Goal: Task Accomplishment & Management: Manage account settings

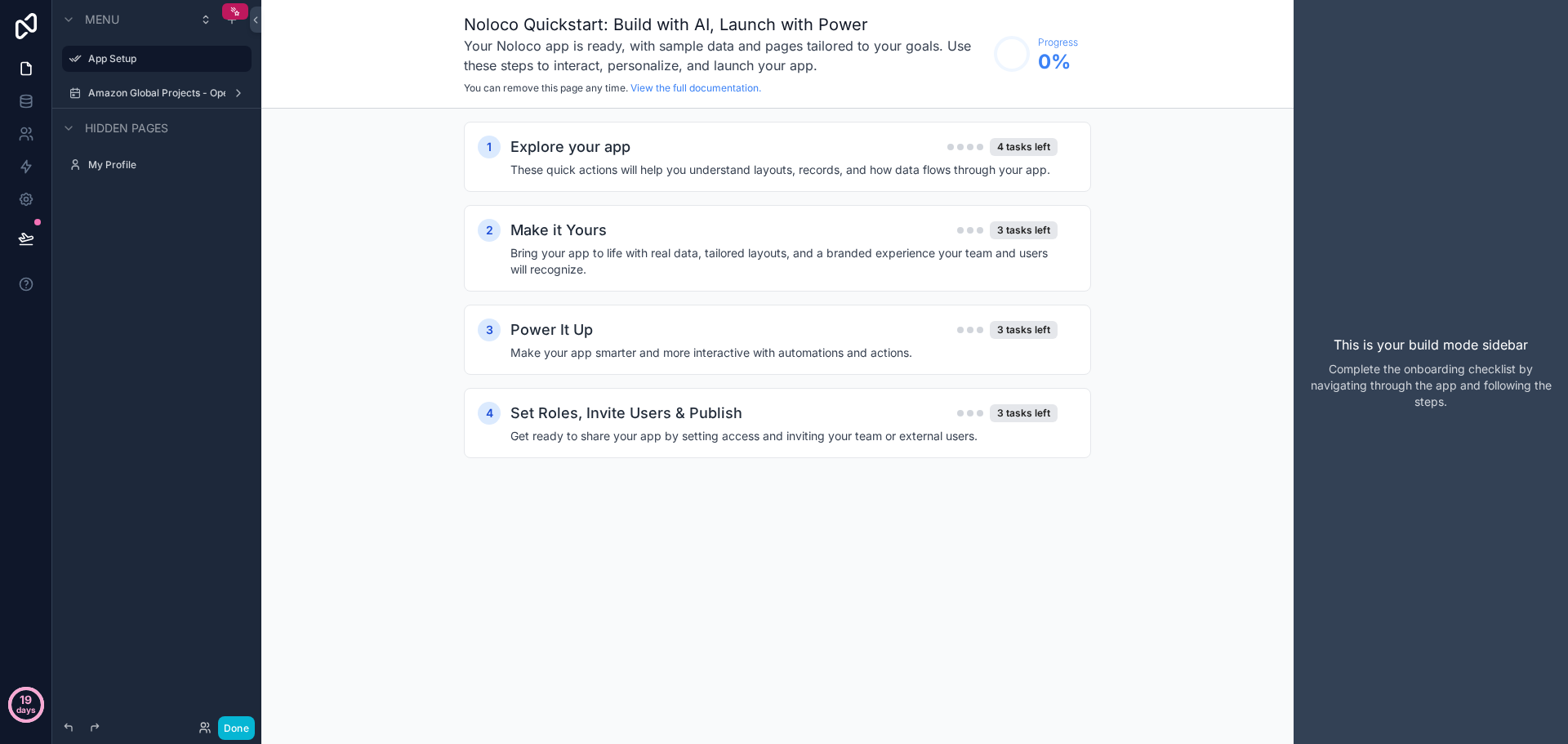
click at [18, 698] on div "19 days" at bounding box center [26, 706] width 20 height 30
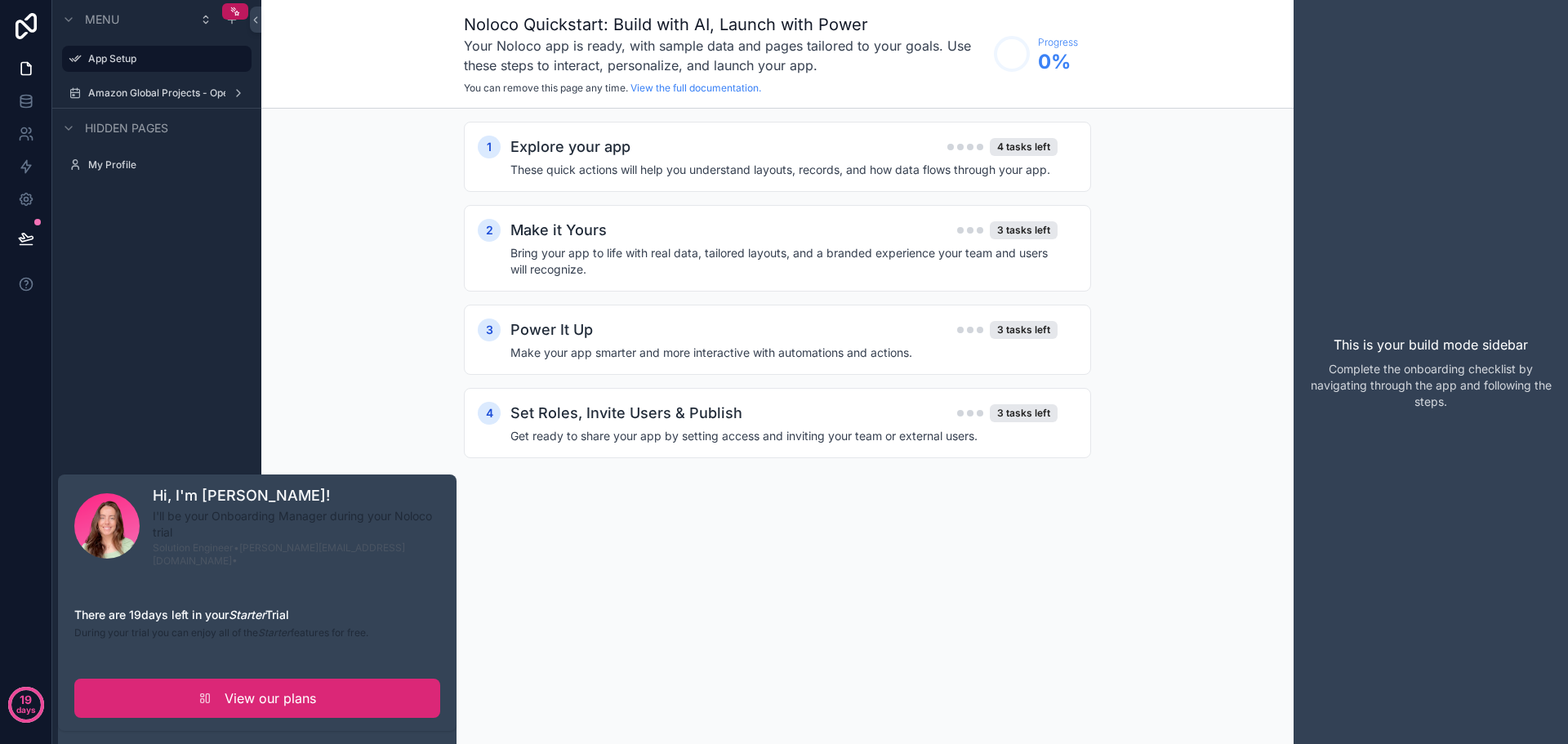
click at [228, 697] on link "View our plans" at bounding box center [257, 698] width 366 height 40
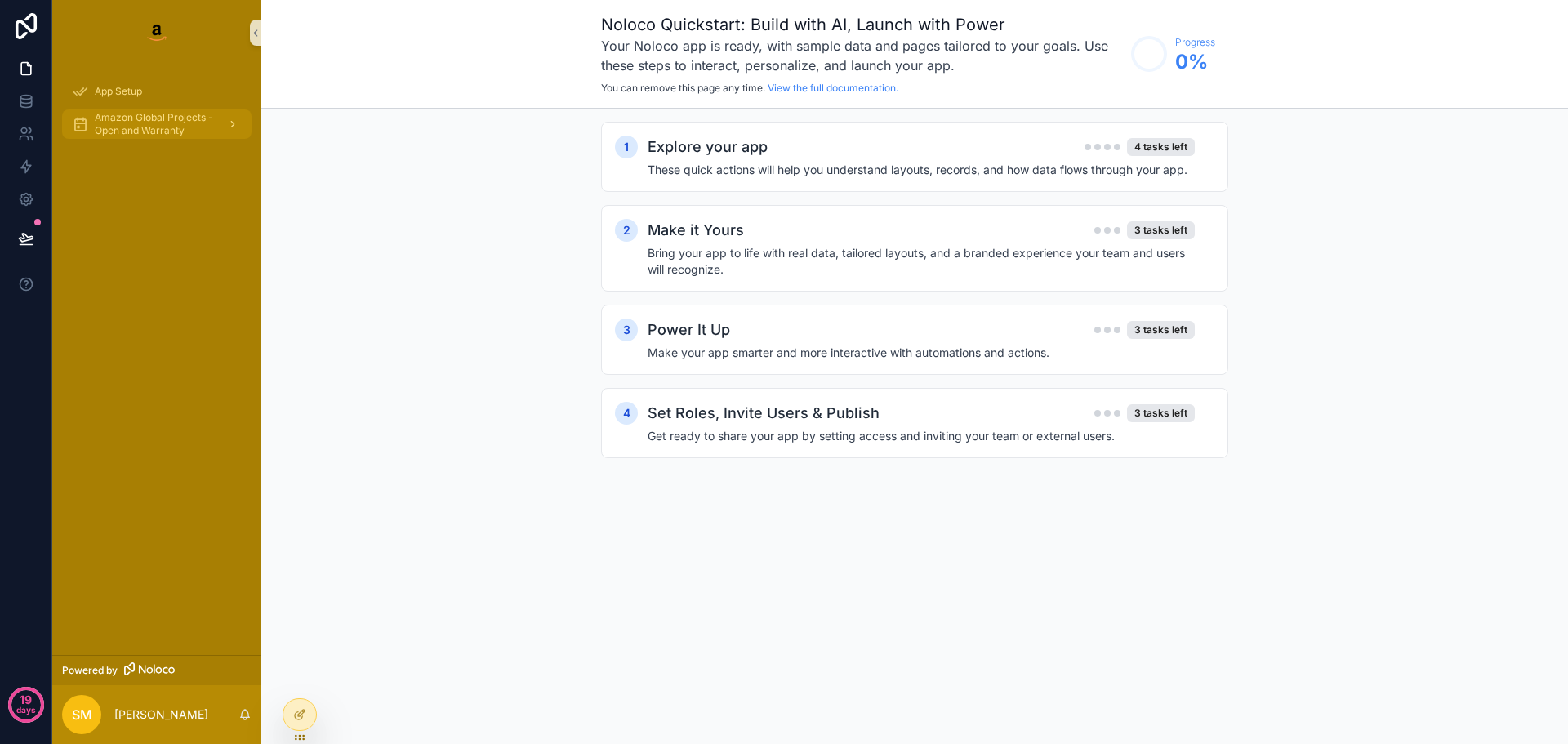
click at [152, 133] on span "Amazon Global Projects - Open and Warranty" at bounding box center [154, 124] width 119 height 26
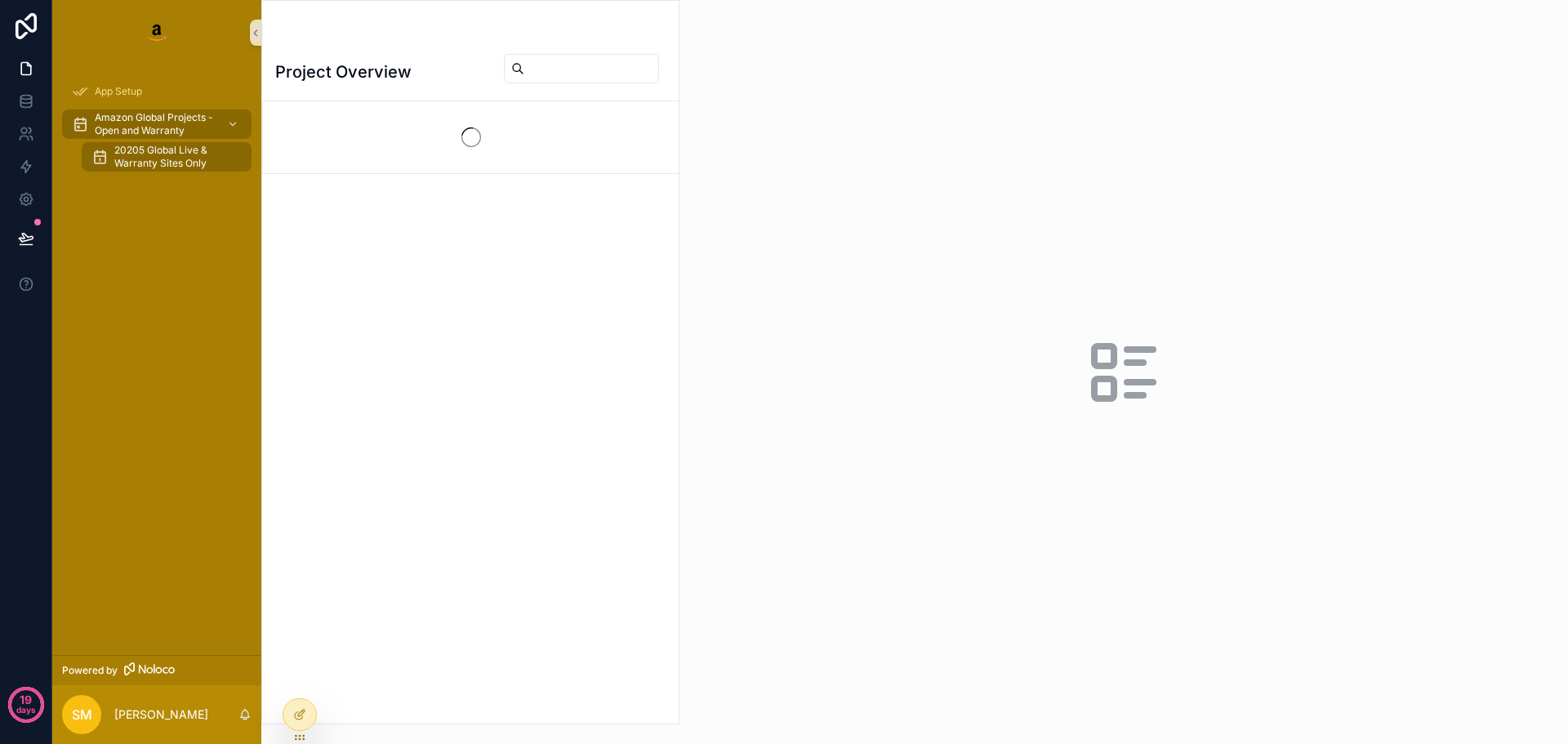
click at [157, 156] on span "20205 Global Live & Warranty Sites Only" at bounding box center [174, 156] width 121 height 26
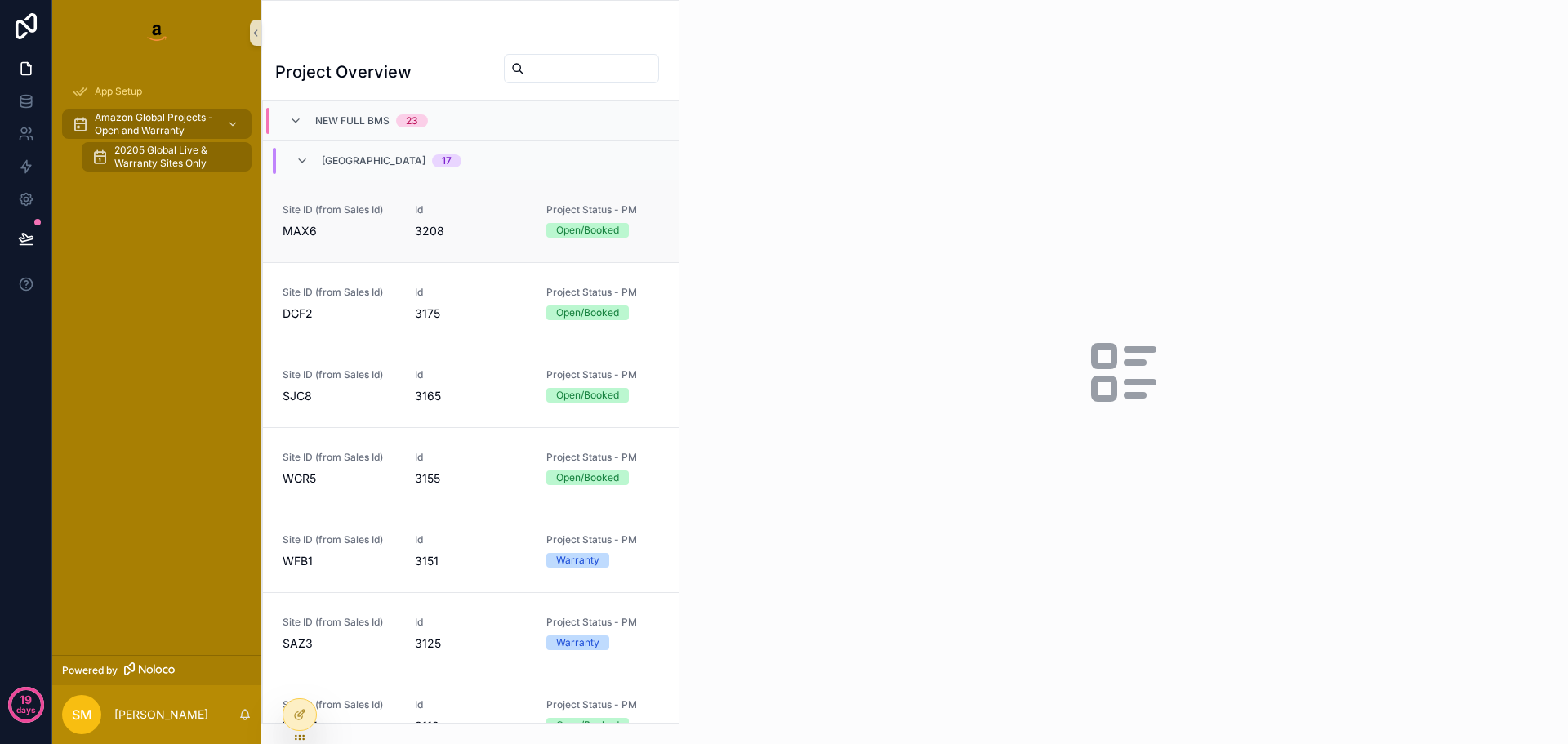
click at [375, 213] on span "Site ID (from Sales Id)" at bounding box center [339, 209] width 113 height 13
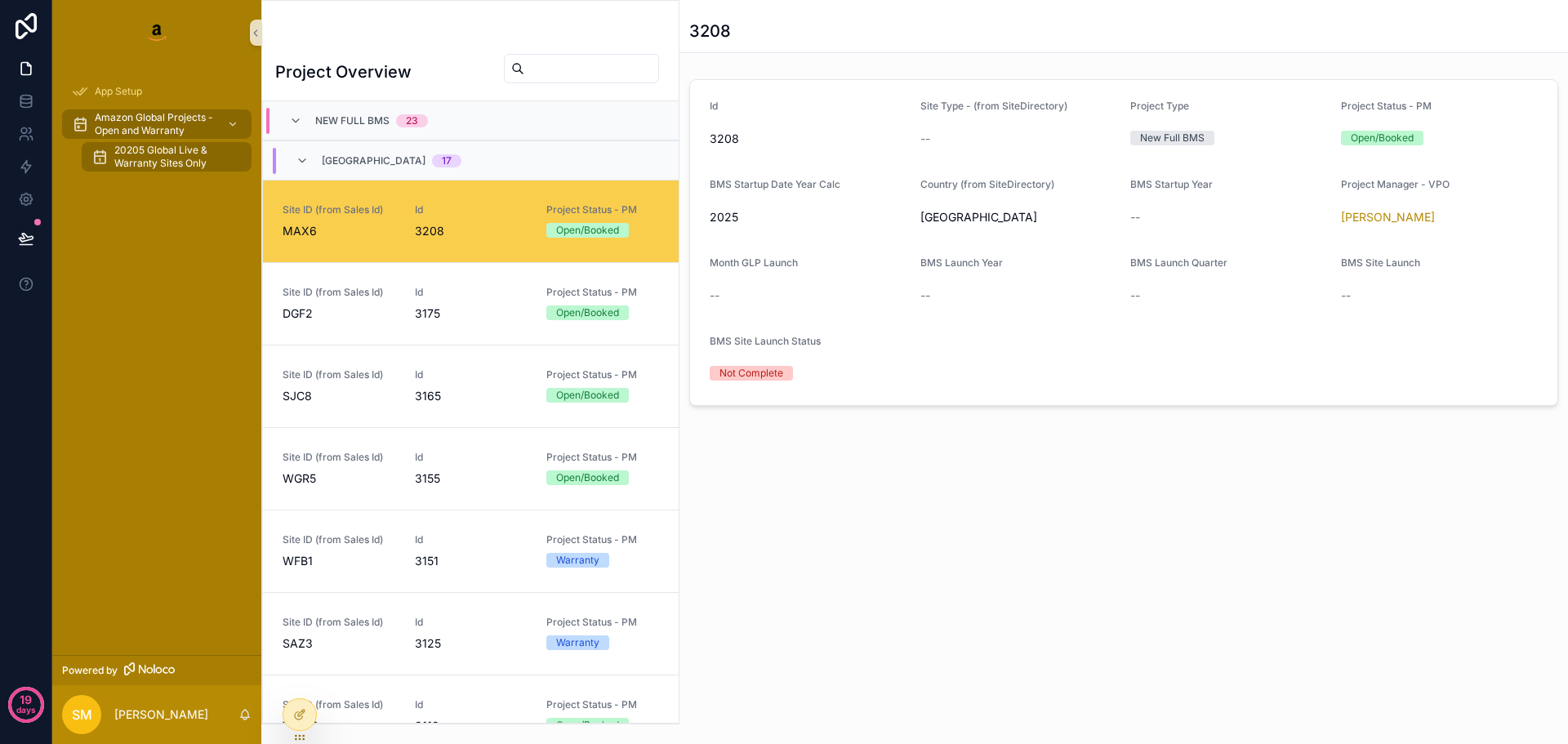
click at [955, 362] on form "Id 3208 Site Type - (from SiteDirectory) -- Project Type New Full BMS Project S…" at bounding box center [1124, 242] width 867 height 325
click at [291, 717] on div at bounding box center [299, 713] width 33 height 31
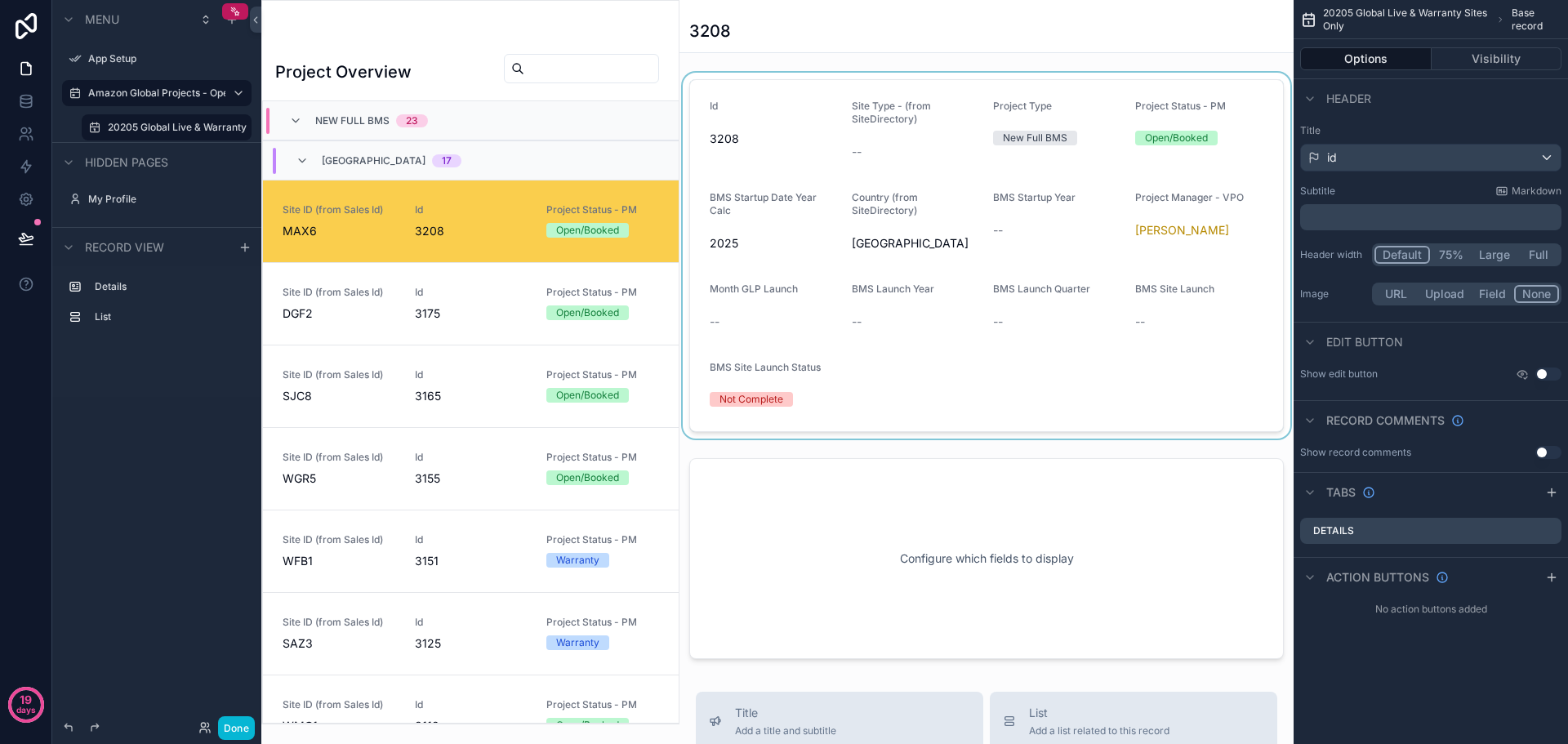
scroll to position [78, 0]
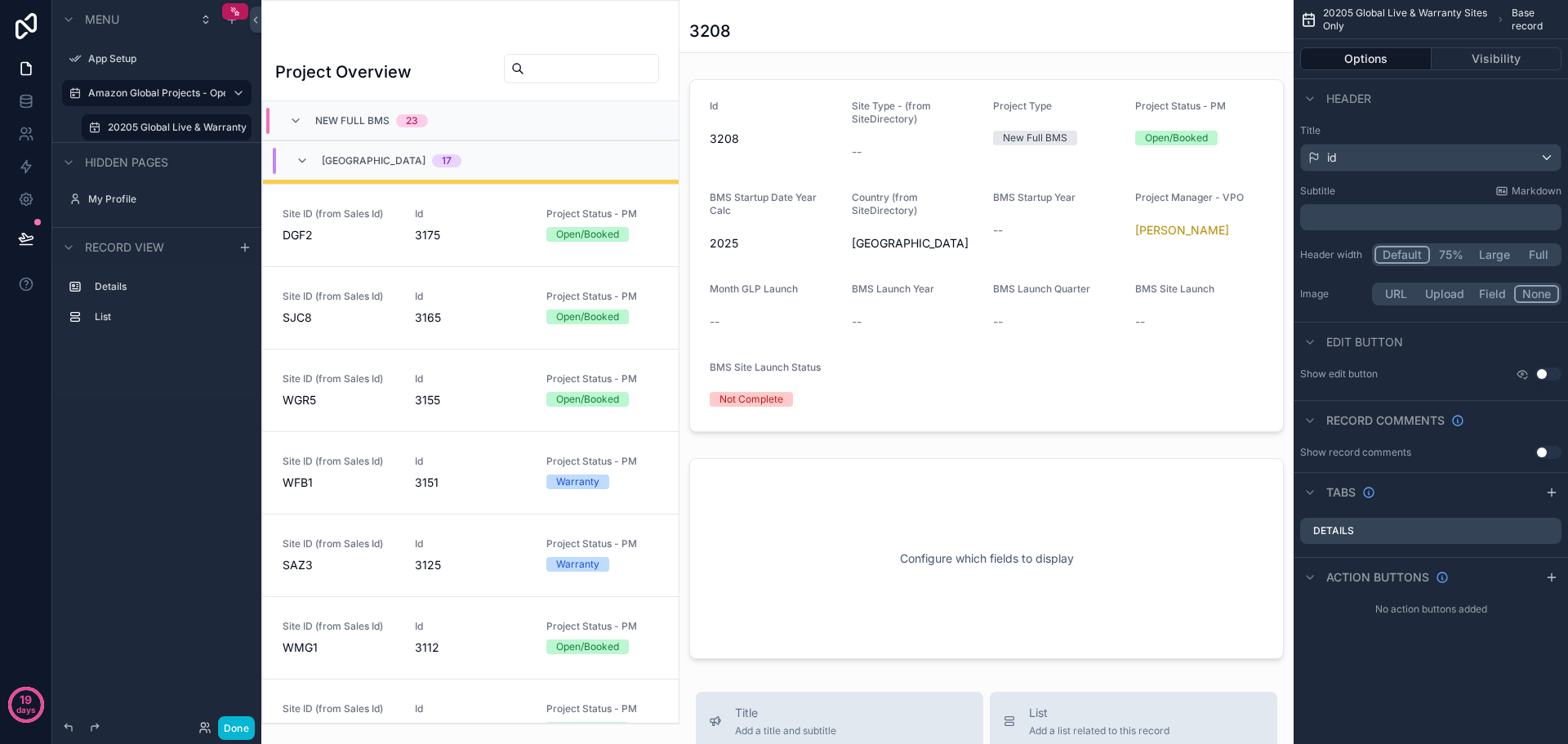
click at [464, 231] on div "scrollable content" at bounding box center [470, 362] width 417 height 722
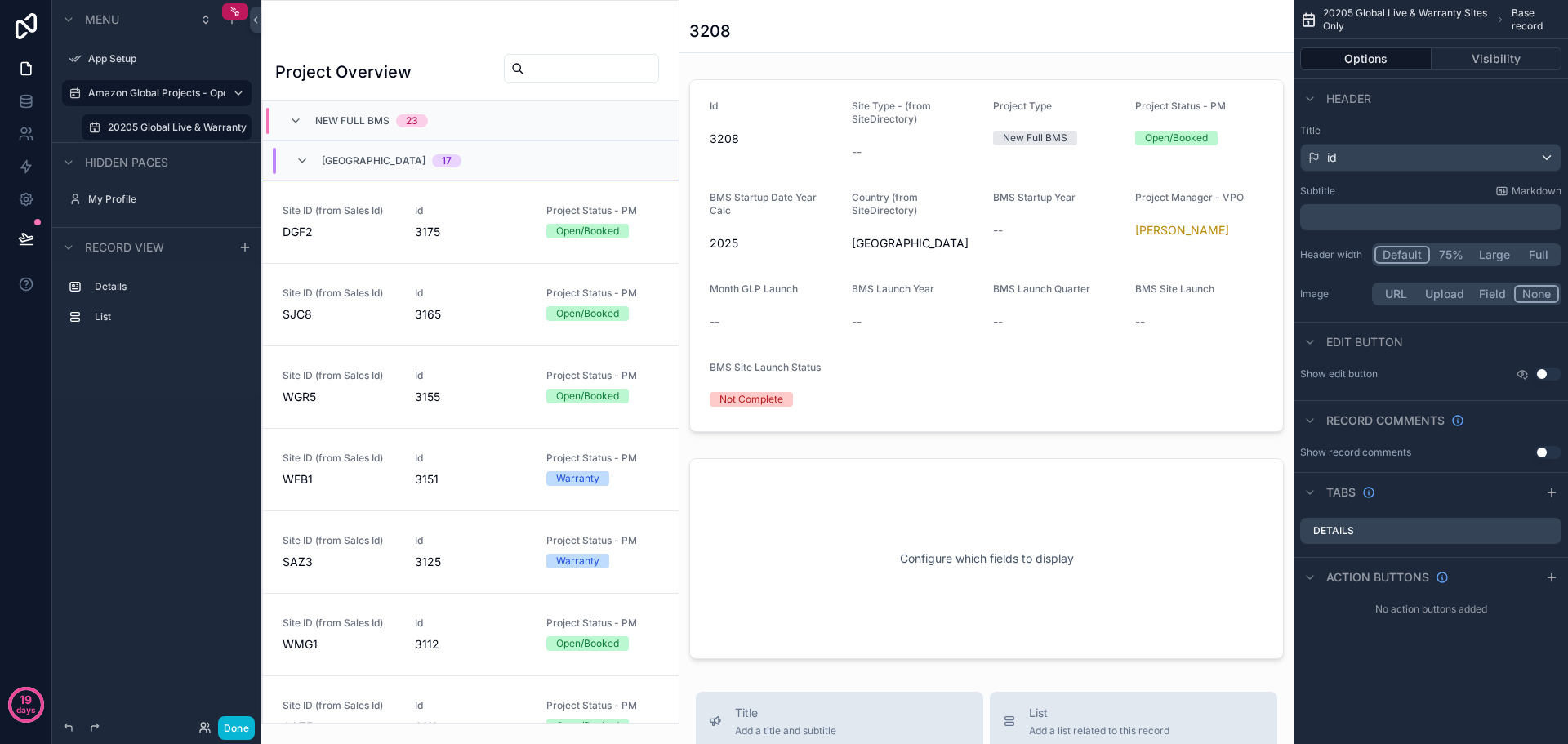
scroll to position [0, 0]
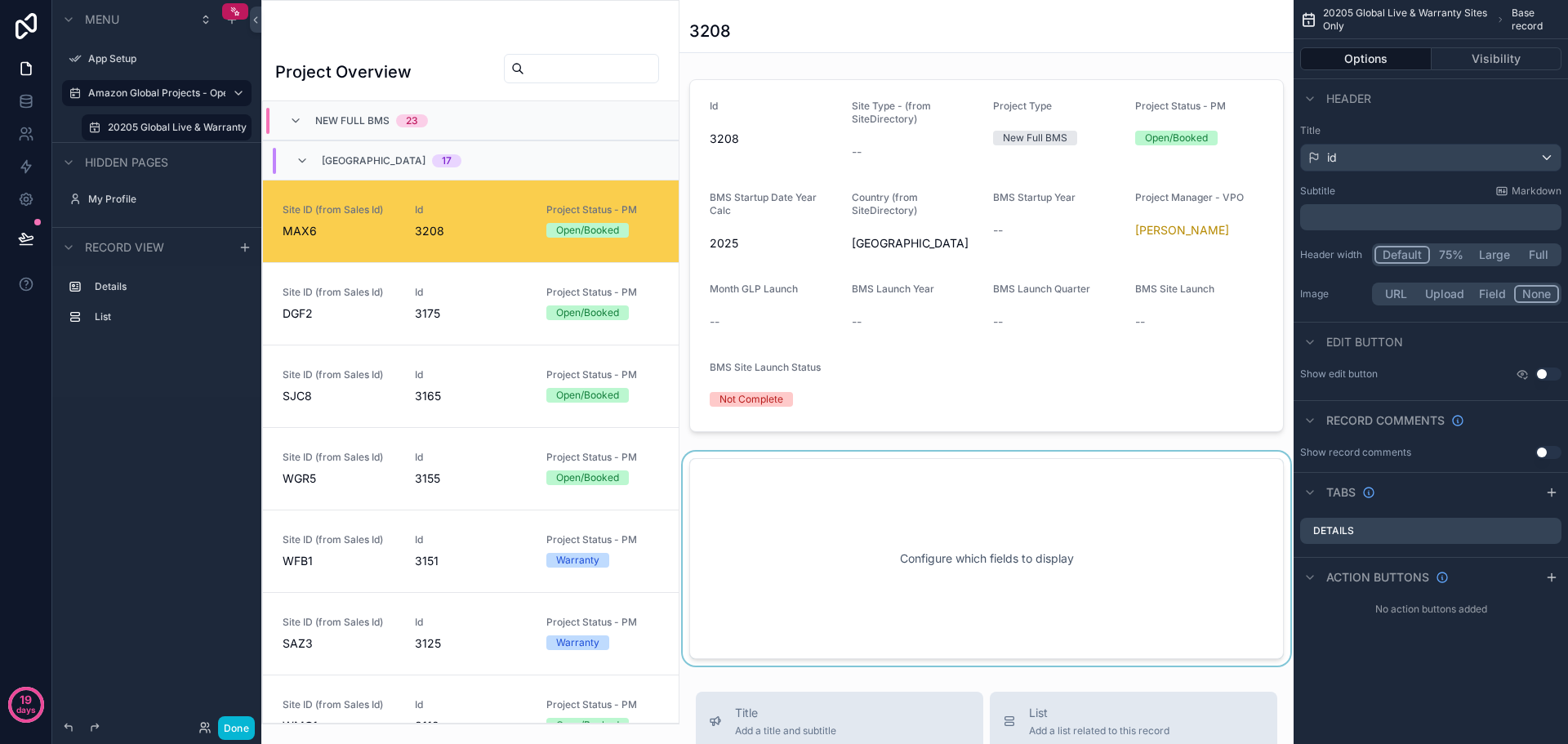
click at [891, 510] on div "scrollable content" at bounding box center [986, 558] width 614 height 214
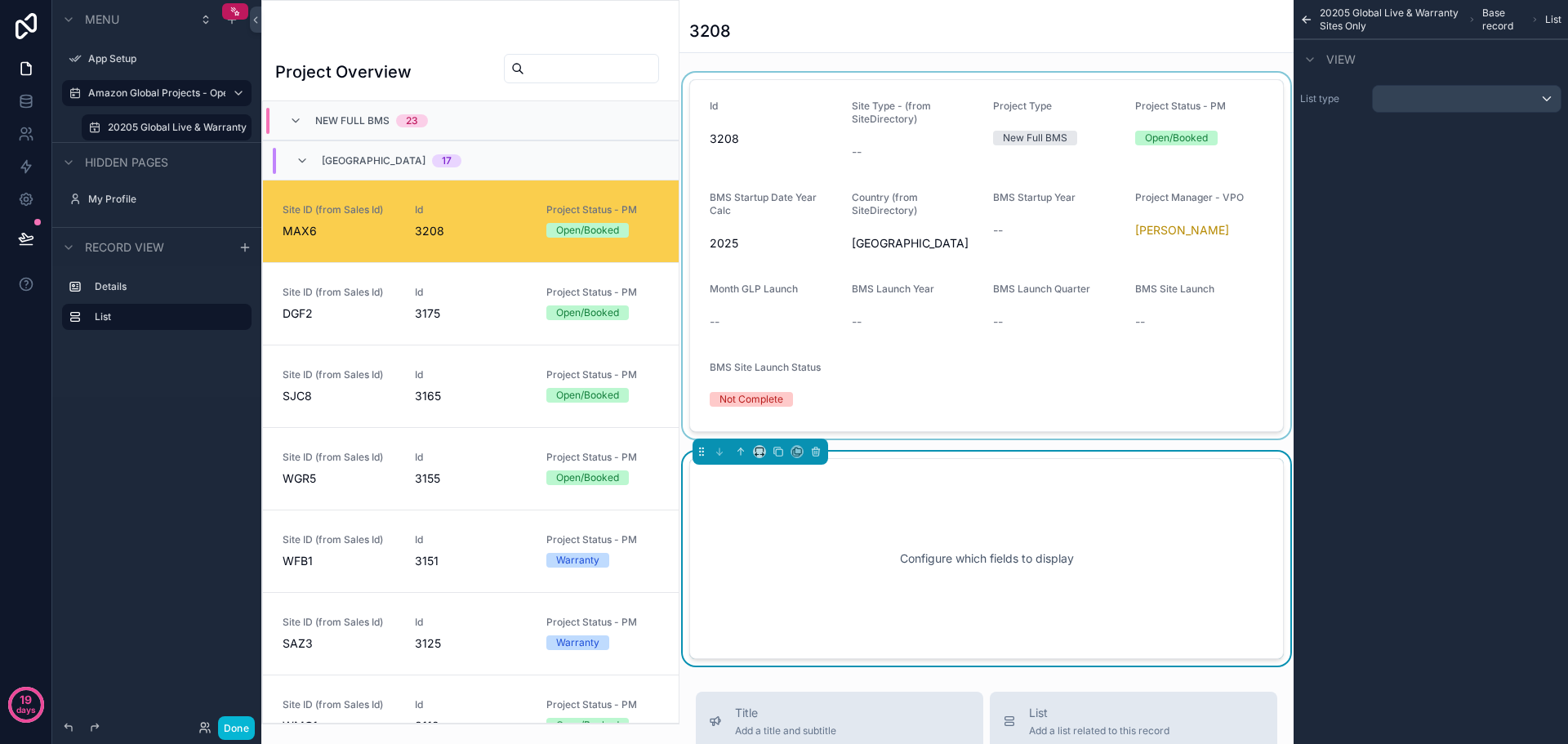
click at [904, 333] on div "scrollable content" at bounding box center [986, 255] width 614 height 366
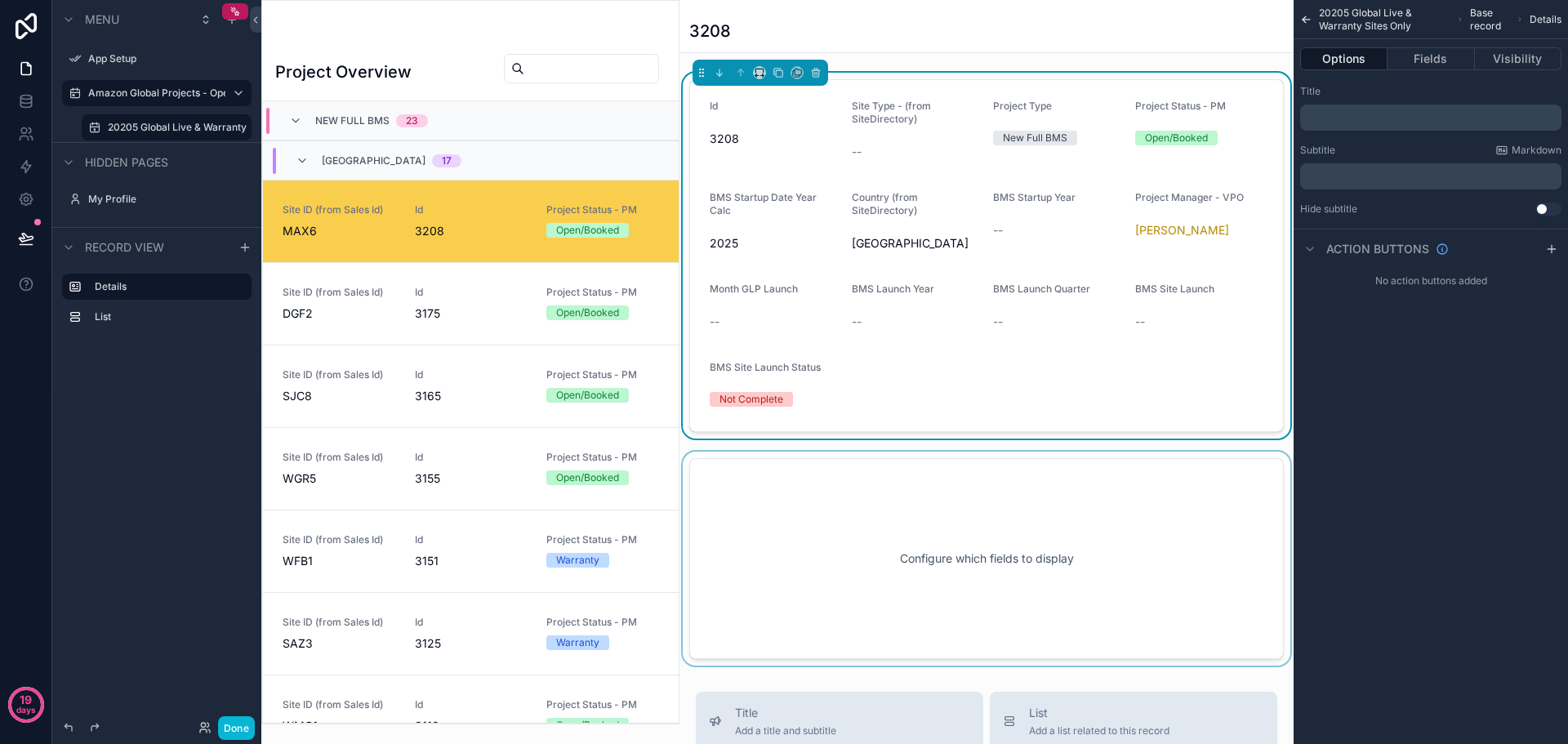
click at [480, 233] on span "3208" at bounding box center [471, 231] width 113 height 16
click at [834, 499] on div "scrollable content" at bounding box center [986, 558] width 614 height 214
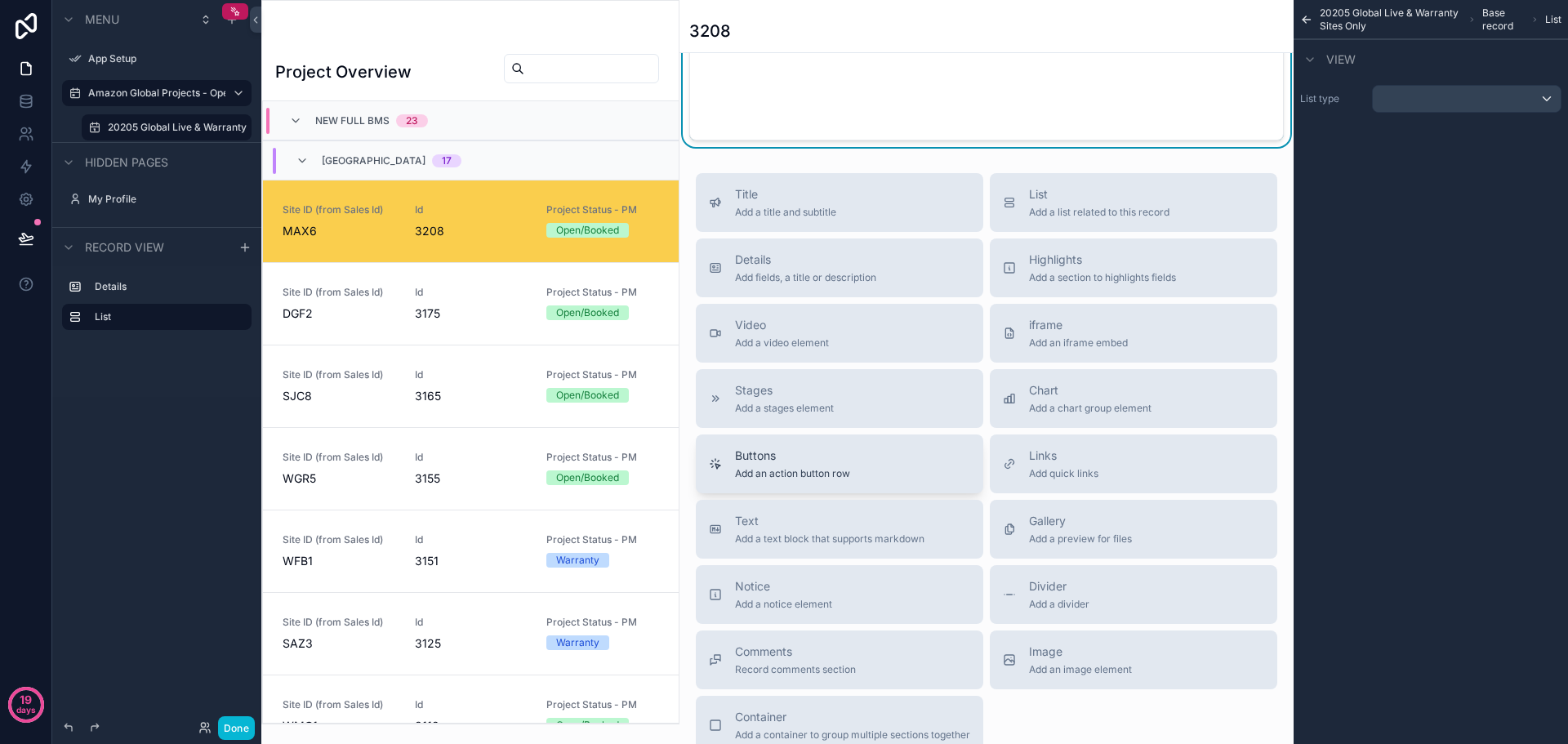
scroll to position [490, 0]
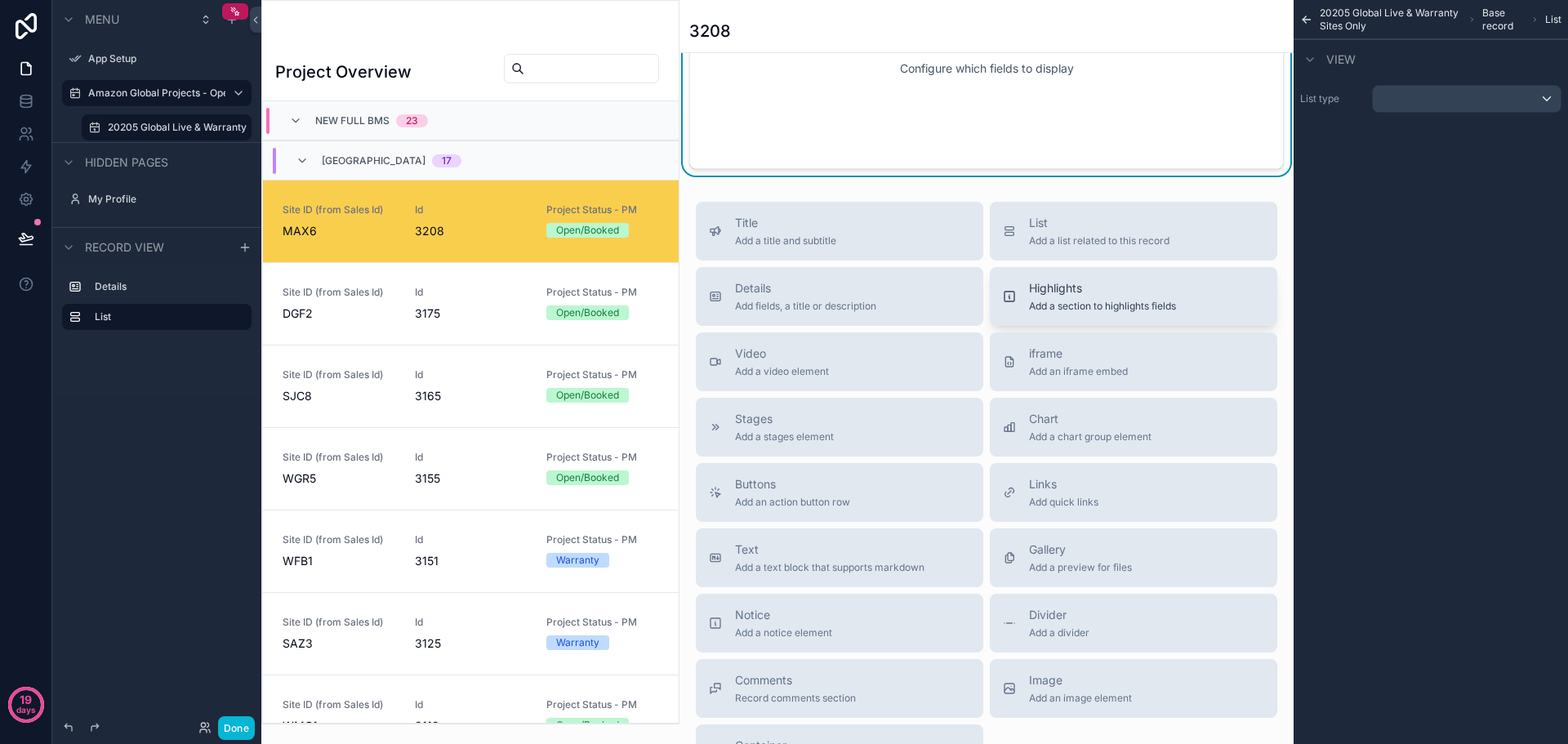
click at [1082, 306] on span "Add a section to highlights fields" at bounding box center [1102, 306] width 147 height 13
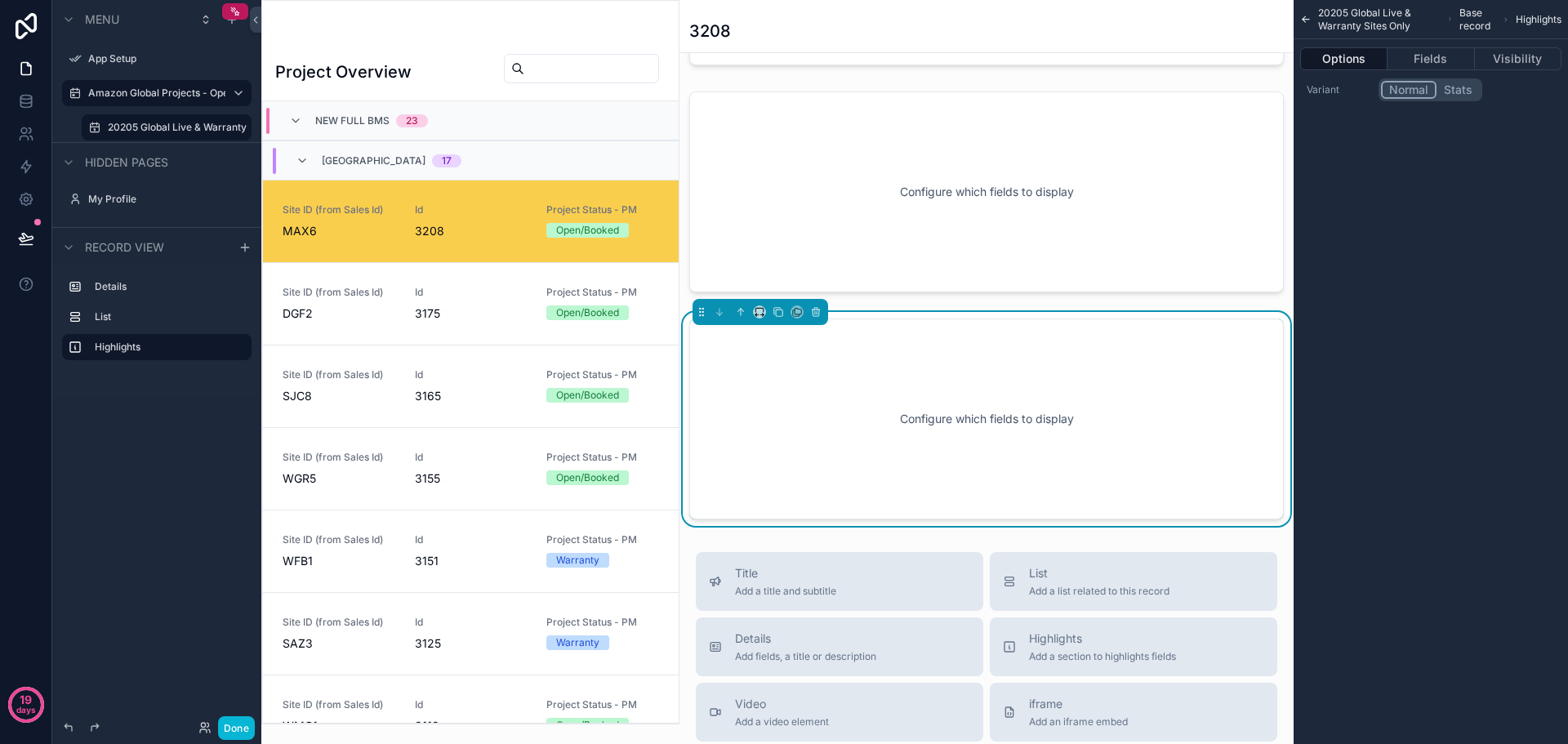
scroll to position [414, 0]
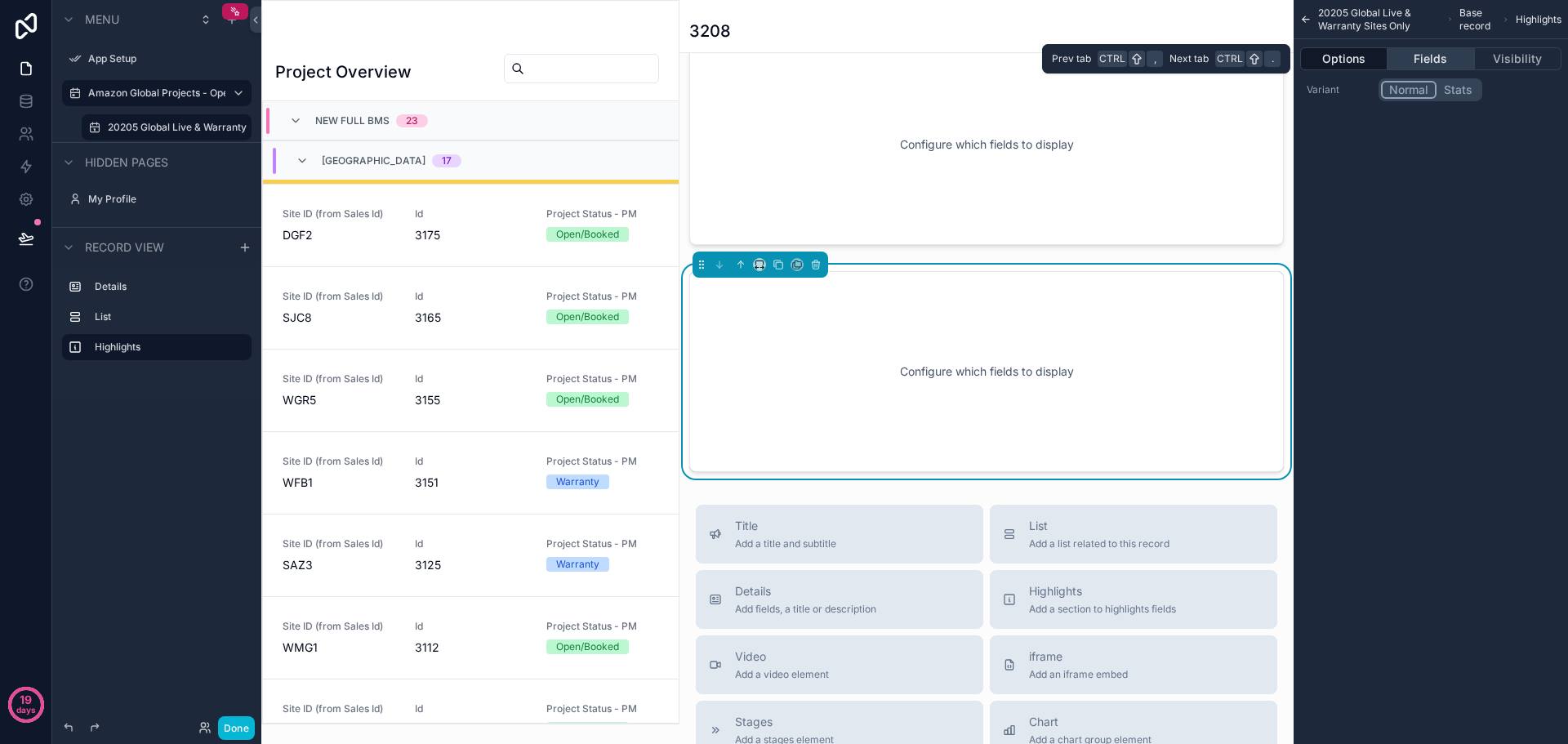
click at [1431, 65] on button "Fields" at bounding box center [1430, 58] width 86 height 23
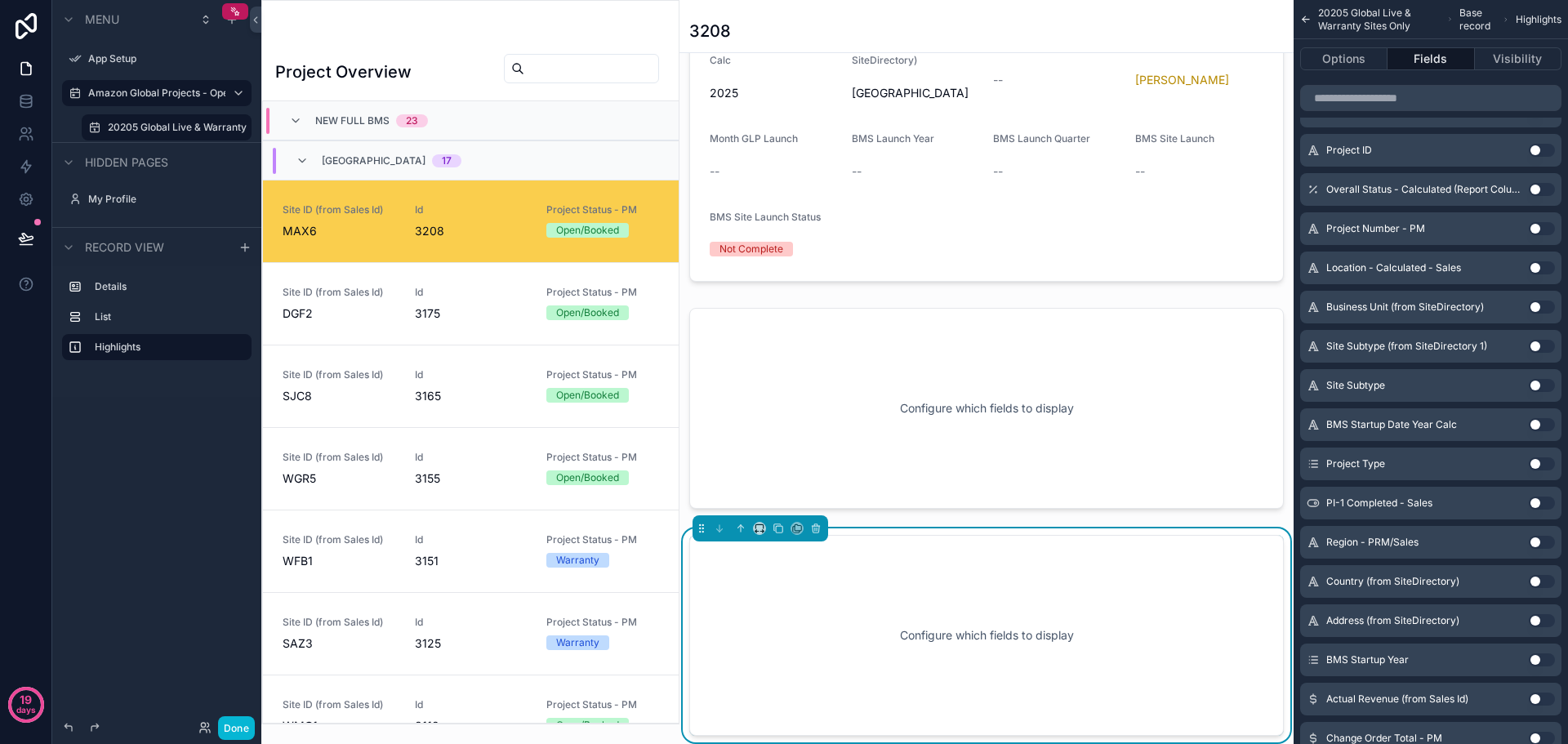
scroll to position [6, 0]
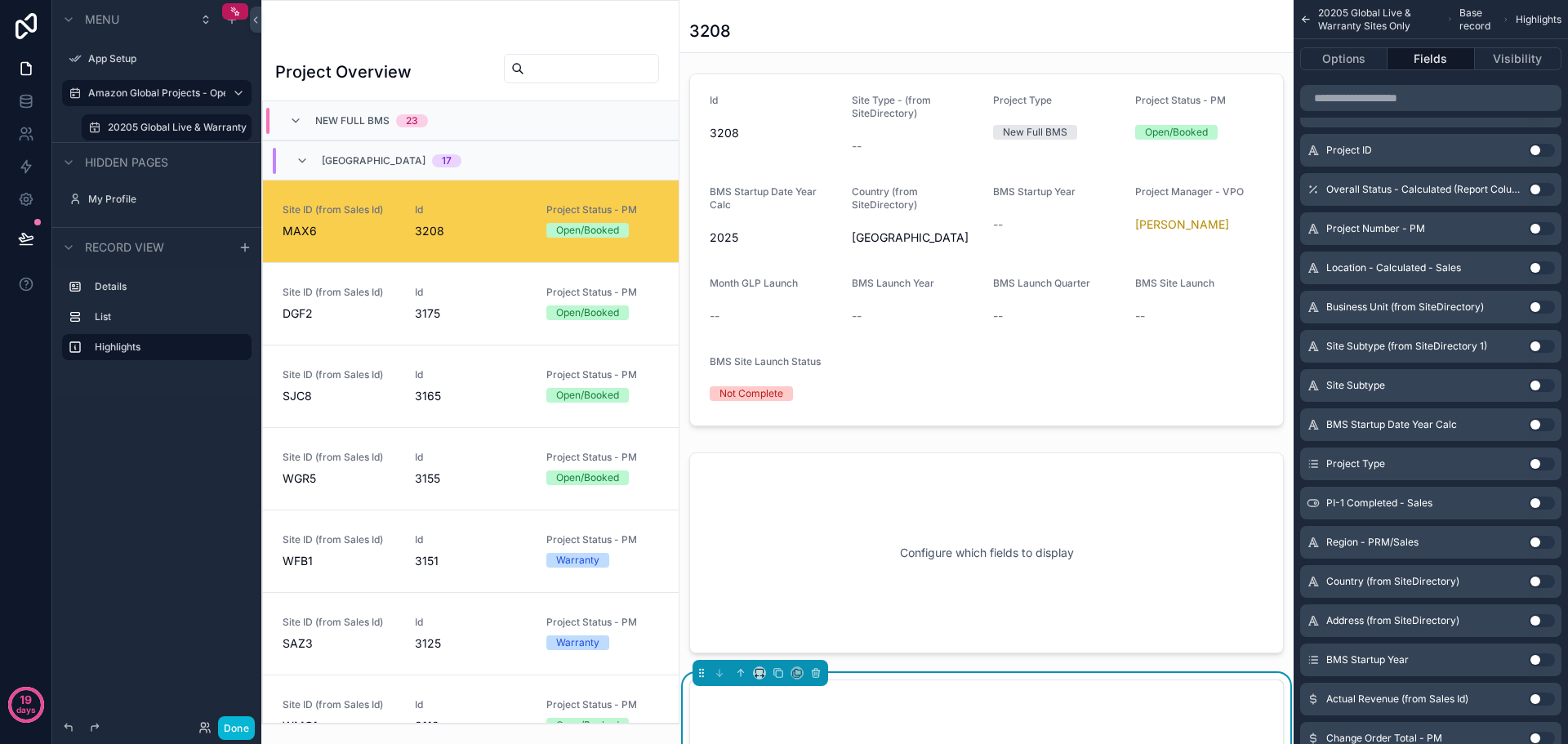
click at [536, 114] on div "New Full BMS 23" at bounding box center [471, 121] width 416 height 40
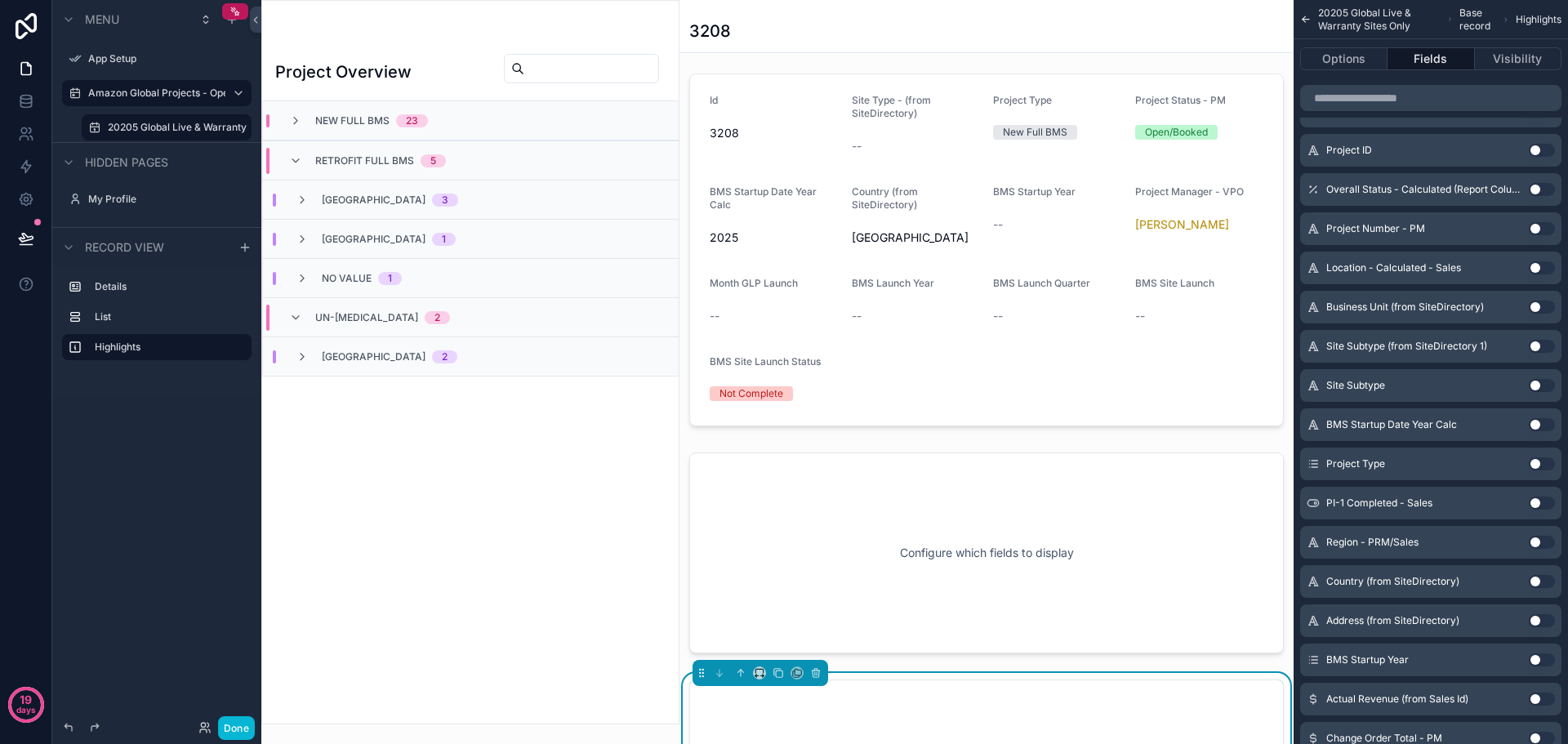
click at [419, 85] on div "Project Overview" at bounding box center [470, 72] width 390 height 38
click at [1306, 20] on icon "scrollable content" at bounding box center [1306, 20] width 7 height 0
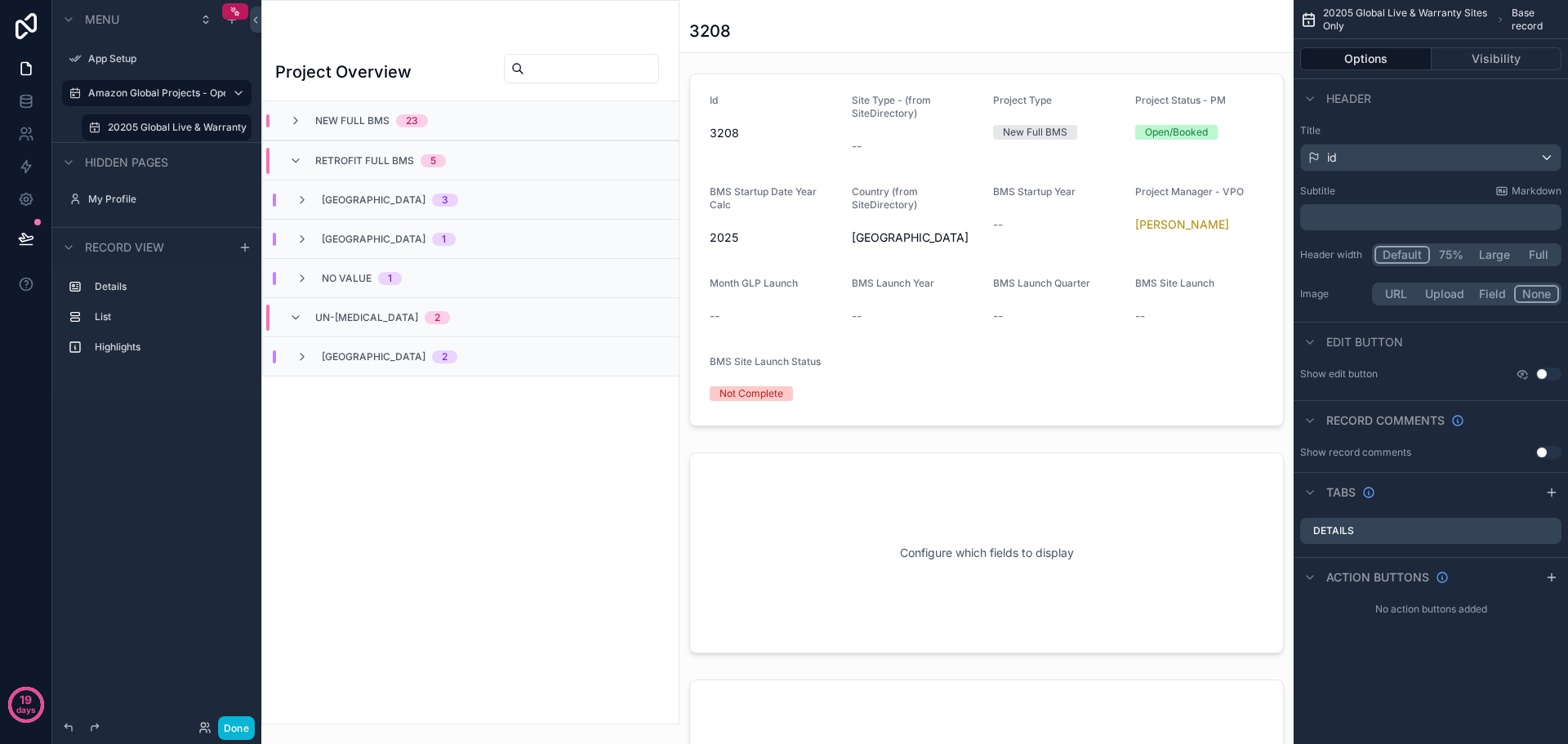
scroll to position [0, 0]
click at [432, 549] on div "Project Overview New Full BMS 23 Retrofit Full BMS 5 North America 3 Latin Amer…" at bounding box center [470, 381] width 417 height 684
click at [302, 120] on div "New Full BMS 23" at bounding box center [358, 120] width 139 height 13
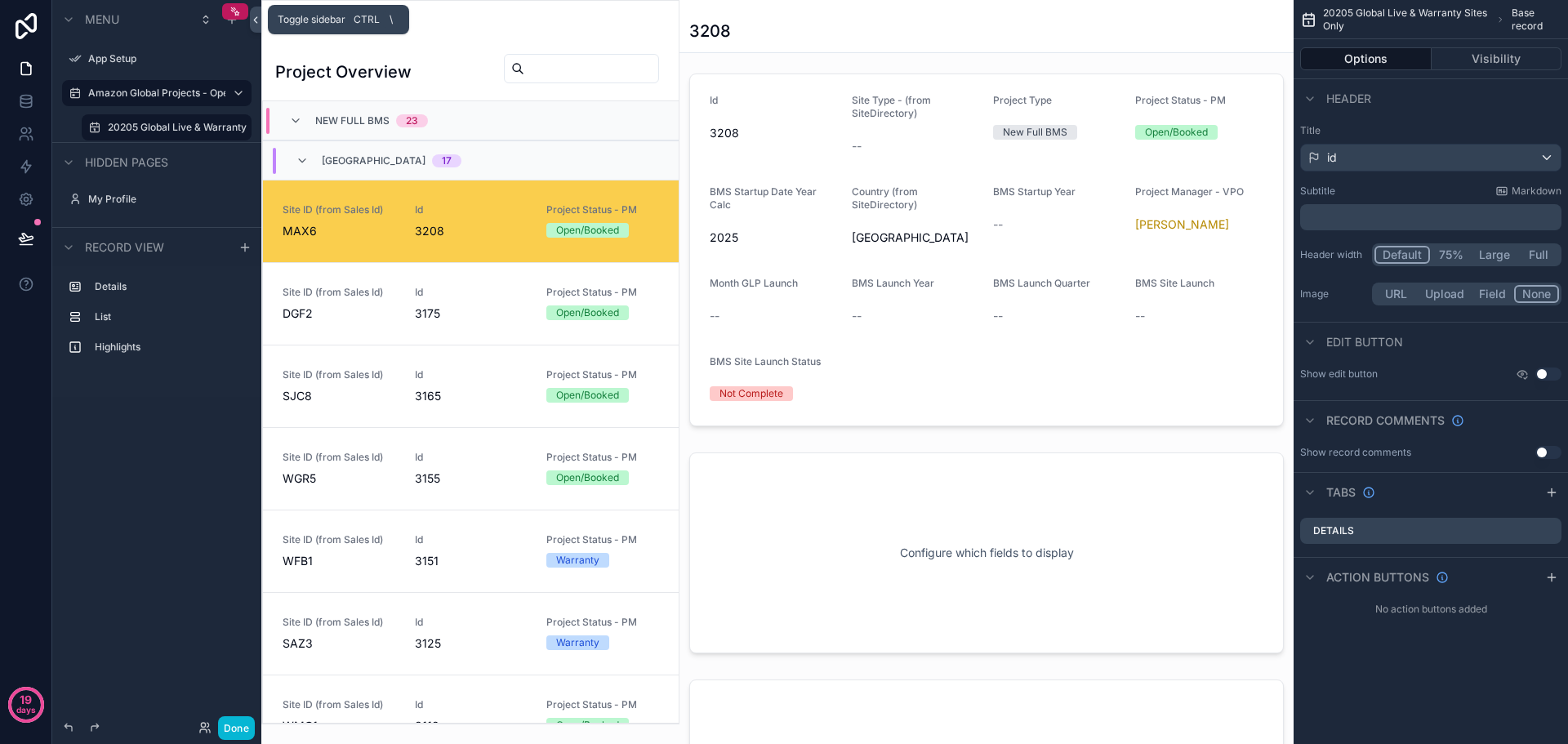
click at [256, 17] on icon at bounding box center [255, 20] width 3 height 6
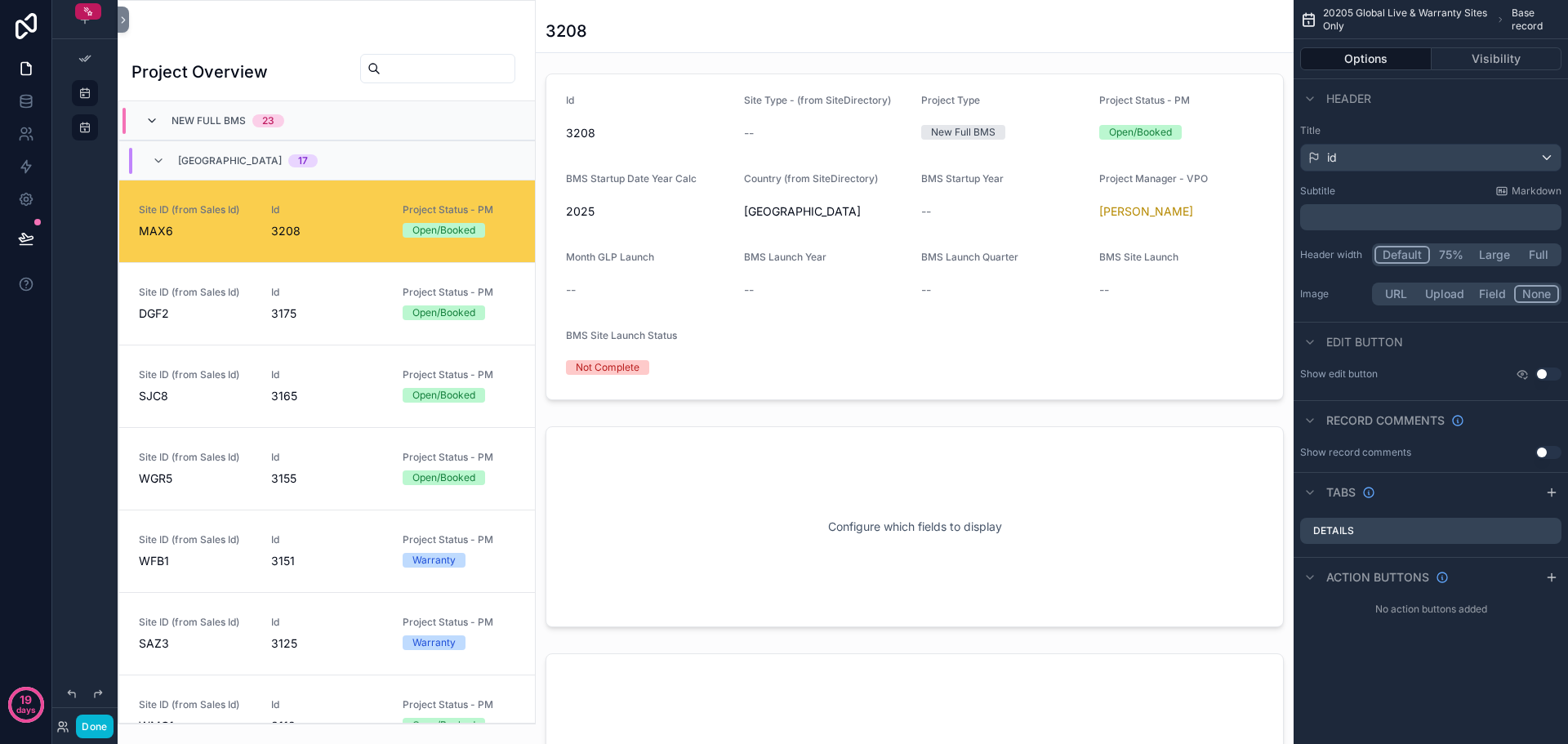
click at [150, 124] on icon "scrollable content" at bounding box center [151, 120] width 13 height 13
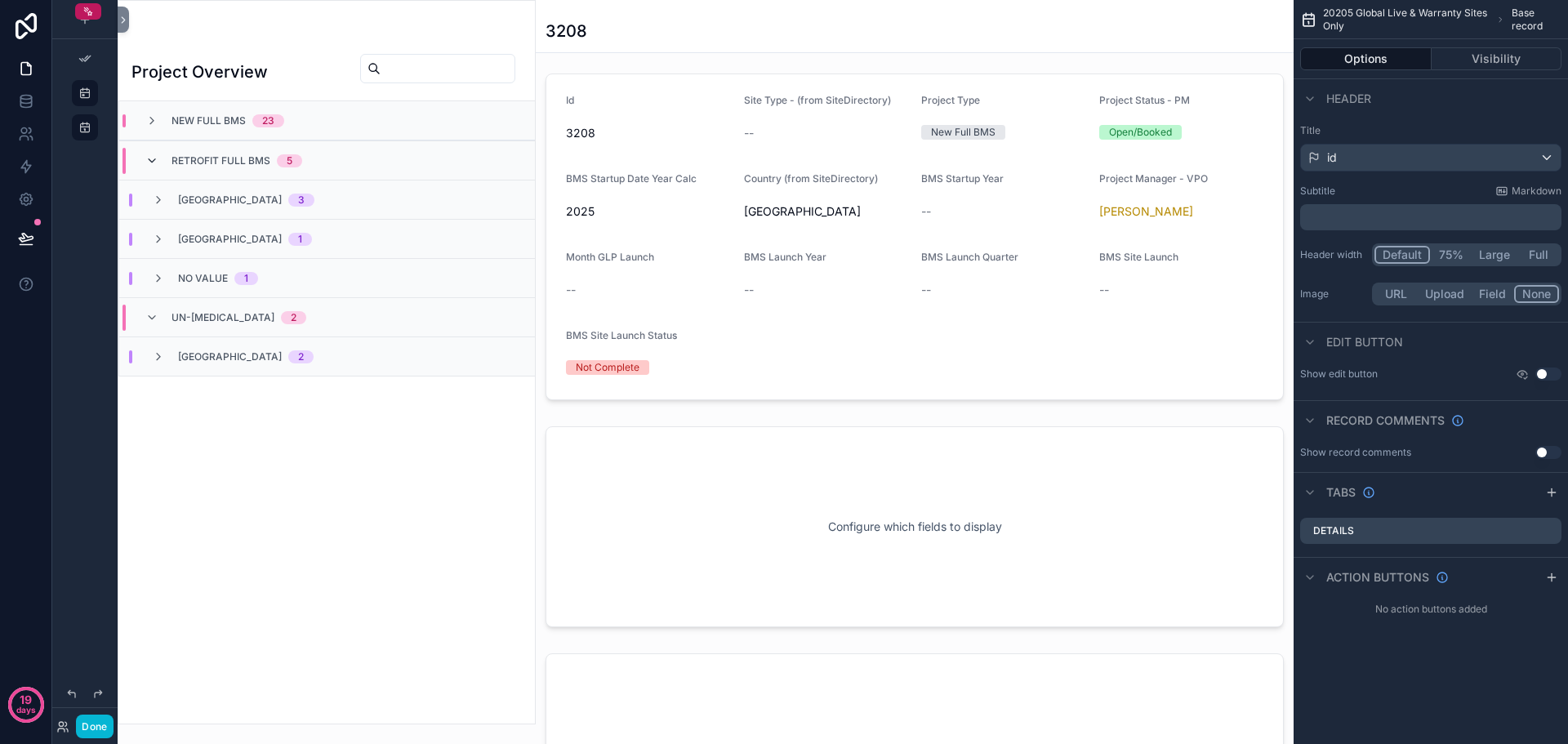
click at [151, 161] on icon "scrollable content" at bounding box center [151, 160] width 13 height 13
click at [158, 209] on div "Un-Mothball 2" at bounding box center [226, 200] width 161 height 26
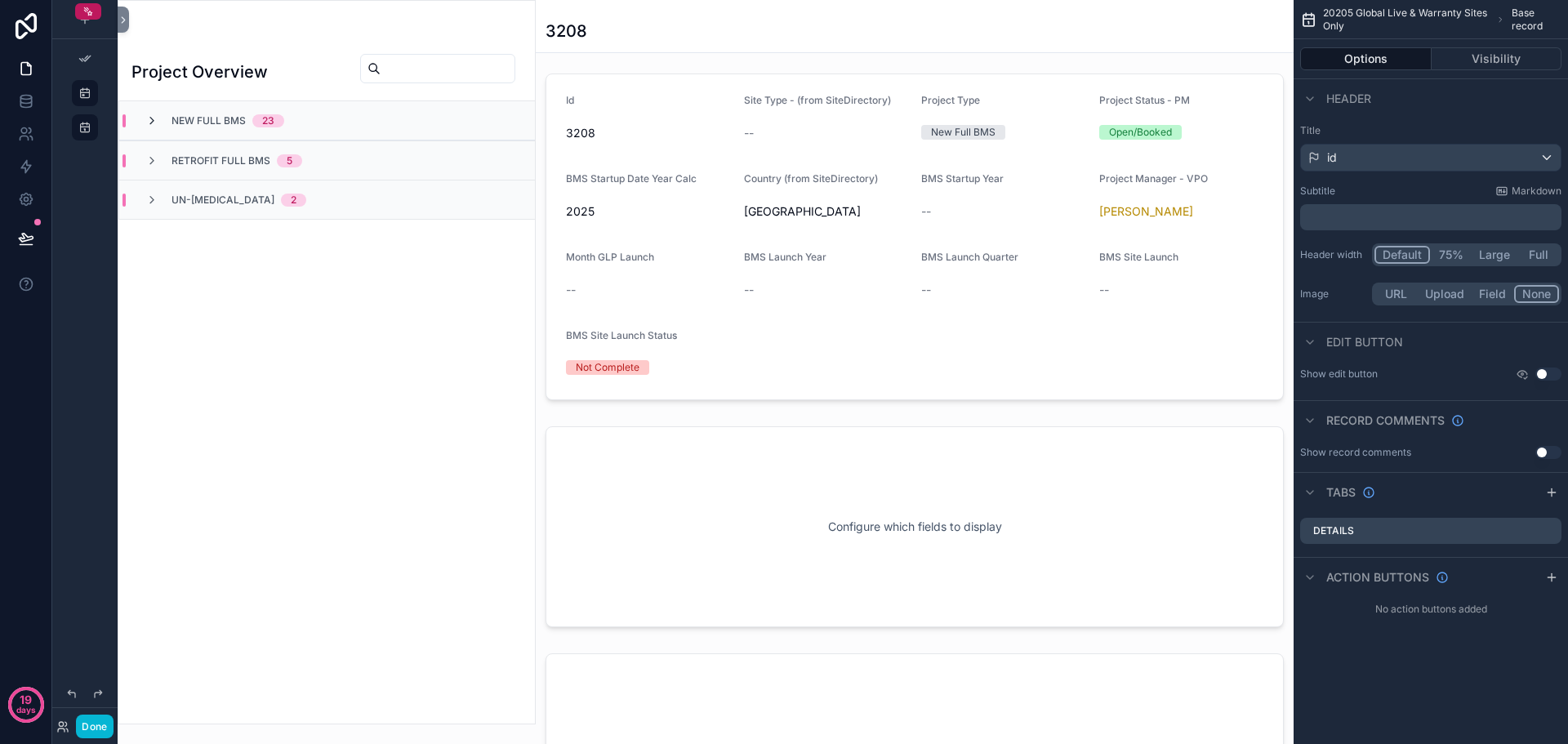
click at [153, 118] on icon "scrollable content" at bounding box center [151, 120] width 13 height 13
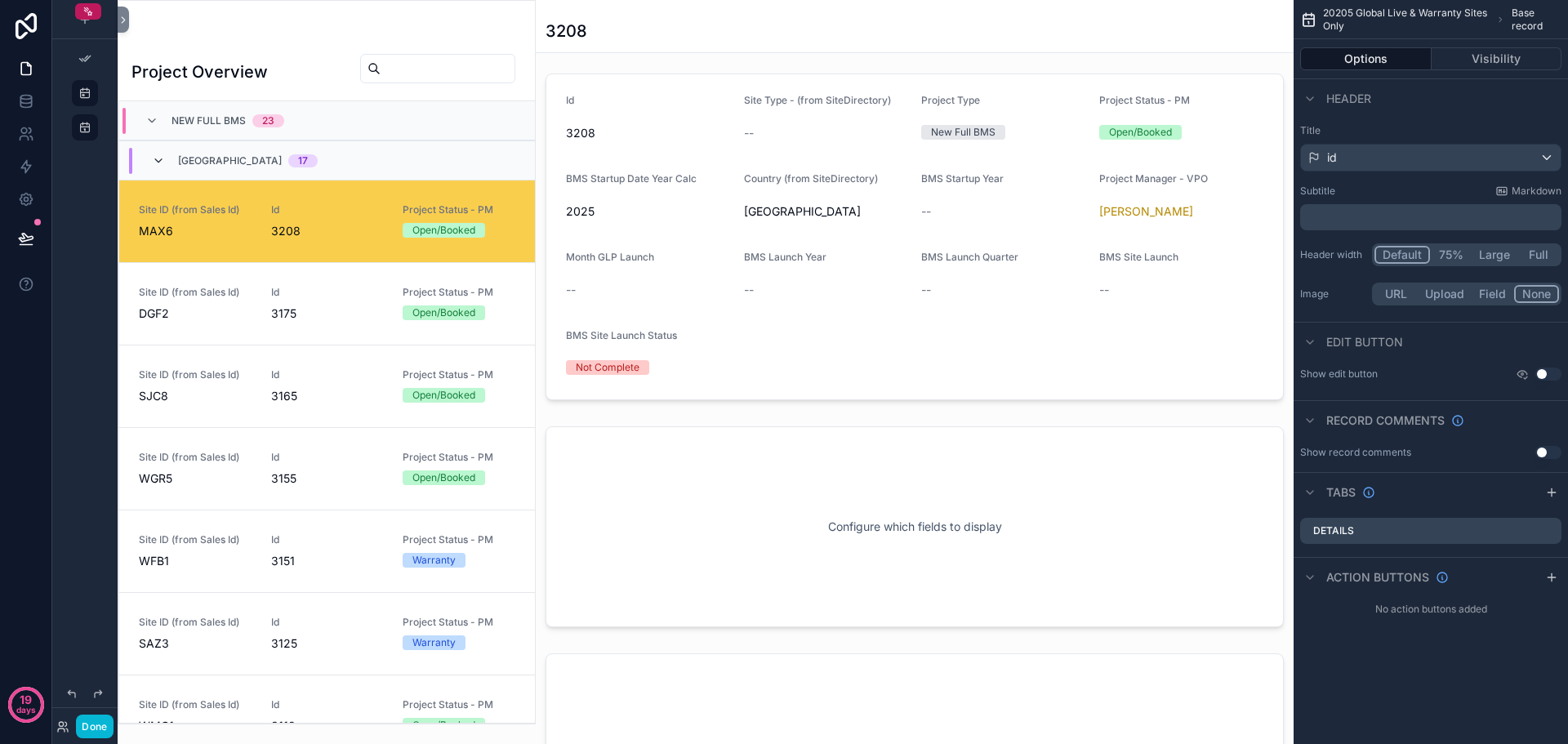
click at [159, 162] on icon "scrollable content" at bounding box center [157, 160] width 13 height 13
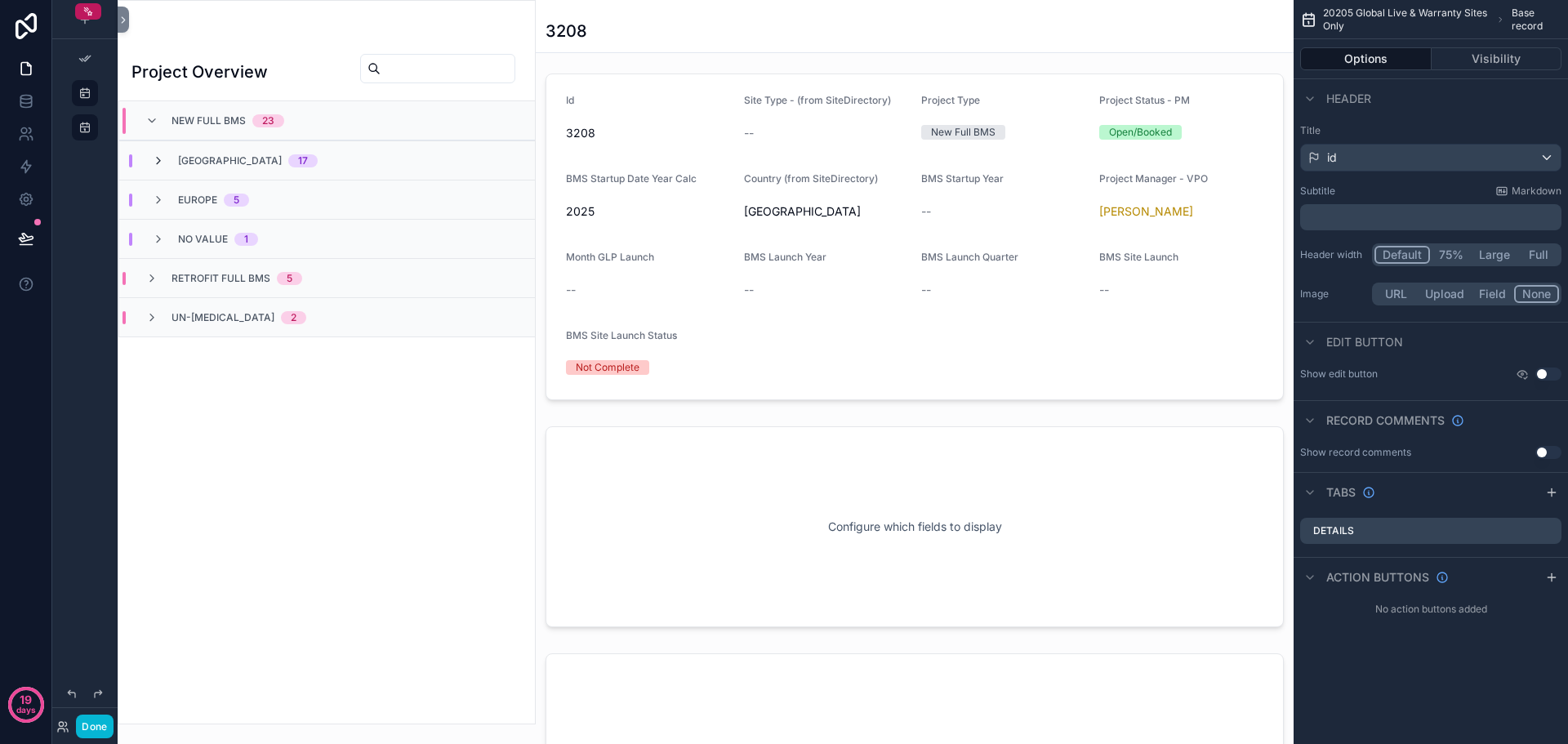
click at [160, 161] on icon "scrollable content" at bounding box center [157, 160] width 13 height 13
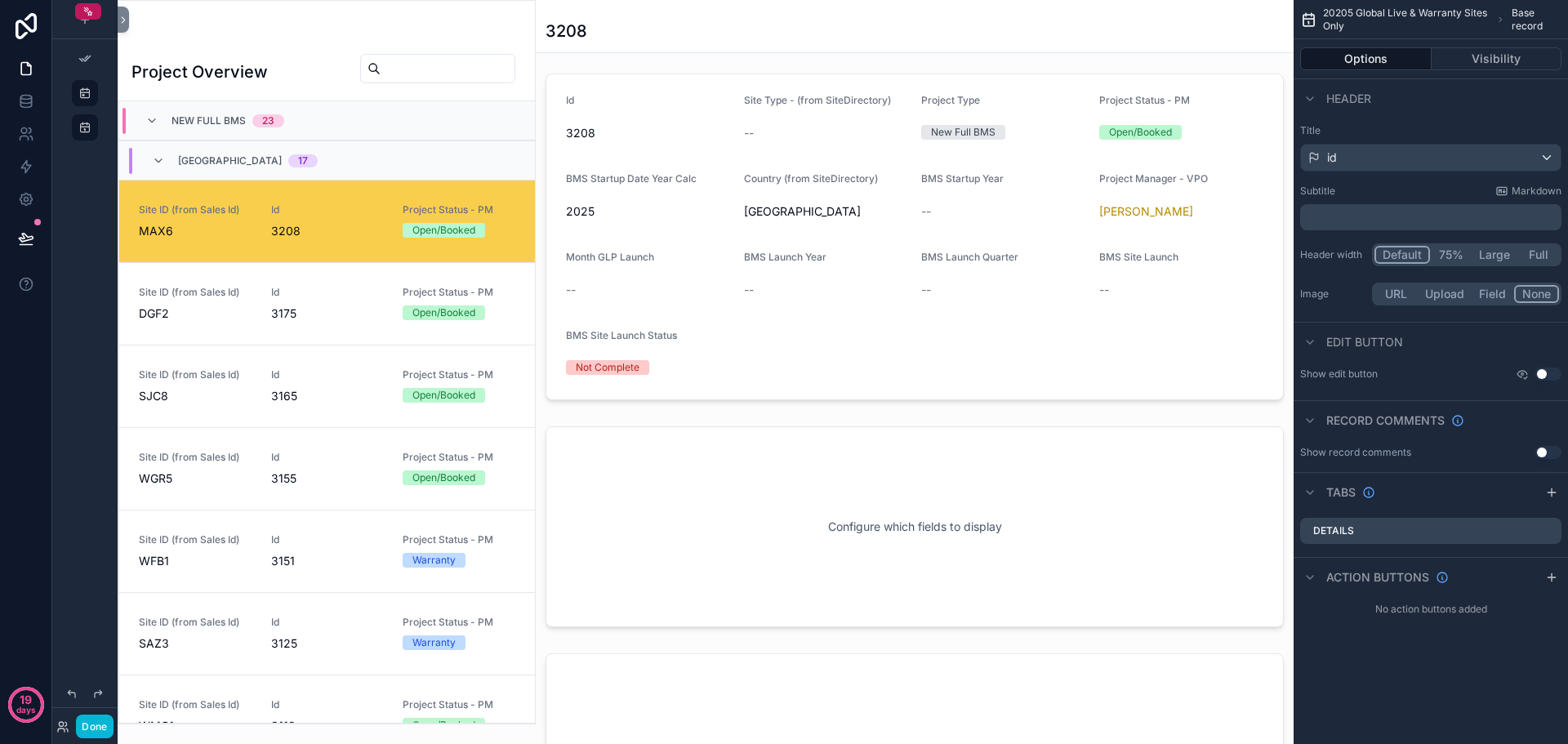
click at [165, 159] on div "North America 17" at bounding box center [234, 160] width 165 height 26
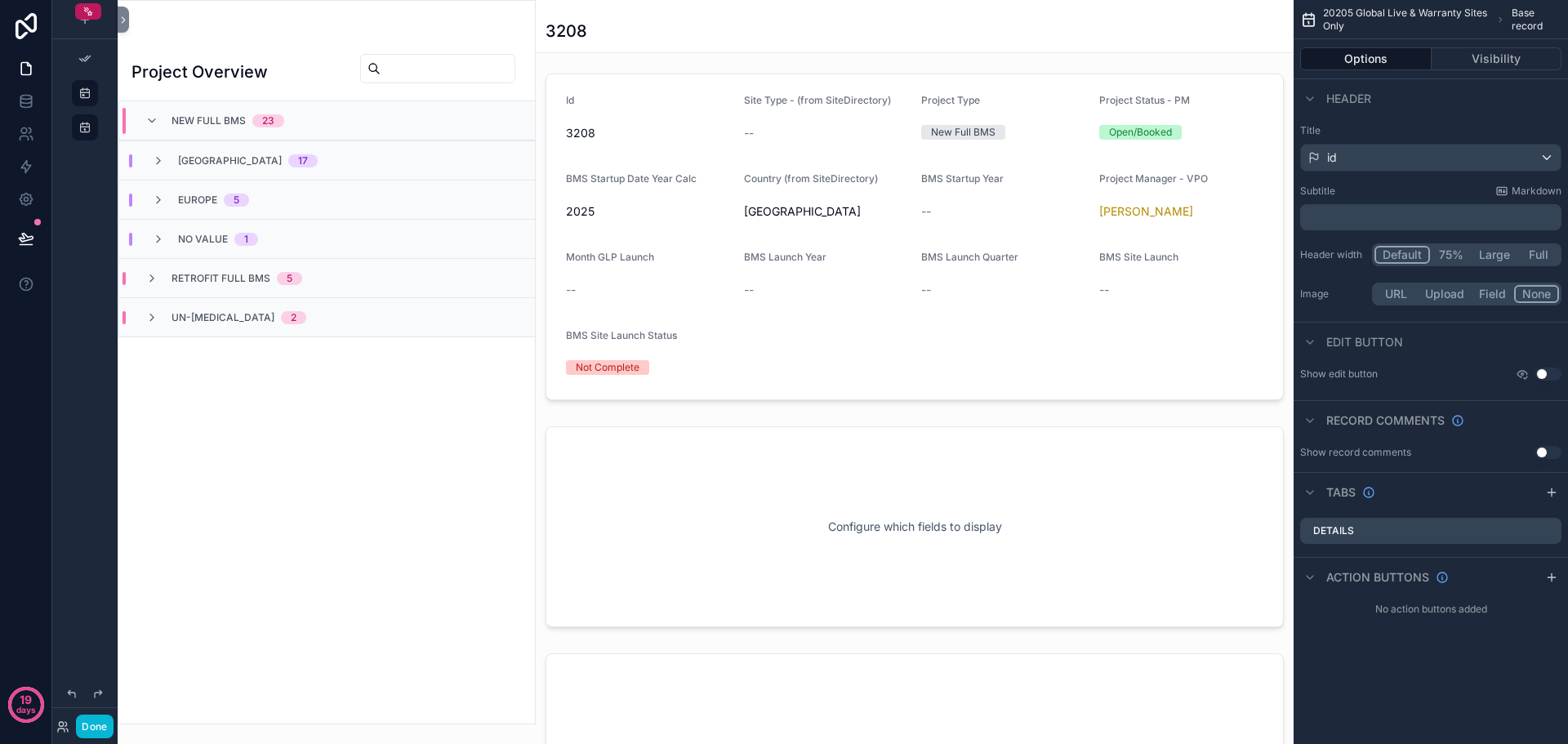
click at [165, 197] on div "Europe 5" at bounding box center [200, 200] width 97 height 13
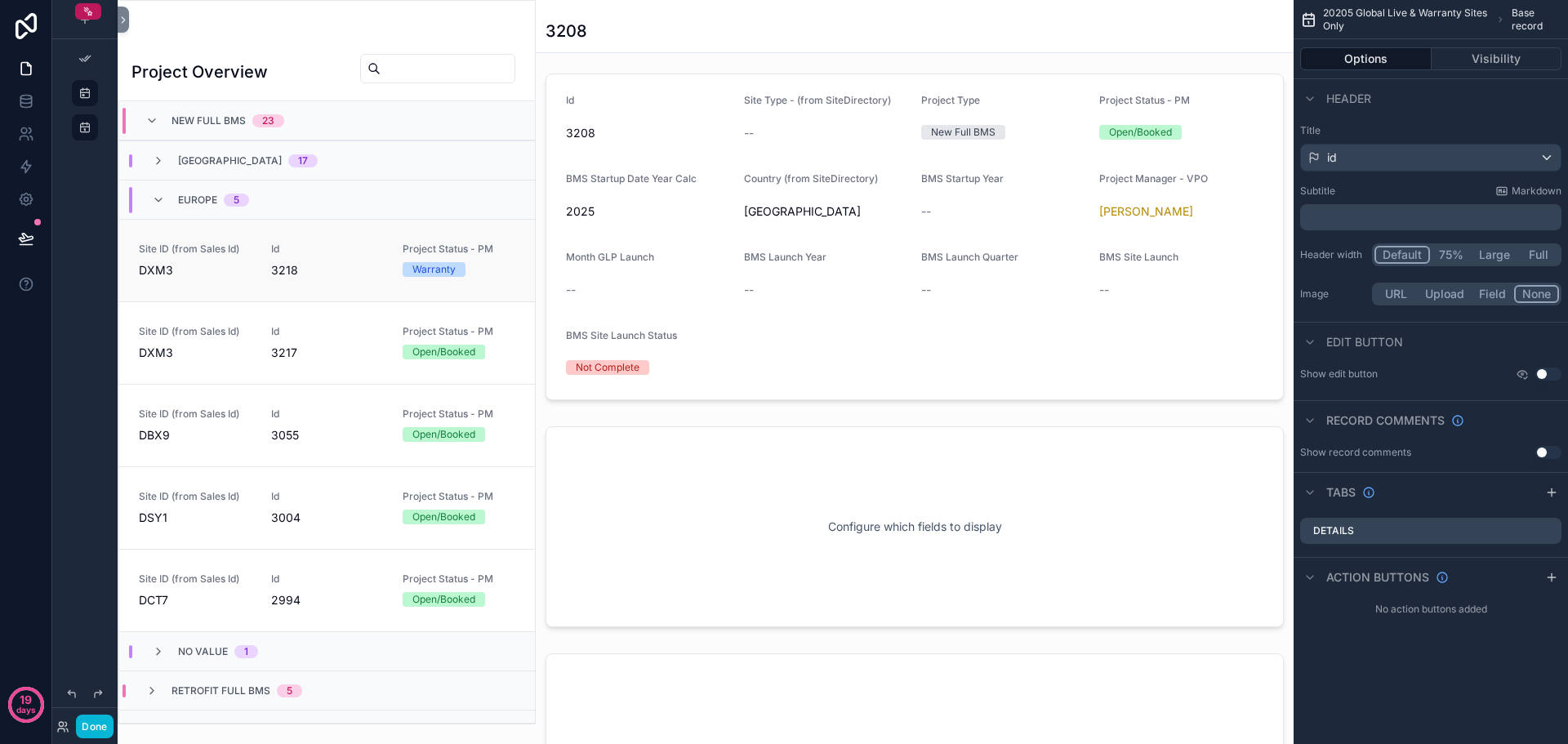
click at [194, 282] on link "Site ID (from Sales Id) DXM3 Id 3218 Project Status - PM Warranty" at bounding box center [327, 259] width 416 height 82
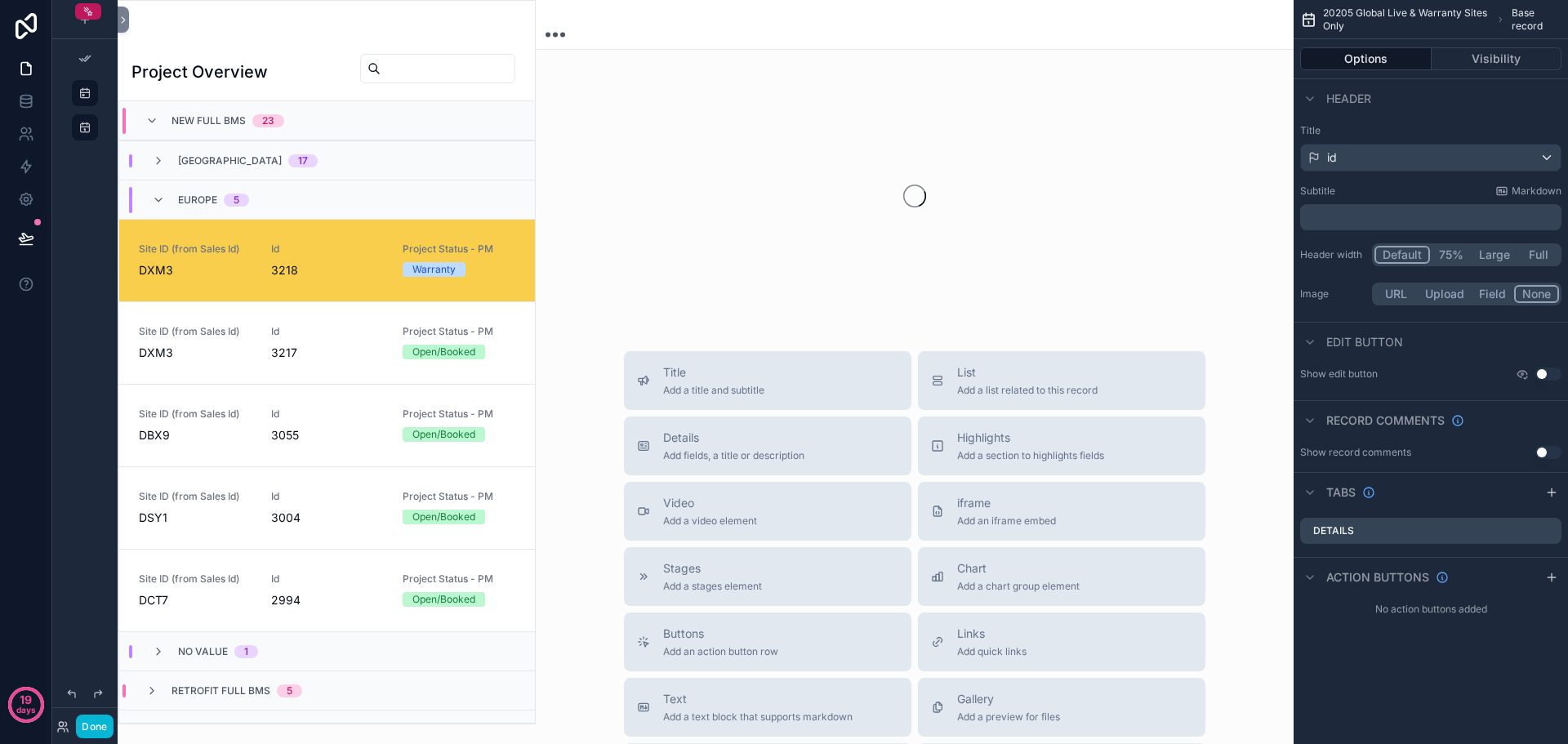
scroll to position [6, 0]
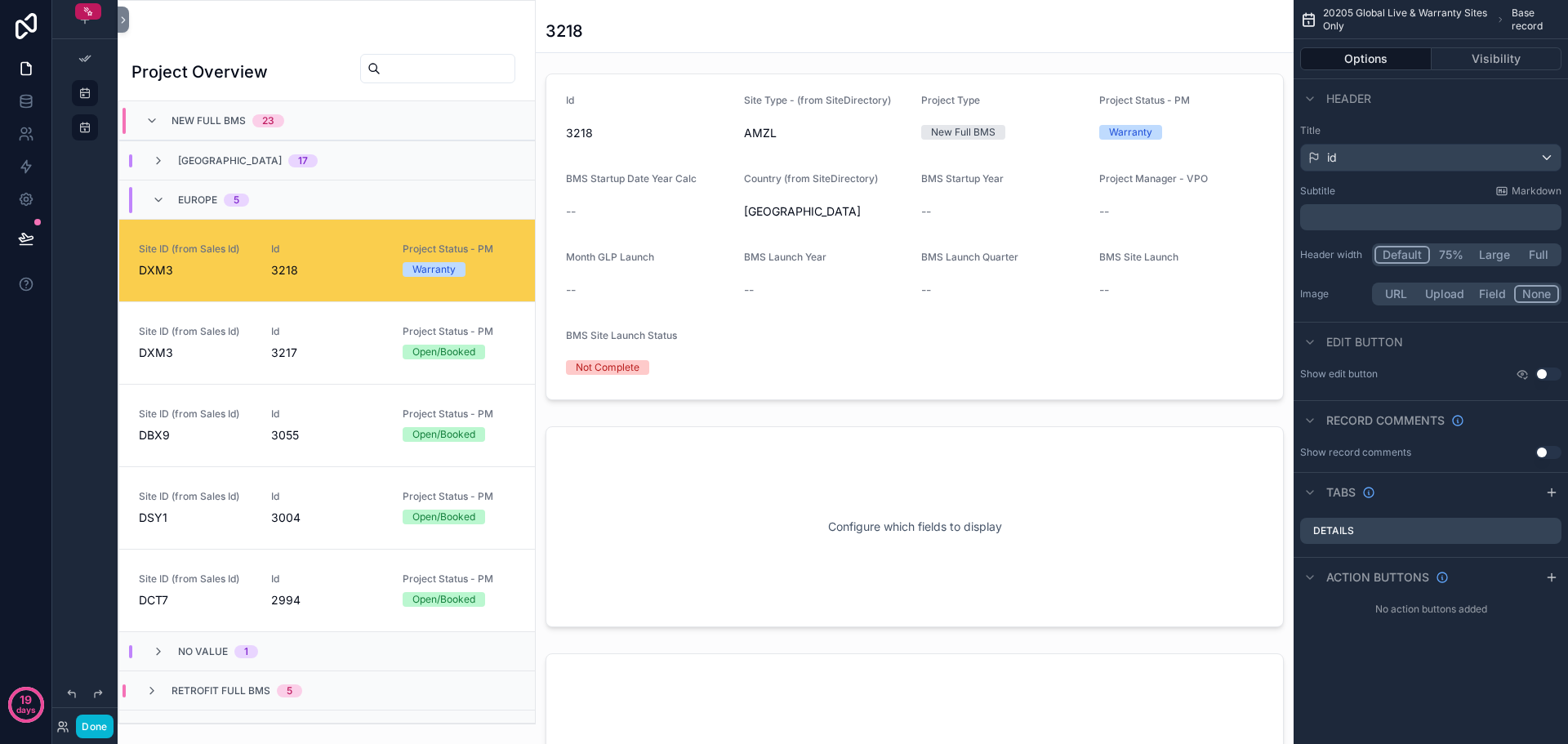
click at [287, 42] on div "Project Overview New Full BMS 23 North America 17 Europe 5 Site ID (from Sales …" at bounding box center [327, 381] width 417 height 684
click at [235, 324] on link "Site ID (from Sales Id) DXM3 Id 3217 Project Status - PM Open/Booked" at bounding box center [327, 341] width 416 height 82
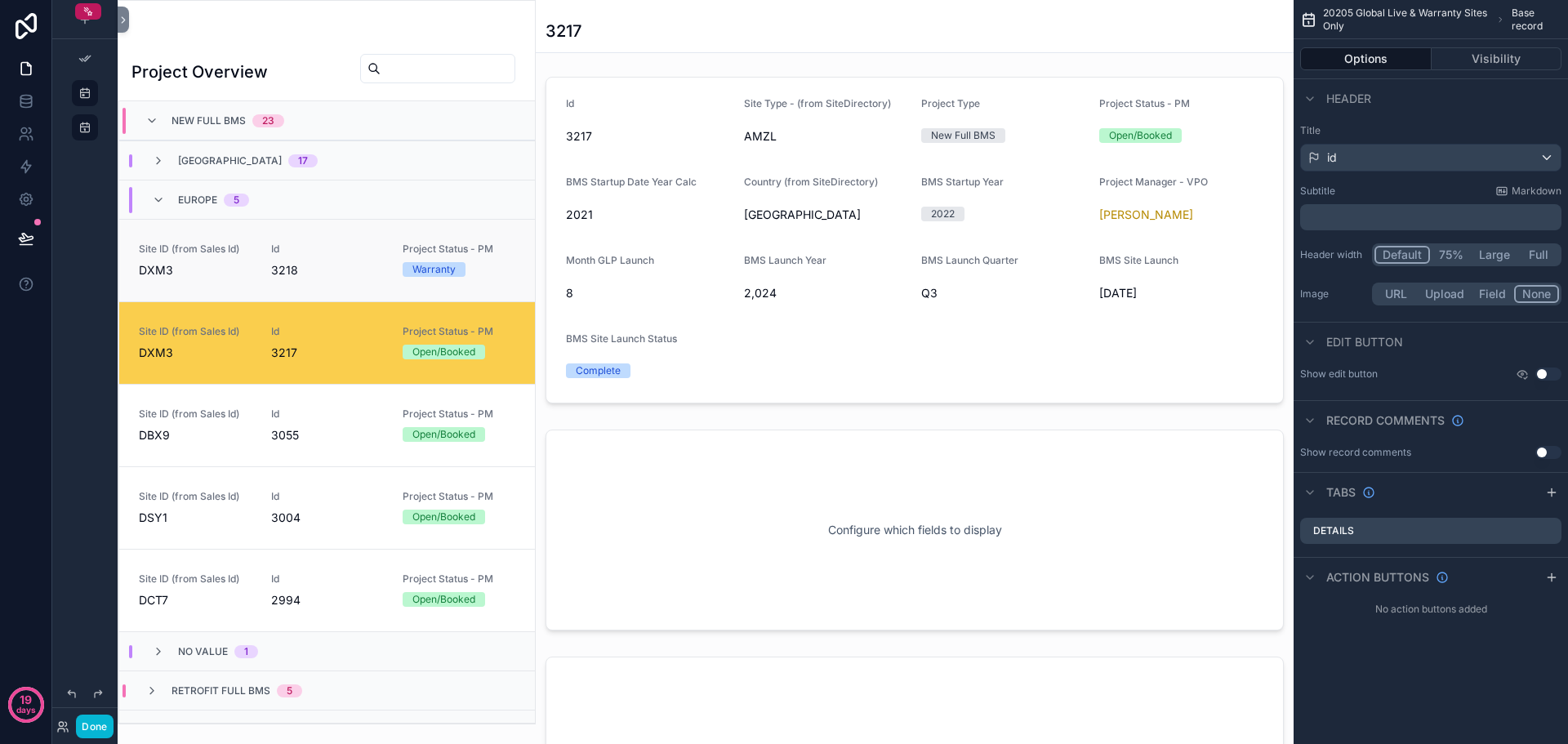
scroll to position [6, 0]
click at [229, 268] on span "DXM3" at bounding box center [195, 270] width 113 height 16
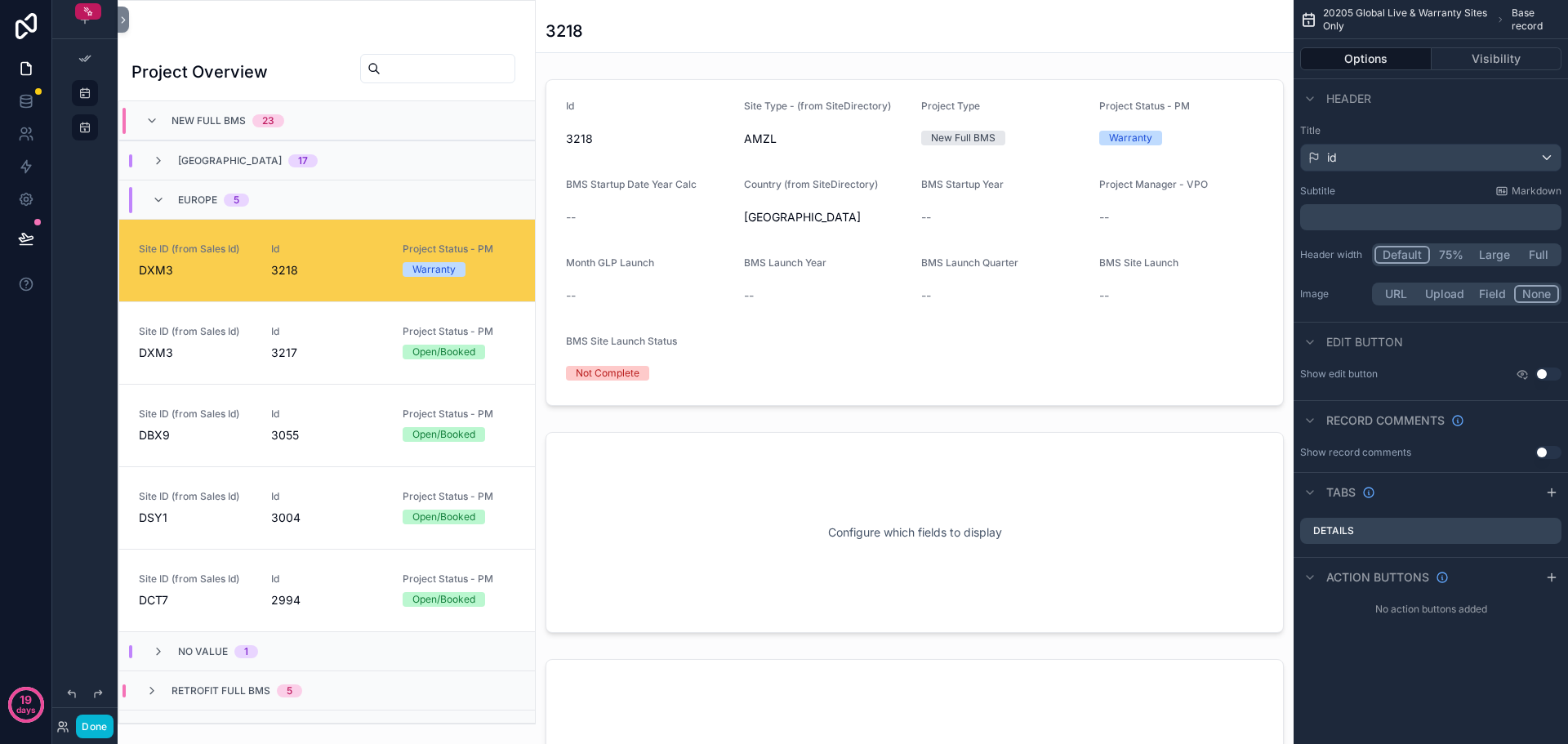
scroll to position [26, 0]
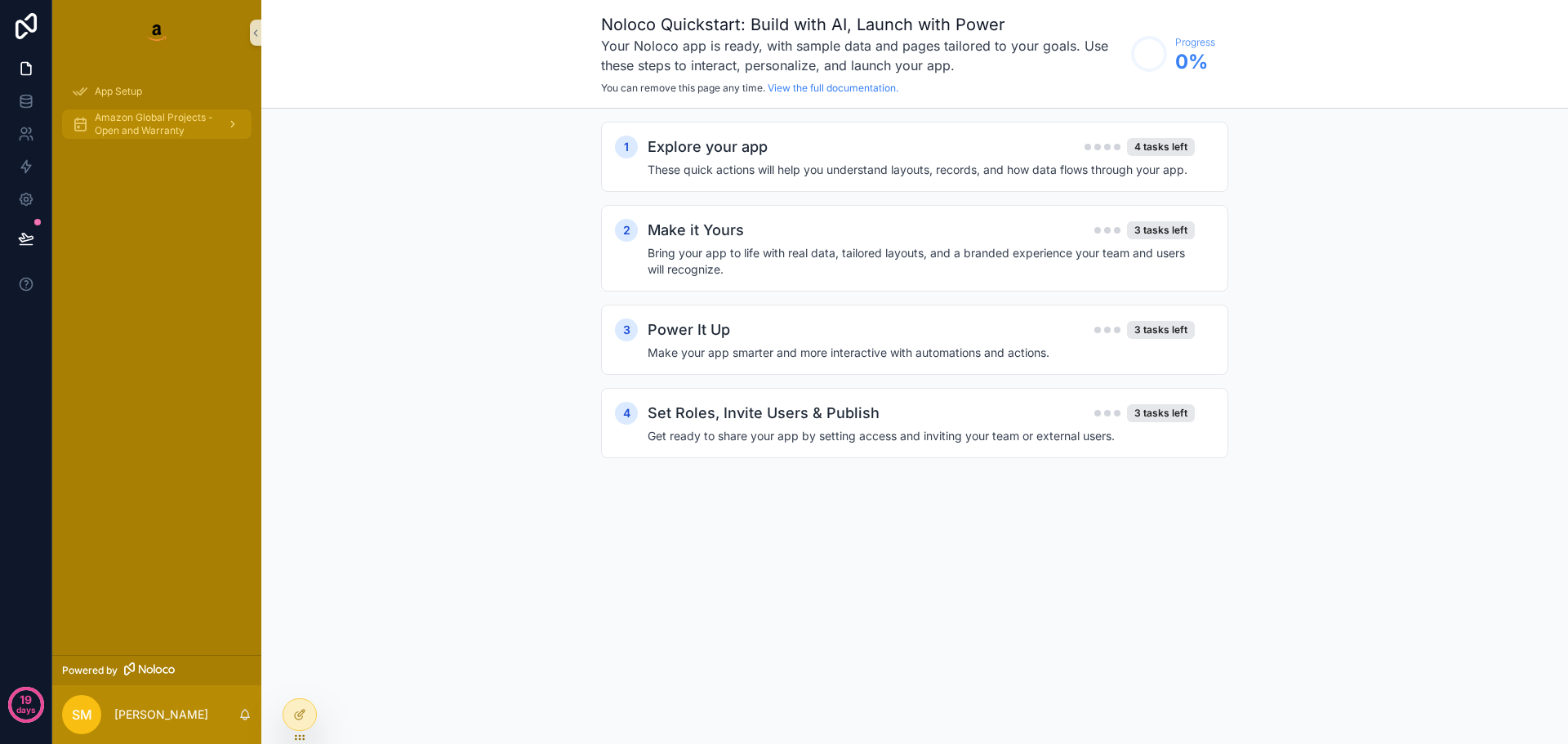
click at [148, 131] on span "Amazon Global Projects - Open and Warranty" at bounding box center [154, 124] width 119 height 26
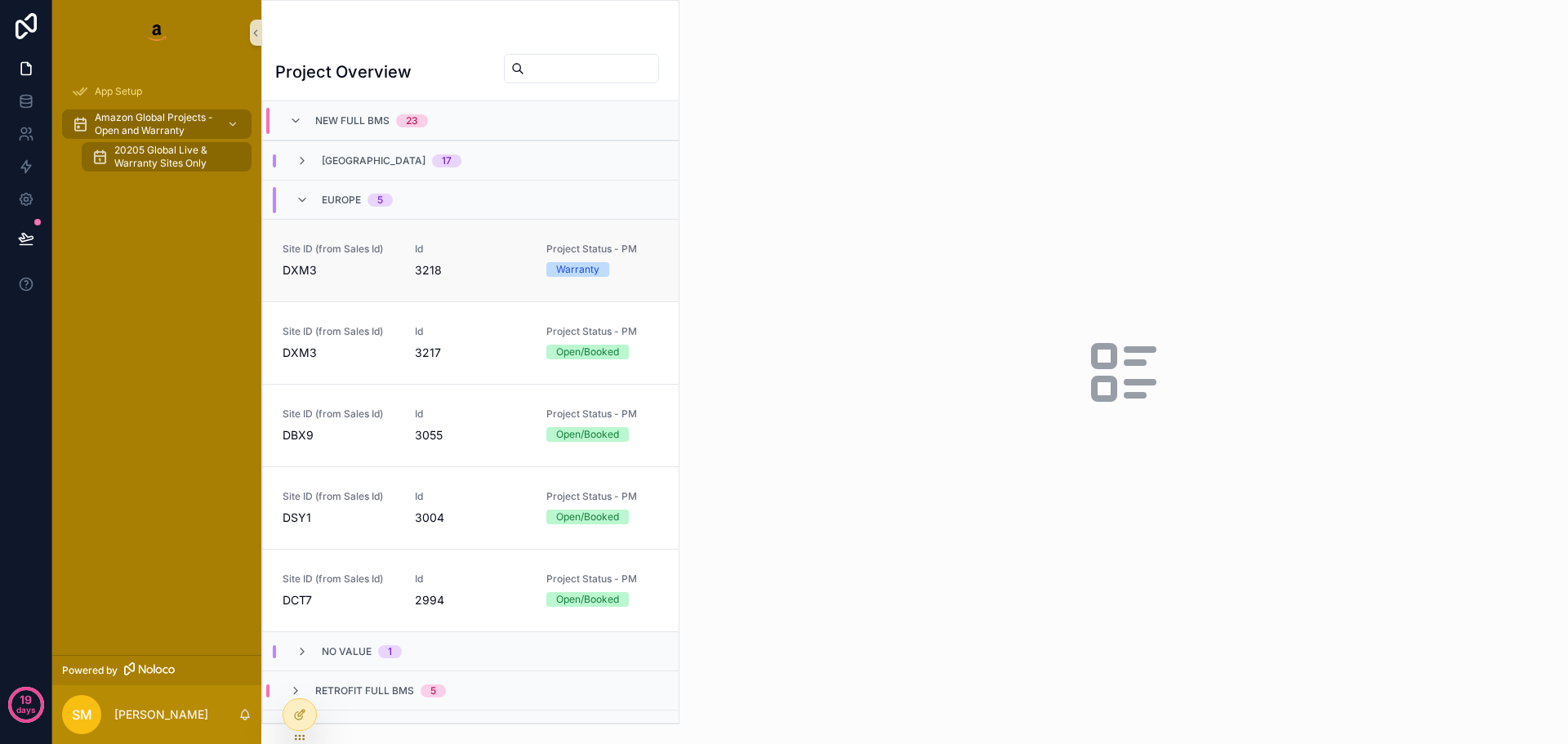
click at [482, 273] on span "3218" at bounding box center [471, 270] width 113 height 16
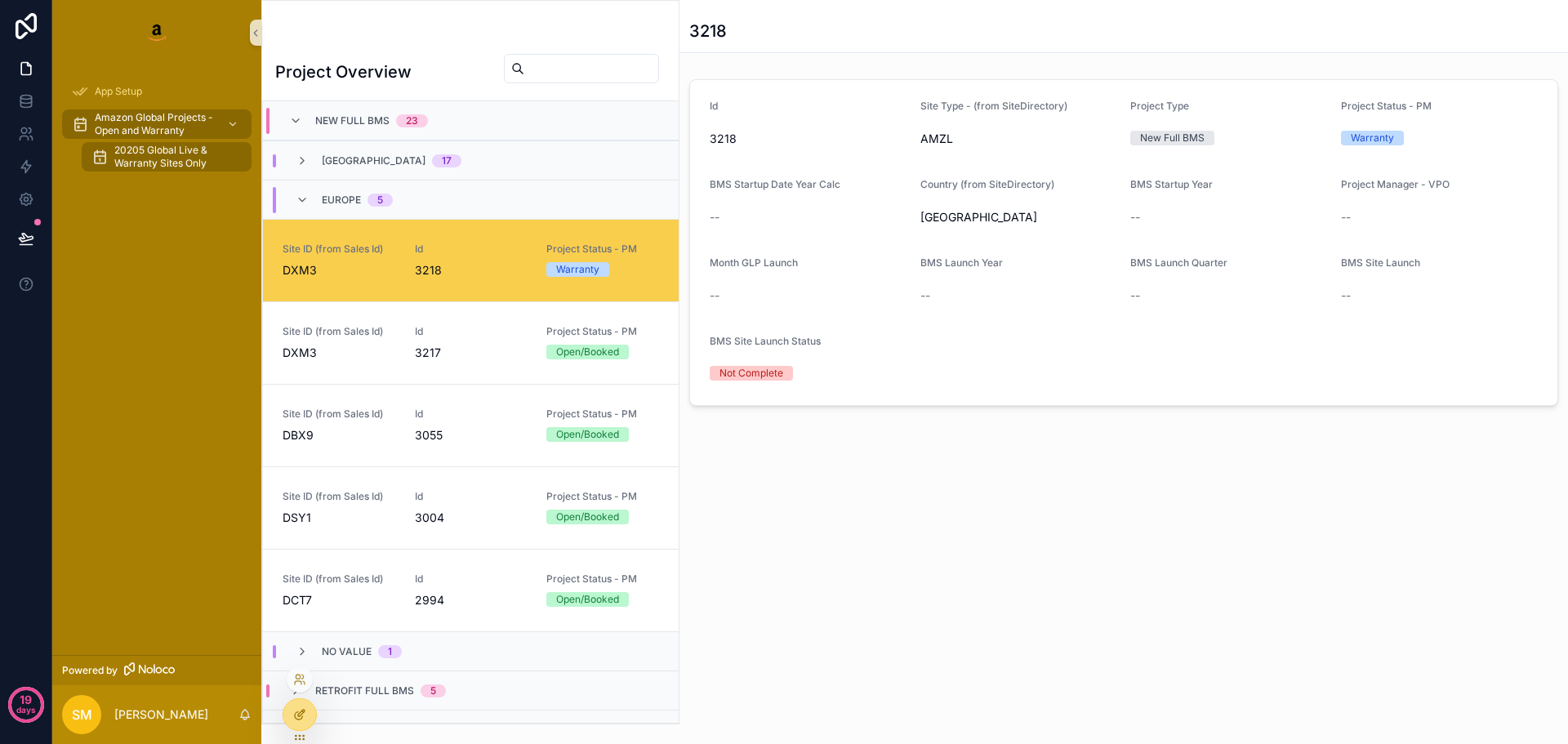
click at [311, 709] on div at bounding box center [299, 713] width 33 height 31
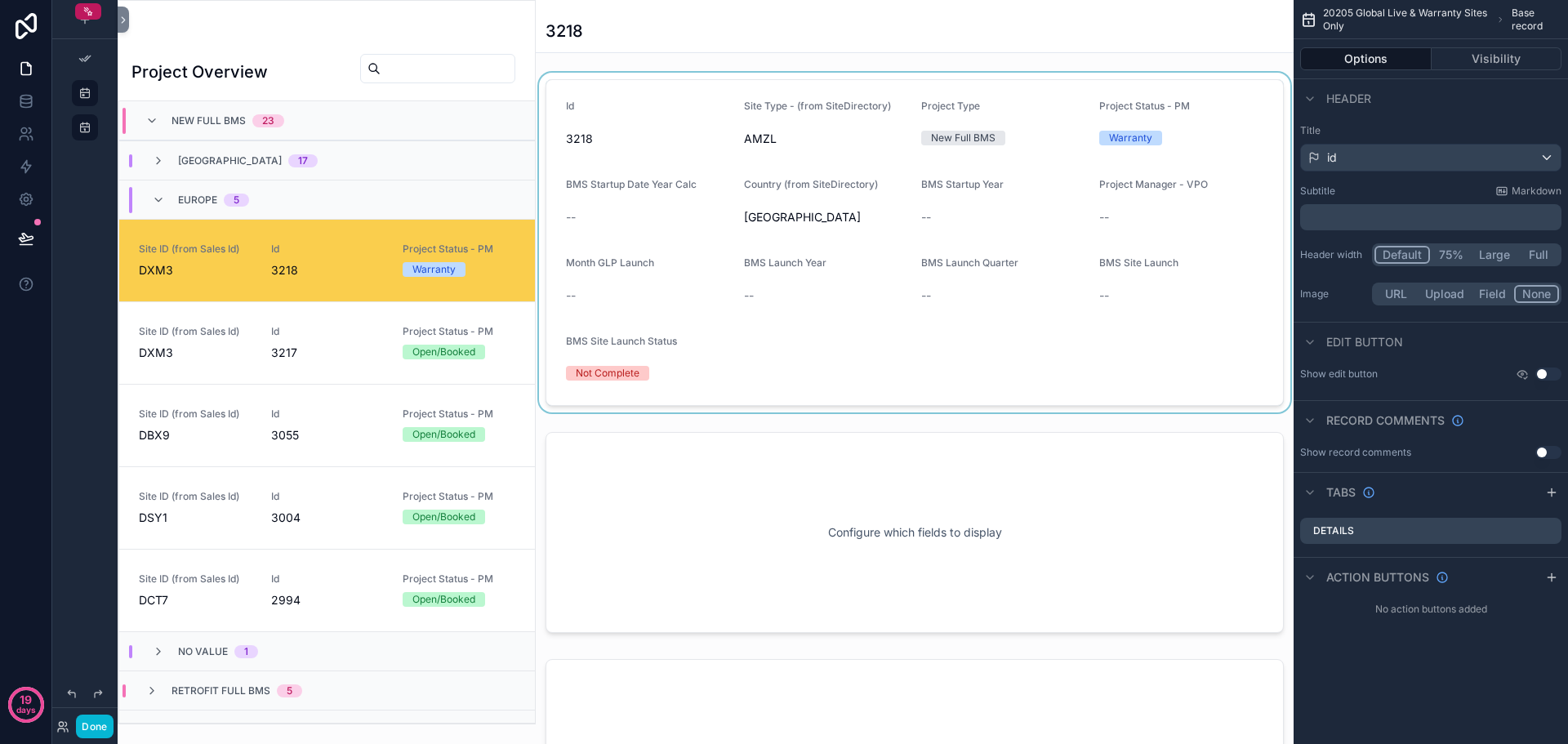
scroll to position [26, 0]
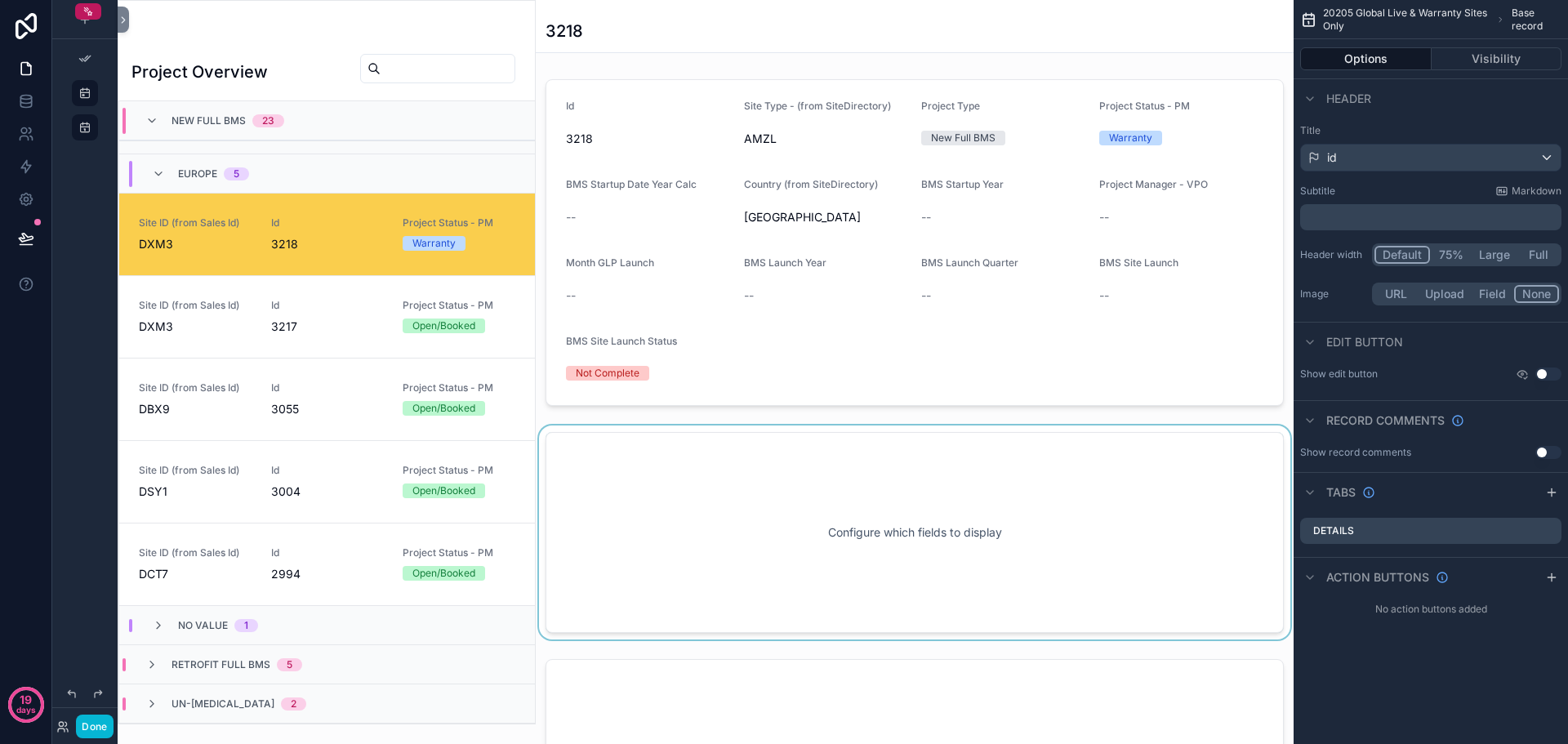
click at [935, 470] on div "scrollable content" at bounding box center [915, 532] width 758 height 214
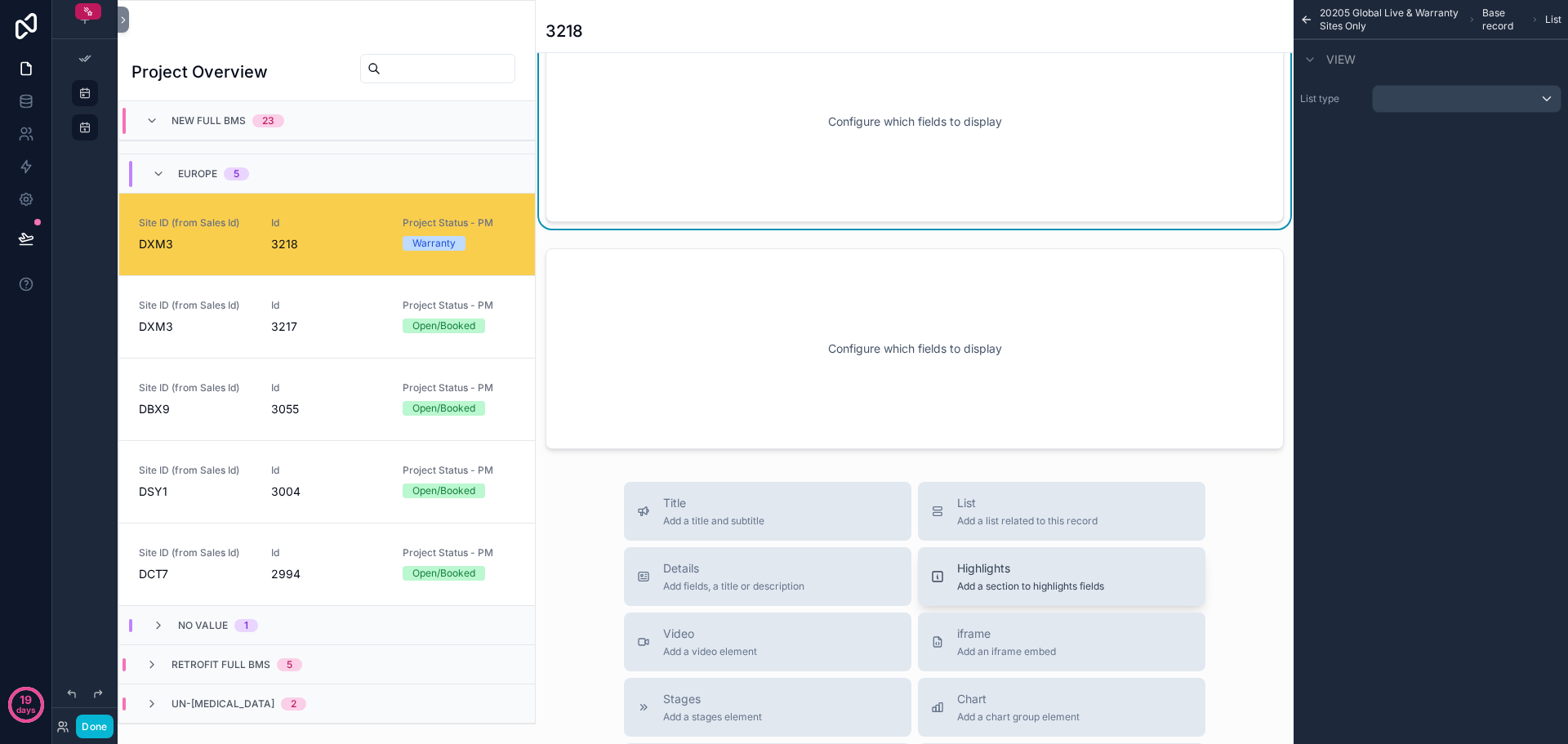
scroll to position [490, 0]
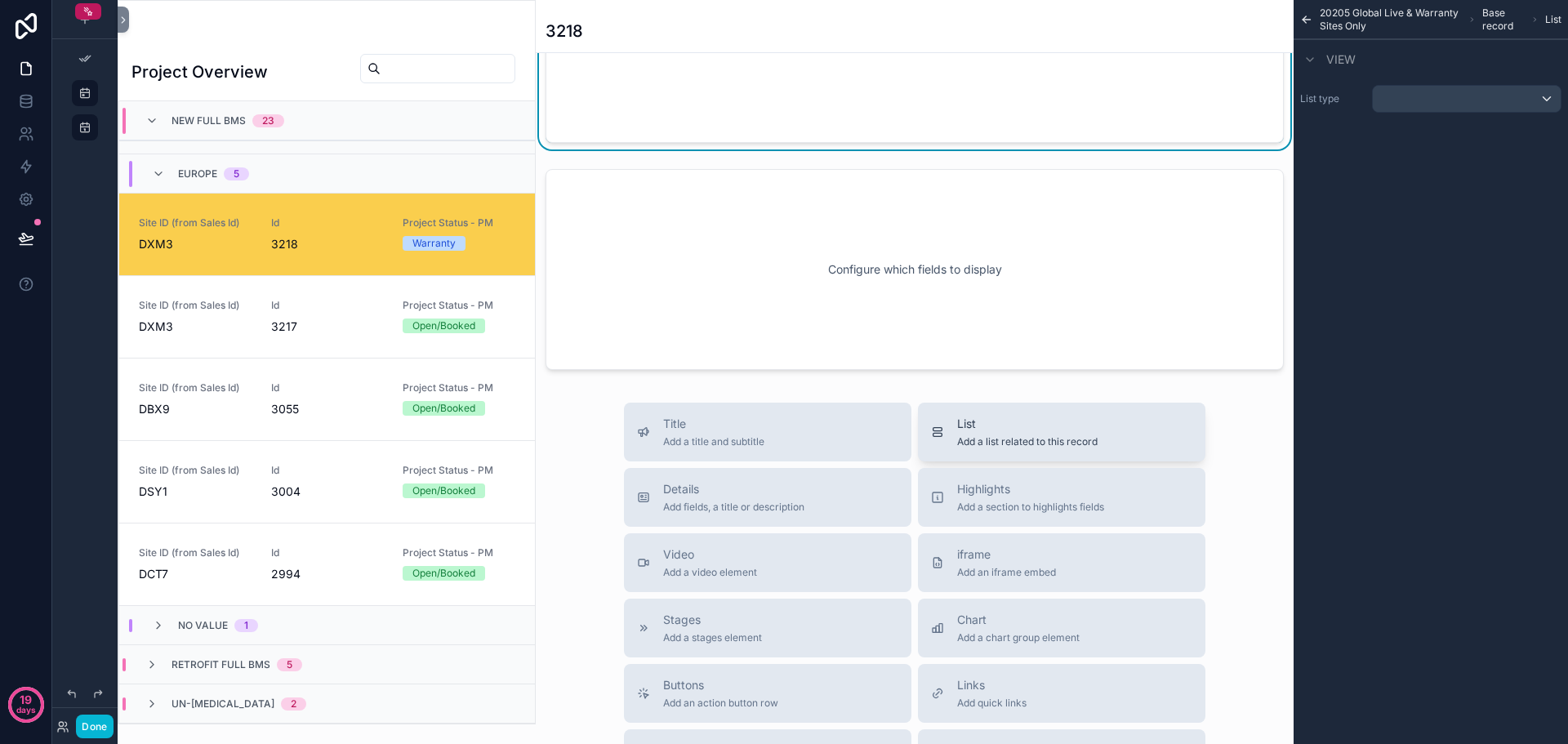
click at [1012, 445] on span "Add a list related to this record" at bounding box center [1028, 441] width 141 height 13
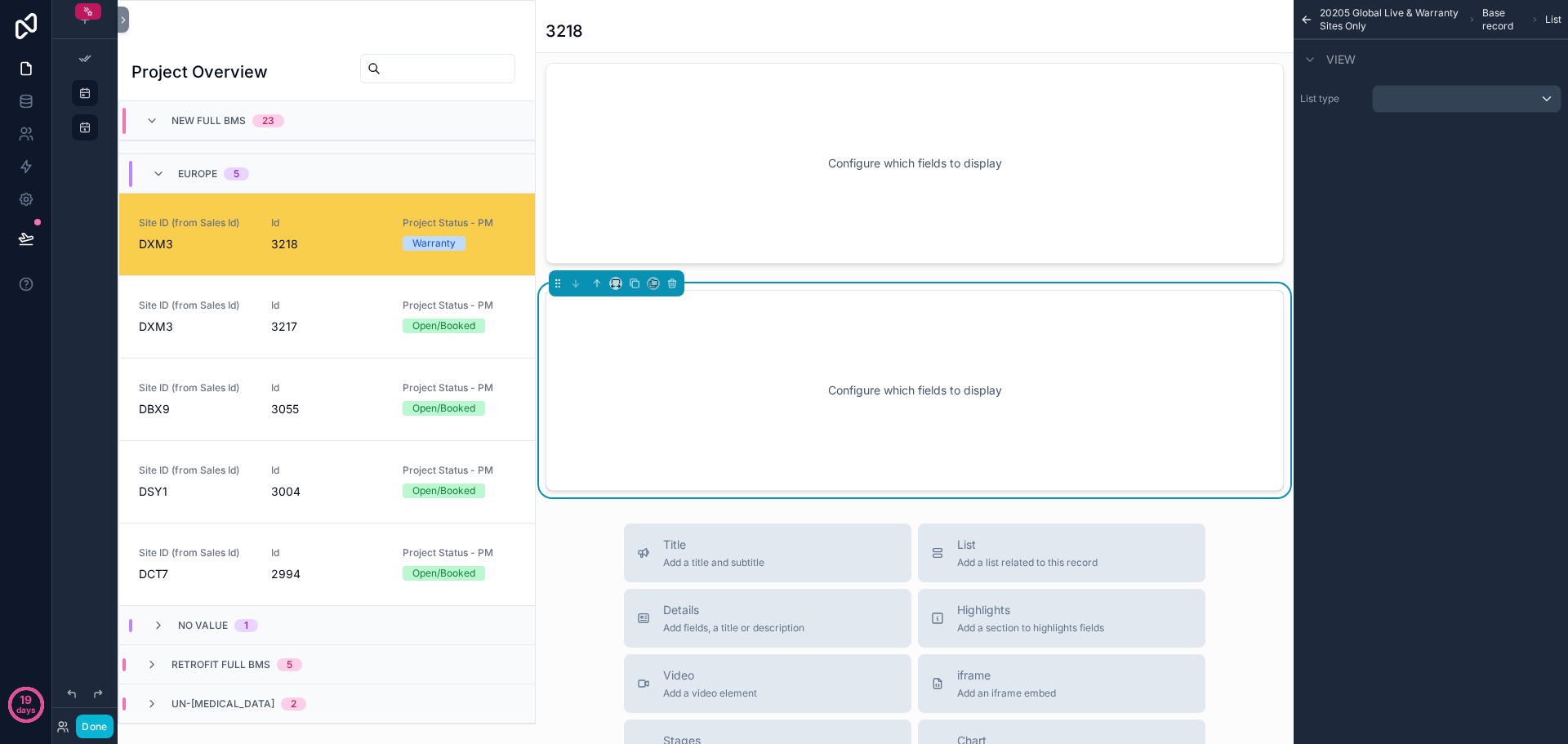
scroll to position [614, 0]
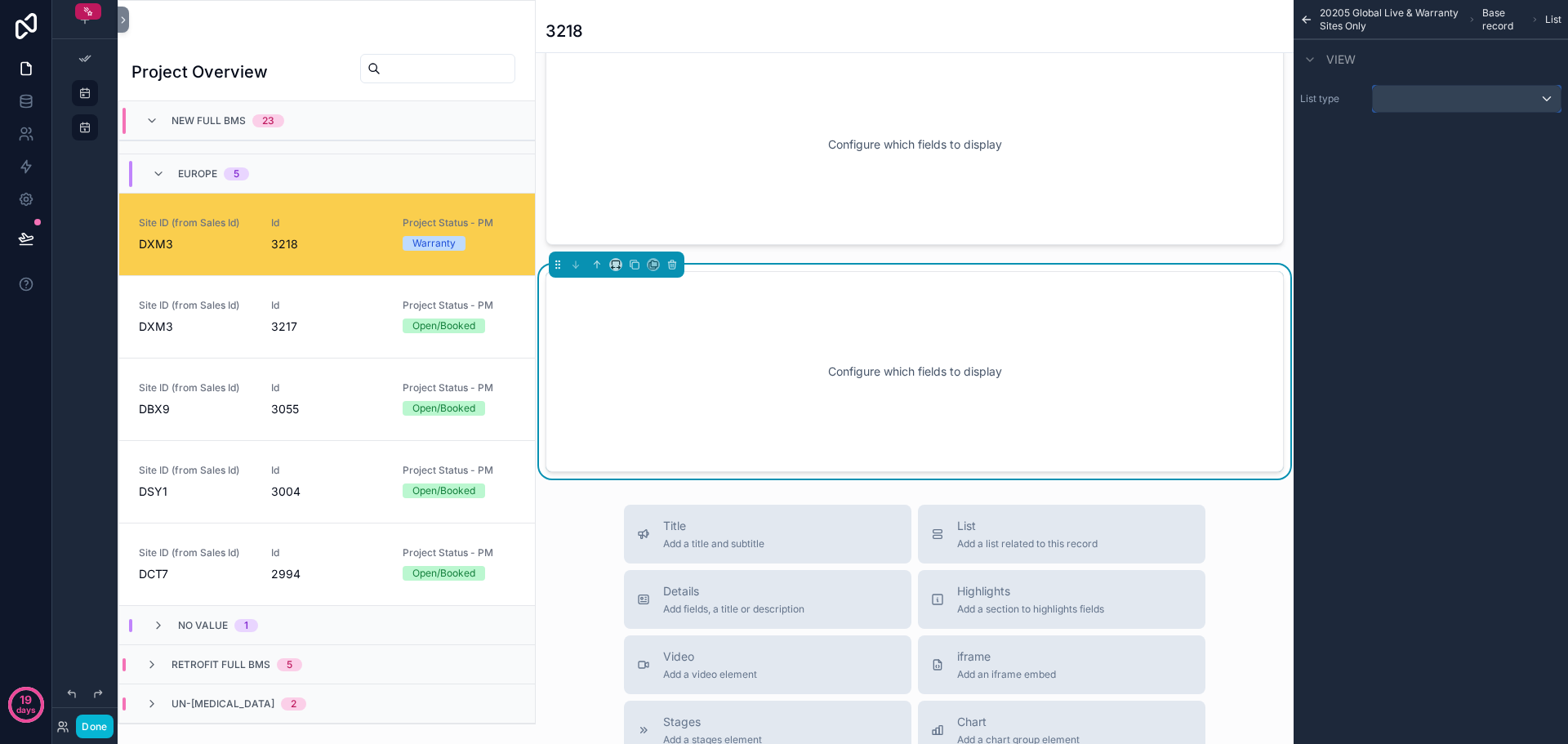
click at [1476, 91] on div "scrollable content" at bounding box center [1467, 99] width 188 height 26
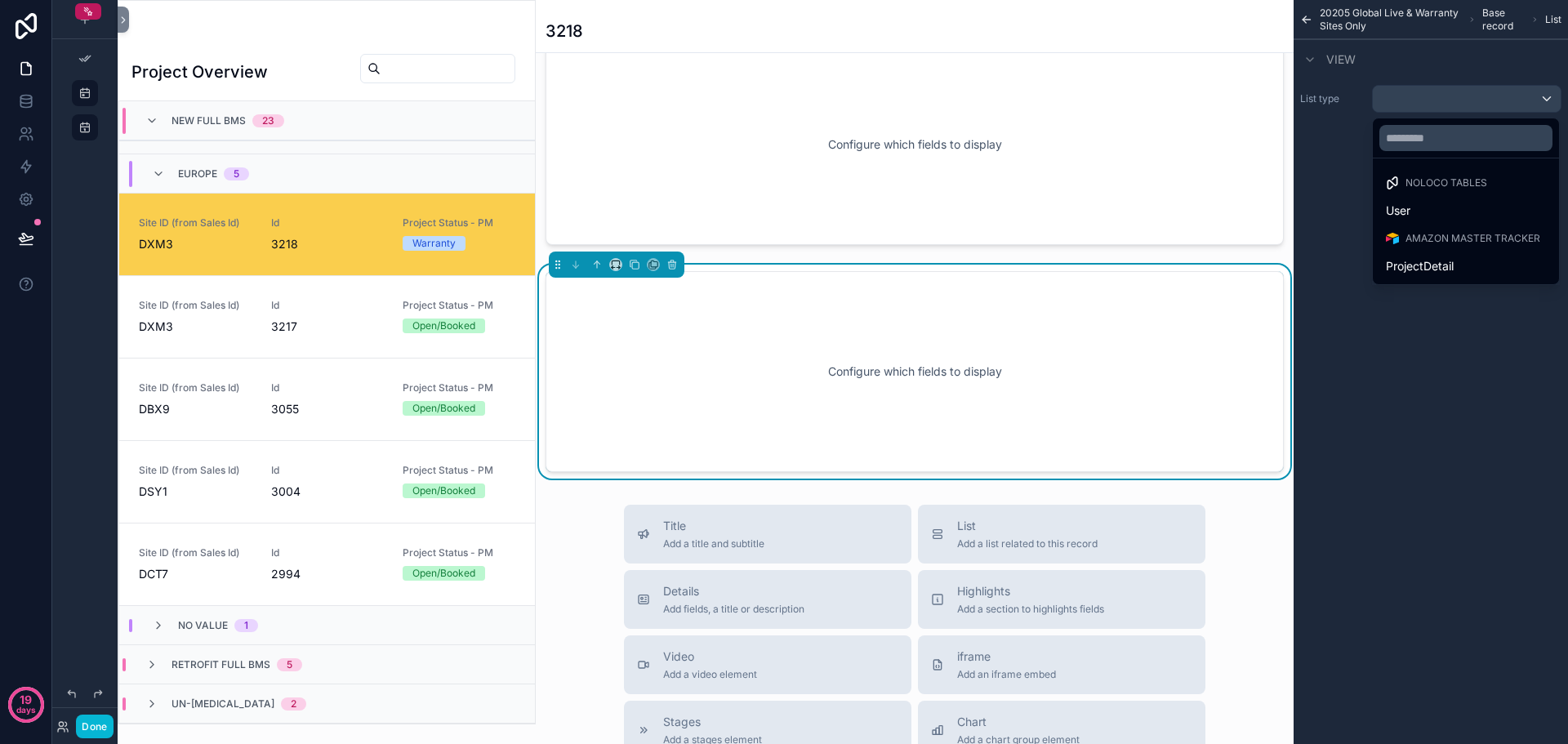
click at [1458, 236] on span "AMAZON Master Tracker" at bounding box center [1473, 237] width 135 height 13
click at [1424, 257] on span "ProjectDetail" at bounding box center [1420, 266] width 67 height 20
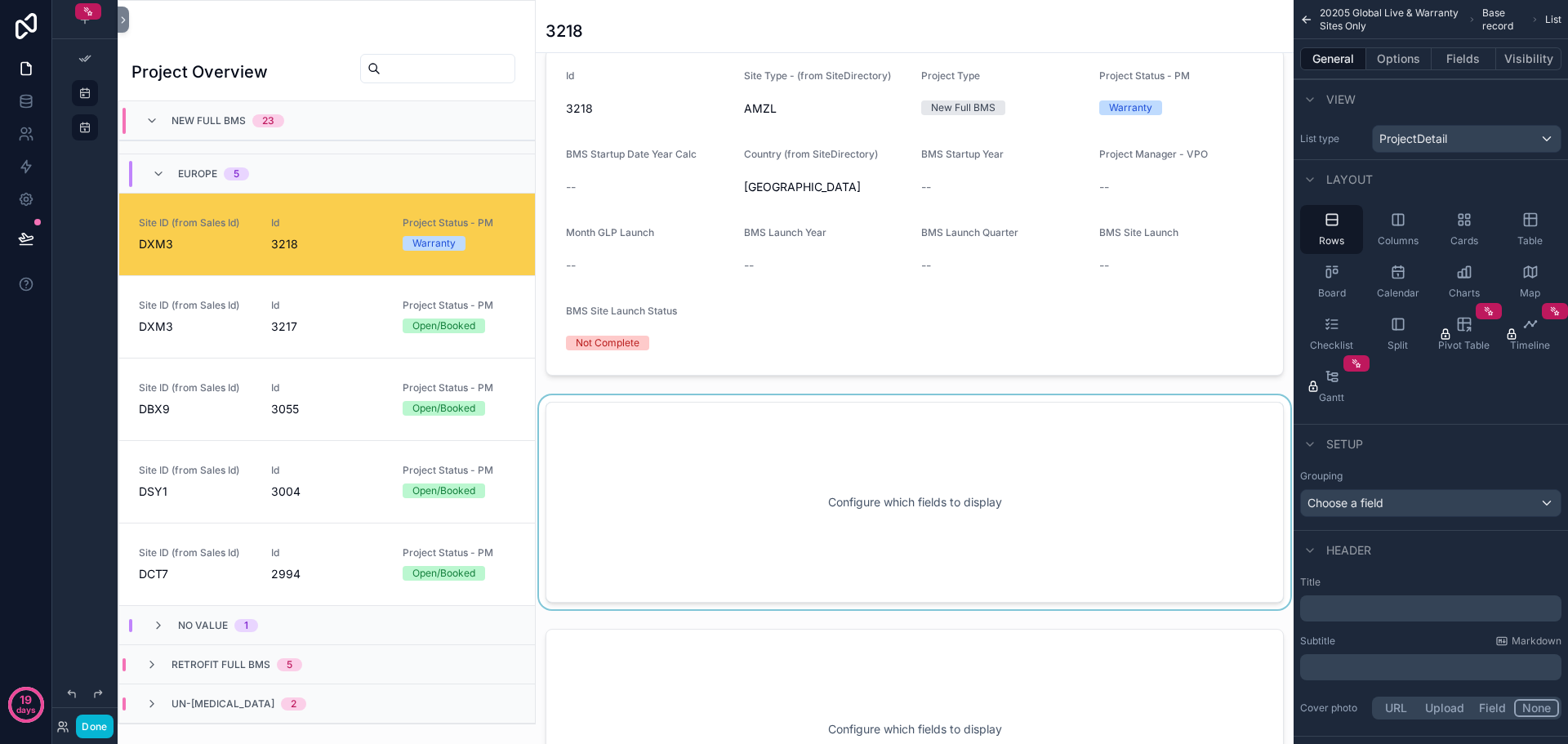
scroll to position [81, 0]
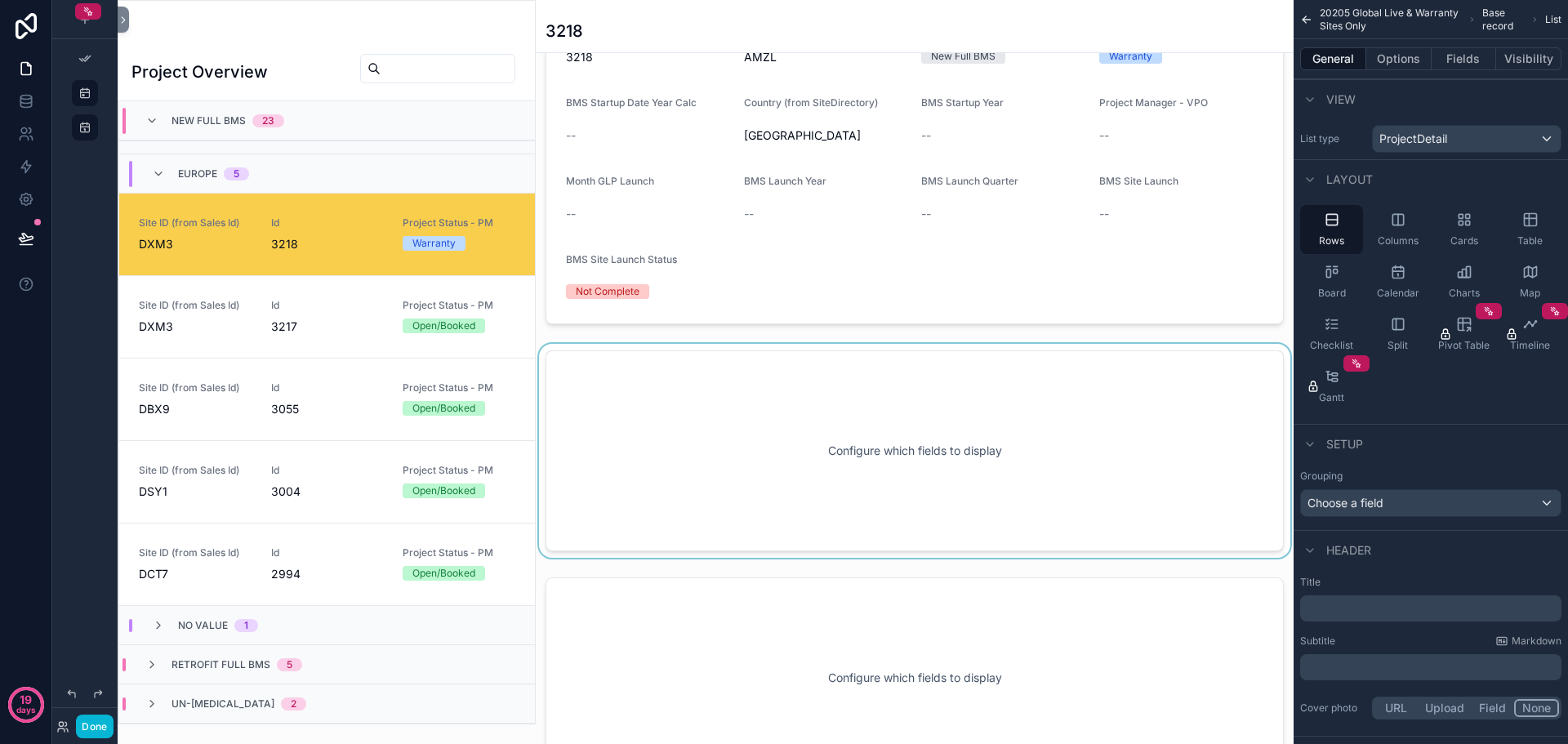
click at [958, 396] on div "scrollable content" at bounding box center [915, 450] width 758 height 214
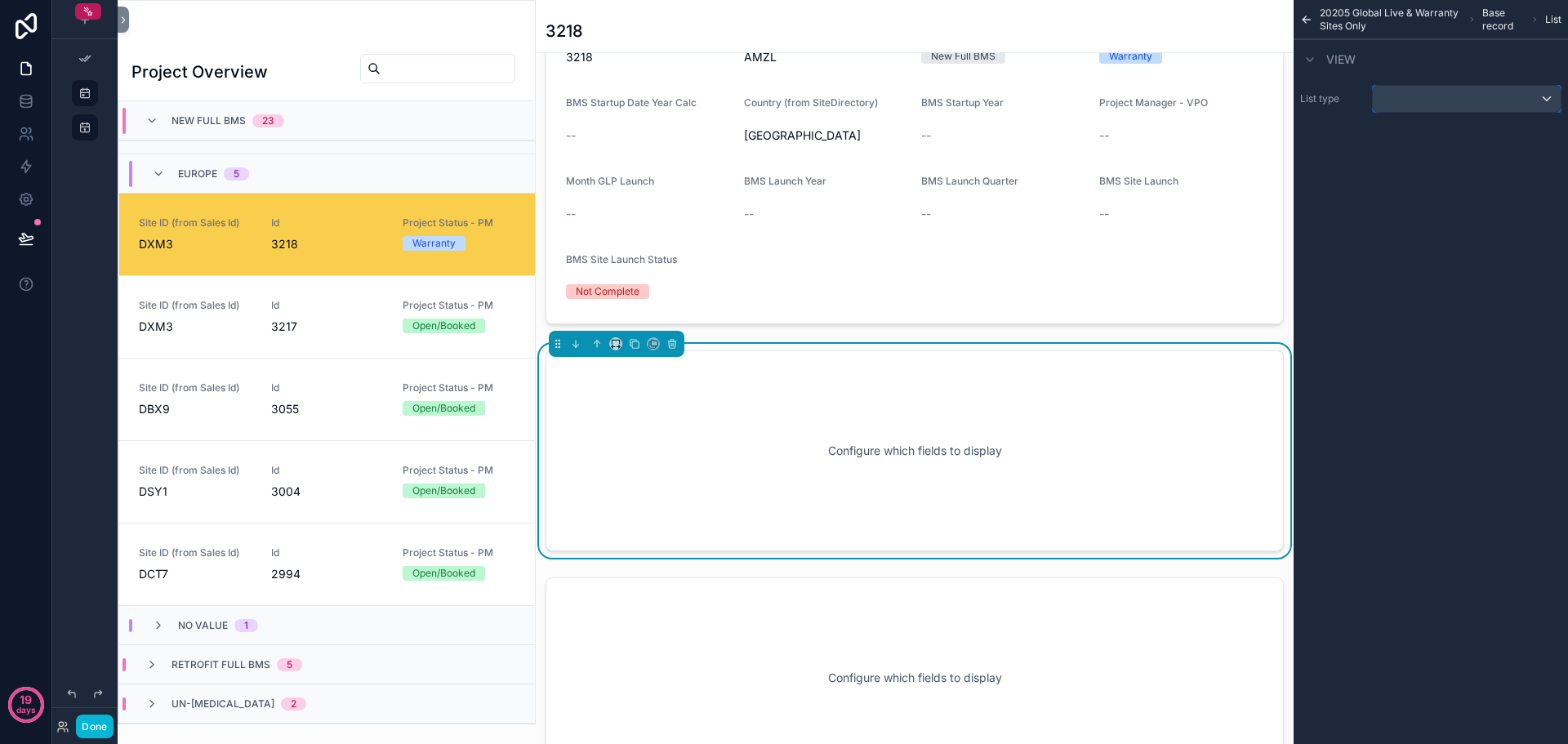
click at [1551, 96] on div "scrollable content" at bounding box center [1467, 99] width 188 height 26
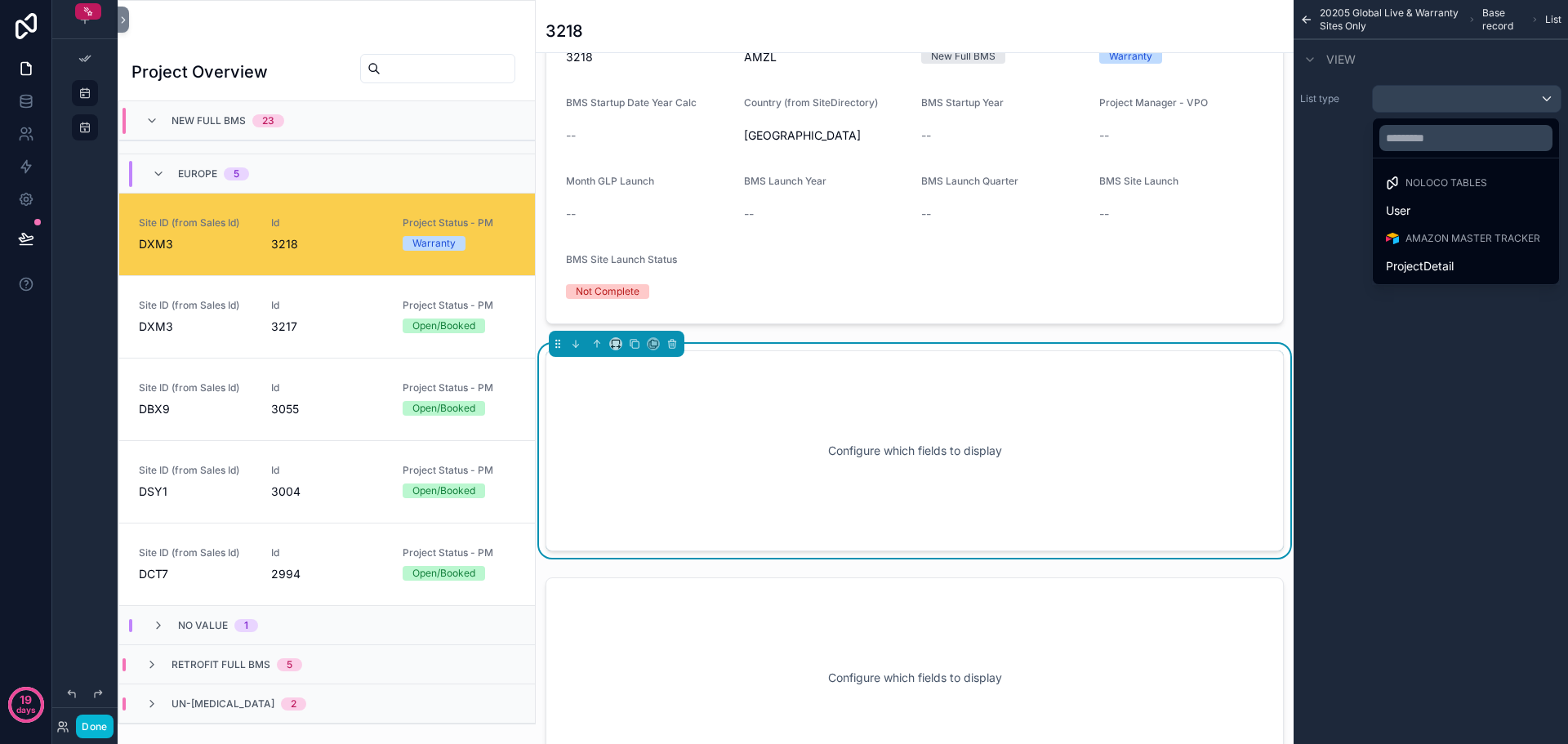
click at [991, 457] on div "Configure which fields to display" at bounding box center [914, 450] width 684 height 146
click at [1431, 263] on span "ProjectDetail" at bounding box center [1420, 266] width 67 height 20
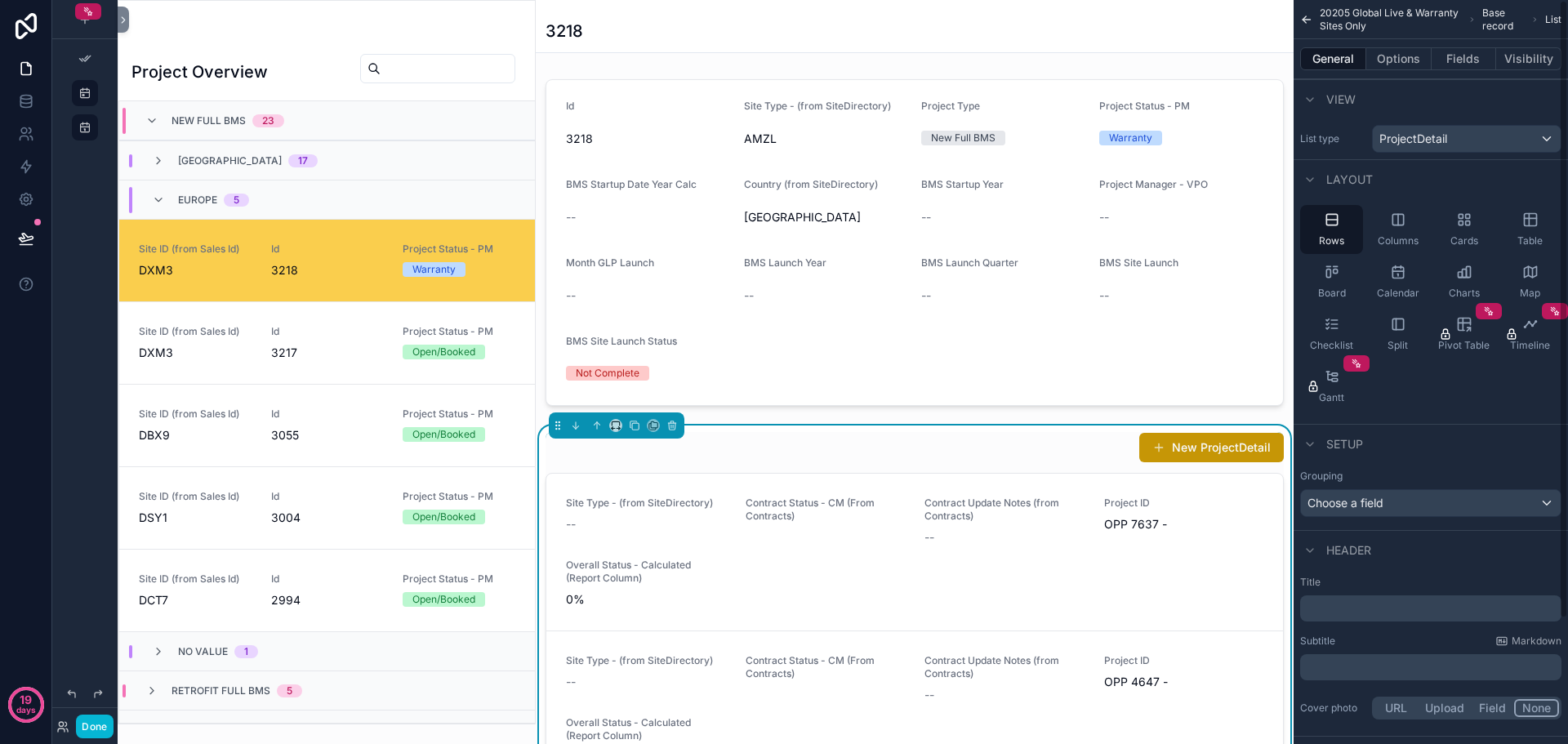
scroll to position [26, 0]
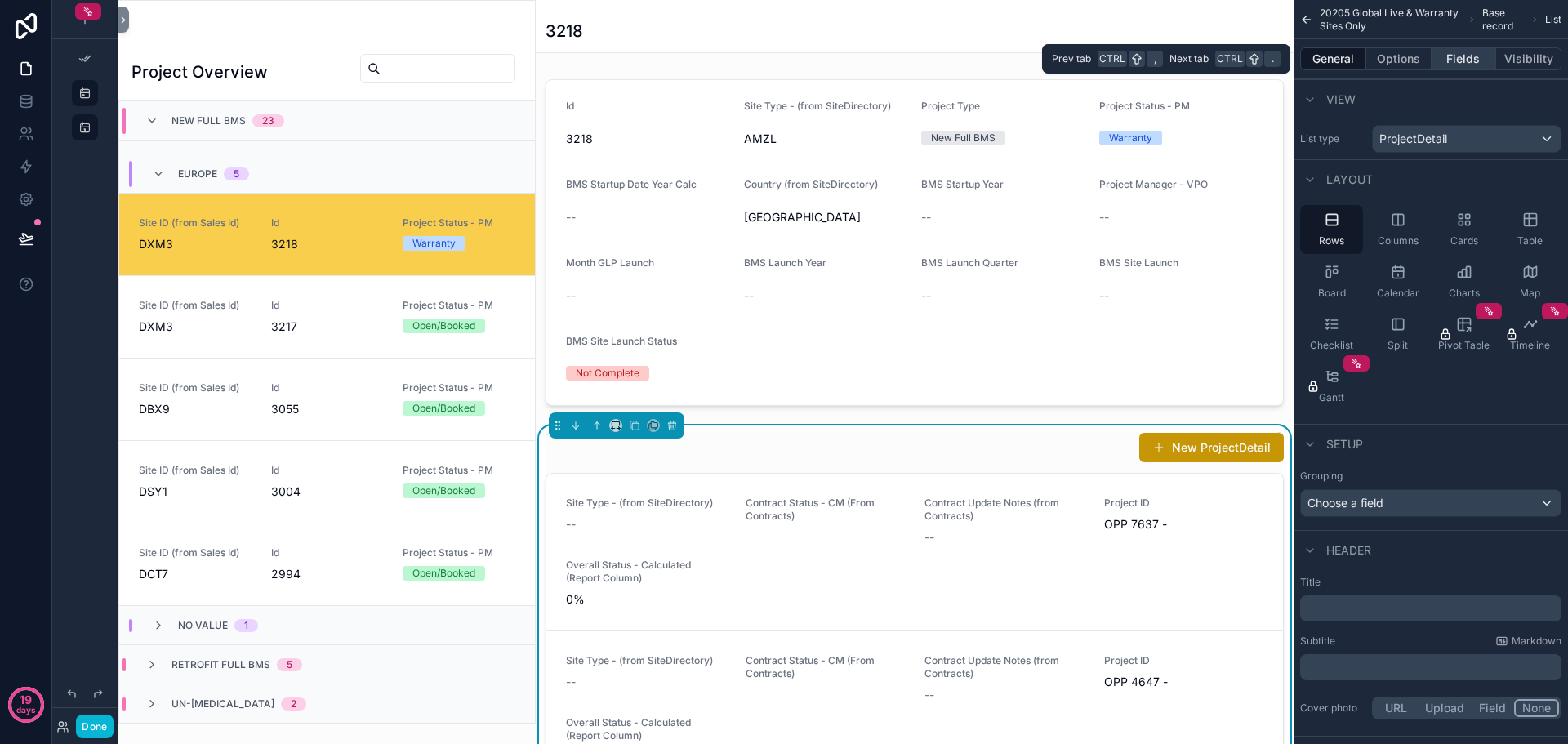
click at [1468, 59] on button "Fields" at bounding box center [1464, 58] width 65 height 23
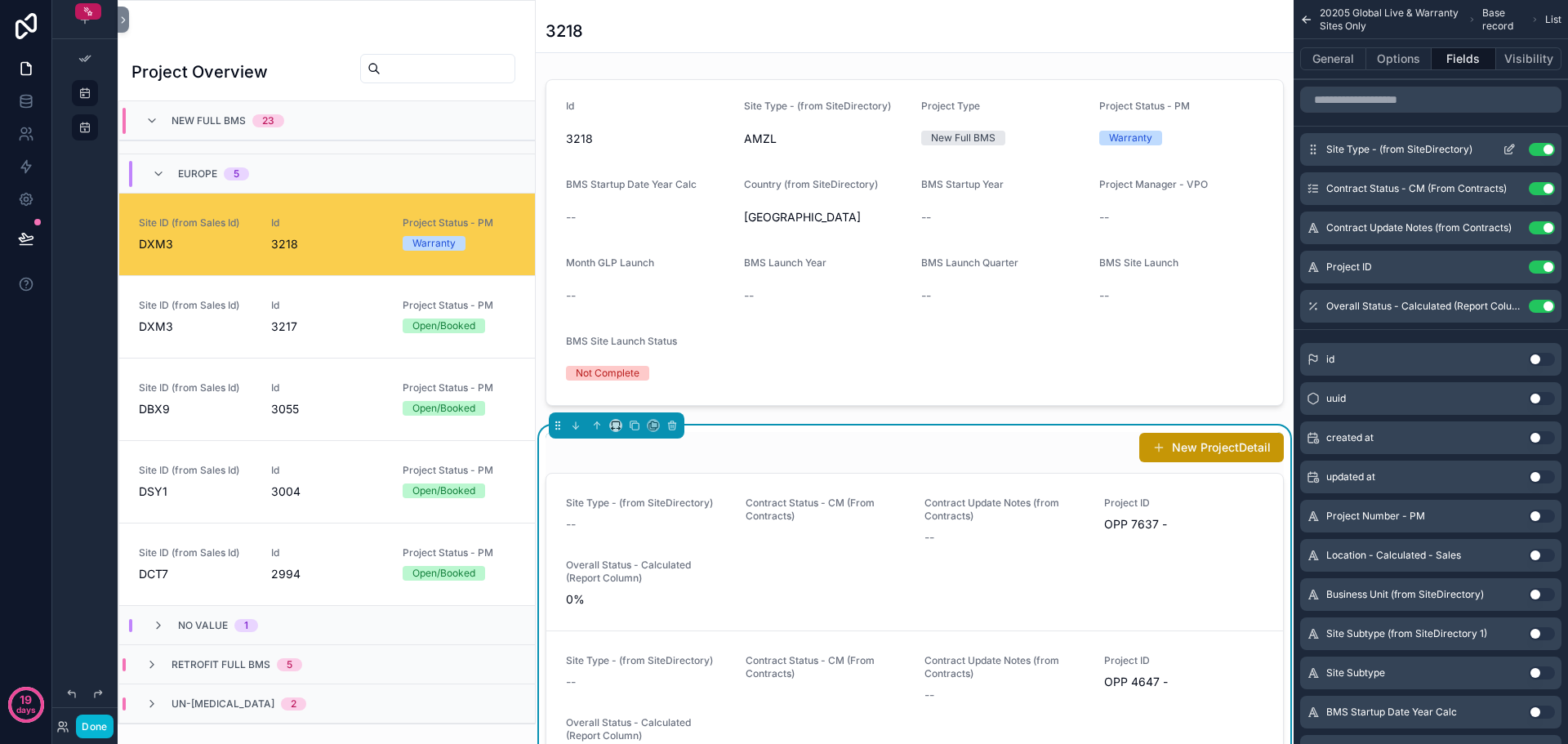
click at [1540, 149] on button "Use setting" at bounding box center [1541, 148] width 26 height 13
click at [1538, 222] on button "Use setting" at bounding box center [1541, 228] width 26 height 13
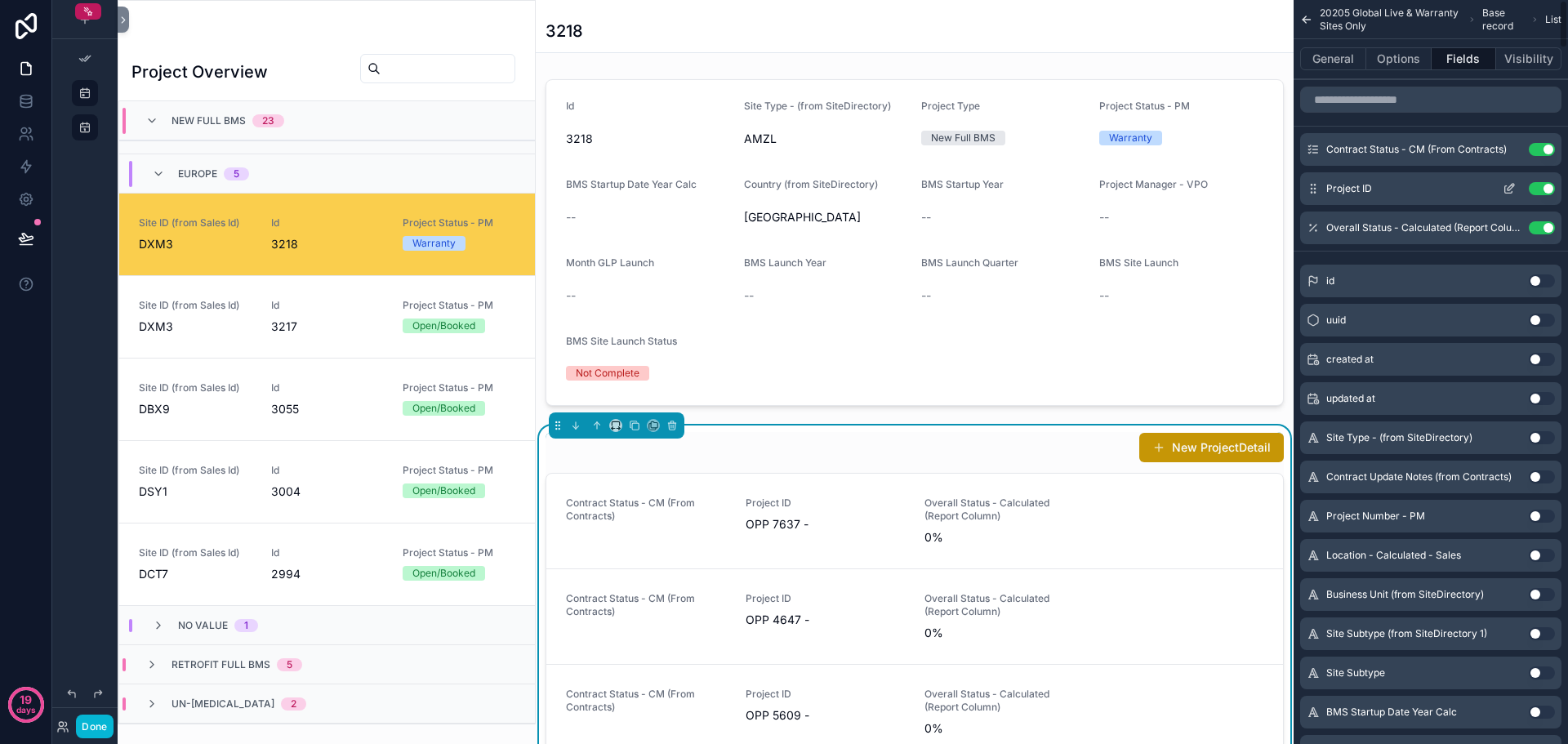
click at [1545, 188] on button "Use setting" at bounding box center [1541, 188] width 26 height 13
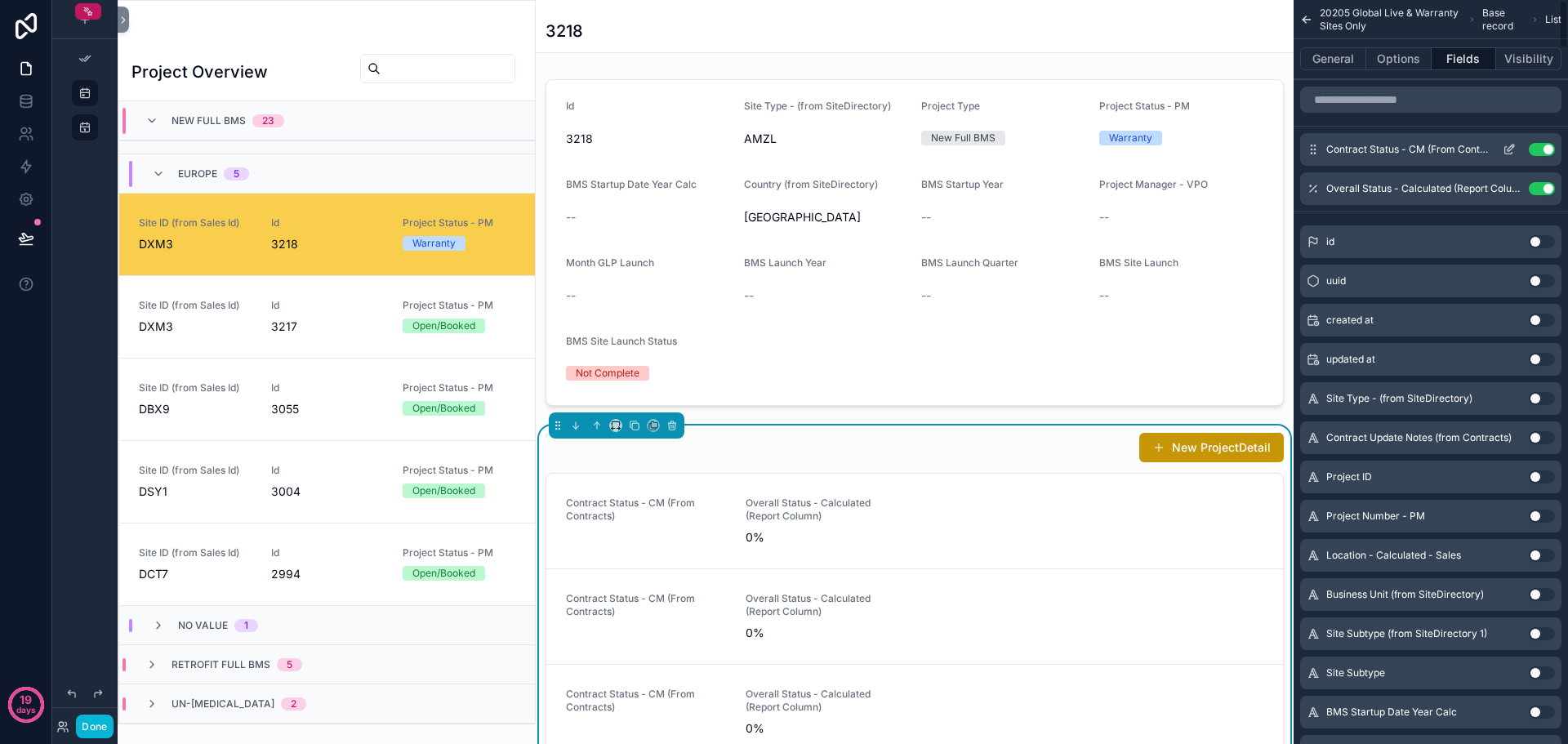
click at [1543, 151] on button "Use setting" at bounding box center [1541, 148] width 26 height 13
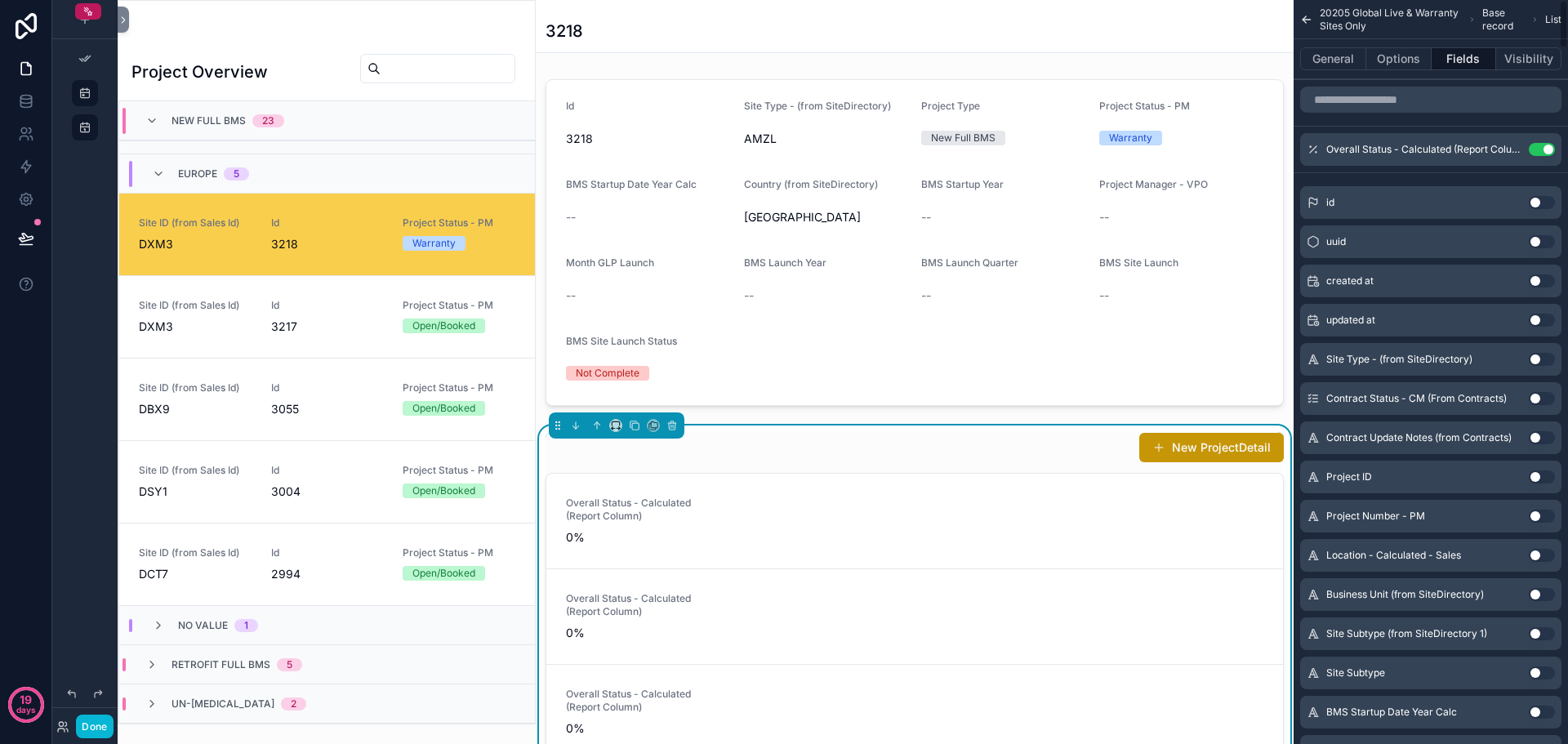
click at [1543, 151] on button "Use setting" at bounding box center [1541, 148] width 26 height 13
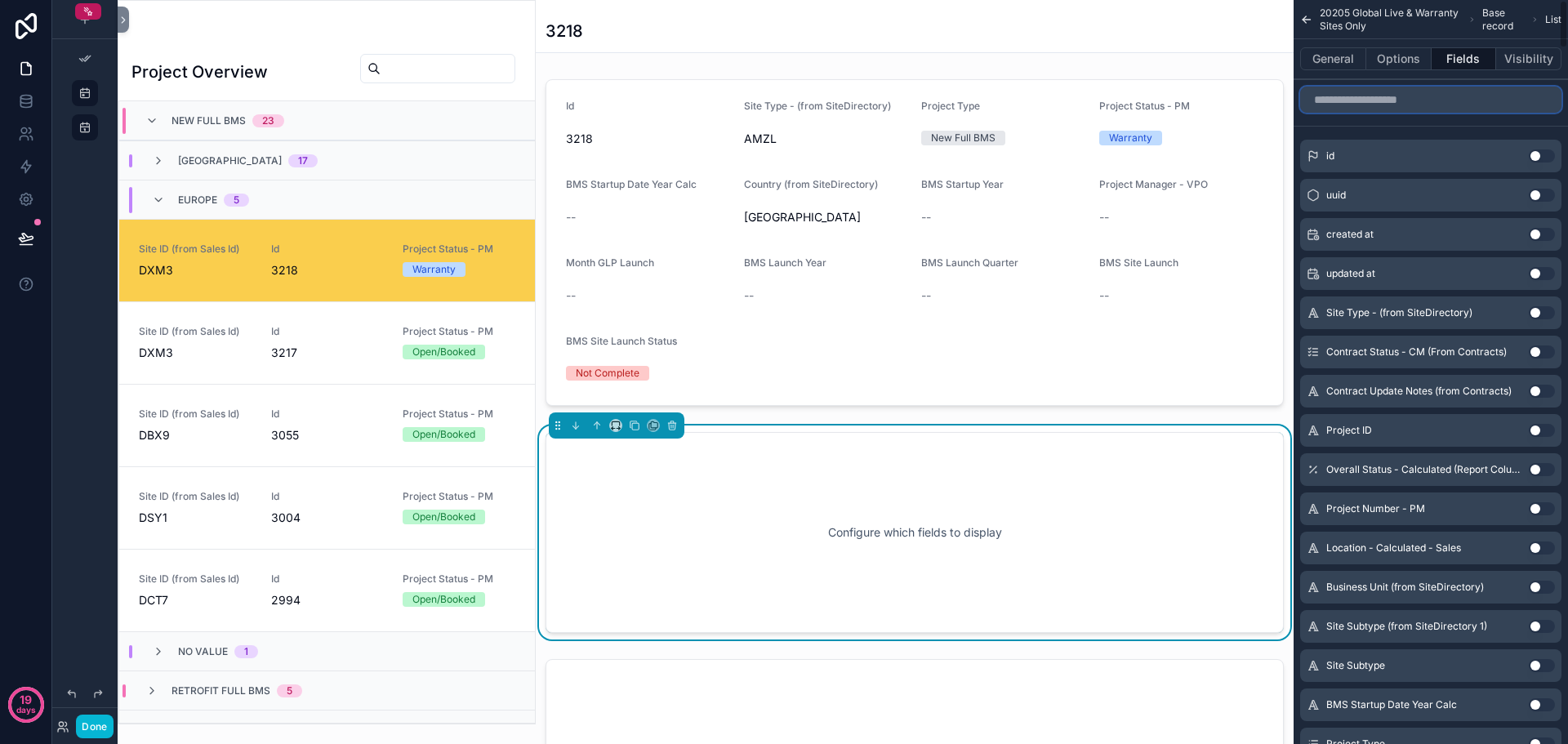
click at [1428, 104] on input "scrollable content" at bounding box center [1430, 99] width 261 height 26
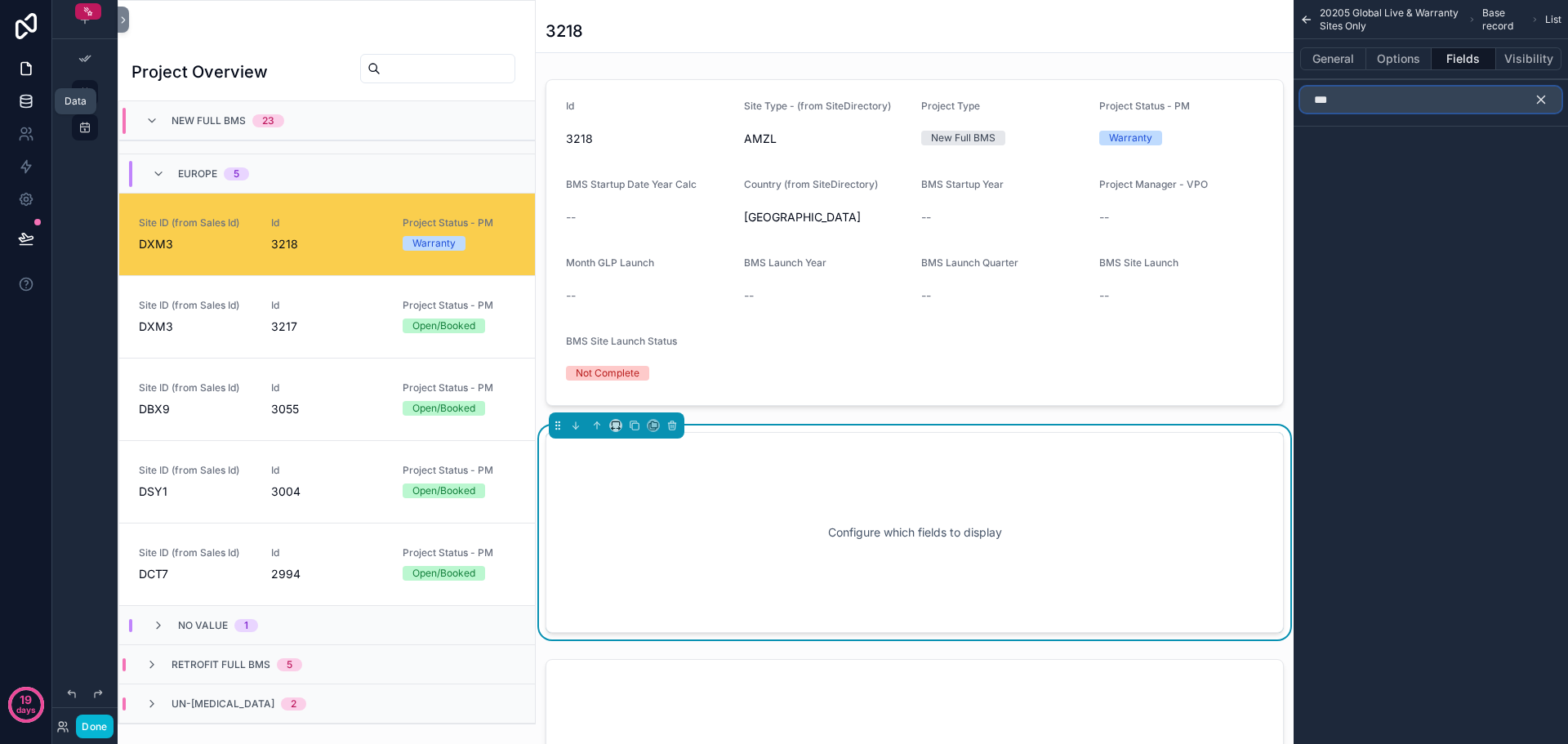
type input "***"
click at [27, 108] on icon at bounding box center [26, 104] width 11 height 7
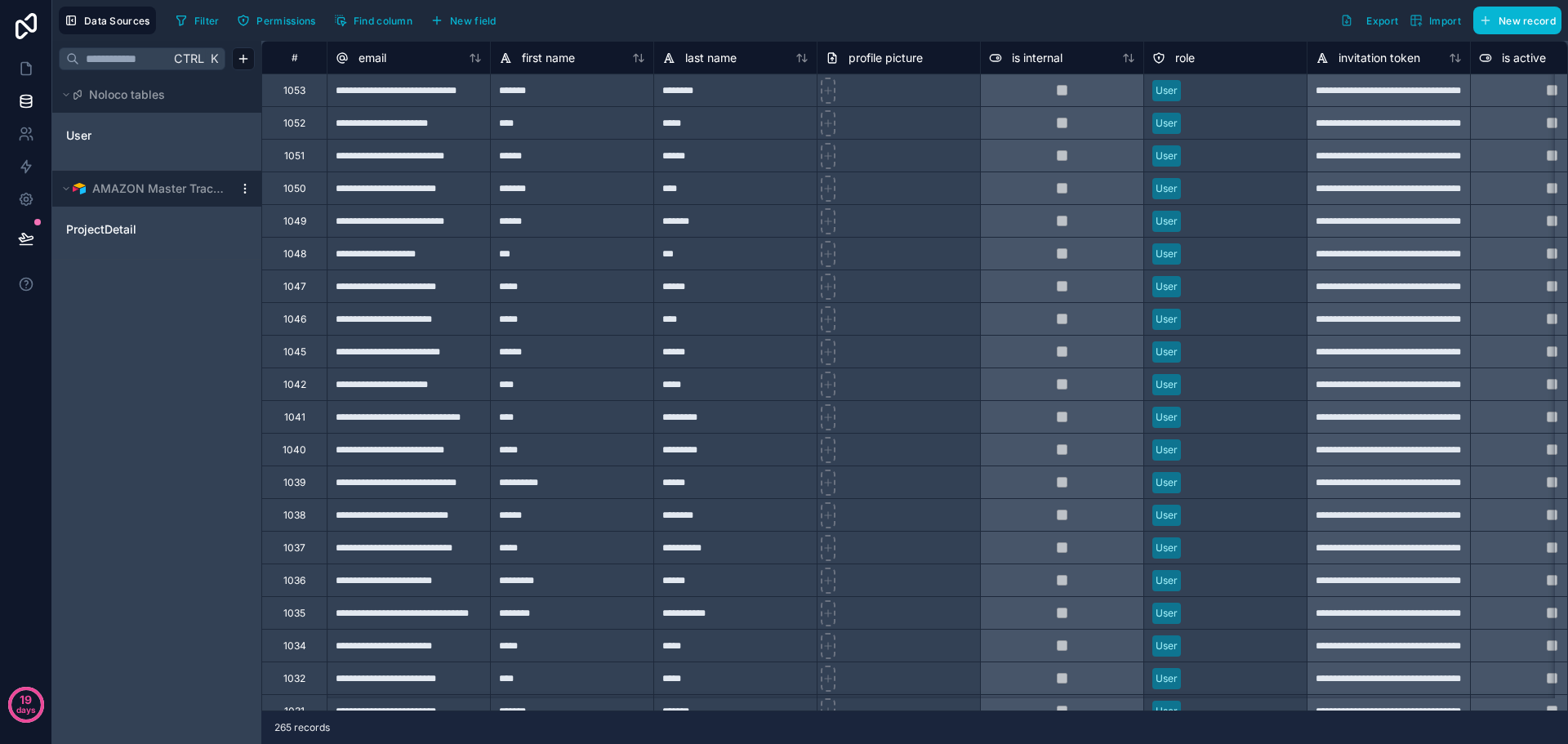
click at [241, 189] on html "**********" at bounding box center [784, 372] width 1568 height 744
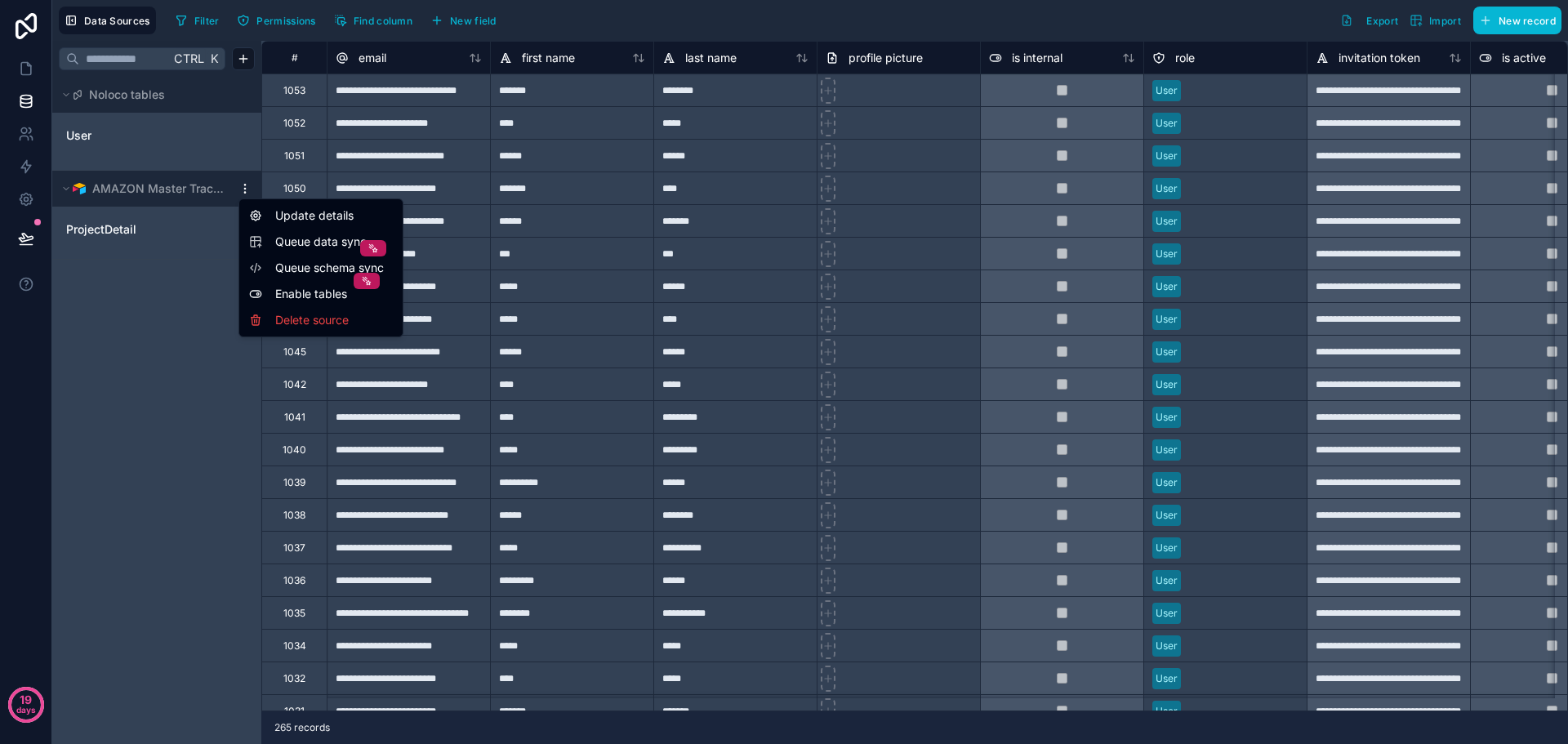
click at [117, 634] on html "**********" at bounding box center [784, 372] width 1568 height 744
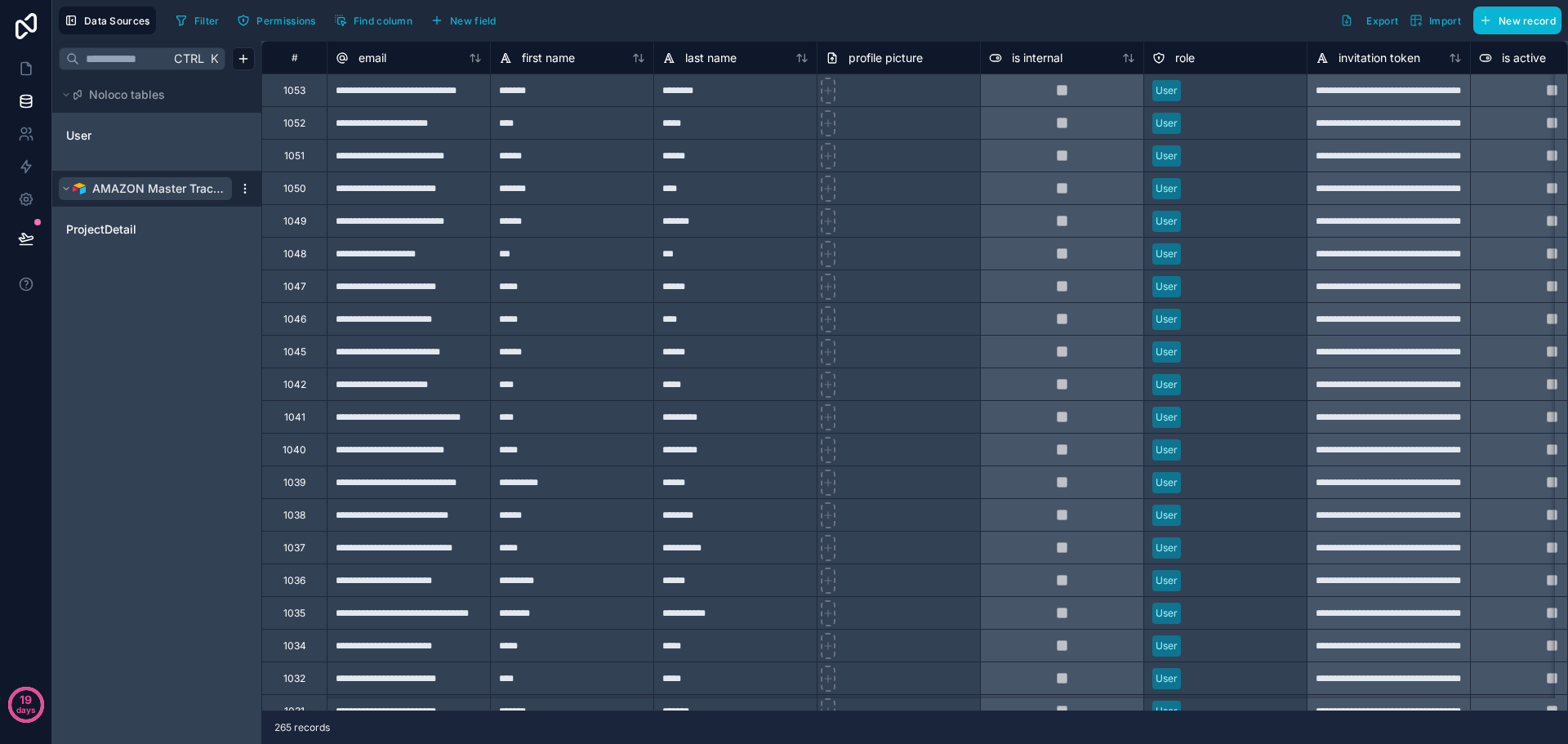
click at [68, 192] on icon at bounding box center [66, 189] width 10 height 10
click at [241, 134] on icon "User" at bounding box center [243, 134] width 7 height 7
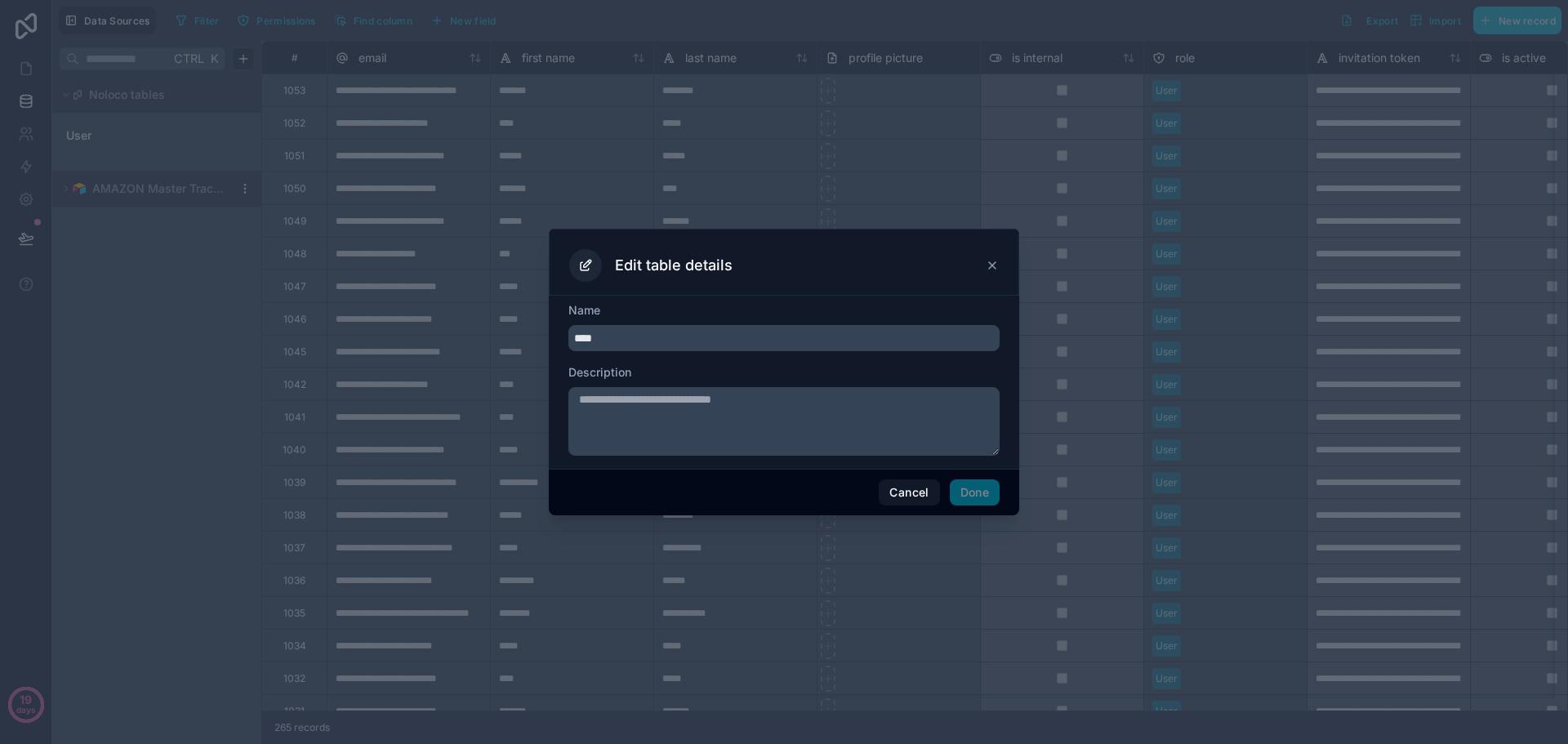
click at [999, 262] on div "Edit table details" at bounding box center [783, 262] width 470 height 67
click at [998, 264] on icon at bounding box center [992, 265] width 13 height 13
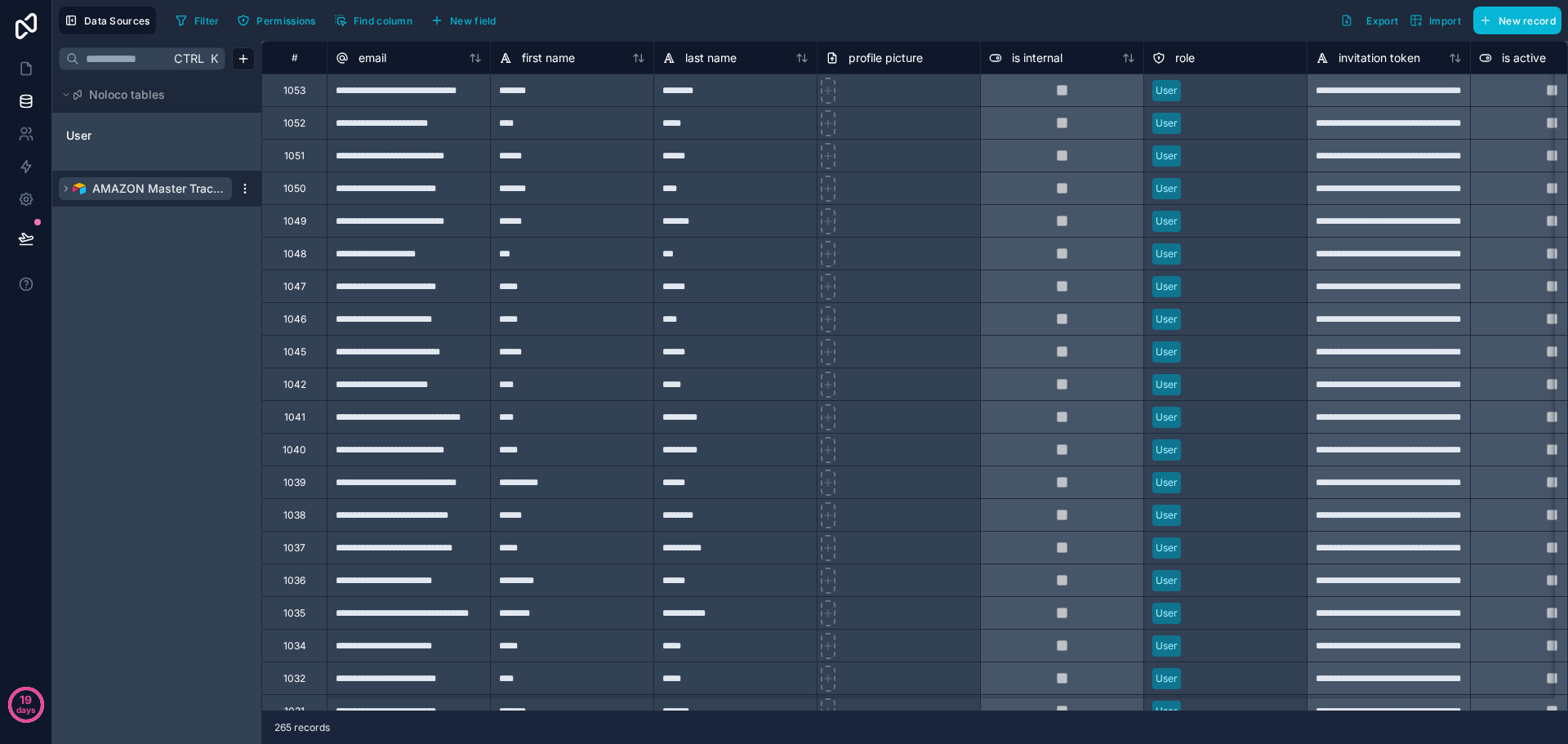
click at [64, 193] on icon at bounding box center [66, 189] width 10 height 10
click at [187, 358] on div "Ctrl K Noloco tables User AMAZON Master Tracker ProjectDetail" at bounding box center [156, 392] width 209 height 702
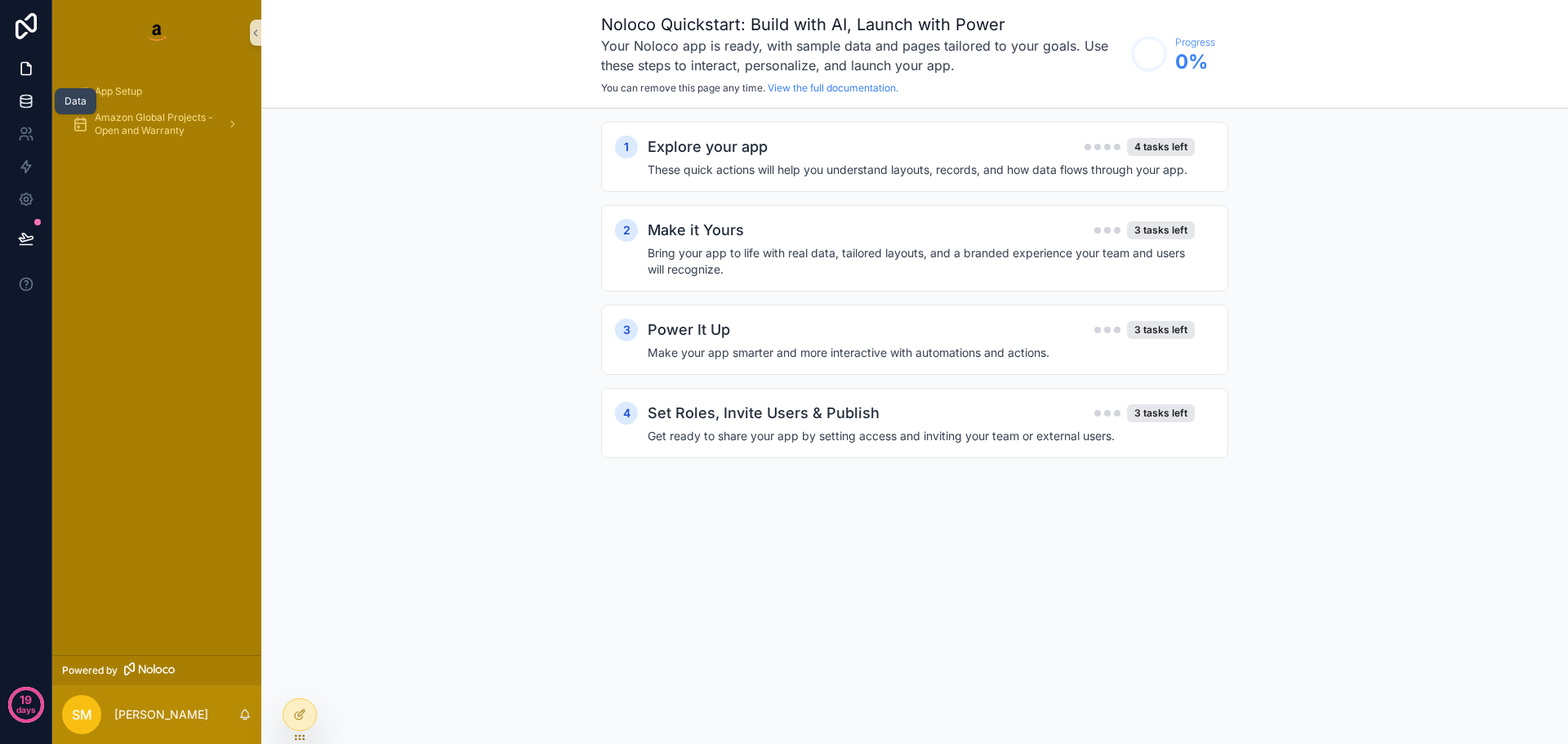
click at [31, 110] on link at bounding box center [26, 101] width 51 height 33
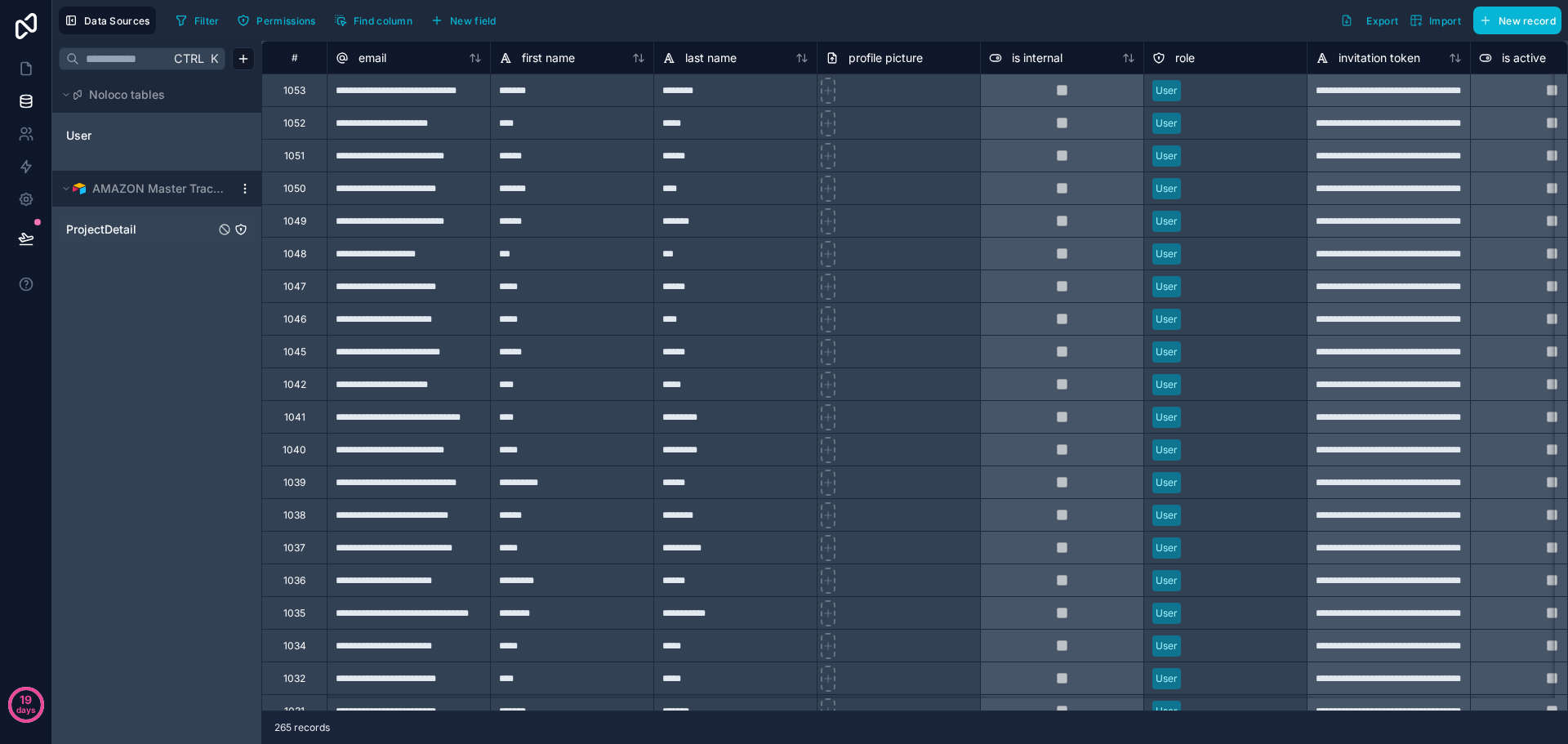
click at [114, 231] on span "ProjectDetail" at bounding box center [101, 230] width 70 height 16
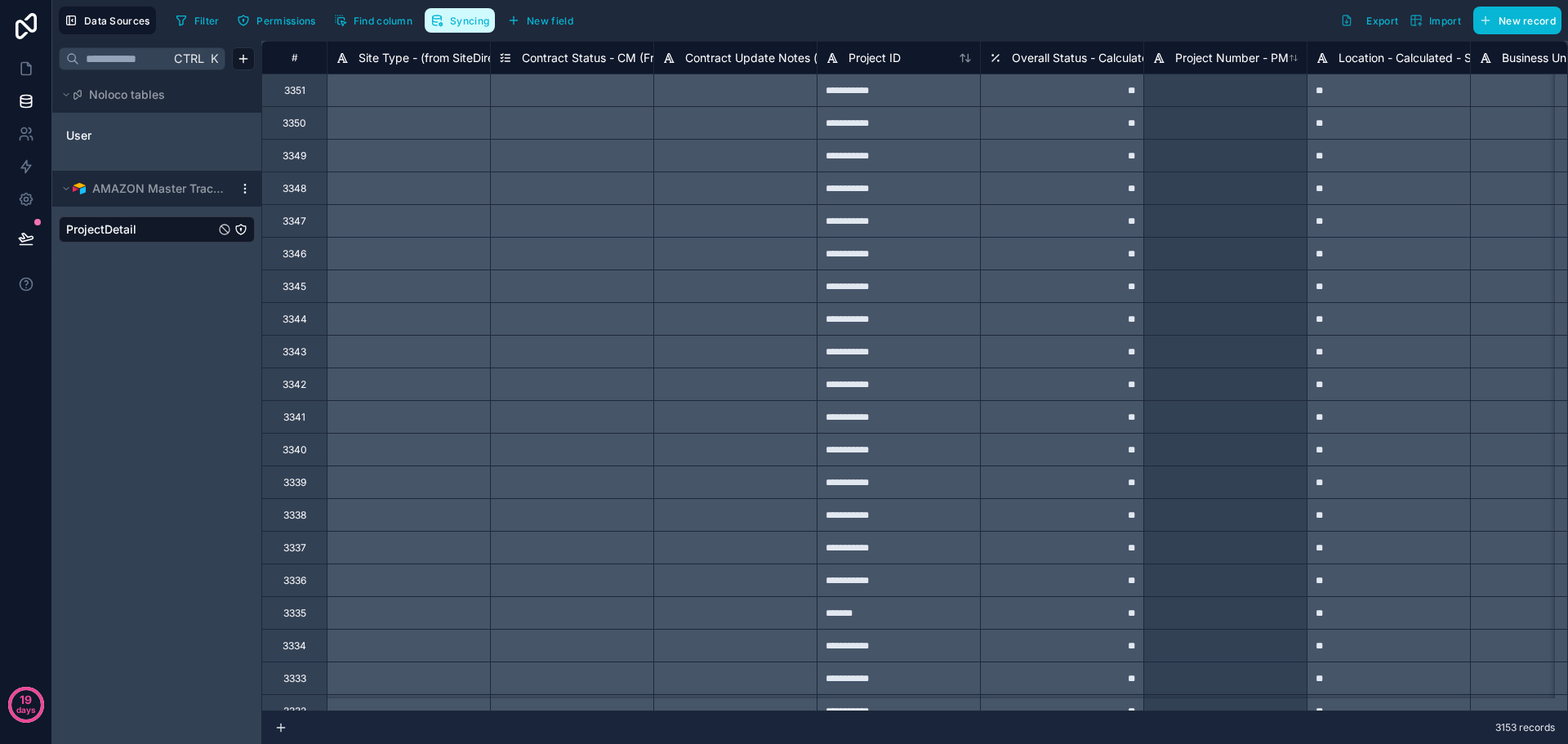
click at [458, 16] on span "Syncing" at bounding box center [470, 21] width 40 height 12
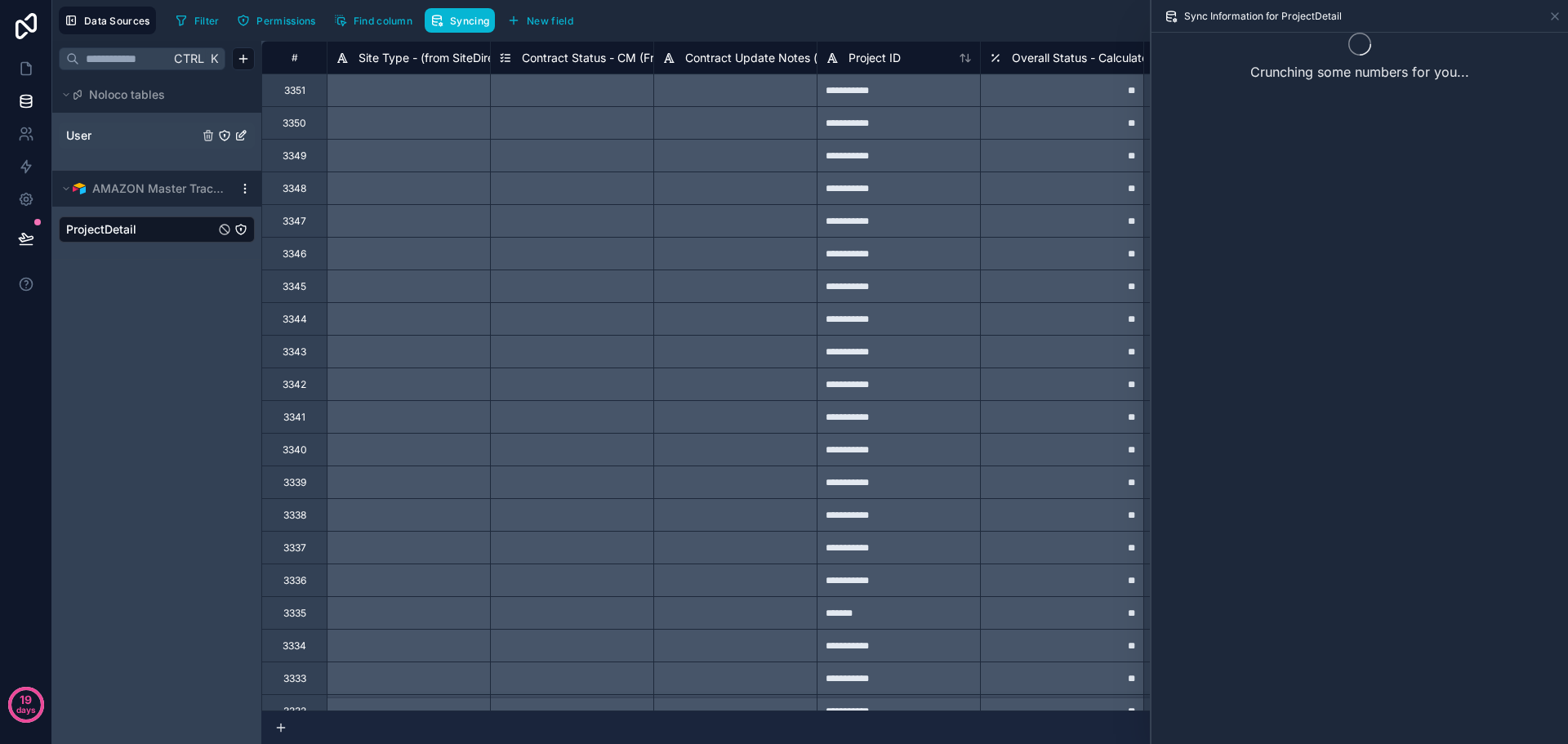
click at [244, 135] on icon "User" at bounding box center [243, 134] width 7 height 7
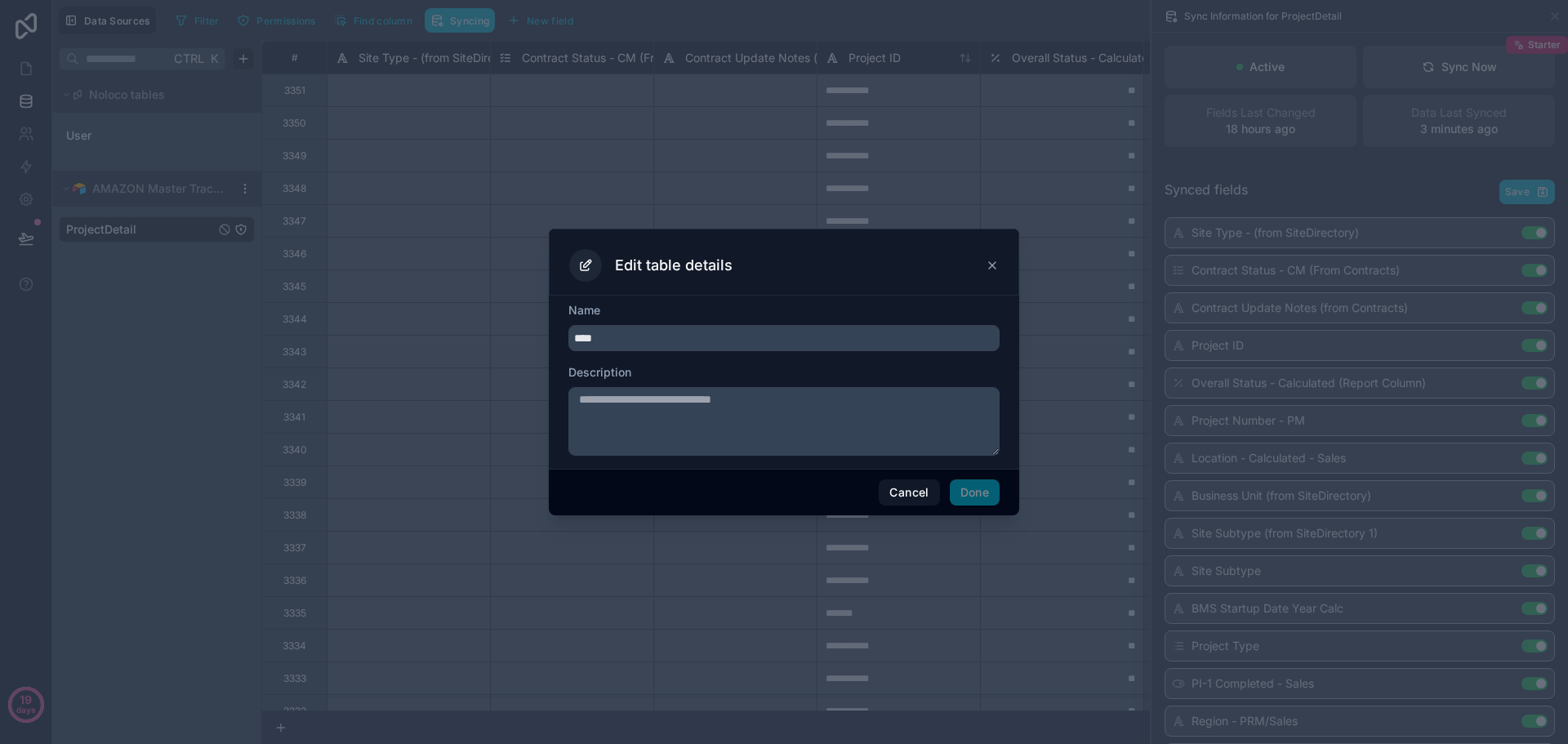
click at [995, 263] on icon at bounding box center [992, 265] width 7 height 7
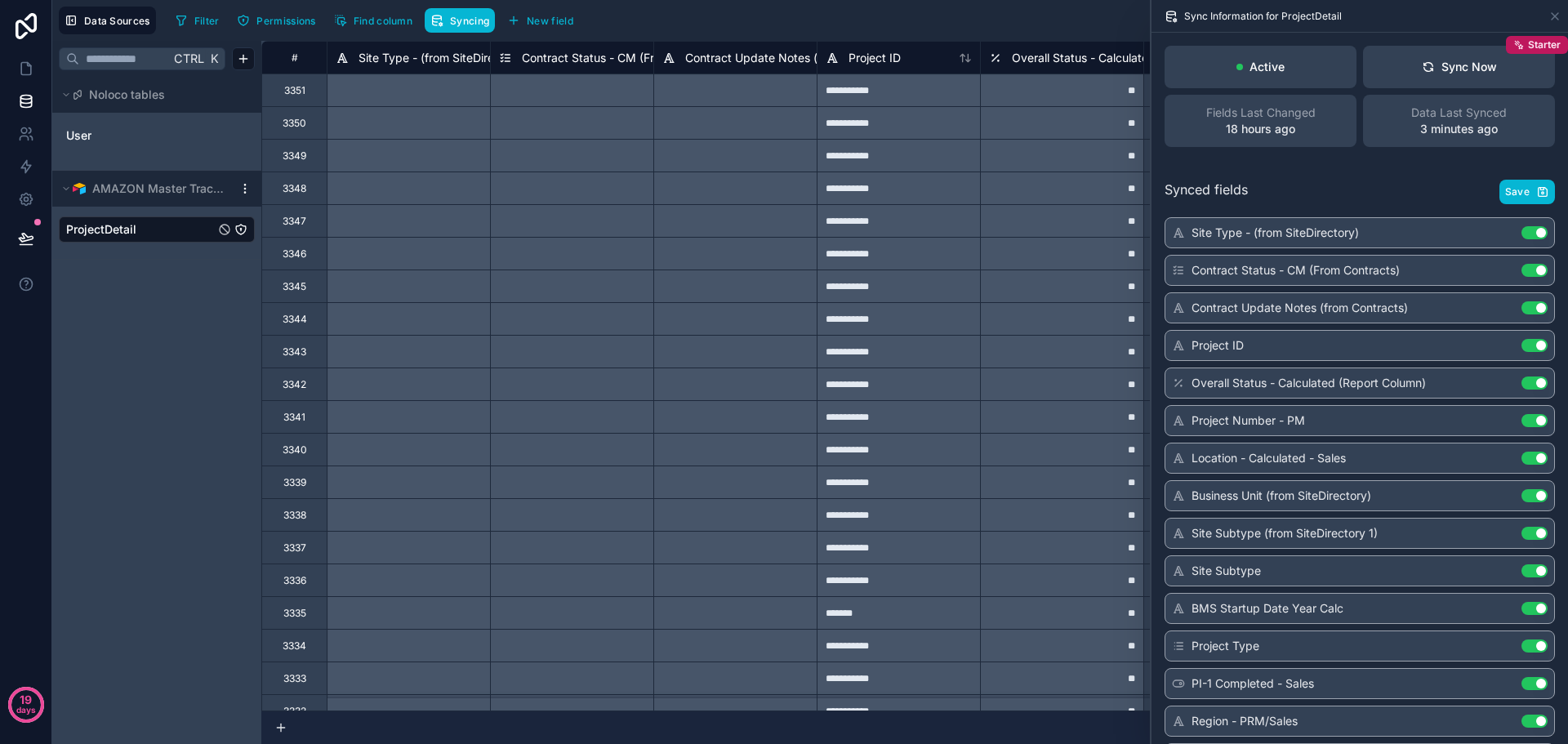
click at [155, 310] on div "Ctrl K Noloco tables User AMAZON Master Tracker ProjectDetail" at bounding box center [156, 392] width 209 height 702
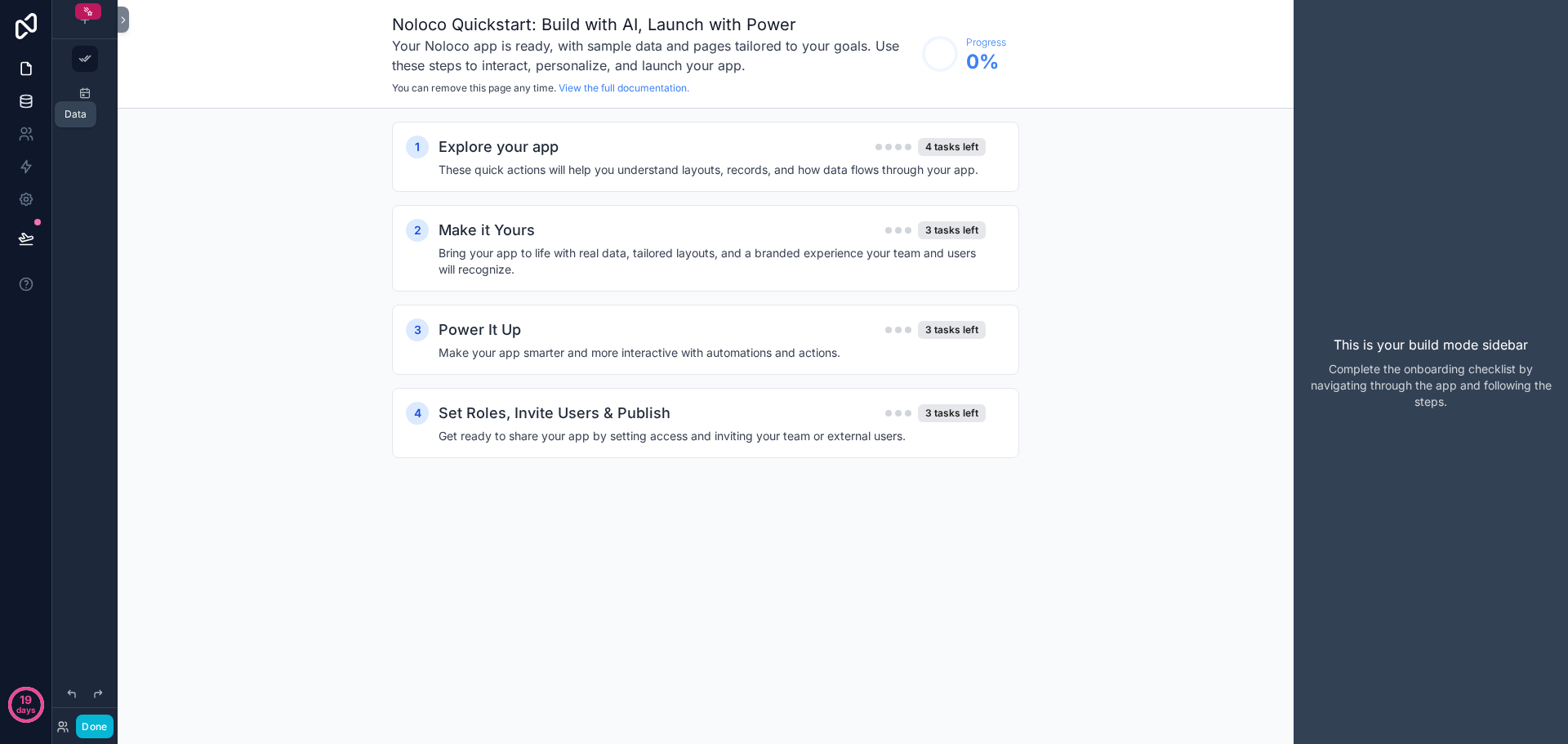
click at [33, 97] on icon at bounding box center [26, 101] width 16 height 16
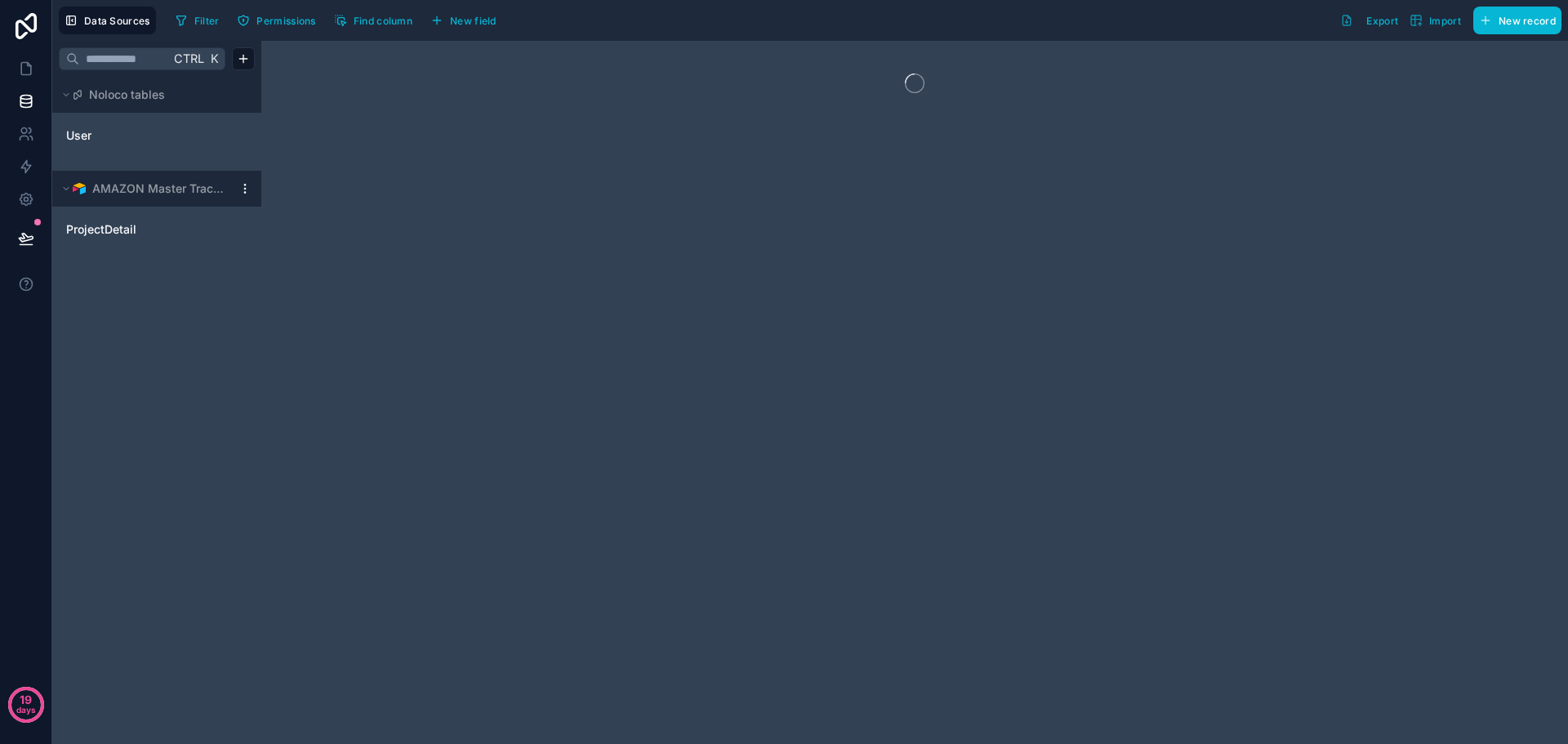
click at [251, 189] on div at bounding box center [245, 188] width 20 height 13
click at [245, 189] on html "19 days Data Sources Filter Permissions Find column New field Export Import New…" at bounding box center [784, 372] width 1568 height 744
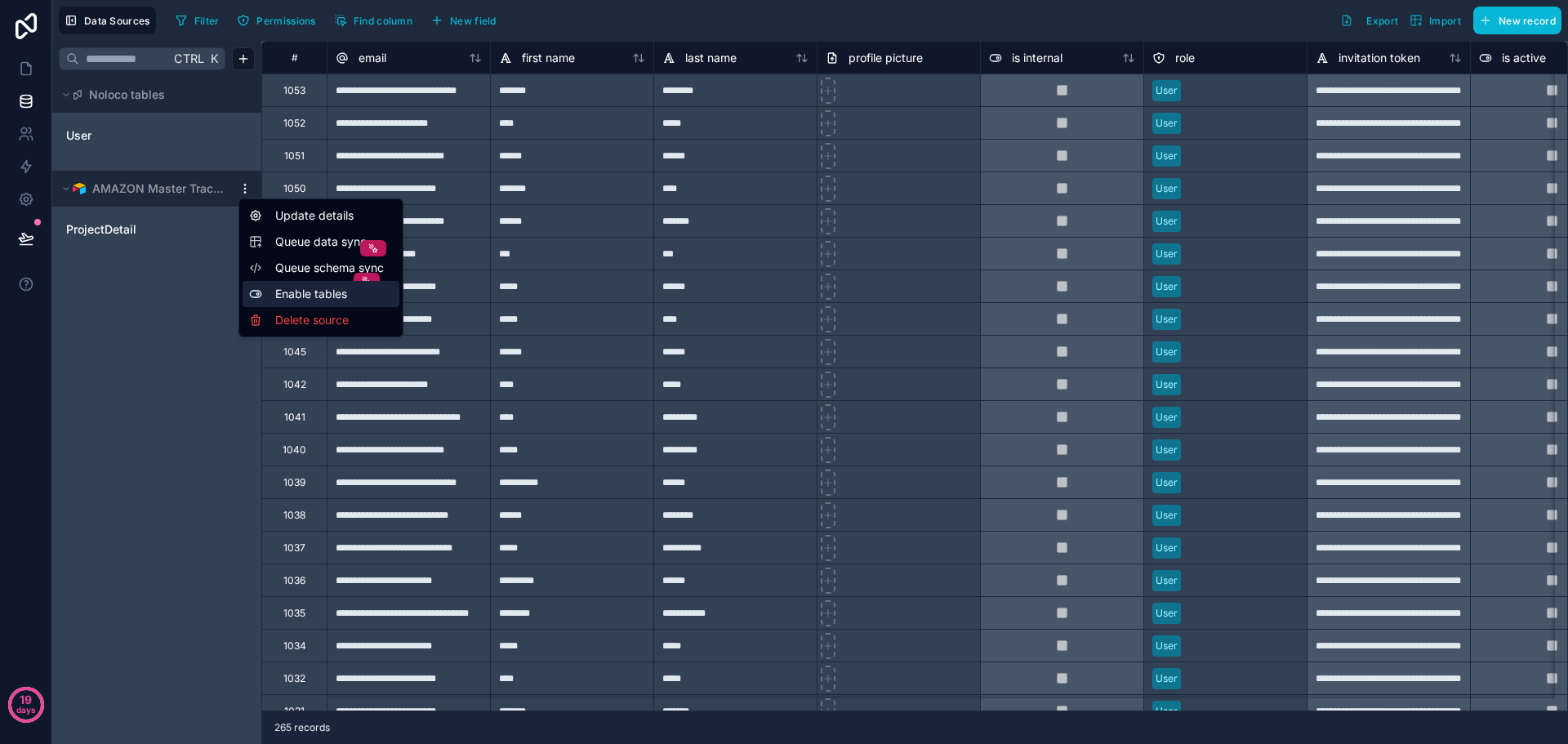
click at [297, 291] on div "Enable tables" at bounding box center [321, 294] width 156 height 26
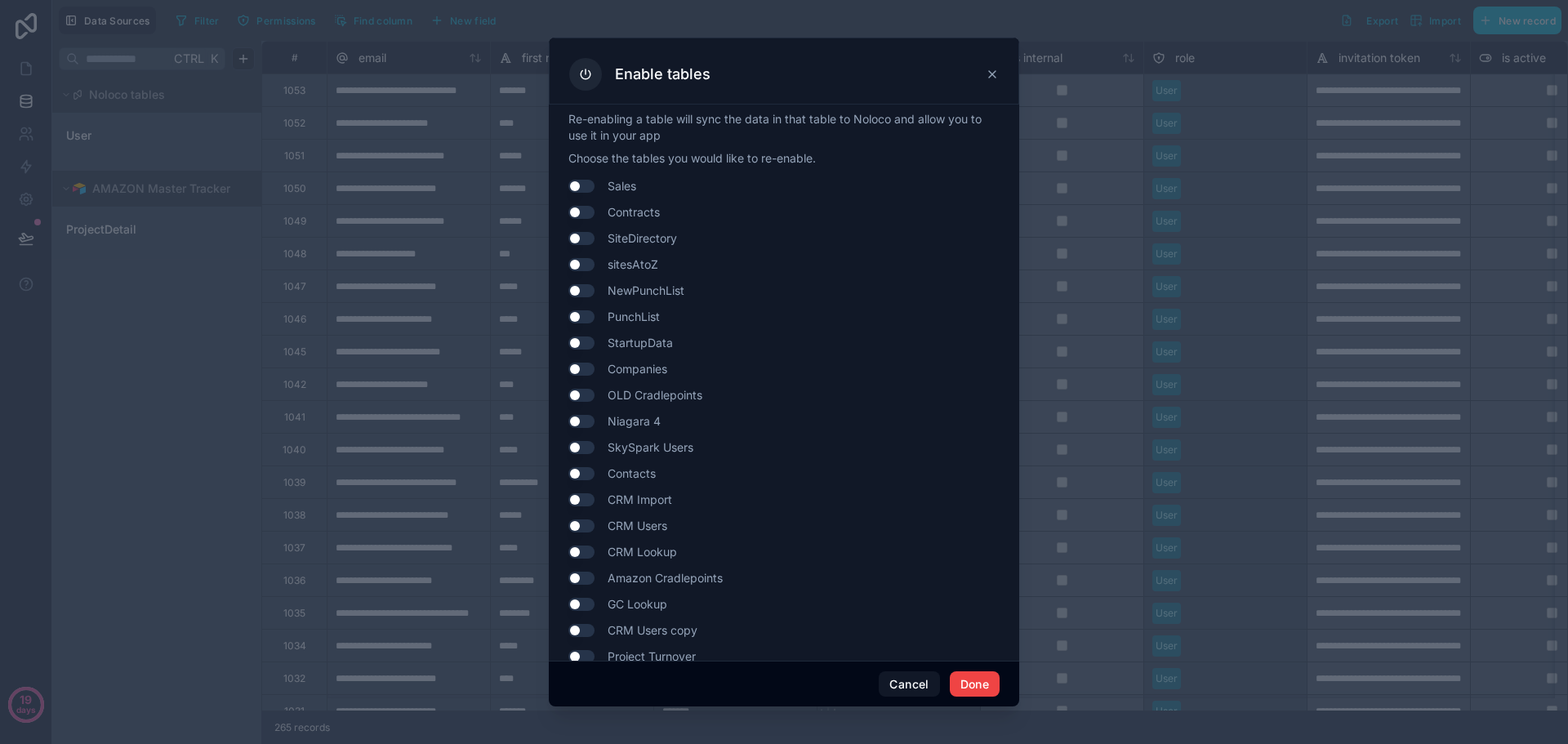
click at [589, 296] on button "Use setting" at bounding box center [581, 290] width 26 height 13
click at [979, 690] on button "Done" at bounding box center [974, 684] width 49 height 26
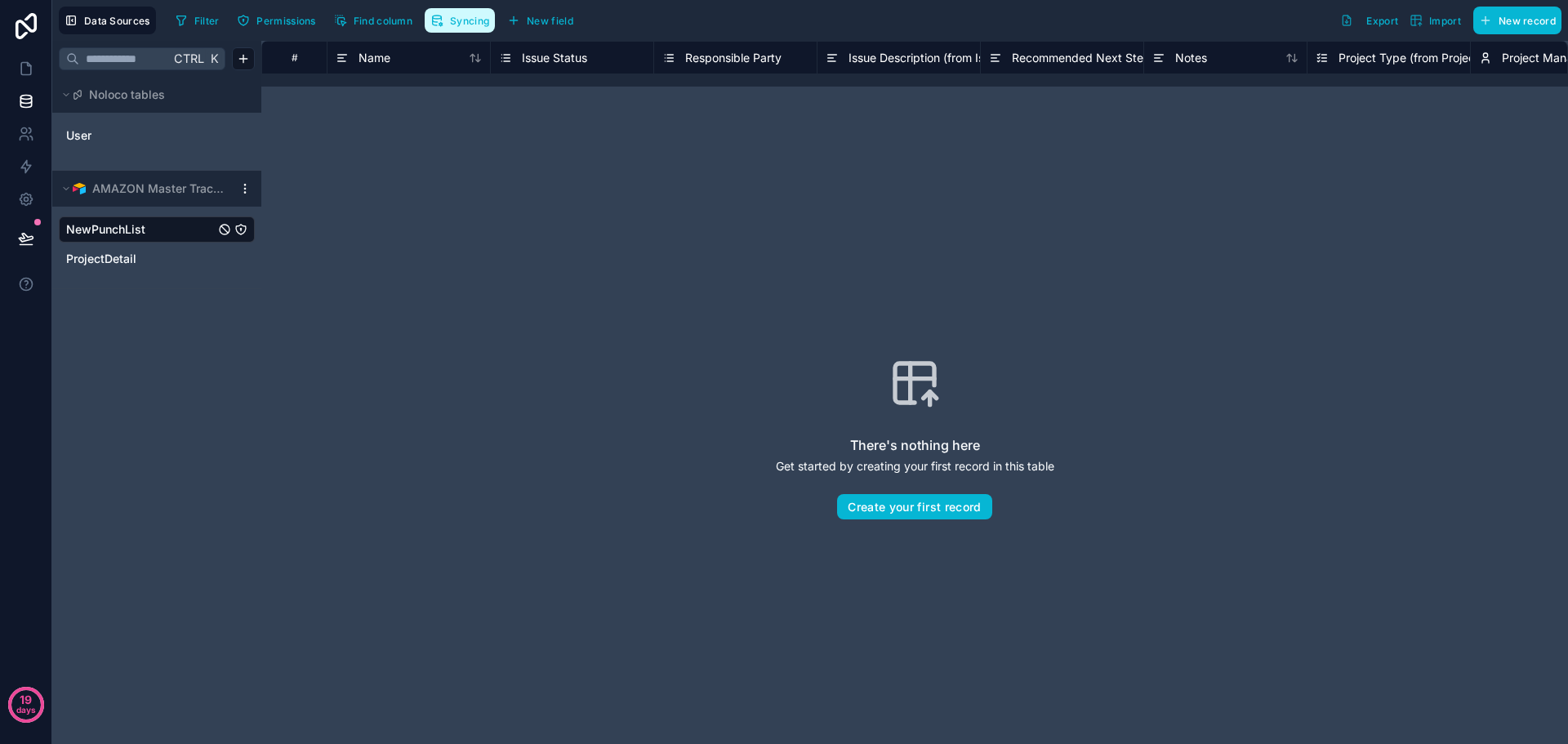
click at [459, 26] on span "Syncing" at bounding box center [470, 21] width 40 height 12
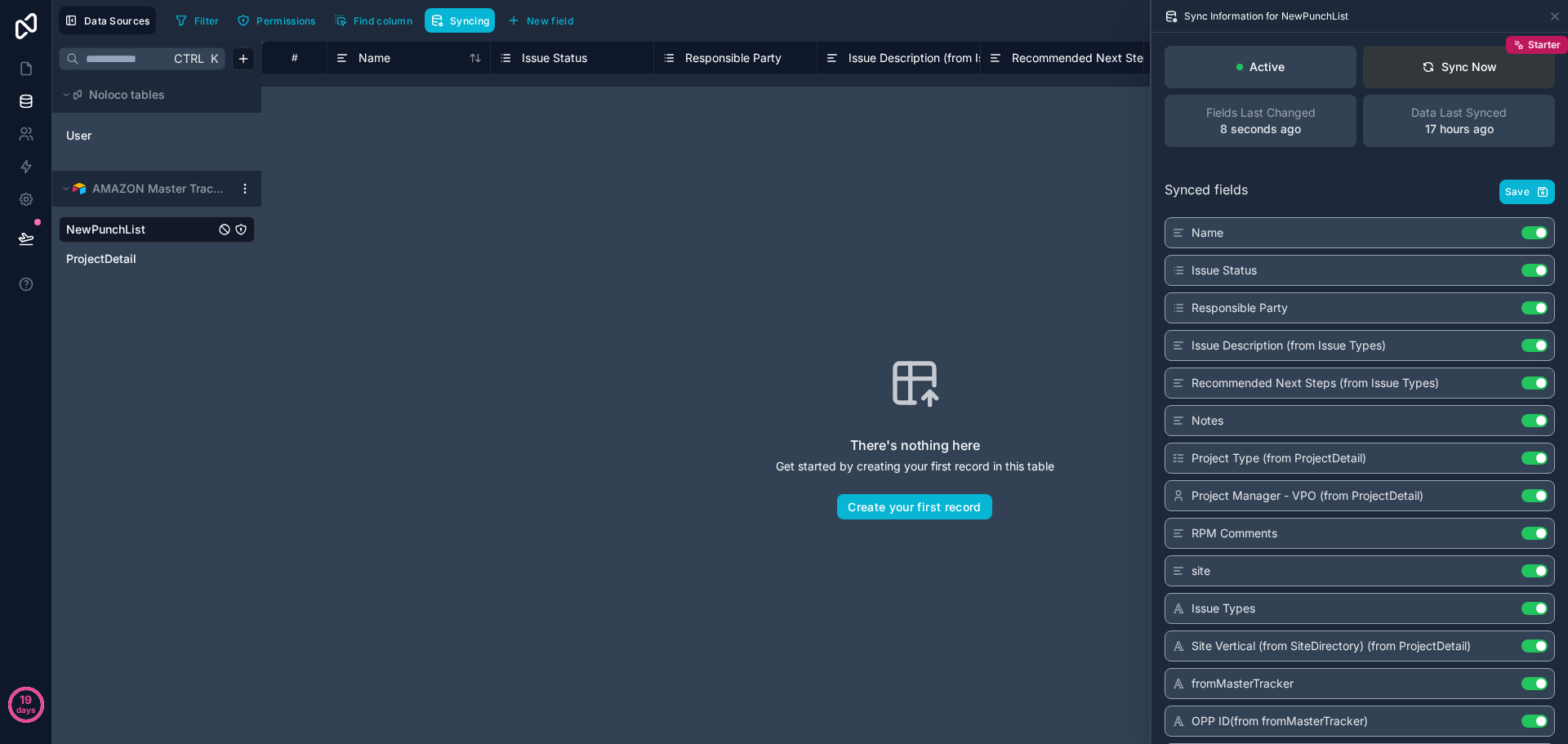
click at [1458, 61] on div "Sync Now" at bounding box center [1459, 66] width 75 height 16
click at [112, 254] on span "ProjectDetail" at bounding box center [101, 258] width 70 height 16
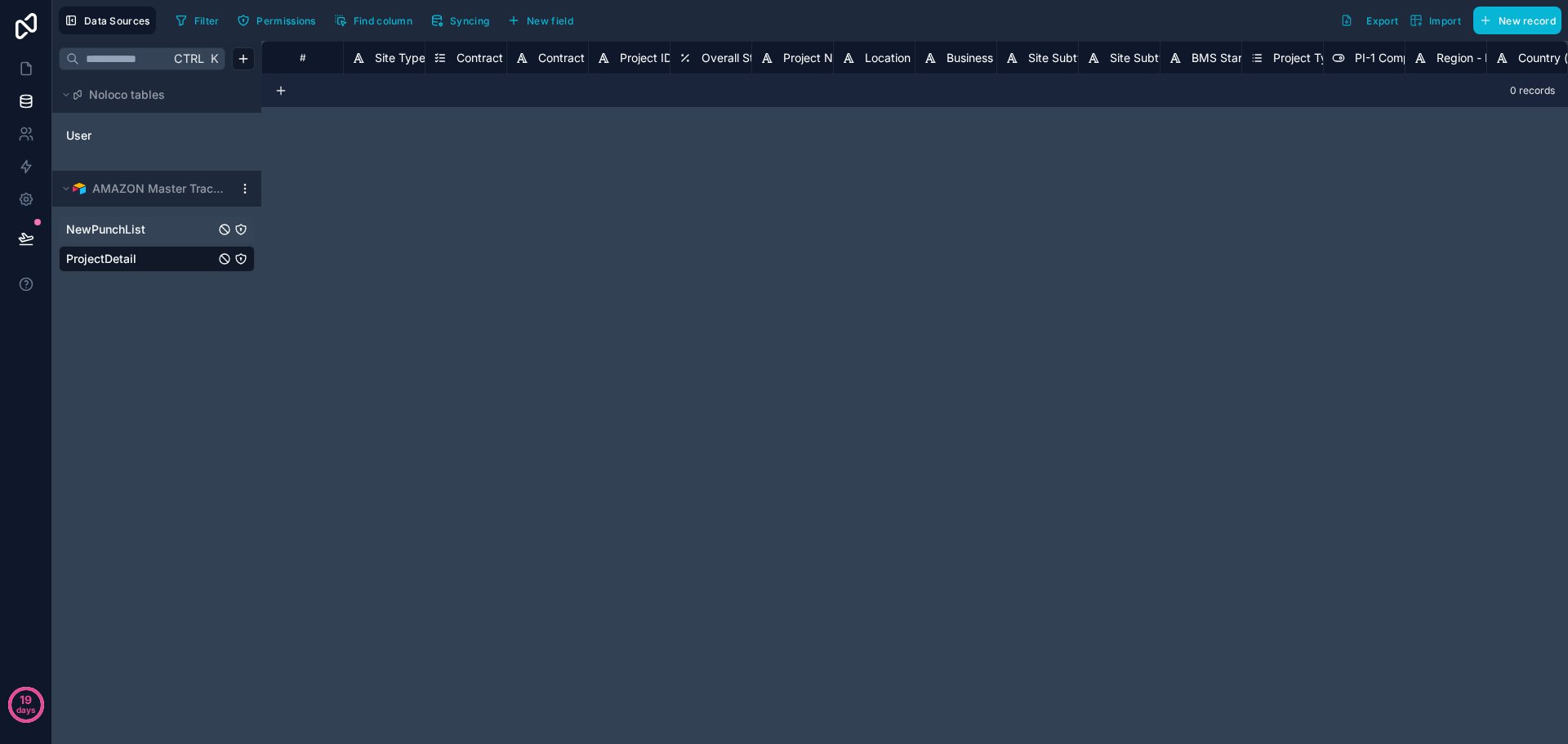
click at [124, 232] on span "NewPunchList" at bounding box center [106, 230] width 79 height 16
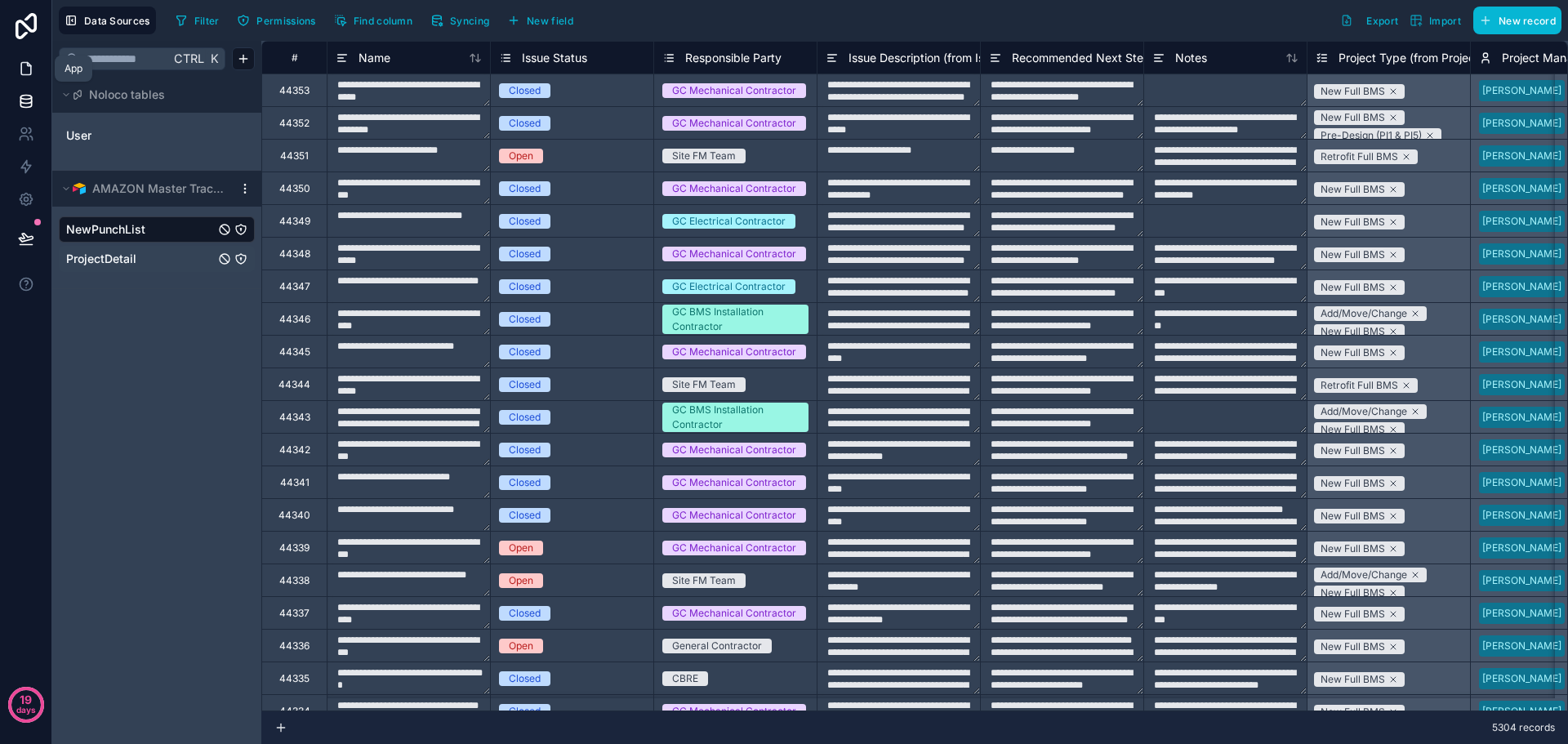
click at [32, 63] on icon at bounding box center [26, 68] width 16 height 16
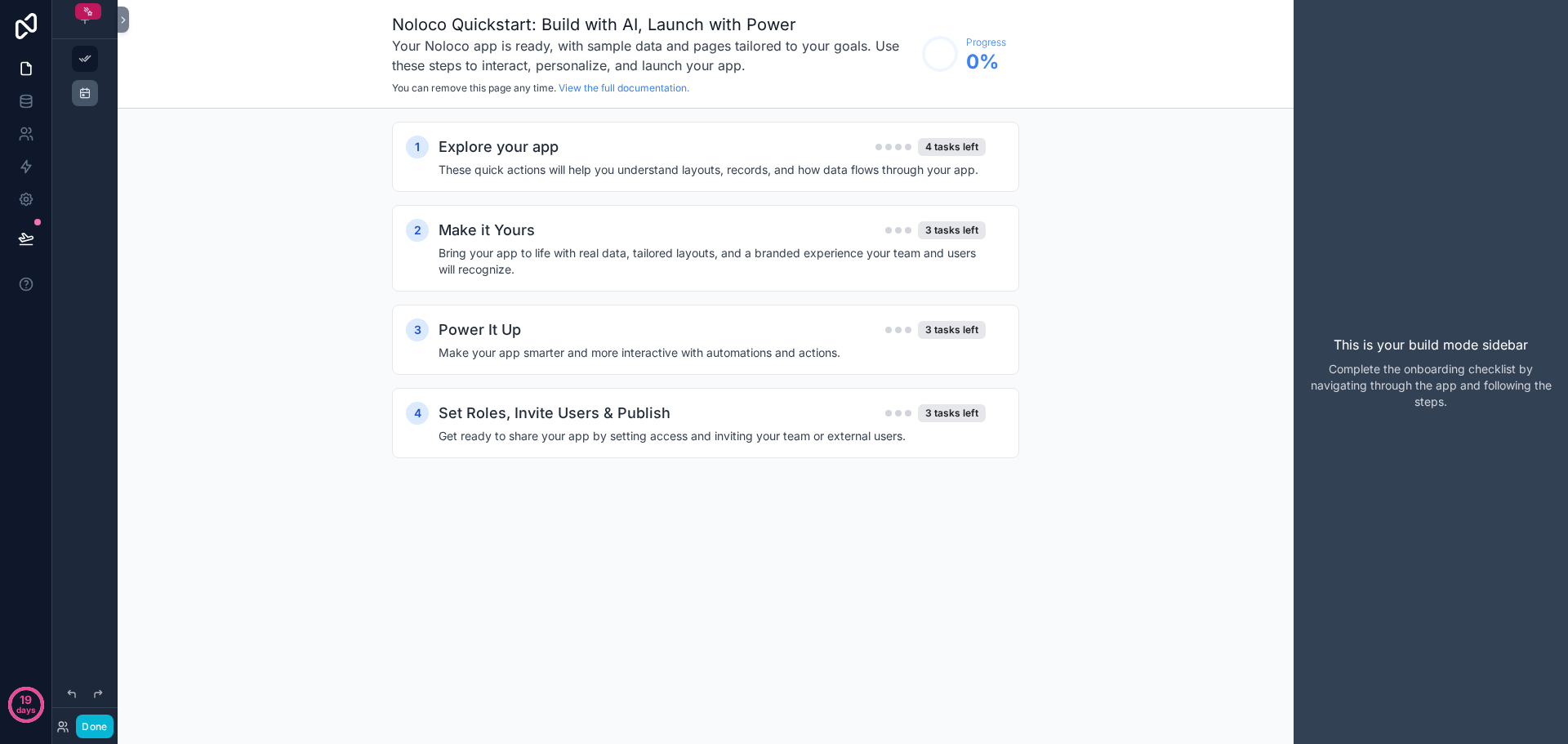
click at [80, 86] on icon "scrollable content" at bounding box center [84, 92] width 13 height 13
click at [83, 97] on icon "scrollable content" at bounding box center [84, 92] width 13 height 13
click at [87, 95] on icon "scrollable content" at bounding box center [84, 92] width 13 height 13
click at [126, 21] on icon at bounding box center [124, 20] width 12 height 12
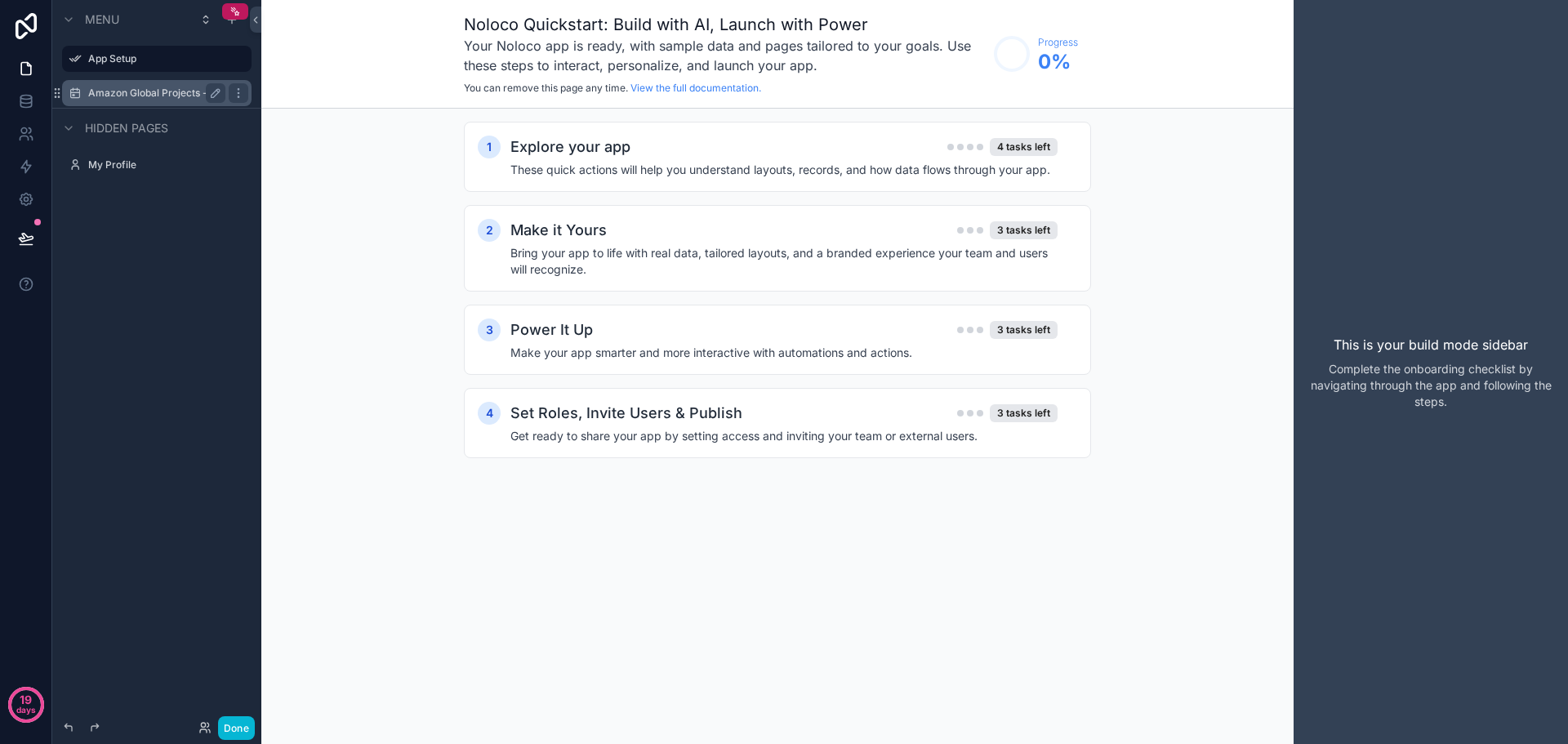
click at [147, 94] on label "Amazon Global Projects - Open and Warranty" at bounding box center [156, 92] width 138 height 13
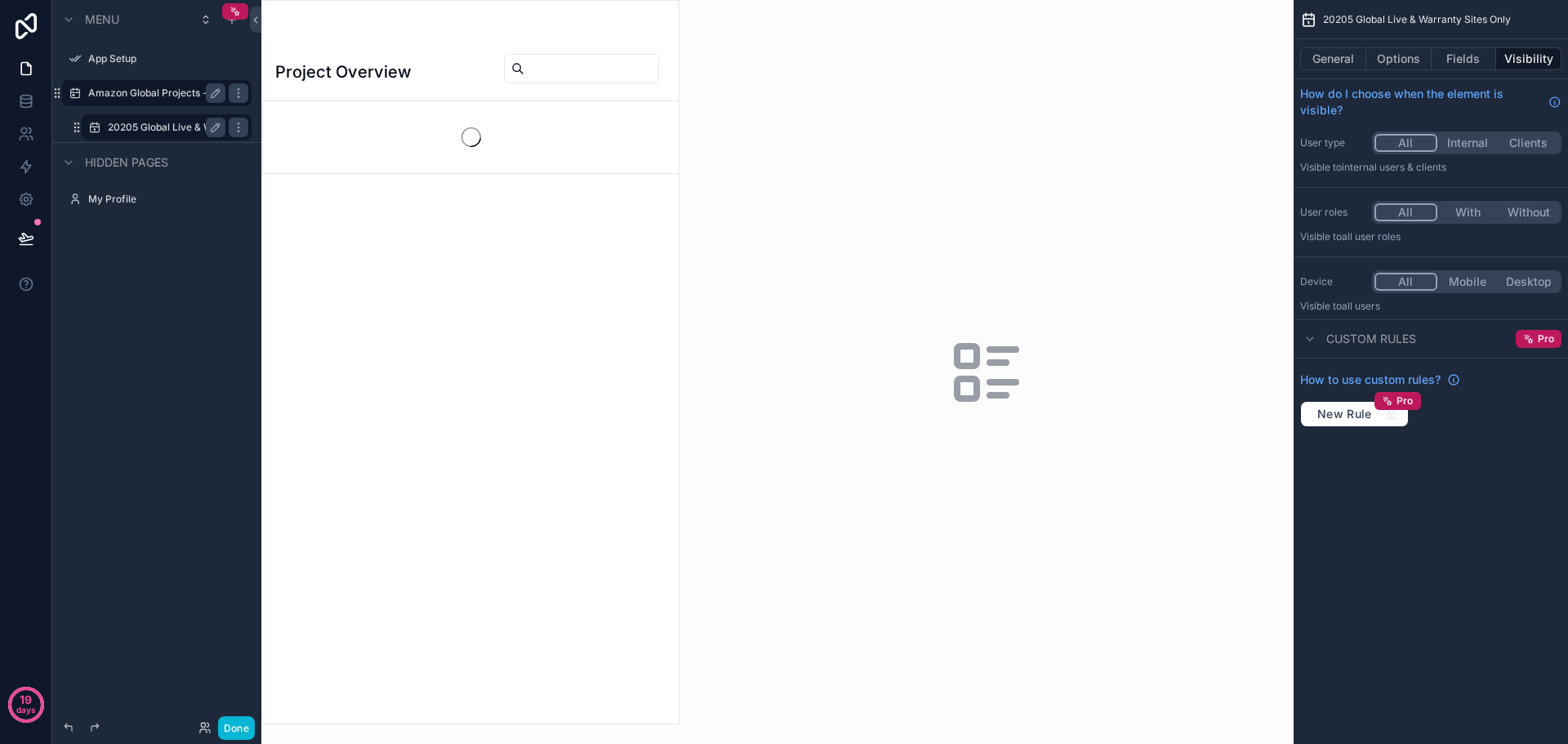
click at [161, 128] on label "20205 Global Live & Warranty Sites Only" at bounding box center [166, 127] width 118 height 13
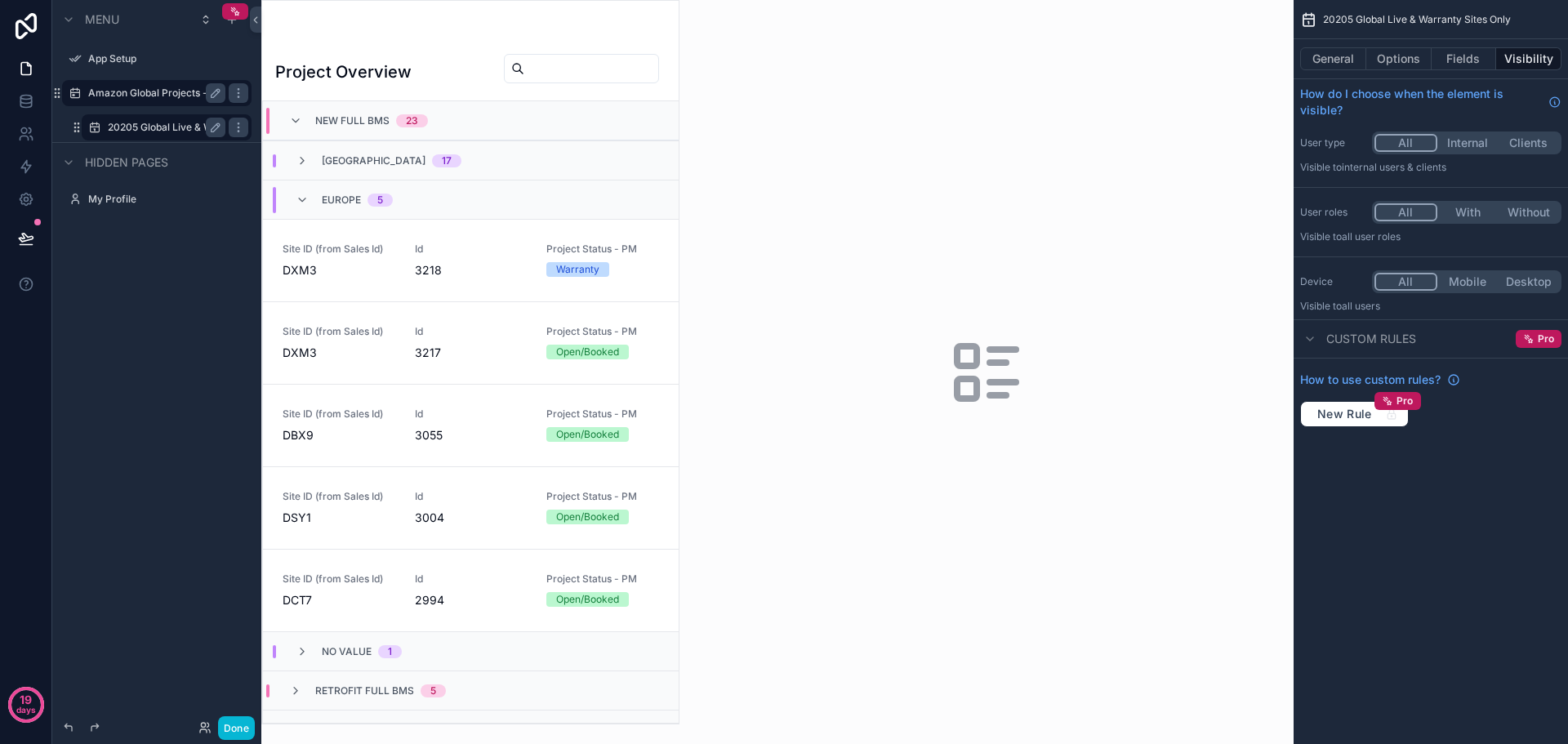
click at [373, 276] on div "scrollable content" at bounding box center [470, 362] width 417 height 722
click at [641, 250] on span "Project Status - PM" at bounding box center [603, 248] width 113 height 13
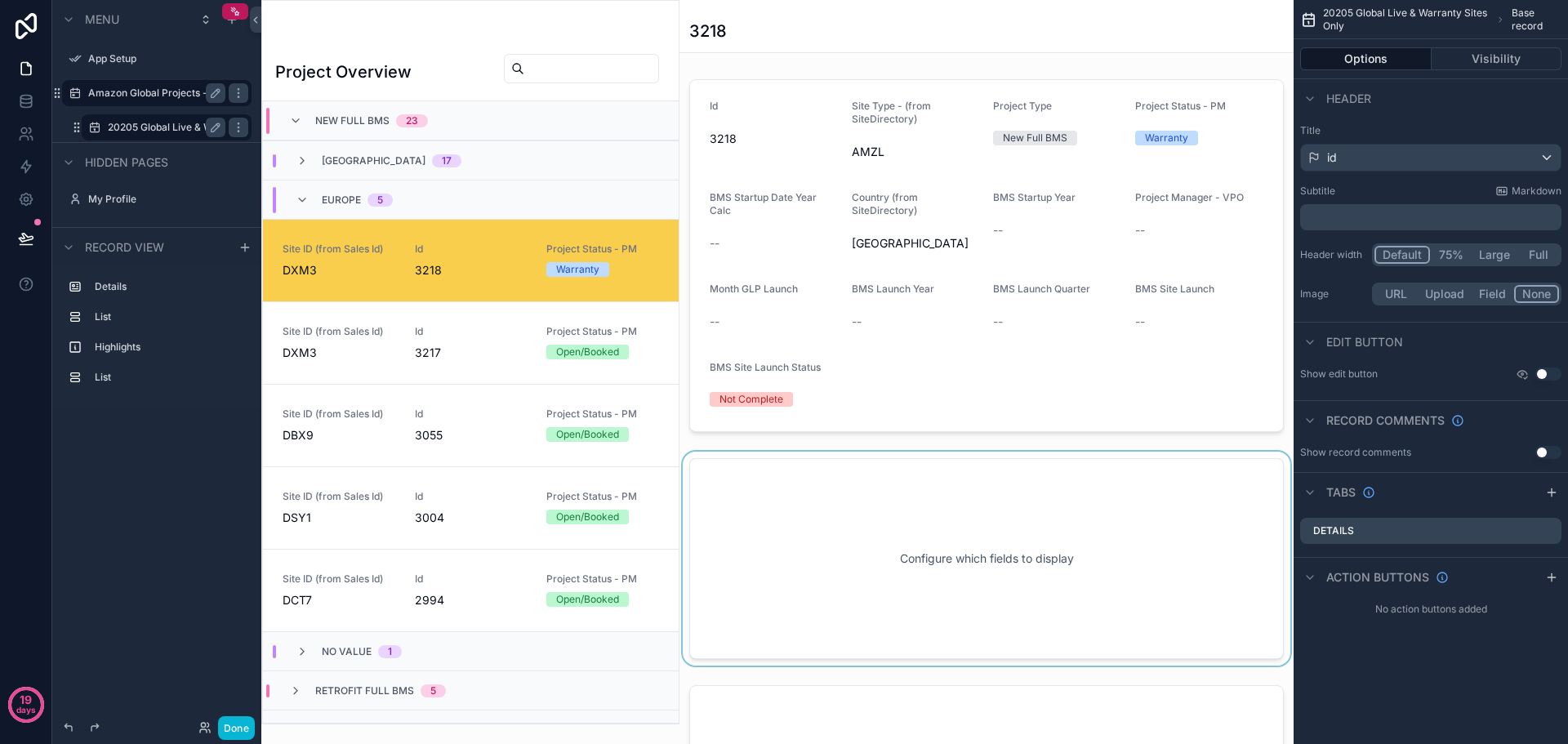
click at [936, 528] on div "scrollable content" at bounding box center [986, 558] width 614 height 214
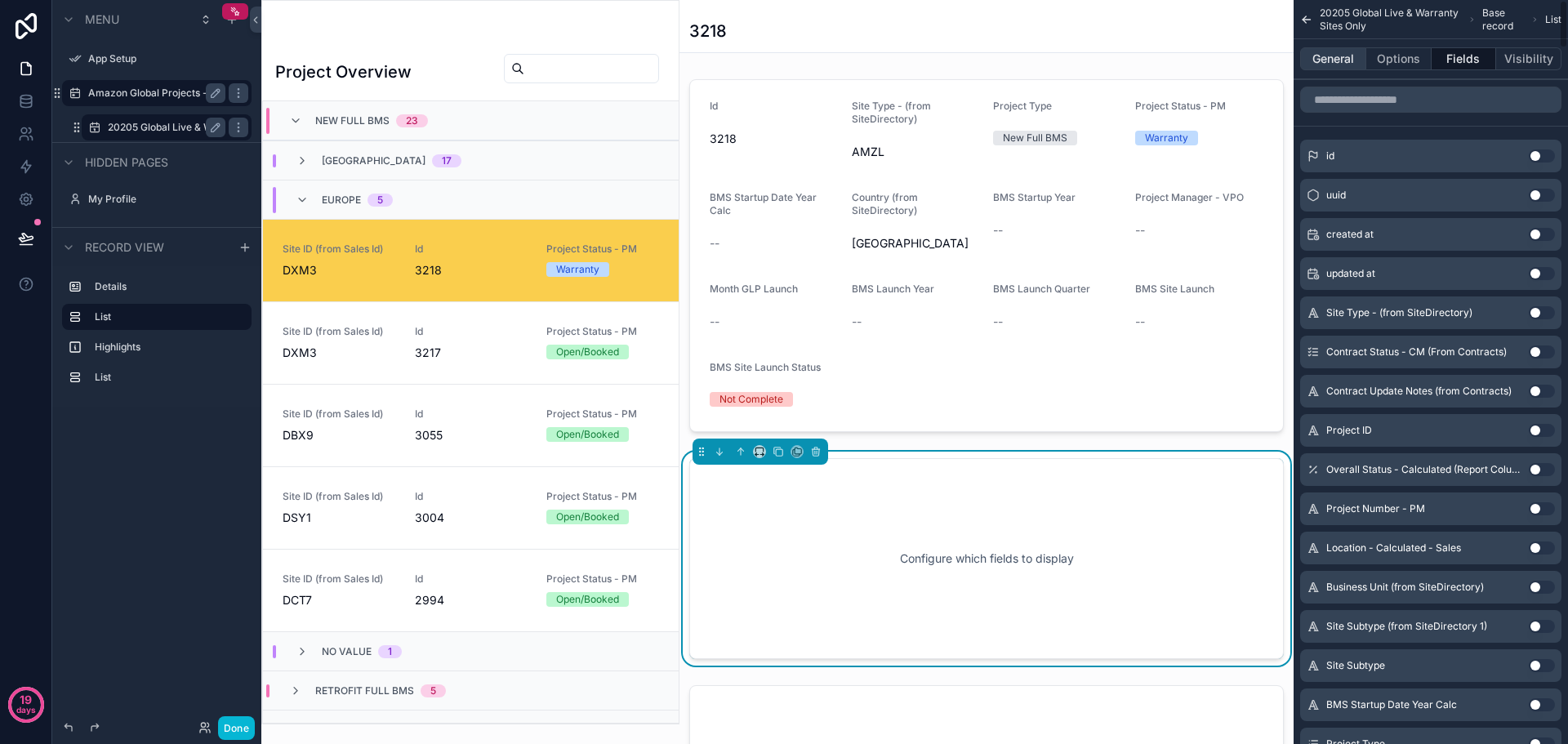
click at [1321, 61] on button "General" at bounding box center [1332, 58] width 66 height 23
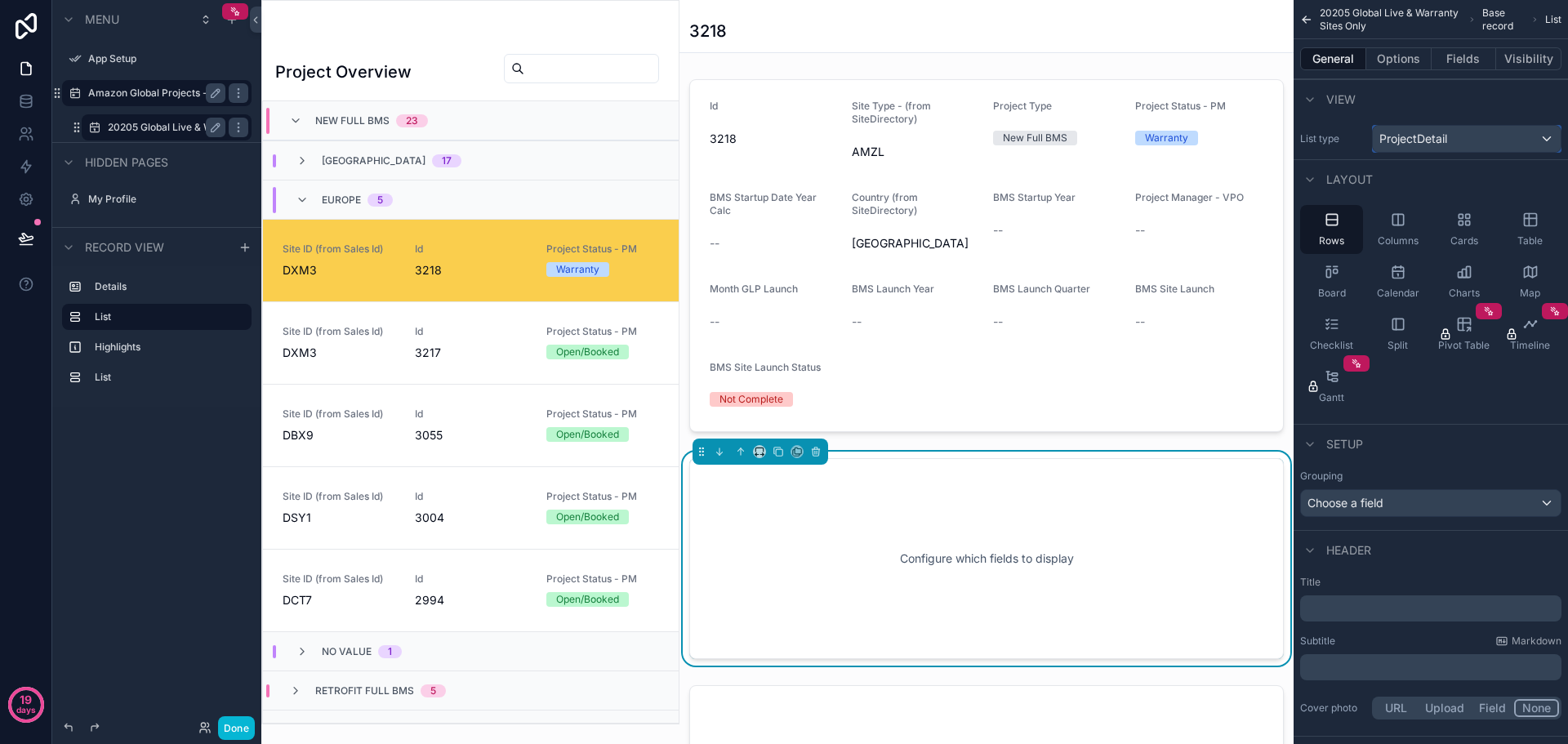
click at [1458, 131] on div "ProjectDetail" at bounding box center [1467, 139] width 188 height 26
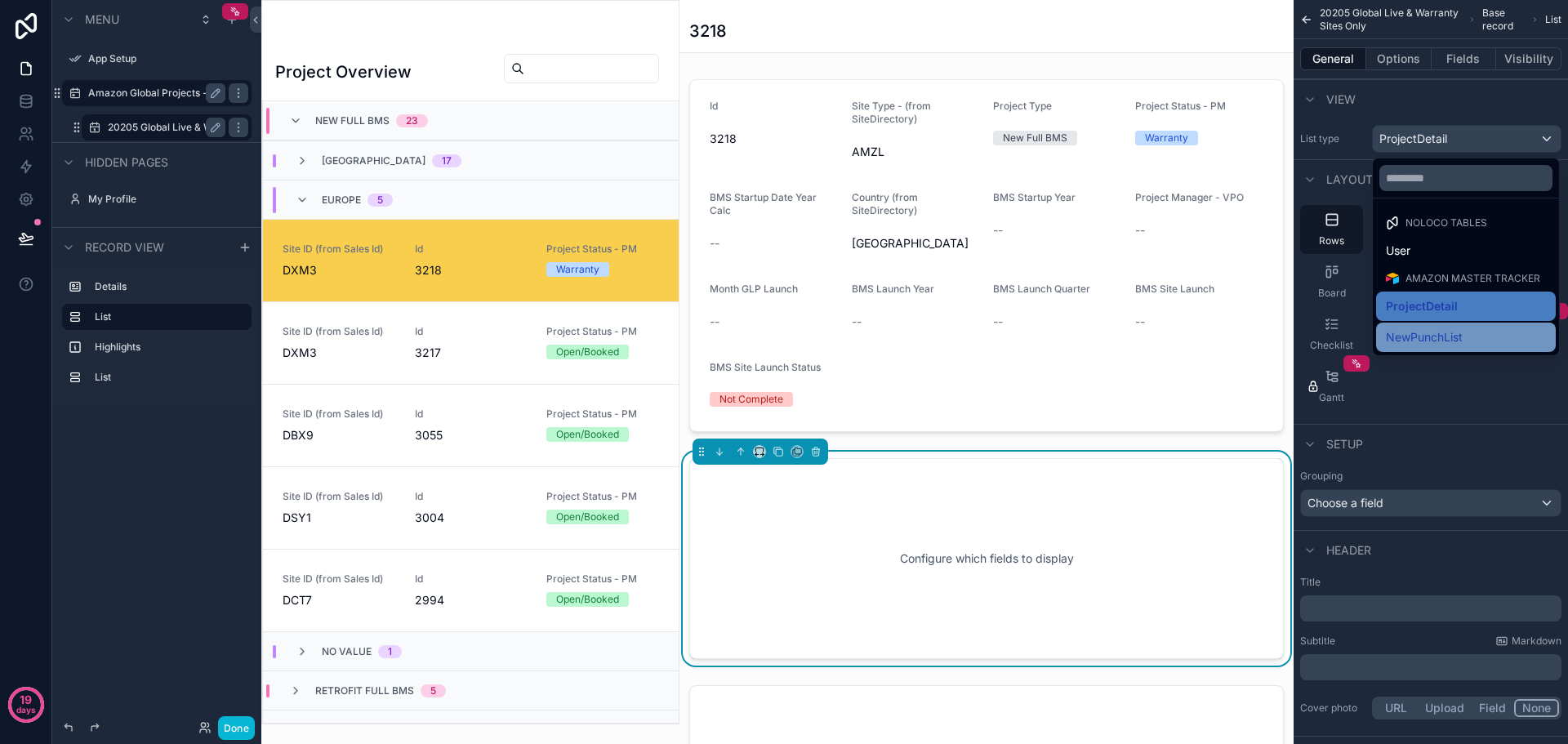
click at [1444, 338] on span "NewPunchList" at bounding box center [1424, 337] width 77 height 20
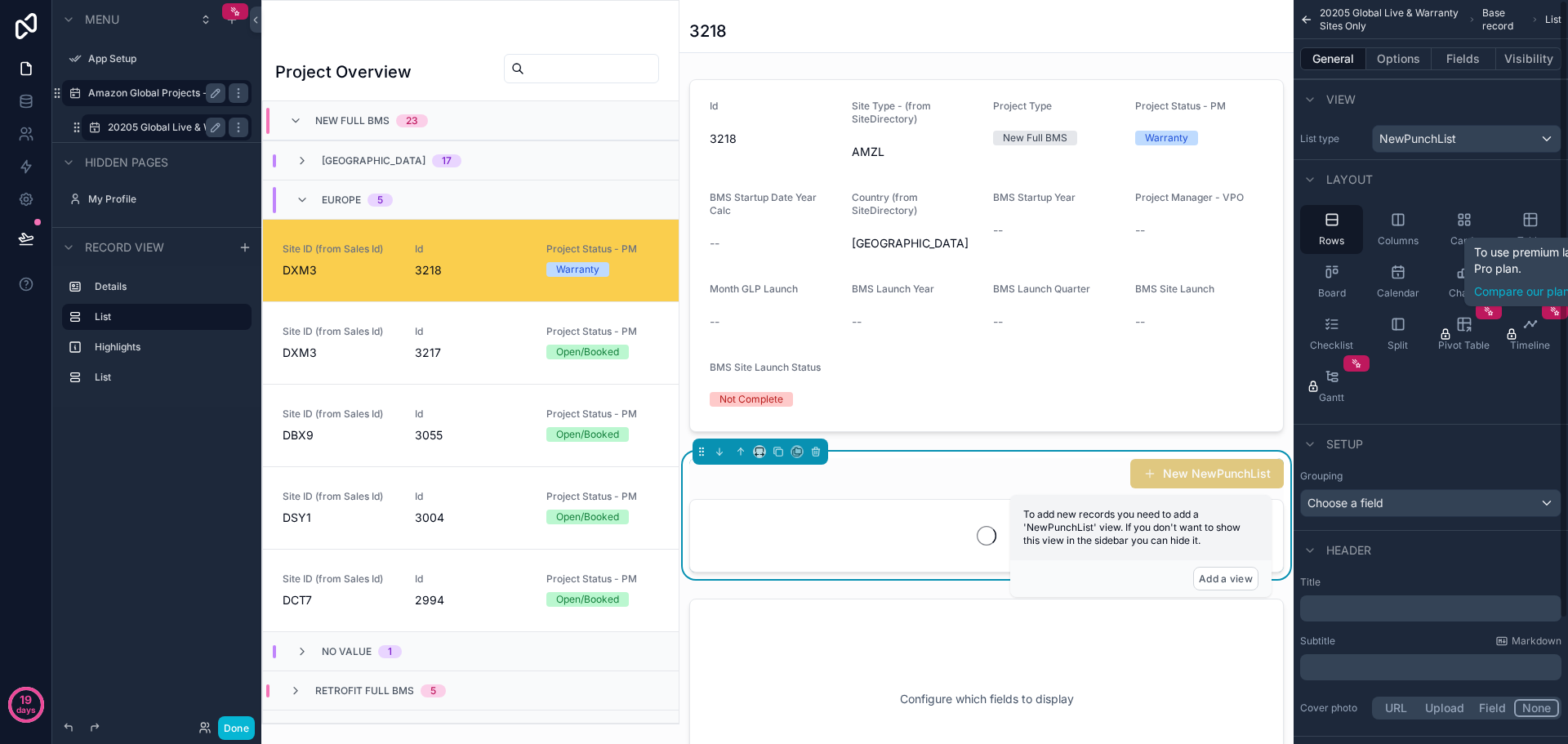
scroll to position [26, 0]
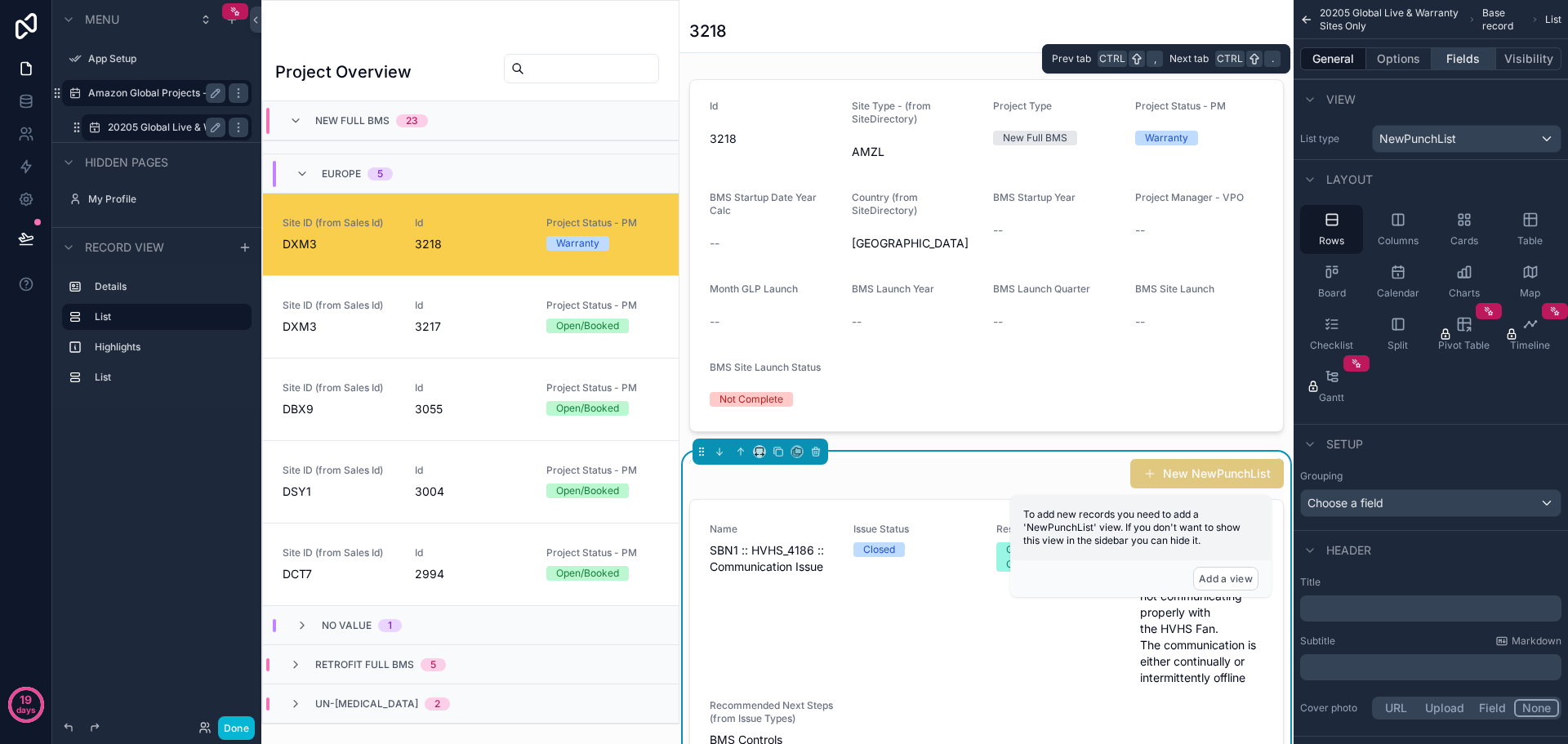
click at [1465, 56] on button "Fields" at bounding box center [1464, 58] width 65 height 23
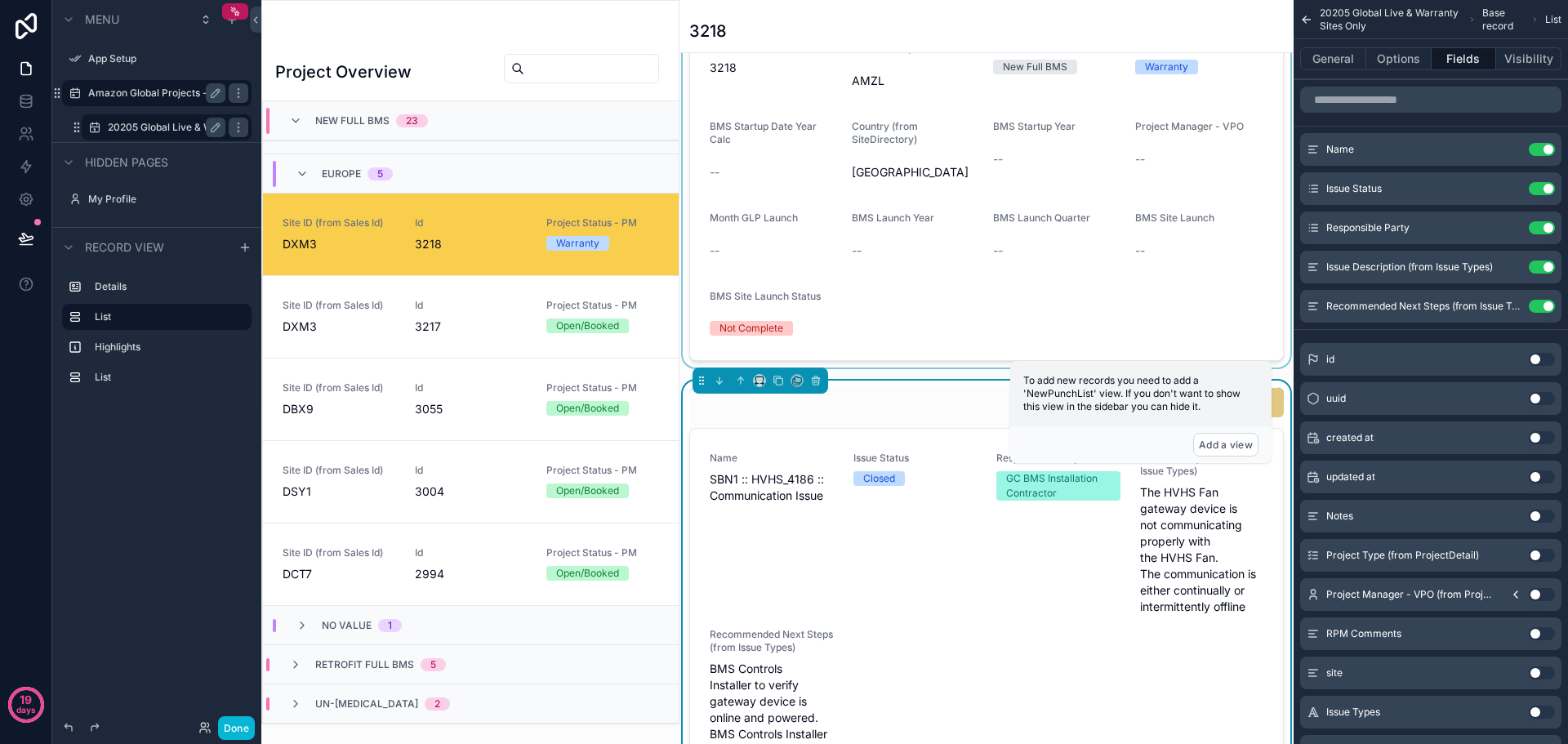
scroll to position [163, 0]
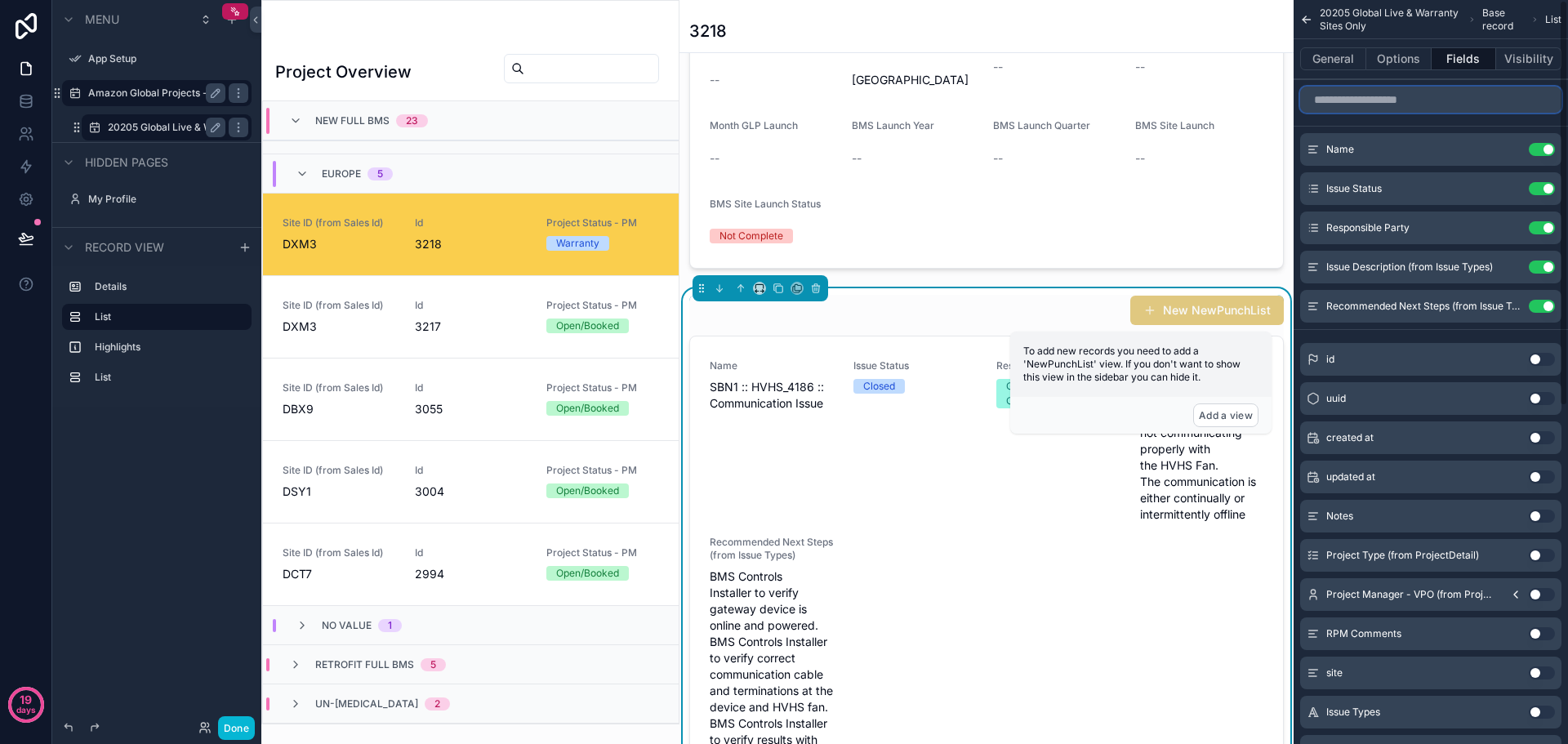
click at [1411, 100] on input "scrollable content" at bounding box center [1430, 99] width 261 height 26
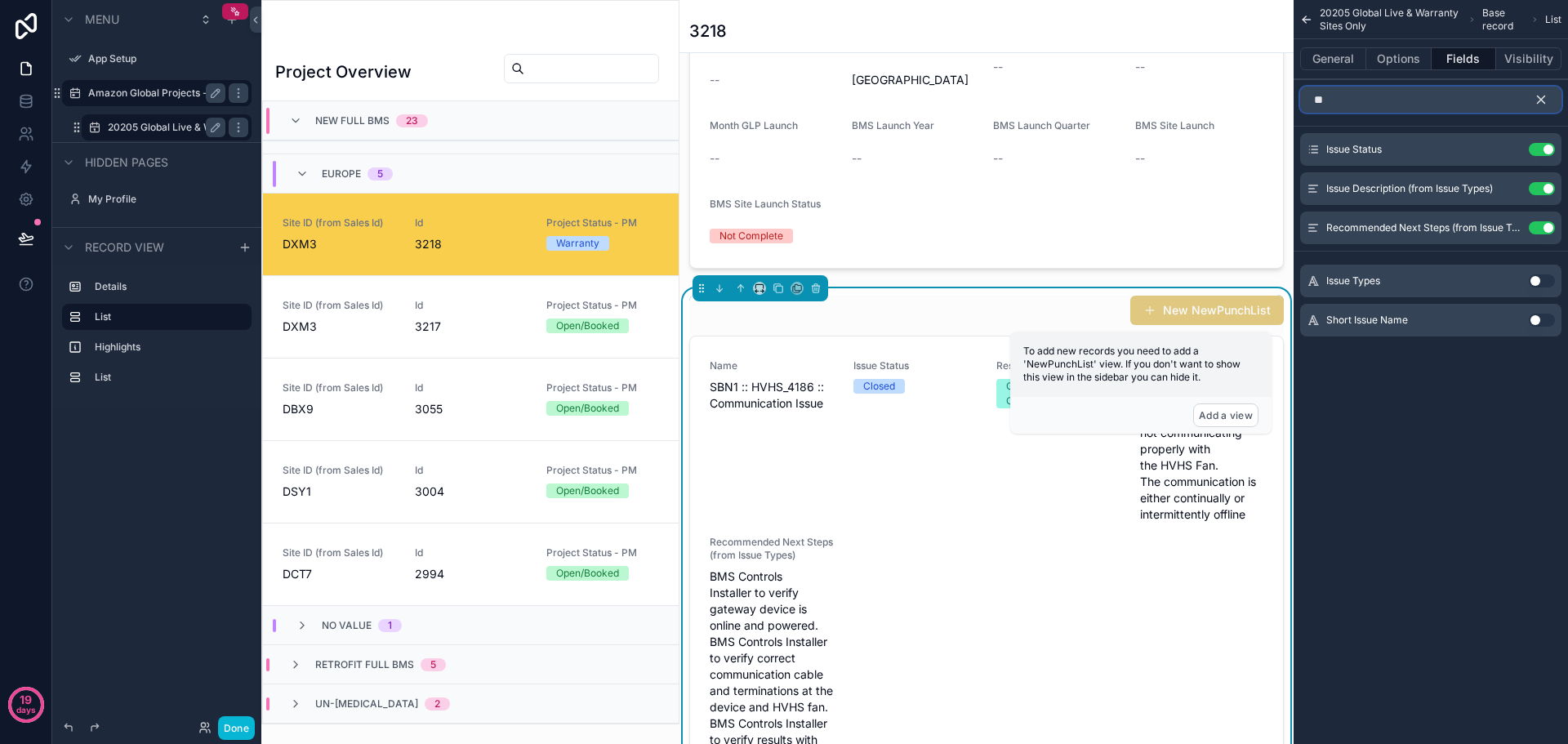
type input "*"
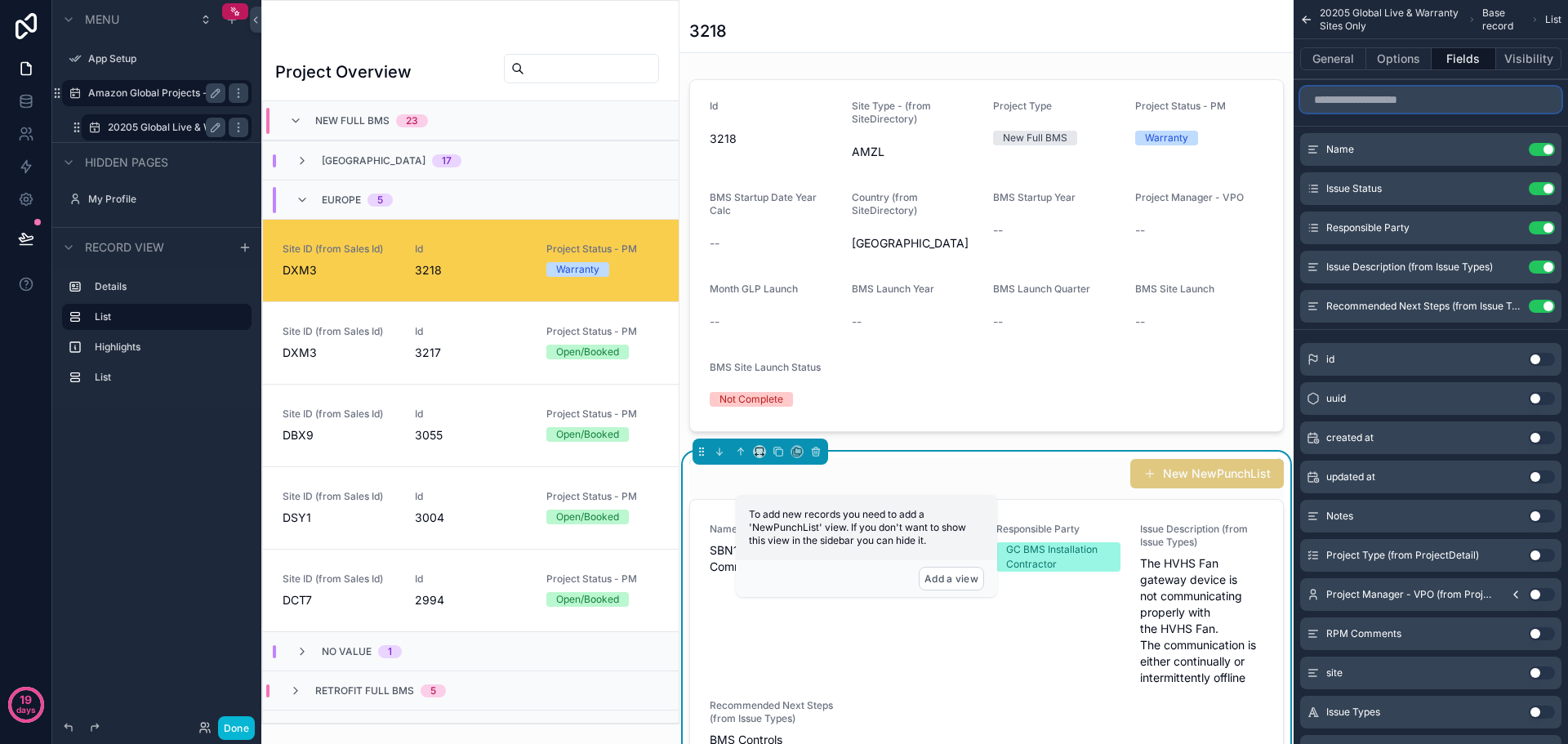
scroll to position [26, 0]
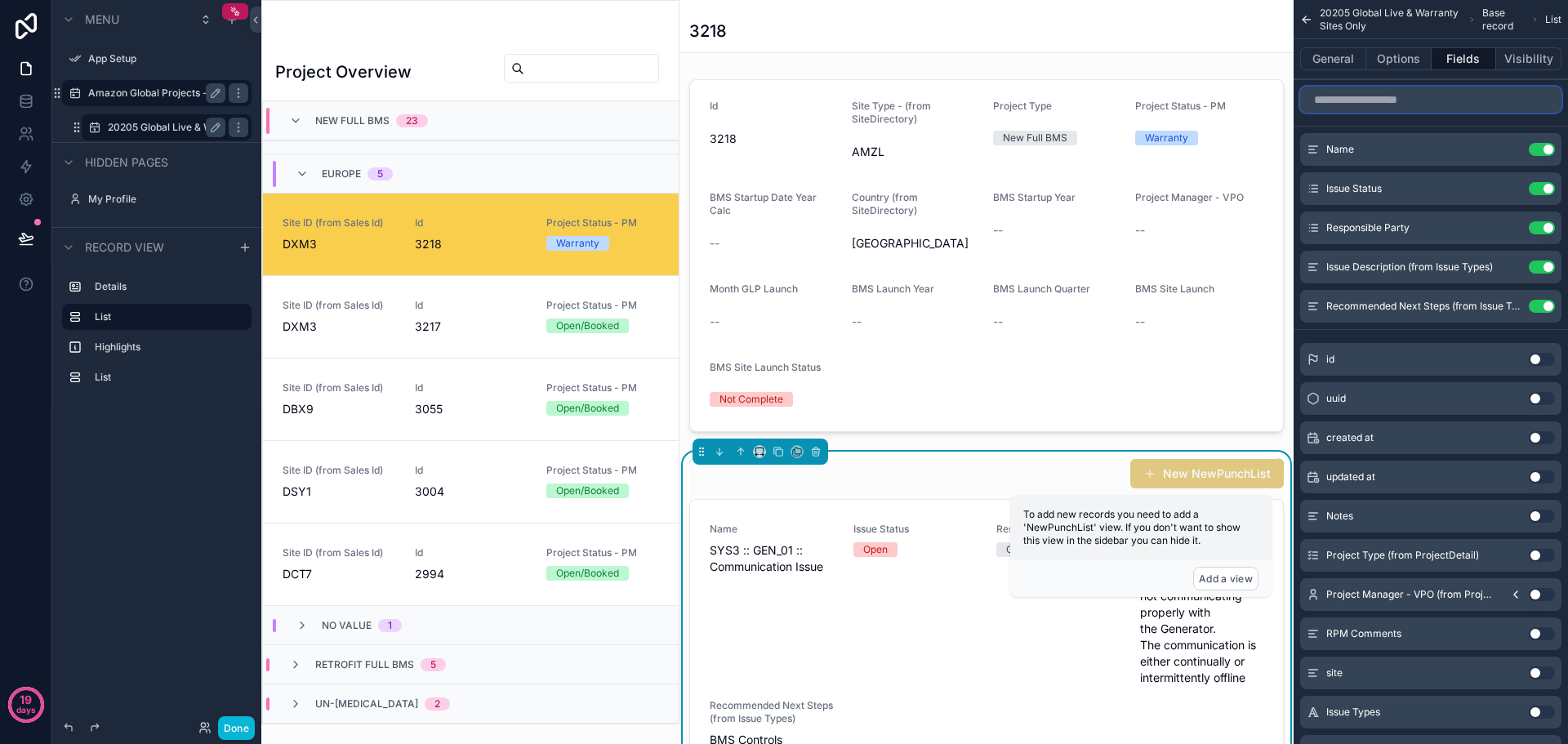
click at [1410, 101] on input "scrollable content" at bounding box center [1430, 99] width 261 height 26
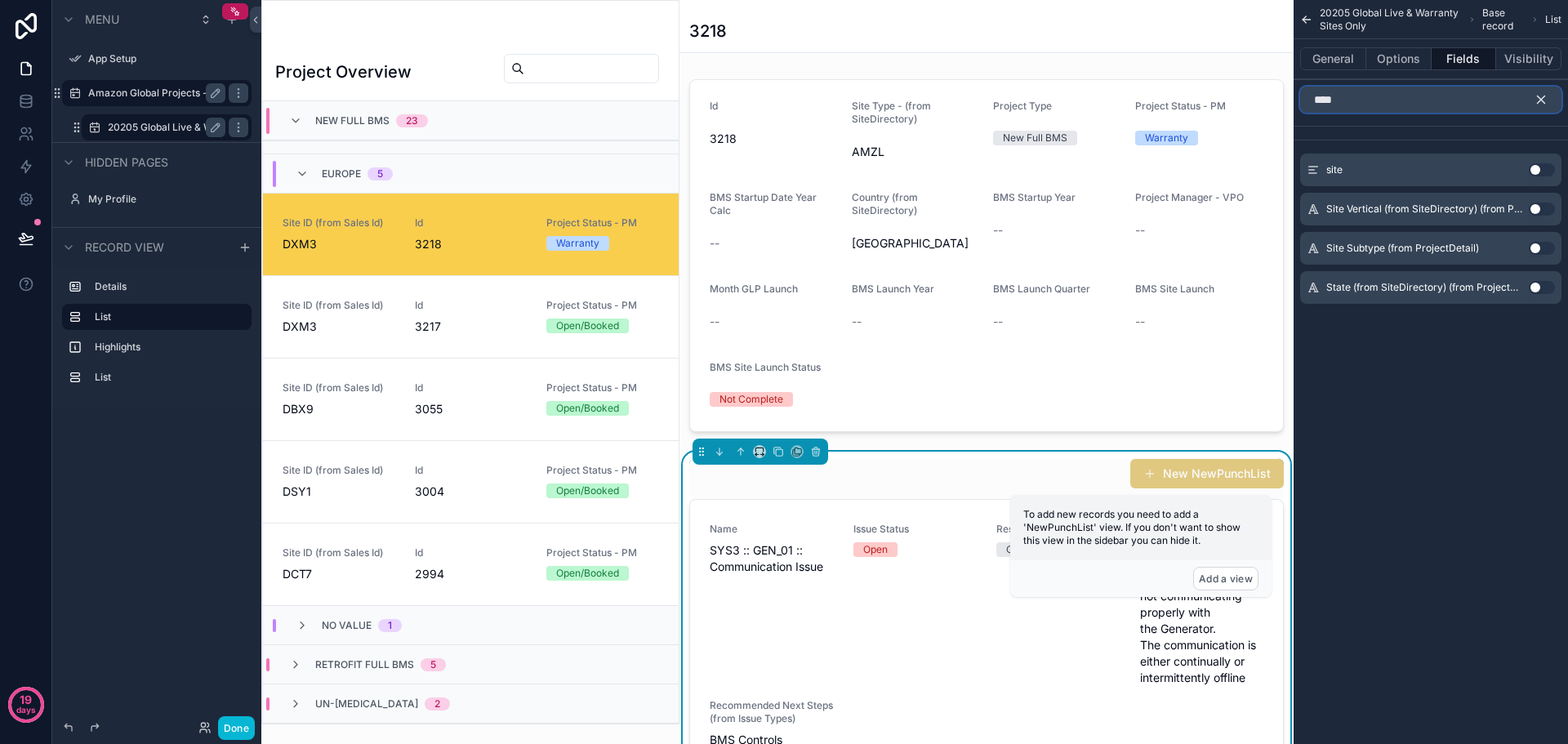
type input "****"
click at [1542, 172] on button "Use setting" at bounding box center [1541, 169] width 26 height 13
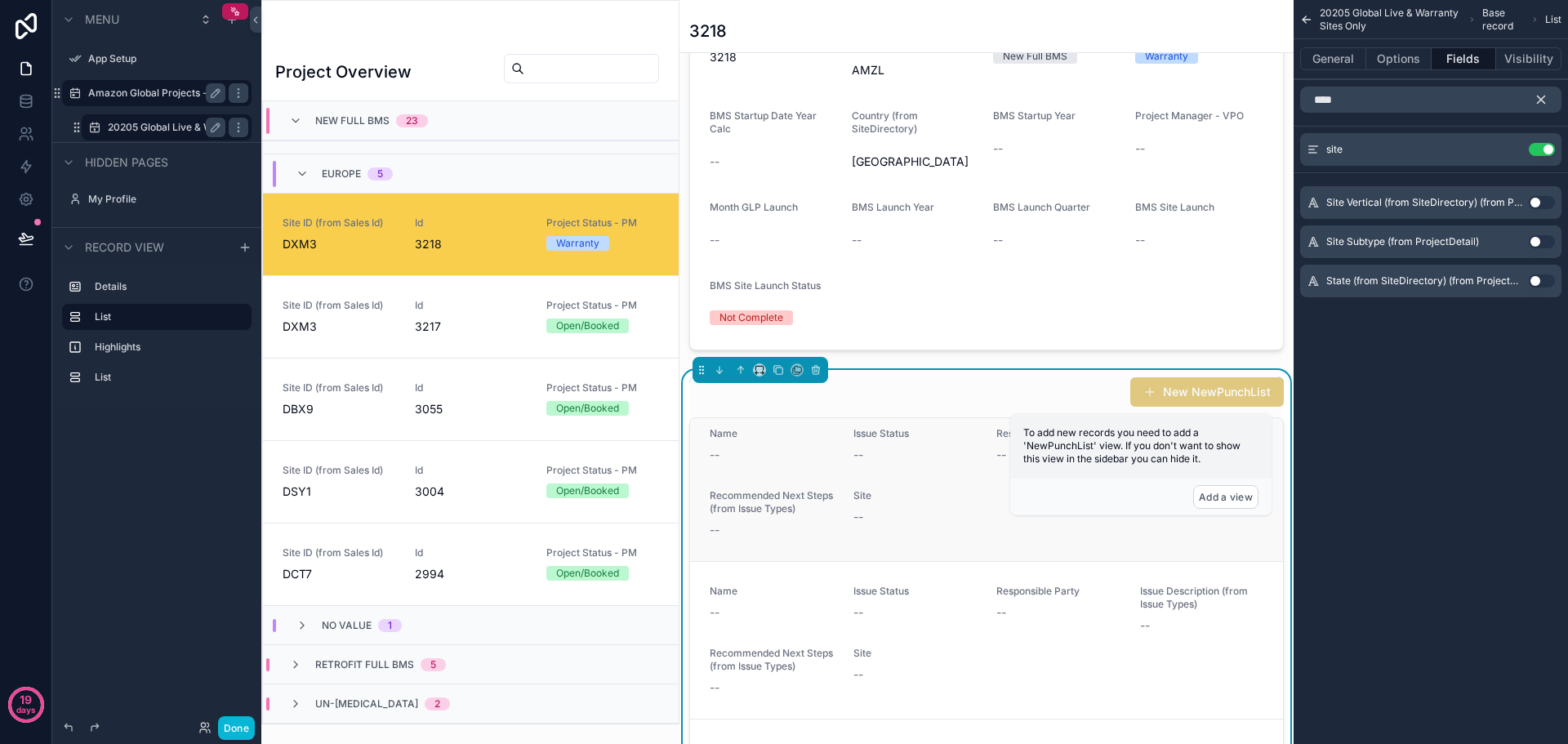
scroll to position [0, 0]
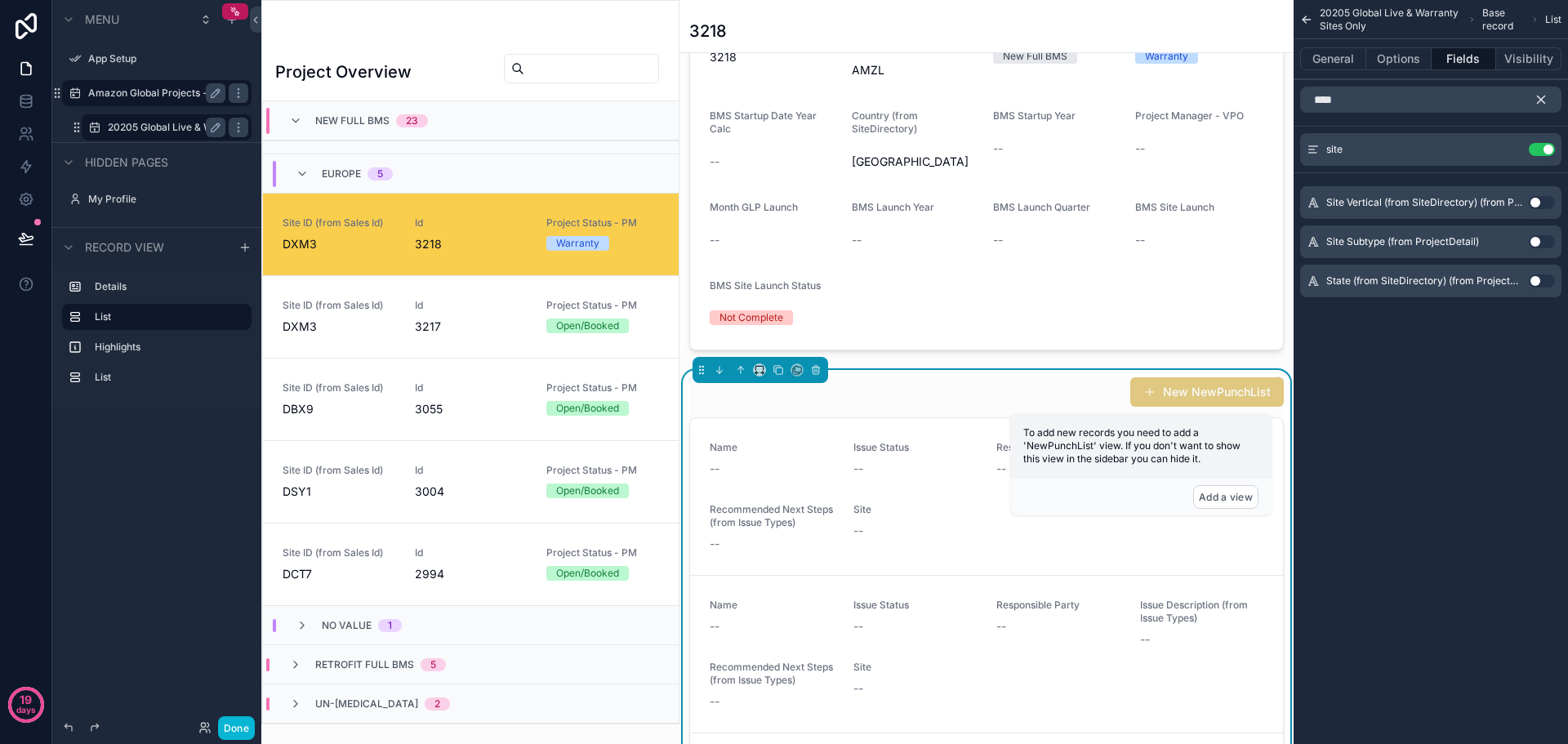
click at [1025, 400] on div "New NewPunchList" at bounding box center [986, 391] width 595 height 31
click at [1411, 49] on button "Options" at bounding box center [1399, 58] width 65 height 23
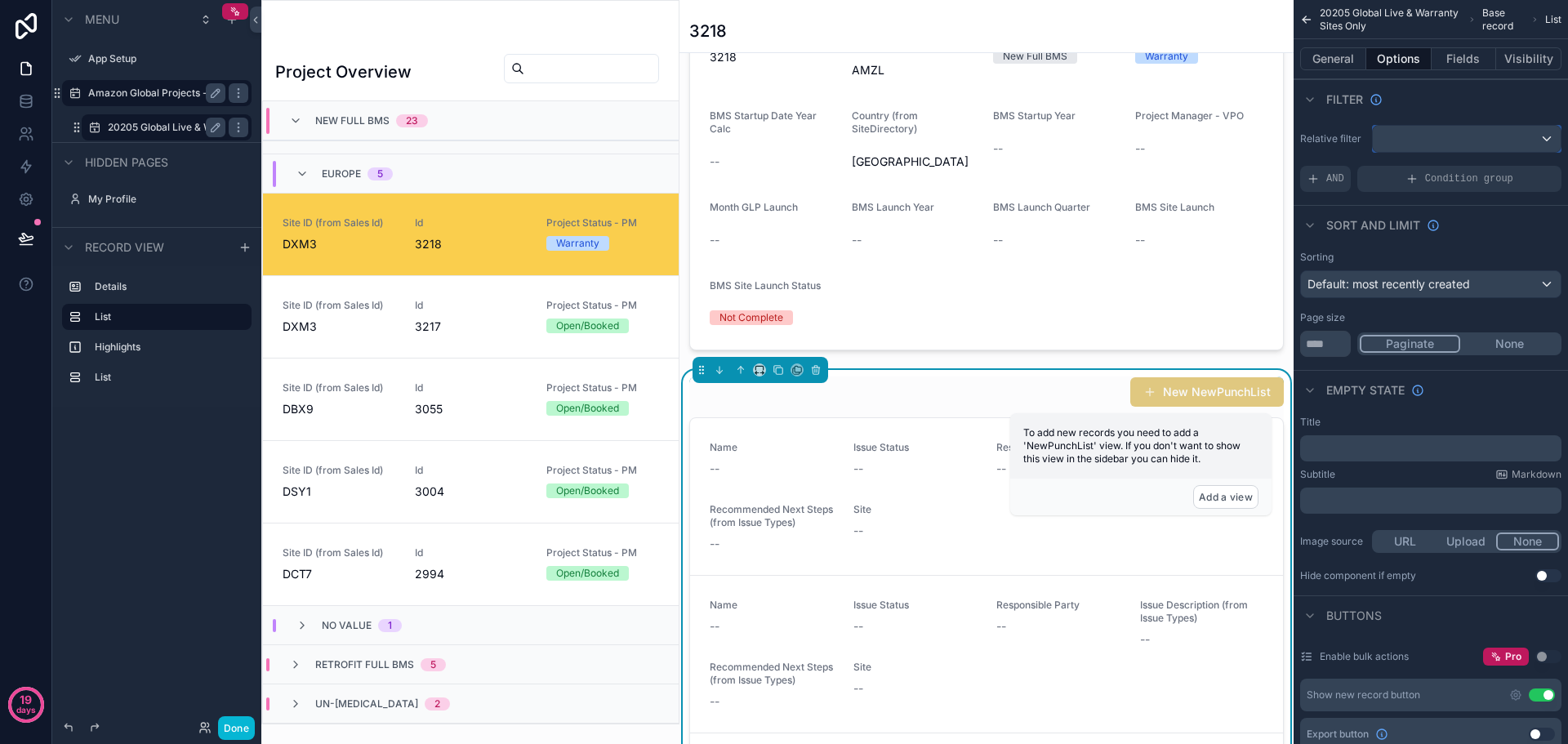
click at [1537, 150] on div "scrollable content" at bounding box center [1467, 139] width 188 height 26
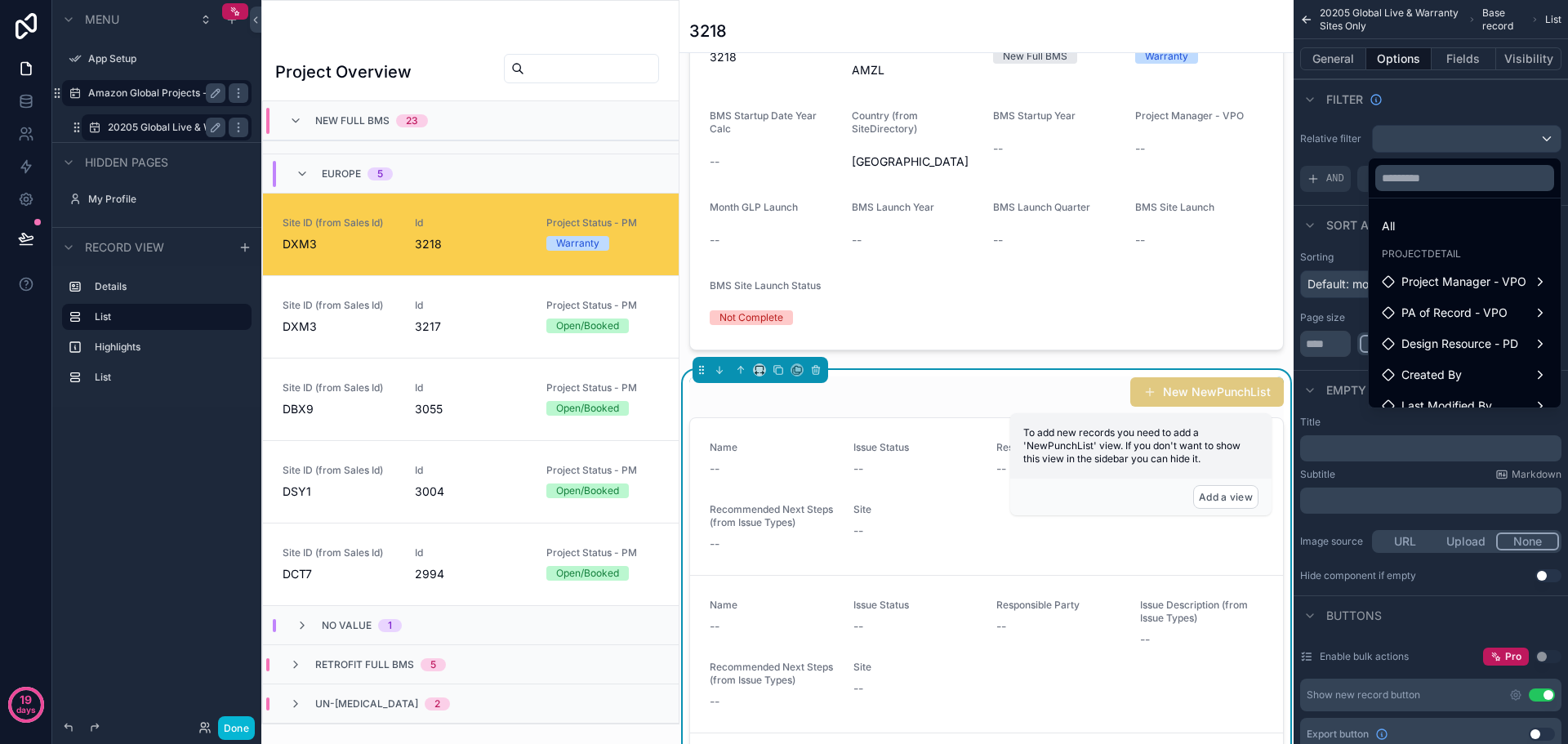
click at [1538, 142] on div "scrollable content" at bounding box center [784, 372] width 1568 height 744
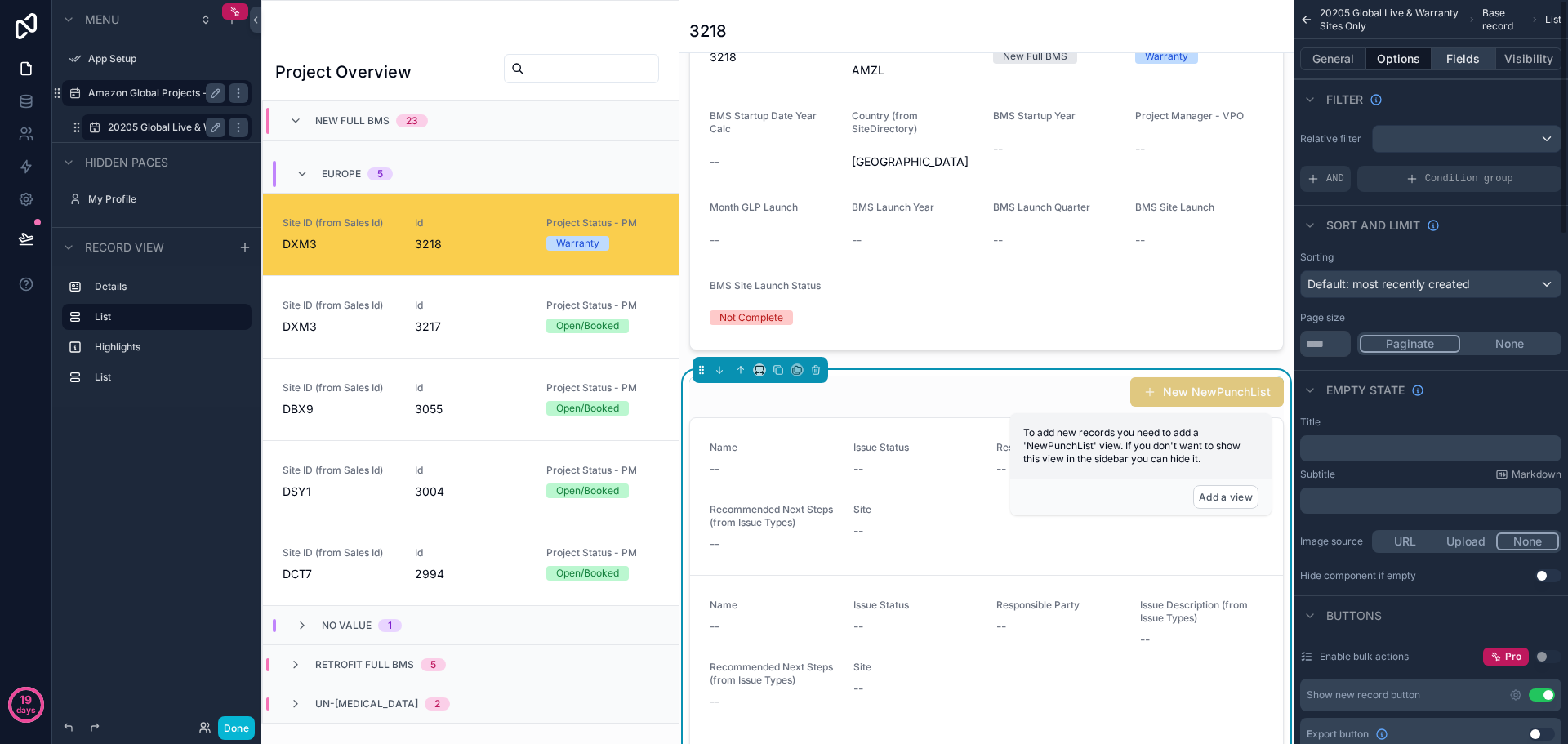
click at [1471, 63] on button "Fields" at bounding box center [1464, 58] width 65 height 23
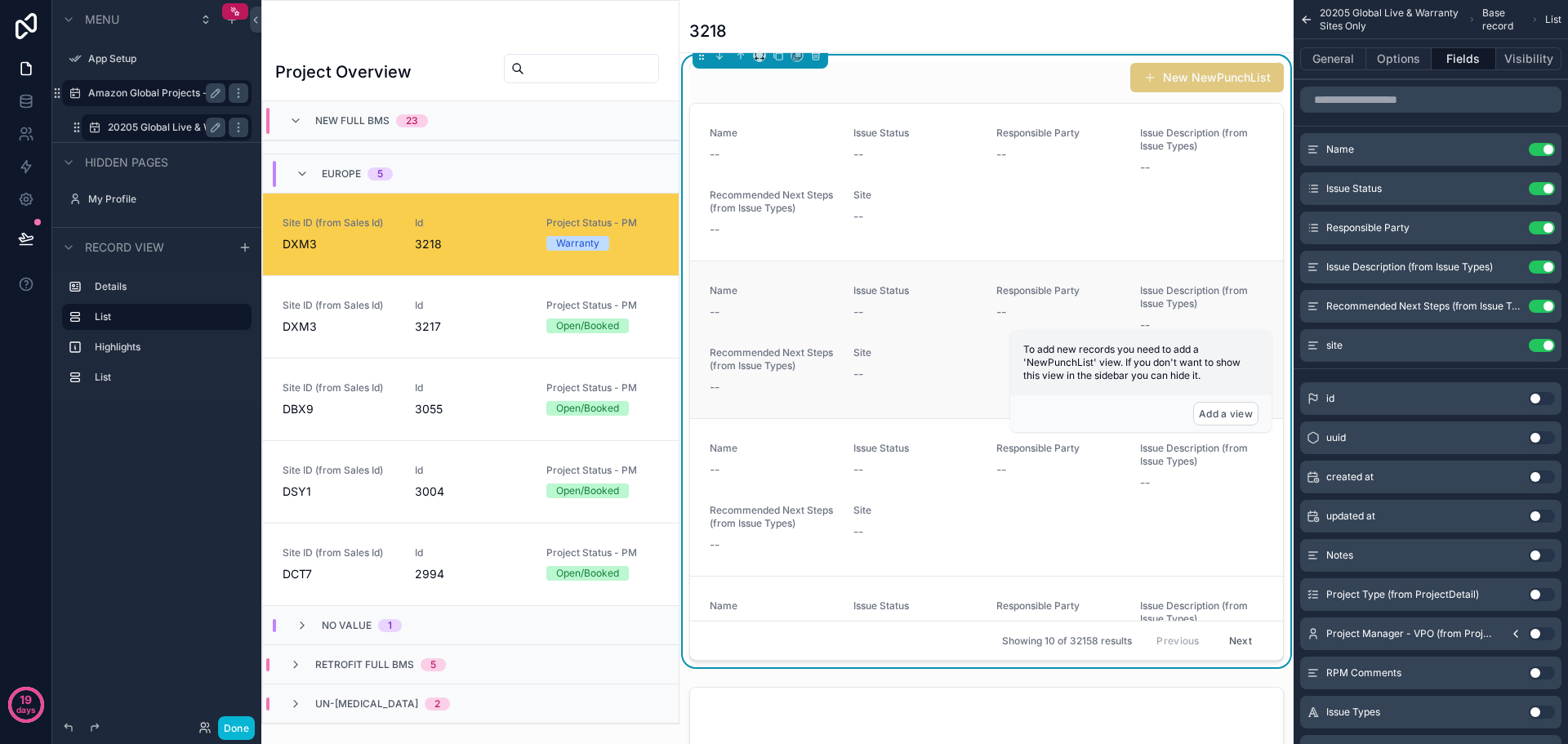
scroll to position [163, 0]
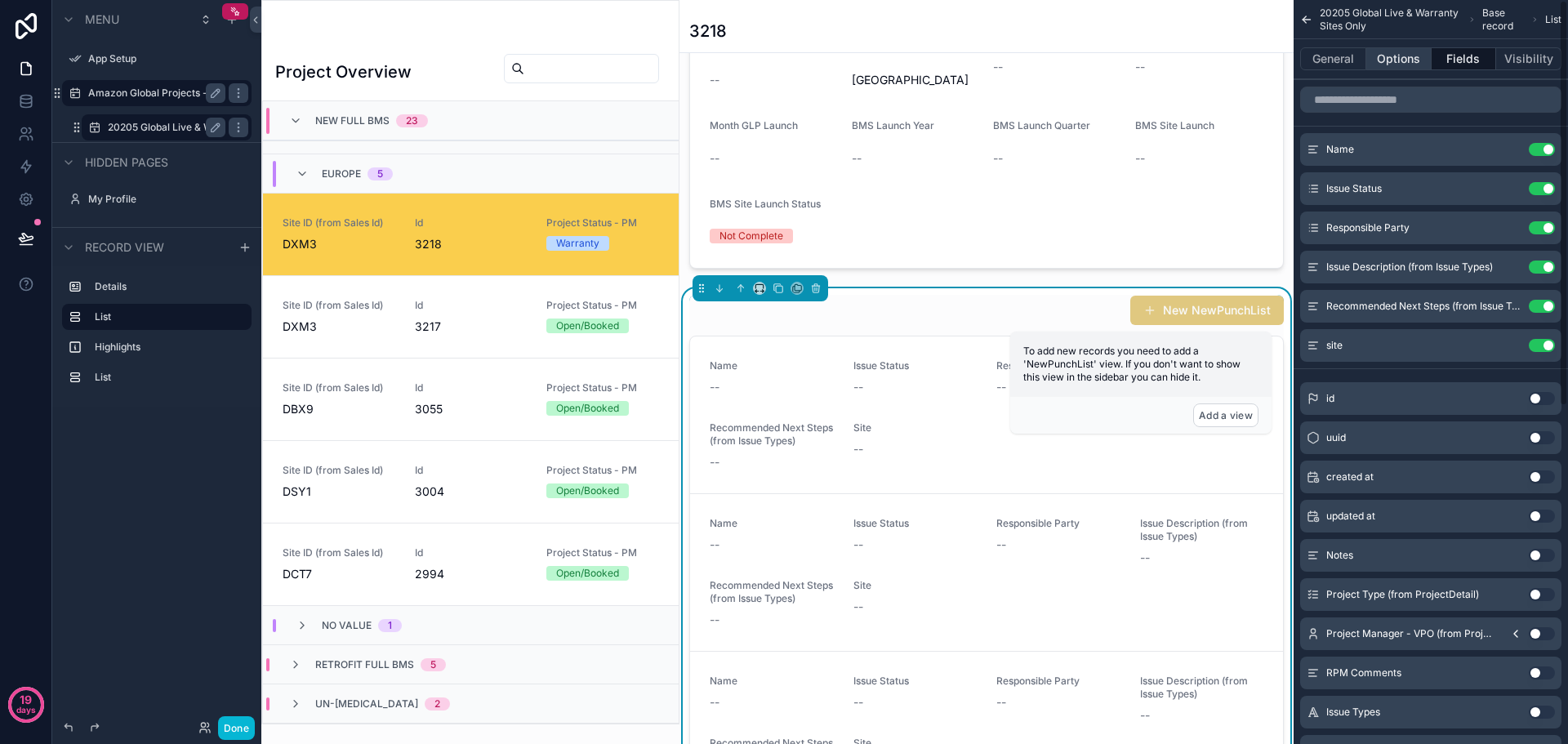
click at [1414, 53] on button "Options" at bounding box center [1399, 58] width 65 height 23
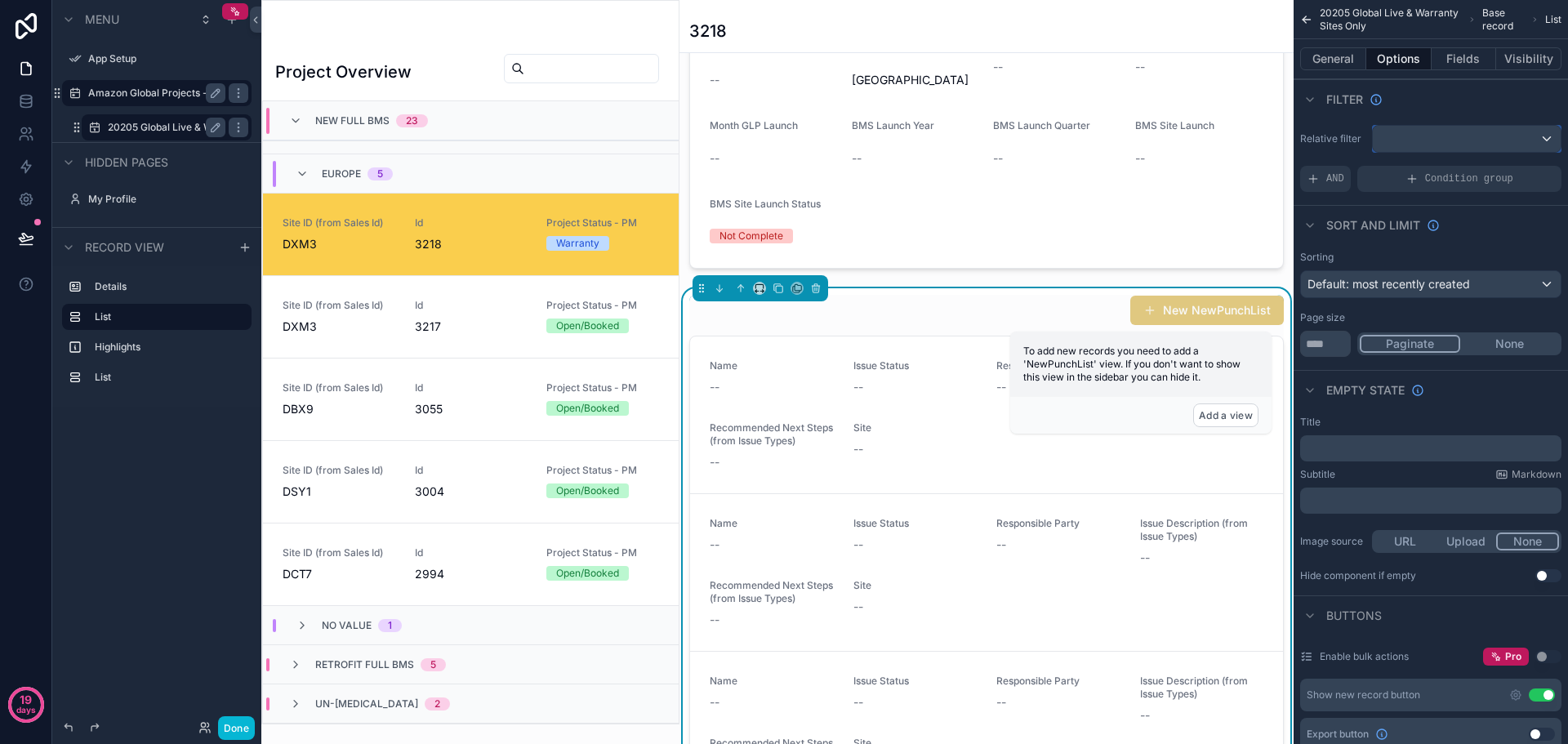
click at [1439, 139] on div "scrollable content" at bounding box center [1467, 139] width 188 height 26
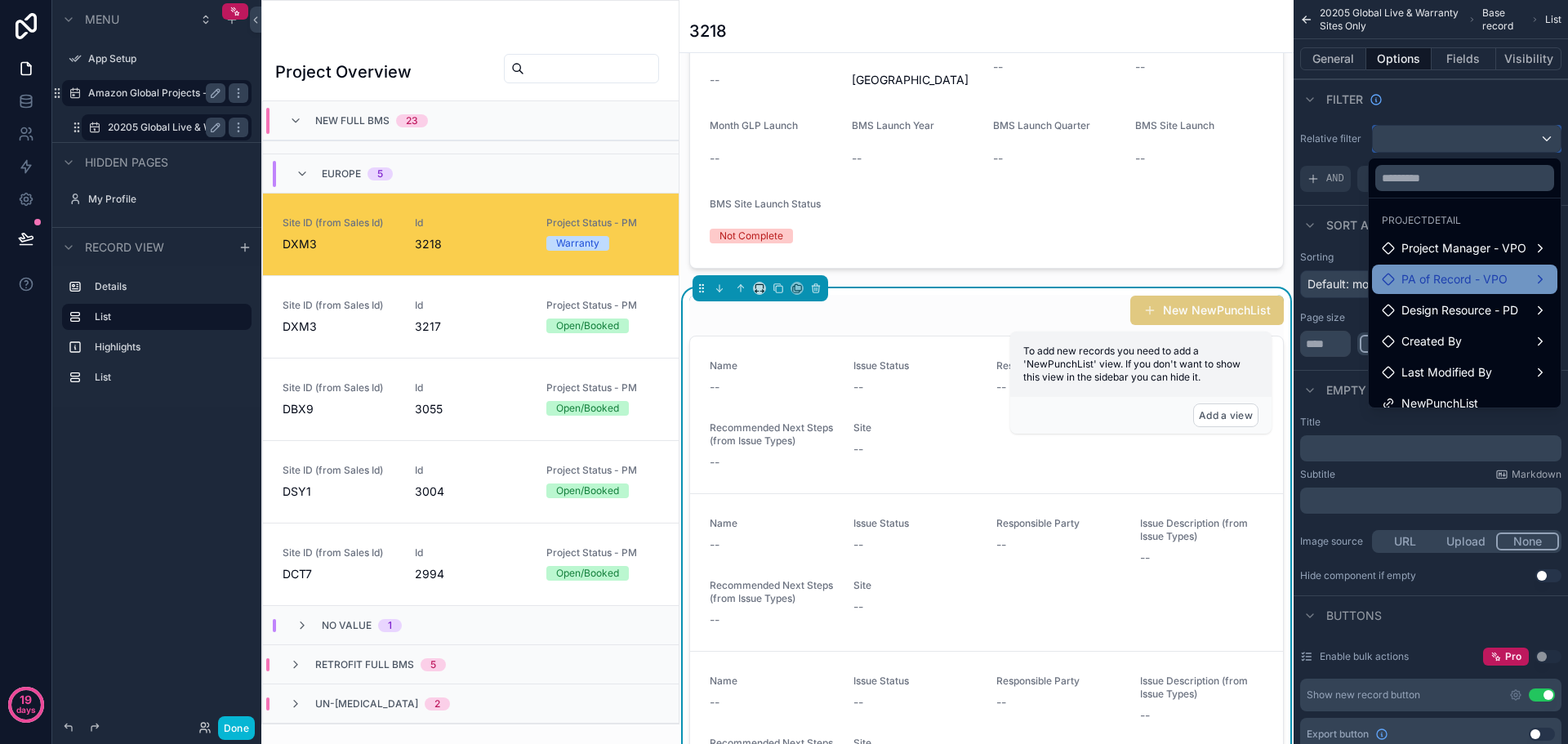
scroll to position [47, 0]
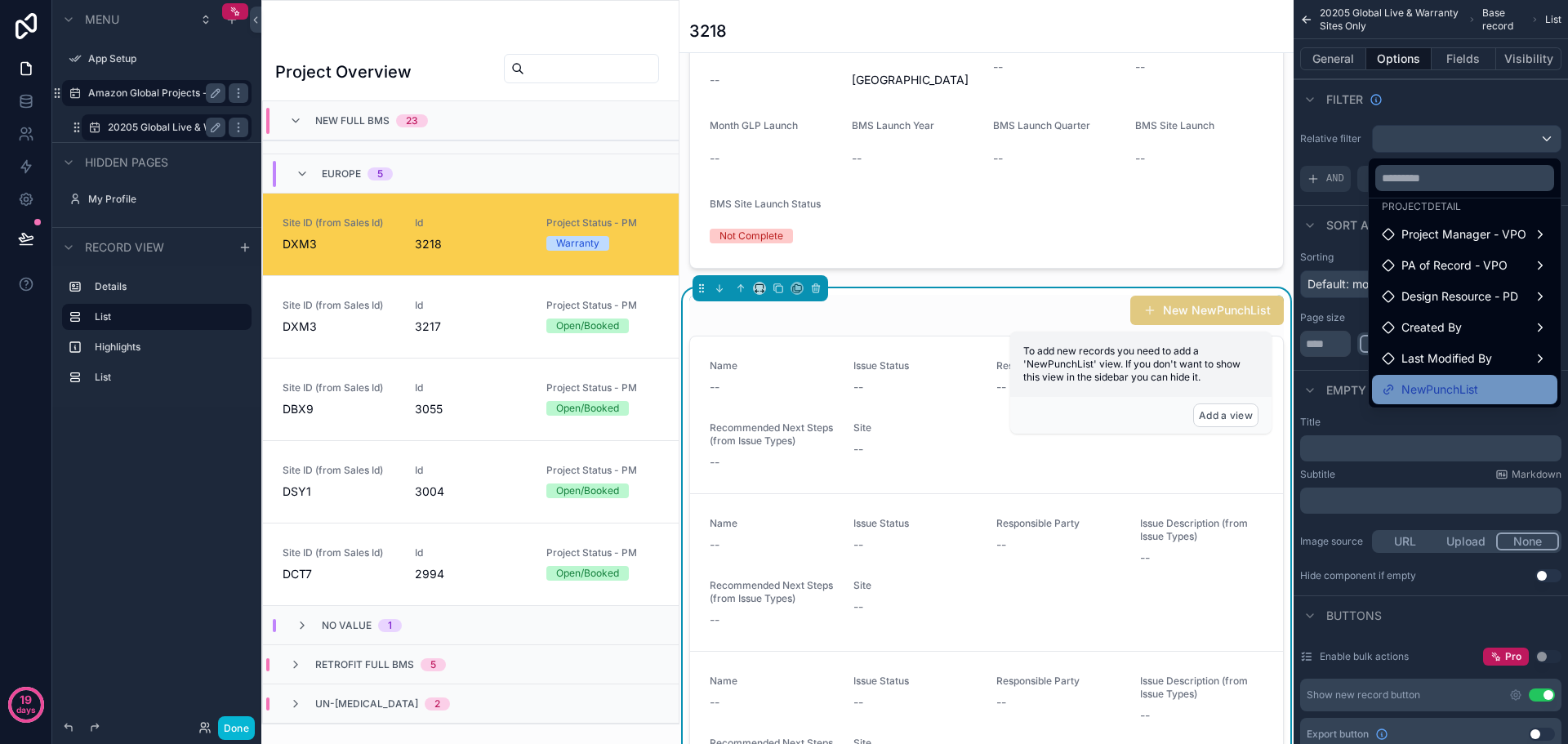
click at [1476, 385] on div "NewPunchList" at bounding box center [1464, 390] width 165 height 20
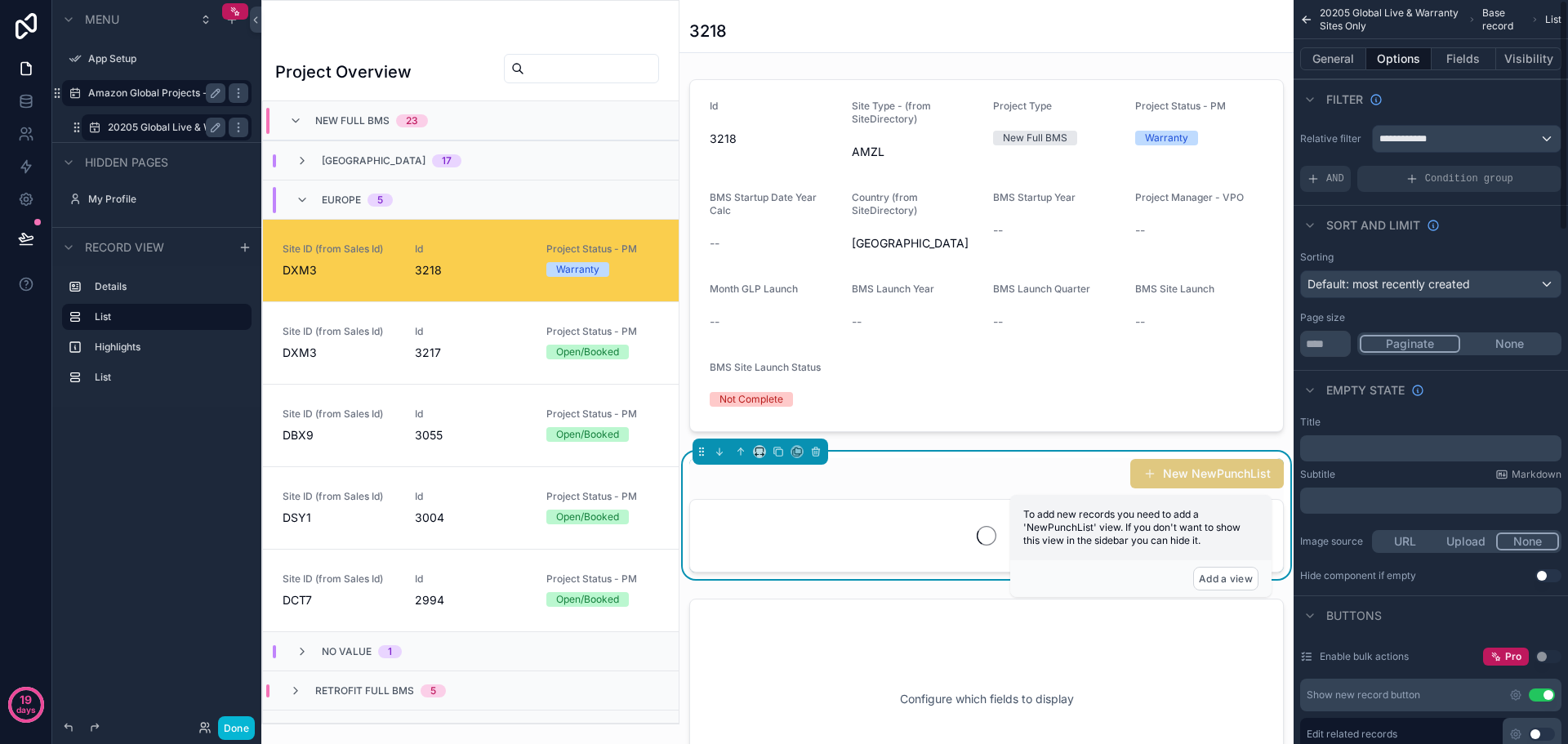
scroll to position [26, 0]
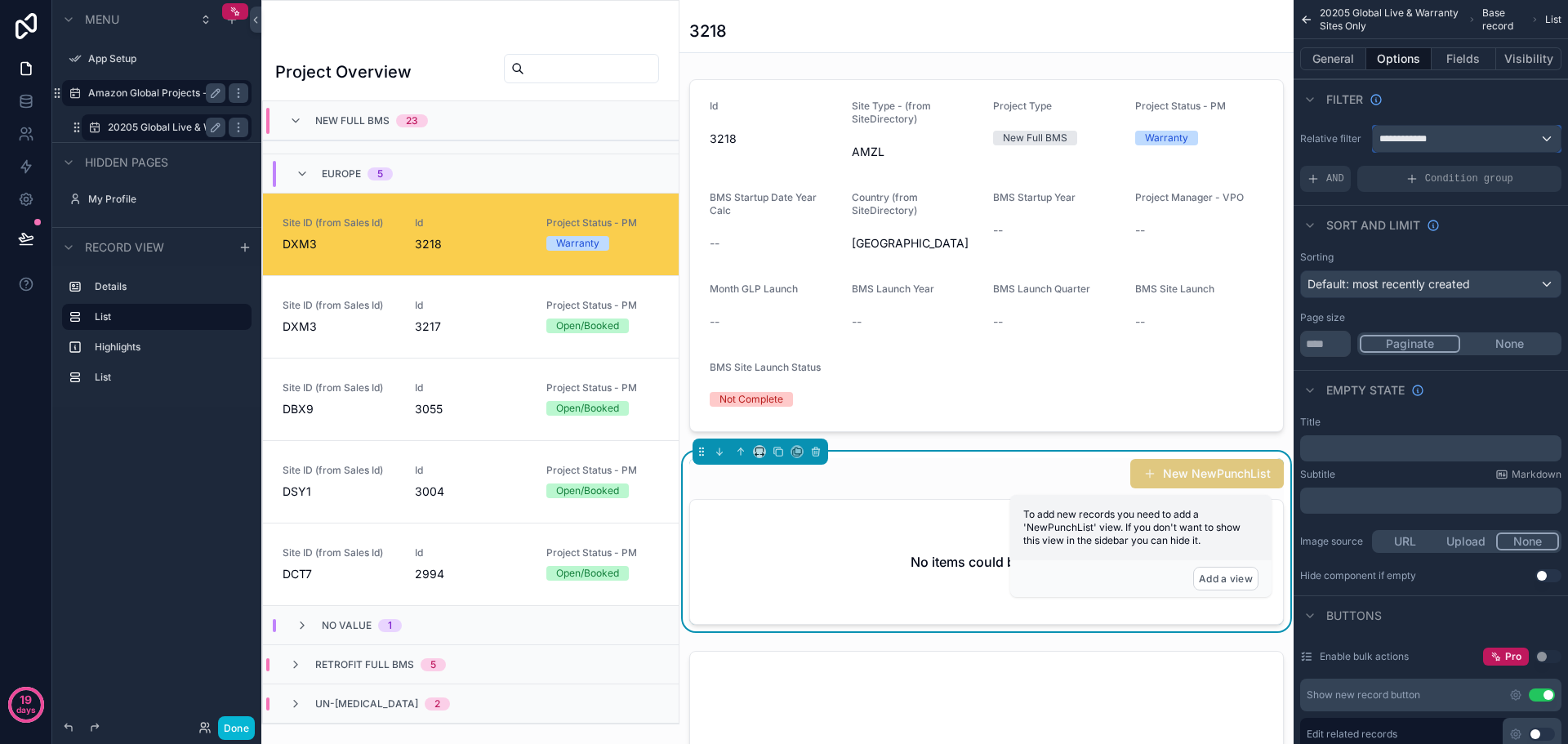
click at [1547, 140] on div "**********" at bounding box center [1467, 139] width 188 height 26
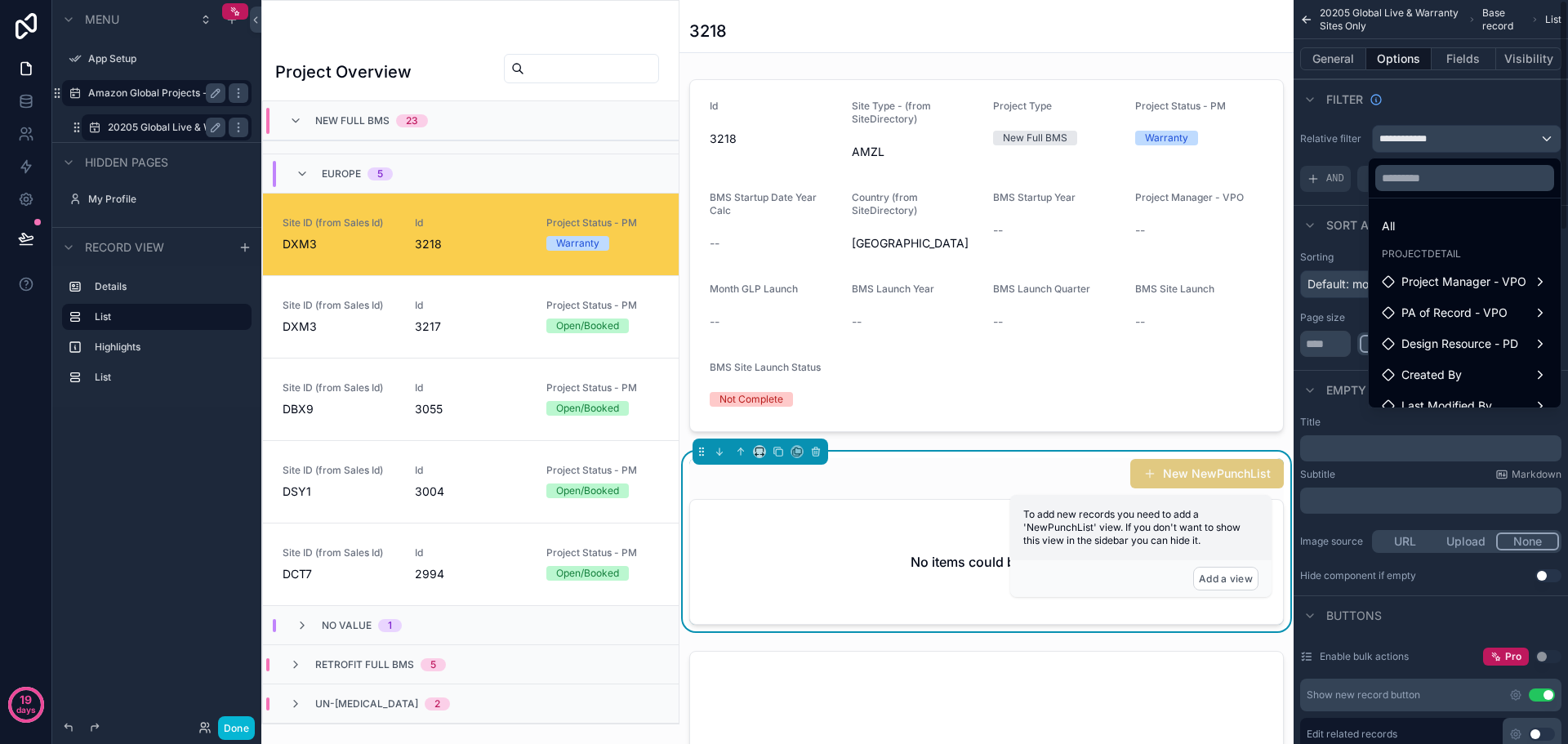
drag, startPoint x: 1393, startPoint y: 231, endPoint x: 1408, endPoint y: 220, distance: 18.6
click at [1393, 231] on div "All" at bounding box center [1464, 227] width 165 height 20
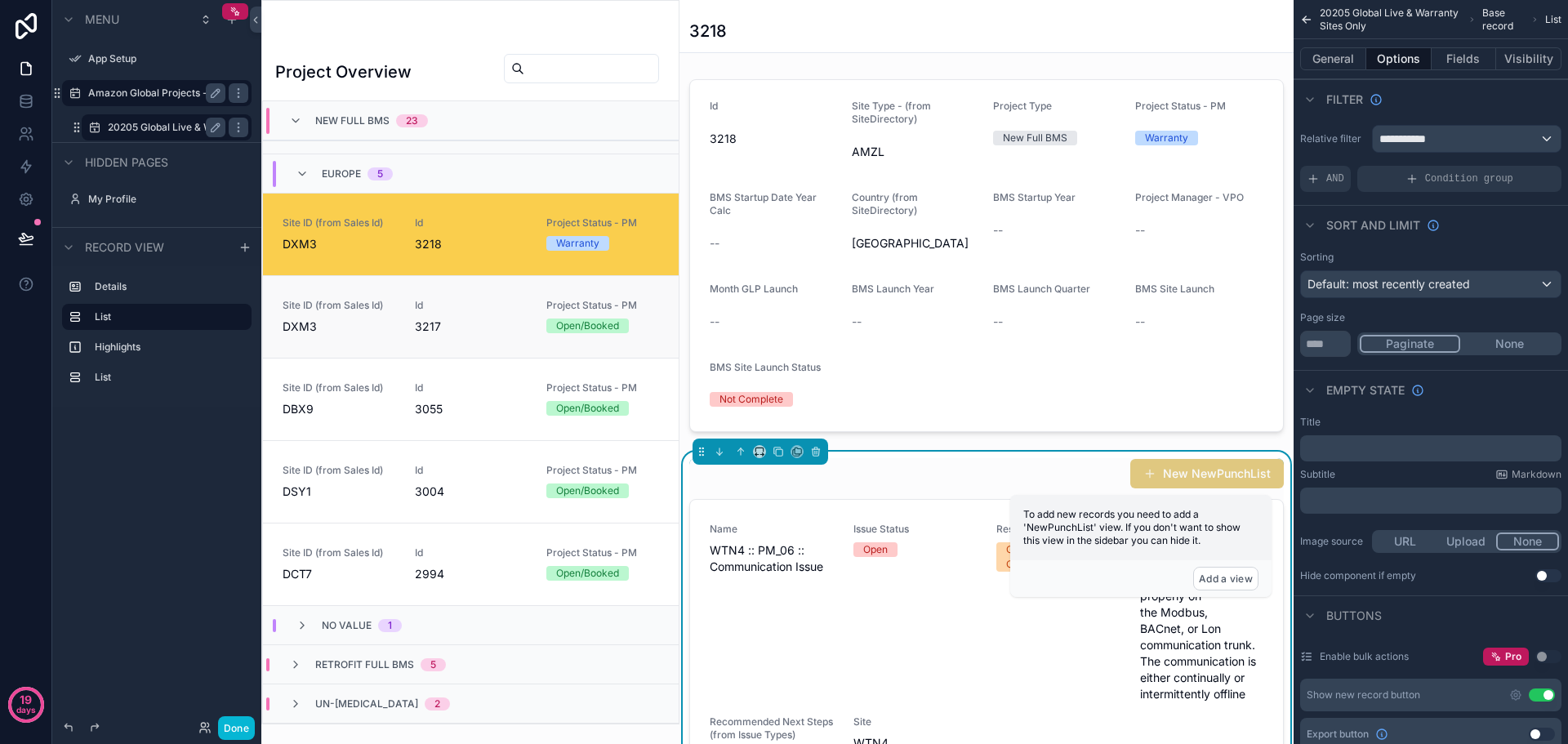
click at [325, 312] on div "Site ID (from Sales Id) DXM3" at bounding box center [339, 317] width 113 height 36
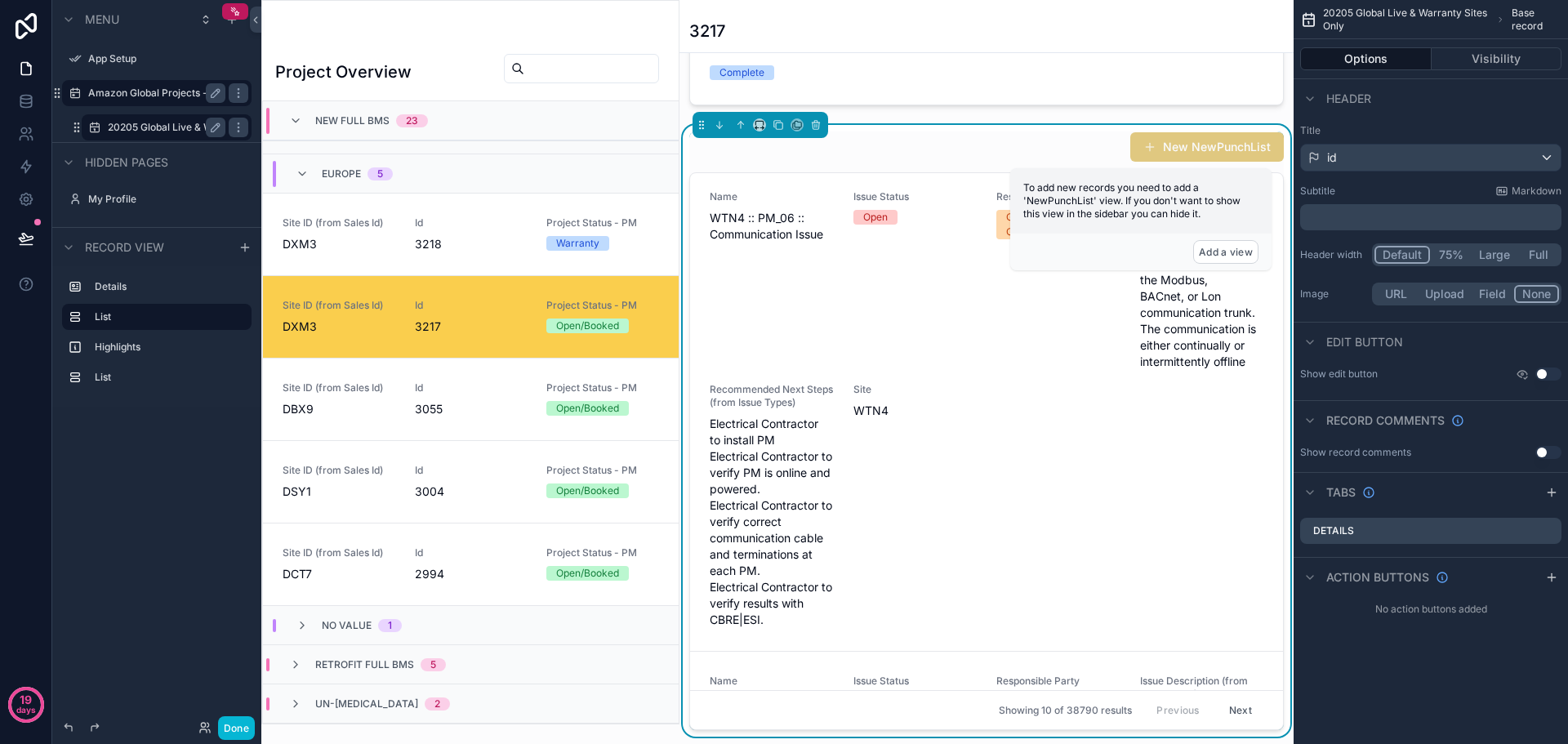
scroll to position [571, 0]
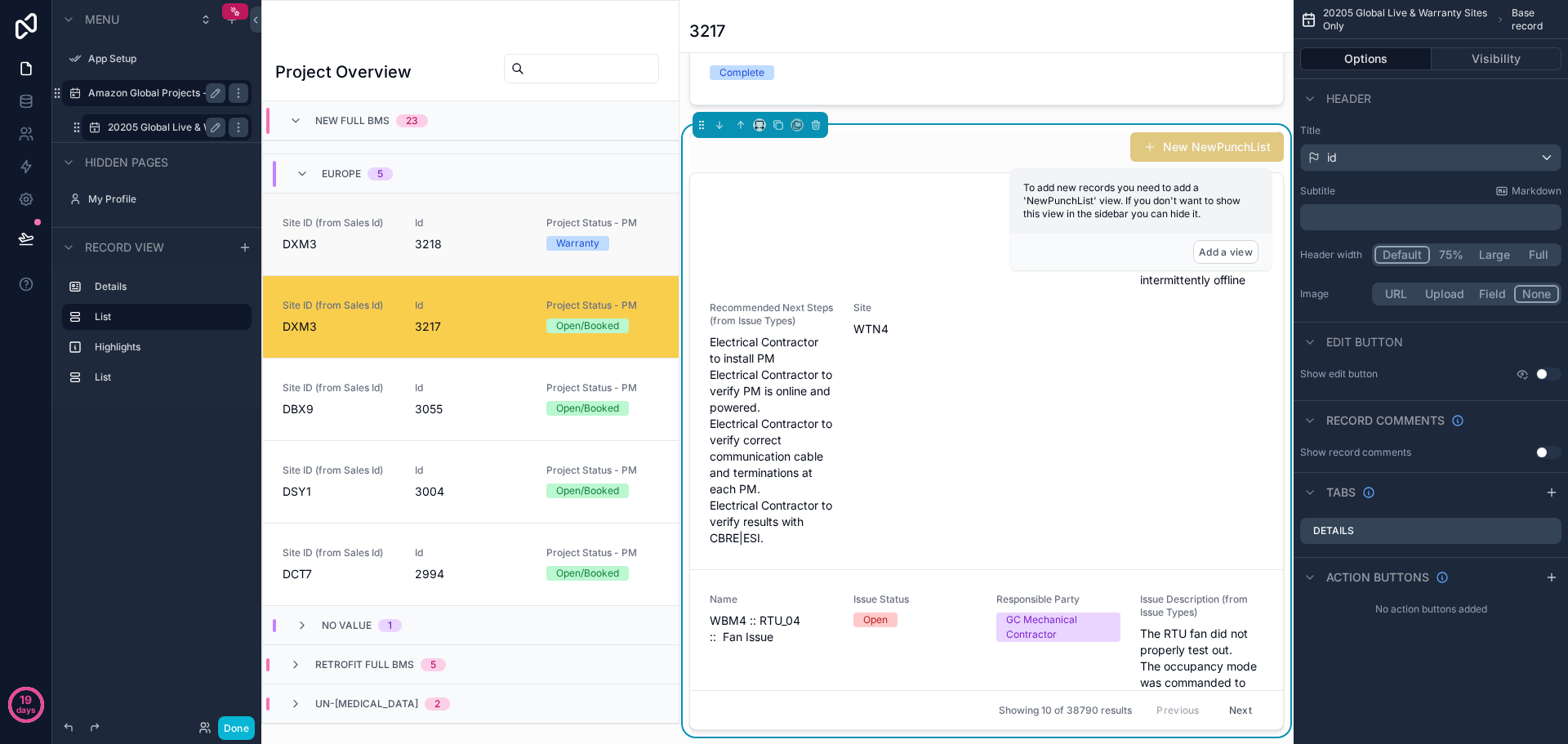
click at [353, 246] on span "DXM3" at bounding box center [339, 243] width 113 height 16
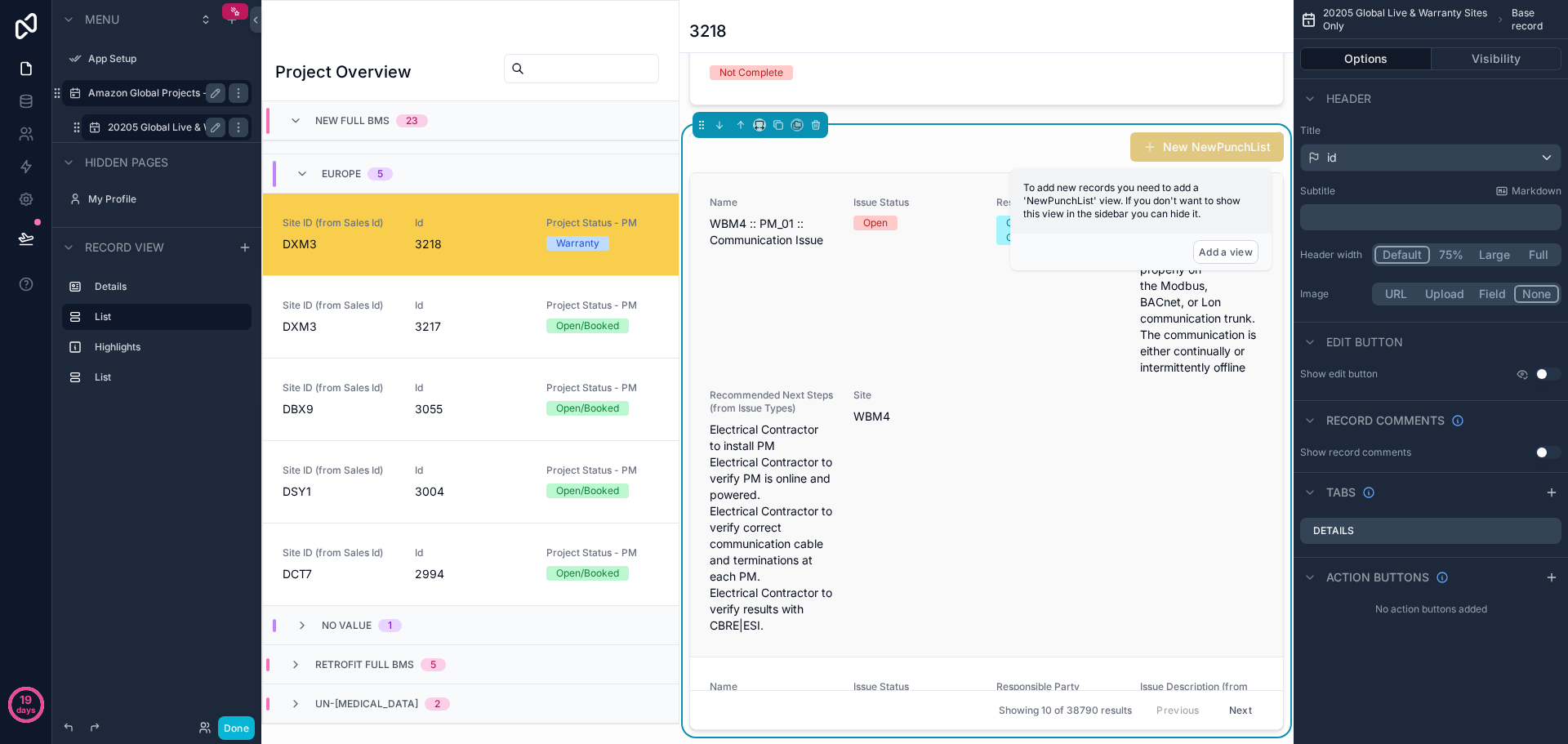
click at [947, 282] on div "Issue Status Open" at bounding box center [915, 285] width 124 height 179
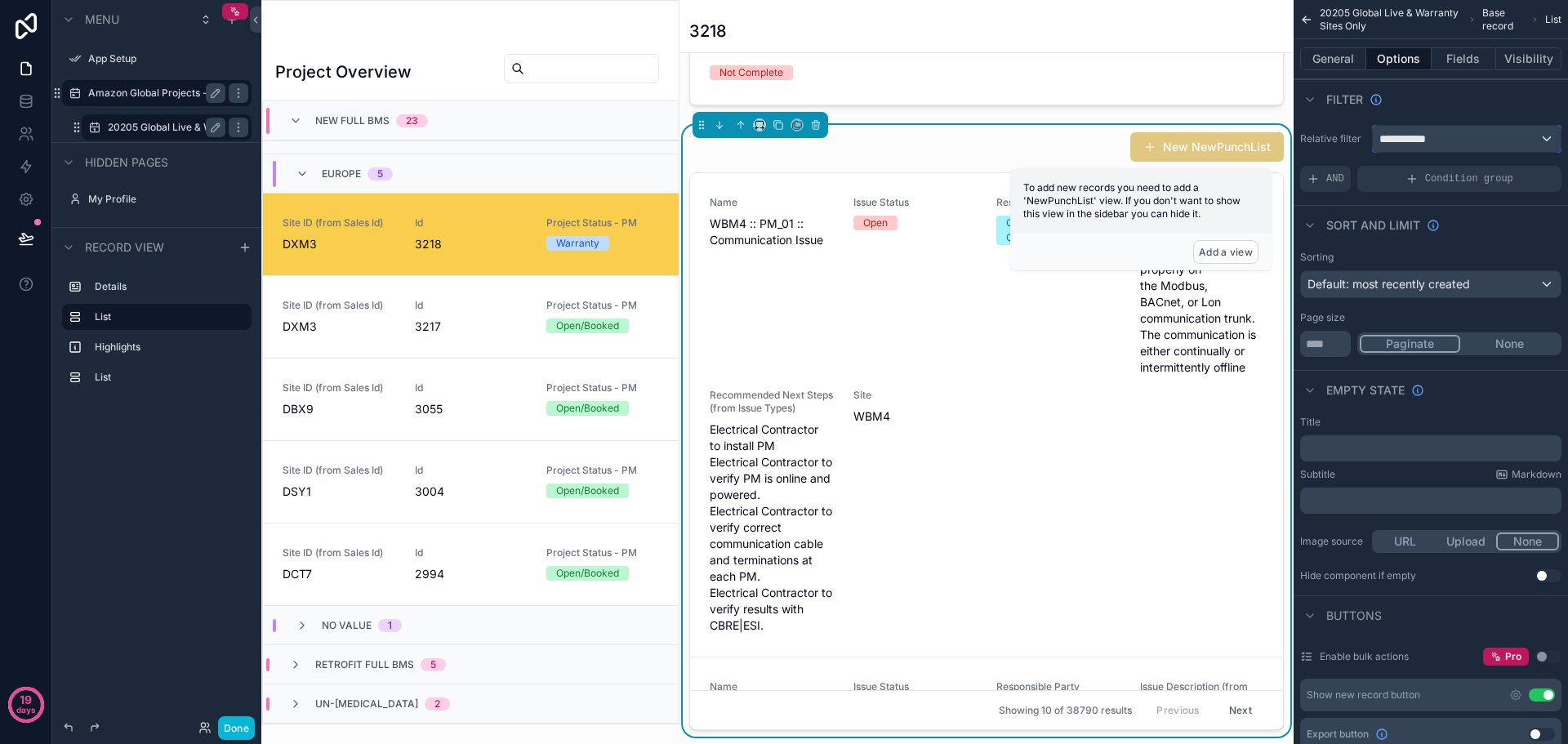
click at [1463, 138] on div "**********" at bounding box center [1467, 139] width 188 height 26
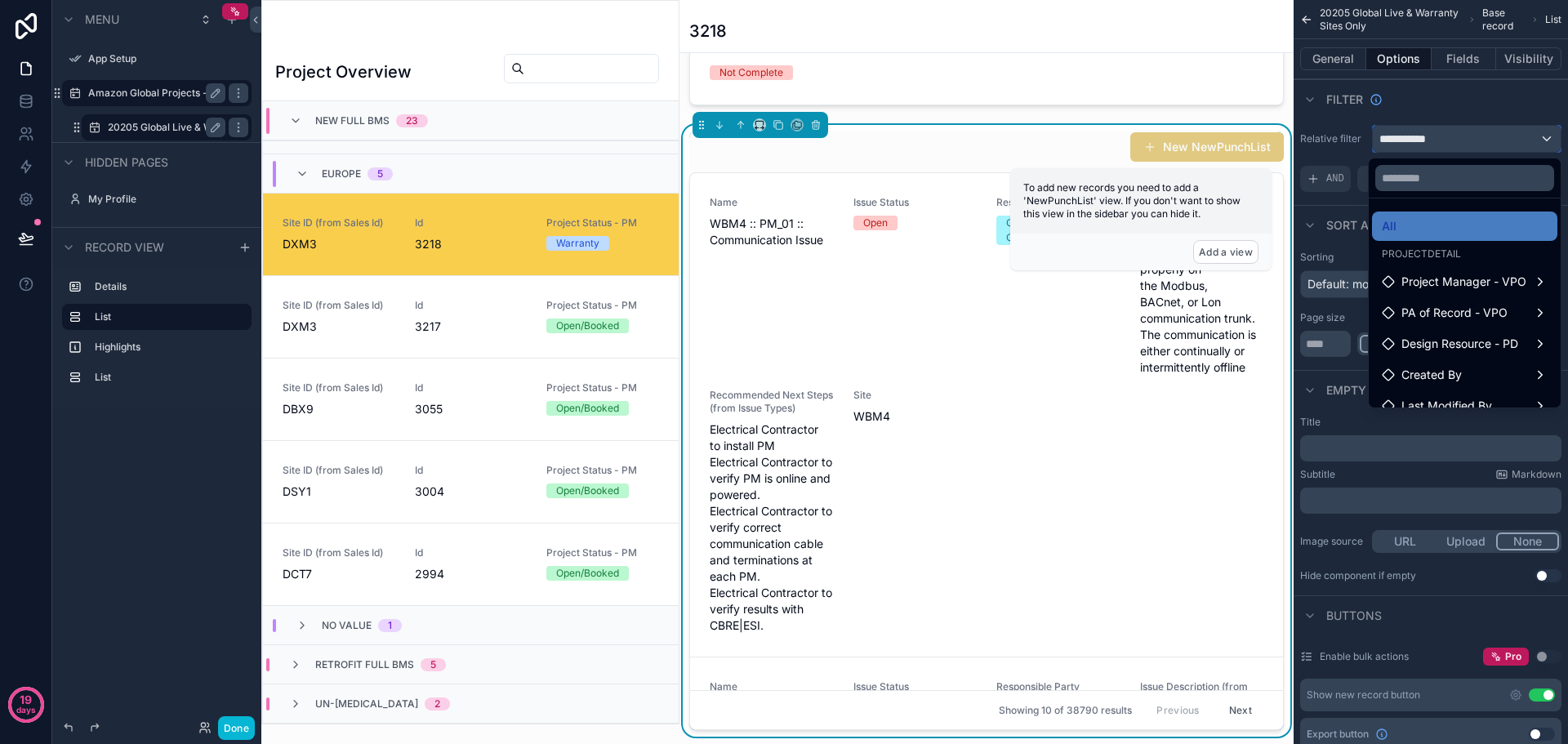
scroll to position [47, 0]
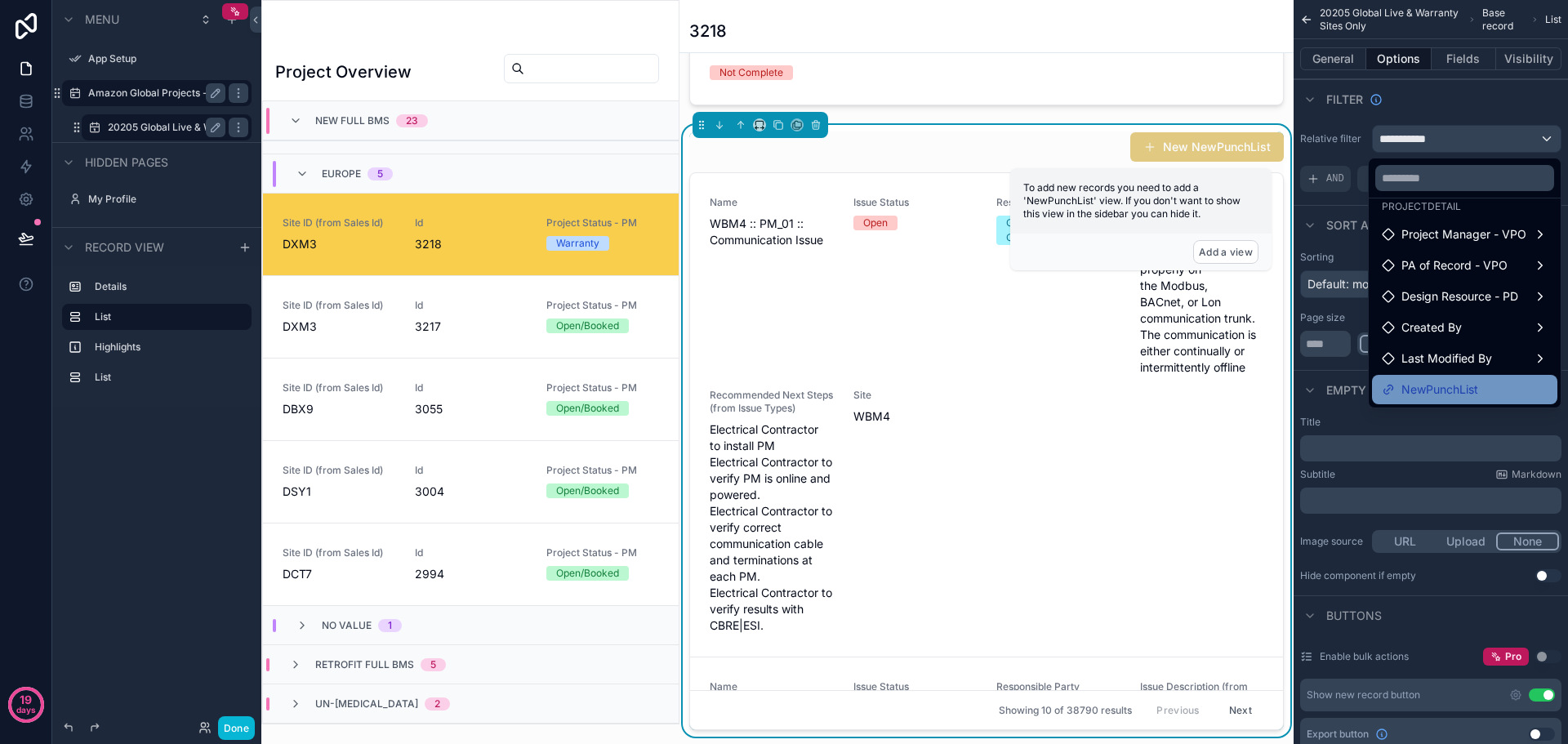
click at [1427, 383] on span "NewPunchList" at bounding box center [1440, 390] width 77 height 20
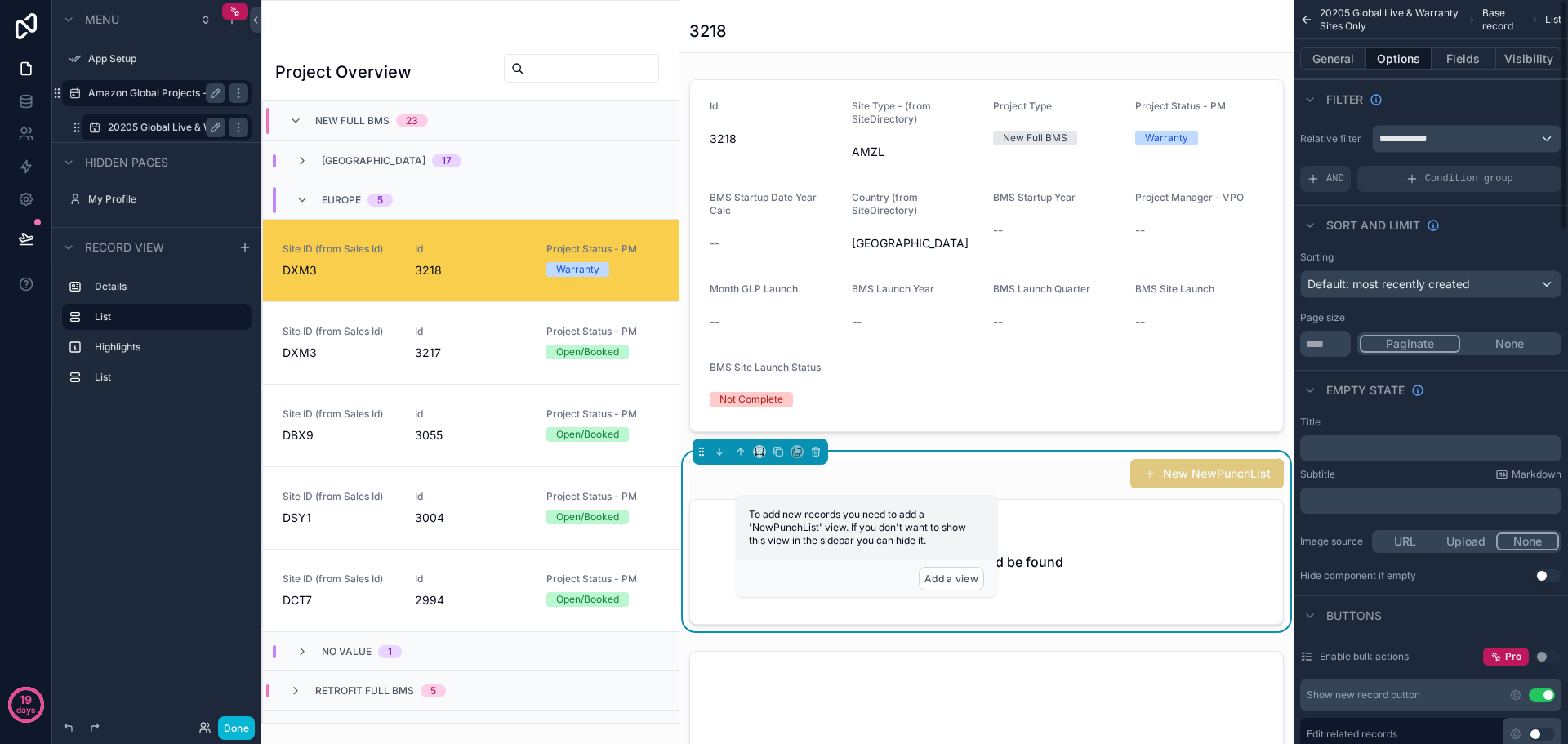
scroll to position [26, 0]
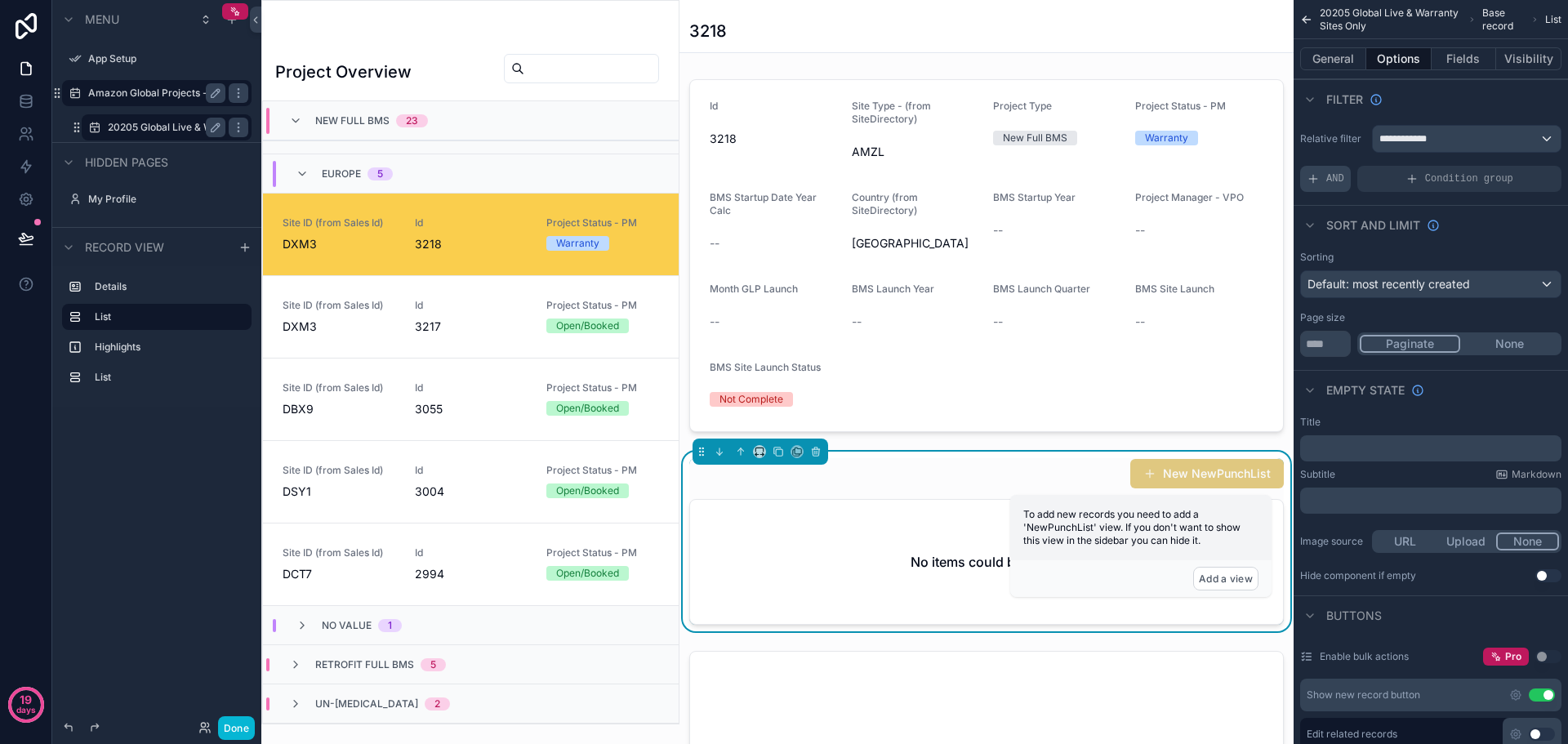
click at [1333, 176] on span "AND" at bounding box center [1335, 178] width 18 height 13
click at [1367, 179] on span "Add a filter" at bounding box center [1341, 178] width 70 height 13
click at [1520, 164] on icon "scrollable content" at bounding box center [1520, 167] width 10 height 10
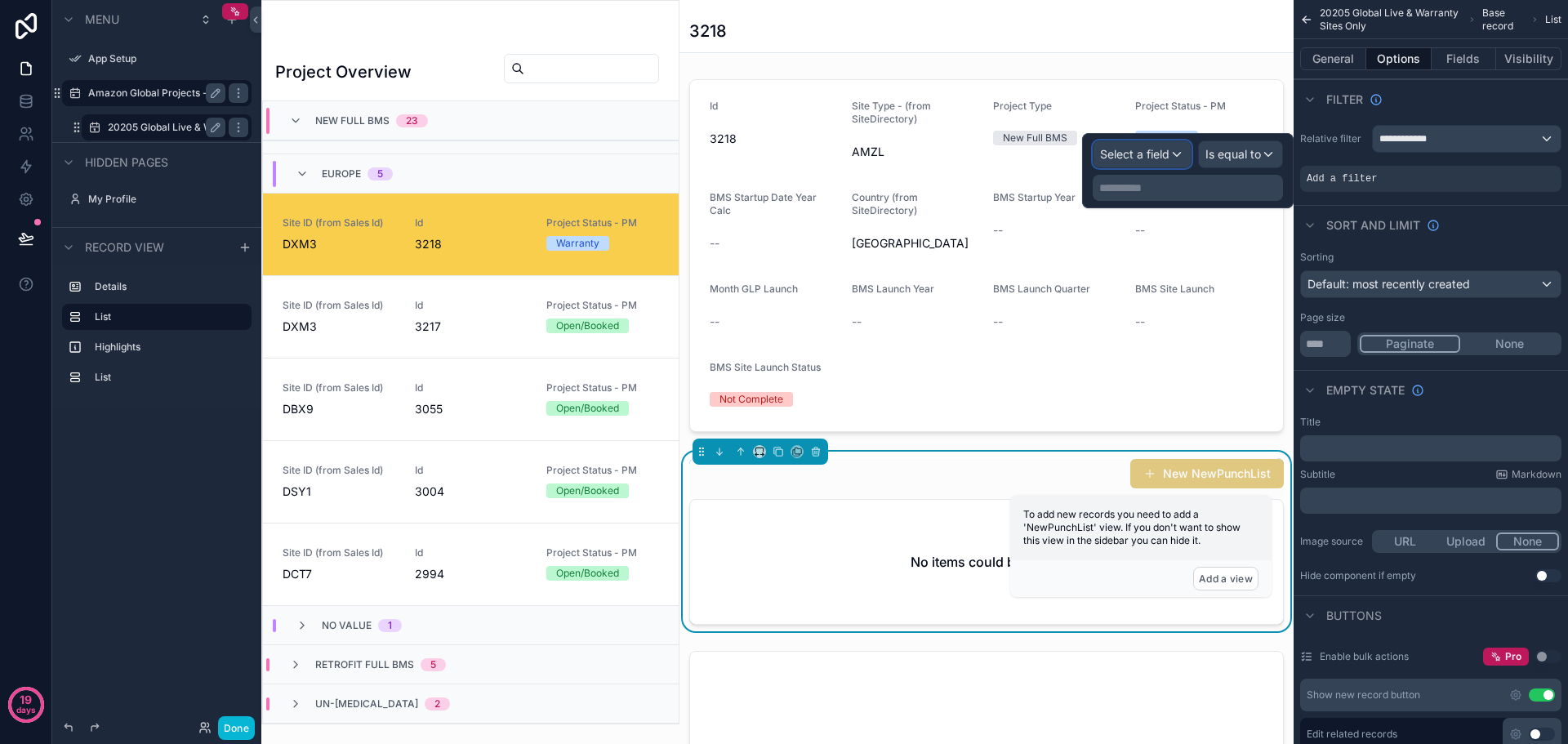
click at [1155, 148] on span "Select a field" at bounding box center [1134, 153] width 69 height 14
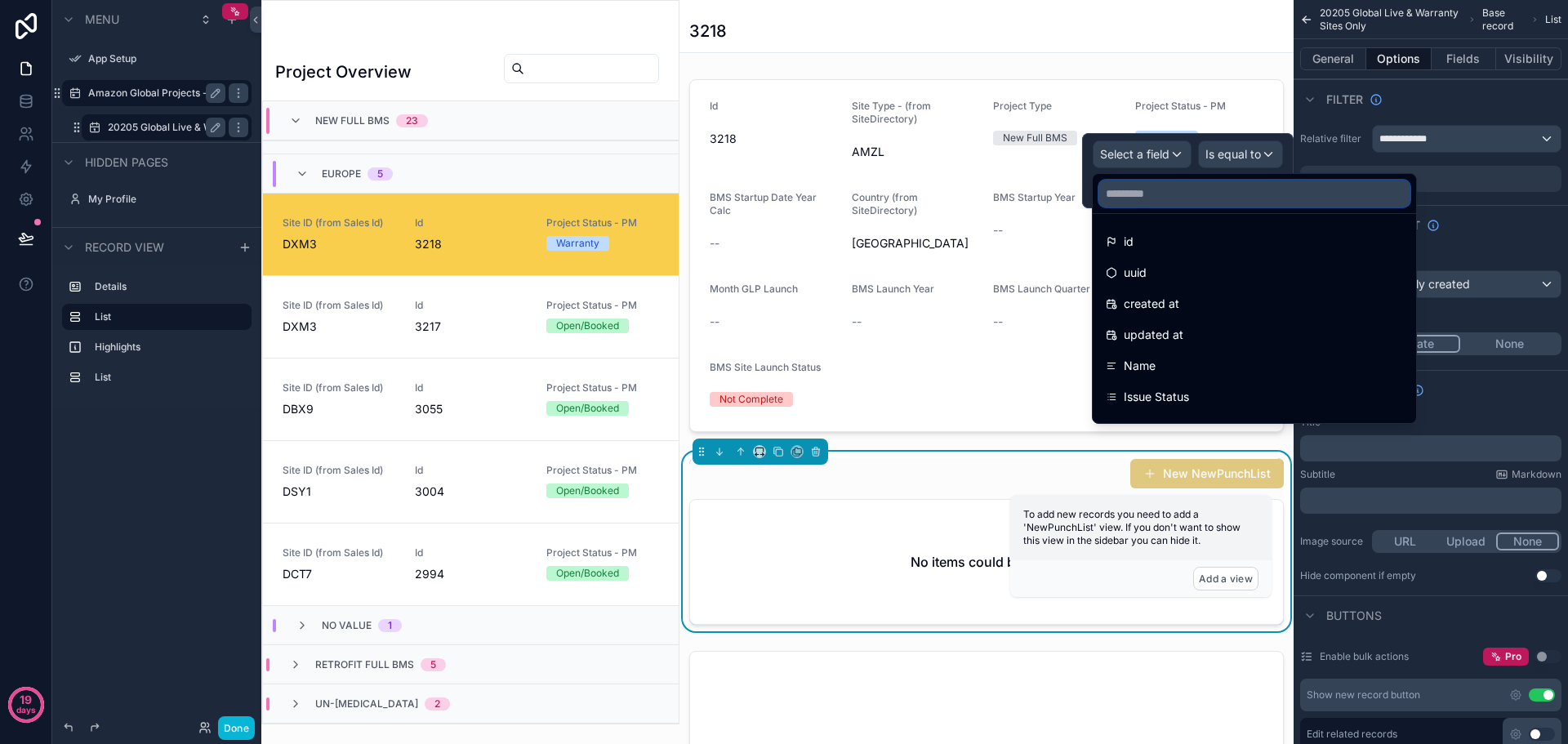
click at [1161, 190] on input "text" at bounding box center [1253, 193] width 310 height 26
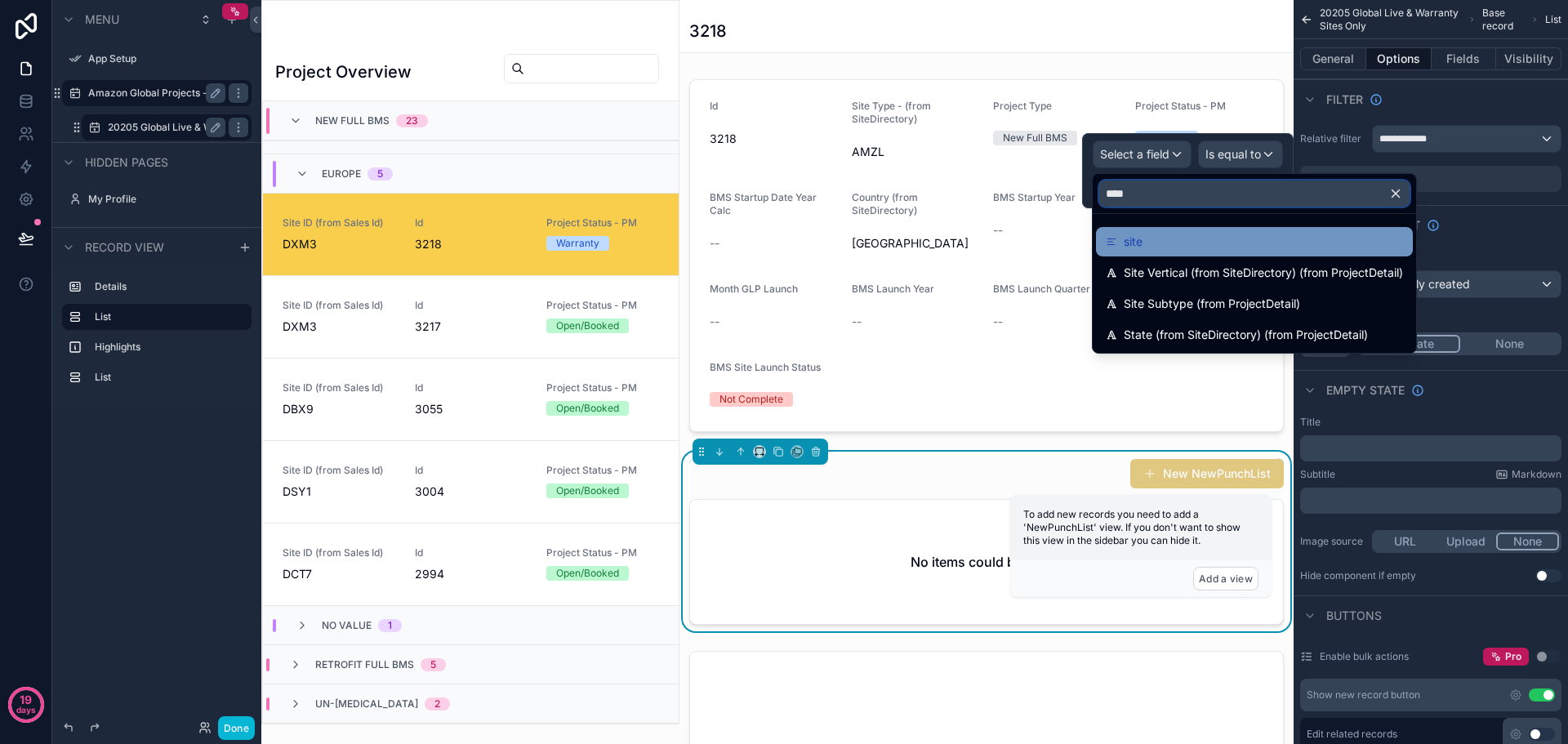
type input "****"
click at [1154, 234] on div "site" at bounding box center [1254, 241] width 297 height 20
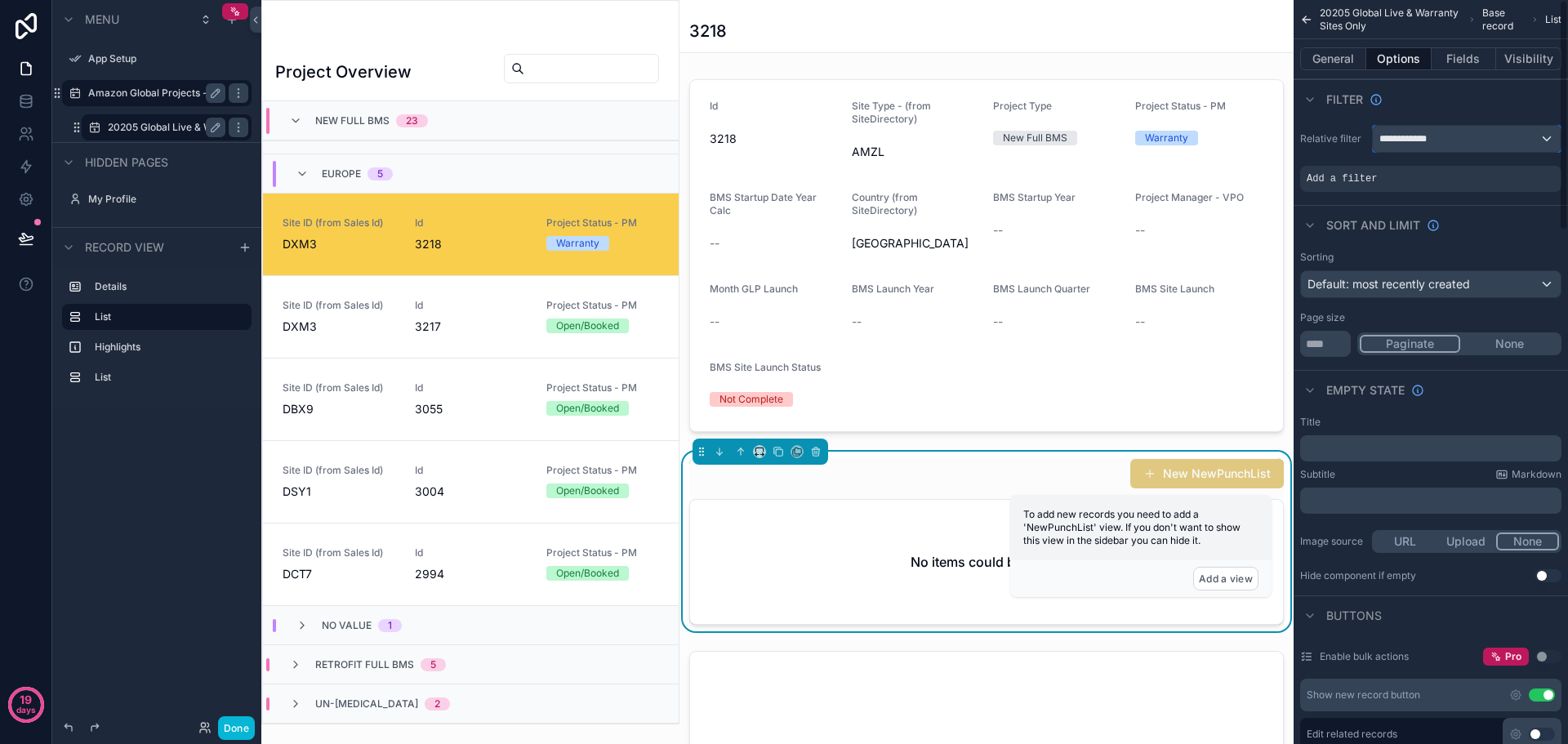
click at [1462, 142] on div "**********" at bounding box center [1467, 139] width 188 height 26
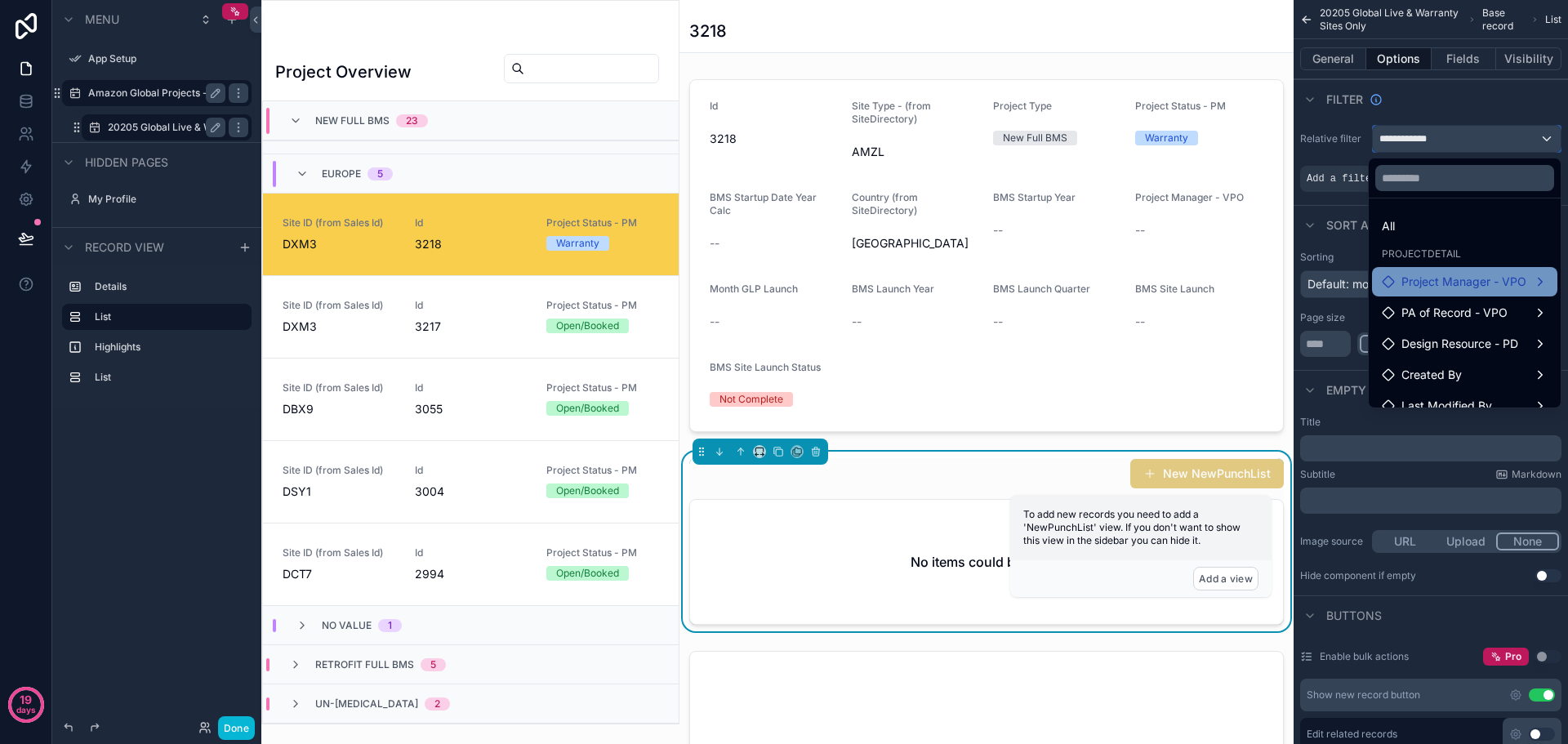
scroll to position [47, 0]
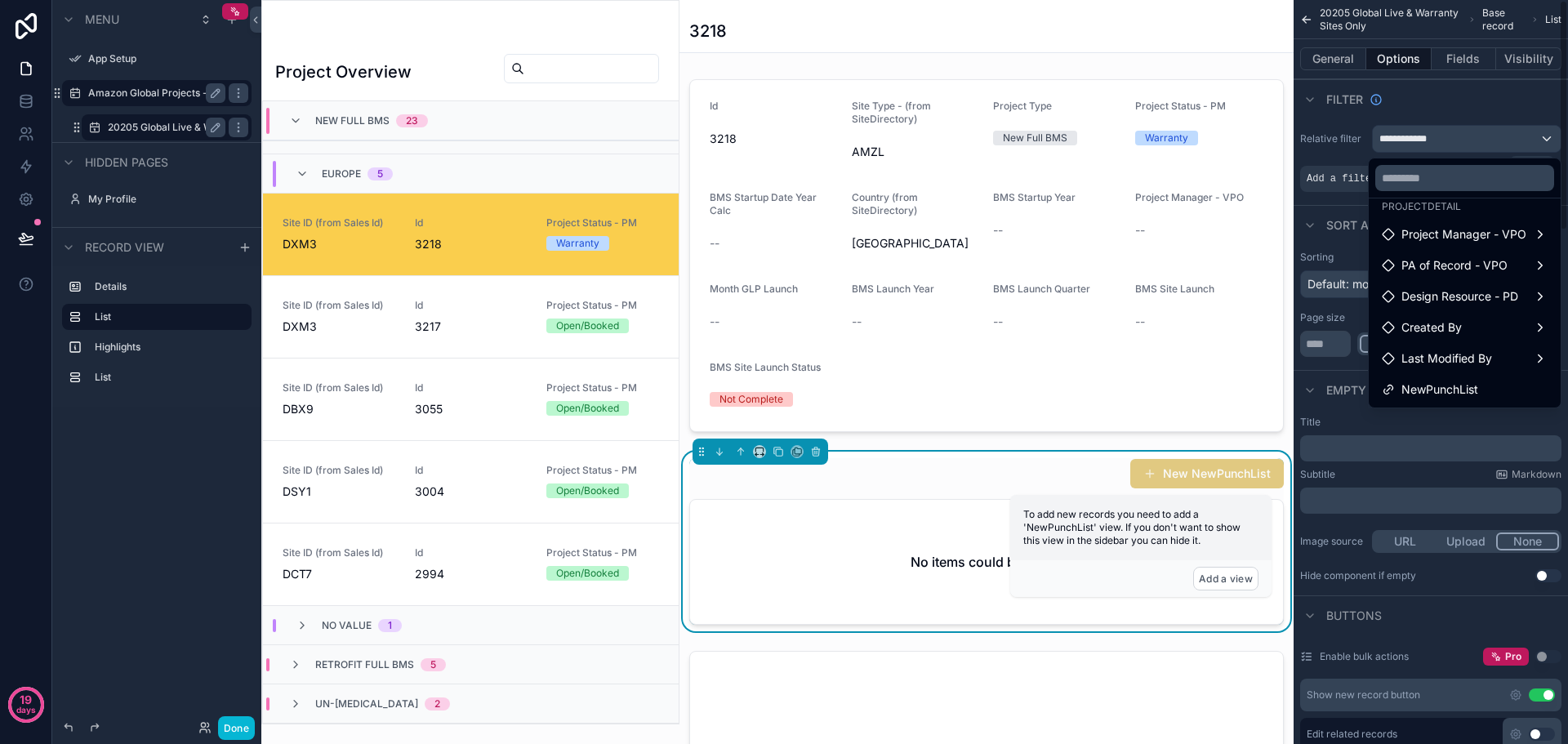
click at [1325, 176] on div "scrollable content" at bounding box center [784, 372] width 1568 height 744
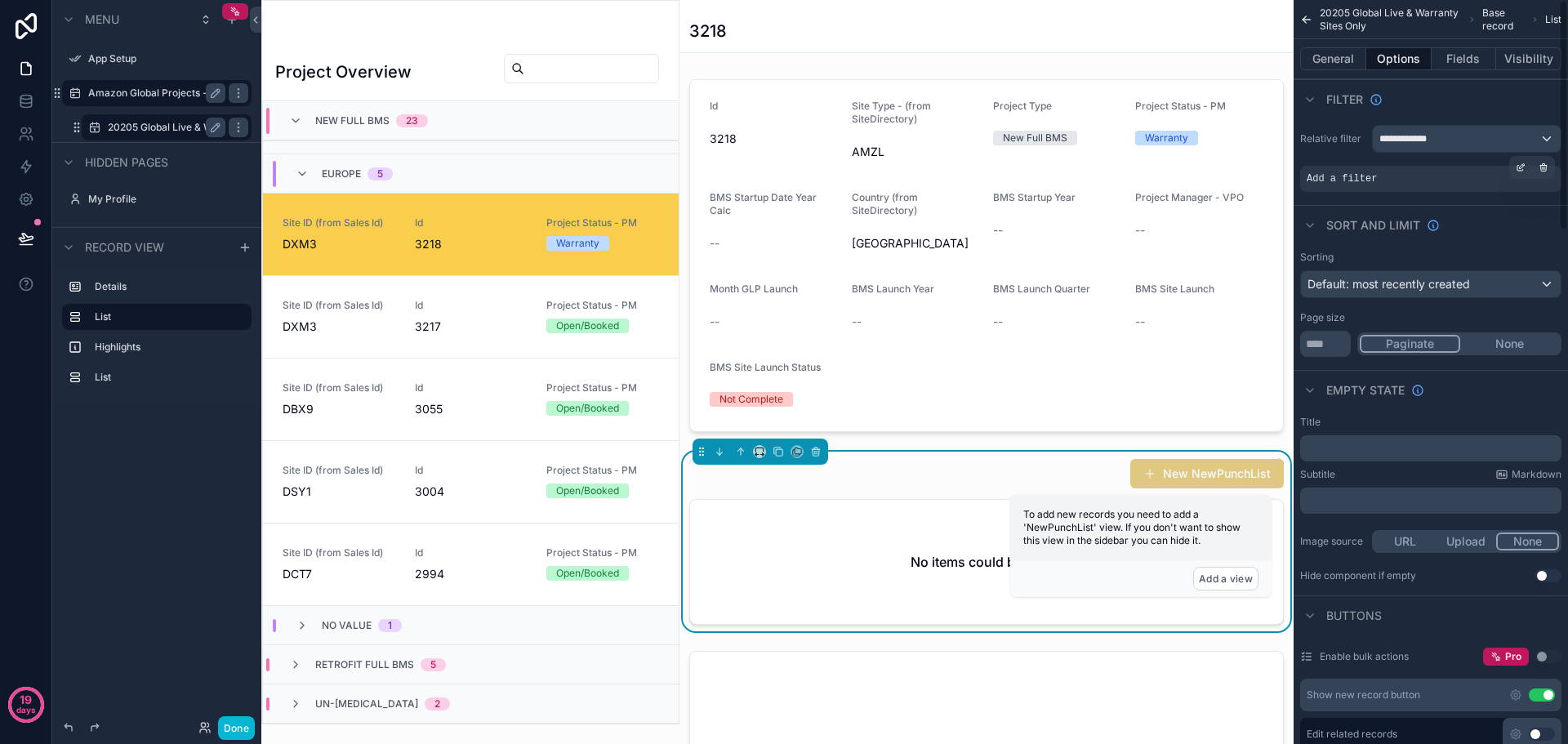
click at [1449, 180] on div "Add a filter" at bounding box center [1430, 178] width 261 height 26
click at [1521, 175] on div "scrollable content" at bounding box center [1520, 167] width 23 height 23
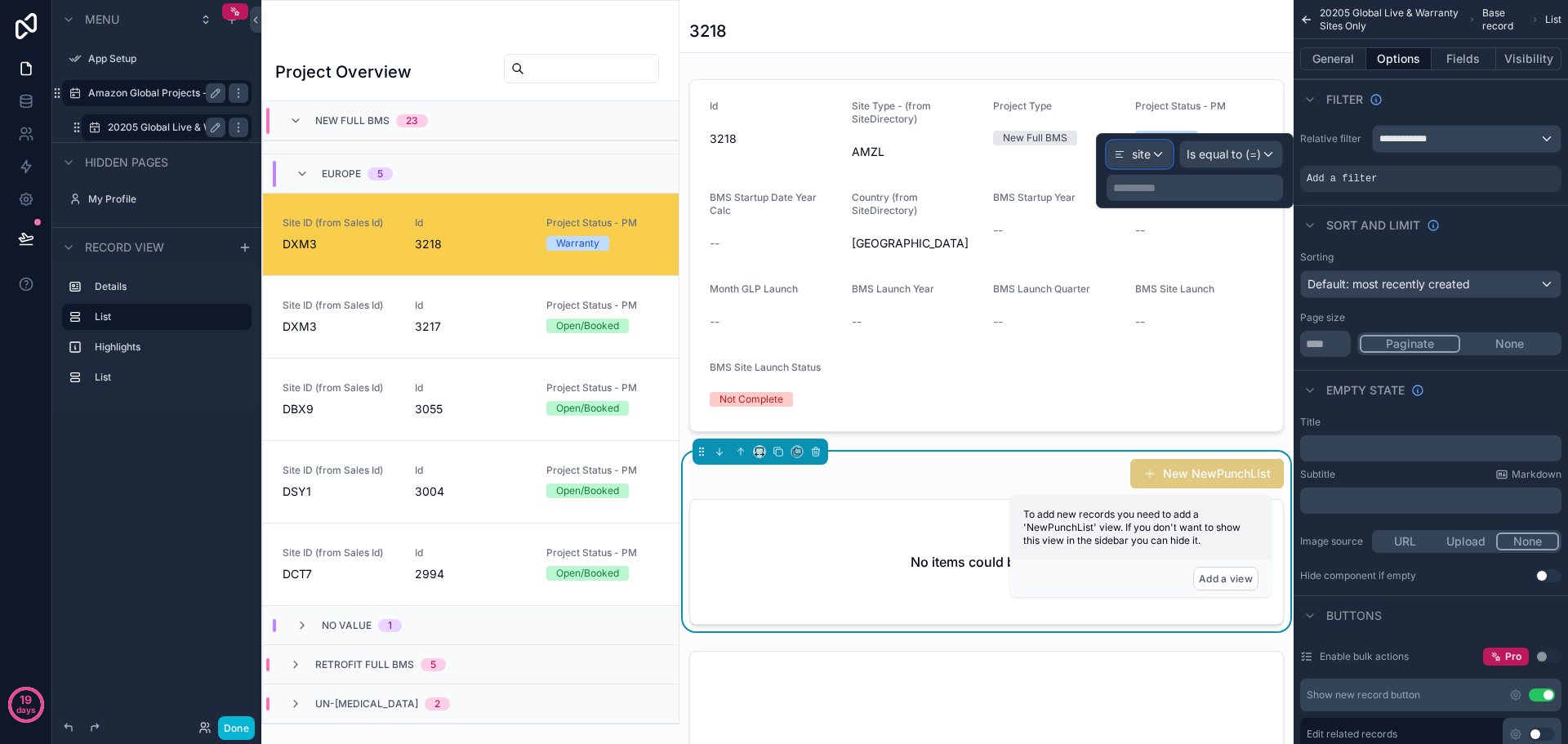
click at [1164, 148] on div "site" at bounding box center [1139, 154] width 64 height 26
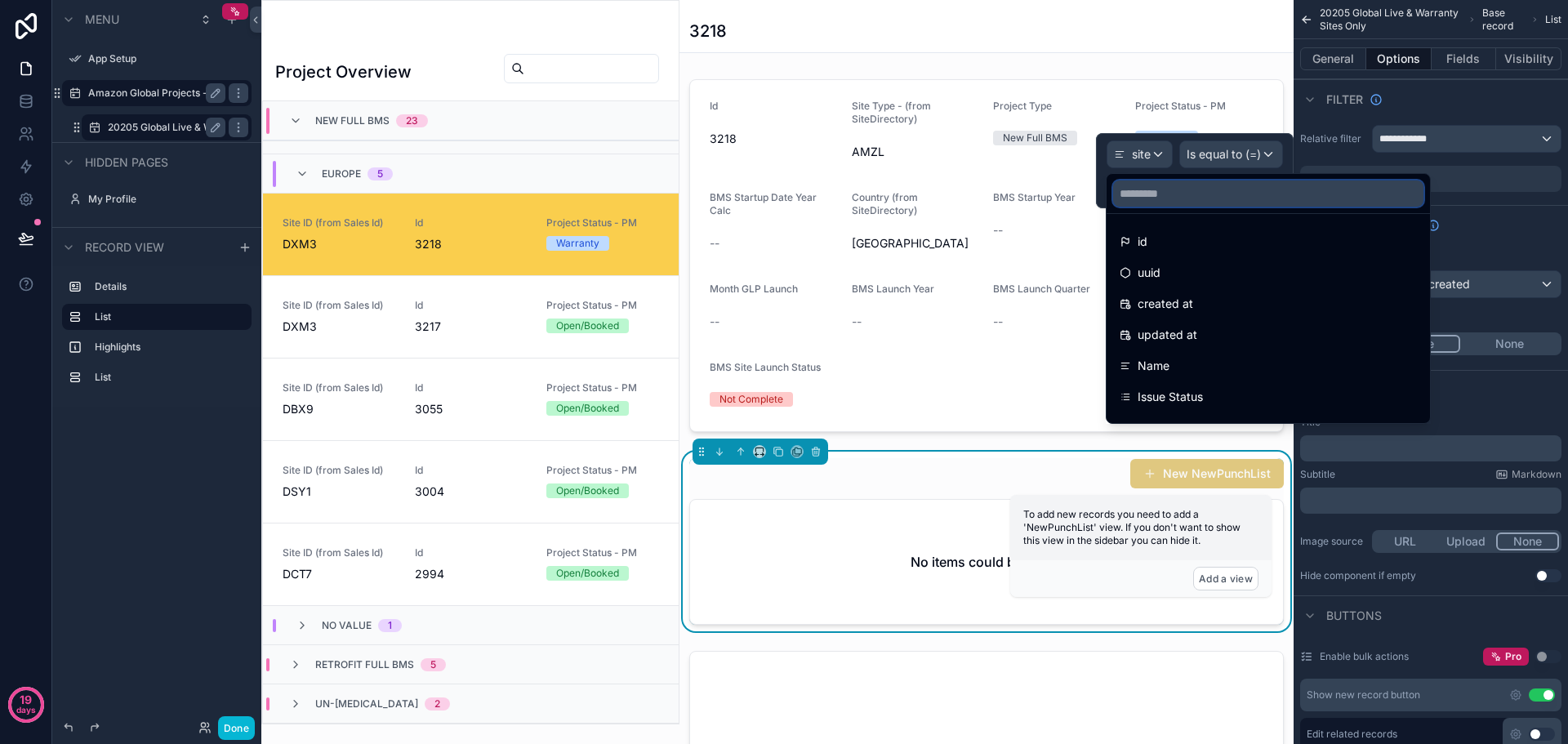
click at [1139, 195] on input "text" at bounding box center [1267, 193] width 310 height 26
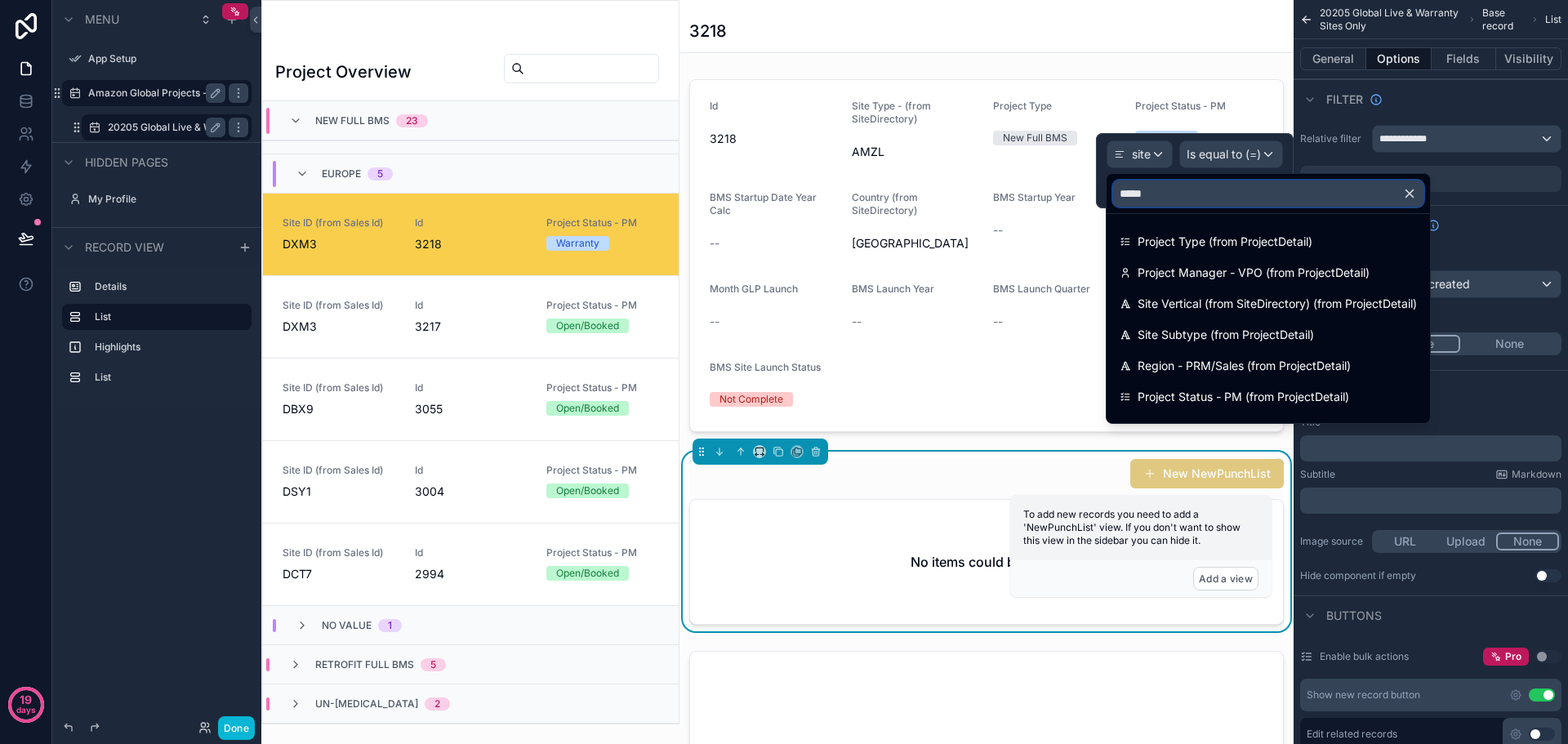
drag, startPoint x: 1224, startPoint y: 199, endPoint x: 1099, endPoint y: 194, distance: 125.1
click at [1099, 194] on div "**********" at bounding box center [784, 372] width 1568 height 744
type input "*"
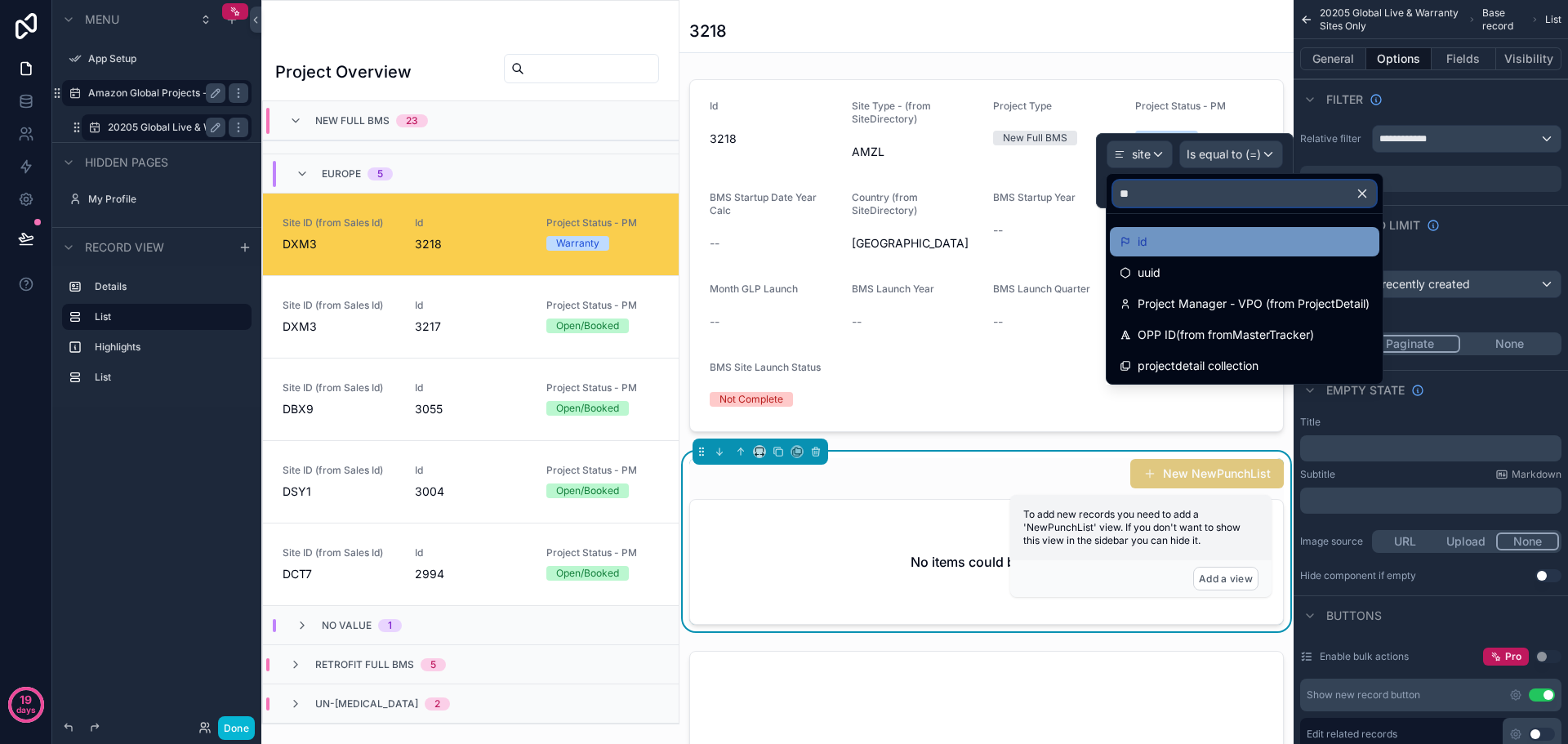
type input "**"
click at [1135, 241] on div "id" at bounding box center [1133, 241] width 28 height 20
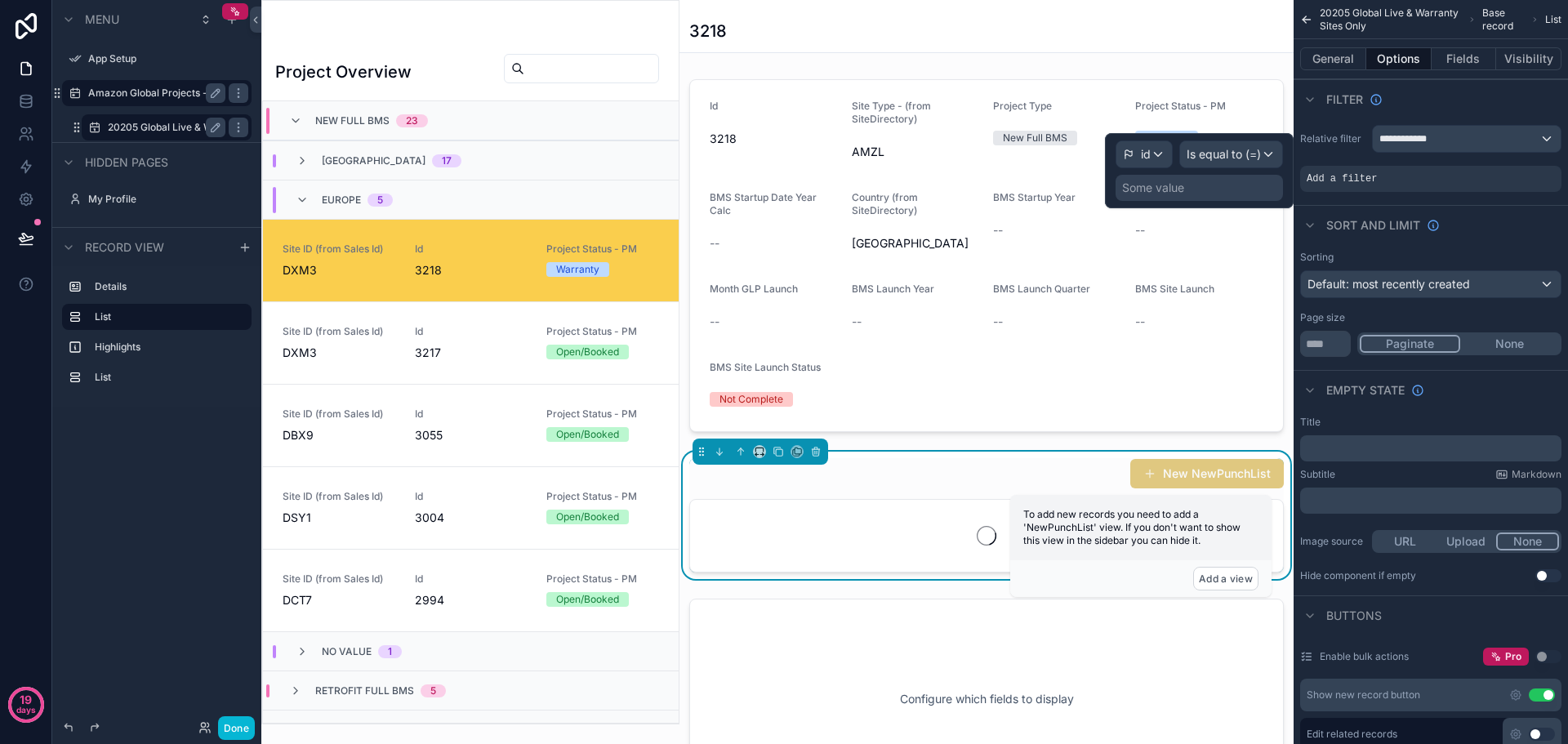
scroll to position [26, 0]
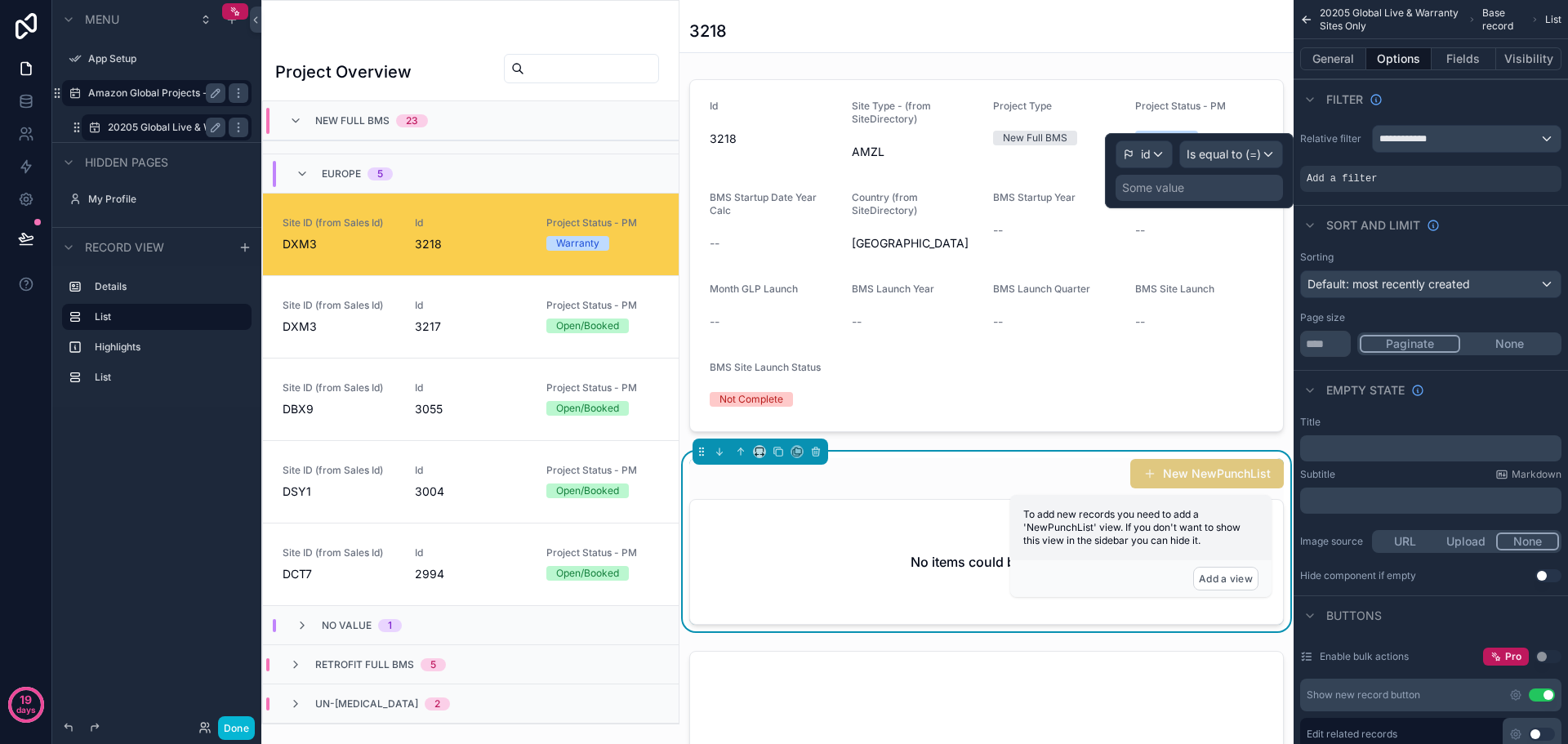
click at [1215, 184] on div "Some value" at bounding box center [1199, 188] width 167 height 26
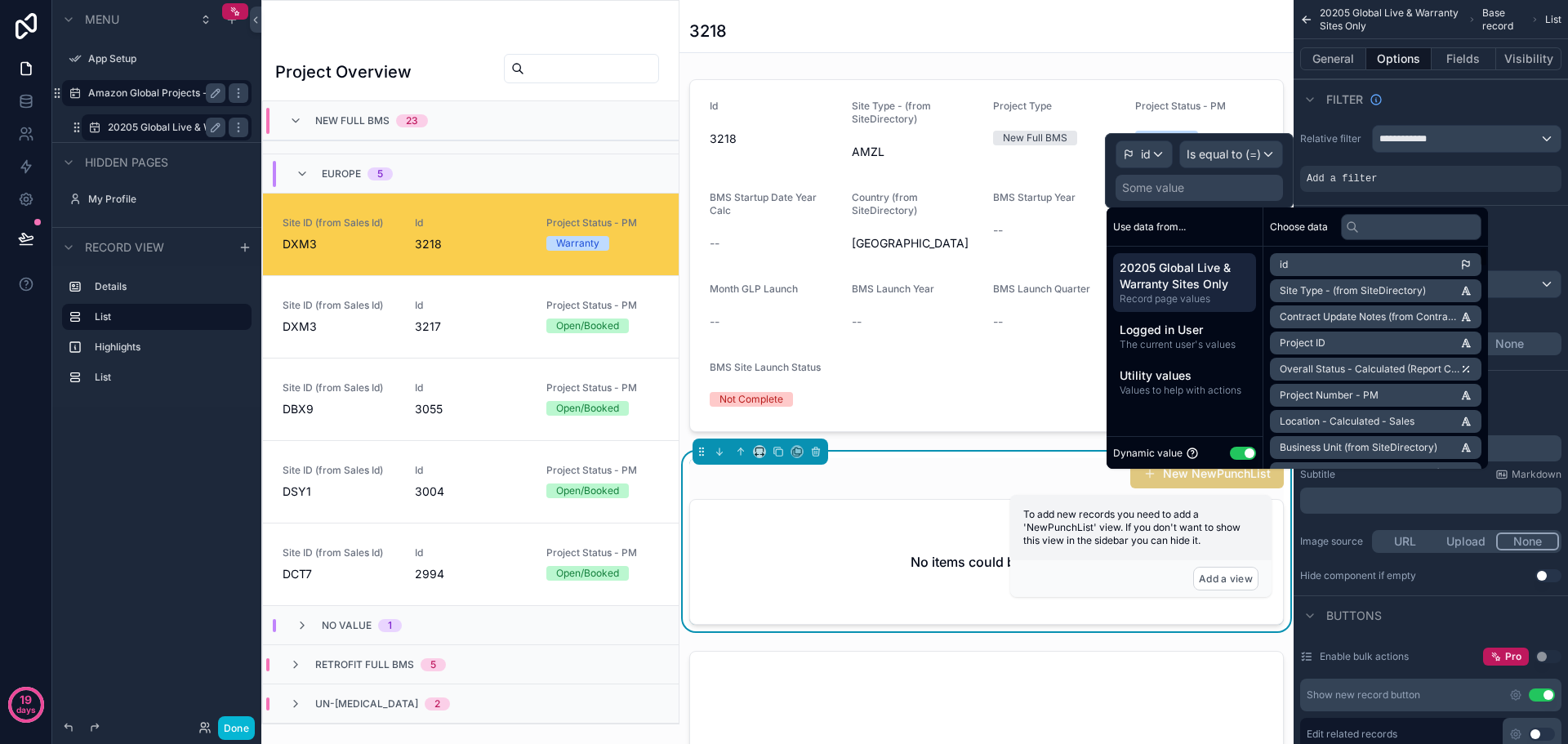
click at [1340, 263] on li "id" at bounding box center [1376, 264] width 212 height 23
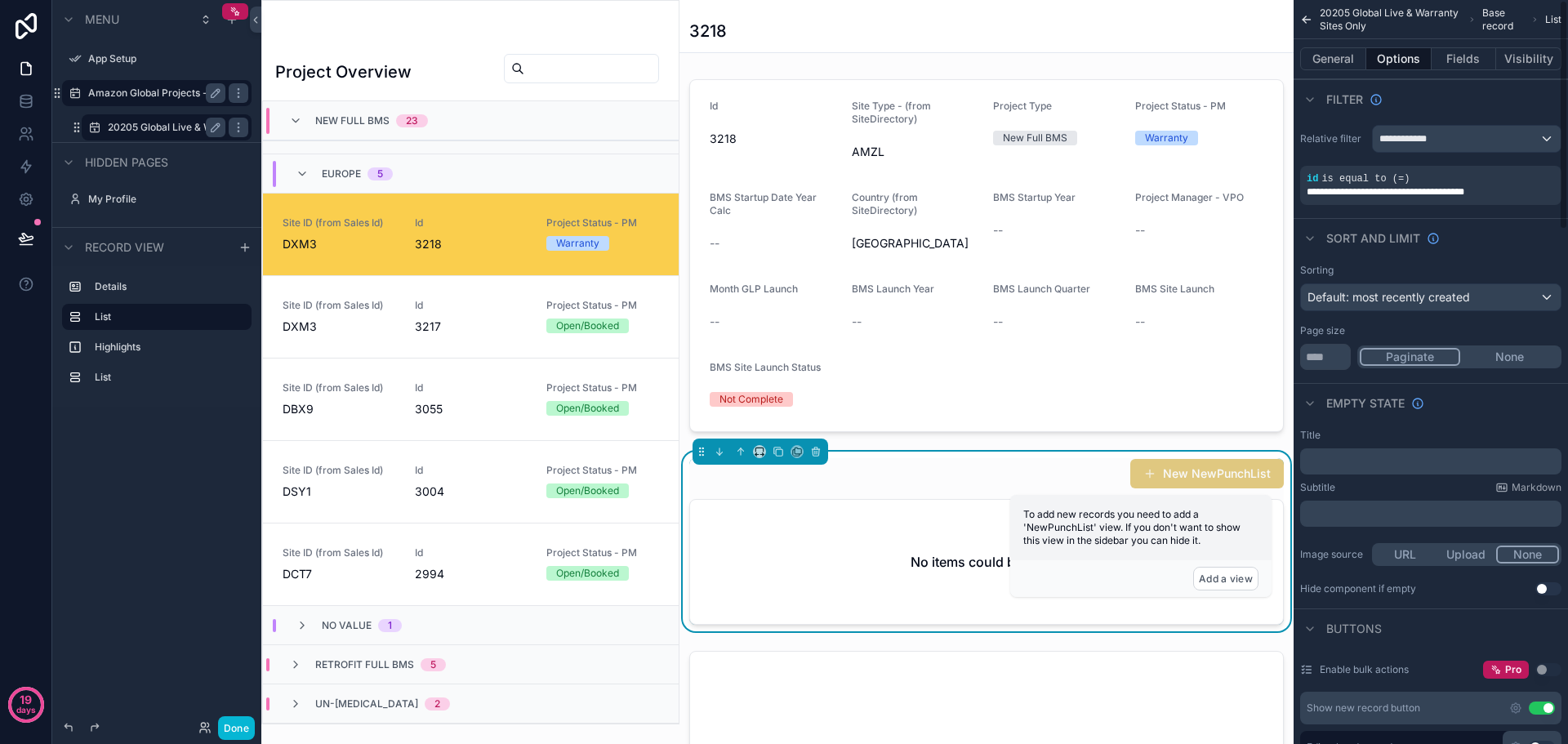
click at [1453, 99] on div "Filter" at bounding box center [1430, 99] width 274 height 40
click at [353, 327] on span "DXM3" at bounding box center [339, 326] width 113 height 16
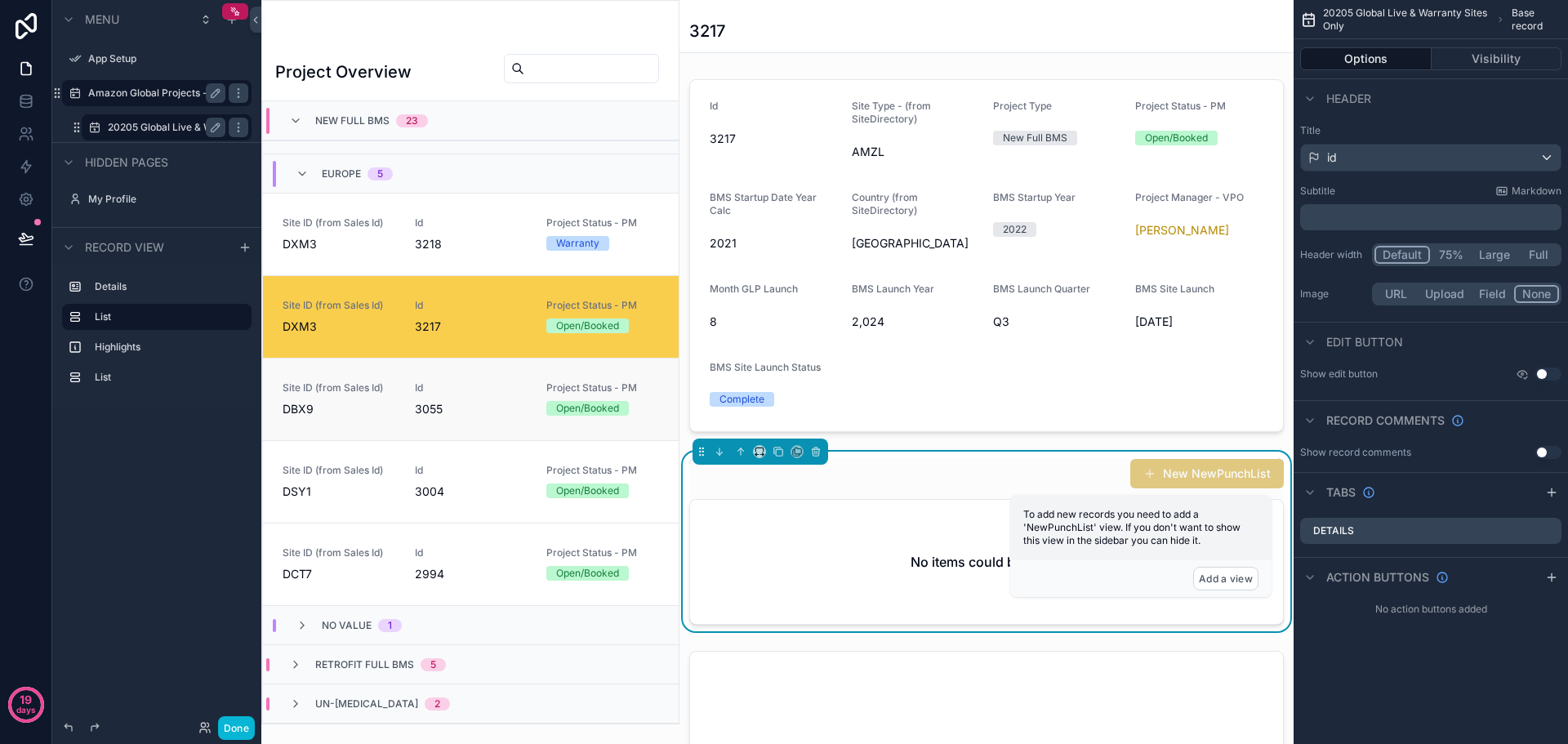
click at [334, 398] on div "Site ID (from Sales Id) DBX9" at bounding box center [339, 399] width 113 height 36
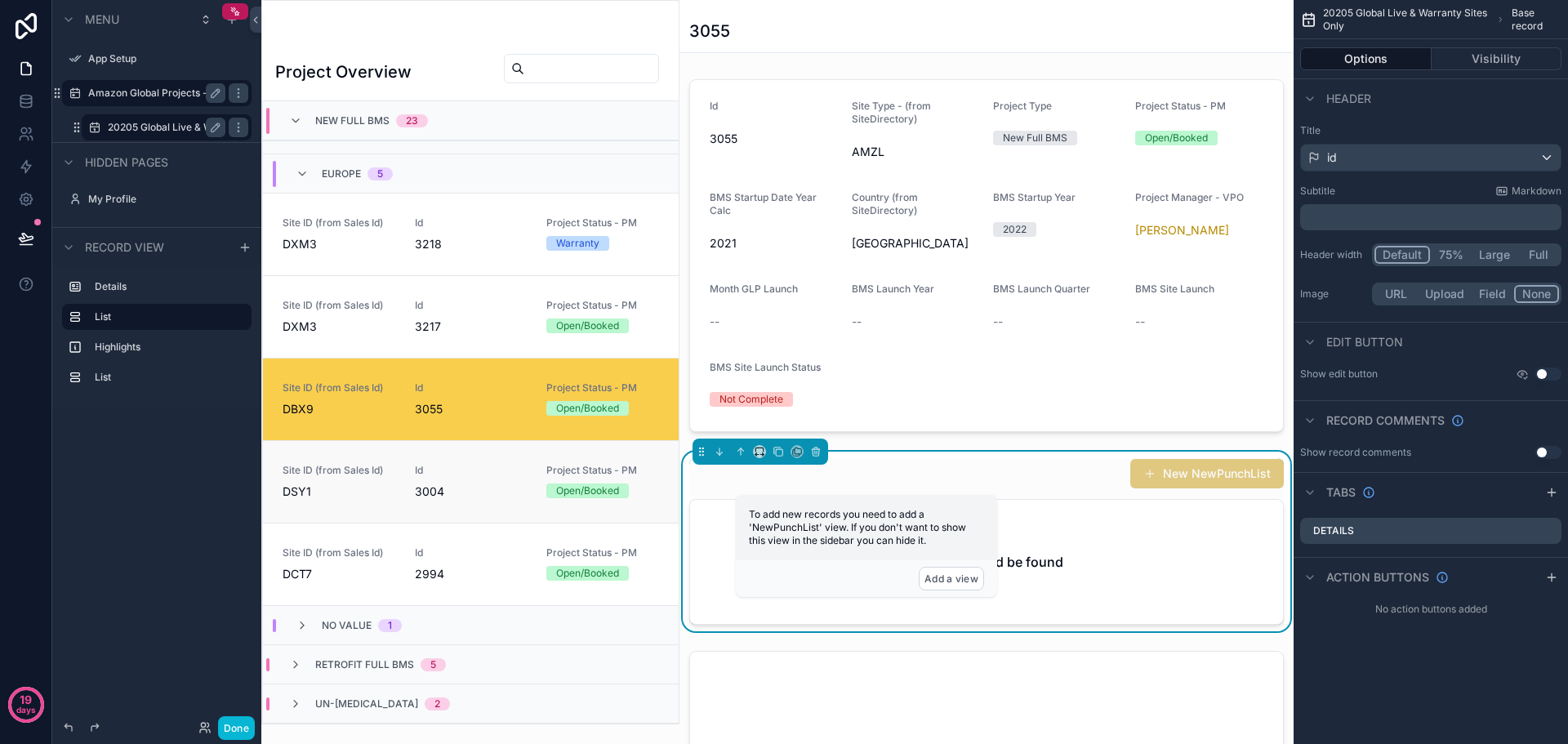
click at [333, 480] on div "Site ID (from Sales Id) DSY1" at bounding box center [339, 482] width 113 height 36
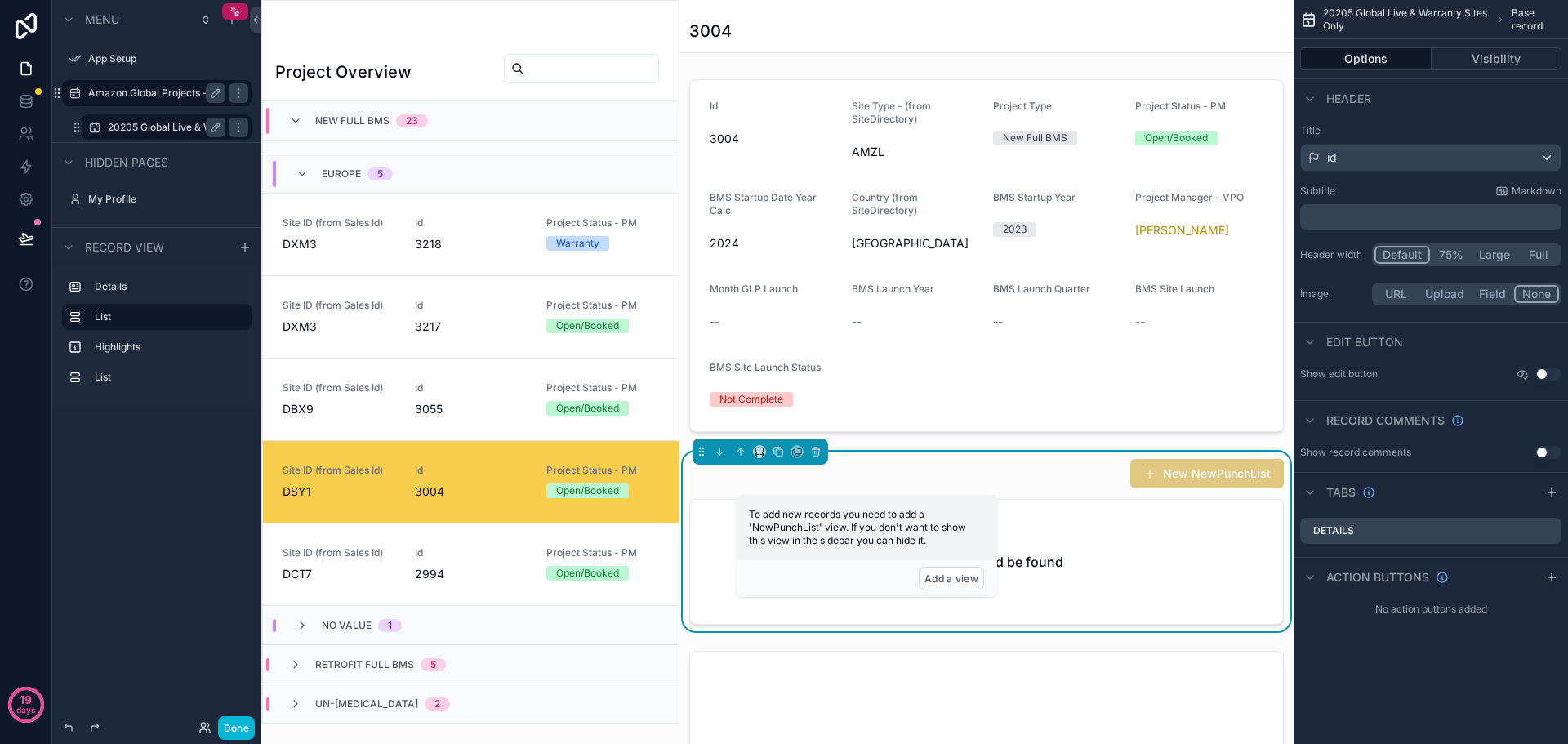
click at [303, 577] on span "DCT7" at bounding box center [339, 574] width 113 height 16
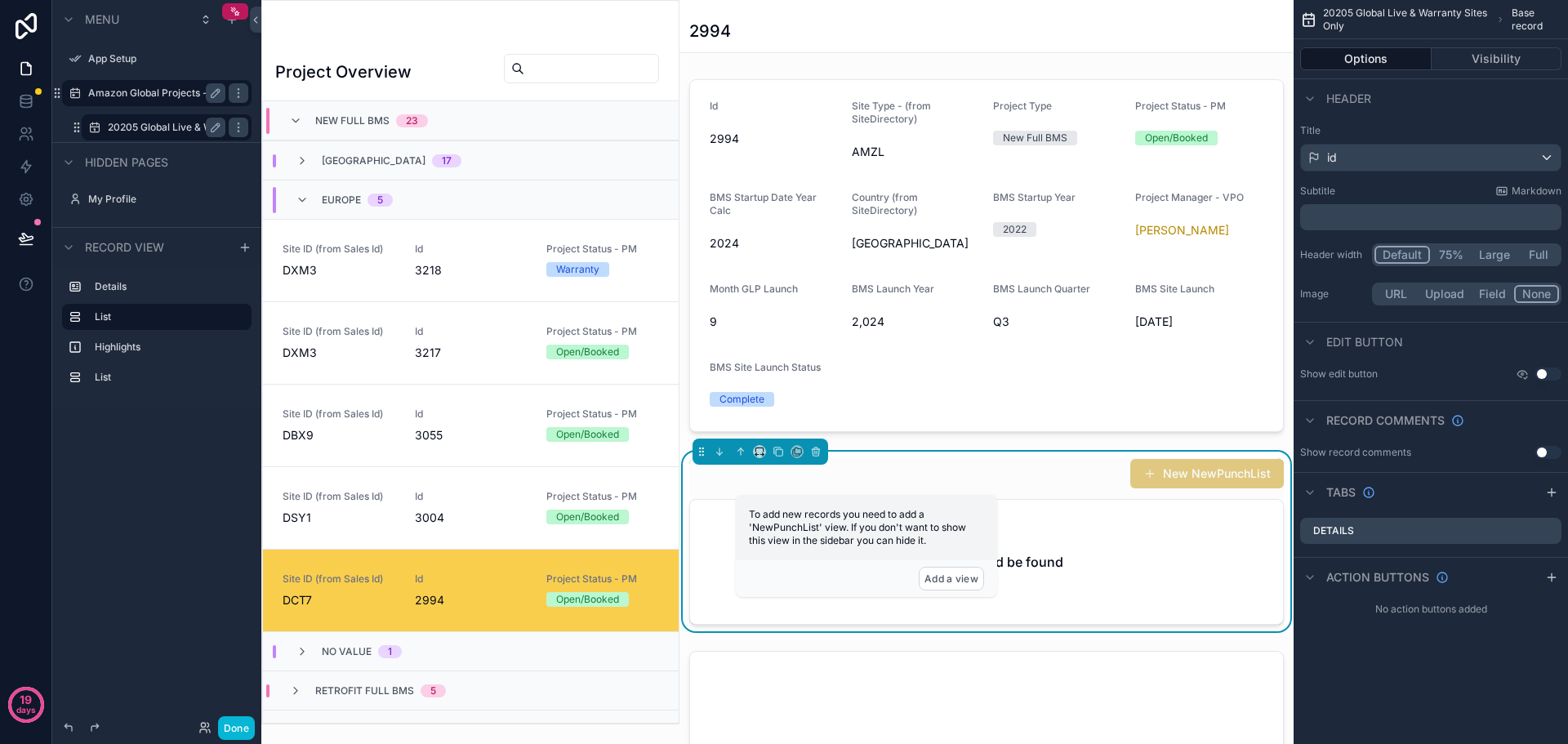
click at [539, 58] on input "scrollable content" at bounding box center [591, 68] width 134 height 23
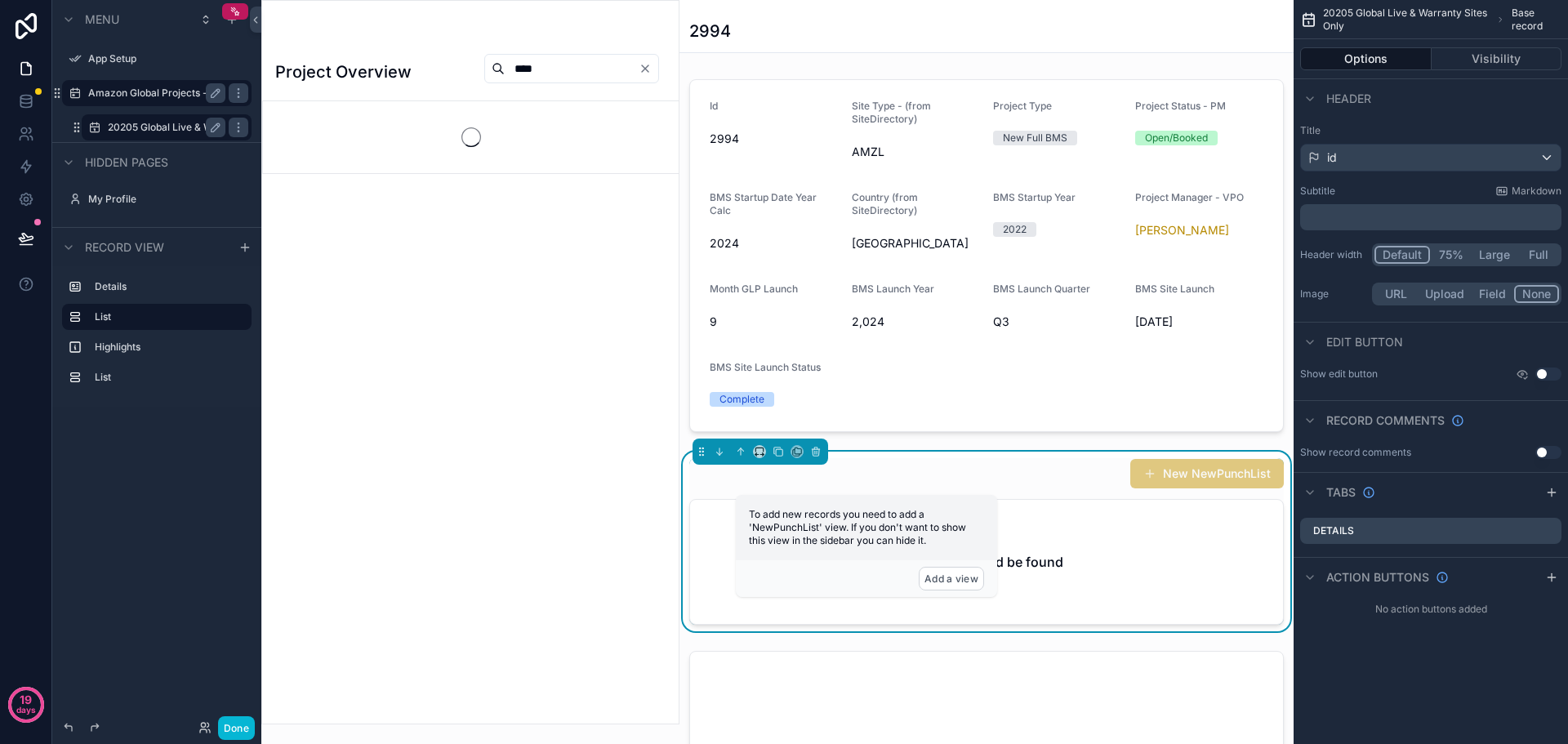
type input "****"
click at [292, 118] on icon "scrollable content" at bounding box center [295, 120] width 13 height 13
click at [292, 154] on div "North America 1" at bounding box center [375, 160] width 199 height 13
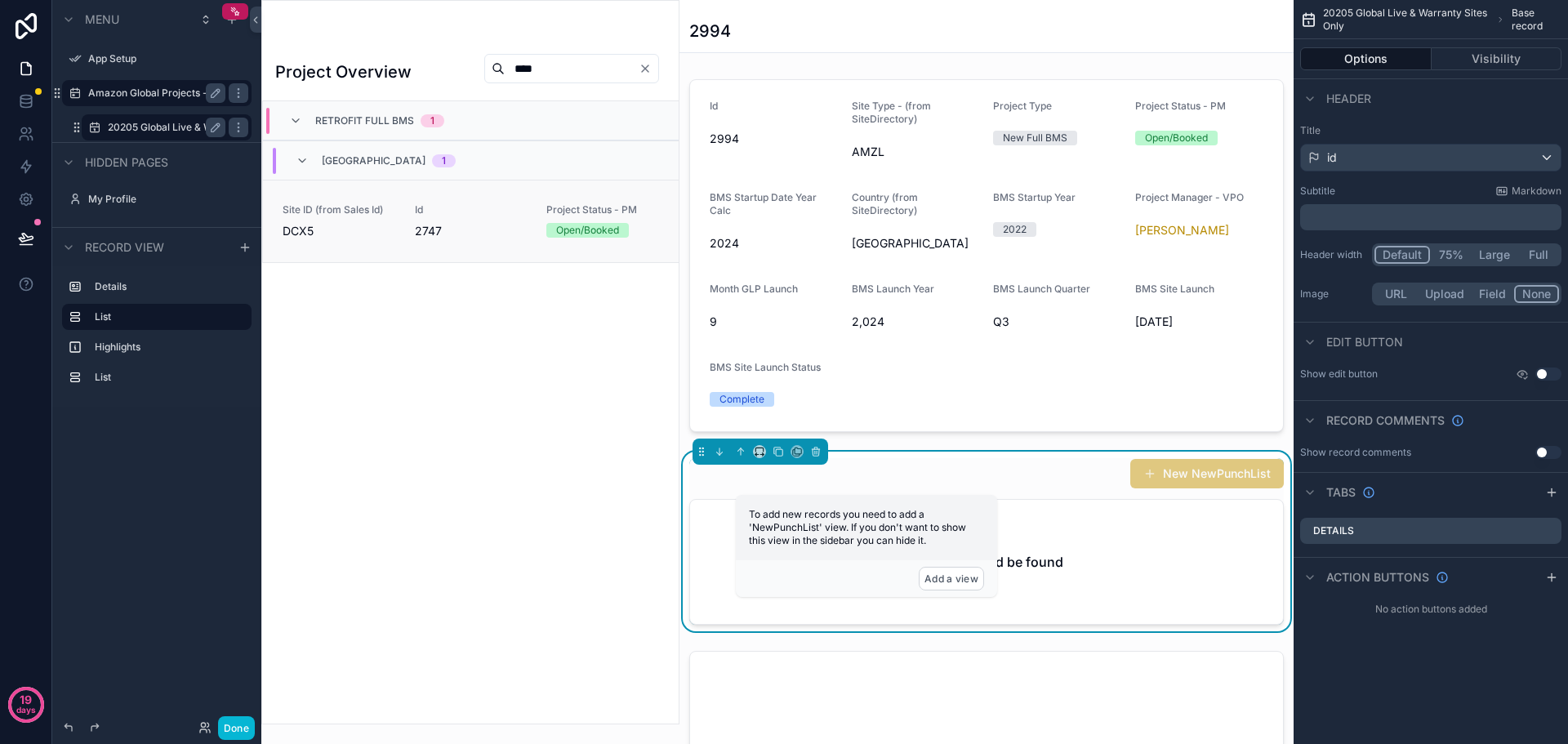
click at [371, 234] on span "DCX5" at bounding box center [339, 231] width 113 height 16
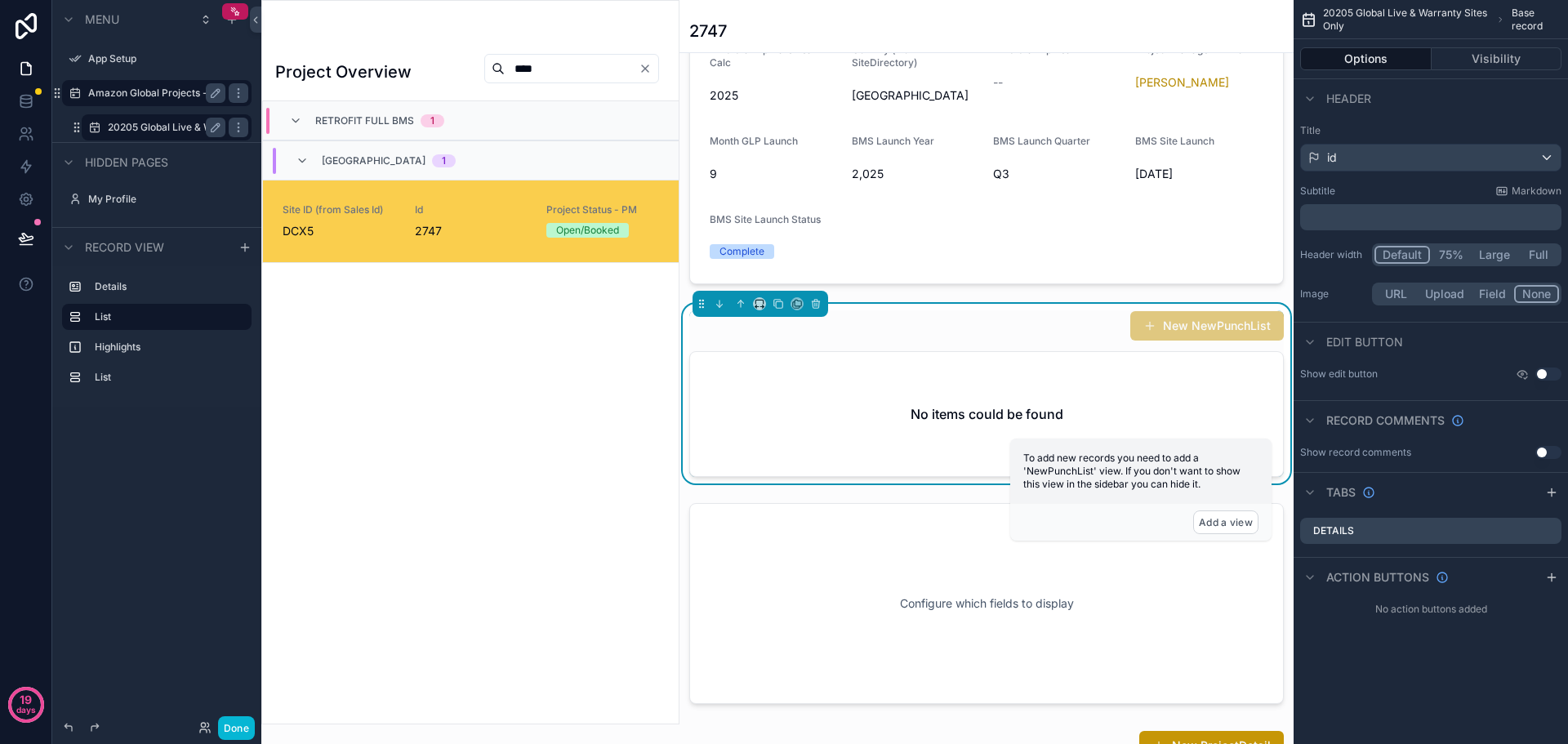
scroll to position [163, 0]
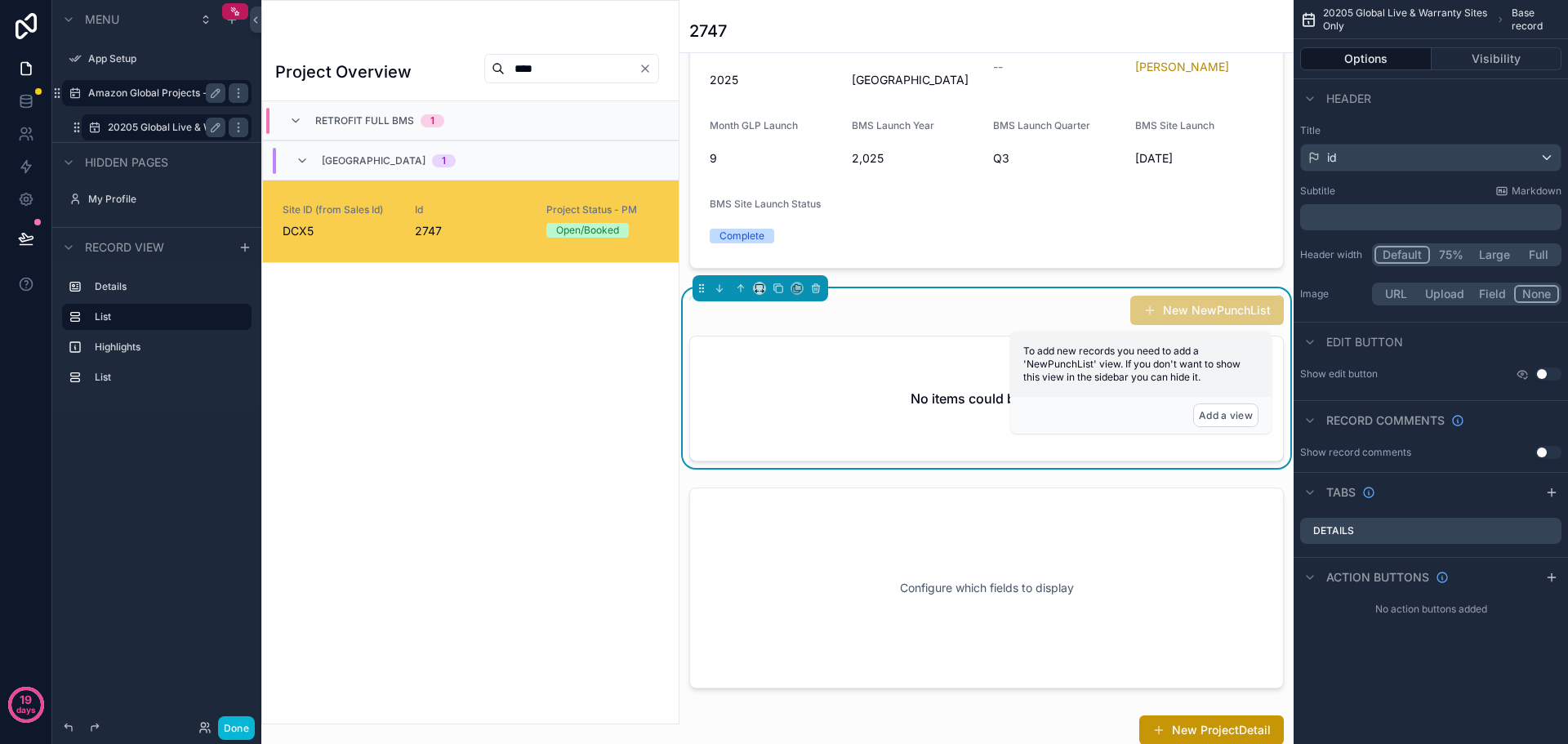
click at [922, 375] on div "No items could be found" at bounding box center [986, 398] width 593 height 124
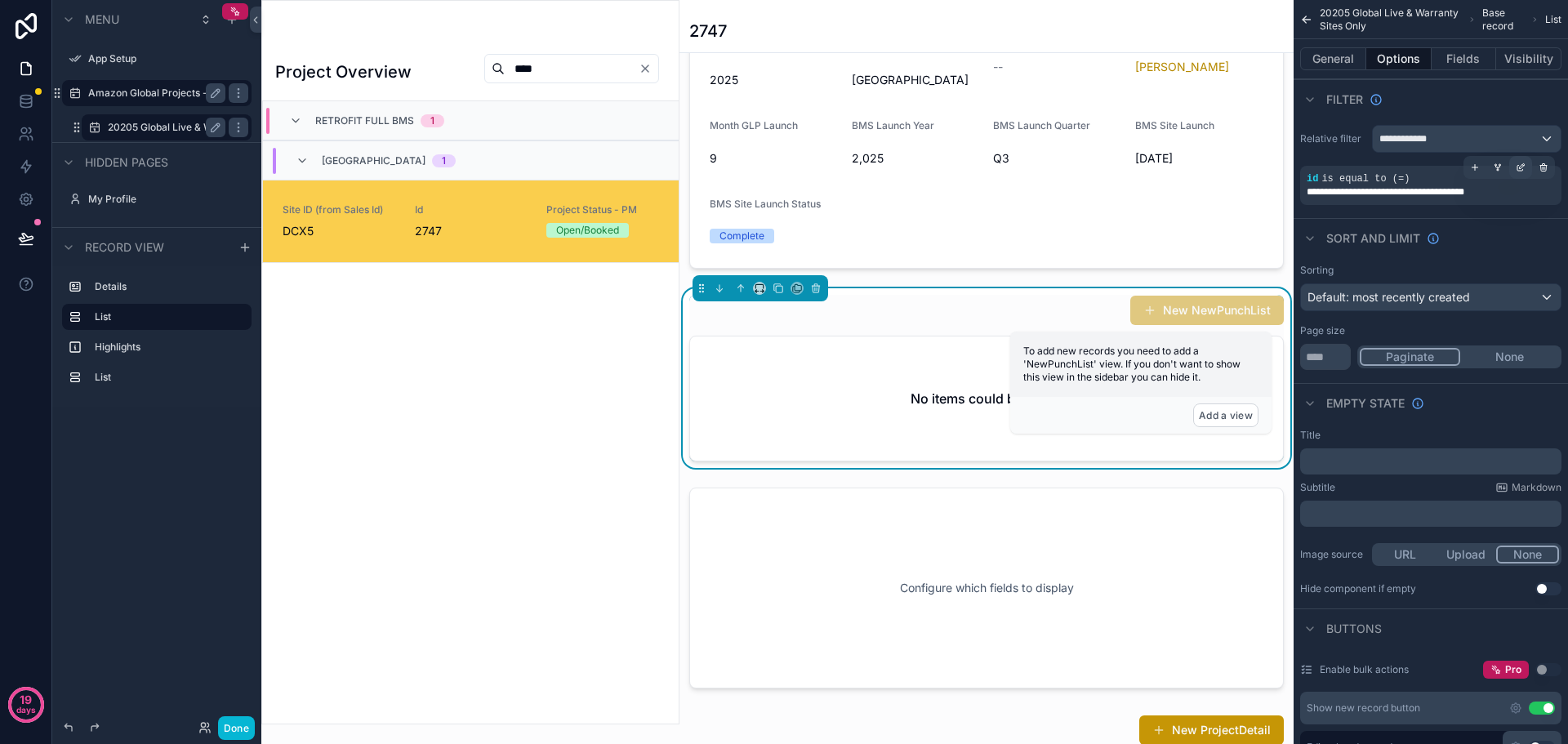
click at [1519, 169] on icon "scrollable content" at bounding box center [1520, 167] width 10 height 10
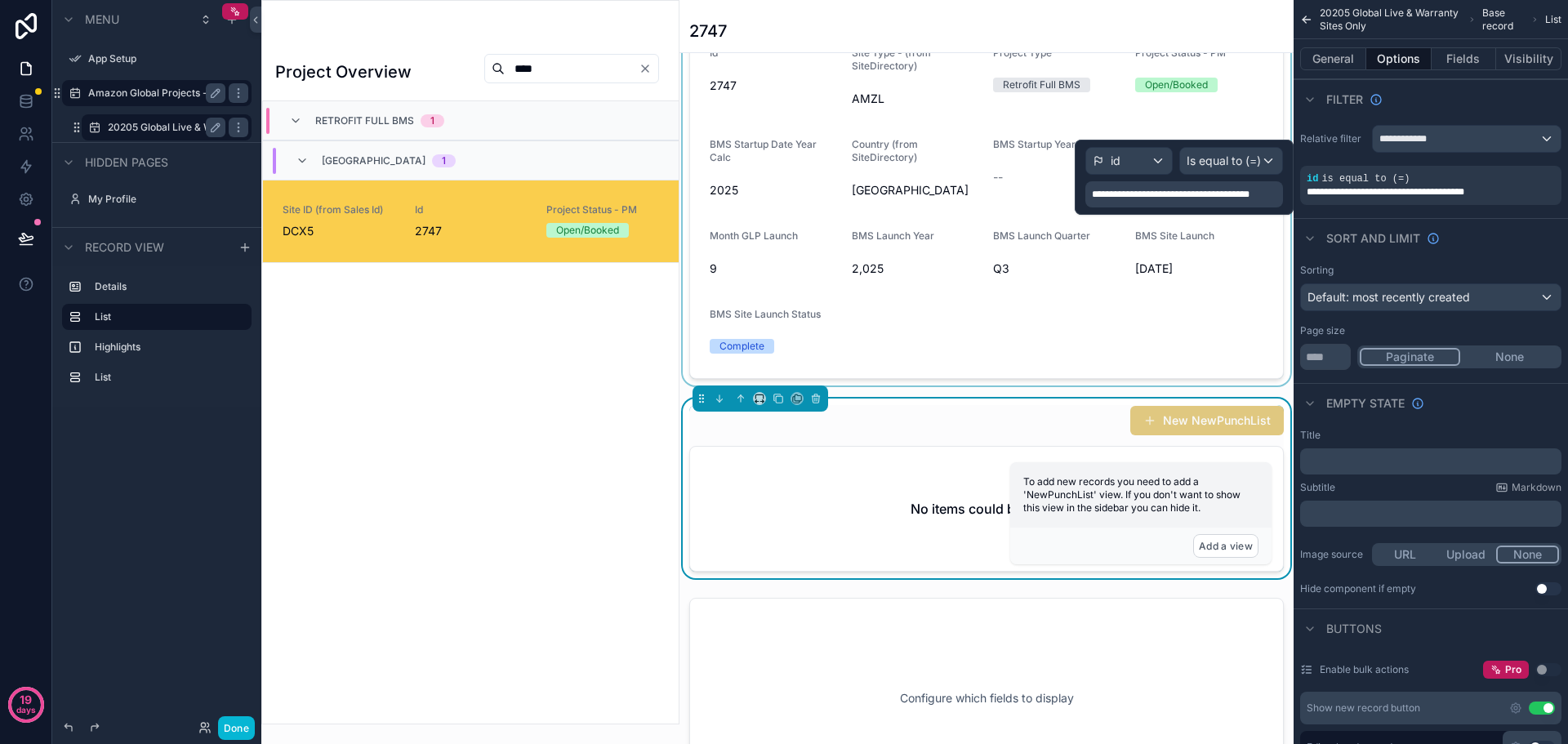
scroll to position [0, 0]
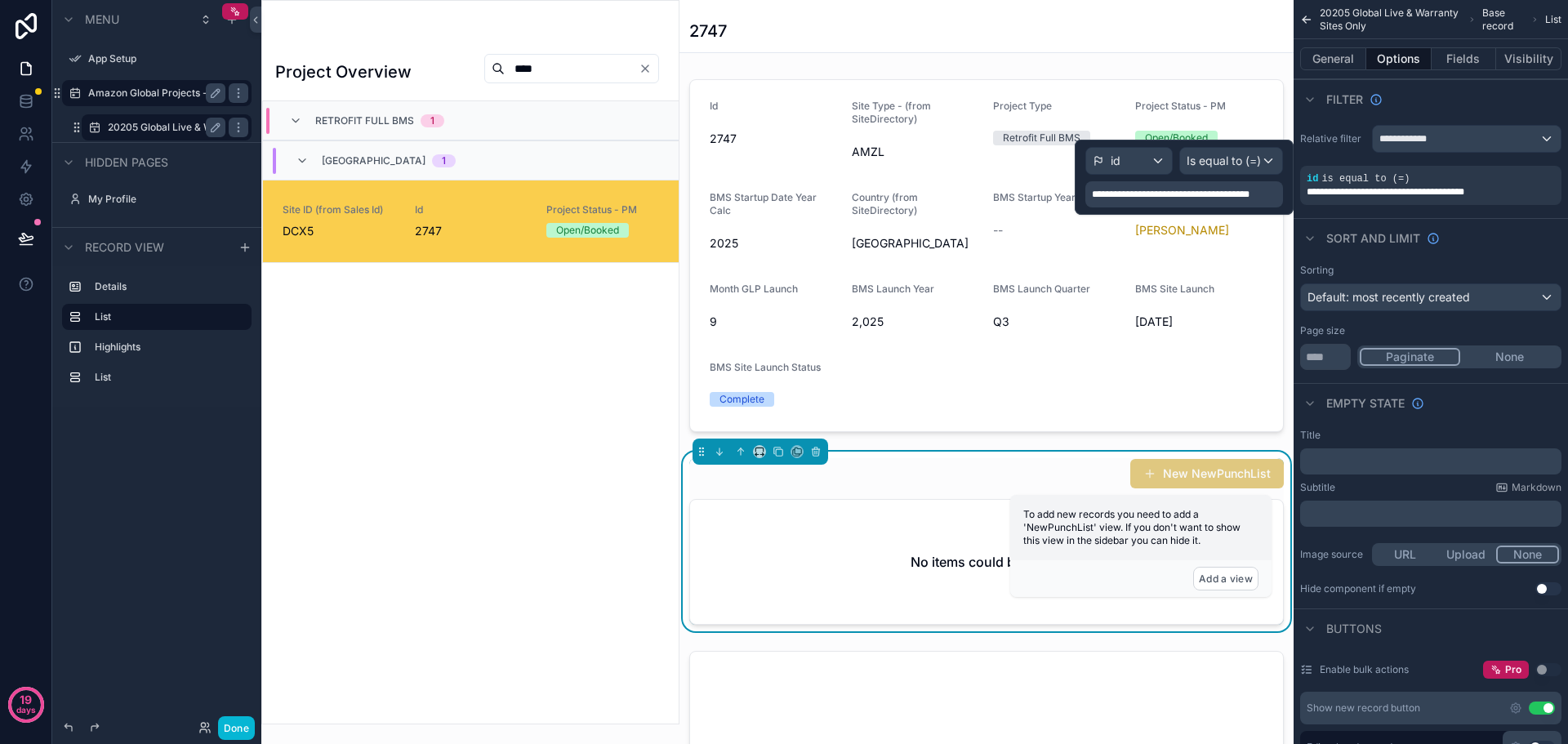
click at [1246, 190] on span "**********" at bounding box center [1186, 194] width 188 height 13
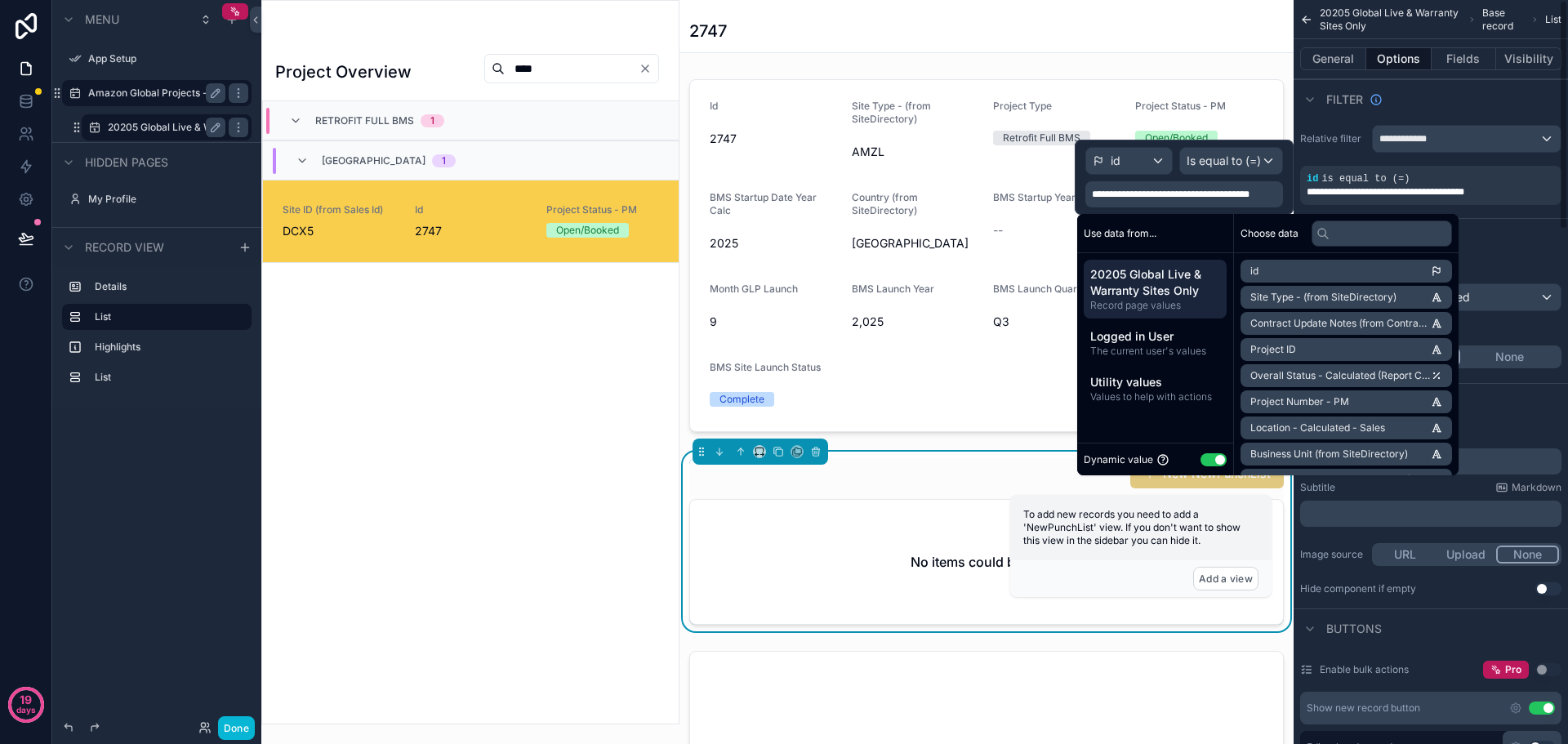
click at [1466, 101] on div "Filter" at bounding box center [1430, 99] width 274 height 40
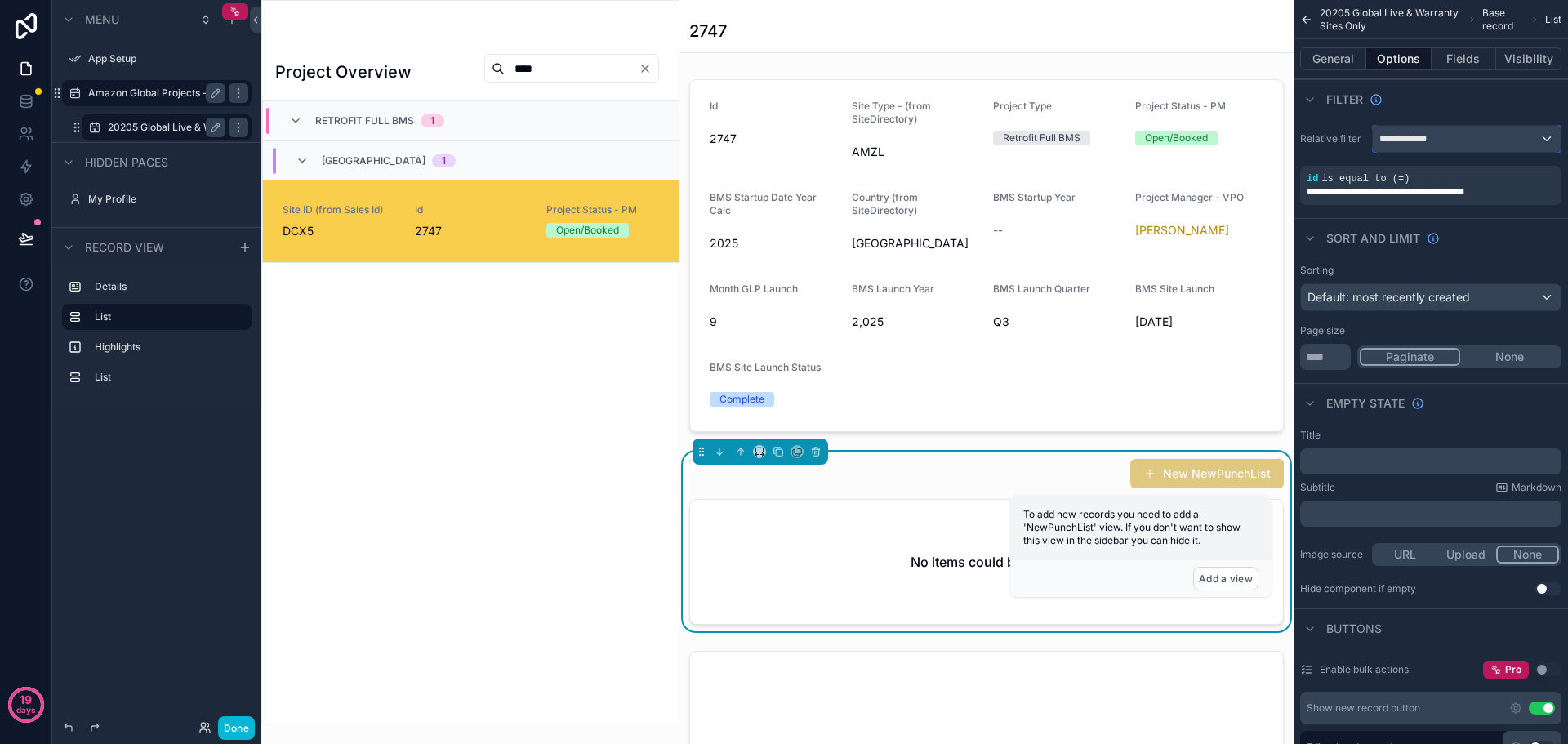
click at [1483, 142] on div "**********" at bounding box center [1467, 139] width 188 height 26
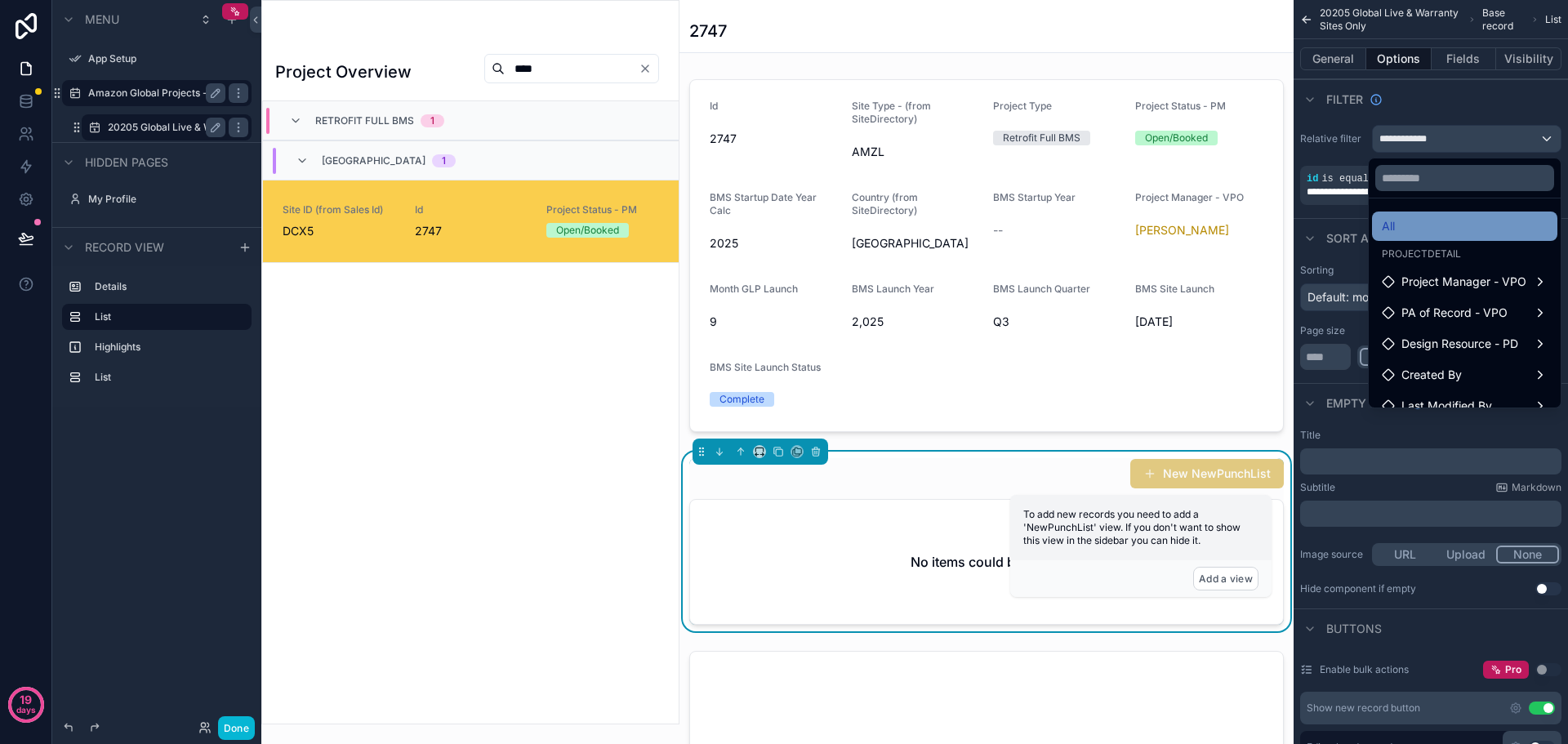
click at [1418, 236] on div "All" at bounding box center [1464, 227] width 185 height 30
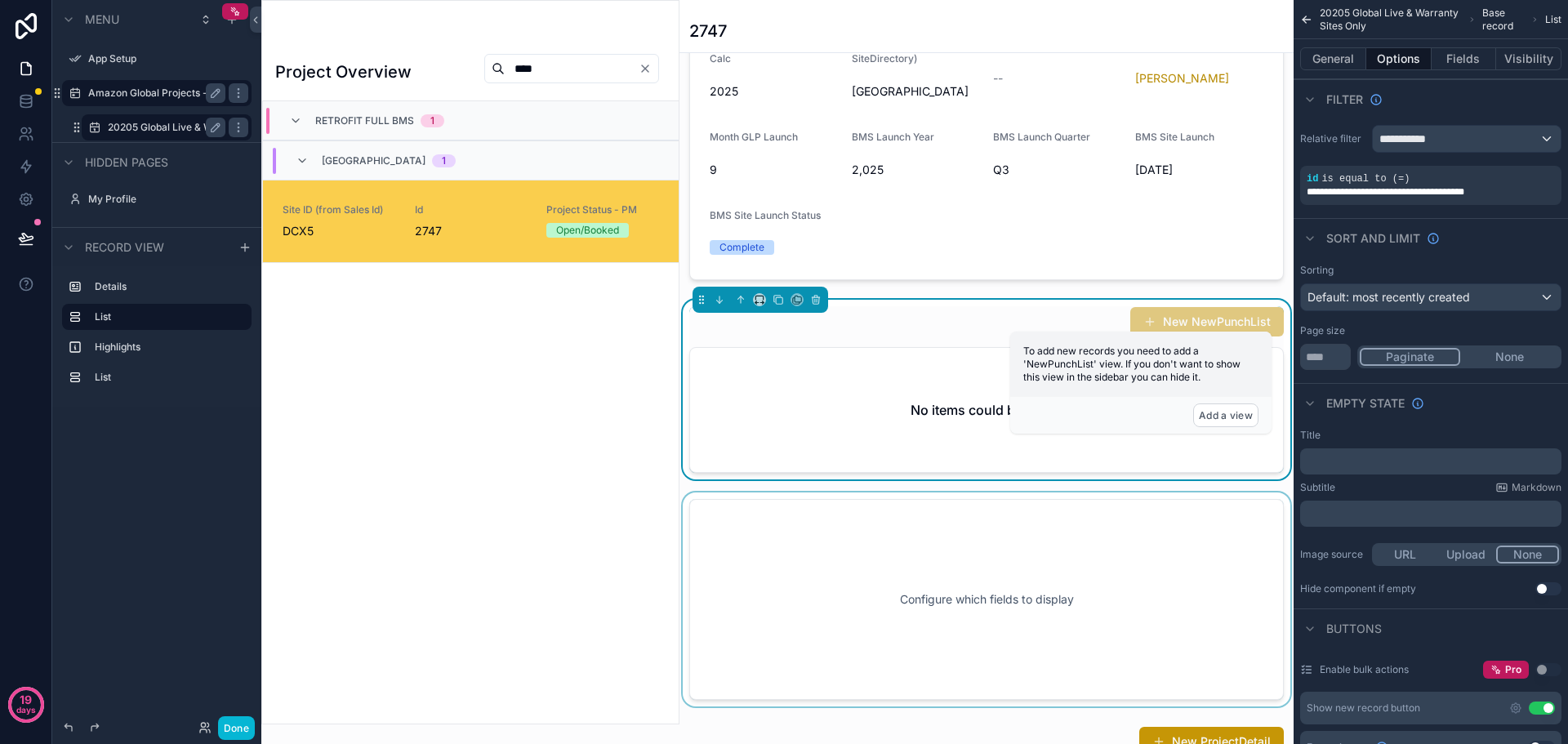
scroll to position [163, 0]
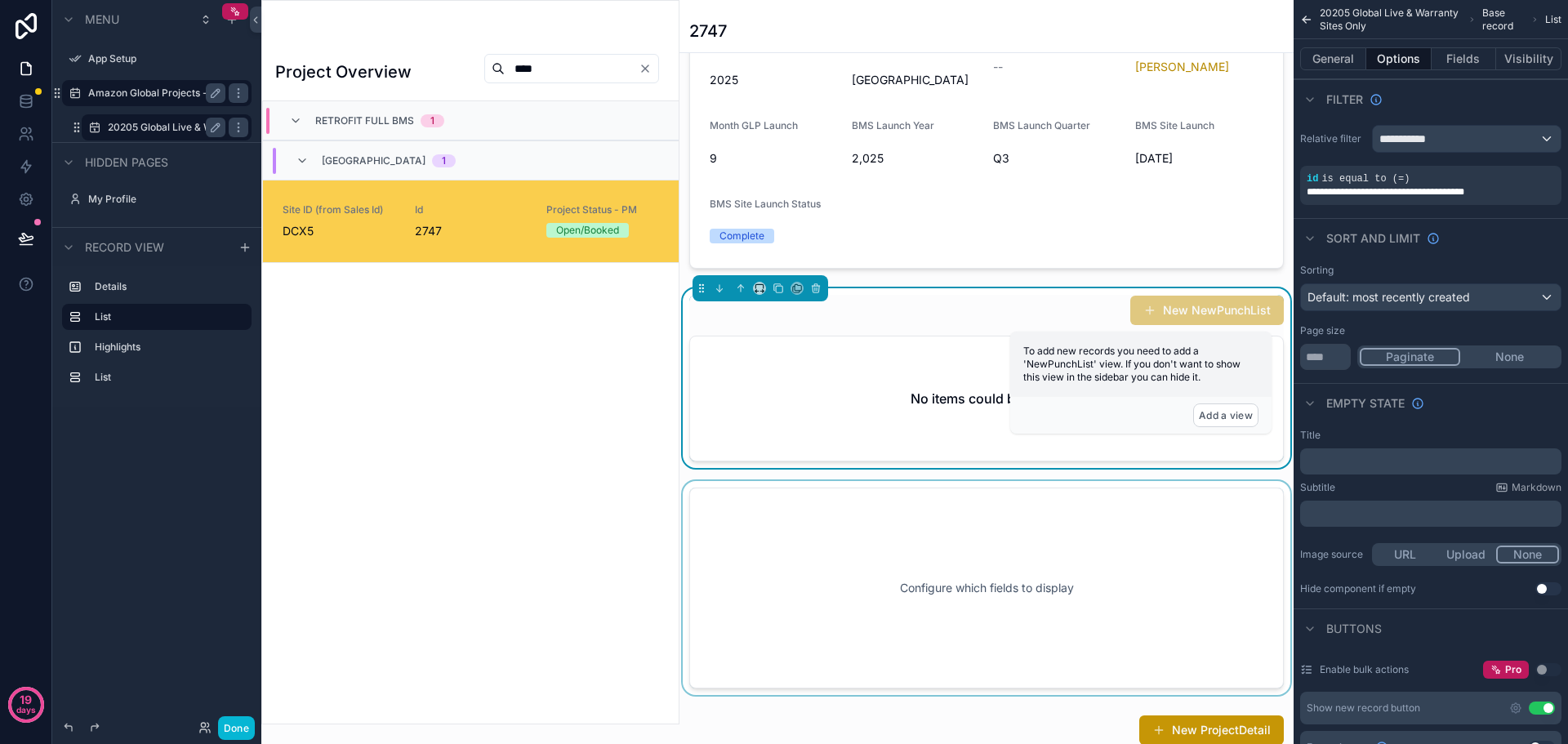
click at [903, 552] on div "scrollable content" at bounding box center [986, 588] width 614 height 214
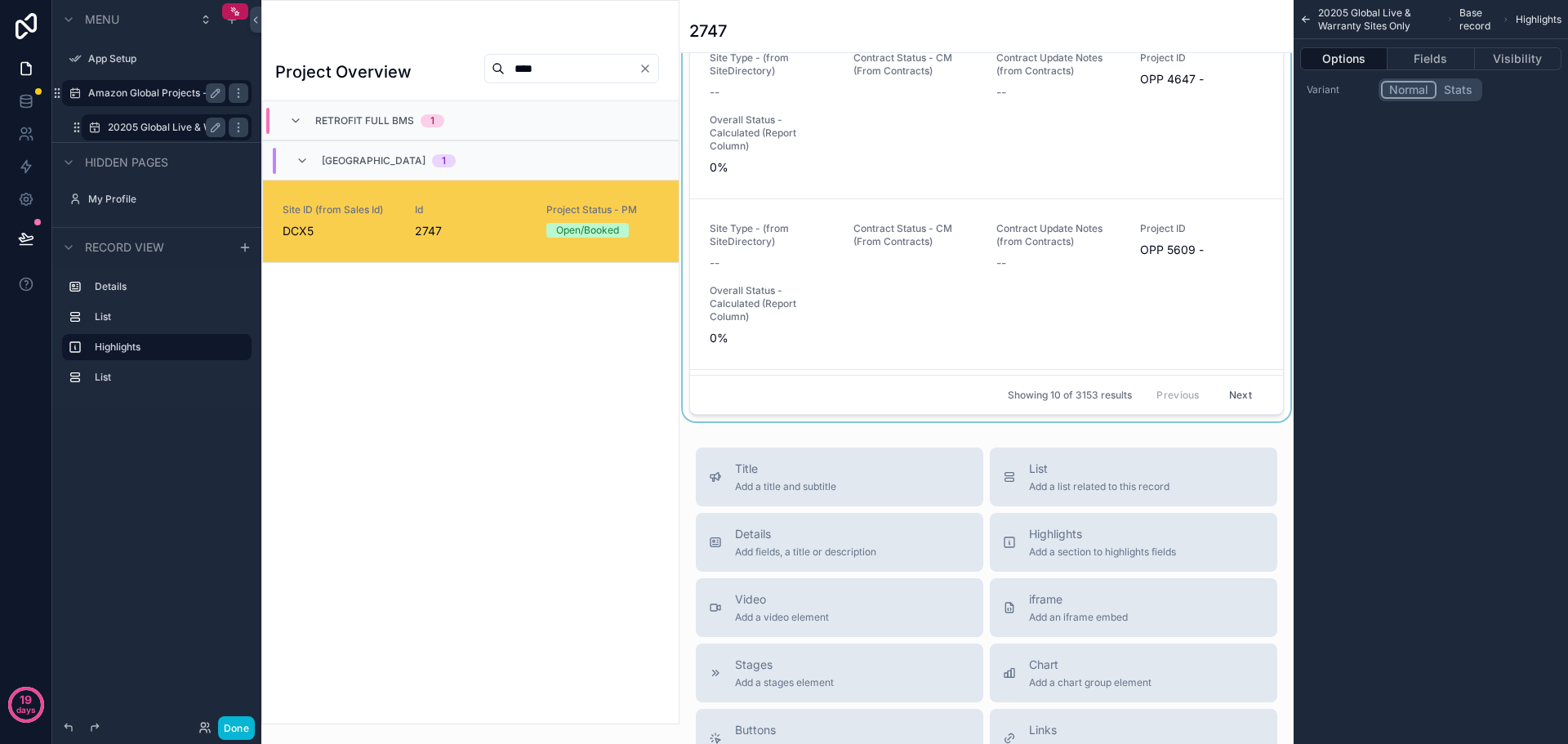
scroll to position [1306, 0]
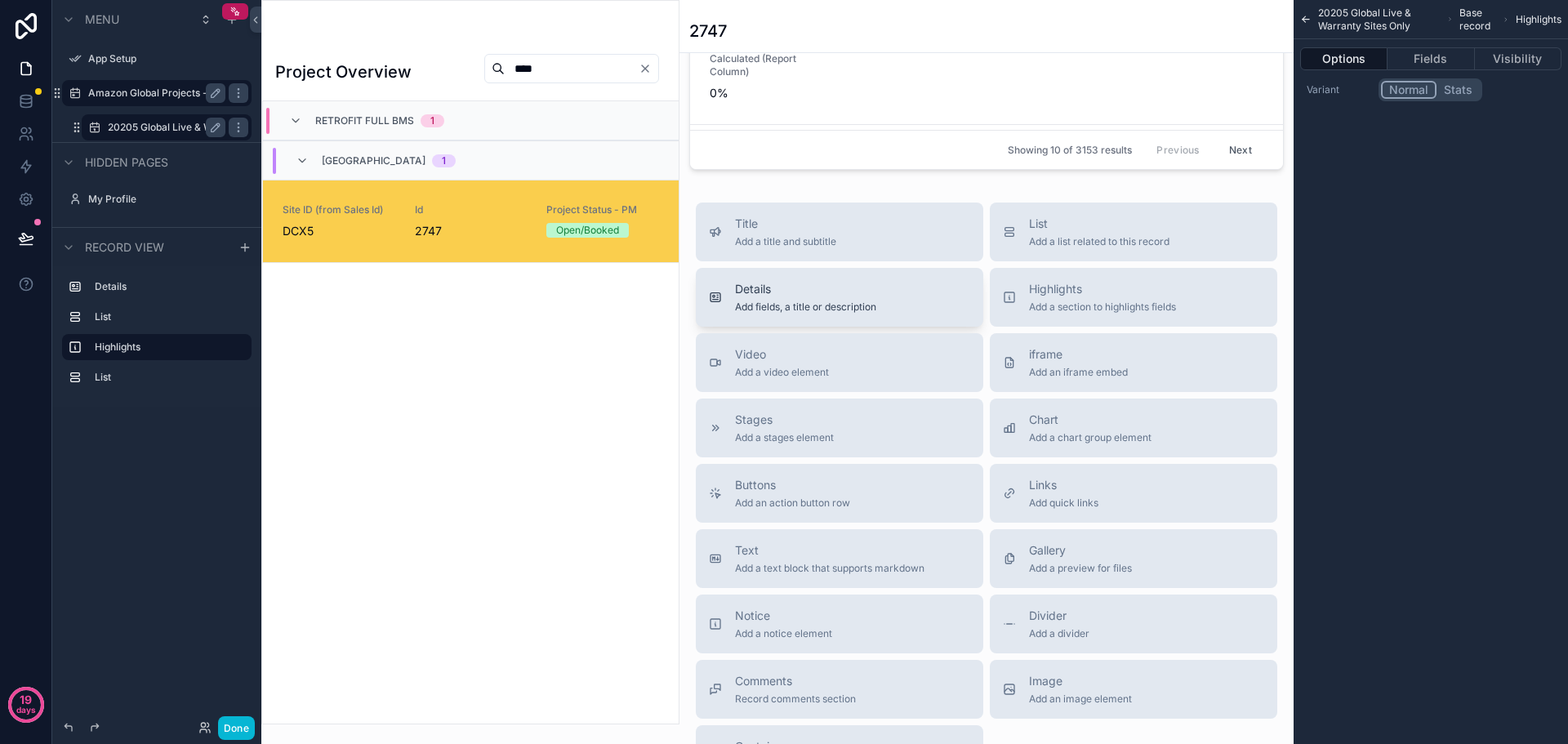
click at [803, 296] on span "Details" at bounding box center [805, 289] width 142 height 16
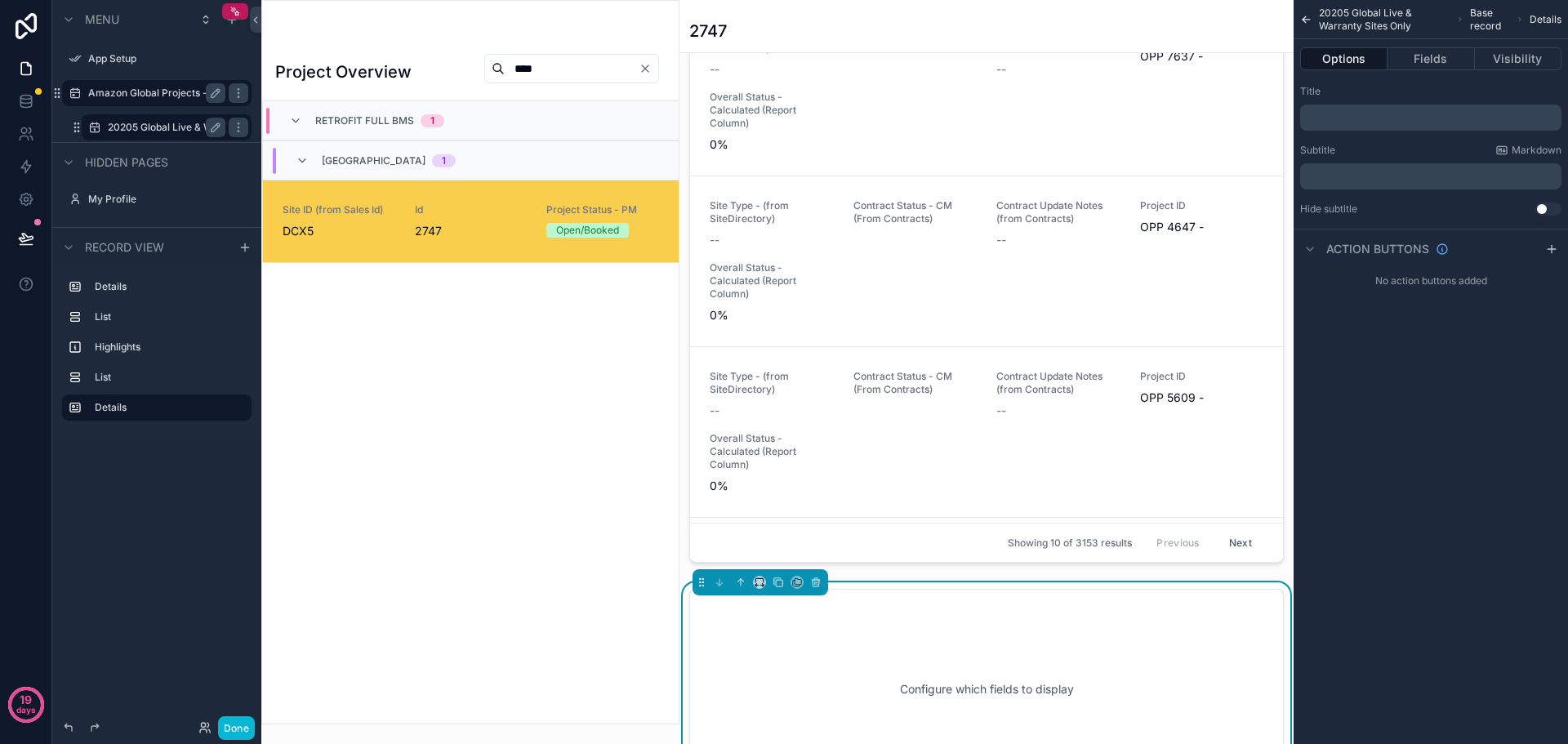
scroll to position [1231, 0]
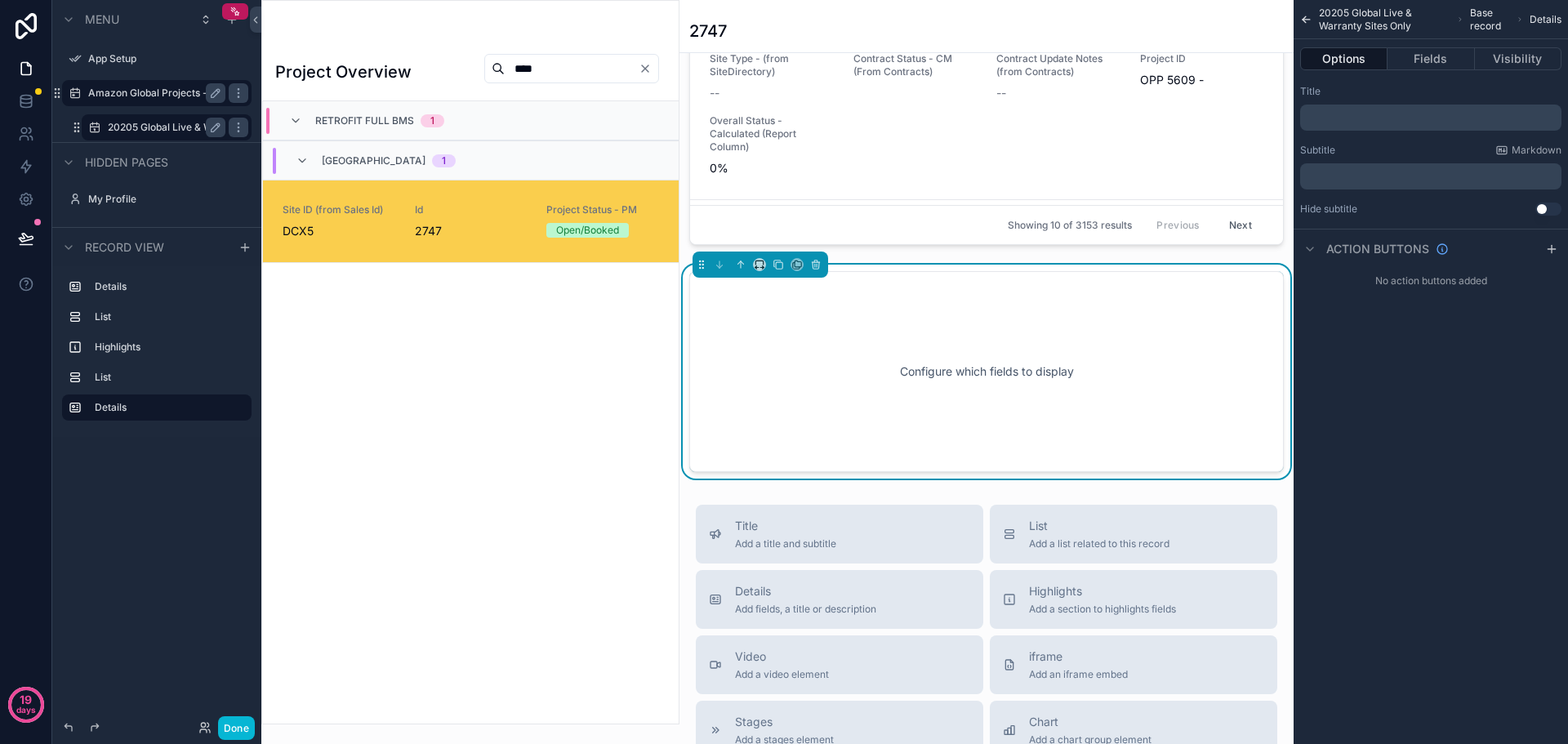
click at [894, 366] on div "Configure which fields to display" at bounding box center [987, 371] width 540 height 146
click at [1426, 59] on button "Fields" at bounding box center [1430, 58] width 86 height 23
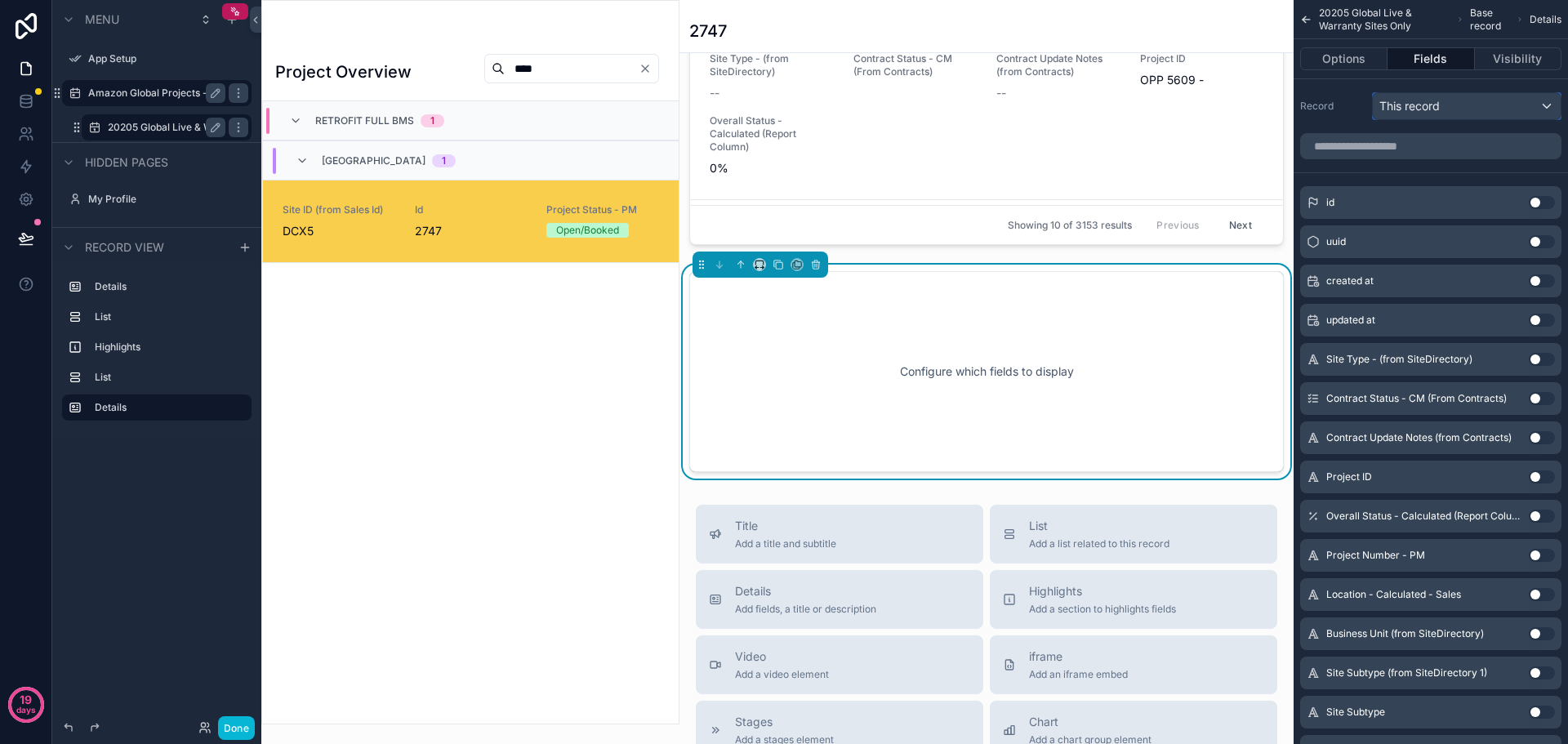
click at [1479, 103] on div "This record" at bounding box center [1467, 106] width 188 height 26
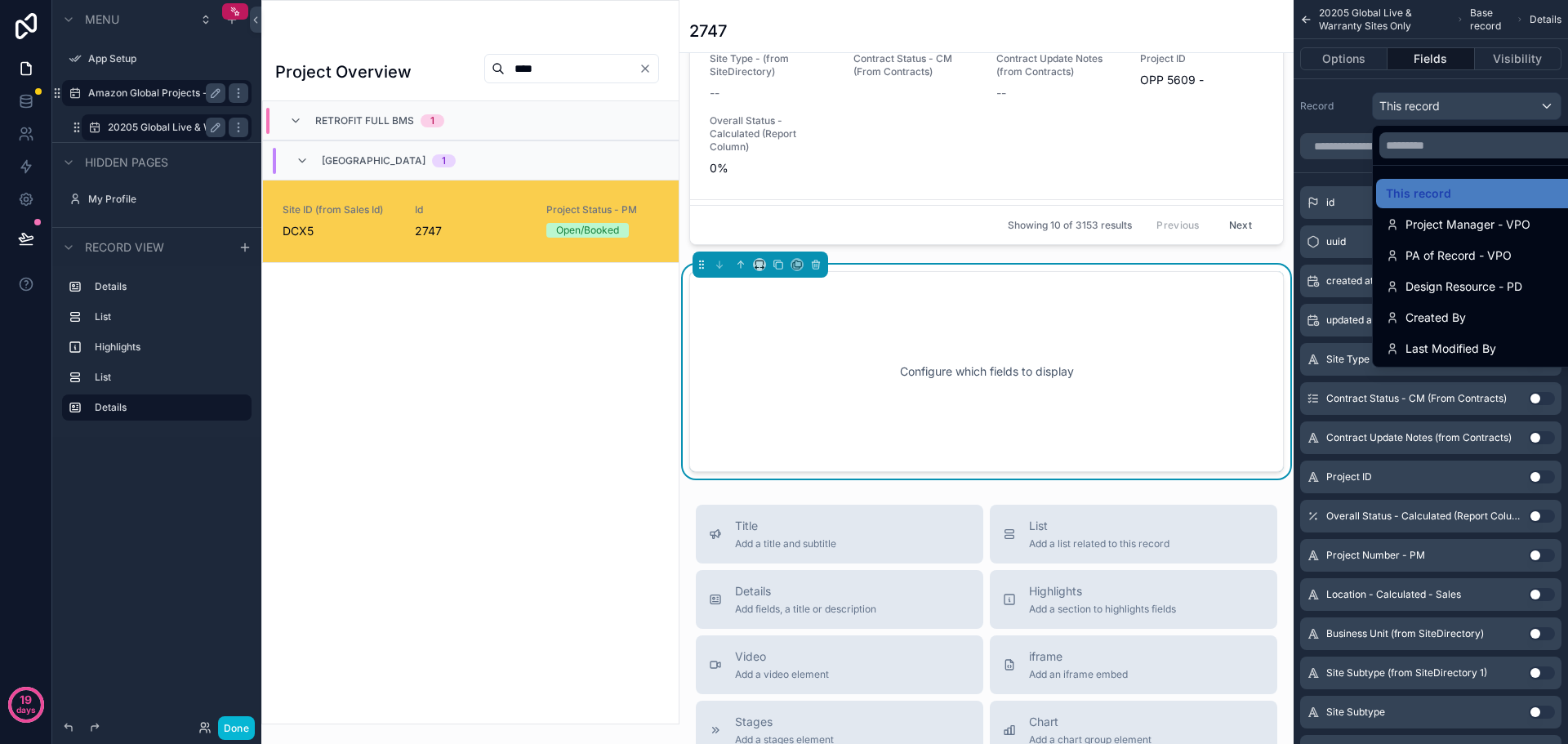
click at [1479, 103] on div "scrollable content" at bounding box center [784, 372] width 1568 height 744
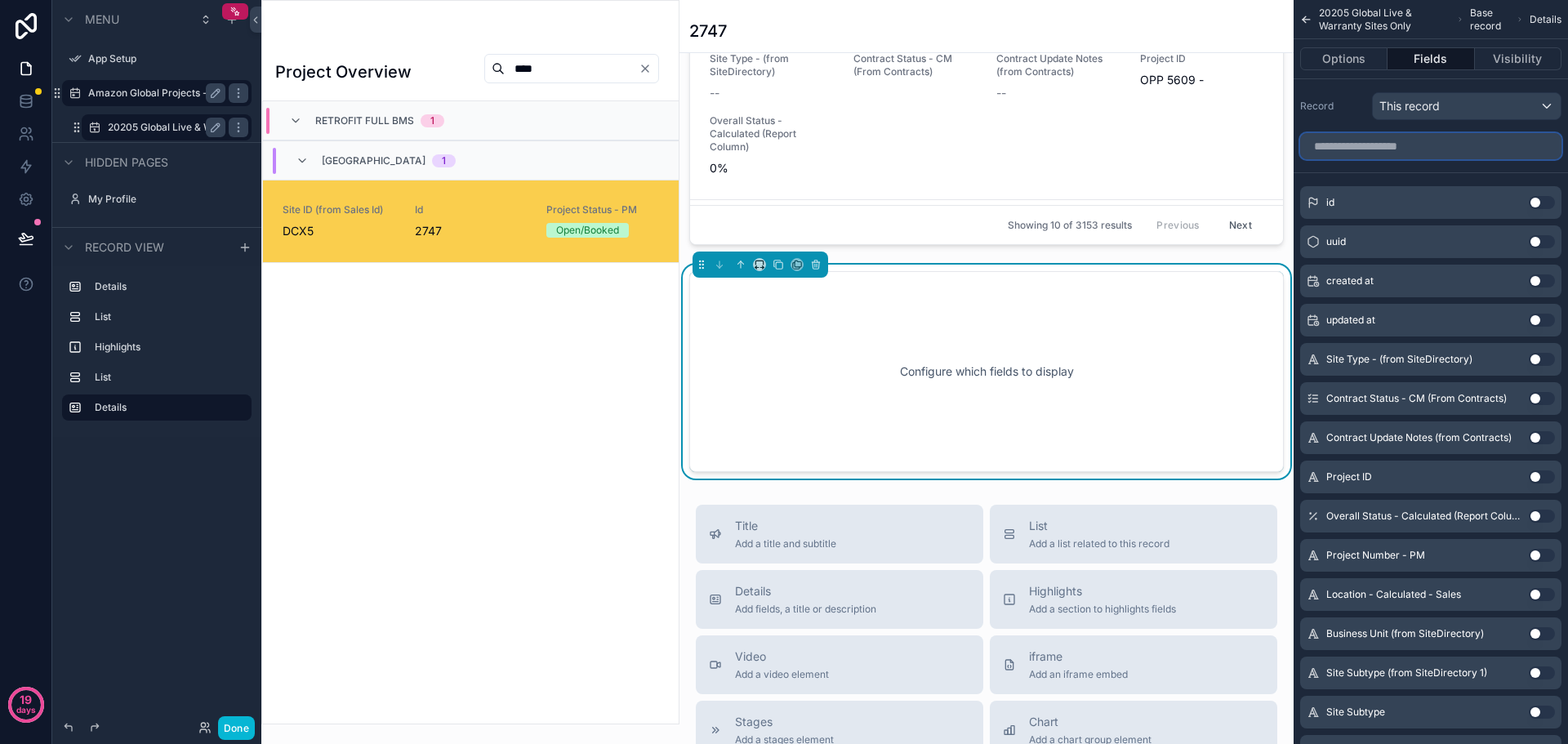
click at [1431, 146] on input "scrollable content" at bounding box center [1430, 145] width 261 height 26
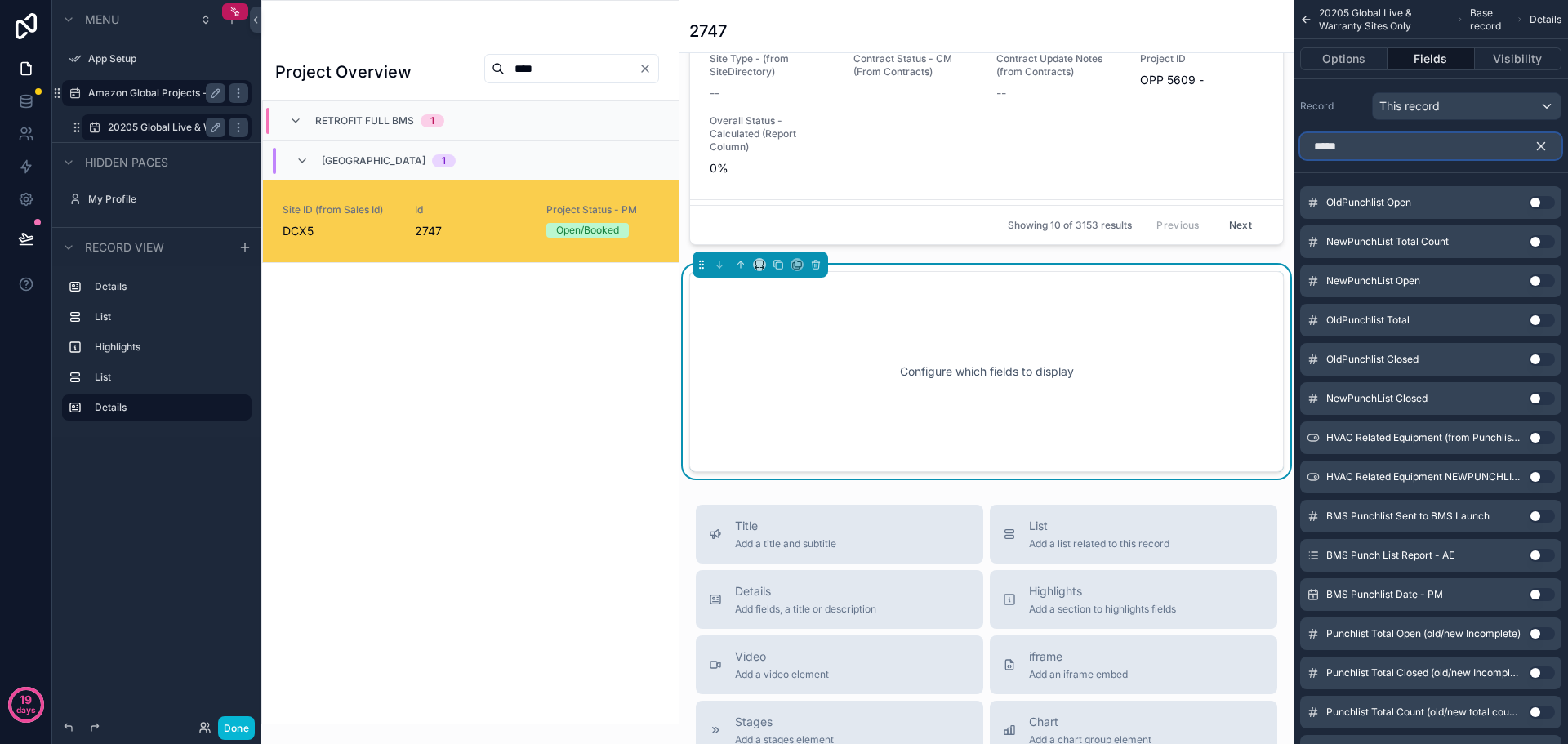
click at [1387, 153] on input "*****" at bounding box center [1430, 145] width 261 height 26
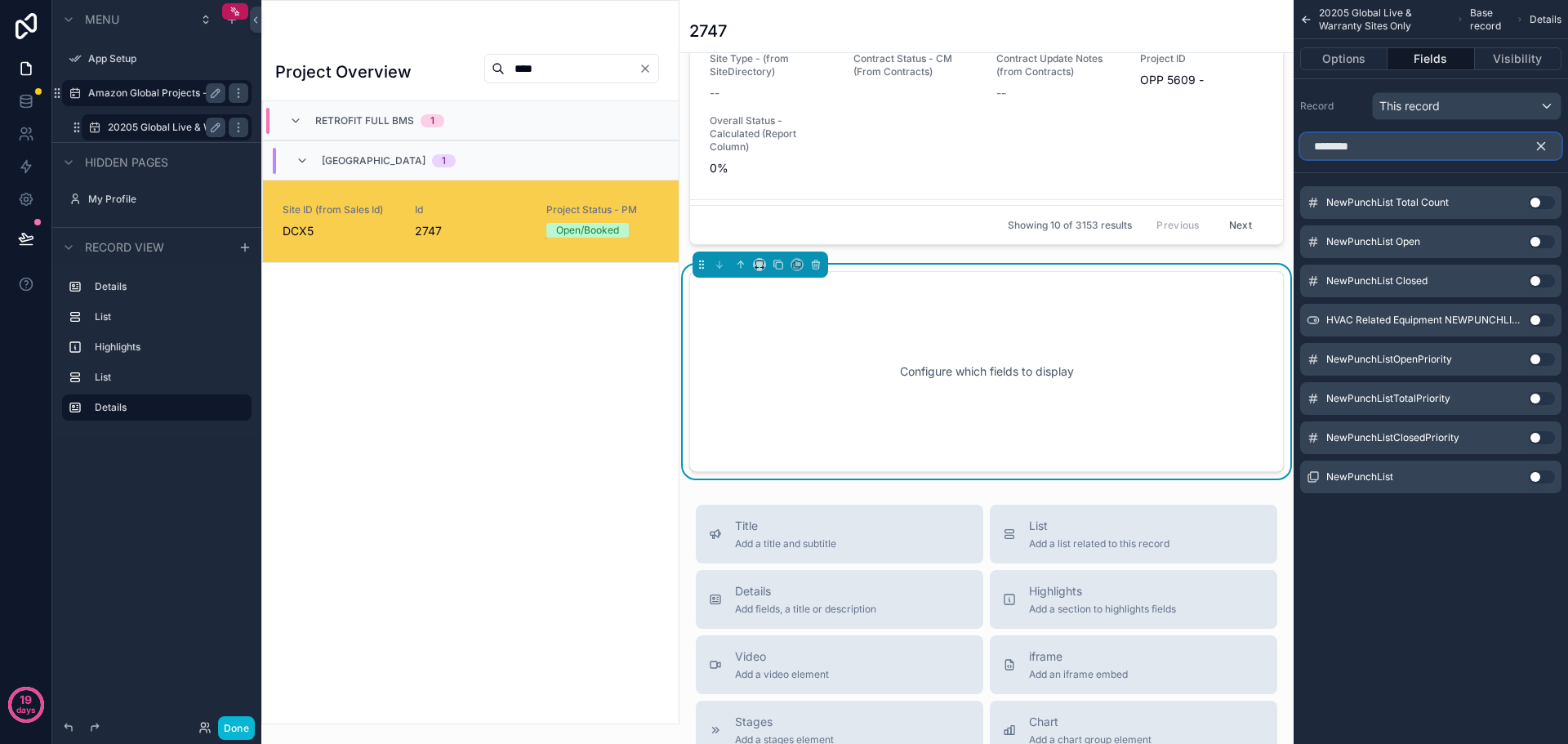
type input "********"
click at [1535, 473] on button "Use setting" at bounding box center [1541, 476] width 26 height 13
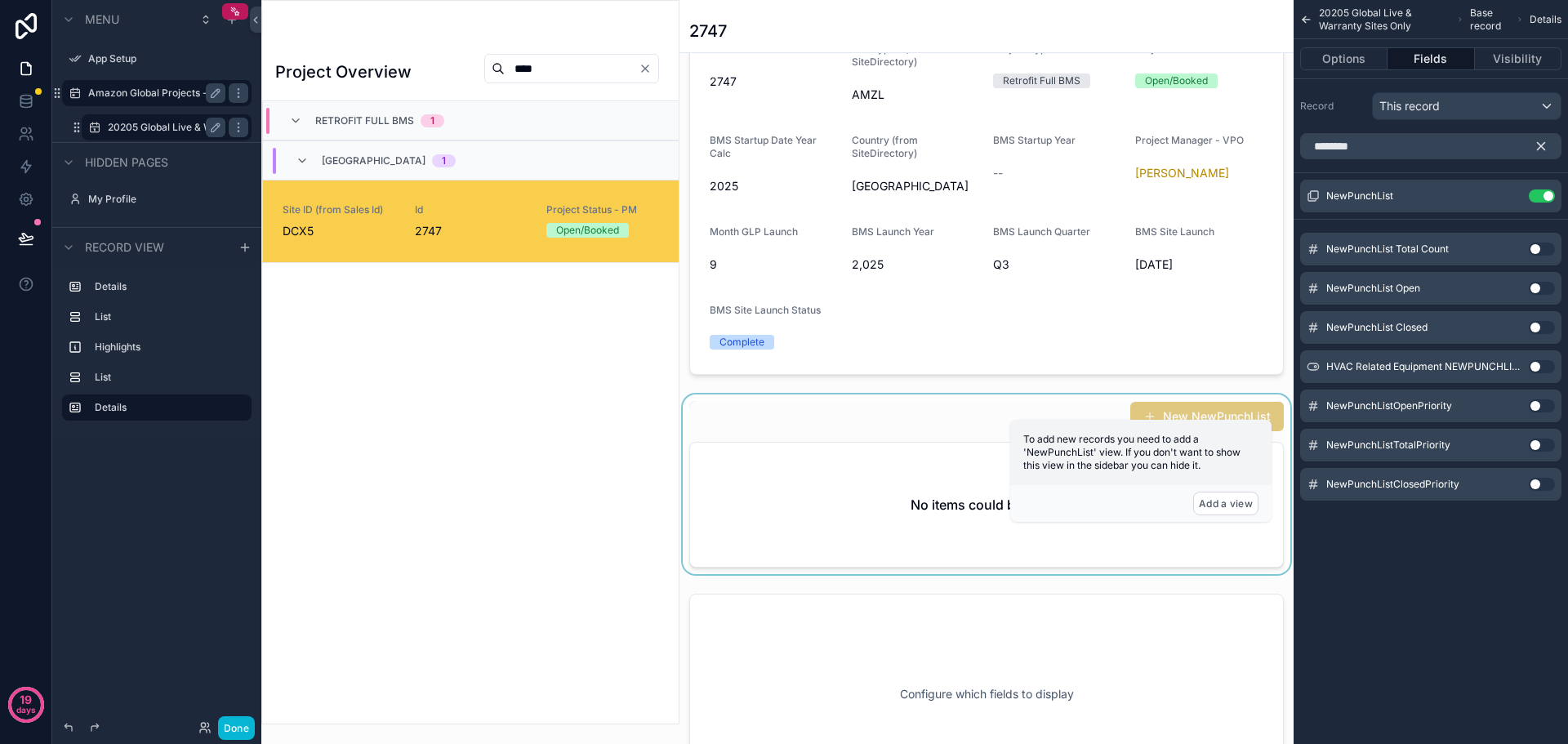
scroll to position [81, 0]
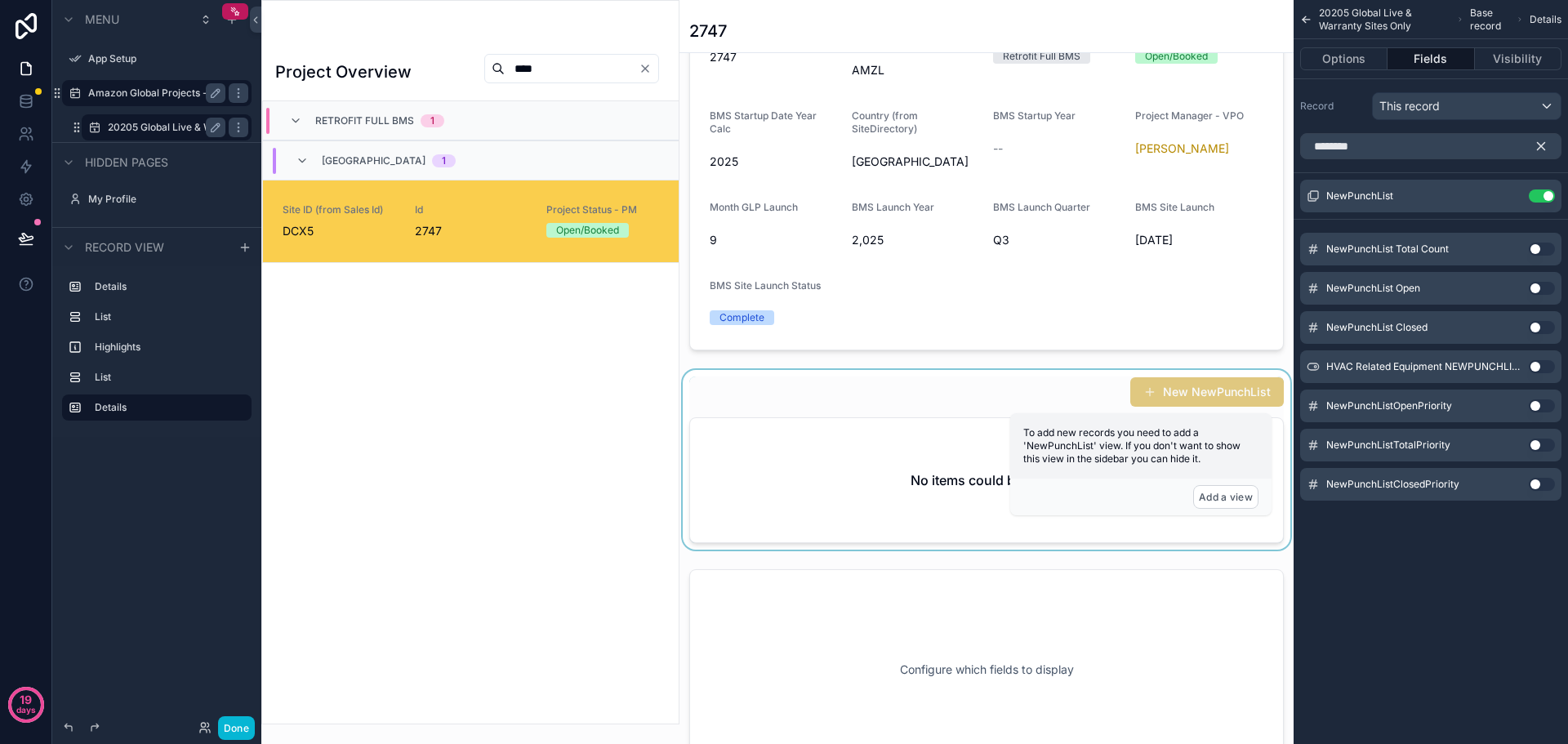
click at [946, 514] on div "scrollable content" at bounding box center [986, 459] width 614 height 179
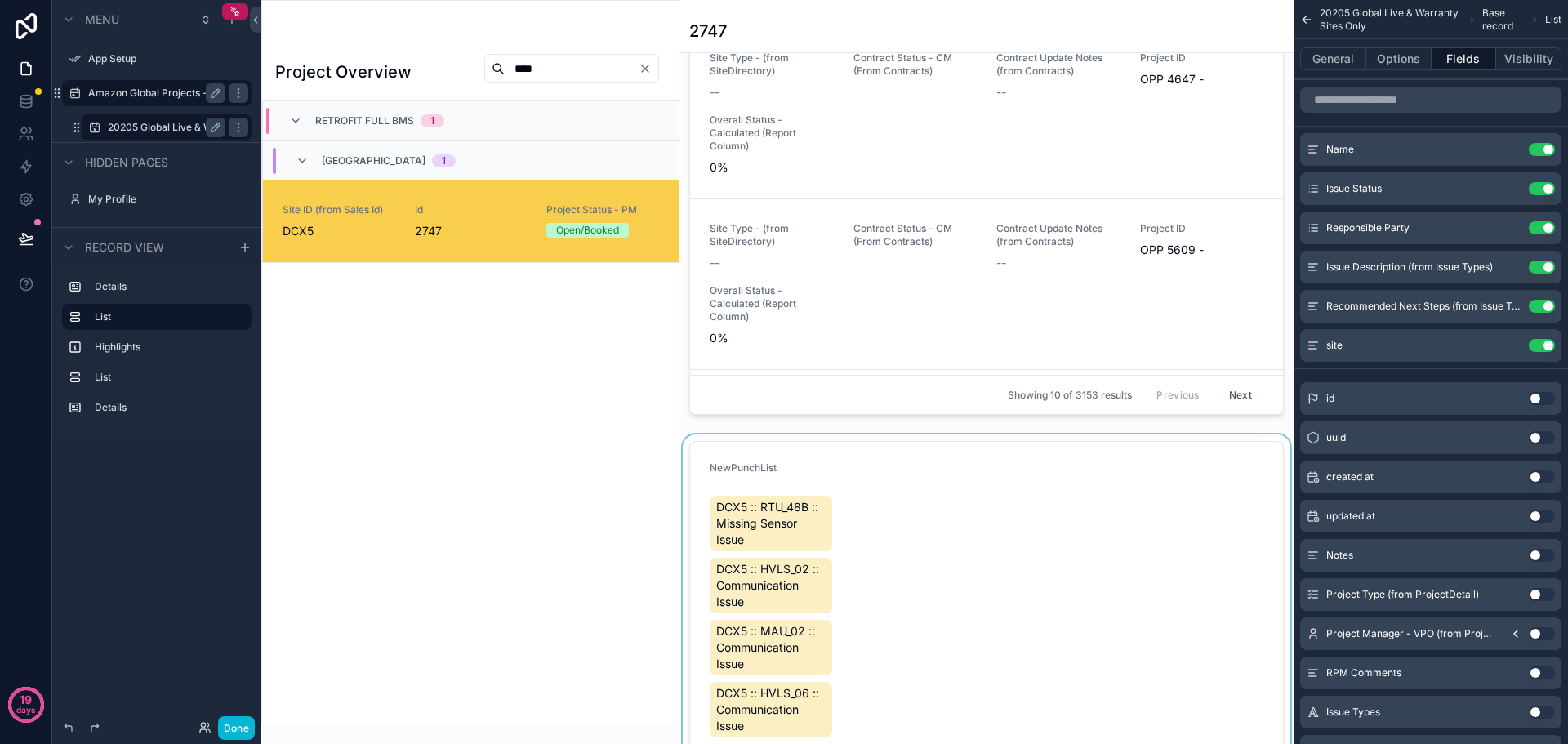
scroll to position [1387, 0]
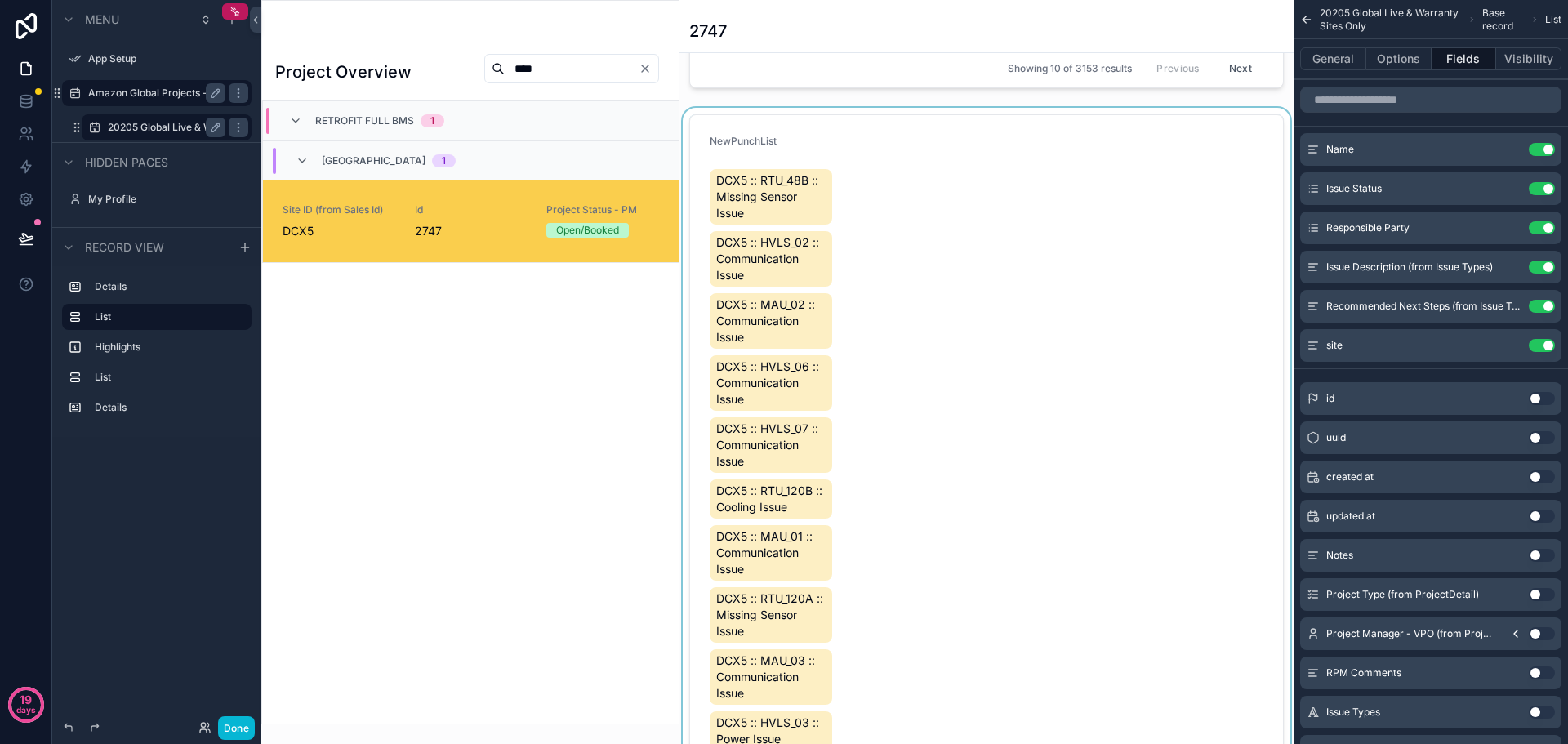
click at [919, 404] on div "scrollable content" at bounding box center [986, 607] width 614 height 1000
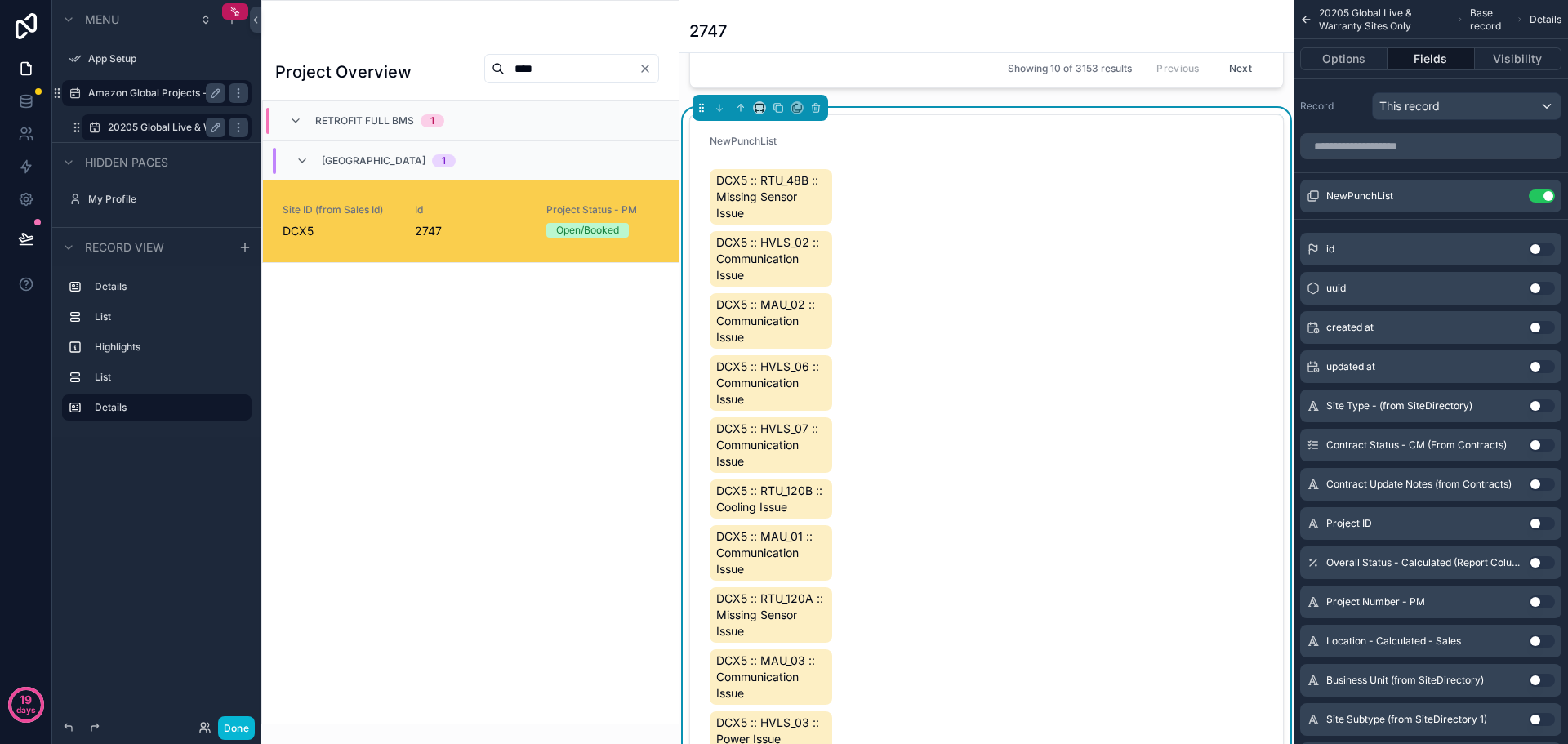
click at [758, 217] on span "DCX5 :: RTU_48B :: Missing Sensor Issue" at bounding box center [771, 196] width 110 height 48
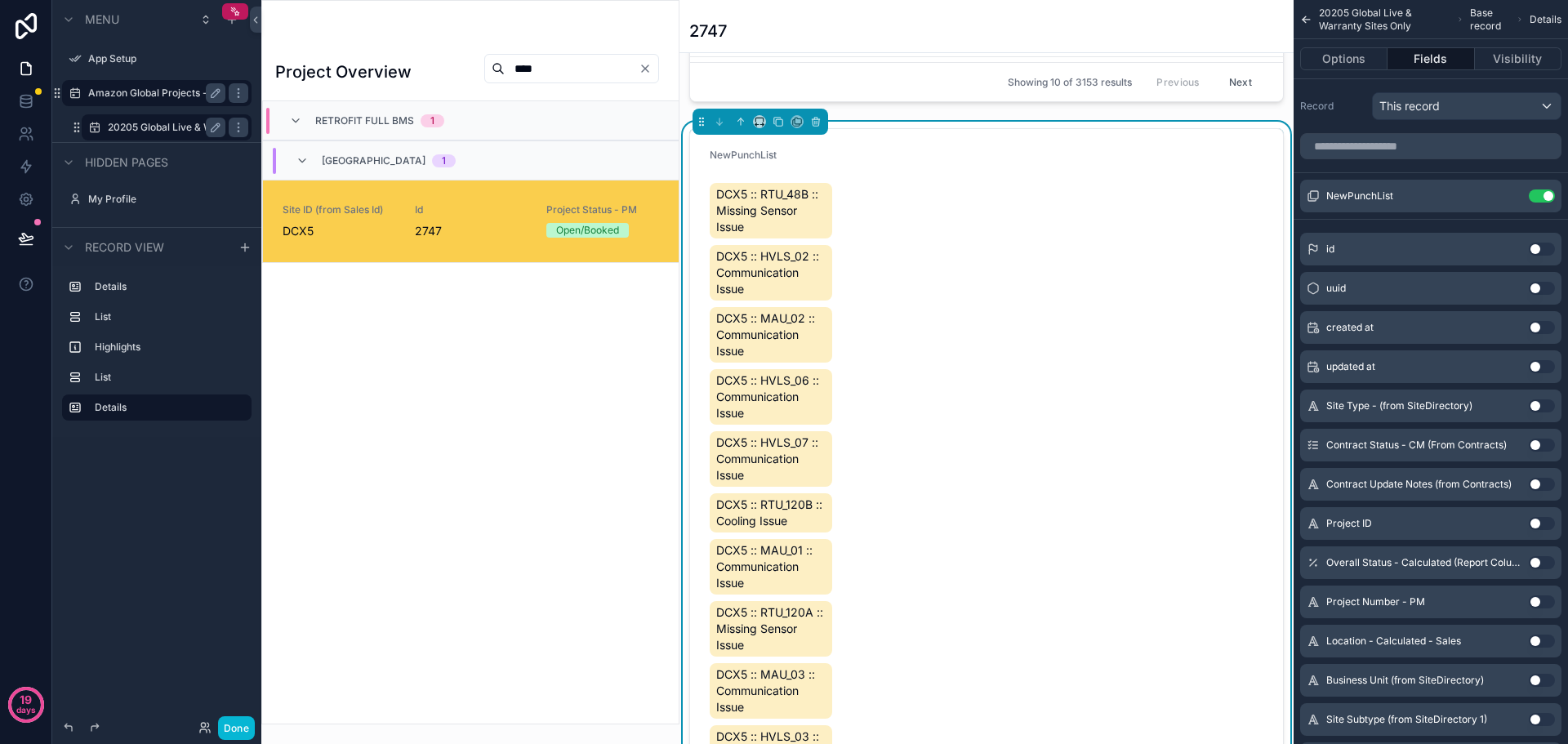
scroll to position [1306, 0]
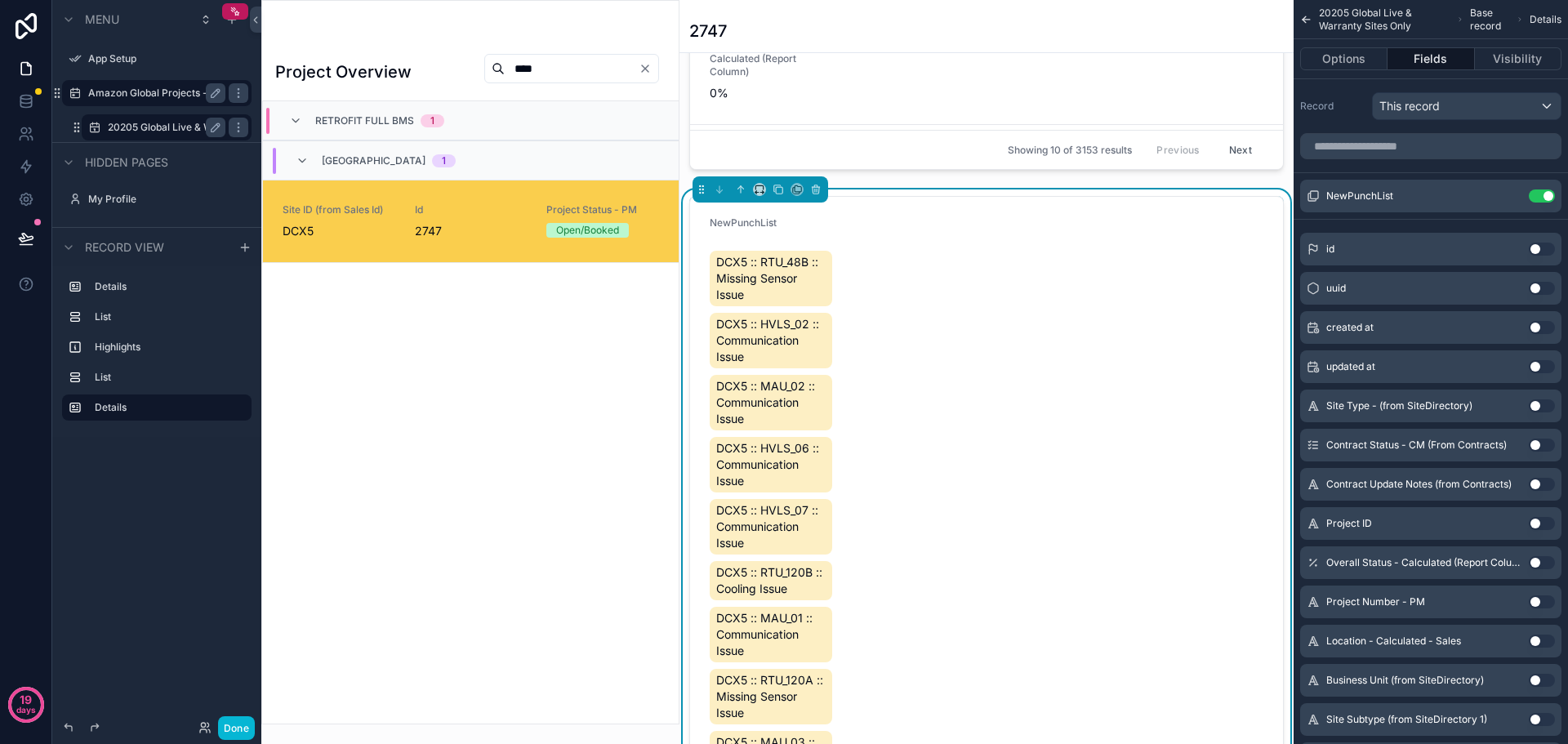
click at [772, 286] on span "DCX5 :: RTU_48B :: Missing Sensor Issue" at bounding box center [771, 278] width 110 height 48
click at [797, 292] on span "DCX5 :: RTU_48B :: Missing Sensor Issue" at bounding box center [771, 278] width 110 height 48
click at [241, 721] on button "Done" at bounding box center [236, 728] width 37 height 24
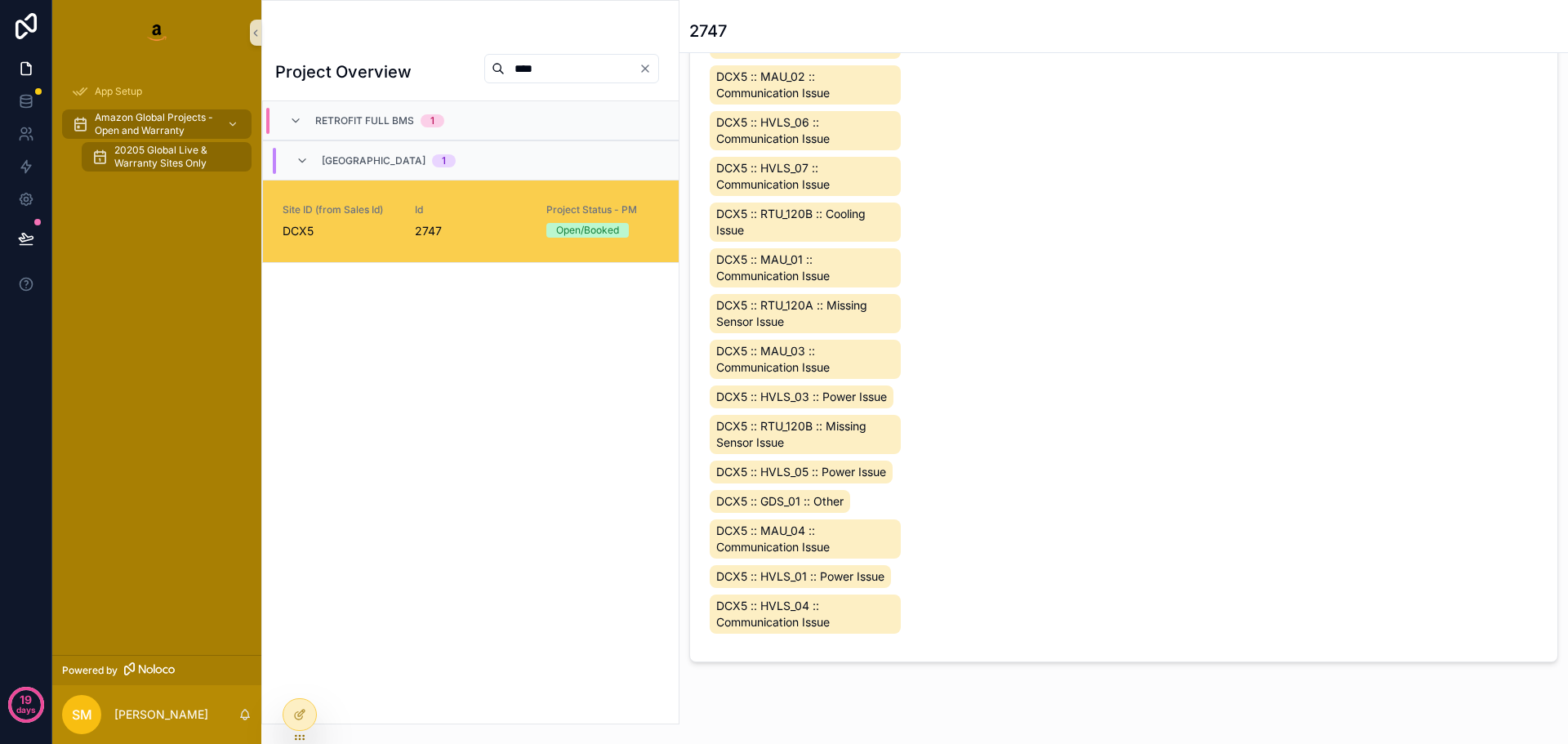
scroll to position [1350, 0]
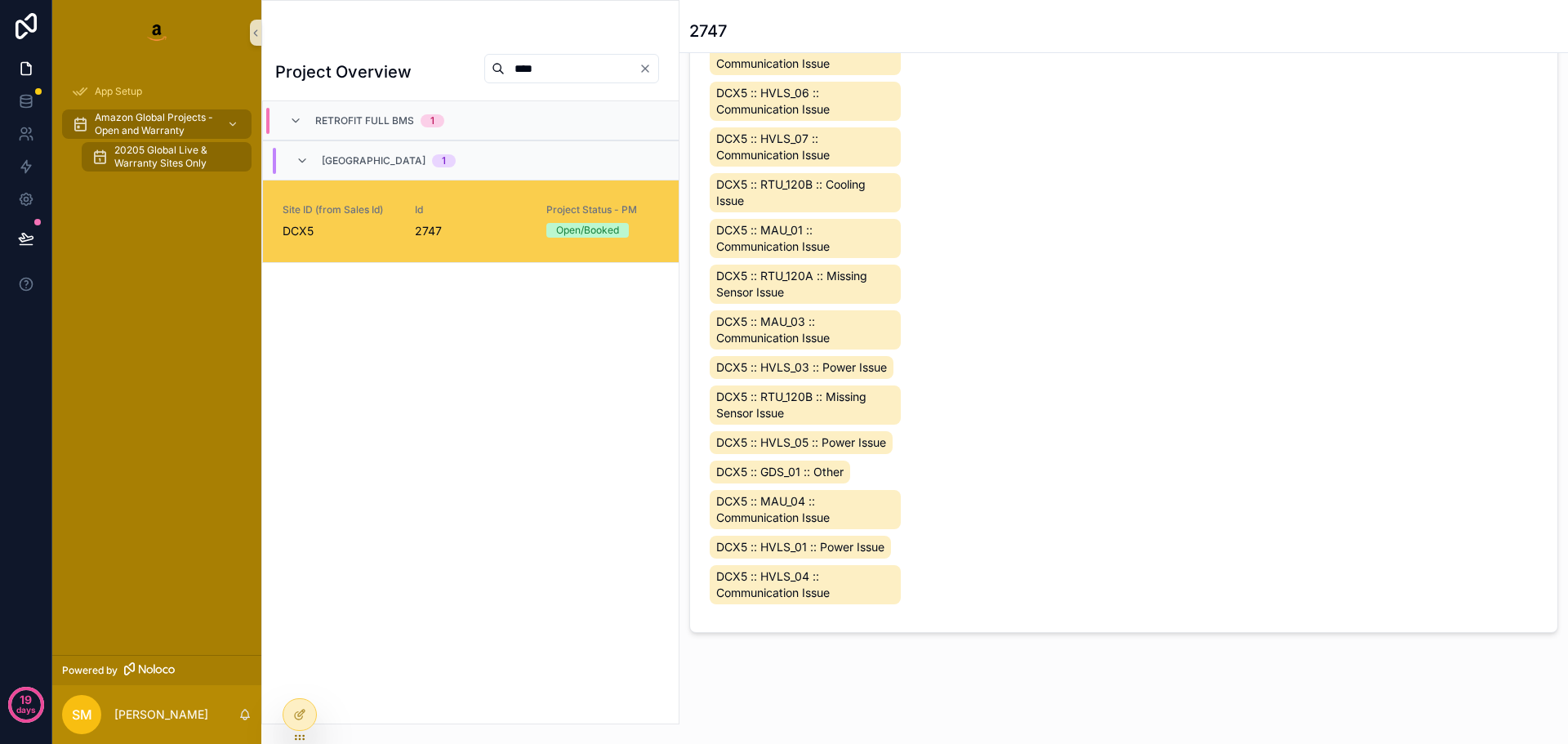
click at [817, 398] on span "DCX5 :: RTU_120B :: Missing Sensor Issue" at bounding box center [806, 405] width 178 height 33
click at [719, 399] on span "DCX5 :: RTU_120B :: Missing Sensor Issue" at bounding box center [806, 405] width 178 height 33
click at [735, 390] on span "DCX5 :: RTU_120B :: Missing Sensor Issue" at bounding box center [806, 405] width 178 height 33
click at [753, 367] on span "DCX5 :: HVLS_03 :: Power Issue" at bounding box center [802, 367] width 170 height 16
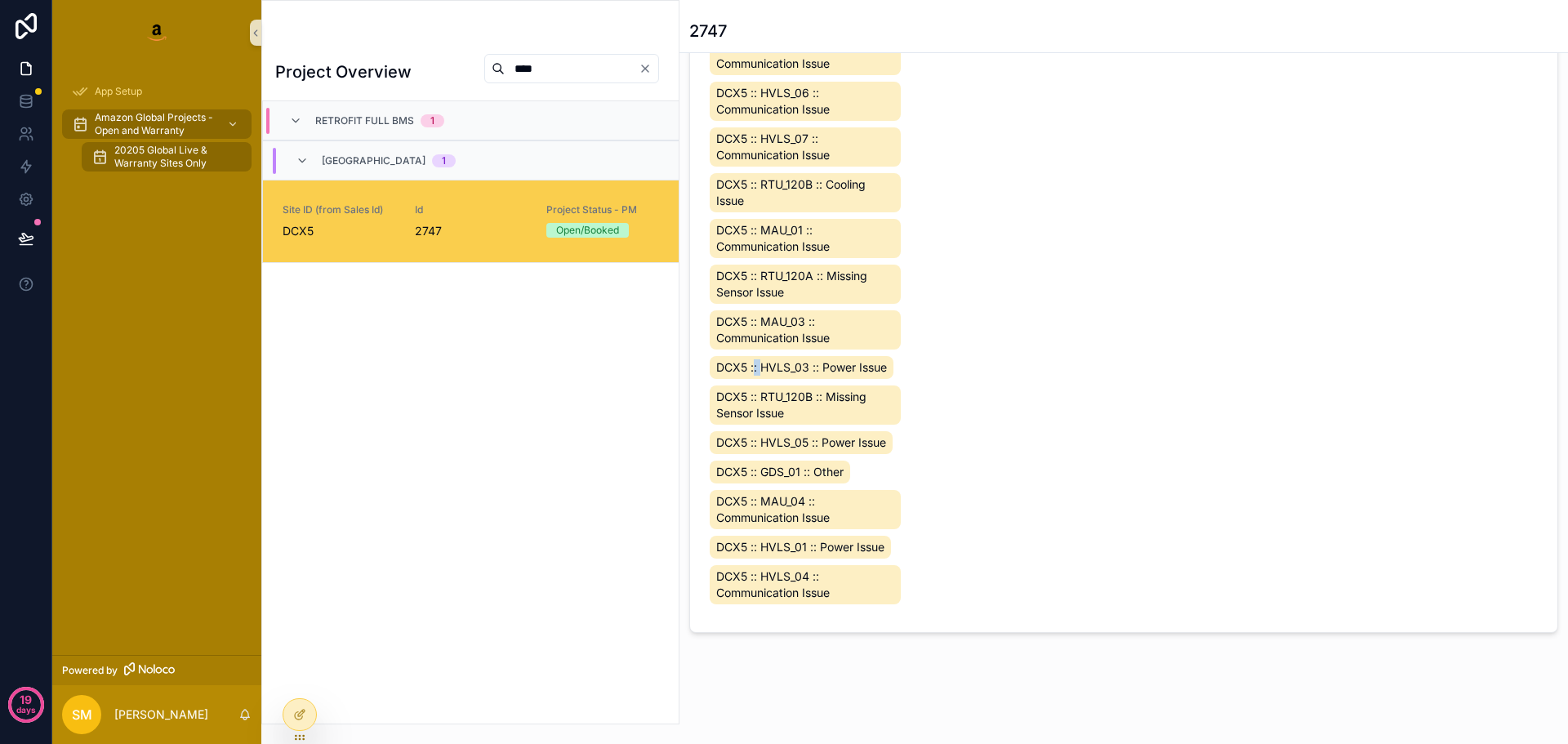
click at [753, 367] on span "DCX5 :: HVLS_03 :: Power Issue" at bounding box center [802, 367] width 170 height 16
click at [763, 338] on span "DCX5 :: MAU_03 :: Communication Issue" at bounding box center [806, 329] width 178 height 33
click at [776, 293] on span "DCX5 :: RTU_120A :: Missing Sensor Issue" at bounding box center [806, 284] width 178 height 33
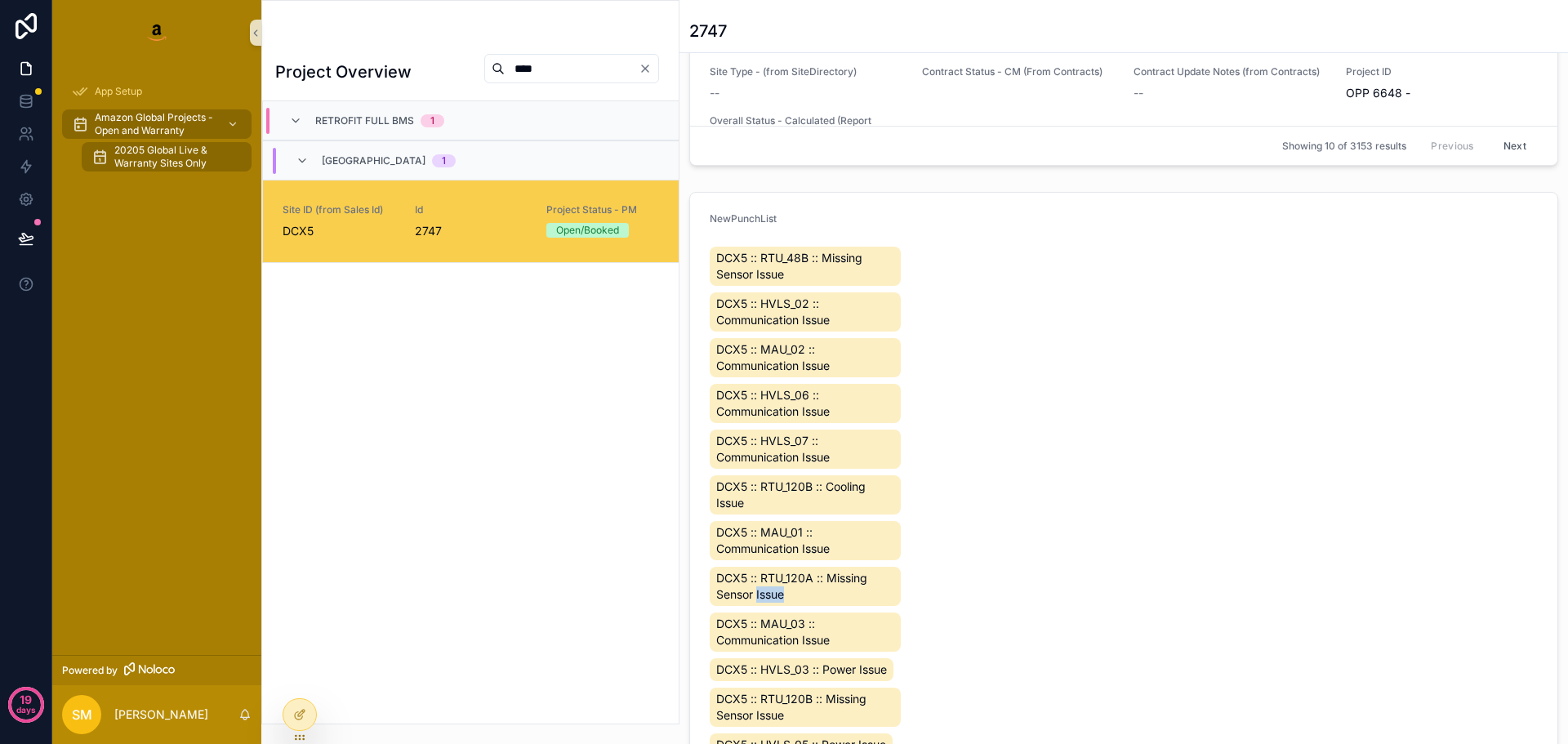
scroll to position [943, 0]
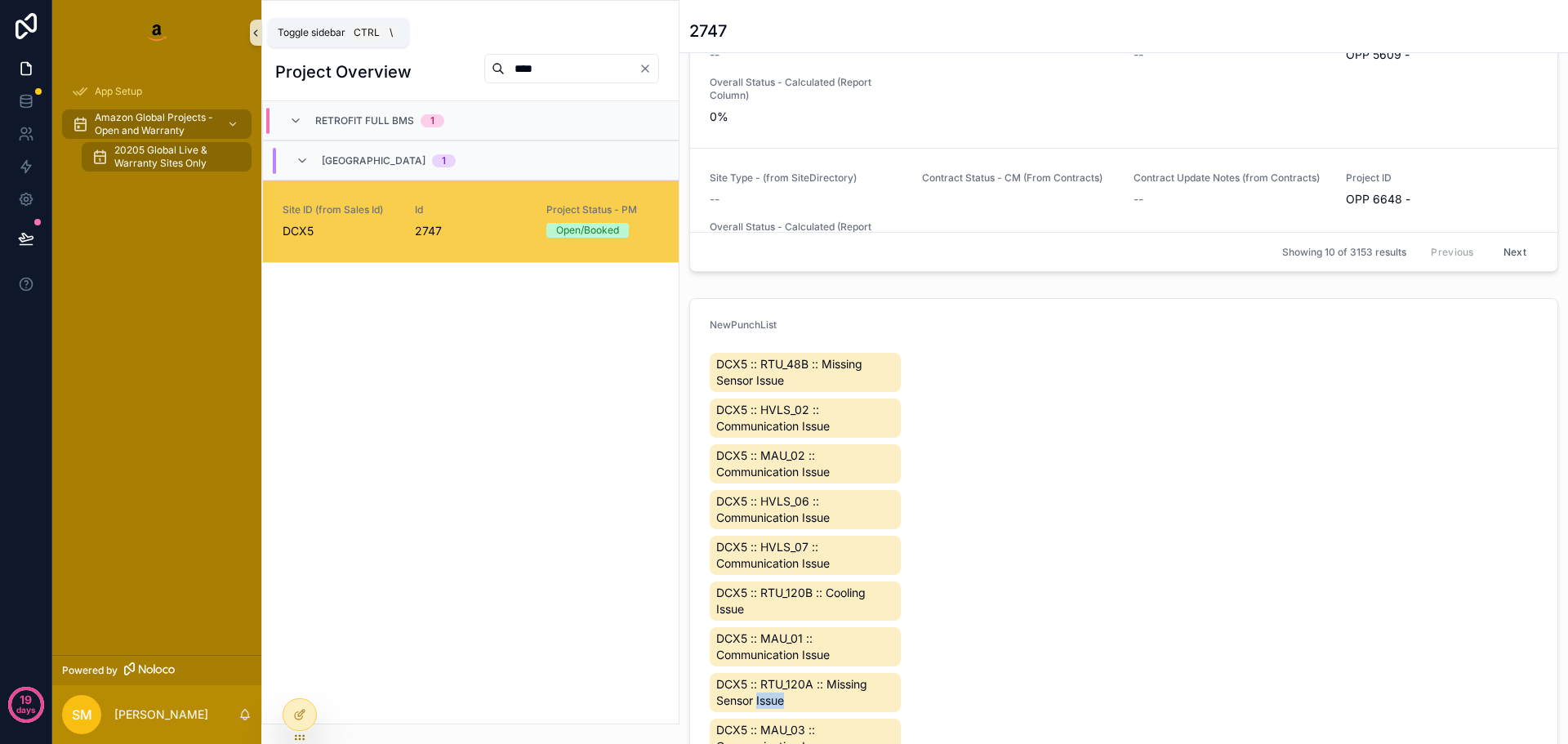
click at [252, 37] on icon "scrollable content" at bounding box center [255, 33] width 12 height 12
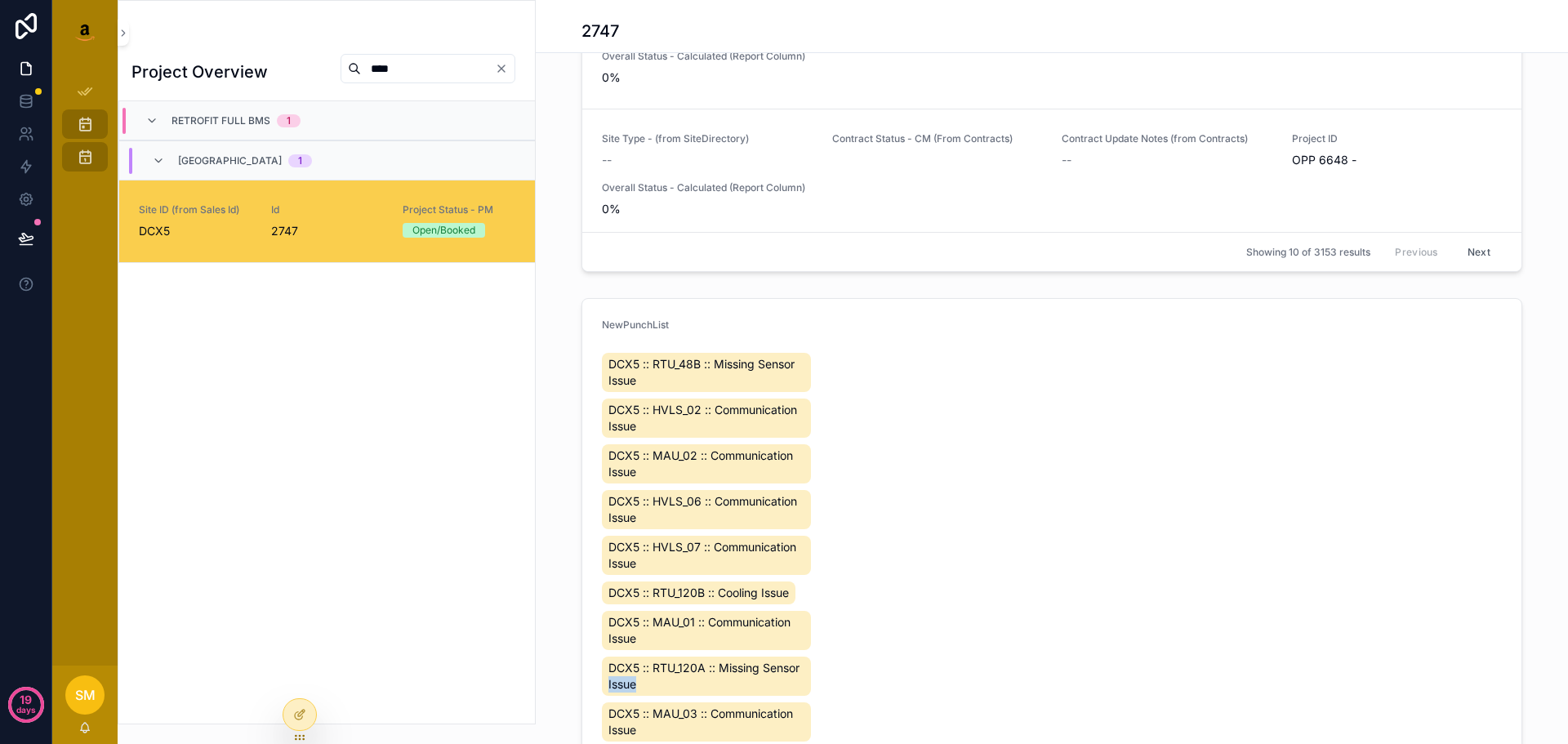
scroll to position [890, 0]
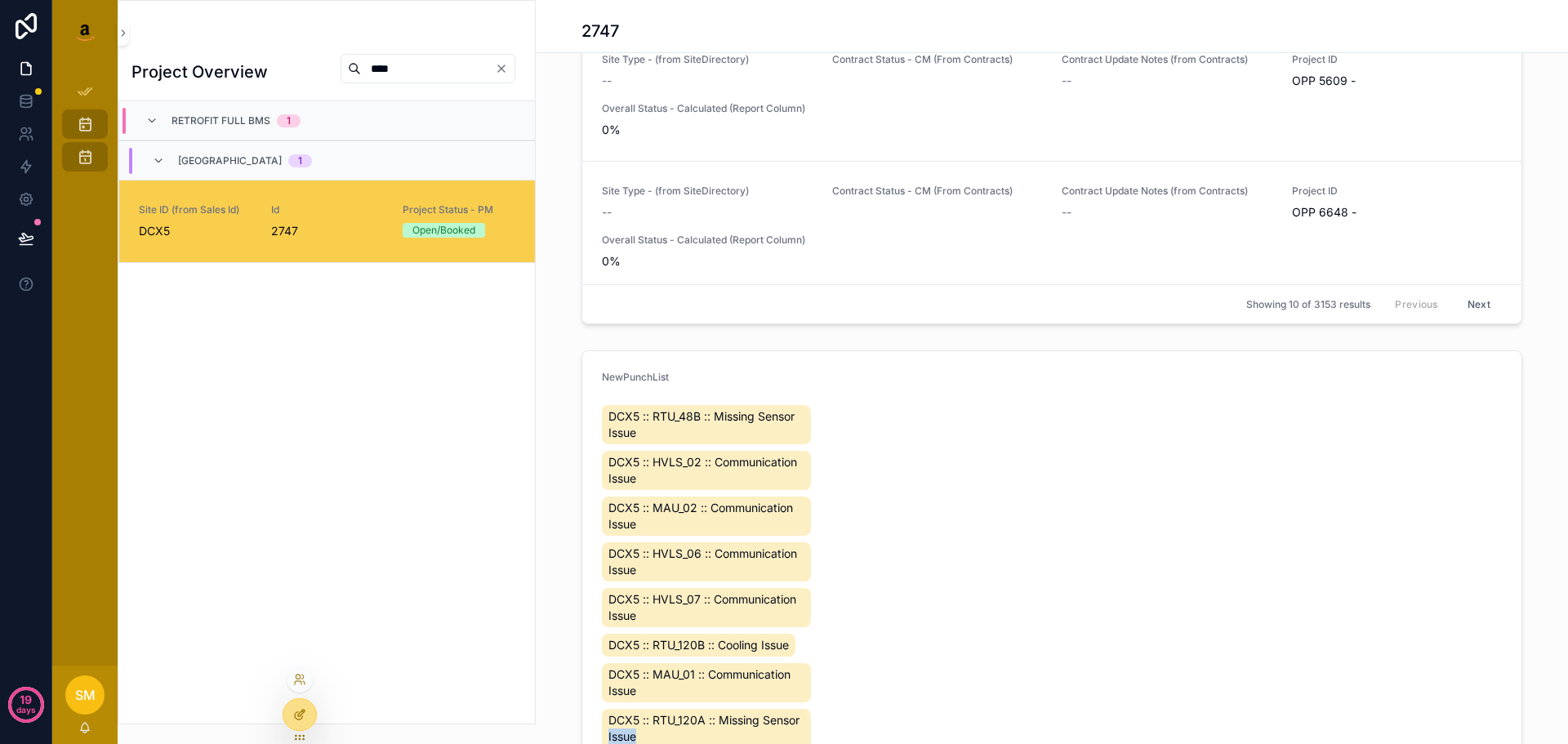
click at [301, 707] on icon at bounding box center [299, 713] width 13 height 13
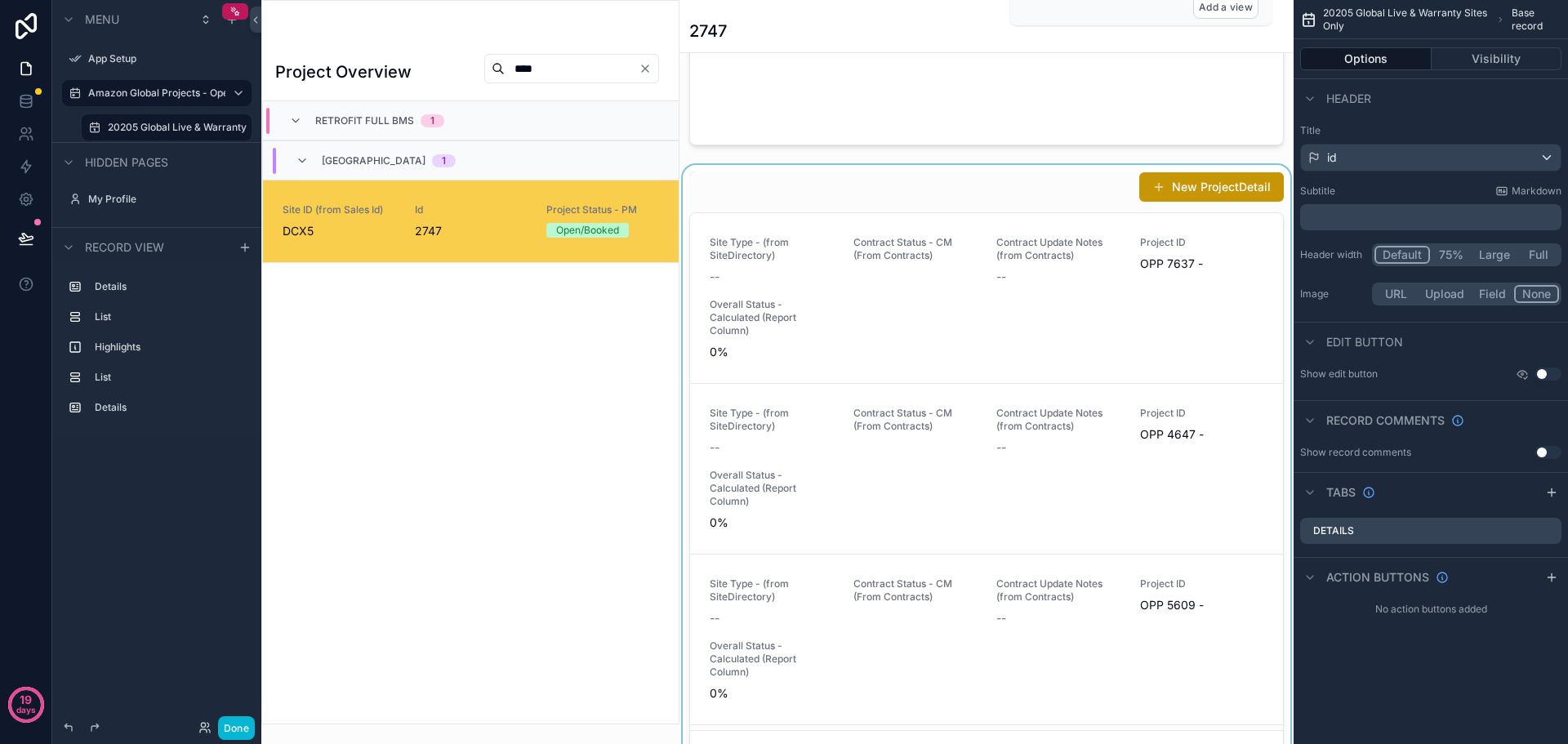
scroll to position [571, 0]
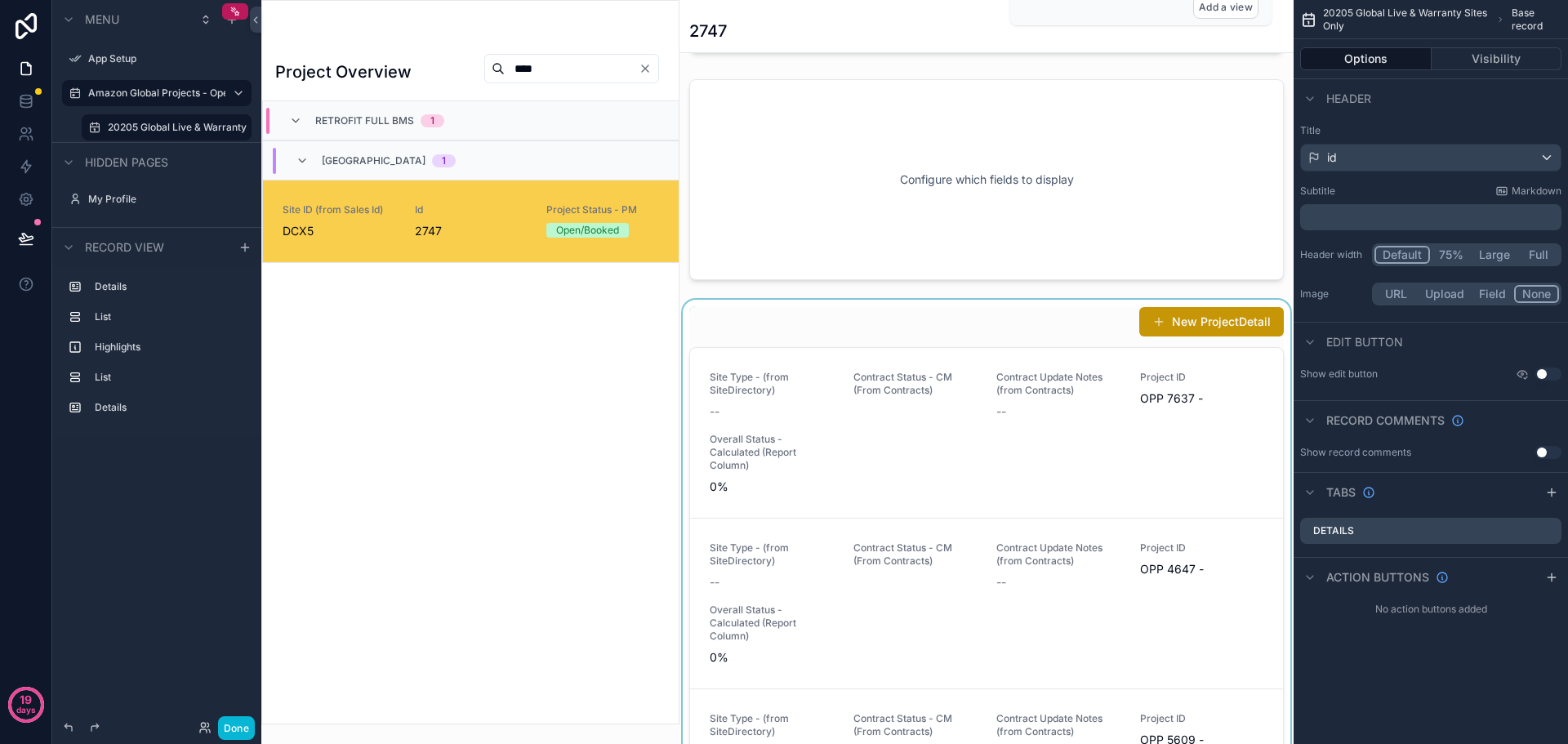
click at [961, 340] on div "scrollable content" at bounding box center [986, 605] width 614 height 611
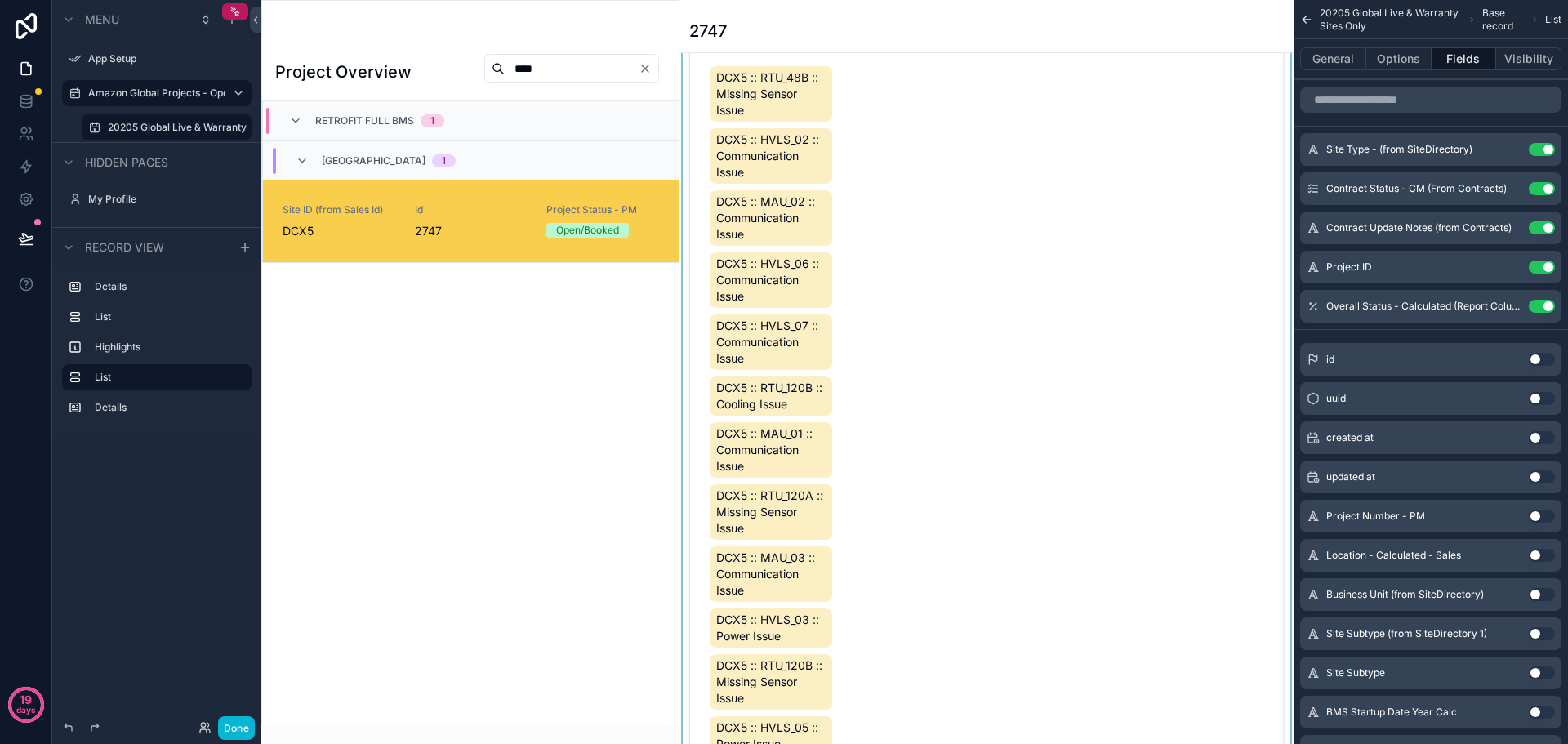
scroll to position [1469, 0]
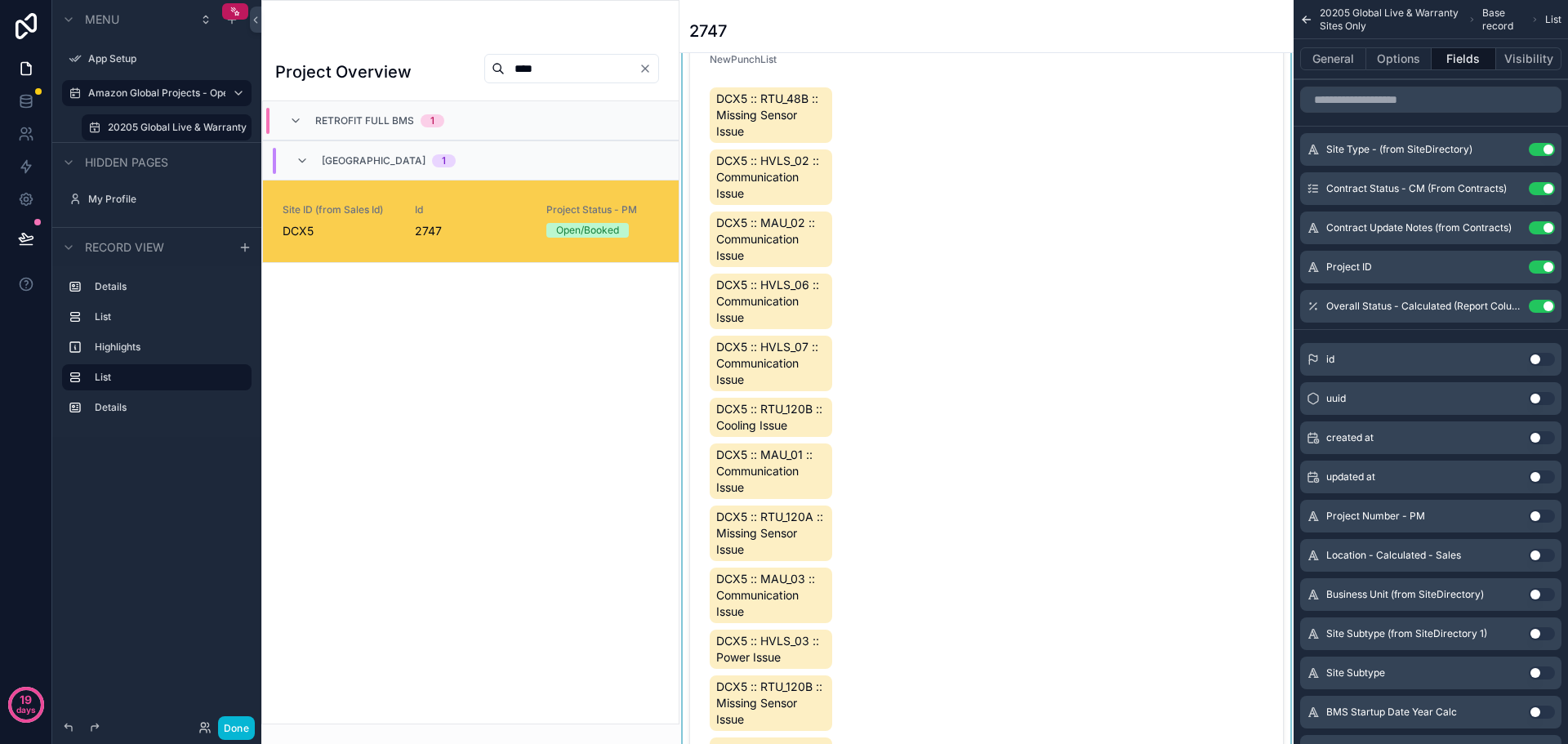
click at [978, 332] on div "scrollable content" at bounding box center [986, 525] width 614 height 1000
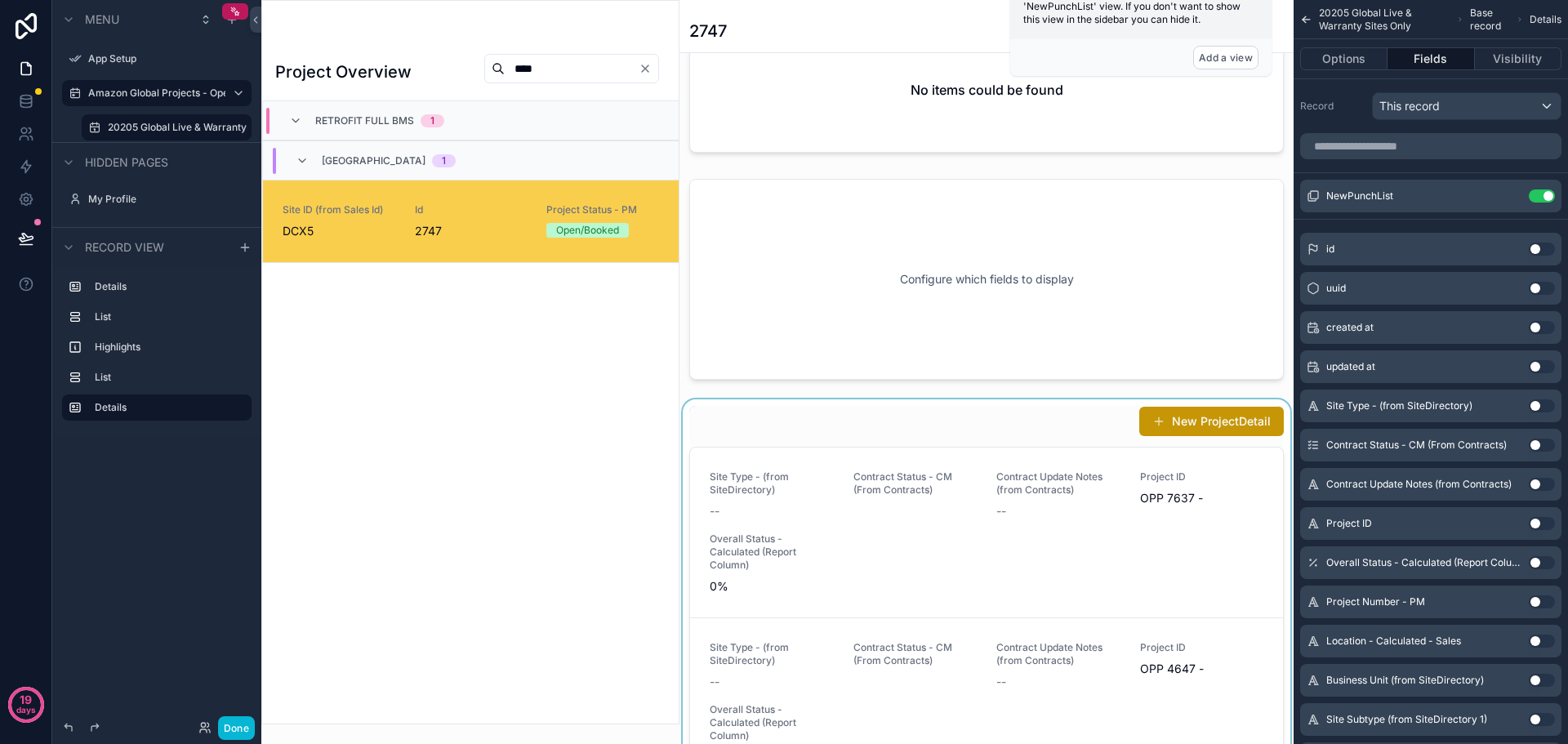
scroll to position [653, 0]
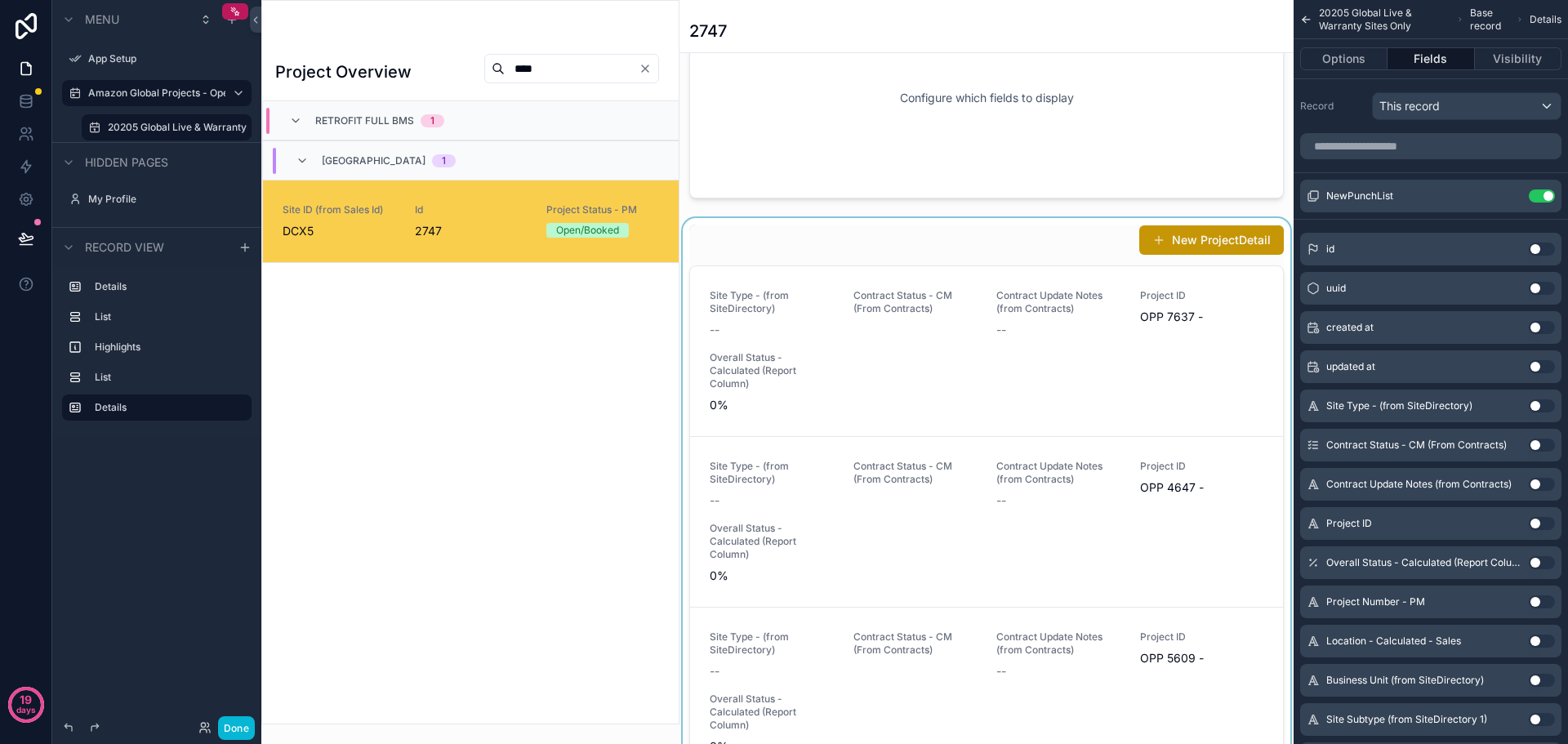
click at [905, 248] on div "scrollable content" at bounding box center [986, 523] width 614 height 611
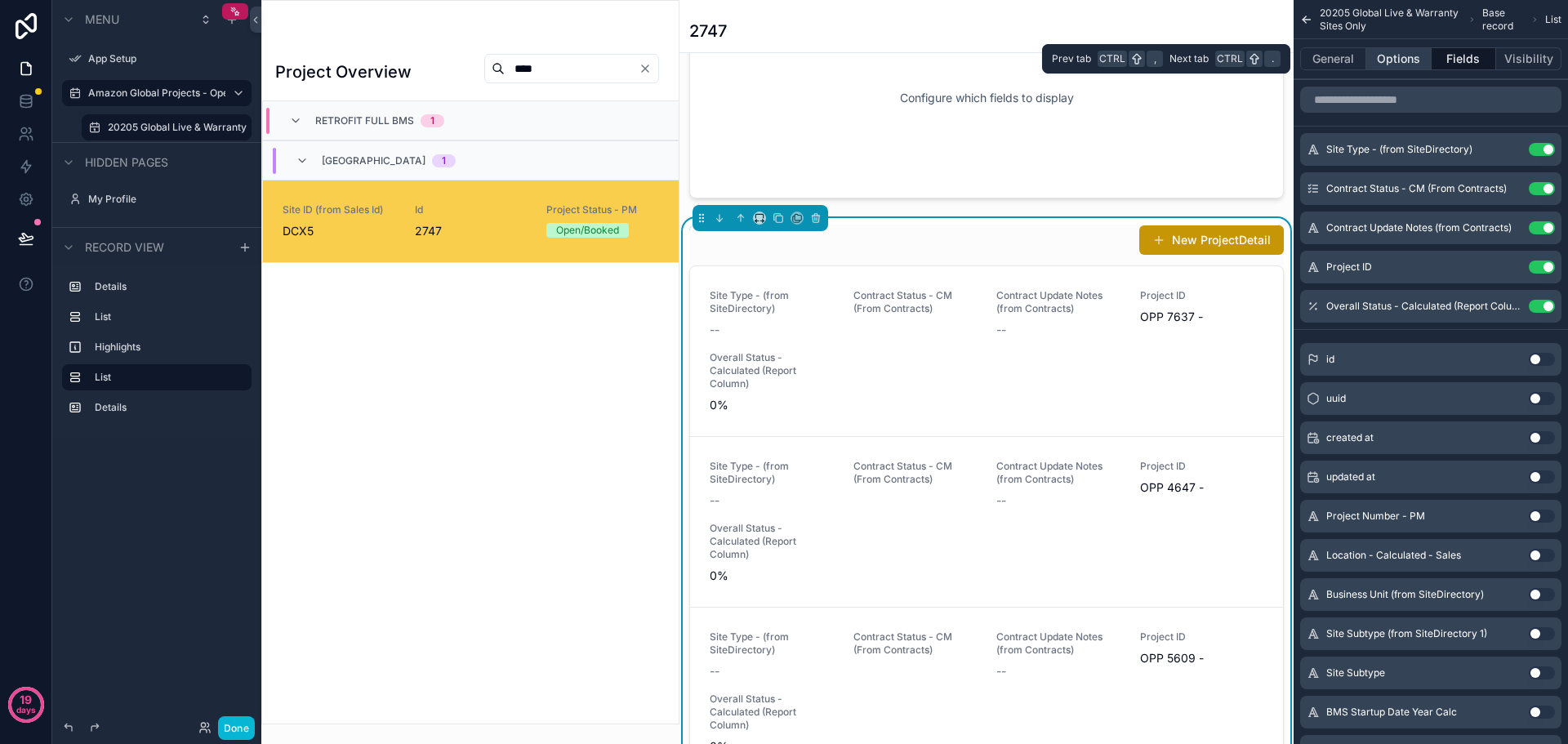
click at [1402, 58] on button "Options" at bounding box center [1399, 58] width 65 height 23
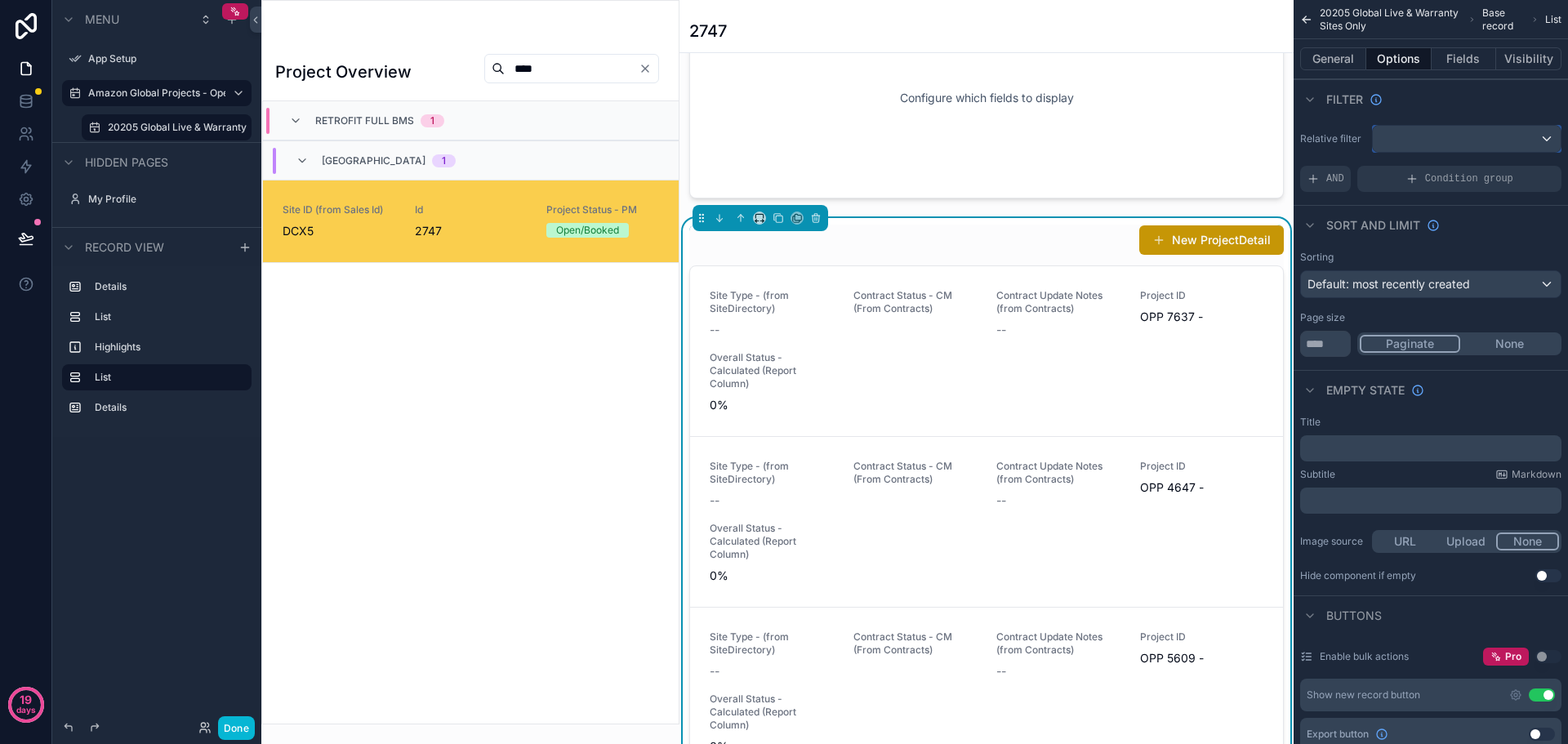
click at [1450, 136] on div "scrollable content" at bounding box center [1467, 139] width 188 height 26
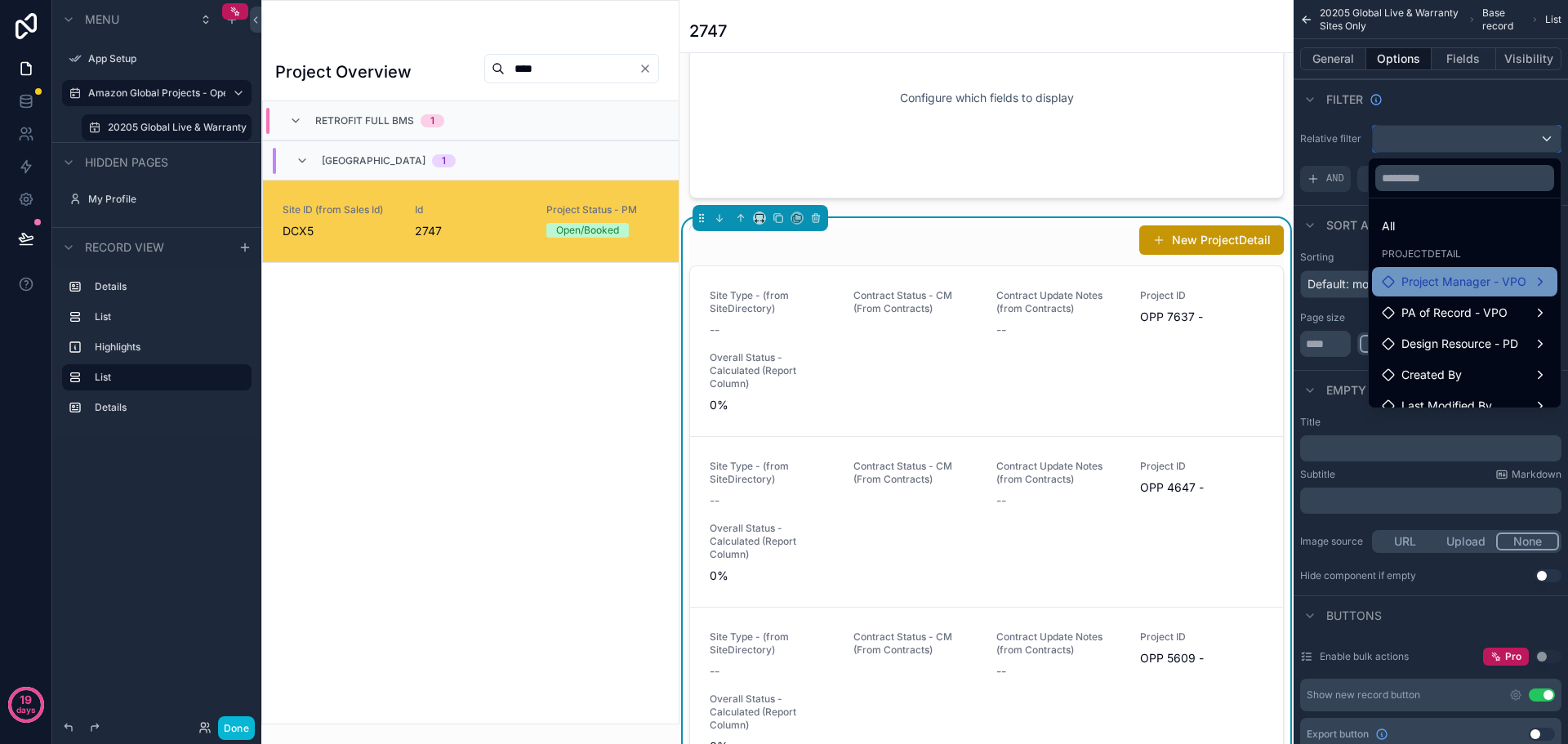
scroll to position [16, 0]
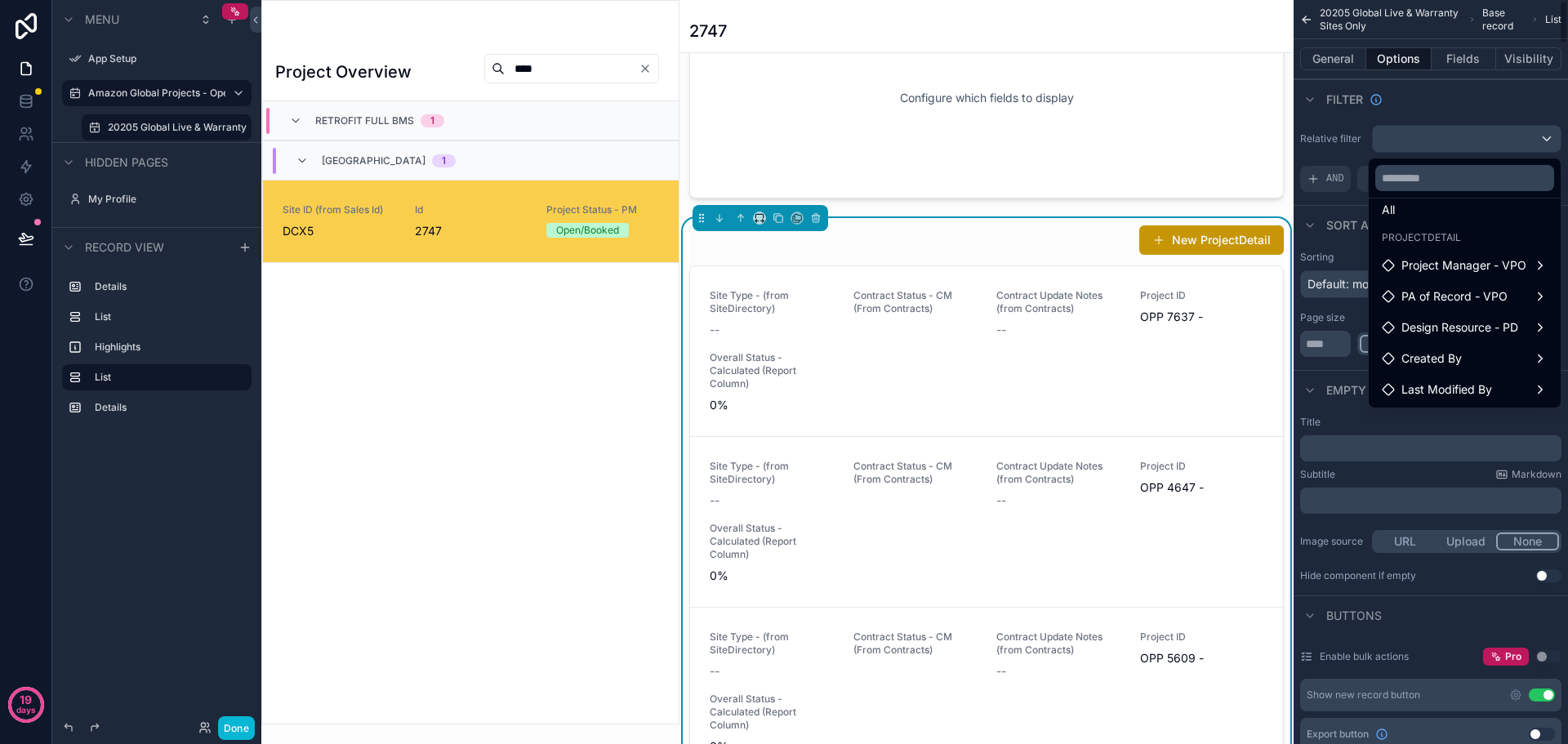
click at [1426, 100] on div "scrollable content" at bounding box center [784, 372] width 1568 height 744
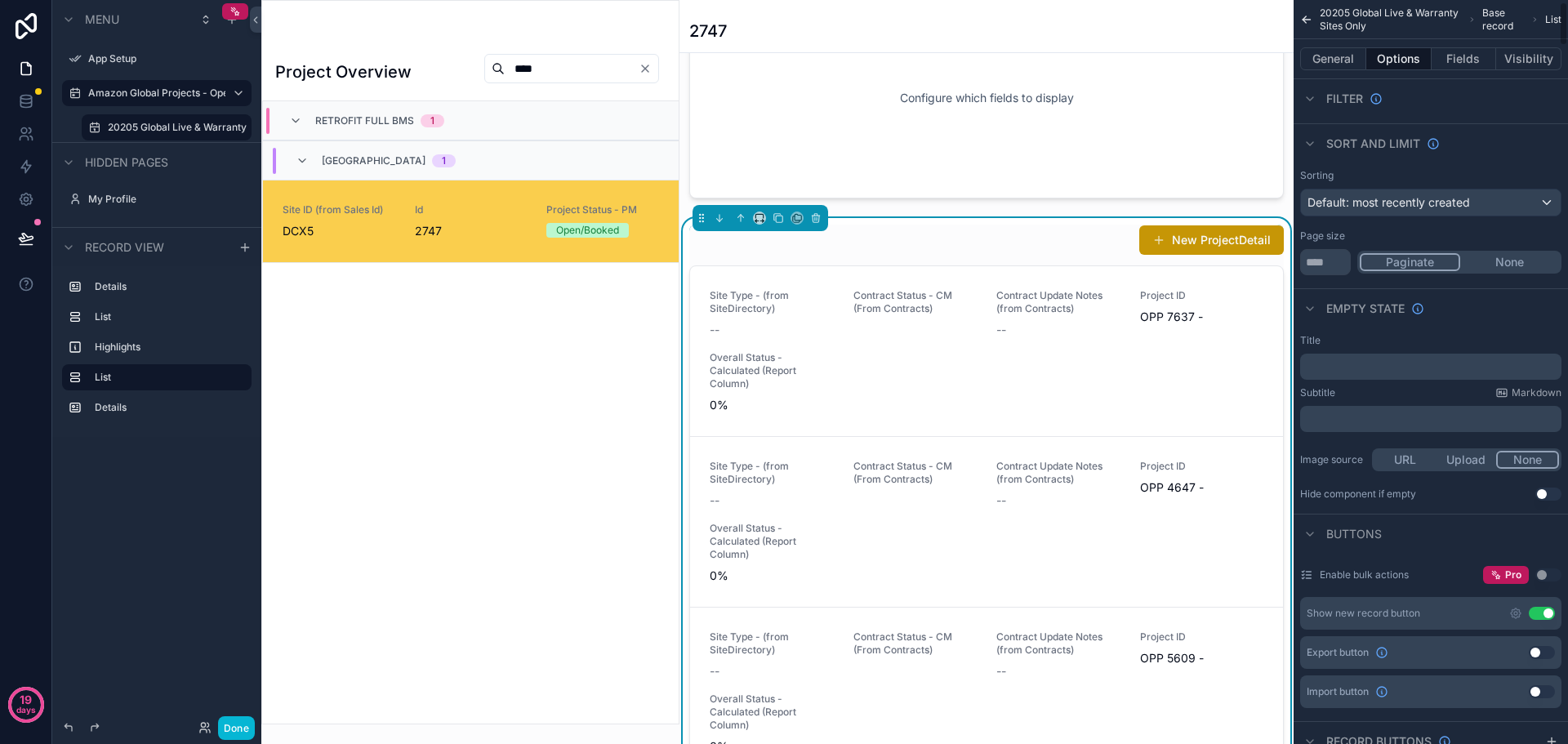
scroll to position [0, 0]
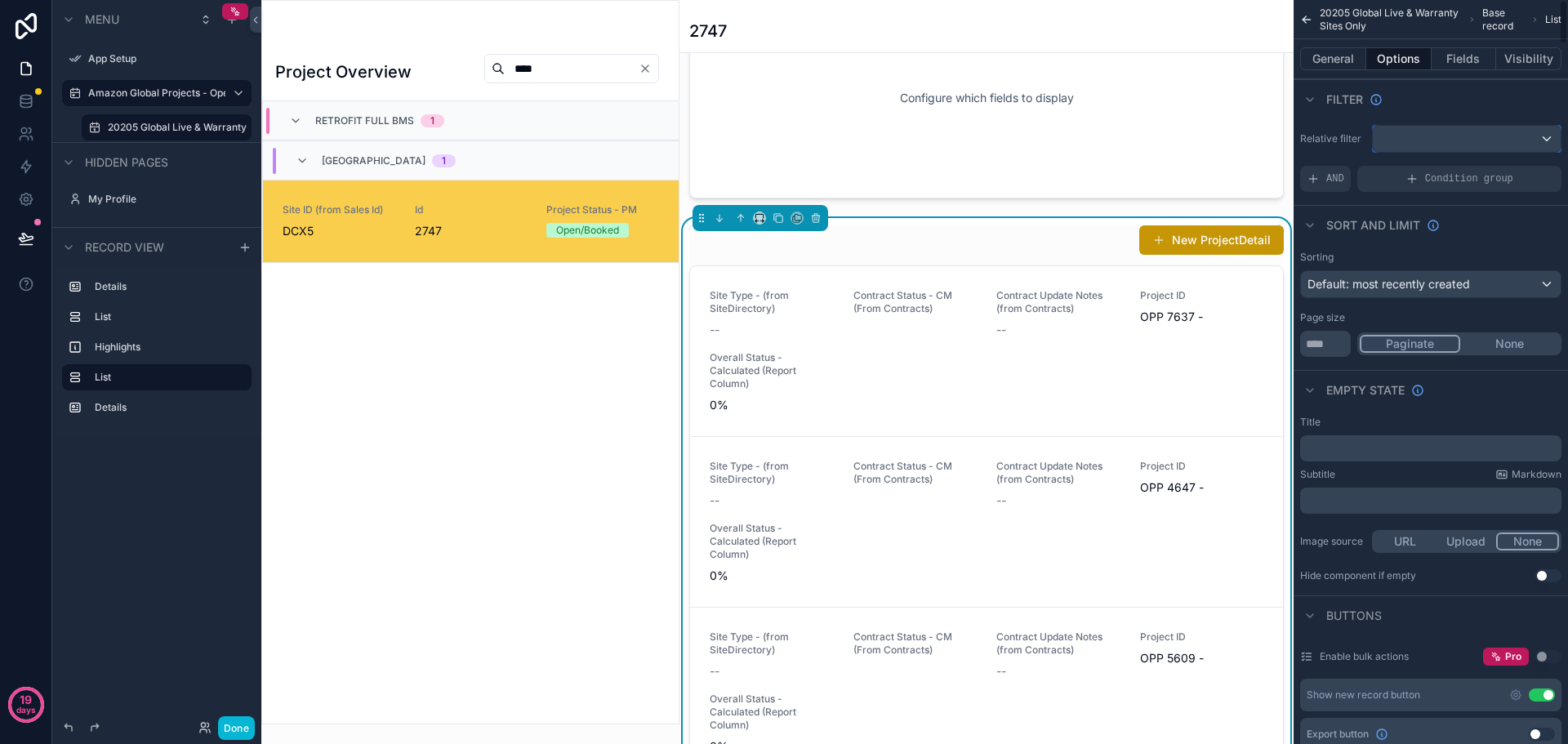
click at [1444, 146] on div "scrollable content" at bounding box center [1467, 139] width 188 height 26
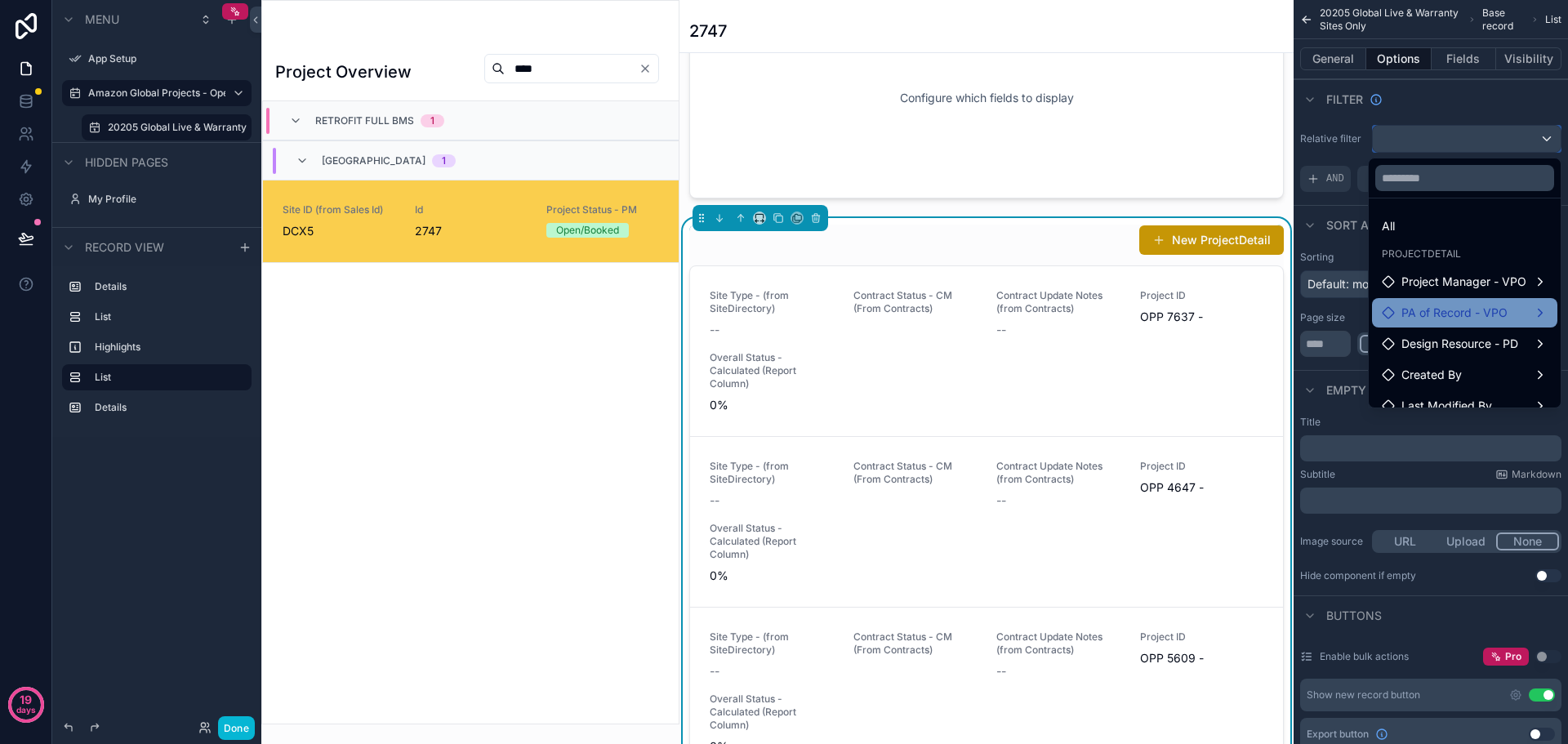
scroll to position [16, 0]
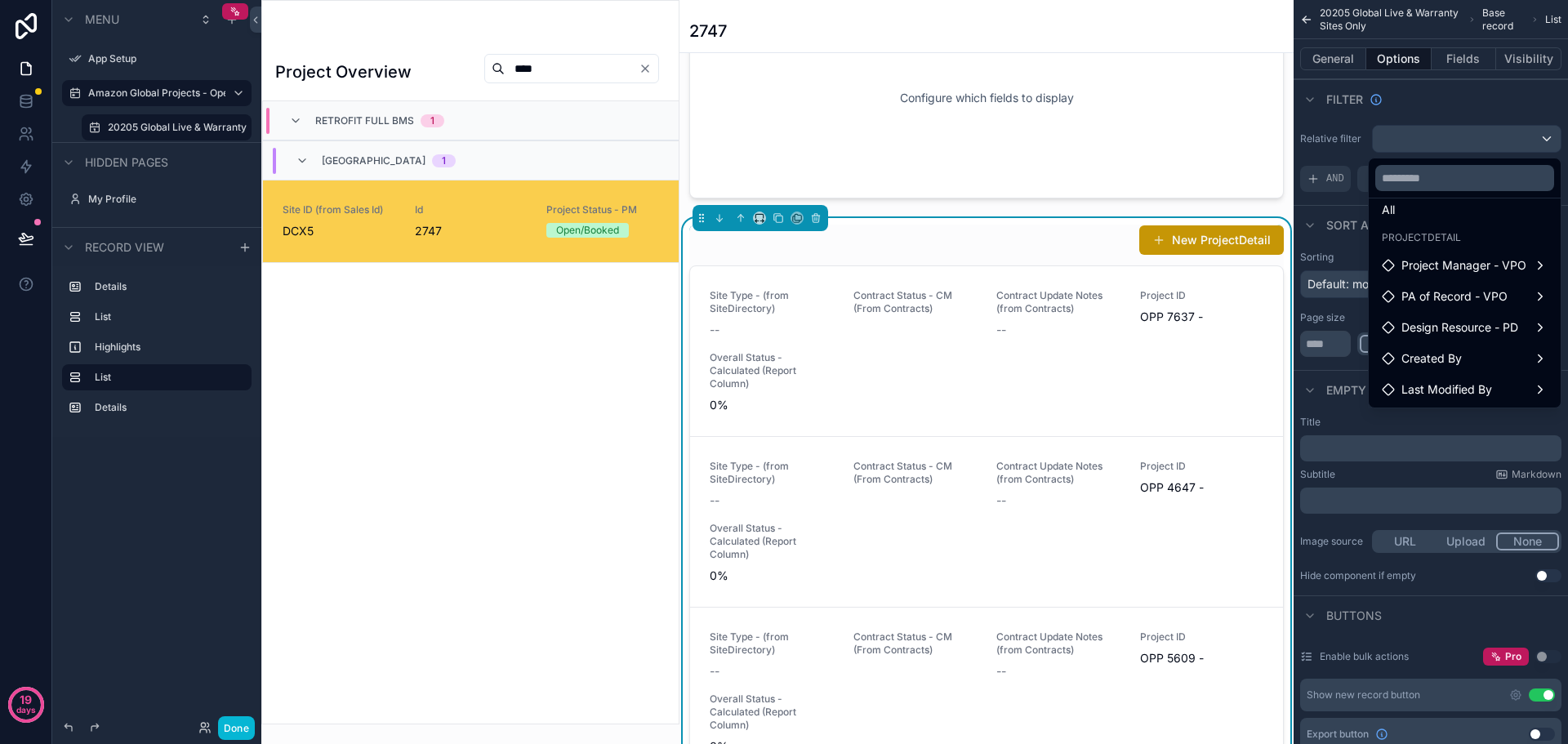
click at [314, 236] on span "DCX5" at bounding box center [339, 231] width 113 height 16
click at [1329, 182] on div "scrollable content" at bounding box center [784, 372] width 1568 height 744
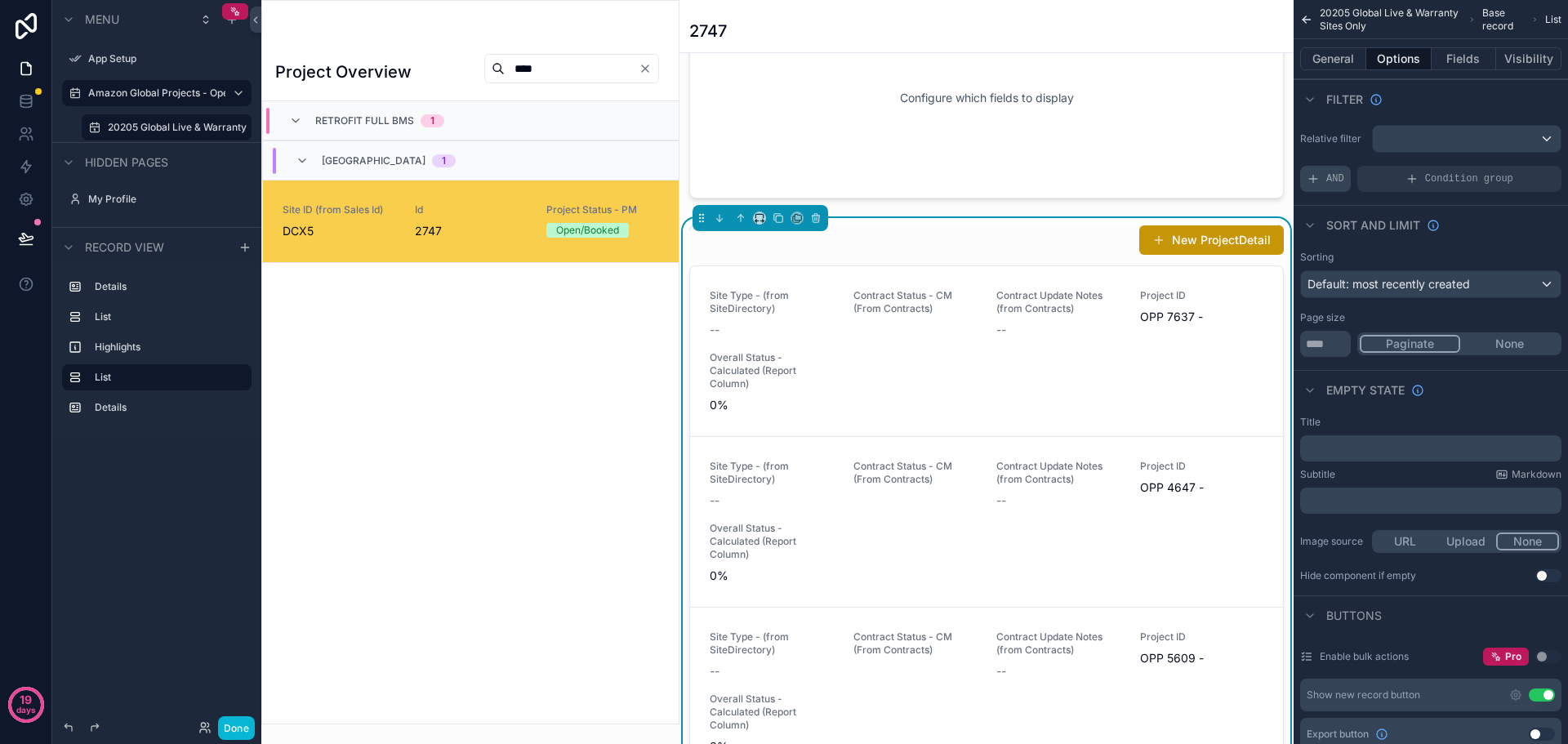
click at [1317, 171] on div "AND" at bounding box center [1324, 178] width 50 height 26
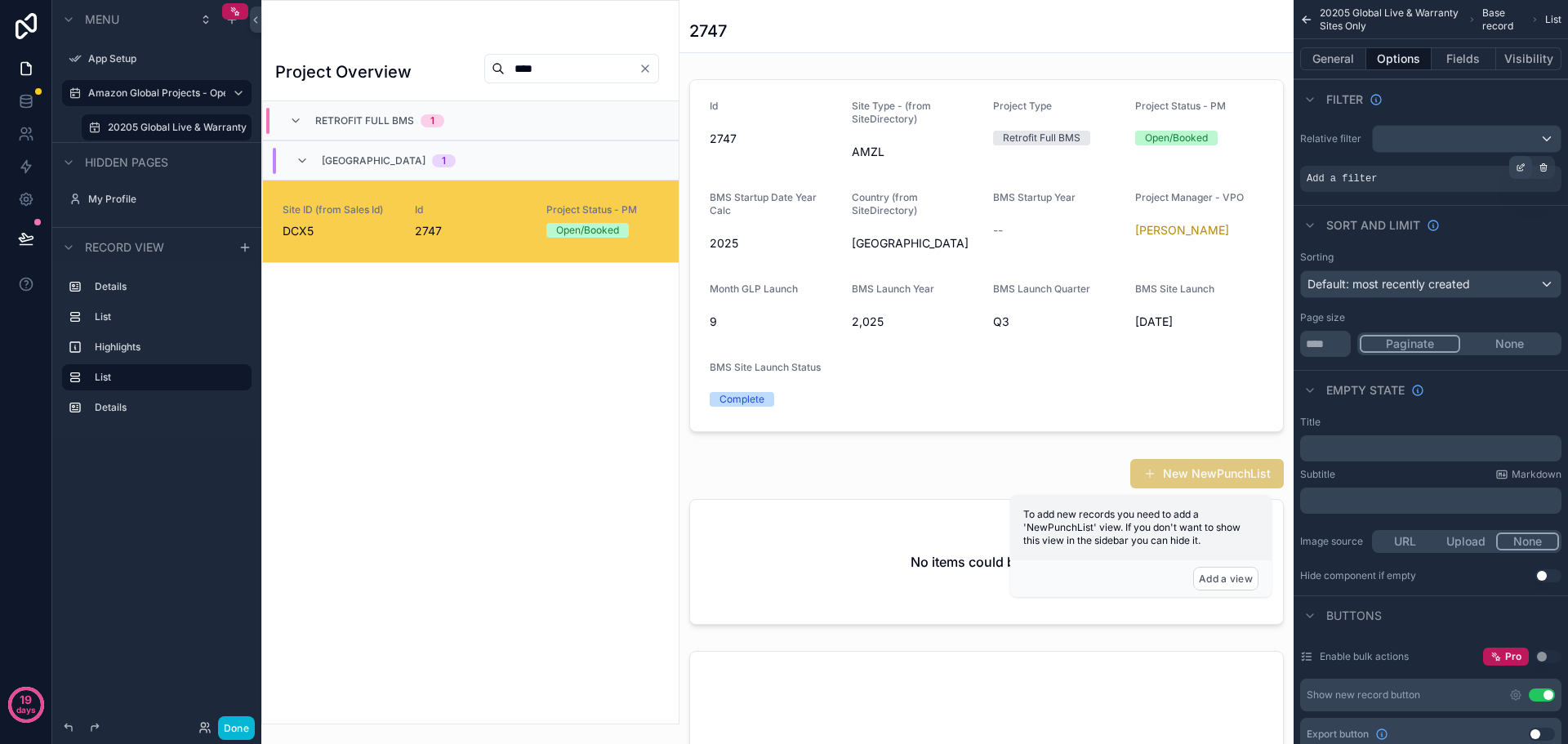
click at [1520, 170] on icon "scrollable content" at bounding box center [1520, 168] width 6 height 6
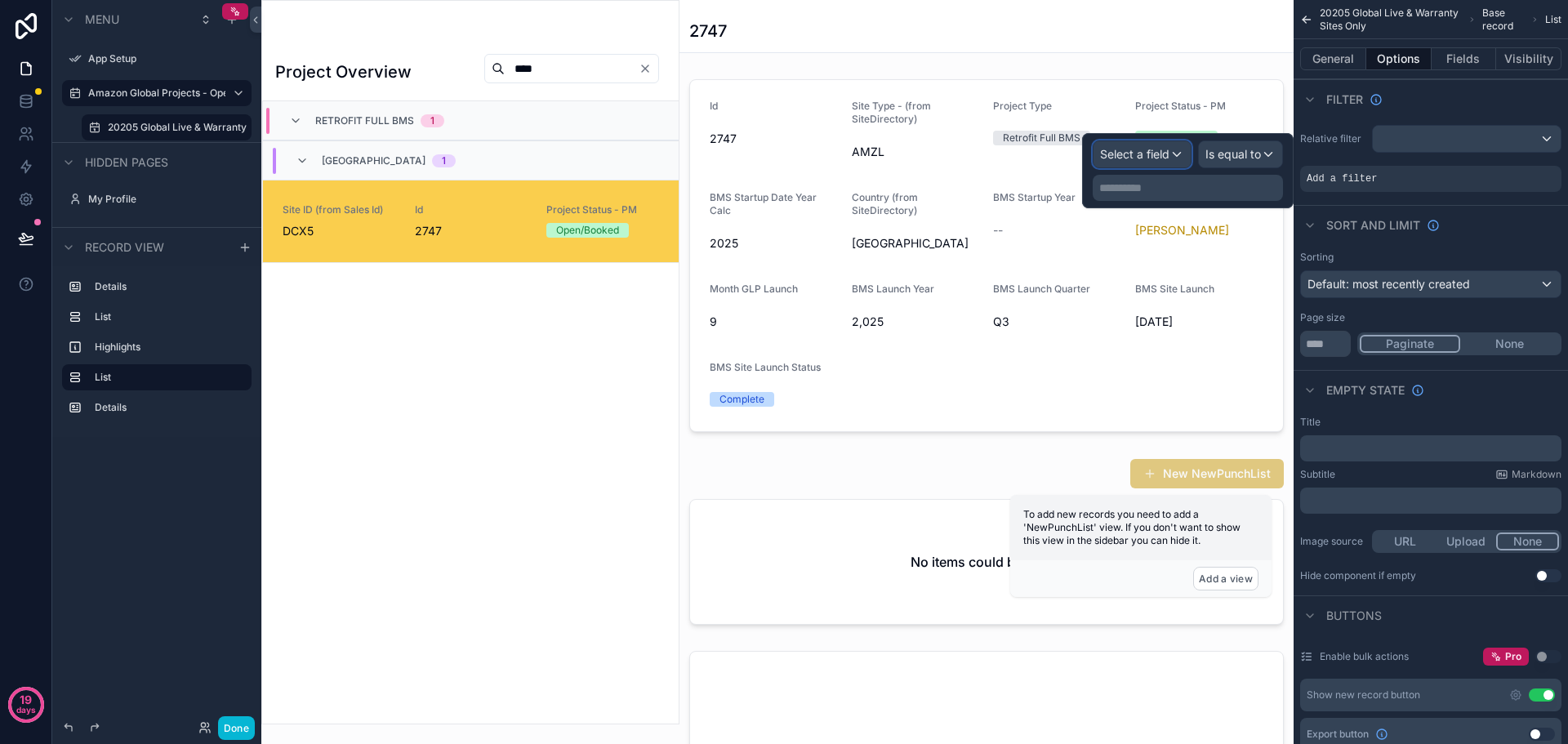
click at [1158, 158] on span "Select a field" at bounding box center [1134, 153] width 69 height 14
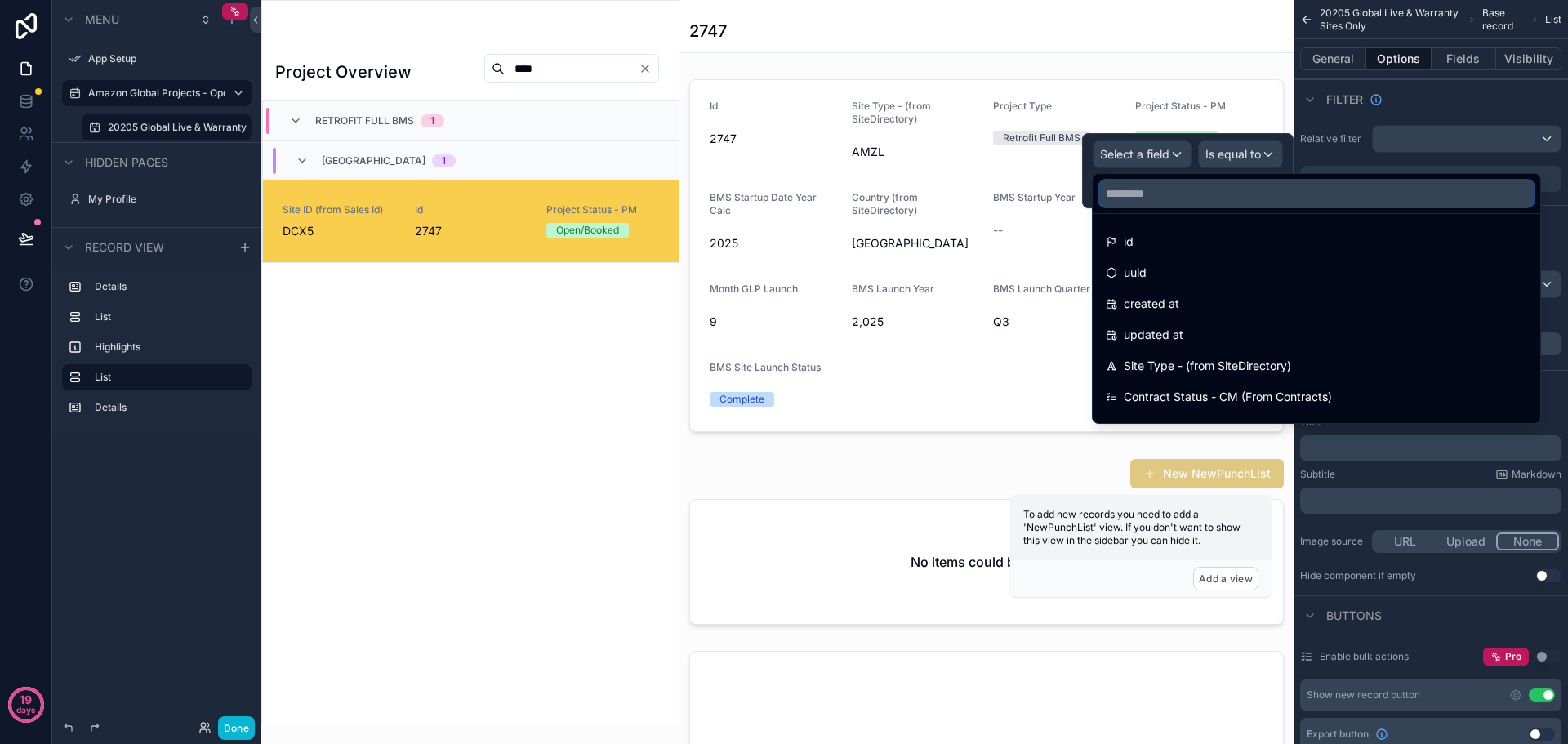
click at [1143, 202] on input "text" at bounding box center [1316, 193] width 435 height 26
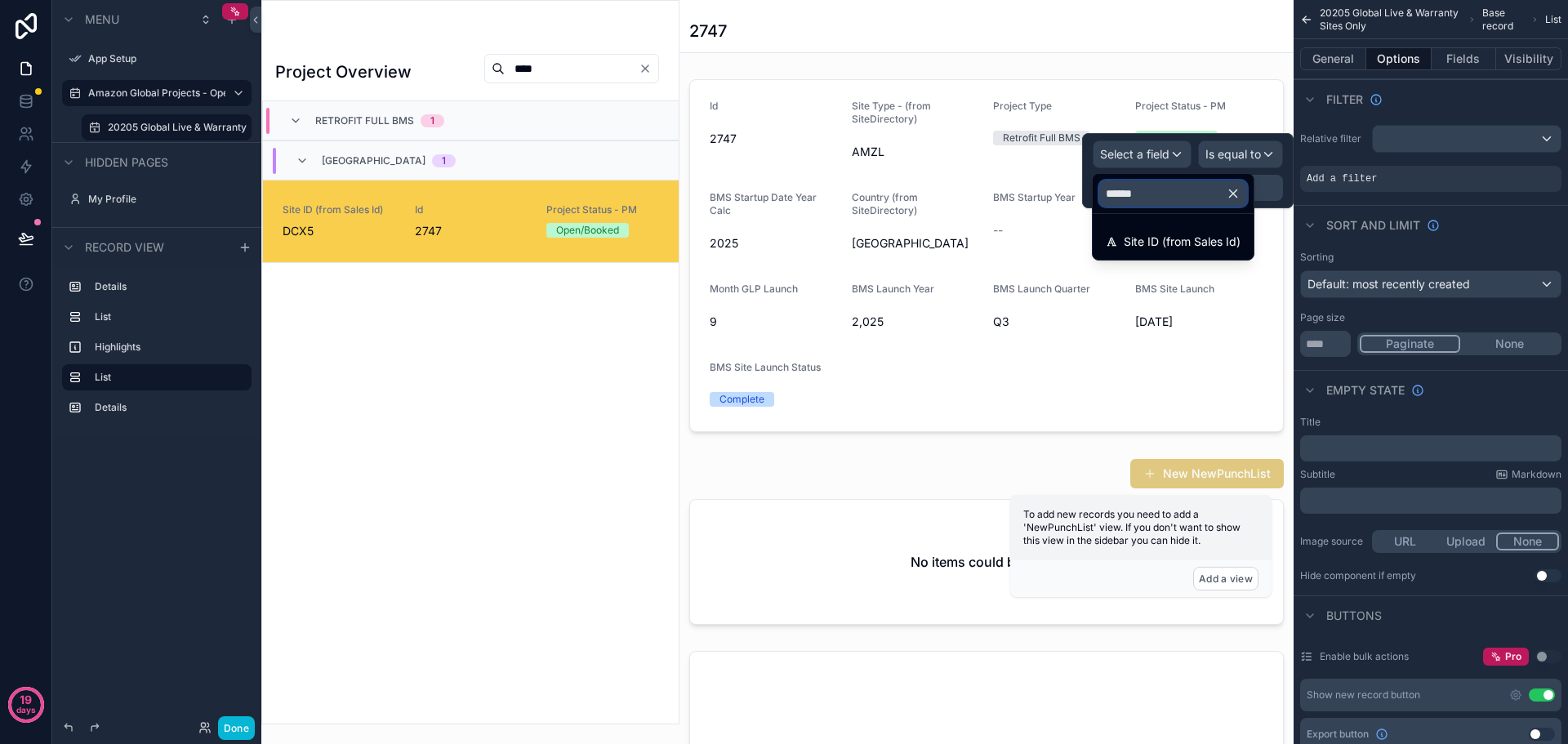
type input "*******"
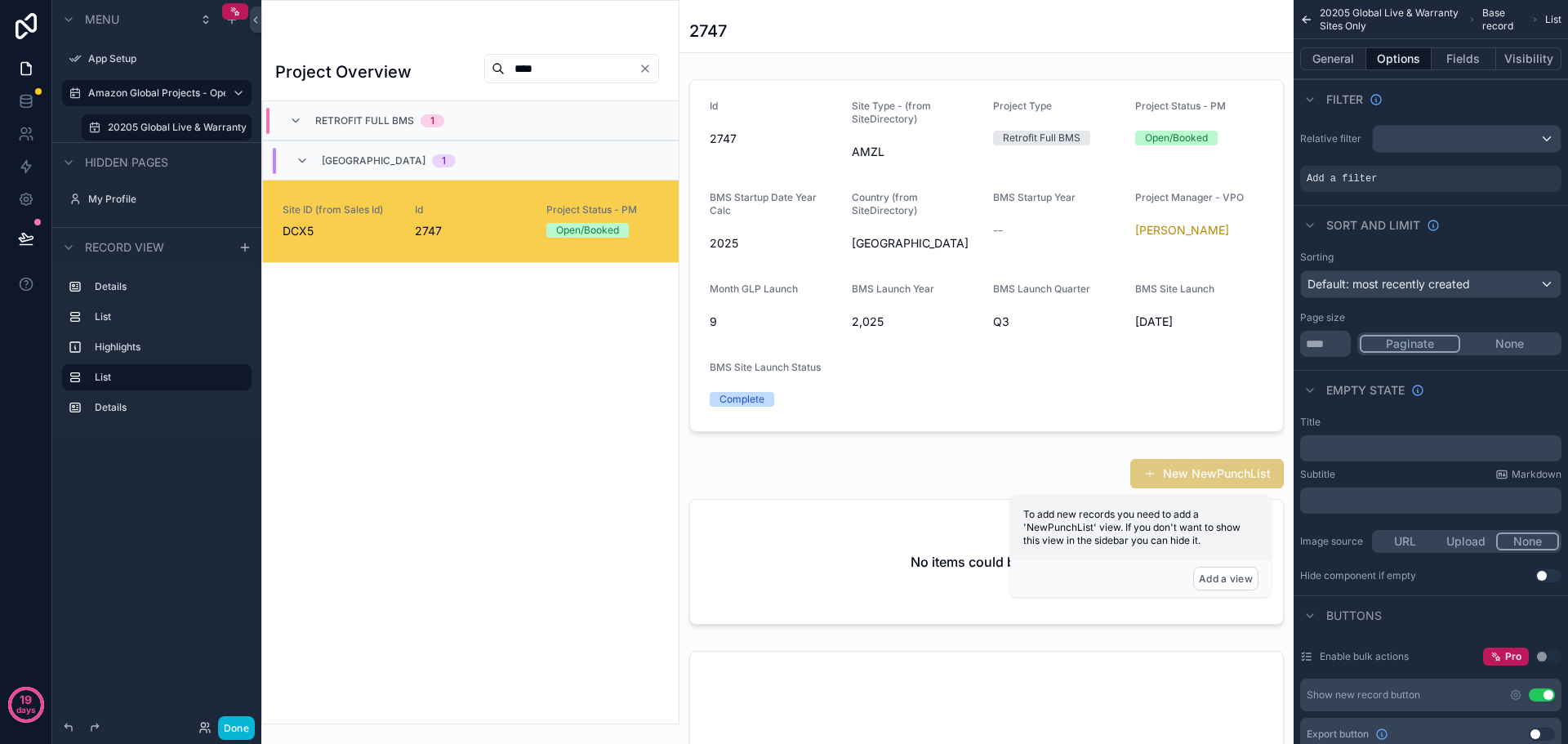
click at [506, 329] on div "Project Overview **** Retrofit Full BMS 1 North America 1 Site ID (from Sales I…" at bounding box center [470, 381] width 417 height 684
click at [441, 352] on div "Project Overview **** Retrofit Full BMS 1 North America 1 Site ID (from Sales I…" at bounding box center [470, 381] width 417 height 684
click at [408, 332] on div "Project Overview **** Retrofit Full BMS 1 North America 1 Site ID (from Sales I…" at bounding box center [470, 381] width 417 height 684
click at [526, 19] on div "Project Overview **** Retrofit Full BMS 1 North America 1 Site ID (from Sales I…" at bounding box center [470, 362] width 418 height 724
click at [245, 730] on button "Done" at bounding box center [236, 728] width 37 height 24
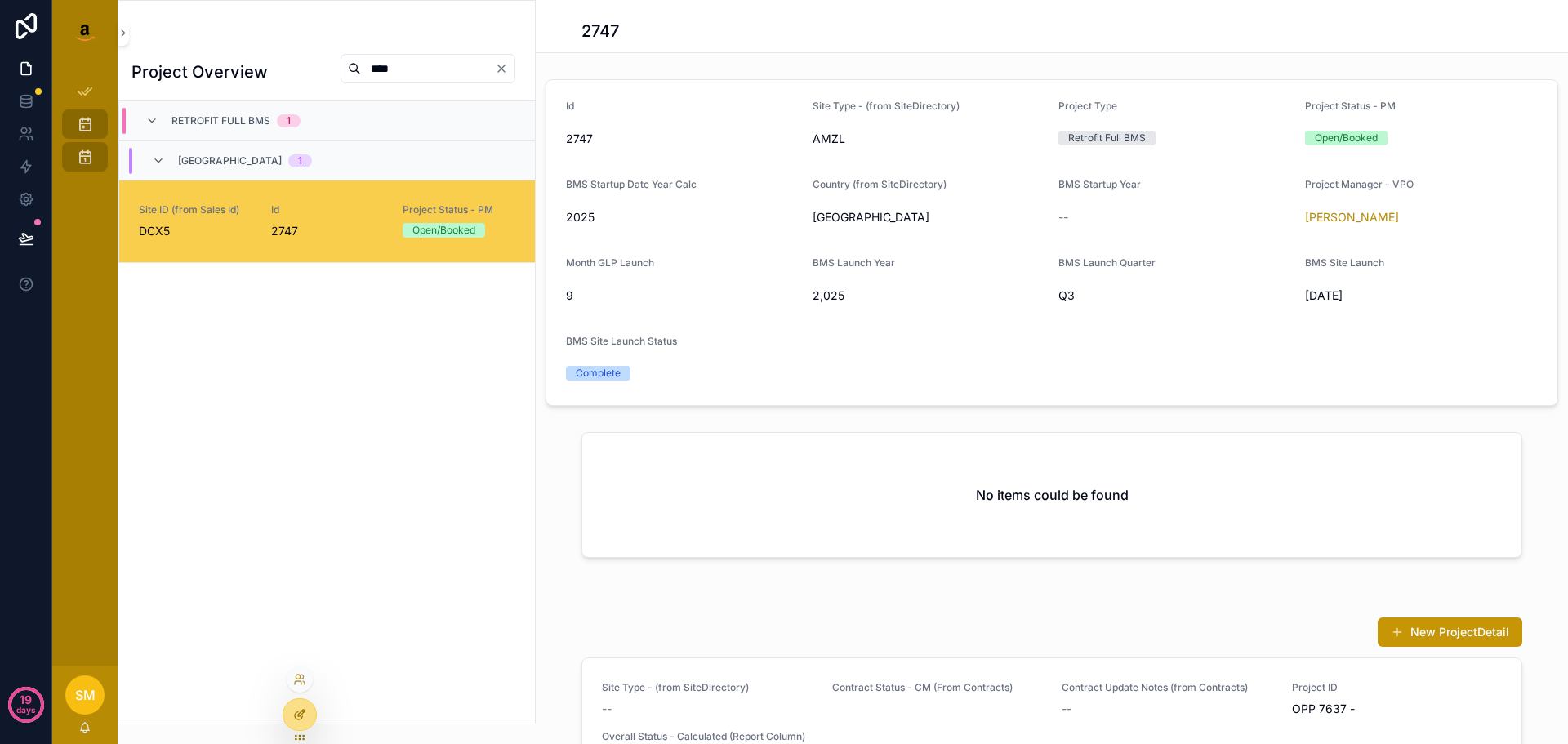
click at [289, 704] on div at bounding box center [299, 713] width 33 height 31
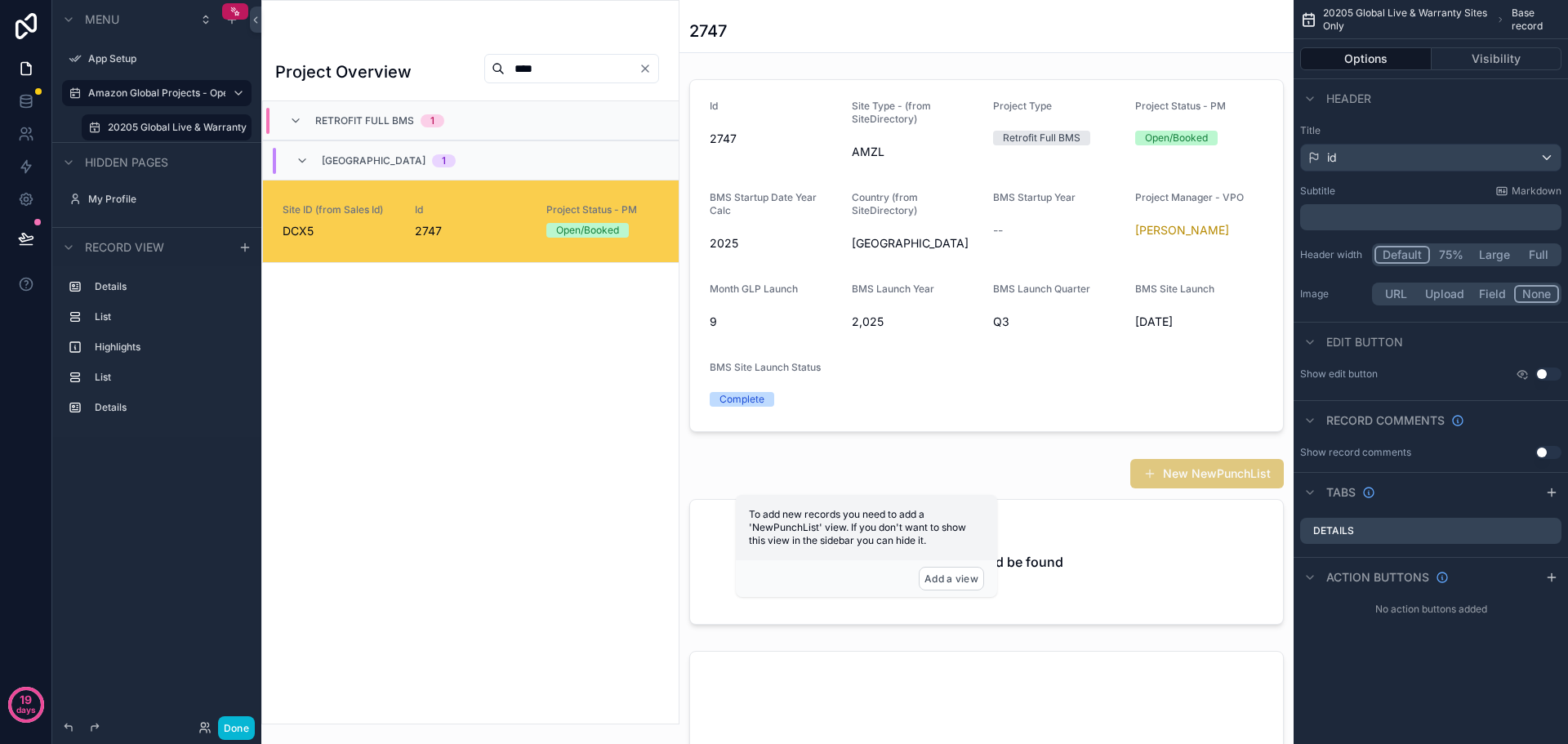
click at [373, 34] on div "scrollable content" at bounding box center [470, 362] width 417 height 722
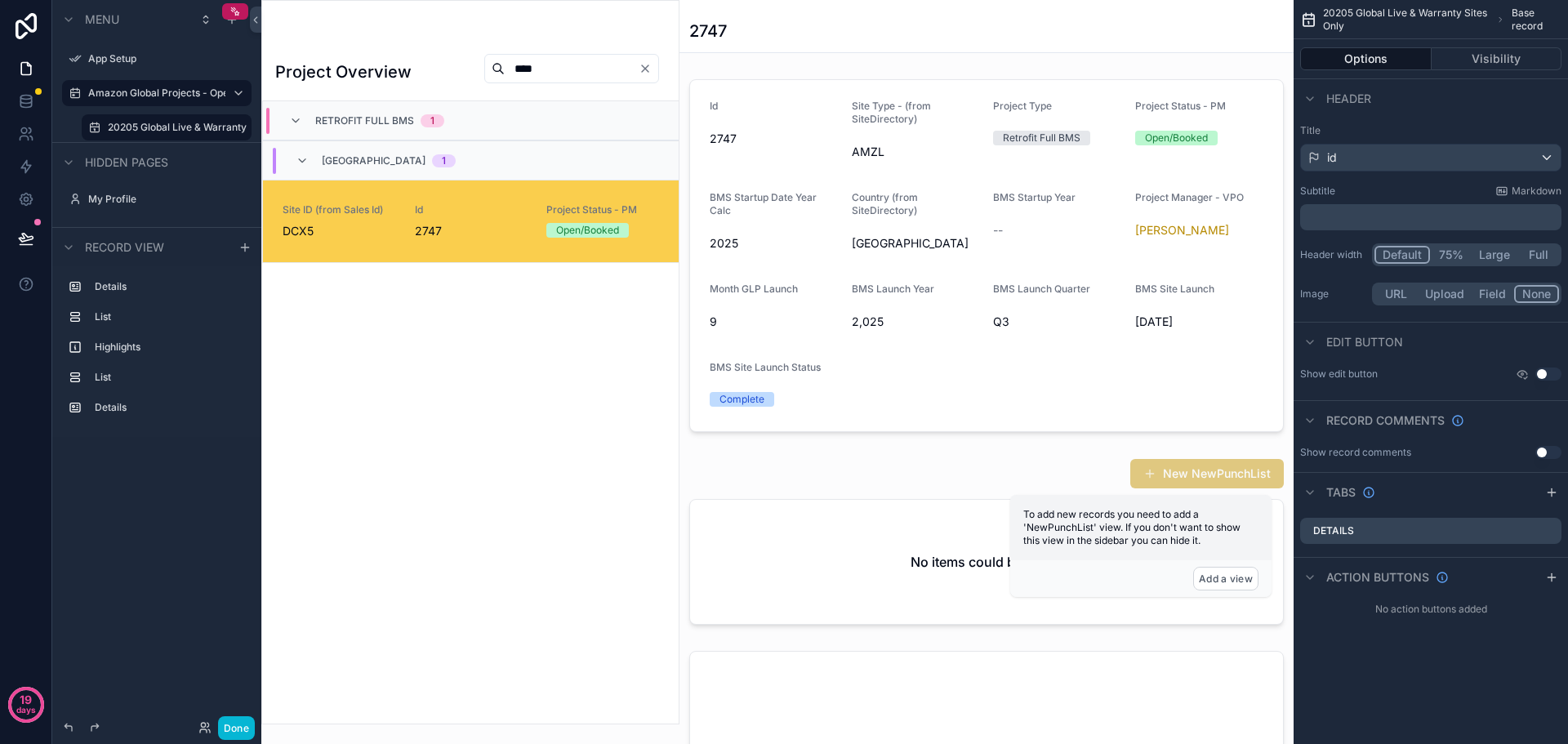
click at [1382, 11] on span "20205 Global Live & Warranty Sites Only" at bounding box center [1406, 20] width 166 height 26
click at [1500, 21] on icon "scrollable content" at bounding box center [1500, 20] width 9 height 10
click at [238, 60] on icon "scrollable content" at bounding box center [238, 58] width 13 height 13
click at [135, 135] on div "20205 Global Live & Warranty Sites Only" at bounding box center [166, 128] width 118 height 20
click at [240, 122] on icon "scrollable content" at bounding box center [238, 127] width 13 height 13
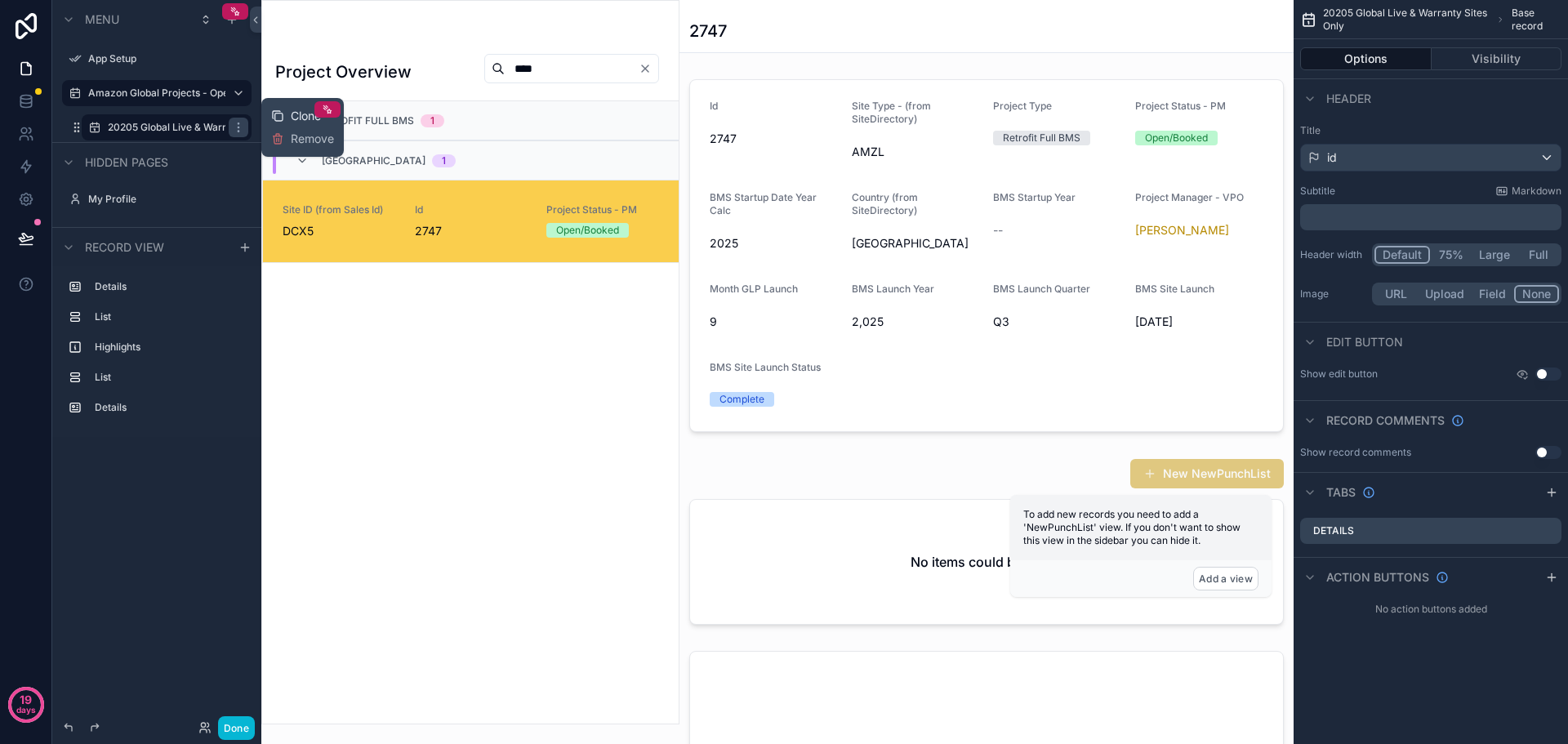
click at [299, 114] on span "Clone" at bounding box center [306, 116] width 31 height 16
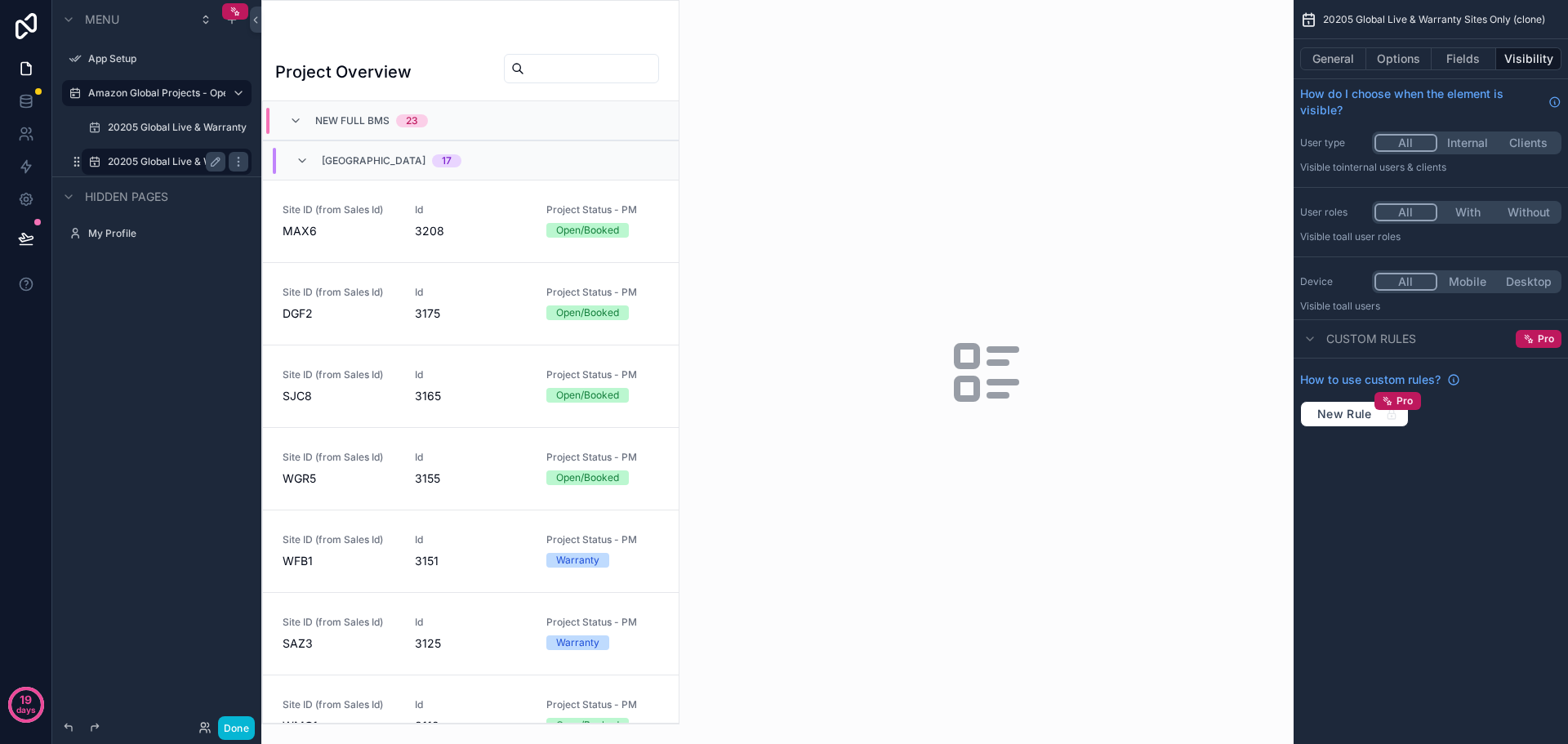
click at [174, 155] on label "20205 Global Live & Warranty Sites Only (clone)" at bounding box center [166, 161] width 118 height 13
click at [1326, 67] on button "General" at bounding box center [1332, 58] width 66 height 23
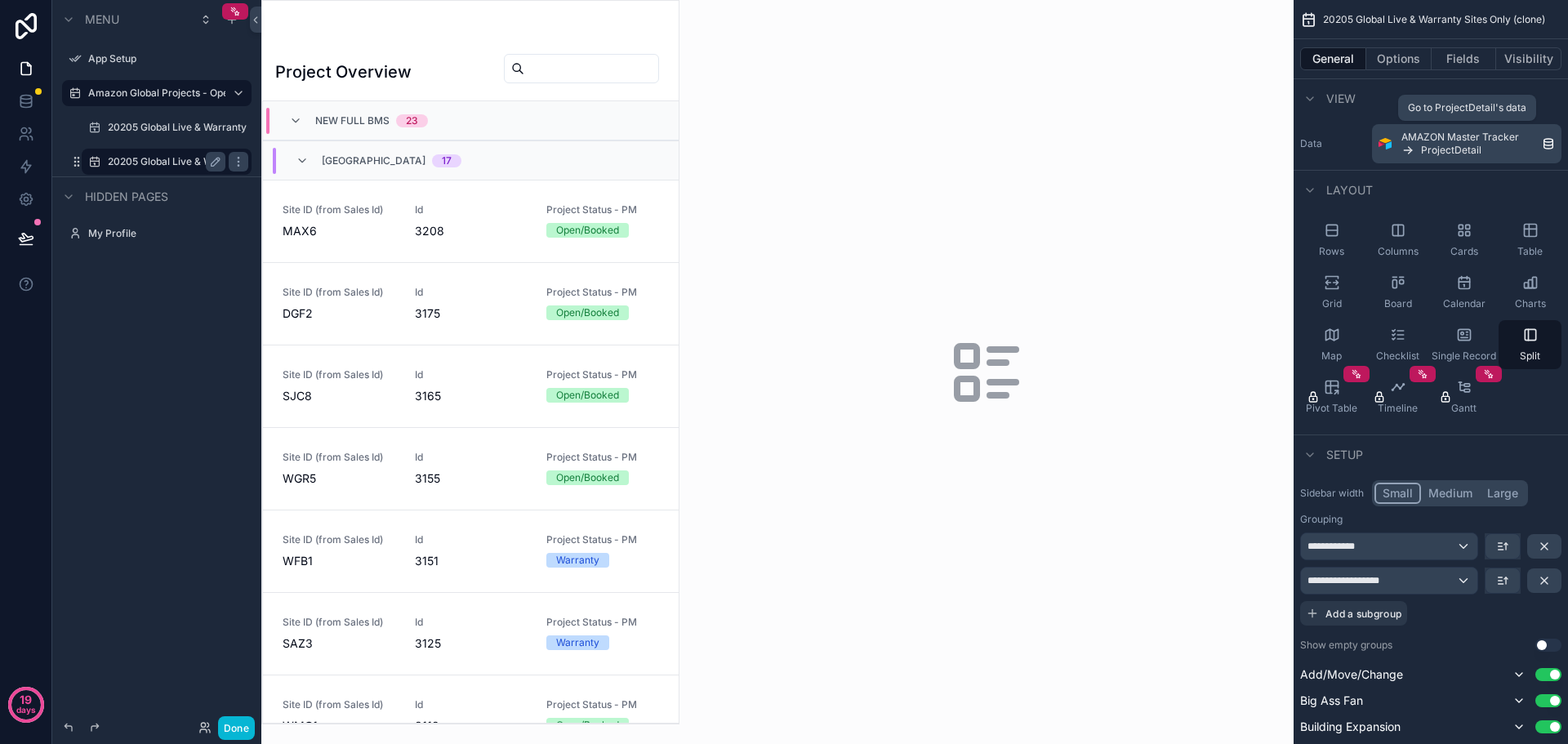
click at [1521, 147] on div "AMAZON Master Tracker ProjectDetail" at bounding box center [1472, 143] width 141 height 26
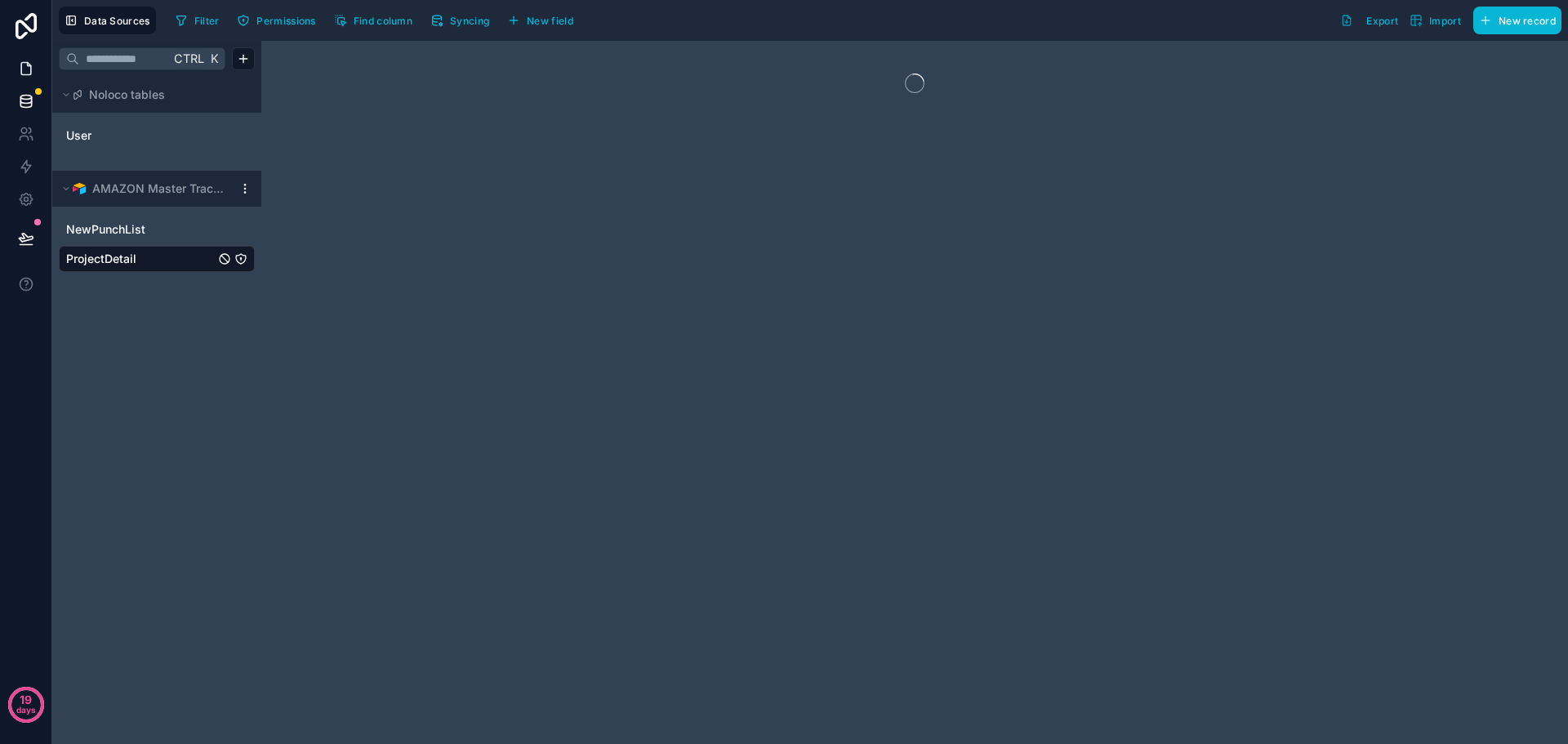
click at [35, 71] on link at bounding box center [26, 68] width 51 height 33
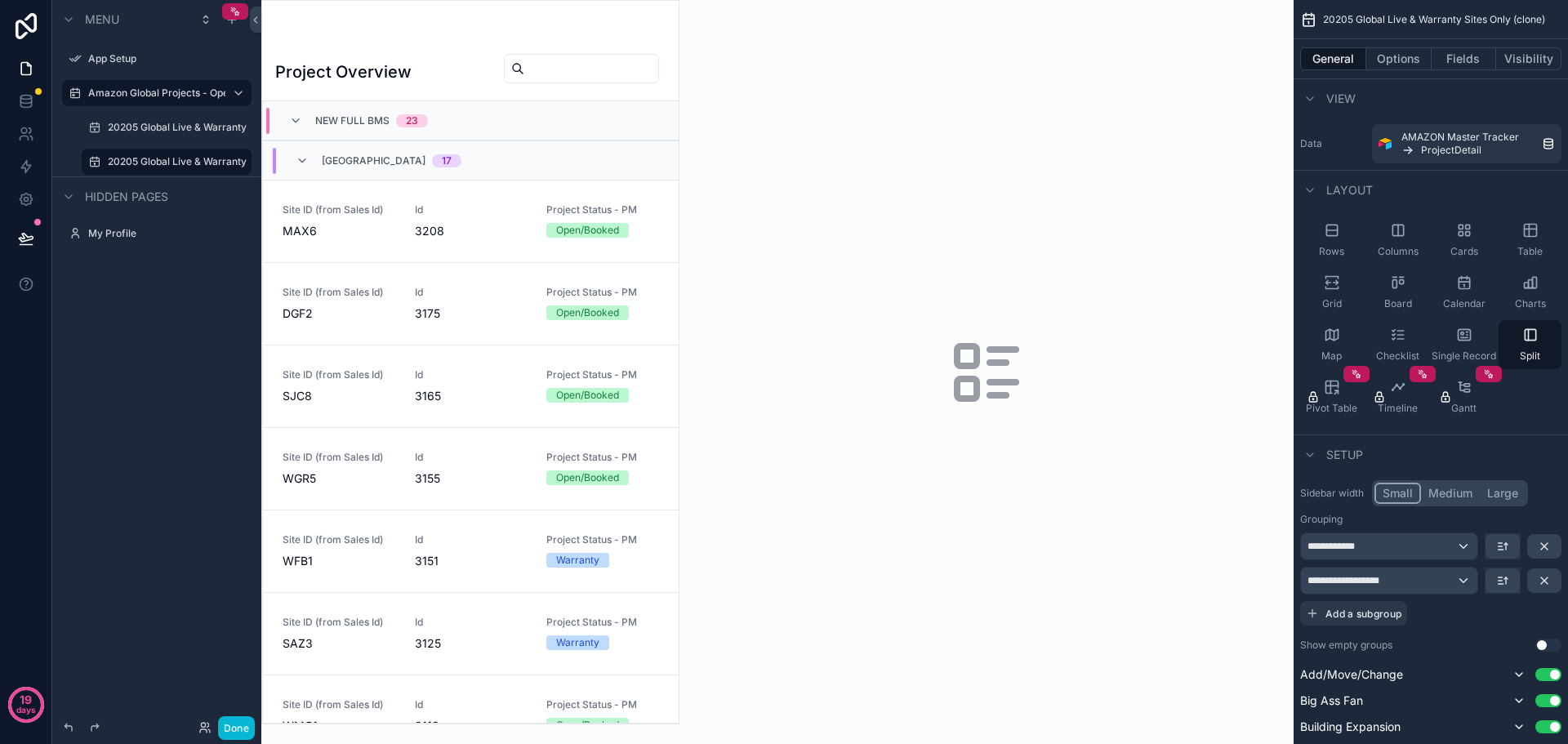
click at [423, 76] on div "scrollable content" at bounding box center [470, 362] width 417 height 722
click at [437, 81] on div "Project Overview" at bounding box center [470, 72] width 390 height 38
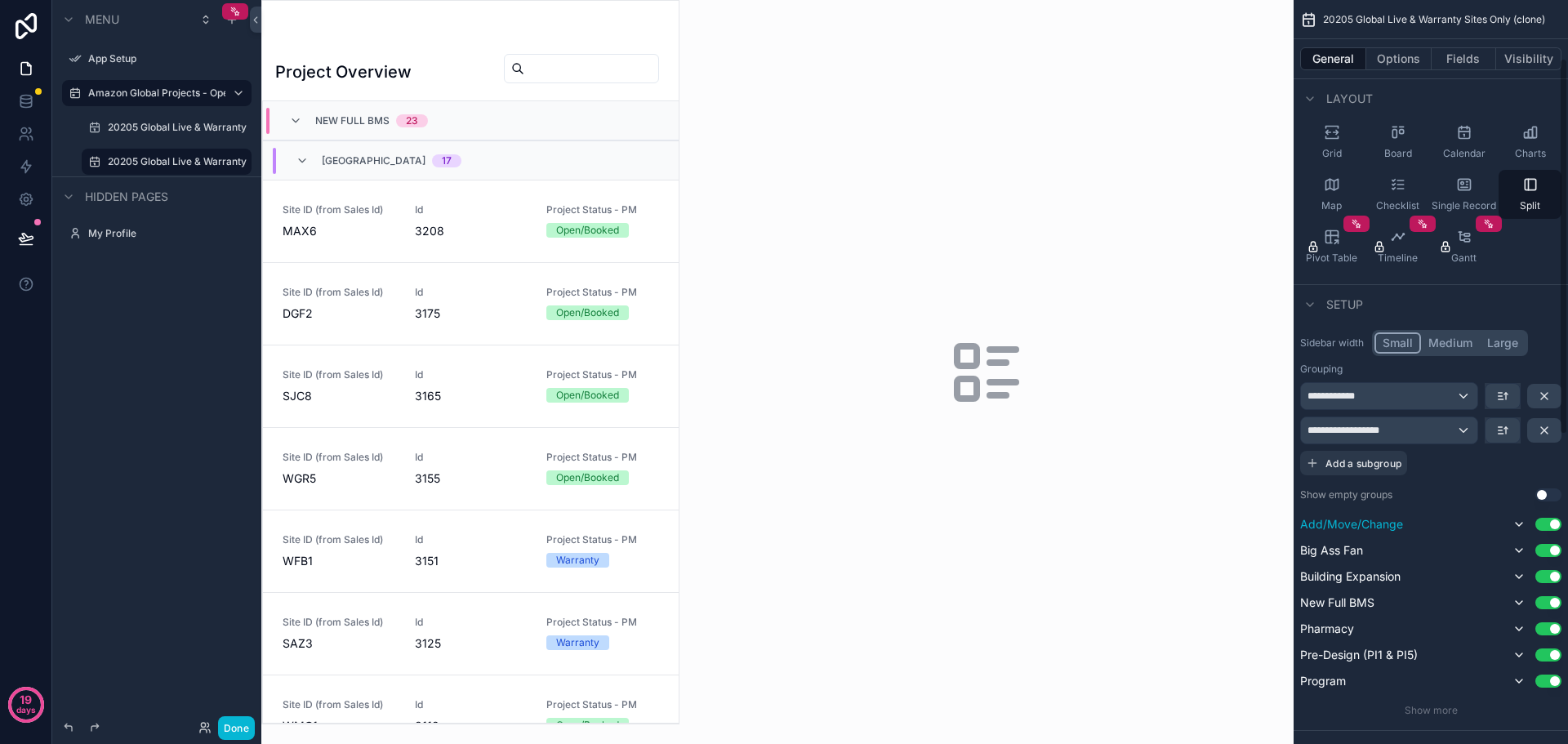
scroll to position [163, 0]
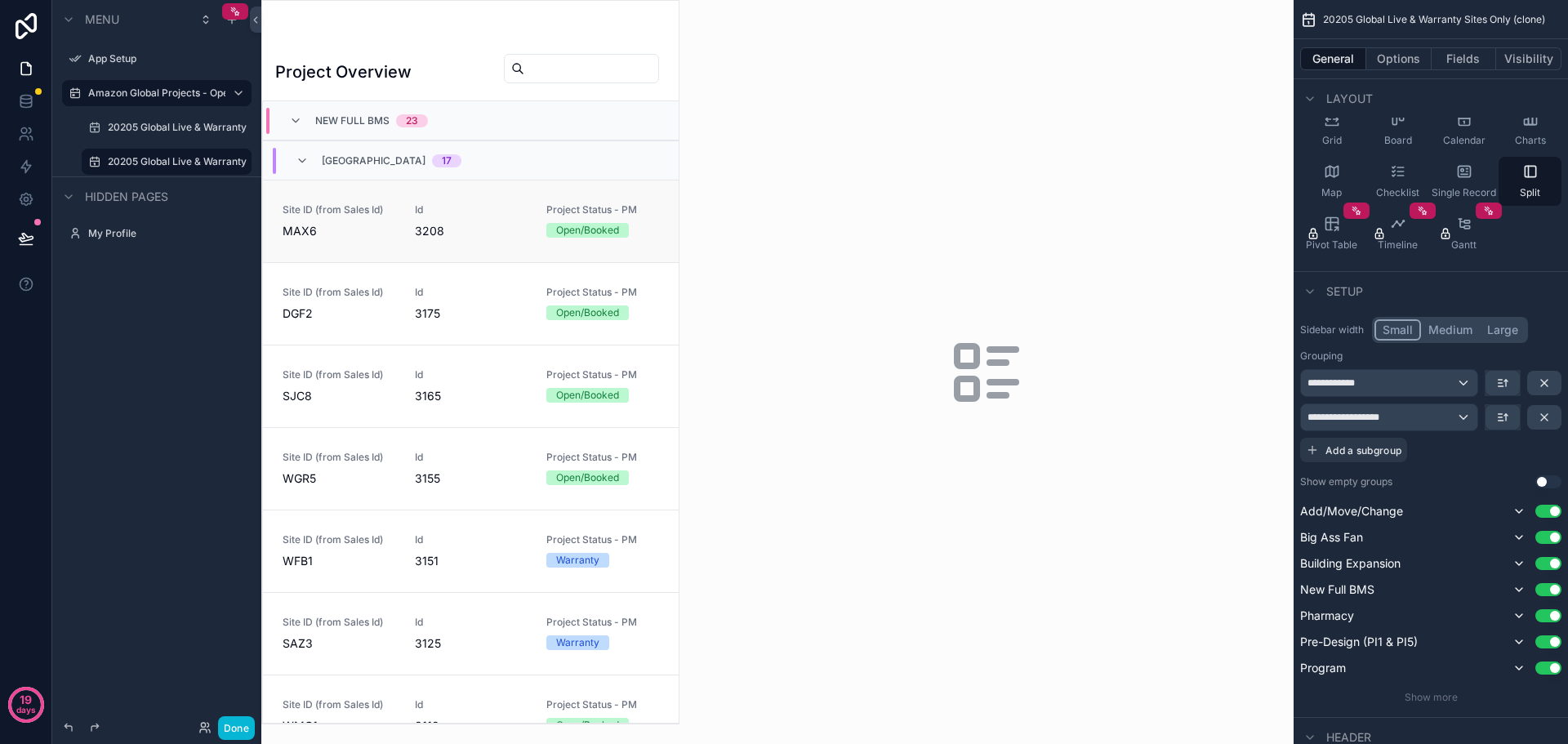
click at [367, 238] on span "MAX6" at bounding box center [339, 231] width 113 height 16
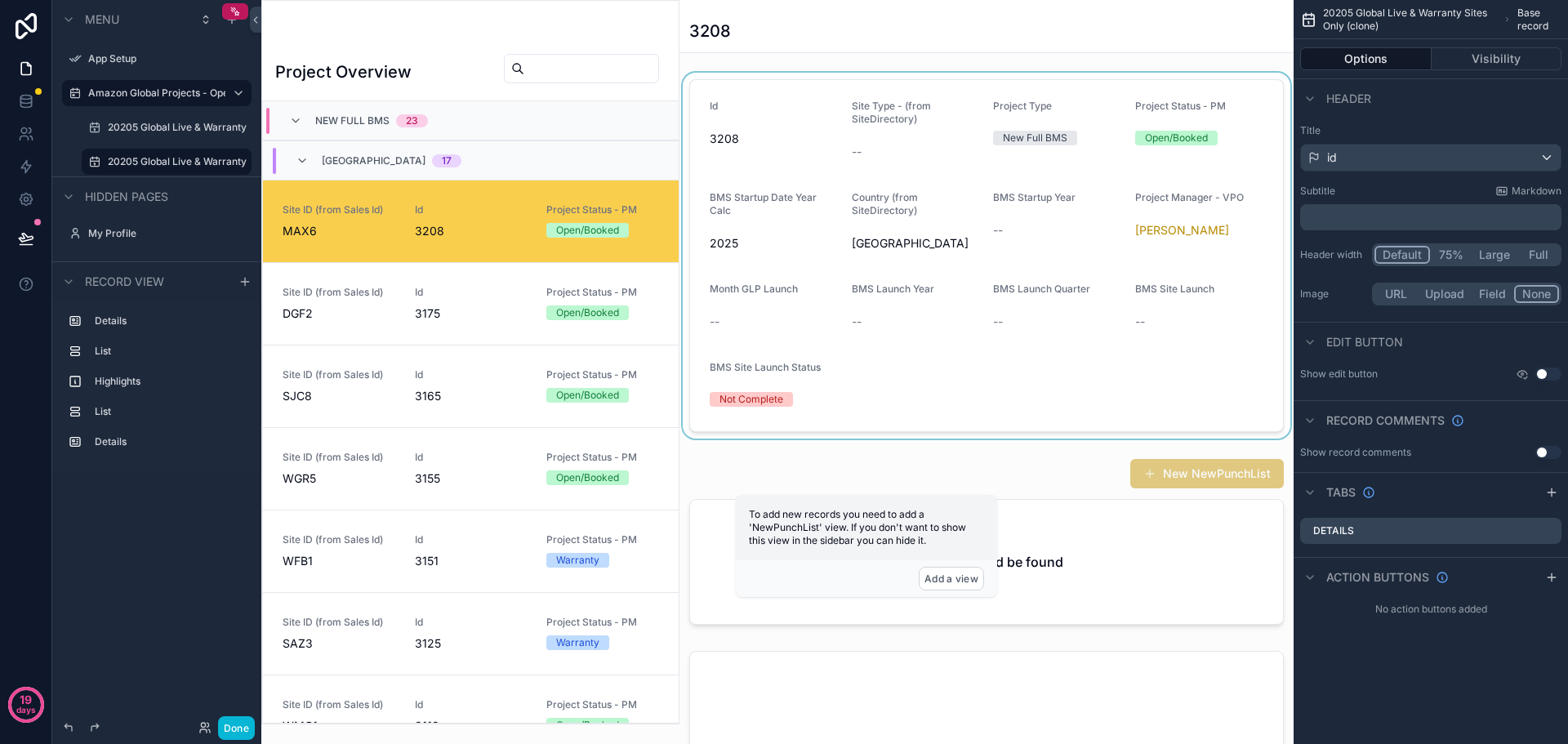
click at [937, 86] on div "scrollable content" at bounding box center [986, 255] width 614 height 366
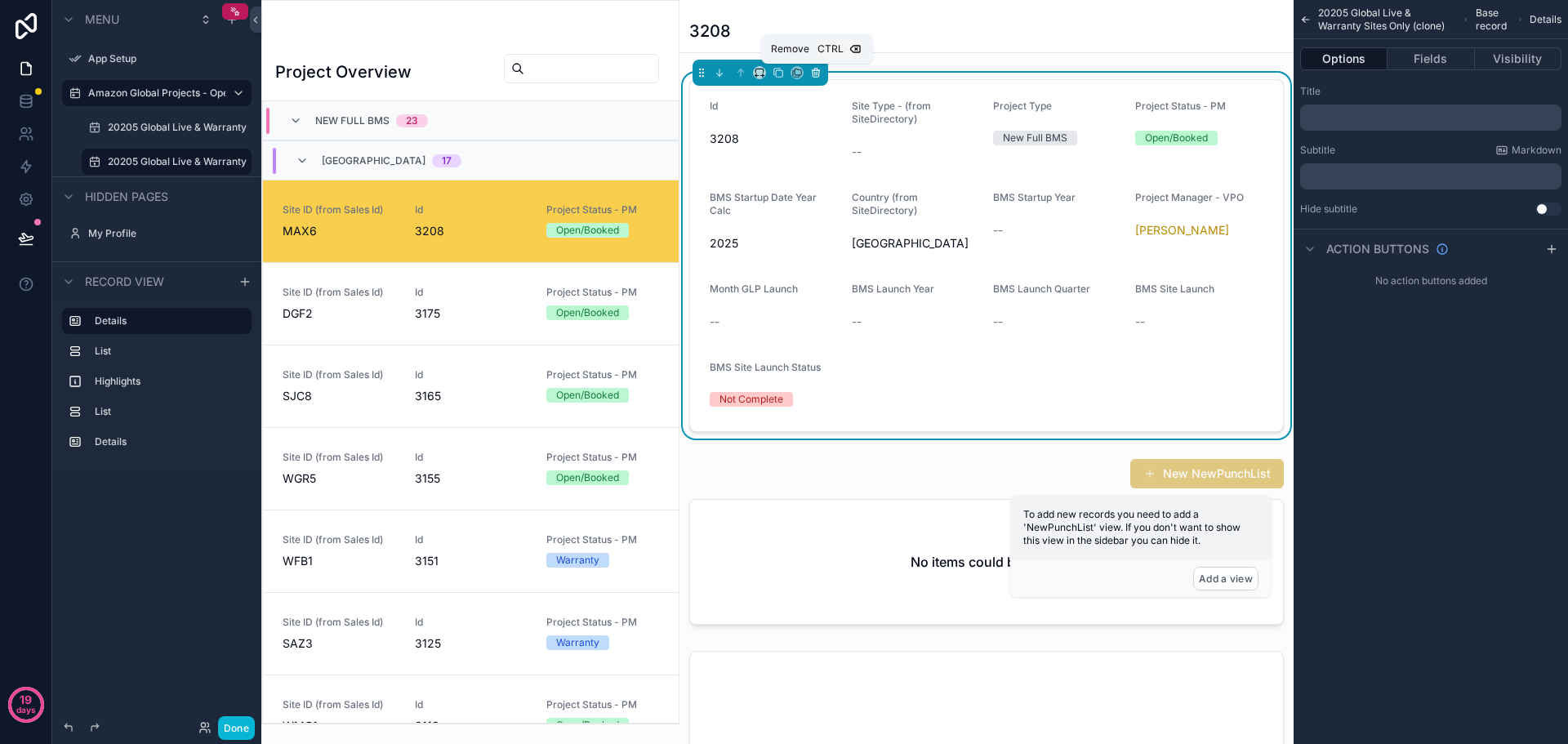
click at [818, 77] on icon "scrollable content" at bounding box center [816, 73] width 7 height 7
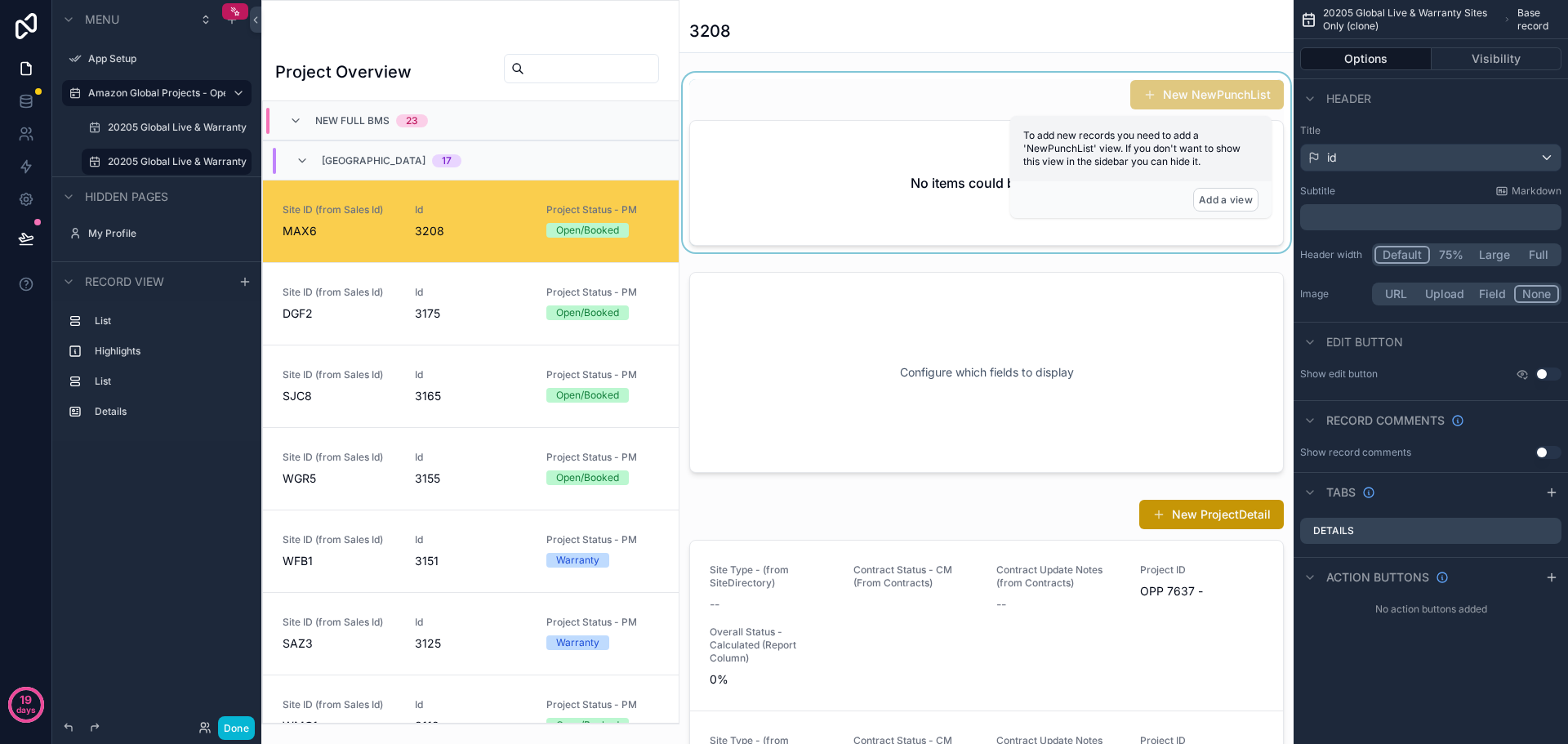
scroll to position [78, 0]
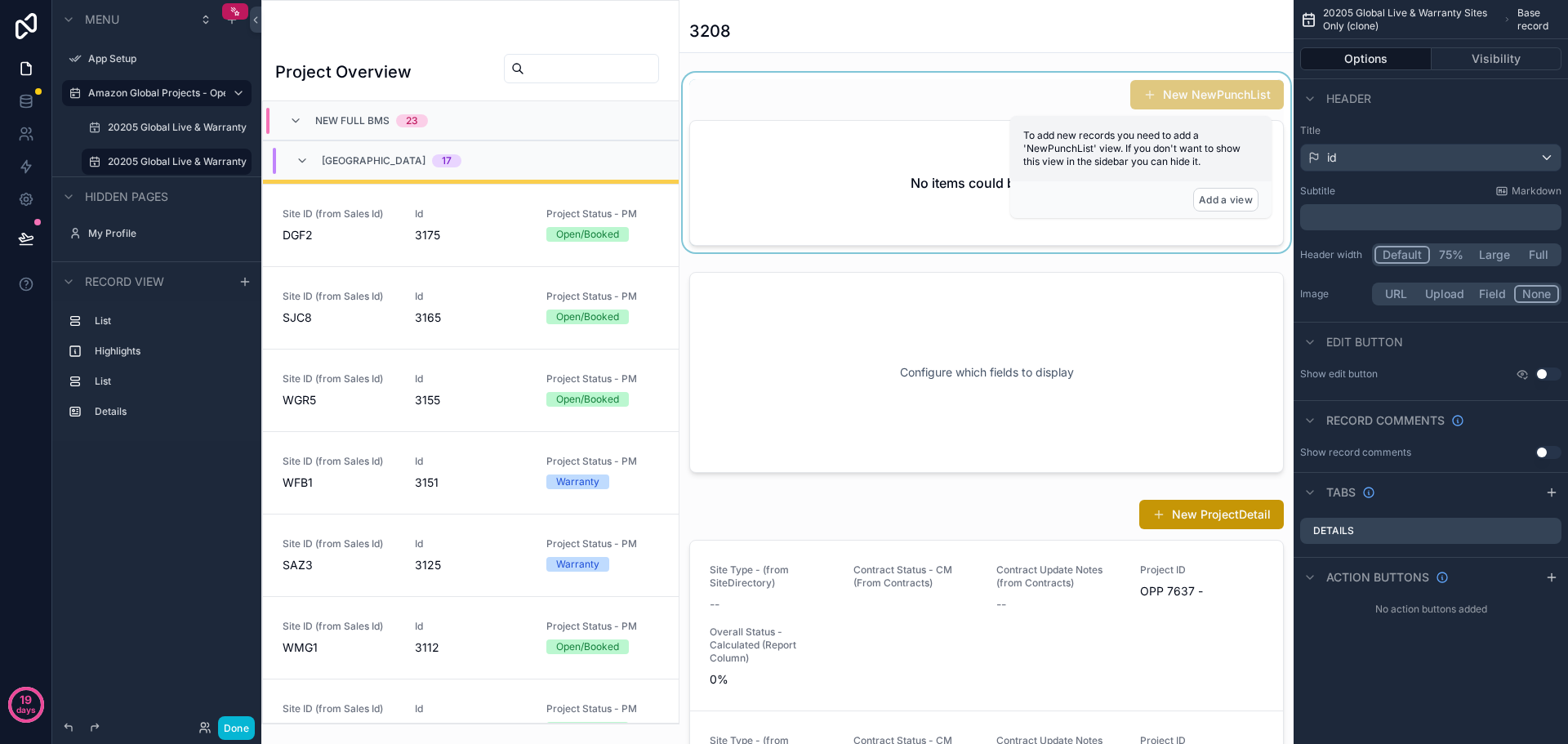
click at [717, 100] on div "scrollable content" at bounding box center [986, 161] width 614 height 179
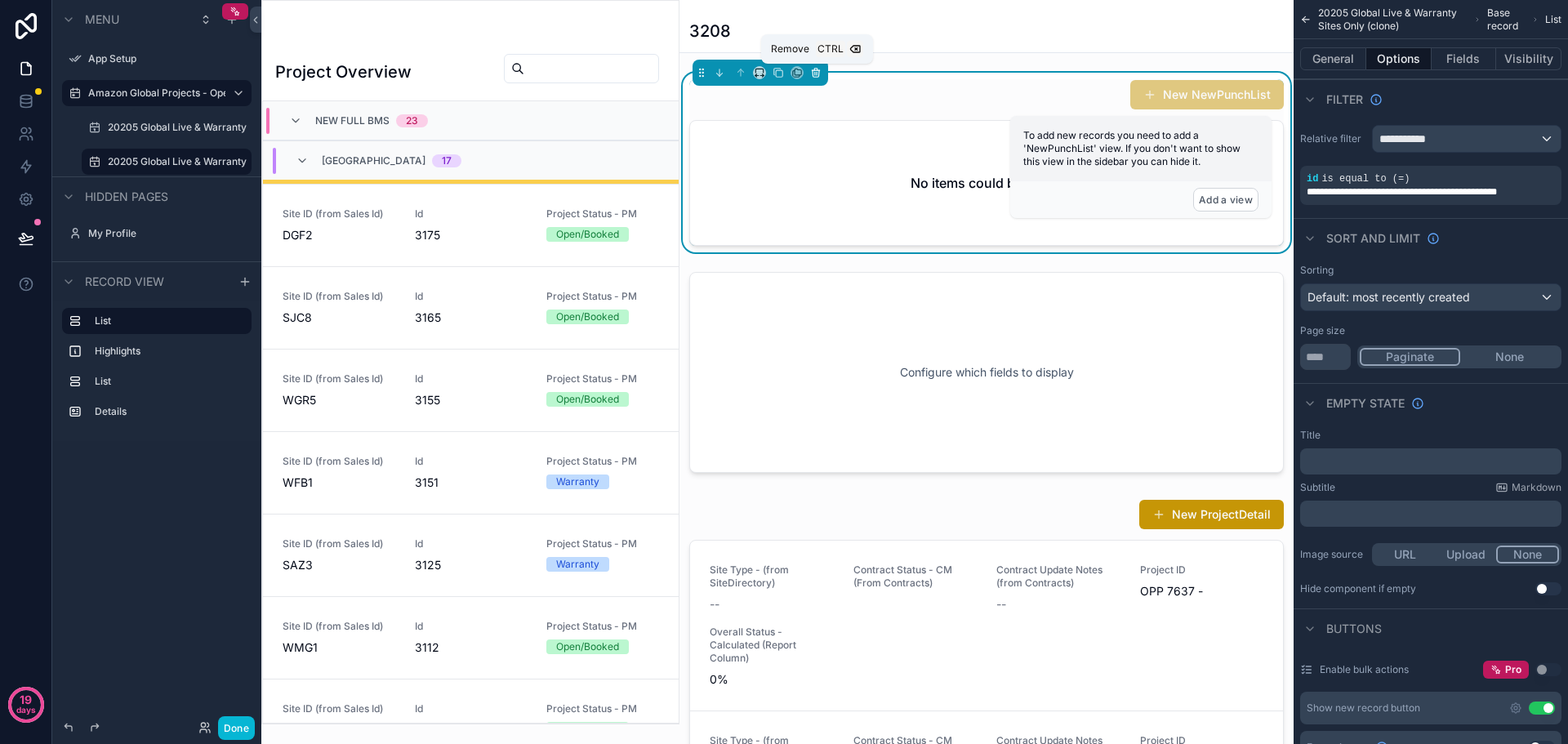
click at [812, 71] on icon "scrollable content" at bounding box center [816, 73] width 12 height 12
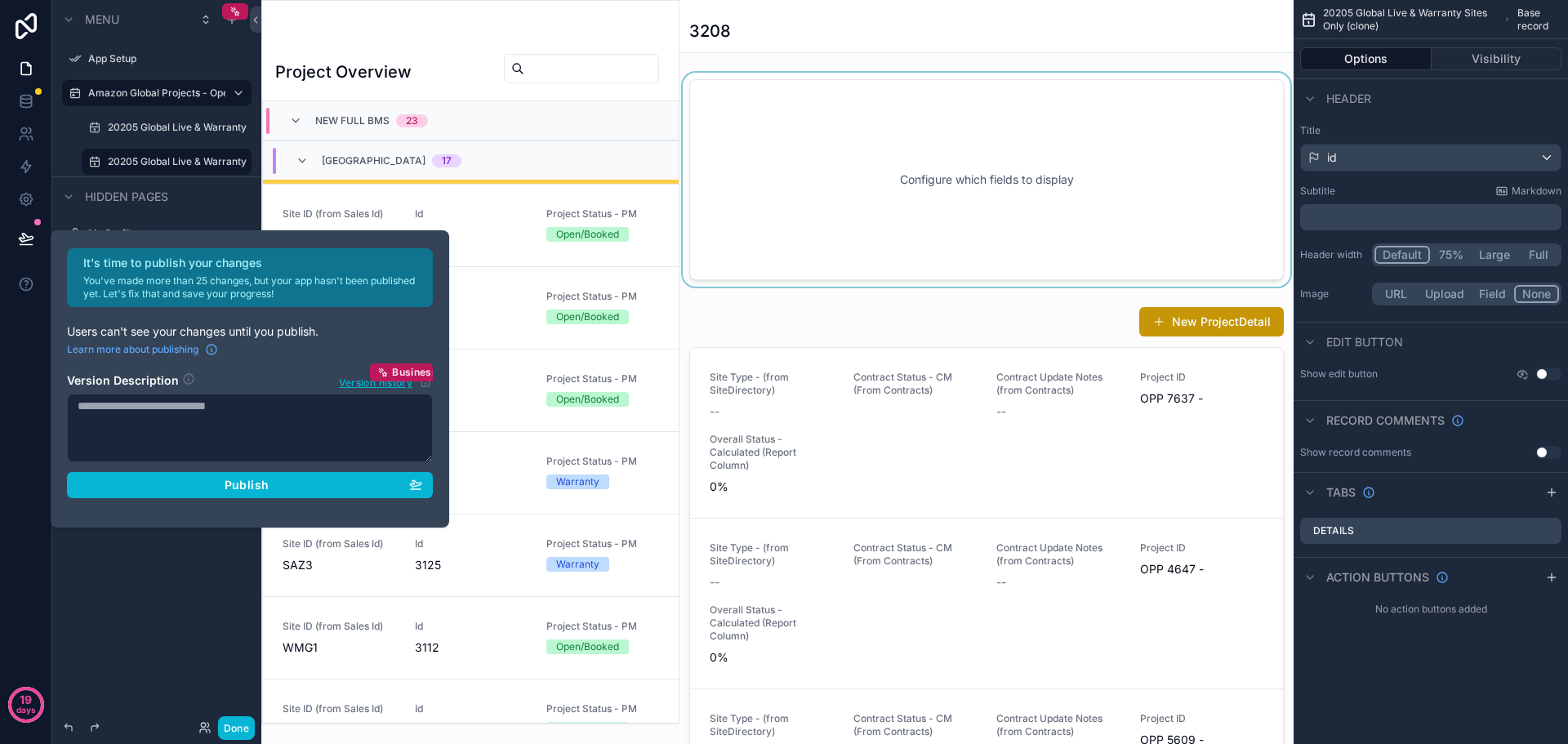
click at [773, 136] on div "scrollable content" at bounding box center [986, 179] width 614 height 214
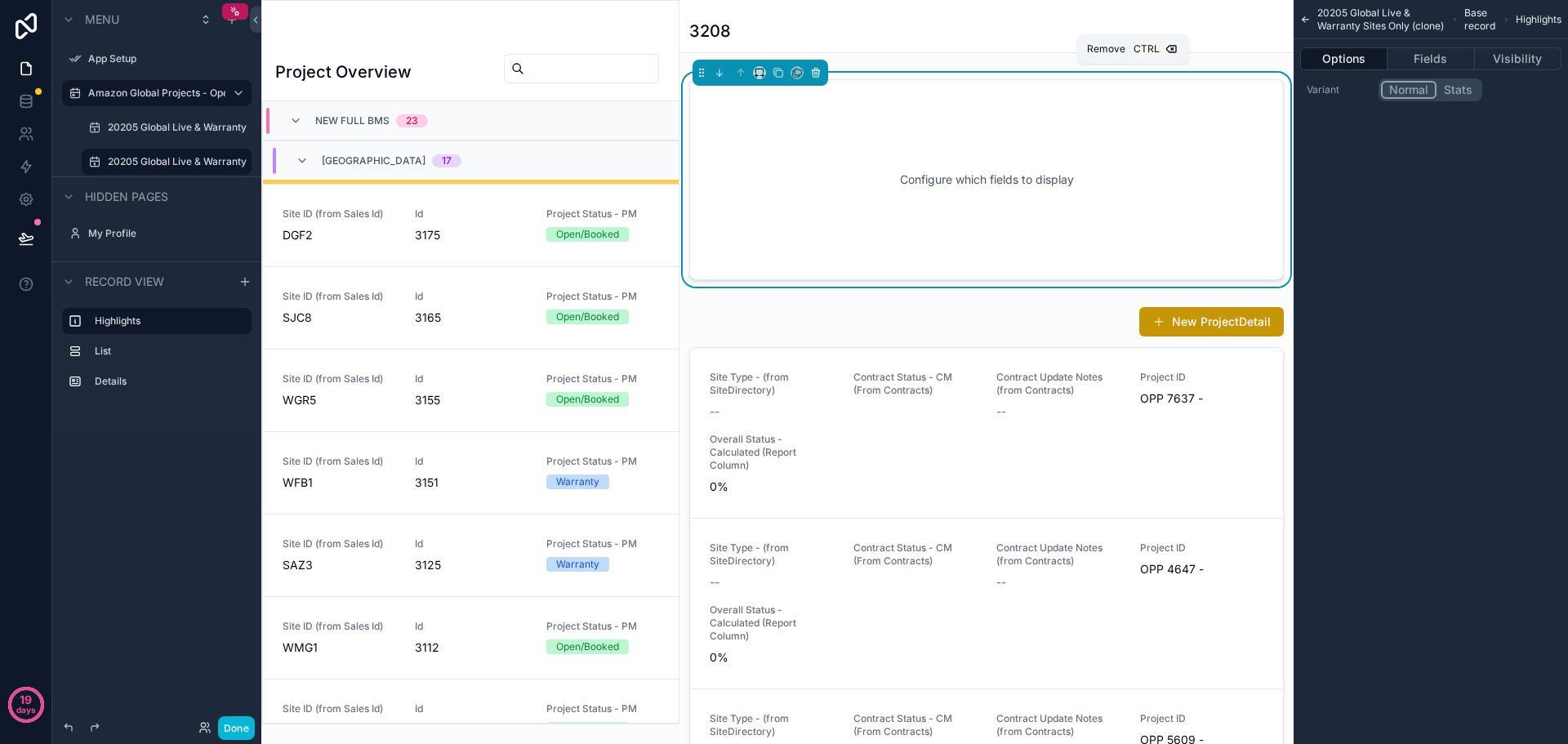
click at [816, 77] on icon "scrollable content" at bounding box center [816, 73] width 7 height 7
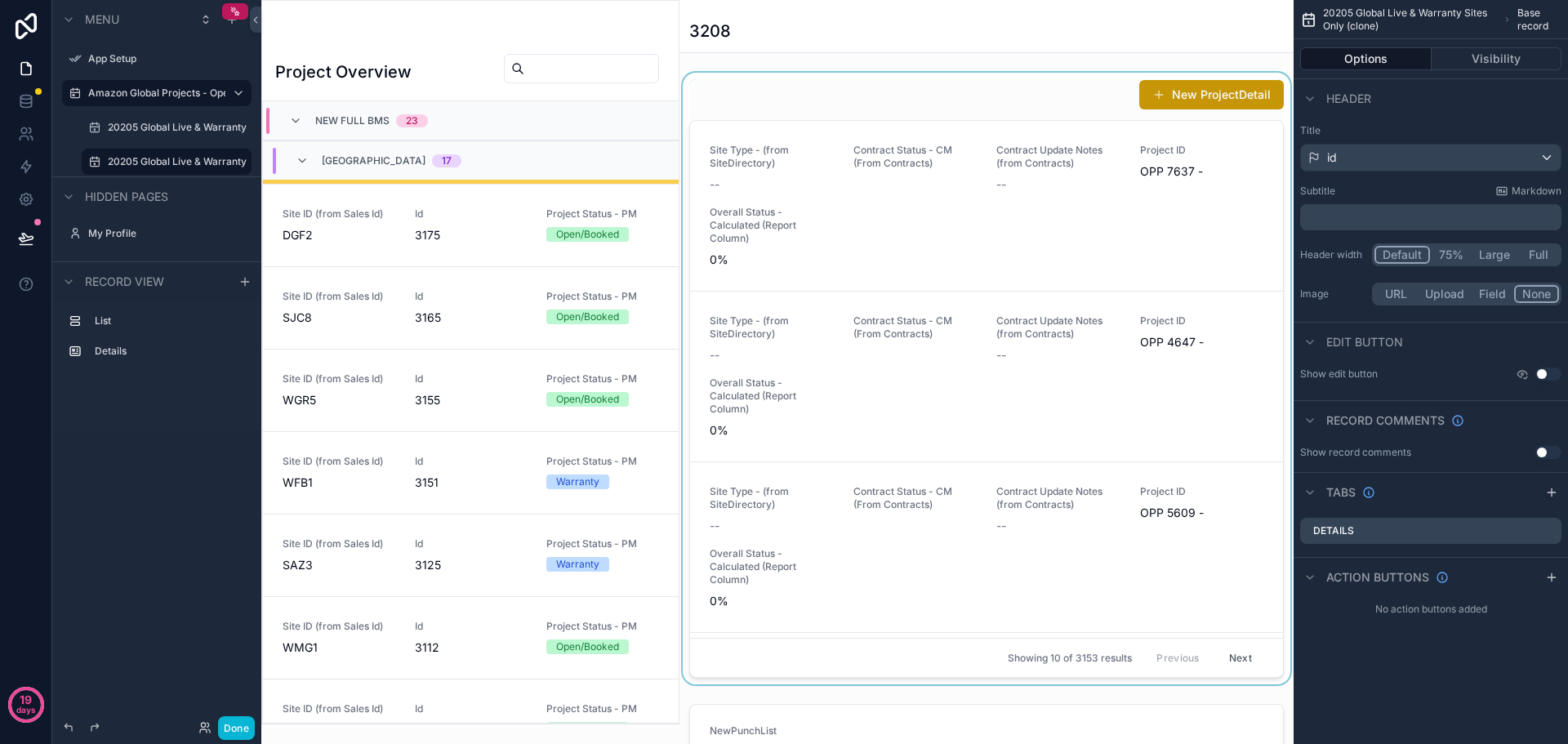
click at [797, 100] on div "scrollable content" at bounding box center [986, 378] width 614 height 611
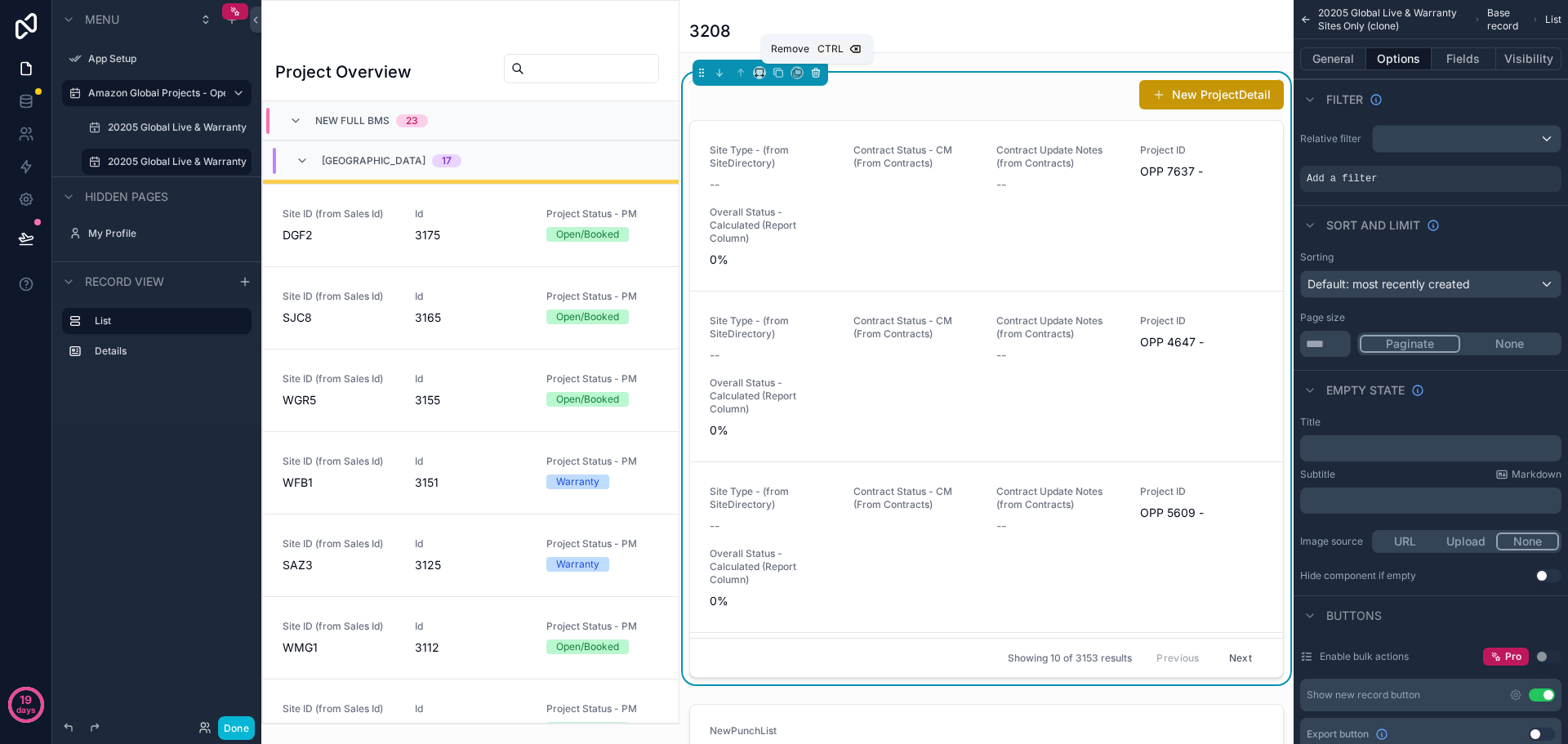
click at [818, 71] on icon "scrollable content" at bounding box center [816, 73] width 12 height 12
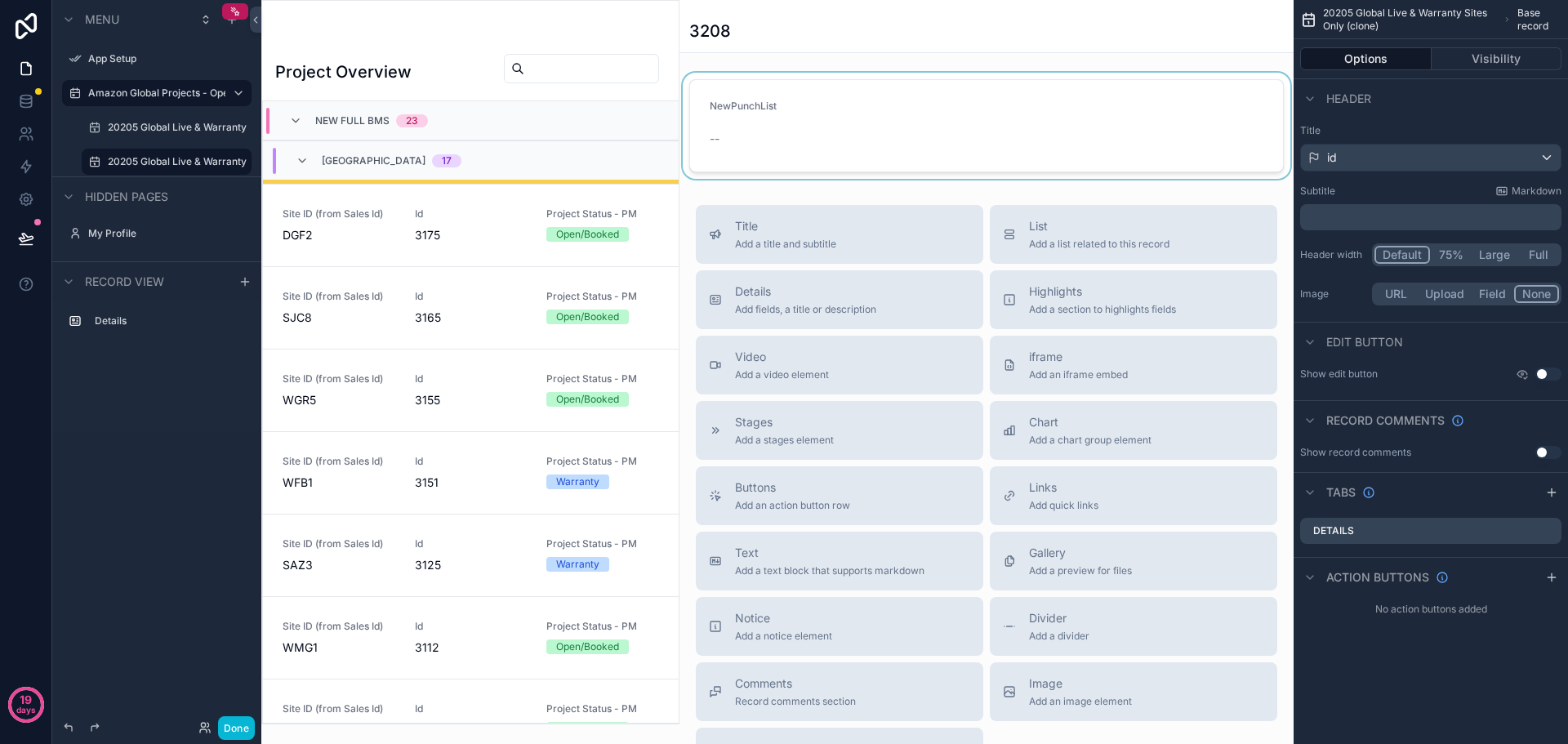
click at [872, 134] on div "scrollable content" at bounding box center [986, 125] width 614 height 106
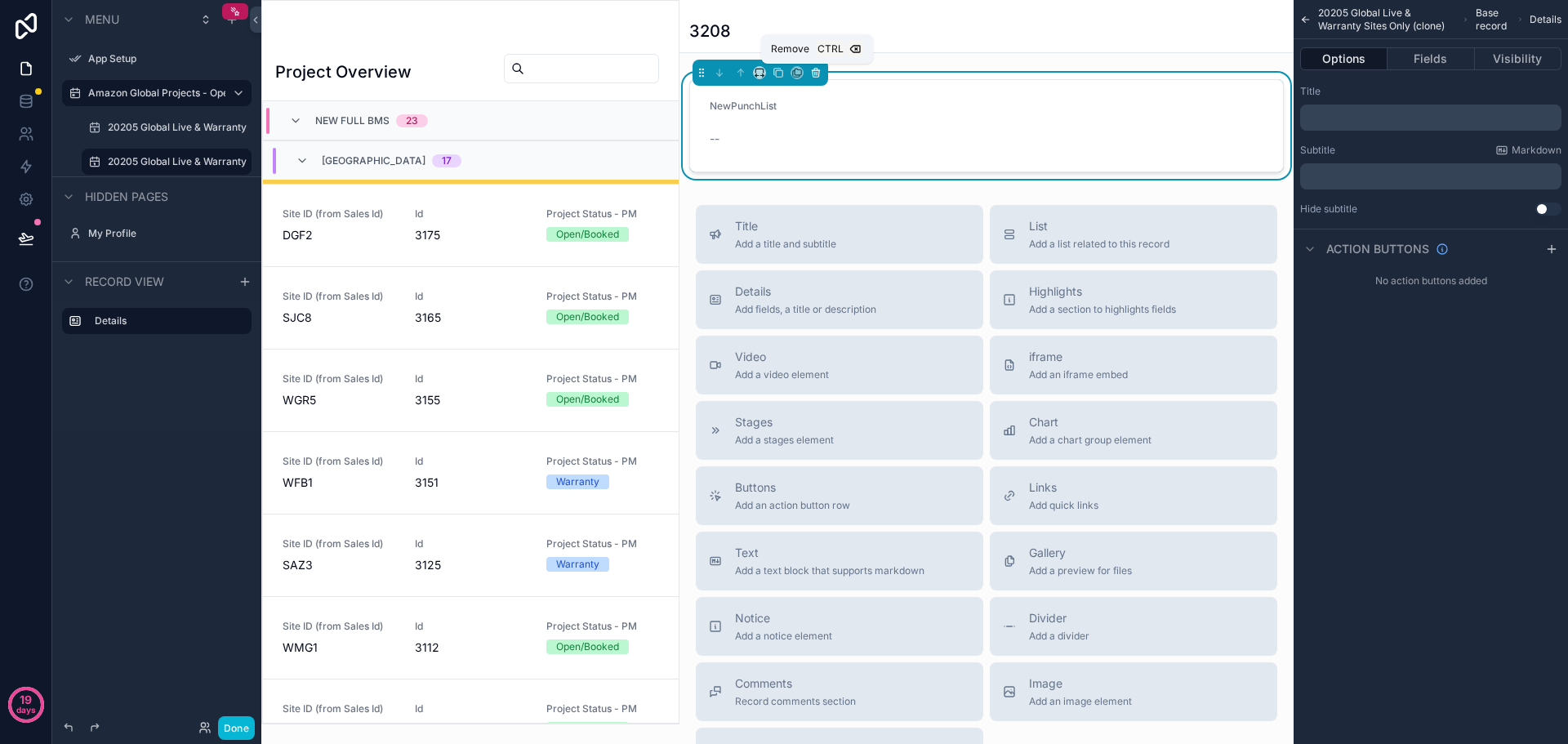
click at [819, 72] on icon "scrollable content" at bounding box center [816, 73] width 12 height 12
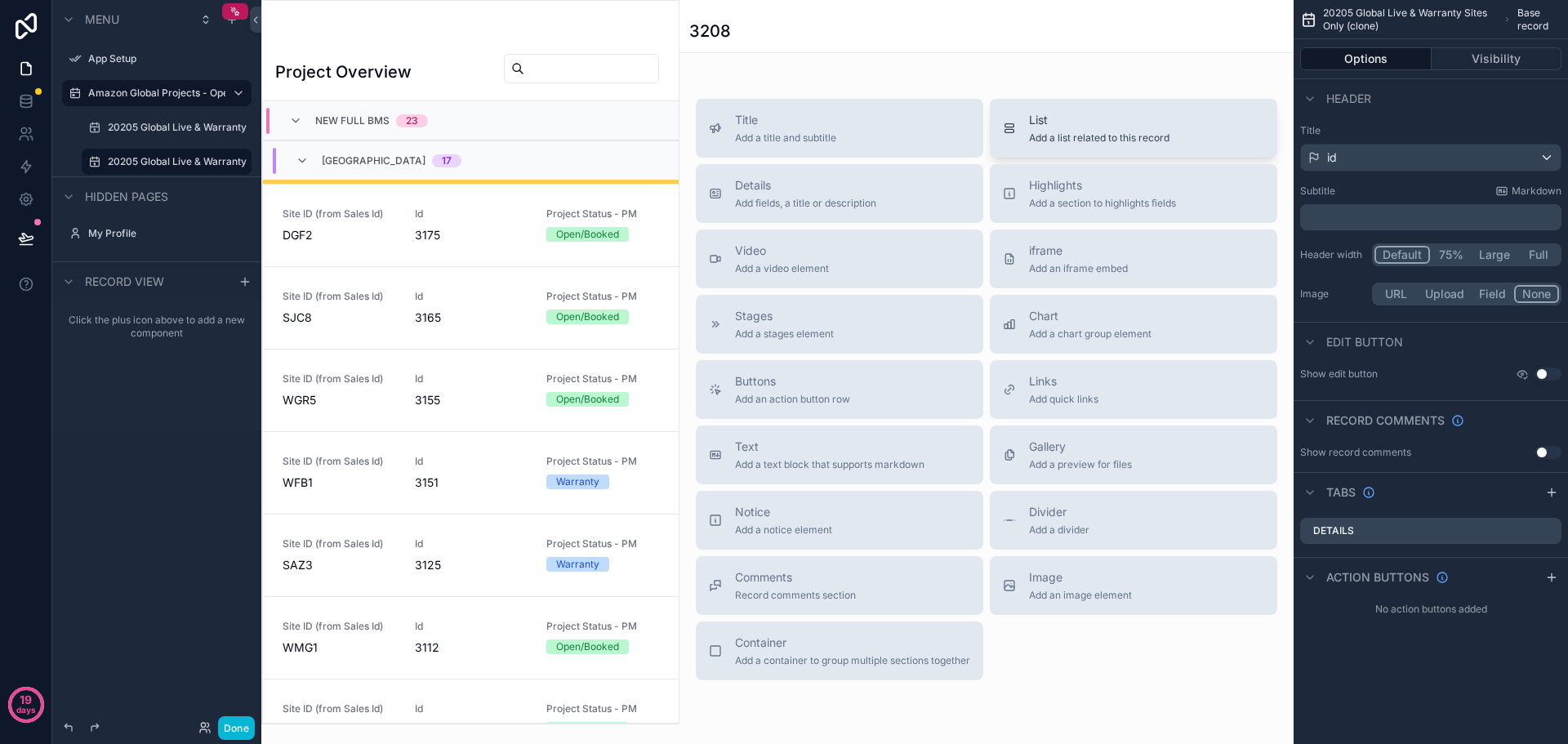
click at [1076, 133] on span "Add a list related to this record" at bounding box center [1099, 138] width 141 height 13
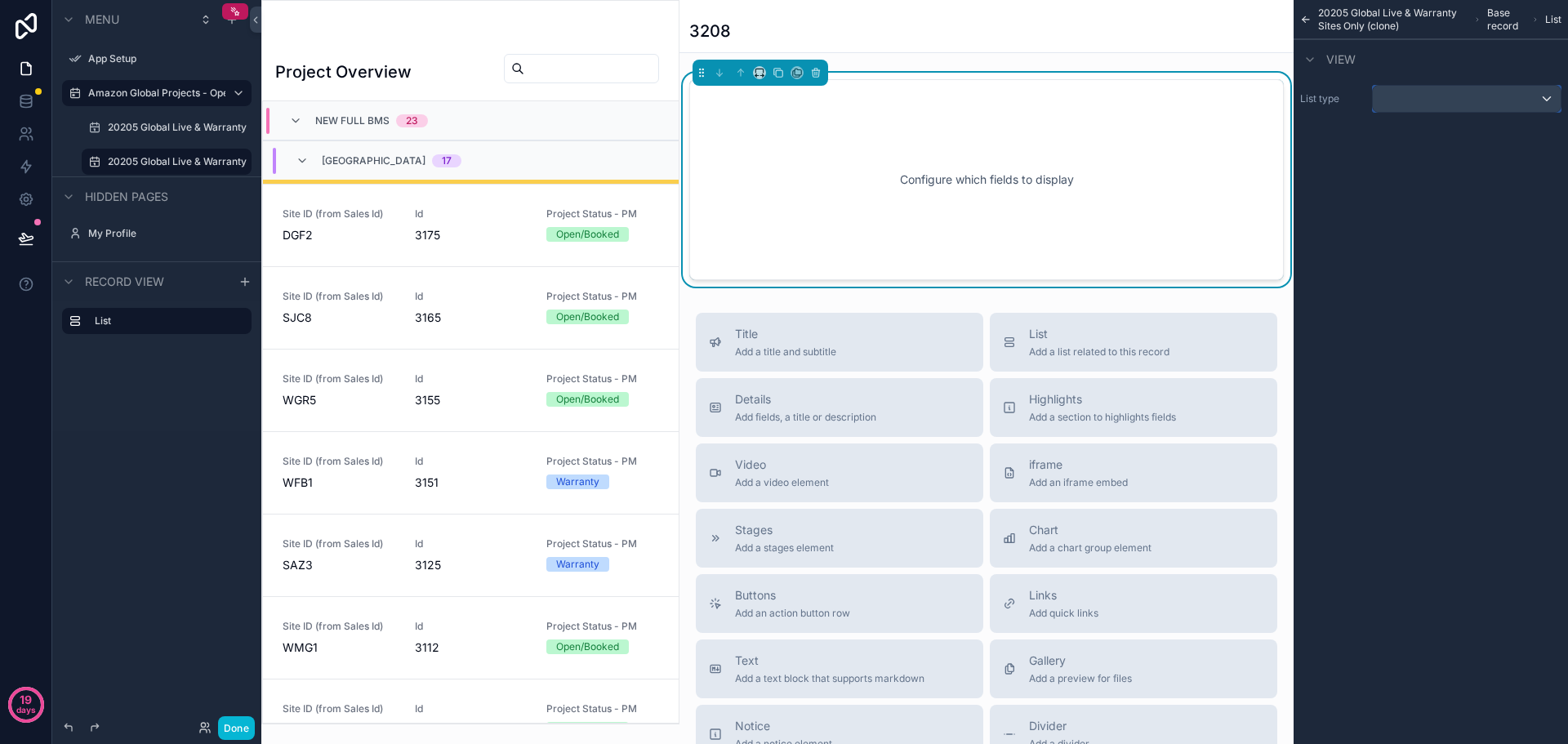
click at [1437, 105] on div "scrollable content" at bounding box center [1467, 99] width 188 height 26
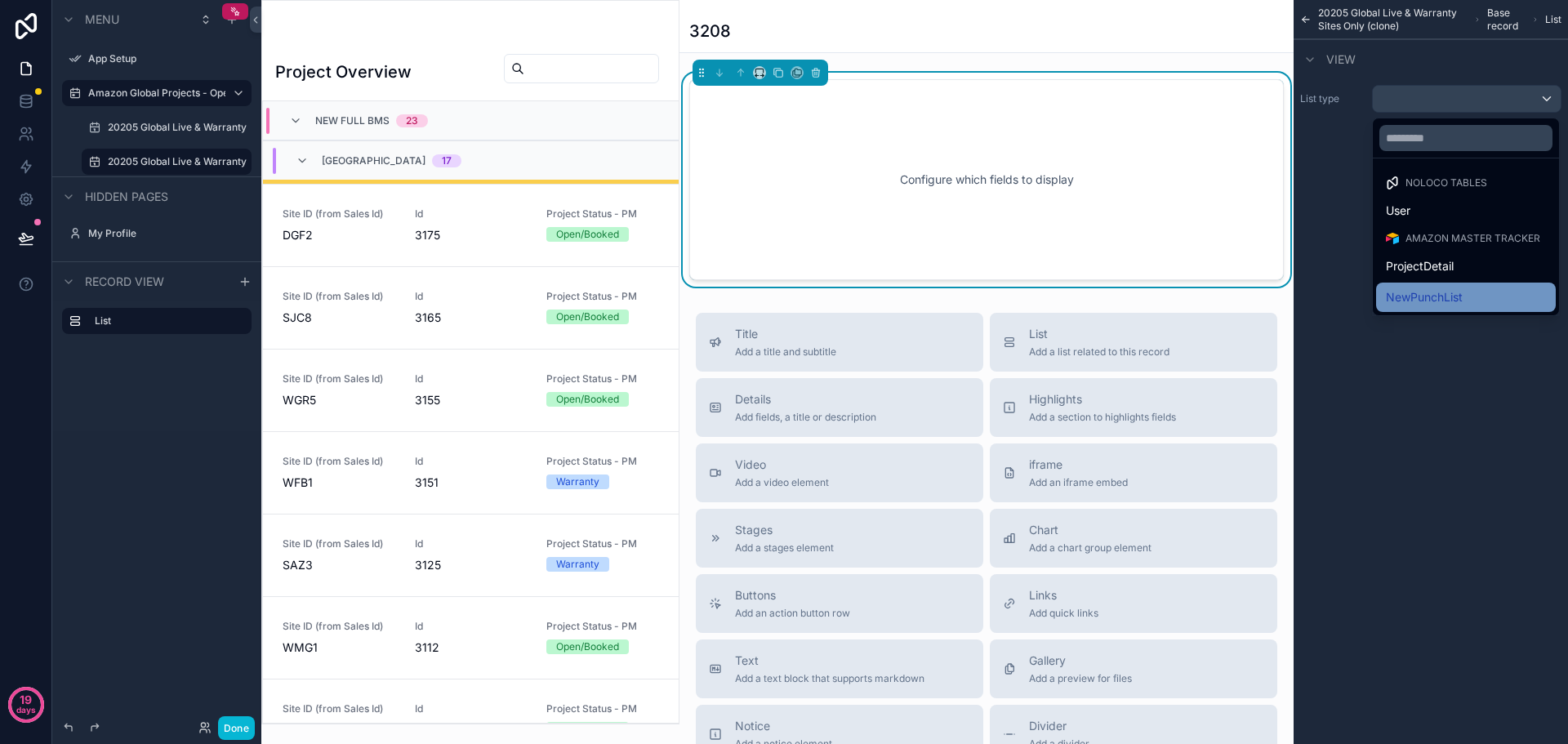
click at [1433, 292] on span "NewPunchList" at bounding box center [1424, 297] width 77 height 20
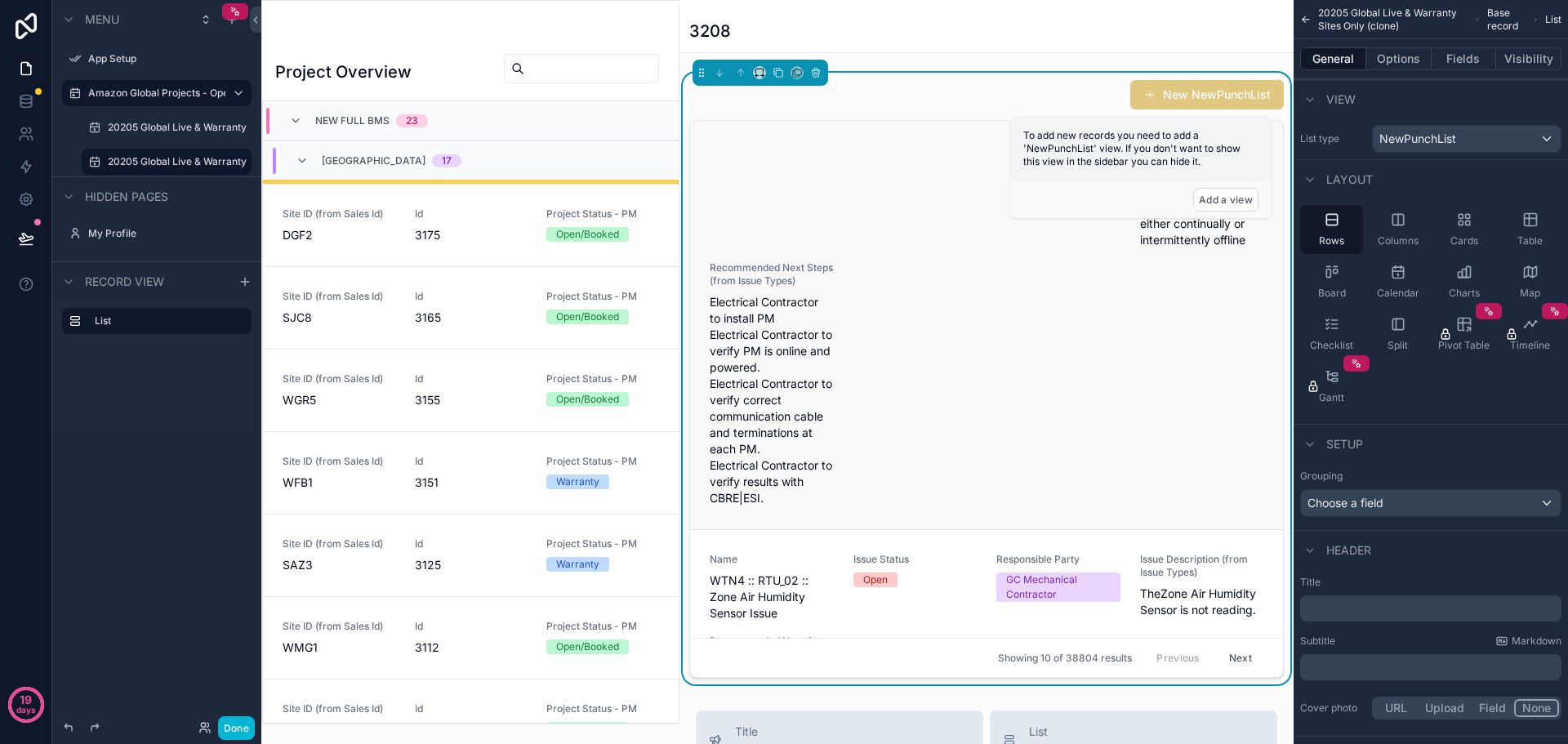
scroll to position [0, 0]
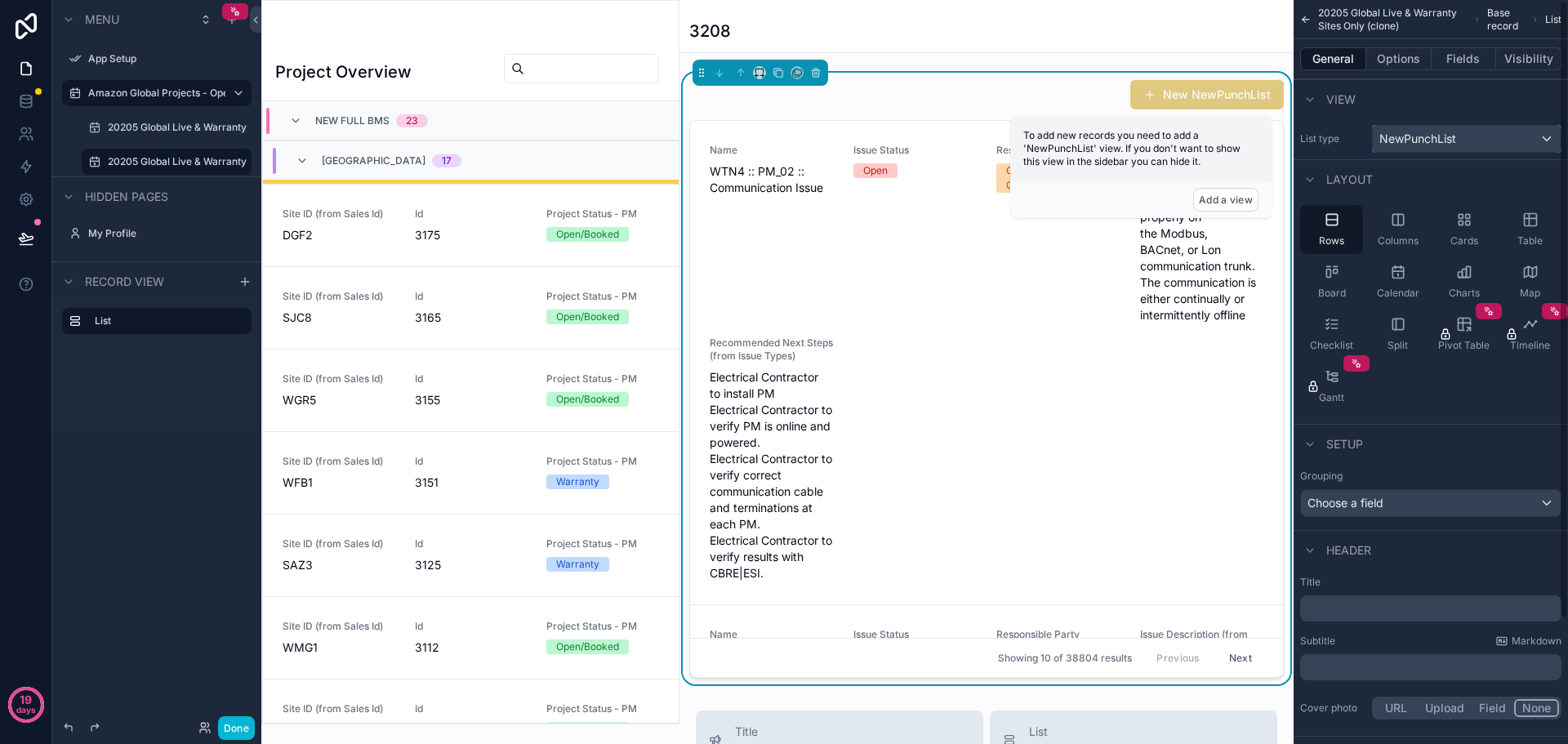
click at [1546, 141] on div "NewPunchList" at bounding box center [1467, 139] width 188 height 26
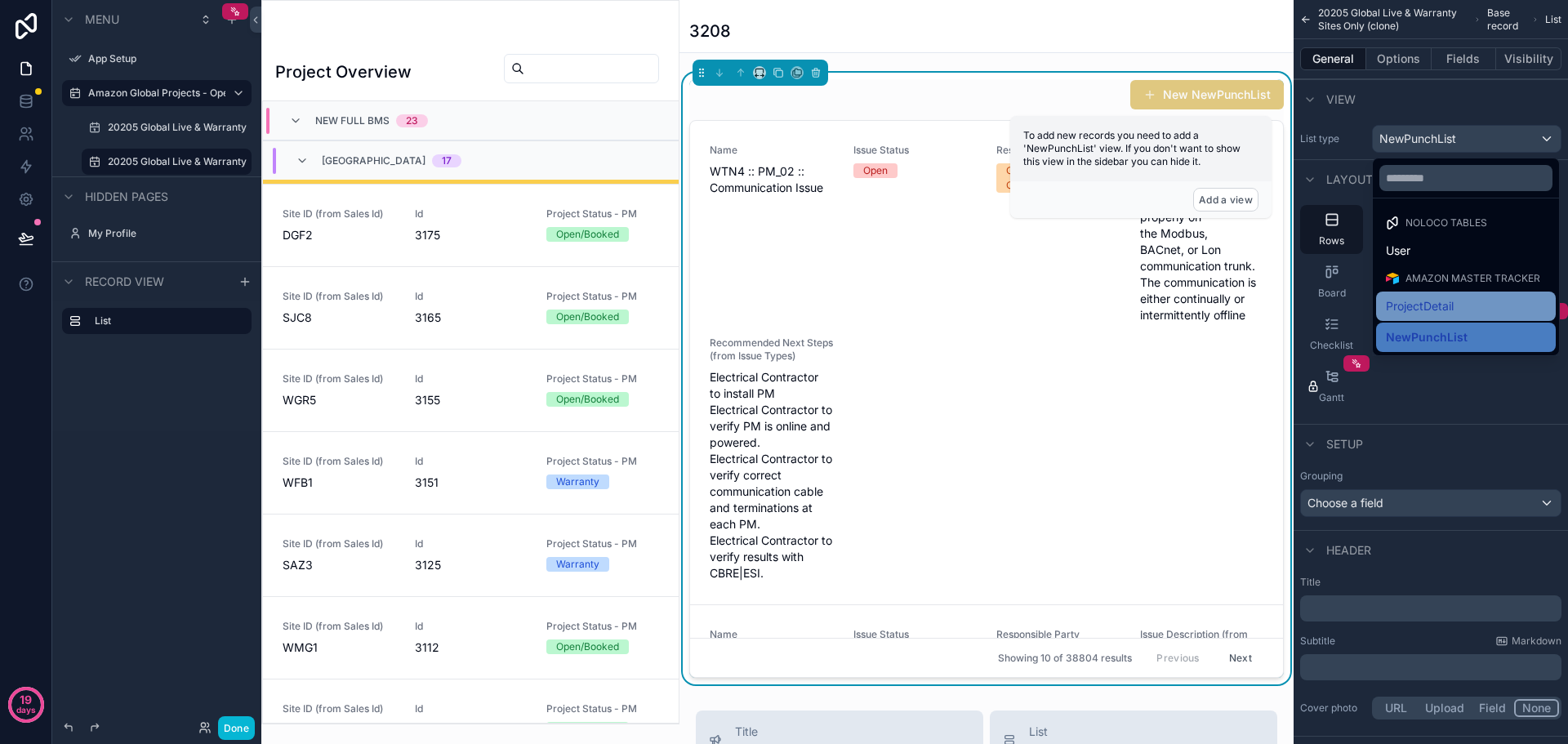
click at [1428, 296] on span "ProjectDetail" at bounding box center [1420, 306] width 67 height 20
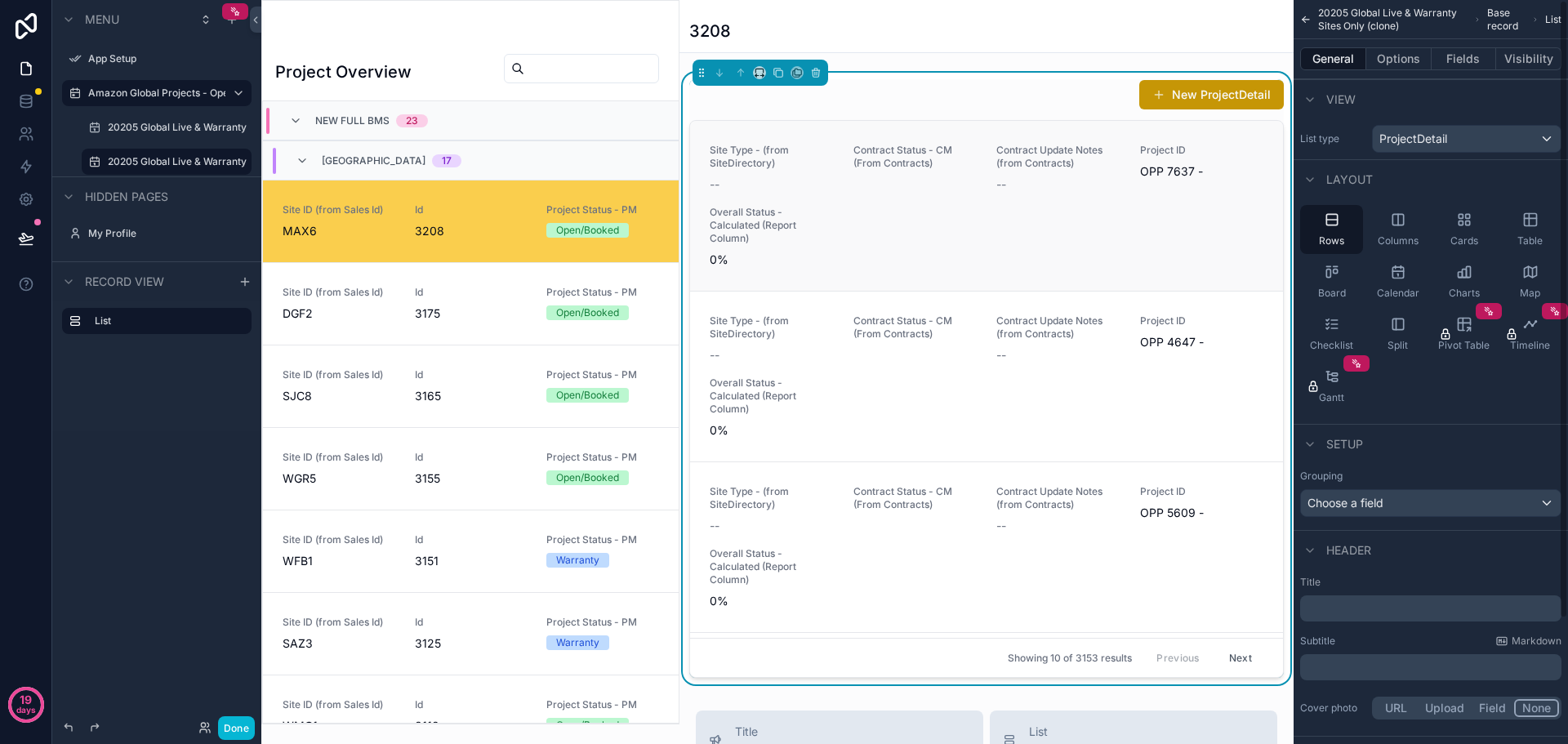
scroll to position [78, 0]
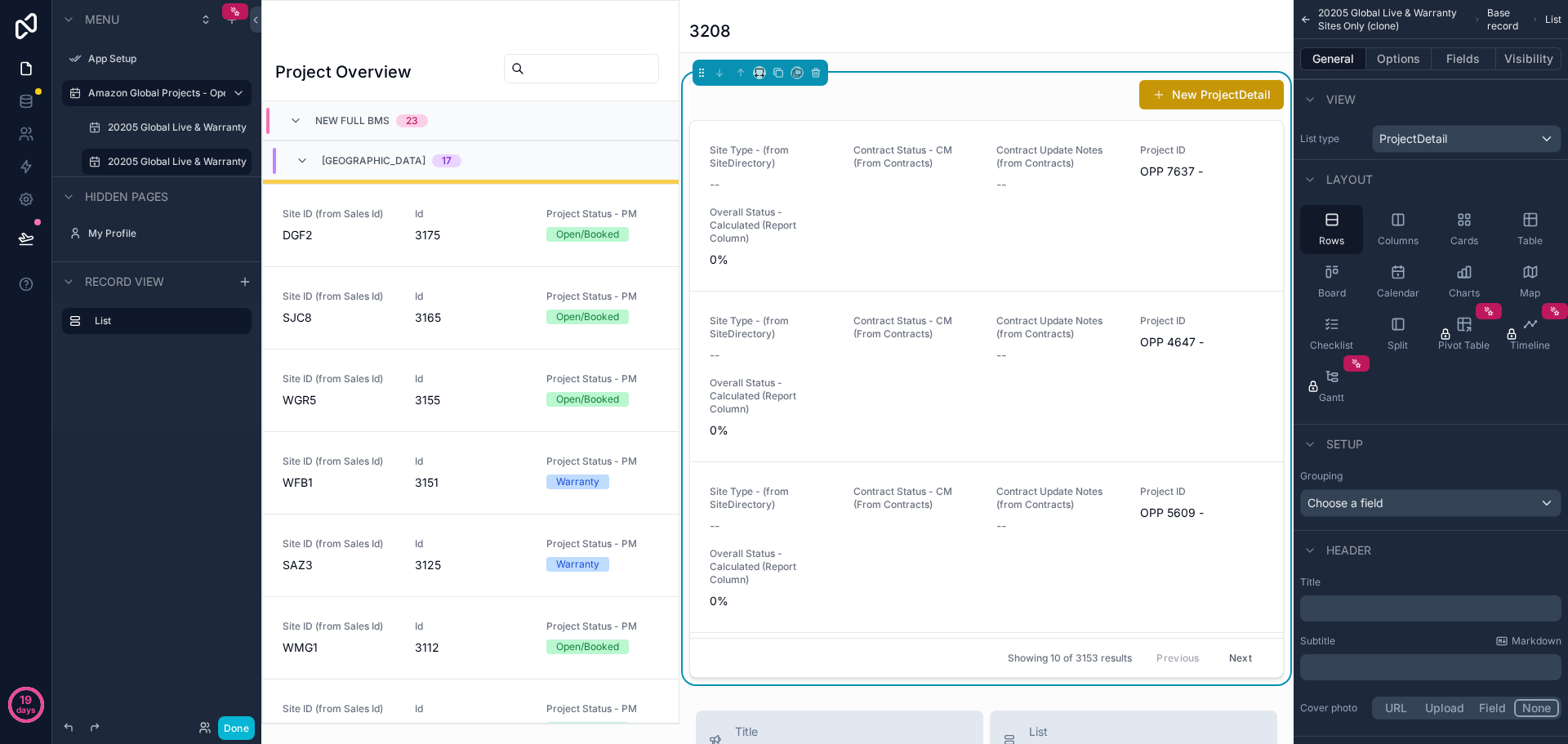
click at [840, 117] on div "New ProjectDetail Site Type - (from SiteDirectory) -- Contract Status - CM (Fro…" at bounding box center [986, 378] width 595 height 599
click at [843, 96] on div "New ProjectDetail" at bounding box center [986, 94] width 595 height 31
click at [1402, 58] on button "Options" at bounding box center [1399, 58] width 65 height 23
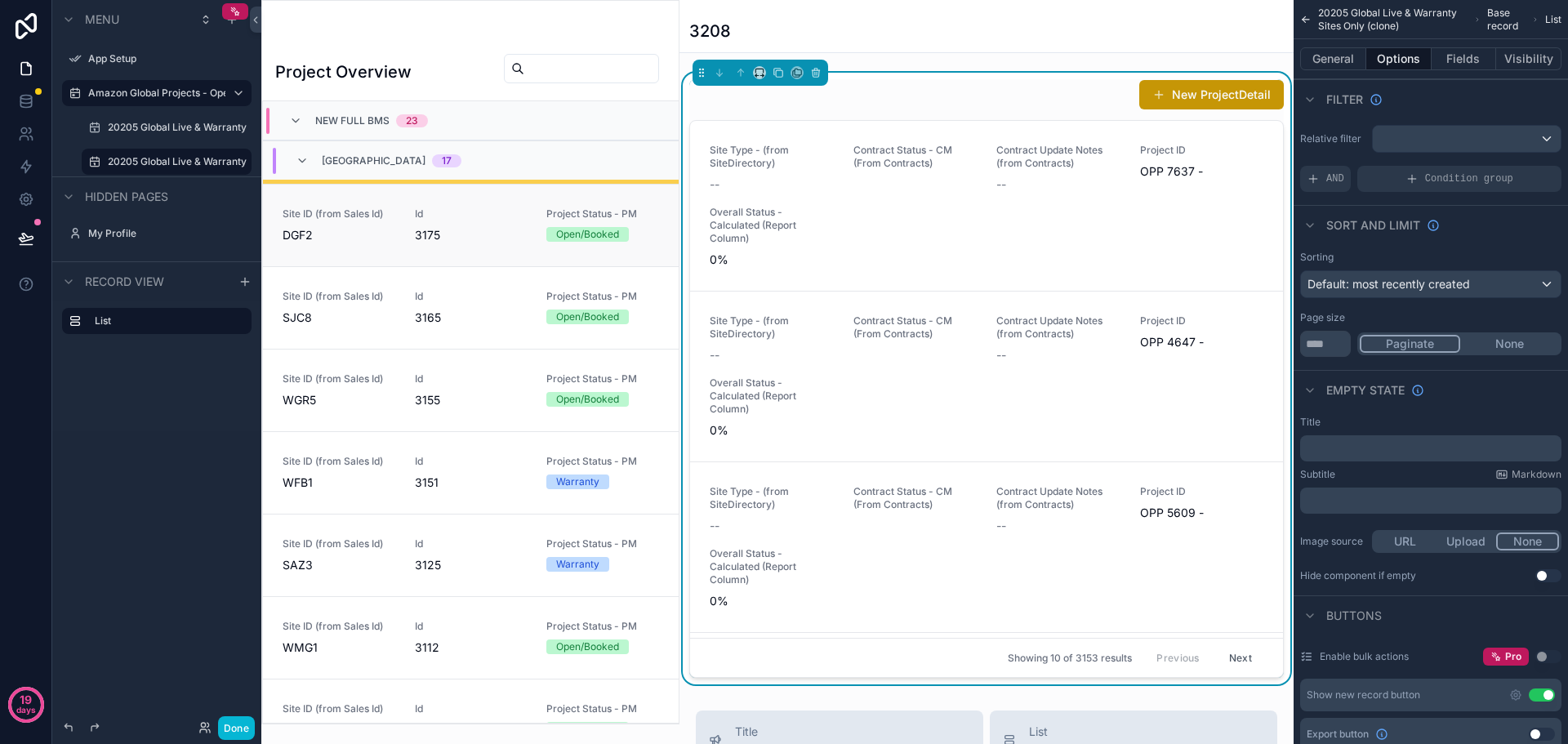
click at [415, 232] on span "3175" at bounding box center [471, 234] width 113 height 16
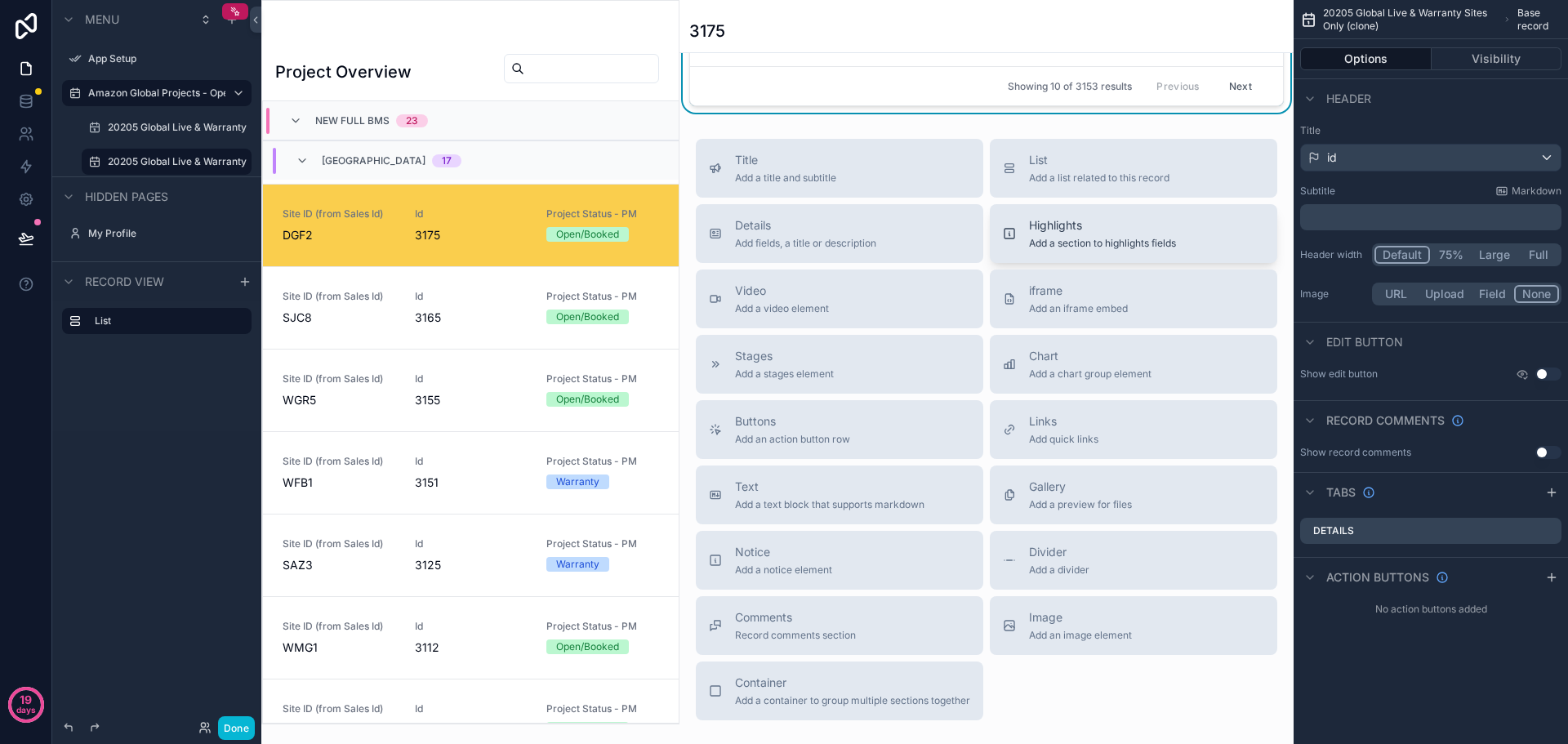
scroll to position [408, 0]
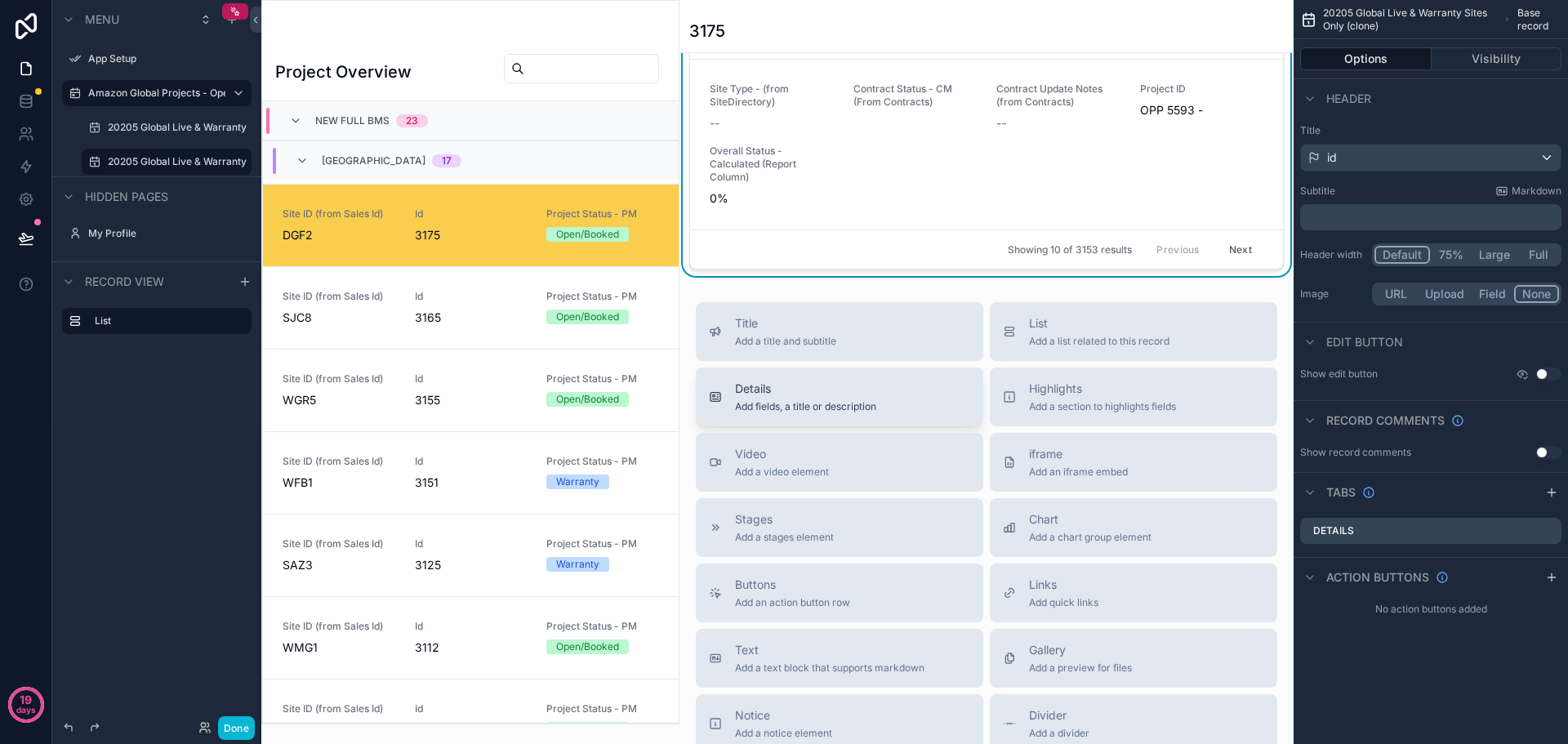
click at [793, 404] on span "Add fields, a title or description" at bounding box center [805, 406] width 142 height 13
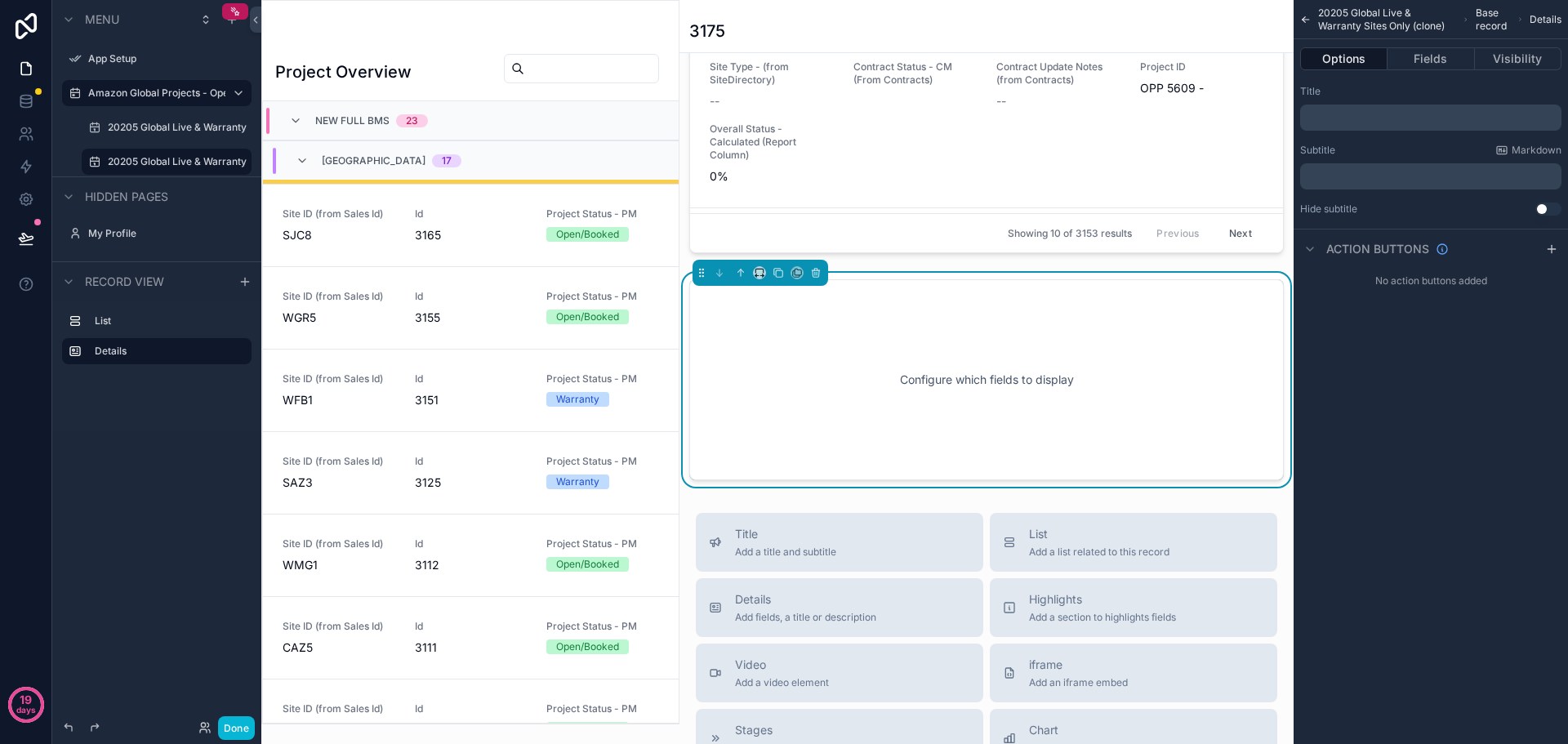
scroll to position [432, 0]
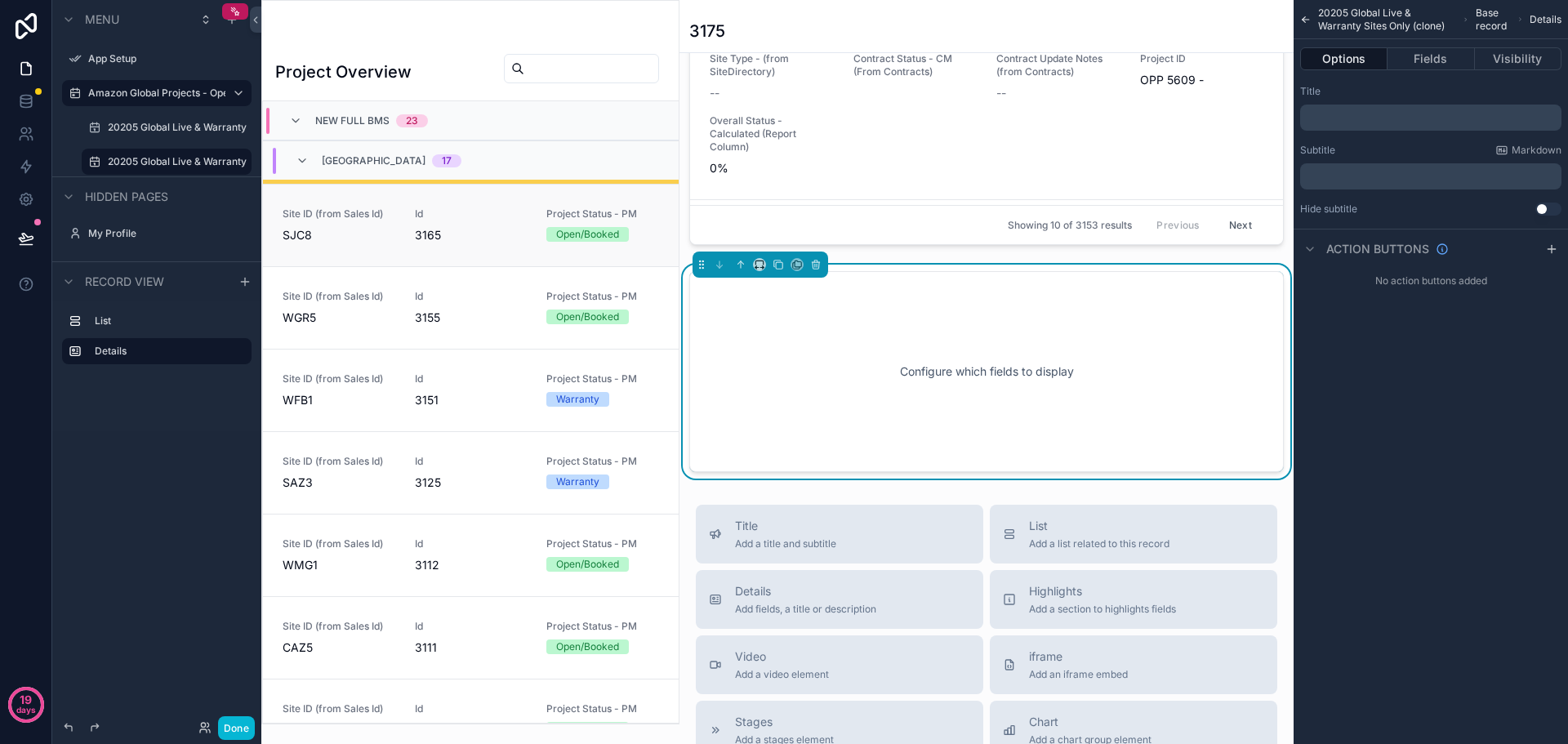
click at [496, 235] on span "3165" at bounding box center [471, 234] width 113 height 16
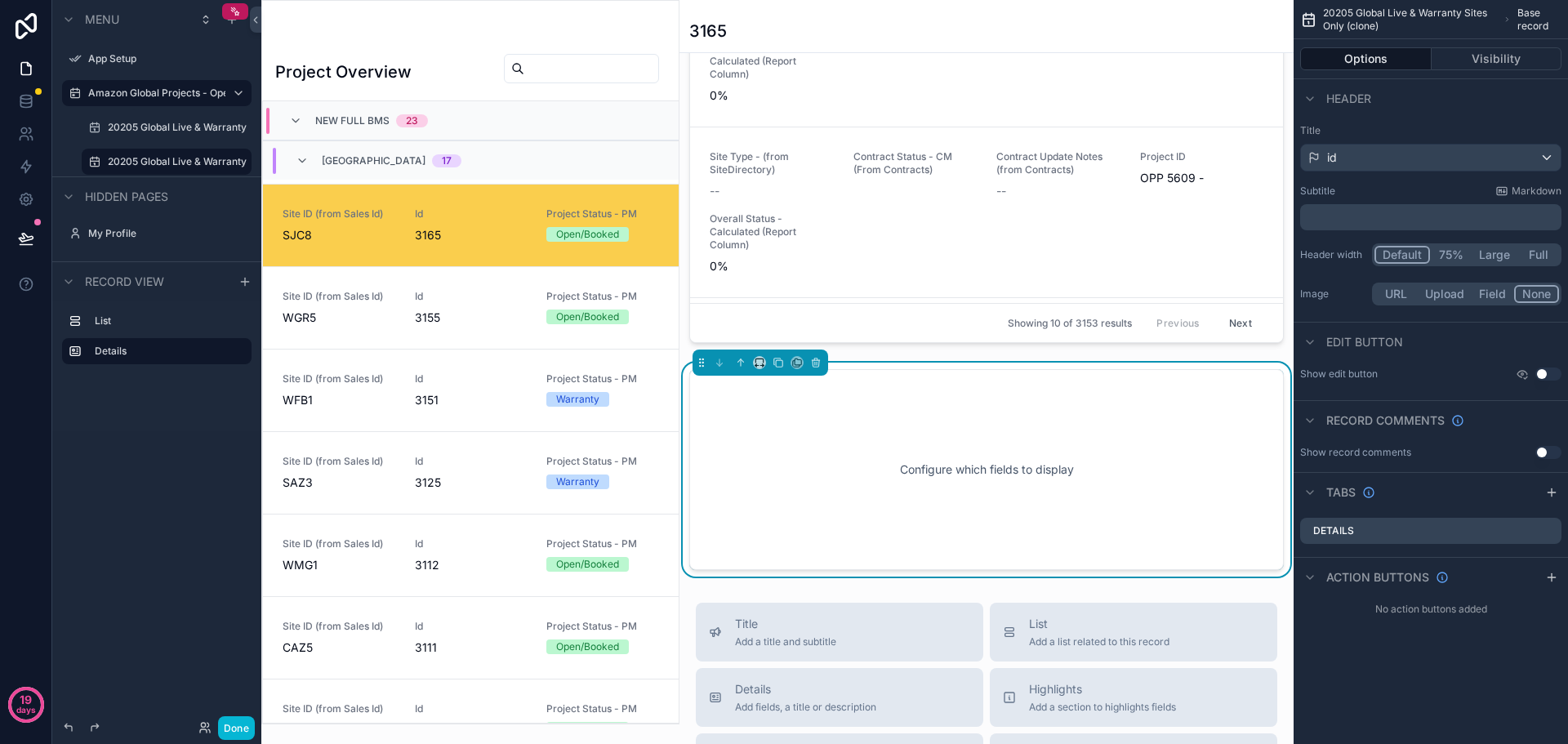
scroll to position [432, 0]
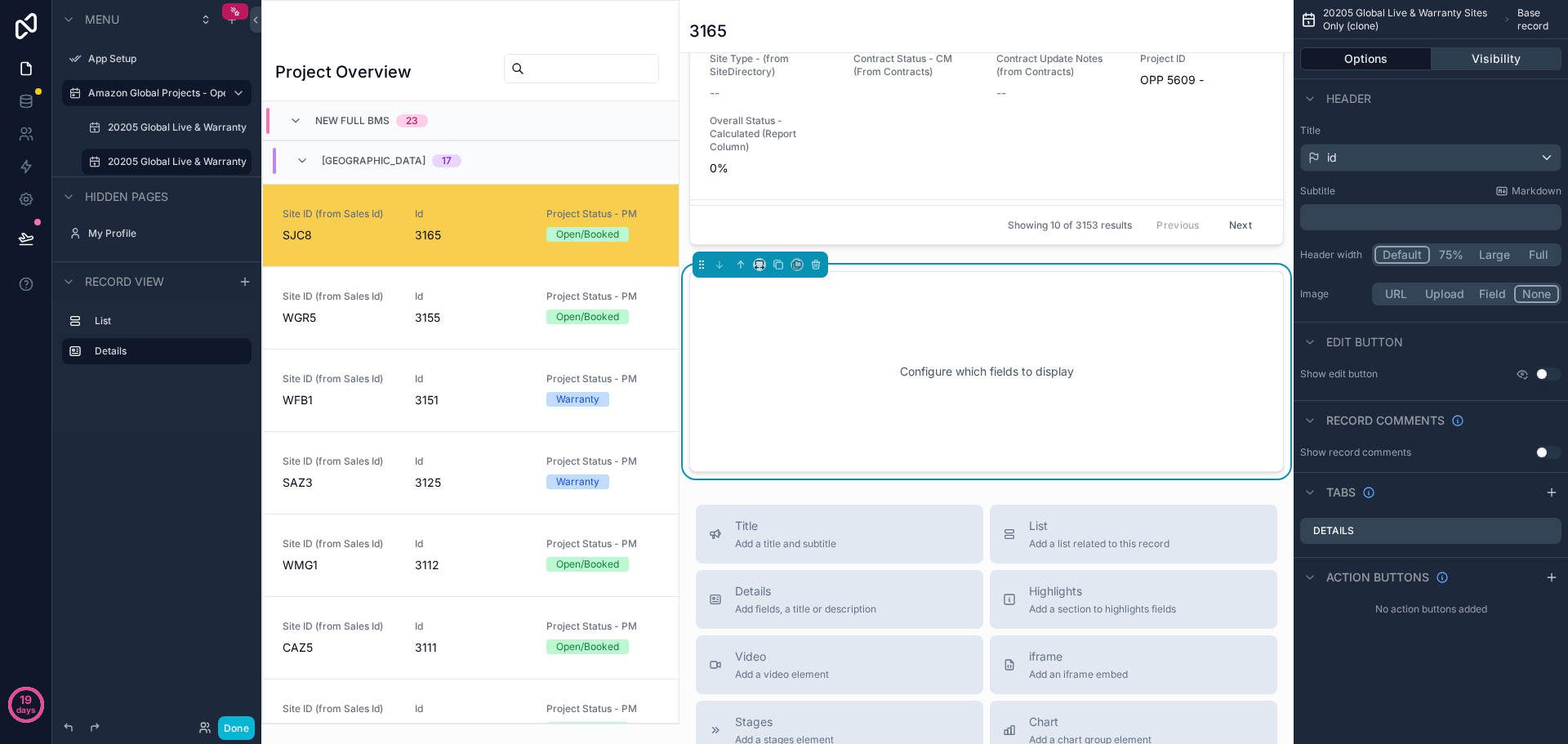
click at [1476, 60] on button "Visibility" at bounding box center [1497, 58] width 131 height 23
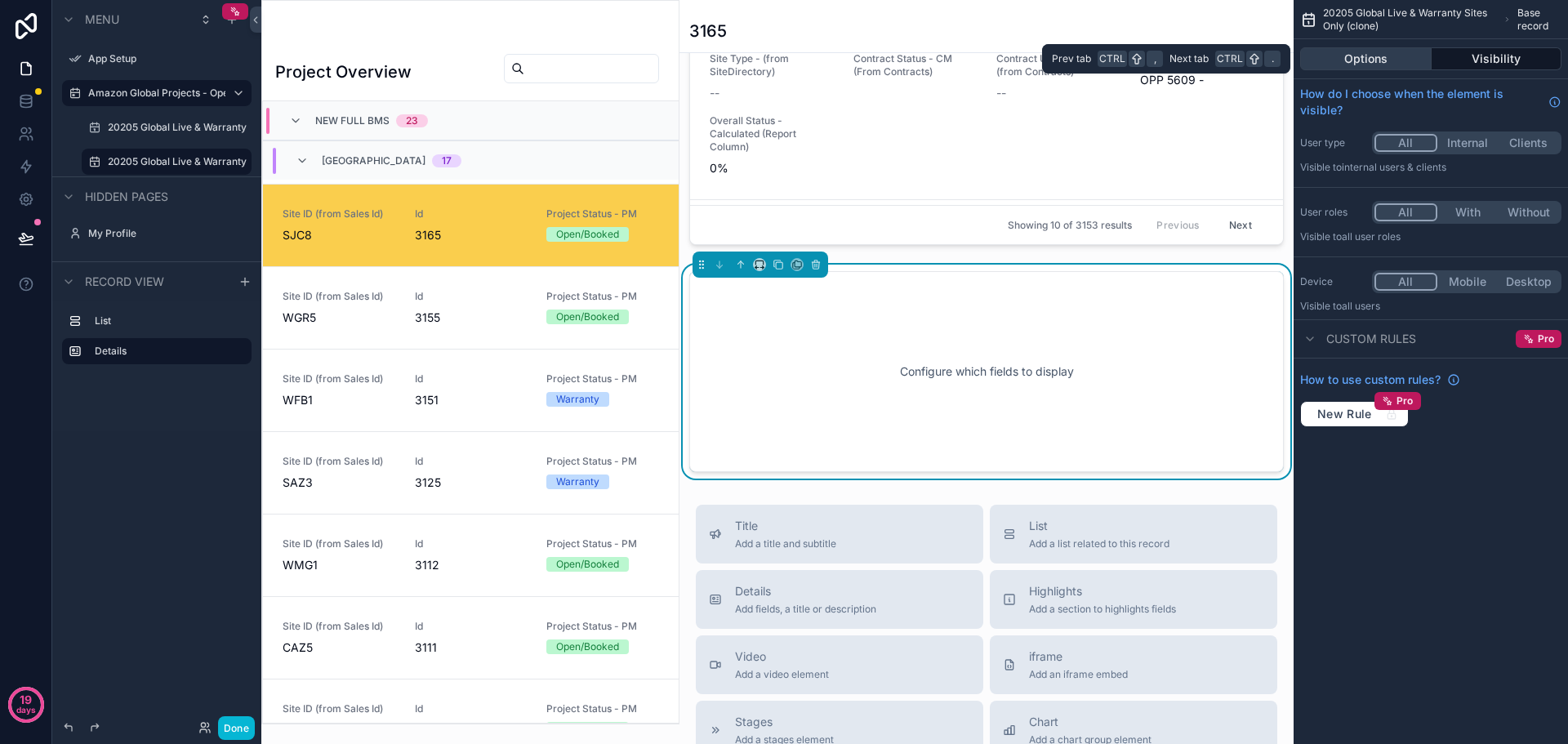
click at [1391, 60] on button "Options" at bounding box center [1365, 58] width 132 height 23
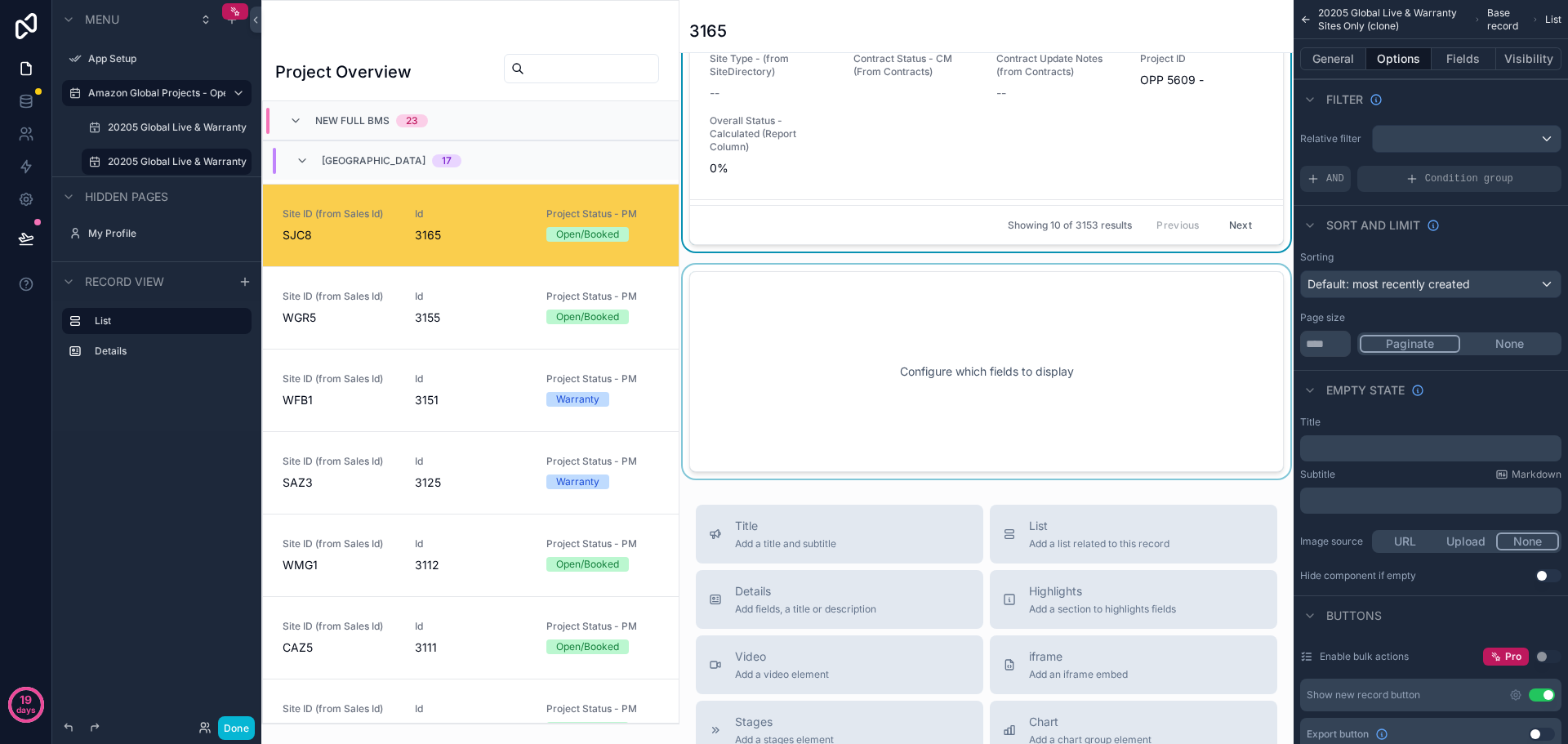
click at [933, 328] on div "scrollable content" at bounding box center [986, 371] width 614 height 214
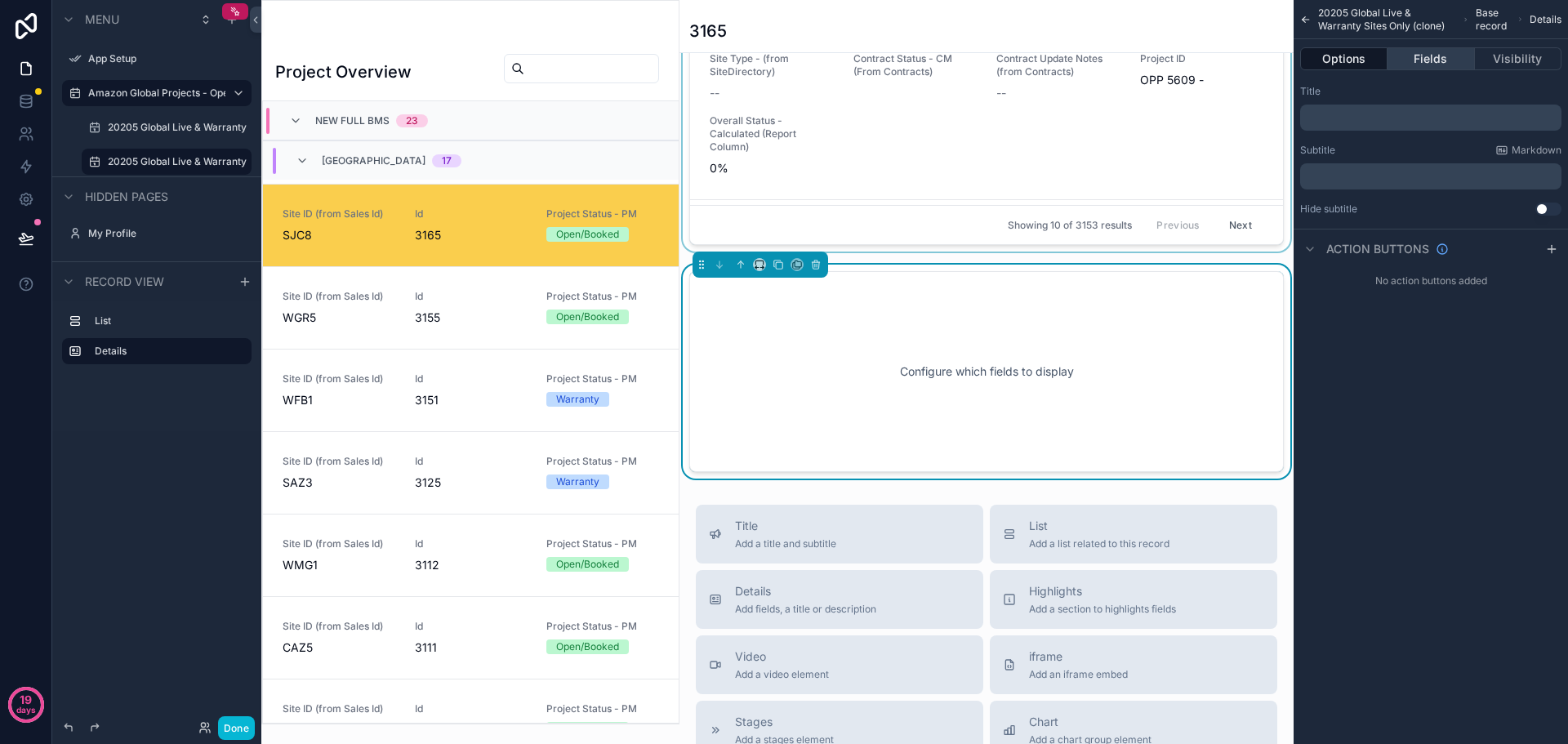
click at [1431, 59] on button "Fields" at bounding box center [1430, 58] width 86 height 23
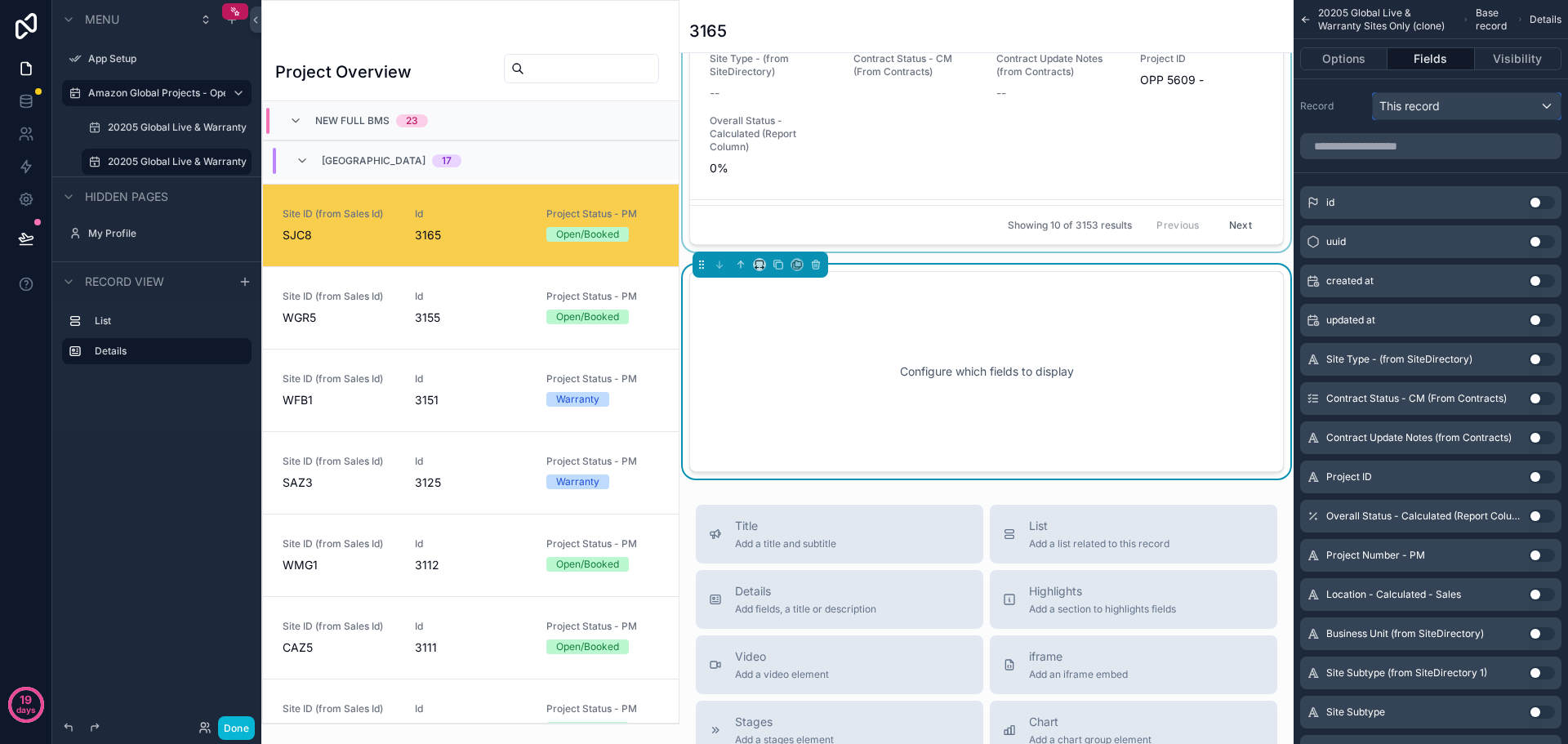
click at [1495, 111] on div "This record" at bounding box center [1467, 106] width 188 height 26
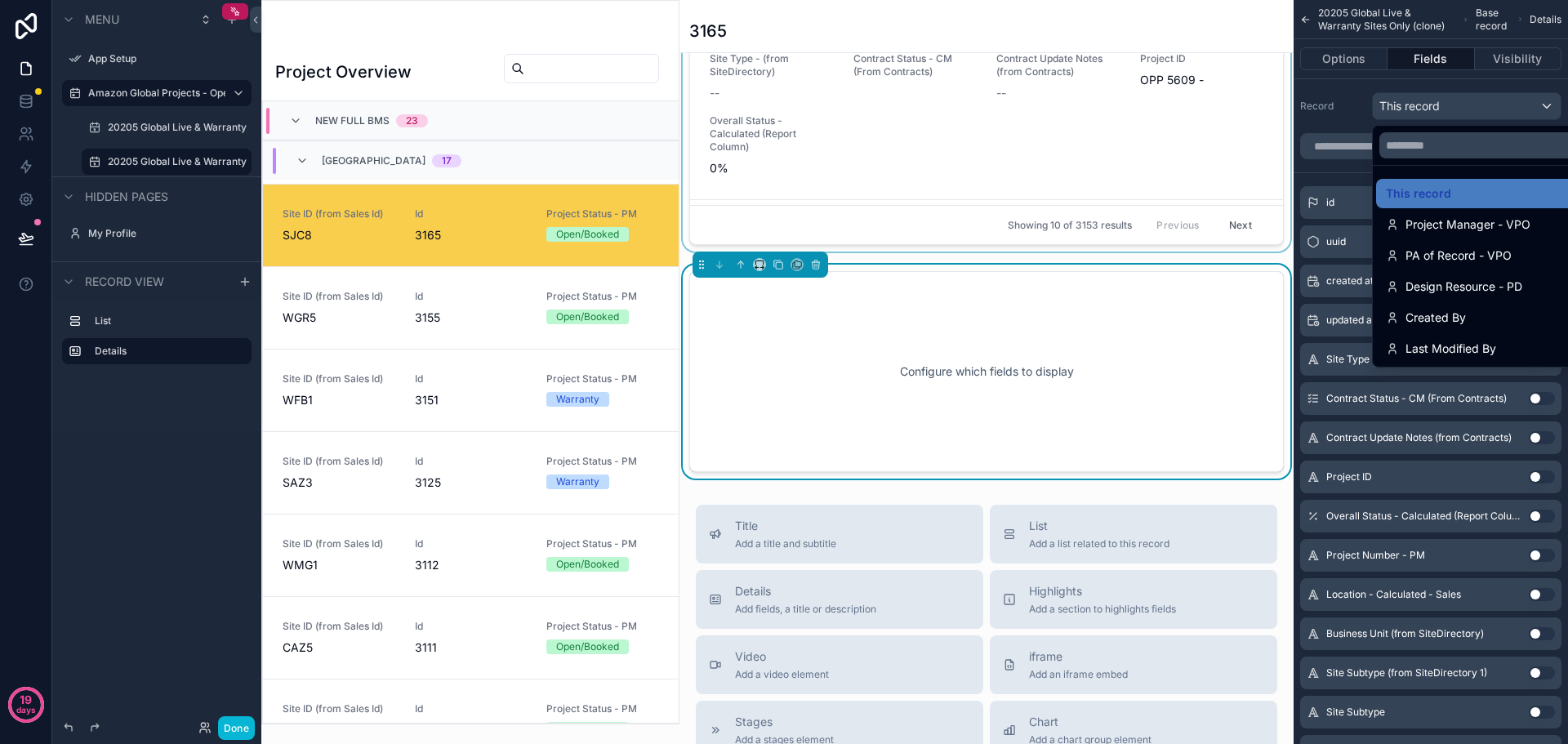
click at [1495, 111] on div "scrollable content" at bounding box center [784, 372] width 1568 height 744
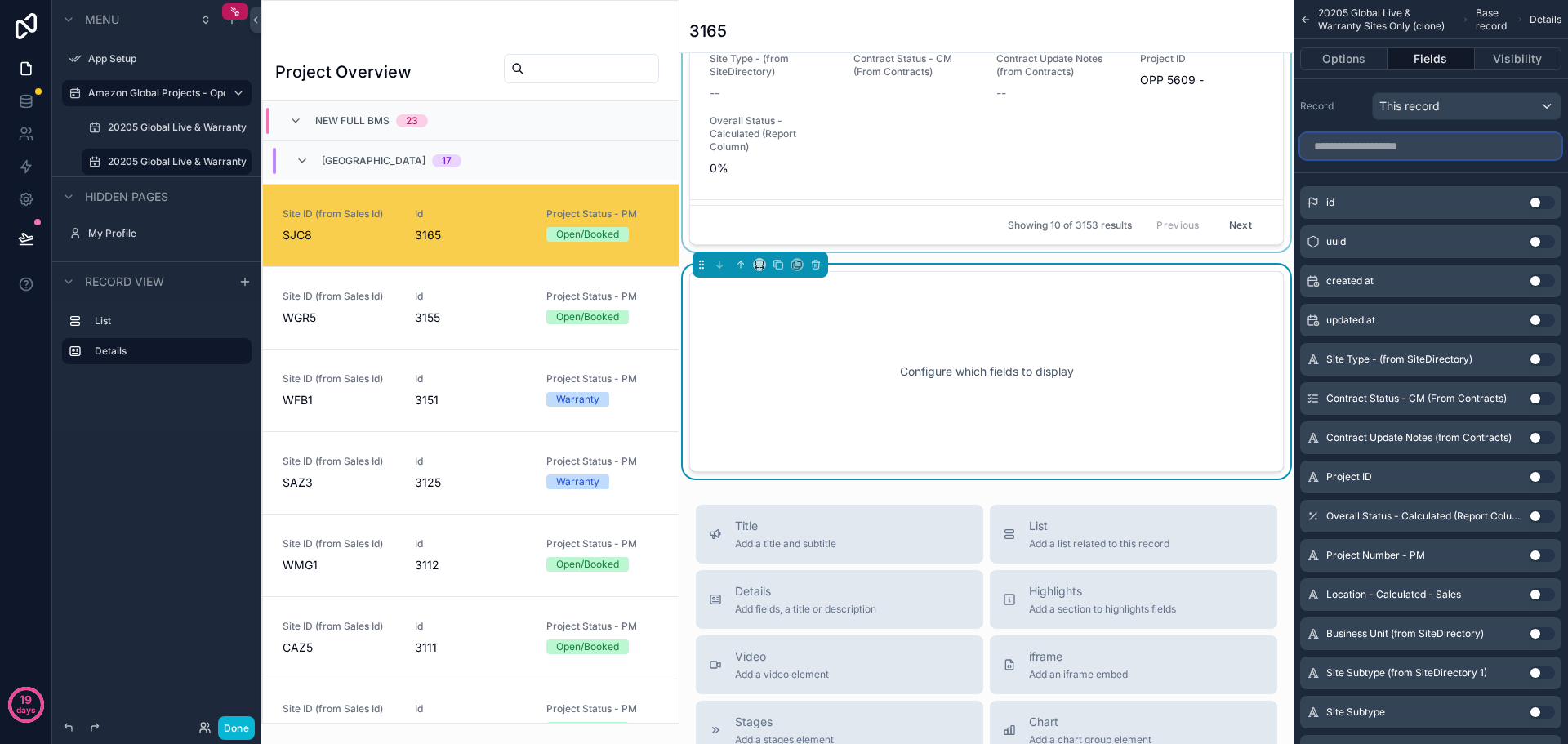
click at [1429, 150] on input "scrollable content" at bounding box center [1430, 145] width 261 height 26
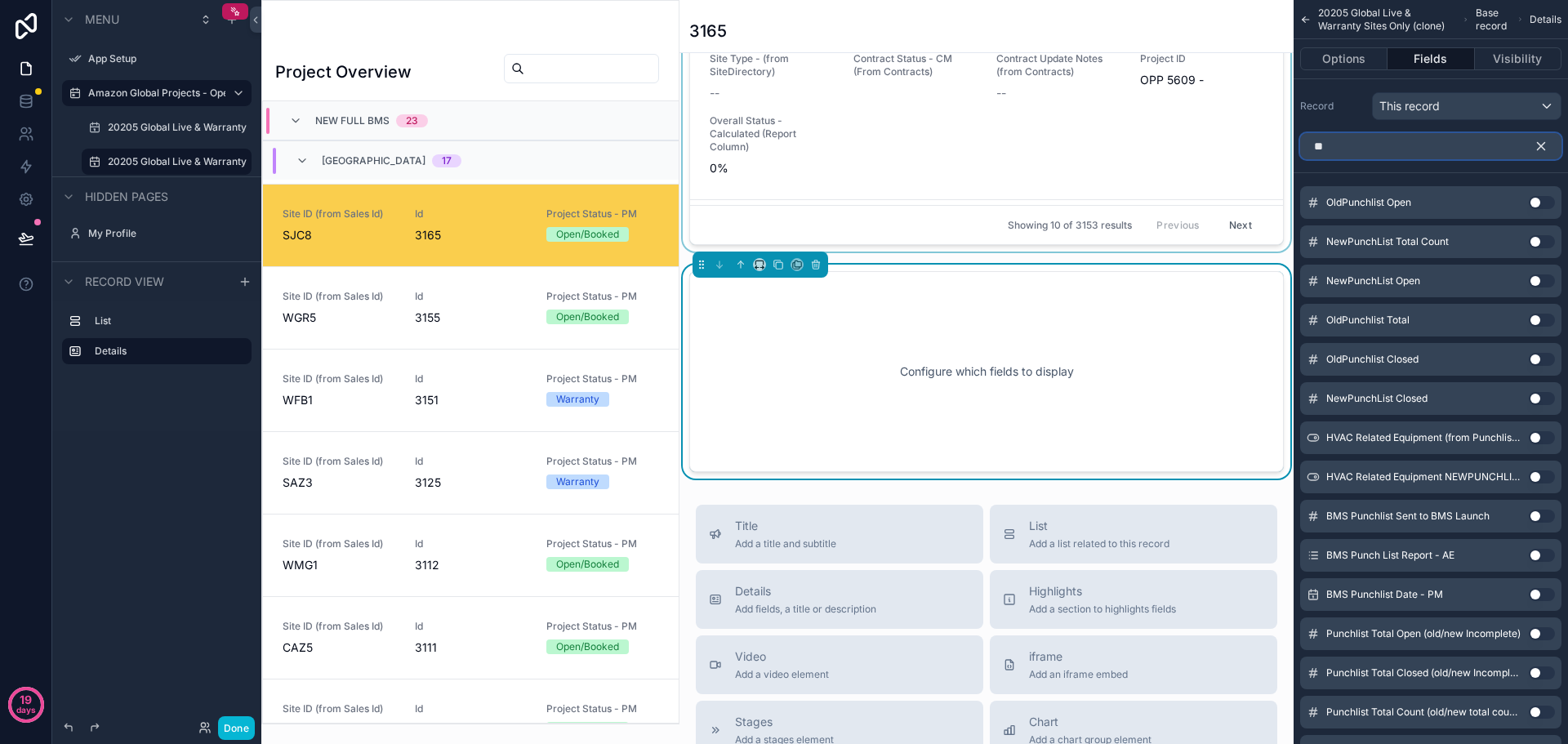
type input "*"
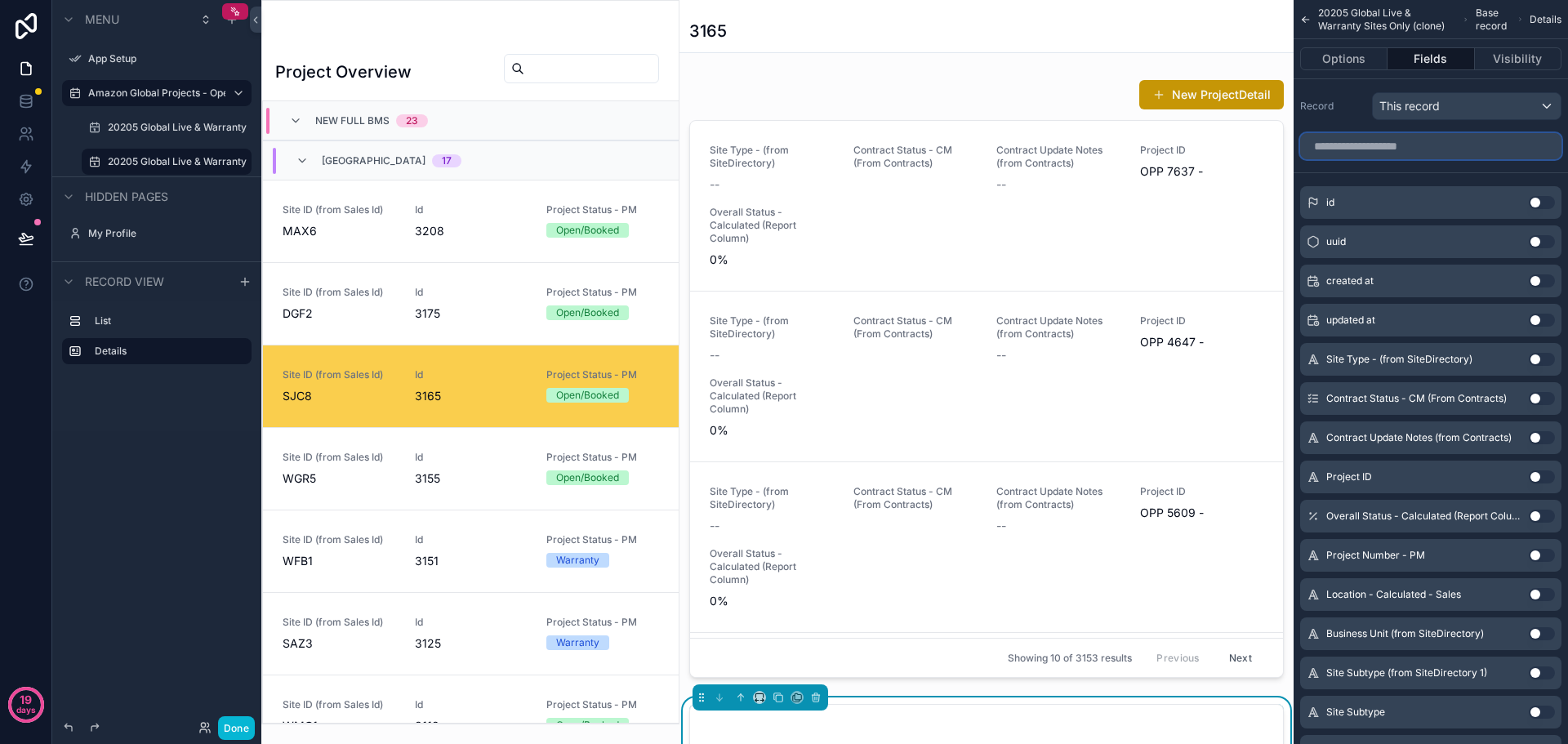
scroll to position [243, 0]
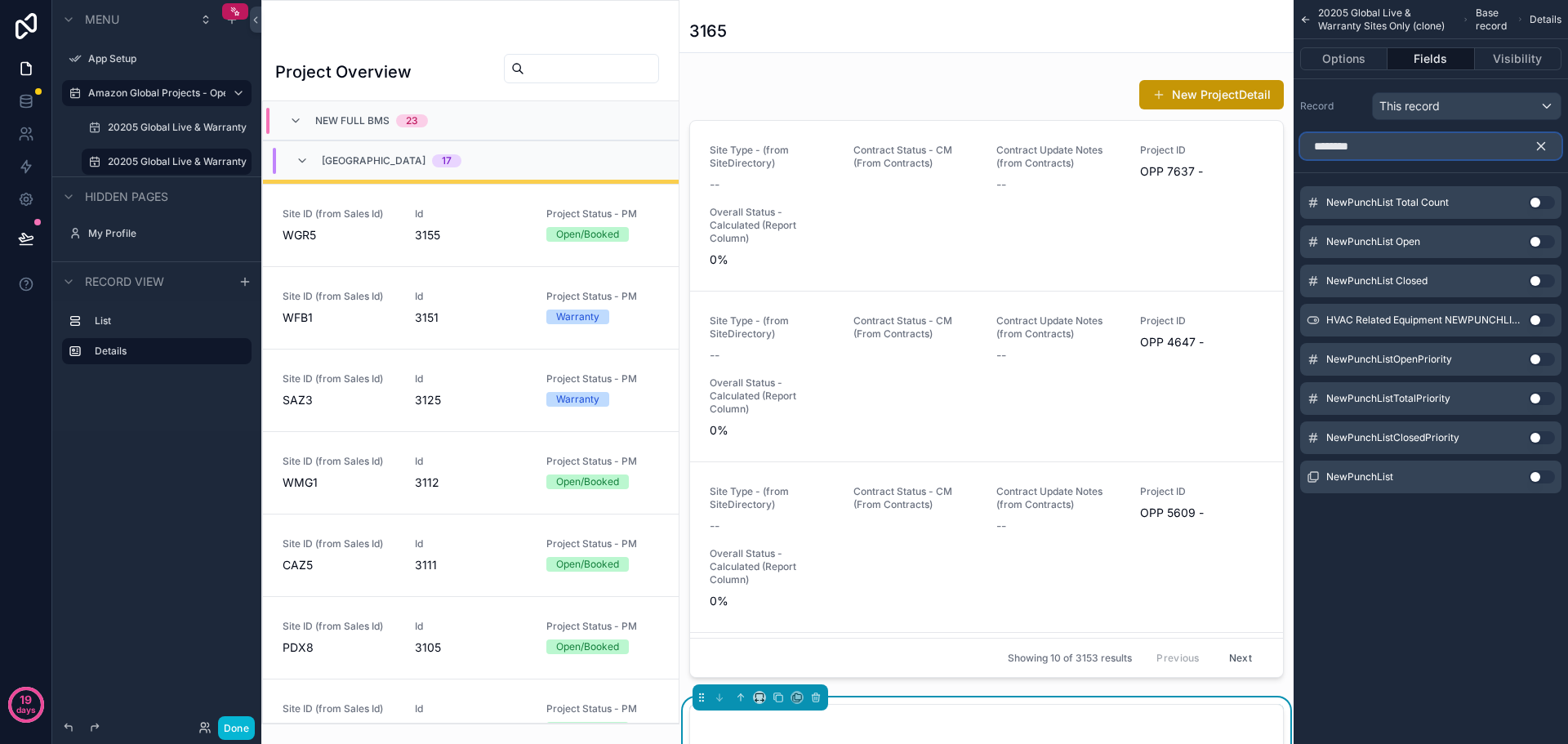
type input "********"
click at [1537, 147] on icon "scrollable content" at bounding box center [1540, 145] width 15 height 15
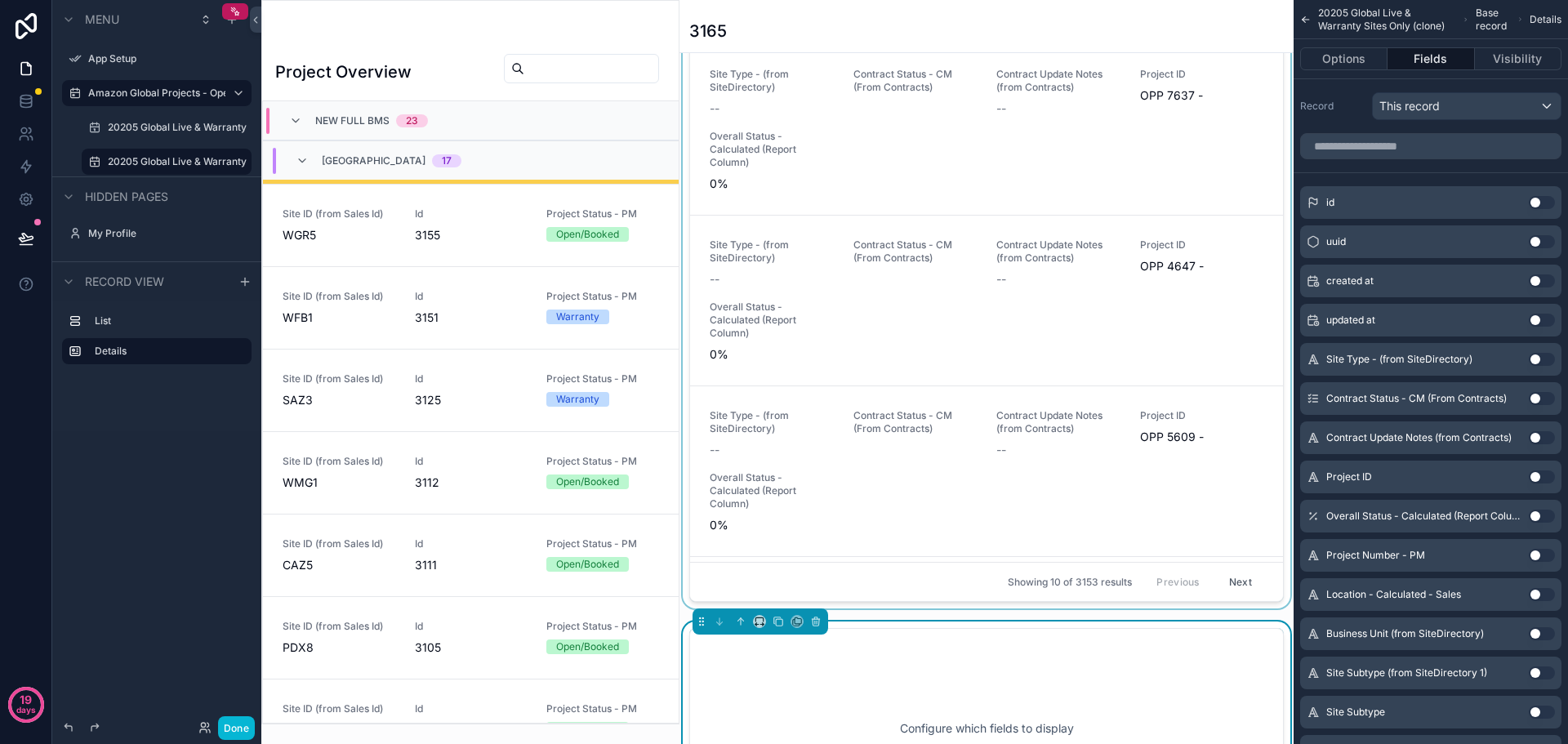
scroll to position [163, 0]
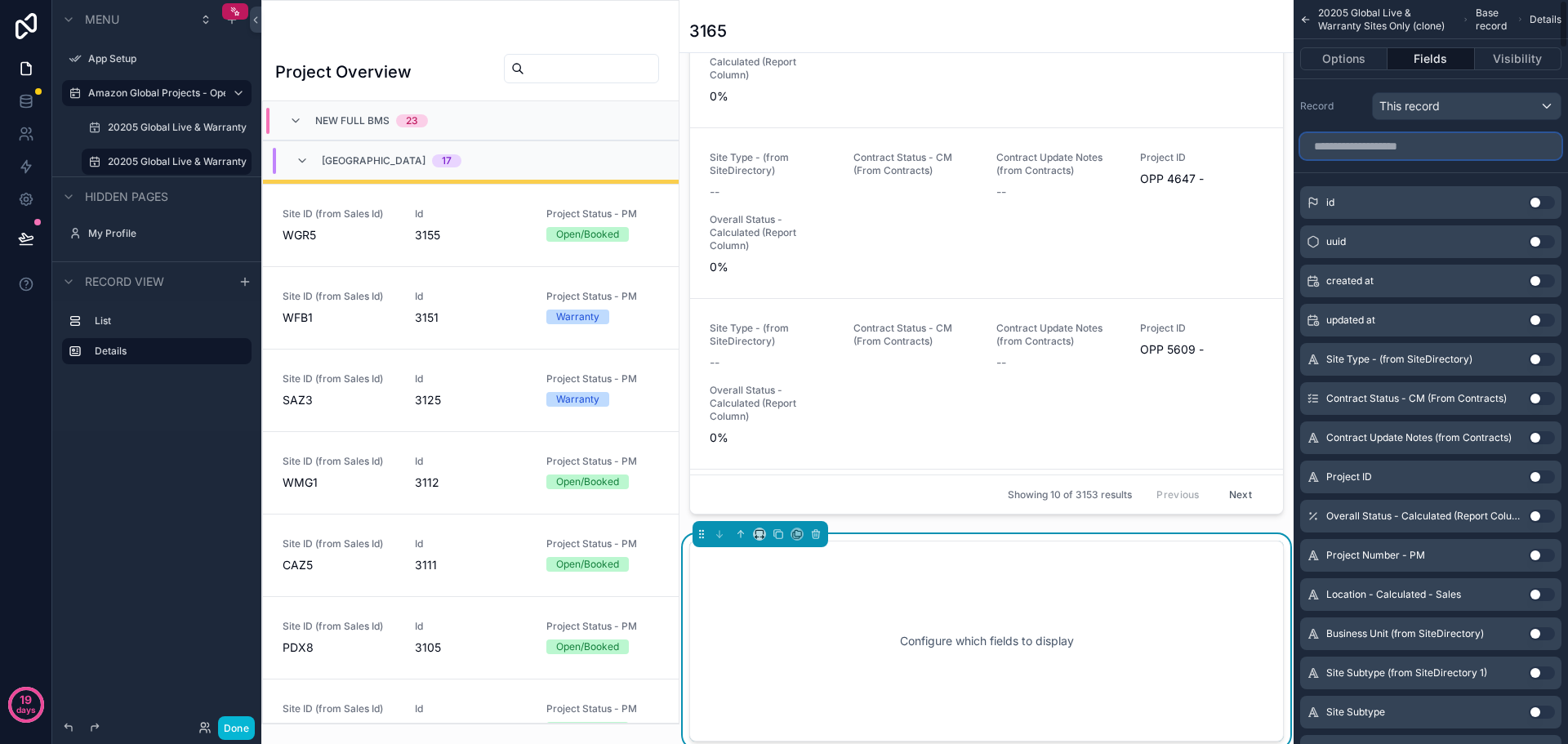
click at [1401, 145] on input "scrollable content" at bounding box center [1430, 145] width 261 height 26
type input "*"
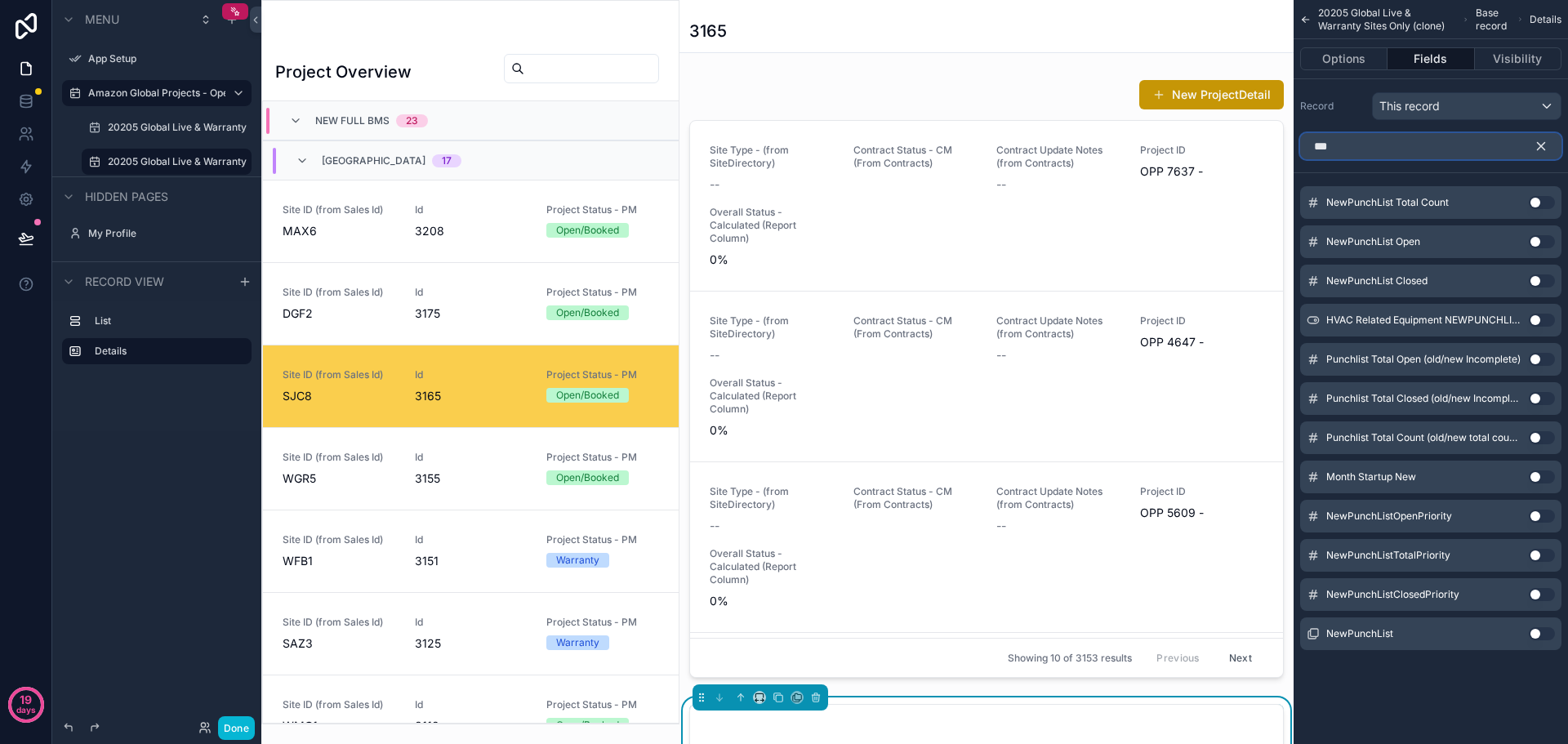
scroll to position [243, 0]
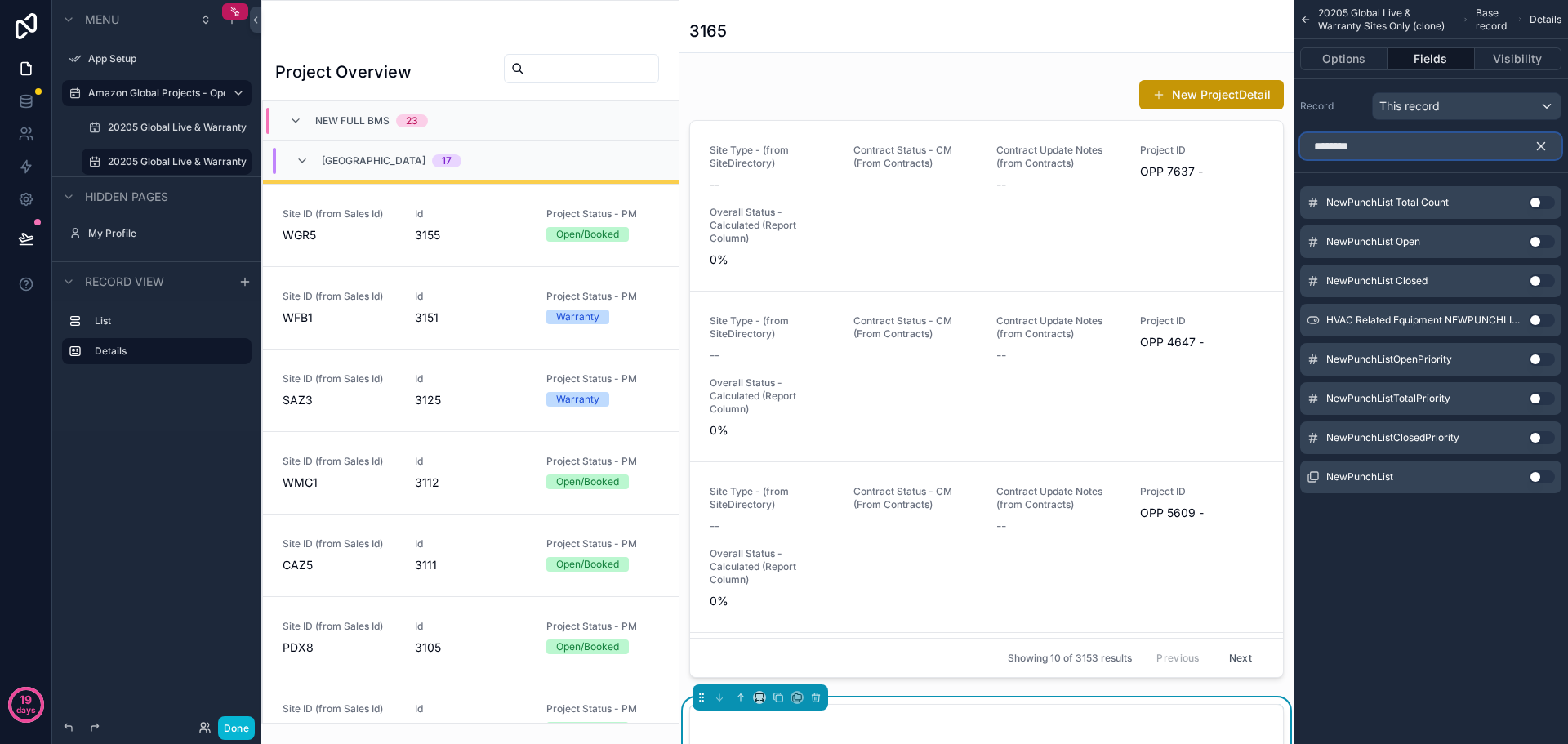
type input "********"
click at [1537, 476] on button "Use setting" at bounding box center [1541, 476] width 26 height 13
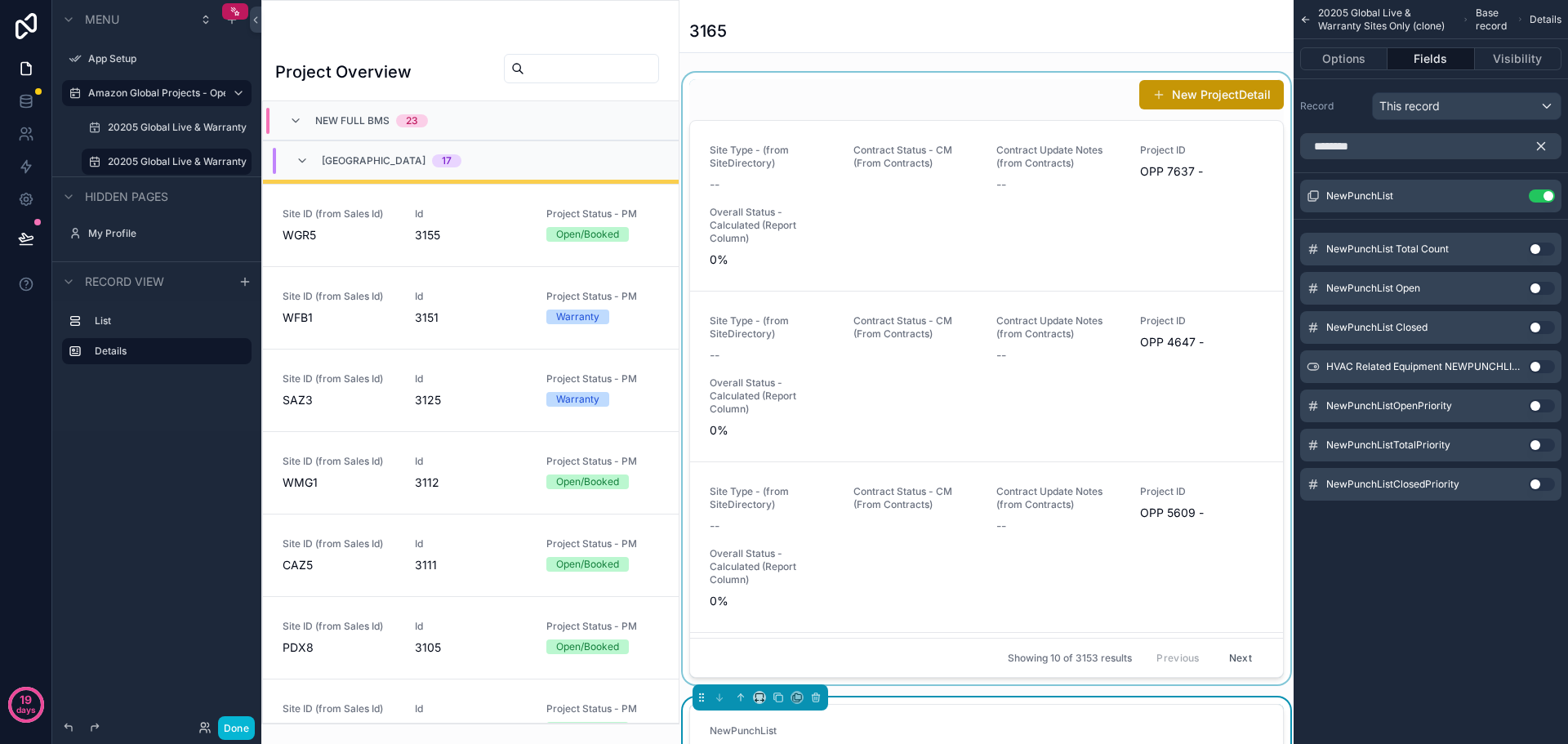
scroll to position [326, 0]
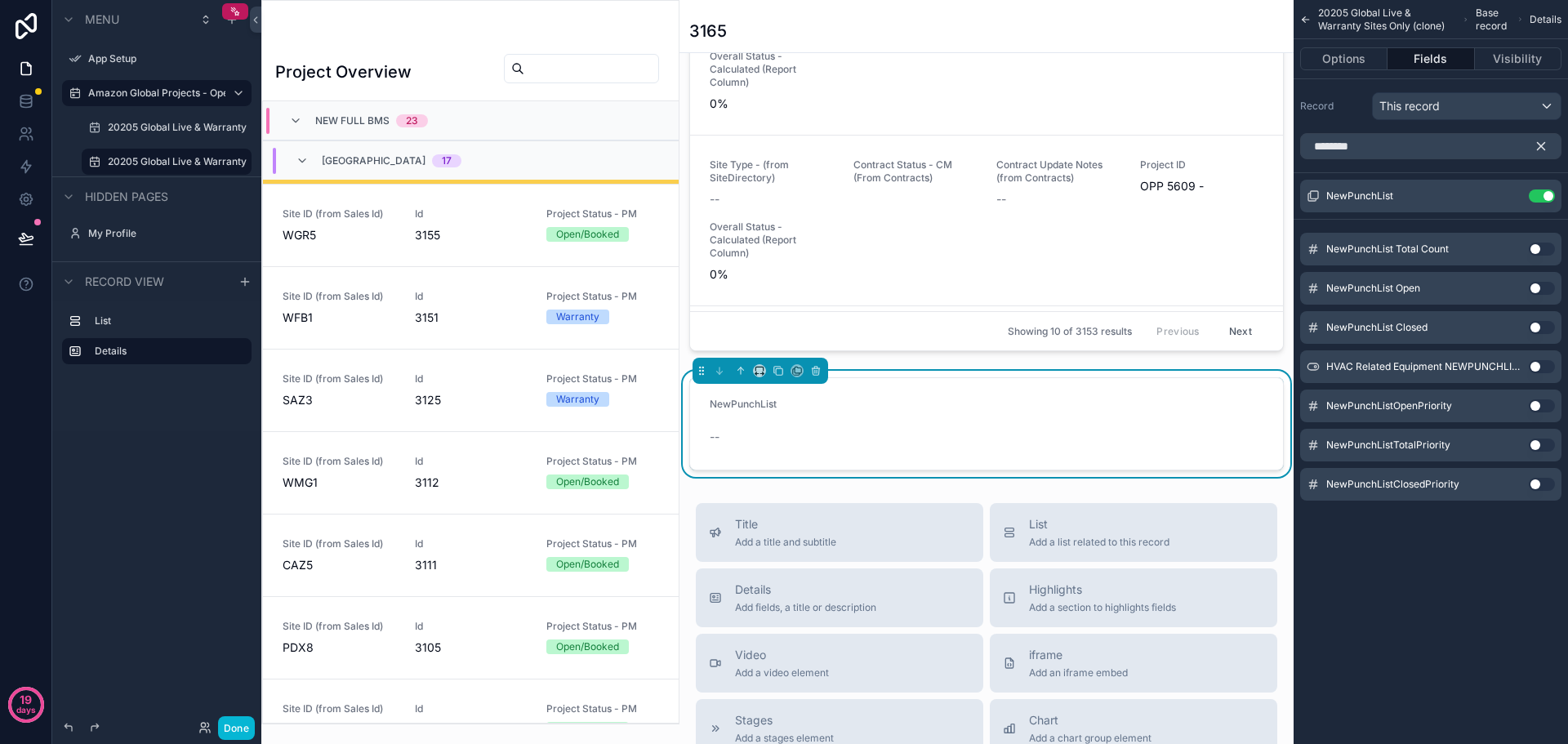
click at [902, 433] on form "NewPunchList --" at bounding box center [986, 423] width 593 height 91
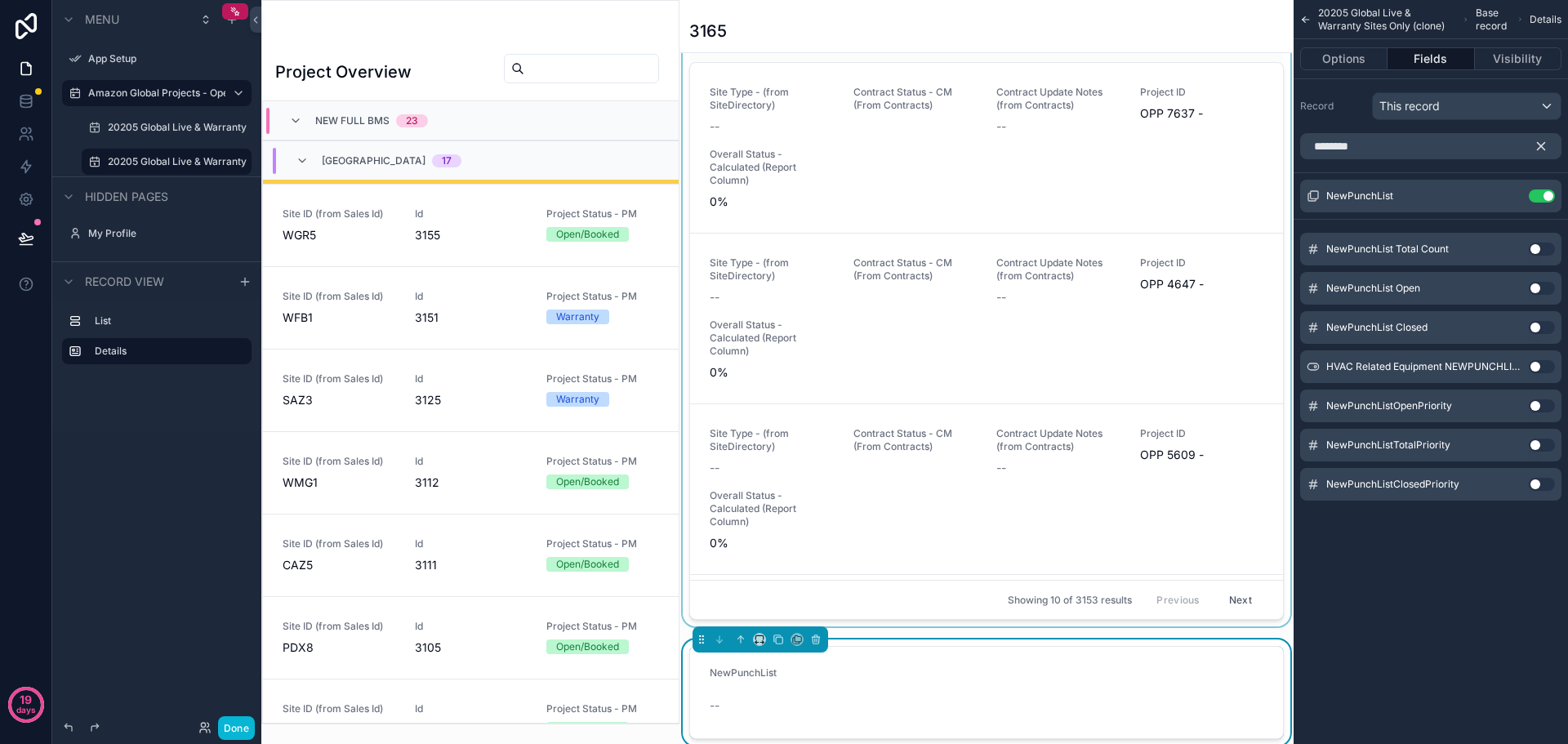
scroll to position [0, 0]
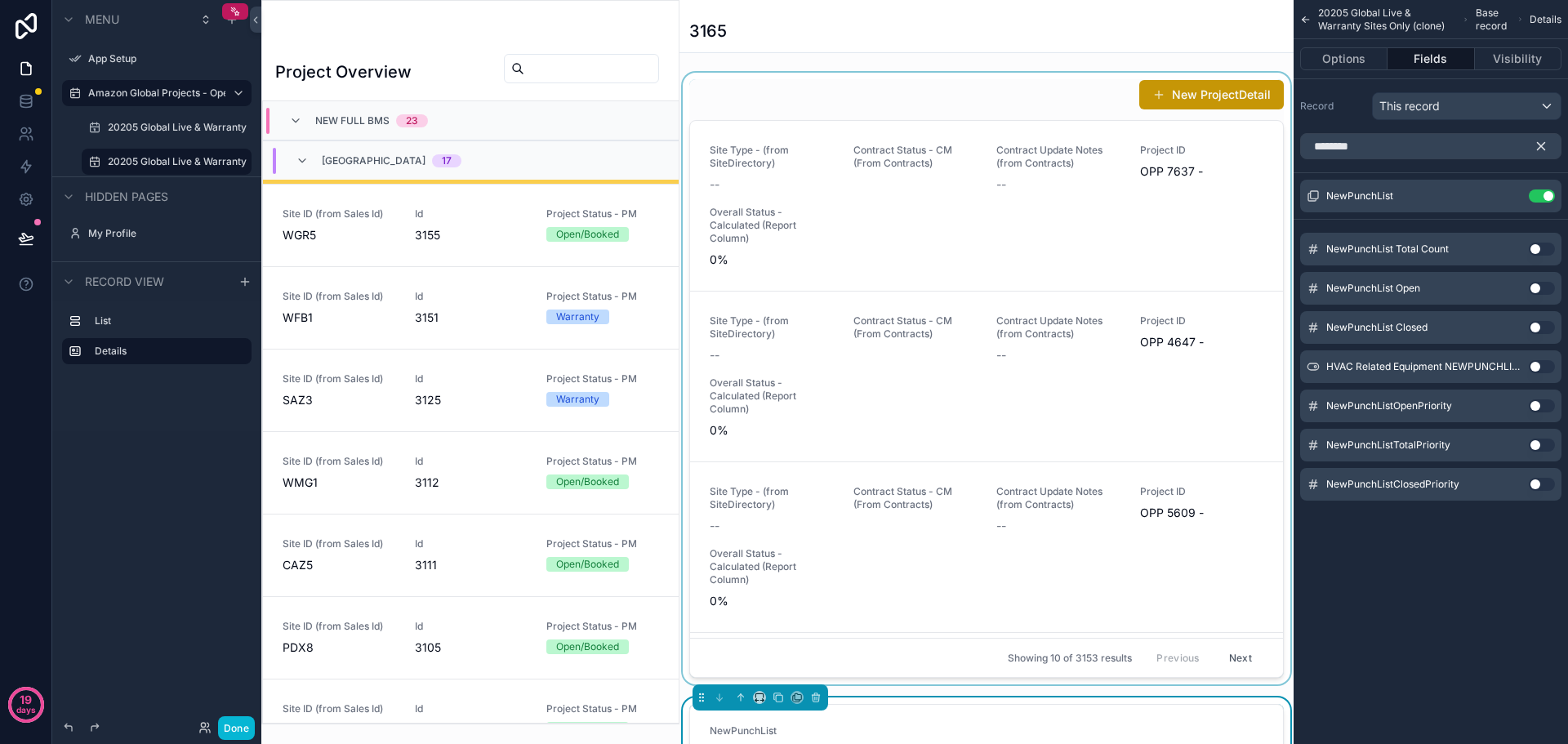
click at [923, 240] on div "scrollable content" at bounding box center [986, 378] width 614 height 611
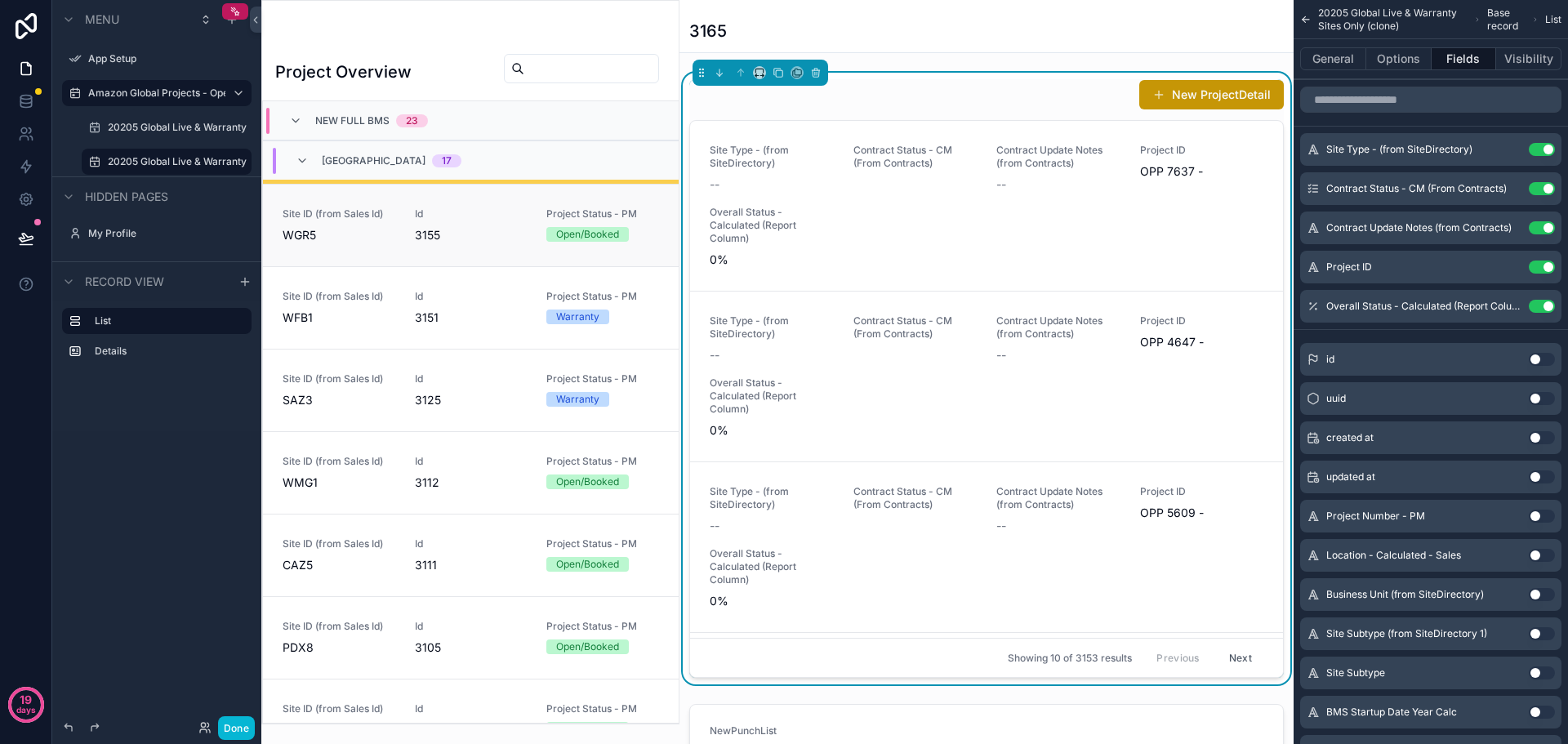
click at [394, 237] on div "Site ID (from Sales Id) WGR5 Id 3155 Project Status - PM Open/Booked" at bounding box center [470, 226] width 376 height 36
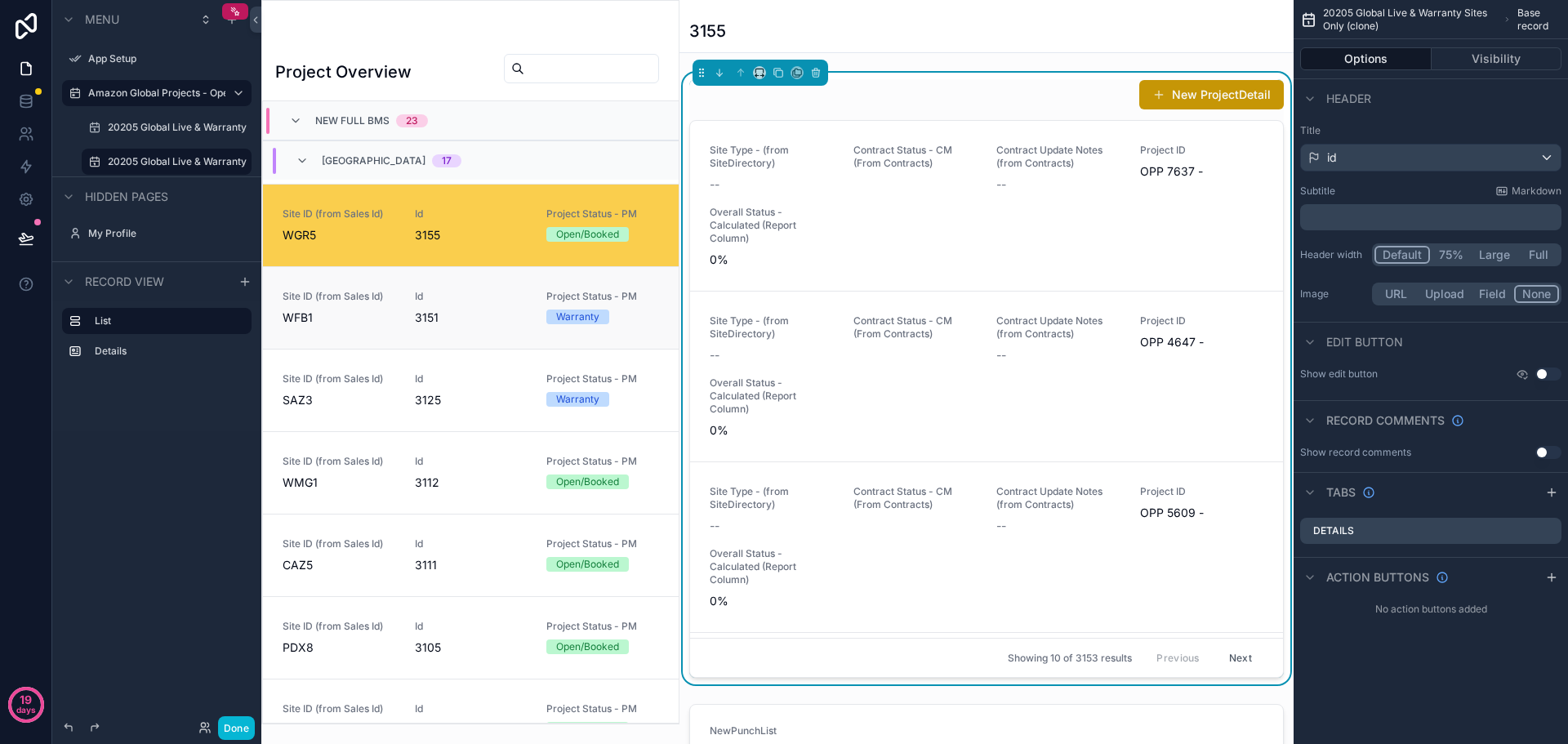
click at [387, 320] on span "WFB1" at bounding box center [339, 318] width 113 height 16
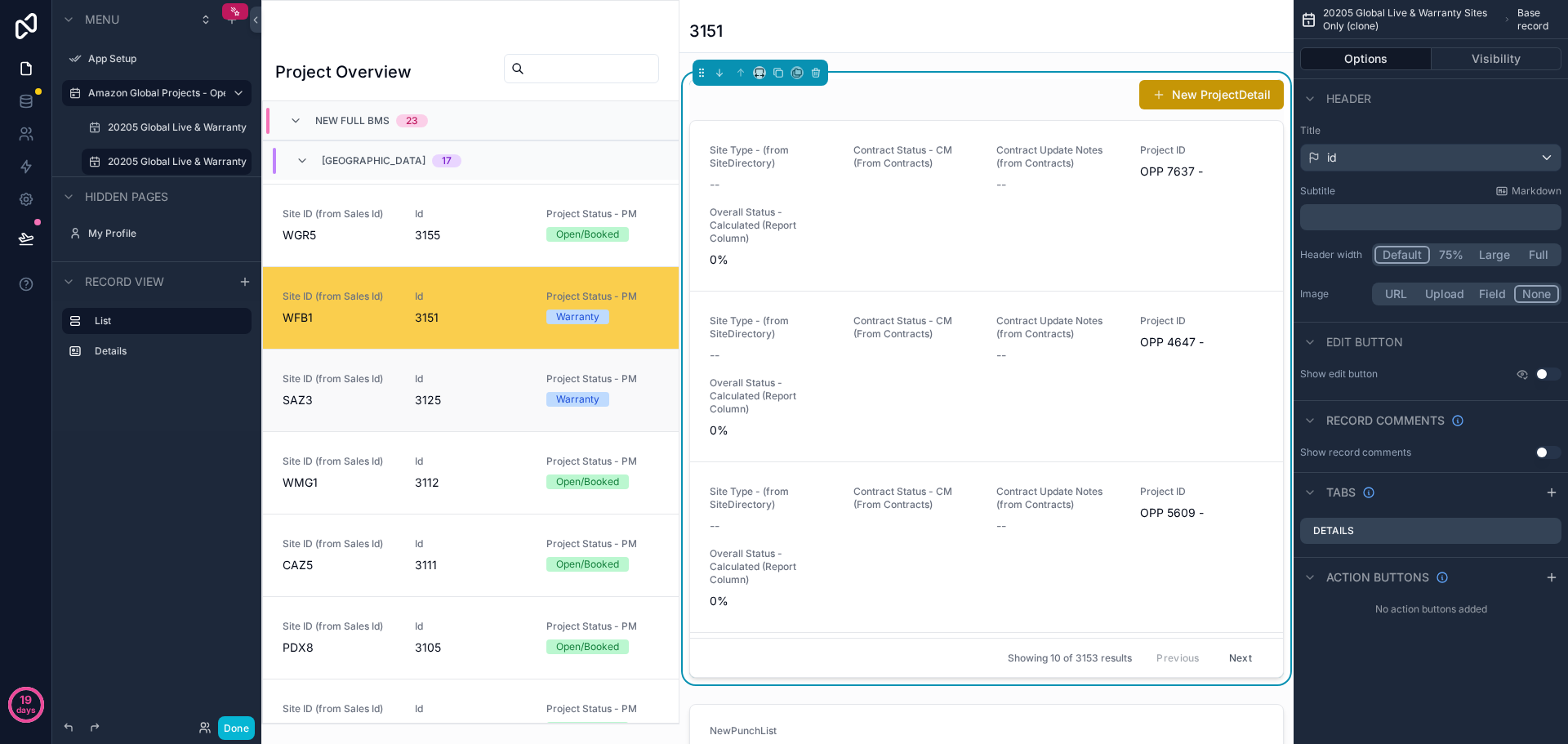
click at [371, 392] on span "SAZ3" at bounding box center [339, 400] width 113 height 16
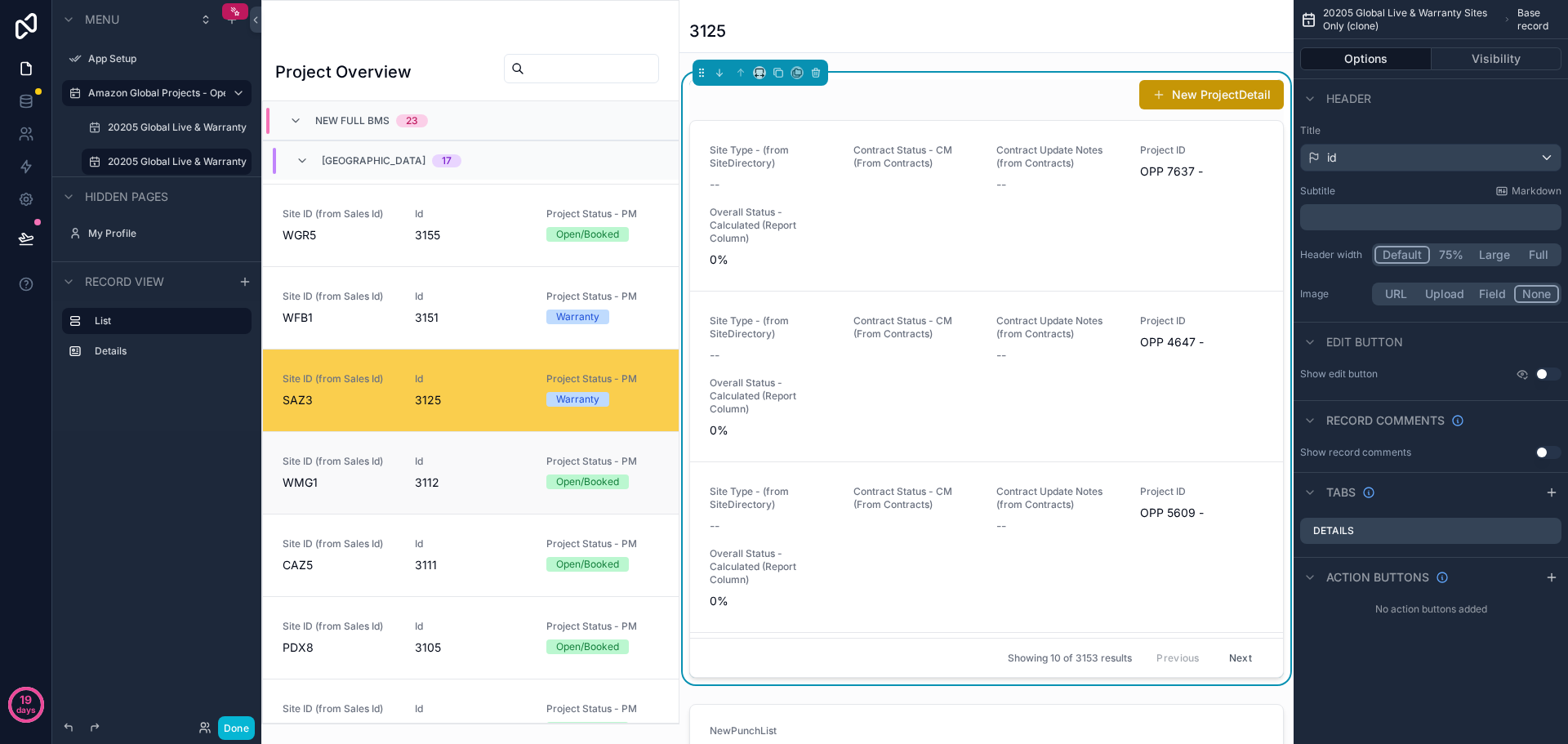
click at [370, 497] on link "Site ID (from Sales Id) WMG1 Id 3112 Project Status - PM Open/Booked" at bounding box center [471, 472] width 416 height 82
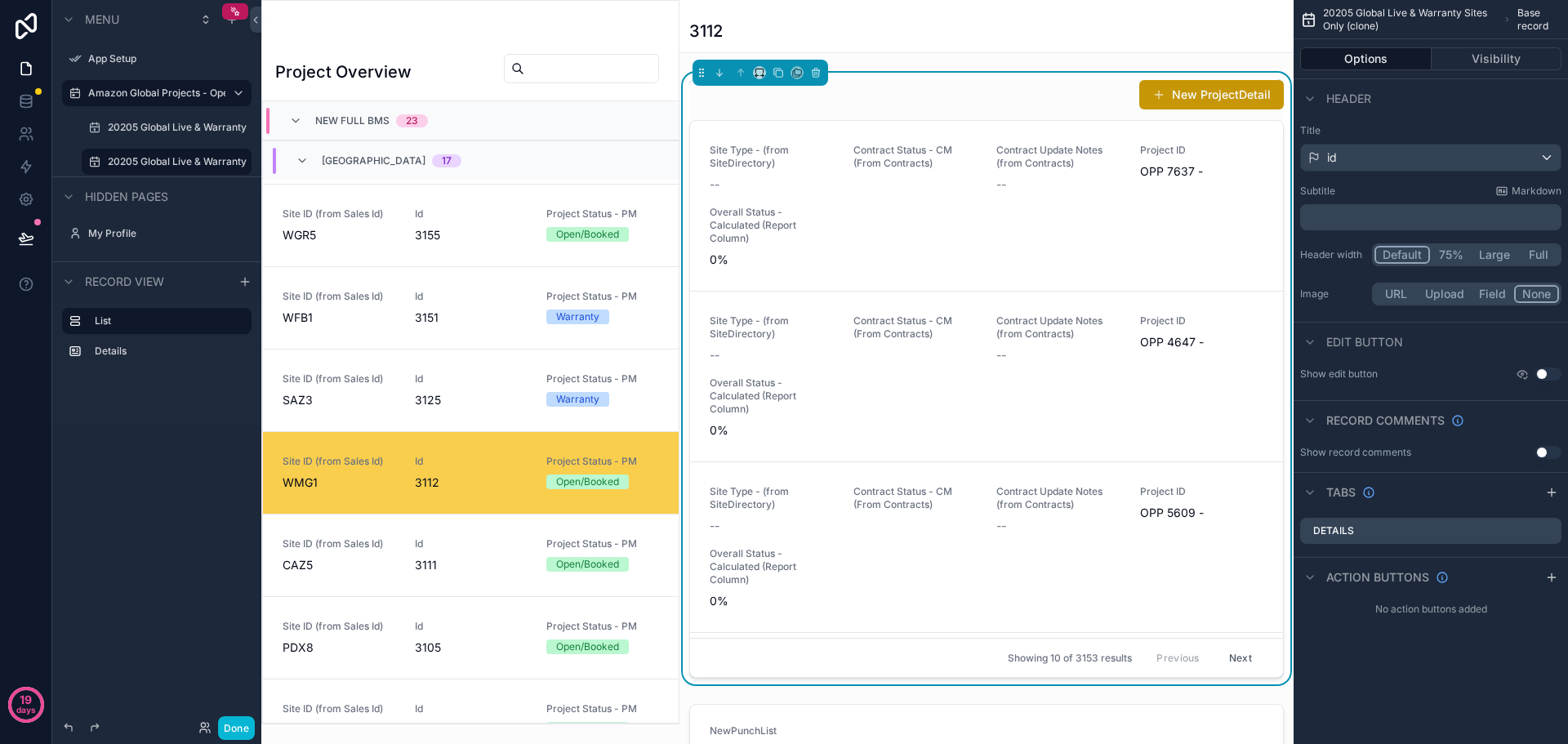
click at [415, 554] on div "Id 3111" at bounding box center [471, 555] width 113 height 36
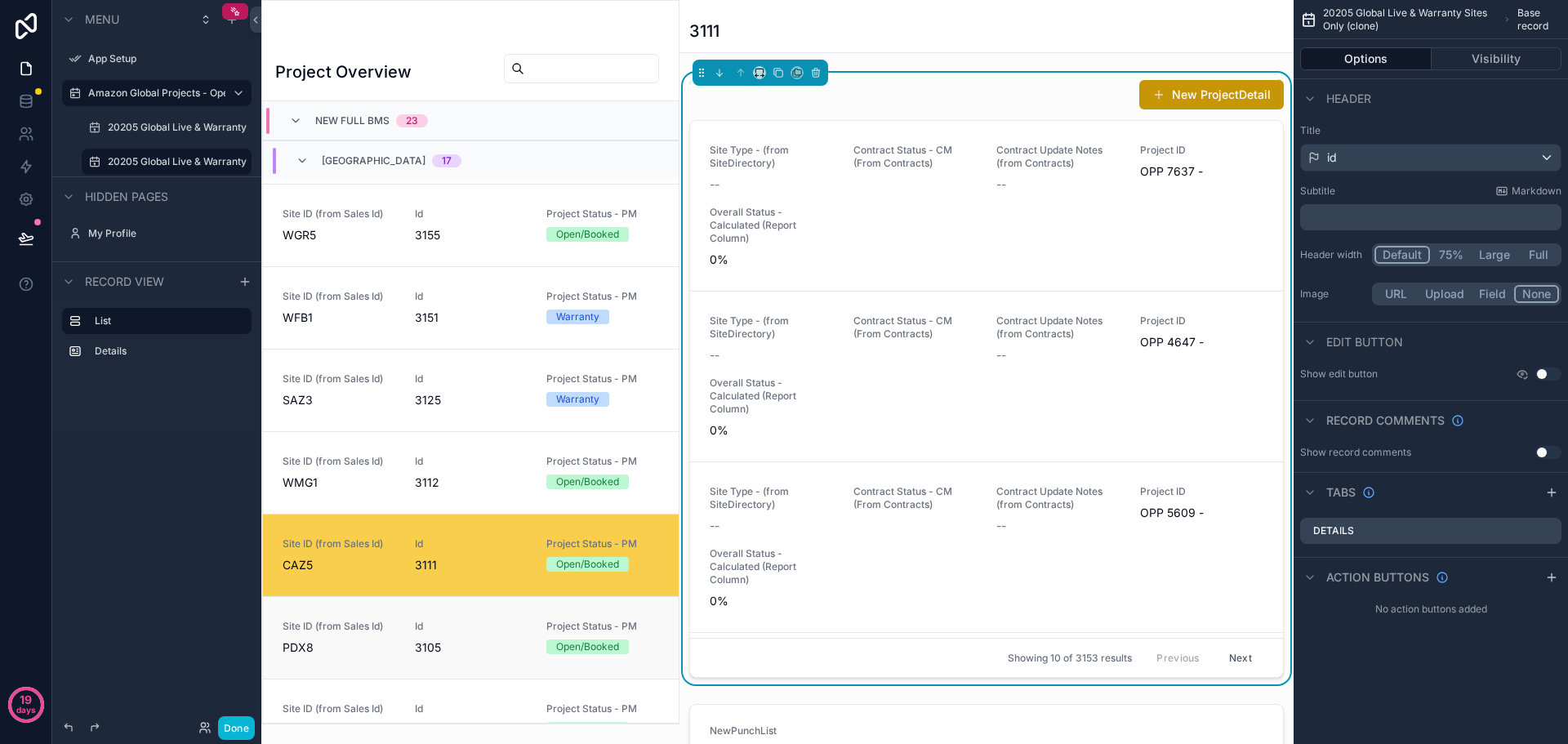
click at [457, 640] on span "3105" at bounding box center [471, 647] width 113 height 16
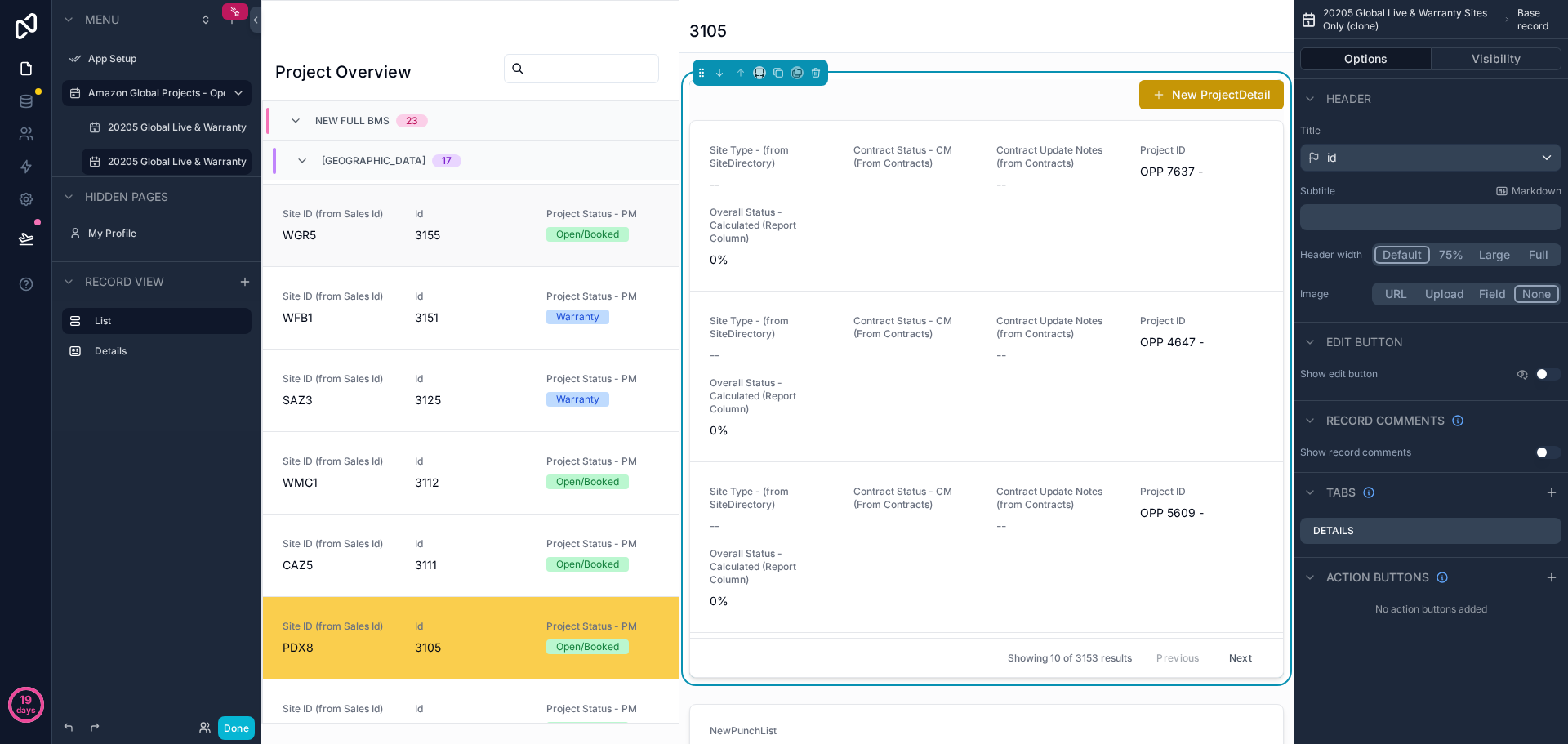
click at [385, 255] on link "Site ID (from Sales Id) WGR5 Id 3155 Project Status - PM Open/Booked" at bounding box center [471, 225] width 416 height 82
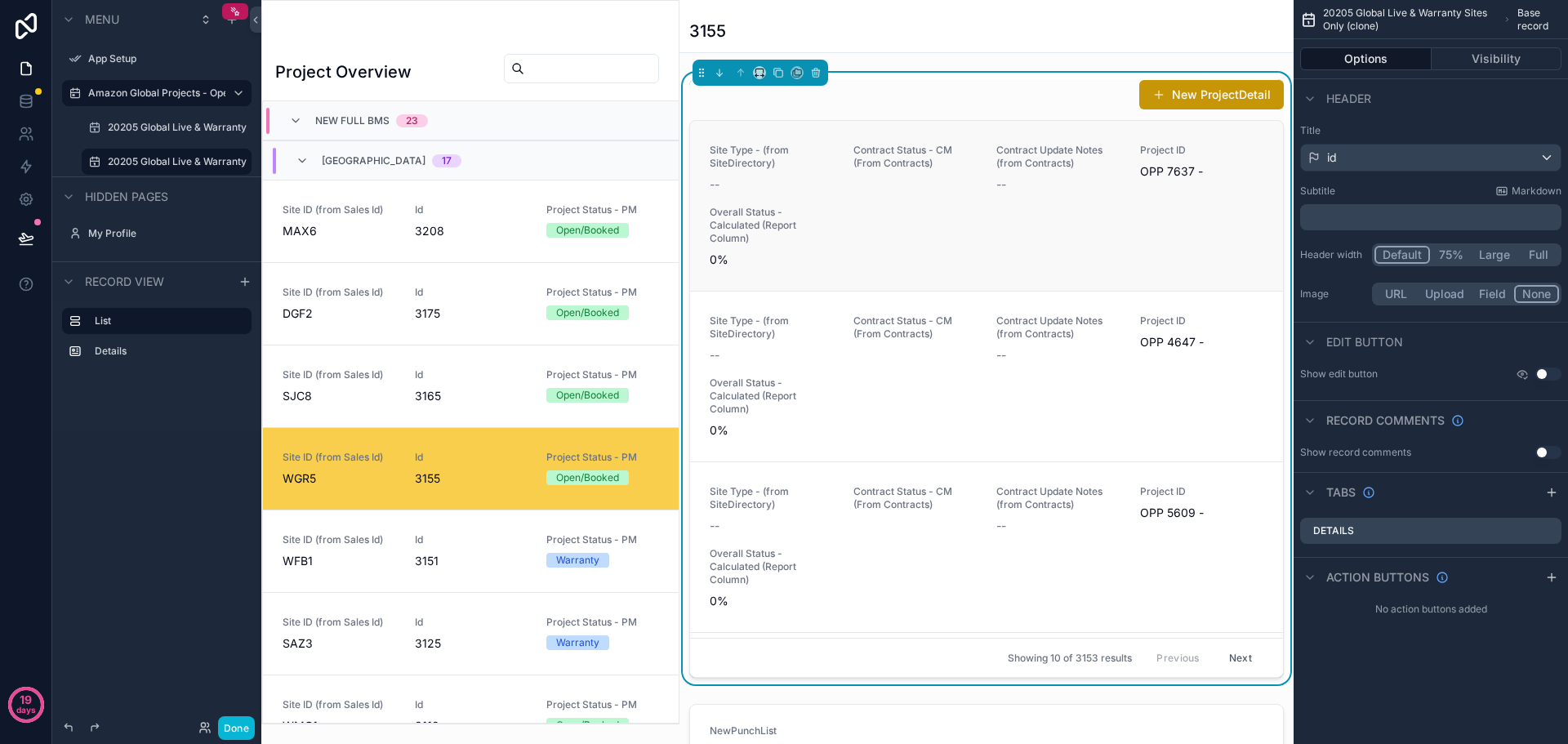
scroll to position [243, 0]
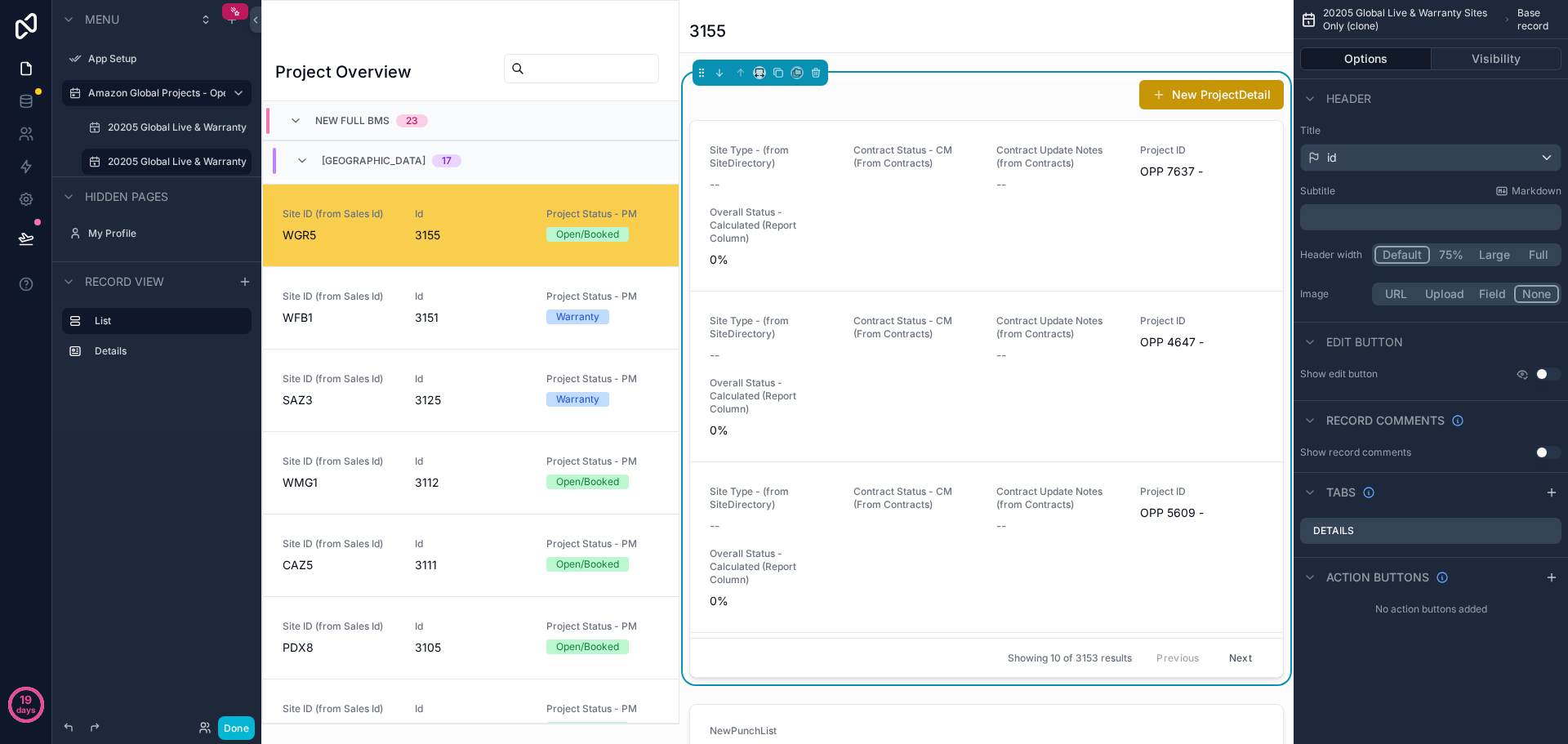
click at [920, 109] on div "New ProjectDetail" at bounding box center [986, 94] width 595 height 31
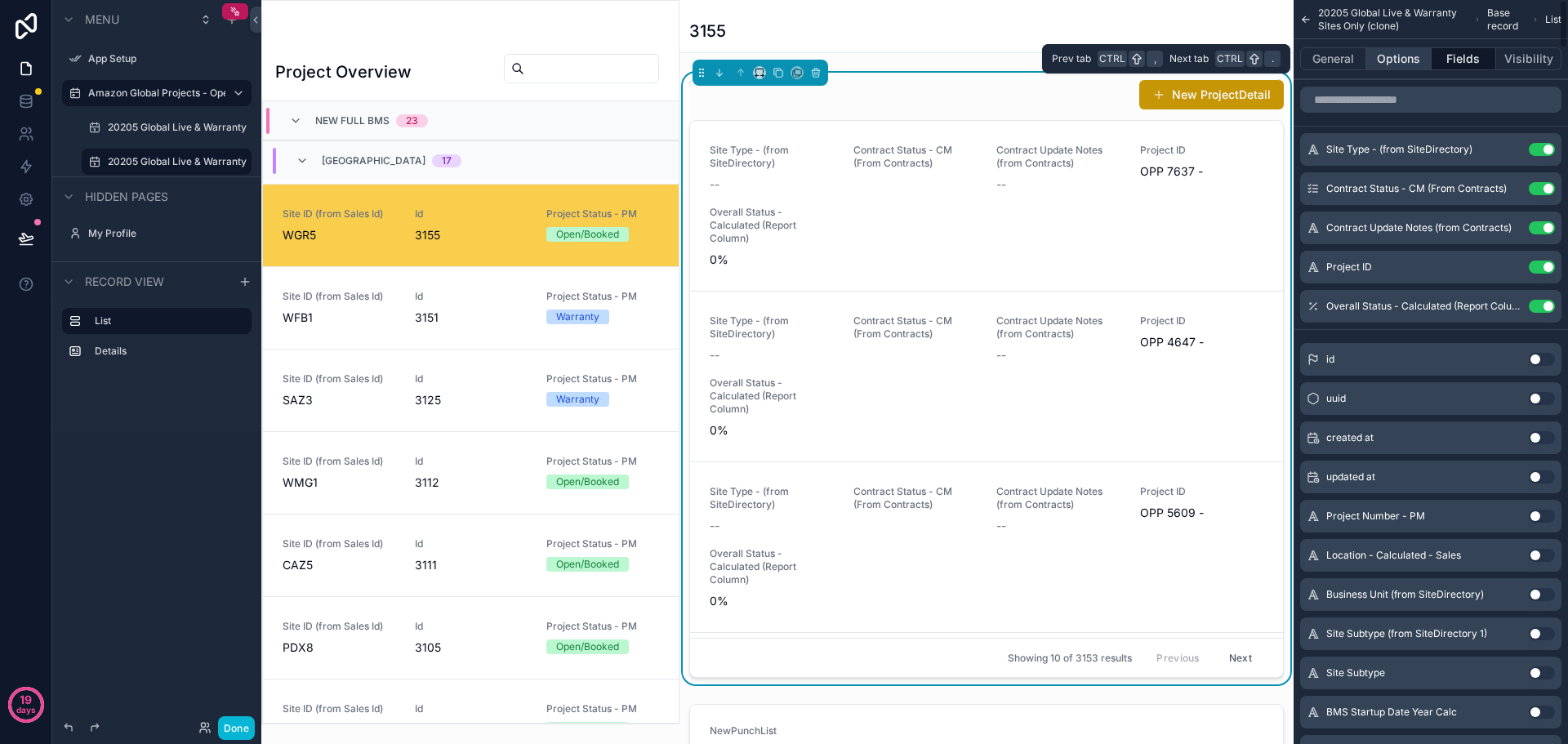
click at [1417, 54] on button "Options" at bounding box center [1399, 58] width 65 height 23
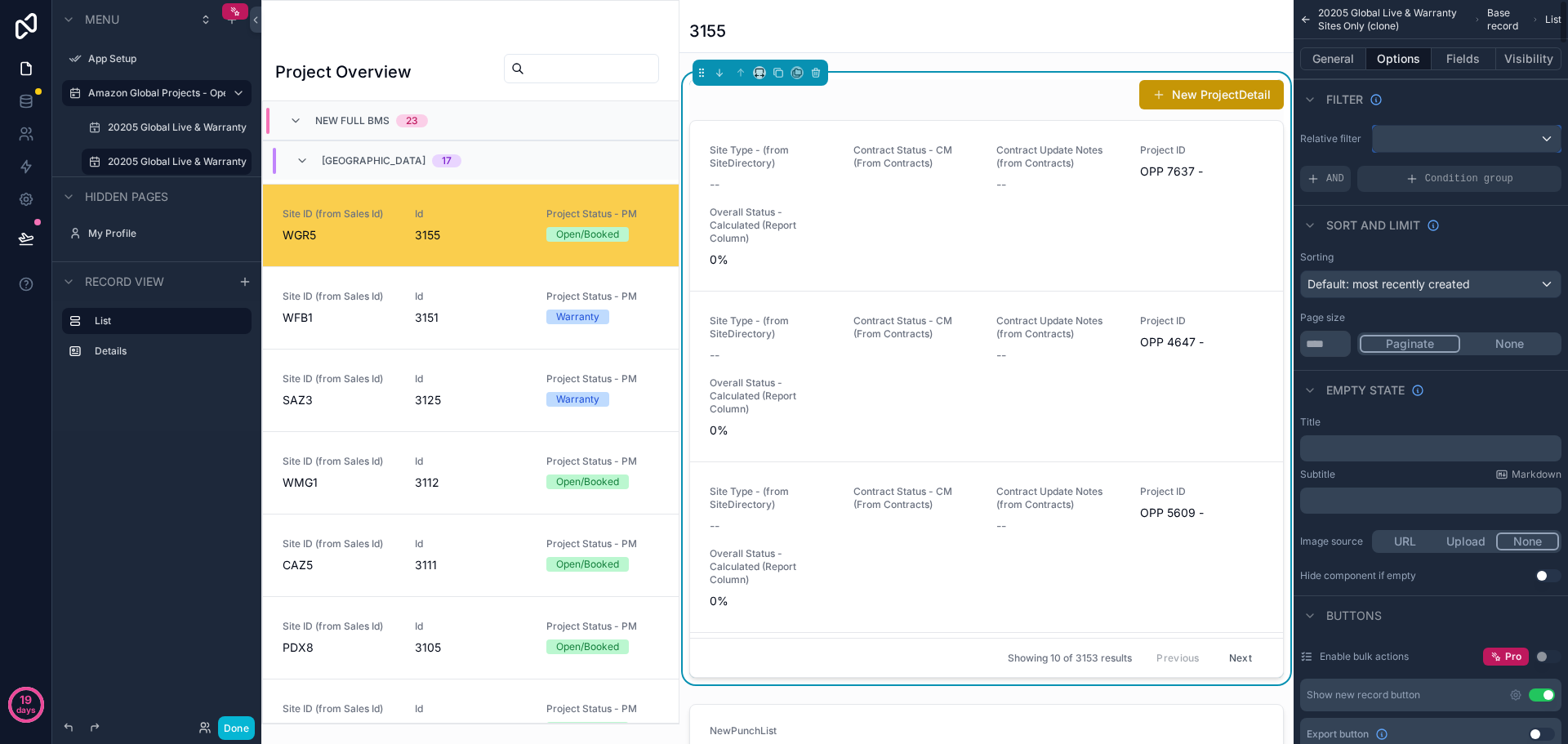
click at [1543, 135] on div "scrollable content" at bounding box center [1467, 139] width 188 height 26
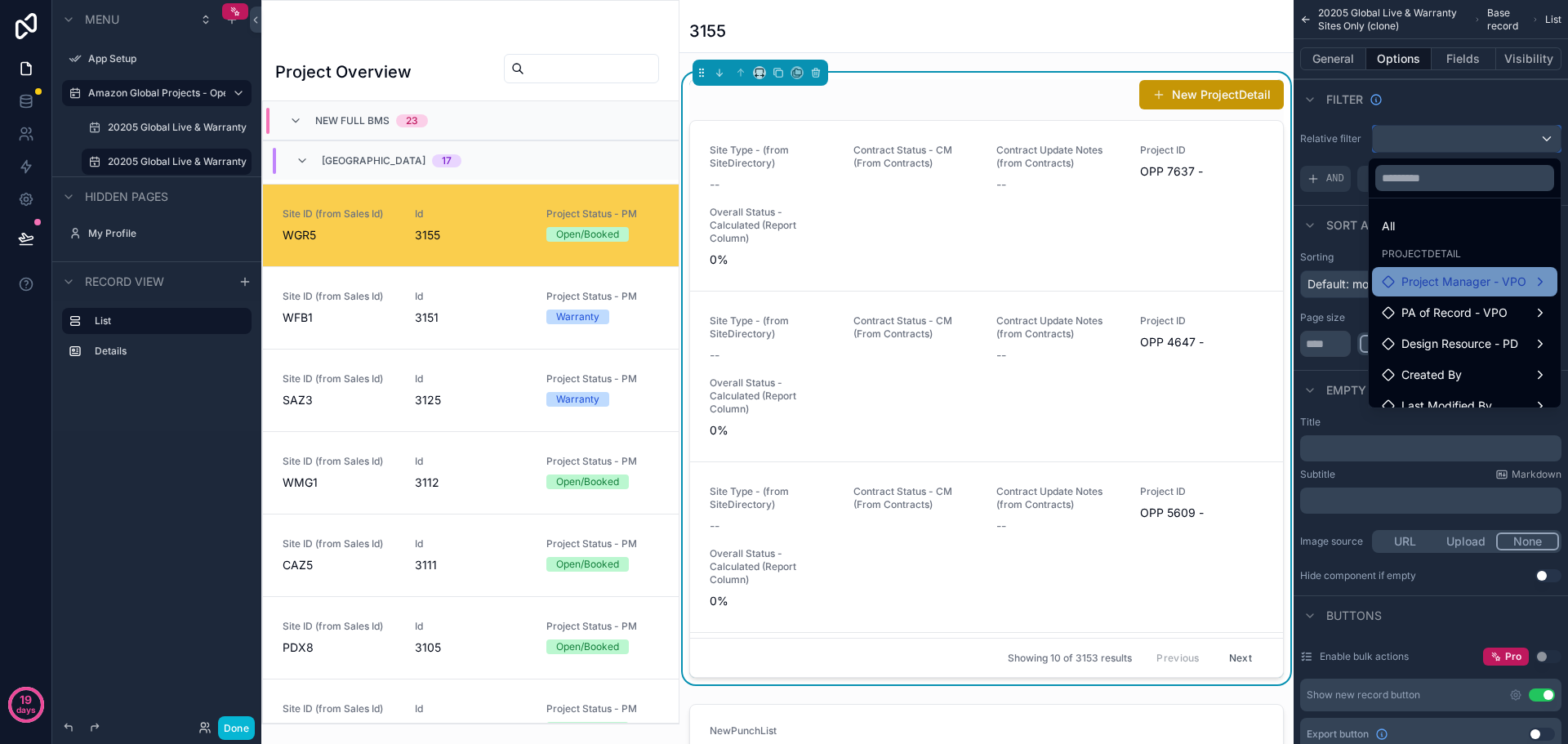
scroll to position [16, 0]
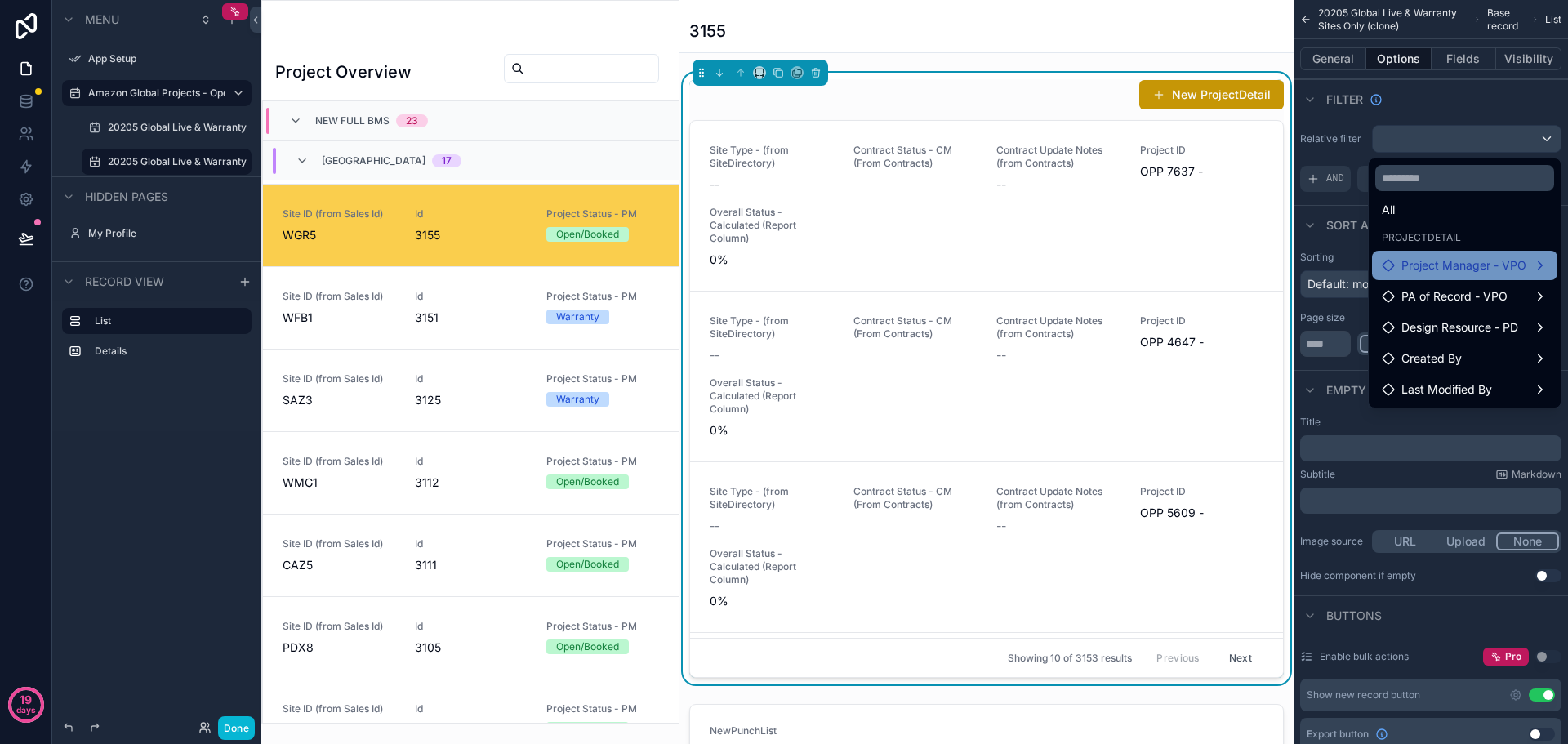
click at [1425, 266] on span "Project Manager - VPO" at bounding box center [1464, 265] width 125 height 20
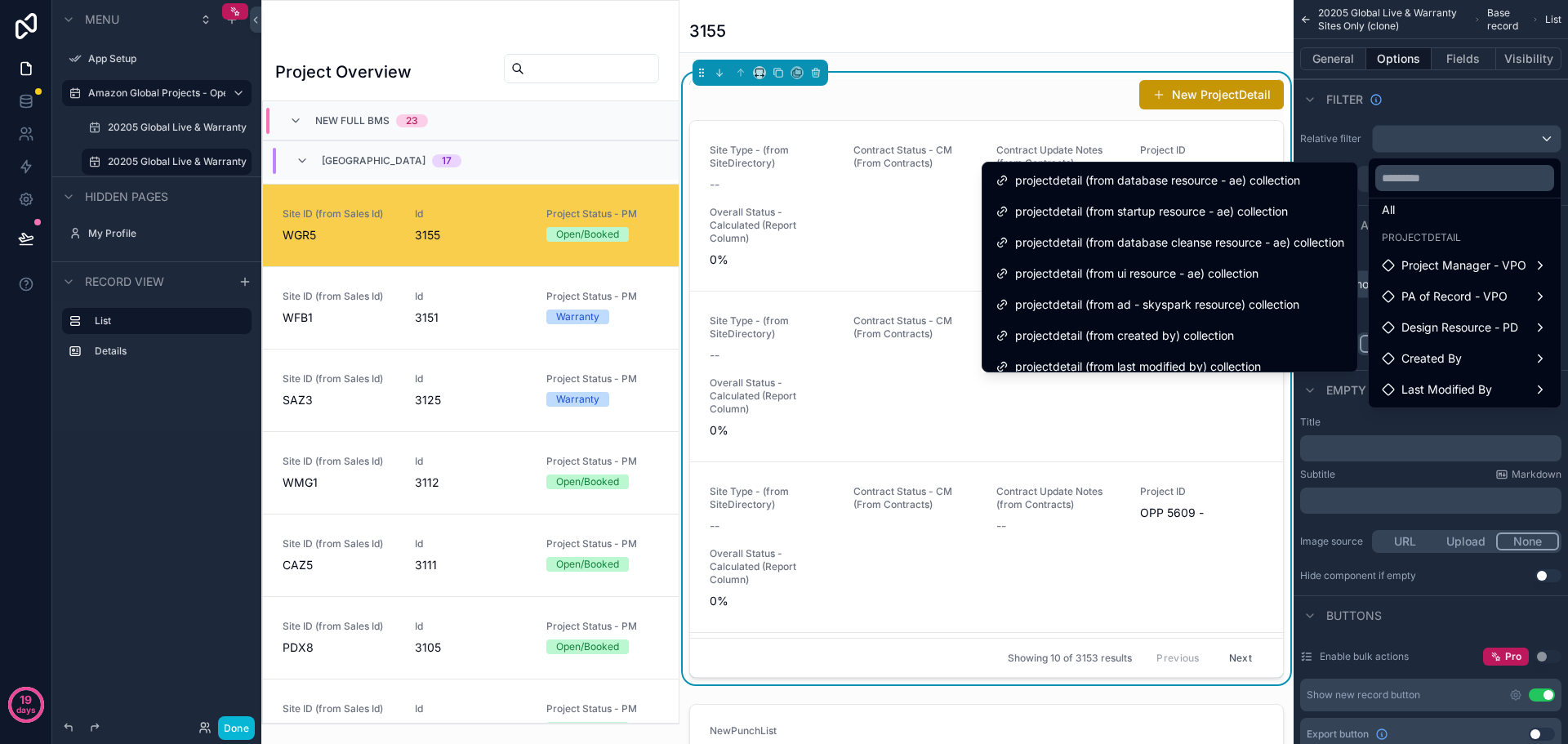
scroll to position [199, 0]
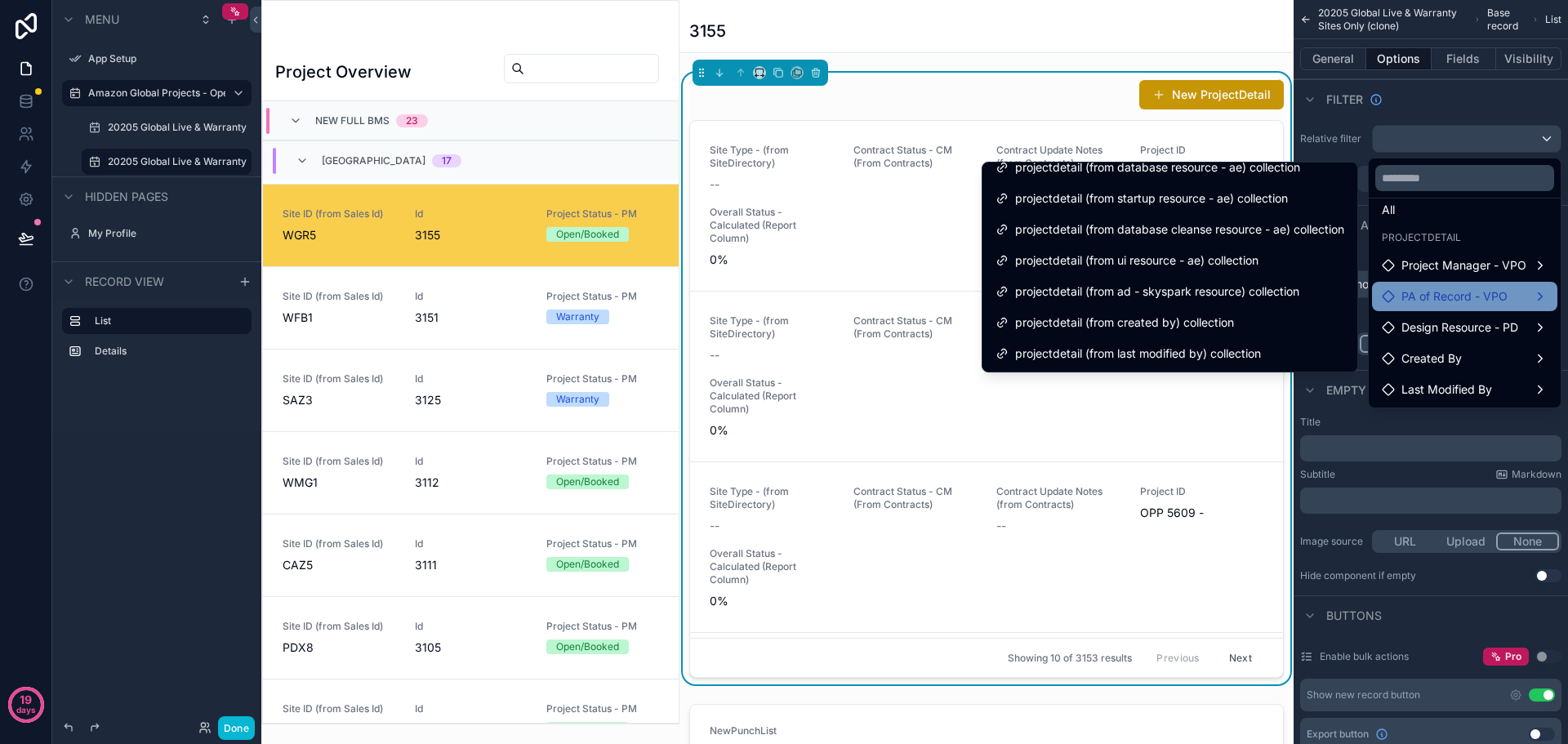
click at [1444, 287] on span "PA of Record - VPO" at bounding box center [1454, 297] width 106 height 20
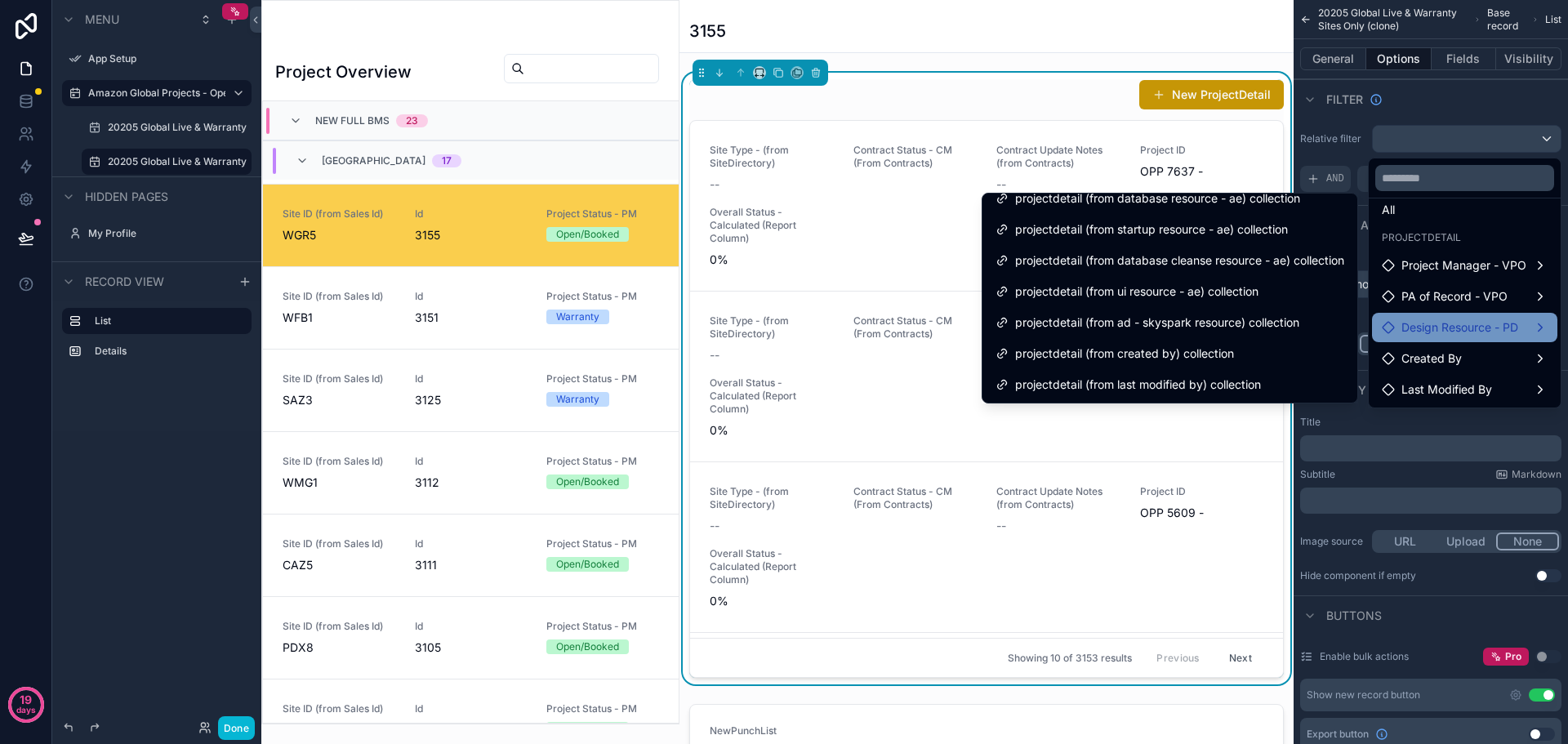
click at [1445, 320] on span "Design Resource - PD" at bounding box center [1460, 327] width 117 height 20
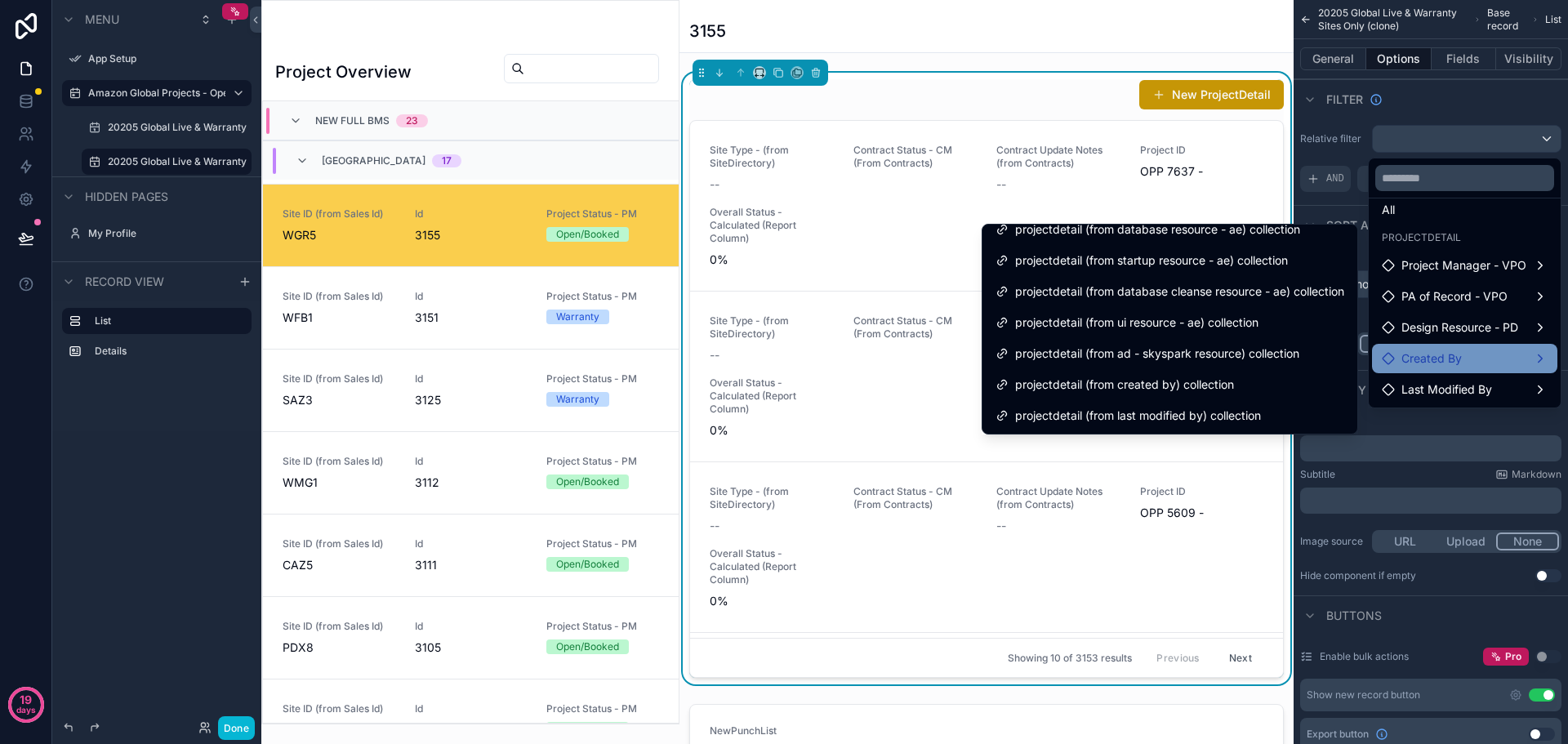
click at [1477, 352] on div "Created By" at bounding box center [1464, 358] width 165 height 20
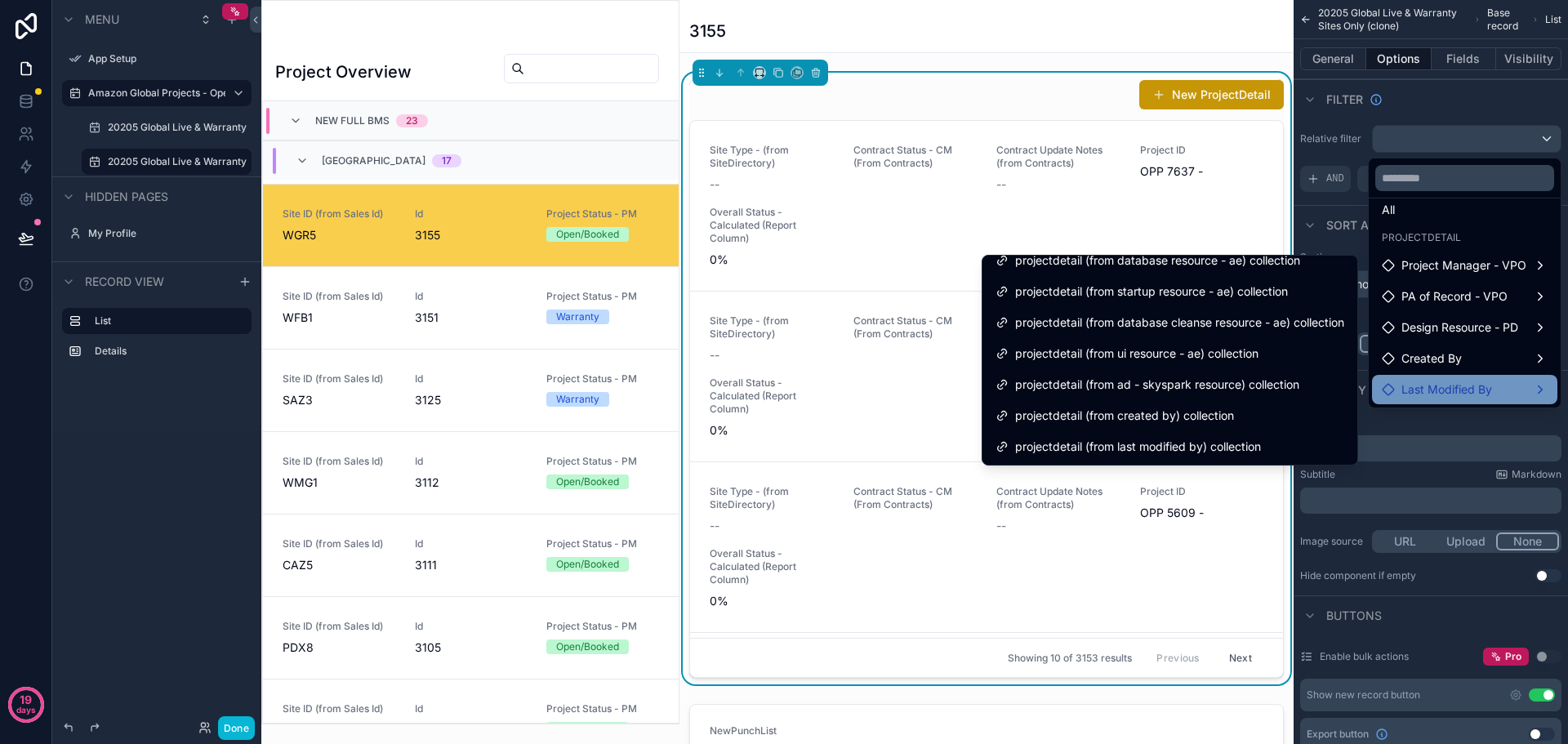
click at [1480, 389] on span "Last Modified By" at bounding box center [1447, 390] width 91 height 20
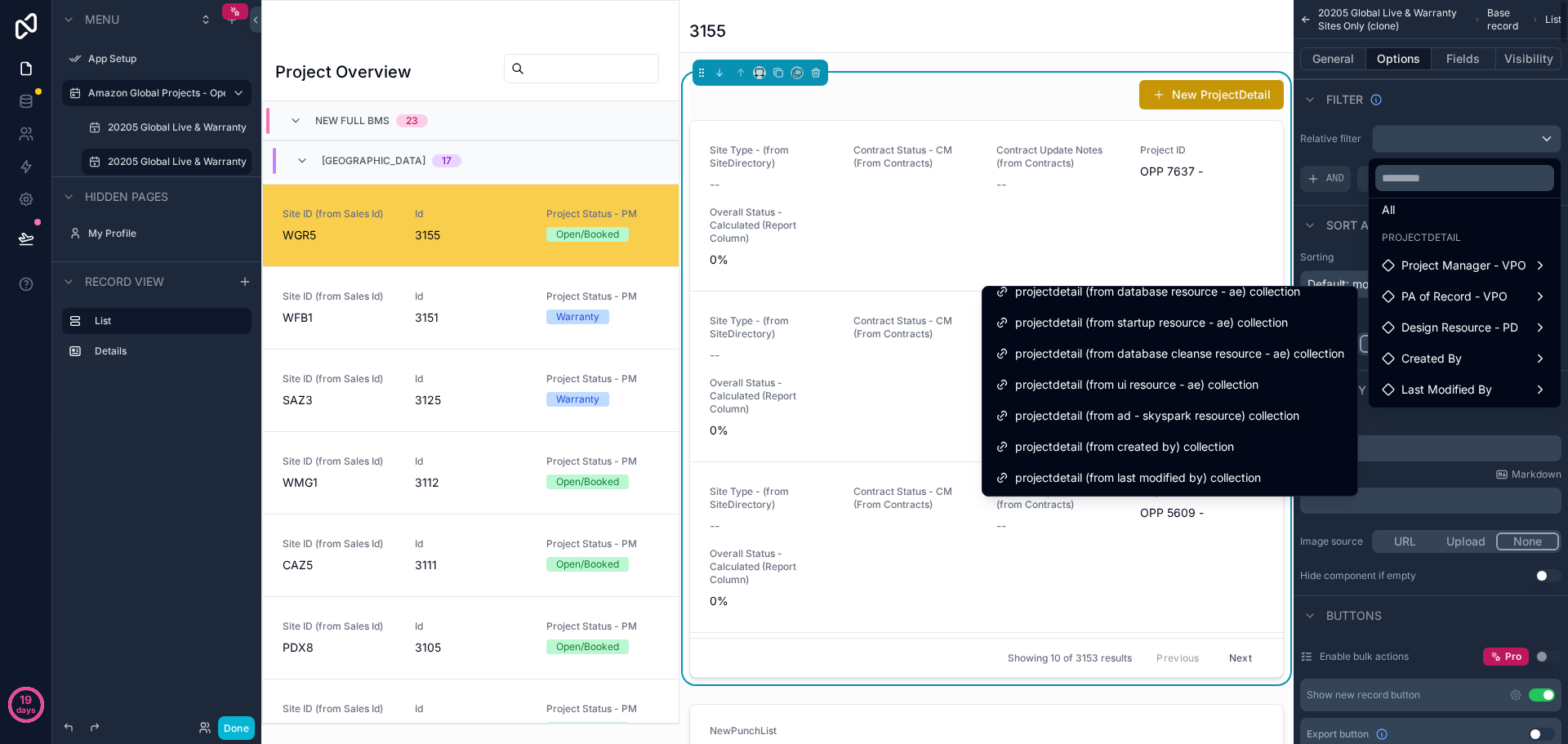
click at [1453, 122] on div "scrollable content" at bounding box center [784, 372] width 1568 height 744
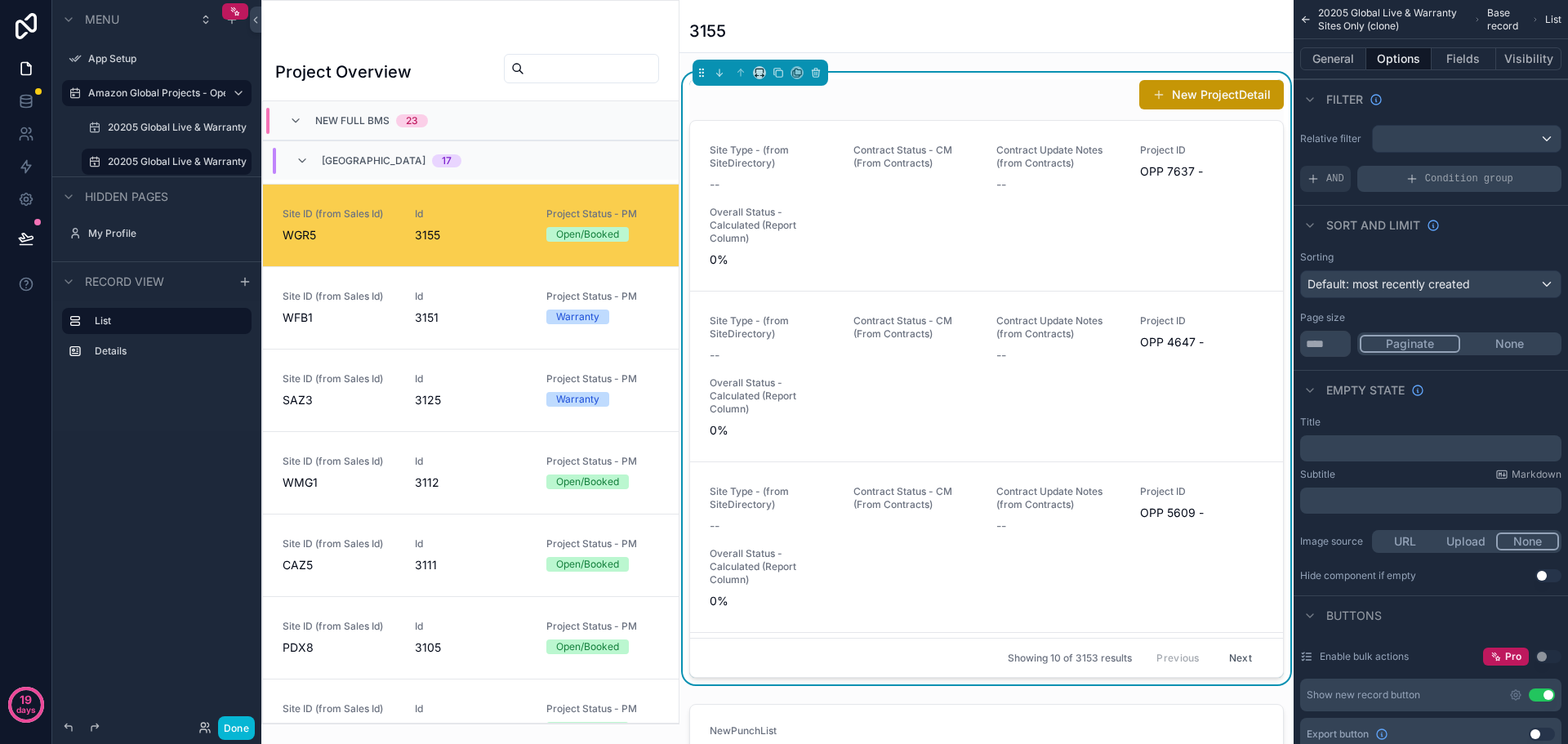
click at [1441, 172] on span "Condition group" at bounding box center [1469, 178] width 88 height 13
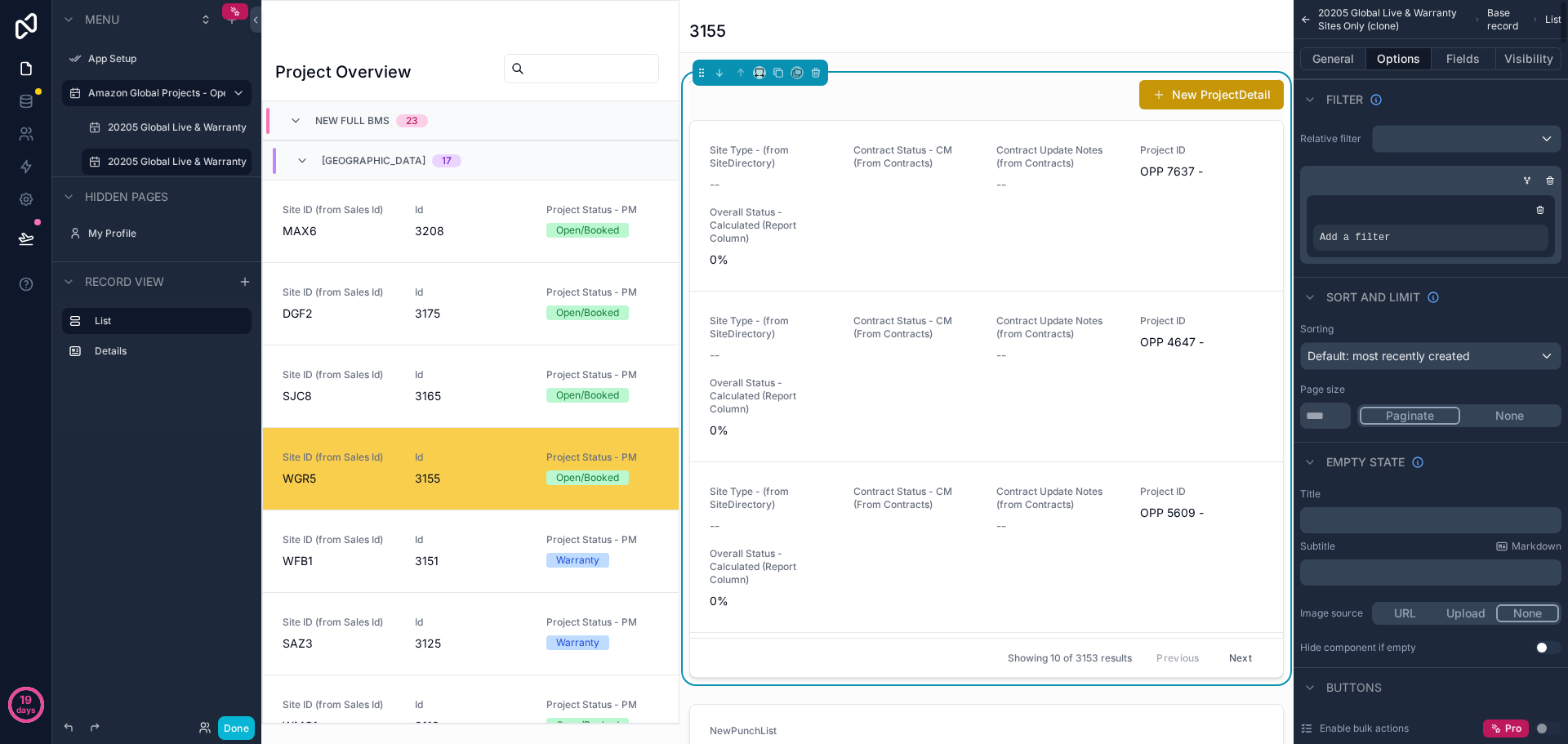
scroll to position [326, 0]
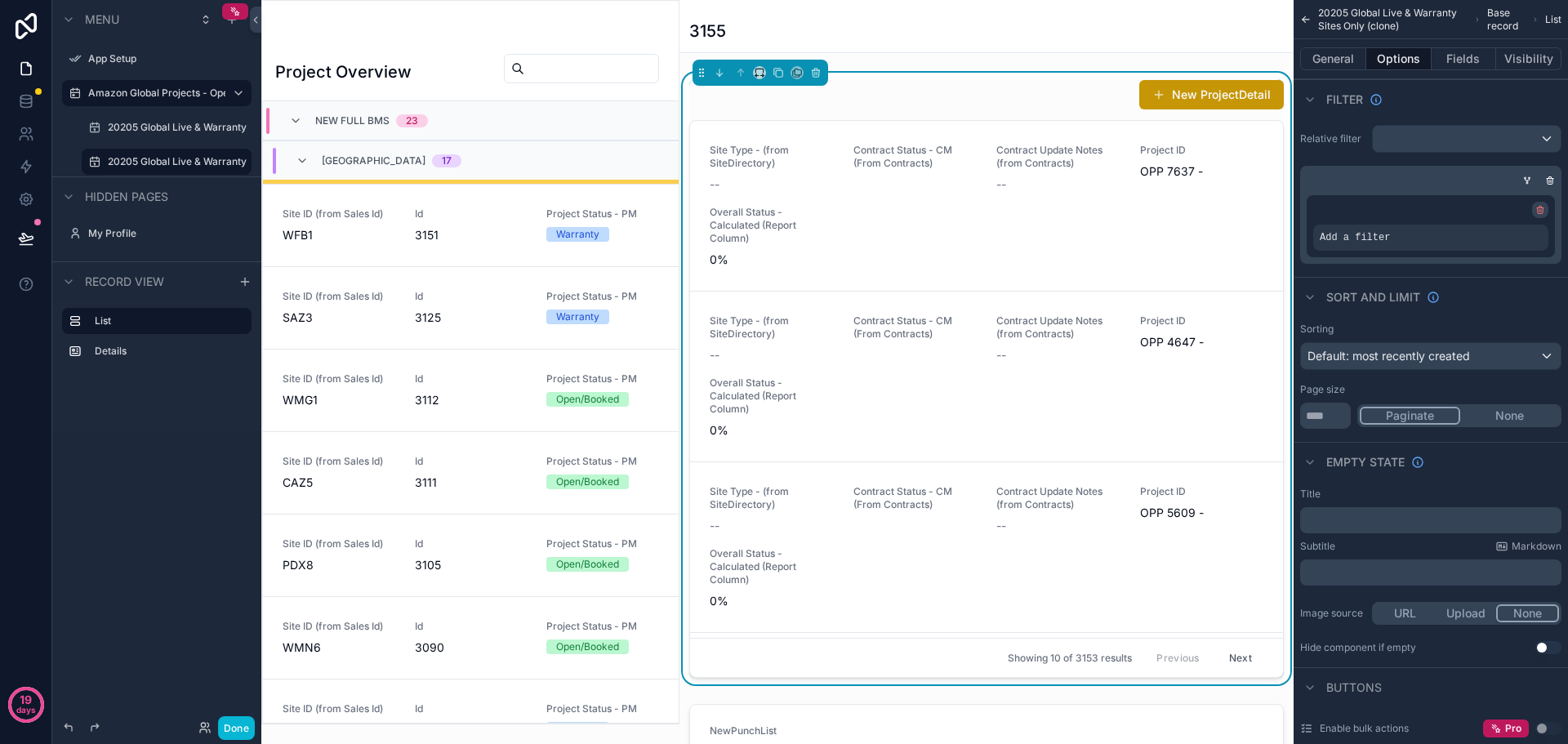
click at [1539, 208] on icon "scrollable content" at bounding box center [1540, 208] width 2 height 2
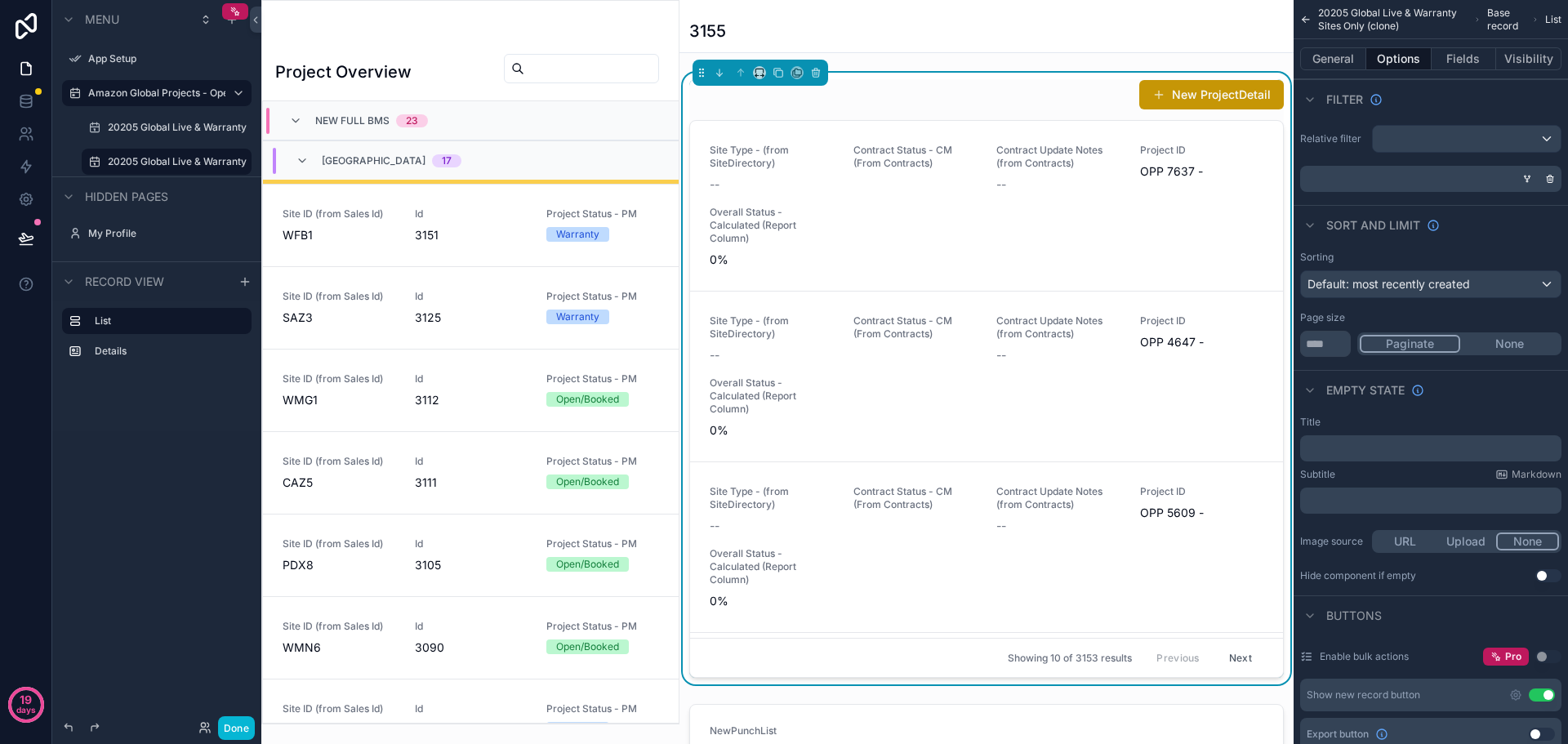
click at [1503, 179] on div "scrollable content" at bounding box center [1427, 178] width 261 height 26
click at [1526, 178] on icon "scrollable content" at bounding box center [1527, 179] width 10 height 10
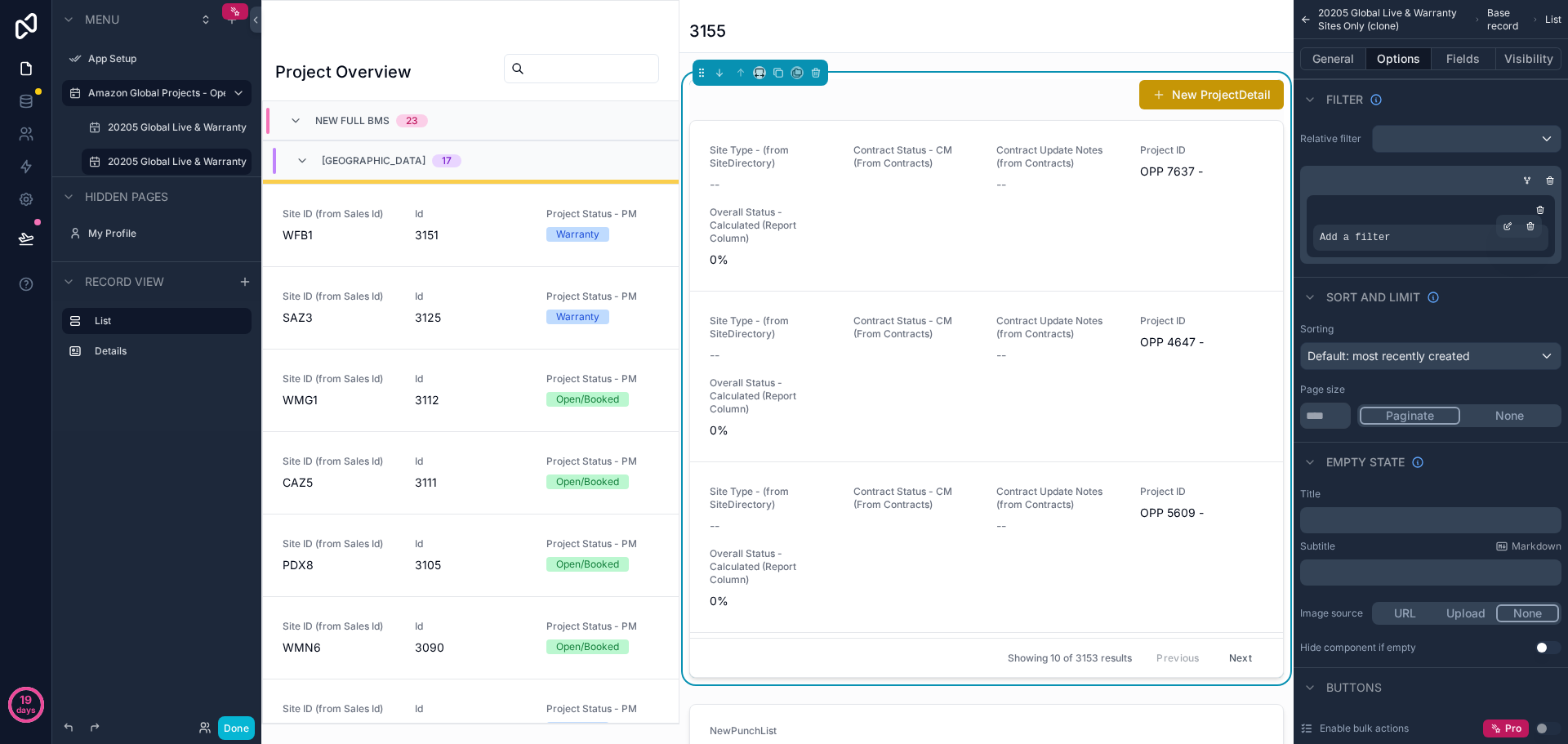
click at [1403, 225] on div "Add a filter" at bounding box center [1431, 237] width 236 height 26
click at [1506, 226] on icon "scrollable content" at bounding box center [1508, 227] width 10 height 10
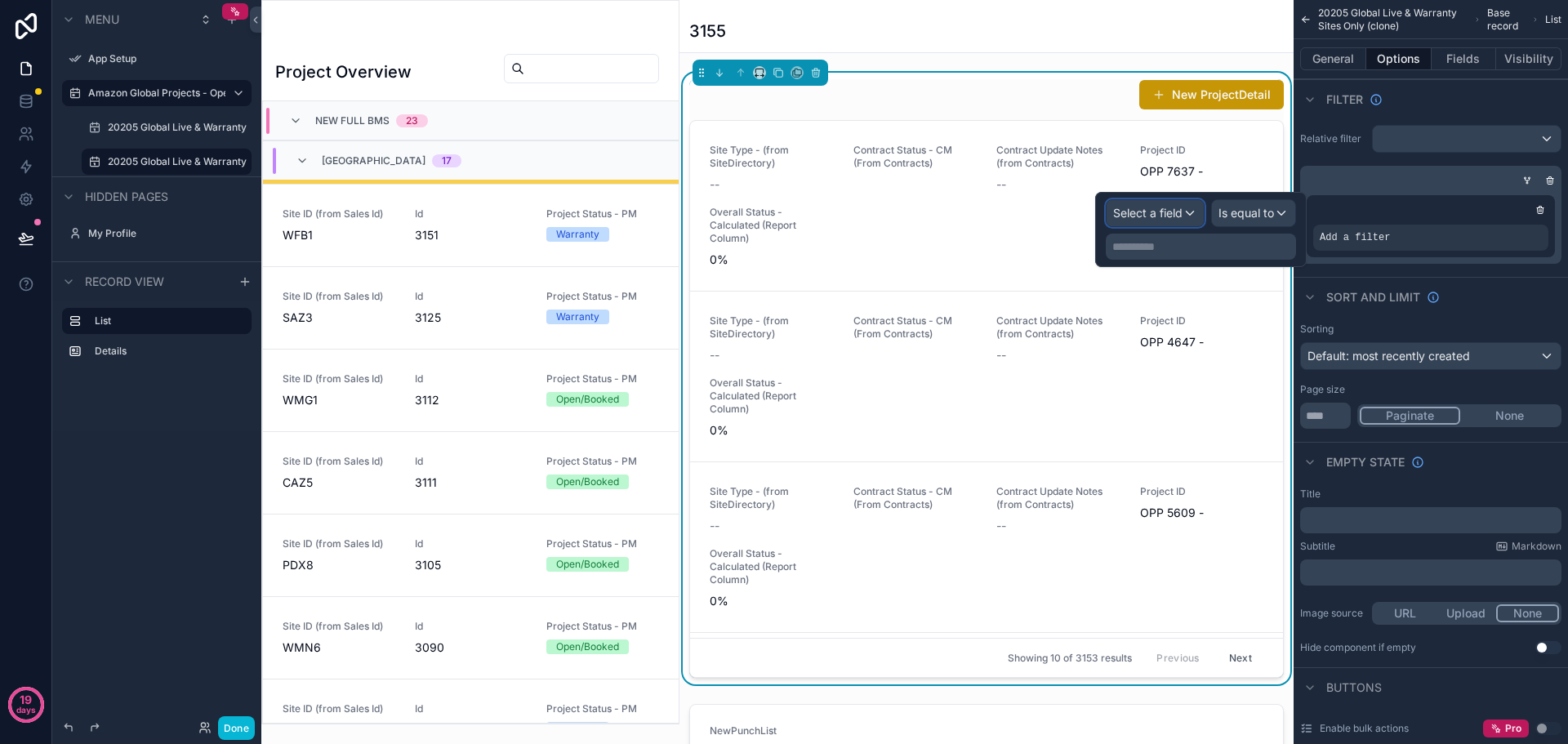
click at [1200, 218] on div "Select a field" at bounding box center [1155, 213] width 97 height 26
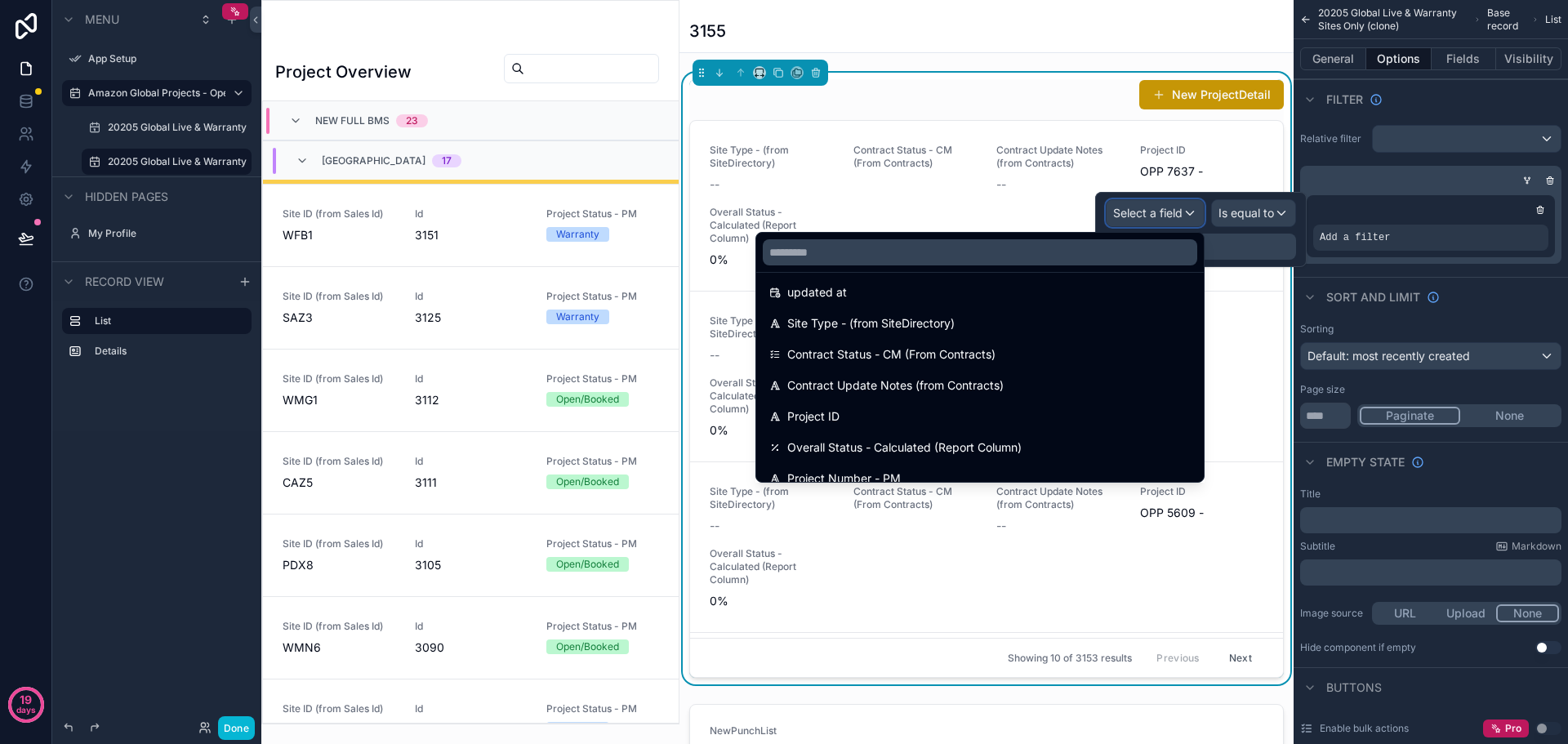
scroll to position [0, 0]
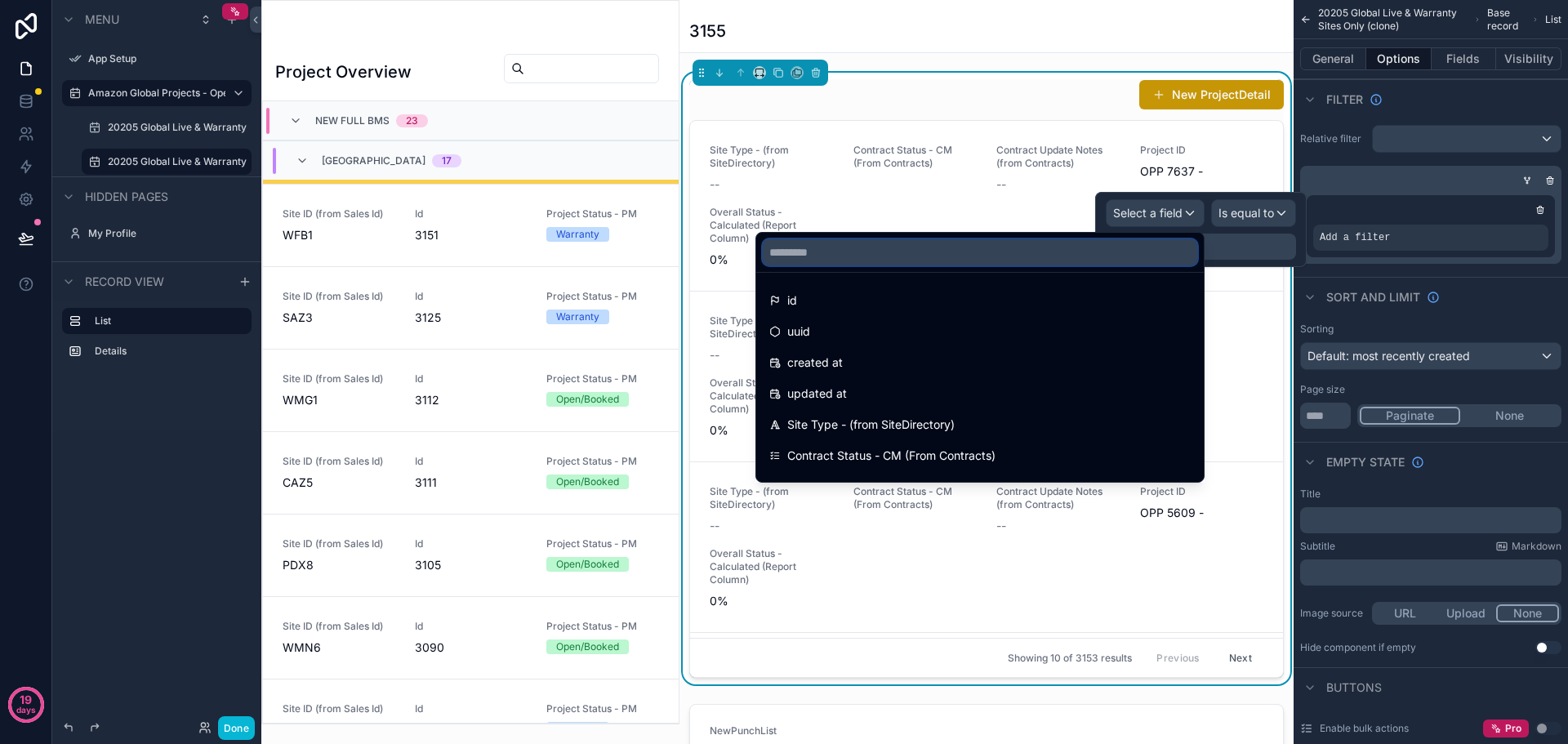
click at [839, 245] on input "text" at bounding box center [980, 252] width 435 height 26
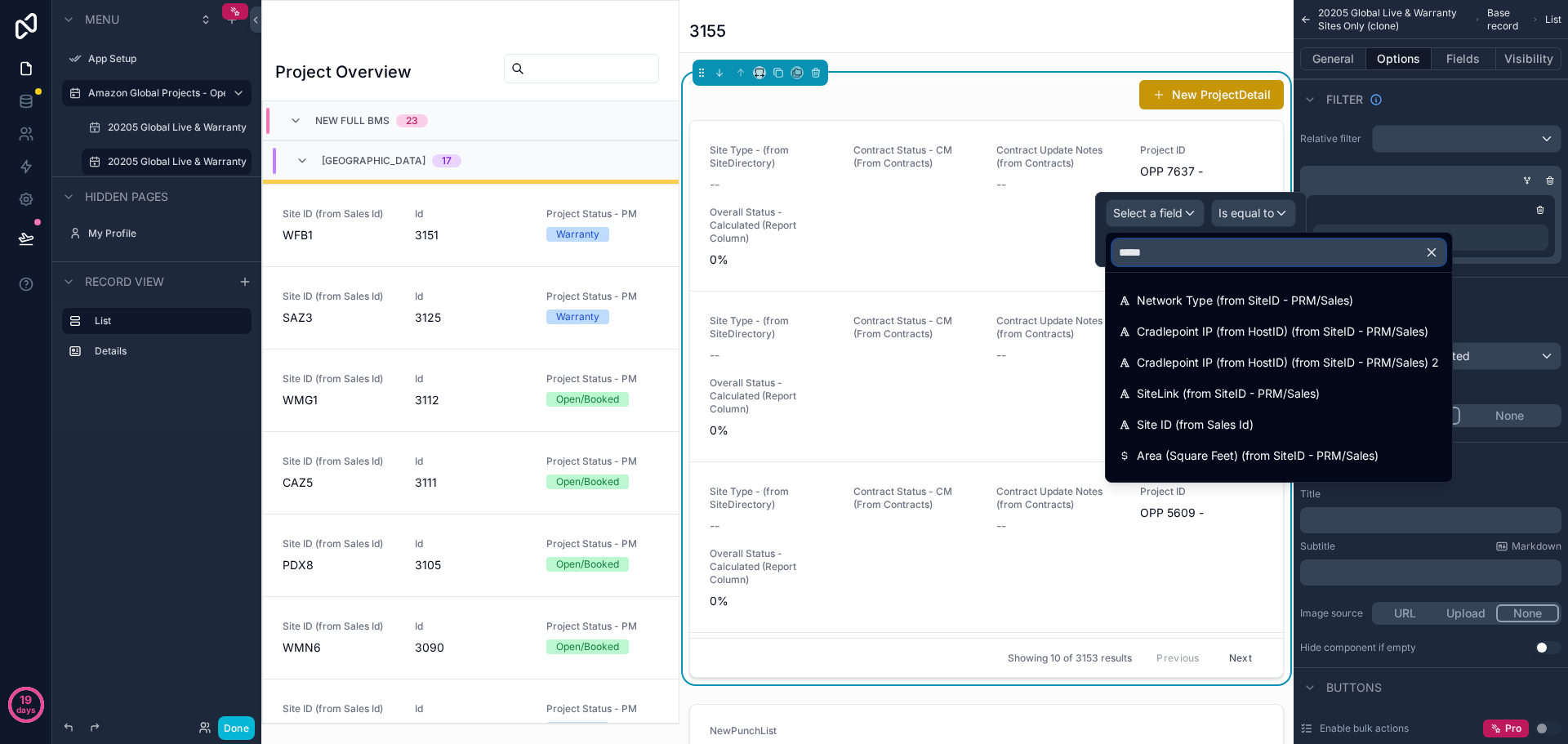
type input "******"
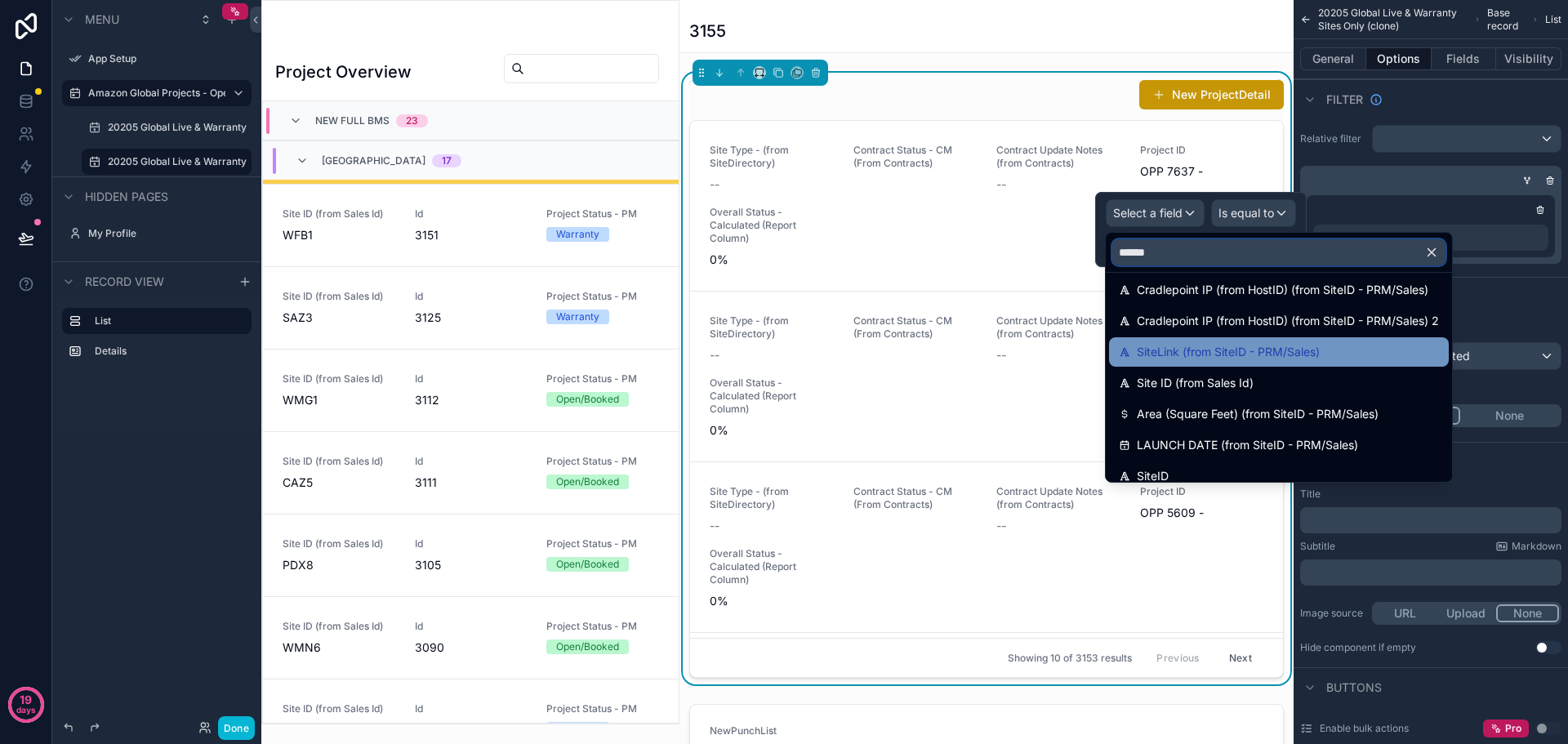
scroll to position [81, 0]
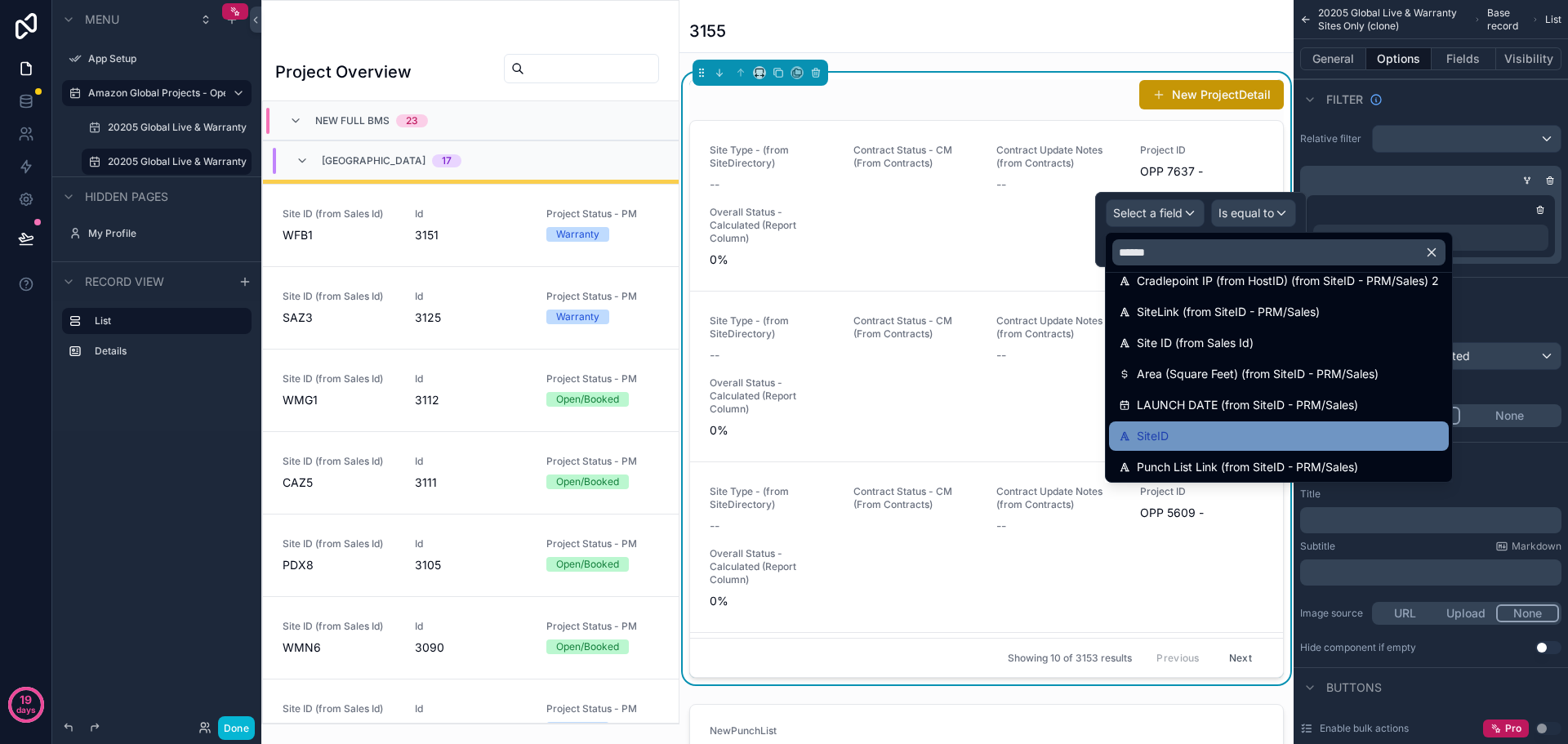
click at [1209, 431] on div "SiteID" at bounding box center [1278, 436] width 320 height 20
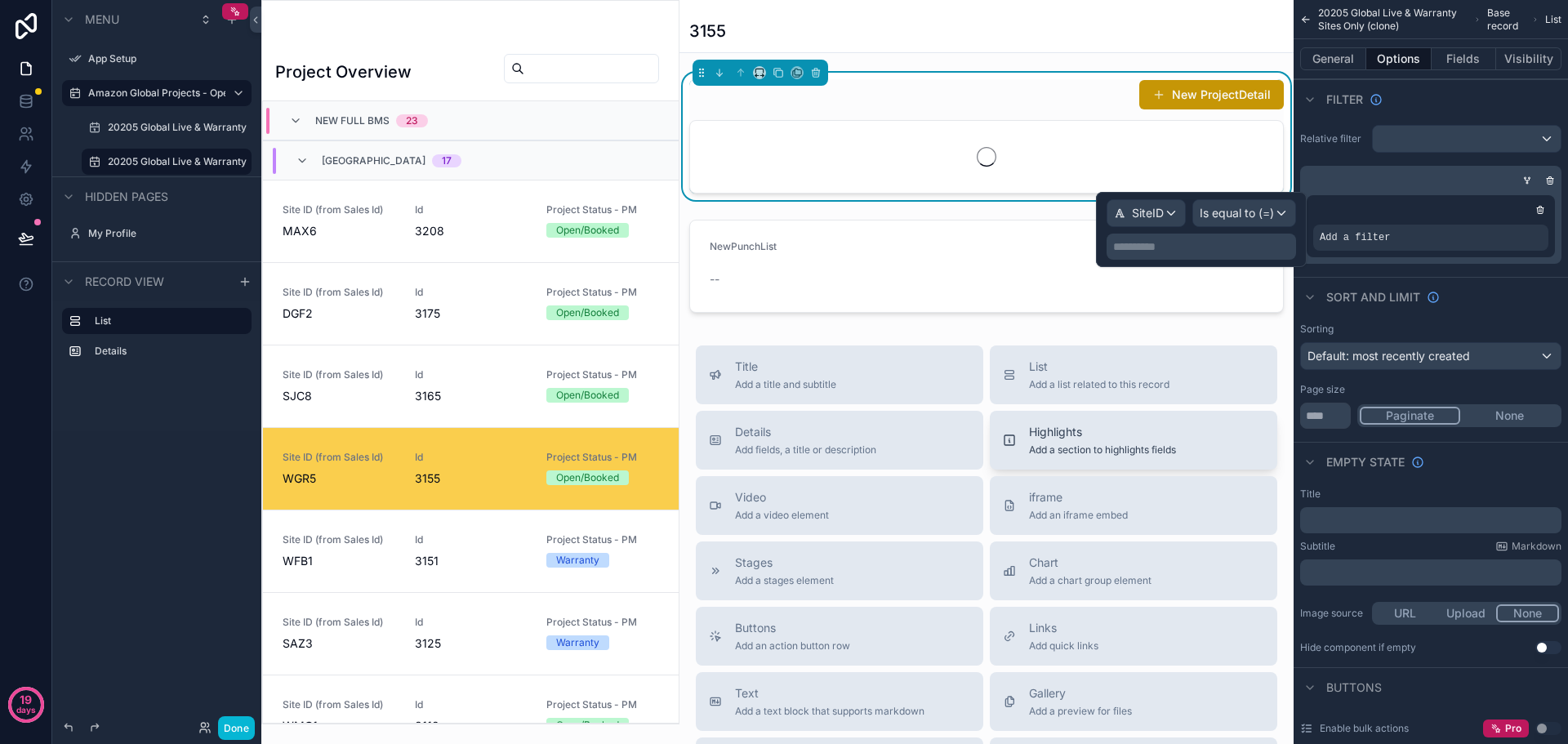
scroll to position [326, 0]
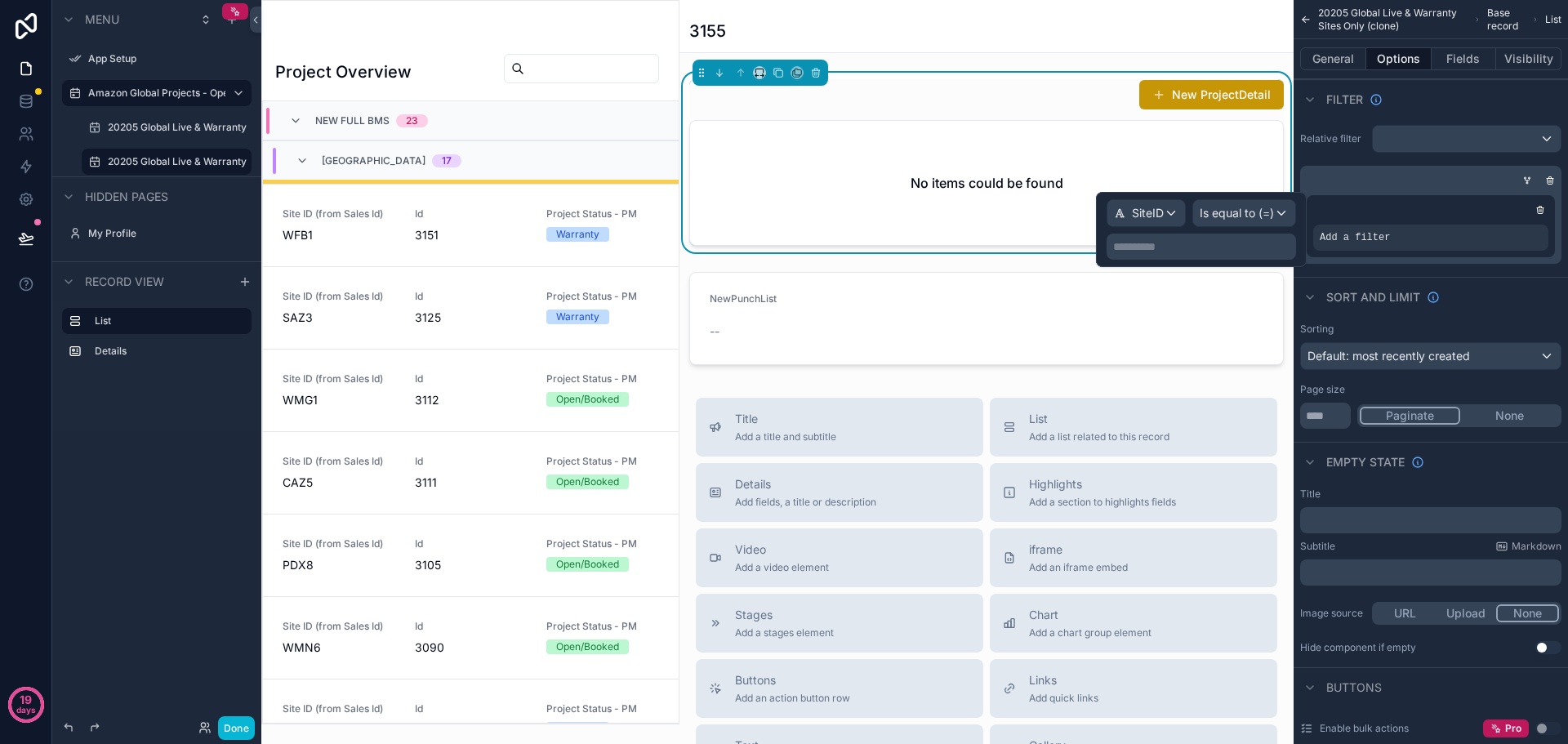
click at [1198, 254] on p "**********" at bounding box center [1202, 246] width 179 height 16
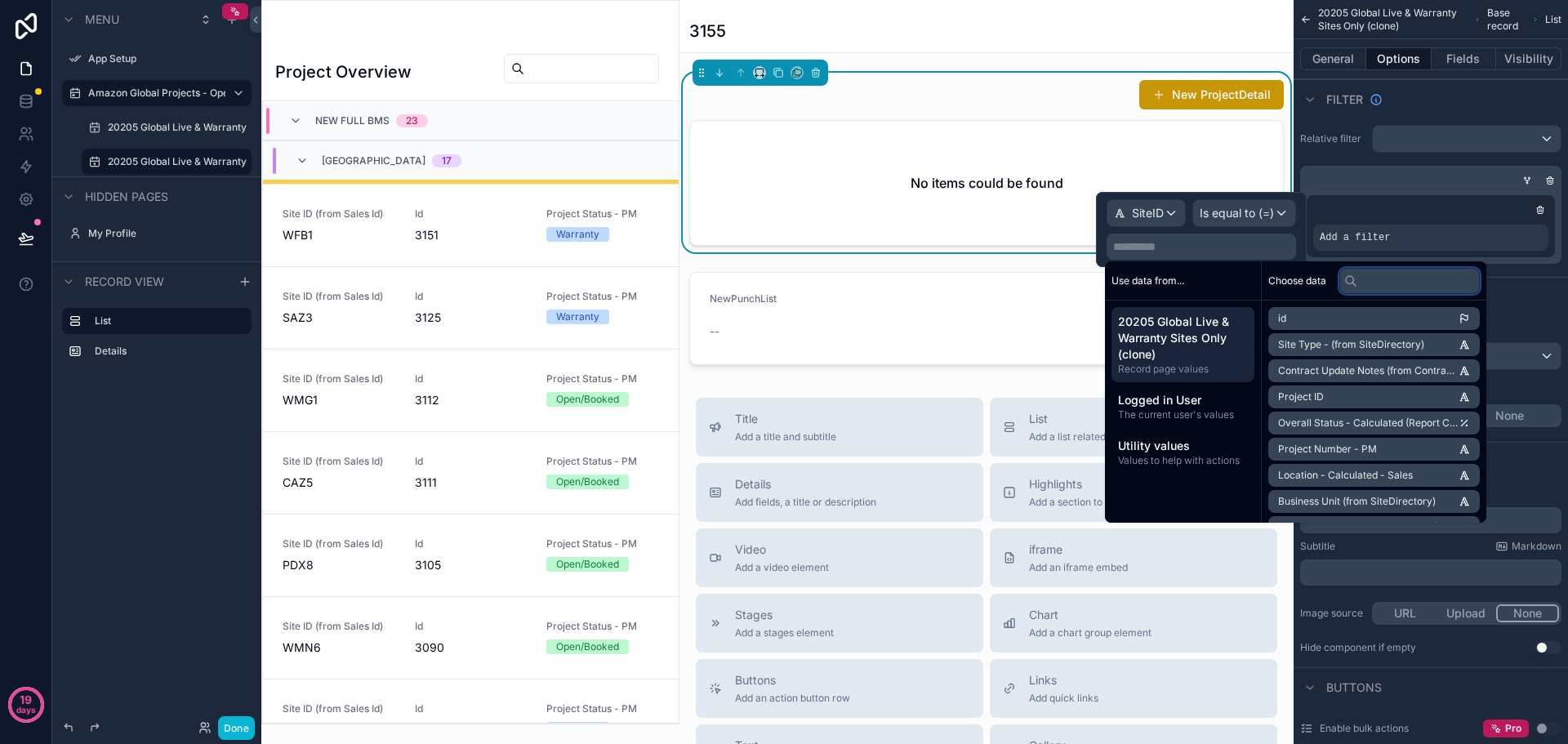
click at [1386, 281] on input "text" at bounding box center [1410, 281] width 141 height 26
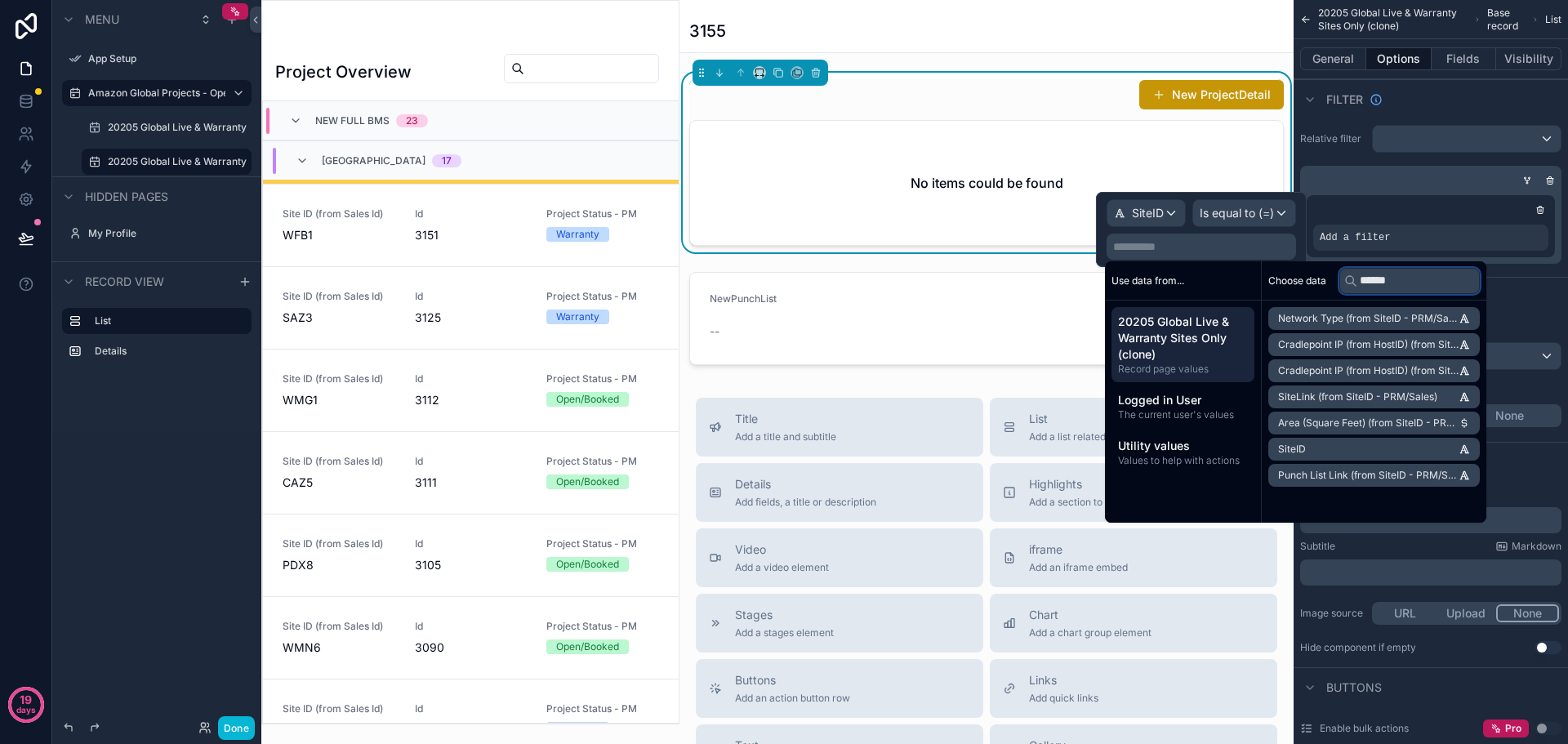
type input "******"
click at [1327, 445] on li "SiteID" at bounding box center [1374, 448] width 212 height 23
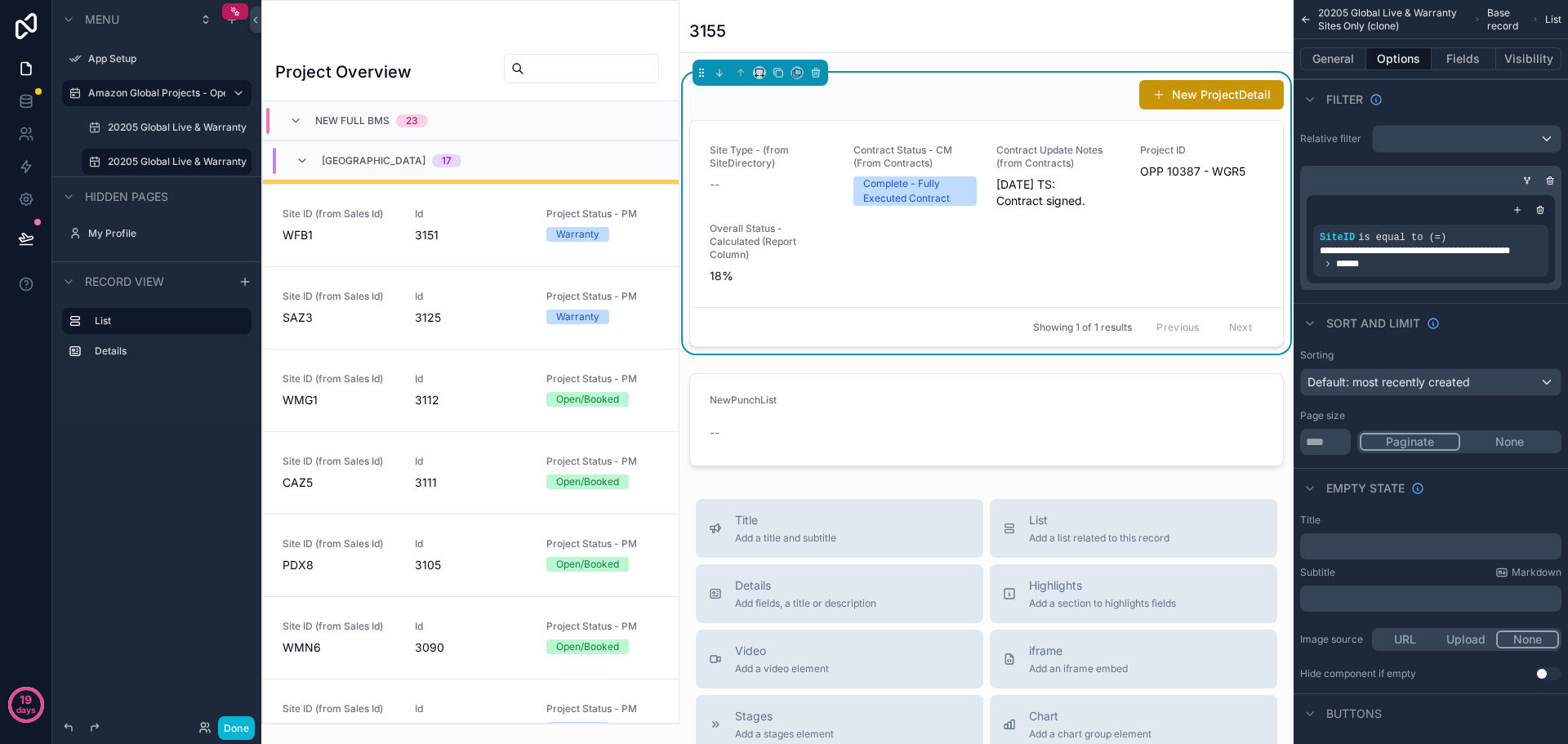
click at [1447, 105] on div "Filter" at bounding box center [1430, 99] width 274 height 40
click at [367, 237] on span "WFB1" at bounding box center [339, 234] width 113 height 16
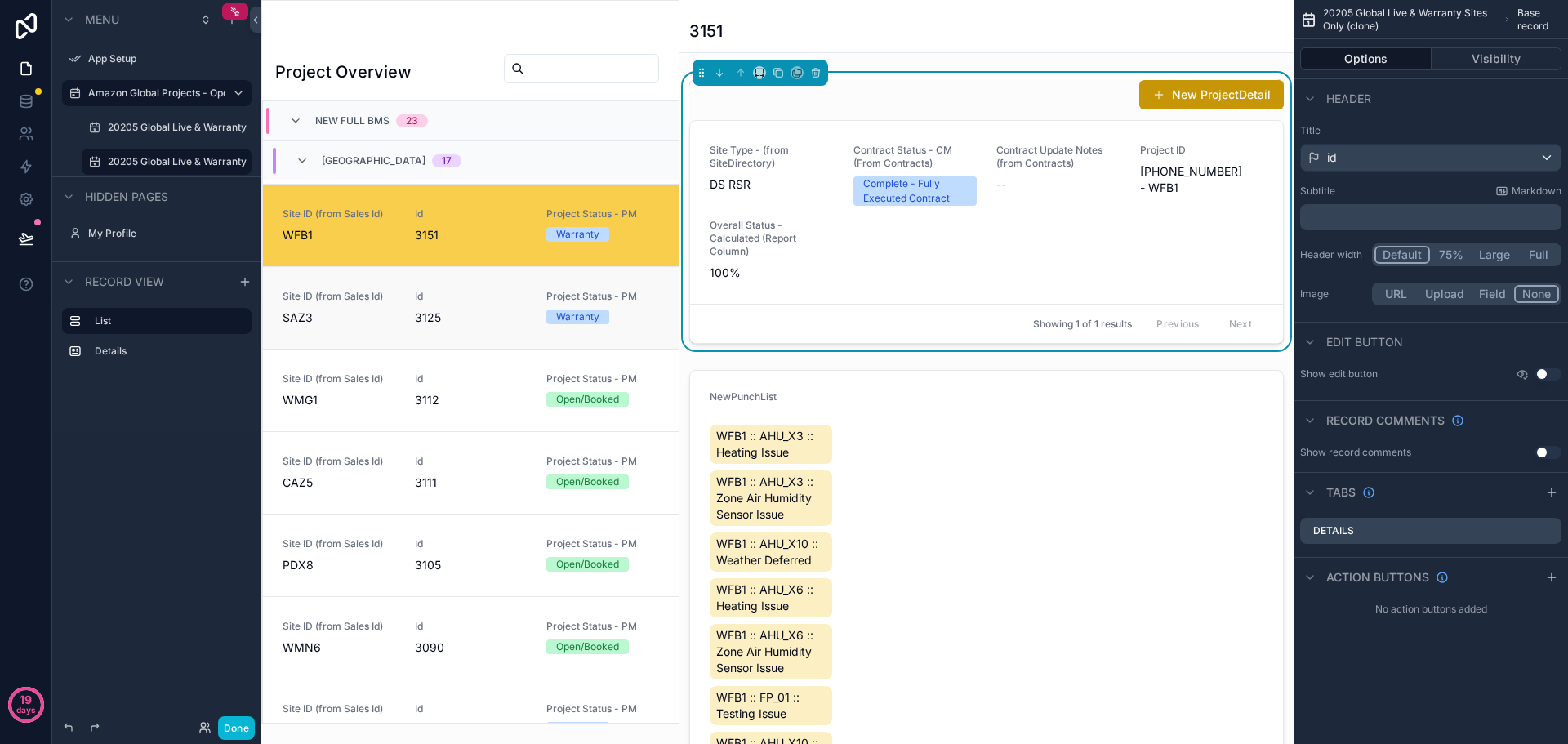
click at [377, 326] on link "Site ID (from Sales Id) SAZ3 Id 3125 Project Status - PM Warranty" at bounding box center [471, 307] width 416 height 82
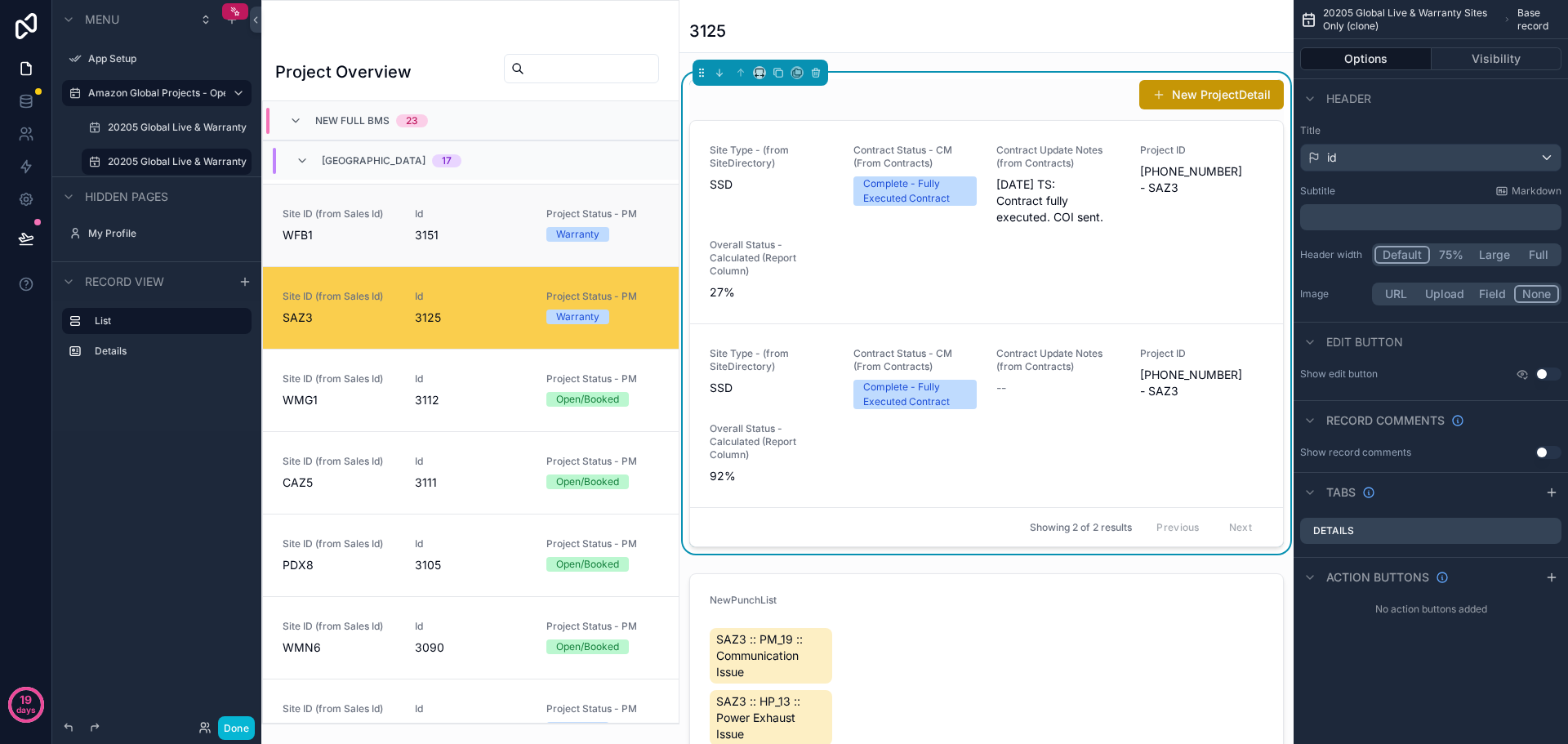
click at [459, 233] on span "3151" at bounding box center [471, 234] width 113 height 16
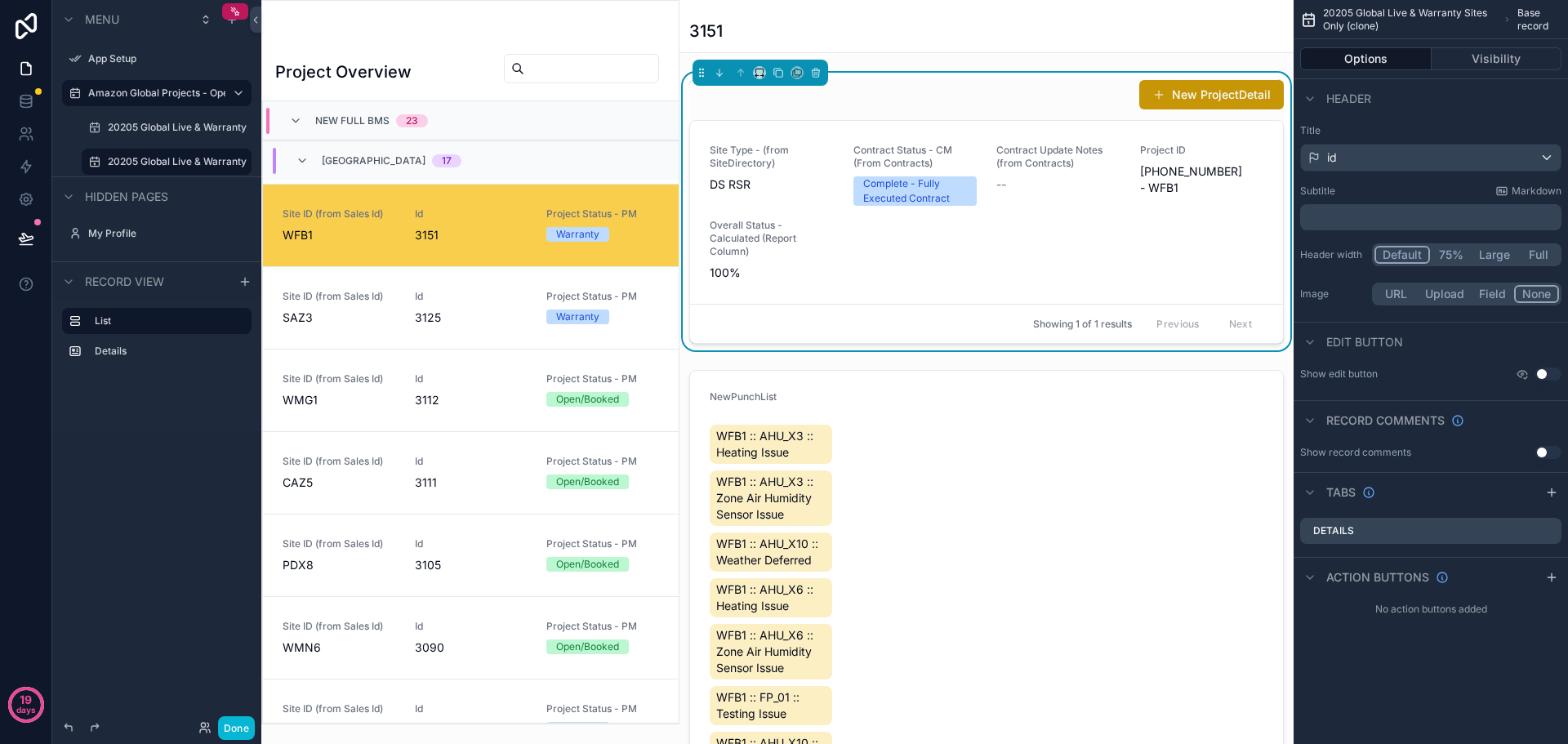
click at [1033, 96] on div "New ProjectDetail" at bounding box center [986, 94] width 595 height 31
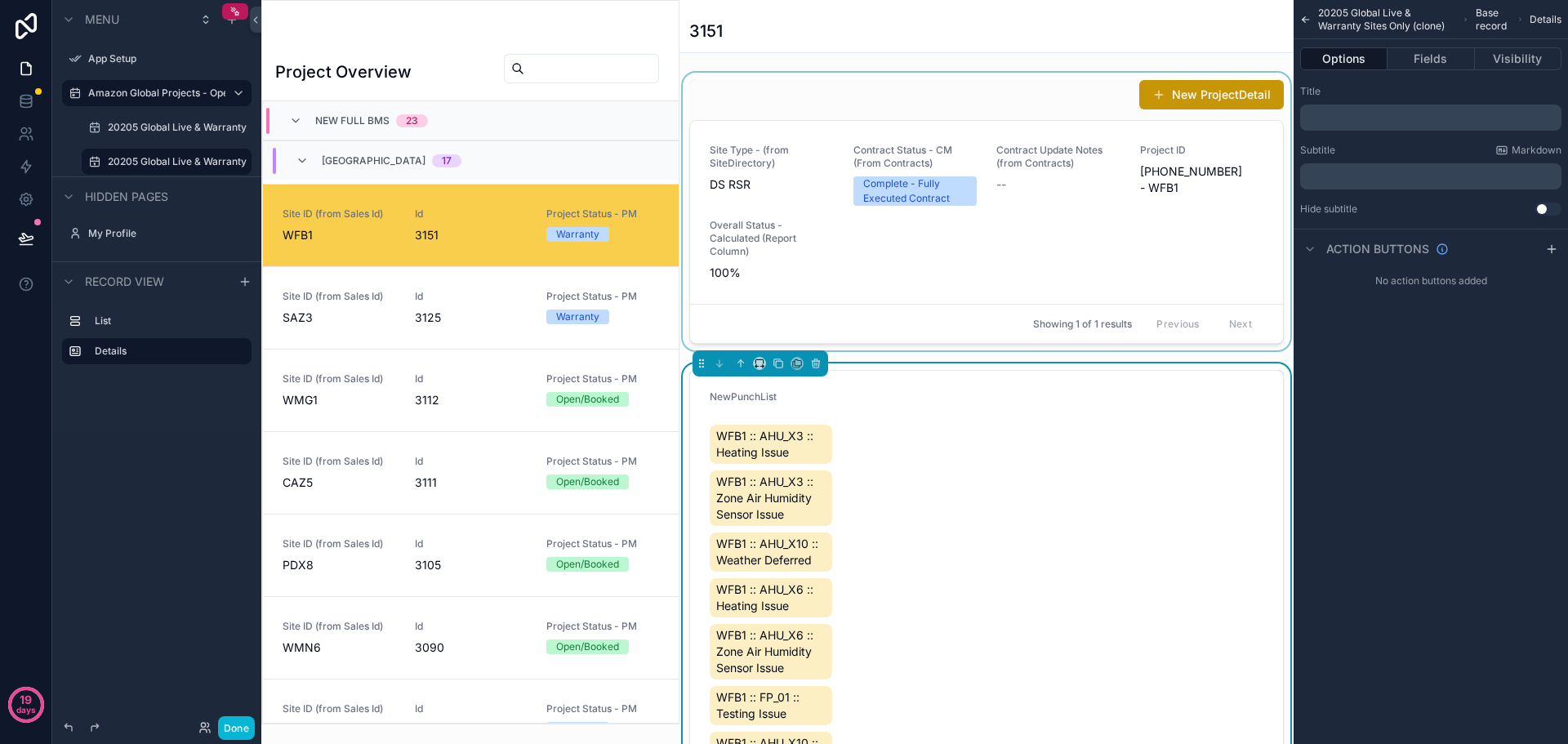
click at [853, 262] on div "scrollable content" at bounding box center [986, 211] width 614 height 277
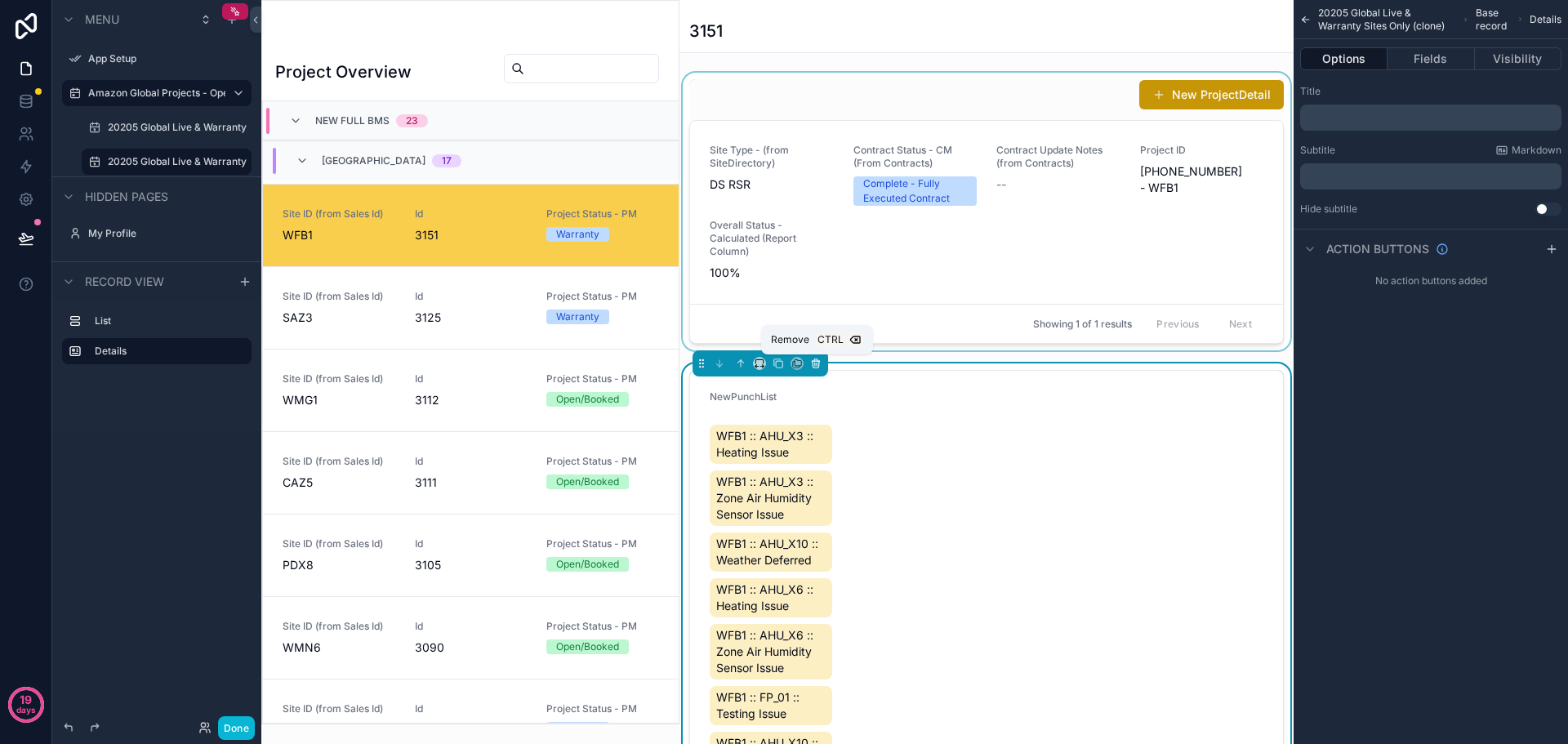
click at [820, 366] on icon "scrollable content" at bounding box center [816, 363] width 12 height 12
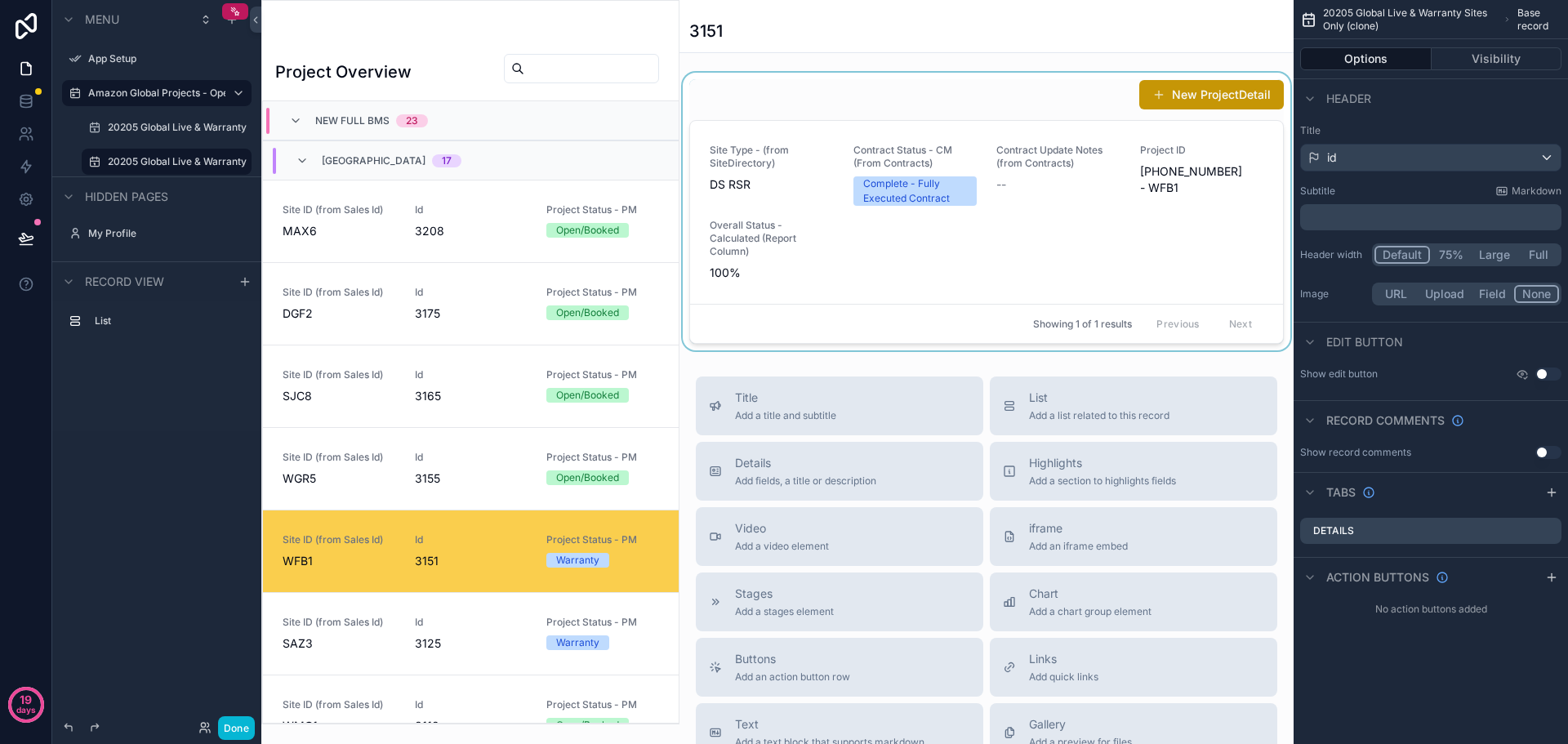
click at [943, 259] on div "scrollable content" at bounding box center [986, 211] width 614 height 277
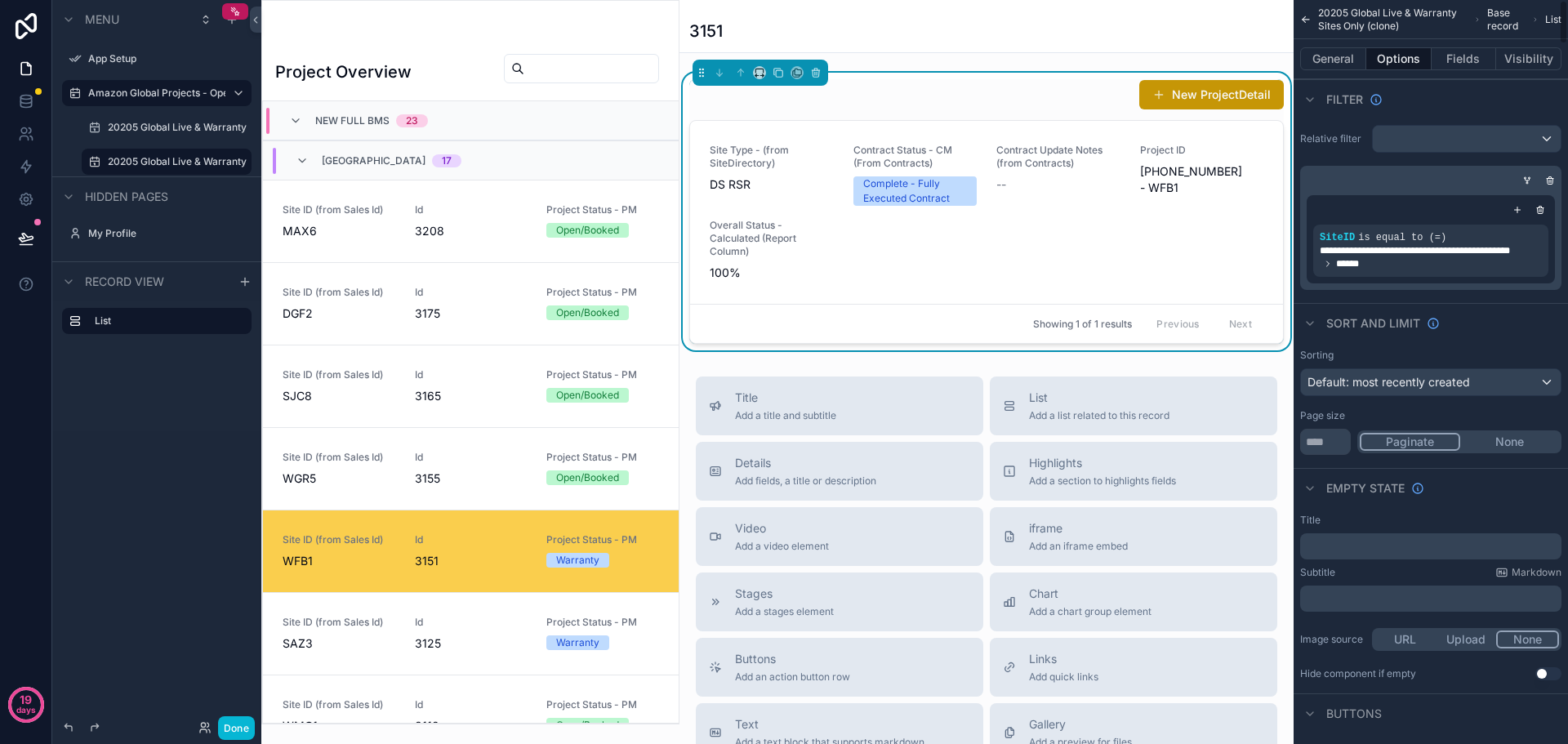
scroll to position [408, 0]
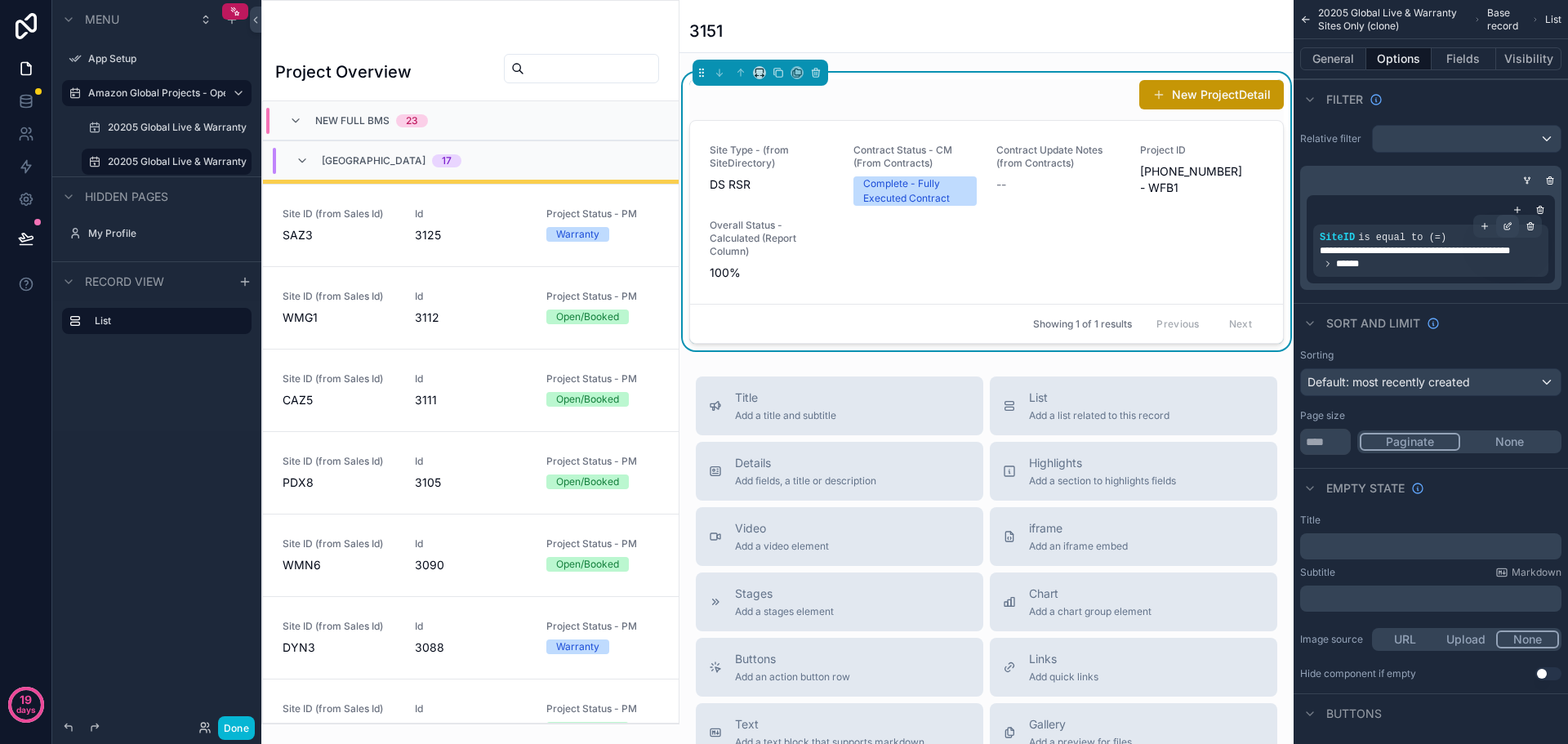
click at [1509, 226] on icon "scrollable content" at bounding box center [1508, 227] width 10 height 10
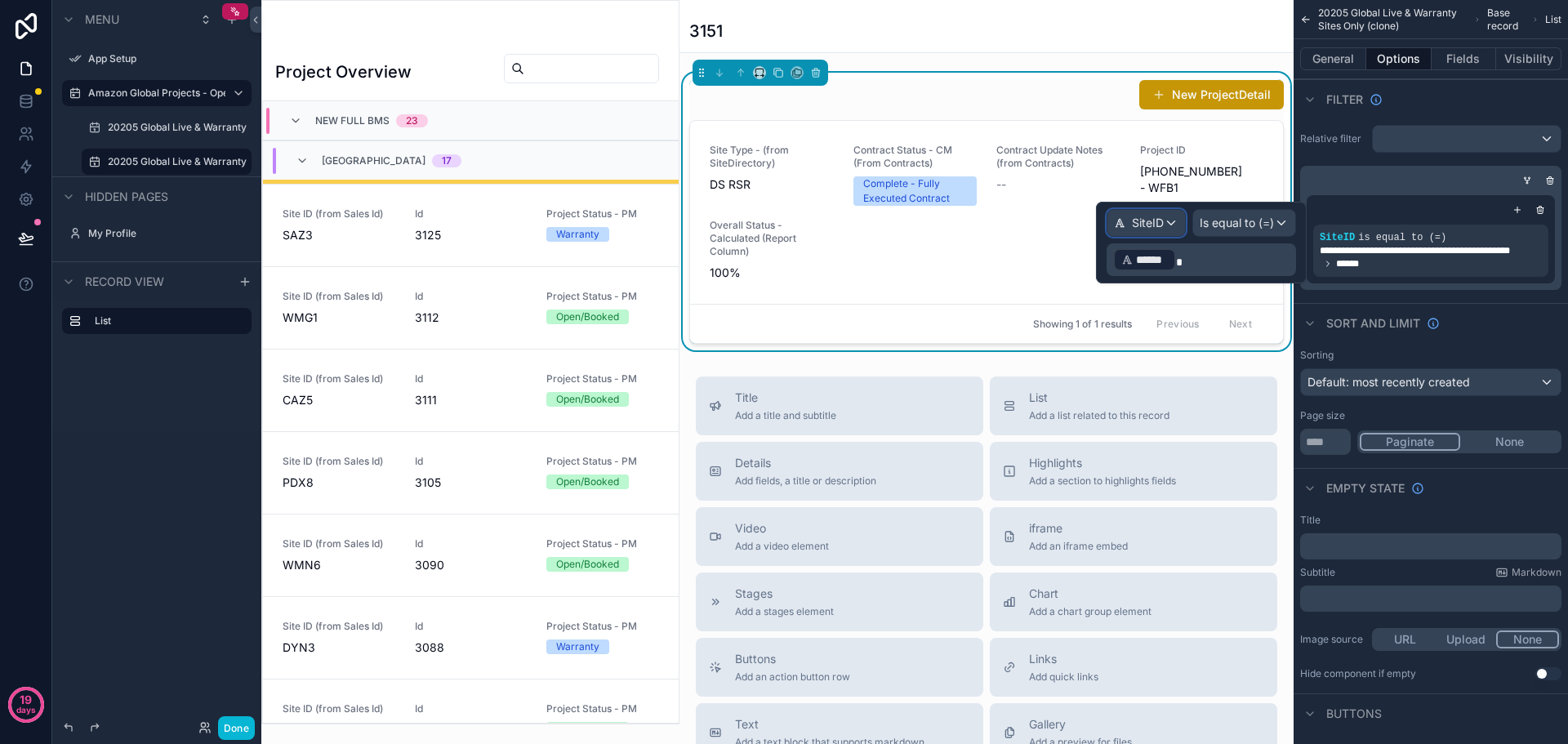
click at [1172, 226] on div "SiteID" at bounding box center [1146, 223] width 77 height 26
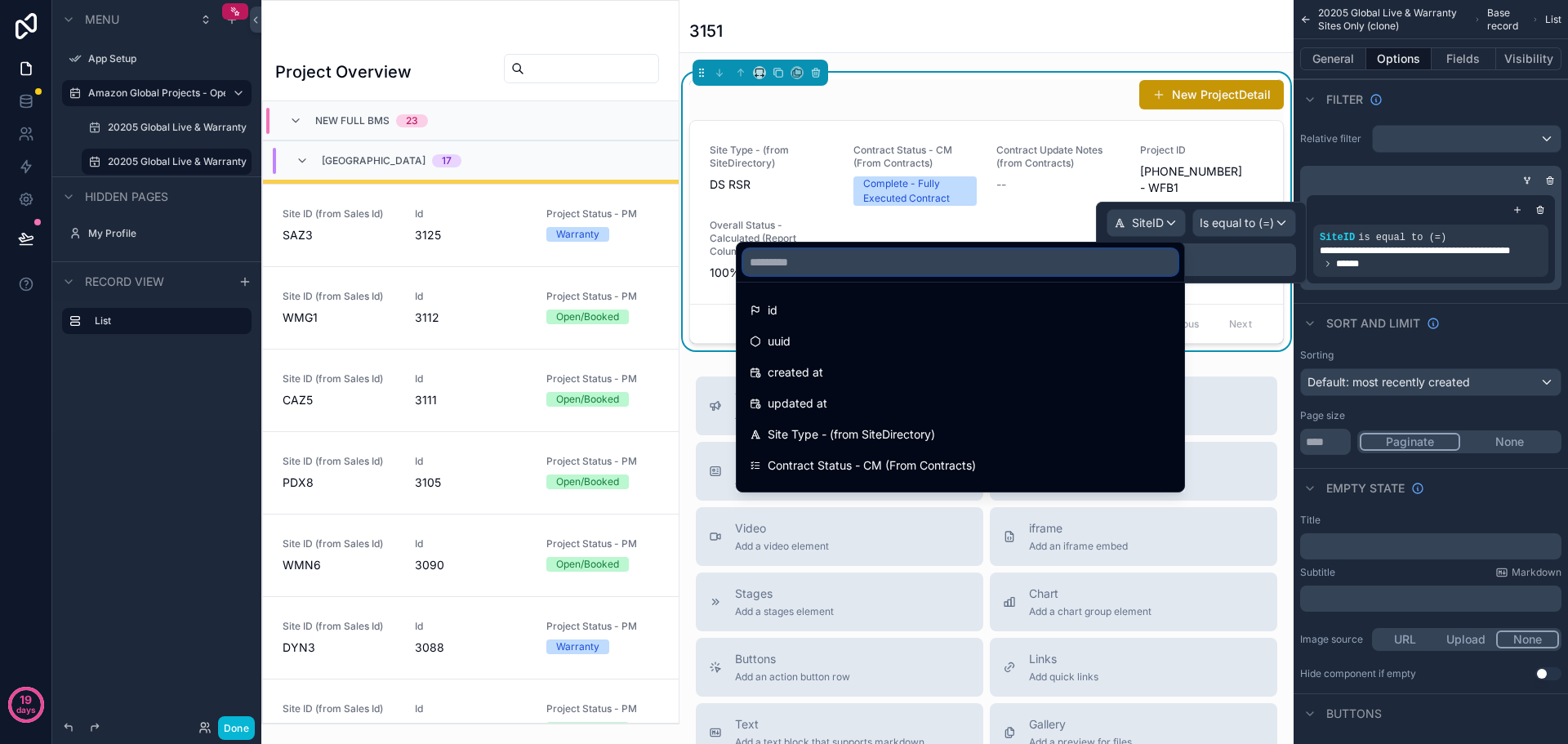
click at [871, 259] on input "text" at bounding box center [960, 262] width 435 height 26
click at [1425, 248] on span "**********" at bounding box center [1430, 250] width 222 height 13
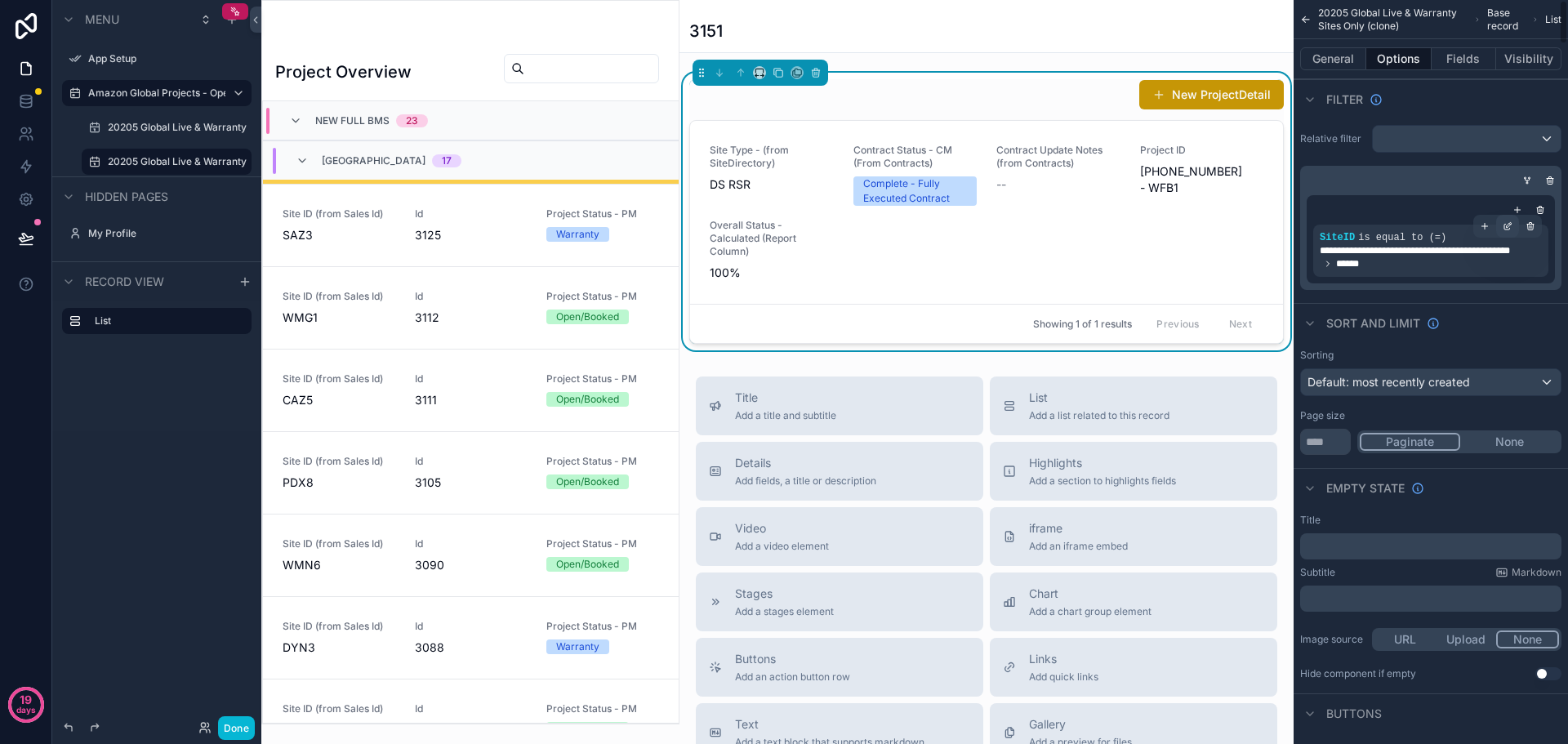
click at [1514, 228] on div "scrollable content" at bounding box center [1507, 226] width 23 height 23
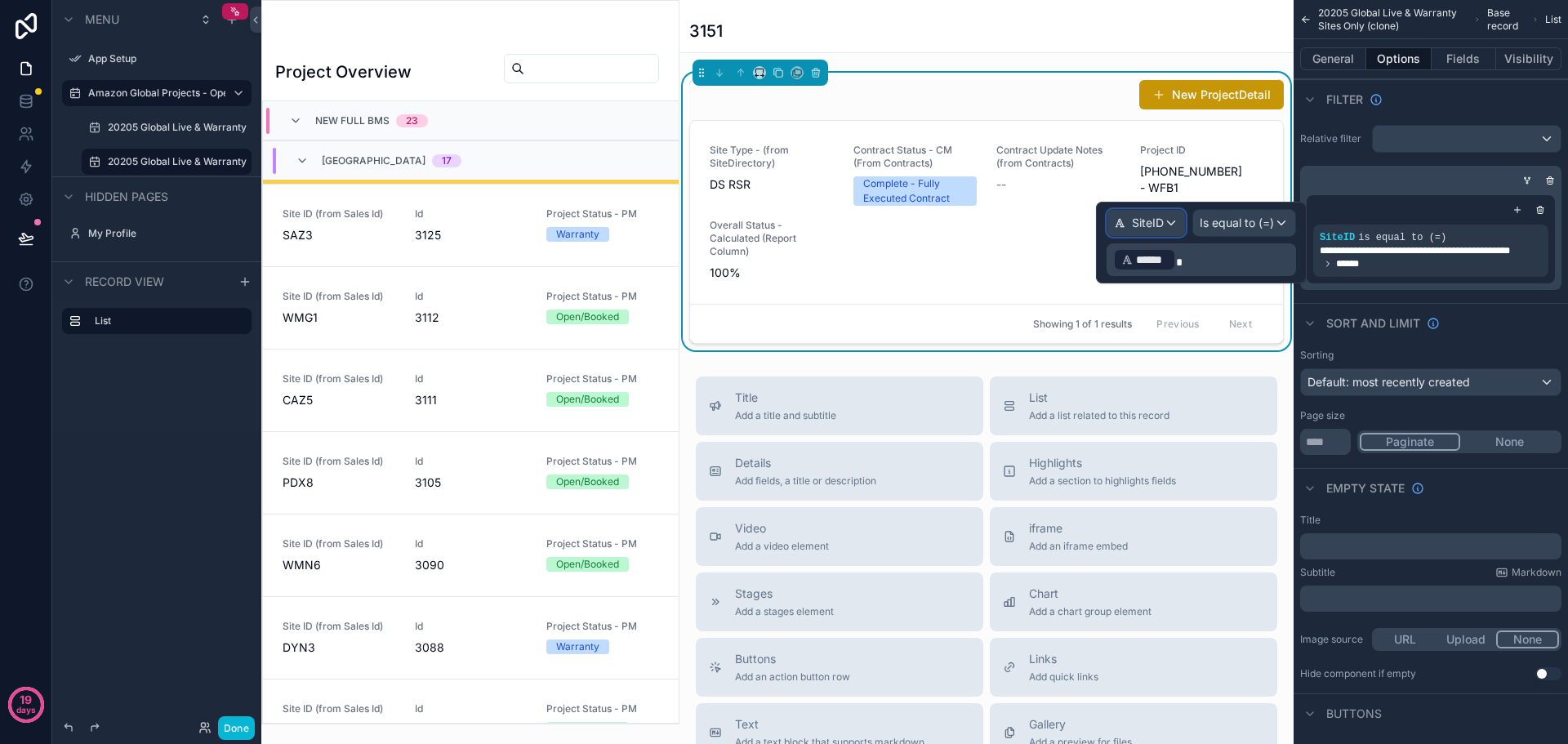
click at [1164, 232] on div "SiteID" at bounding box center [1146, 223] width 77 height 26
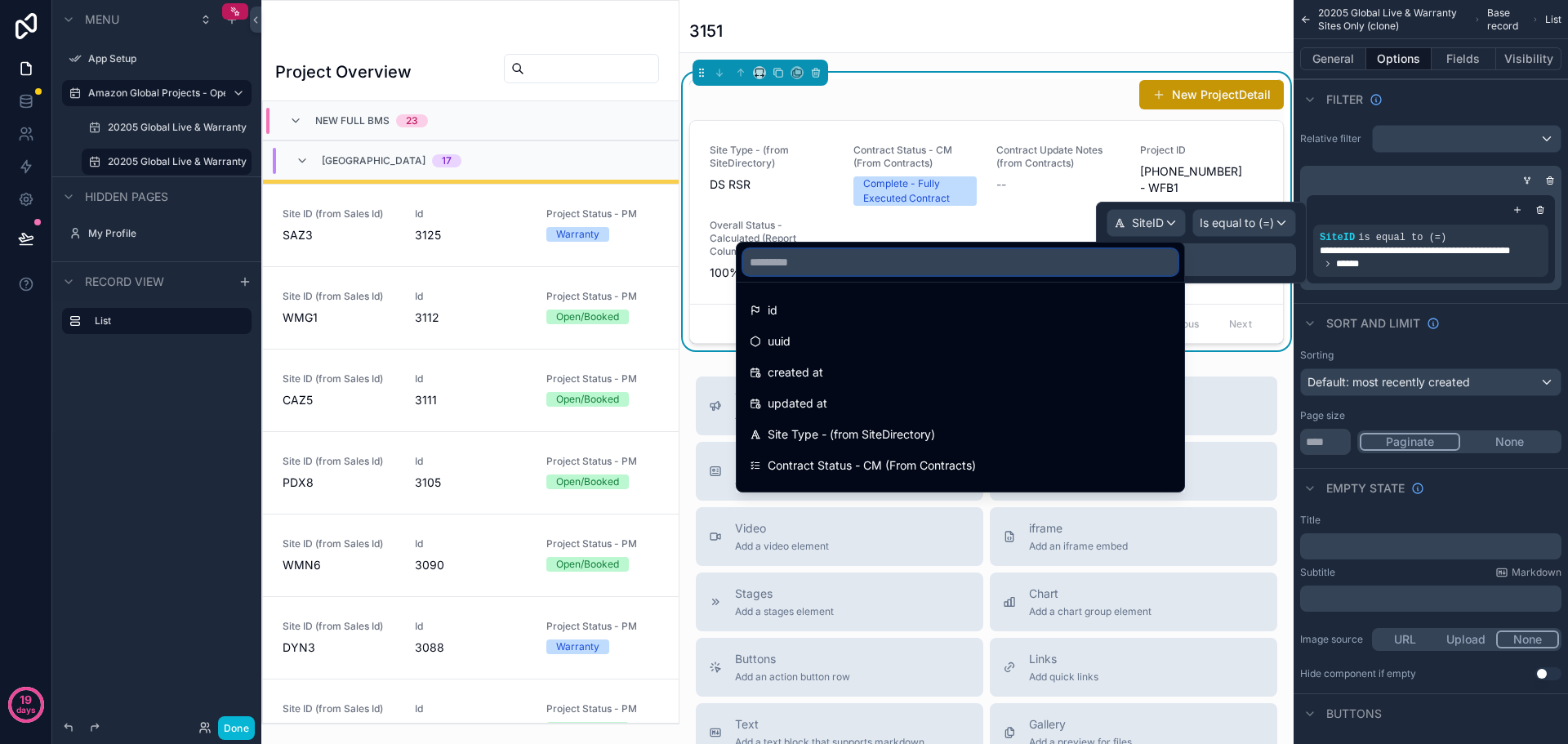
click at [1052, 269] on input "text" at bounding box center [960, 262] width 435 height 26
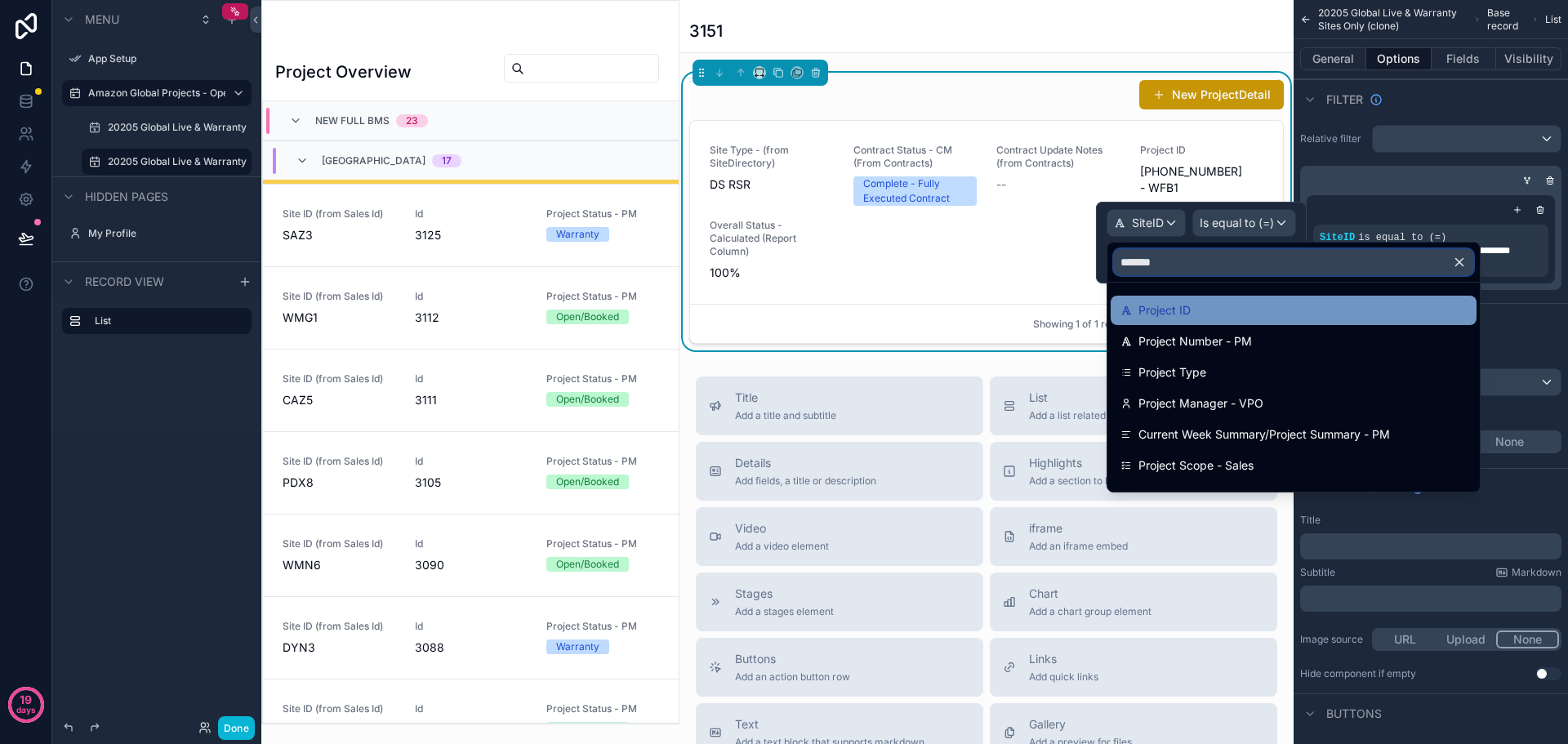
type input "*******"
click at [1188, 314] on span "Project ID" at bounding box center [1164, 311] width 52 height 20
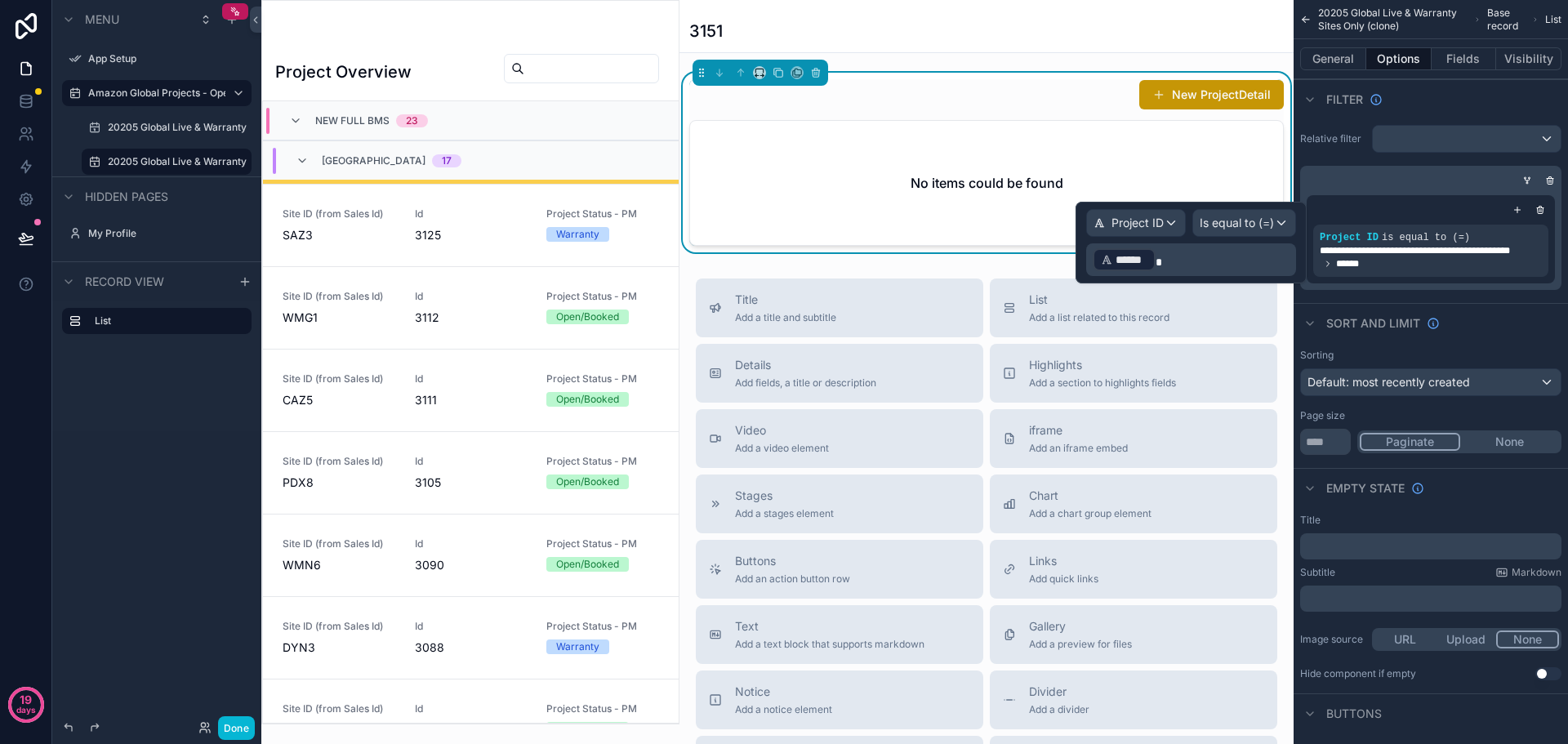
click at [1171, 253] on p "﻿ ****** ﻿" at bounding box center [1193, 259] width 200 height 26
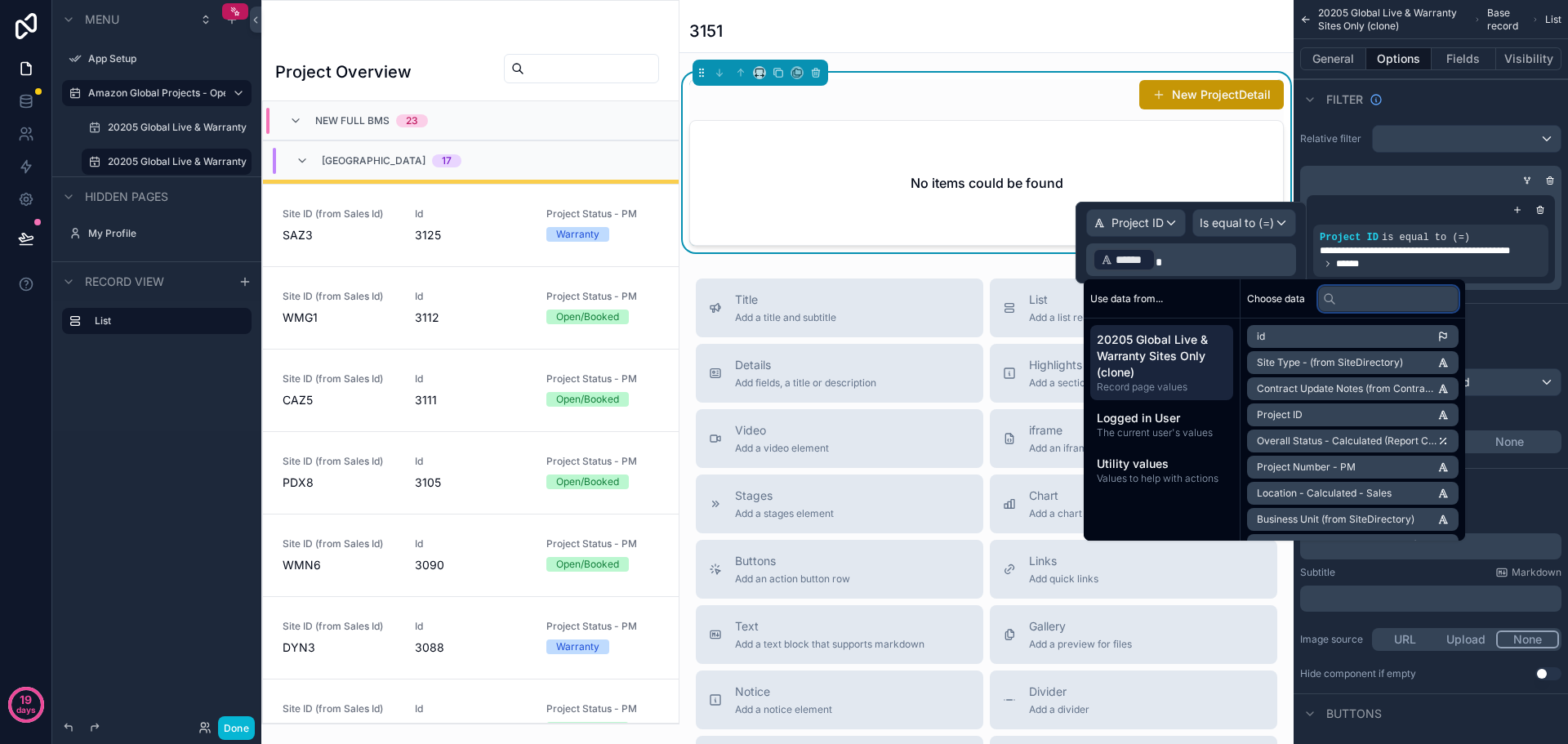
click at [1379, 300] on input "text" at bounding box center [1389, 299] width 141 height 26
type input "*******"
click at [1393, 328] on li "Project ID" at bounding box center [1353, 335] width 212 height 23
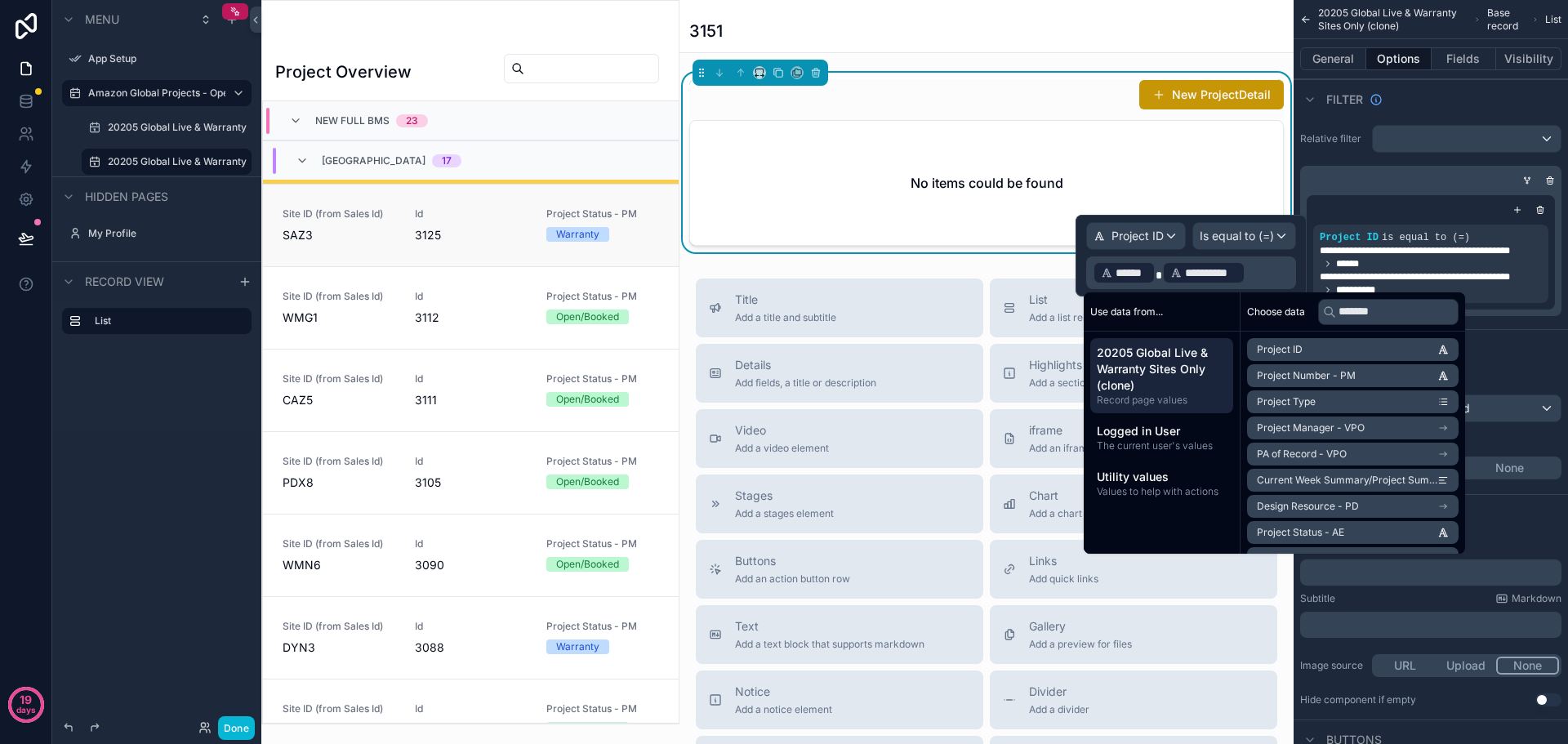
click at [292, 241] on span "SAZ3" at bounding box center [339, 234] width 113 height 16
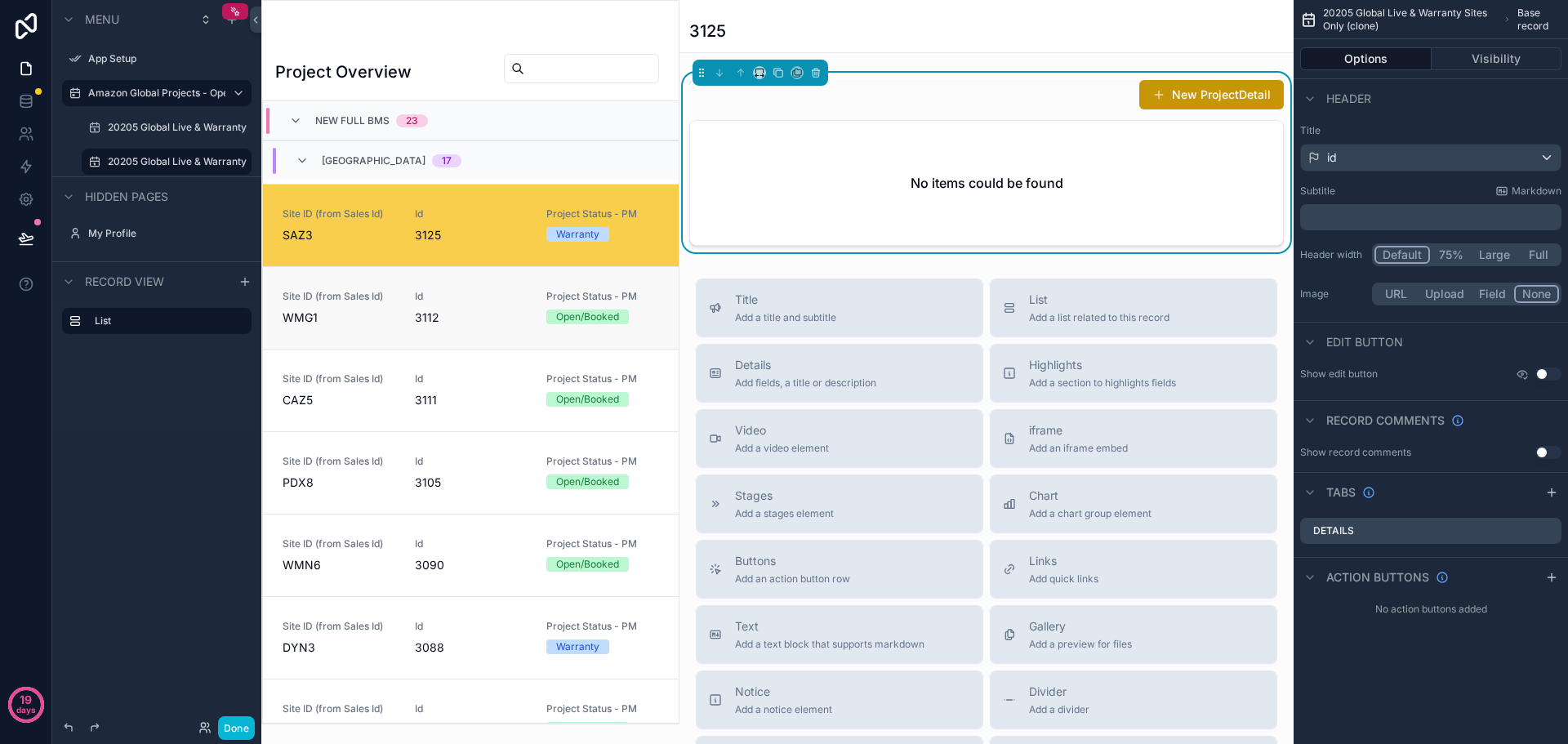
click at [321, 323] on span "WMG1" at bounding box center [339, 318] width 113 height 16
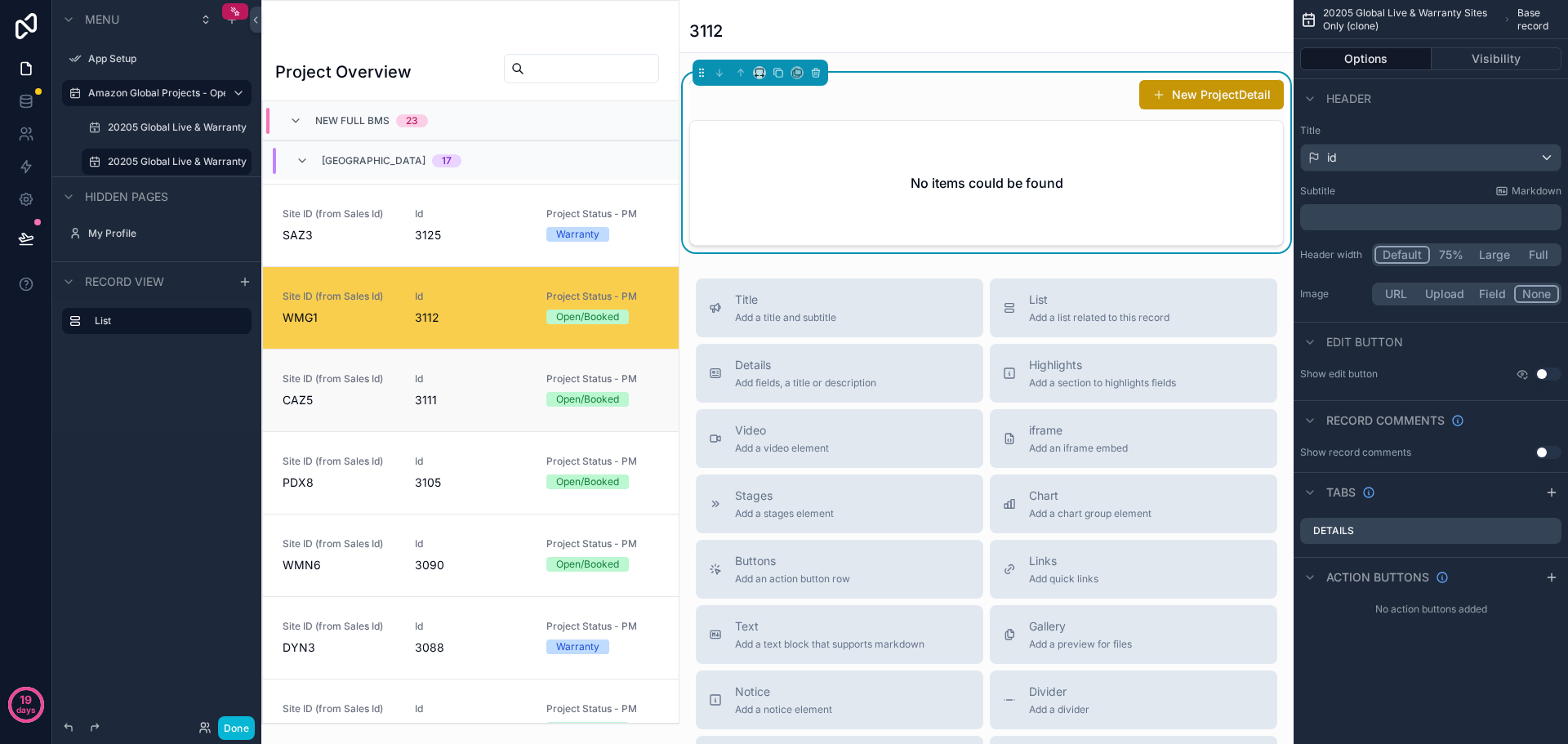
click at [331, 366] on link "Site ID (from Sales Id) CAZ5 Id 3111 Project Status - PM Open/Booked" at bounding box center [471, 389] width 416 height 82
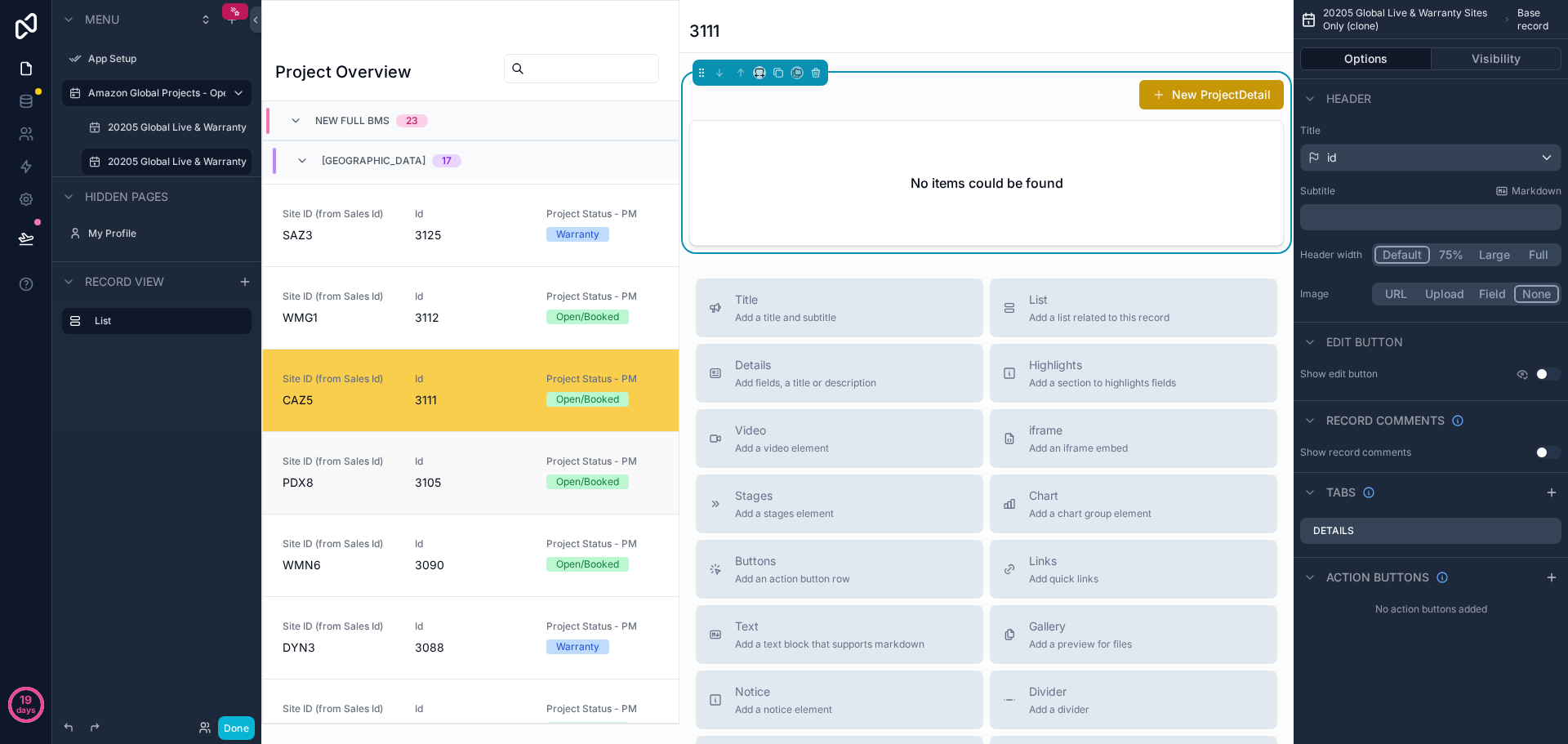
click at [350, 443] on link "Site ID (from Sales Id) PDX8 Id 3105 Project Status - PM Open/Booked" at bounding box center [471, 472] width 416 height 82
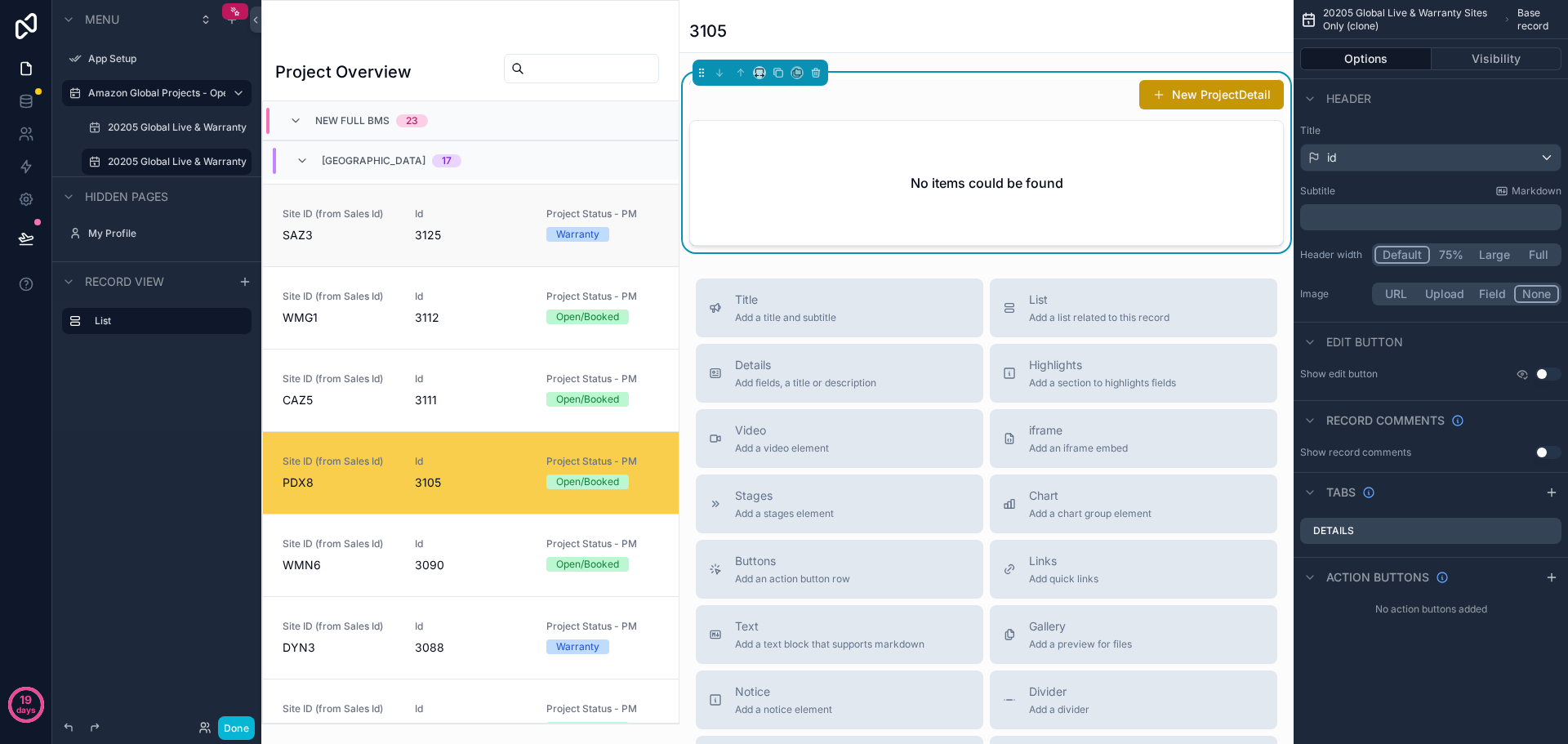
click at [343, 251] on link "Site ID (from Sales Id) SAZ3 Id 3125 Project Status - PM Warranty" at bounding box center [471, 225] width 416 height 82
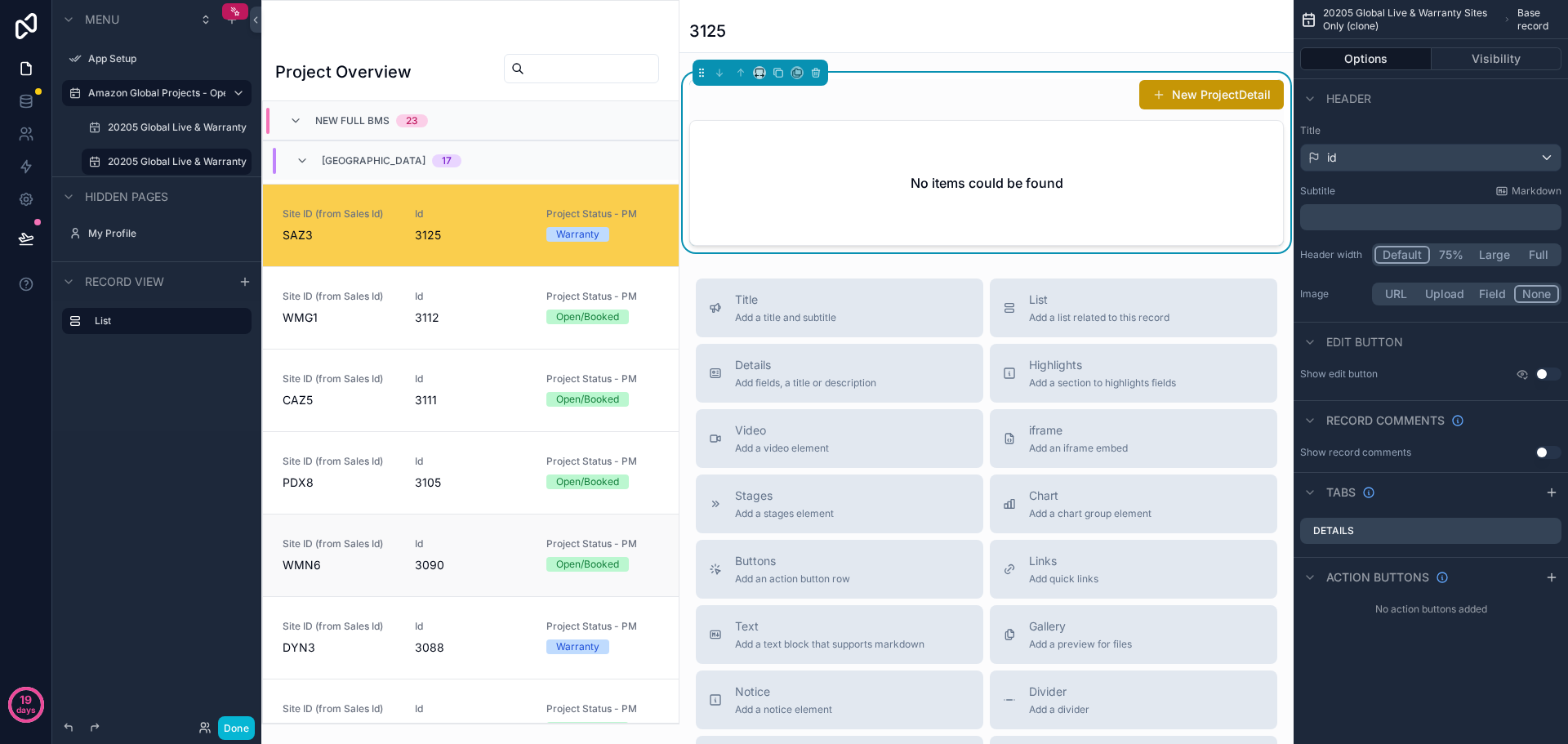
click at [400, 571] on div "Site ID (from Sales Id) WMN6 Id 3090 Project Status - PM Open/Booked" at bounding box center [470, 555] width 376 height 36
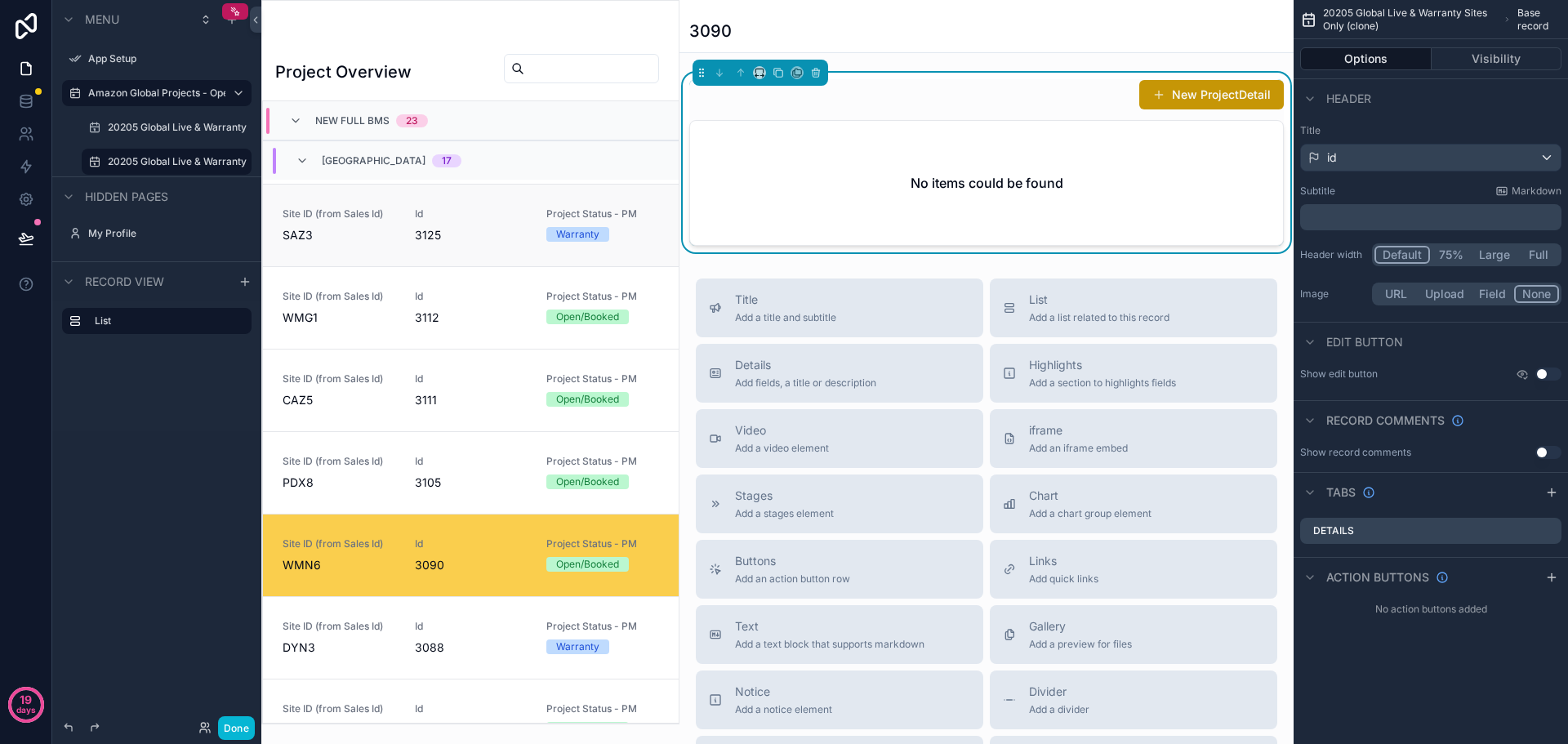
click at [317, 232] on span "SAZ3" at bounding box center [339, 234] width 113 height 16
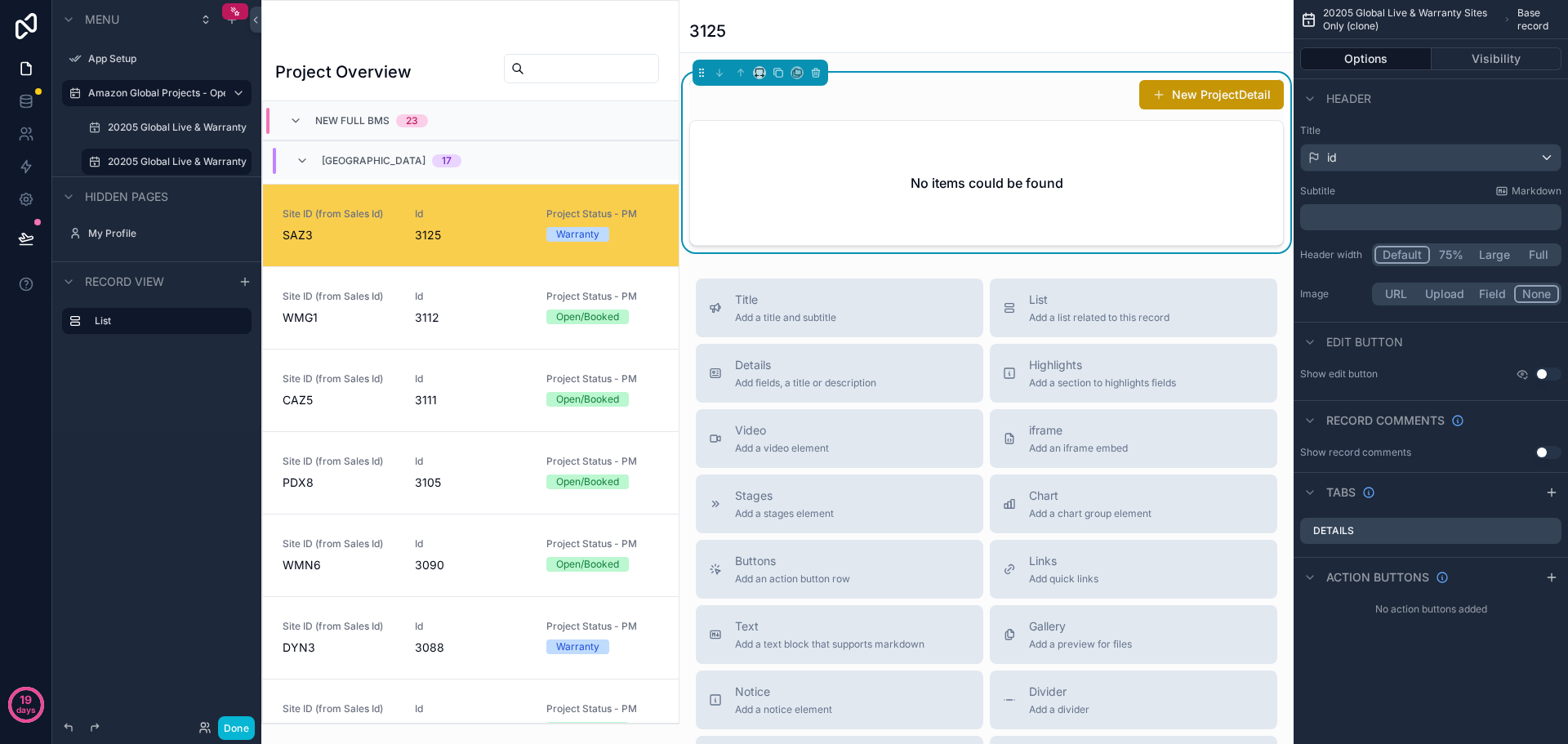
click at [1074, 186] on div "No items could be found" at bounding box center [986, 182] width 593 height 124
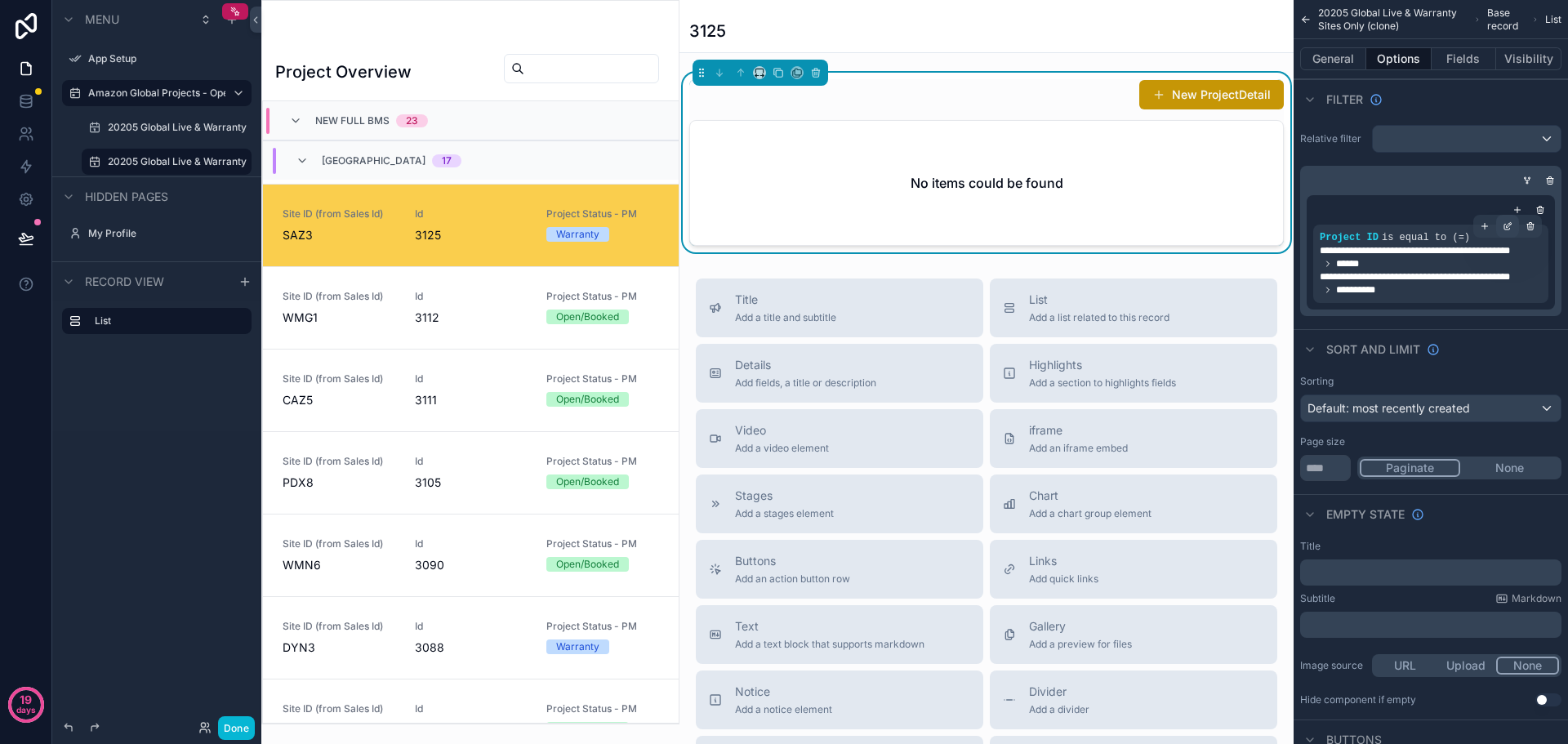
click at [1510, 228] on icon "scrollable content" at bounding box center [1508, 227] width 10 height 10
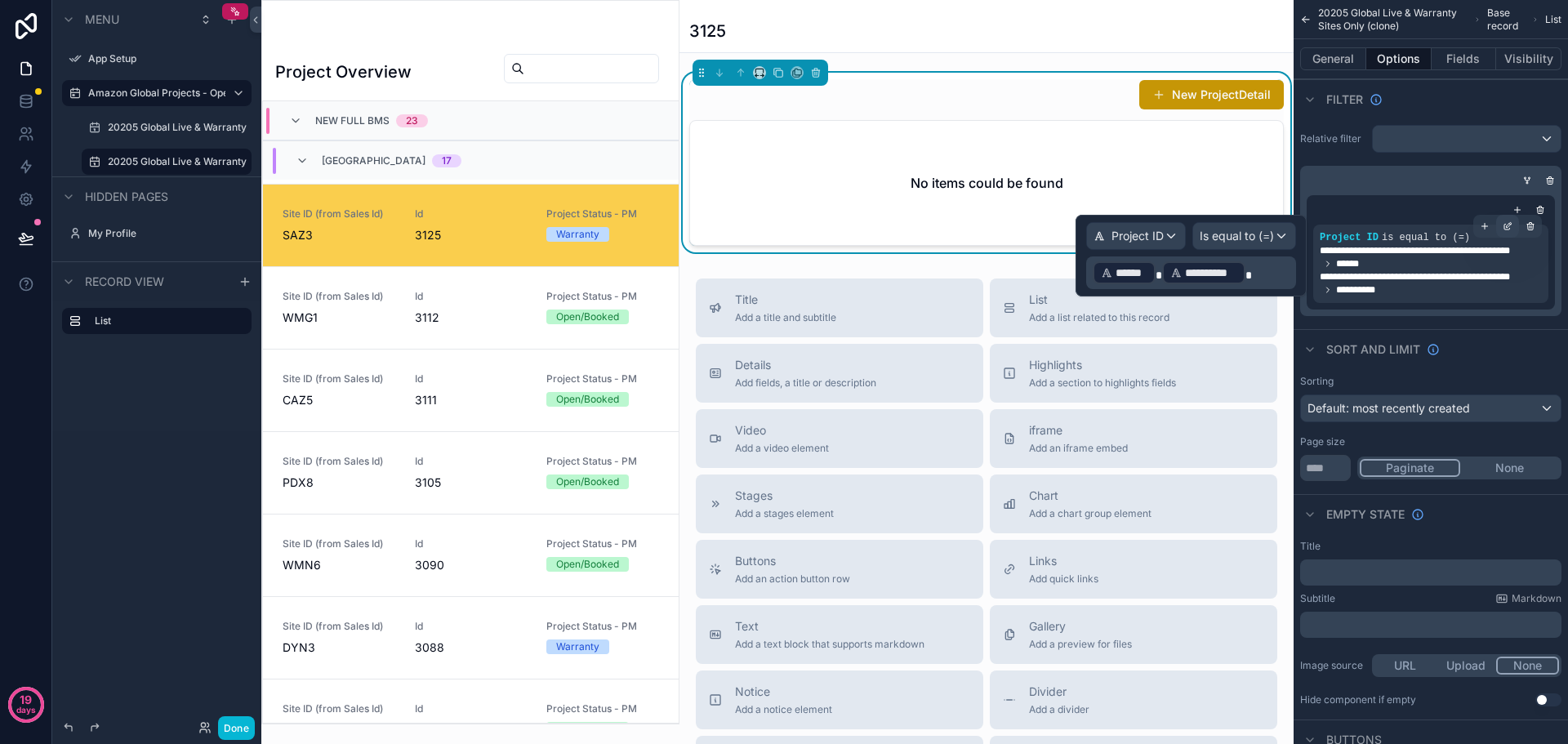
click at [1510, 228] on icon "scrollable content" at bounding box center [1508, 227] width 10 height 10
click at [1534, 230] on icon "scrollable content" at bounding box center [1530, 227] width 10 height 10
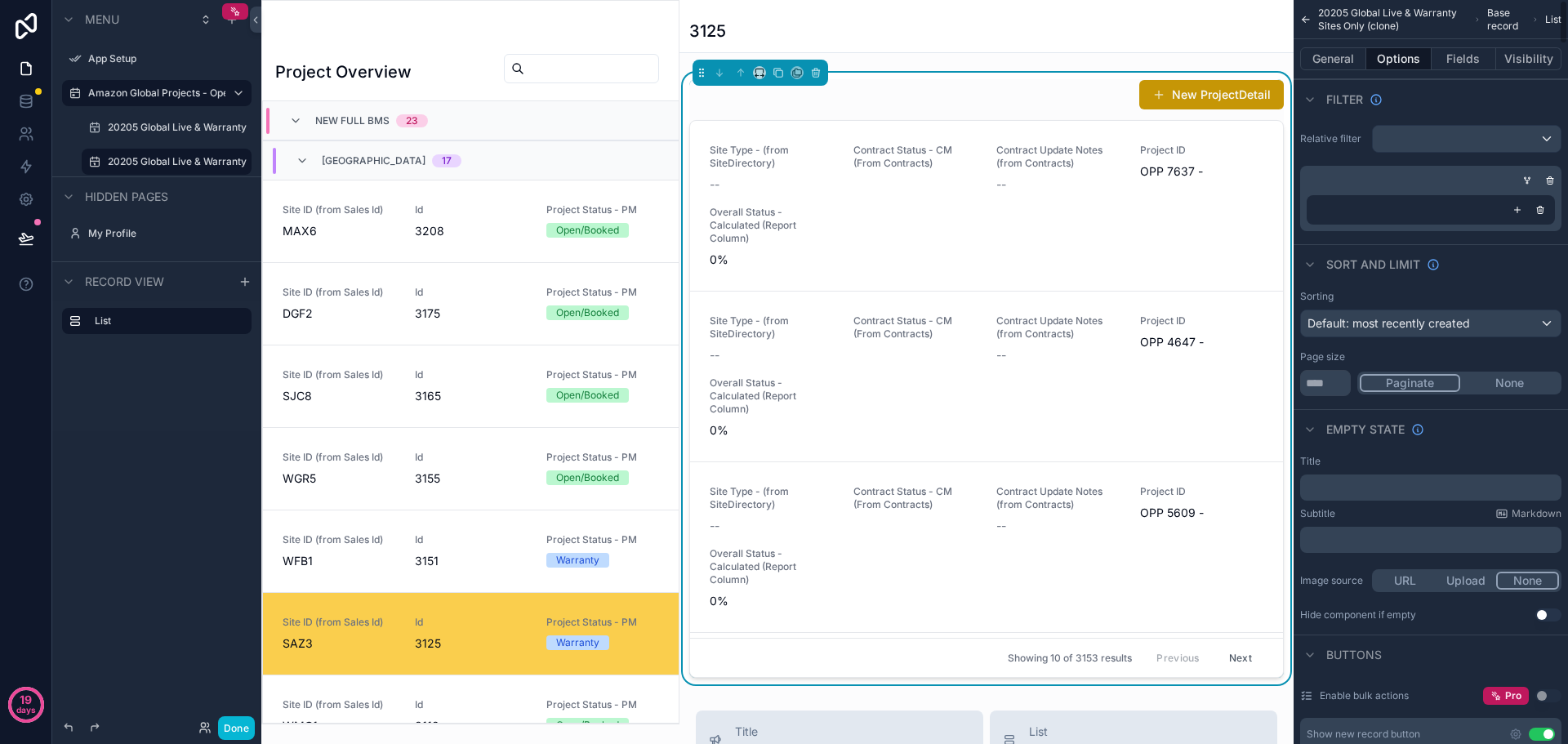
scroll to position [491, 0]
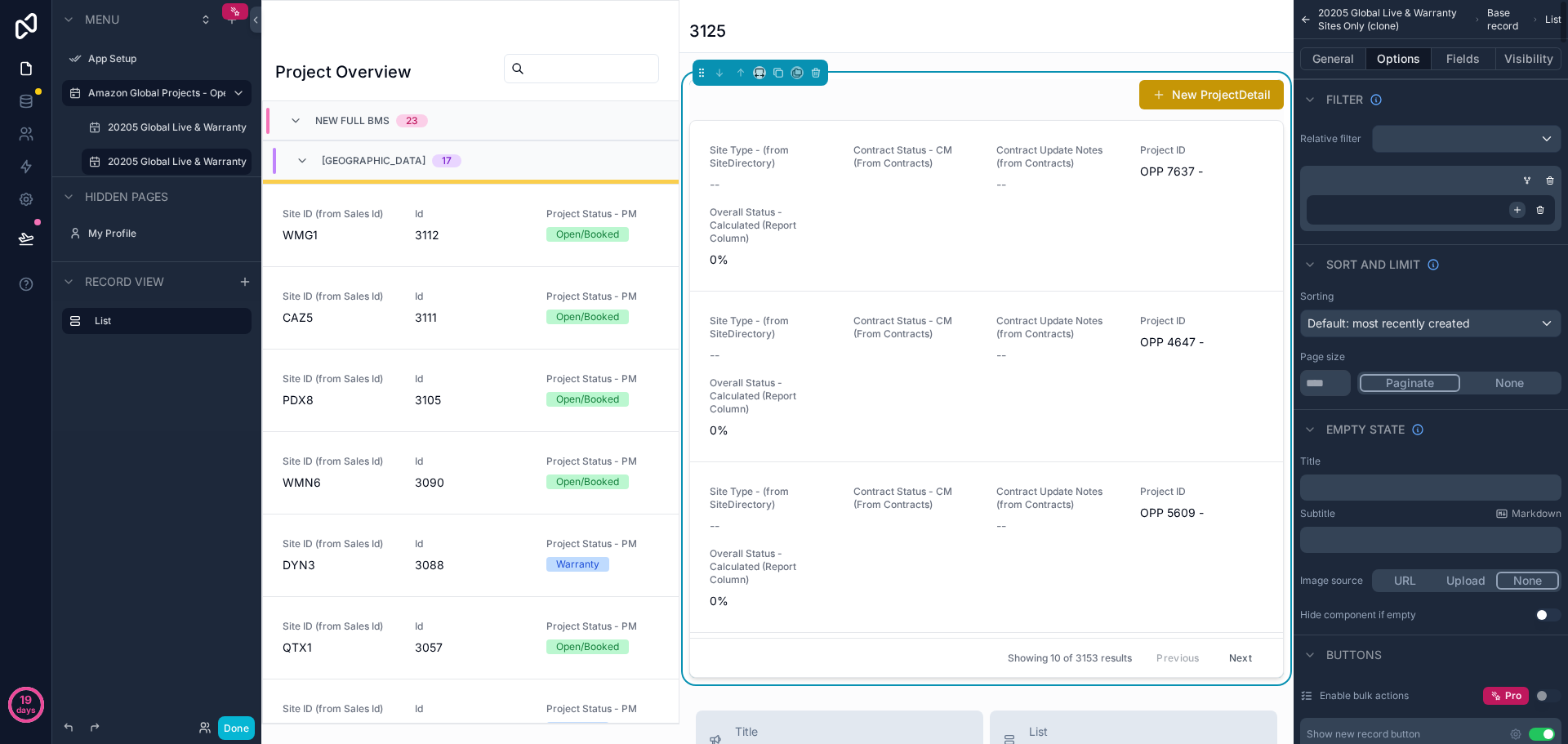
click at [1519, 212] on icon "scrollable content" at bounding box center [1518, 210] width 10 height 10
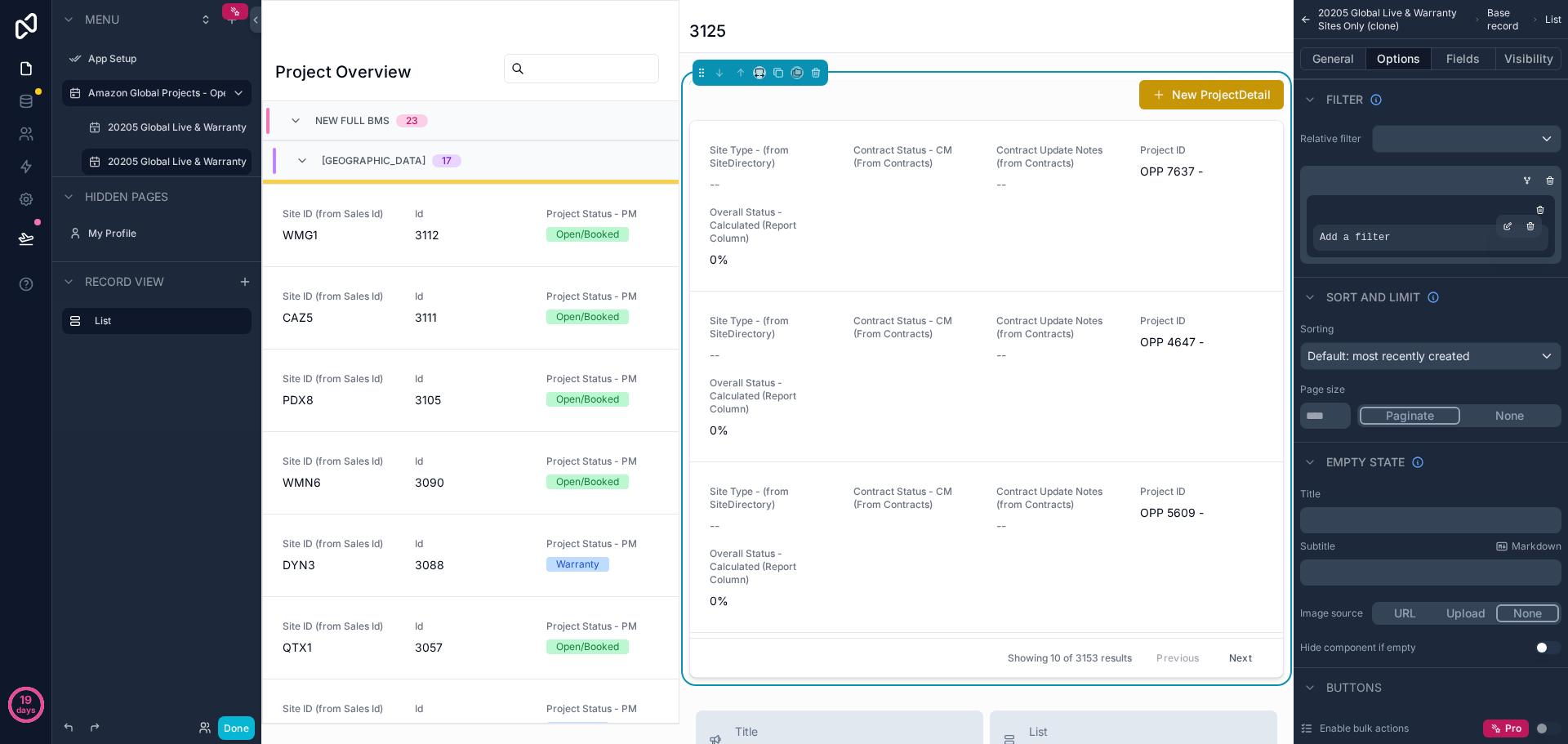
click at [1409, 237] on div "Add a filter" at bounding box center [1431, 237] width 236 height 26
click at [1506, 221] on div "scrollable content" at bounding box center [1507, 226] width 23 height 23
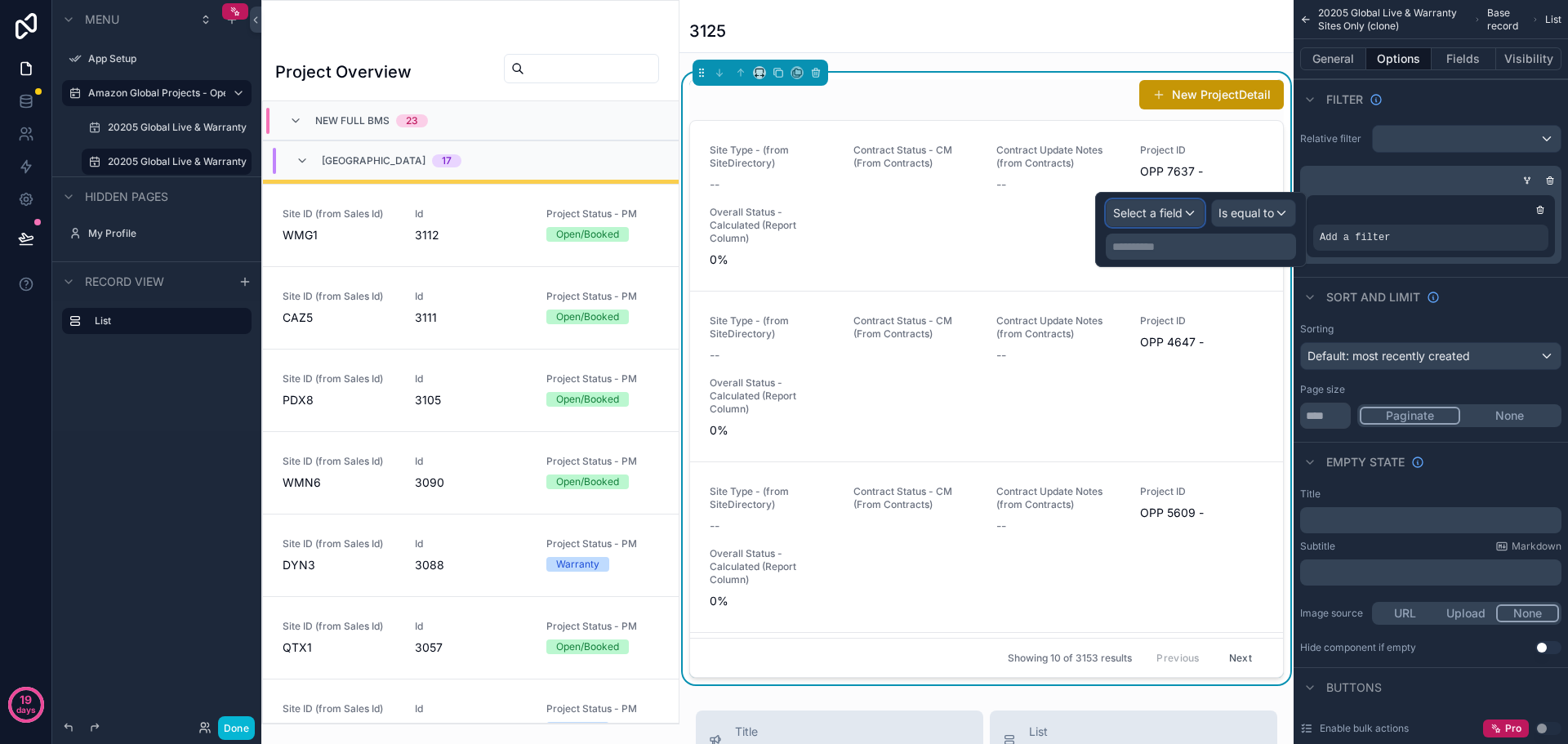
click at [1145, 210] on span "Select a field" at bounding box center [1147, 213] width 69 height 14
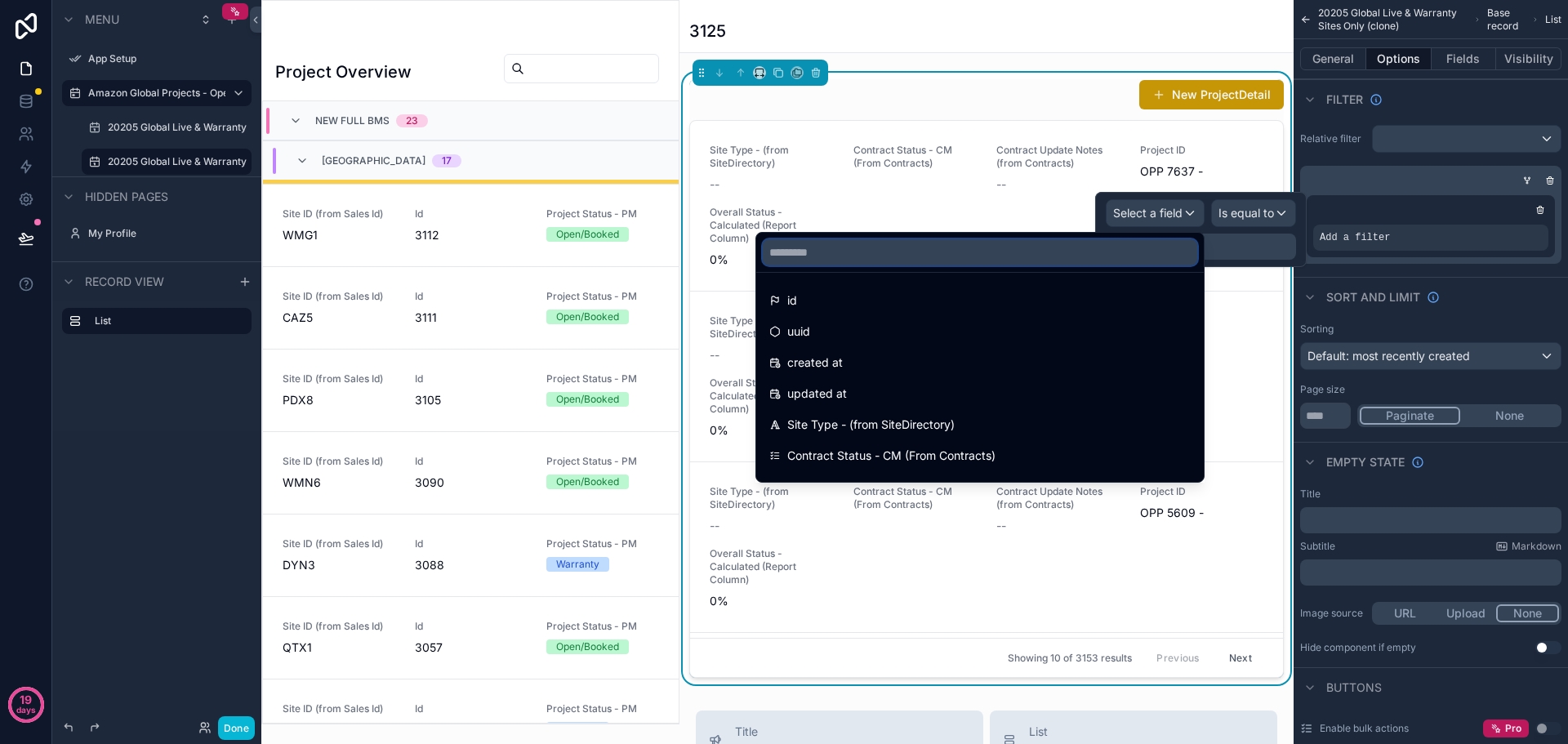
click at [837, 249] on input "text" at bounding box center [980, 252] width 435 height 26
click at [943, 252] on input "text" at bounding box center [980, 252] width 435 height 26
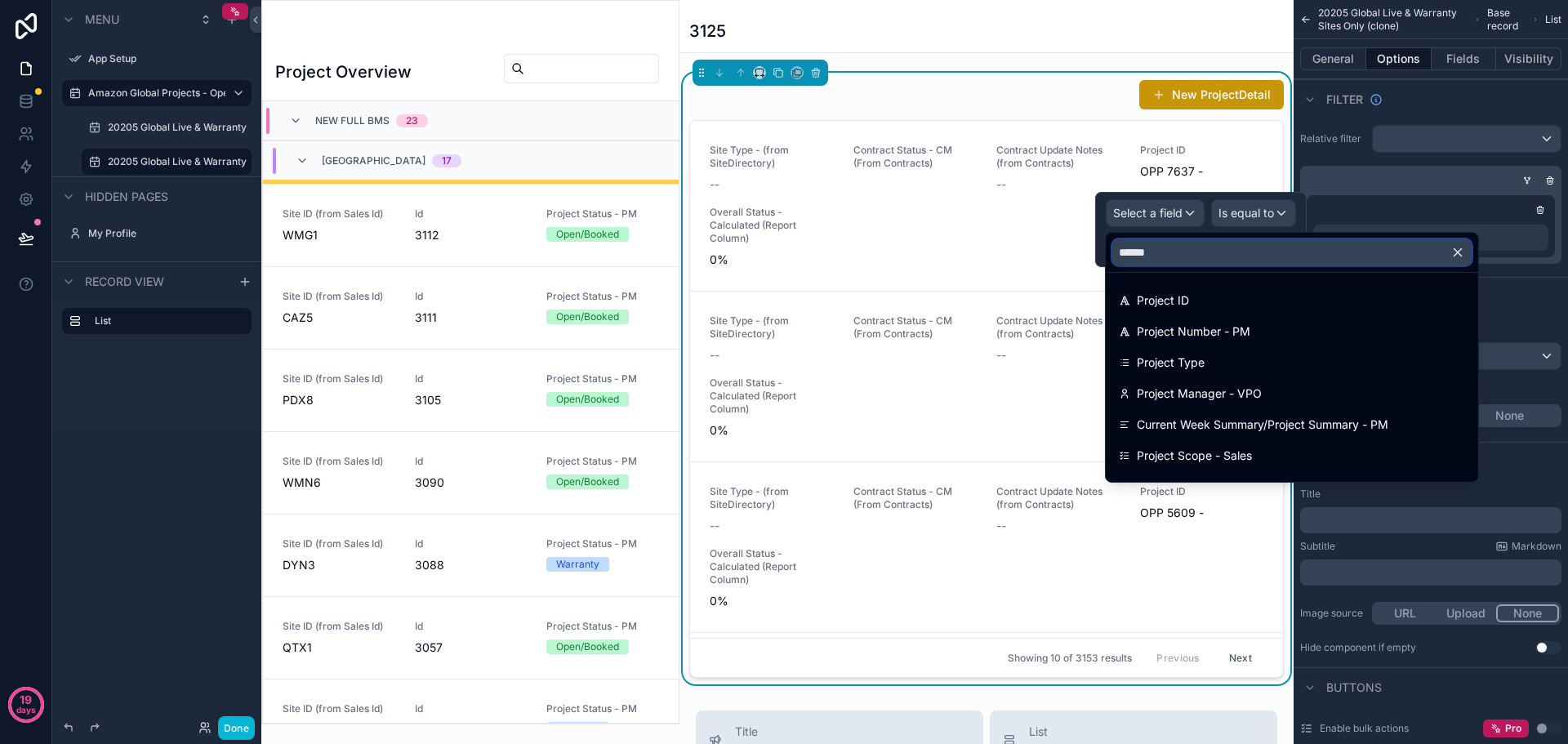
type input "*******"
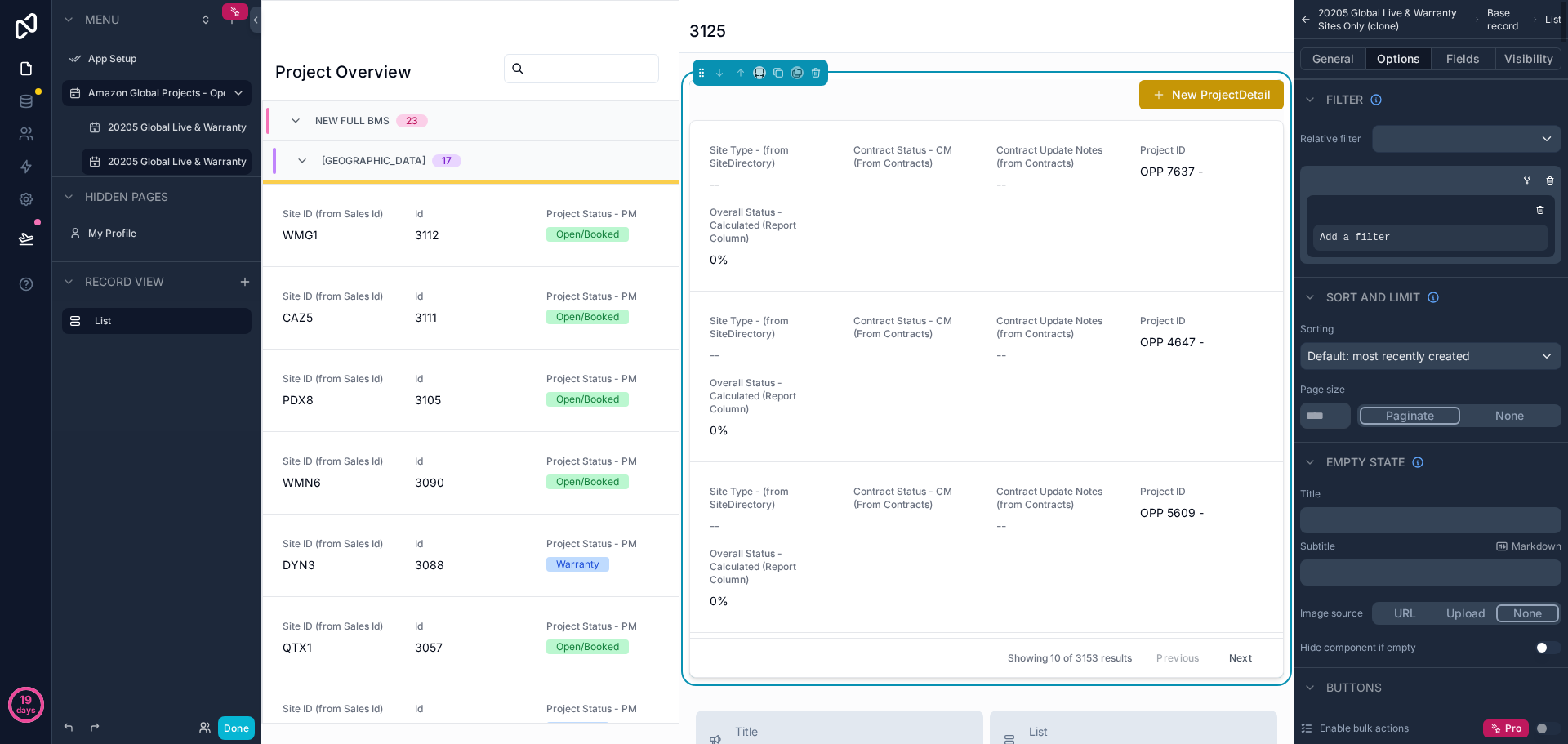
click at [905, 92] on div "New ProjectDetail" at bounding box center [986, 94] width 595 height 31
click at [1341, 58] on button "General" at bounding box center [1332, 58] width 66 height 23
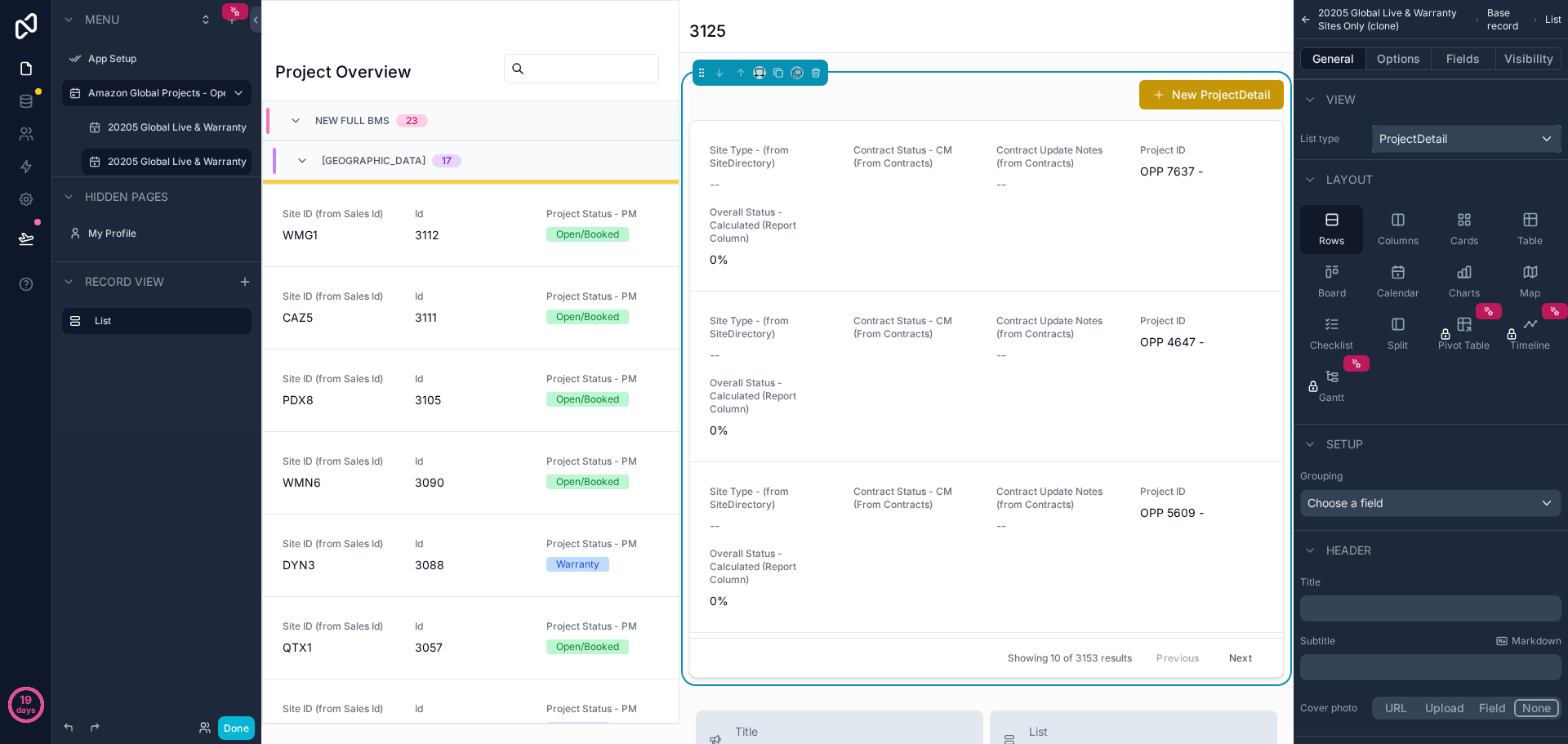
click at [1425, 134] on span "ProjectDetail" at bounding box center [1413, 139] width 67 height 16
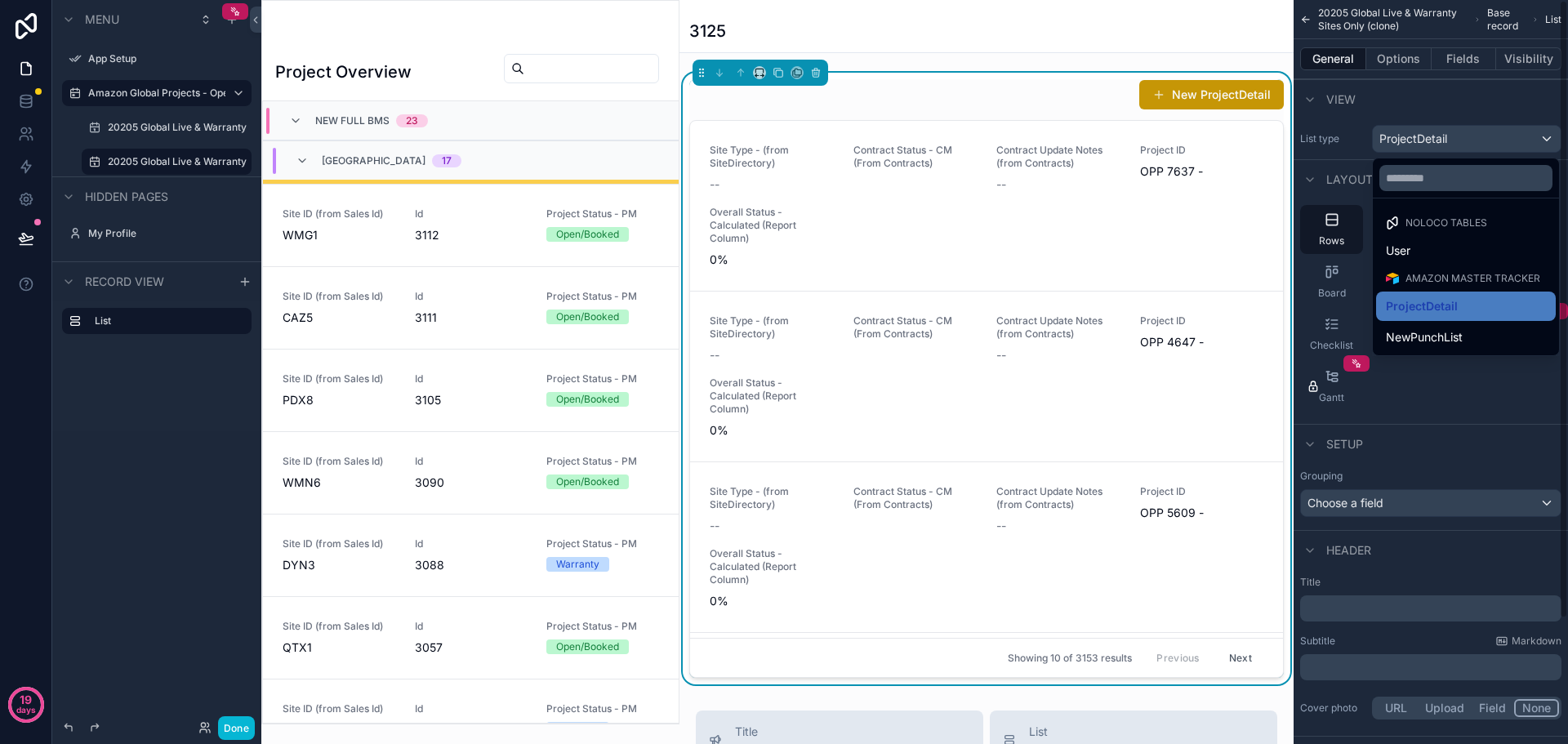
click at [1463, 64] on div "scrollable content" at bounding box center [784, 372] width 1568 height 744
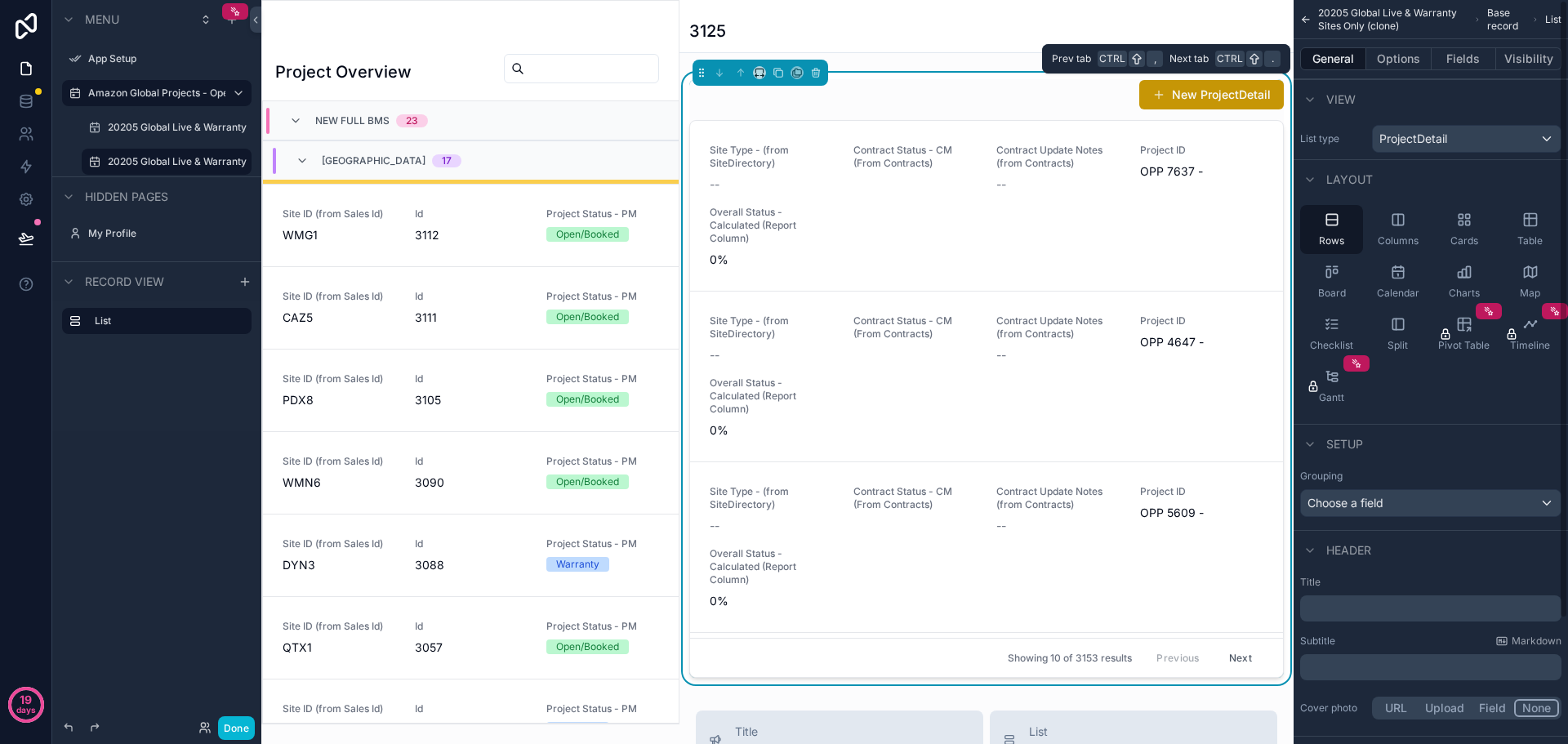
click at [1463, 64] on button "Fields" at bounding box center [1464, 58] width 65 height 23
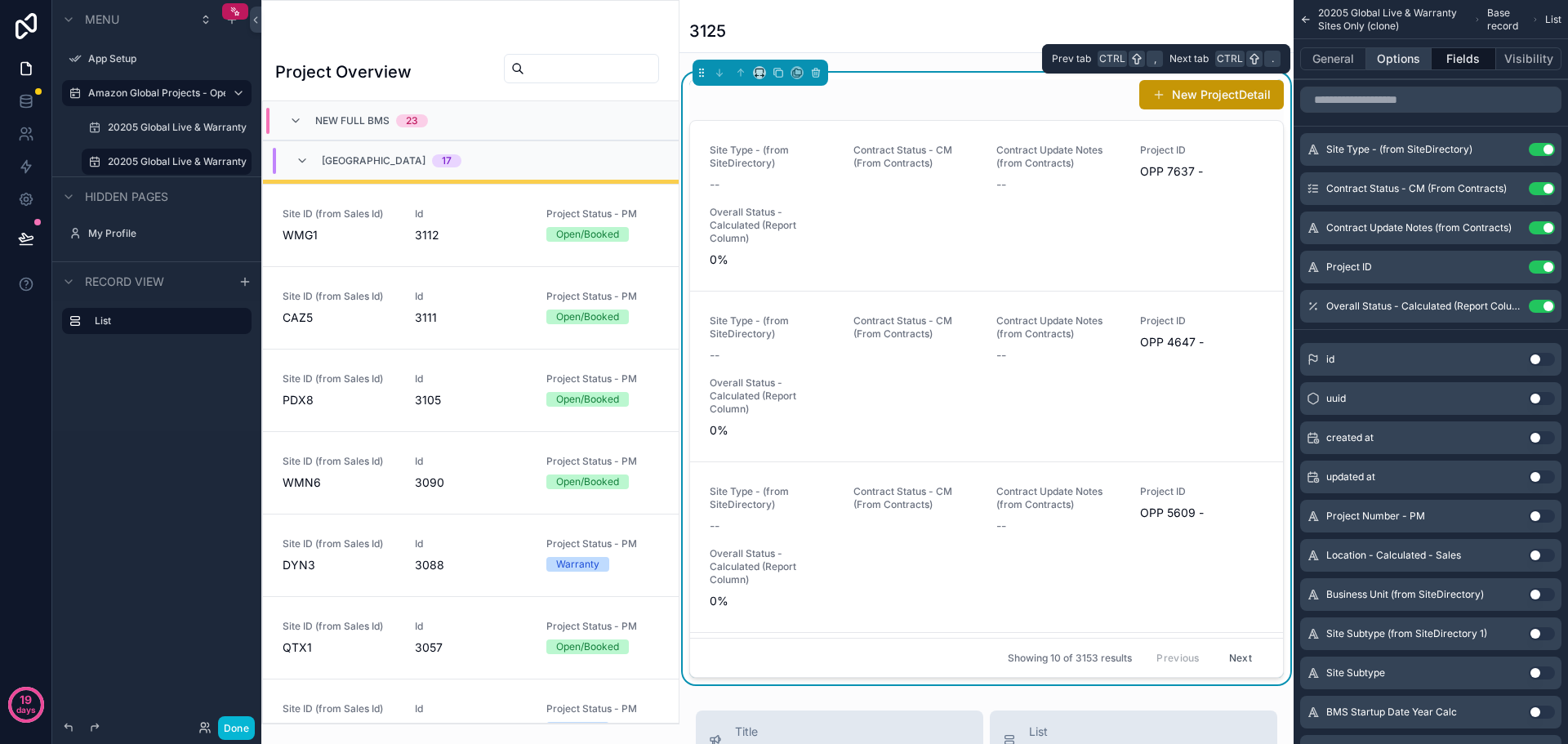
click at [1400, 63] on button "Options" at bounding box center [1399, 58] width 65 height 23
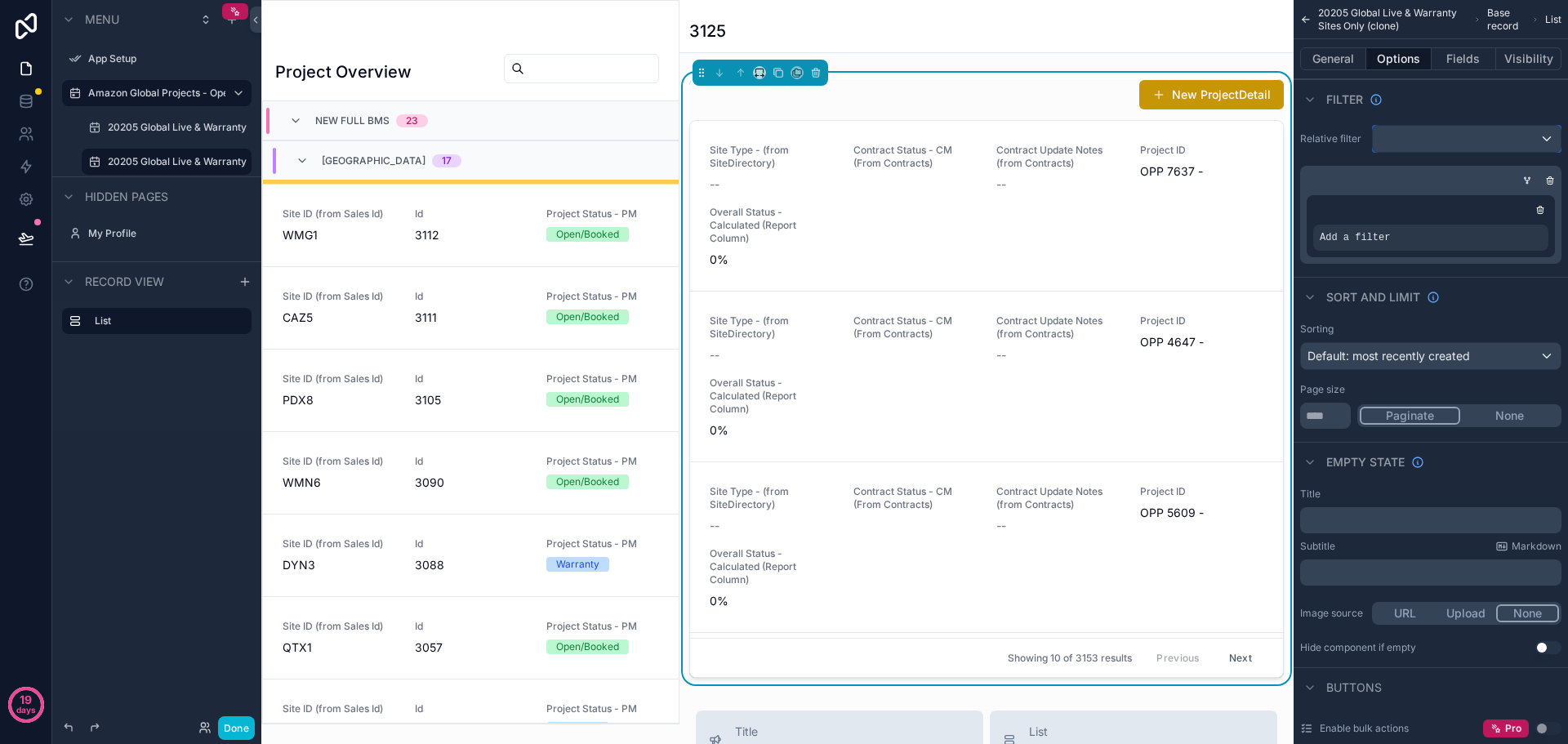
click at [1434, 134] on div "scrollable content" at bounding box center [1467, 139] width 188 height 26
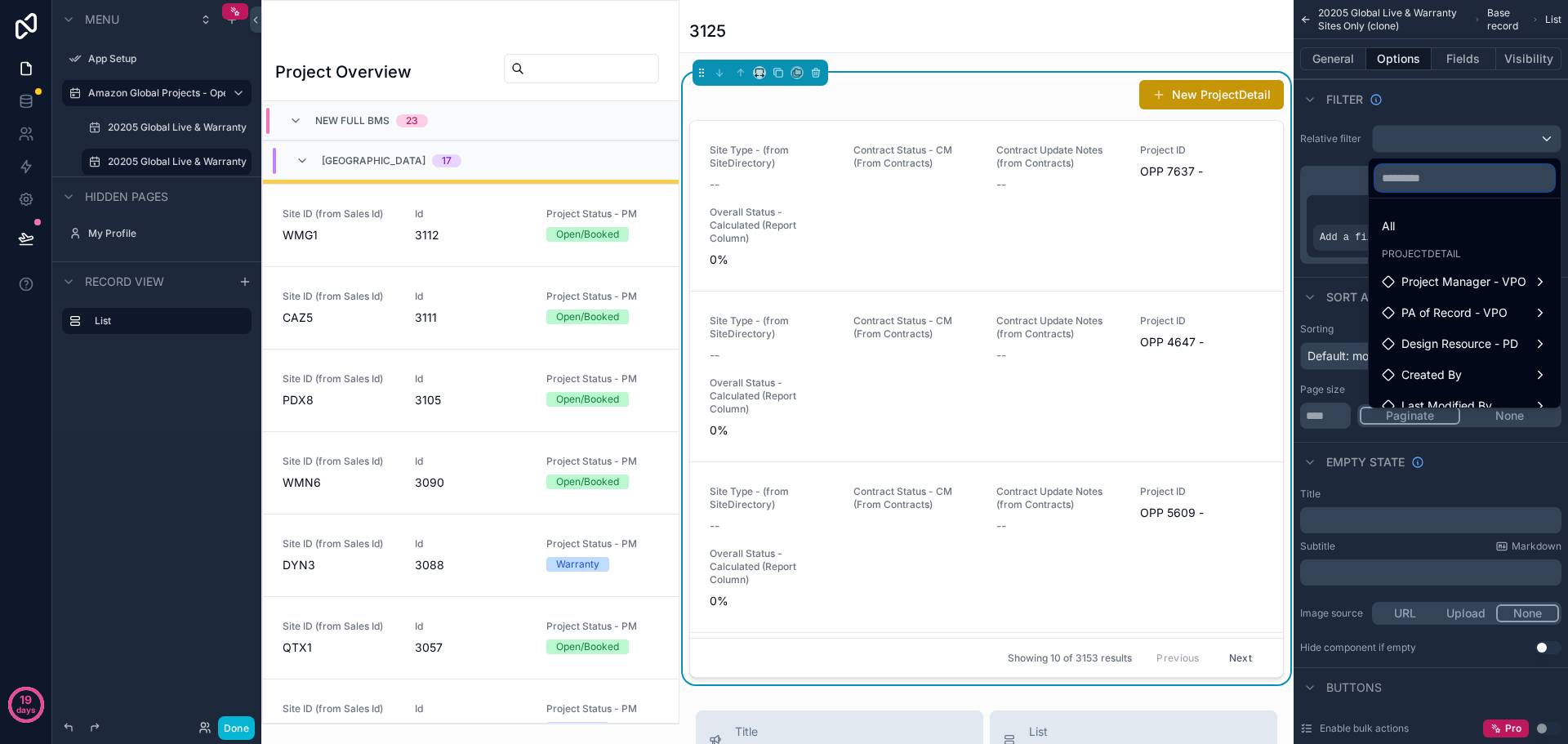
click at [1410, 173] on input "text" at bounding box center [1464, 178] width 179 height 26
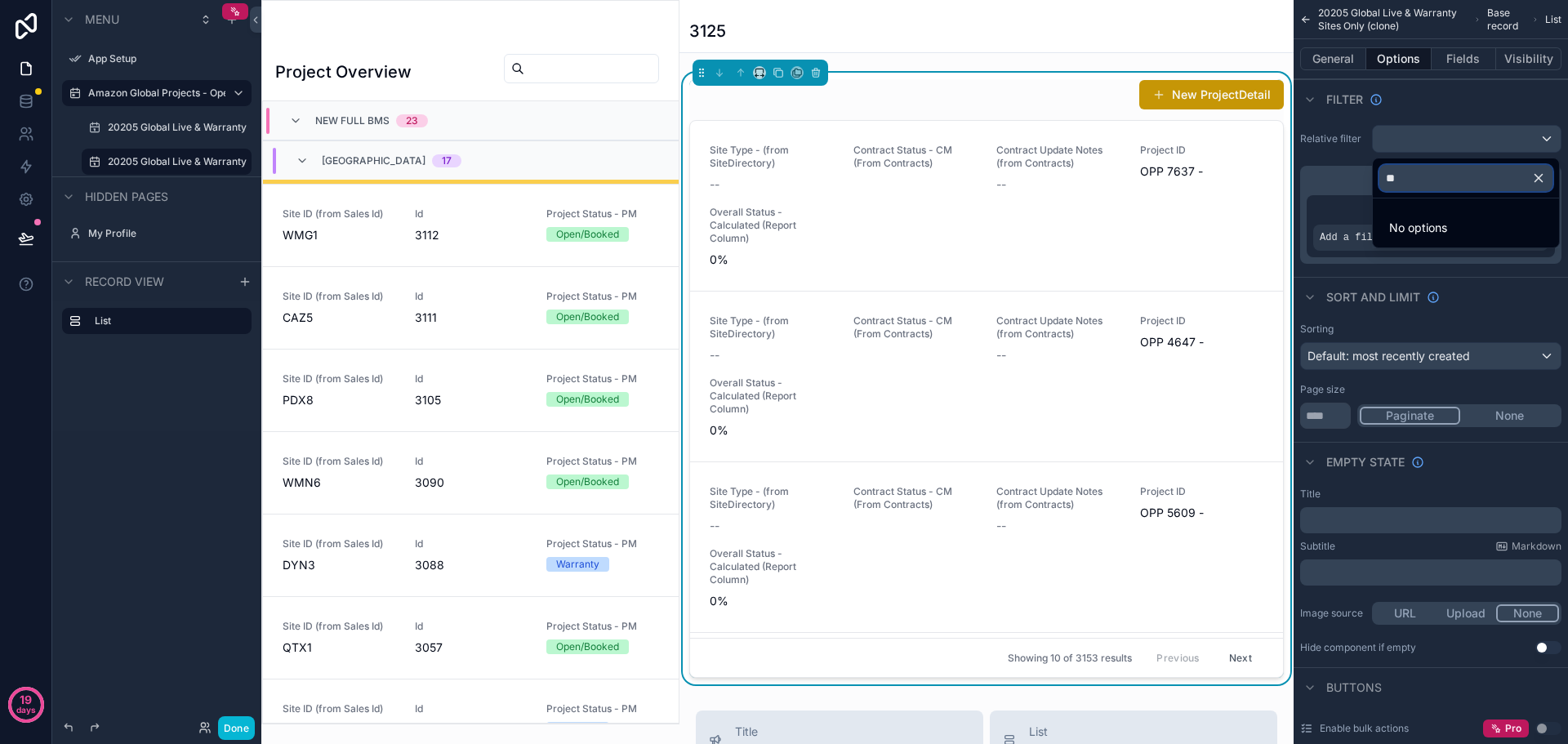
type input "*"
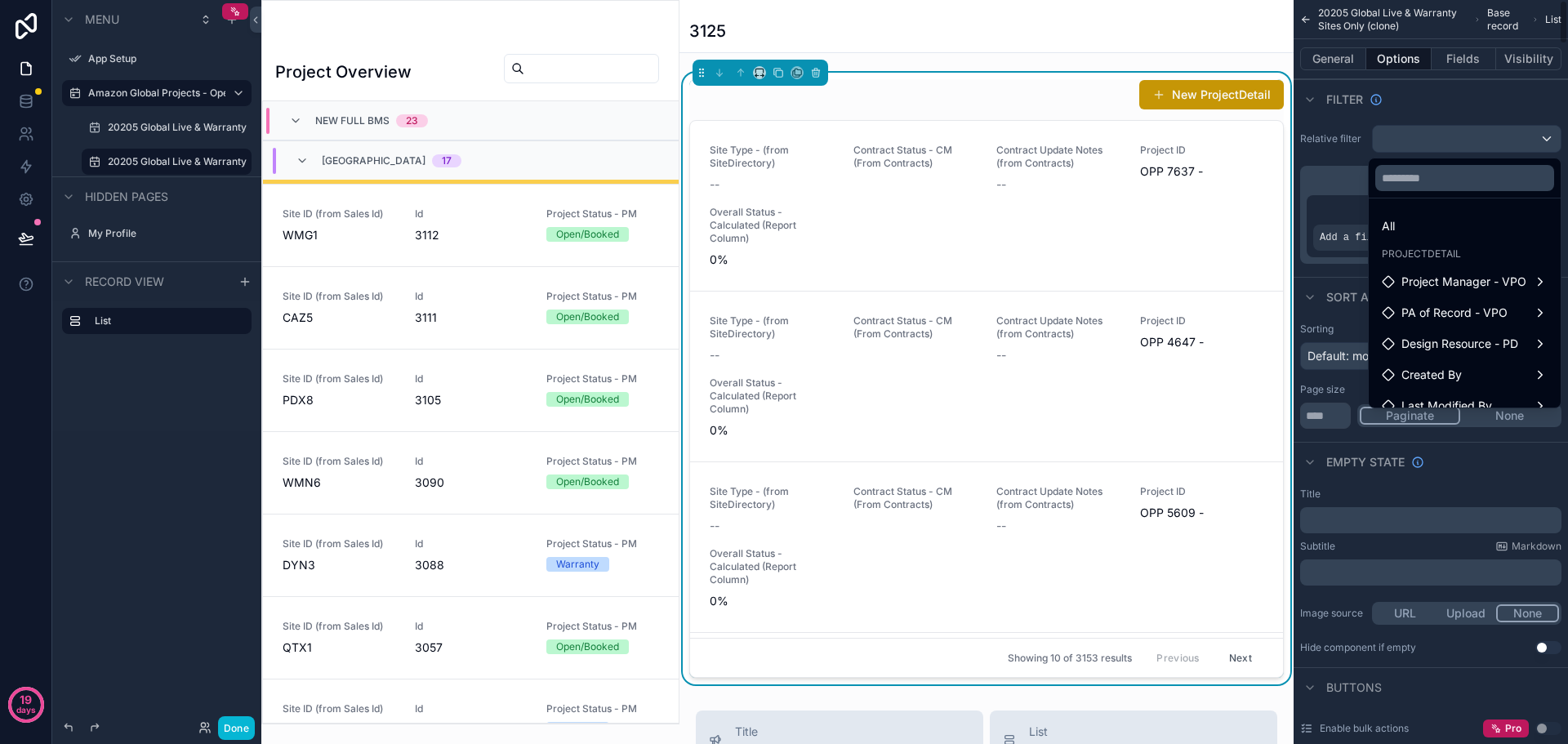
click at [1344, 165] on div "scrollable content" at bounding box center [784, 372] width 1568 height 744
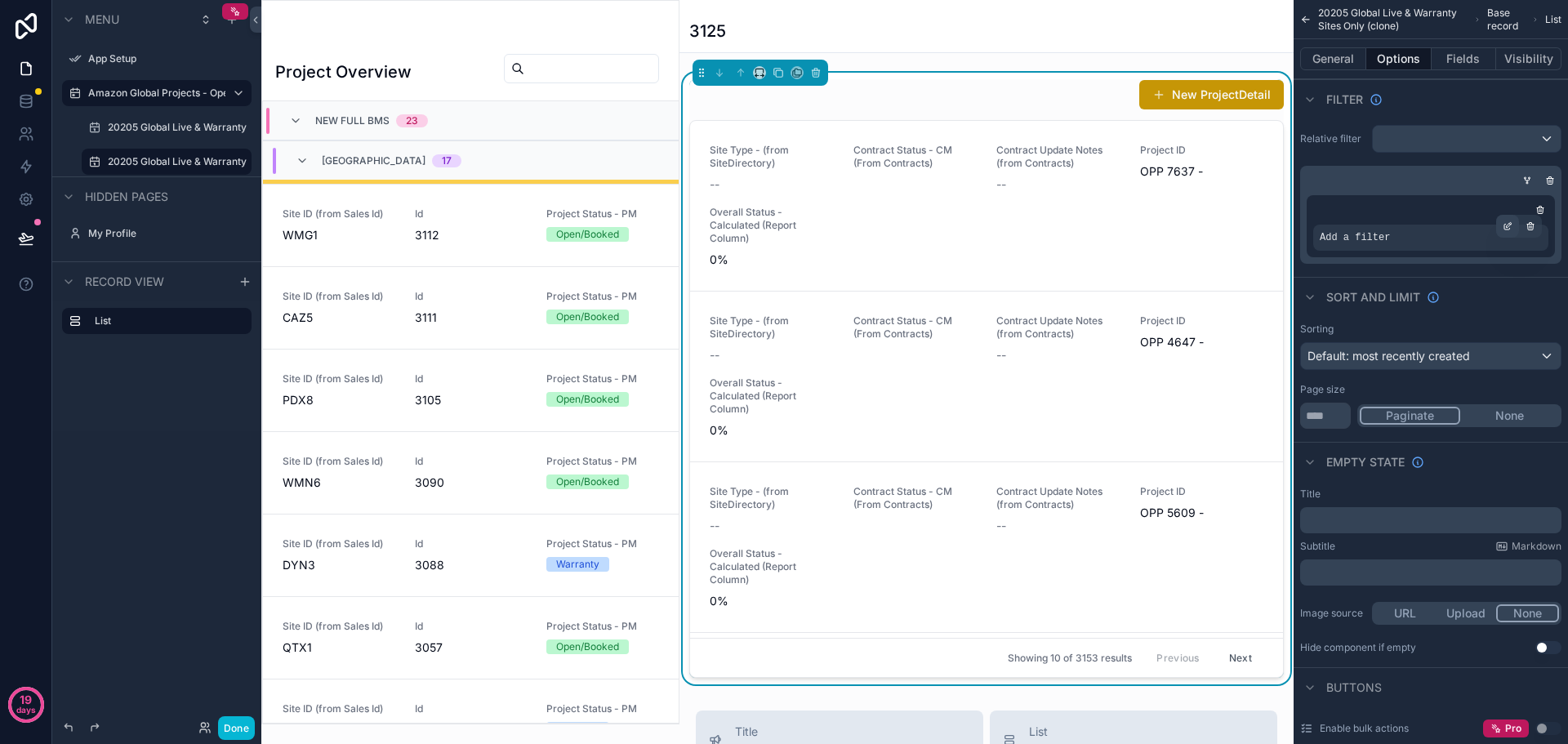
click at [1510, 229] on icon "scrollable content" at bounding box center [1508, 228] width 6 height 6
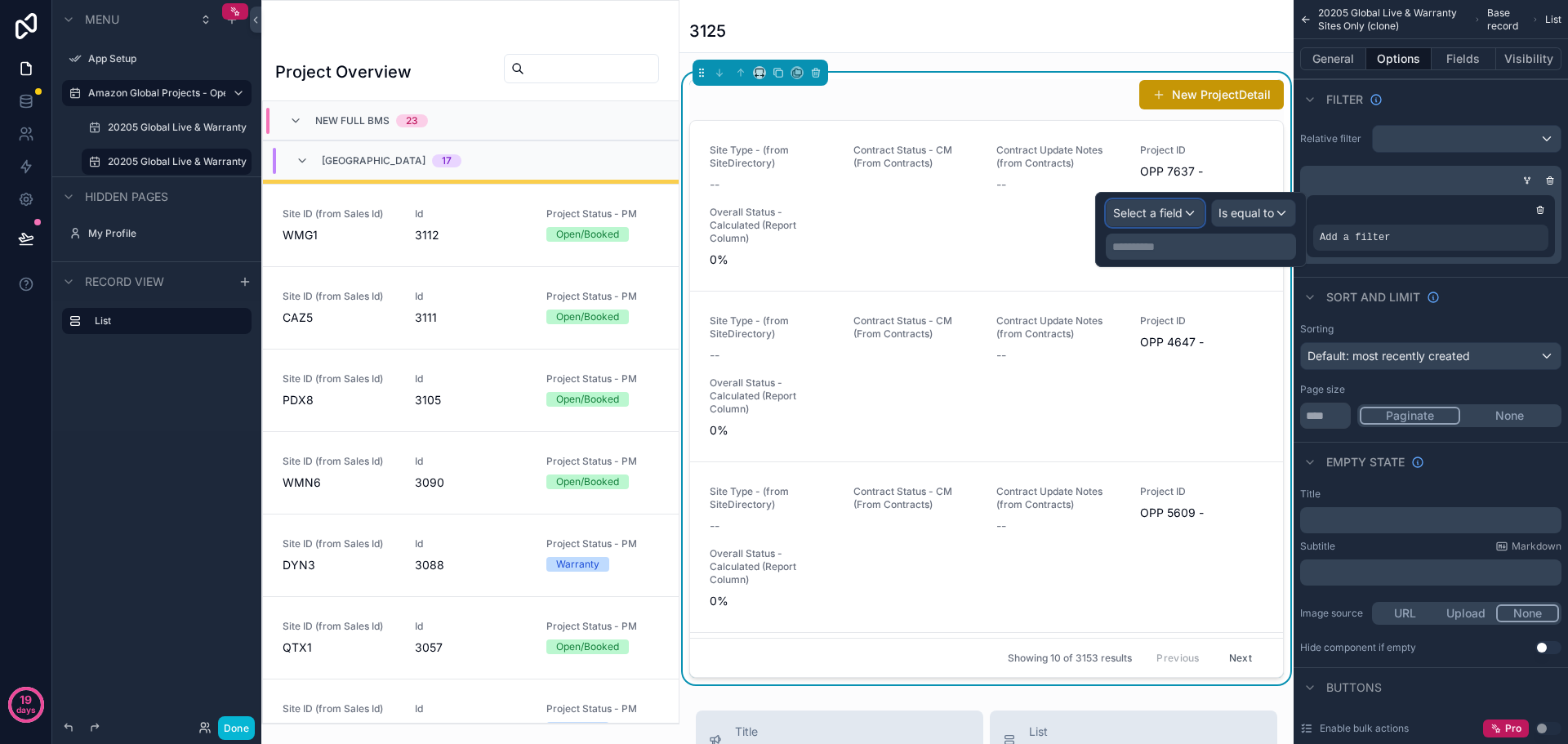
click at [1173, 216] on span "Select a field" at bounding box center [1147, 213] width 69 height 14
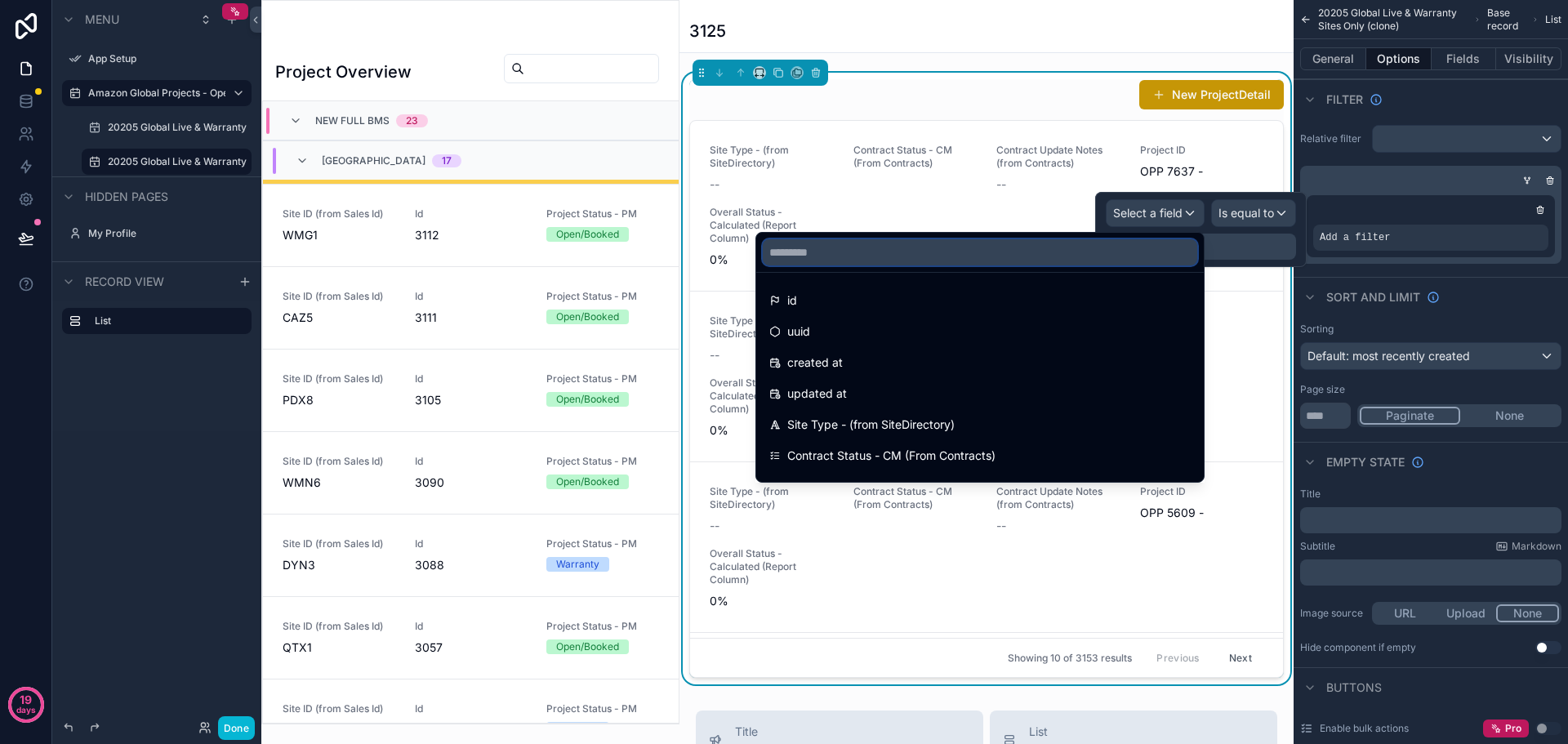
click at [1118, 247] on input "text" at bounding box center [980, 252] width 435 height 26
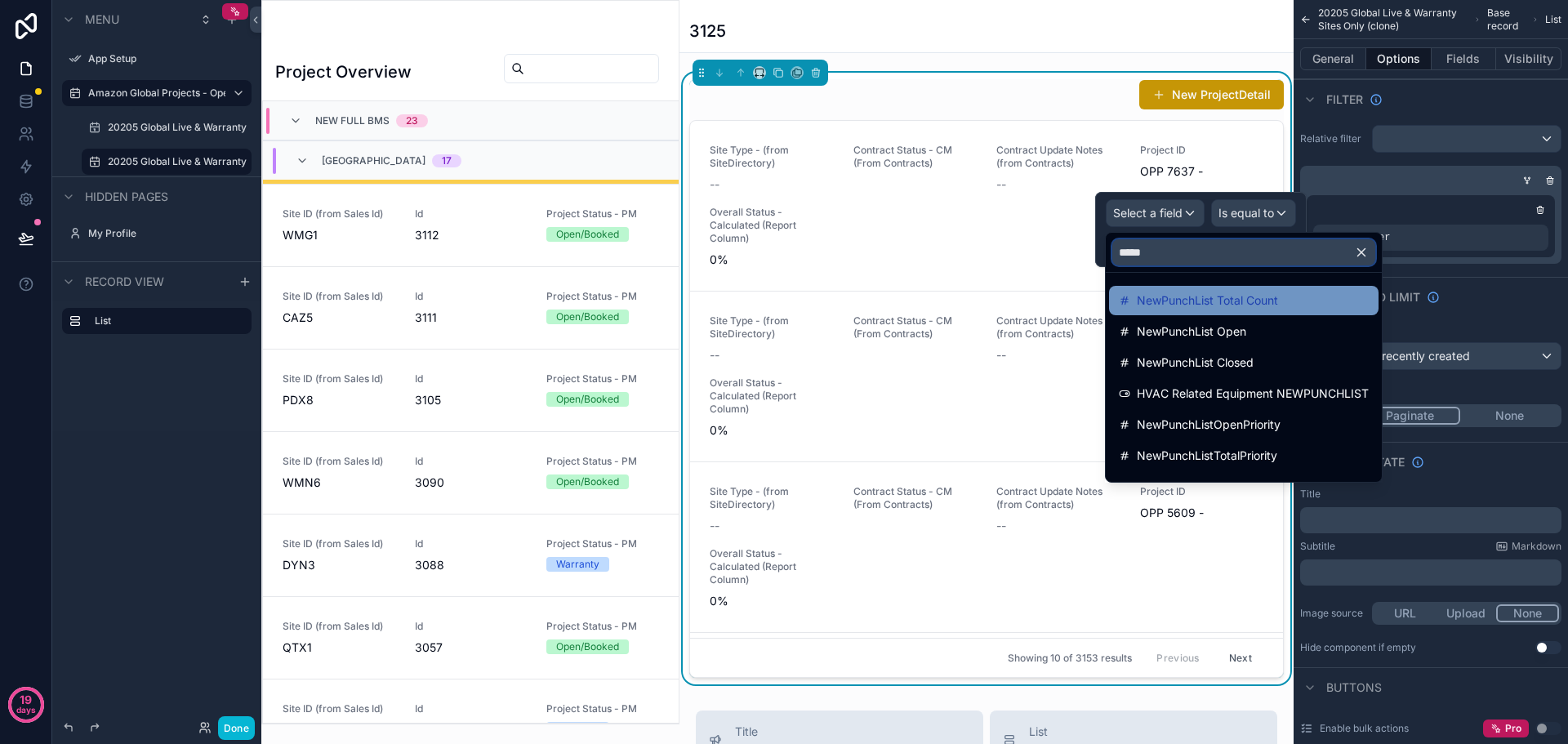
scroll to position [53, 0]
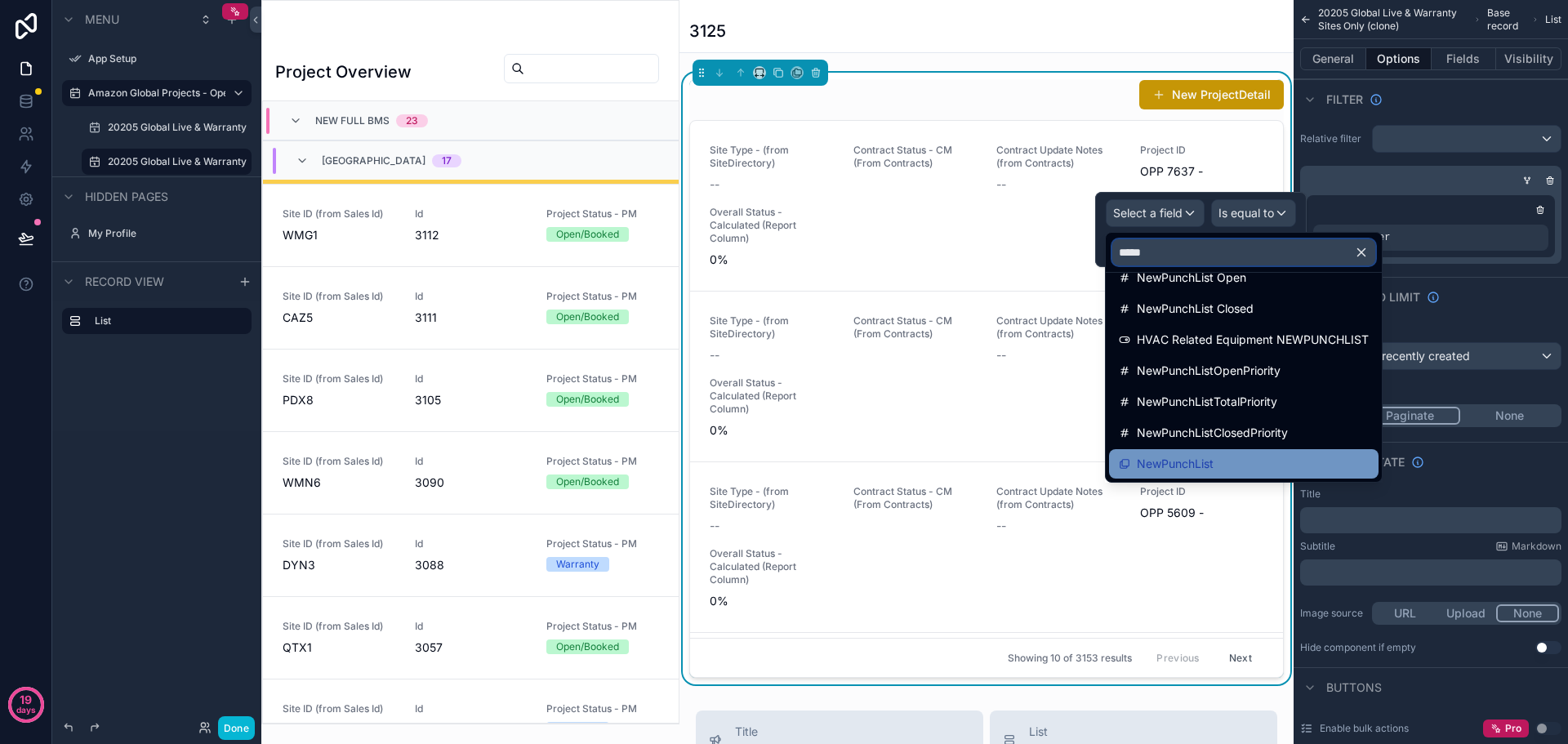
type input "*****"
click at [1222, 456] on div "NewPunchList" at bounding box center [1243, 464] width 249 height 20
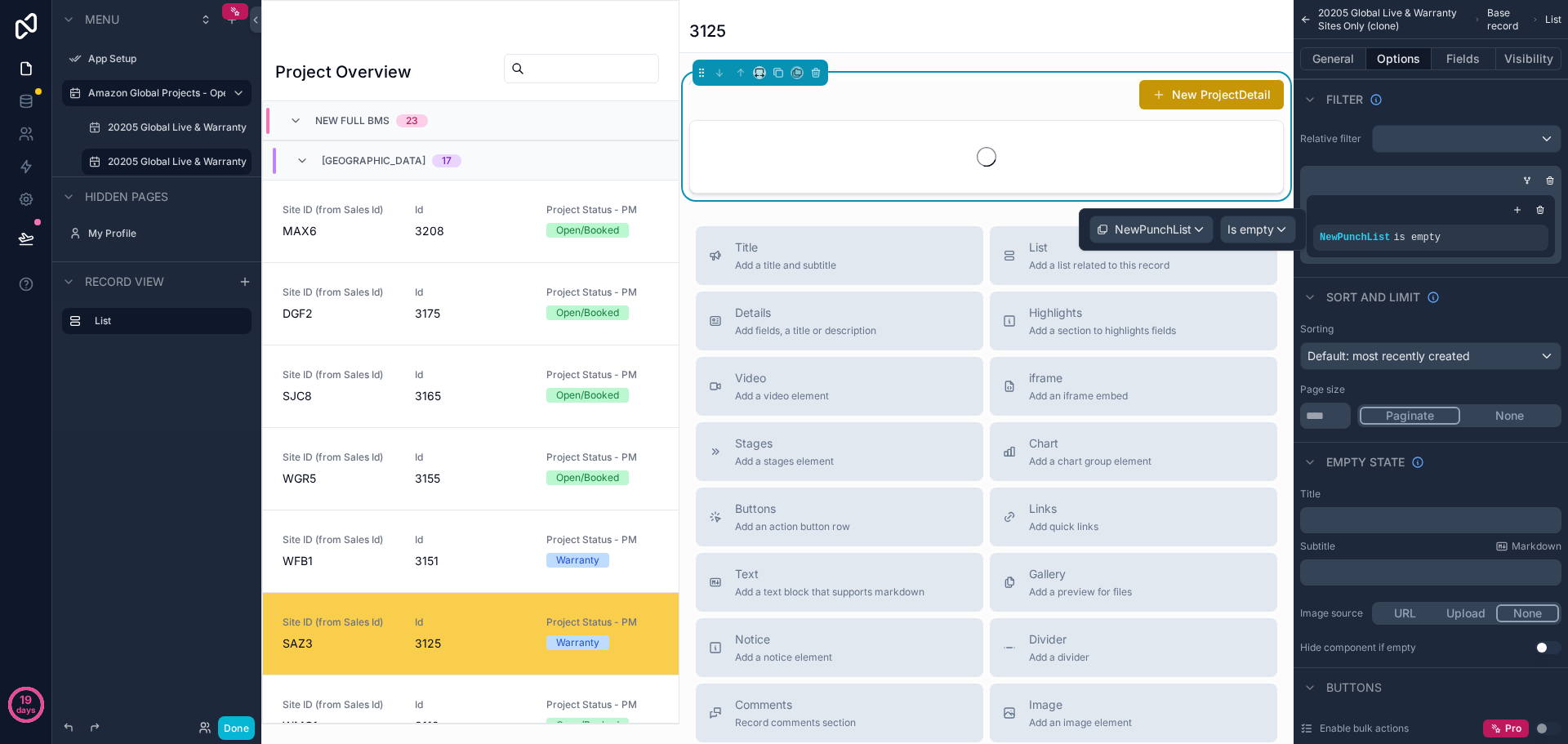
scroll to position [491, 0]
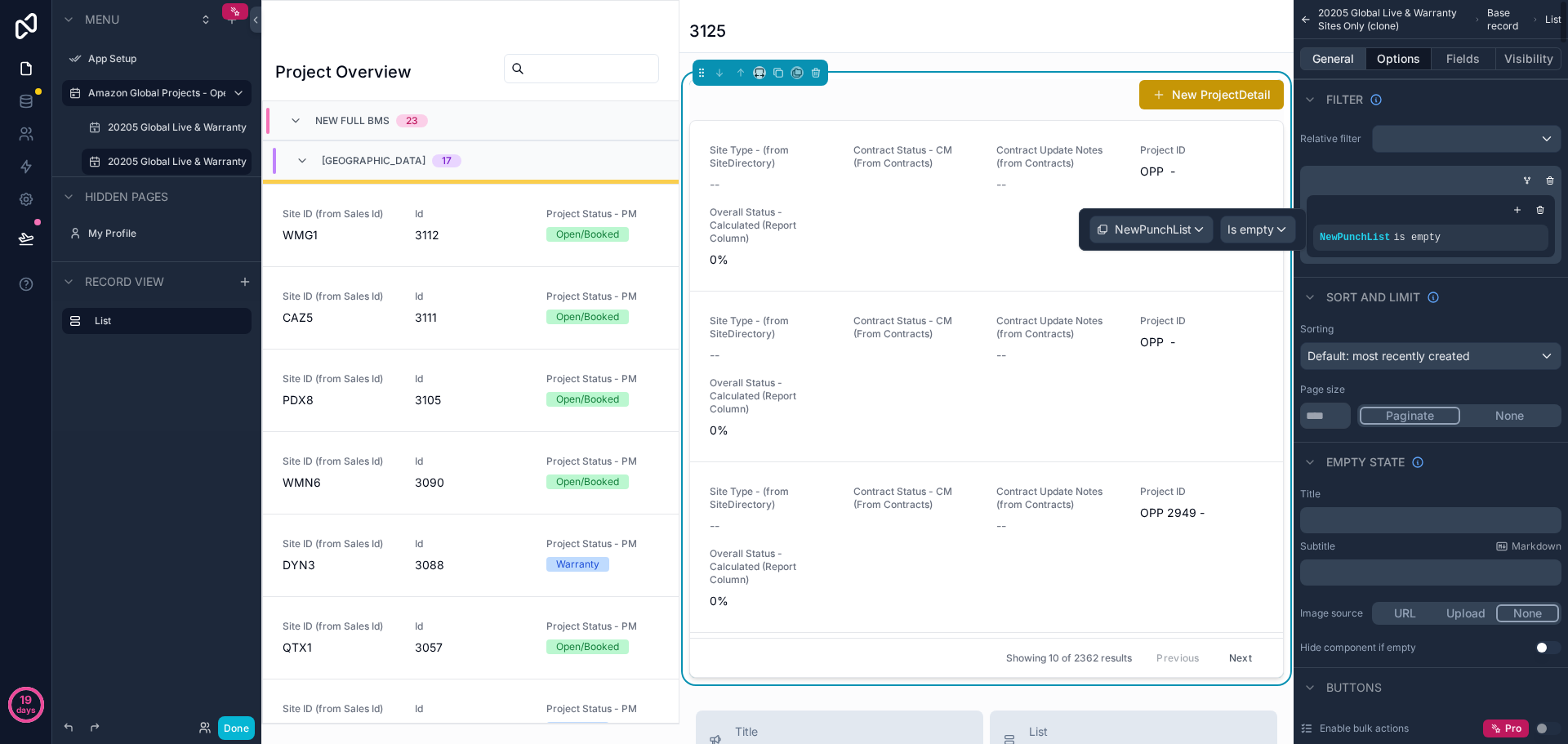
click at [1337, 67] on button "General" at bounding box center [1332, 58] width 66 height 23
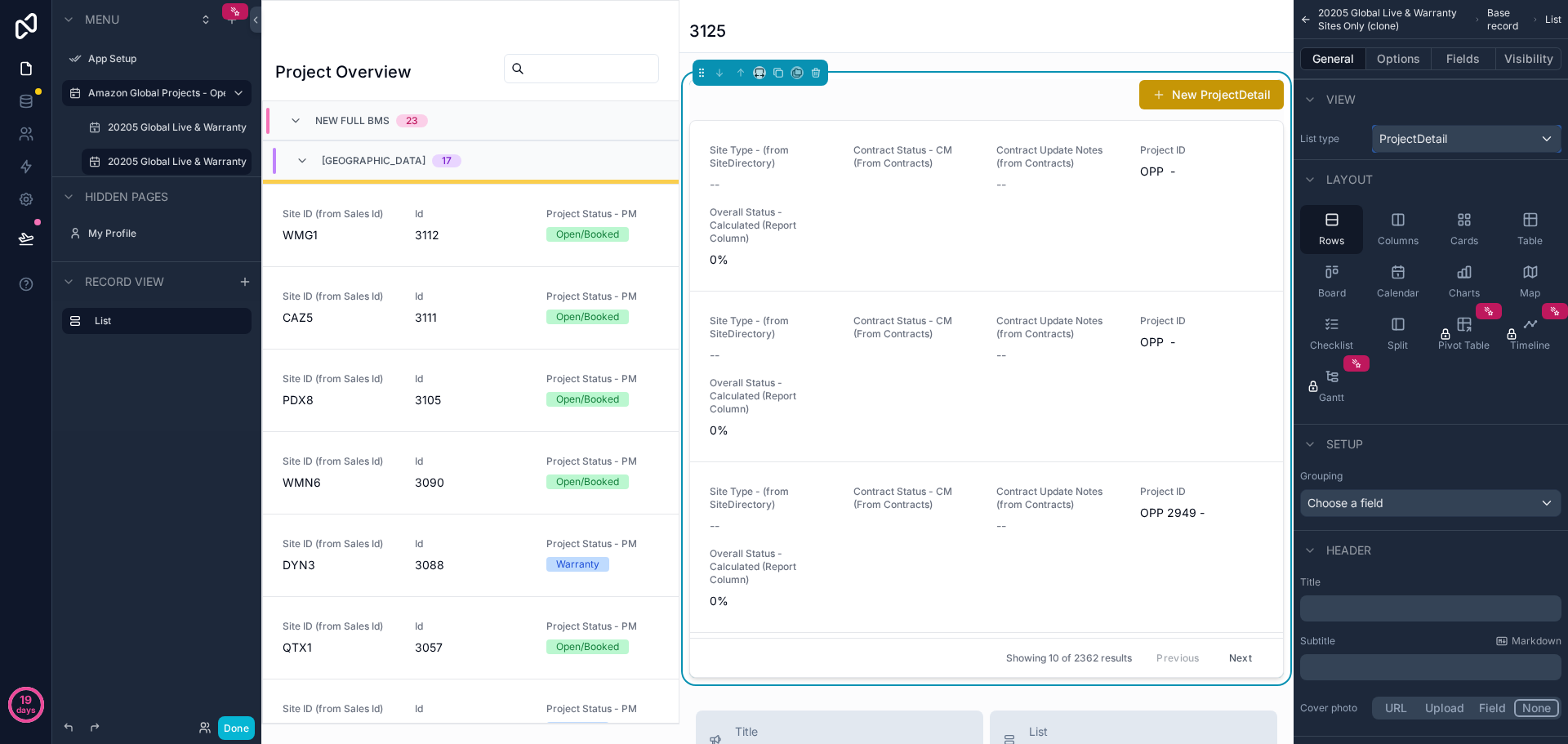
click at [1481, 129] on div "ProjectDetail" at bounding box center [1467, 139] width 188 height 26
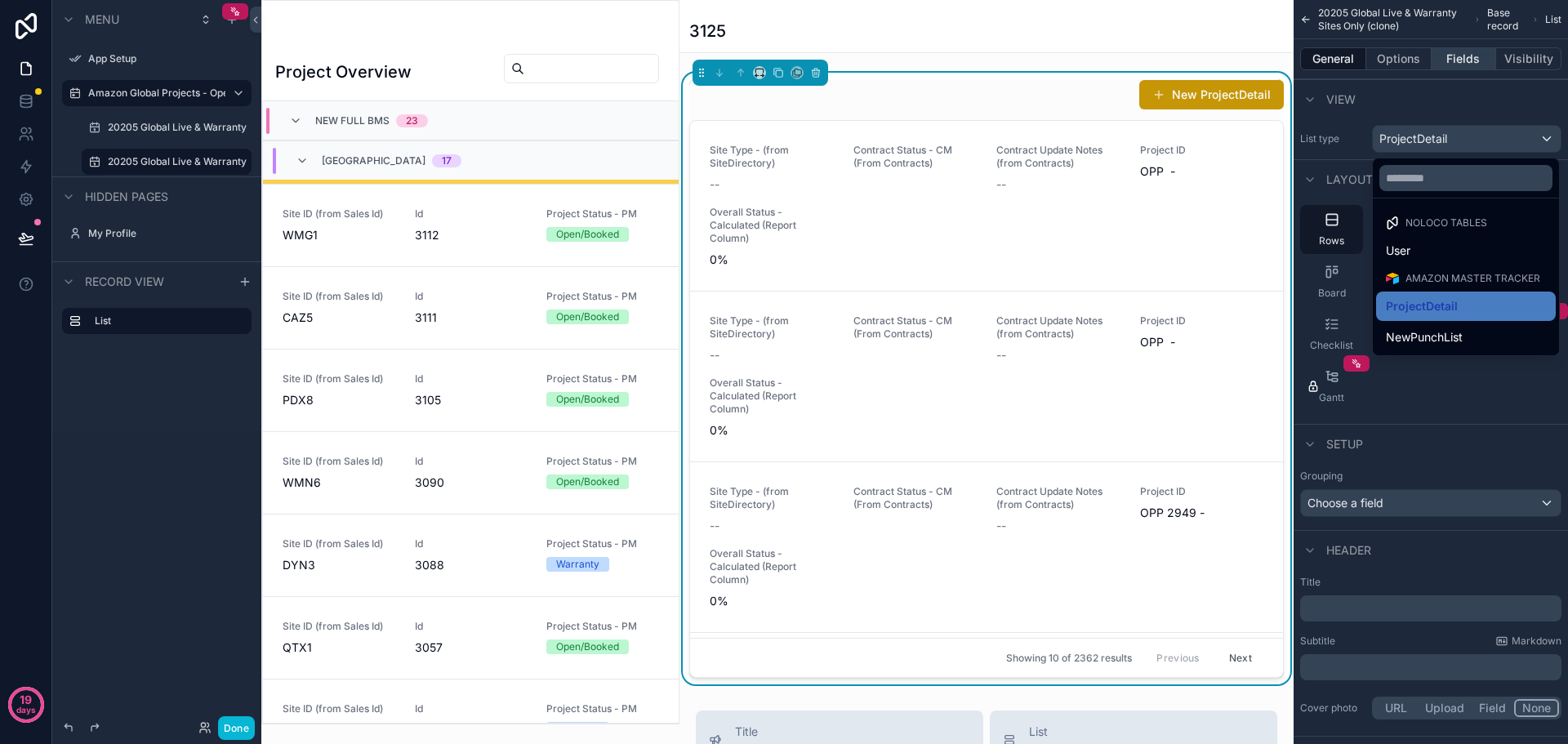
click at [1441, 335] on span "NewPunchList" at bounding box center [1424, 337] width 77 height 20
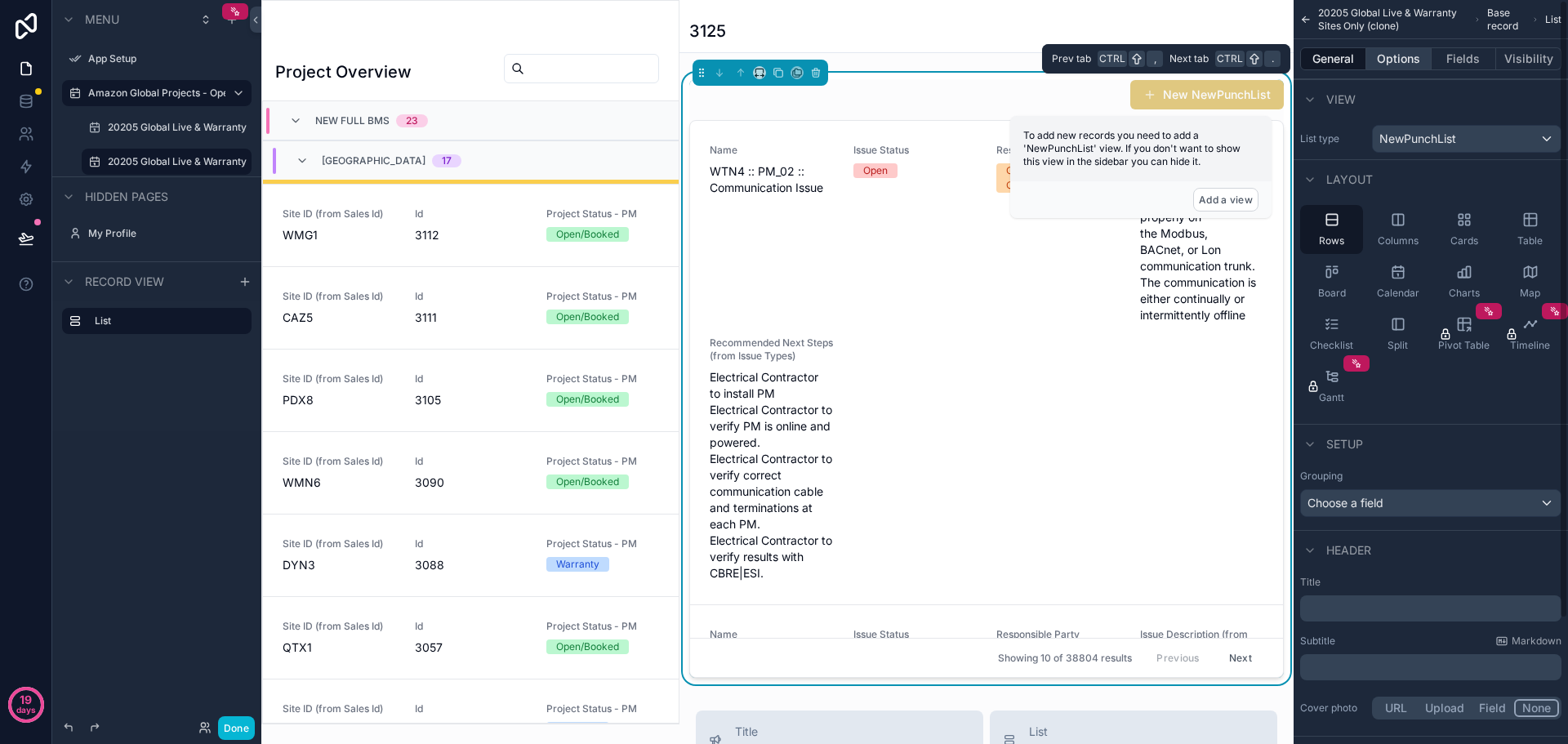
click at [1388, 58] on button "Options" at bounding box center [1399, 58] width 65 height 23
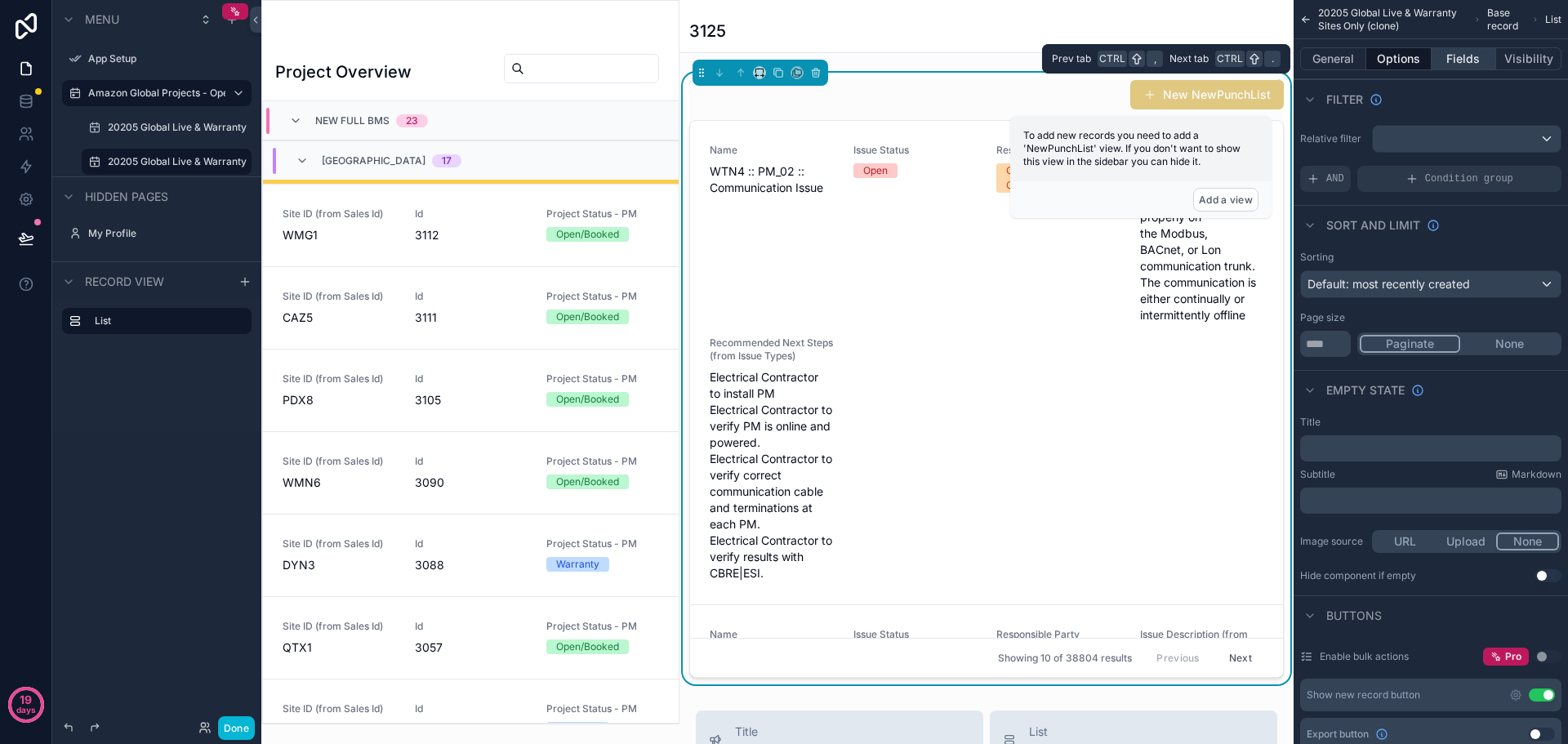
click at [1452, 60] on button "Fields" at bounding box center [1464, 58] width 65 height 23
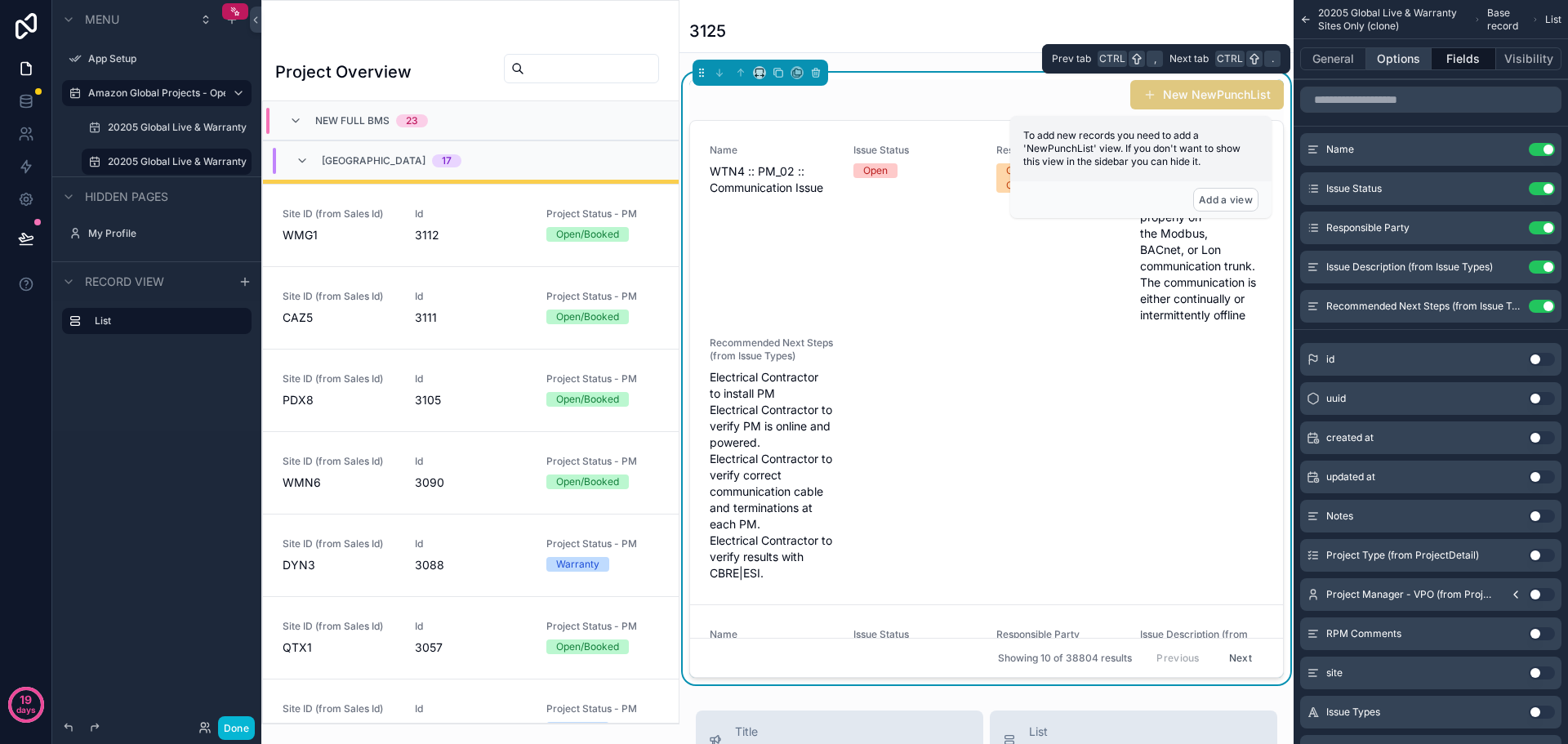
click at [1419, 60] on button "Options" at bounding box center [1399, 58] width 65 height 23
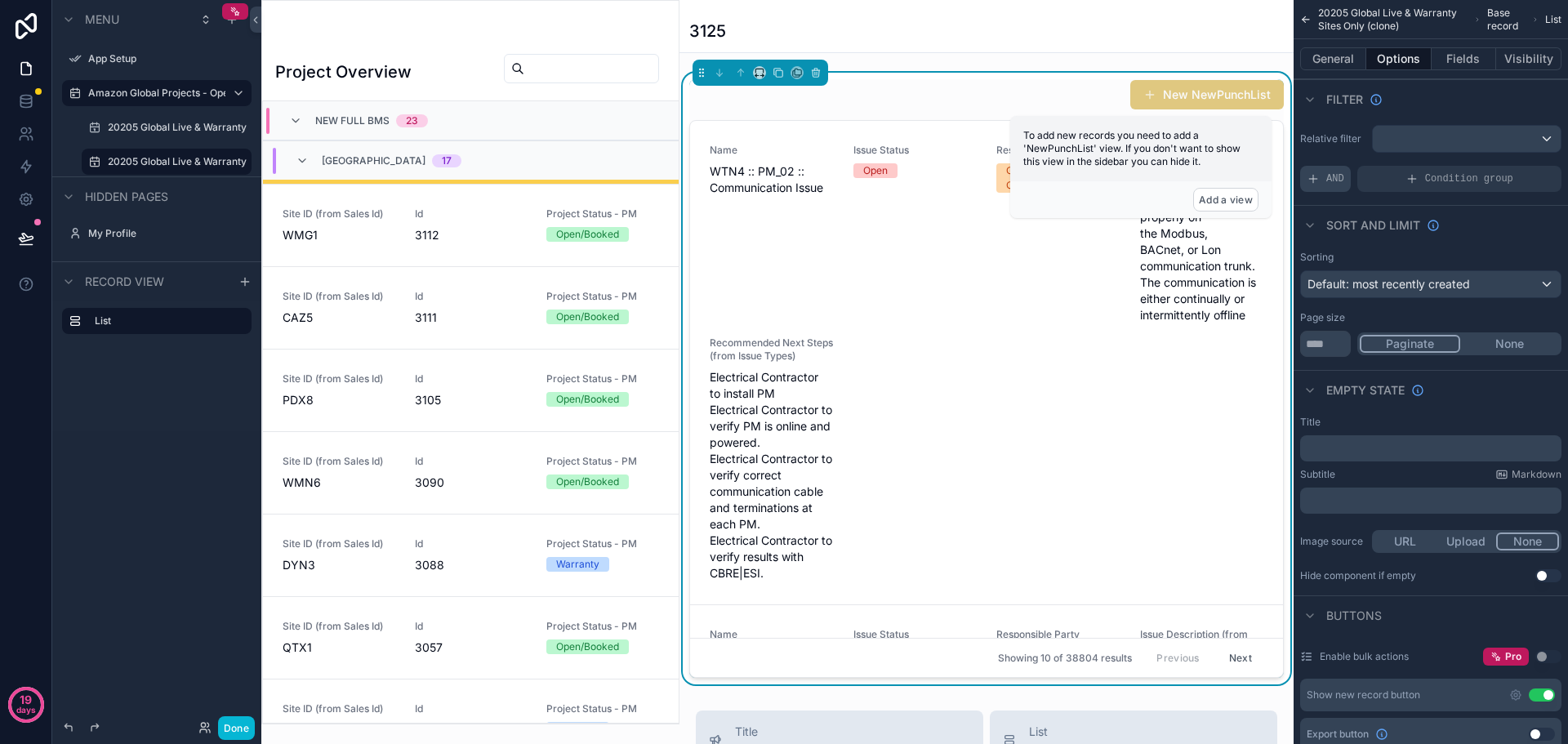
click at [1329, 176] on span "AND" at bounding box center [1335, 178] width 18 height 13
click at [1523, 170] on icon "scrollable content" at bounding box center [1520, 167] width 10 height 10
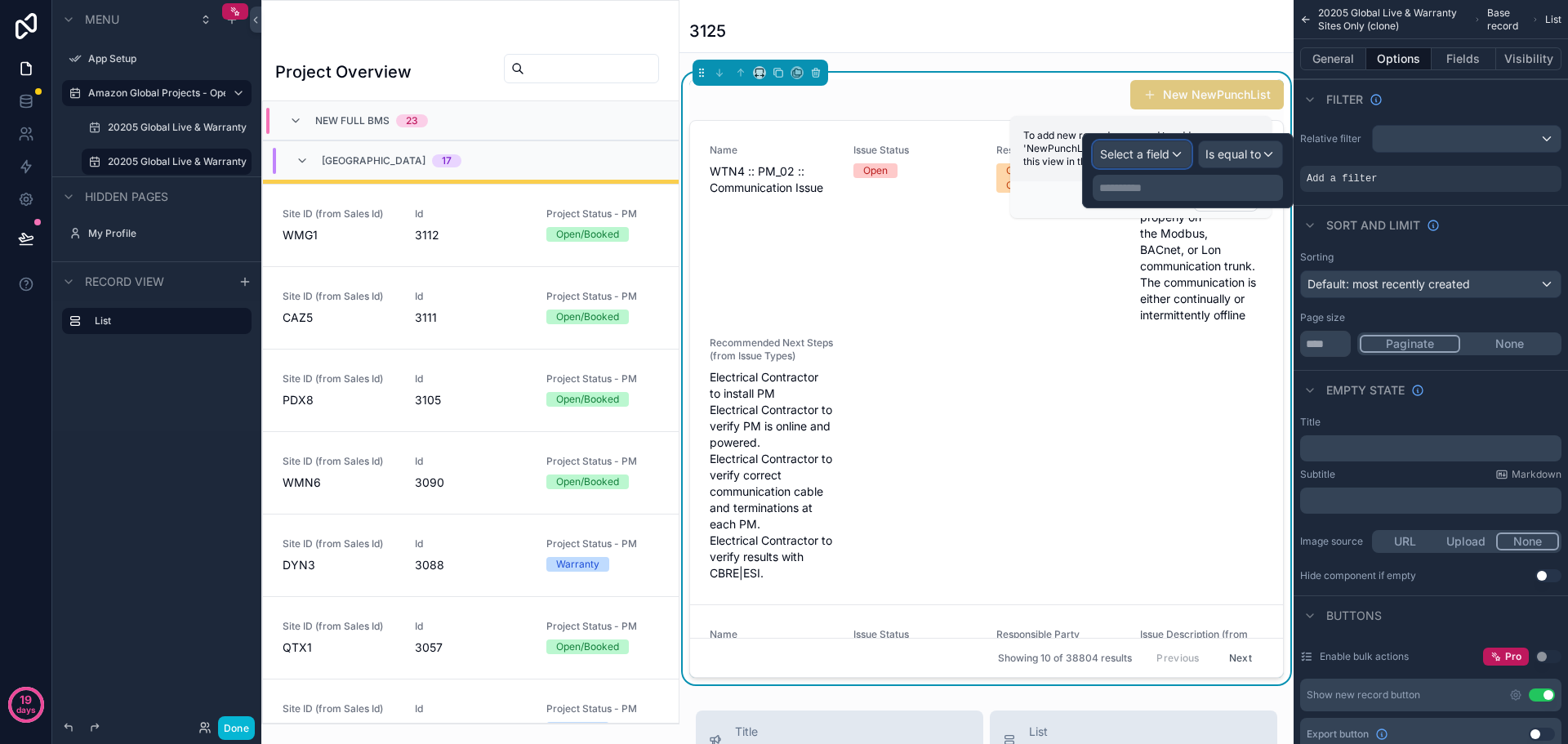
click at [1141, 149] on span "Select a field" at bounding box center [1134, 153] width 69 height 14
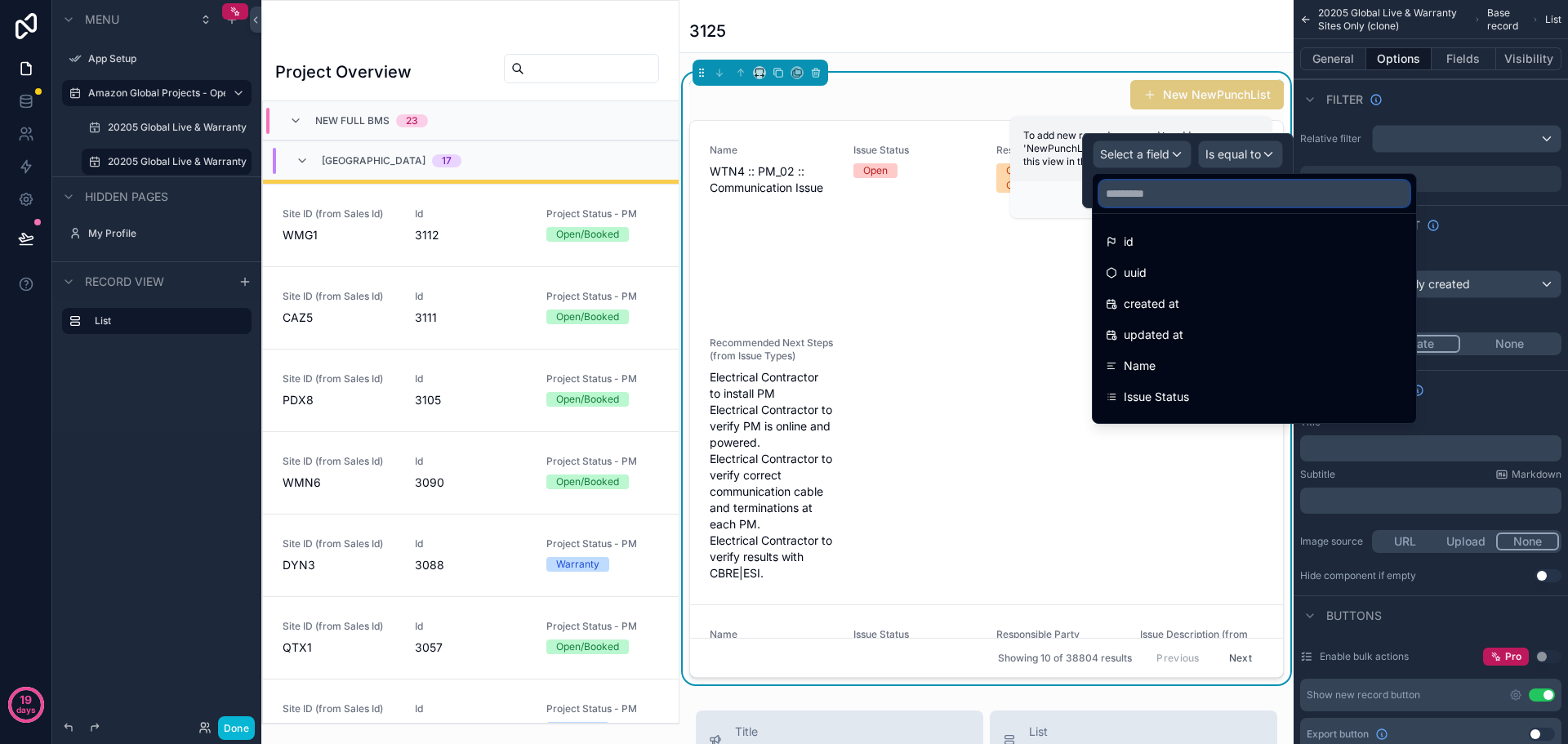
click at [1134, 200] on input "text" at bounding box center [1253, 193] width 310 height 26
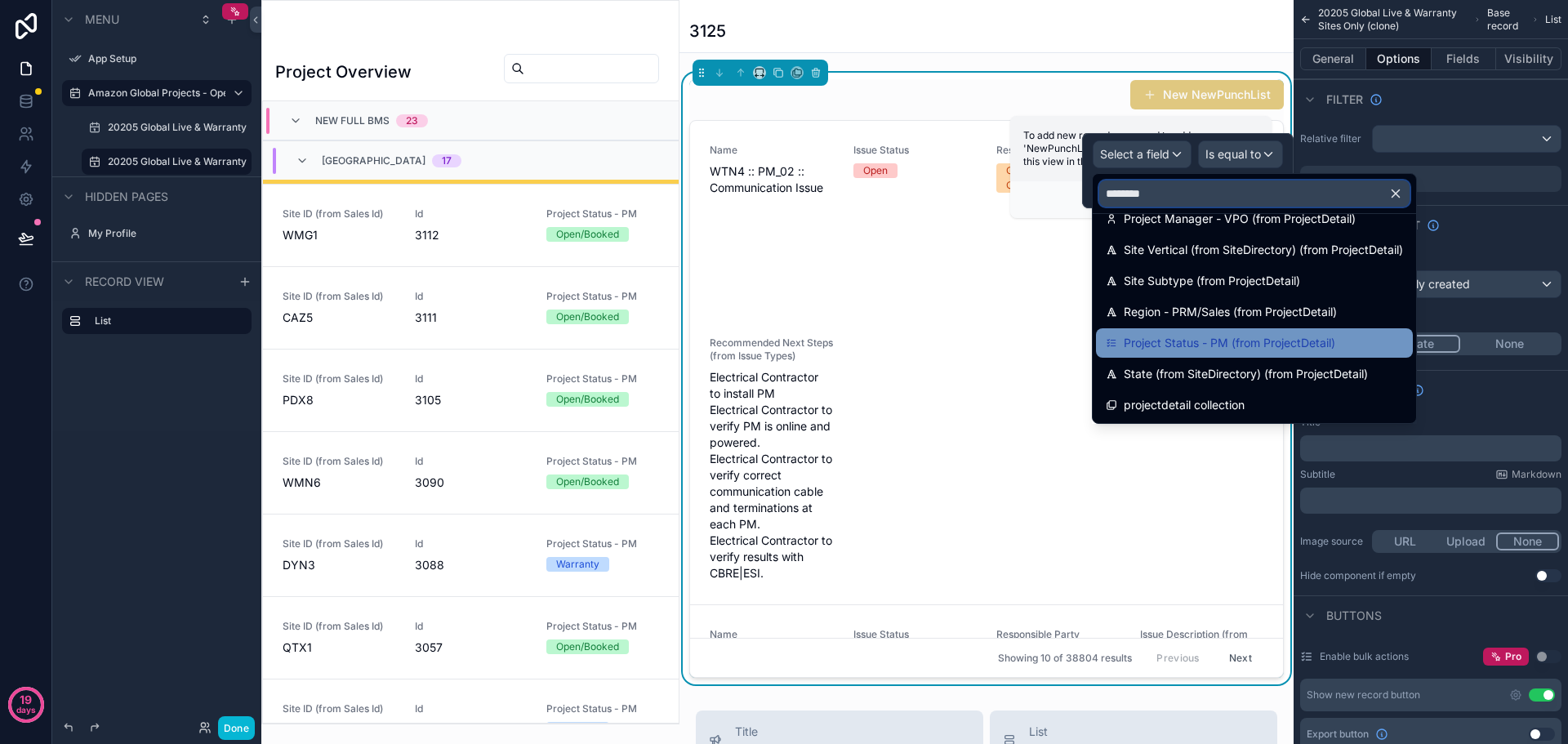
scroll to position [0, 0]
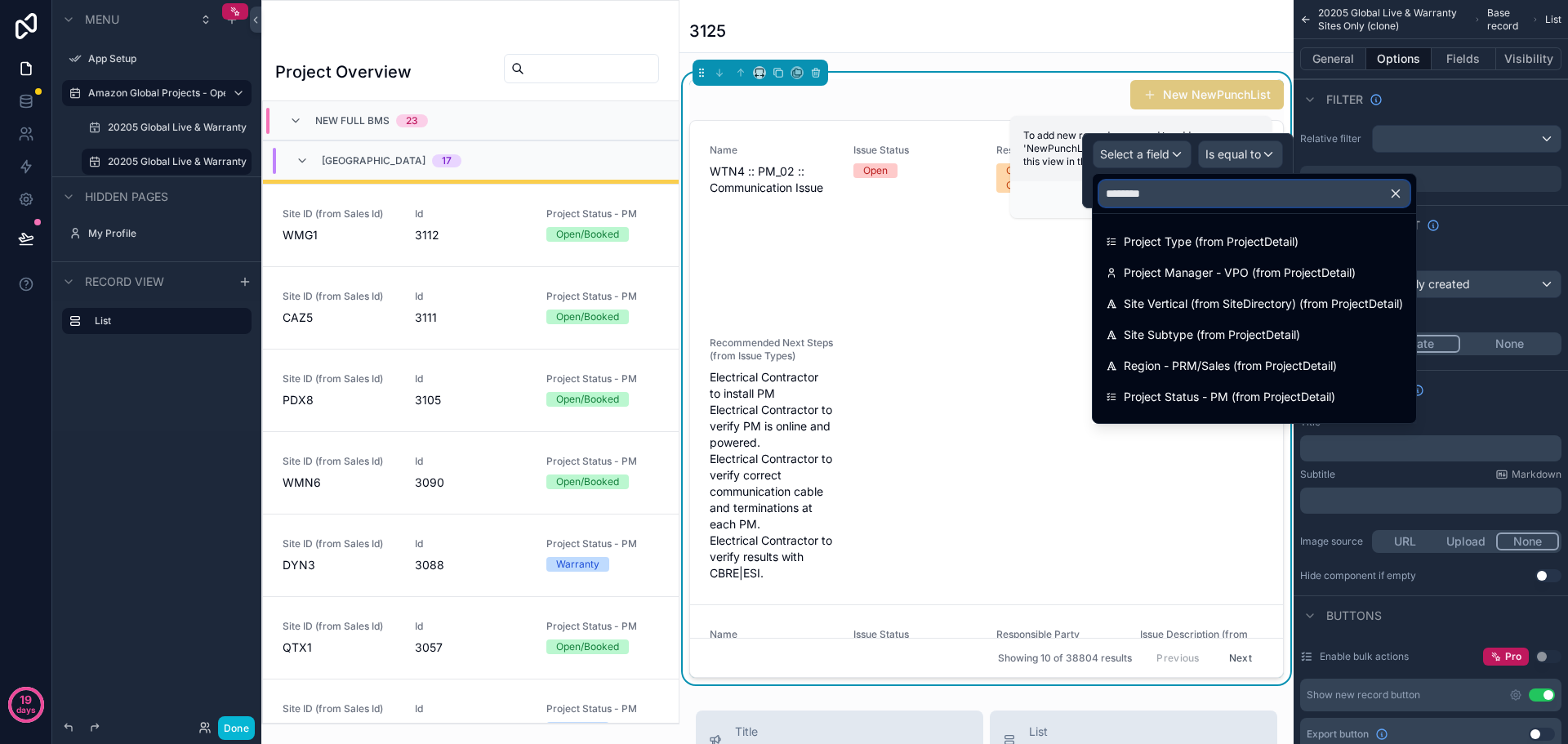
click at [1188, 194] on input "*******" at bounding box center [1253, 193] width 310 height 26
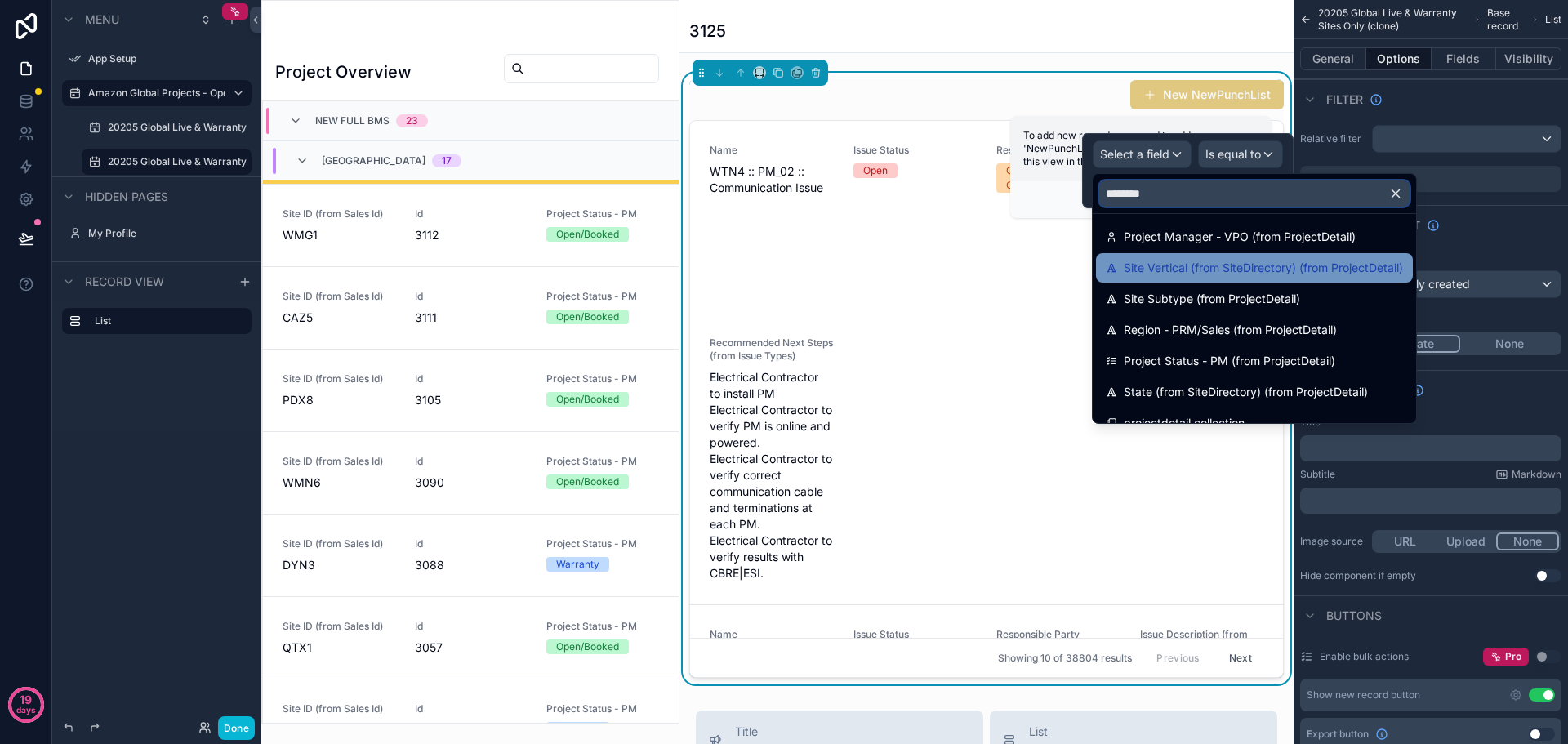
scroll to position [53, 0]
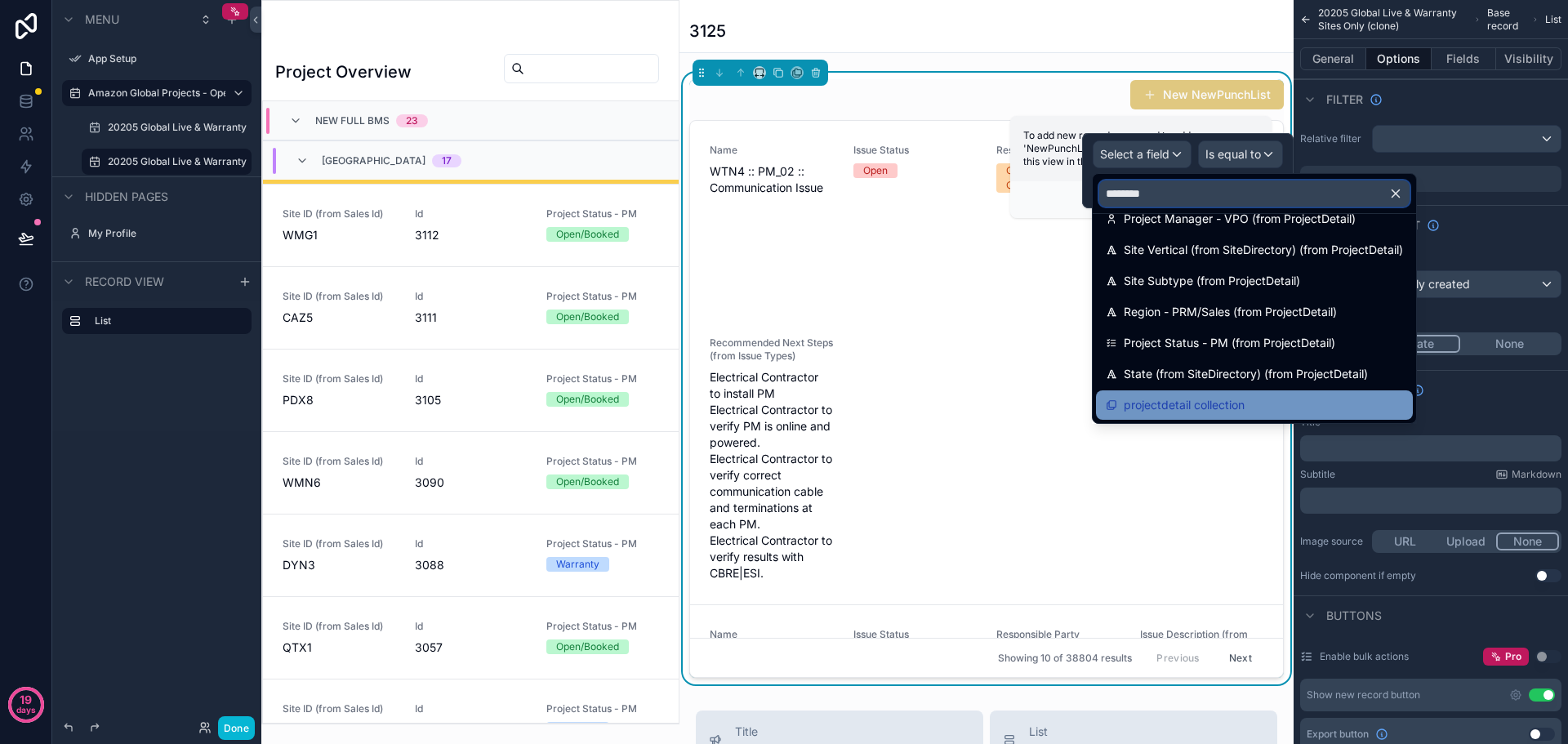
type input "*******"
click at [1200, 400] on span "projectdetail collection" at bounding box center [1184, 405] width 121 height 20
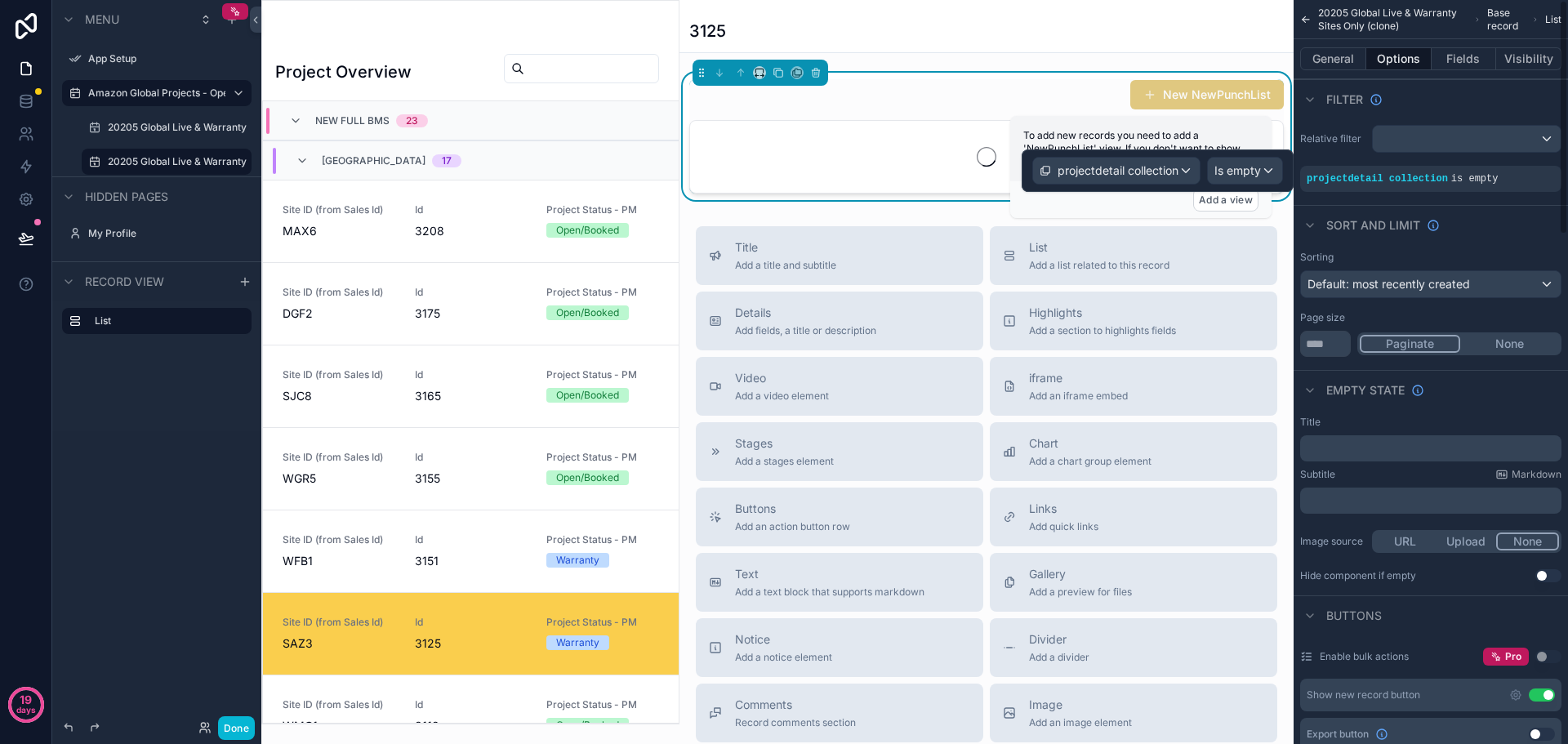
scroll to position [491, 0]
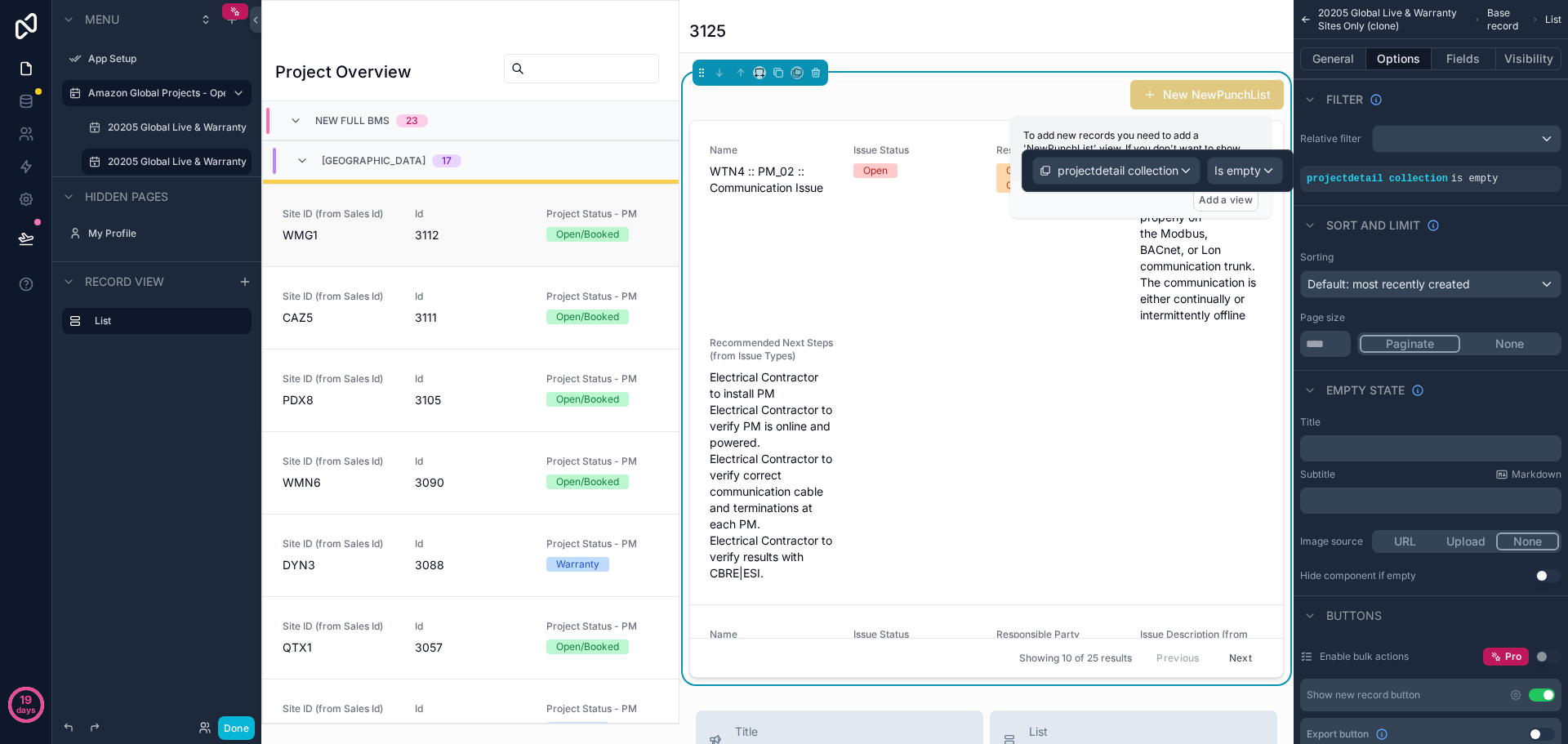
click at [315, 238] on span "WMG1" at bounding box center [339, 234] width 113 height 16
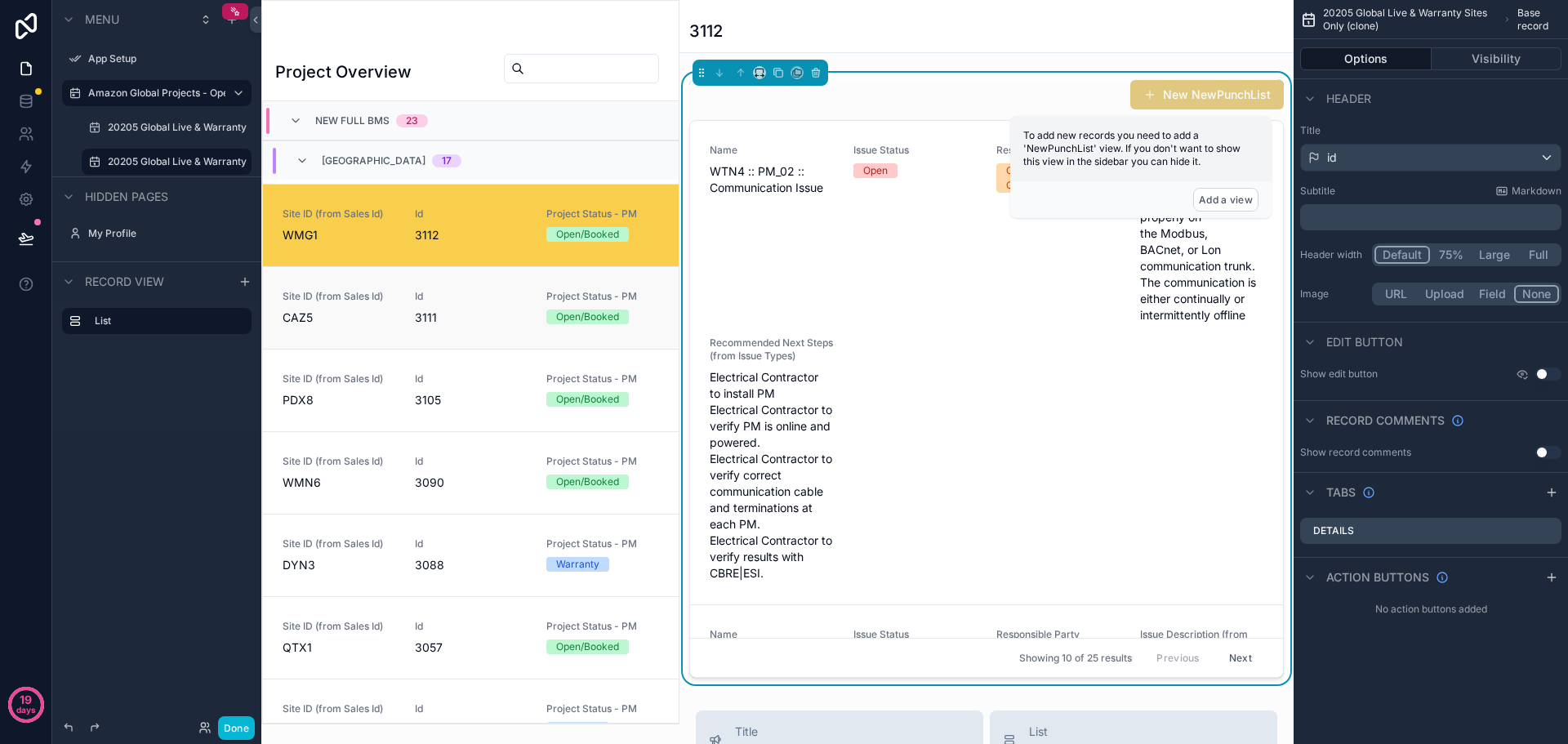
click at [347, 303] on div "Site ID (from Sales Id) CAZ5" at bounding box center [339, 308] width 113 height 36
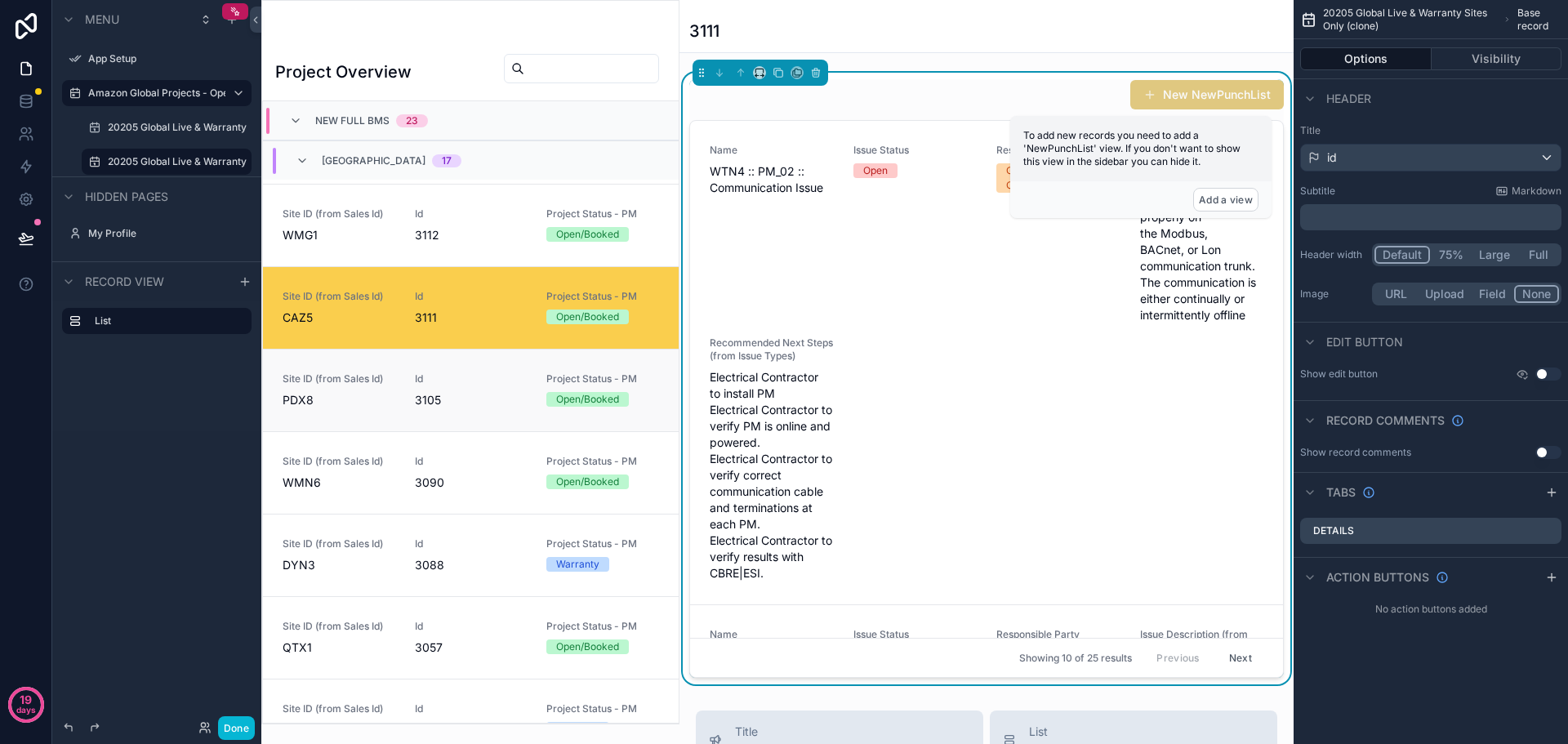
click at [372, 427] on link "Site ID (from Sales Id) PDX8 Id 3105 Project Status - PM Open/Booked" at bounding box center [471, 389] width 416 height 82
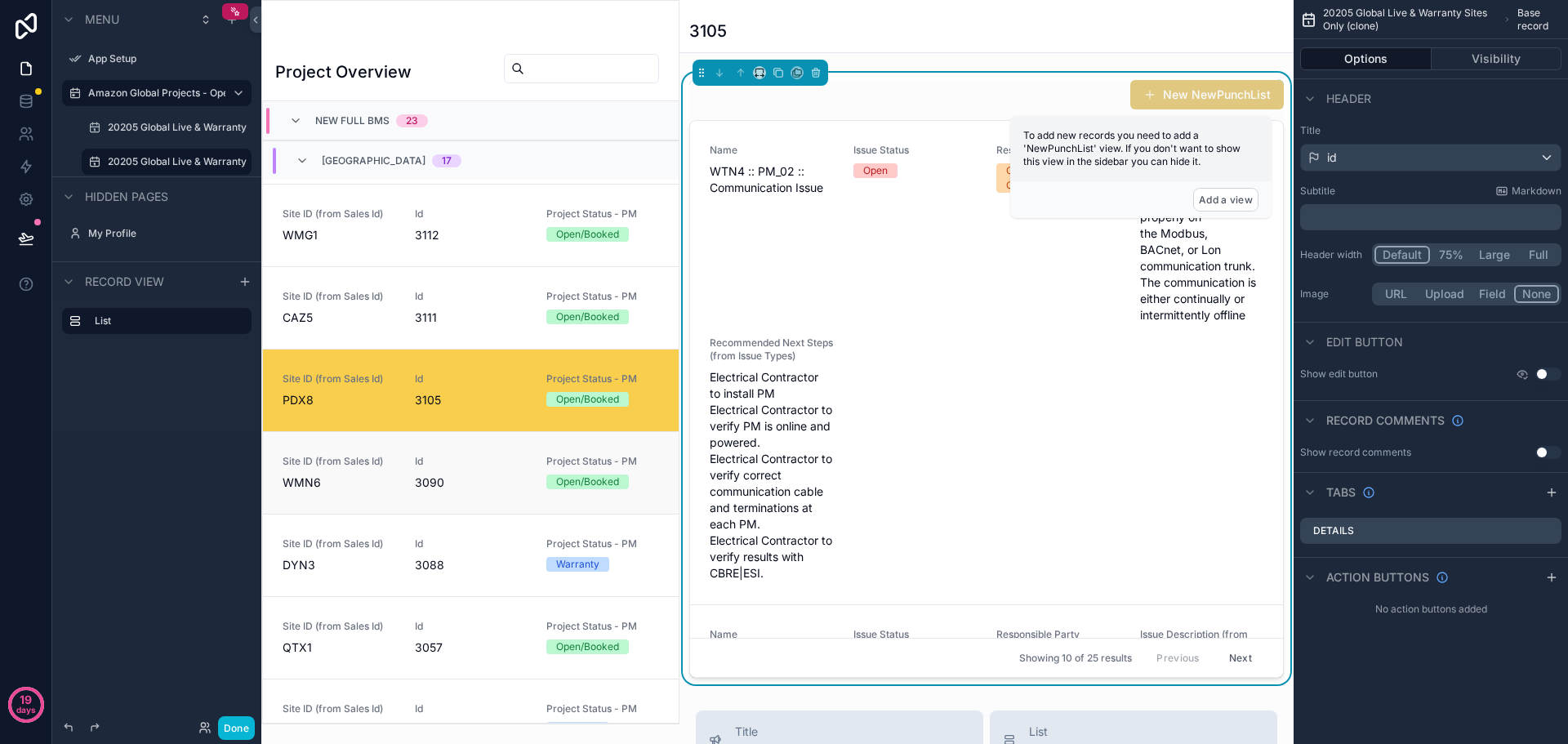
click at [364, 480] on span "WMN6" at bounding box center [339, 482] width 113 height 16
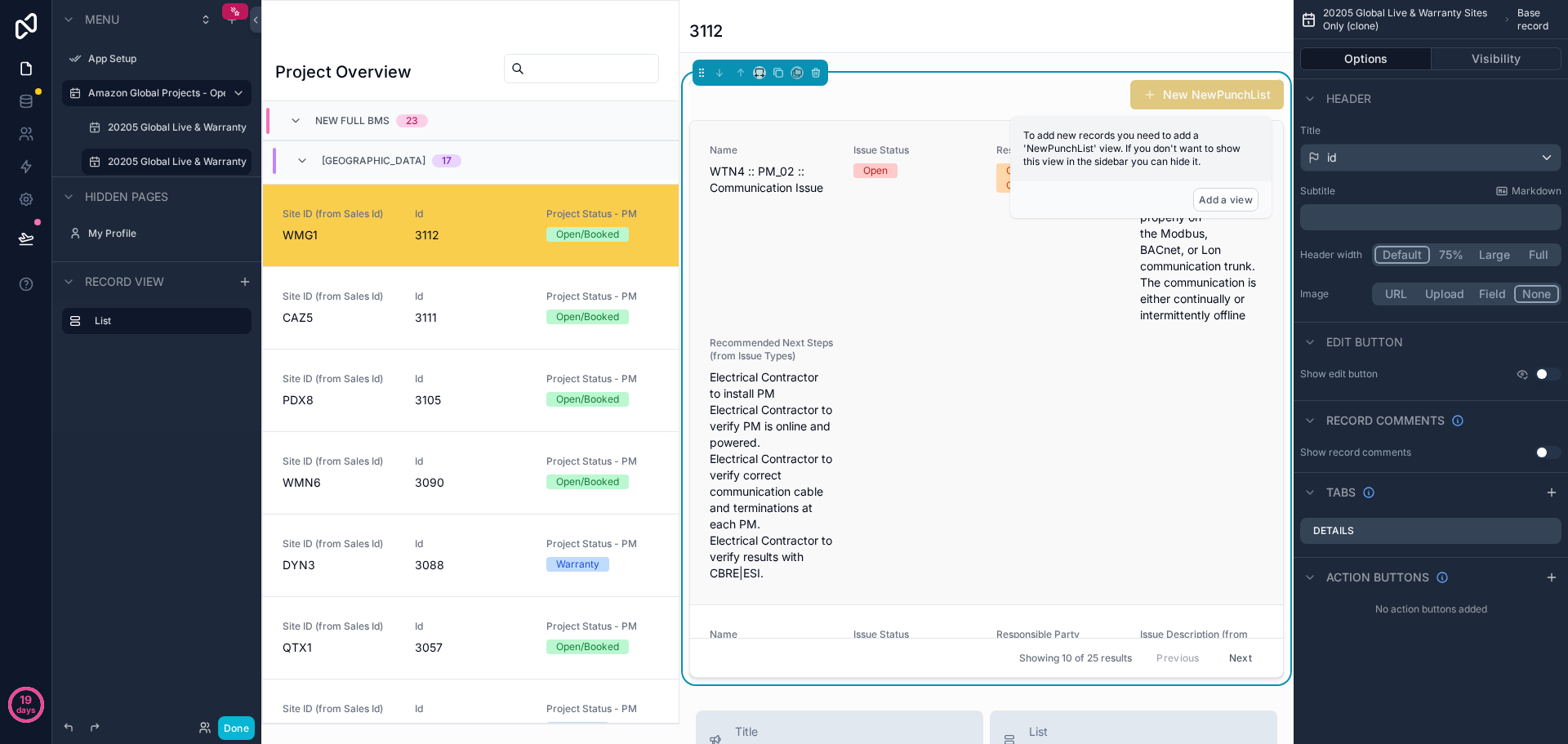
click at [952, 357] on div "Name WTN4 :: PM_02 :: Communication Issue Issue Status Open Responsible Party G…" at bounding box center [986, 362] width 553 height 437
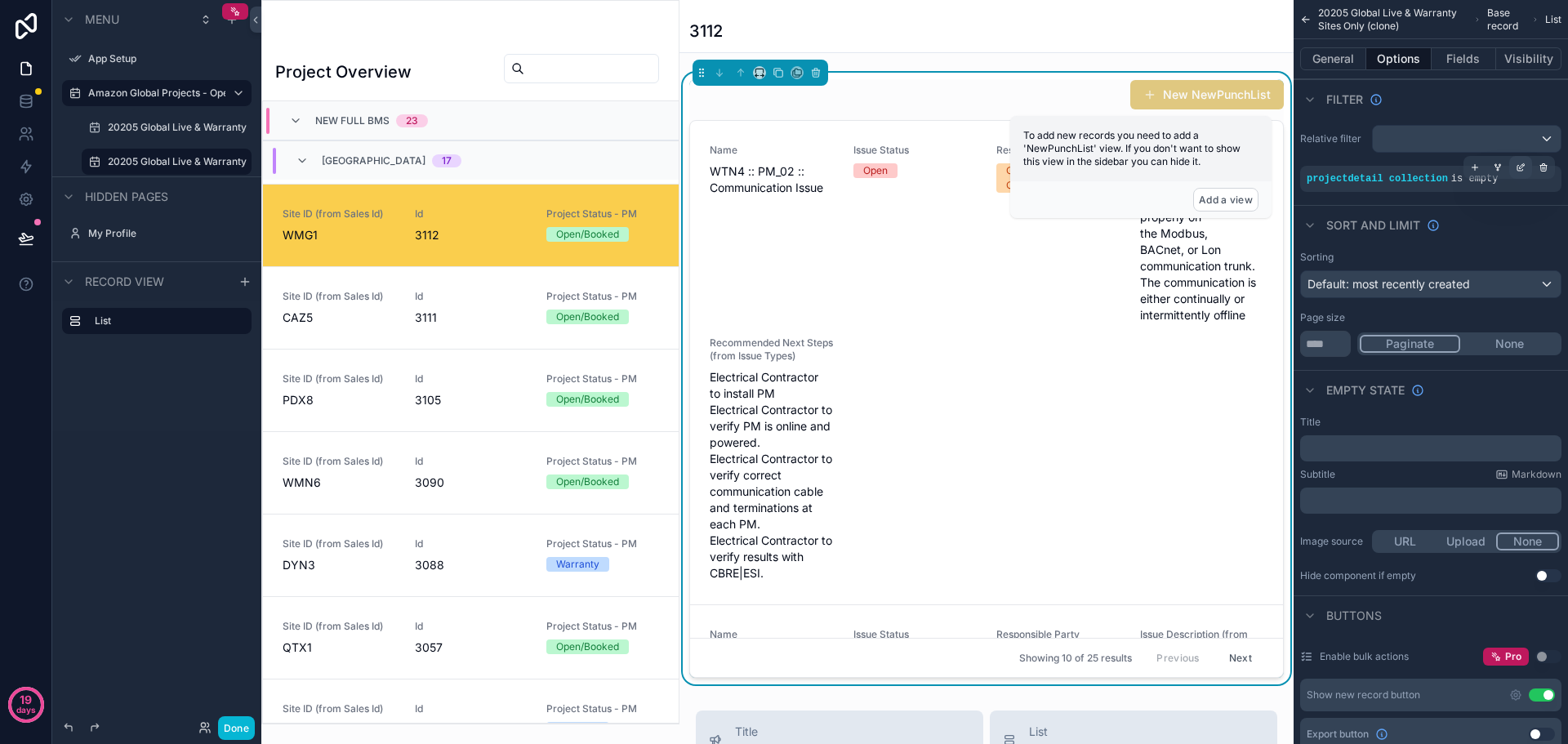
click at [1515, 168] on div "scrollable content" at bounding box center [1520, 167] width 23 height 23
click at [1344, 56] on button "General" at bounding box center [1332, 58] width 66 height 23
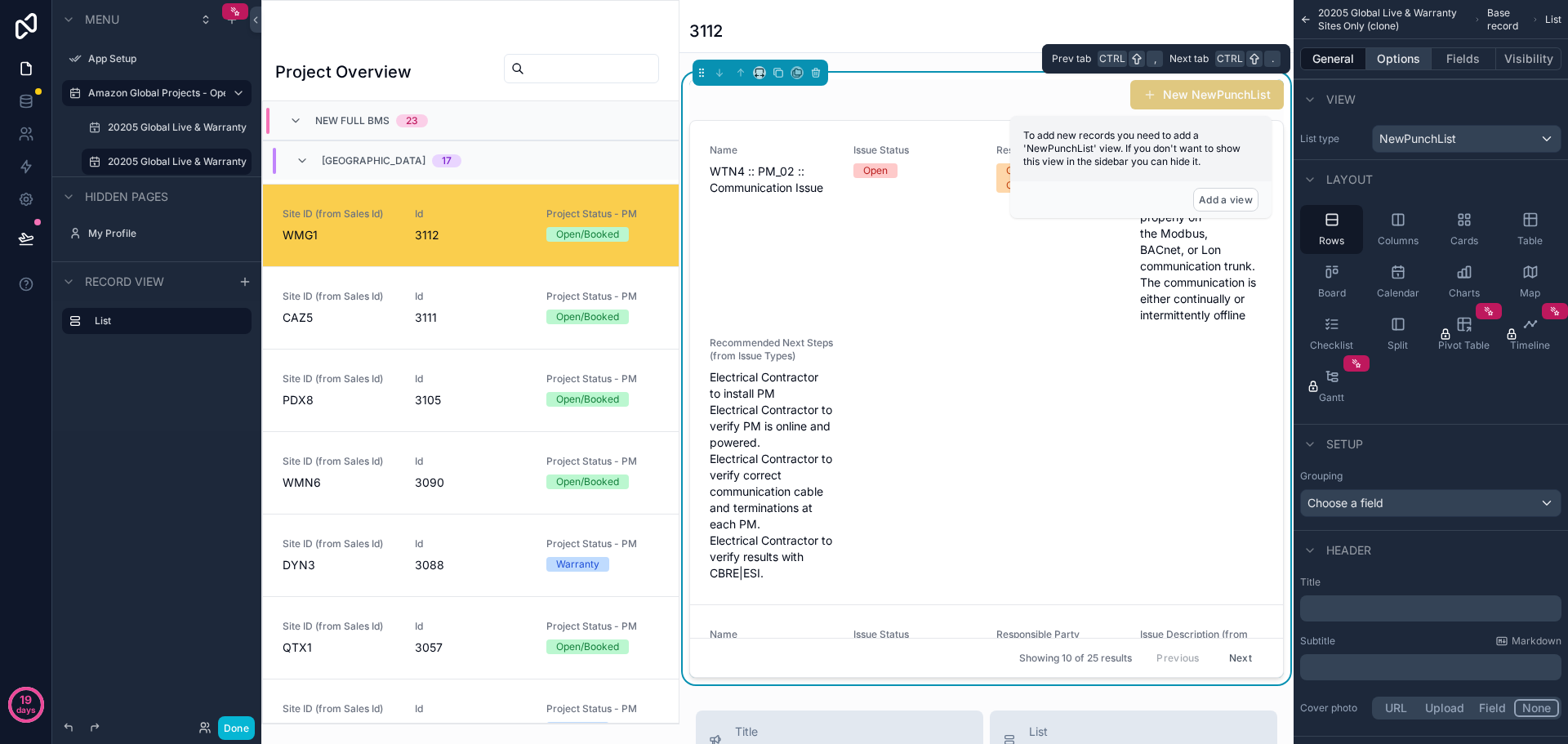
click at [1393, 54] on button "Options" at bounding box center [1399, 58] width 65 height 23
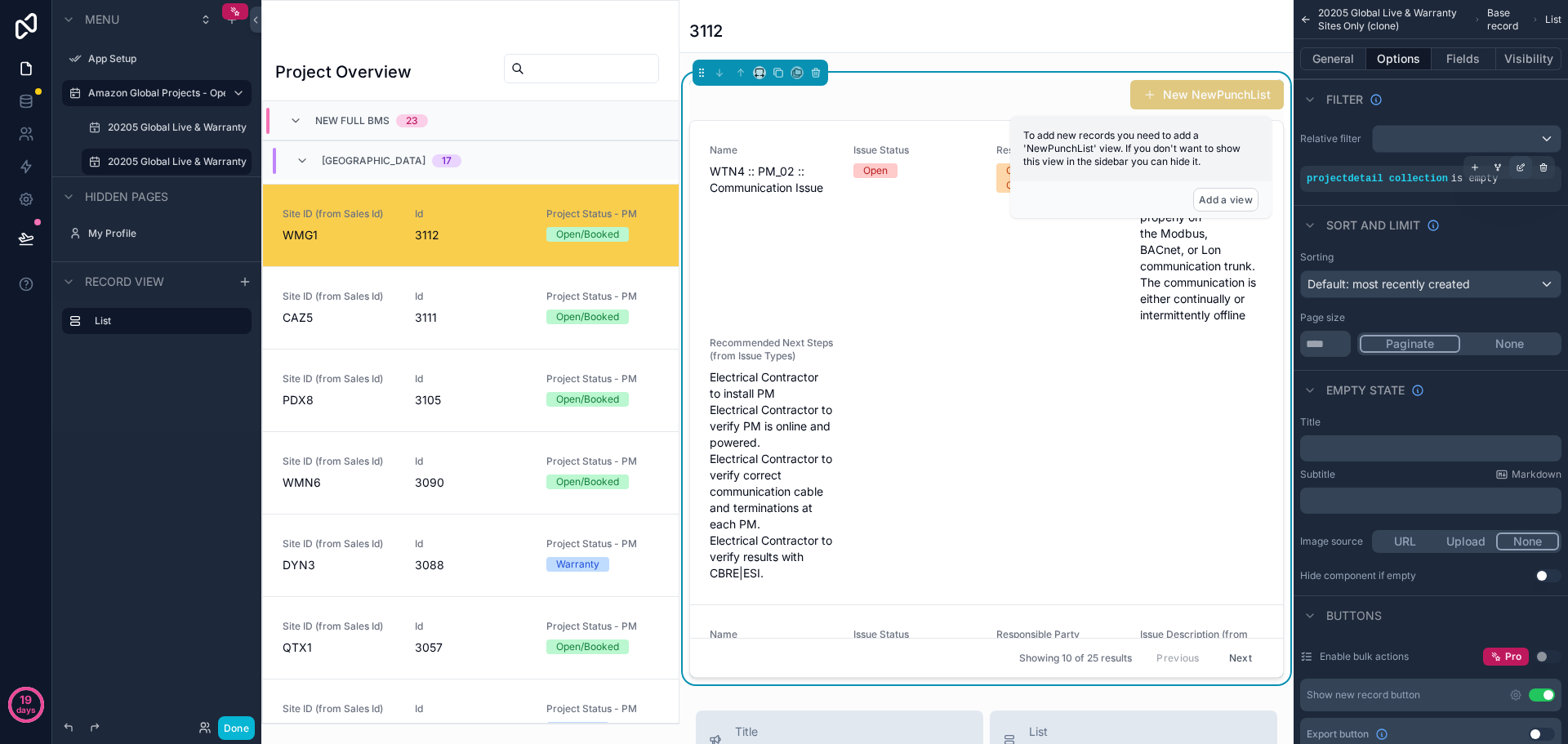
click at [1517, 165] on icon "scrollable content" at bounding box center [1520, 167] width 10 height 10
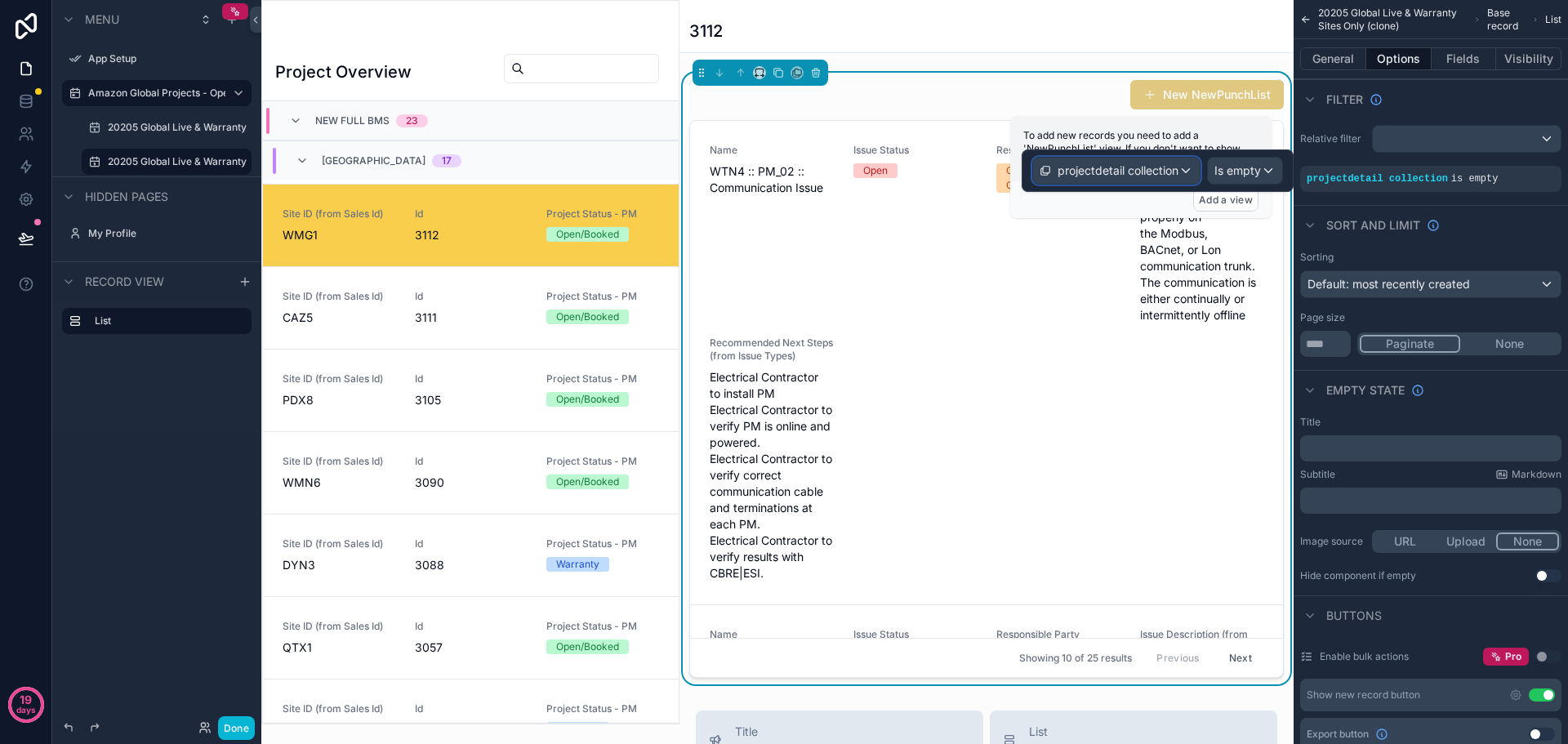
click at [1141, 165] on span "projectdetail collection" at bounding box center [1118, 170] width 121 height 16
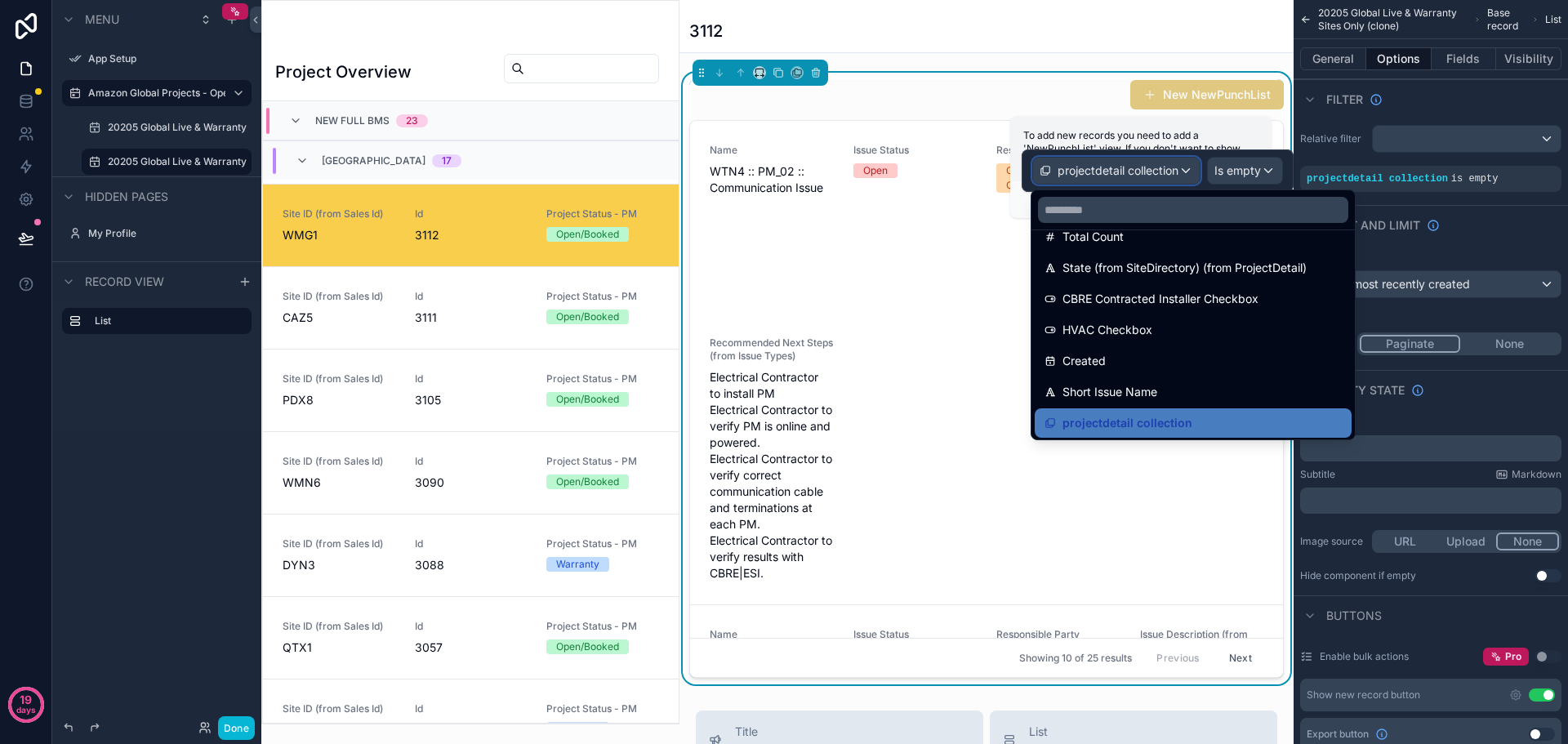
scroll to position [736, 0]
click at [35, 108] on link at bounding box center [26, 101] width 51 height 33
click at [28, 100] on icon at bounding box center [26, 98] width 11 height 4
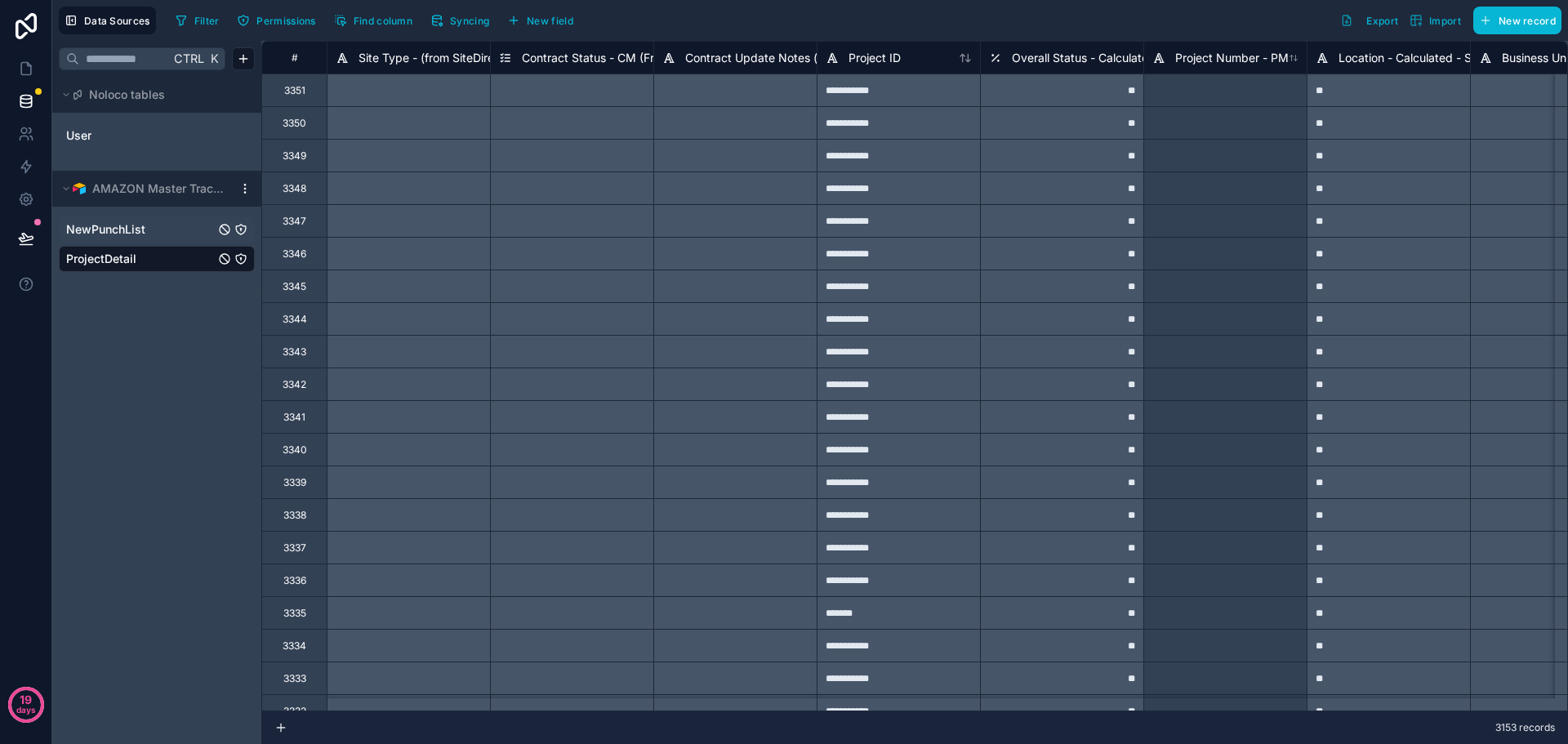
click at [140, 235] on span "NewPunchList" at bounding box center [106, 230] width 79 height 16
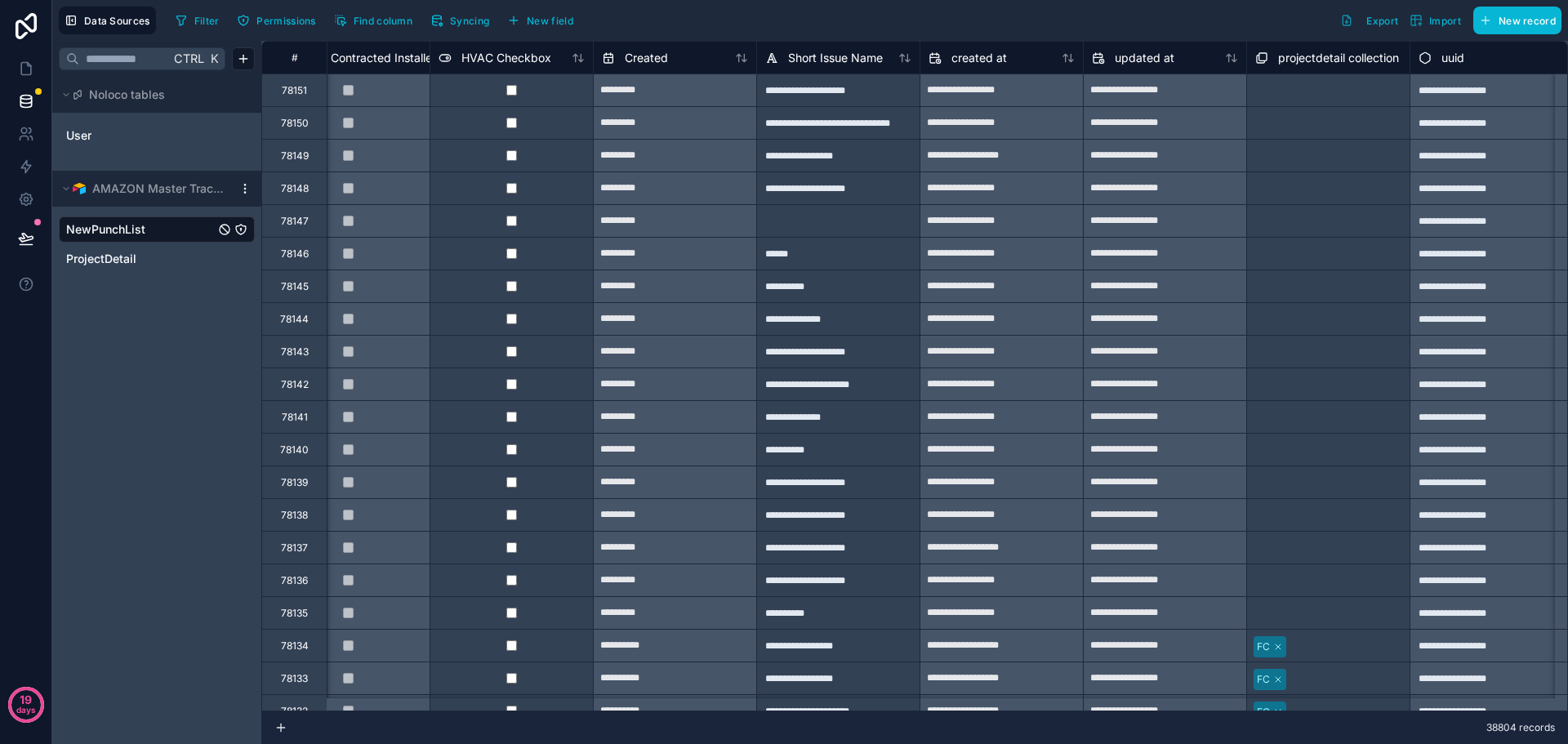
scroll to position [0, 3508]
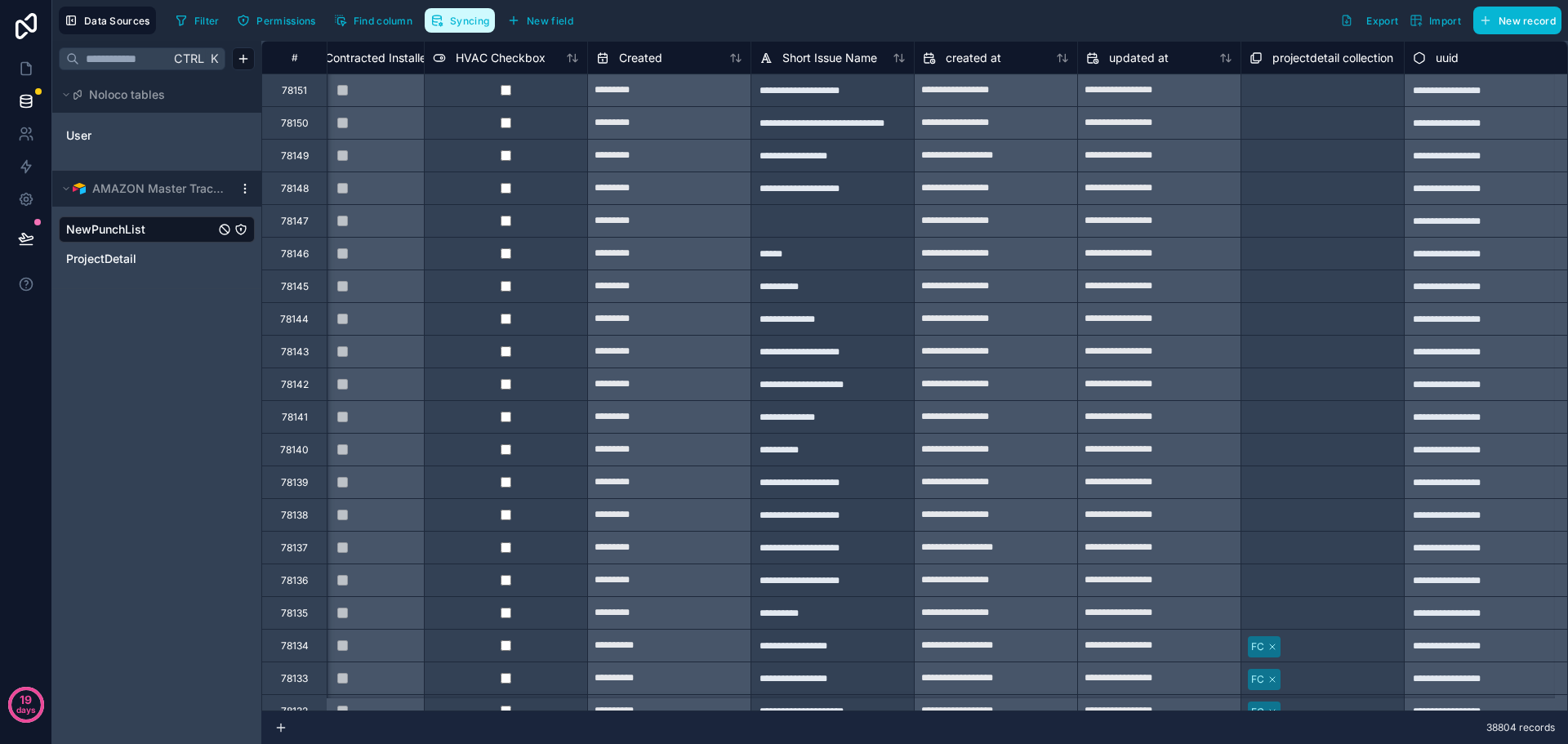
click at [469, 16] on span "Syncing" at bounding box center [470, 21] width 40 height 12
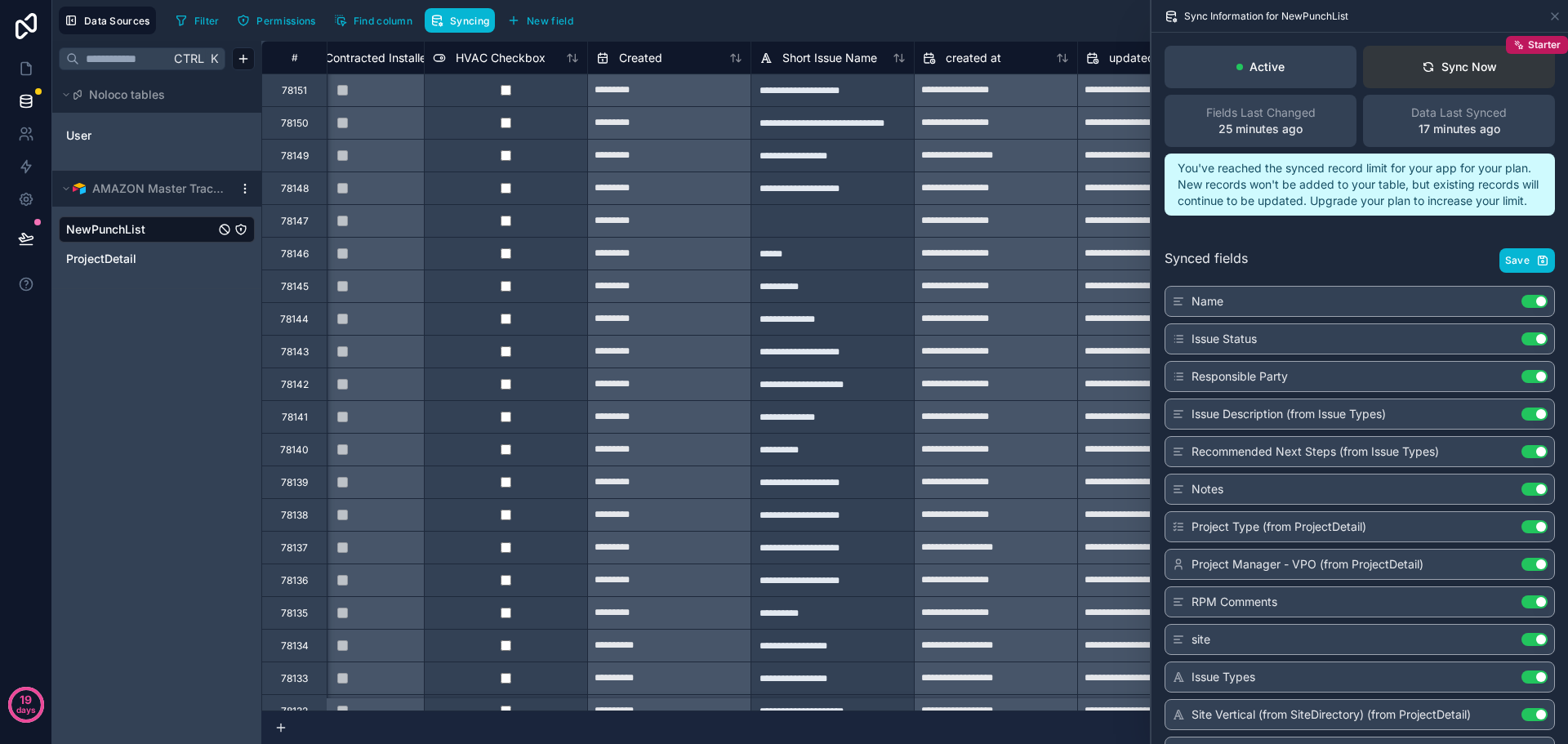
click at [1450, 62] on div "Sync Now" at bounding box center [1459, 66] width 75 height 16
click at [982, 21] on div "Filter Permissions Find column Syncing New field Export Import New record" at bounding box center [865, 21] width 1393 height 28
click at [139, 254] on link "ProjectDetail" at bounding box center [141, 258] width 148 height 16
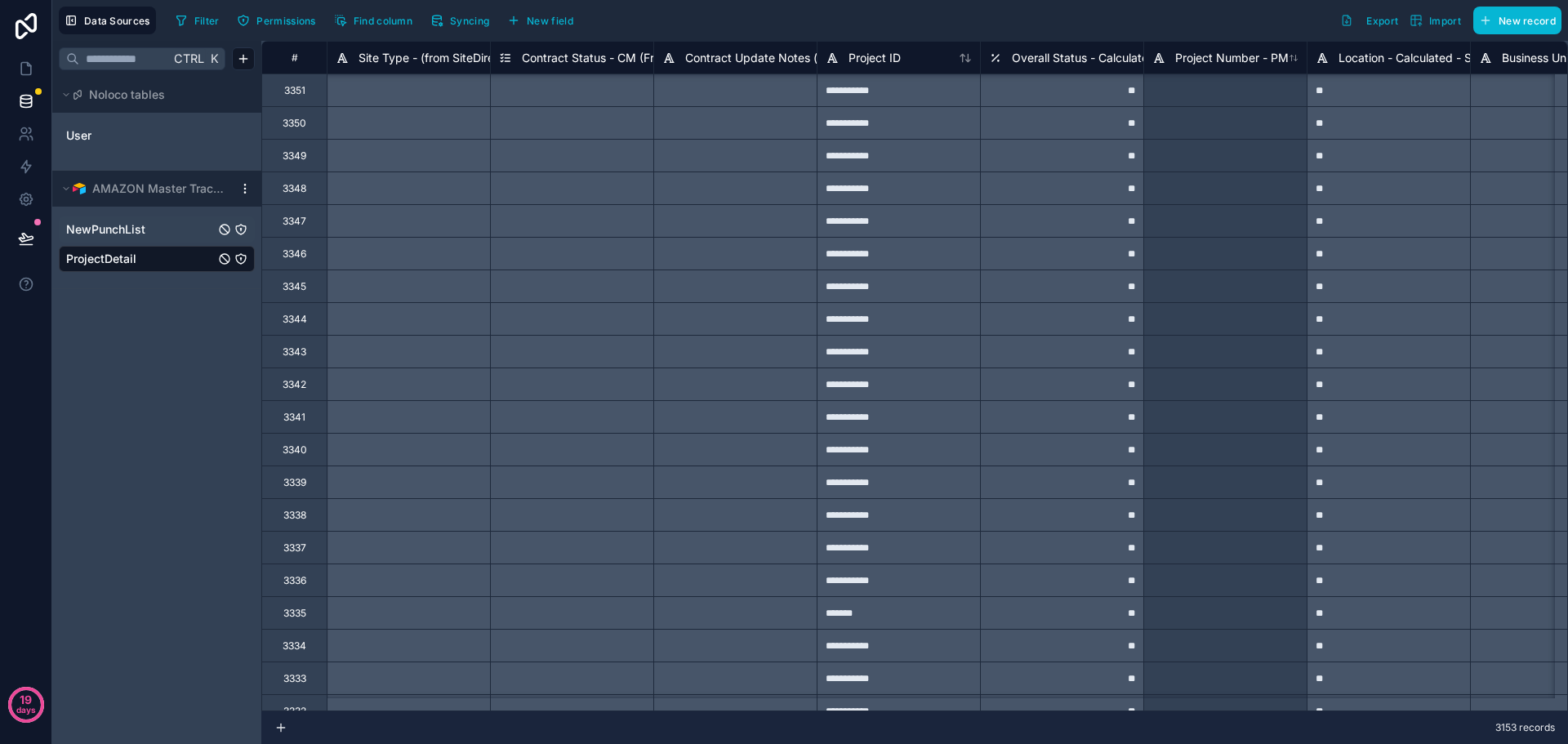
click at [138, 239] on div "NewPunchList" at bounding box center [156, 230] width 196 height 26
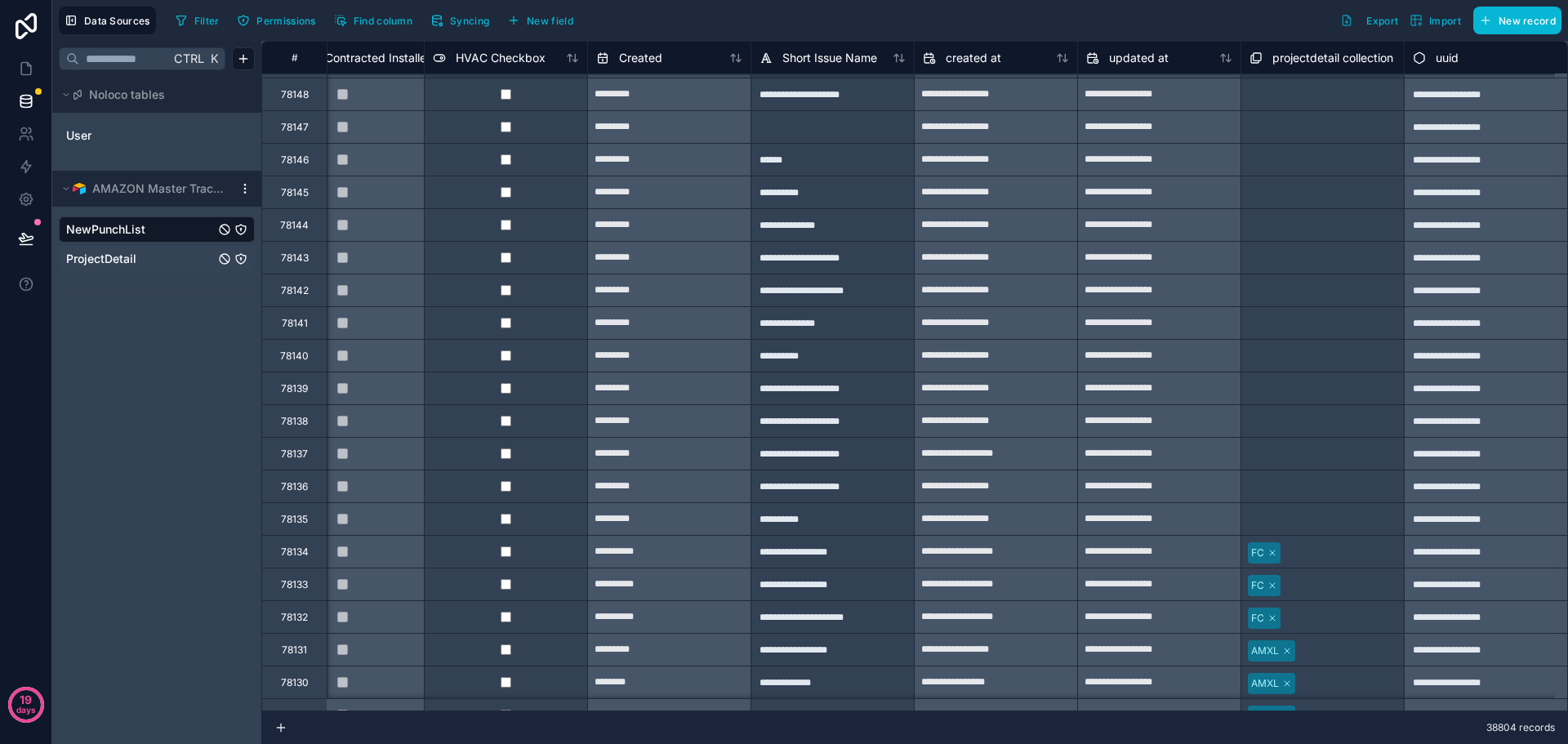
scroll to position [0, 3508]
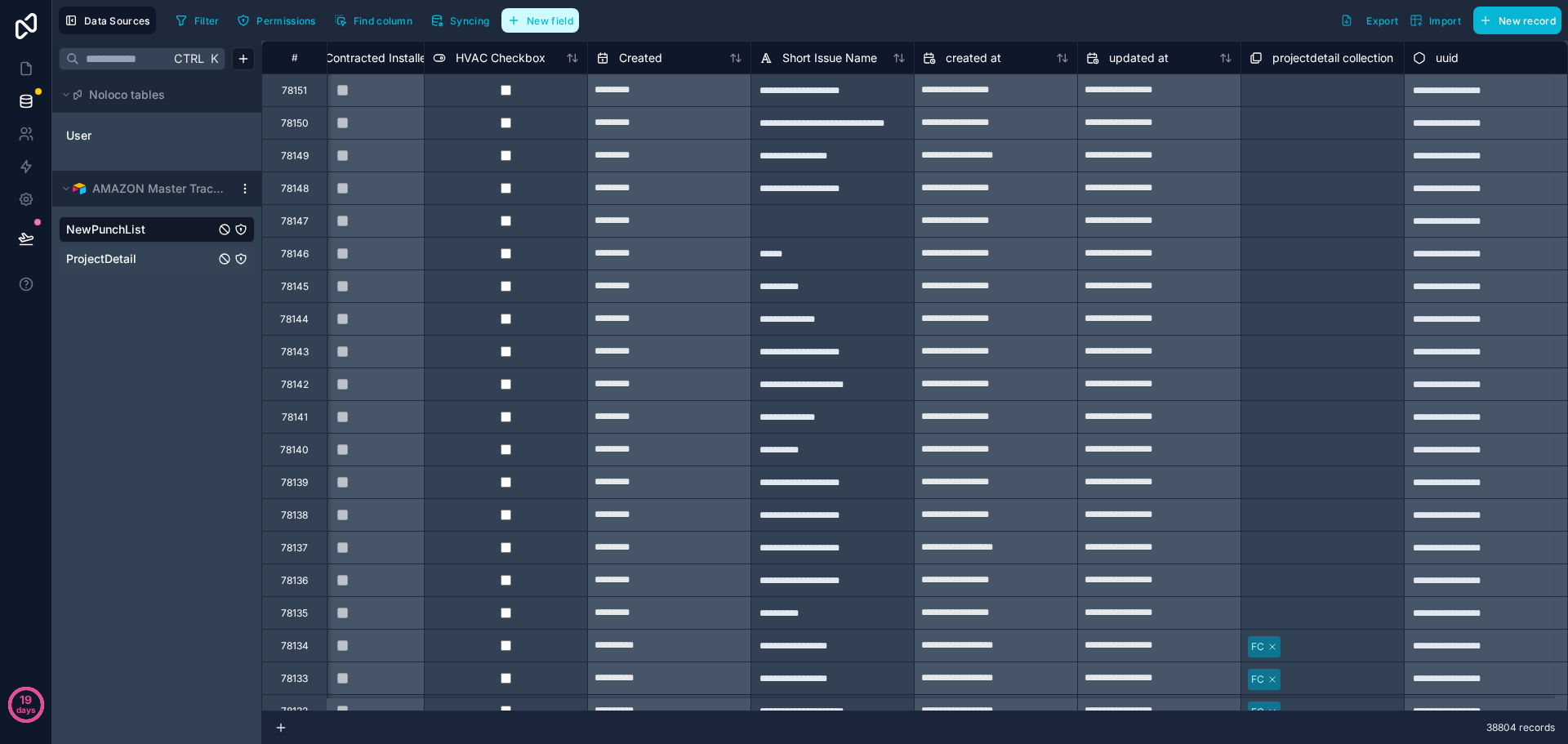
click at [529, 18] on span "New field" at bounding box center [549, 21] width 47 height 12
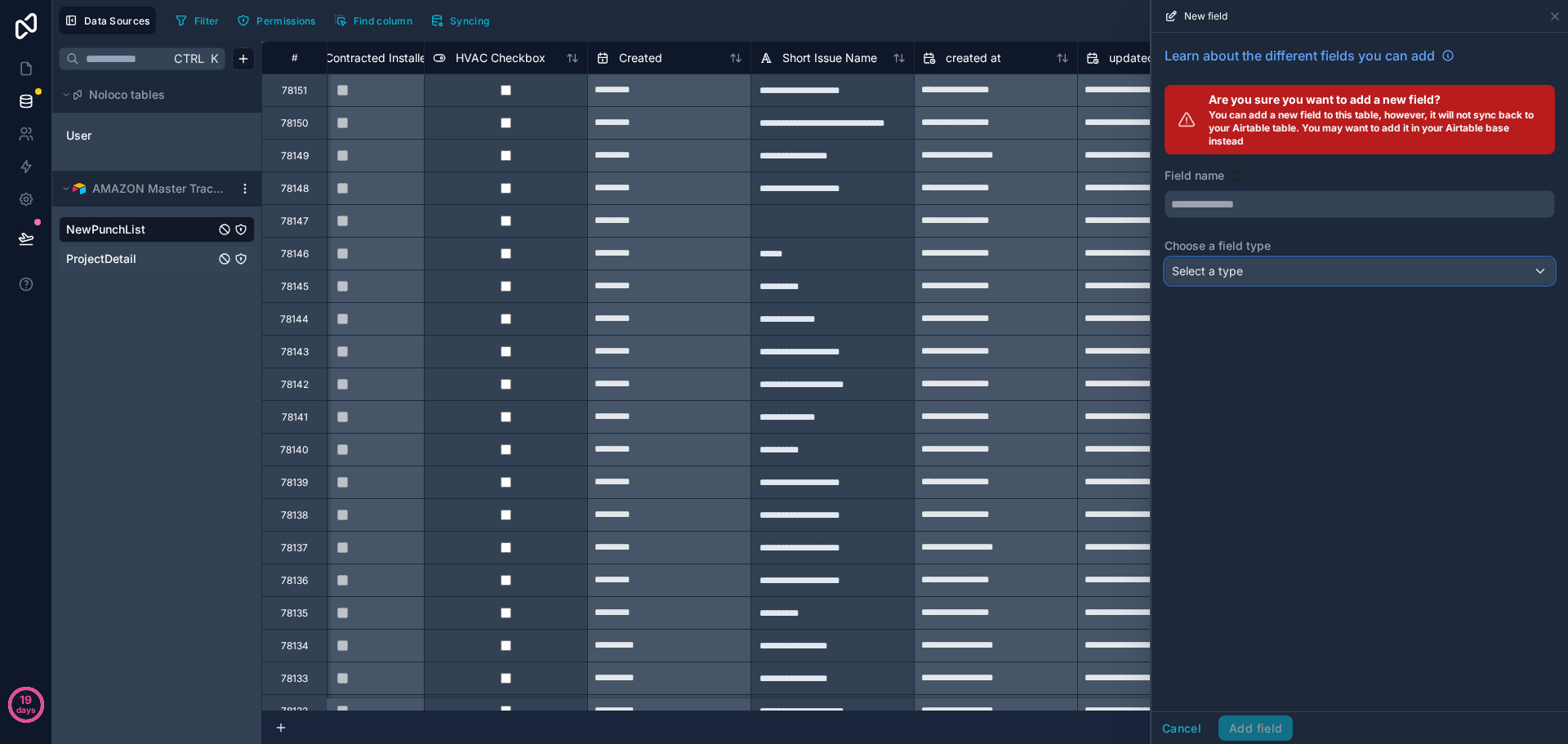
click at [1322, 279] on div "Select a type" at bounding box center [1359, 271] width 389 height 26
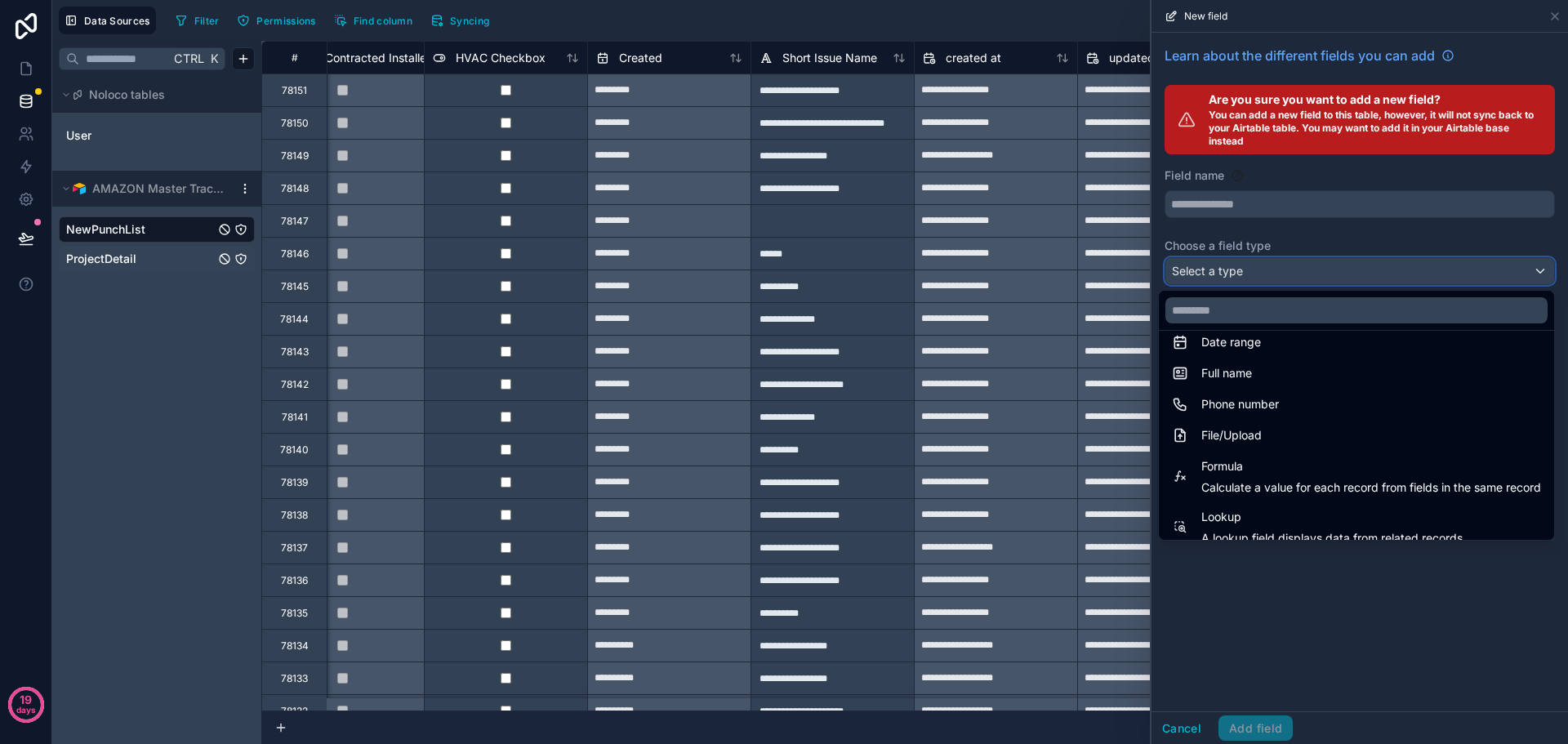
scroll to position [408, 0]
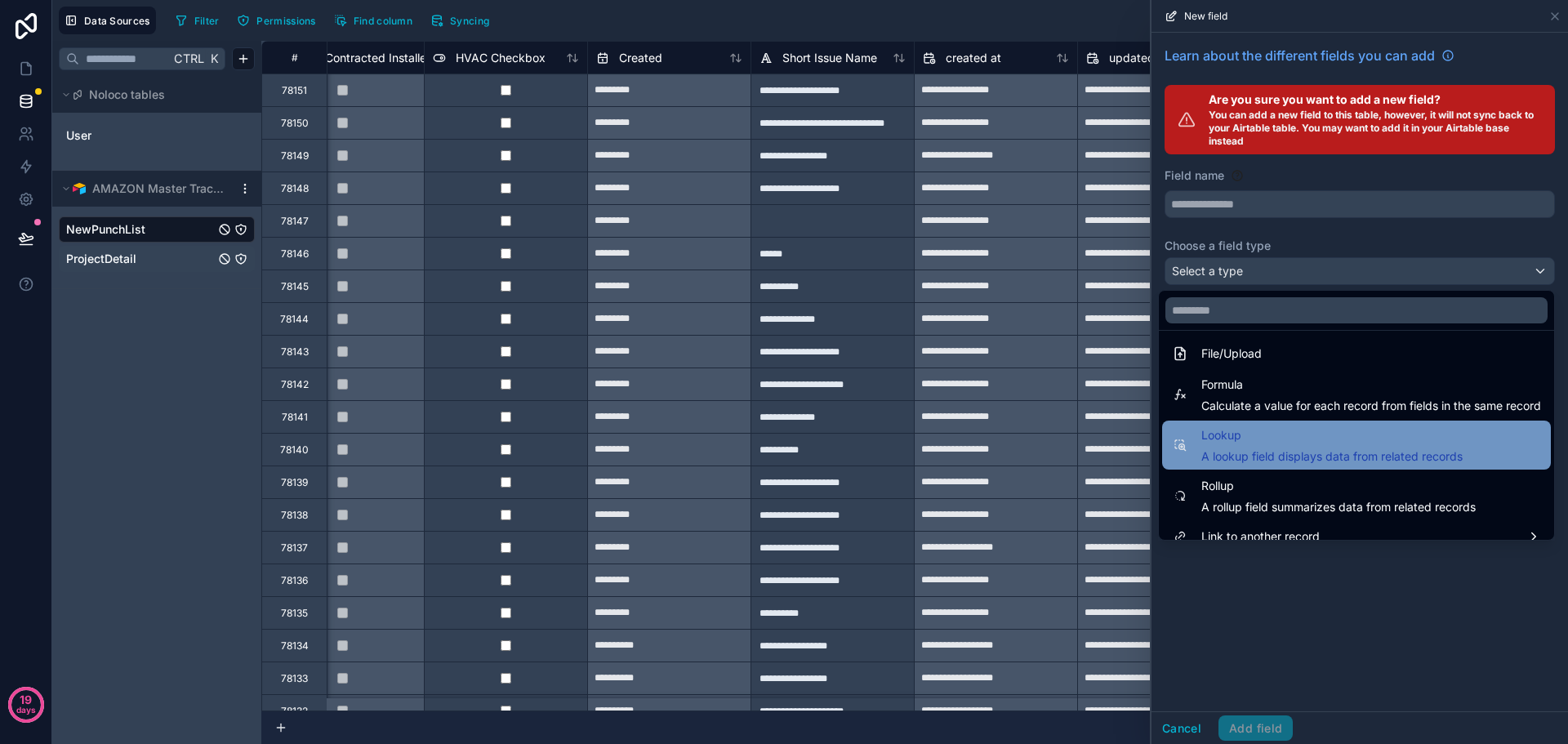
click at [1318, 442] on span "Lookup" at bounding box center [1332, 435] width 261 height 20
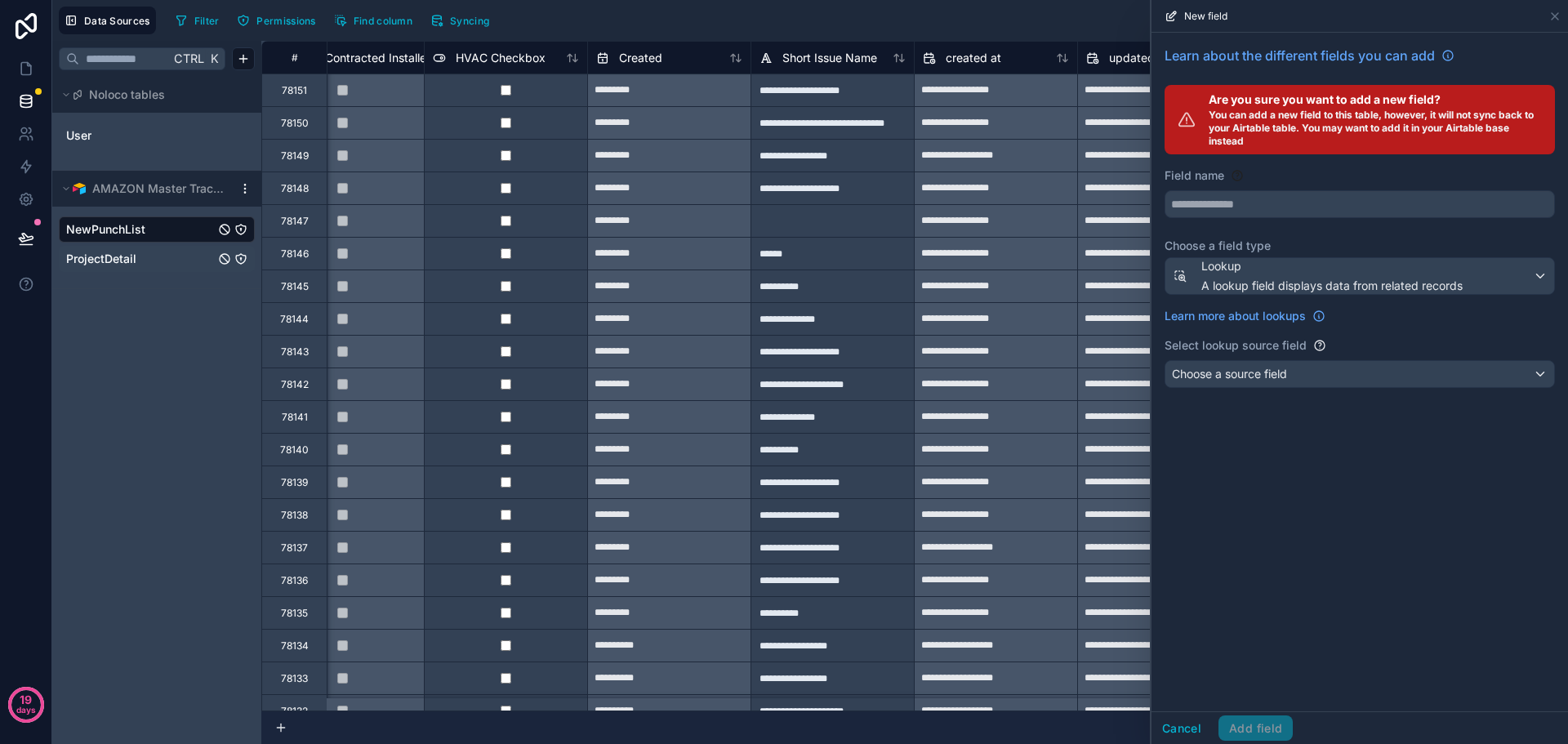
type input "******"
click at [1468, 284] on div "Lookup A lookup field displays data from related records" at bounding box center [1359, 276] width 389 height 36
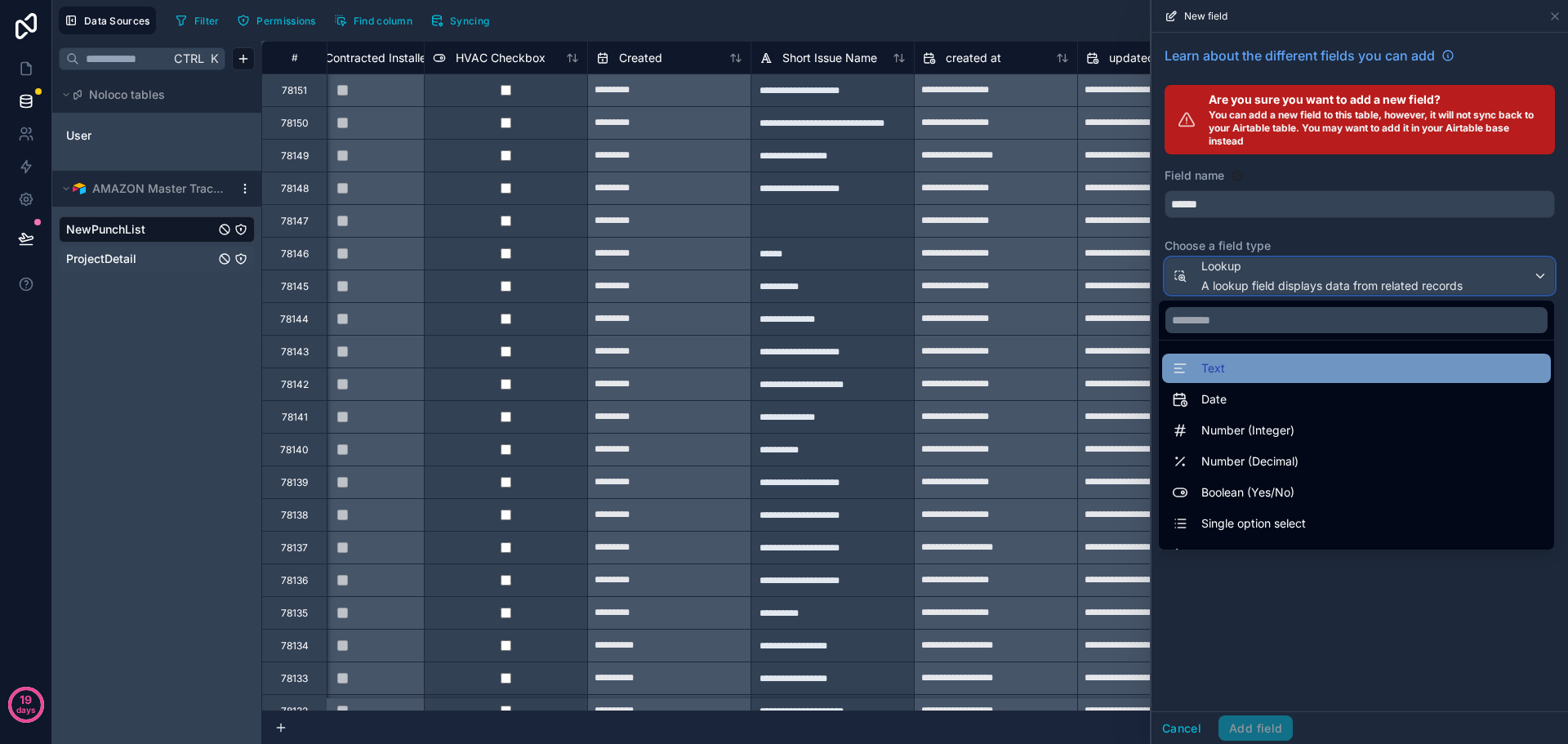
scroll to position [81, 0]
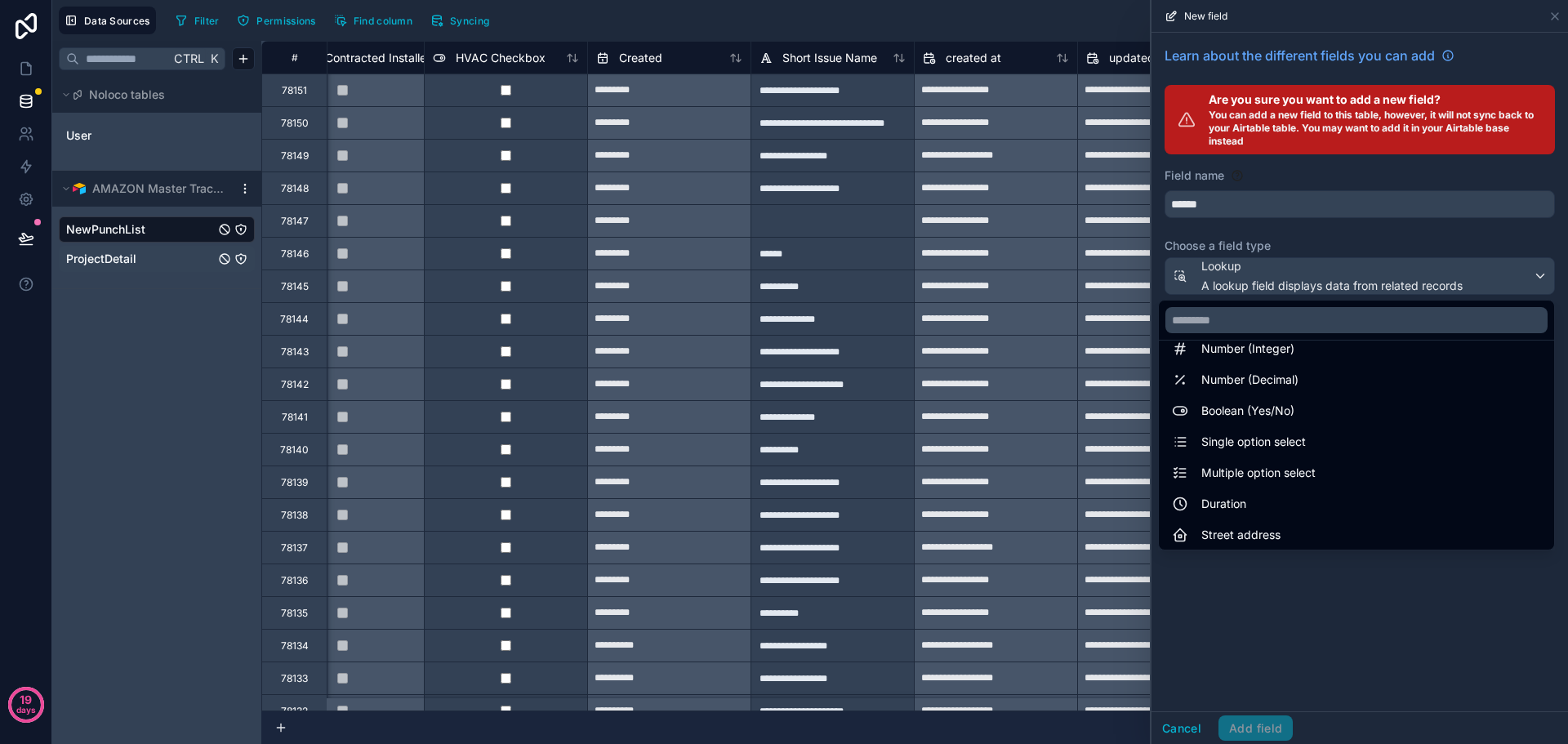
click at [1341, 611] on div at bounding box center [1359, 372] width 417 height 744
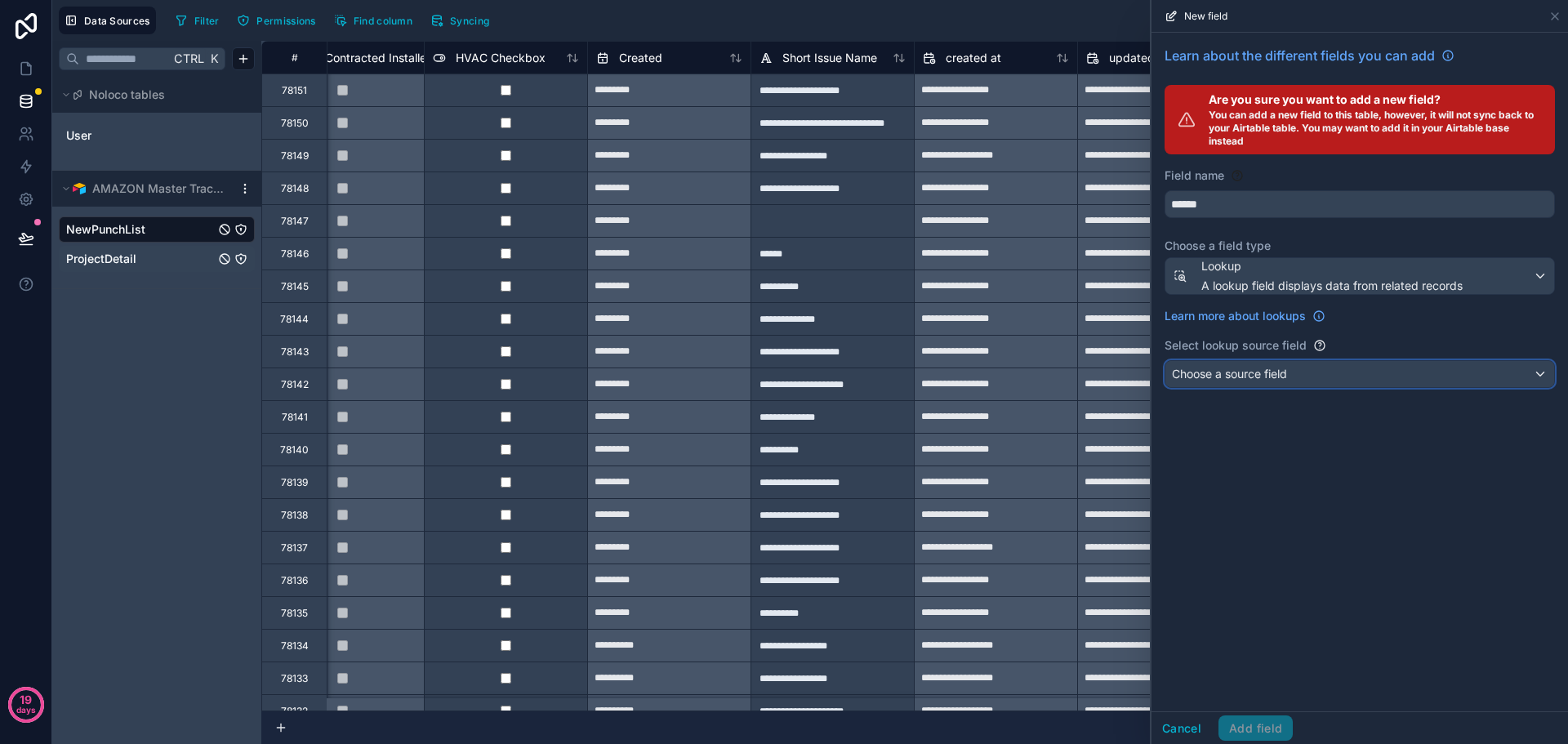
click at [1305, 375] on div "Choose a source field" at bounding box center [1359, 374] width 389 height 26
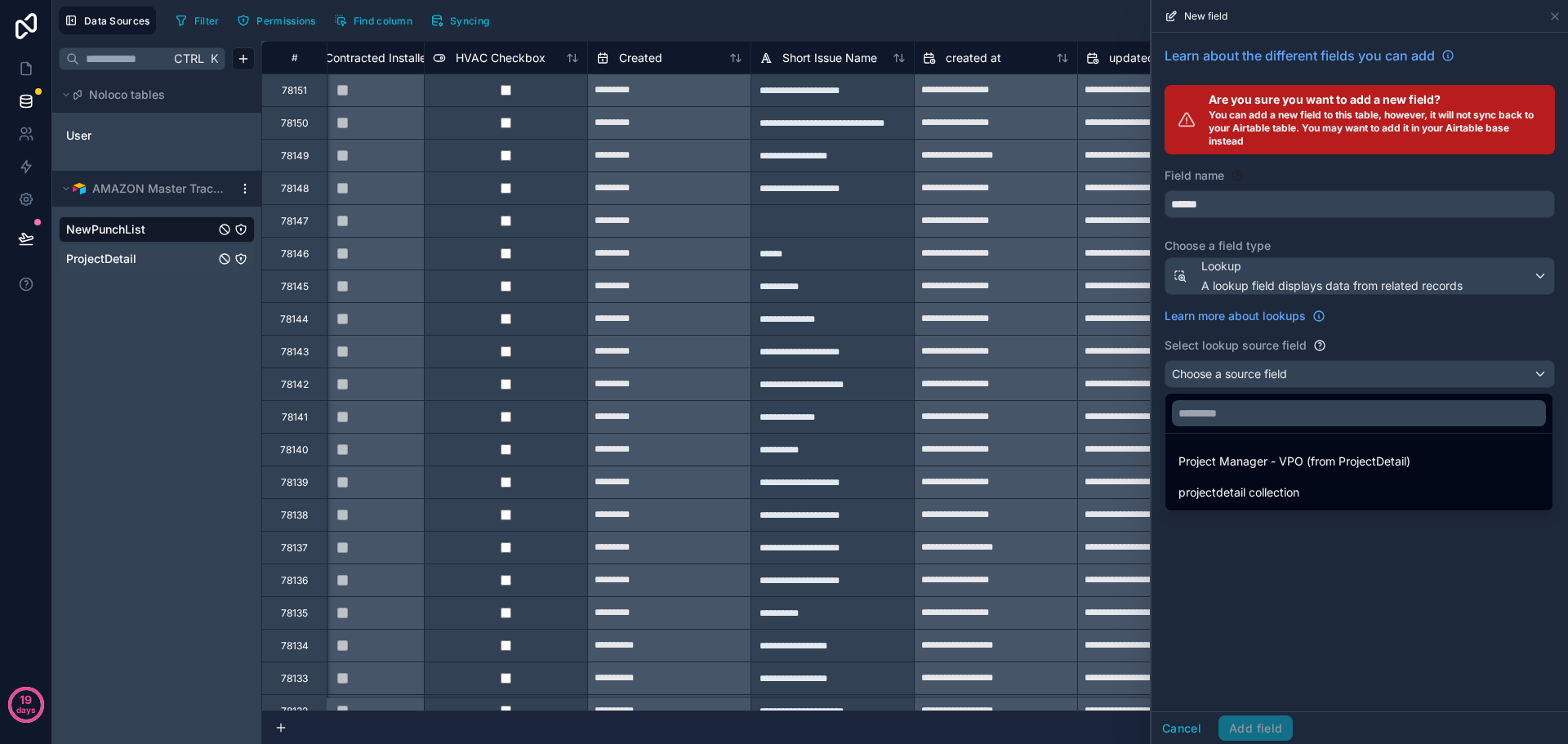
click at [1287, 546] on div at bounding box center [1359, 372] width 417 height 744
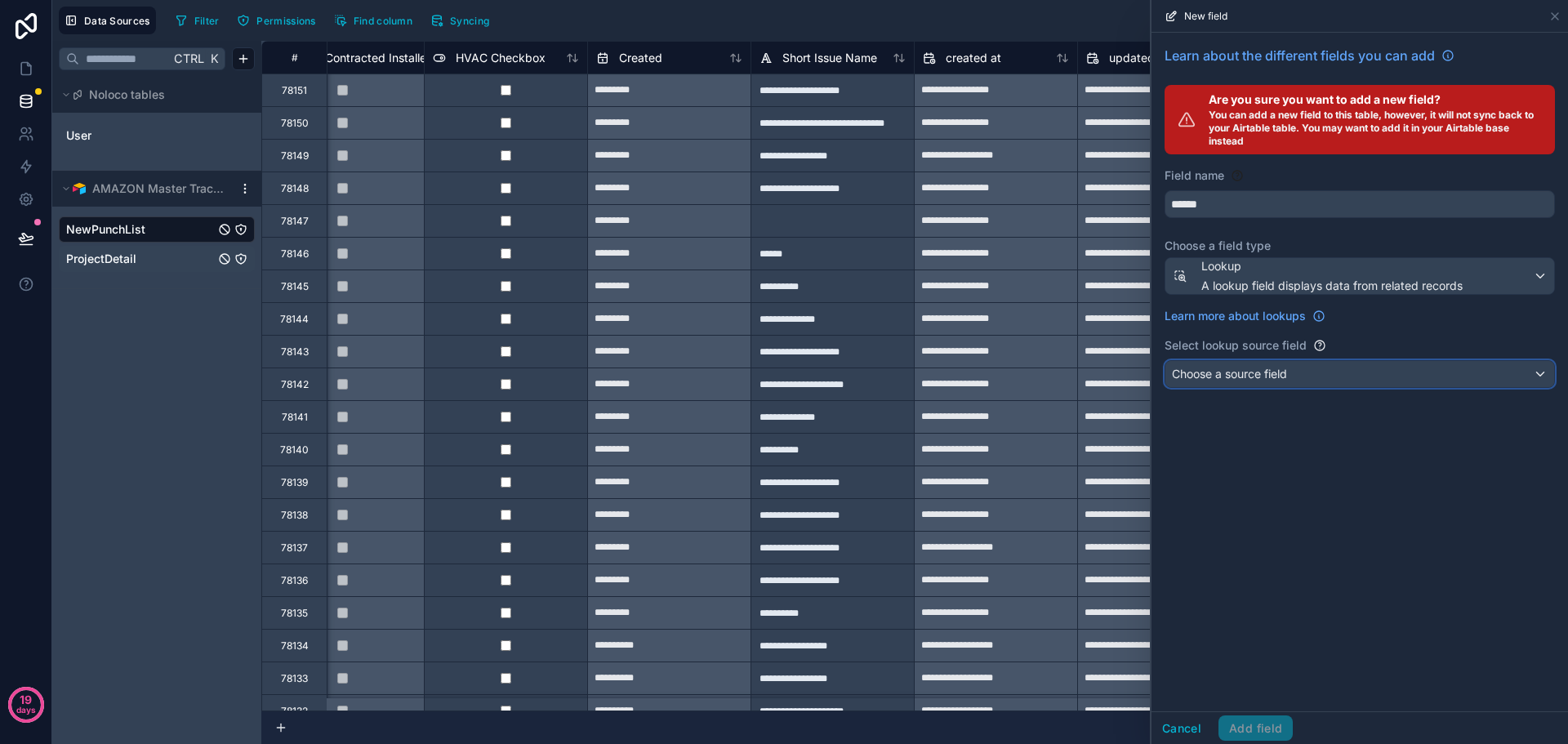
click at [1314, 371] on div "Choose a source field" at bounding box center [1359, 374] width 389 height 26
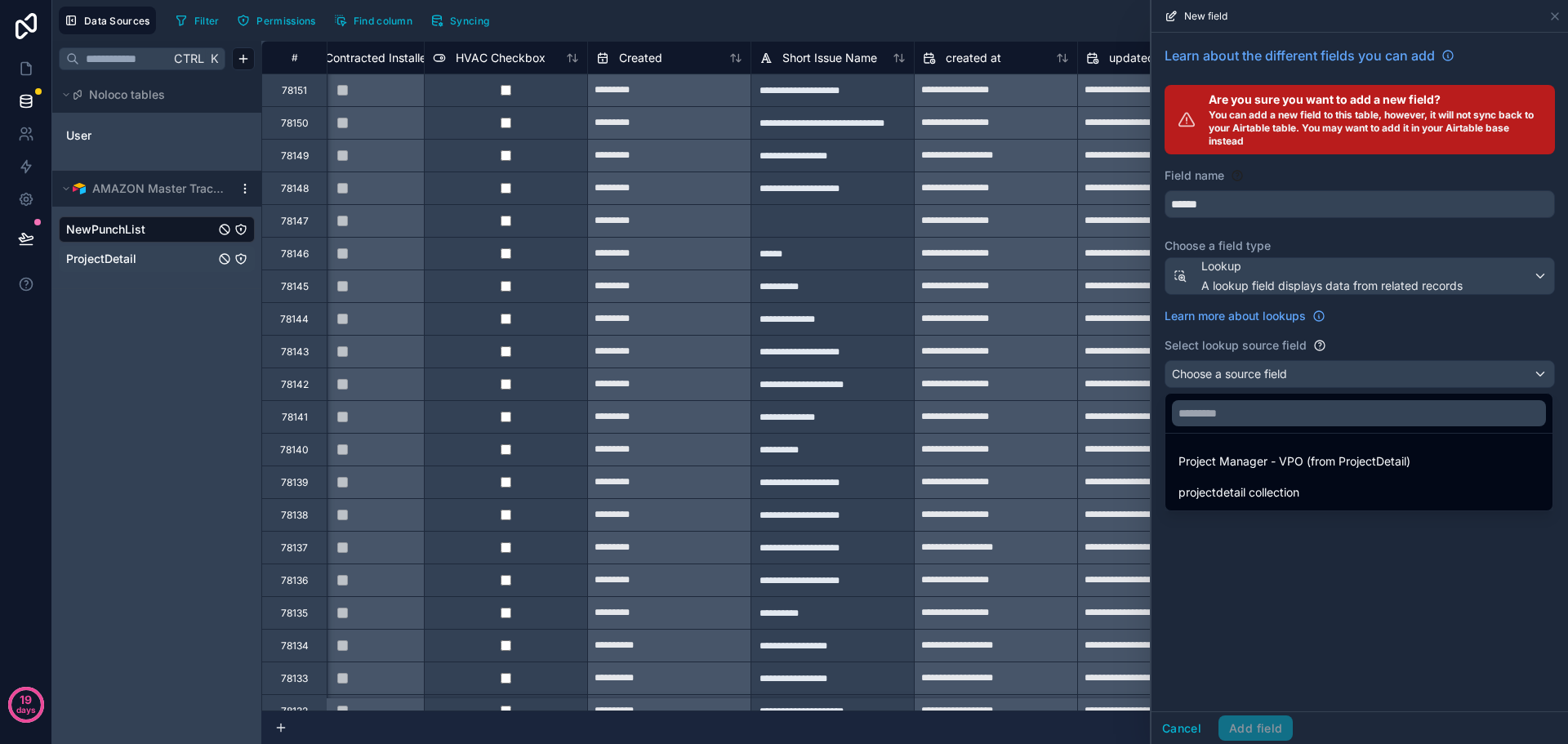
click at [1279, 596] on div at bounding box center [1359, 372] width 417 height 744
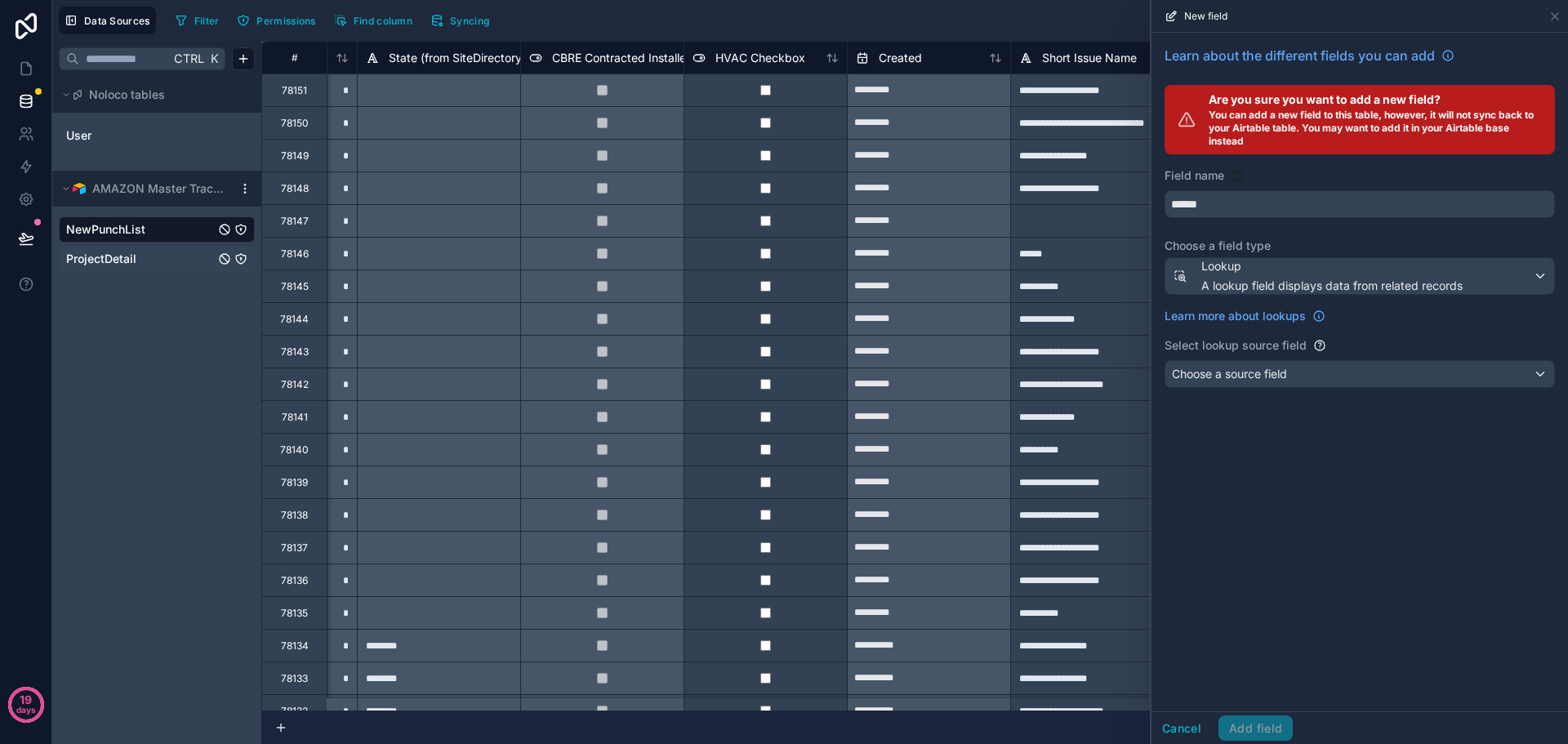
scroll to position [0, 3182]
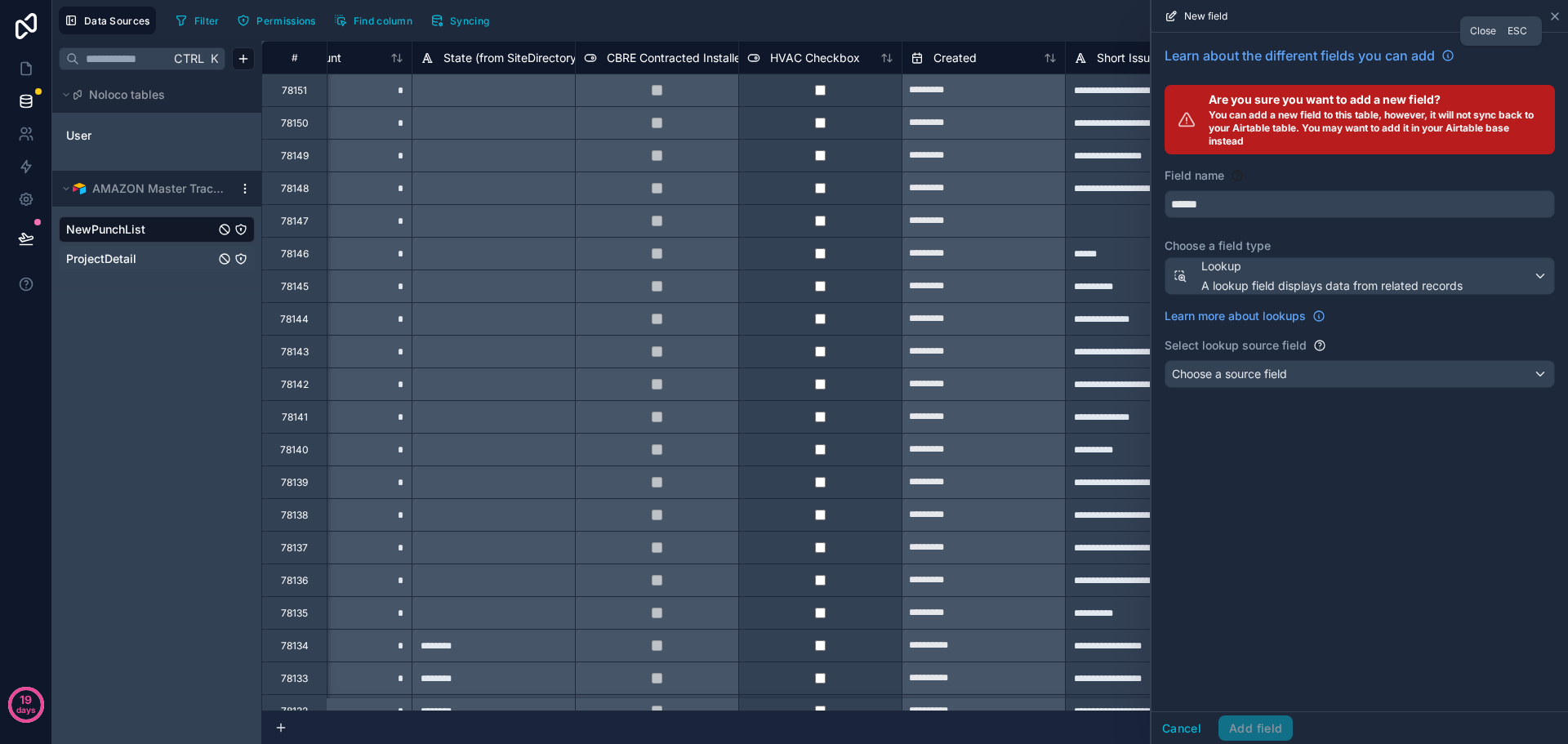
click at [1551, 12] on icon at bounding box center [1554, 16] width 13 height 13
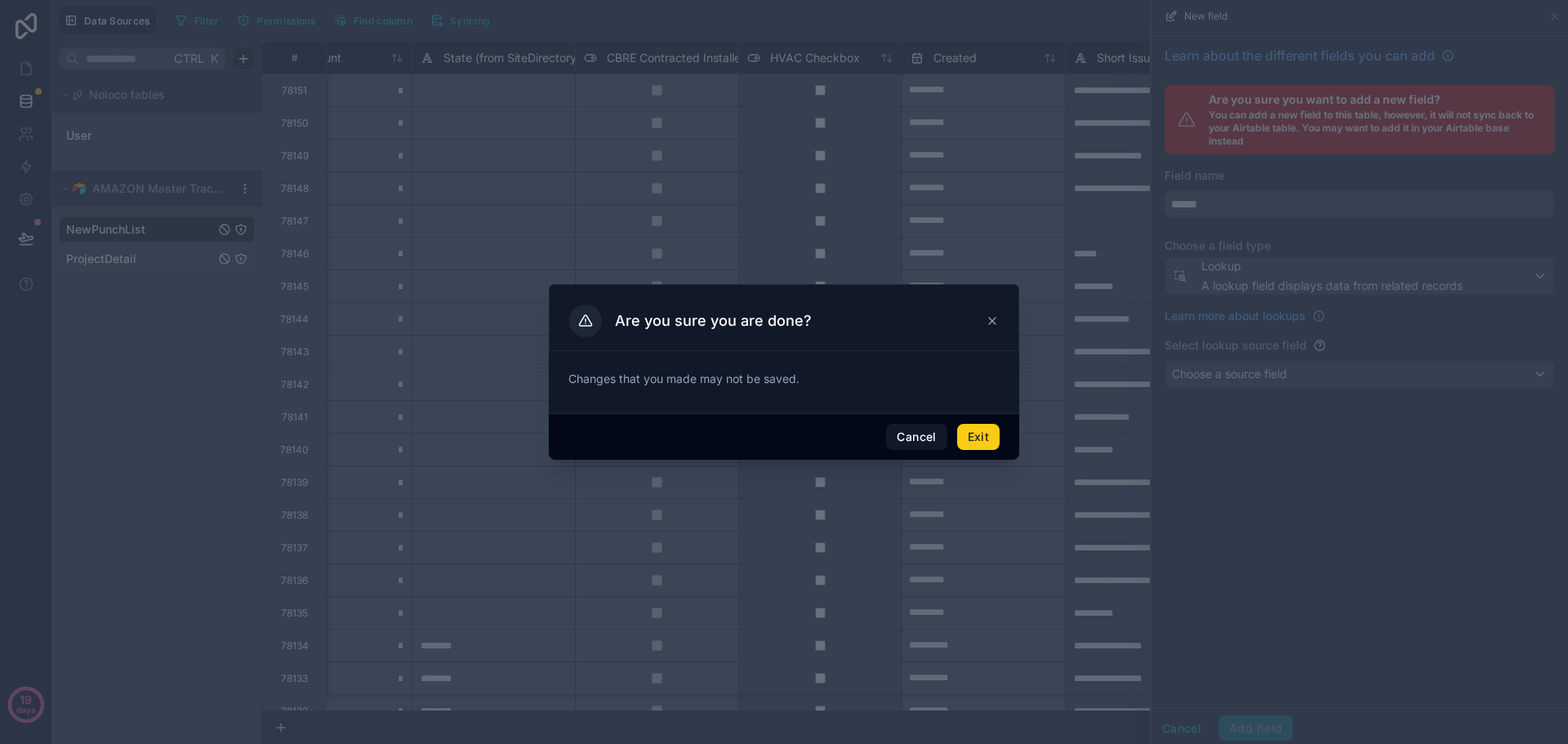
click at [982, 438] on button "Exit" at bounding box center [978, 436] width 43 height 26
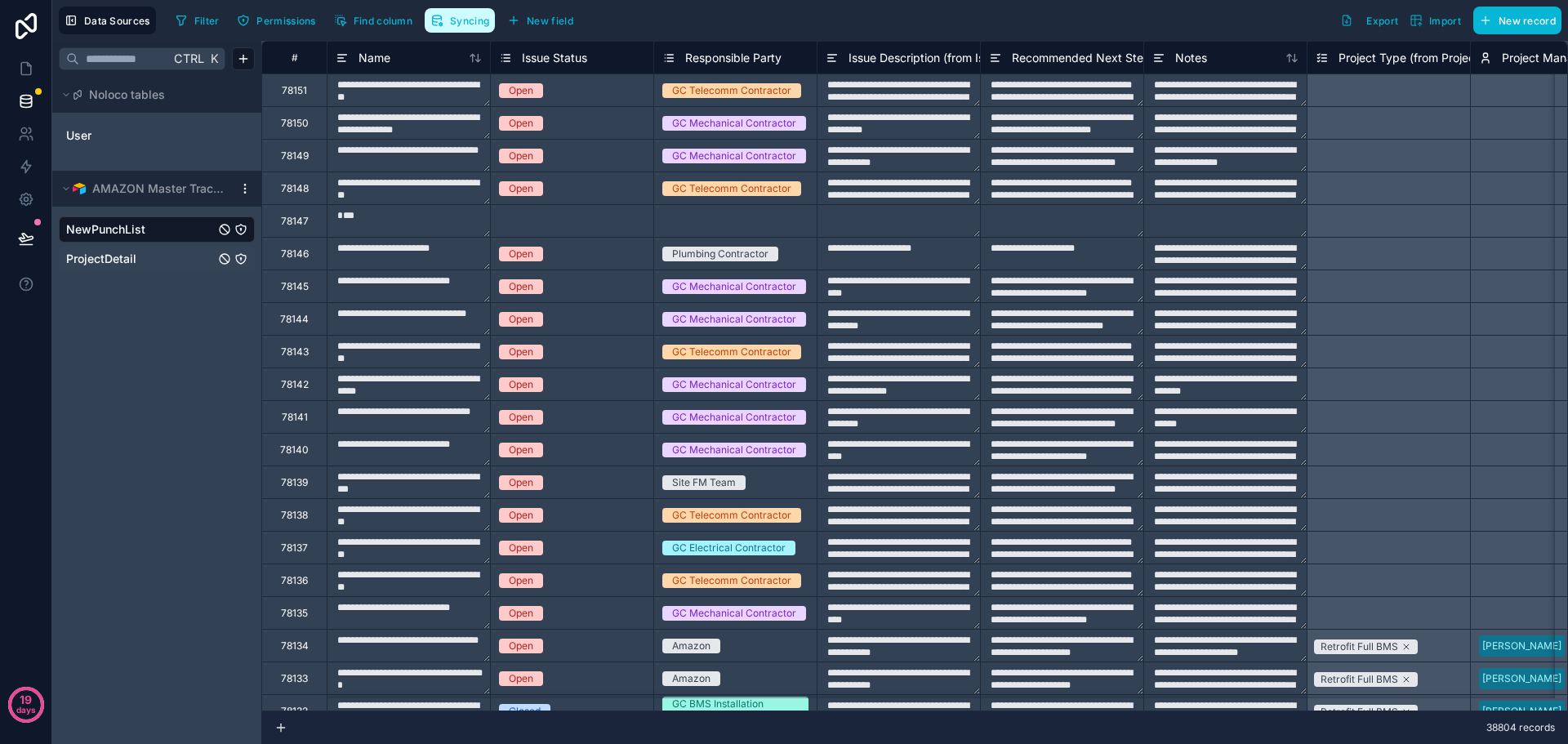
click at [452, 21] on span "Syncing" at bounding box center [470, 21] width 40 height 12
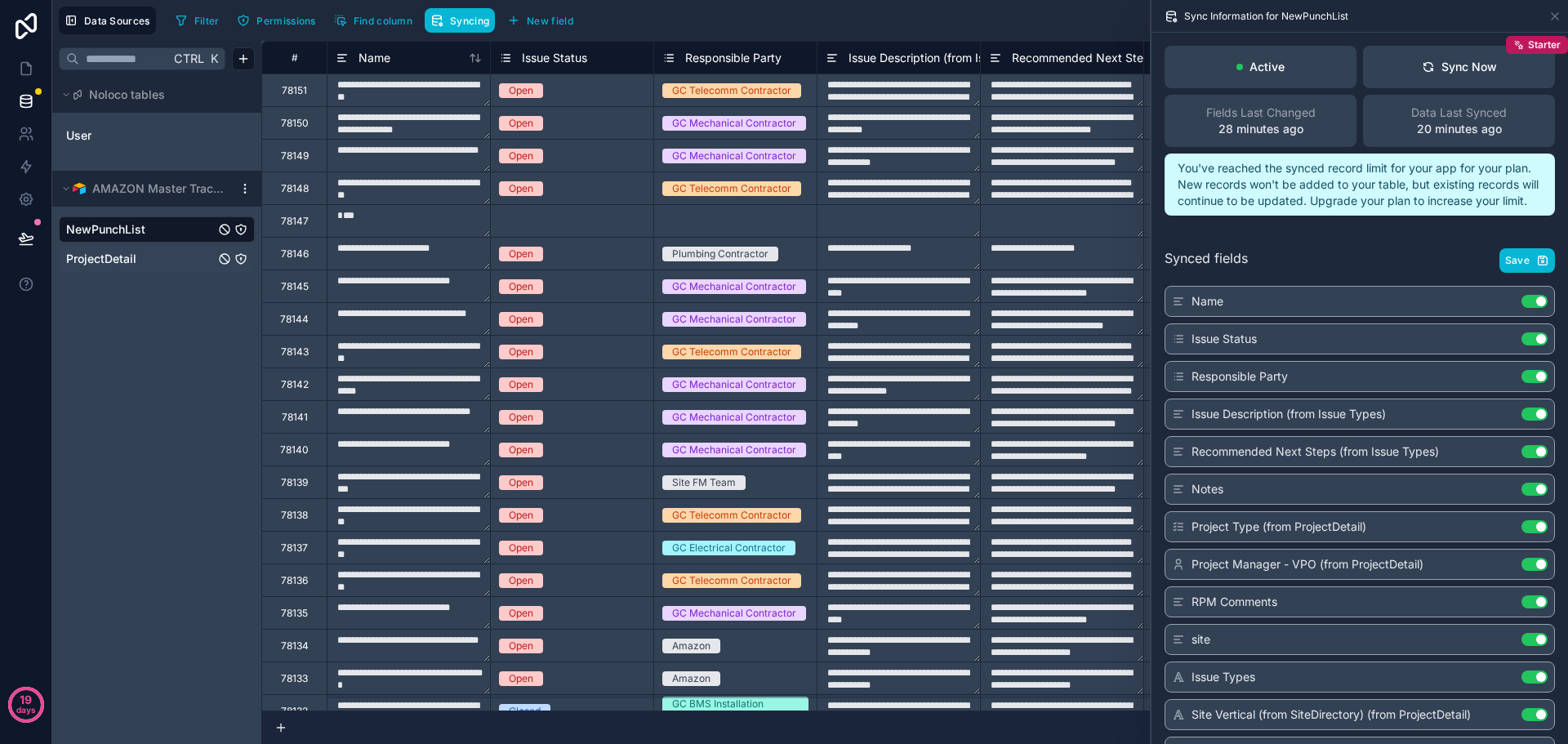
scroll to position [81, 0]
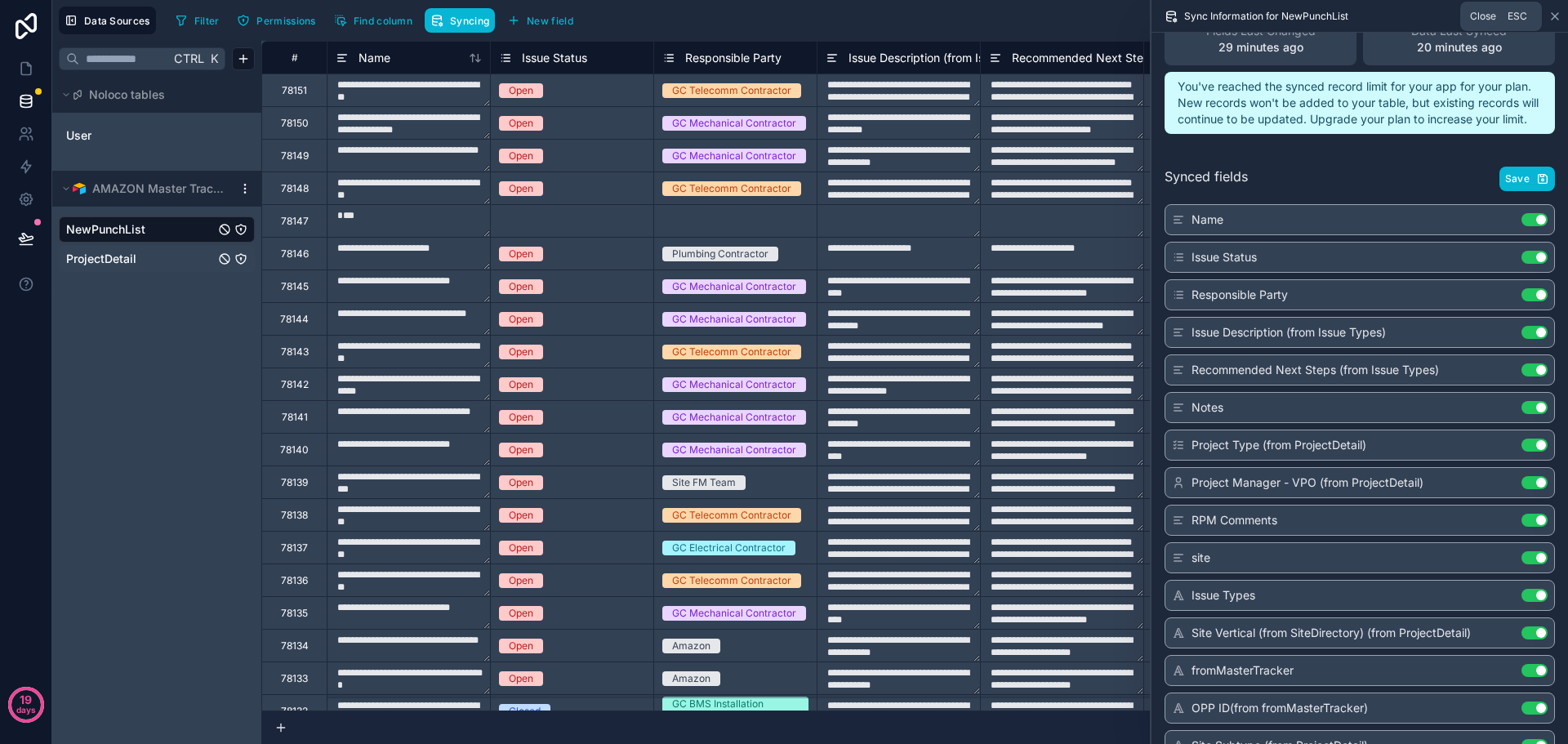
click at [1551, 16] on icon at bounding box center [1554, 16] width 13 height 13
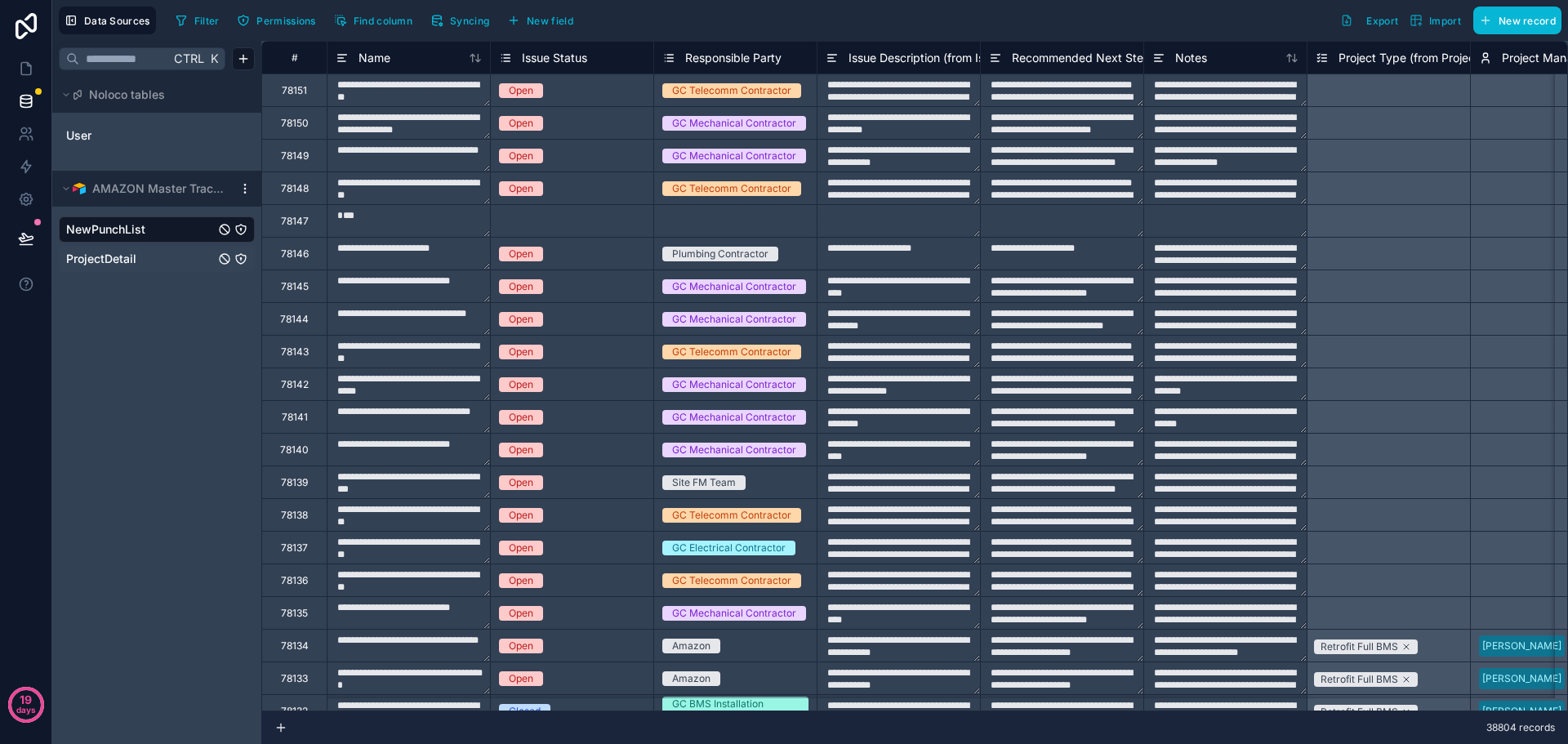
click at [245, 185] on html "**********" at bounding box center [784, 372] width 1568 height 744
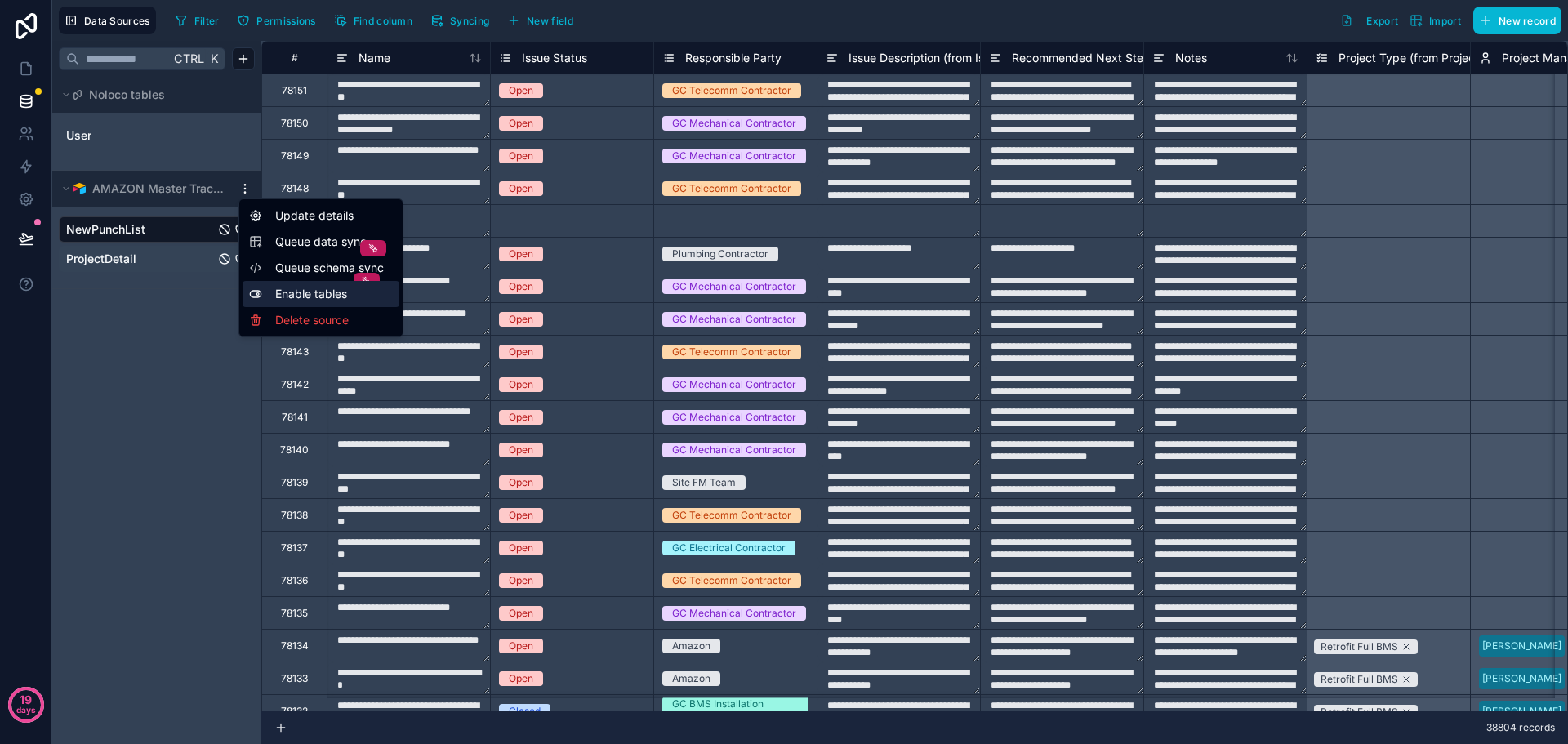
click at [309, 294] on div "Enable tables" at bounding box center [321, 294] width 156 height 26
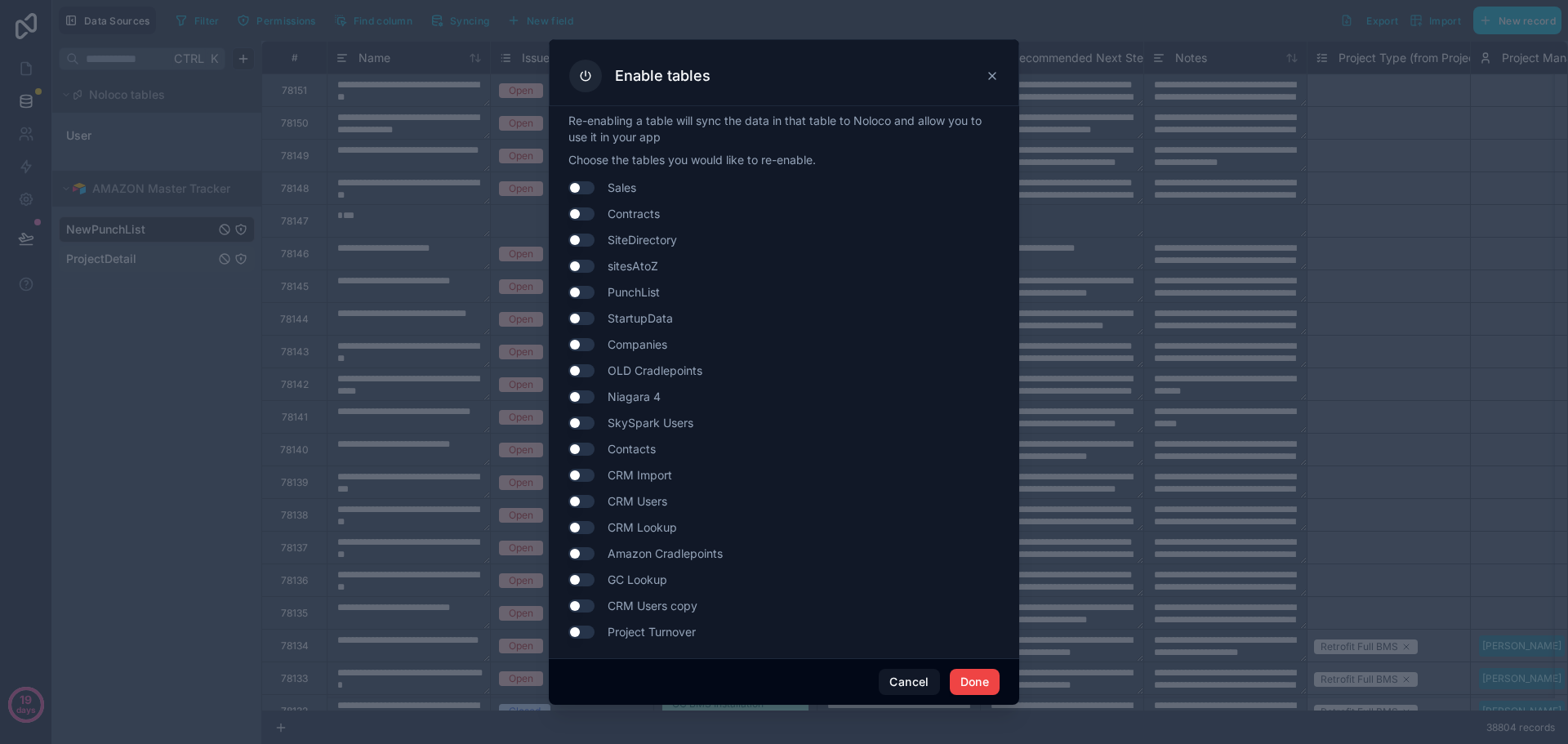
click at [992, 73] on icon at bounding box center [992, 75] width 13 height 13
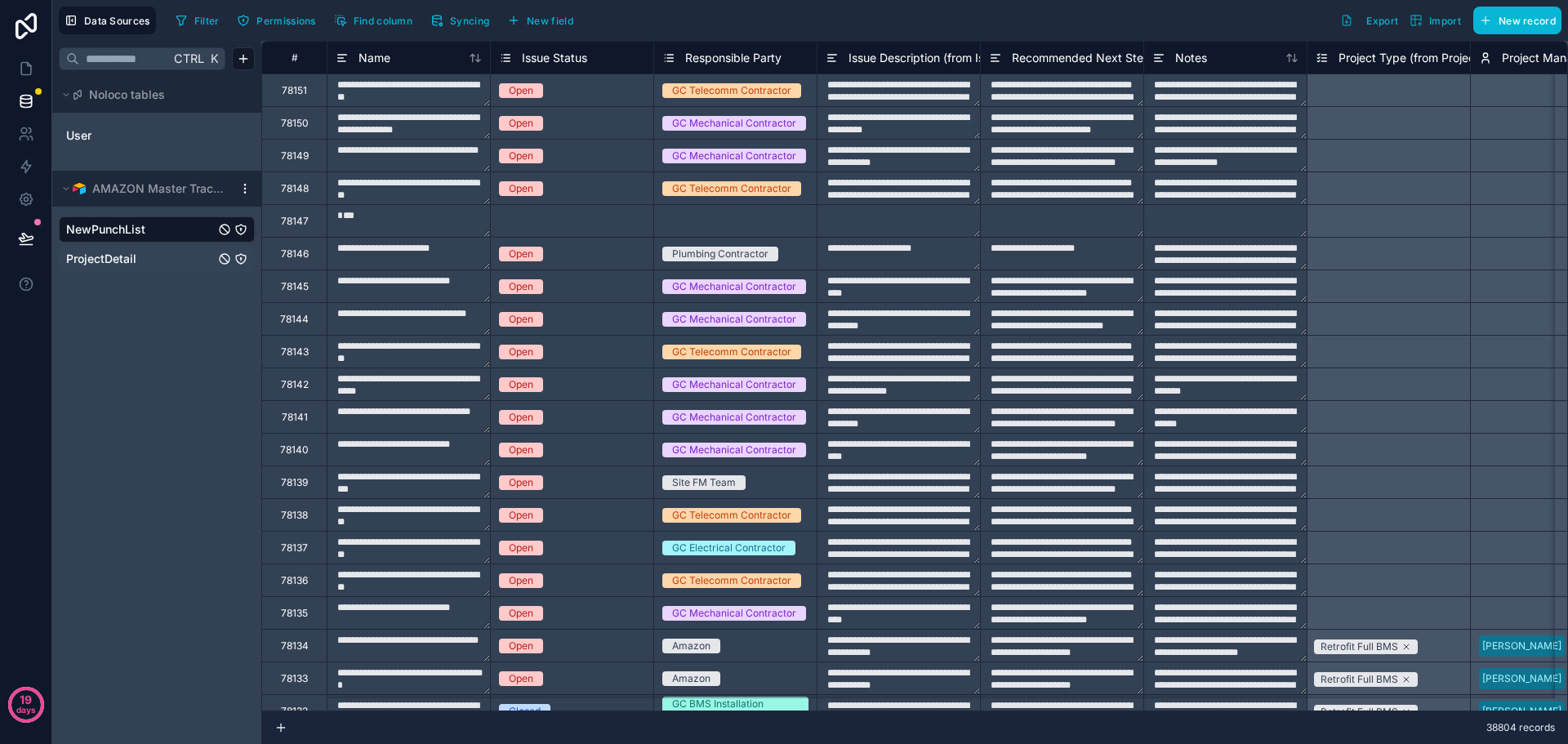
click at [245, 189] on html "**********" at bounding box center [784, 372] width 1568 height 744
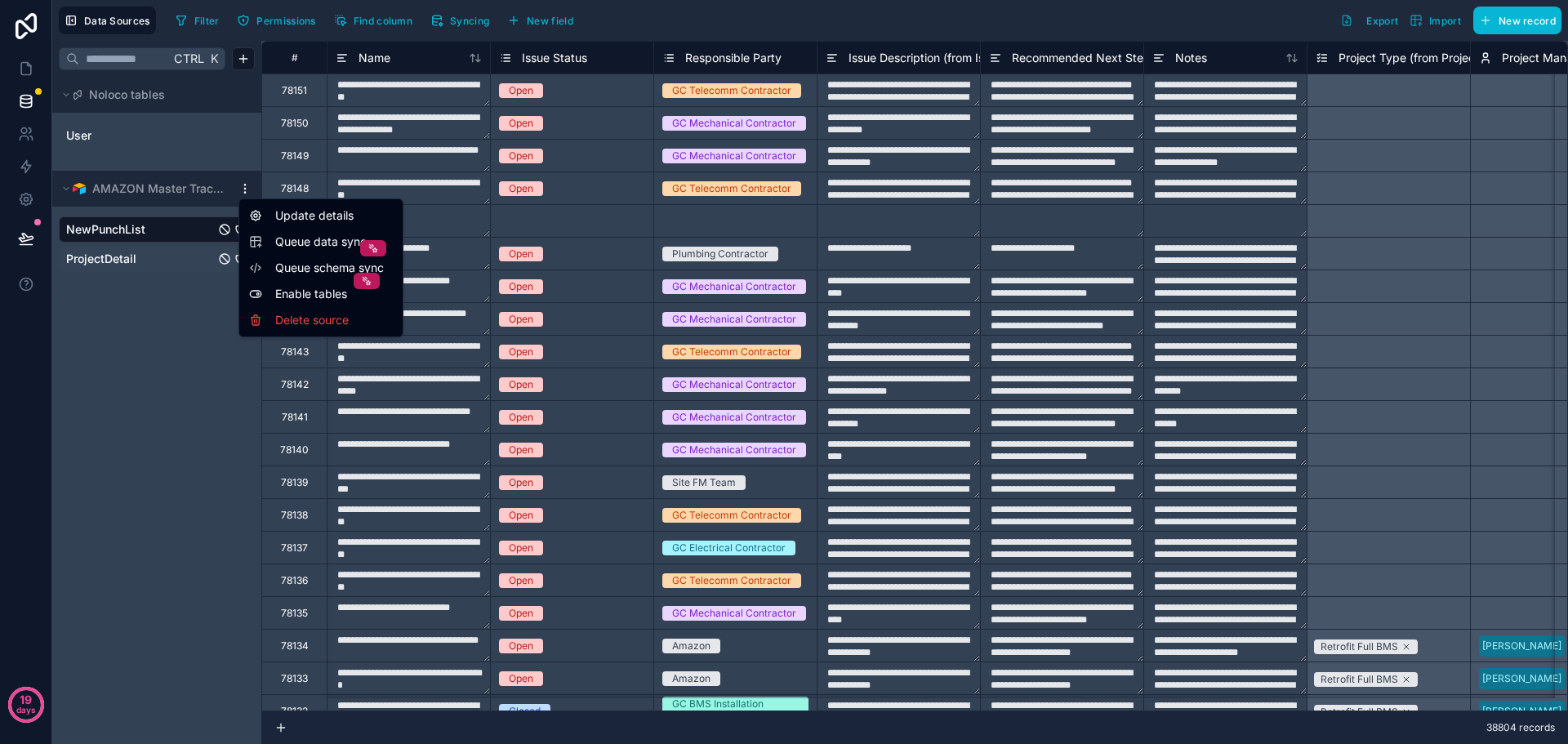
click at [279, 244] on span "Queue data sync" at bounding box center [334, 241] width 118 height 16
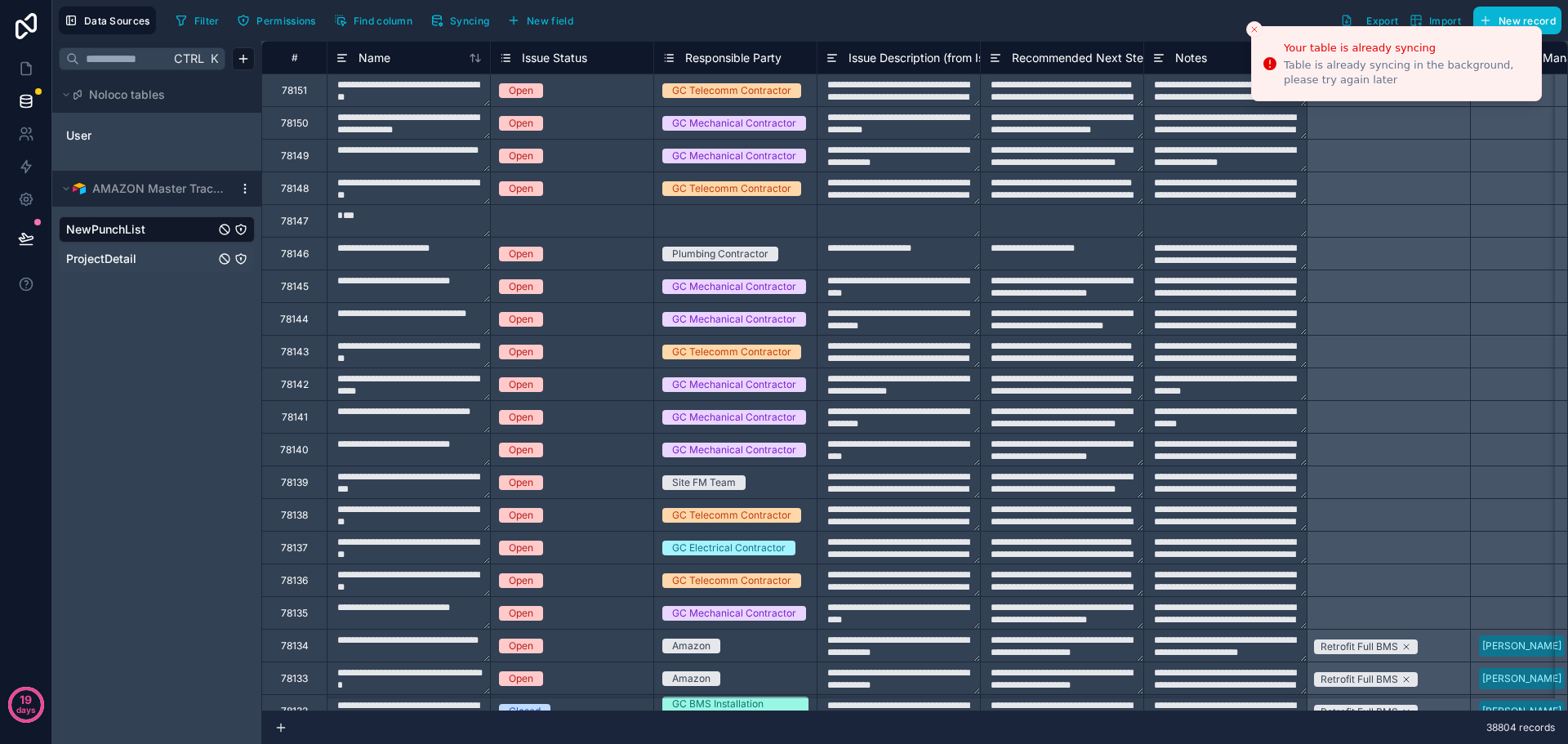
click at [247, 194] on html "**********" at bounding box center [784, 372] width 1568 height 744
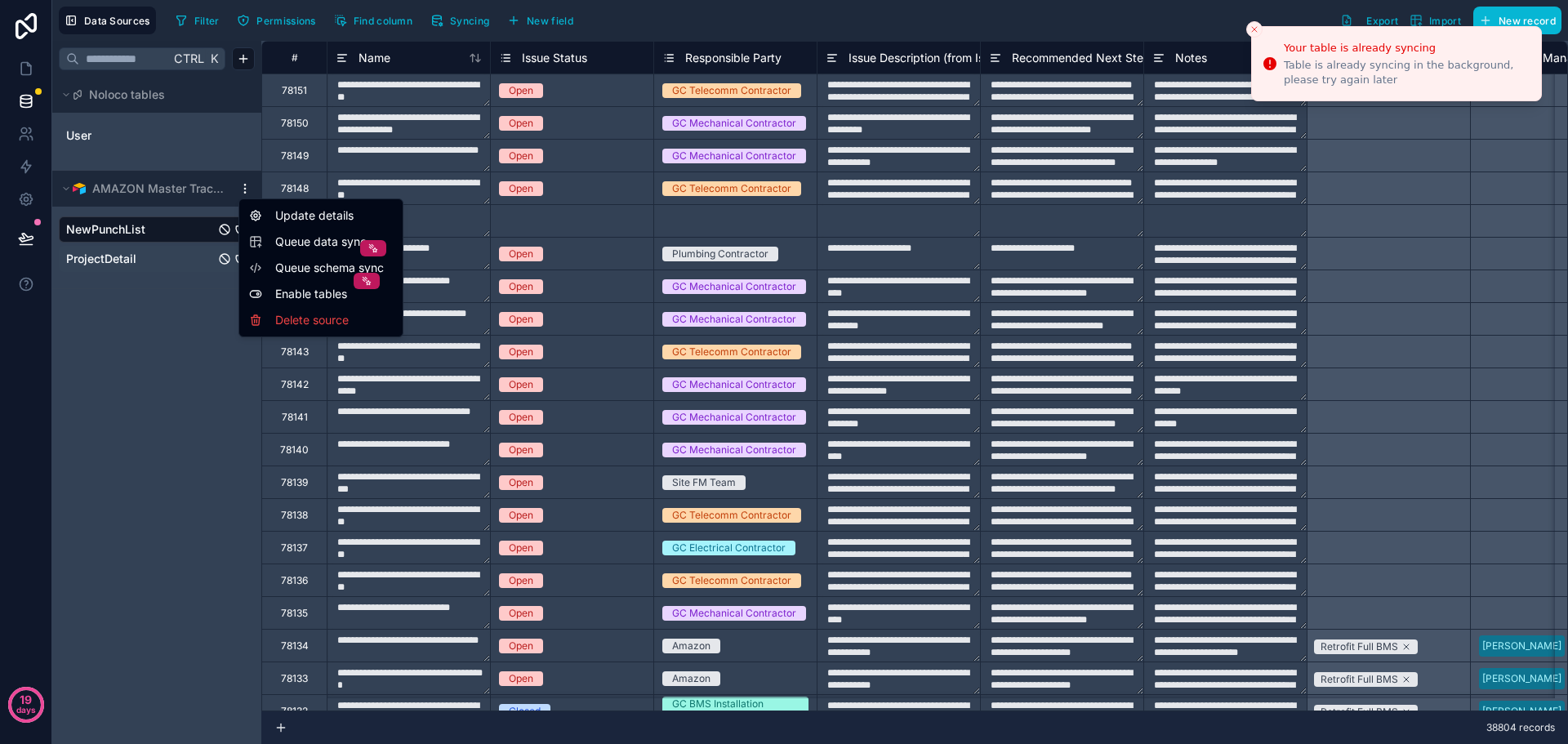
click at [176, 359] on html "**********" at bounding box center [784, 372] width 1568 height 744
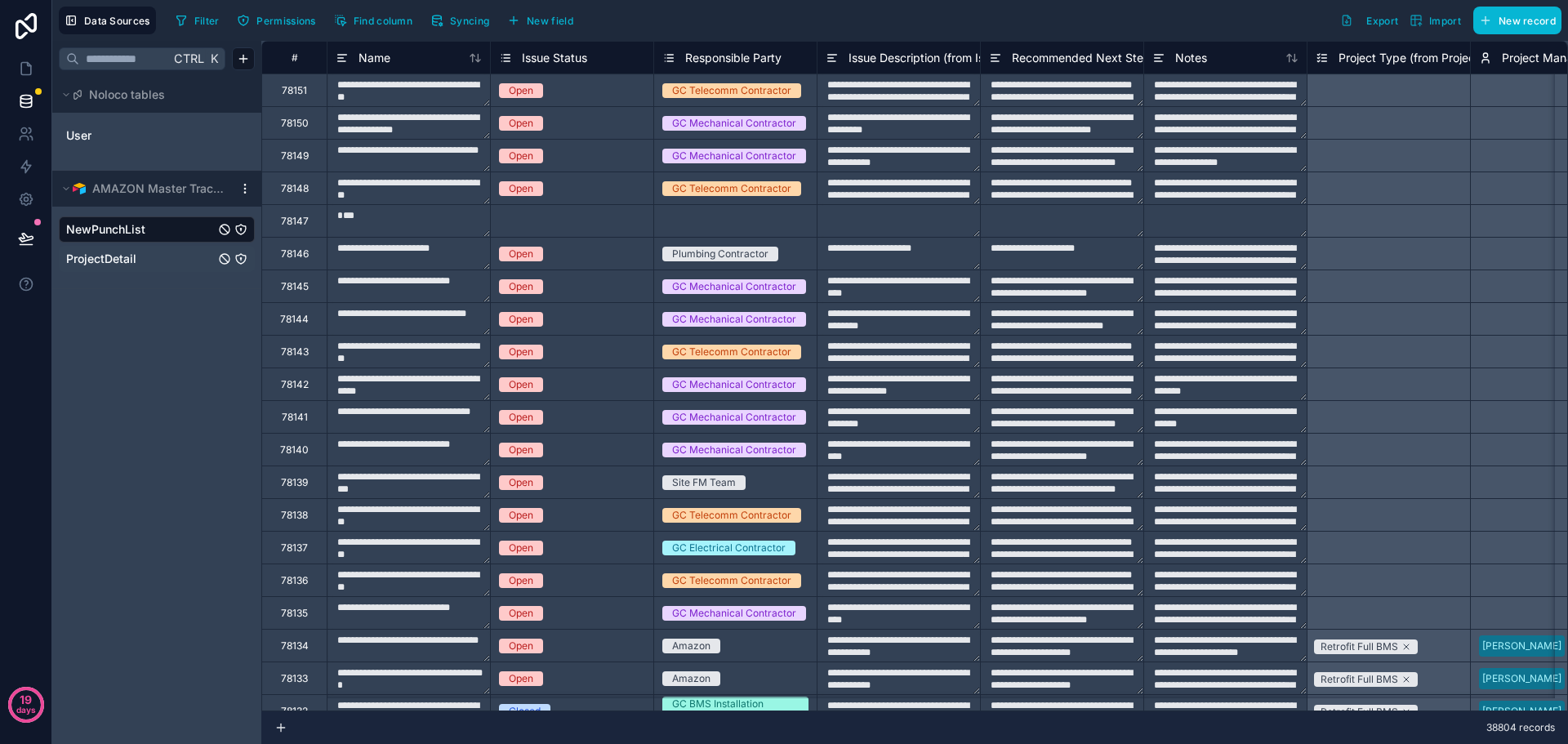
click at [241, 230] on icon "NewPunchList" at bounding box center [241, 229] width 1 height 1
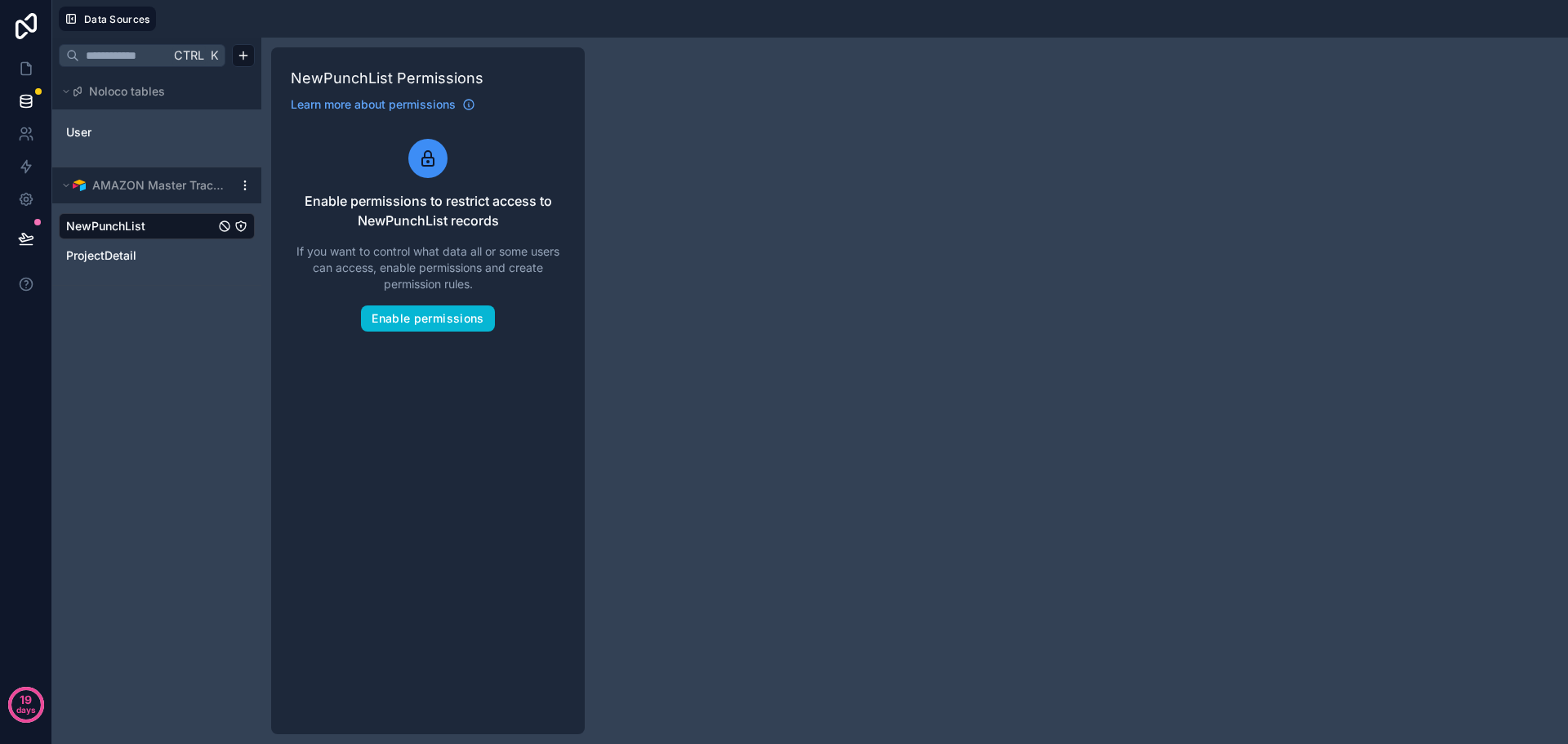
click at [199, 347] on div "Ctrl K Noloco tables User AMAZON Master Tracker NewPunchList ProjectDetail" at bounding box center [156, 391] width 209 height 706
click at [127, 248] on span "ProjectDetail" at bounding box center [101, 255] width 70 height 16
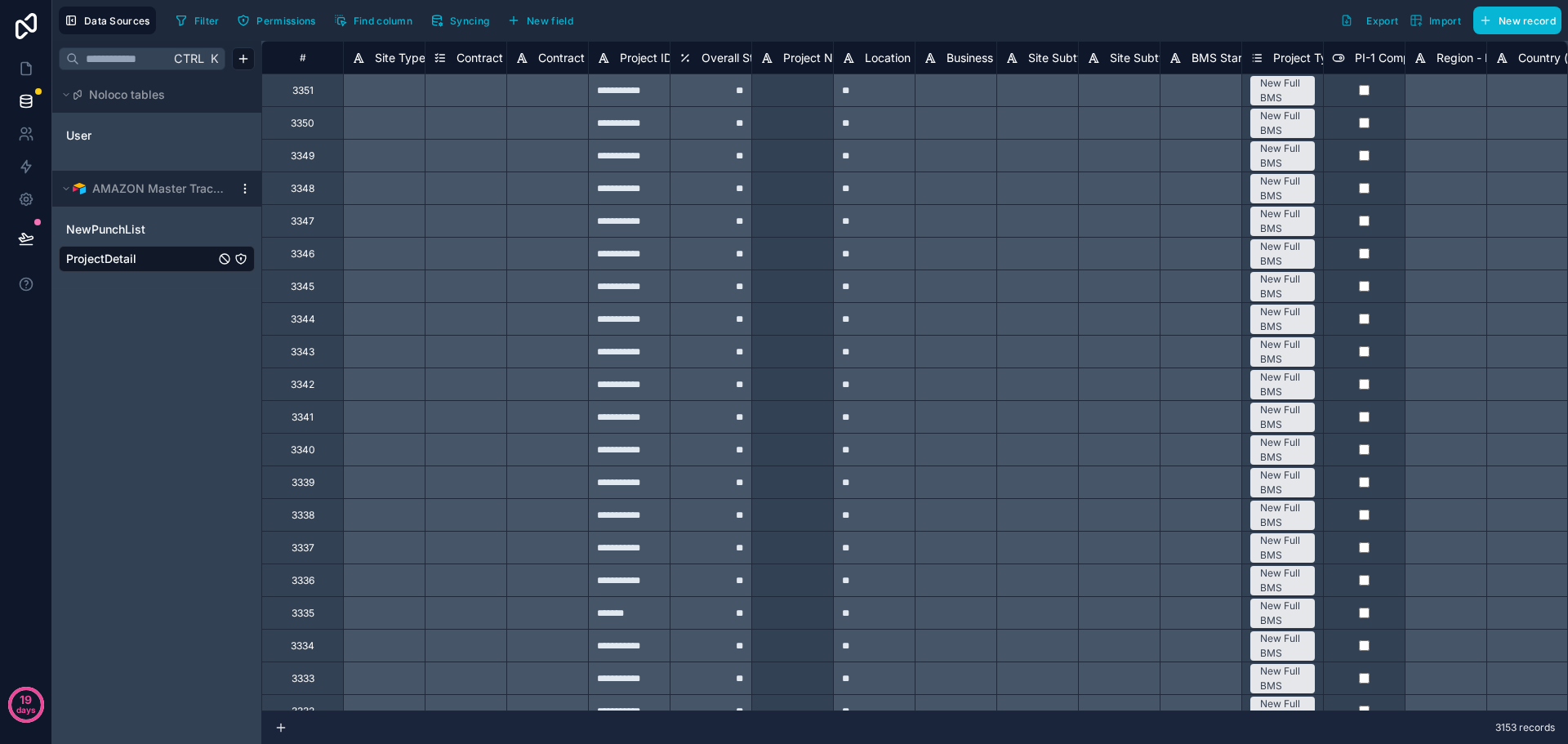
click at [243, 185] on html "**********" at bounding box center [784, 372] width 1568 height 744
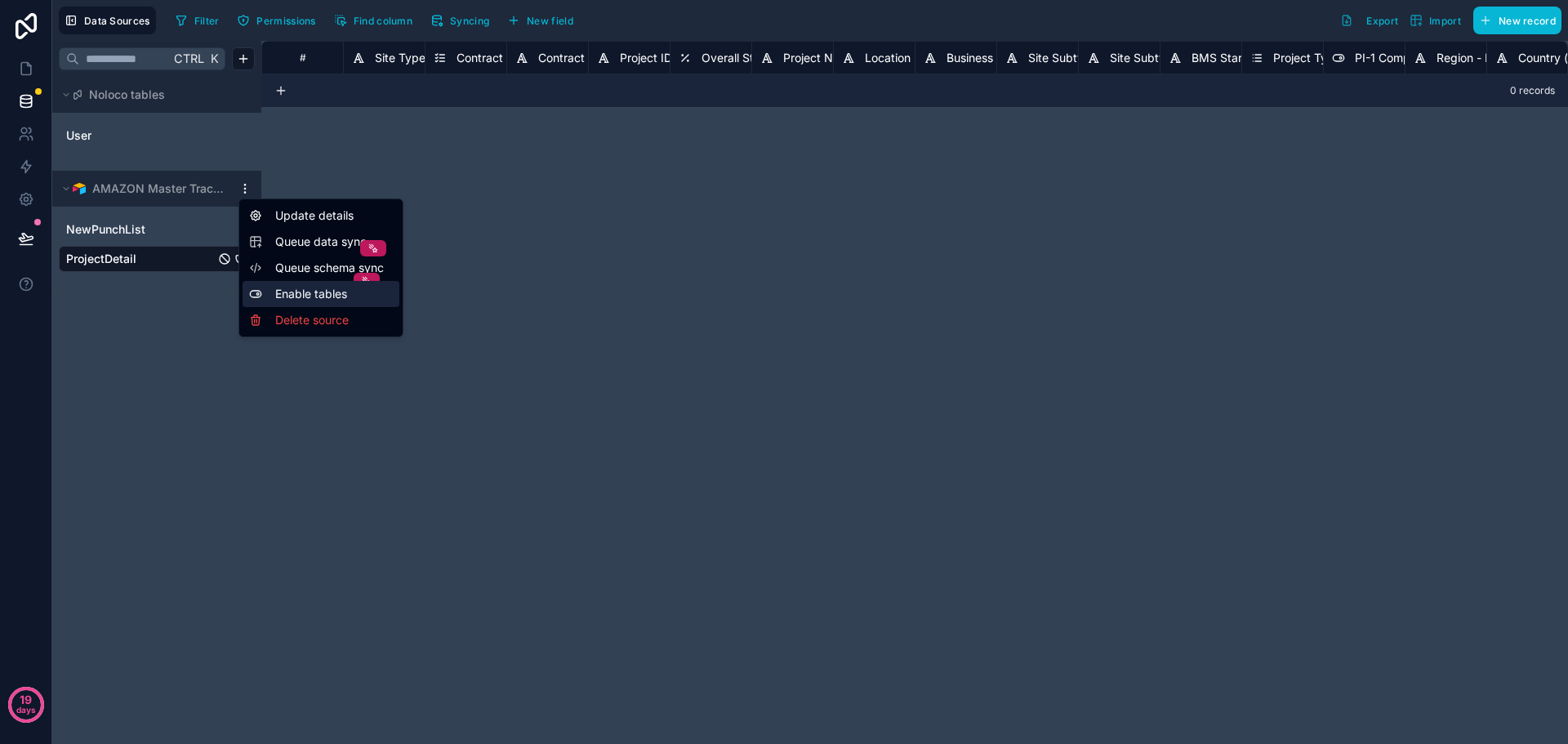
click at [315, 293] on div "Enable tables" at bounding box center [321, 294] width 156 height 26
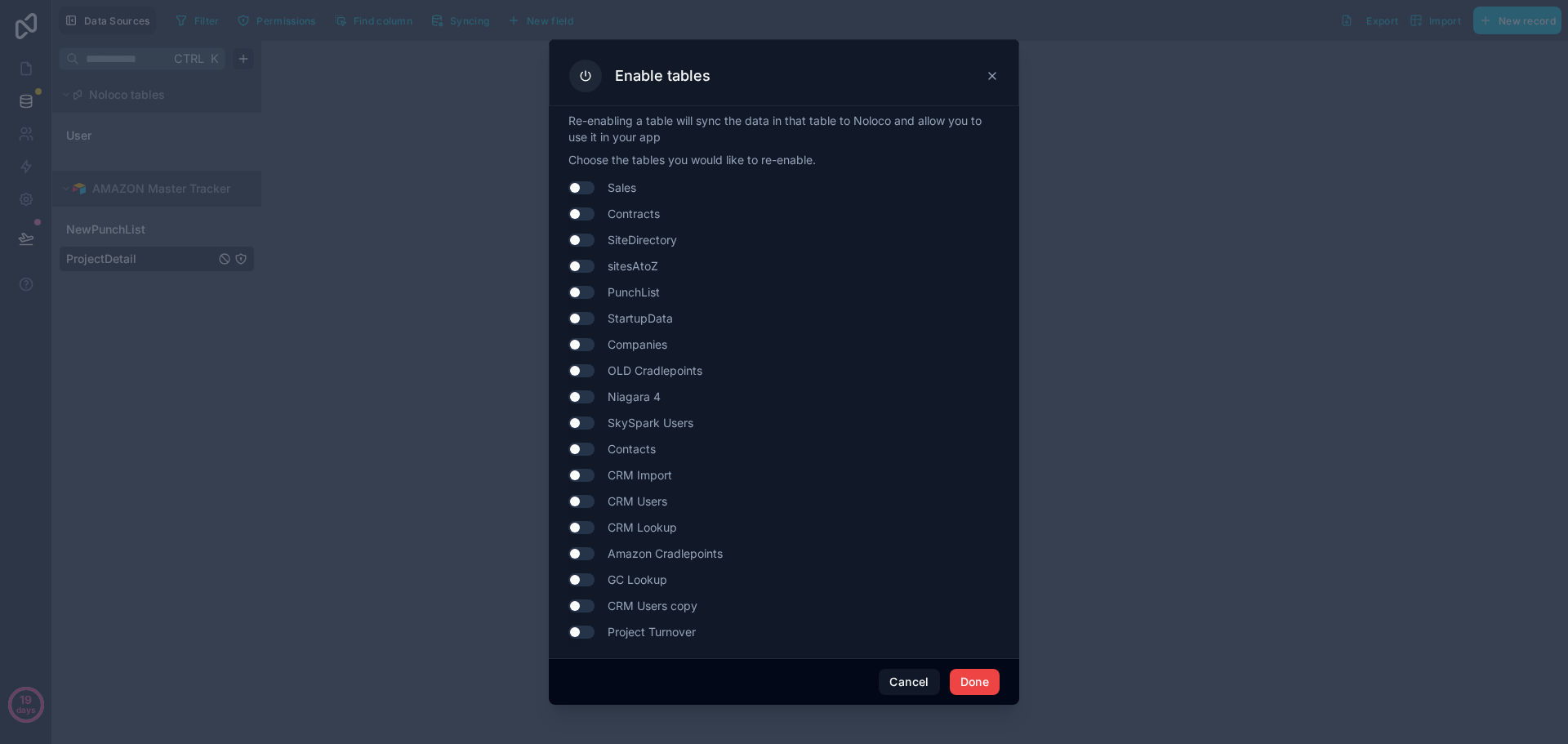
click at [991, 79] on icon at bounding box center [992, 75] width 13 height 13
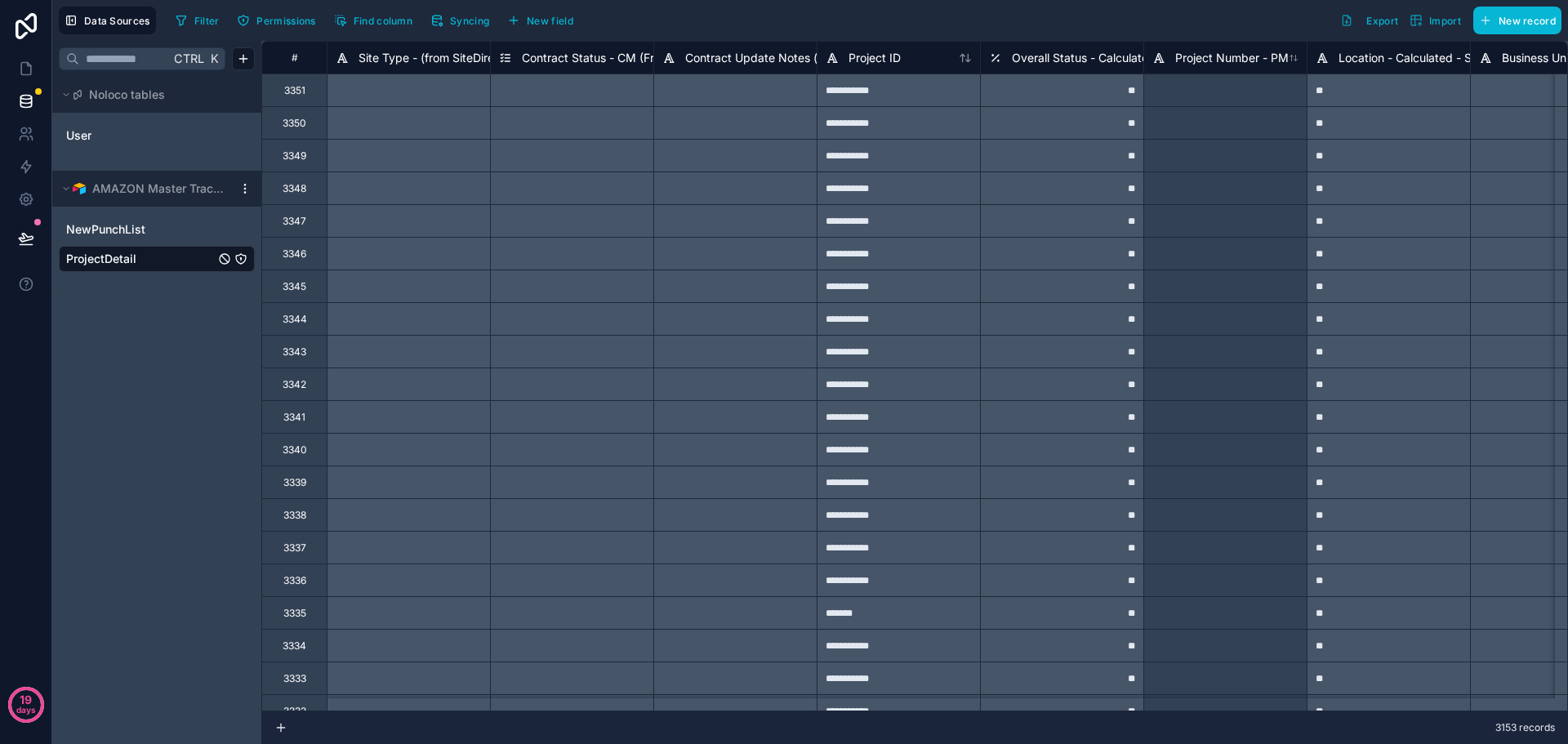
click at [241, 192] on html "**********" at bounding box center [784, 372] width 1568 height 744
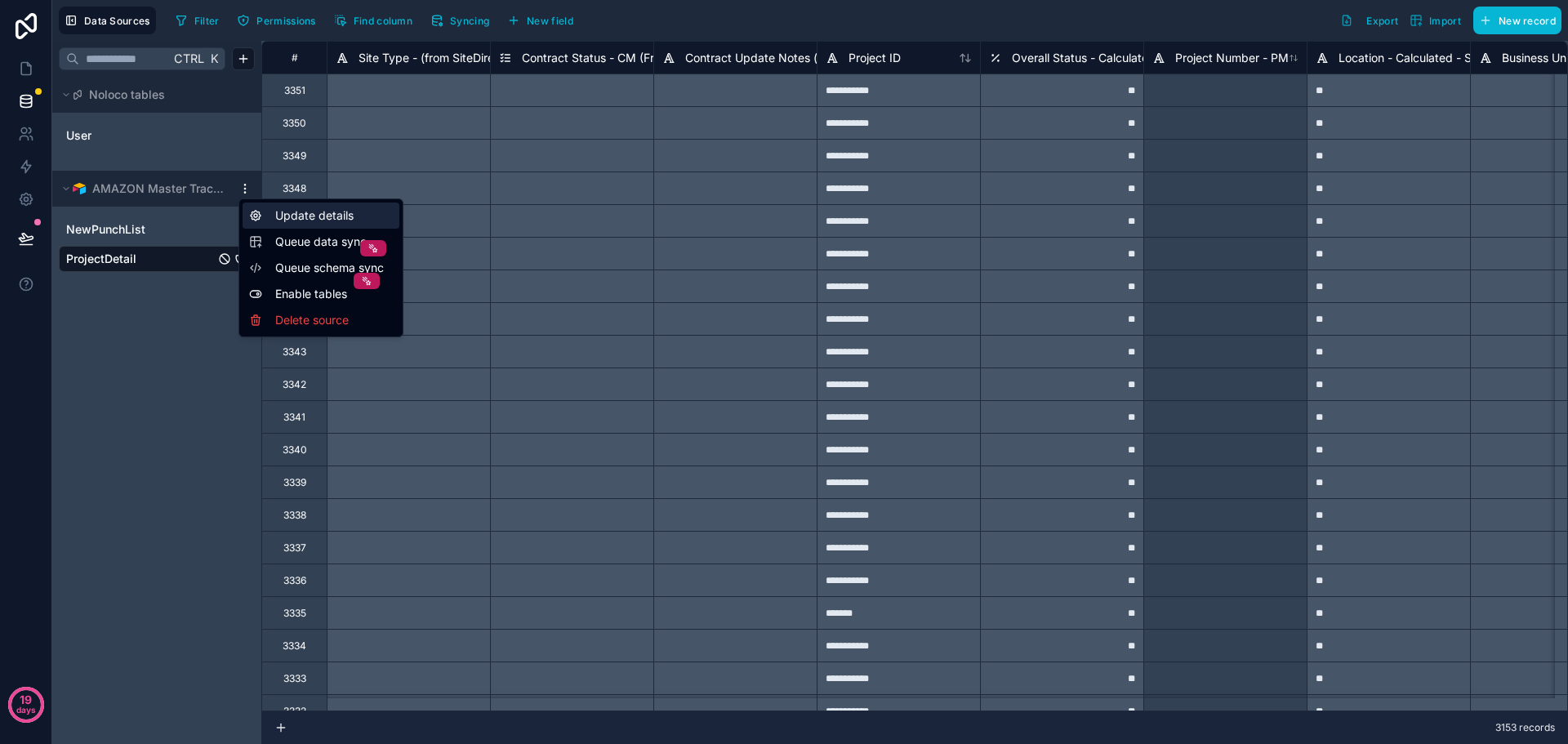
click at [296, 211] on div "Update details" at bounding box center [321, 216] width 156 height 26
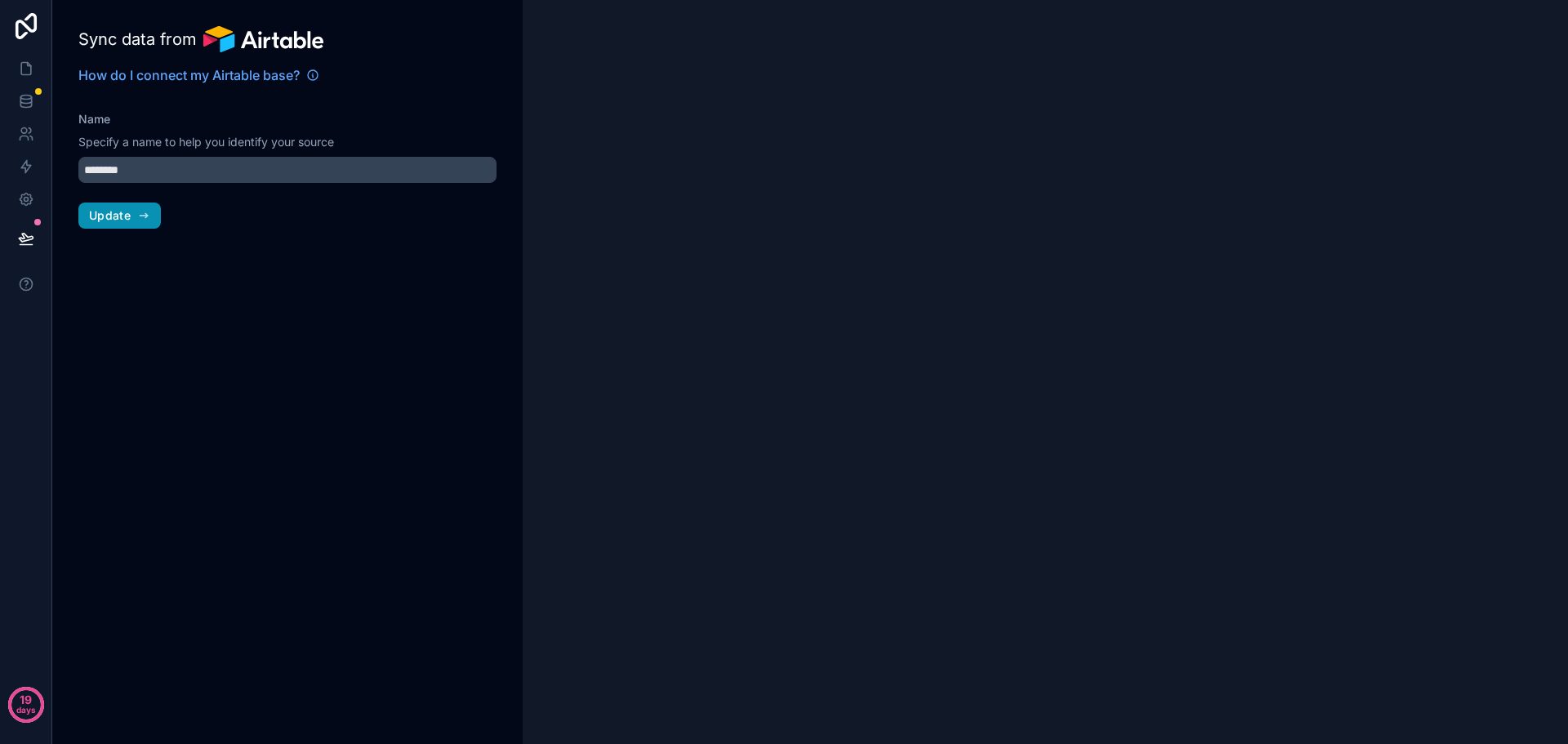
type input "**********"
click at [31, 63] on icon at bounding box center [26, 68] width 16 height 16
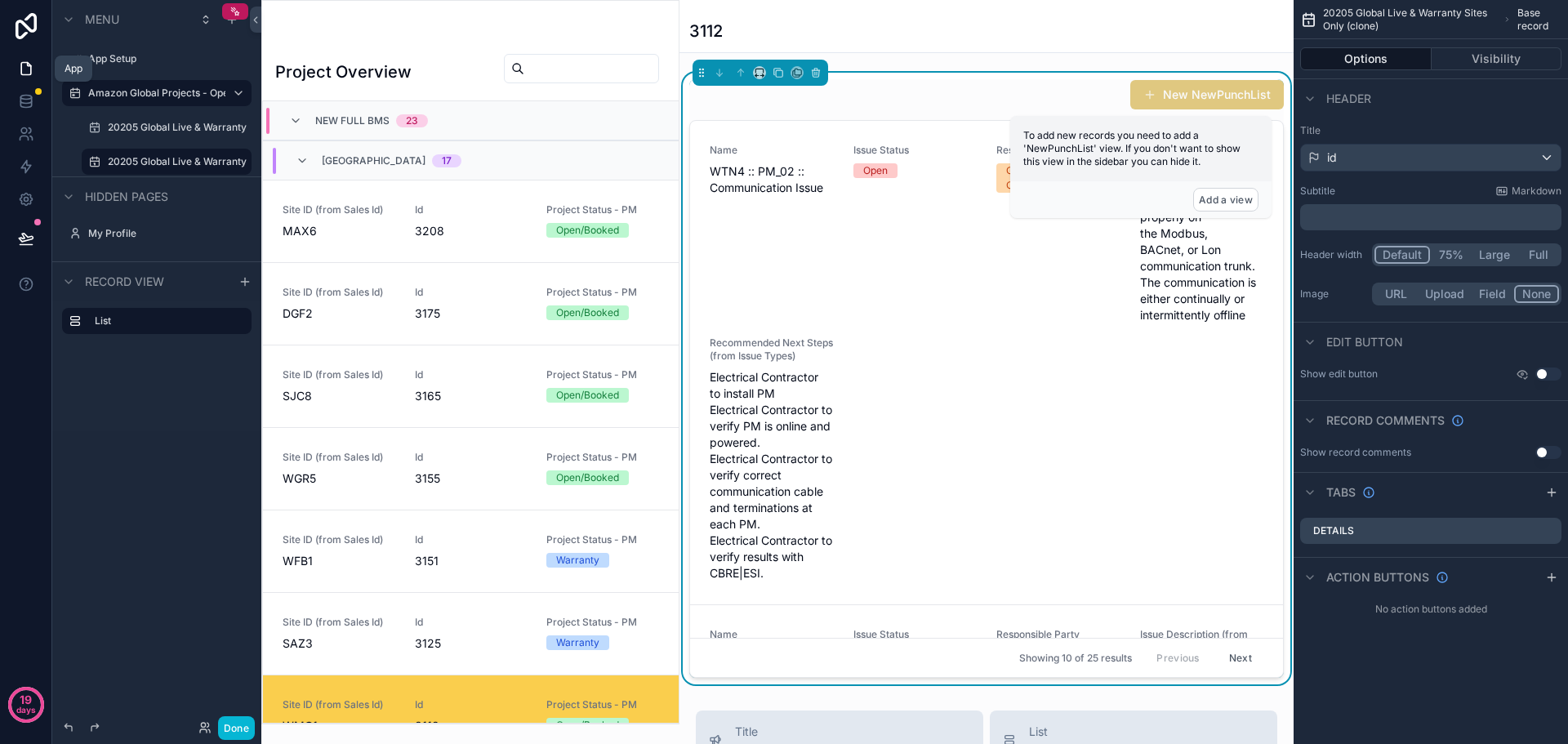
scroll to position [573, 0]
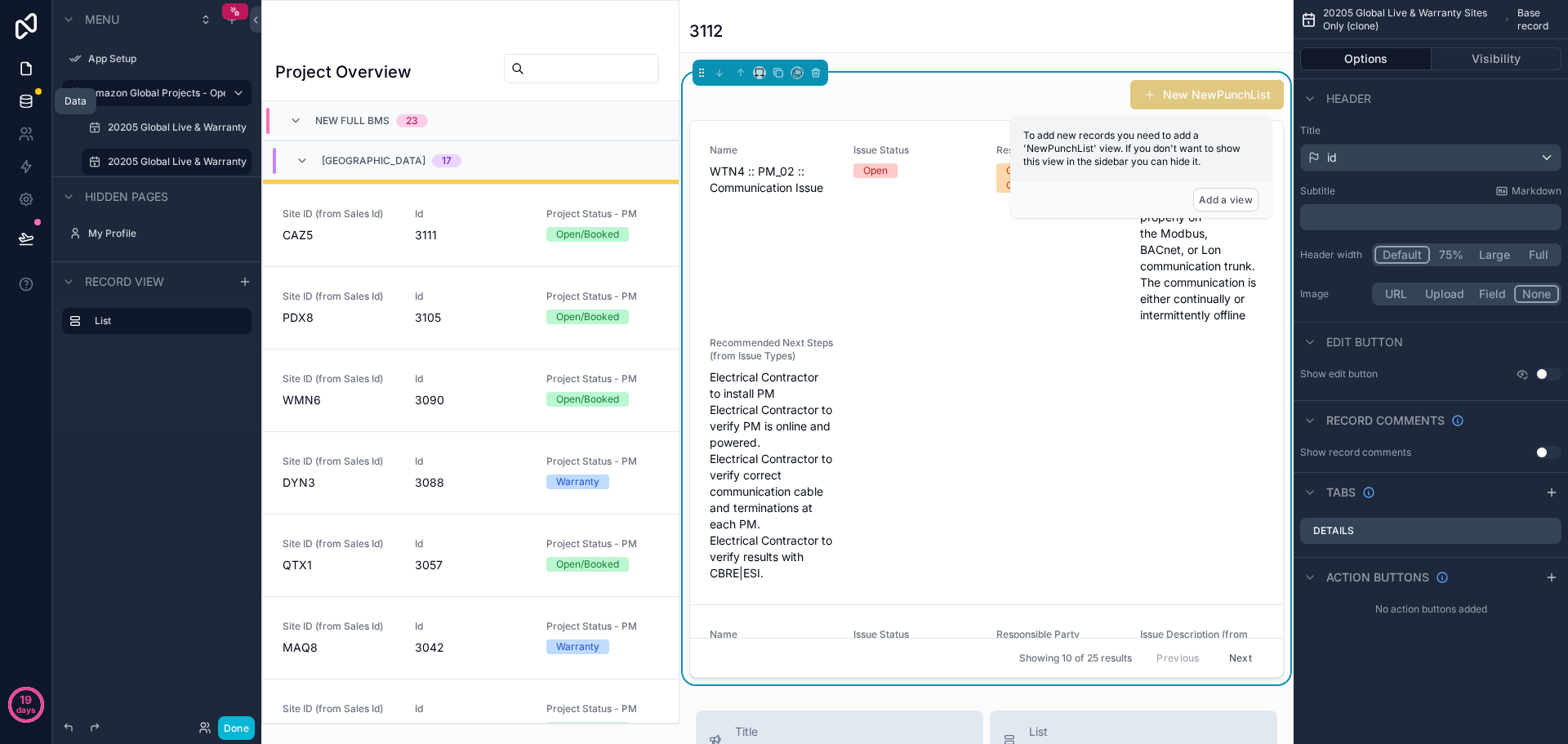
click at [30, 106] on icon at bounding box center [26, 104] width 11 height 7
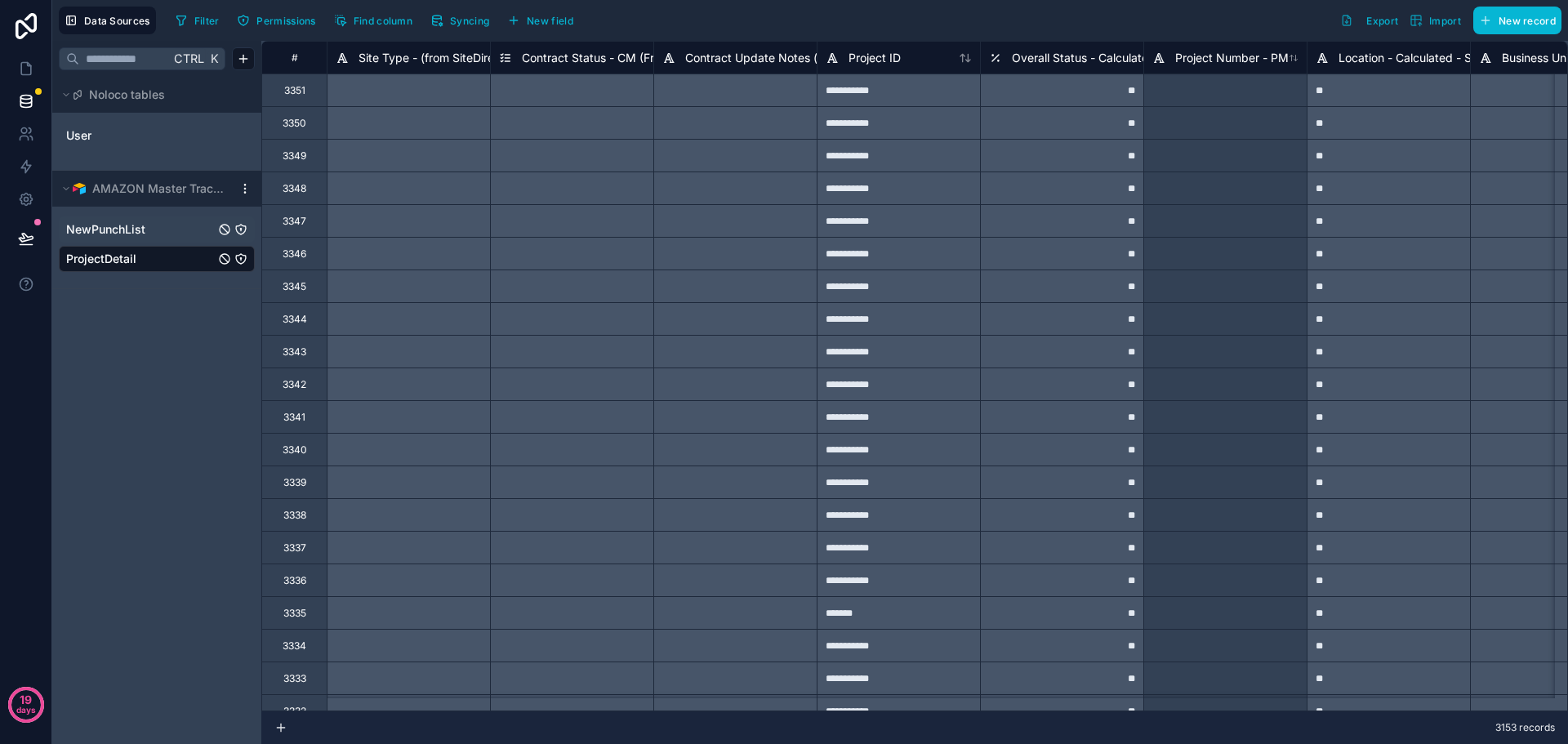
click at [119, 228] on span "NewPunchList" at bounding box center [106, 230] width 79 height 16
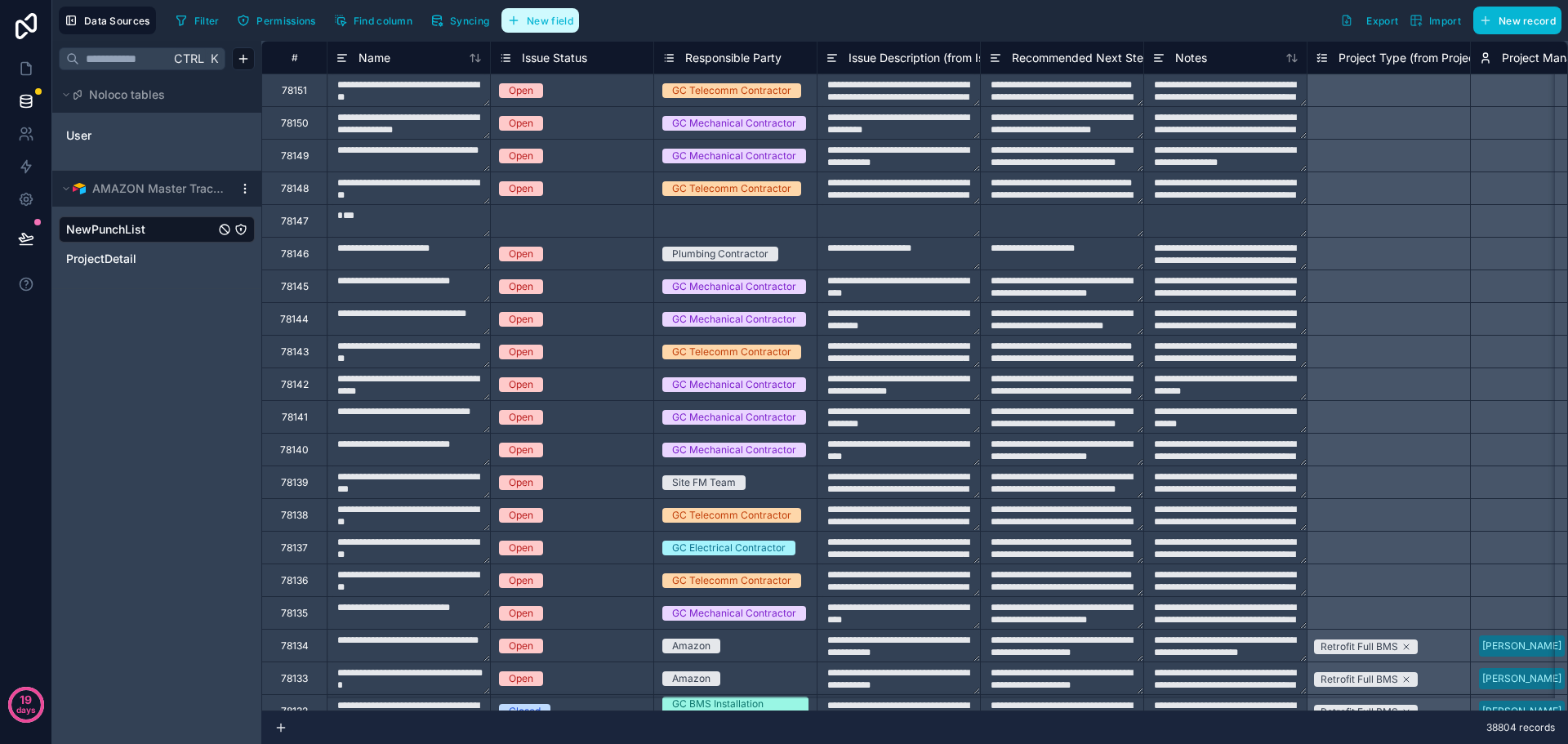
click at [564, 23] on span "New field" at bounding box center [549, 21] width 47 height 12
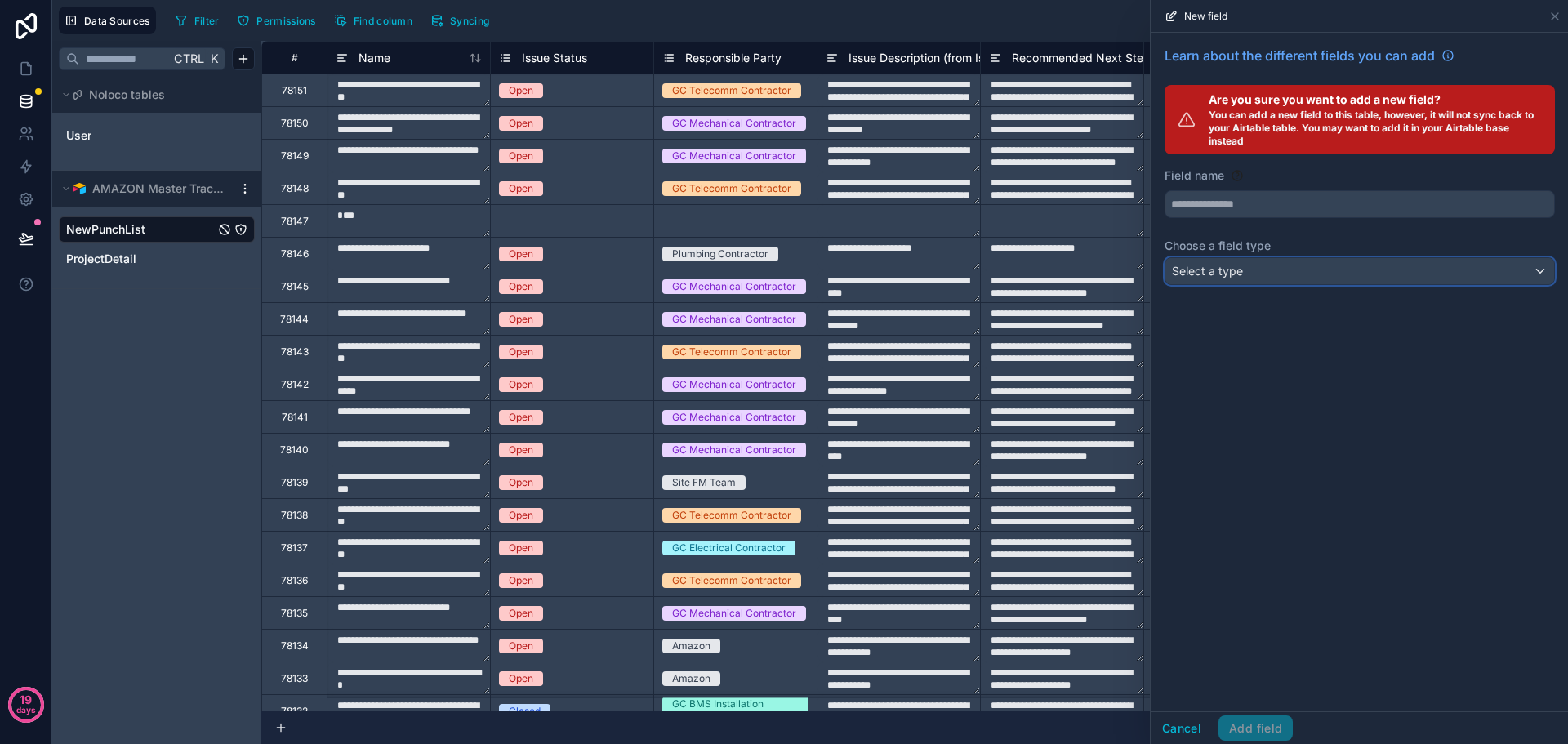
click at [1276, 278] on div "Select a type" at bounding box center [1359, 271] width 389 height 26
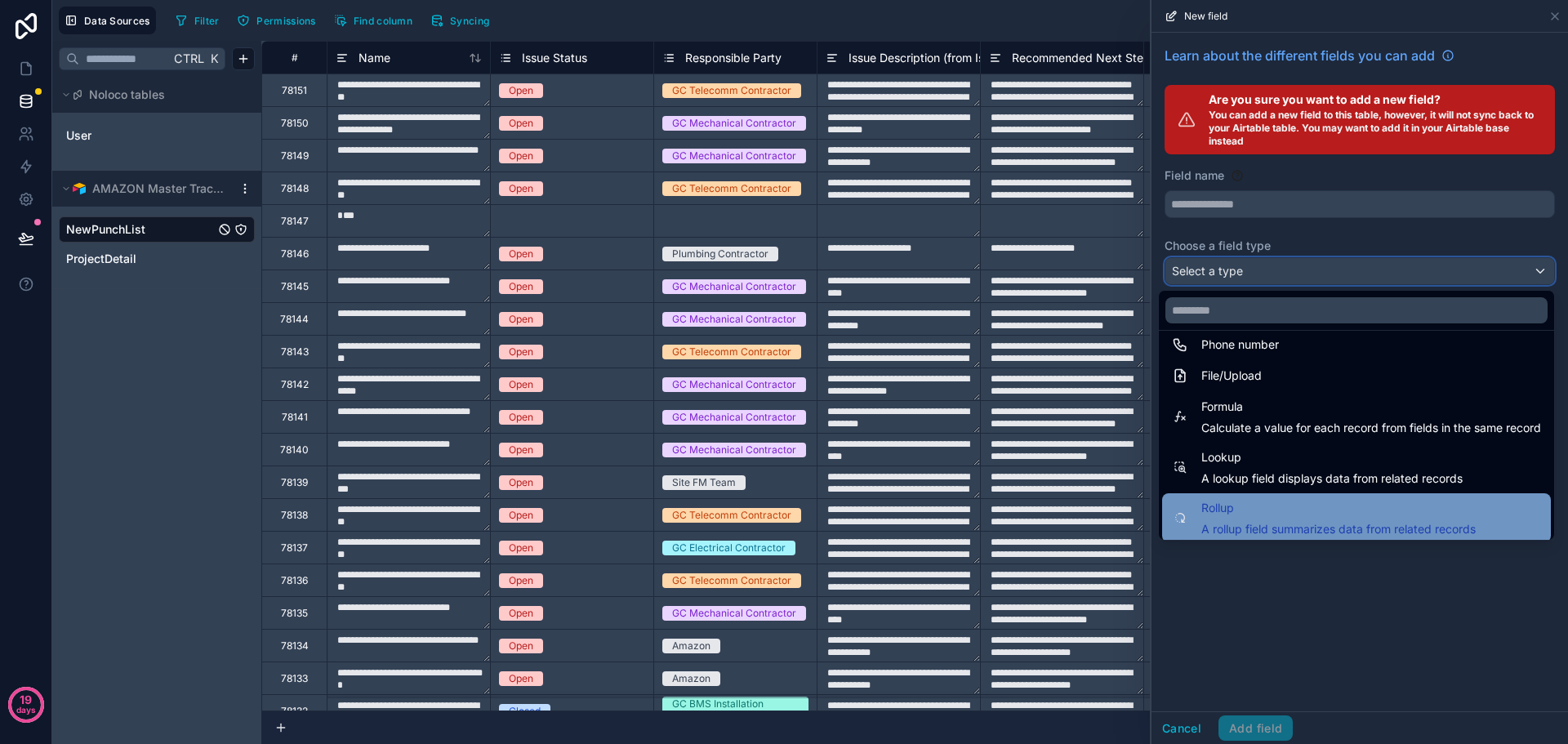
scroll to position [422, 0]
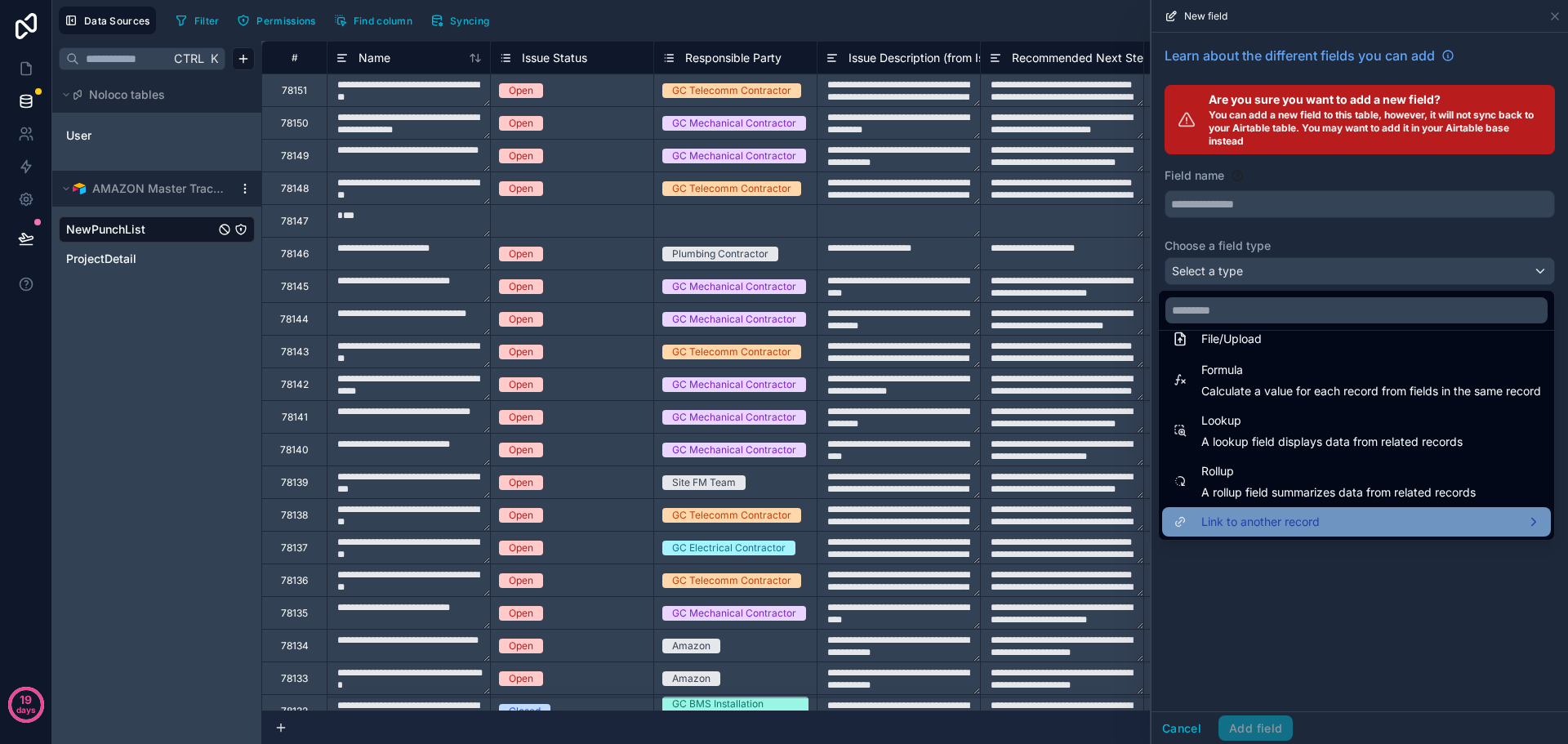
click at [1285, 524] on span "Link to another record" at bounding box center [1261, 521] width 119 height 20
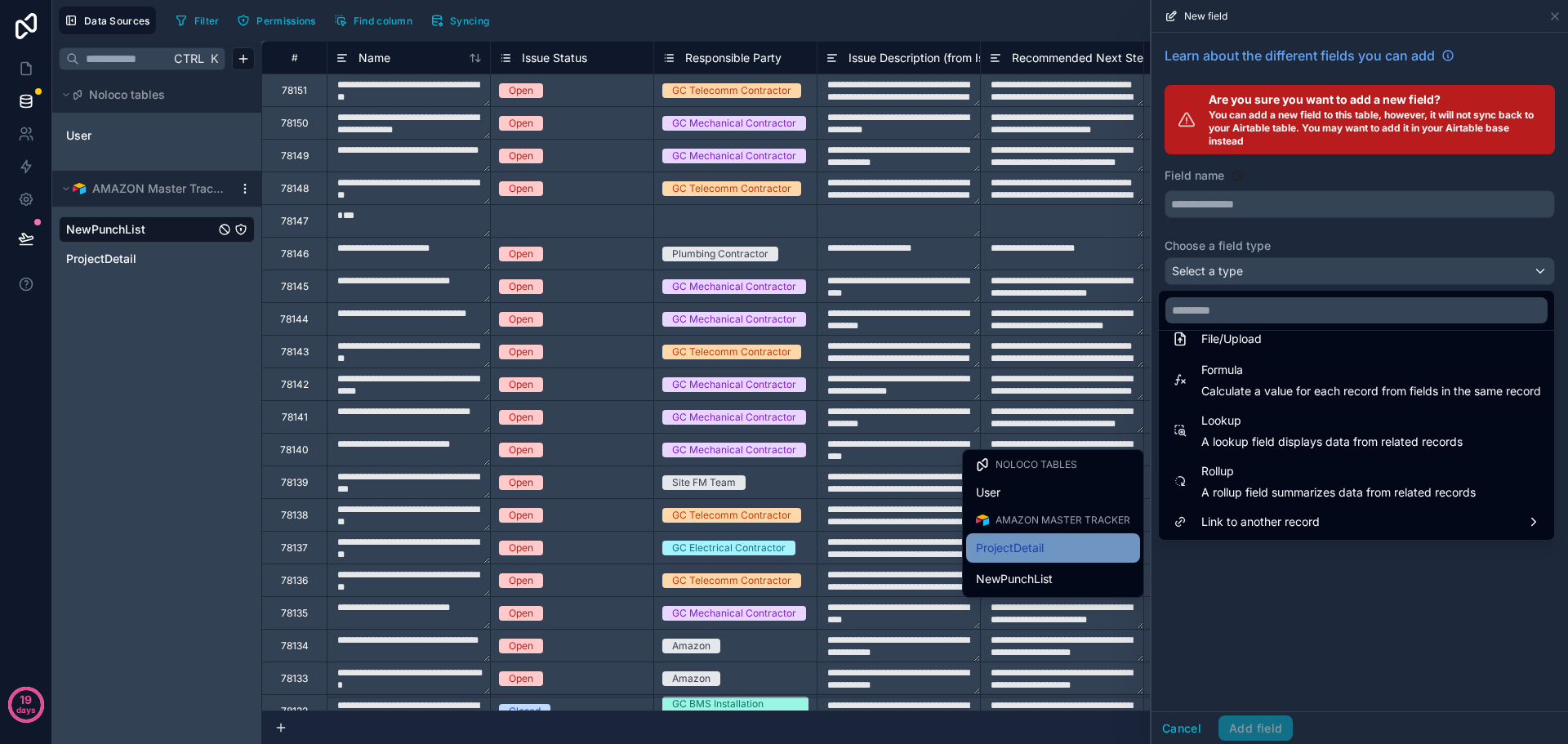
click at [1043, 553] on span "ProjectDetail" at bounding box center [1010, 548] width 67 height 20
type input "**********"
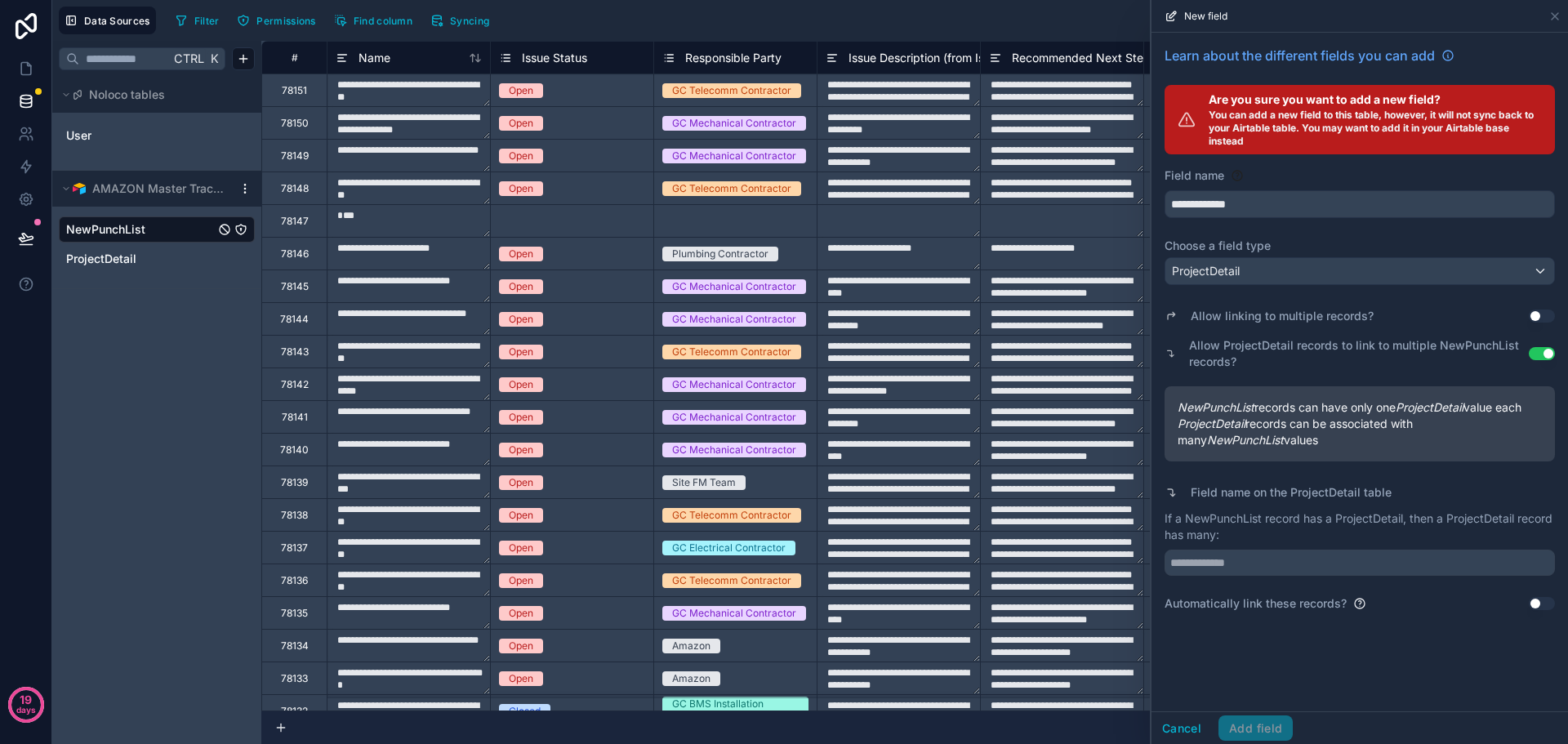
click at [1536, 597] on button "Use setting" at bounding box center [1541, 603] width 26 height 13
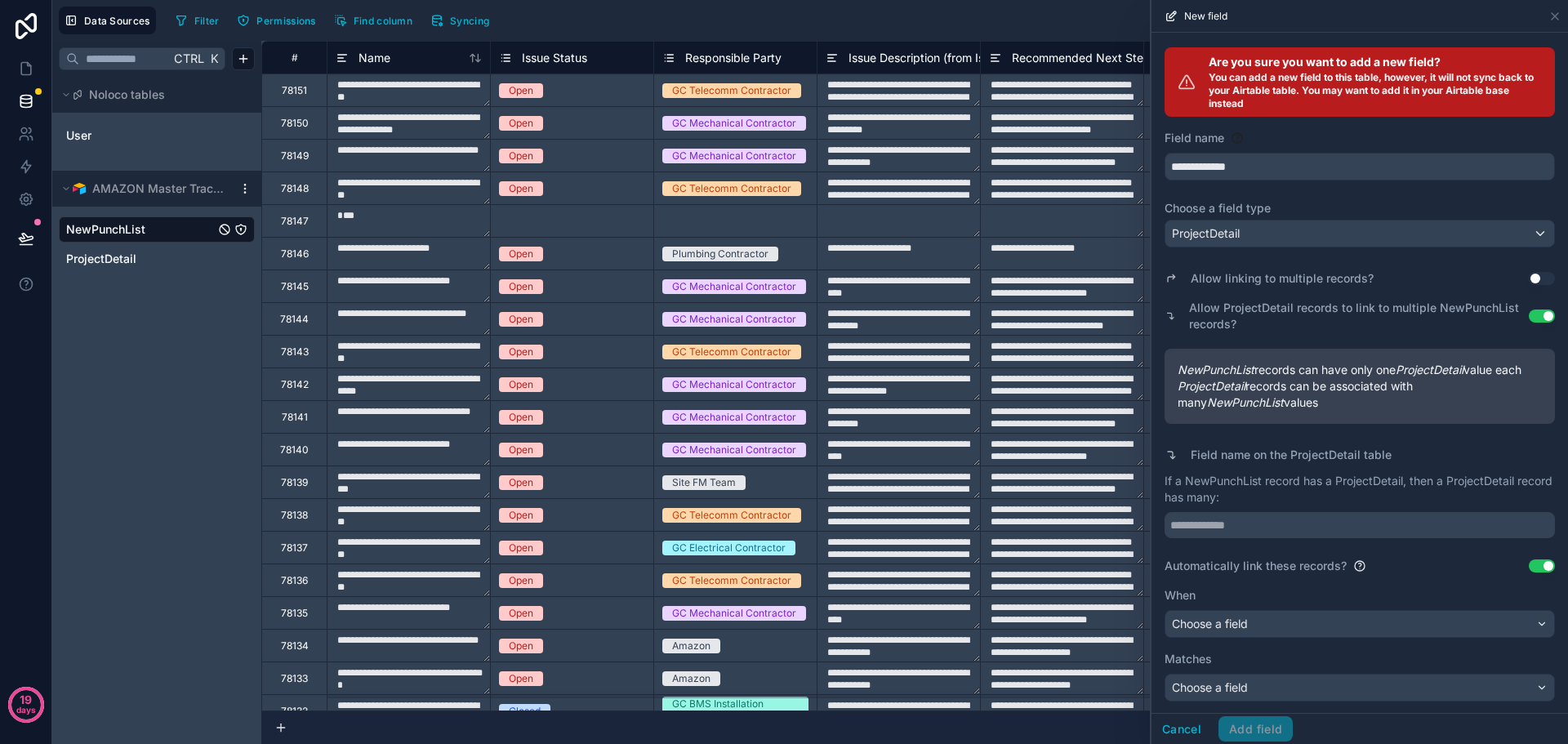
scroll to position [54, 0]
click at [1354, 623] on div "Choose a field" at bounding box center [1359, 621] width 389 height 26
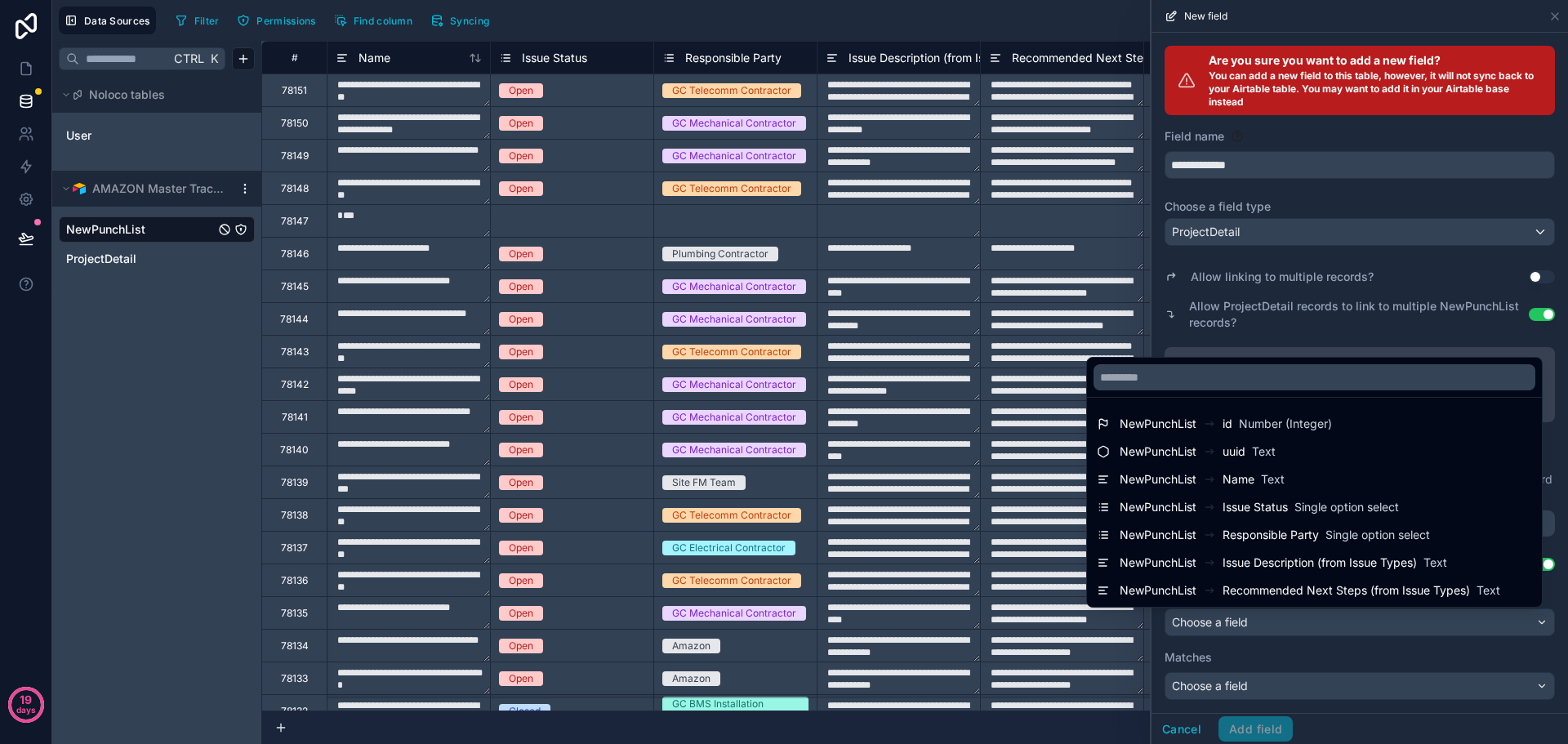
click at [1354, 623] on div at bounding box center [1359, 372] width 417 height 744
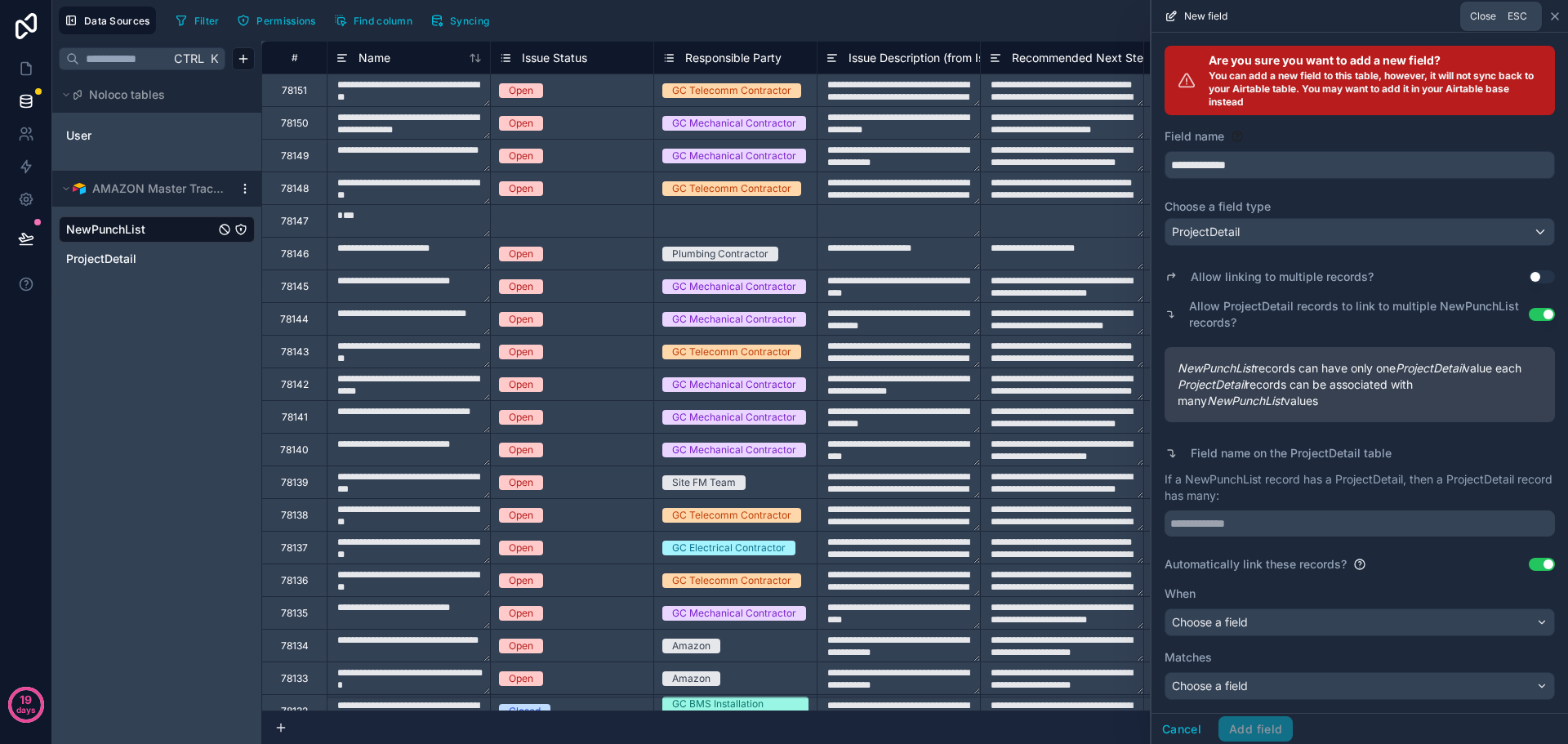
click at [1554, 12] on icon at bounding box center [1554, 16] width 13 height 13
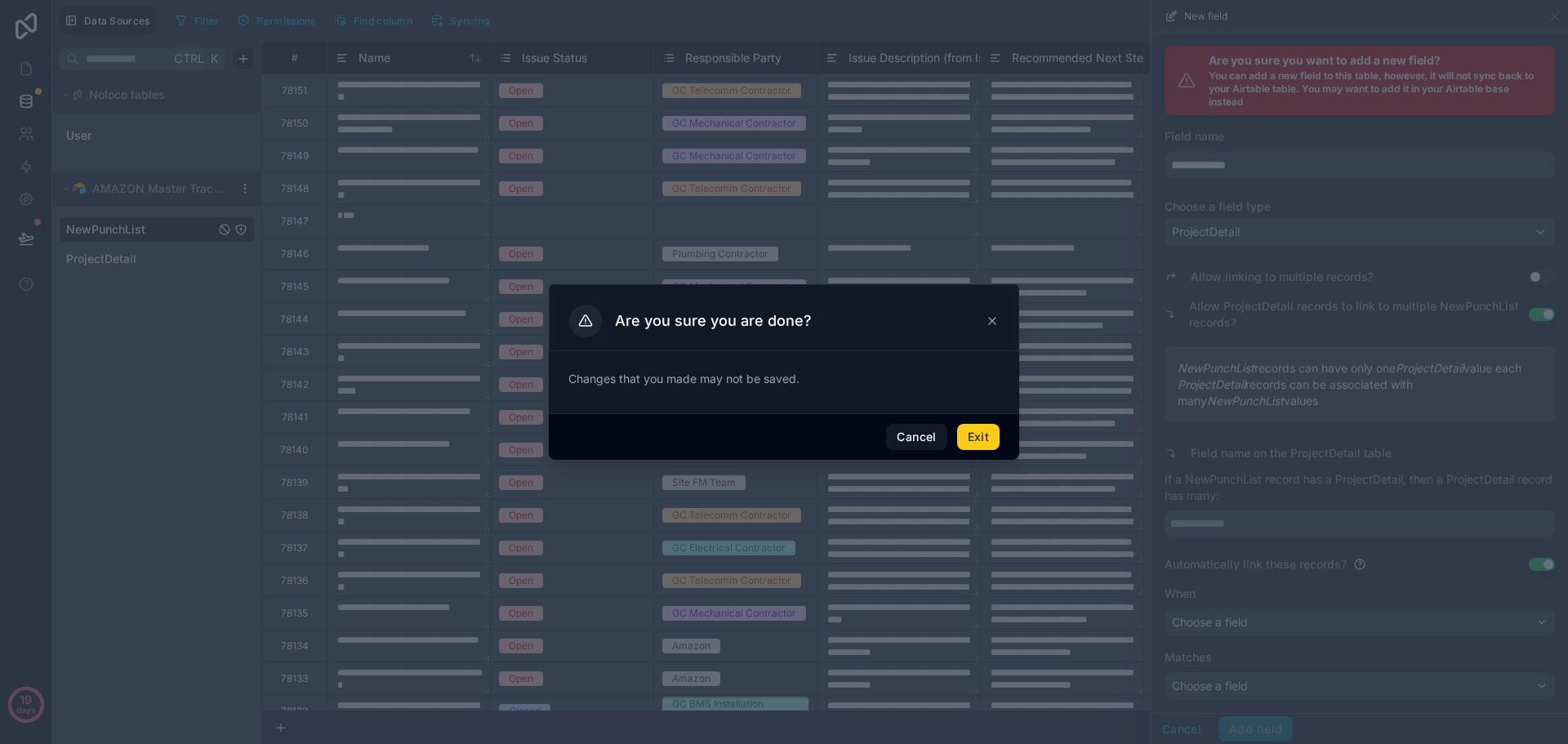
click at [978, 436] on button "Exit" at bounding box center [978, 436] width 43 height 26
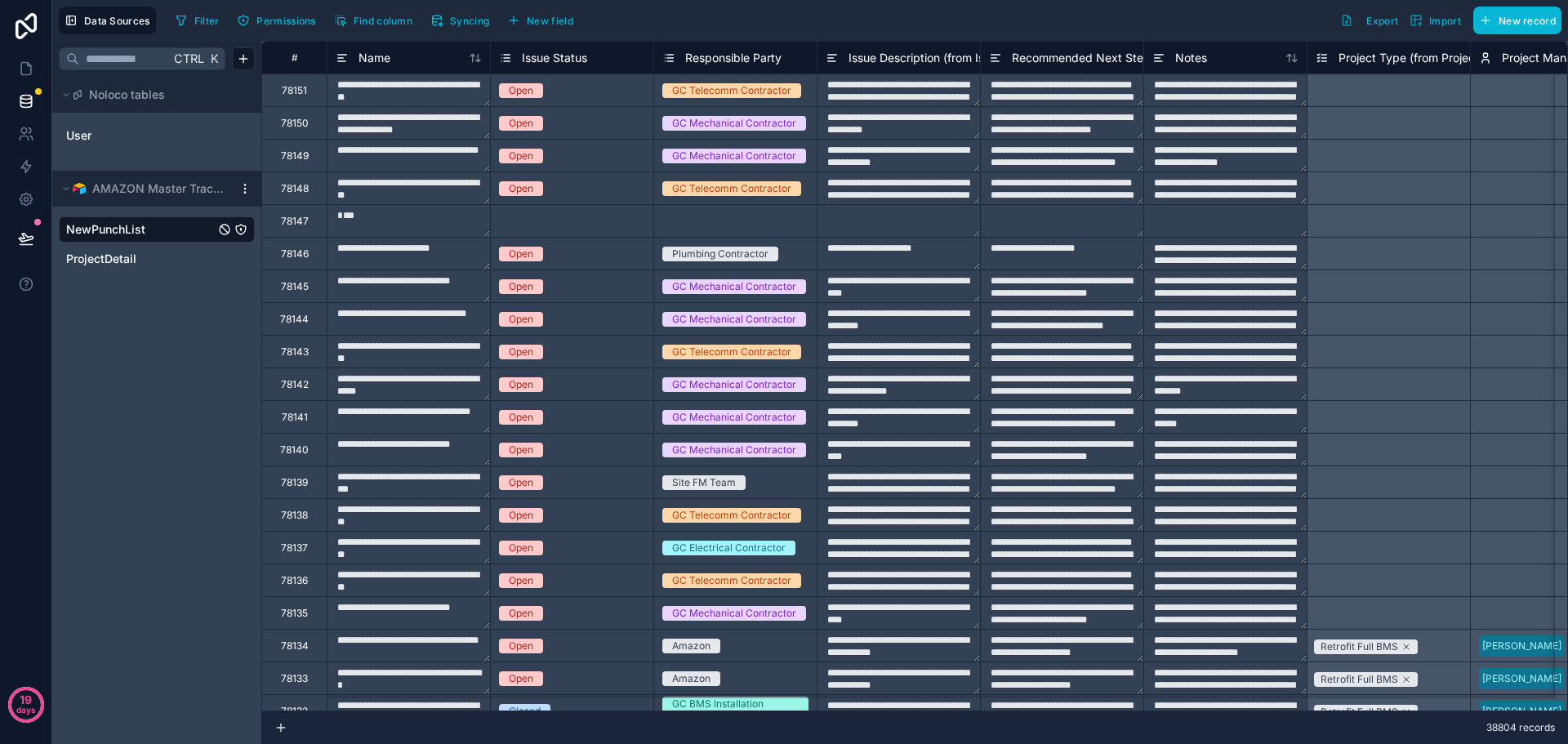
click at [248, 187] on html "**********" at bounding box center [784, 372] width 1568 height 744
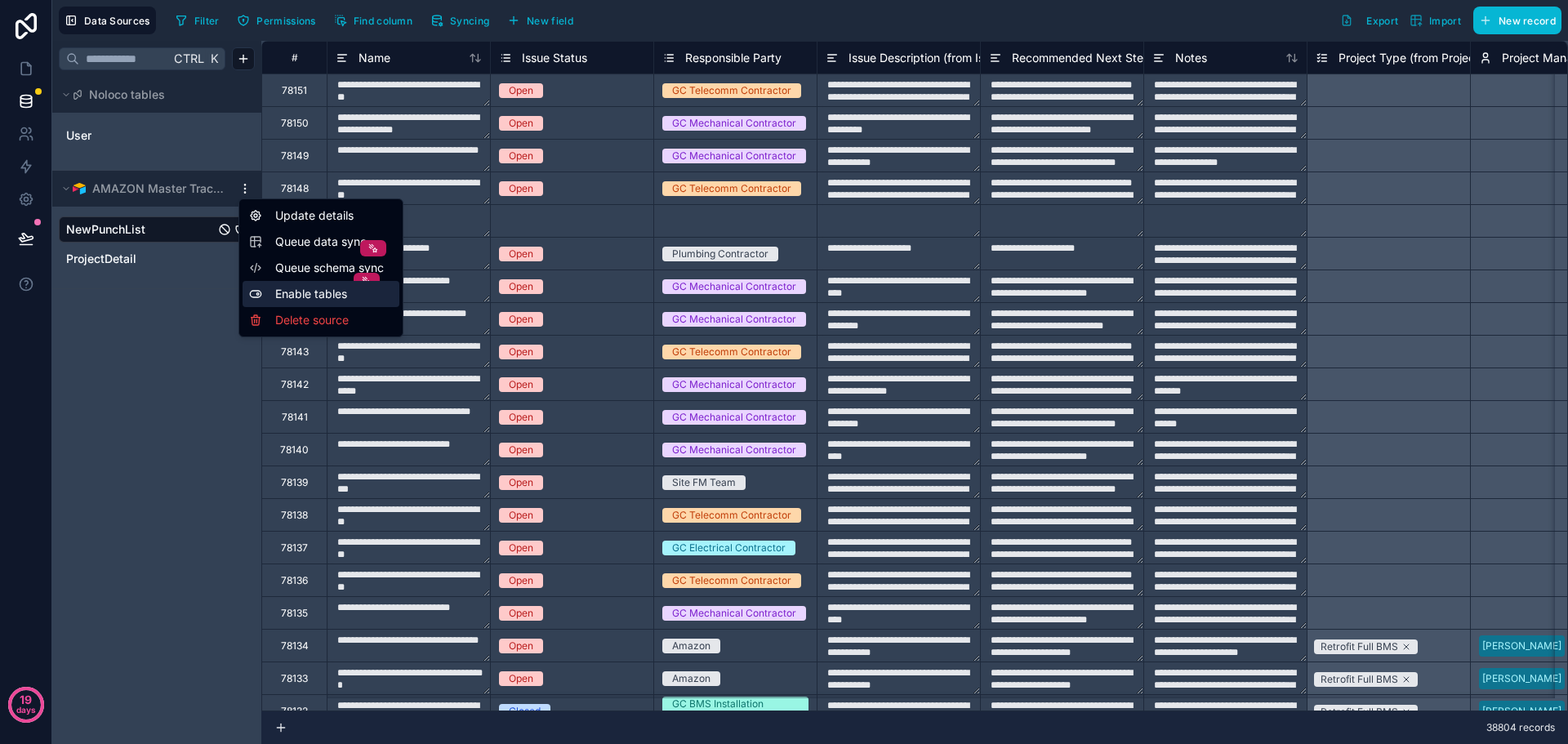
click at [295, 295] on div "Enable tables" at bounding box center [321, 294] width 156 height 26
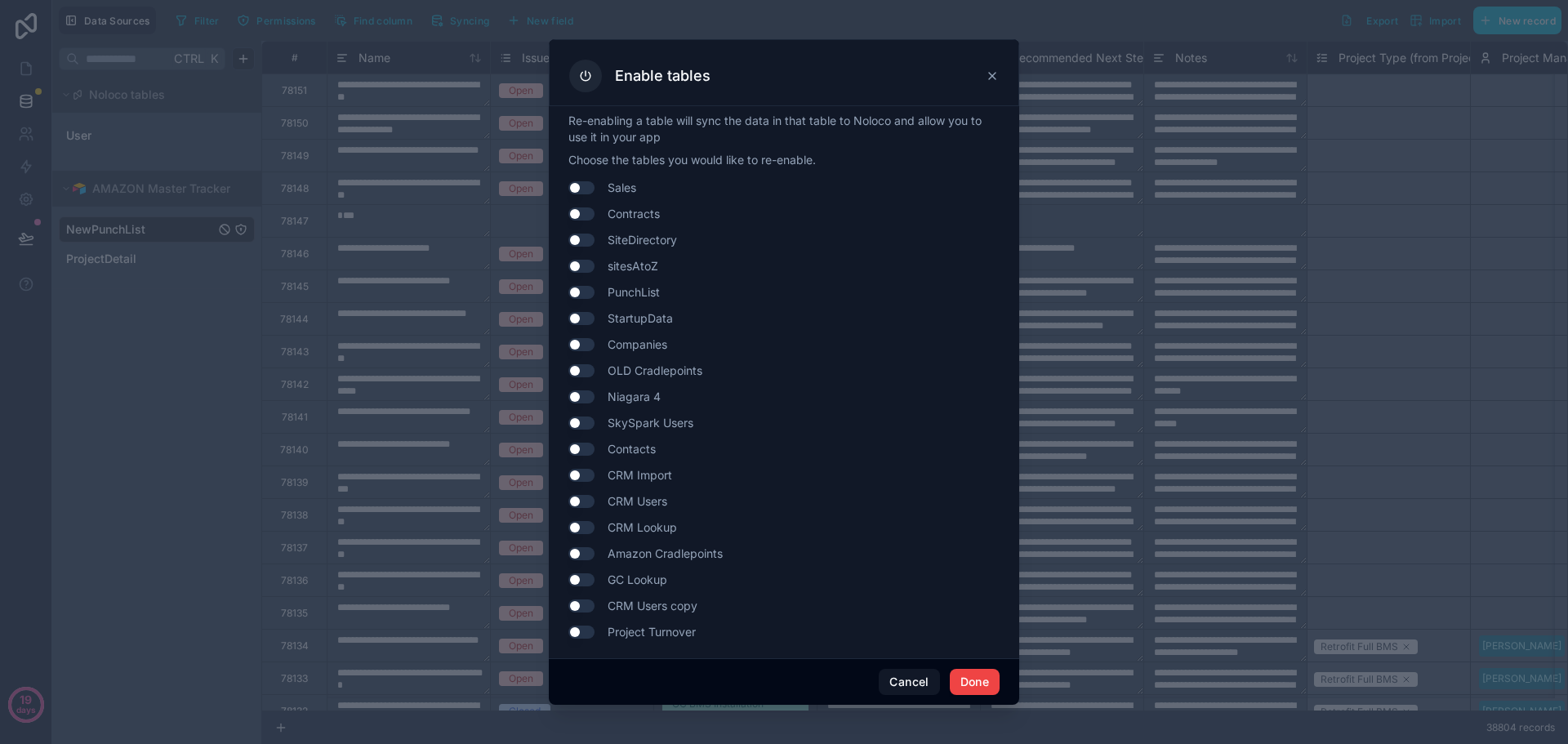
click at [994, 76] on icon at bounding box center [992, 75] width 13 height 13
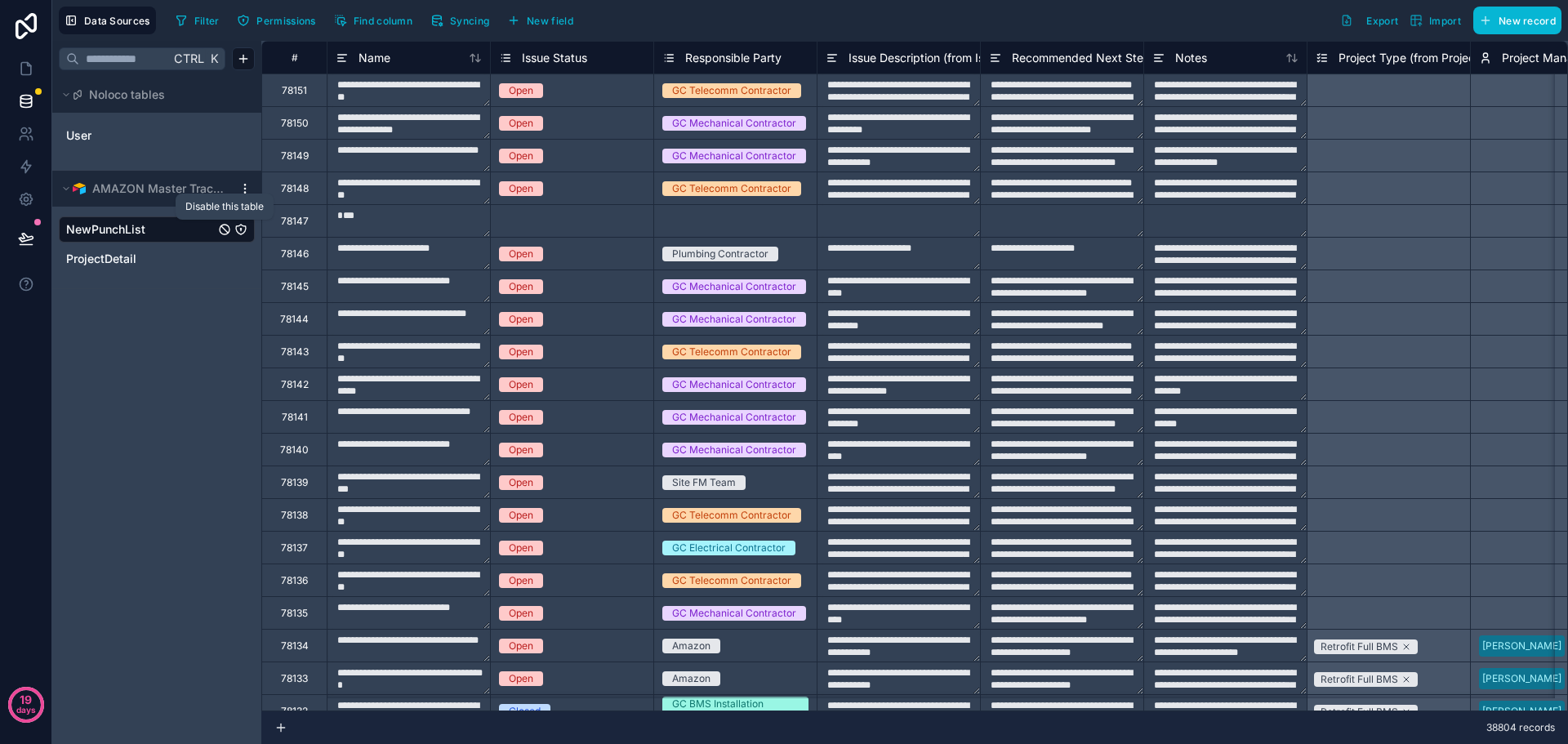
click at [226, 231] on icon "NewPunchList" at bounding box center [225, 230] width 7 height 7
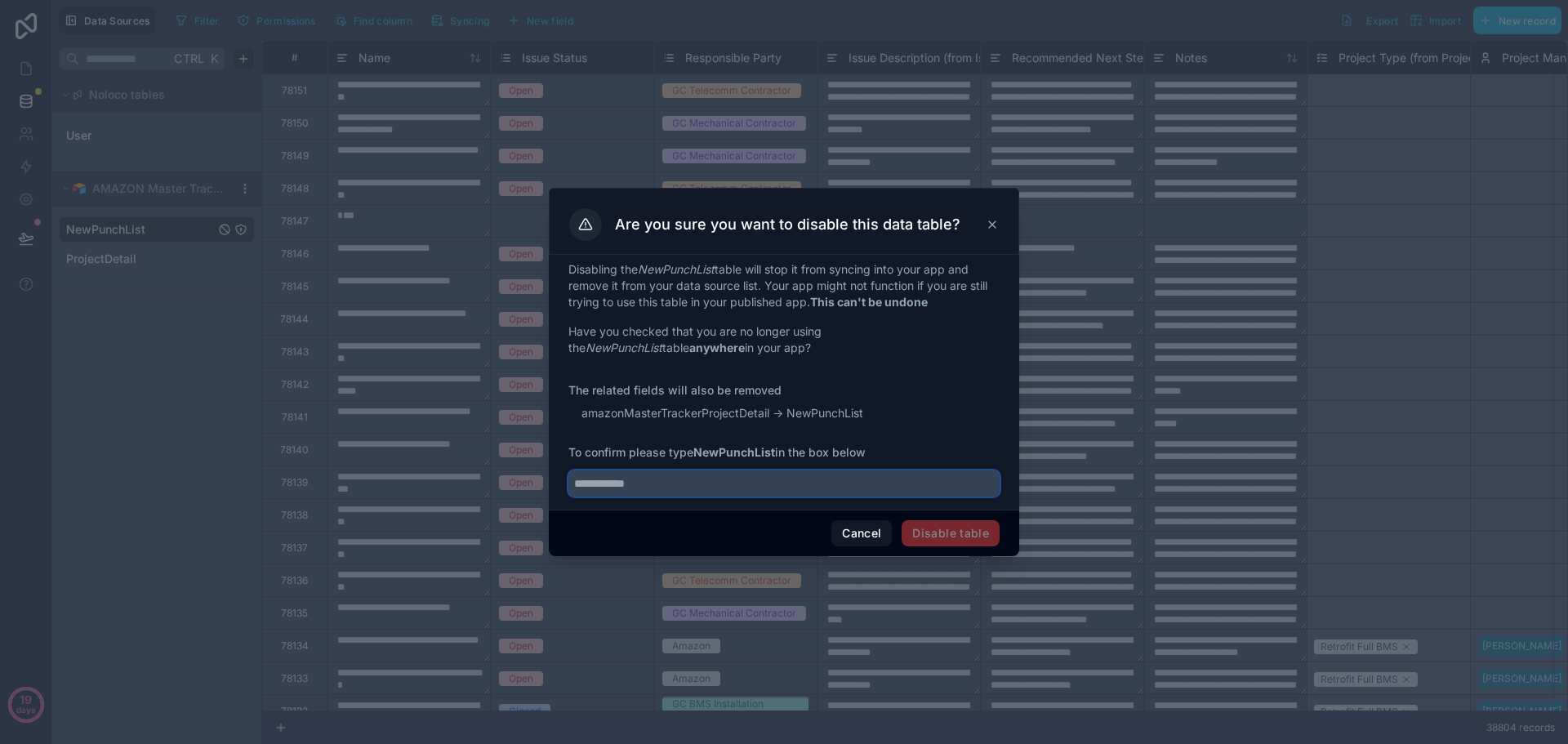
click at [773, 493] on input "text" at bounding box center [784, 483] width 432 height 26
type input "***"
click at [998, 221] on icon at bounding box center [992, 224] width 13 height 13
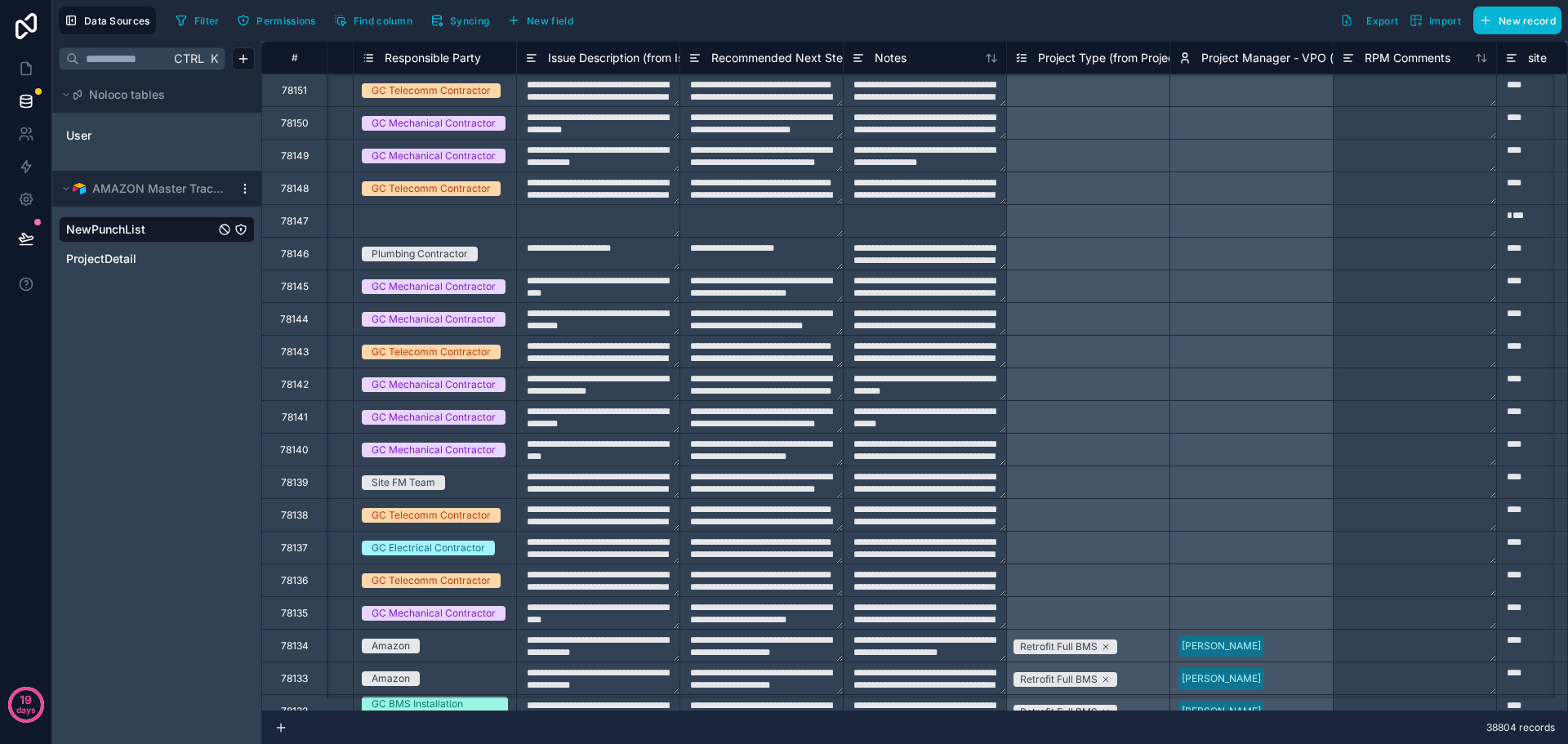
scroll to position [81, 301]
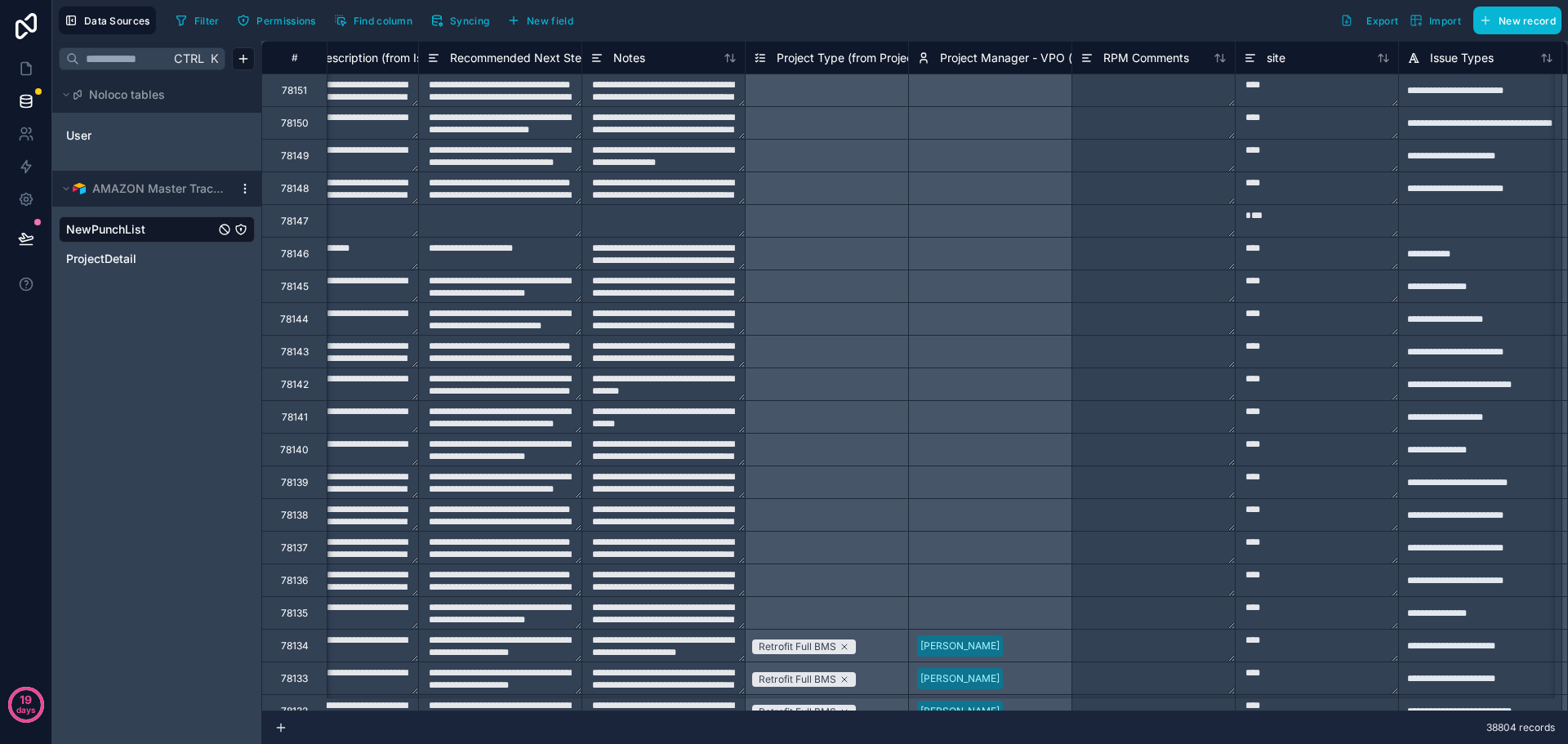
click at [244, 187] on html "**********" at bounding box center [784, 372] width 1568 height 744
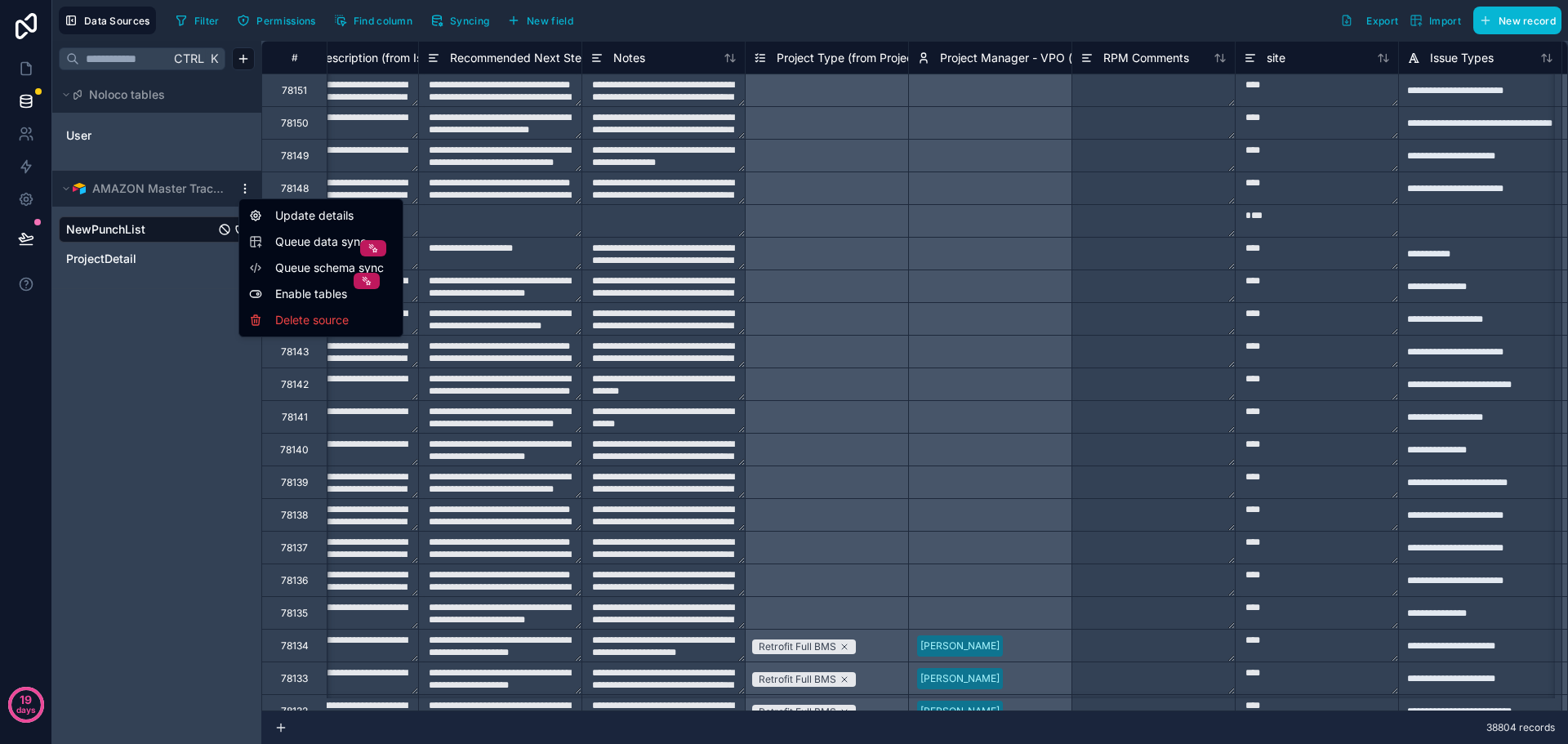
scroll to position [0, 561]
click at [170, 379] on html "**********" at bounding box center [784, 372] width 1568 height 744
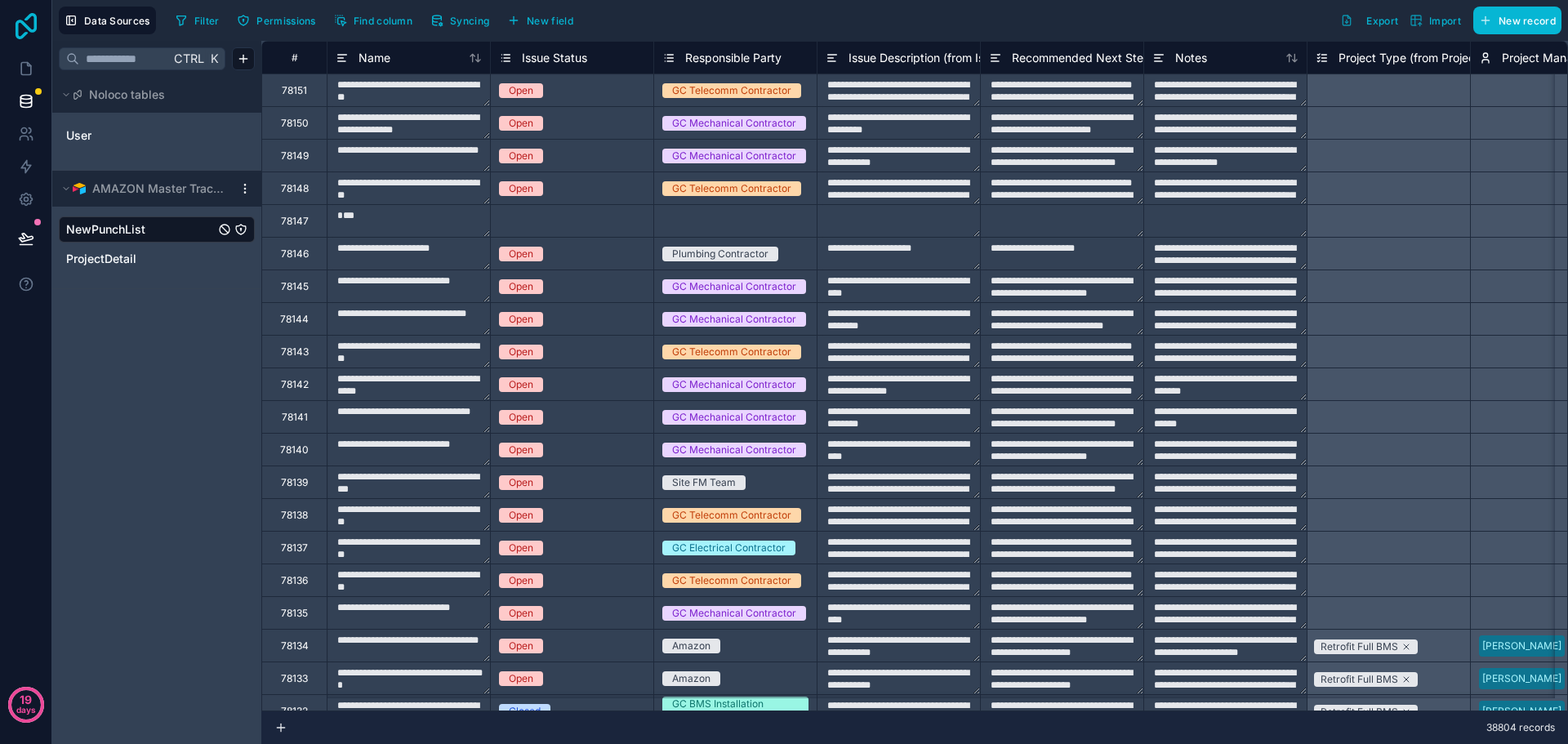
click at [19, 32] on icon at bounding box center [26, 26] width 33 height 26
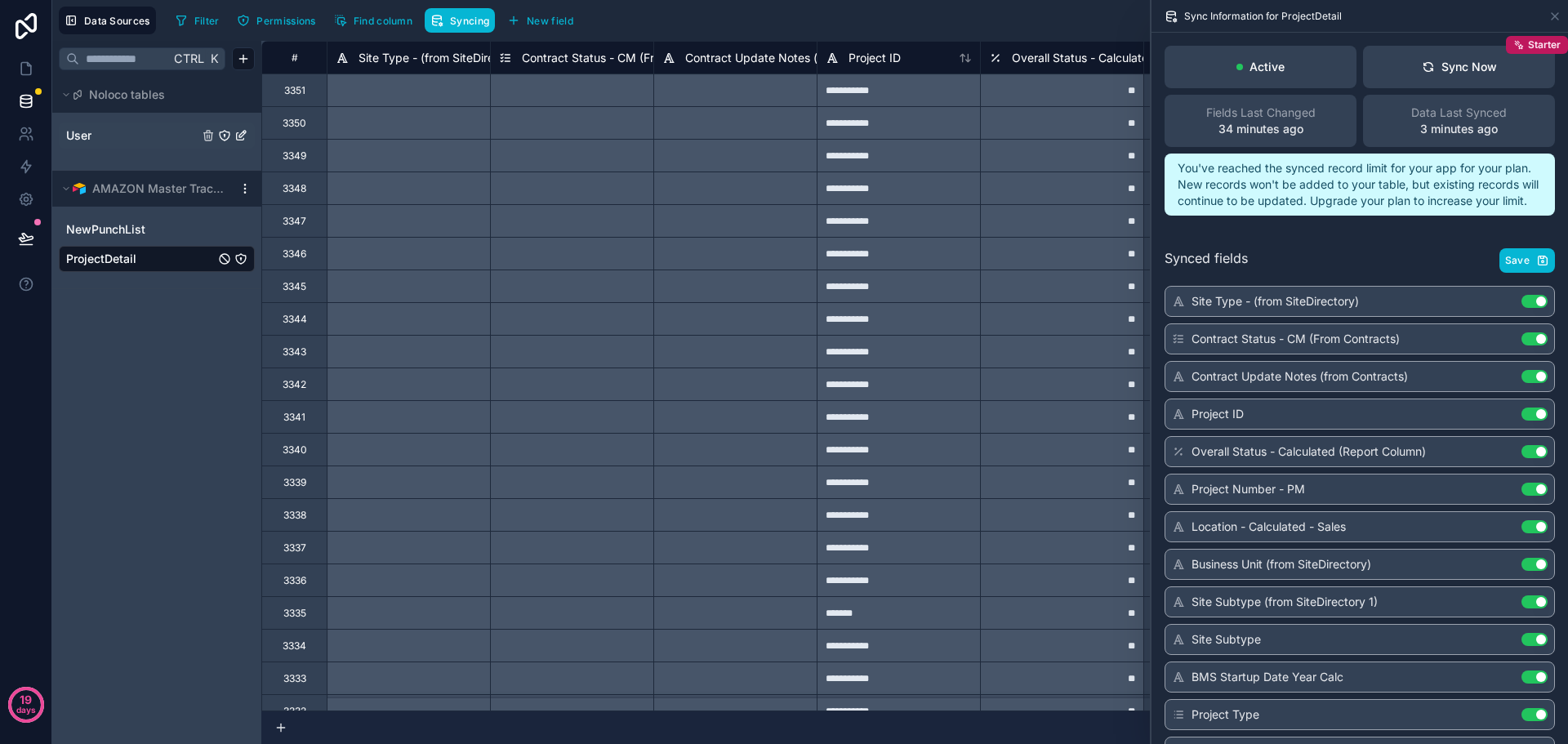
click at [242, 136] on icon "User" at bounding box center [241, 135] width 13 height 13
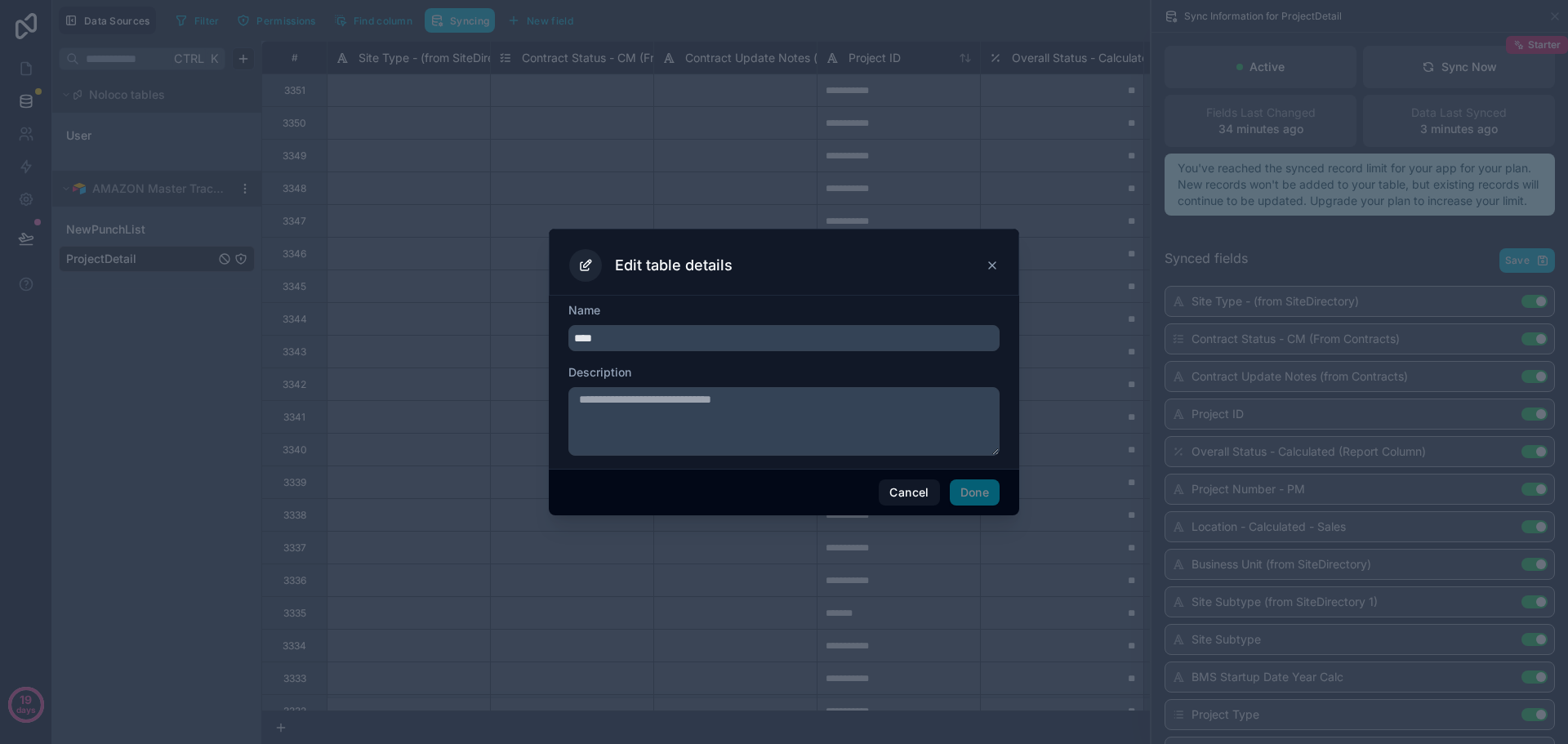
click at [992, 265] on icon at bounding box center [992, 265] width 7 height 7
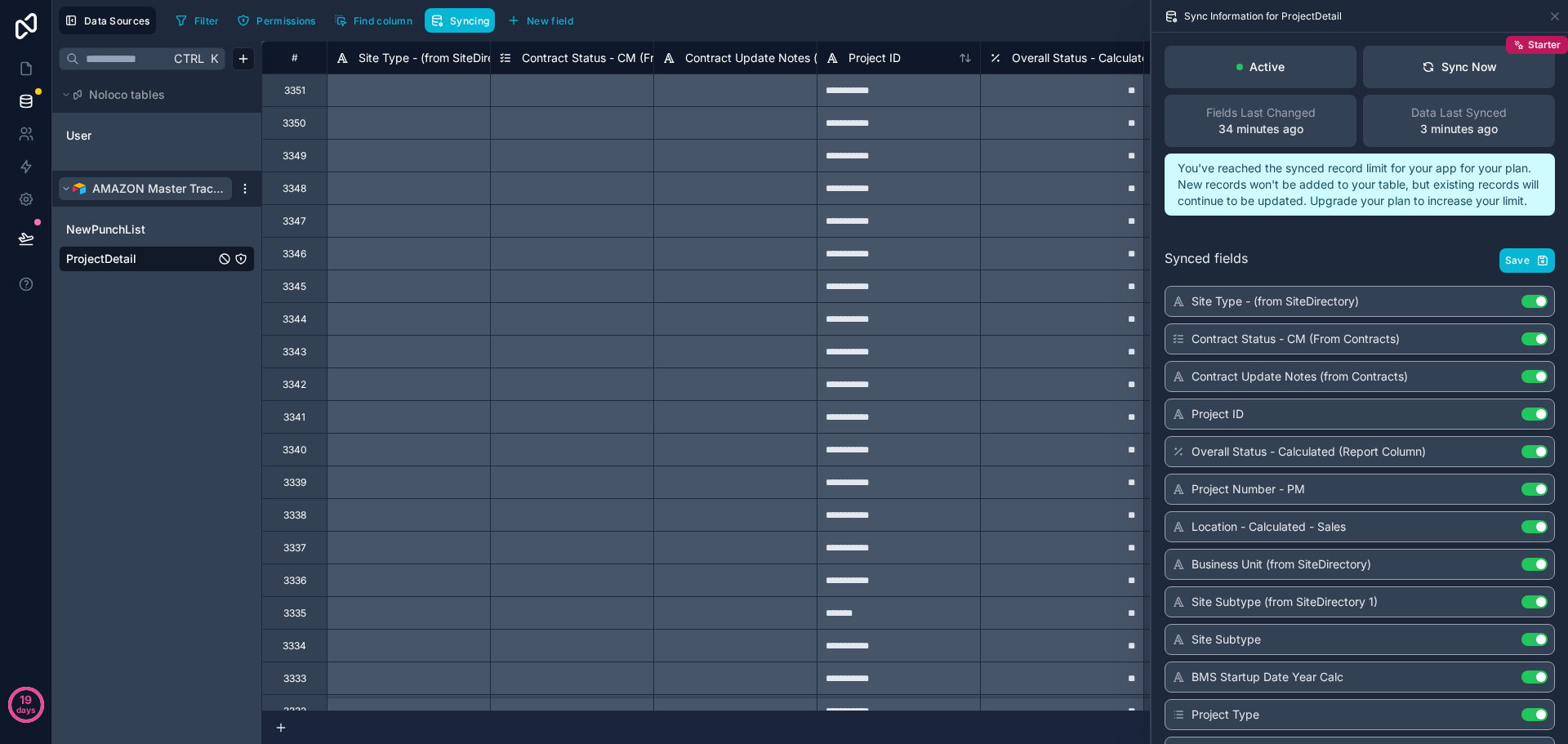
click at [65, 189] on icon at bounding box center [65, 189] width 5 height 2
click at [119, 289] on div "Ctrl K Noloco tables User AMAZON Master Tracker" at bounding box center [156, 392] width 209 height 702
click at [245, 185] on html "**********" at bounding box center [784, 372] width 1568 height 744
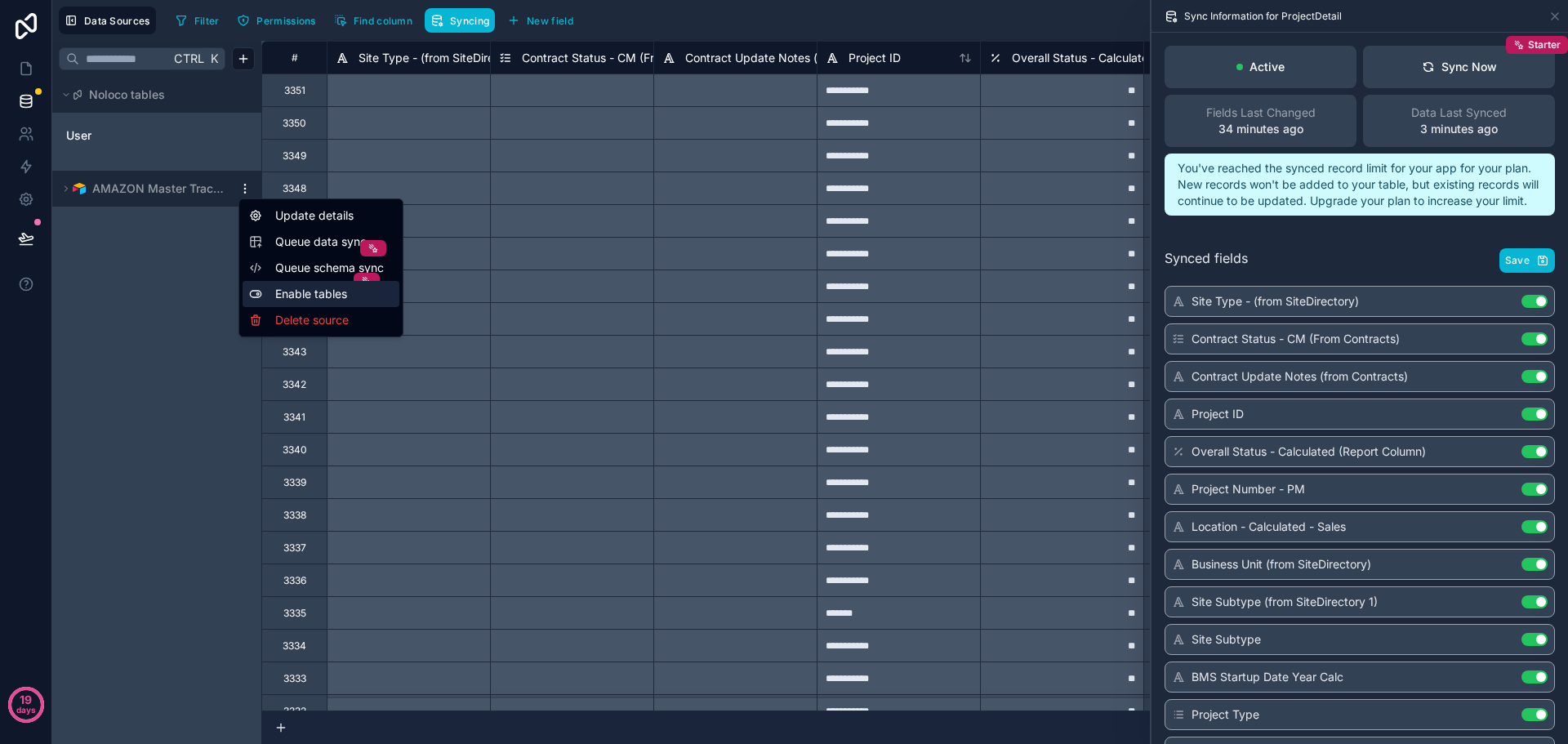
click at [302, 296] on div "Enable tables" at bounding box center [321, 294] width 156 height 26
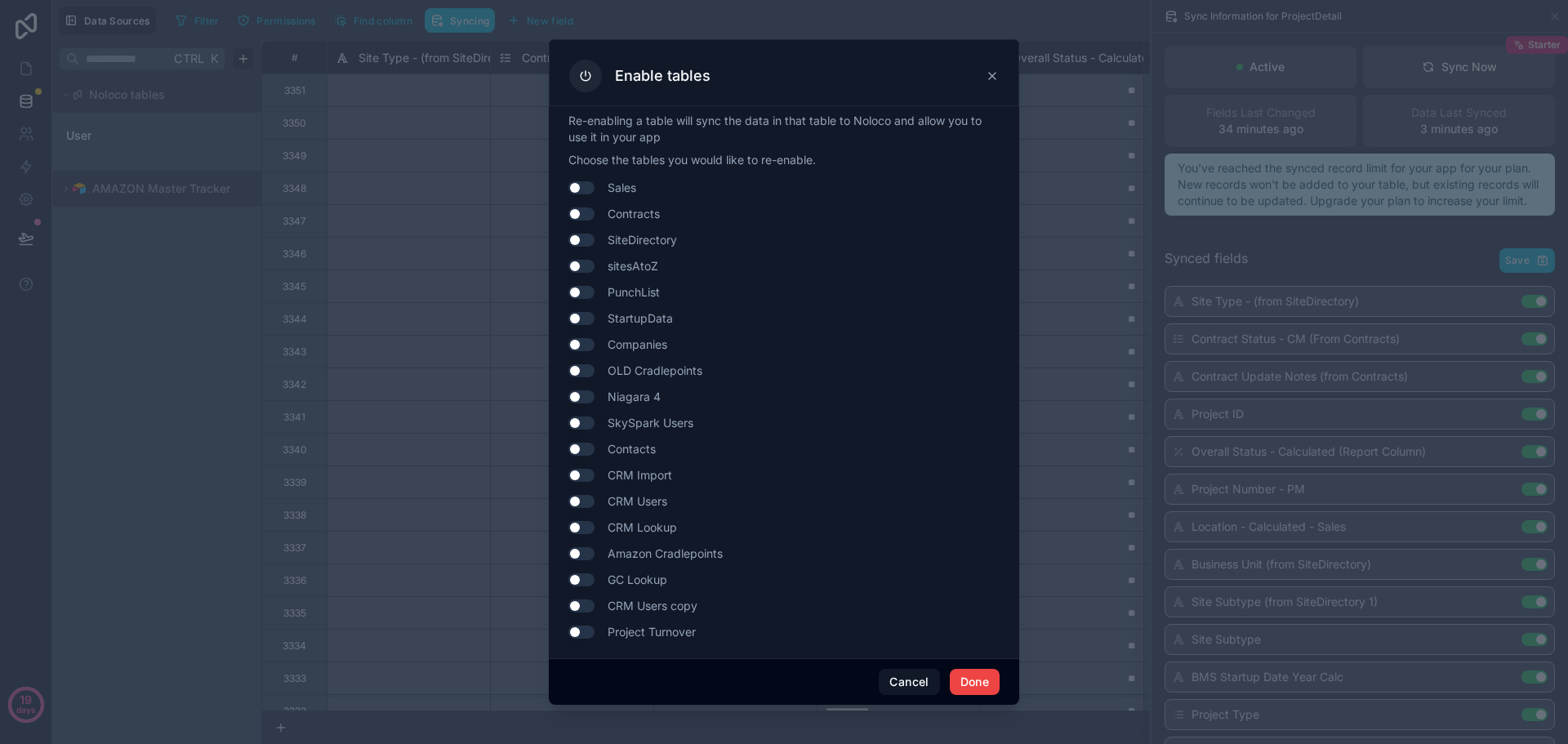
click at [990, 80] on icon at bounding box center [992, 75] width 13 height 13
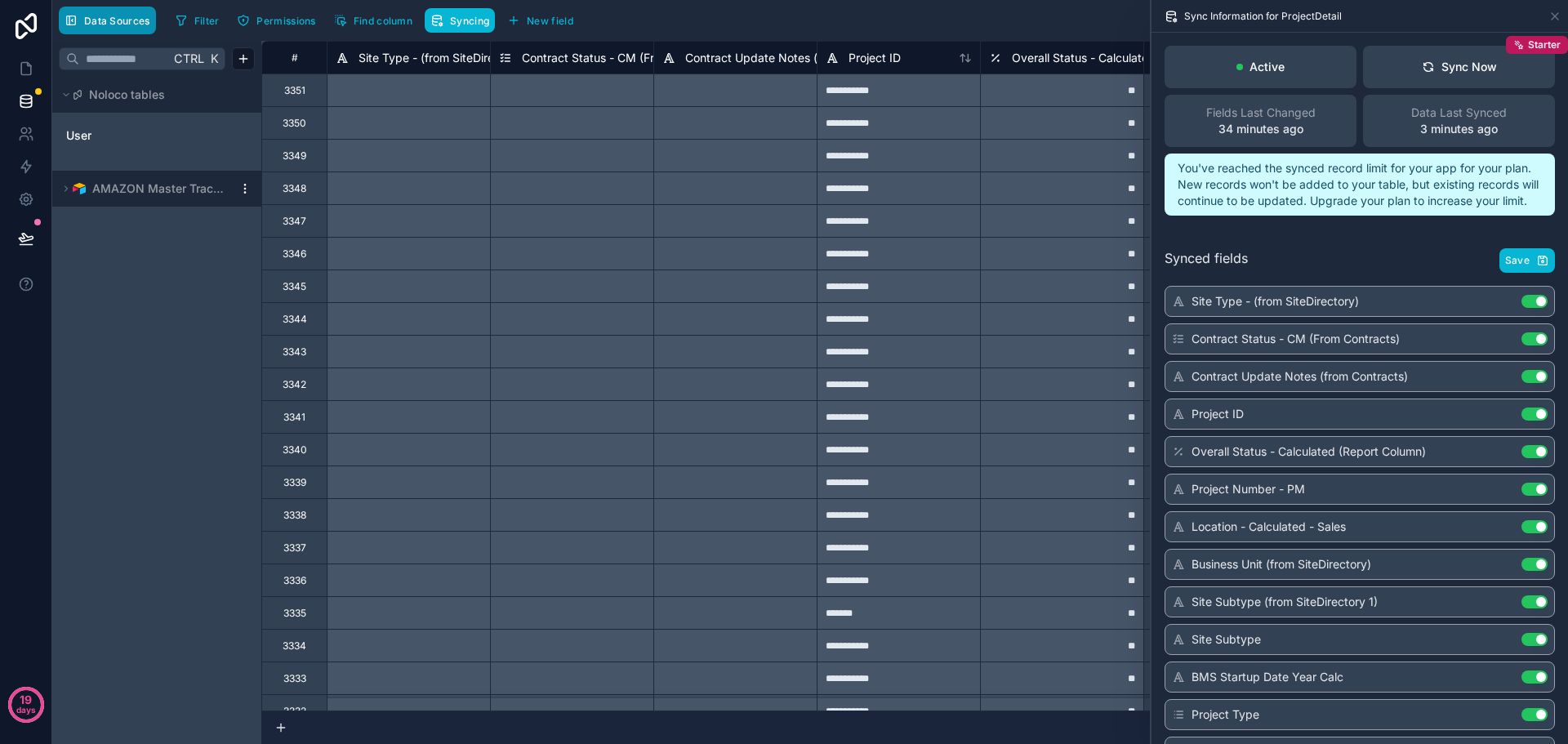
click at [114, 26] on span "Data Sources" at bounding box center [117, 21] width 66 height 12
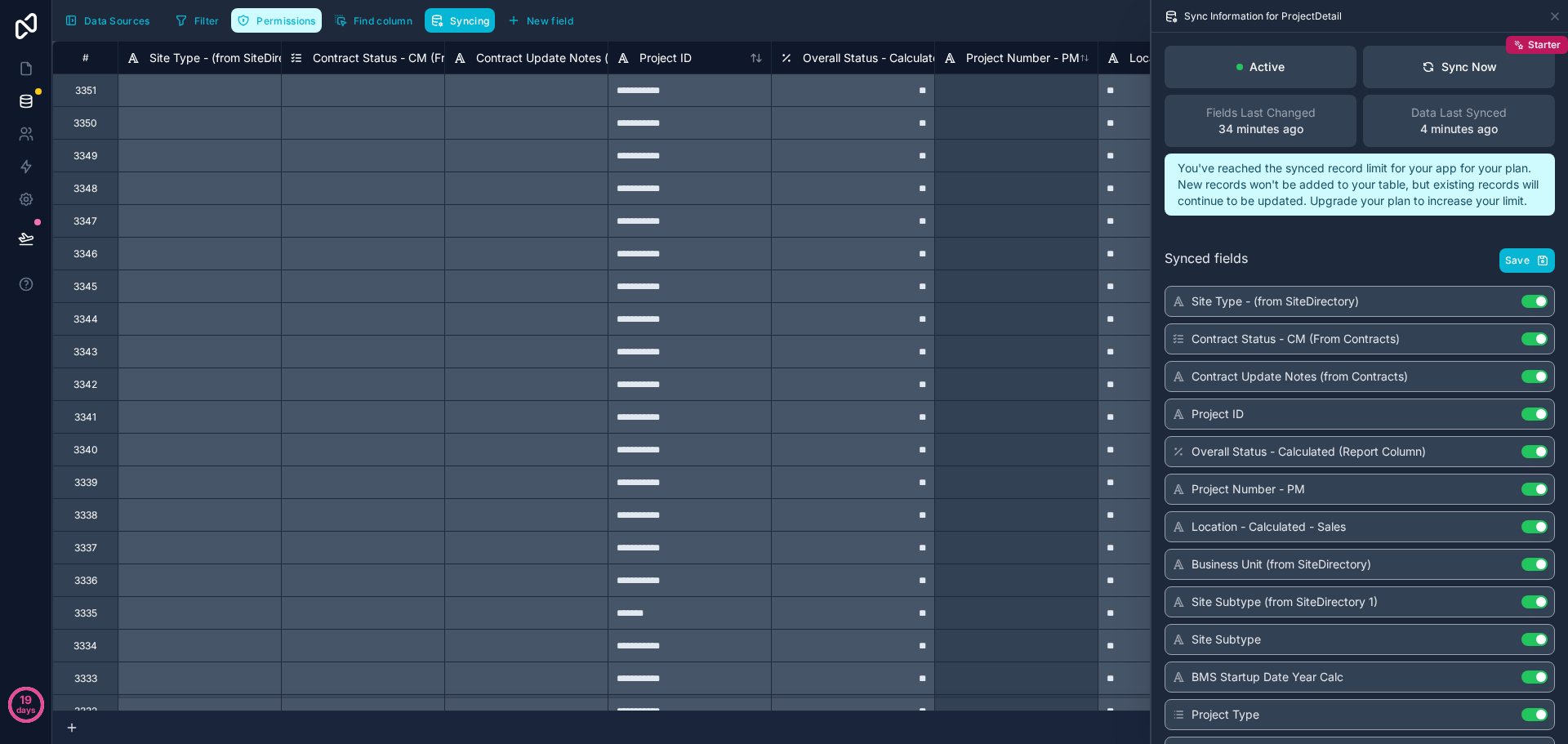
click at [287, 15] on span "Permissions" at bounding box center [285, 21] width 58 height 12
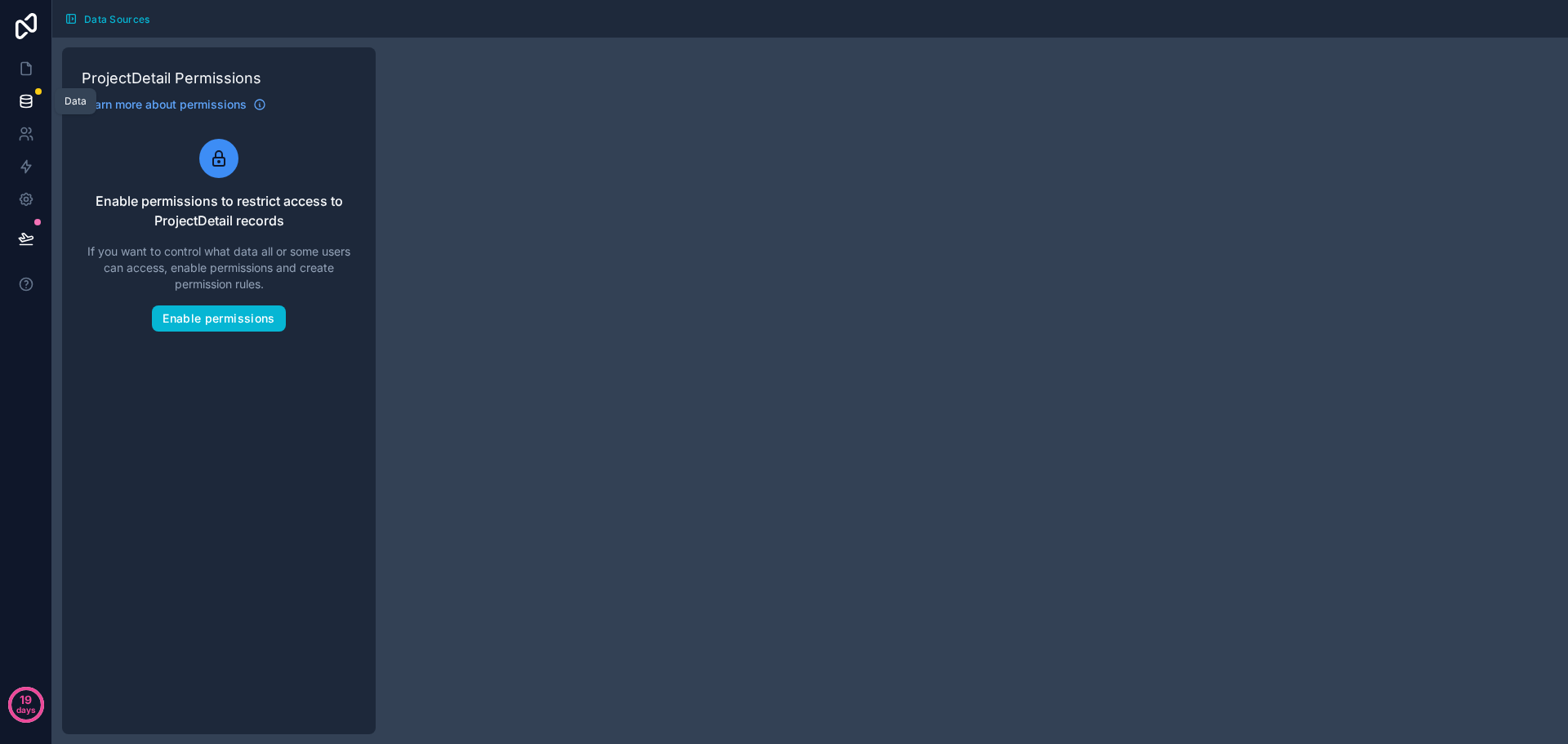
click at [31, 97] on icon at bounding box center [26, 100] width 11 height 7
click at [31, 68] on icon at bounding box center [26, 69] width 10 height 12
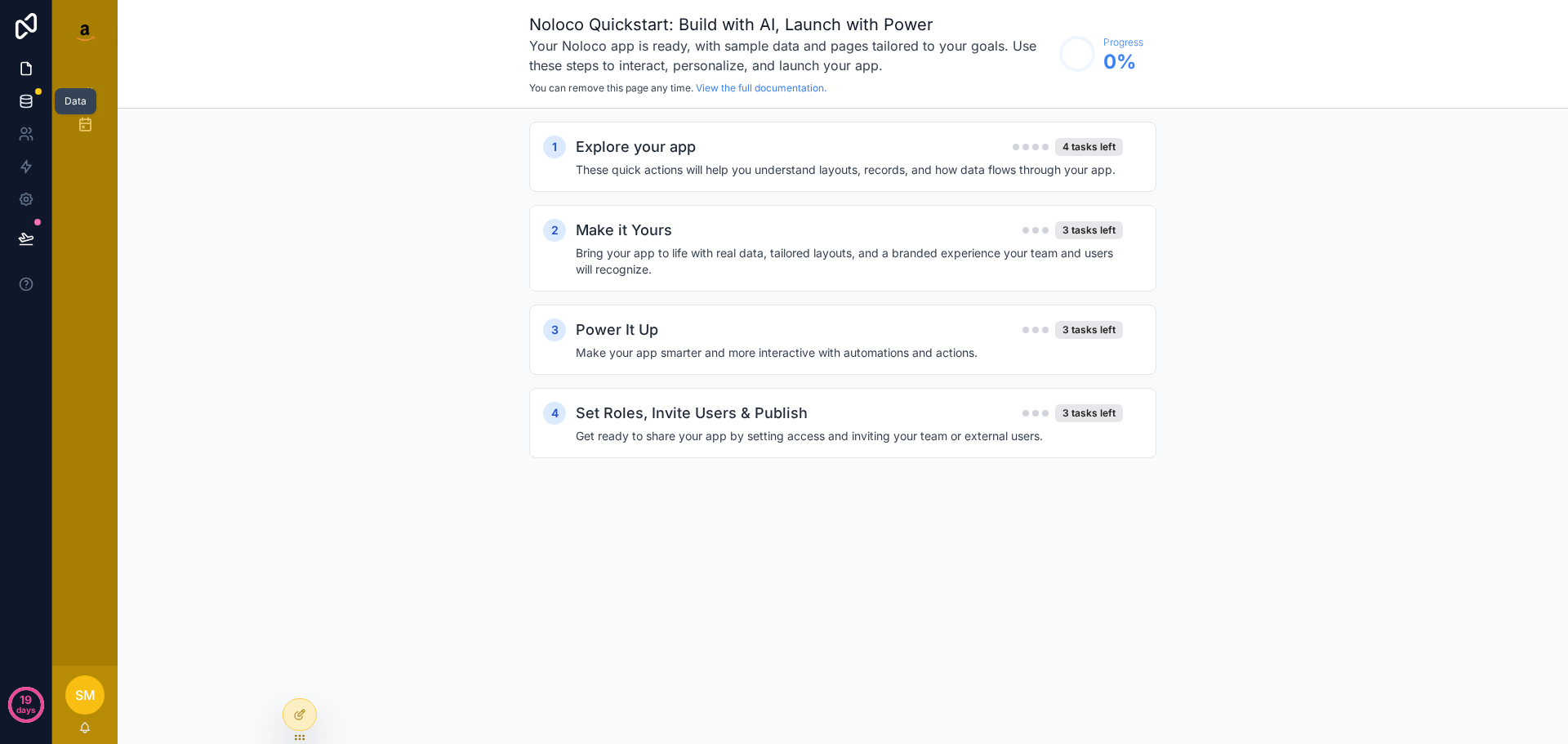
click at [39, 101] on link at bounding box center [26, 101] width 51 height 33
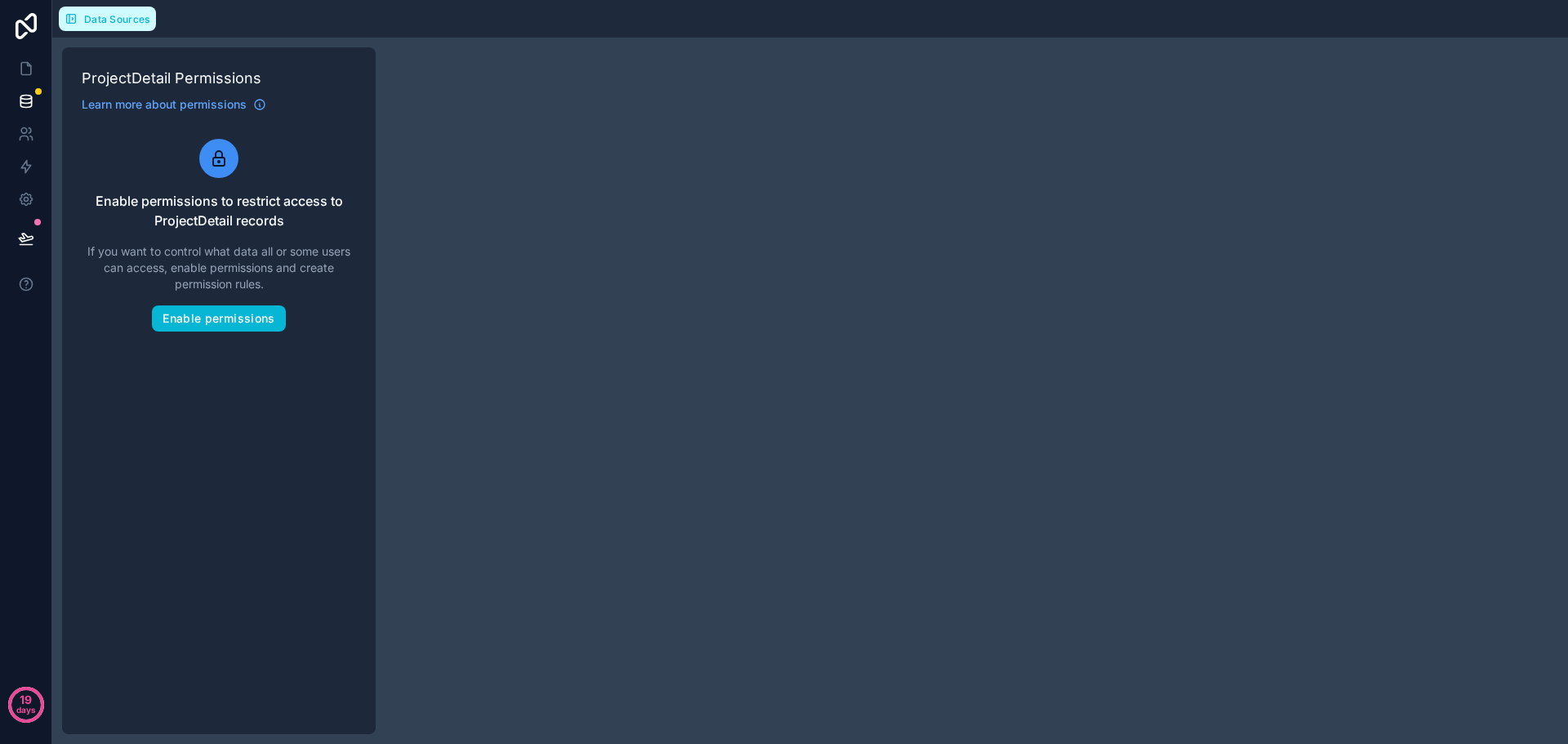
click at [108, 26] on button "Data Sources" at bounding box center [107, 19] width 97 height 25
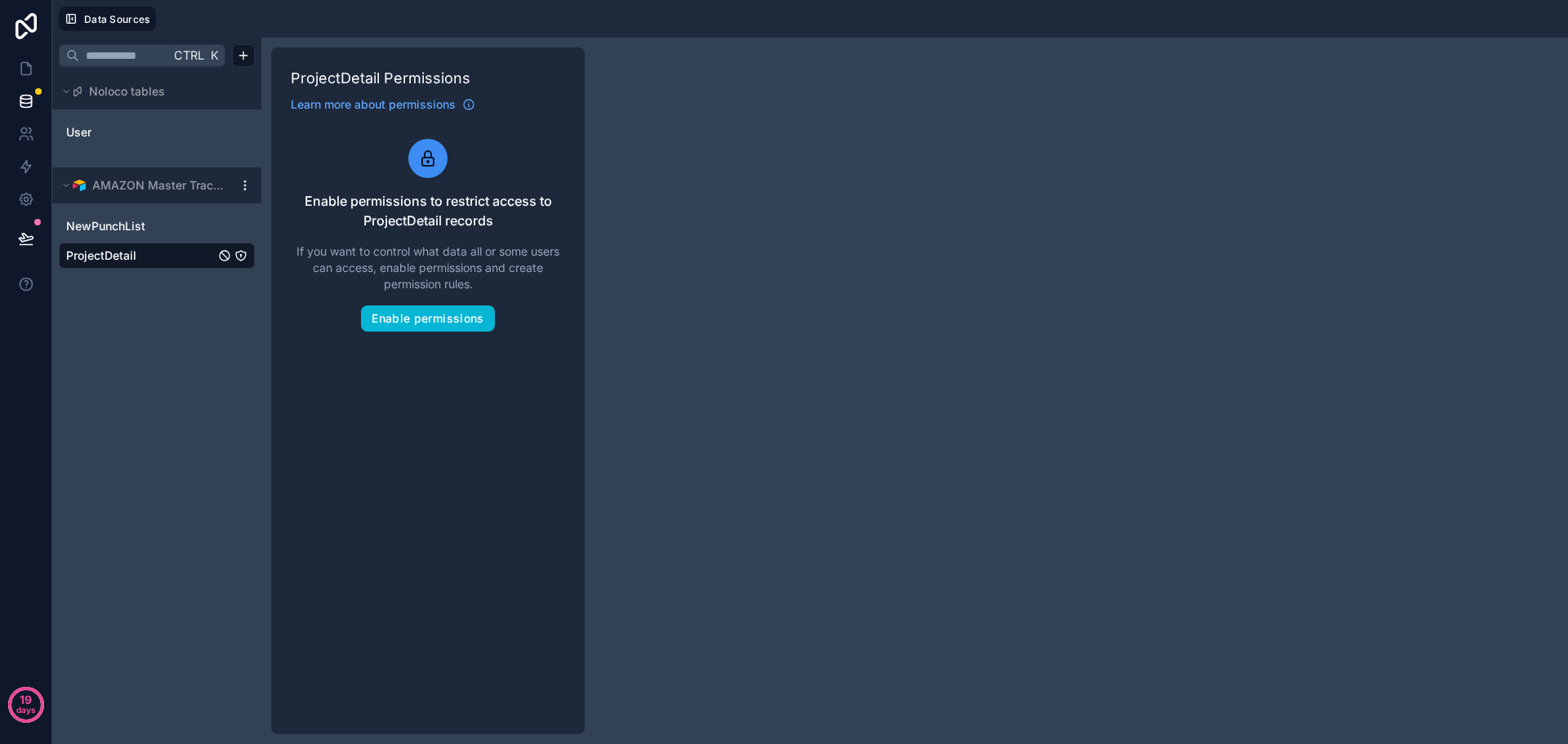
click at [242, 180] on html "19 days Data Sources Ctrl K Noloco tables User AMAZON Master Tracker NewPunchLi…" at bounding box center [784, 372] width 1568 height 744
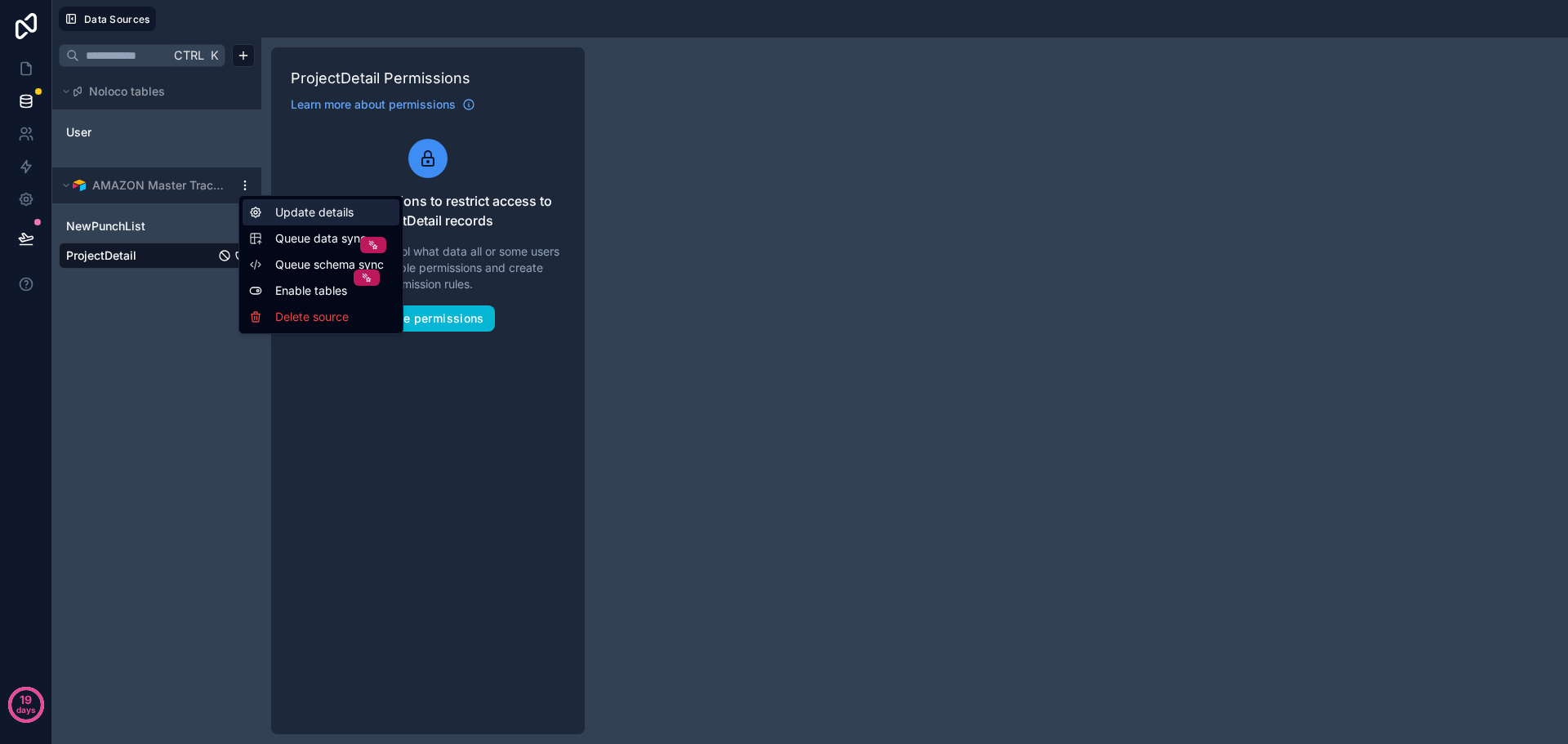
click at [300, 212] on div "Update details" at bounding box center [321, 212] width 156 height 26
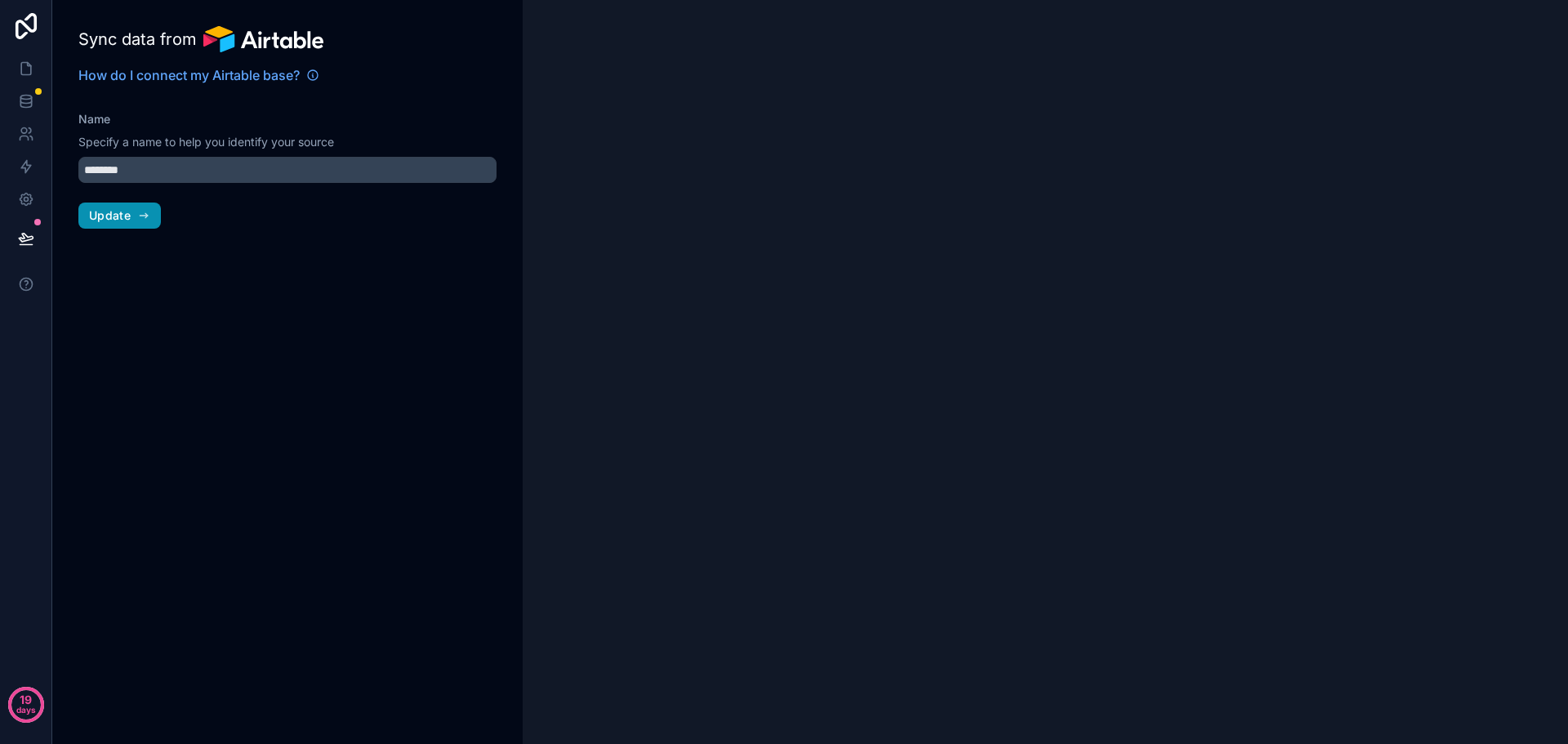
type input "**********"
click at [132, 214] on button "Update" at bounding box center [119, 216] width 82 height 26
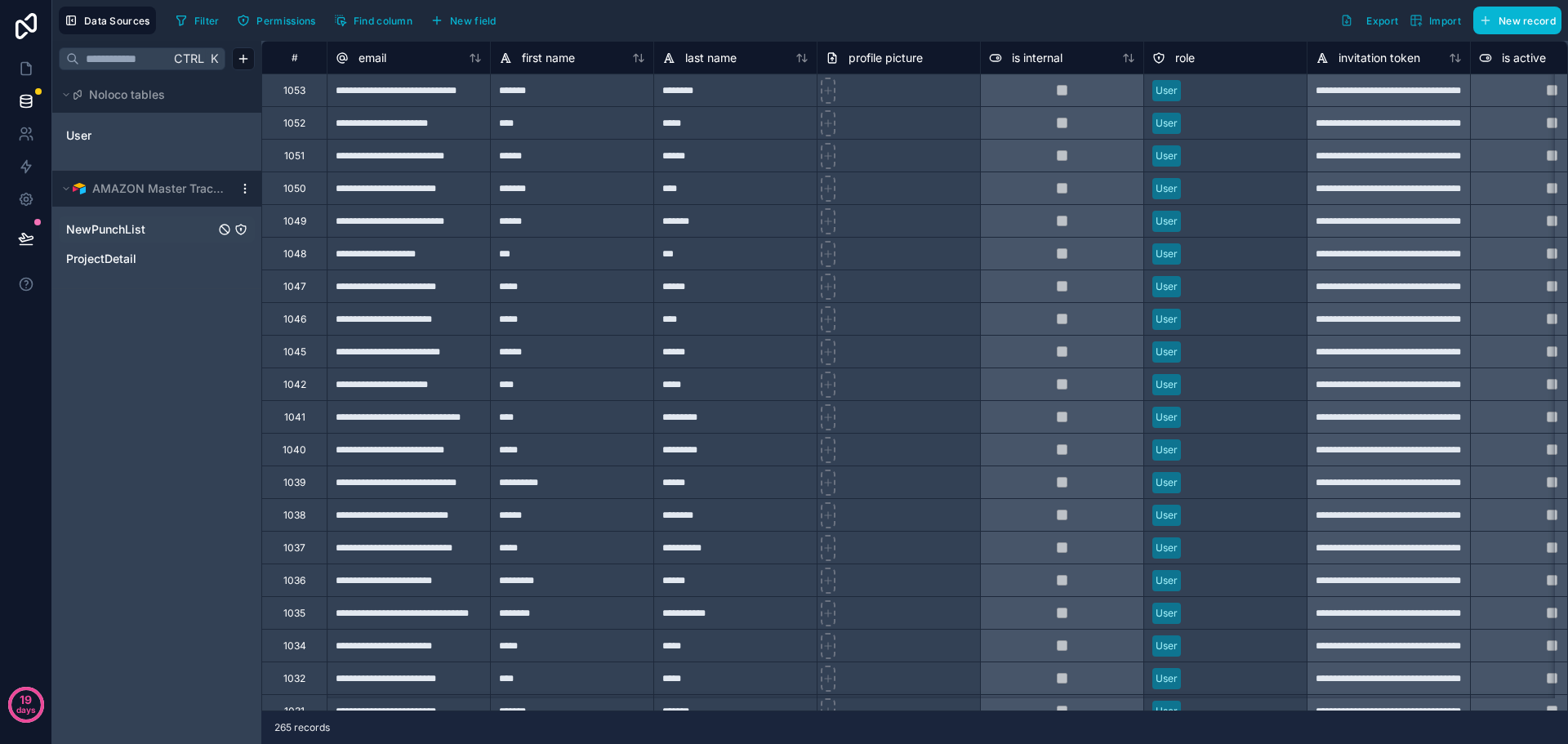
click at [121, 230] on span "NewPunchList" at bounding box center [106, 230] width 79 height 16
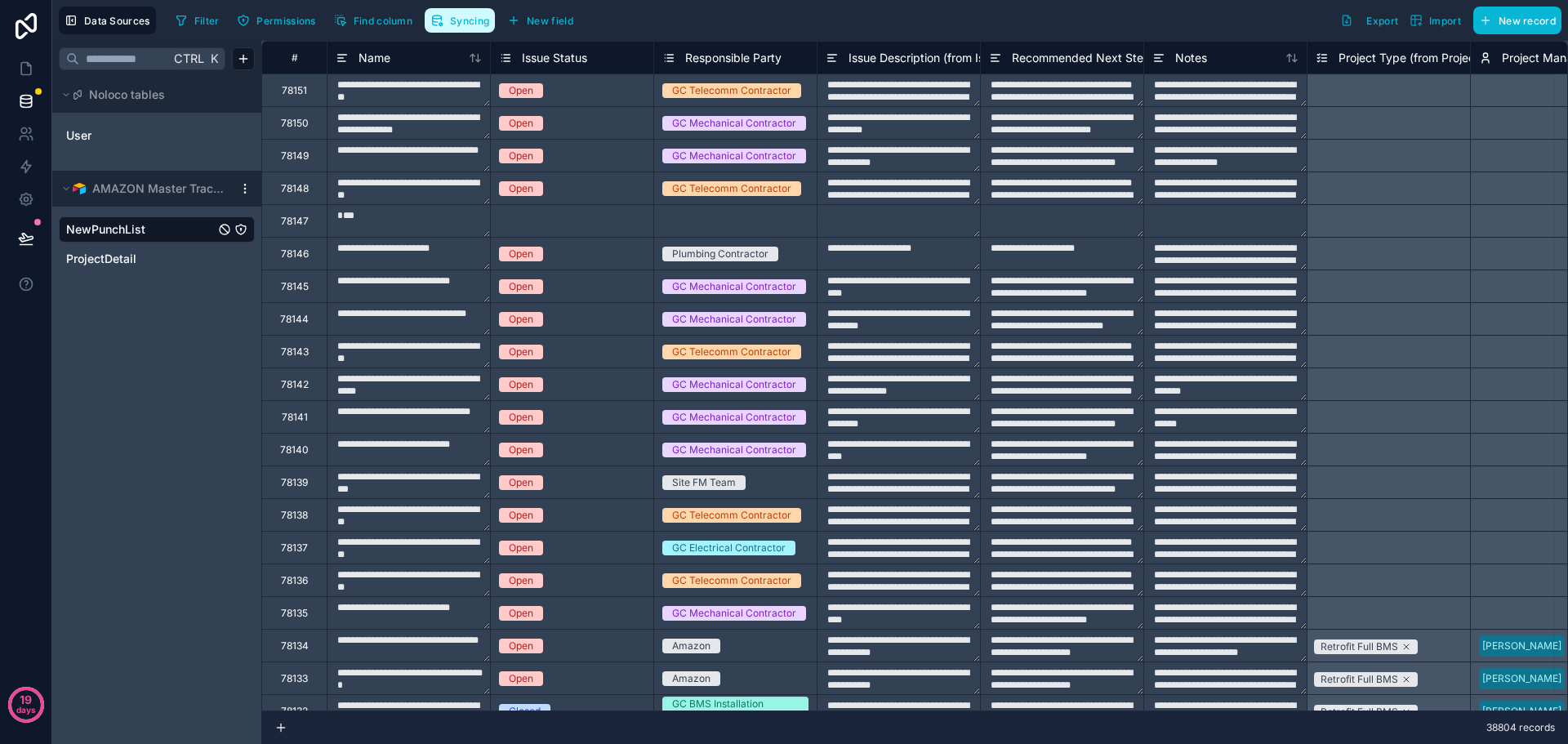
click at [464, 22] on span "Syncing" at bounding box center [470, 21] width 40 height 12
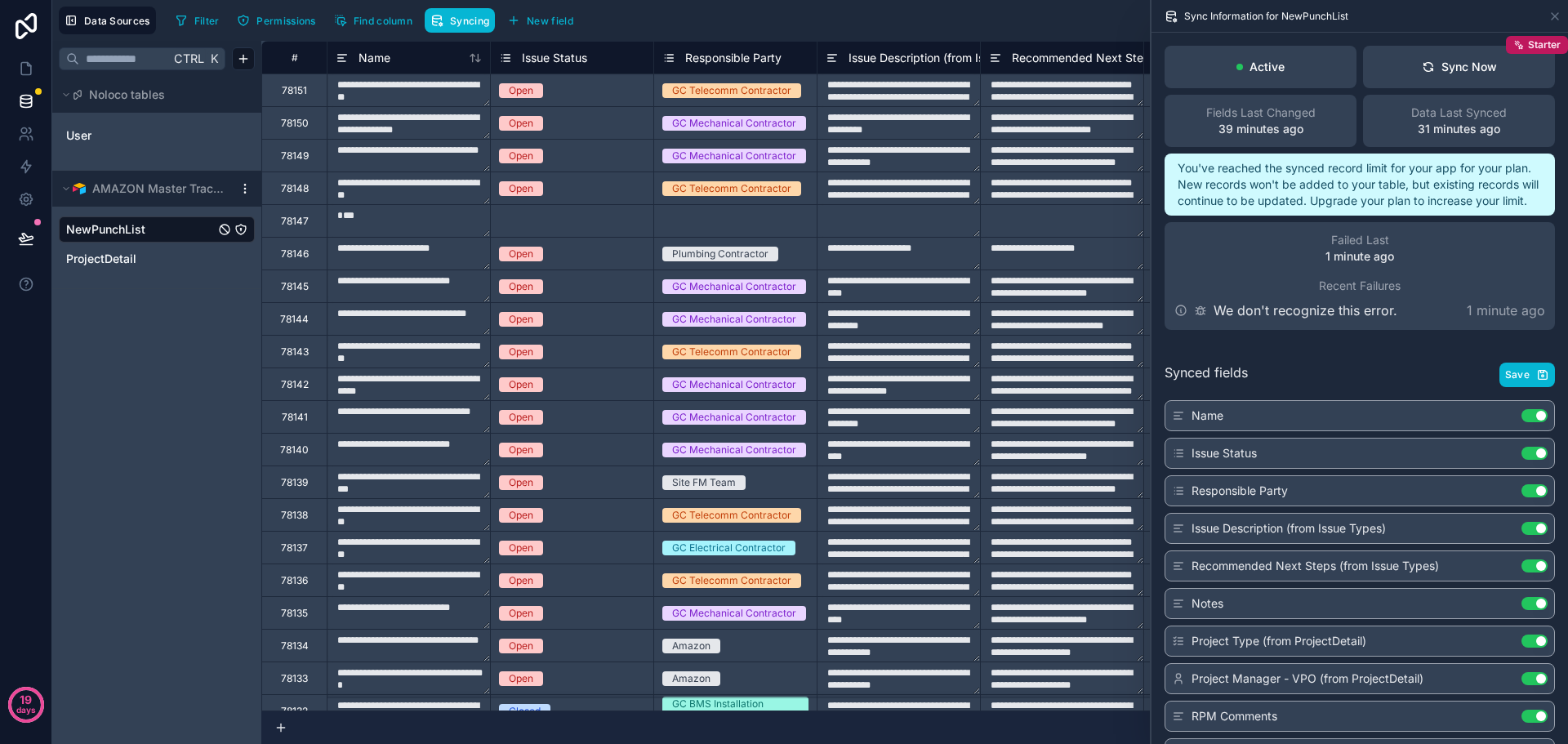
click at [906, 30] on div "Filter Permissions Find column Syncing New field Export Import New record" at bounding box center [865, 21] width 1393 height 28
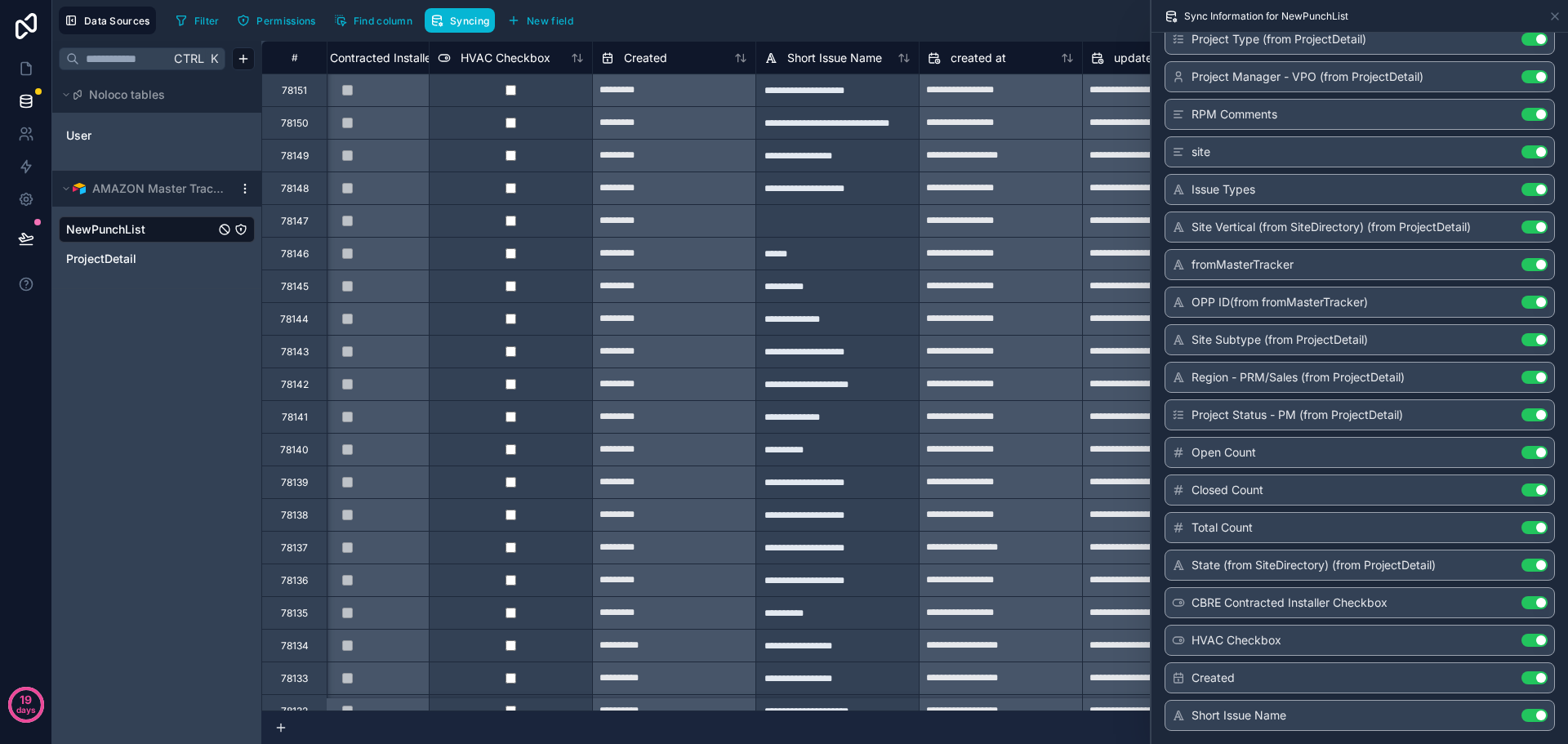
scroll to position [0, 3508]
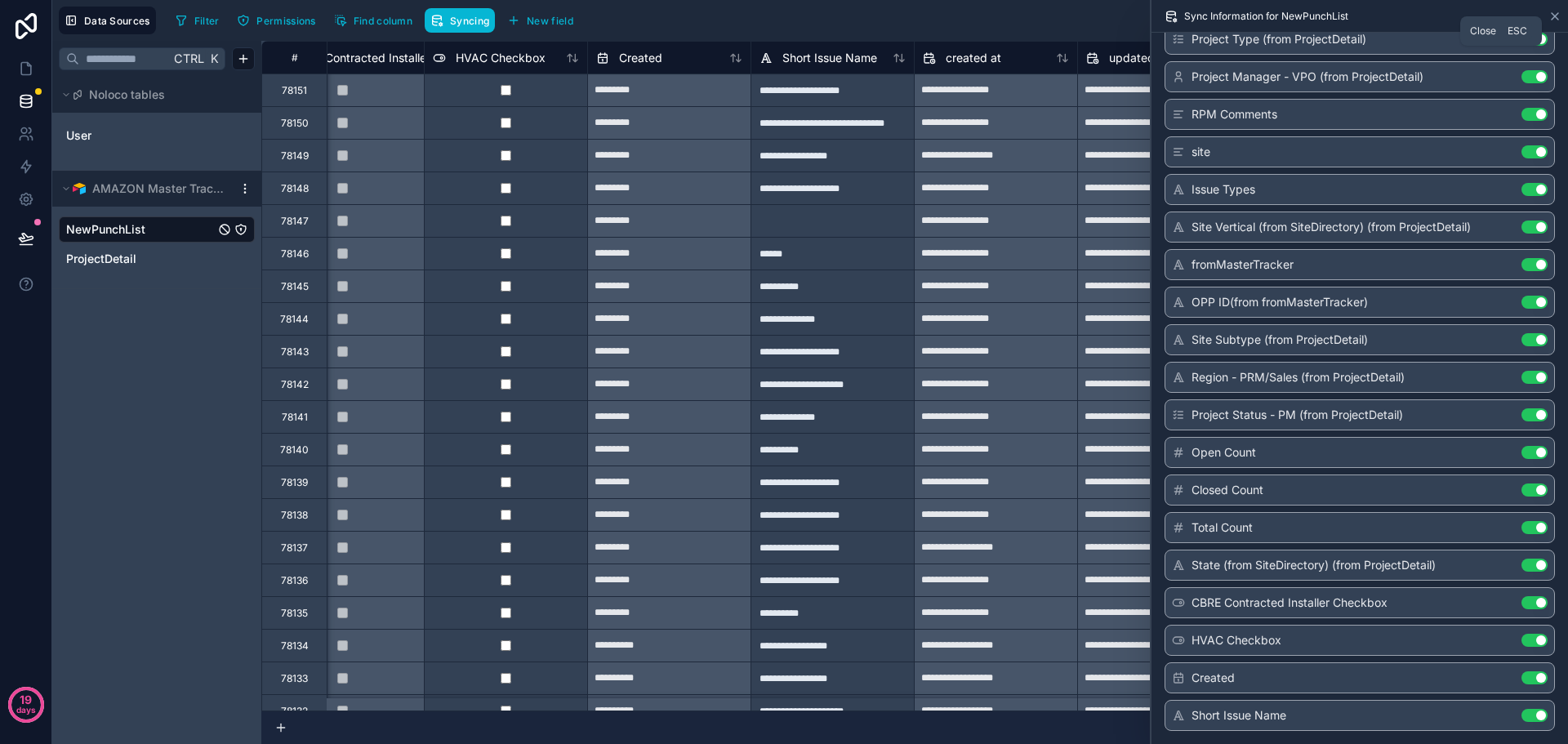
click at [1551, 13] on icon at bounding box center [1554, 16] width 7 height 7
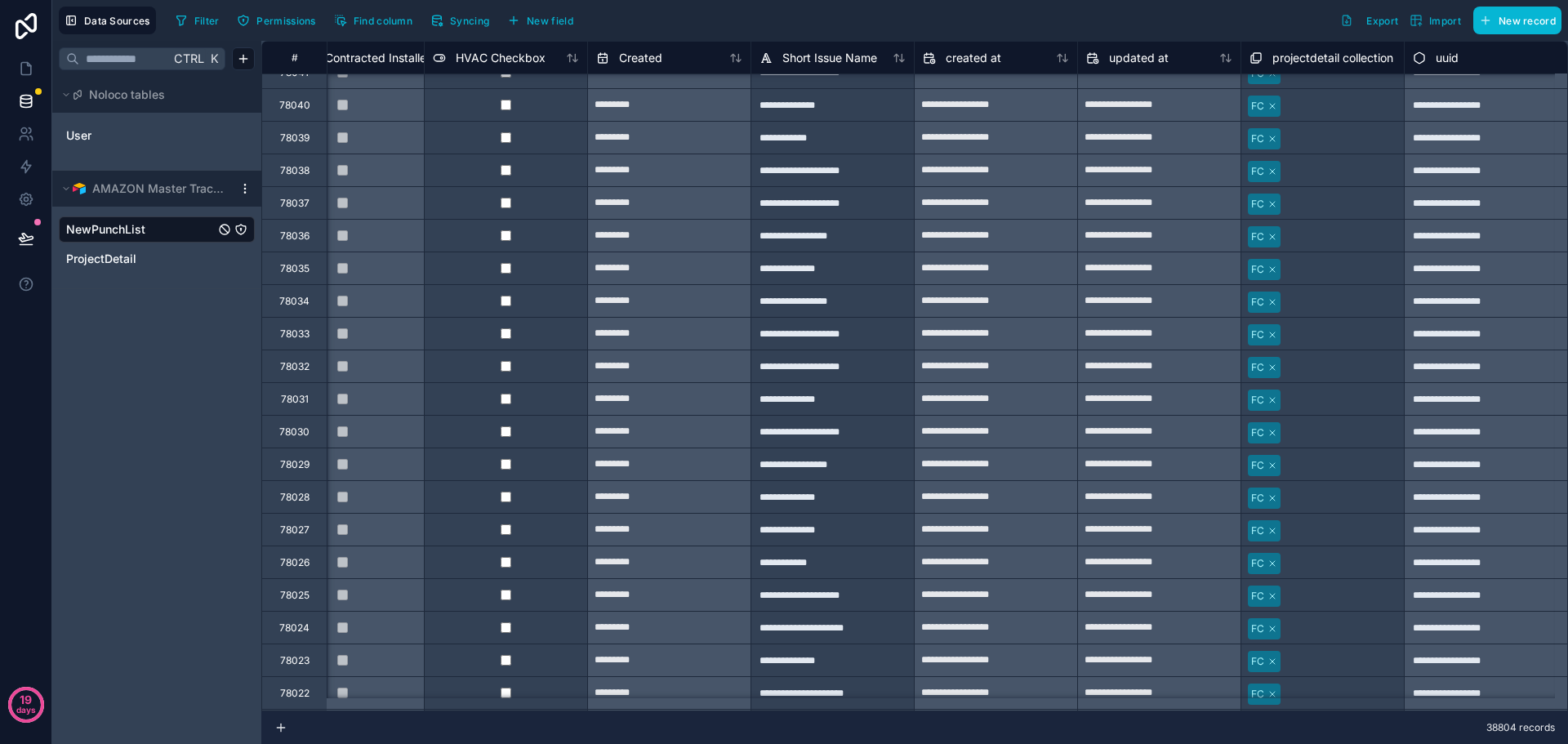
scroll to position [3457, 3508]
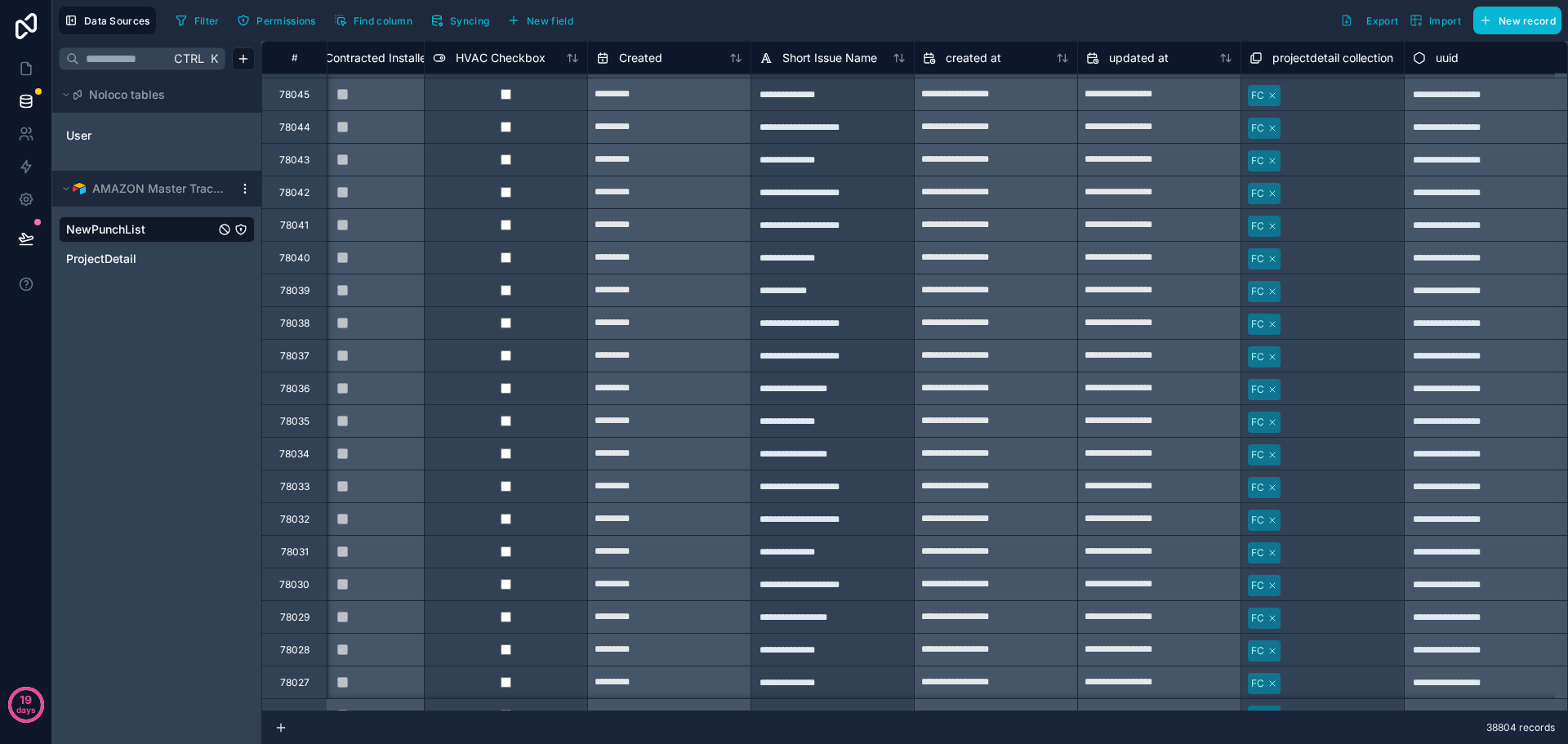
click at [242, 228] on icon "NewPunchList" at bounding box center [241, 229] width 13 height 13
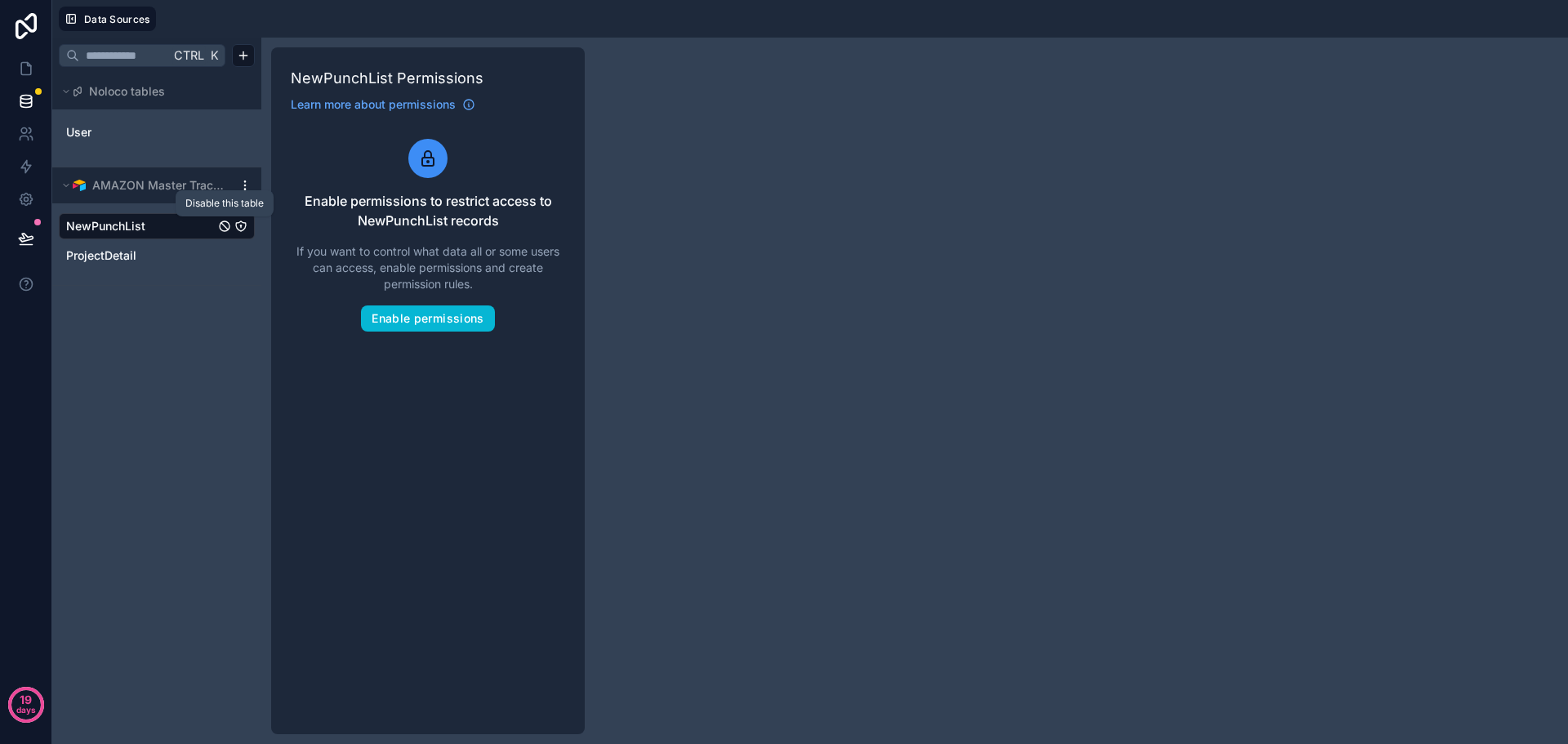
click at [224, 224] on icon "NewPunchList" at bounding box center [224, 226] width 13 height 13
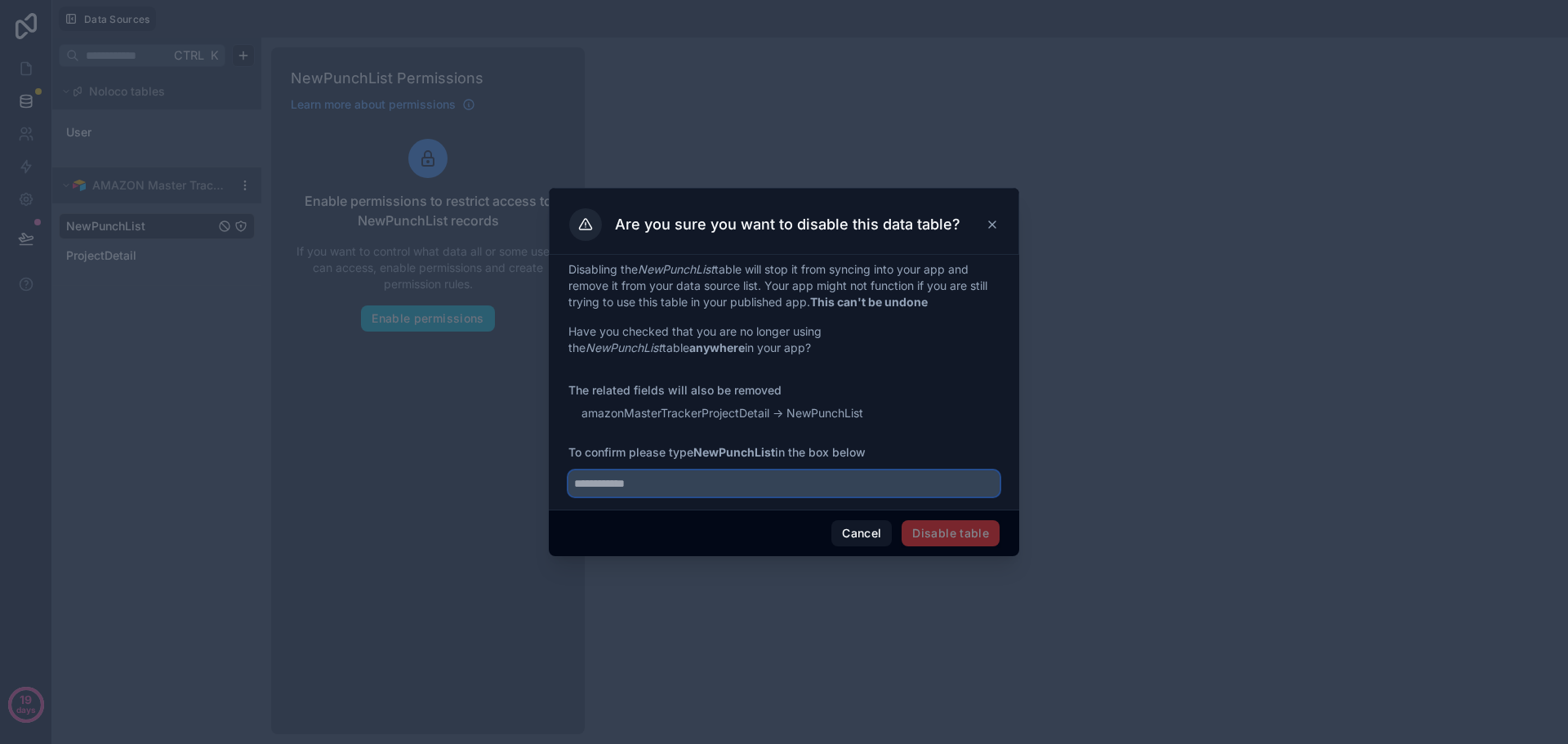
click at [708, 491] on input "text" at bounding box center [784, 483] width 432 height 26
type input "**********"
click at [972, 534] on button "Disable table" at bounding box center [950, 533] width 98 height 26
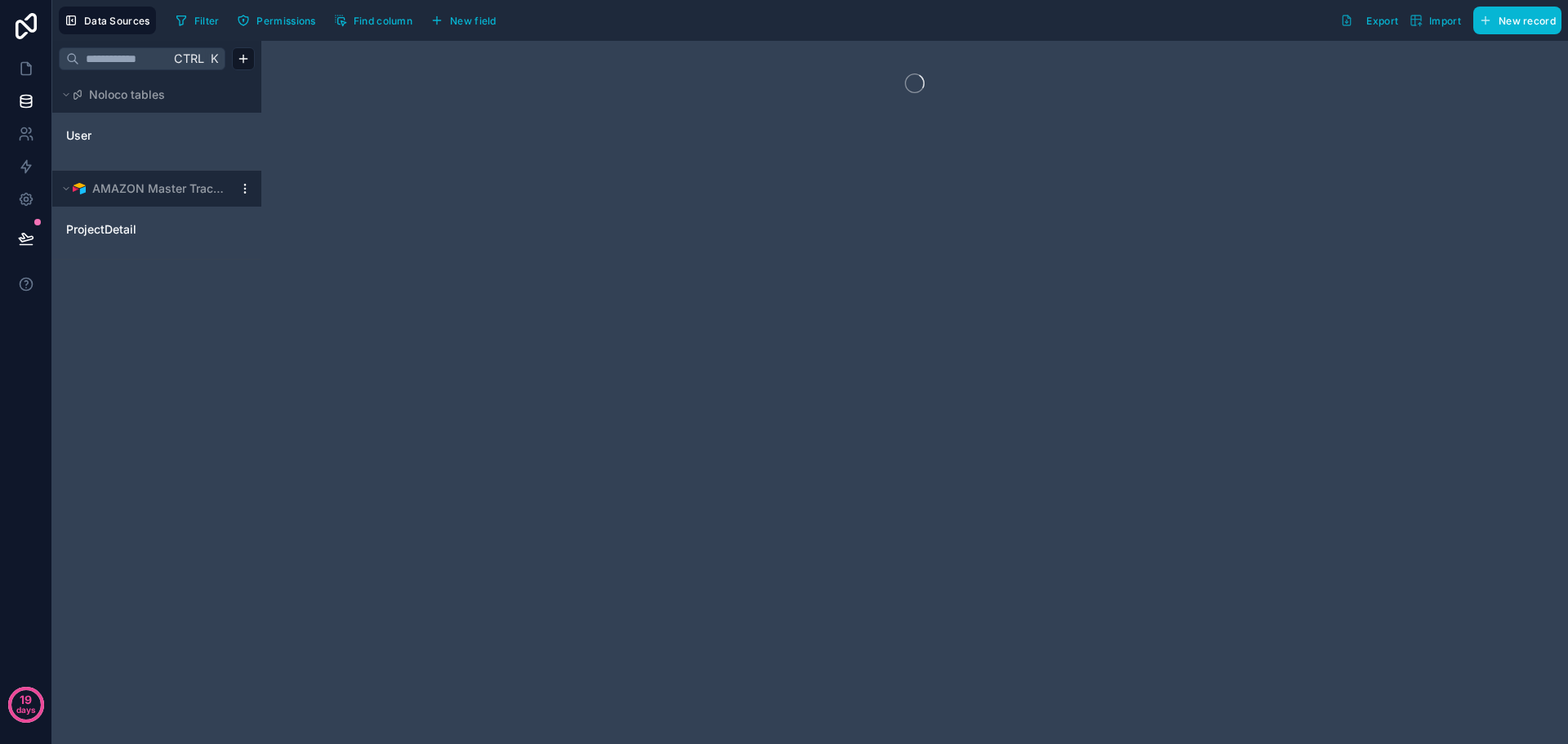
click at [241, 189] on html "19 days Data Sources Filter Permissions Find column New field Export Import New…" at bounding box center [784, 372] width 1568 height 744
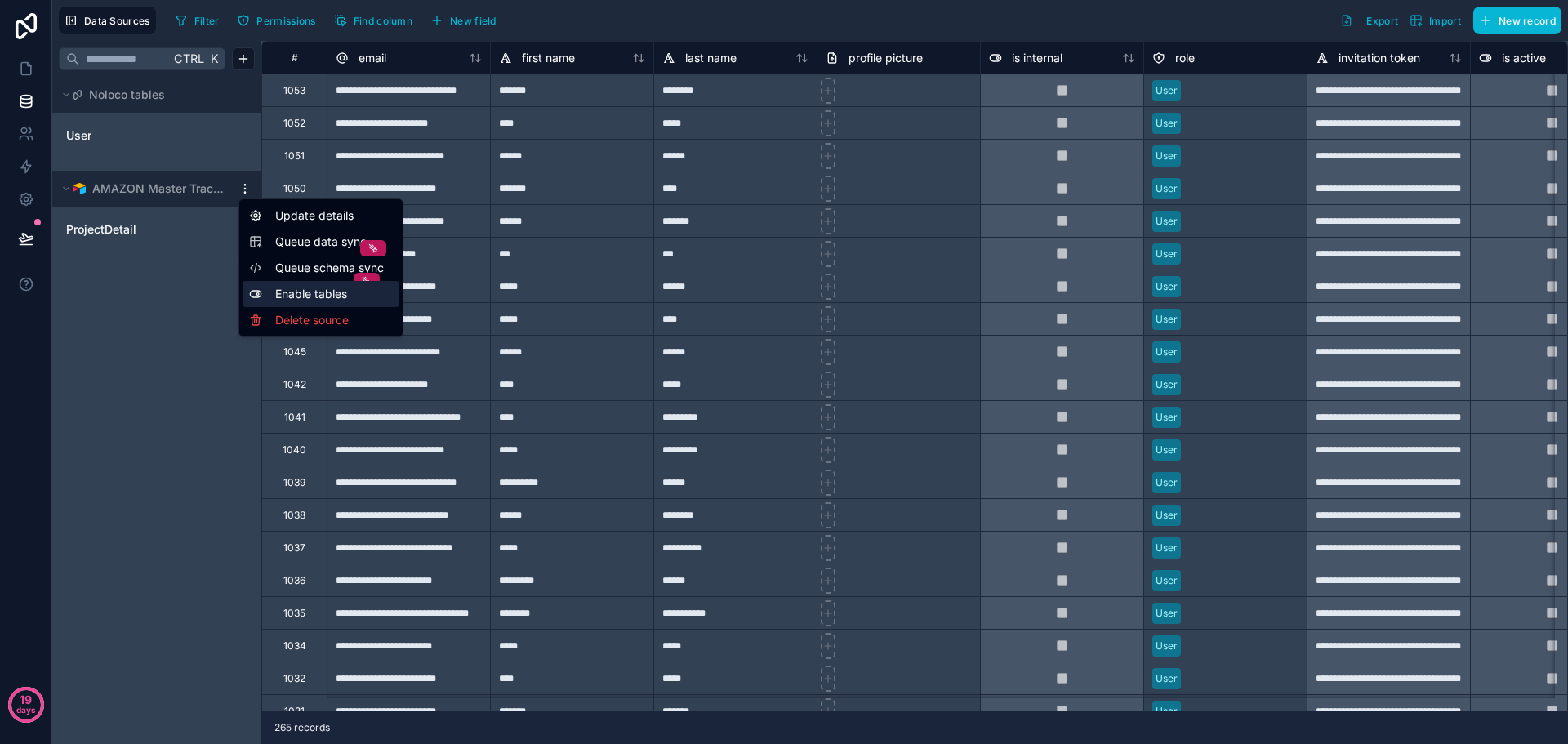
click at [293, 299] on div "Enable tables" at bounding box center [321, 294] width 156 height 26
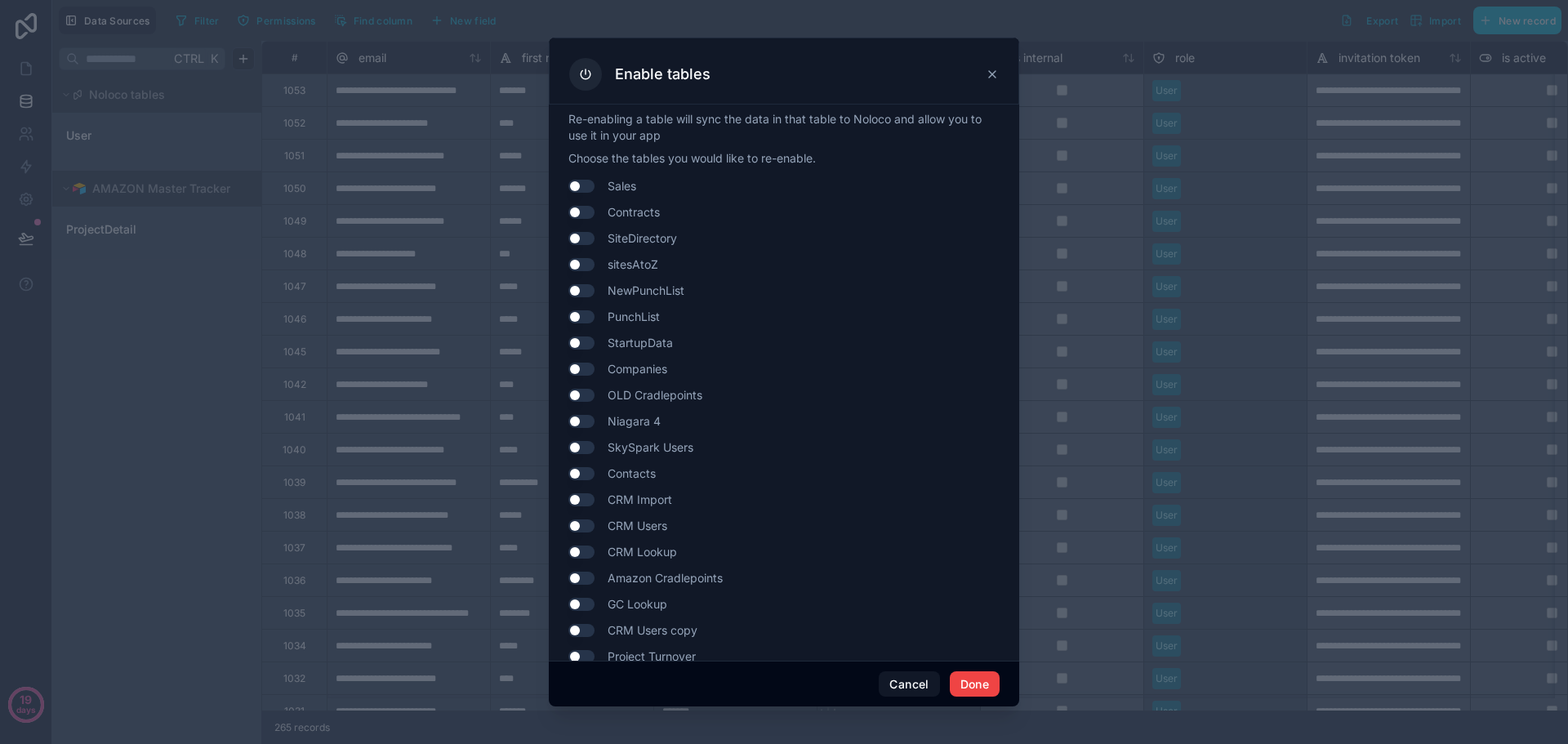
click at [584, 290] on button "Use setting" at bounding box center [581, 290] width 26 height 13
click at [971, 677] on button "Done" at bounding box center [974, 684] width 49 height 26
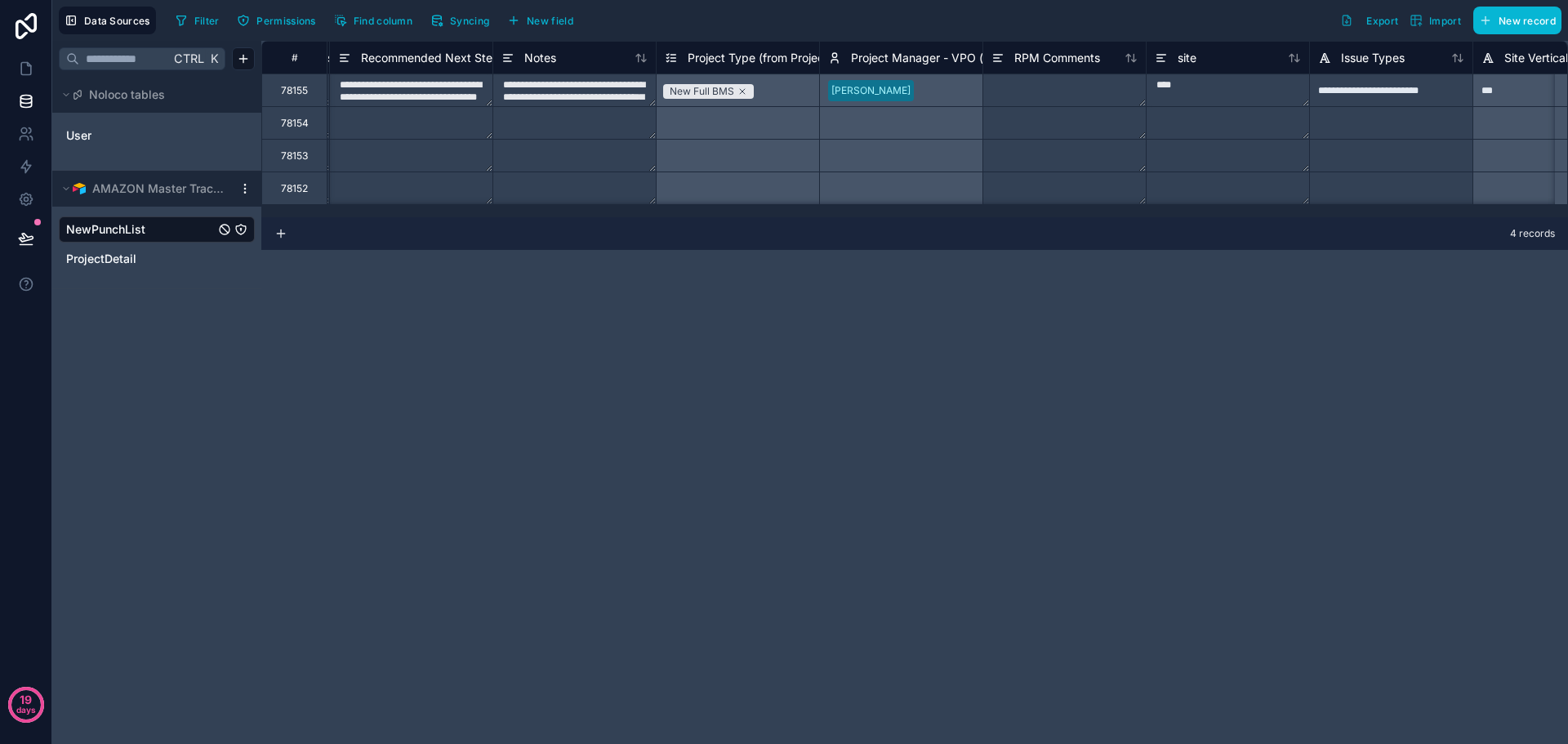
scroll to position [0, 651]
click at [551, 472] on div "**********" at bounding box center [915, 392] width 1307 height 702
click at [406, 37] on div "Data Sources Filter Permissions Find column Syncing New field Export Import New…" at bounding box center [810, 20] width 1516 height 41
click at [405, 29] on button "Find column" at bounding box center [373, 20] width 90 height 25
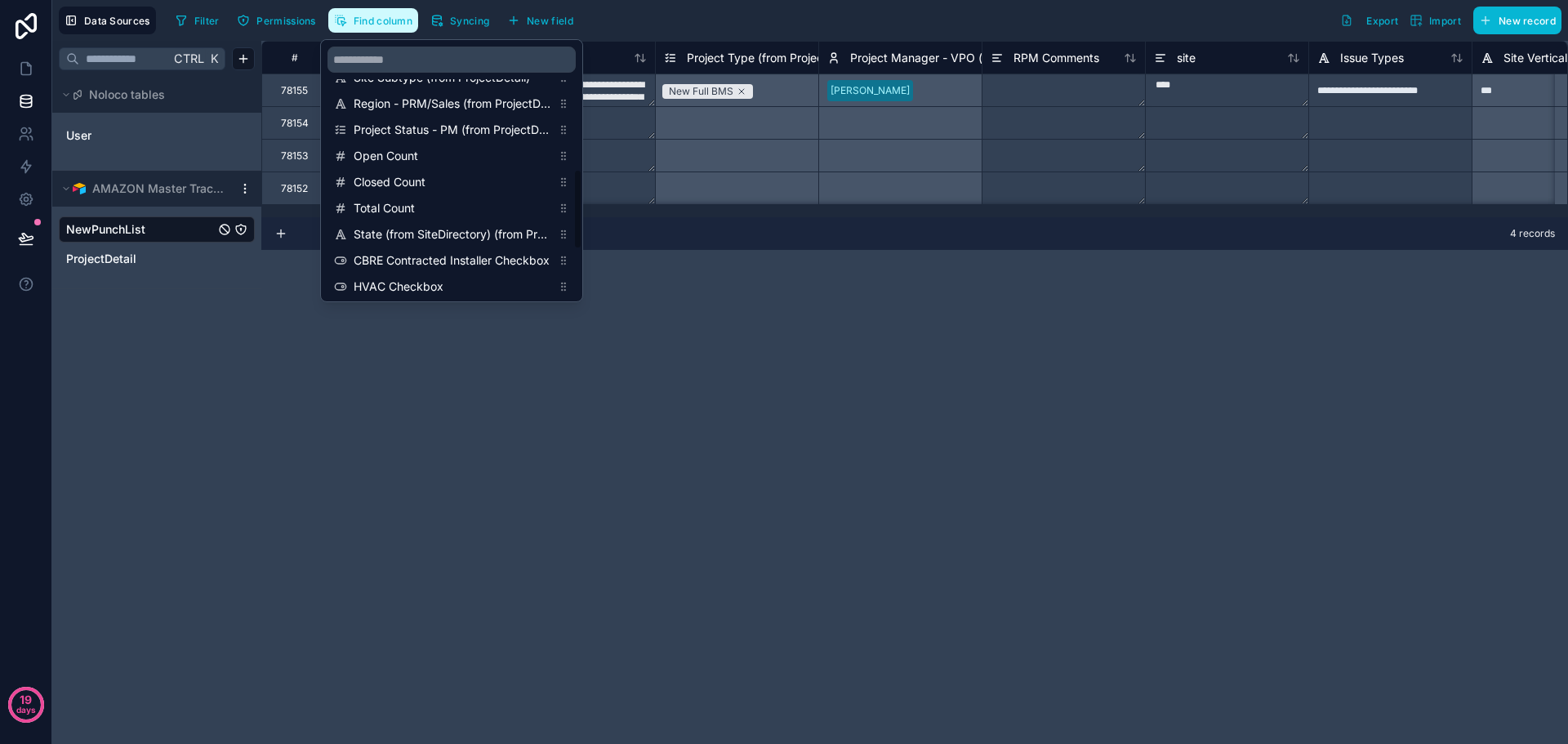
scroll to position [58, 0]
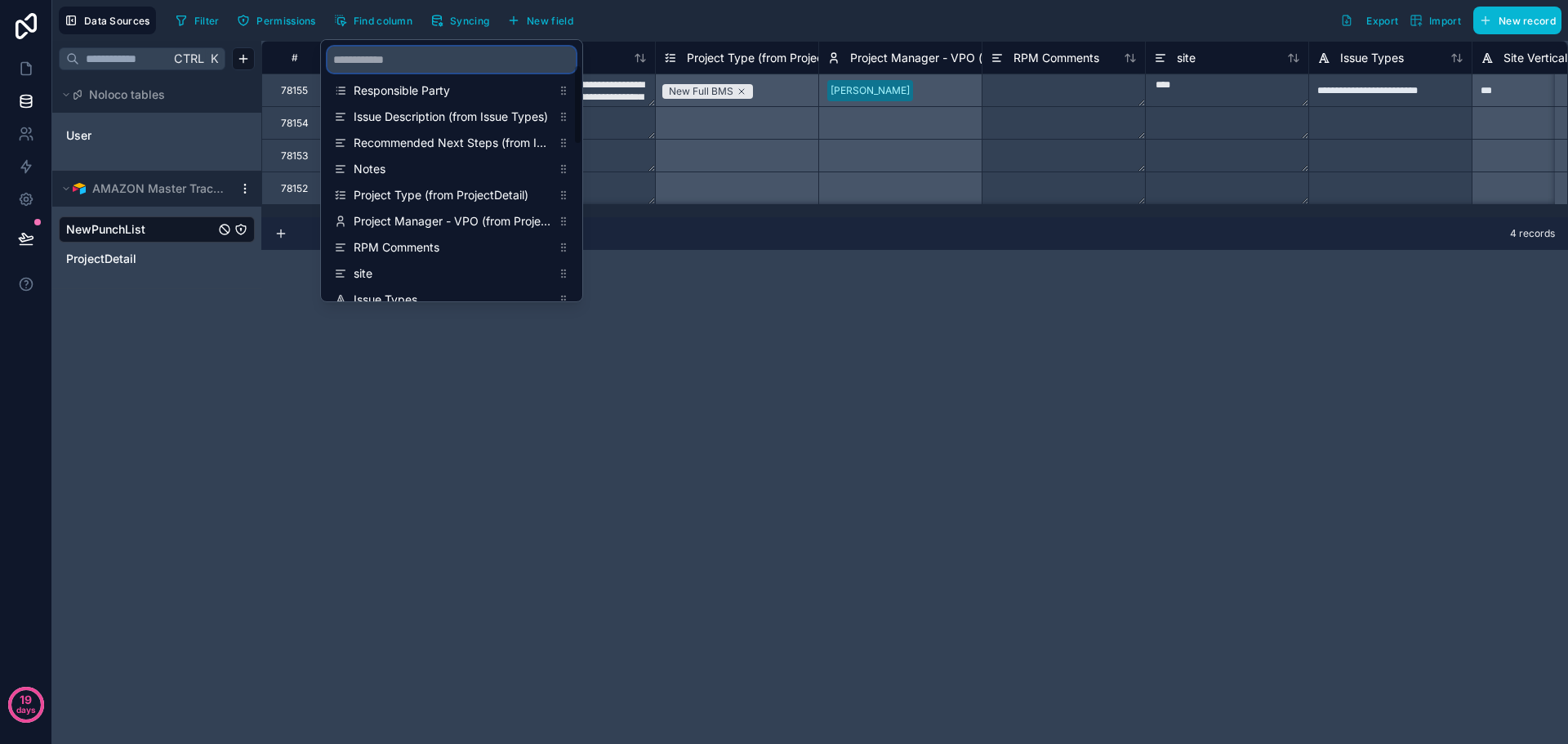
click at [427, 56] on input "scrollable content" at bounding box center [451, 59] width 248 height 26
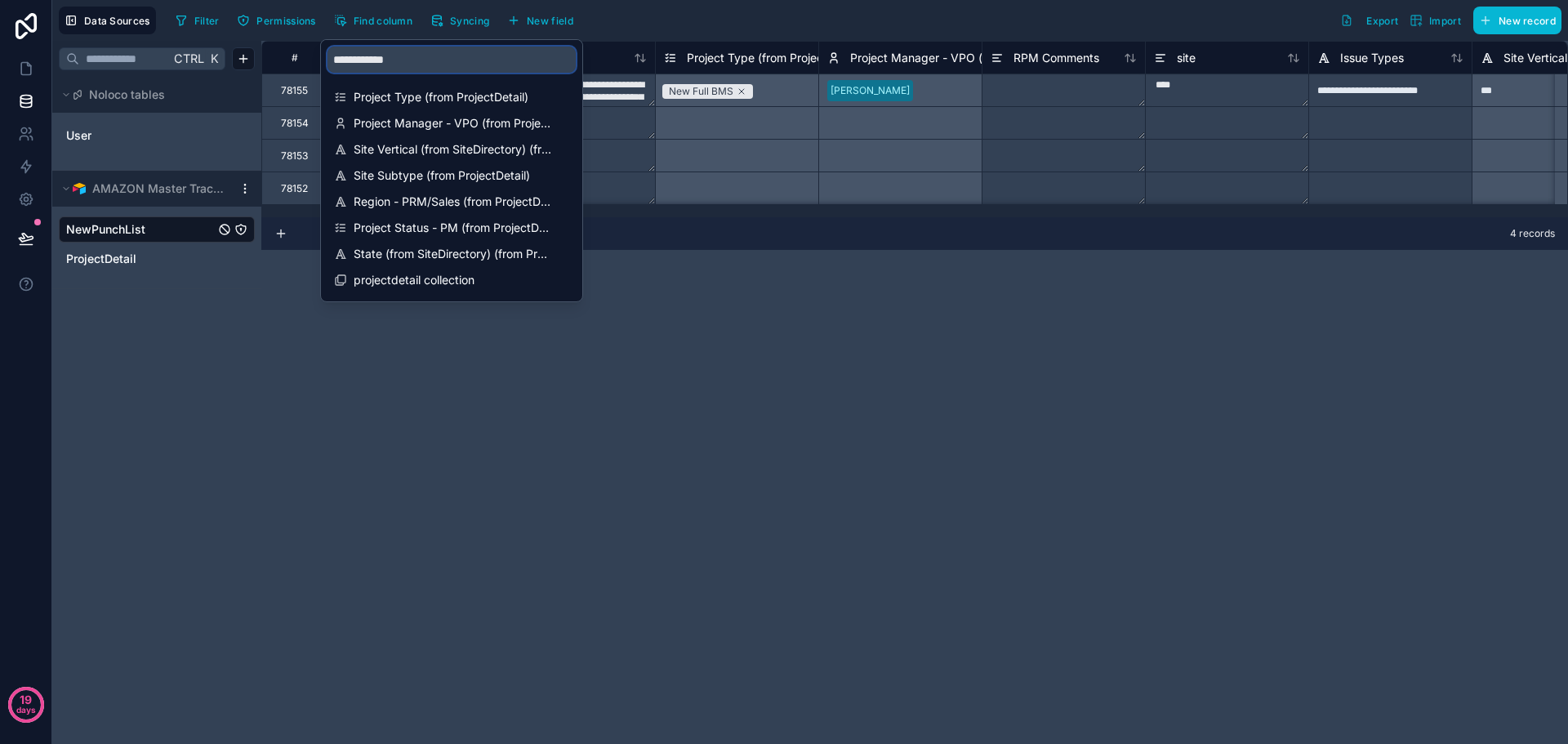
type input "**********"
click at [709, 396] on div "**********" at bounding box center [915, 392] width 1307 height 702
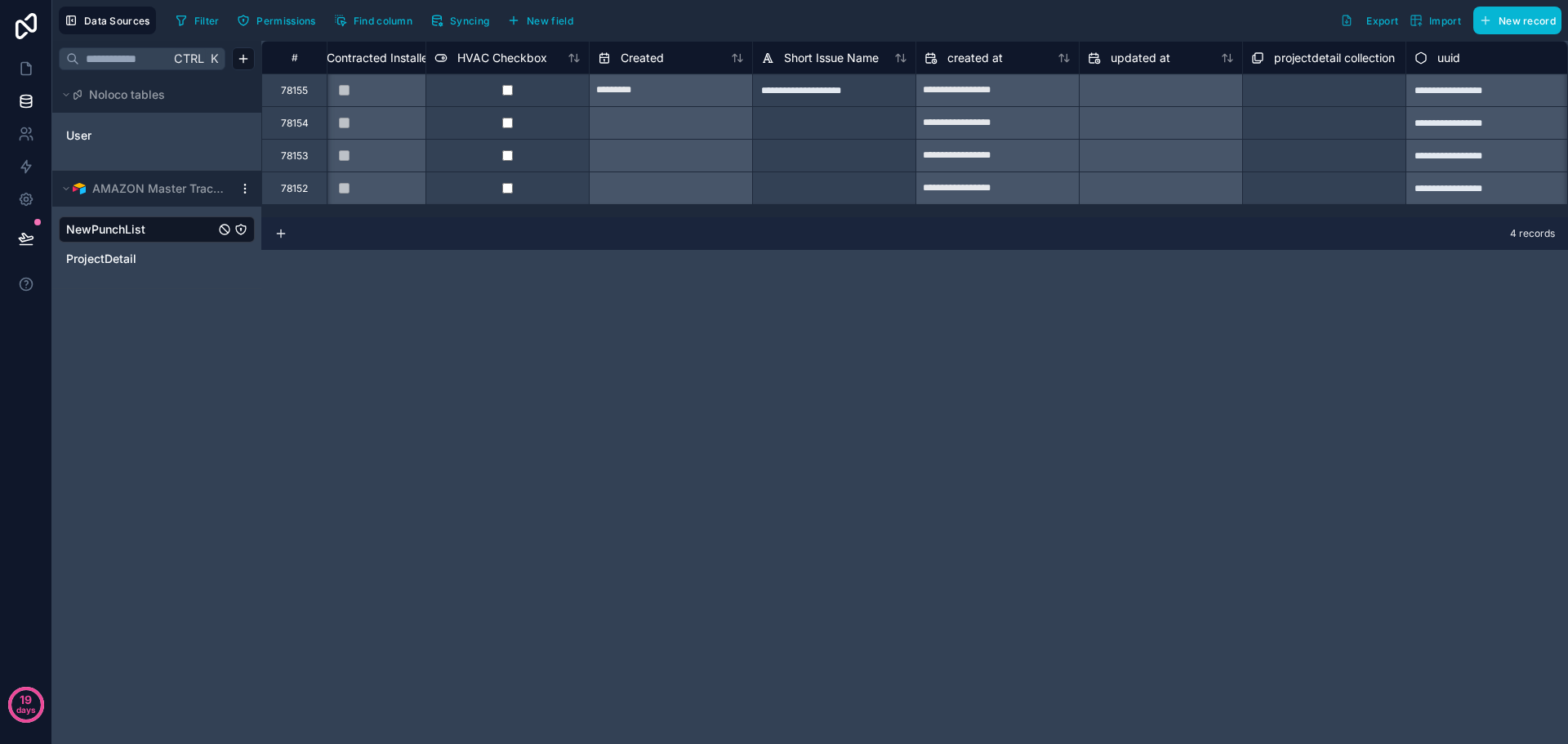
scroll to position [0, 3496]
click at [1292, 98] on div "Select a projectdetail collection" at bounding box center [1323, 90] width 162 height 32
click at [1300, 146] on div "Select a projectdetail collection" at bounding box center [1322, 148] width 146 height 13
click at [1307, 95] on div "Select a projectdetail collection" at bounding box center [1323, 90] width 162 height 32
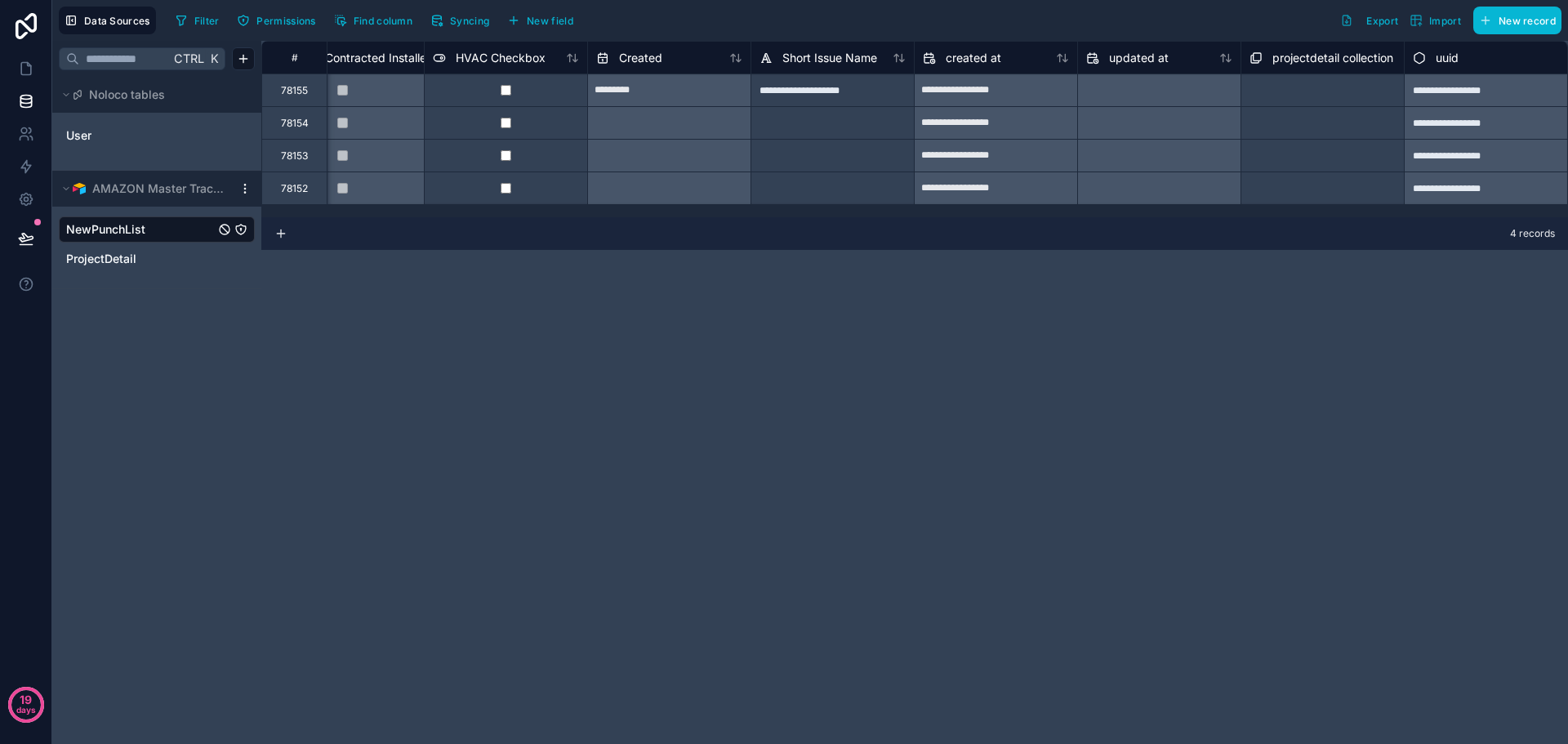
drag, startPoint x: 1094, startPoint y: 460, endPoint x: 1077, endPoint y: 461, distance: 17.0
click at [1092, 461] on div "**********" at bounding box center [915, 392] width 1307 height 702
click at [127, 258] on span "ProjectDetail" at bounding box center [101, 258] width 70 height 16
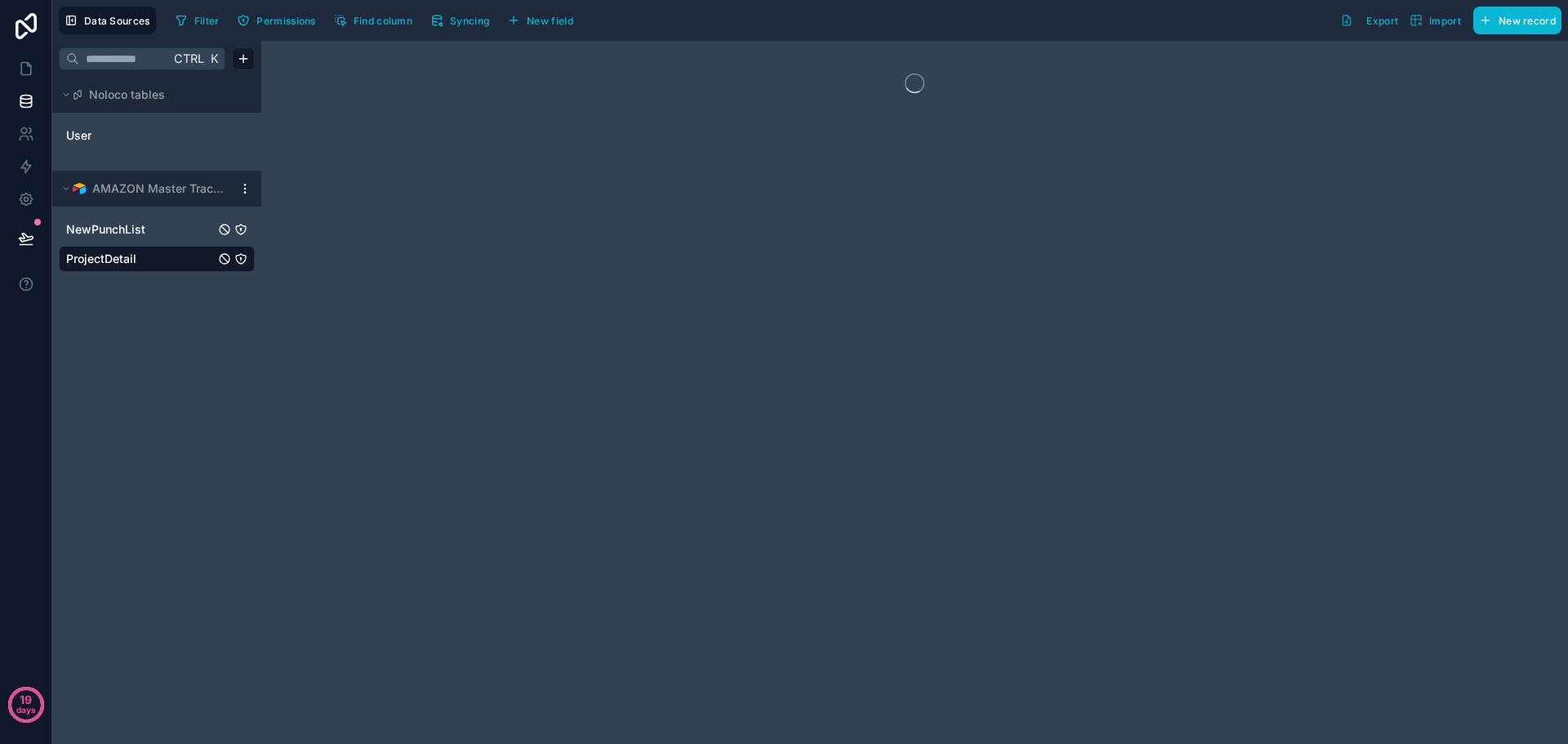
click at [139, 234] on span "NewPunchList" at bounding box center [106, 230] width 79 height 16
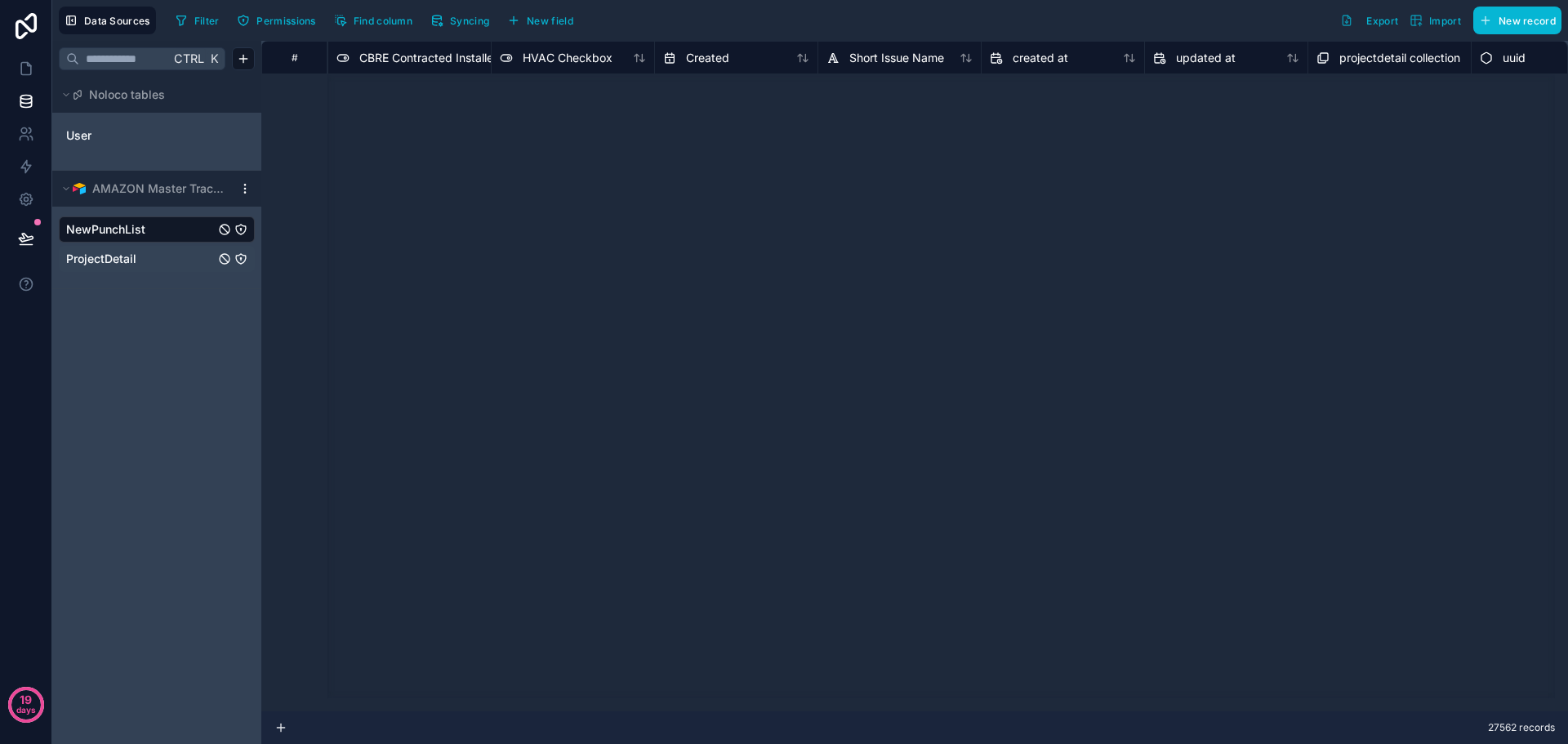
scroll to position [0, 3429]
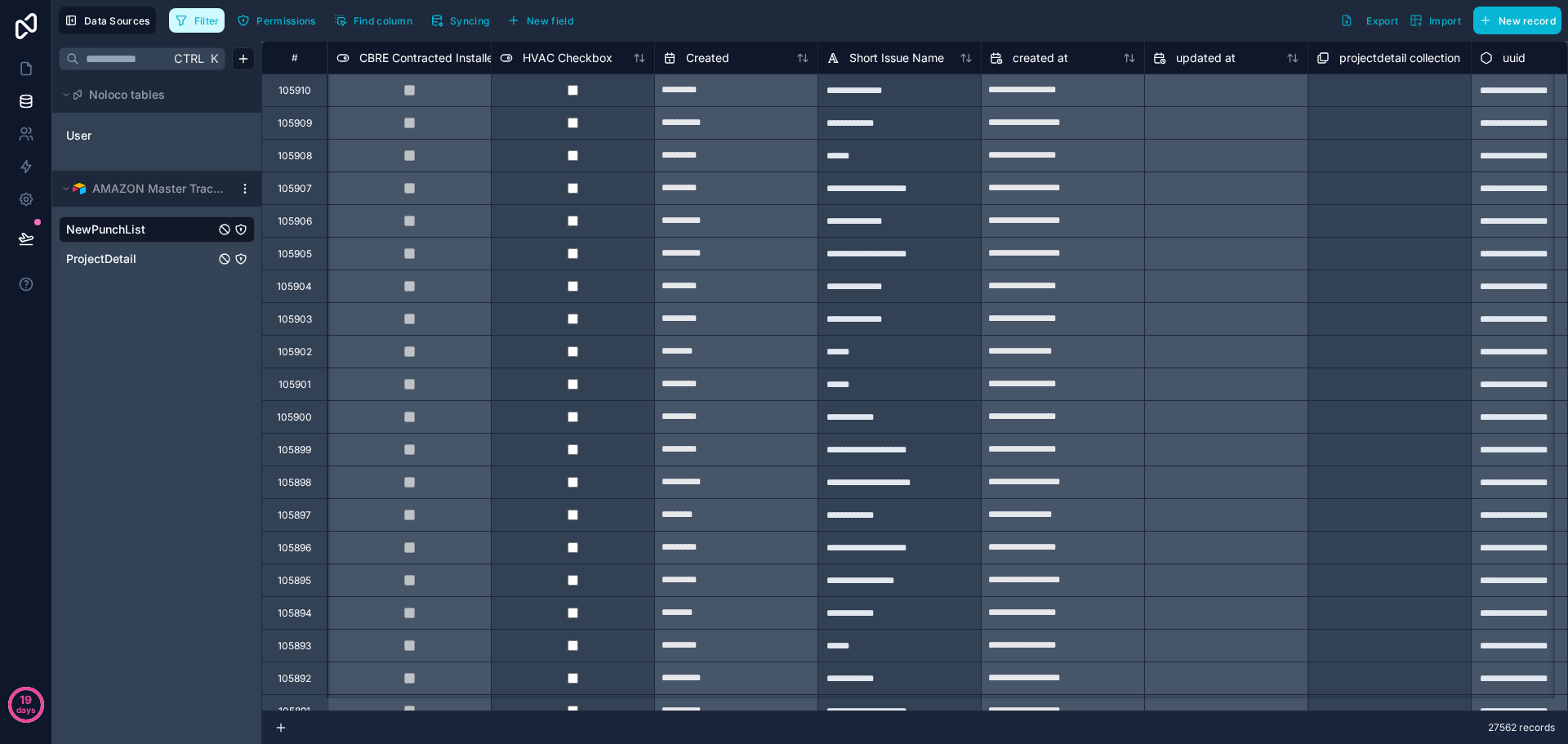
click at [209, 22] on span "Filter" at bounding box center [207, 21] width 26 height 12
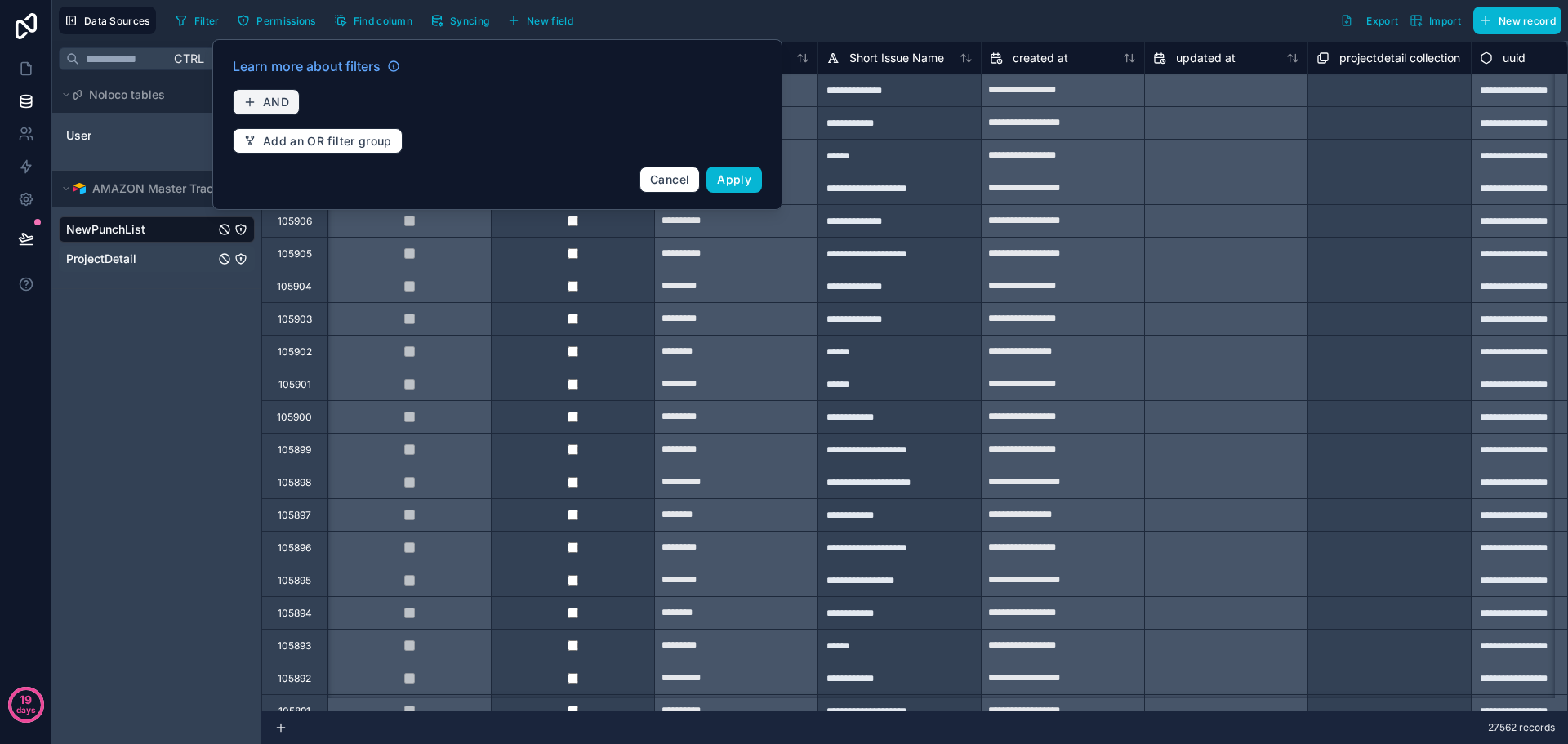
click at [274, 98] on span "AND" at bounding box center [276, 102] width 26 height 15
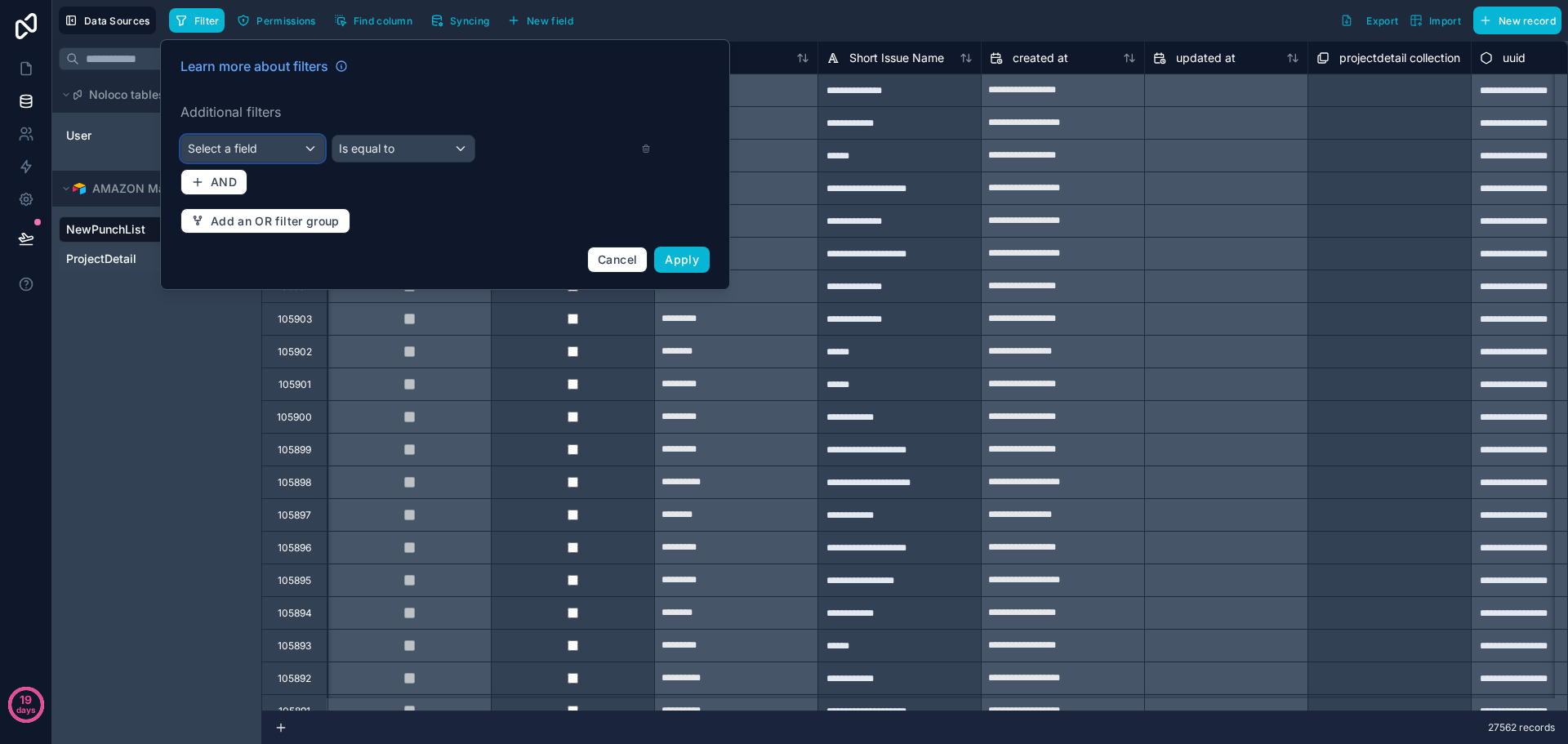
click at [255, 148] on span "Select a field" at bounding box center [223, 148] width 69 height 14
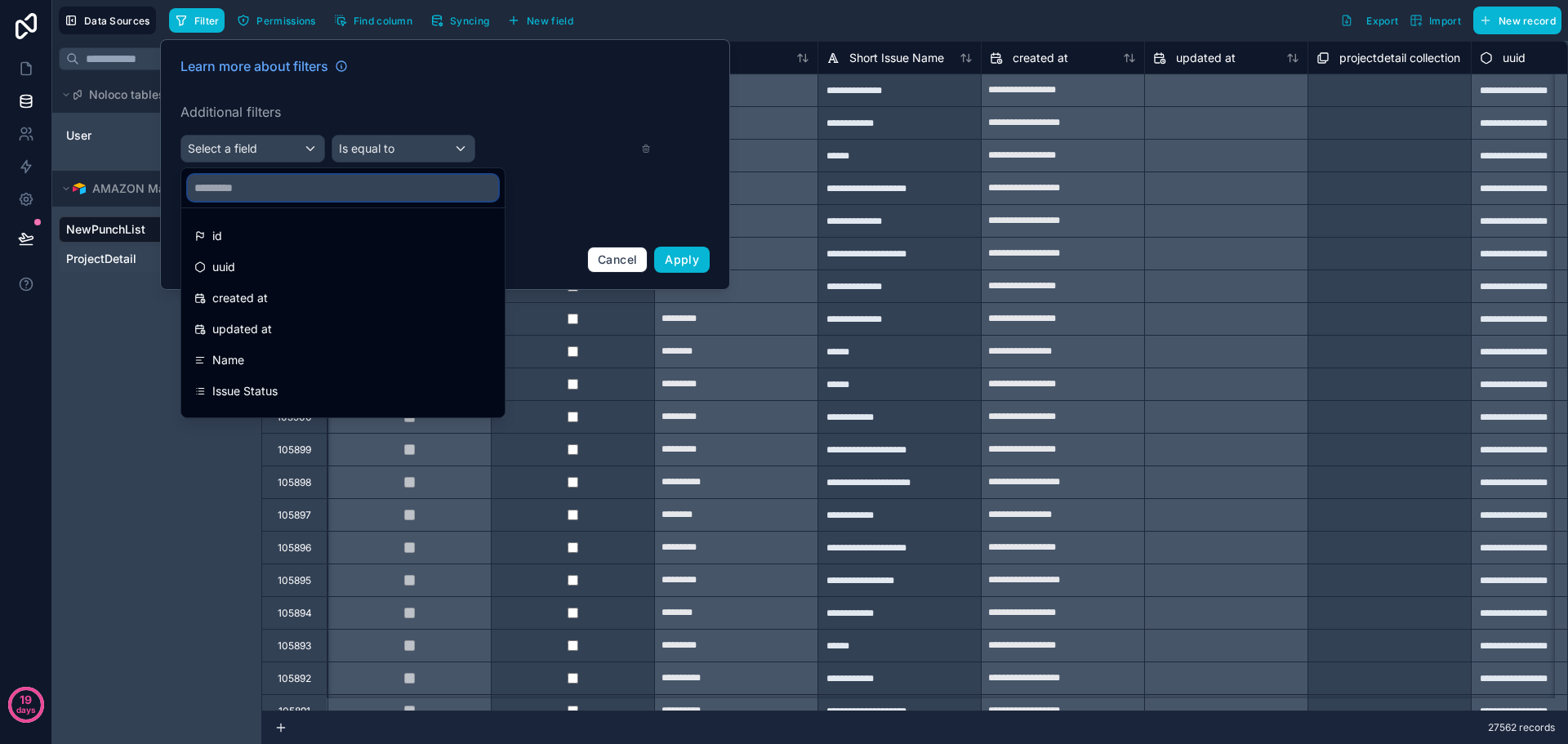
click at [265, 185] on input "text" at bounding box center [343, 188] width 310 height 26
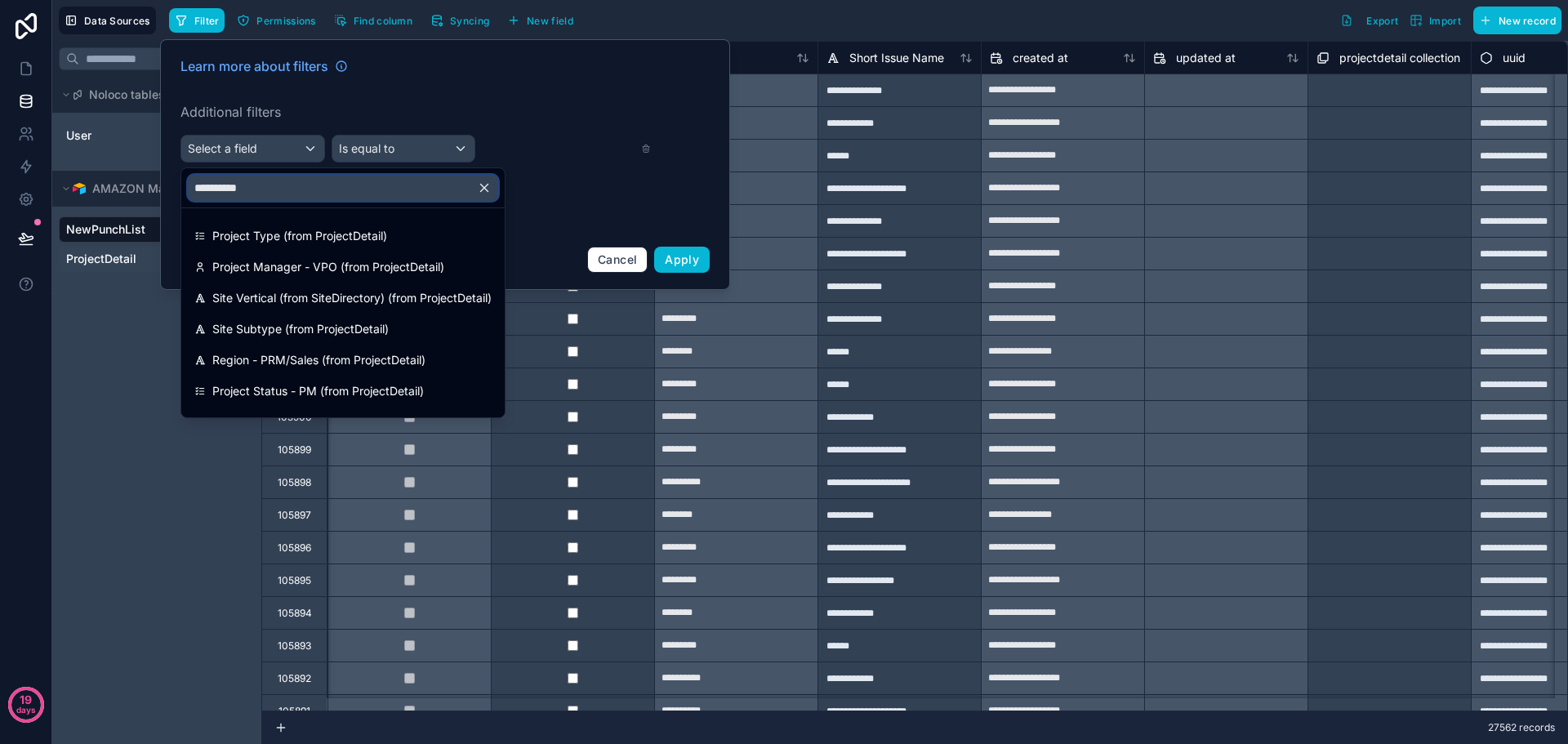
type input "**********"
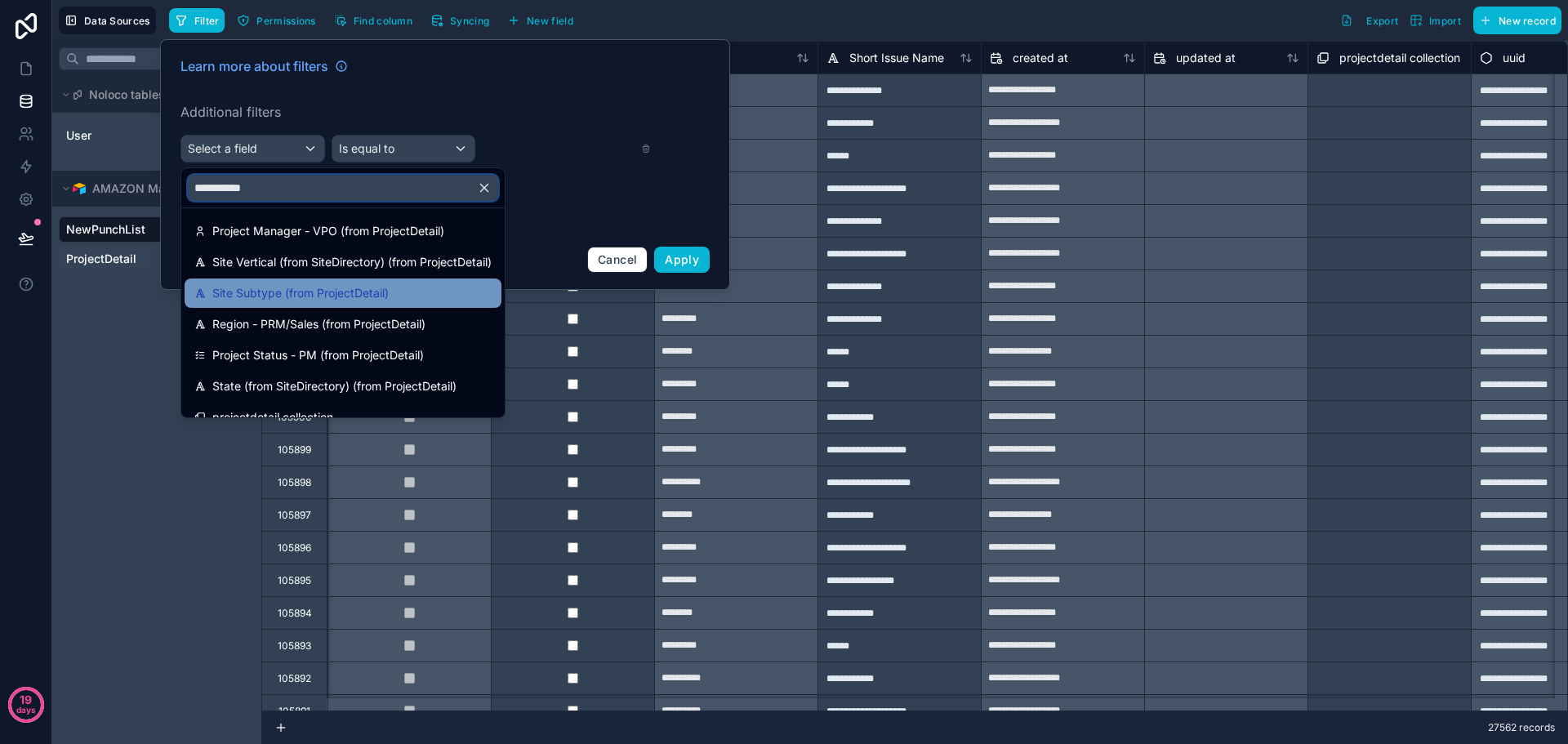
scroll to position [53, 0]
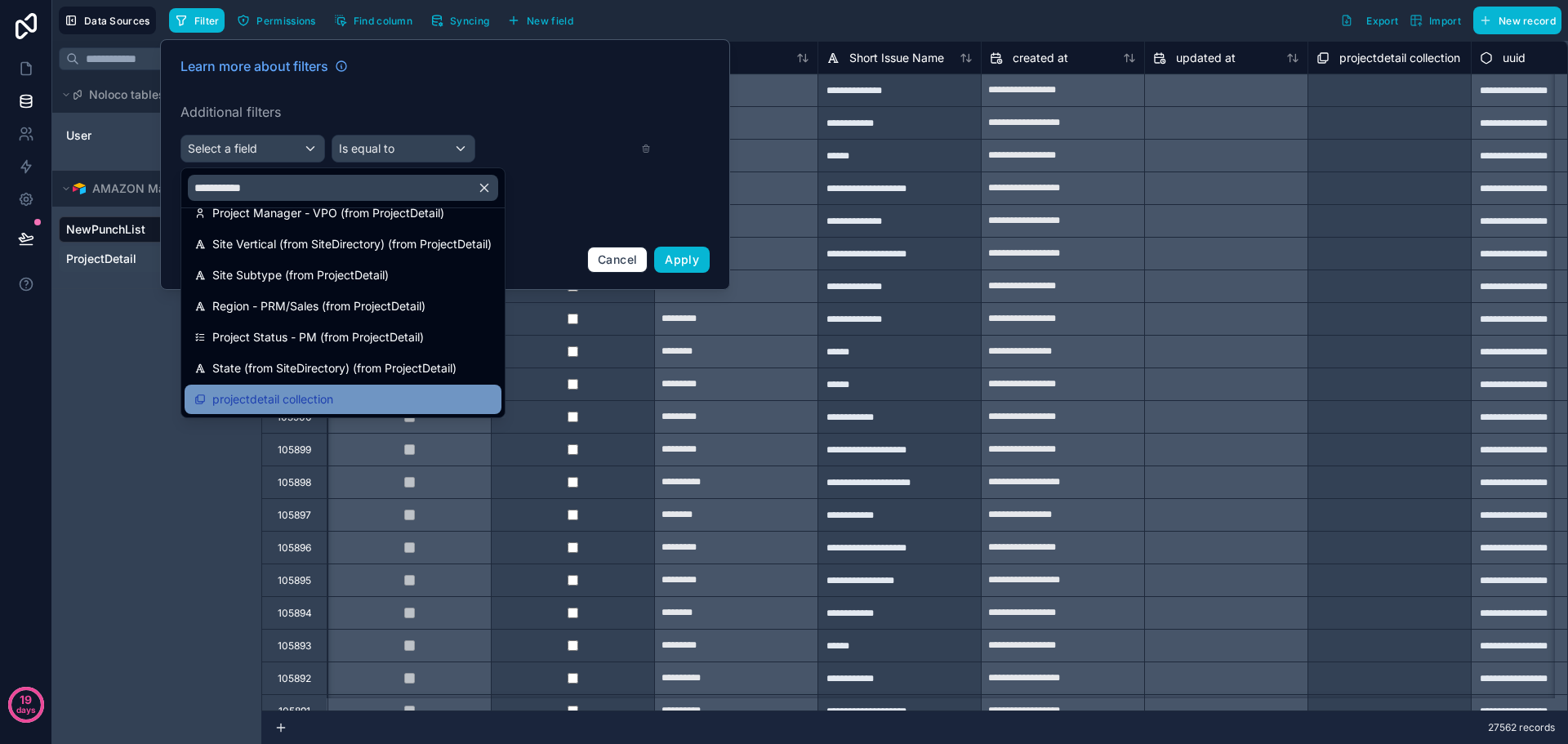
click at [318, 394] on span "projectdetail collection" at bounding box center [272, 400] width 121 height 20
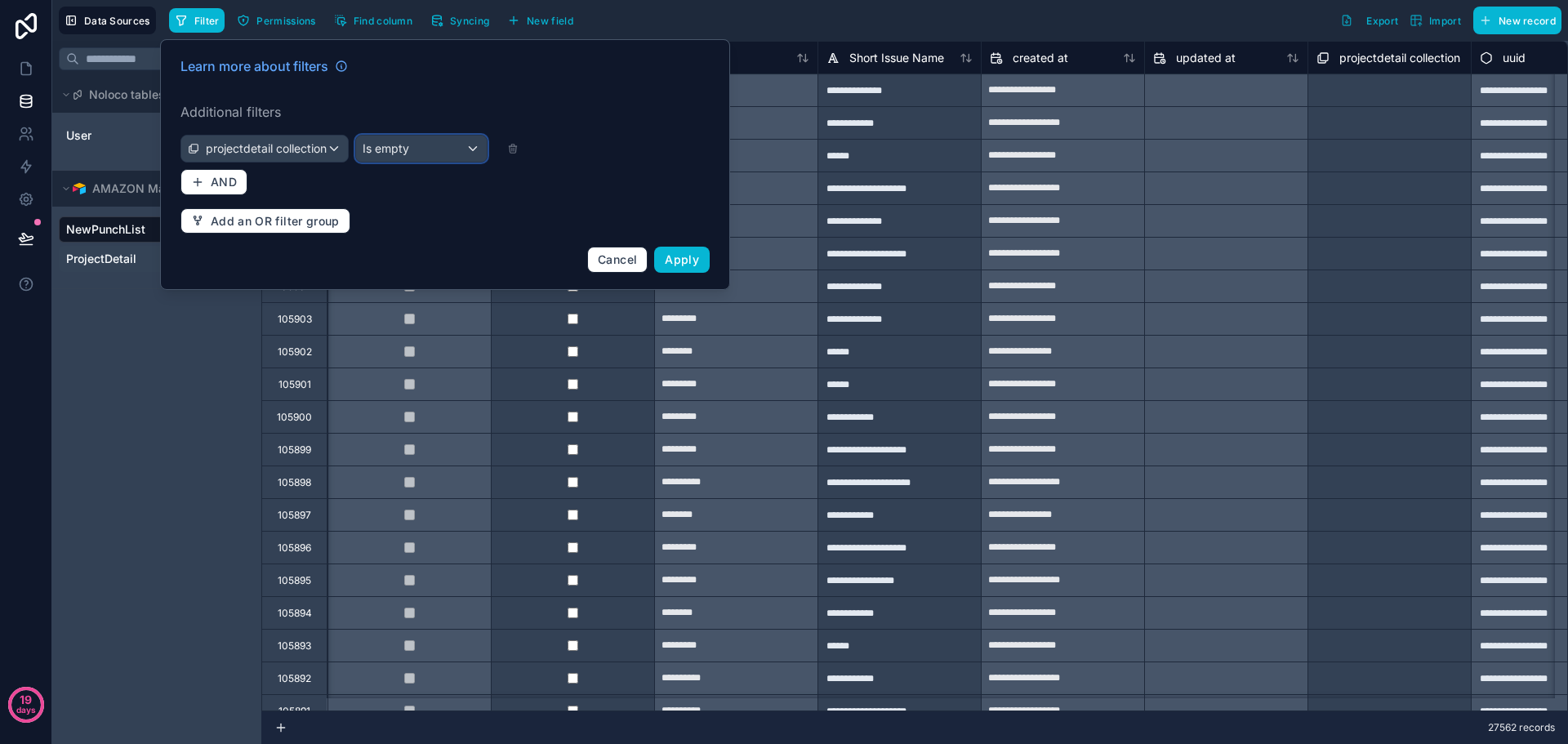
click at [408, 158] on div "Is empty" at bounding box center [422, 148] width 131 height 26
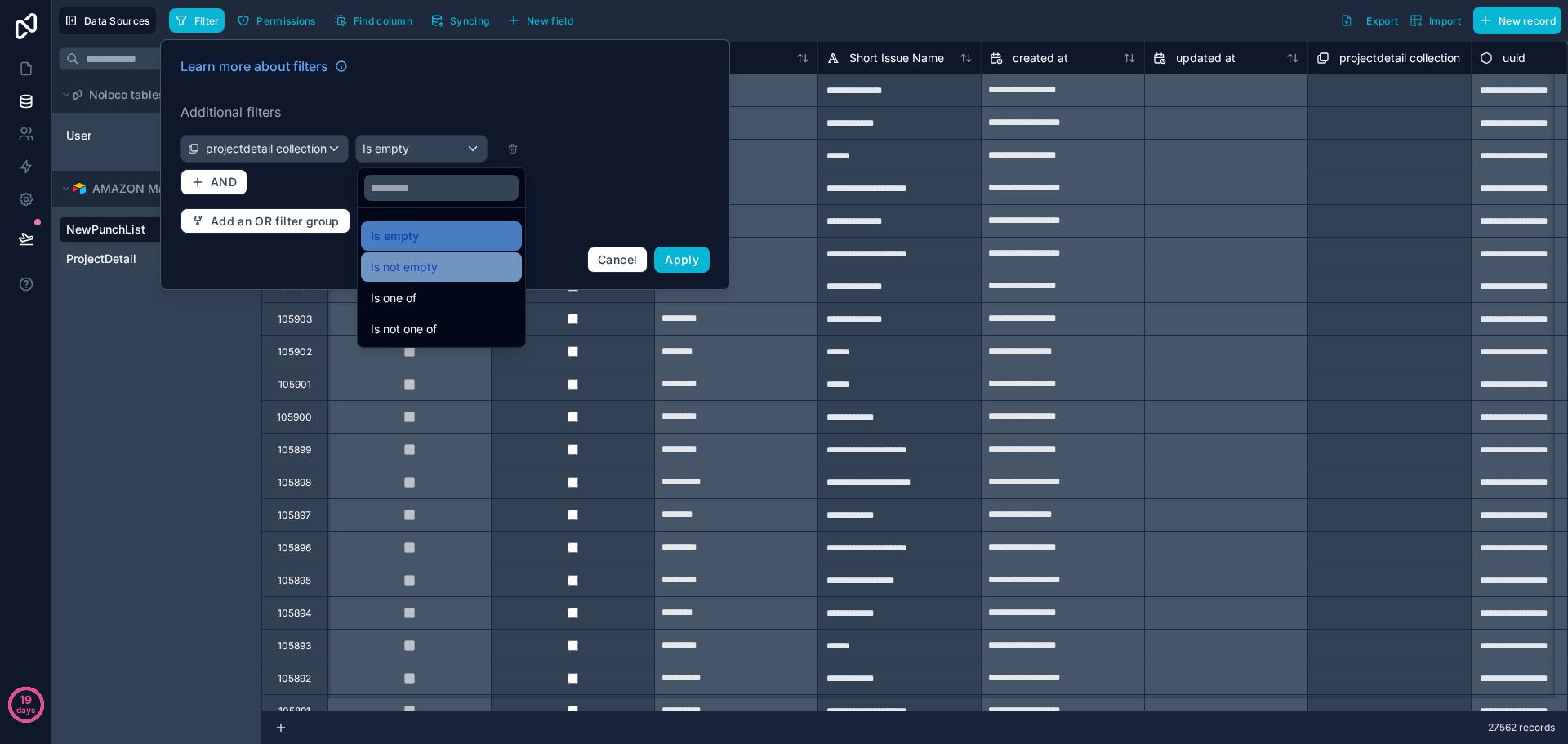
click at [417, 268] on span "Is not empty" at bounding box center [405, 267] width 67 height 20
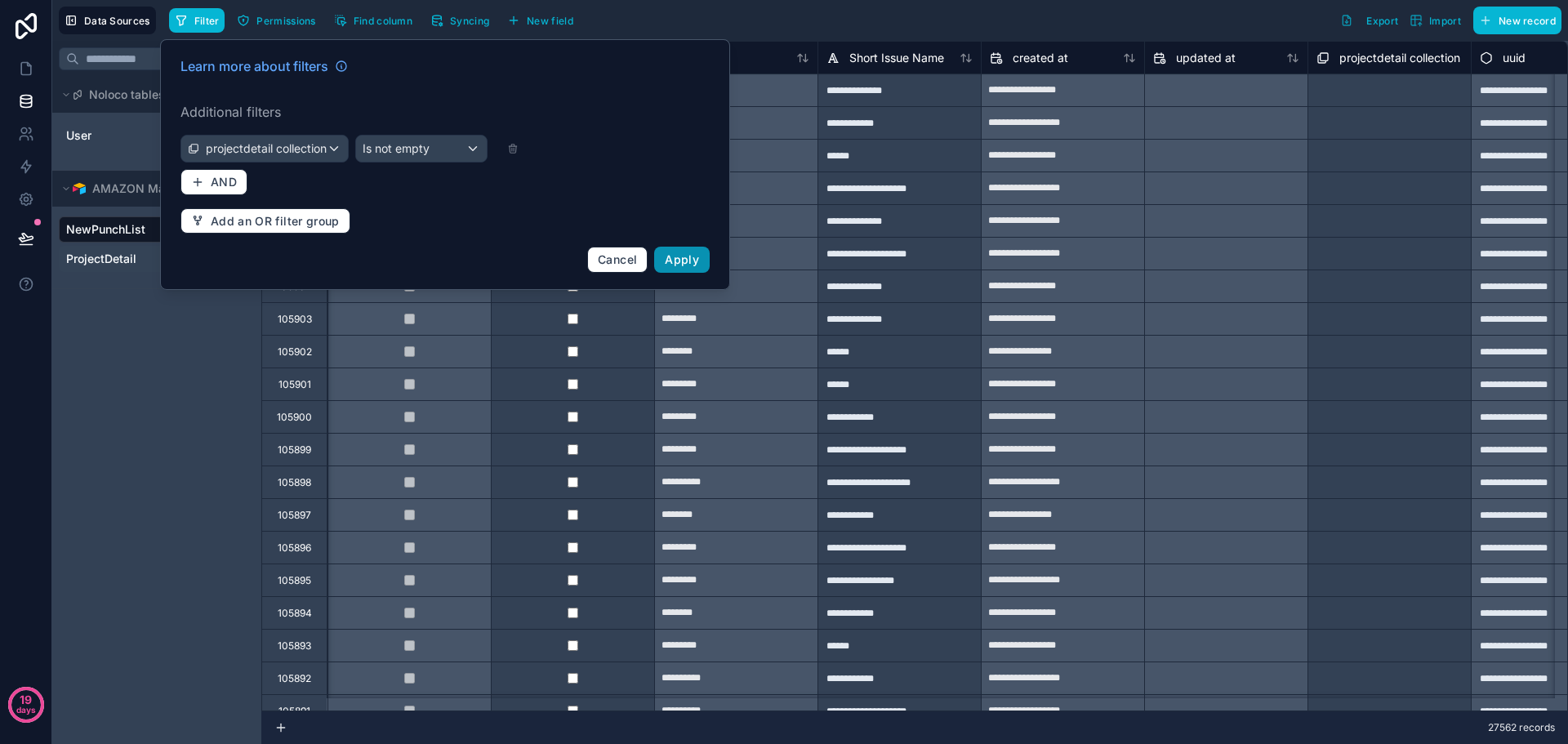
click at [682, 254] on span "Apply" at bounding box center [682, 259] width 35 height 14
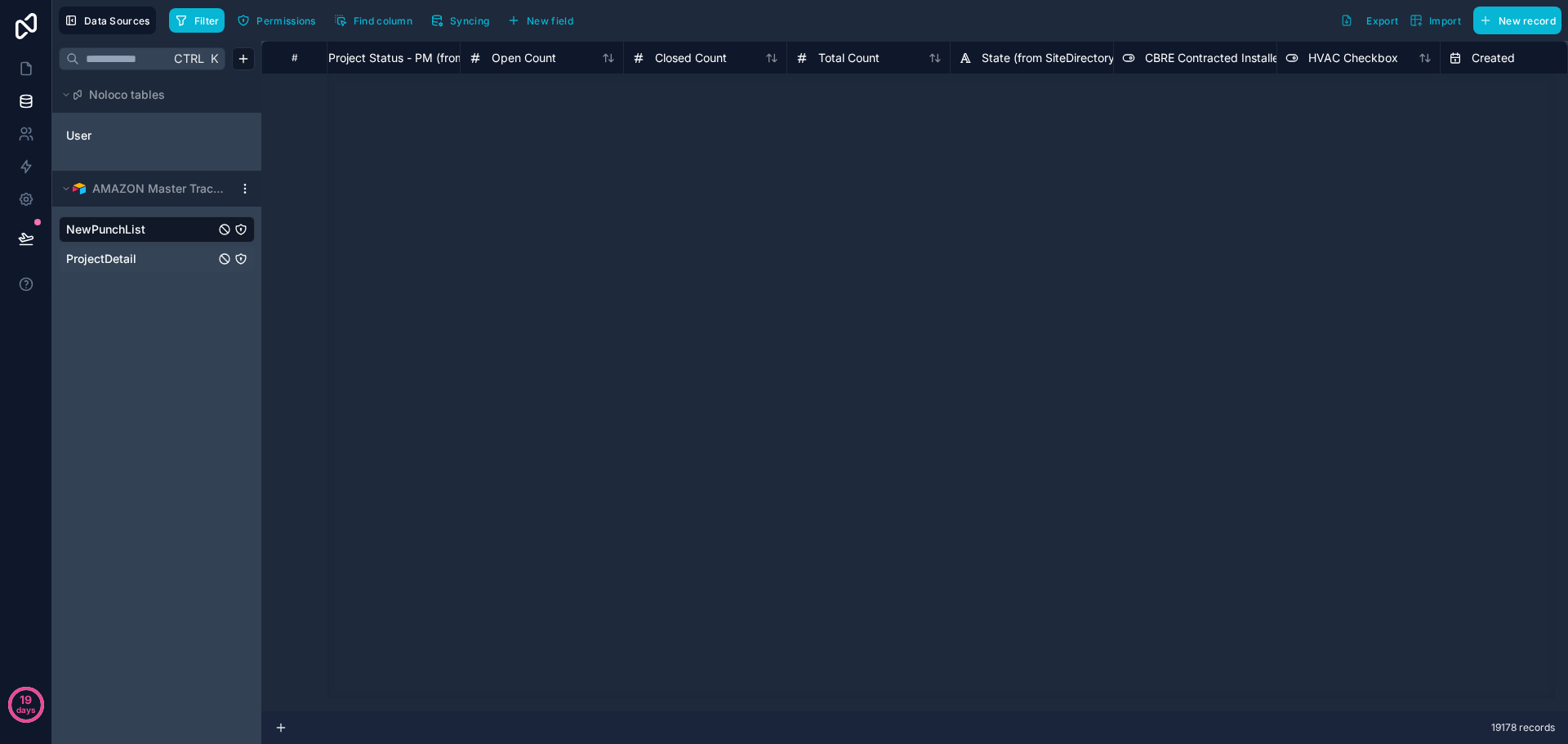
scroll to position [2185, 3346]
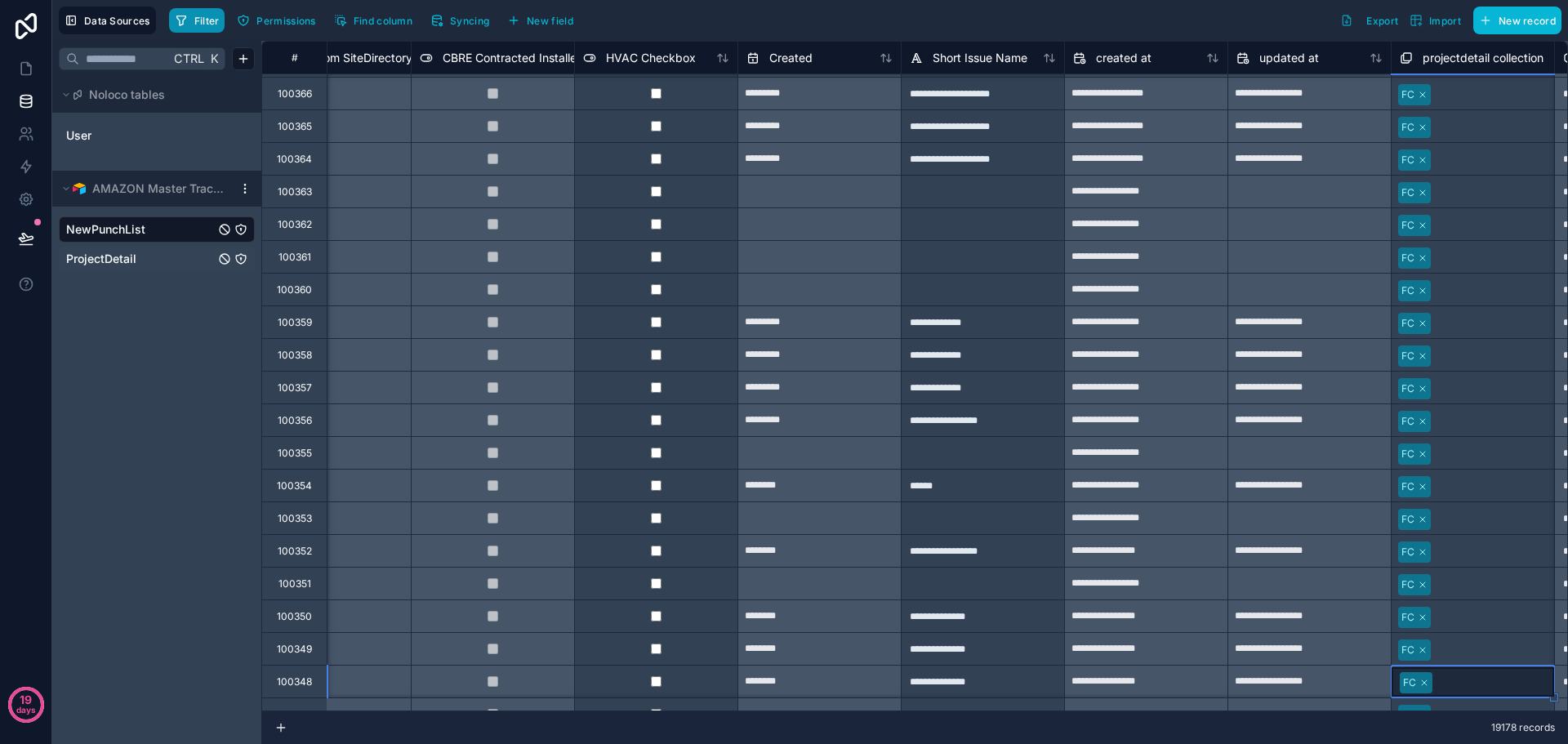
click at [202, 21] on span "Filter" at bounding box center [207, 21] width 26 height 12
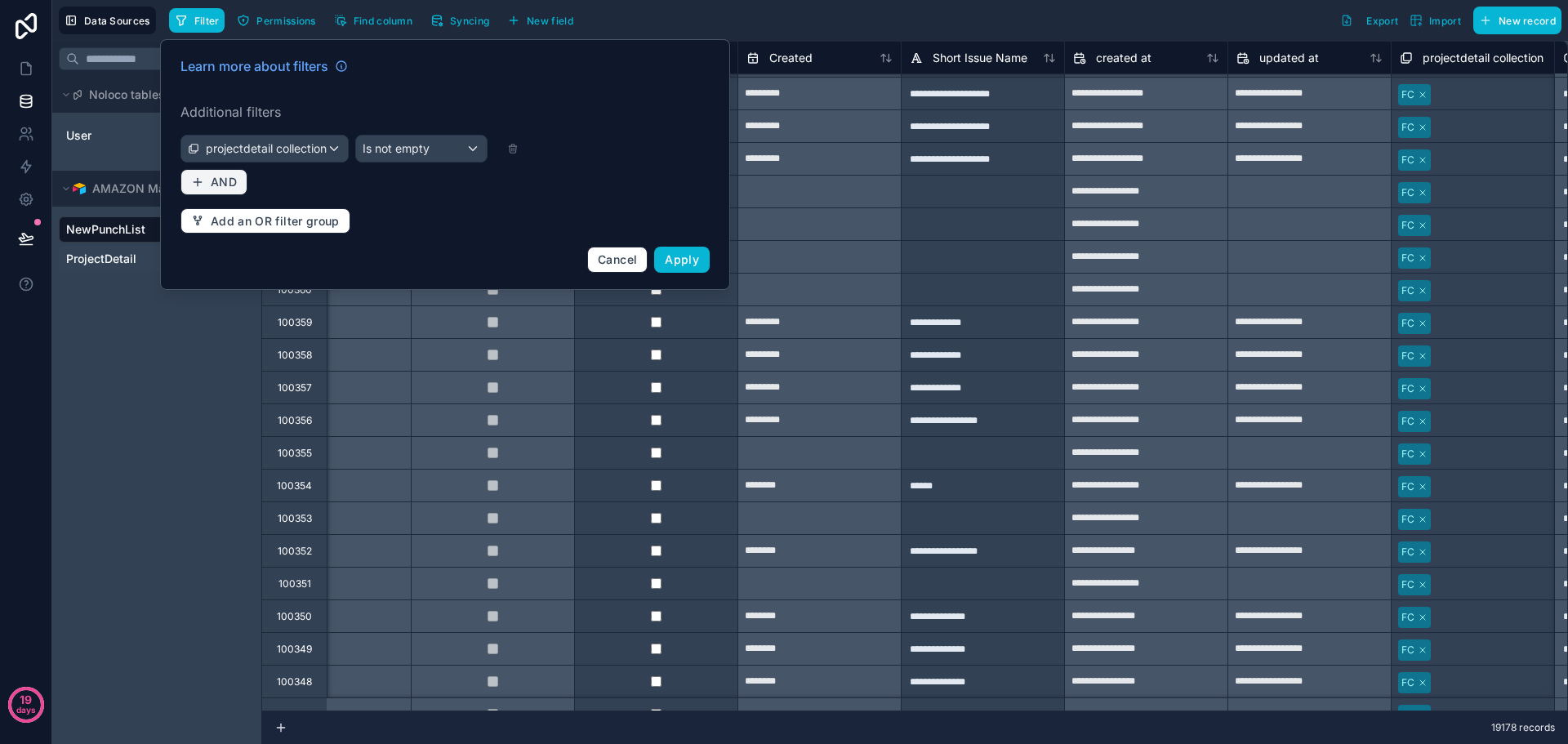
click at [210, 182] on button "AND" at bounding box center [214, 182] width 67 height 26
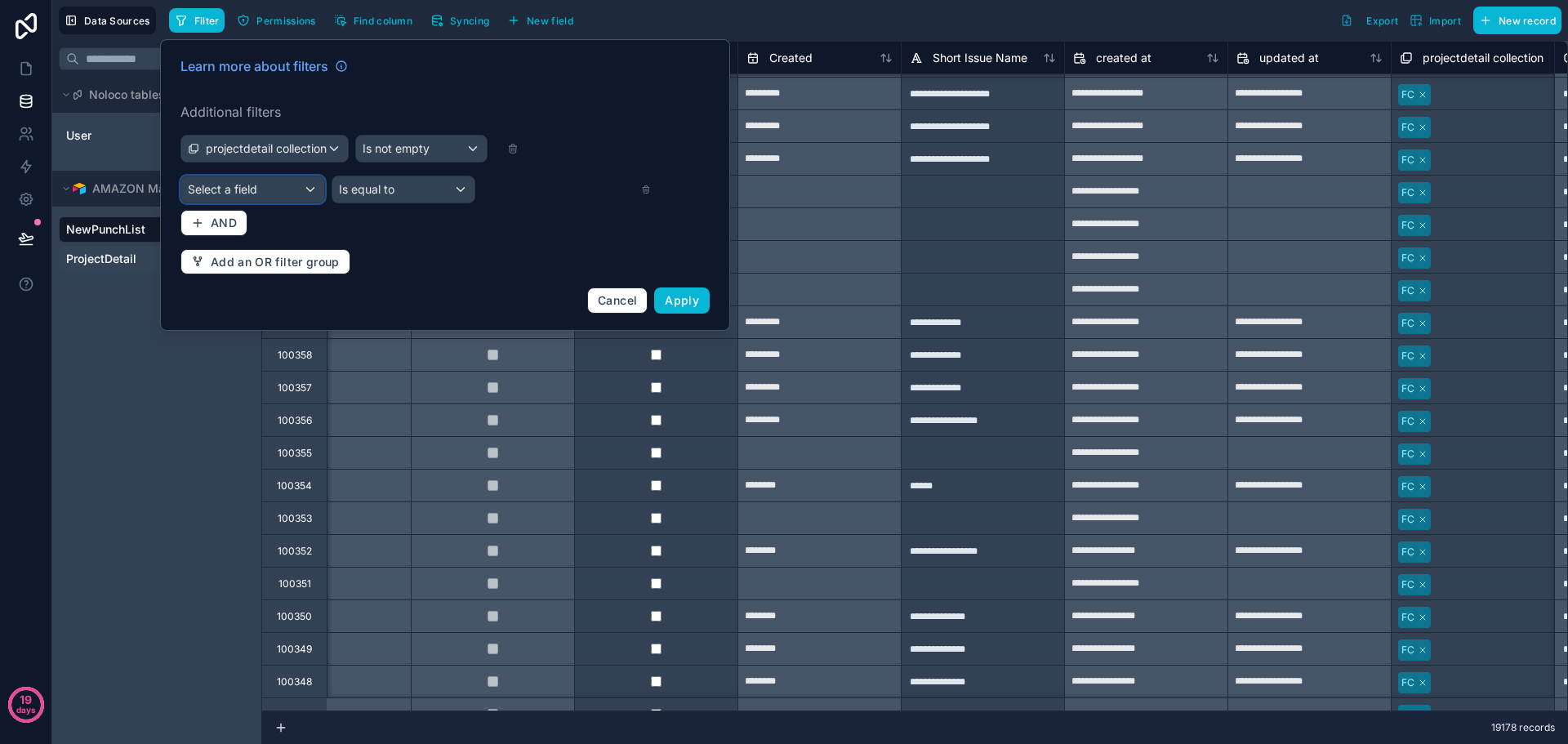
click at [287, 195] on div "Select a field" at bounding box center [252, 189] width 143 height 26
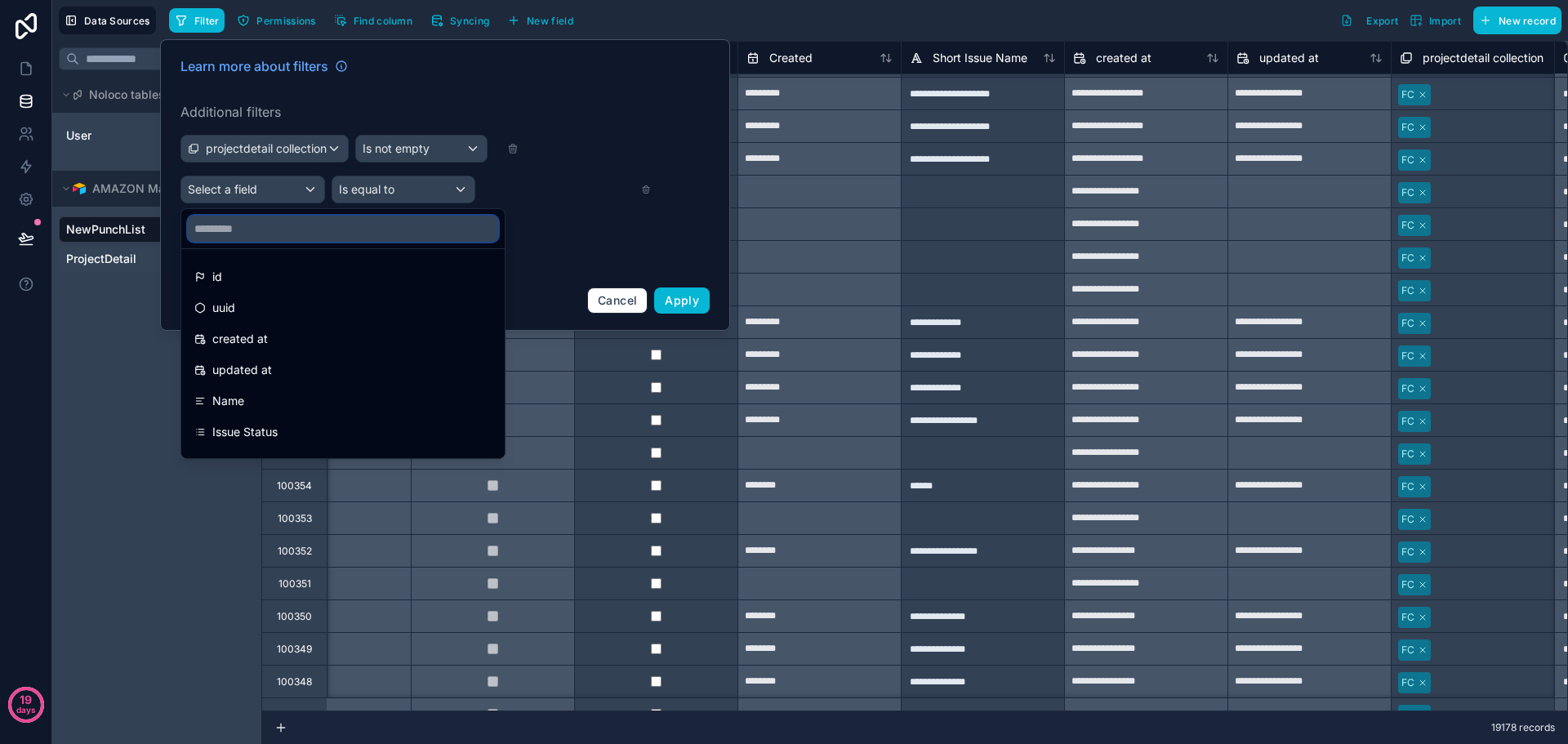
click at [277, 231] on input "text" at bounding box center [343, 229] width 310 height 26
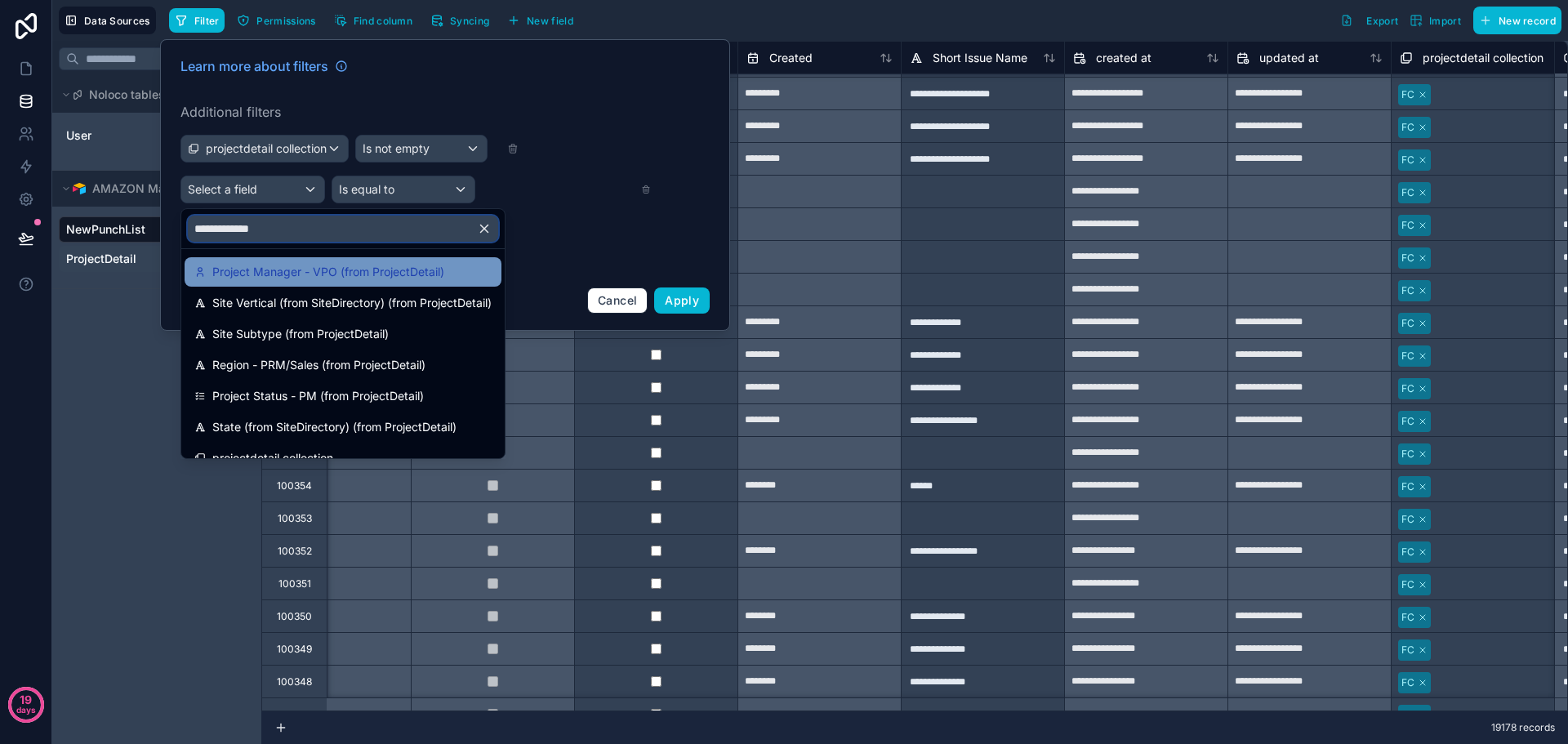
scroll to position [53, 0]
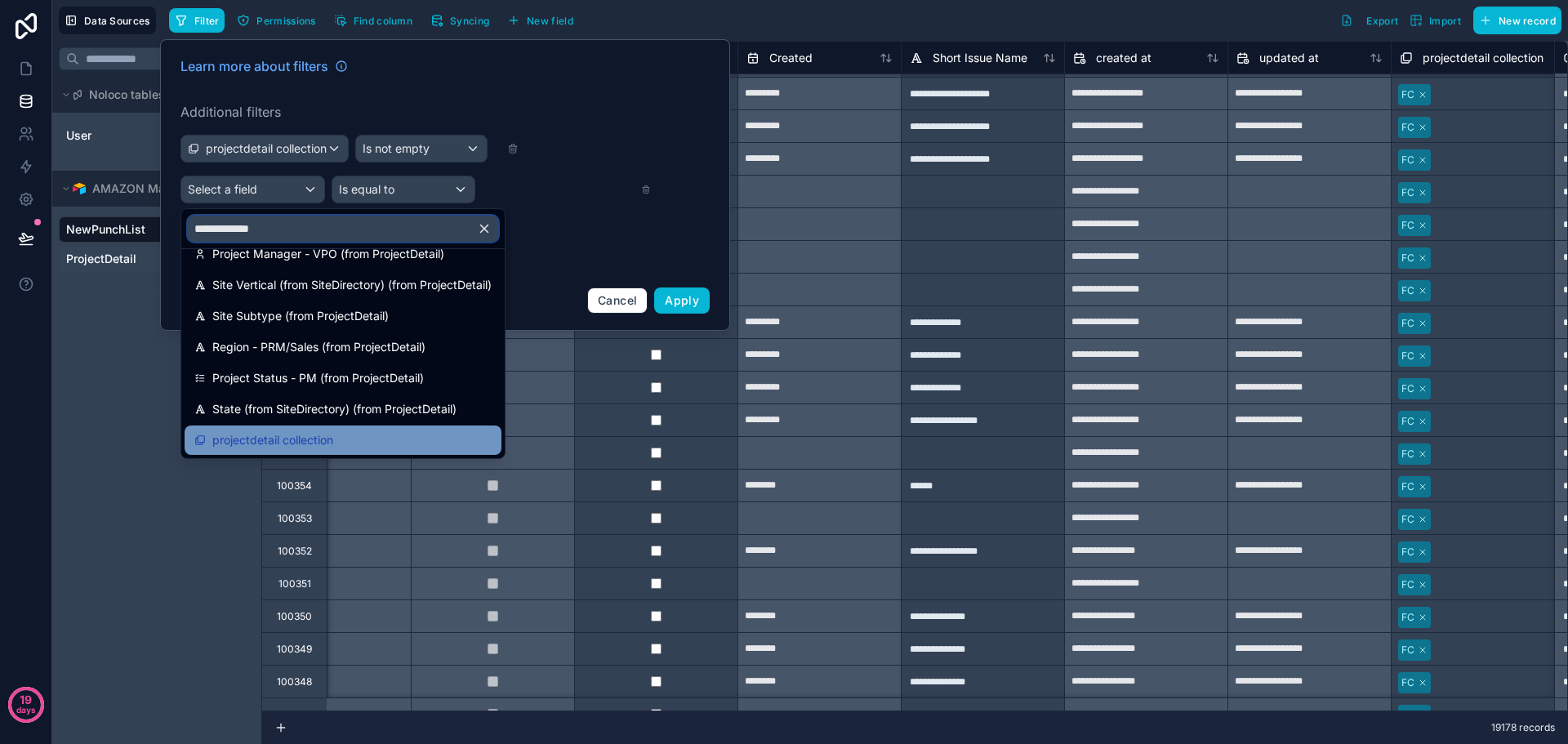
type input "**********"
click at [306, 434] on span "projectdetail collection" at bounding box center [272, 440] width 121 height 20
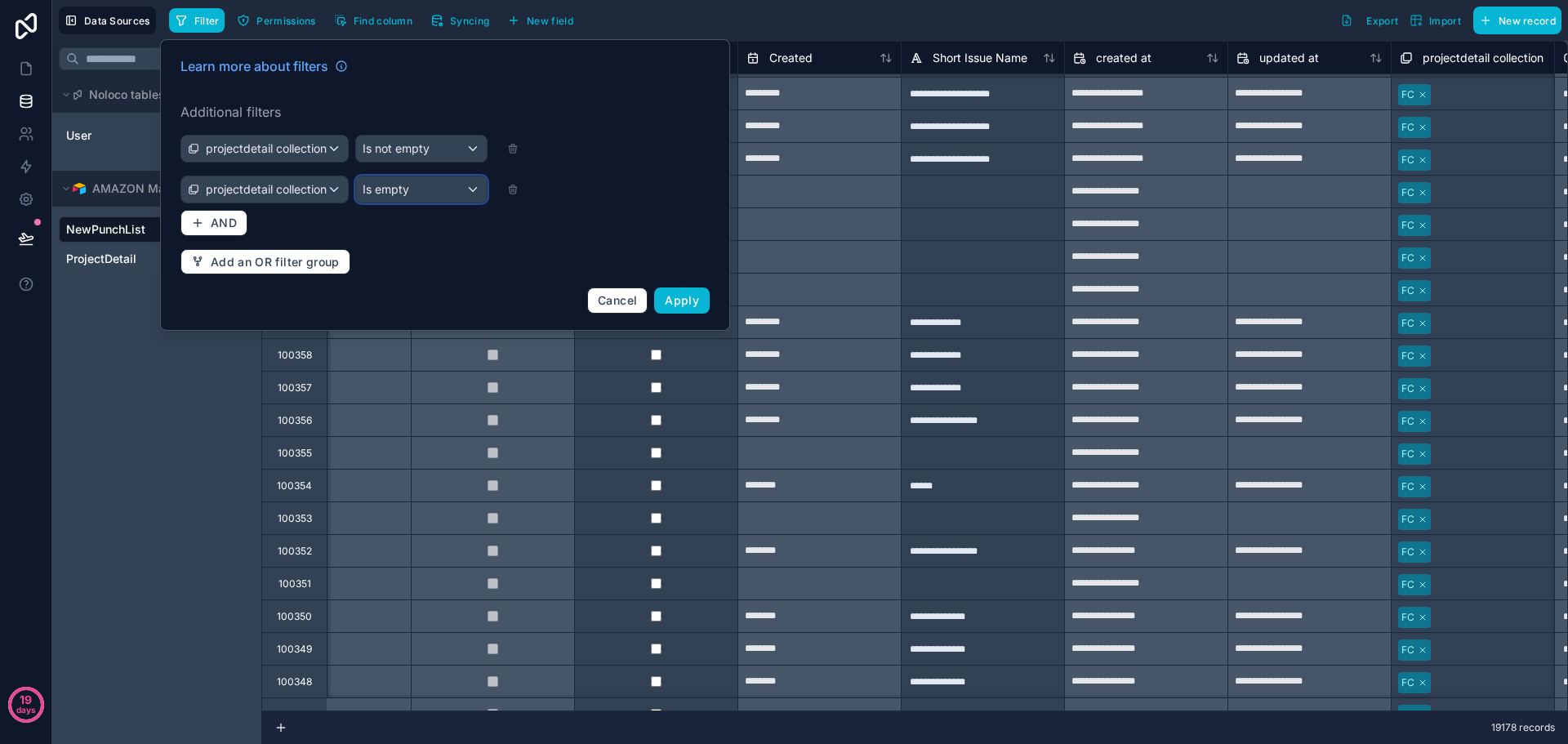
click at [386, 194] on span "Is empty" at bounding box center [385, 189] width 47 height 16
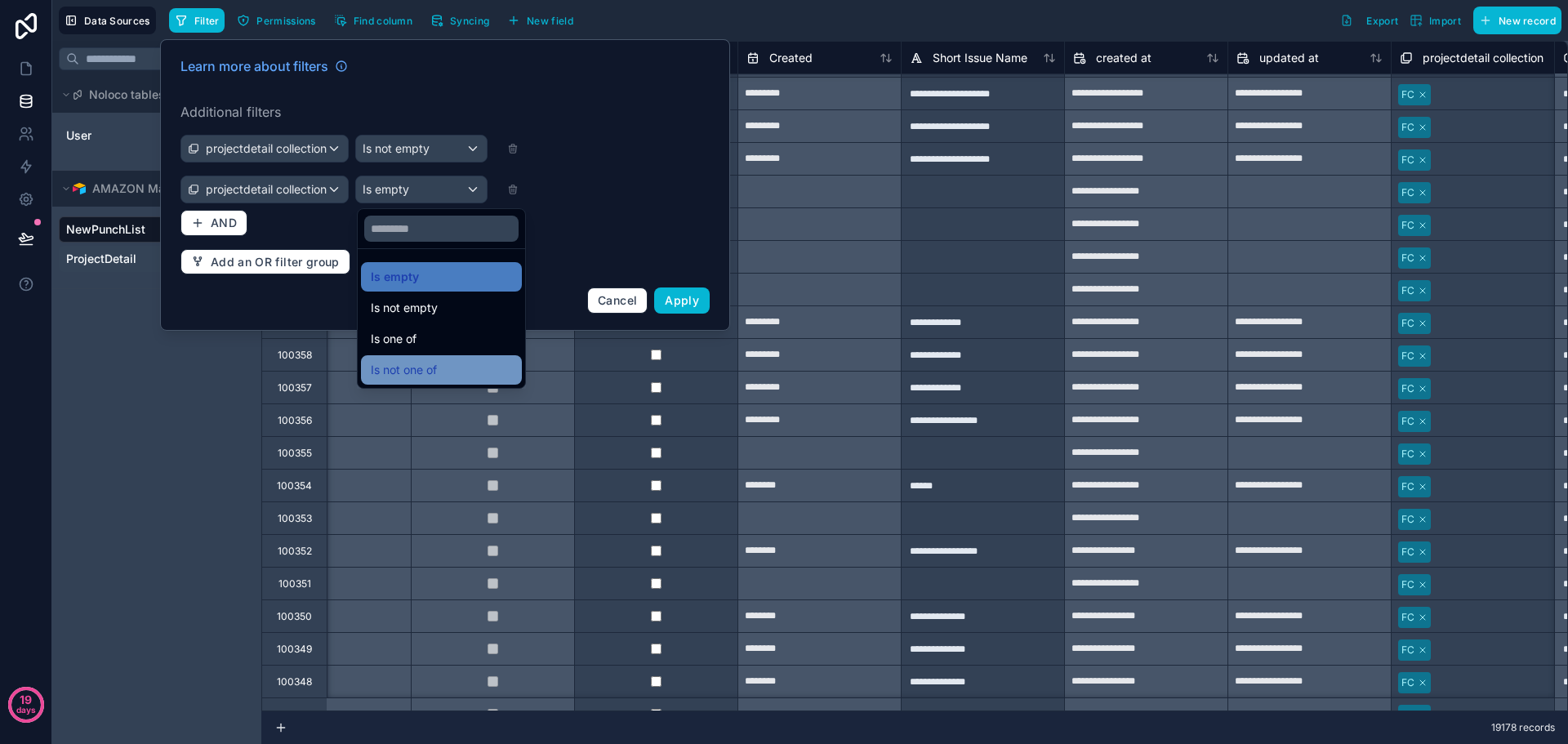
click at [423, 361] on span "Is not one of" at bounding box center [404, 370] width 66 height 20
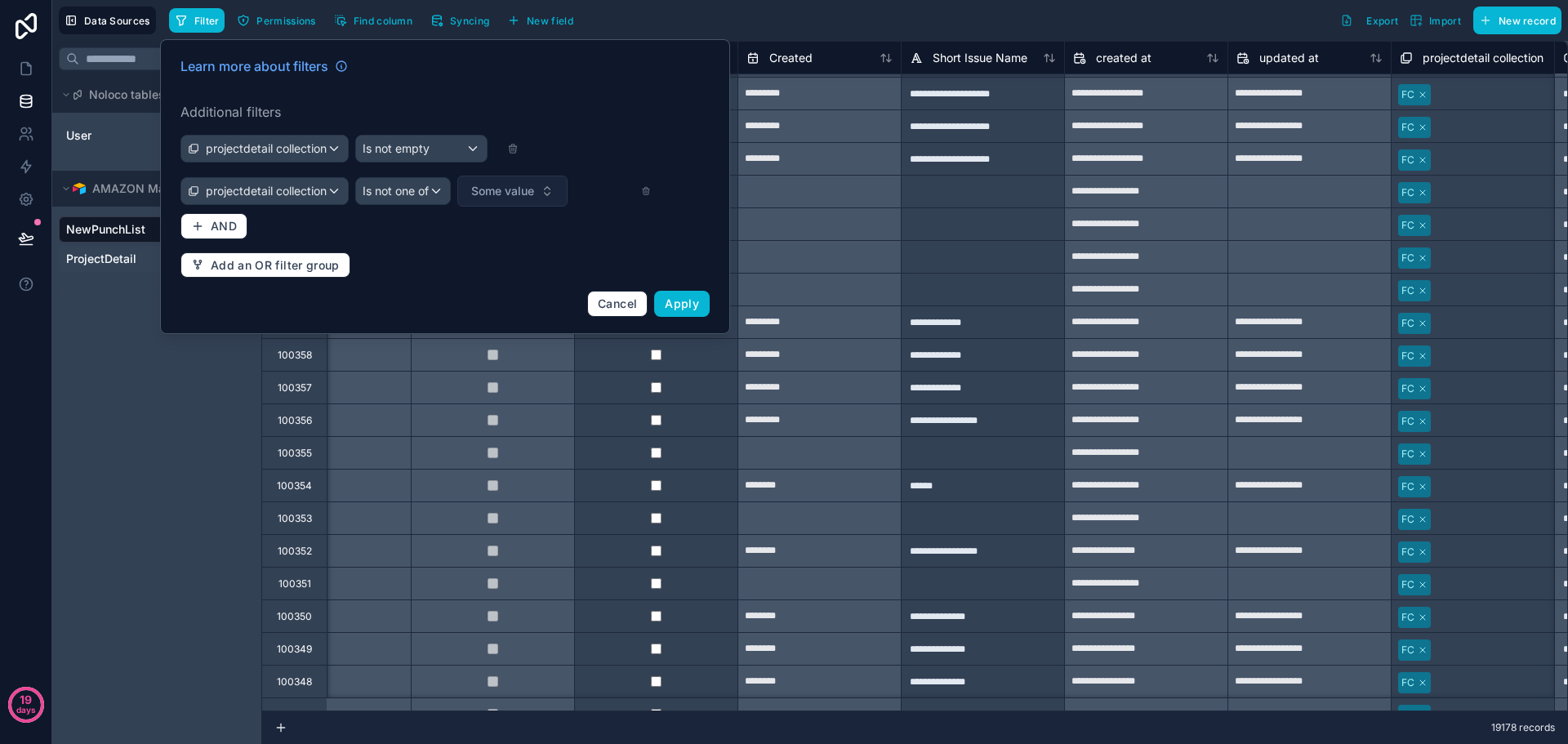
click at [517, 194] on span "Some value" at bounding box center [503, 191] width 63 height 16
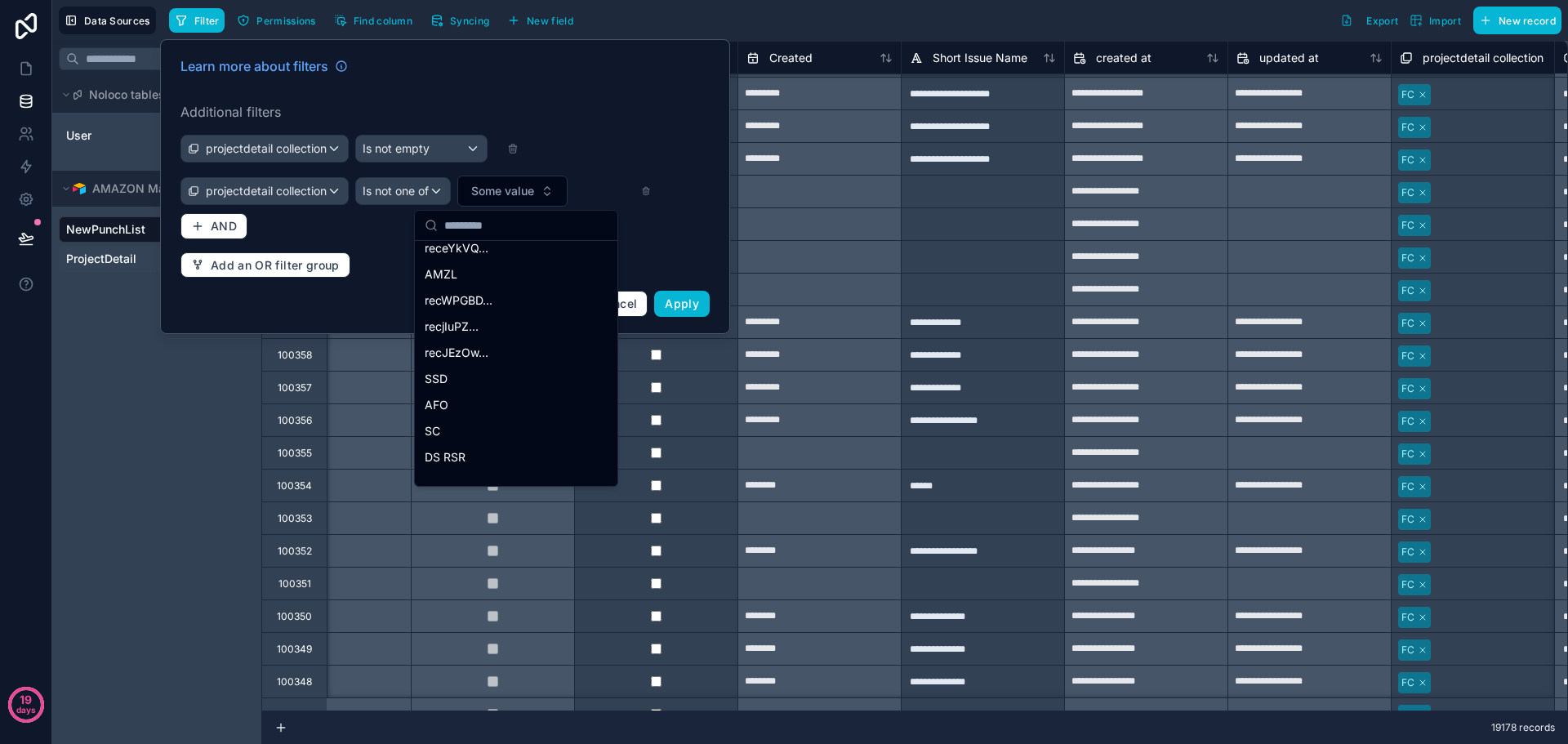
scroll to position [24640, 0]
click at [606, 96] on div "Learn more about filters Additional filters projectdetail collection Is not emp…" at bounding box center [444, 186] width 548 height 280
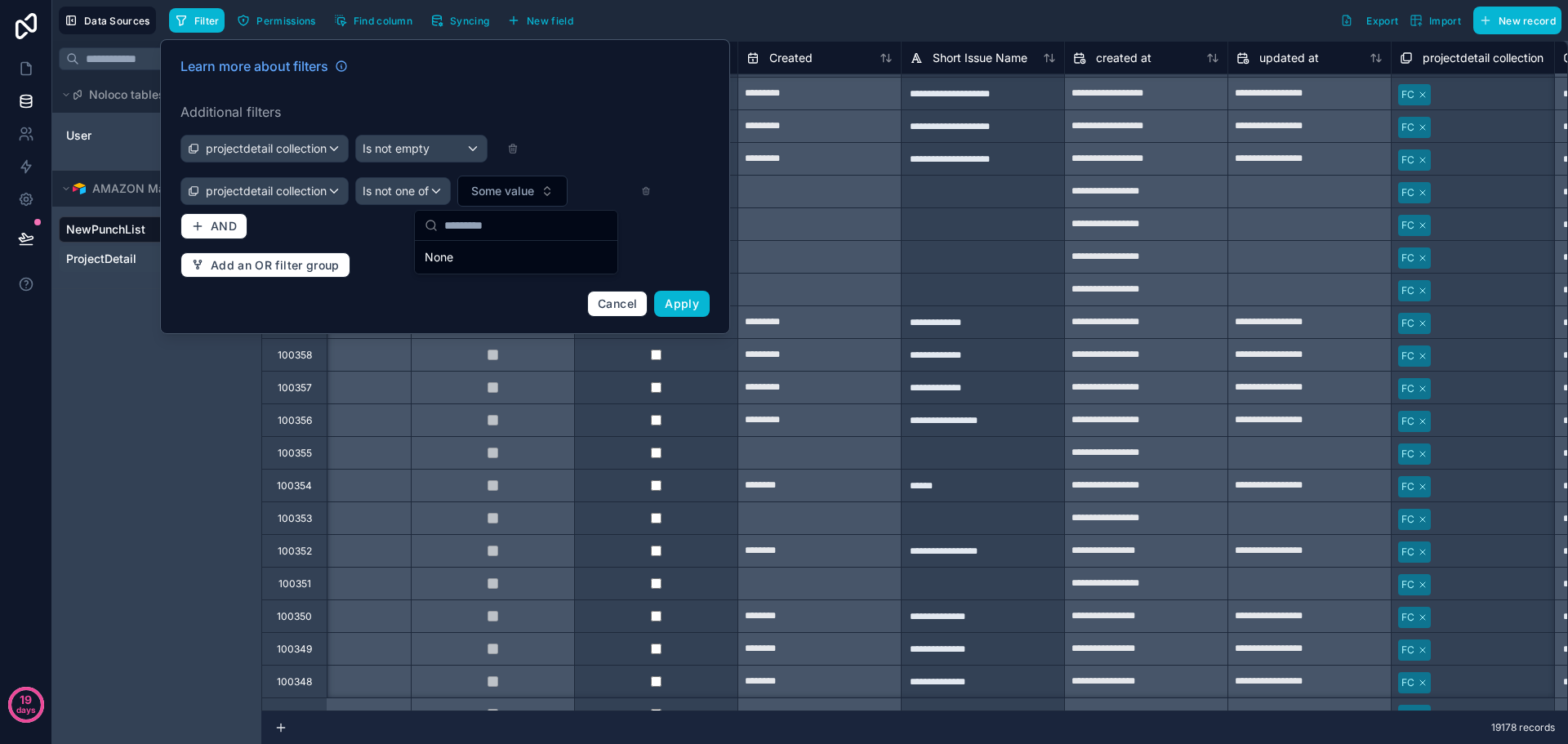
scroll to position [0, 0]
click at [75, 464] on div "Ctrl K Noloco tables User AMAZON Master Tracker NewPunchList ProjectDetail" at bounding box center [156, 392] width 209 height 702
click at [26, 72] on icon at bounding box center [26, 68] width 16 height 16
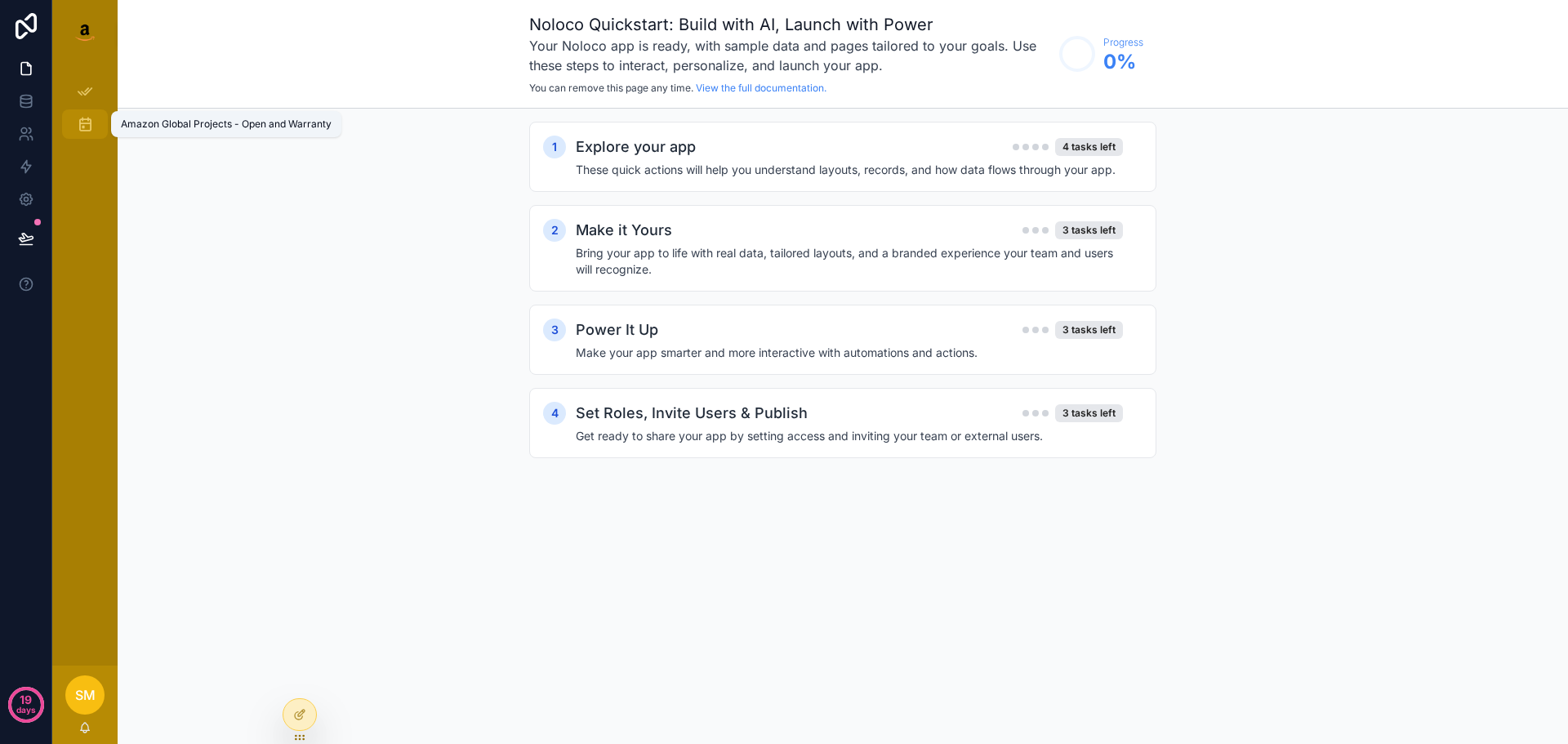
click at [78, 116] on icon "scrollable content" at bounding box center [85, 124] width 16 height 16
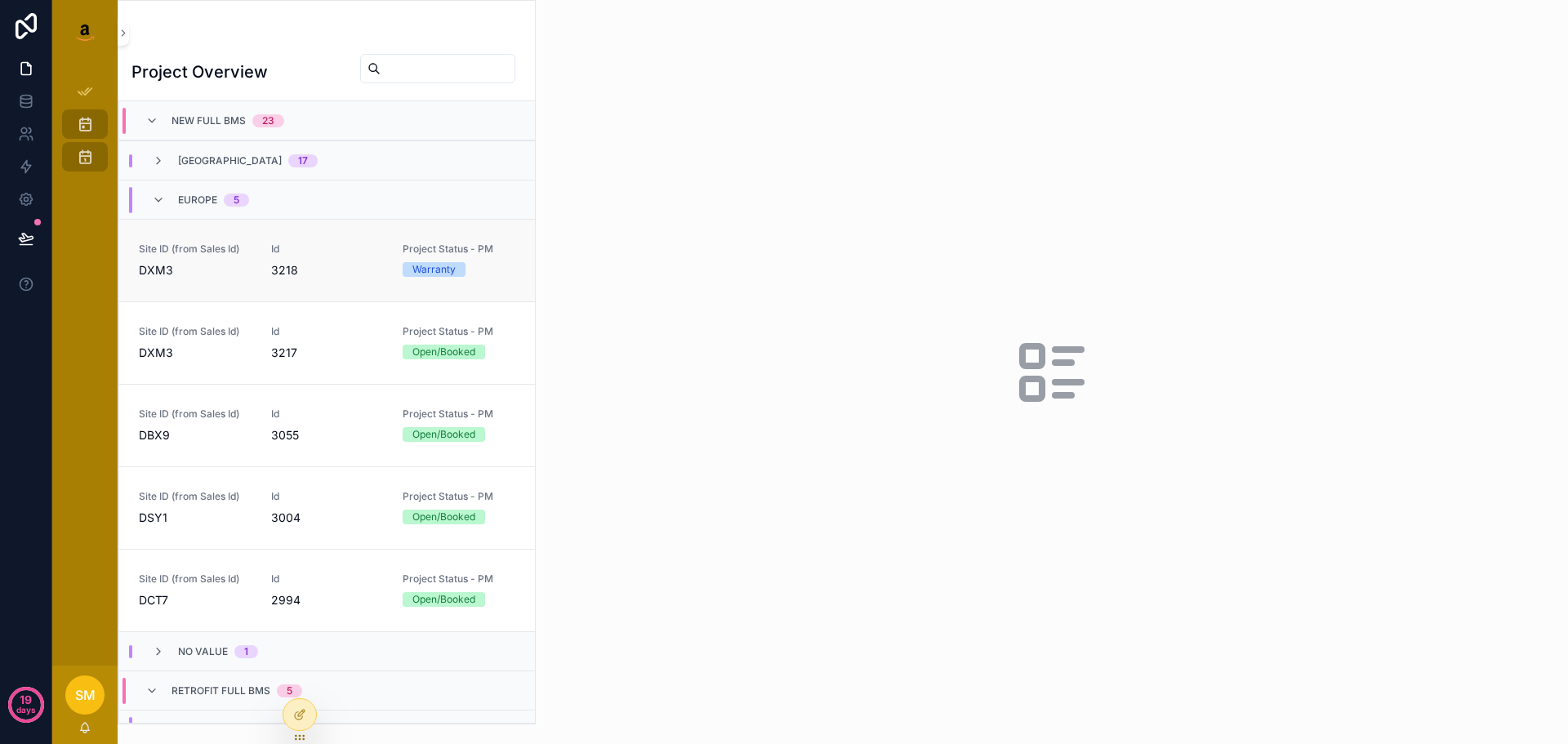
click at [335, 300] on link "Site ID (from Sales Id) DXM3 Id 3218 Project Status - PM Warranty" at bounding box center [327, 259] width 416 height 82
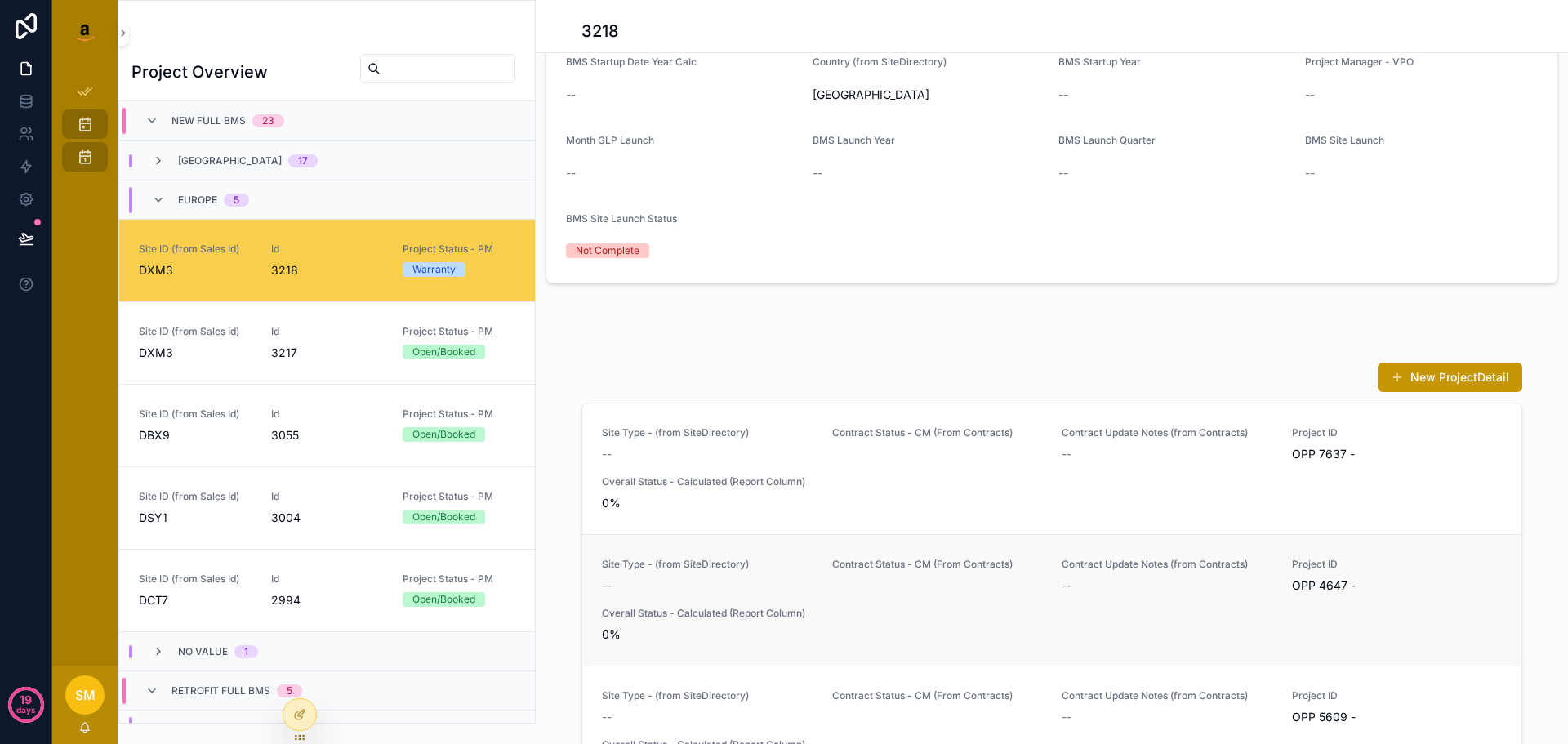
scroll to position [326, 0]
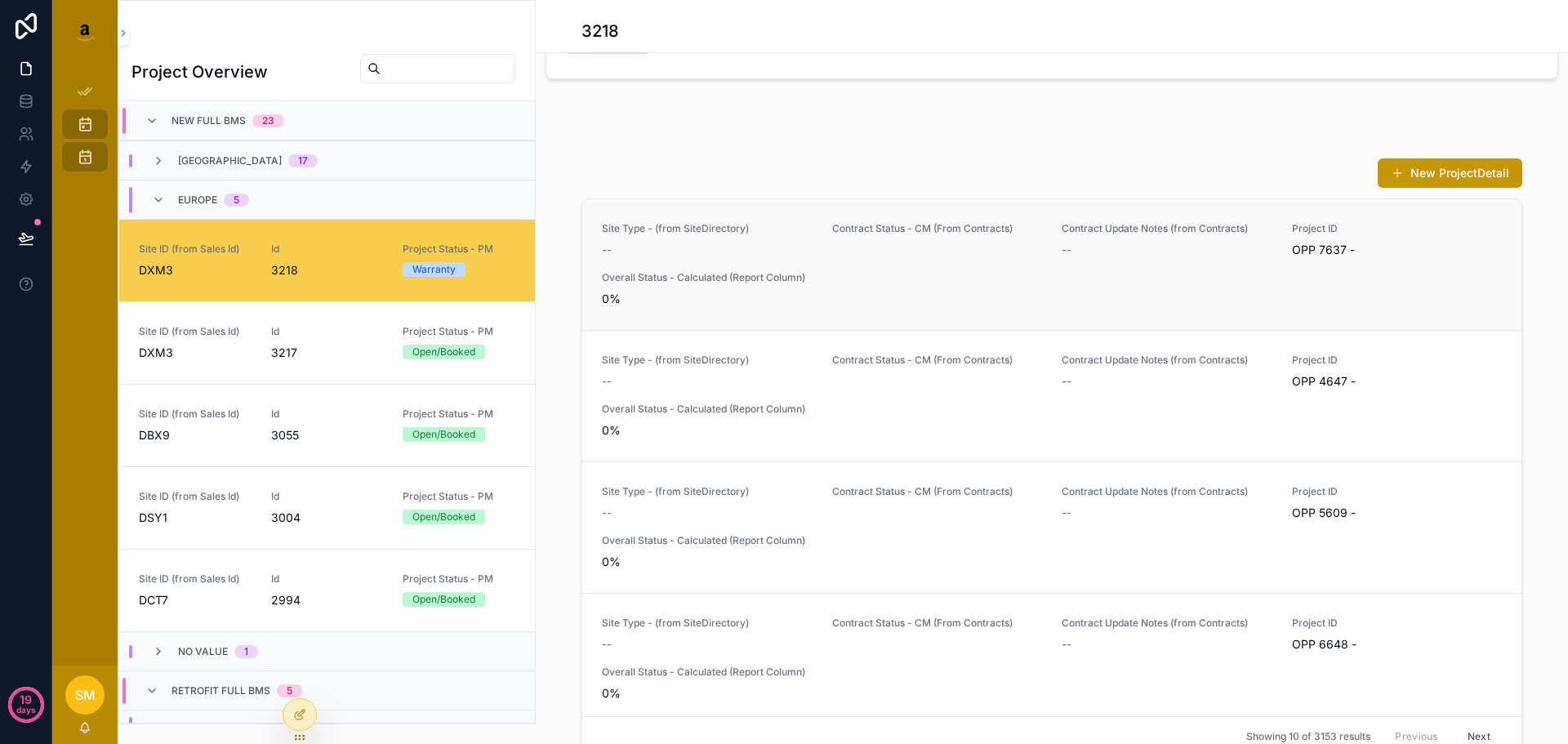
click at [1028, 283] on div "Site Type - (from SiteDirectory) -- Contract Status - CM (From Contracts) Contr…" at bounding box center [1051, 264] width 900 height 85
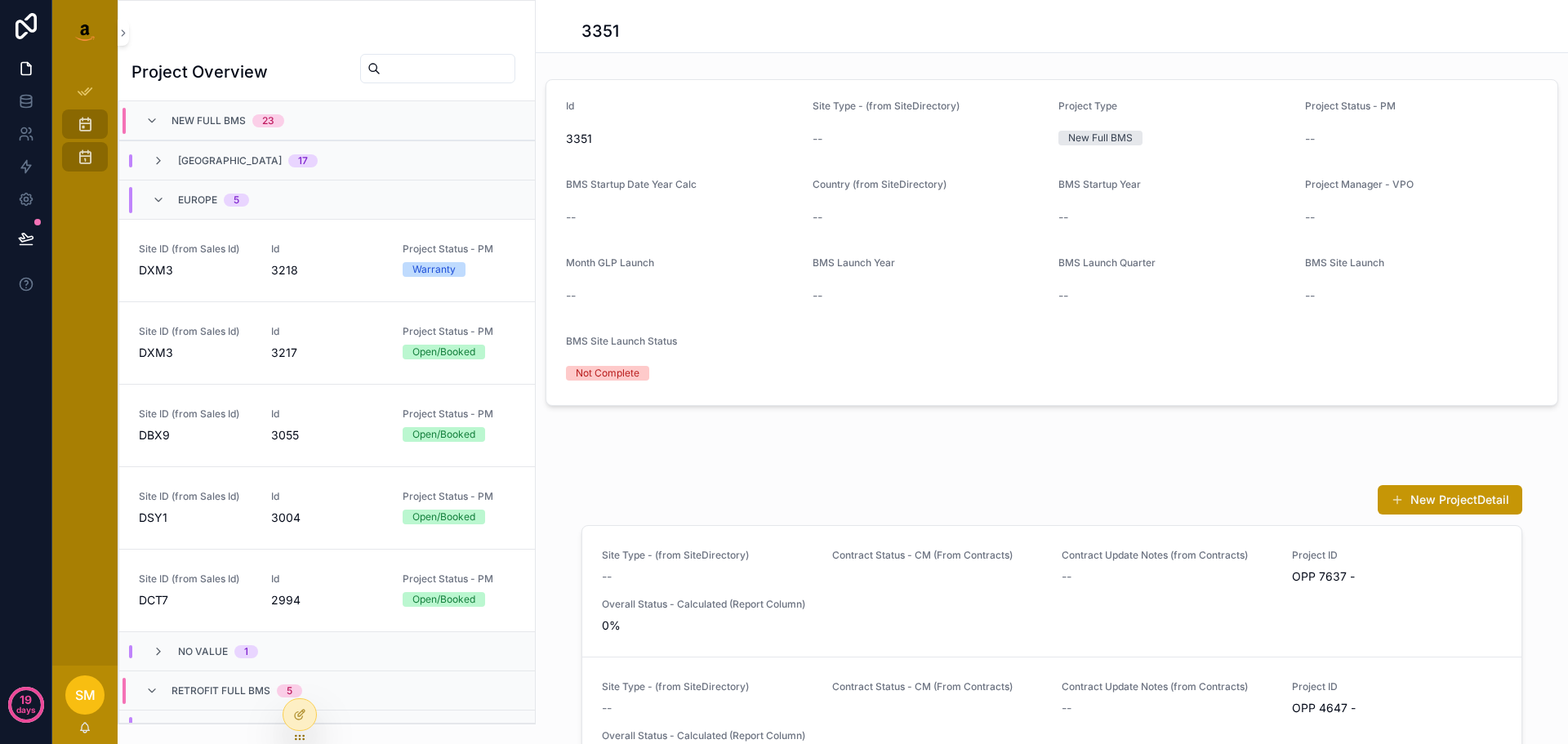
scroll to position [244, 0]
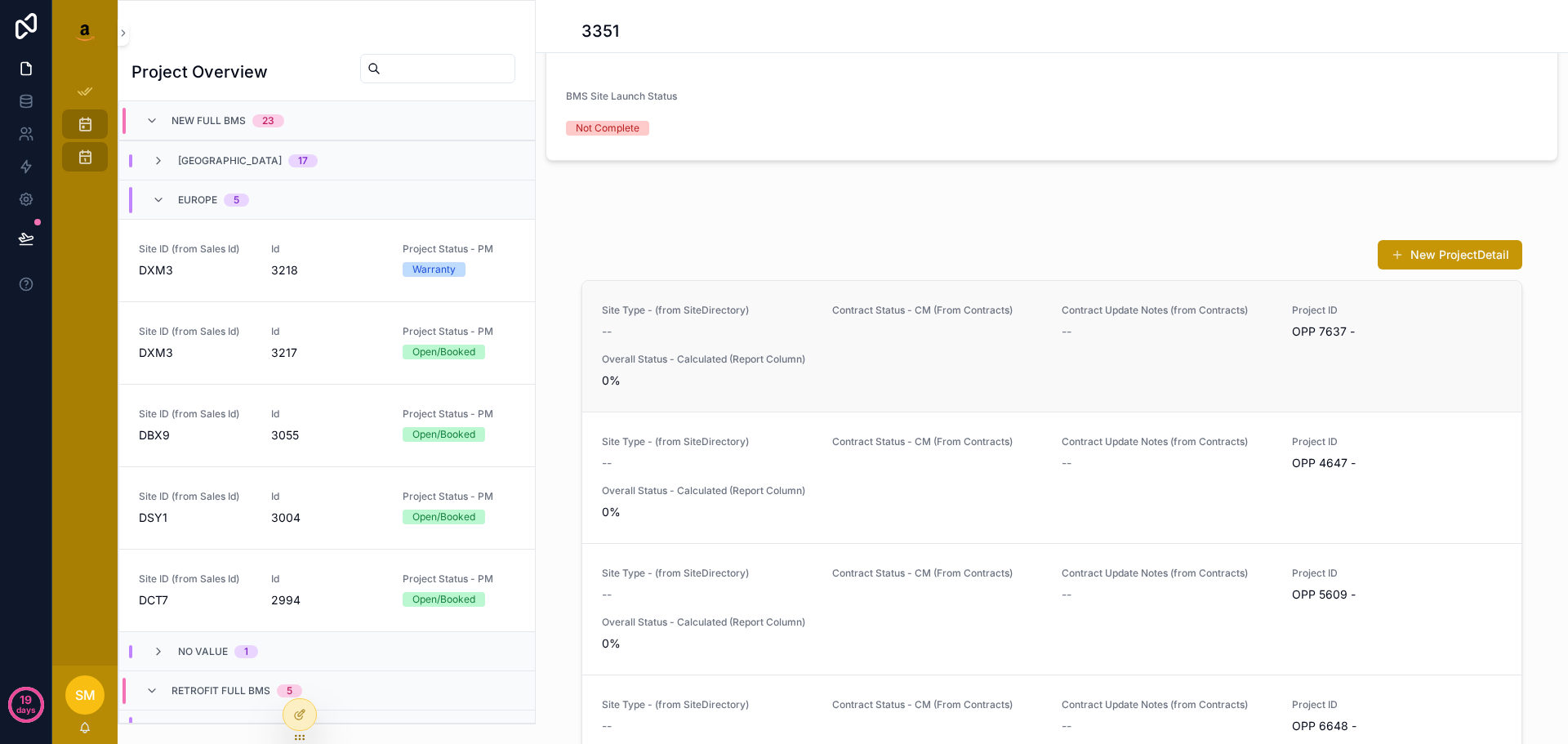
click at [1017, 351] on div "Site Type - (from SiteDirectory) -- Contract Status - CM (From Contracts) Contr…" at bounding box center [1051, 346] width 900 height 85
click at [305, 717] on icon at bounding box center [299, 713] width 13 height 13
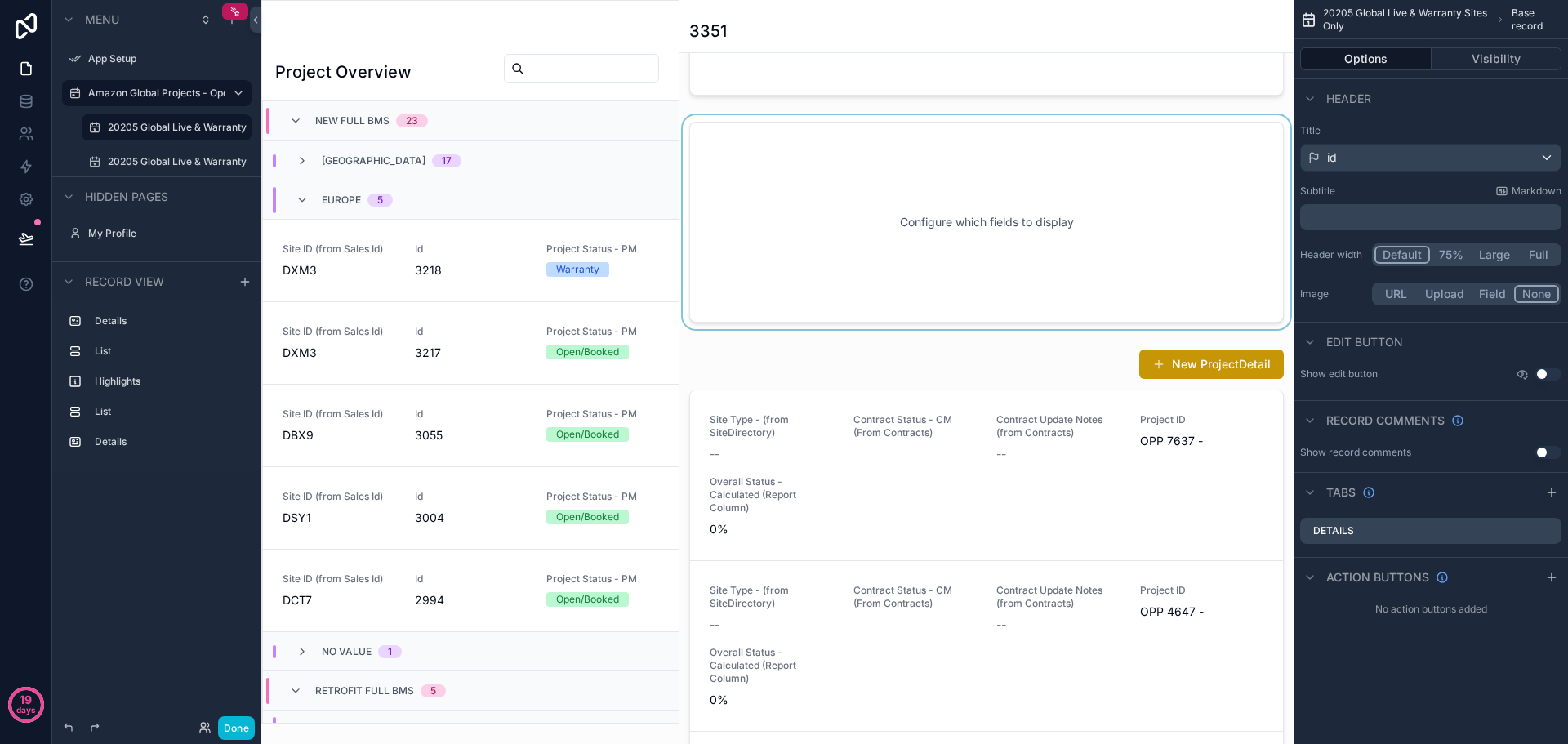
scroll to position [653, 0]
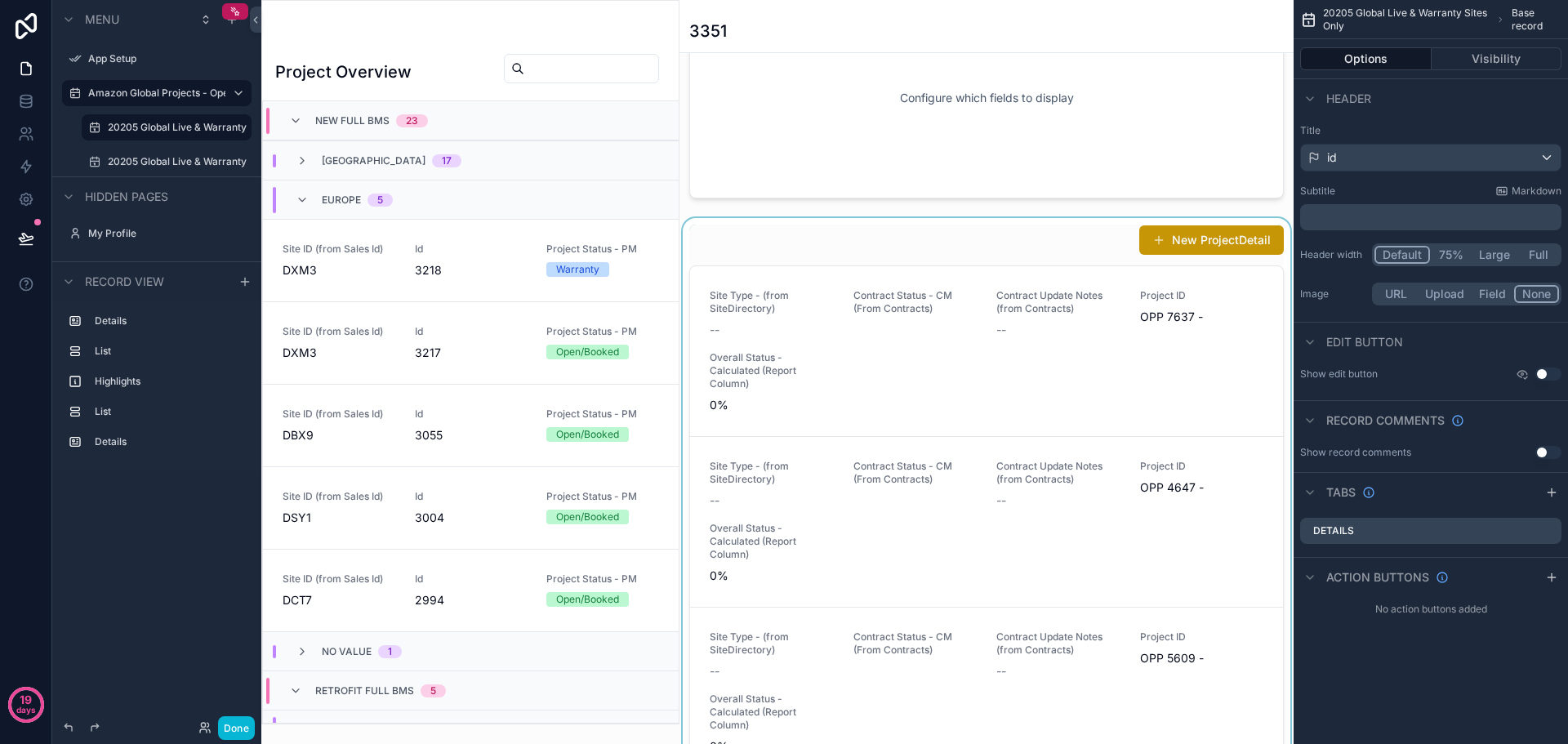
click at [958, 404] on div "scrollable content" at bounding box center [986, 523] width 614 height 611
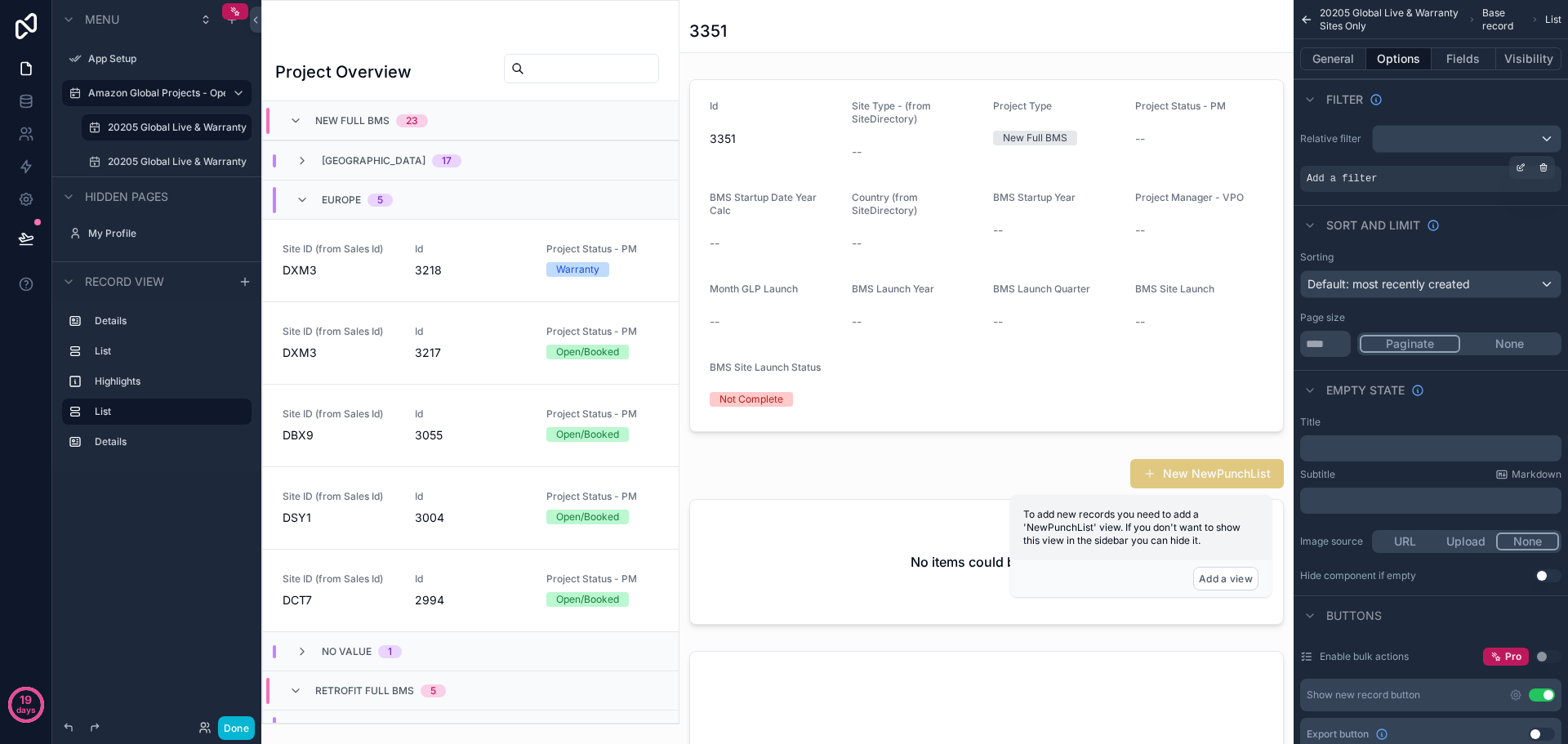
click at [1423, 175] on div "Add a filter" at bounding box center [1430, 178] width 261 height 26
click at [1515, 165] on div "scrollable content" at bounding box center [1520, 167] width 23 height 23
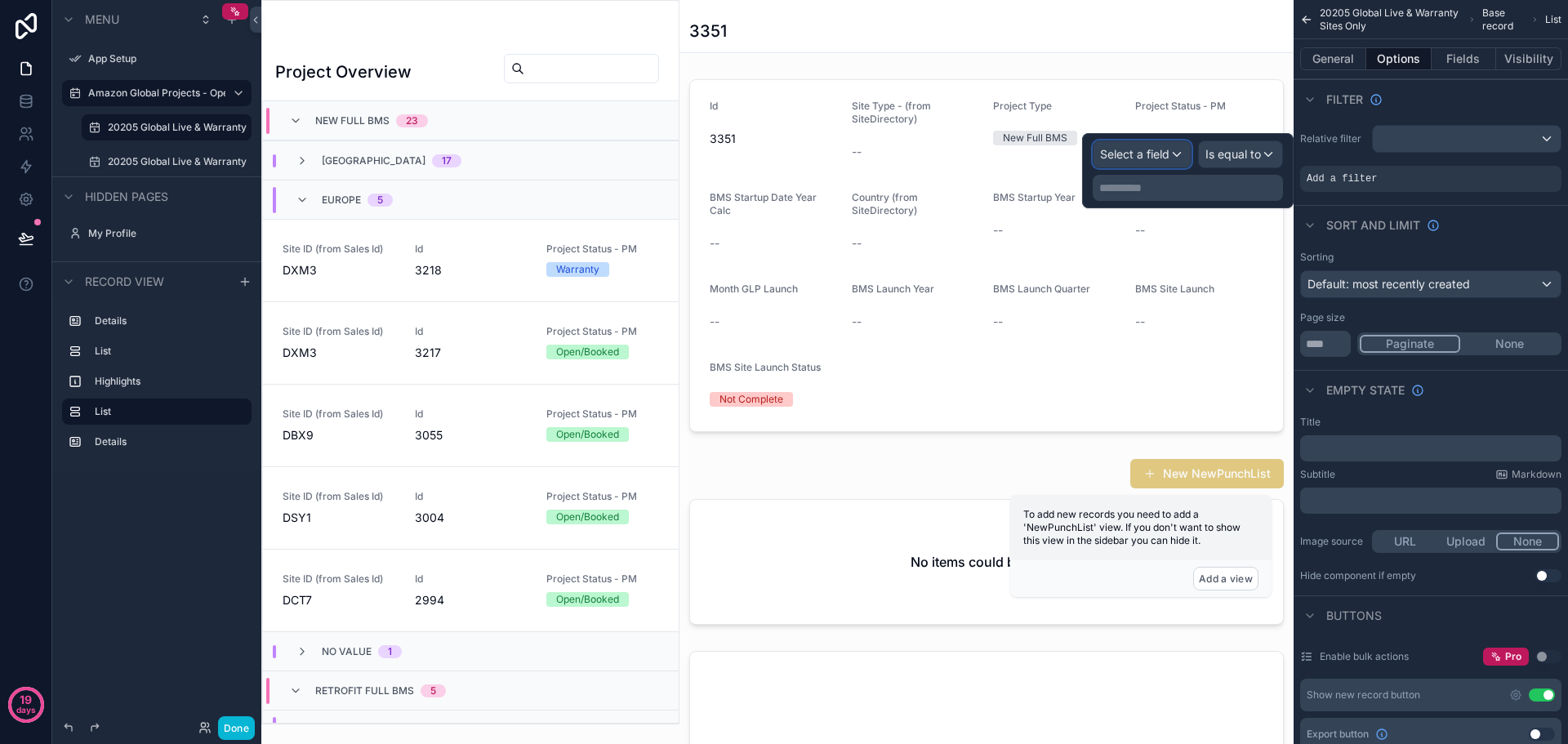
click at [1173, 159] on div "Select a field" at bounding box center [1142, 154] width 97 height 26
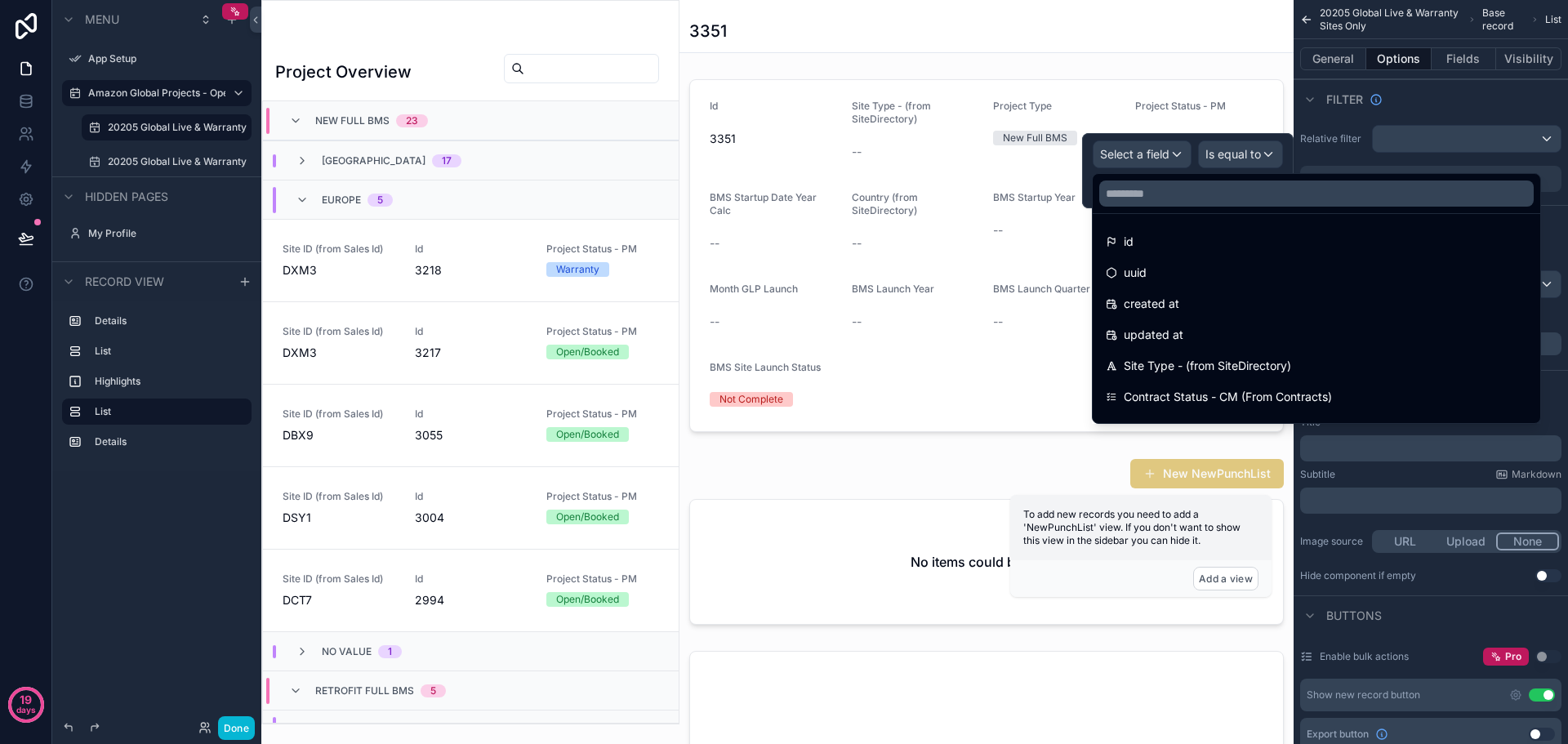
click at [1173, 159] on div at bounding box center [1188, 170] width 212 height 75
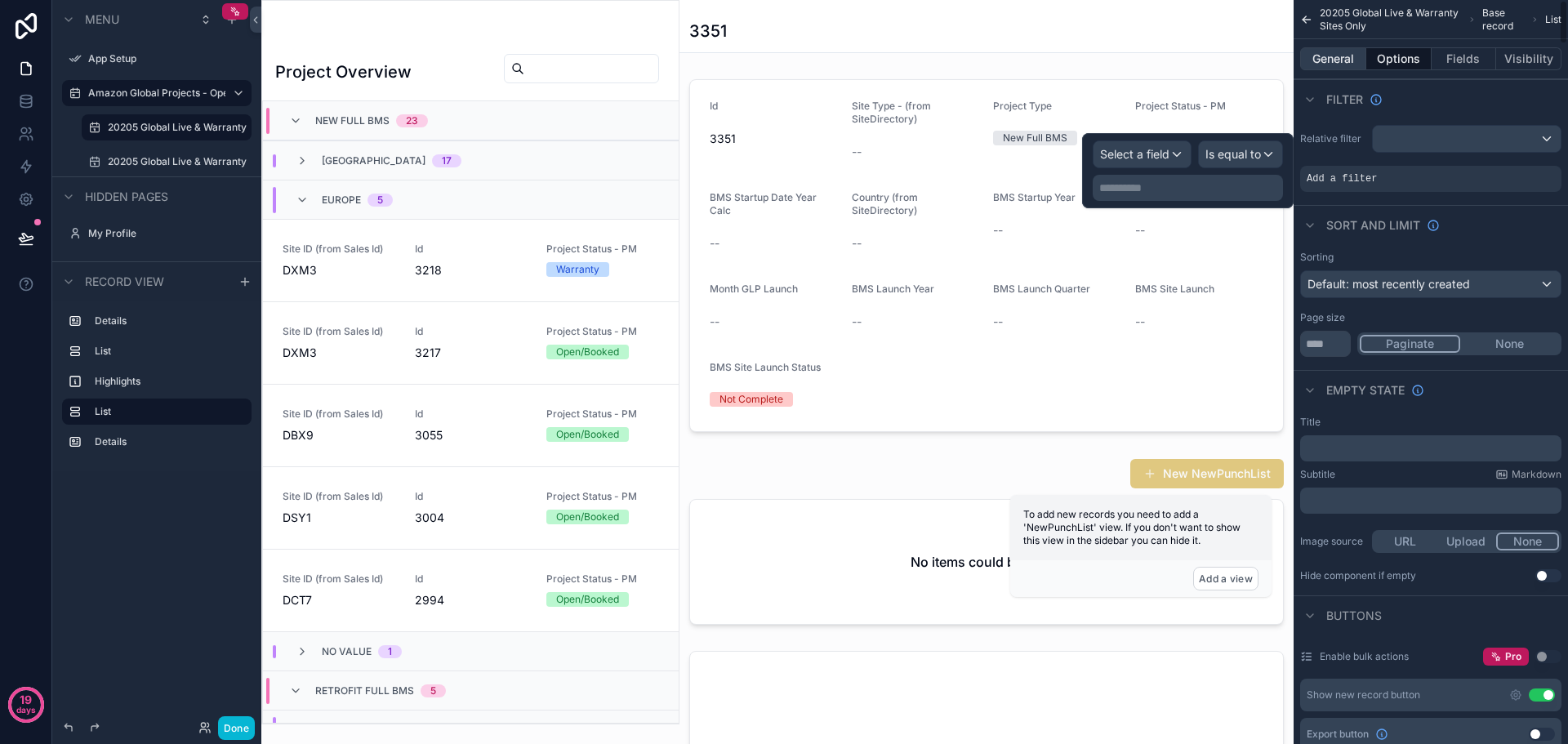
click at [1331, 54] on button "General" at bounding box center [1332, 58] width 66 height 23
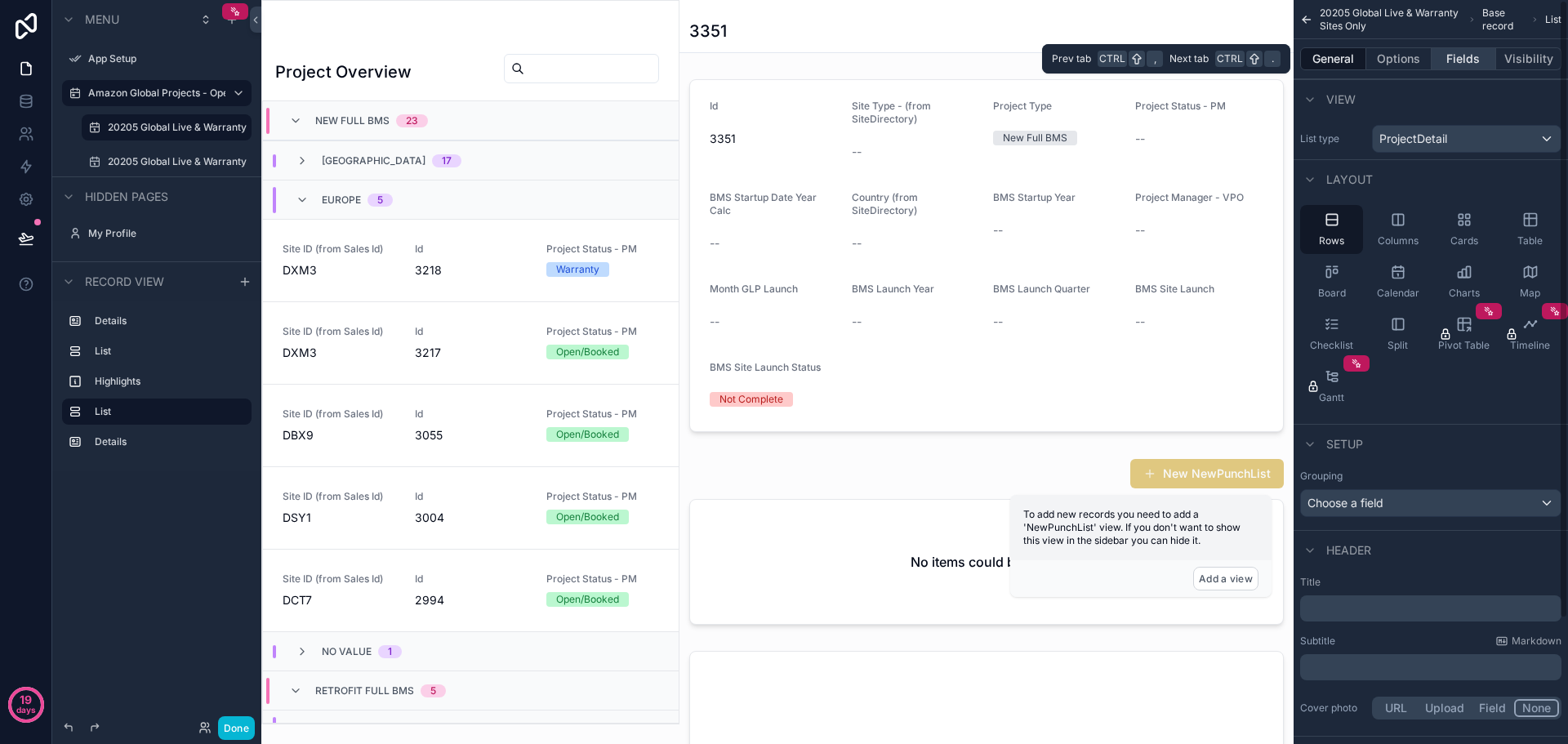
click at [1472, 57] on button "Fields" at bounding box center [1464, 58] width 65 height 23
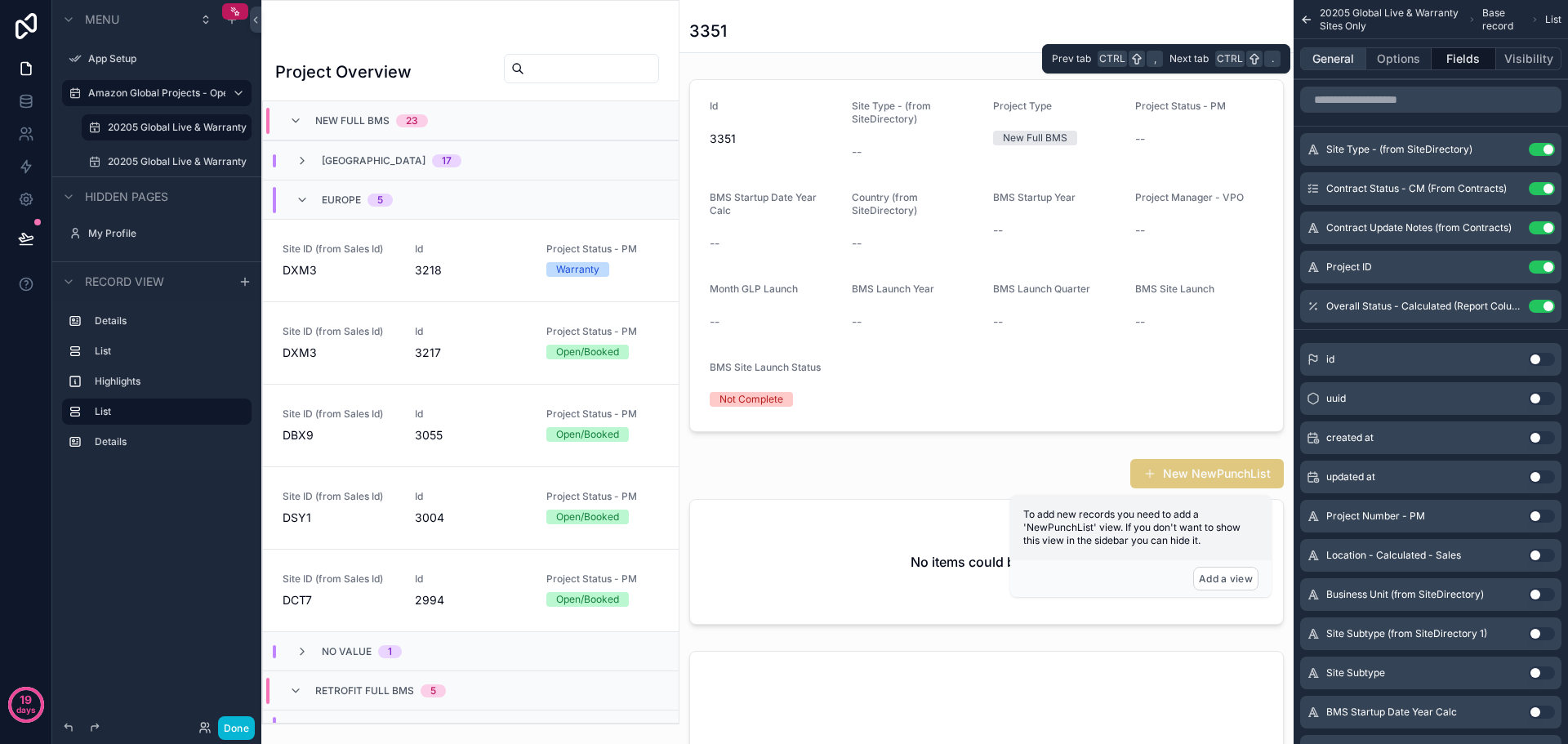
click at [1351, 57] on button "General" at bounding box center [1332, 58] width 66 height 23
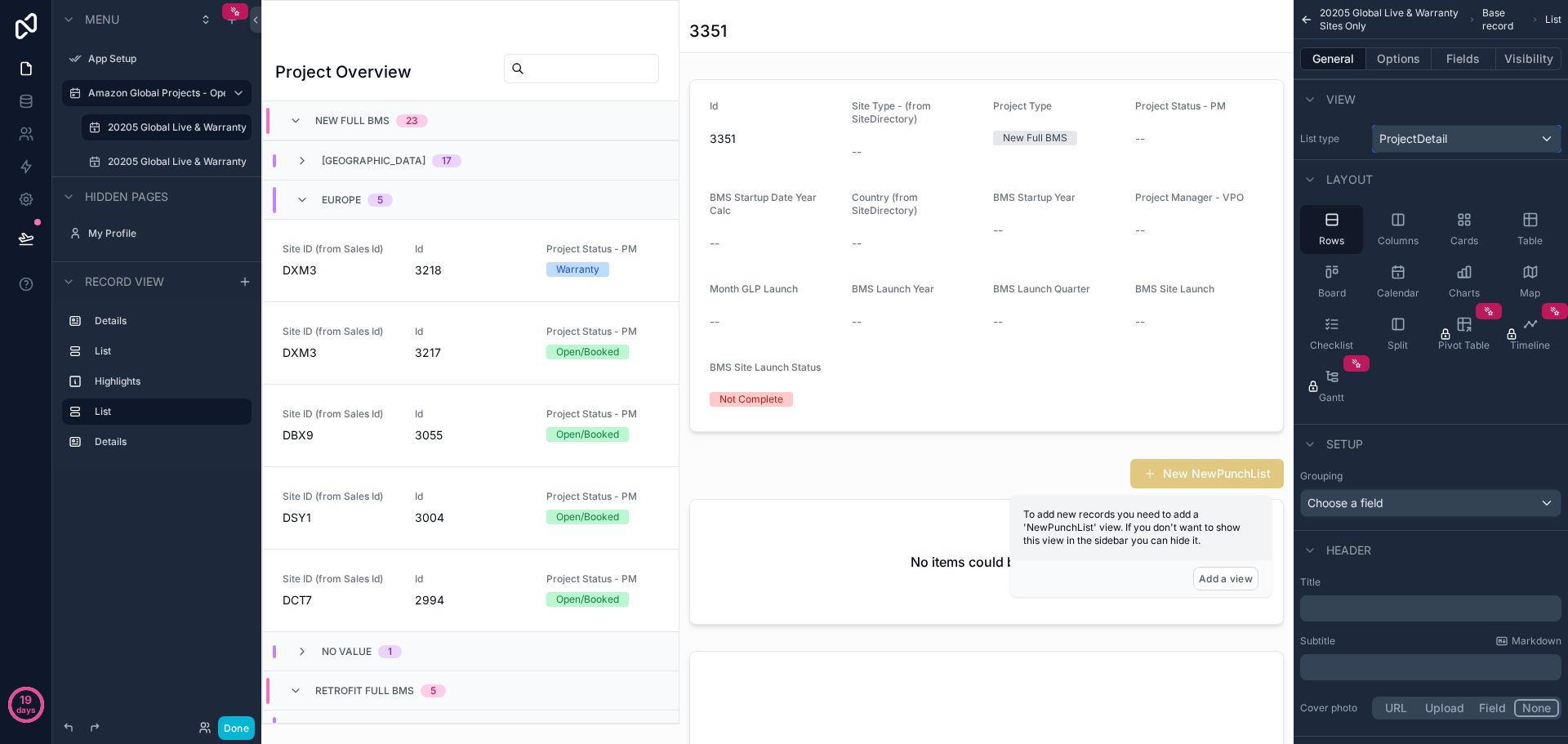
click at [1460, 134] on div "ProjectDetail" at bounding box center [1467, 139] width 188 height 26
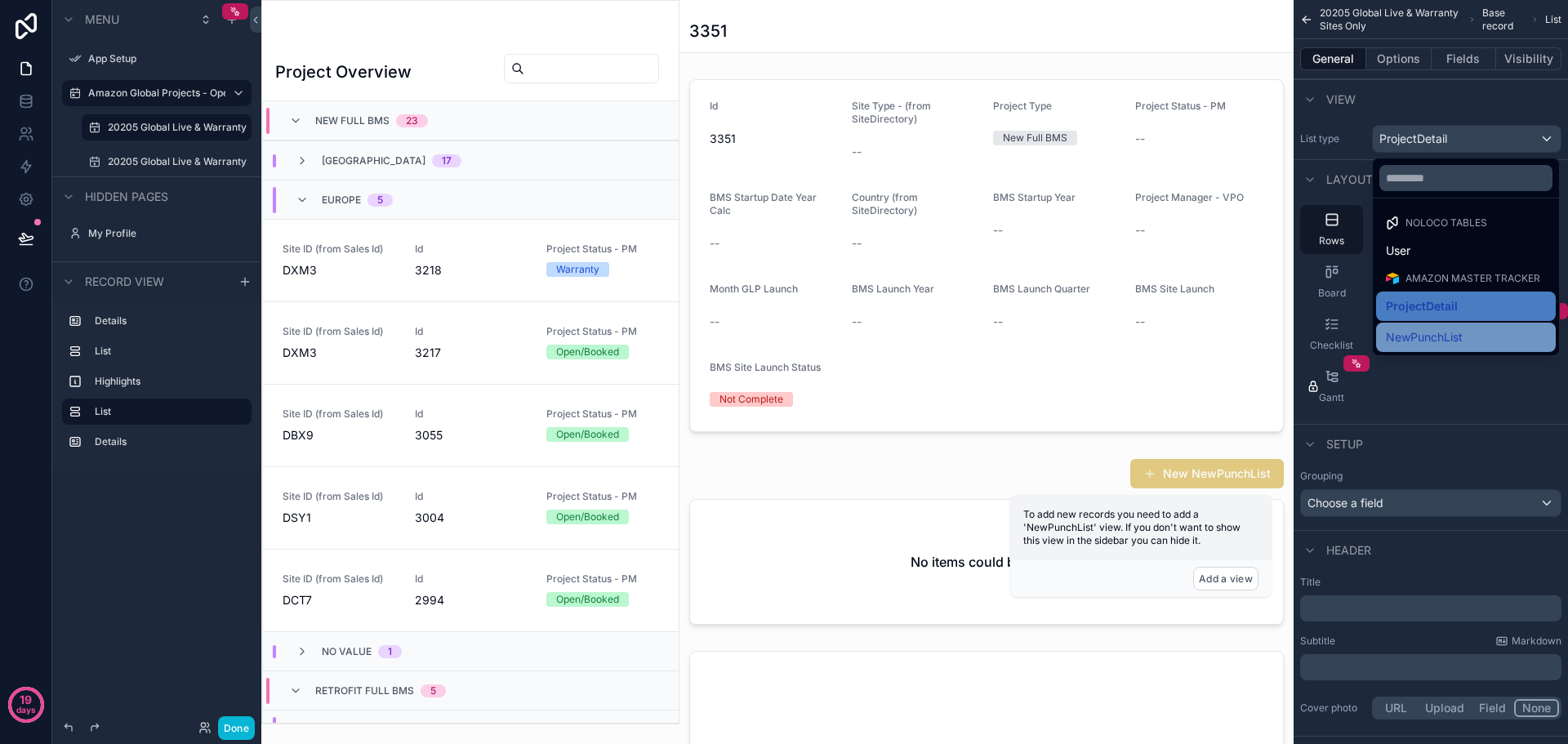
click at [1435, 338] on span "NewPunchList" at bounding box center [1424, 337] width 77 height 20
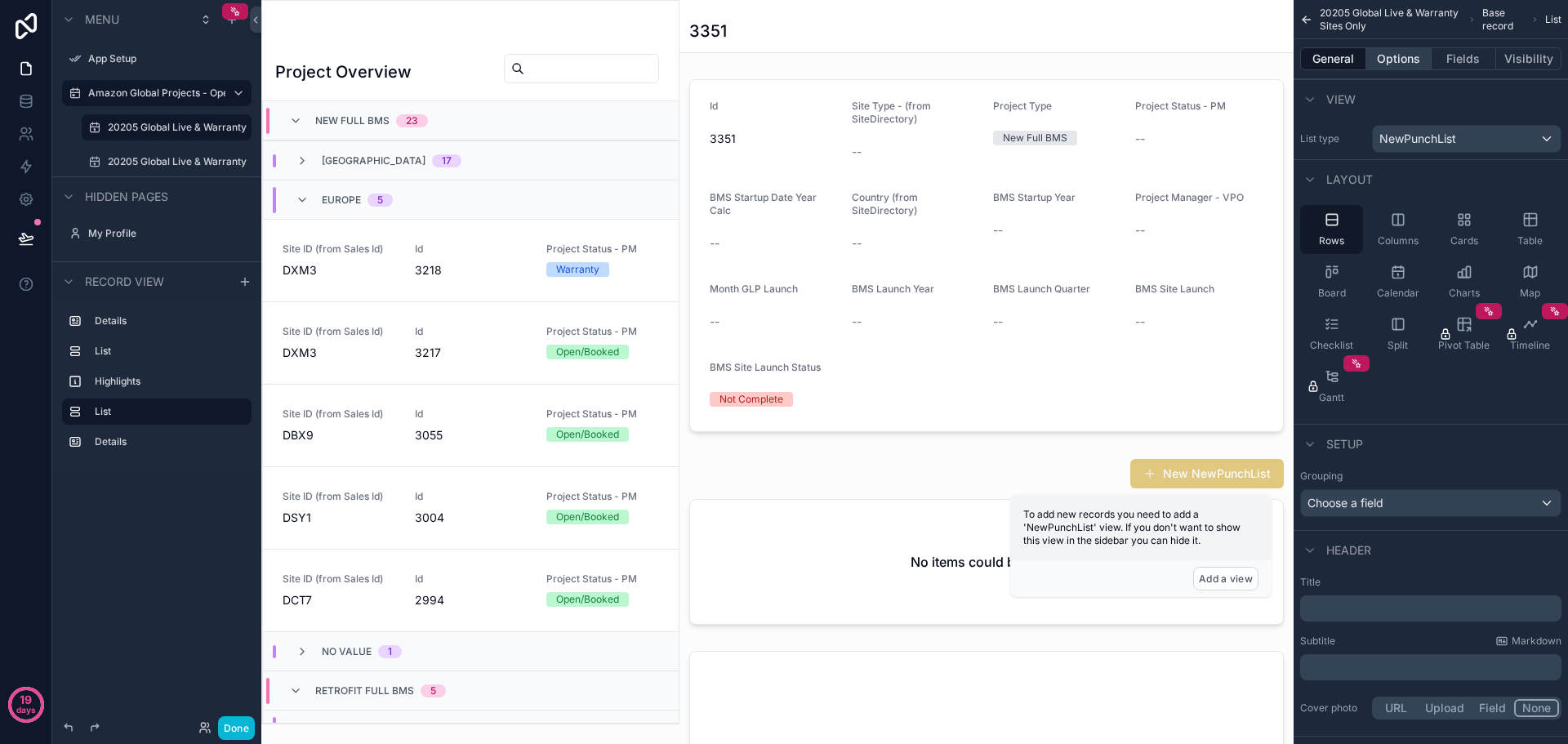
click at [1381, 53] on button "Options" at bounding box center [1399, 58] width 65 height 23
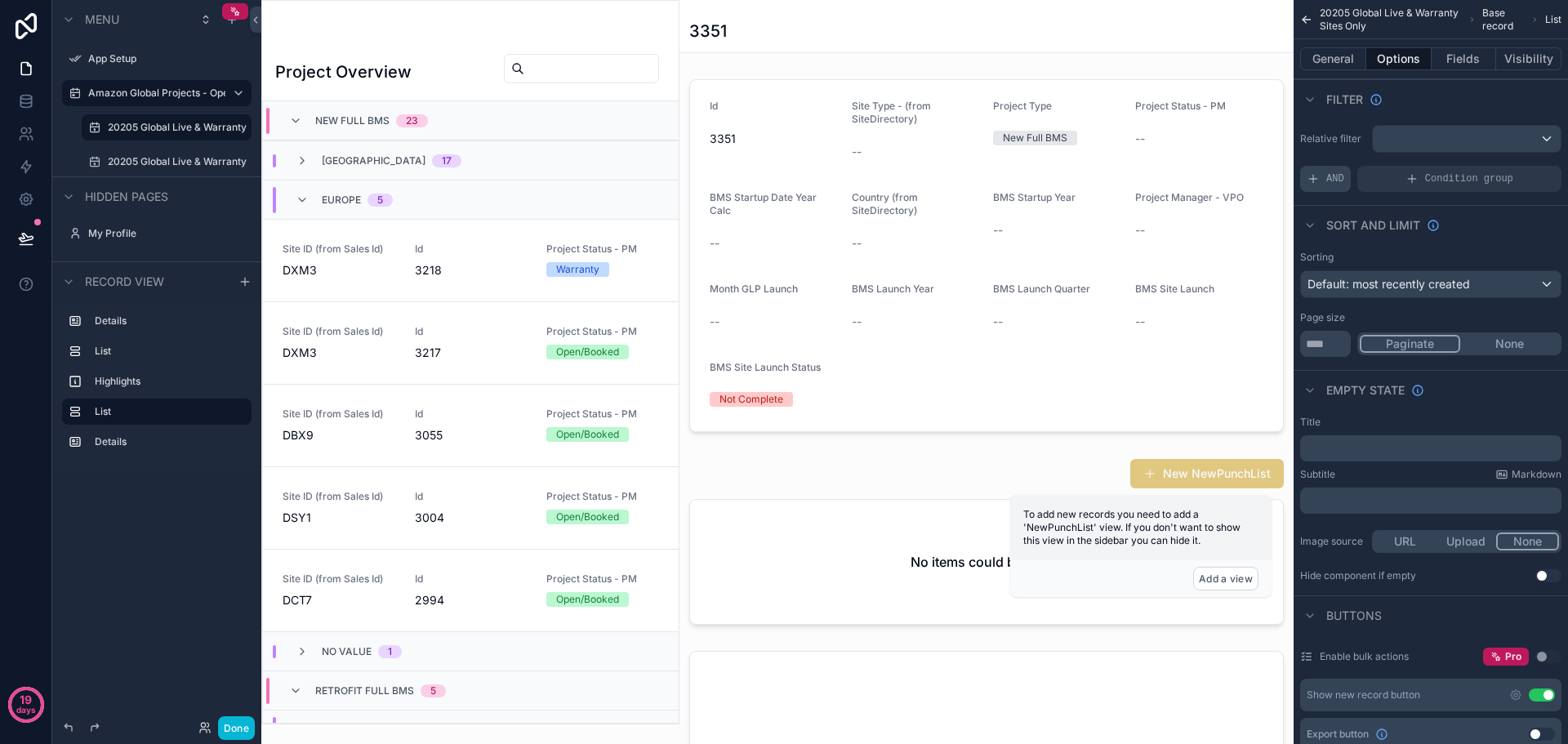
click at [1327, 188] on div "AND" at bounding box center [1324, 178] width 50 height 26
click at [1384, 178] on div "Add a filter" at bounding box center [1430, 178] width 261 height 26
click at [1519, 170] on icon "scrollable content" at bounding box center [1520, 167] width 10 height 10
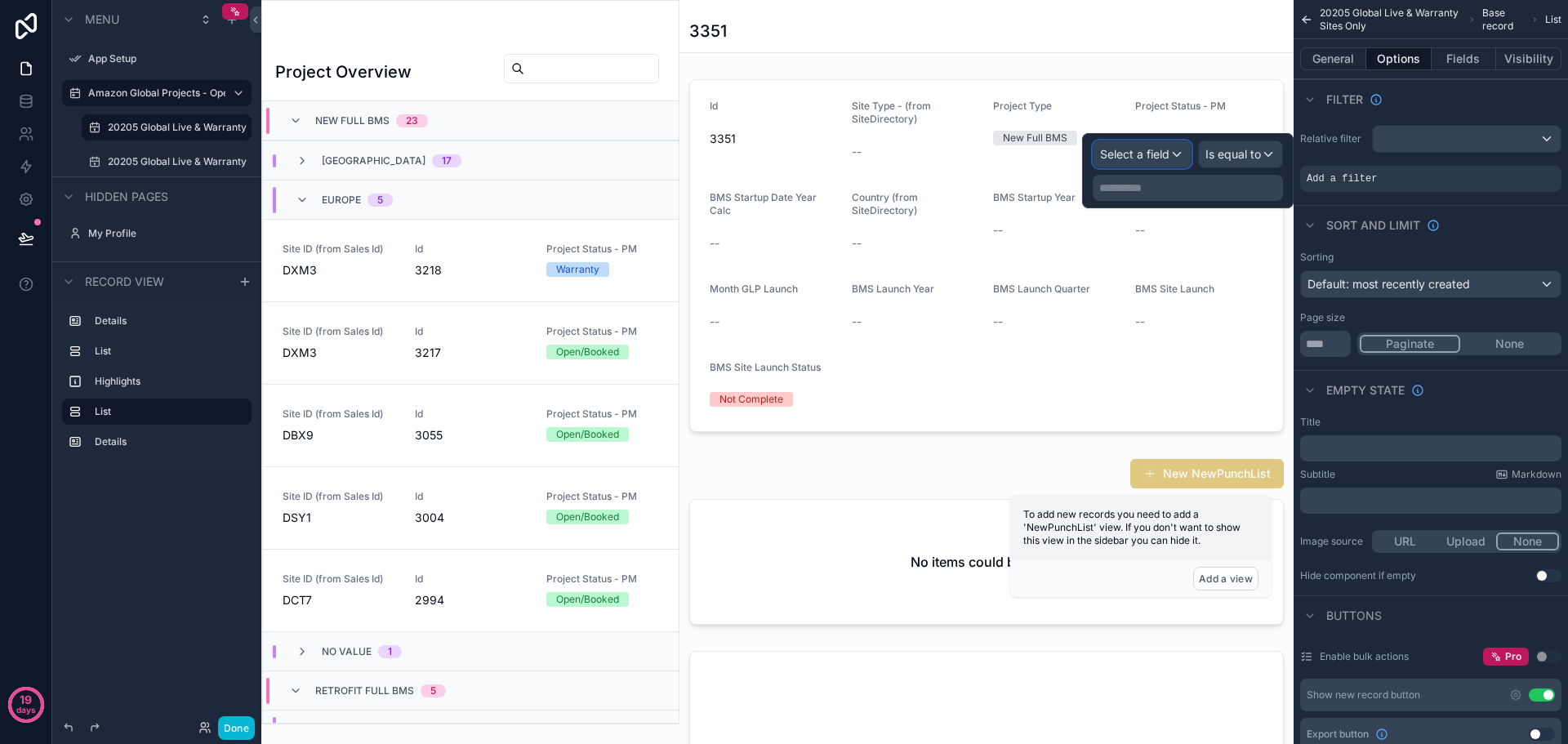
click at [1162, 152] on span "Select a field" at bounding box center [1134, 153] width 69 height 14
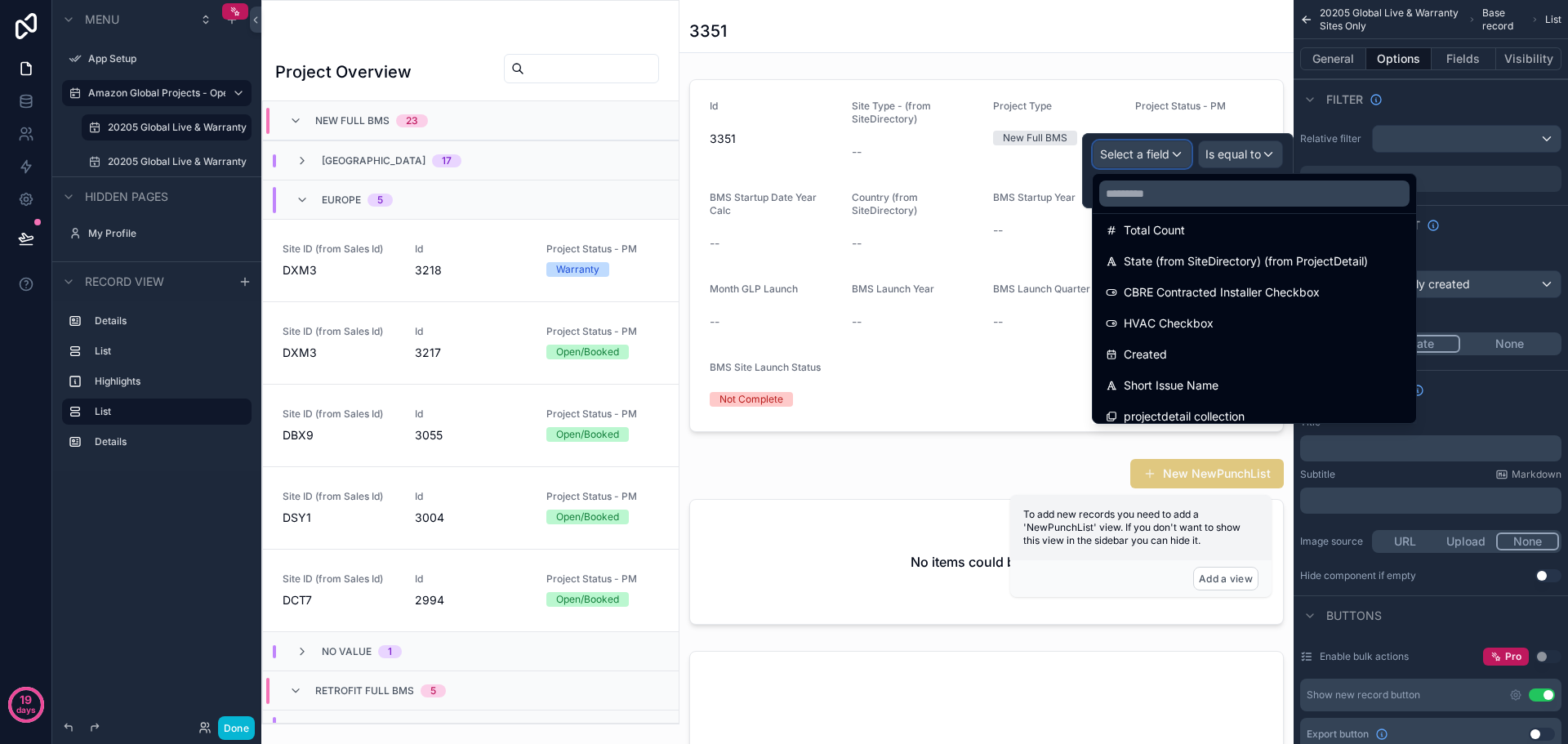
scroll to position [736, 0]
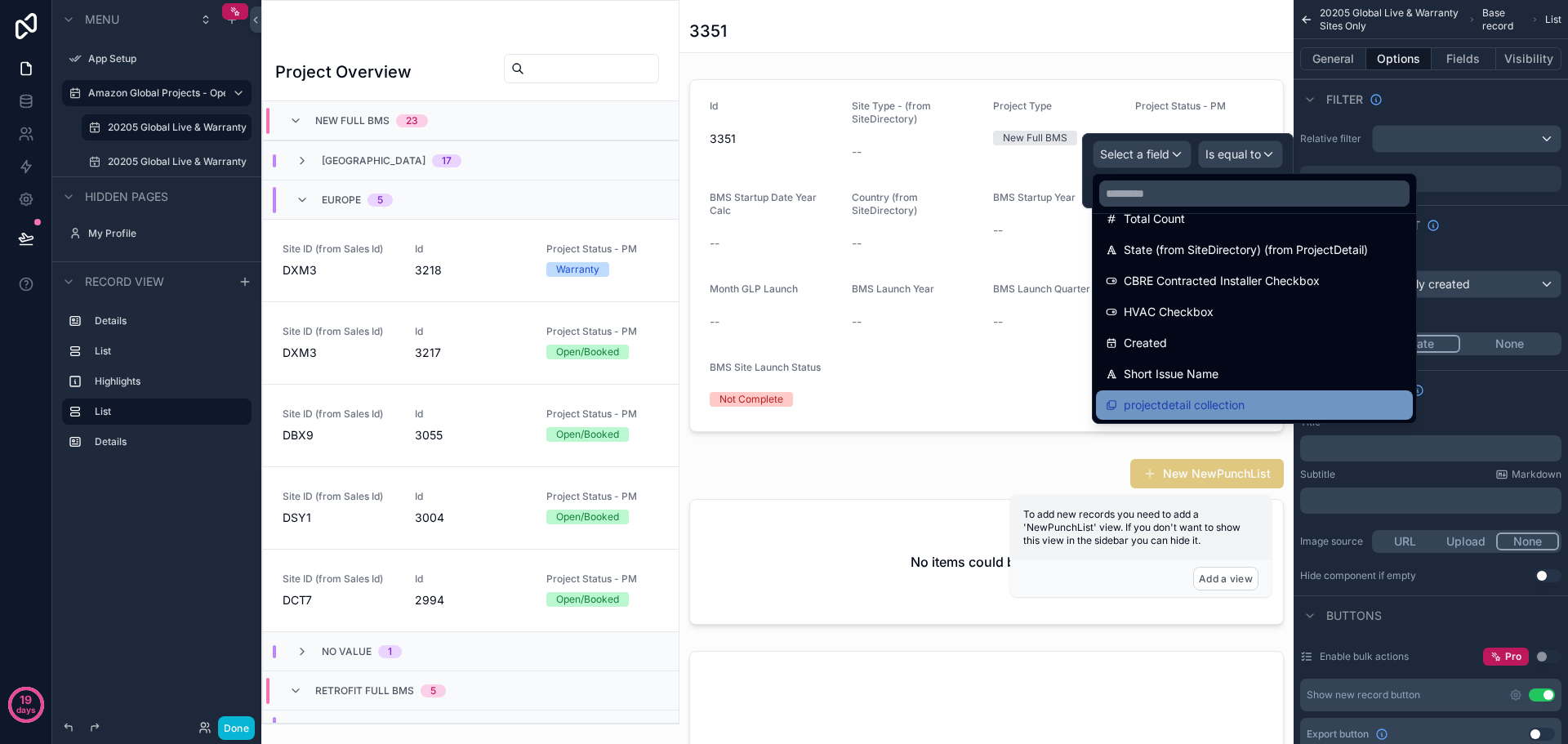
click at [1237, 399] on span "projectdetail collection" at bounding box center [1184, 405] width 121 height 20
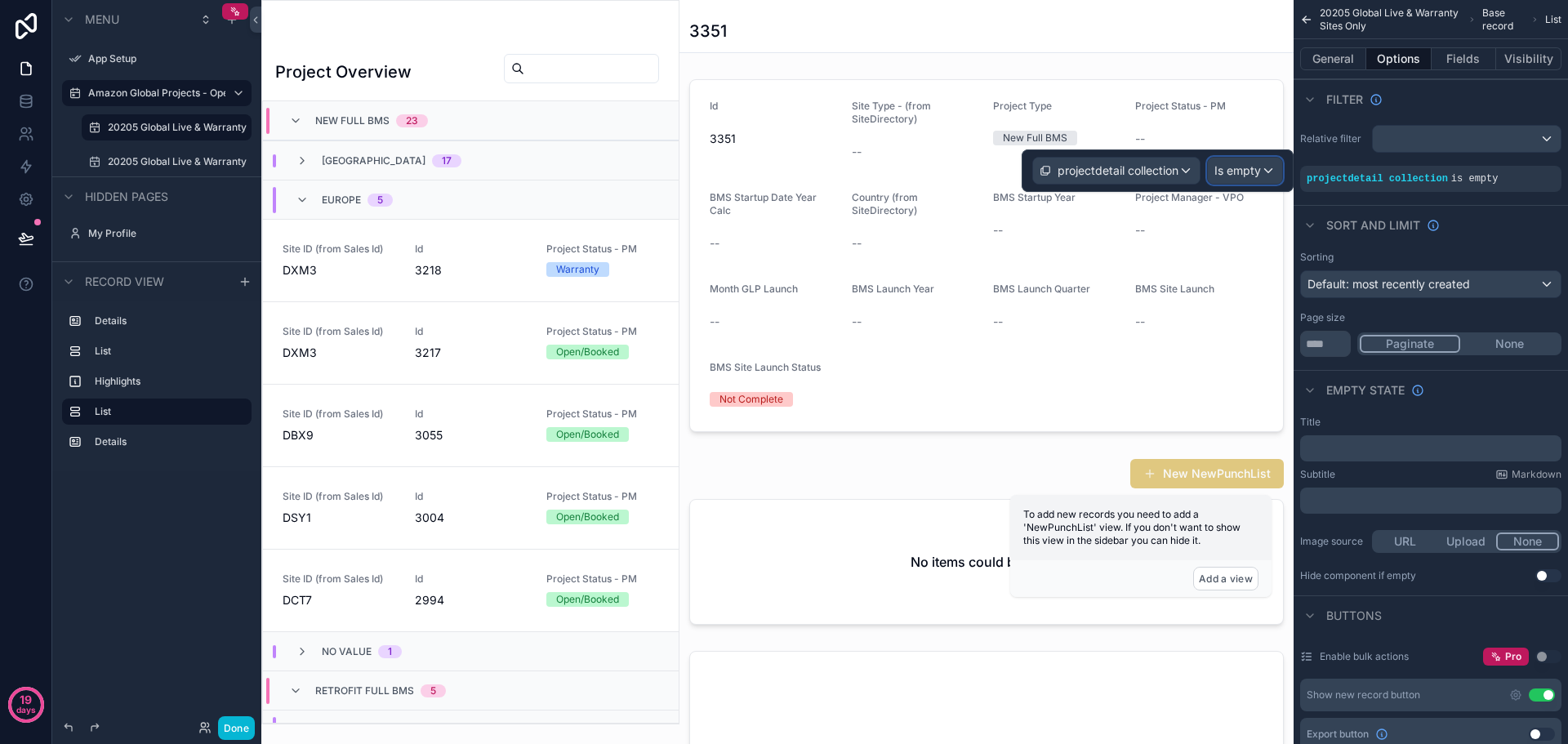
click at [1248, 170] on span "Is empty" at bounding box center [1237, 170] width 47 height 16
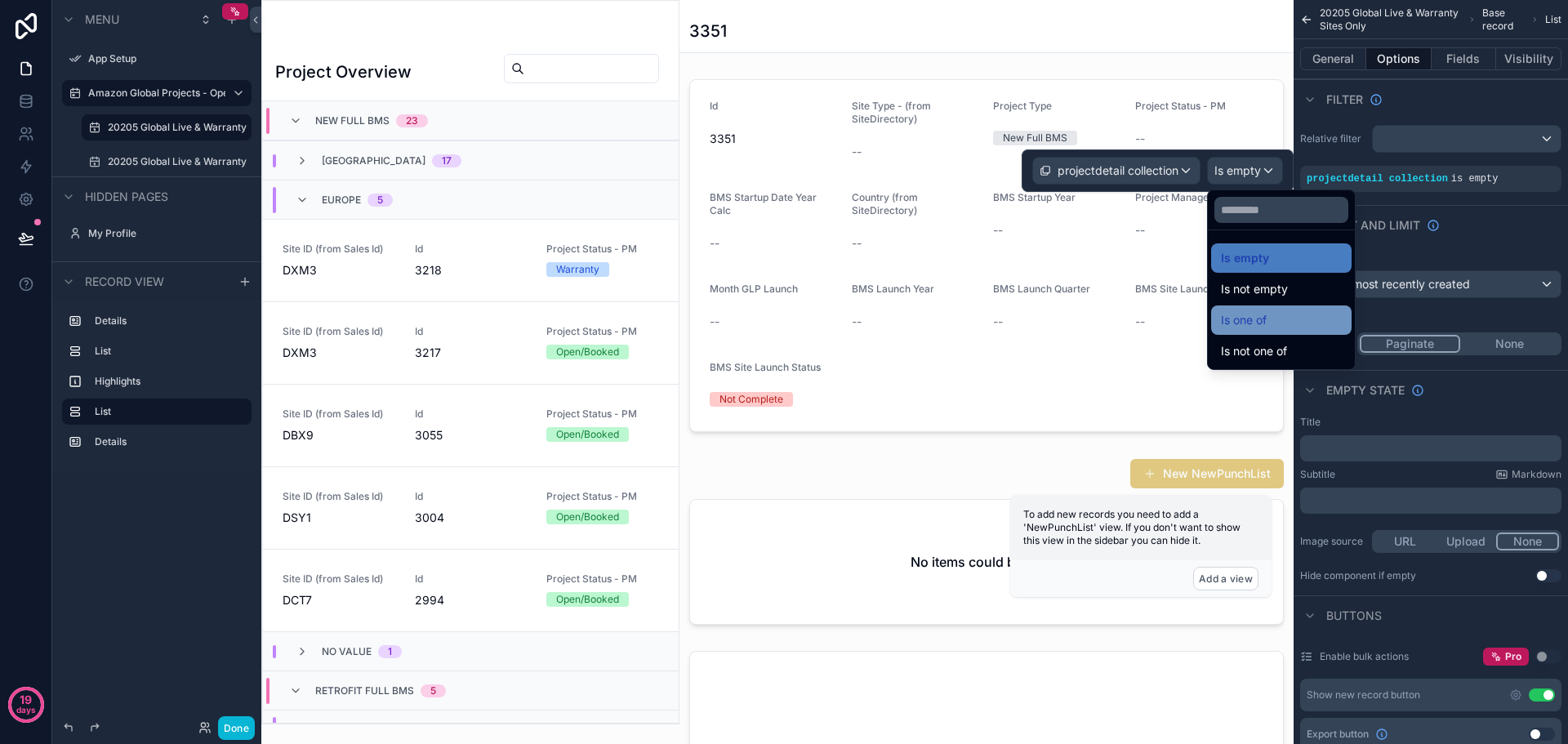
click at [1267, 324] on span "Is one of" at bounding box center [1243, 320] width 46 height 20
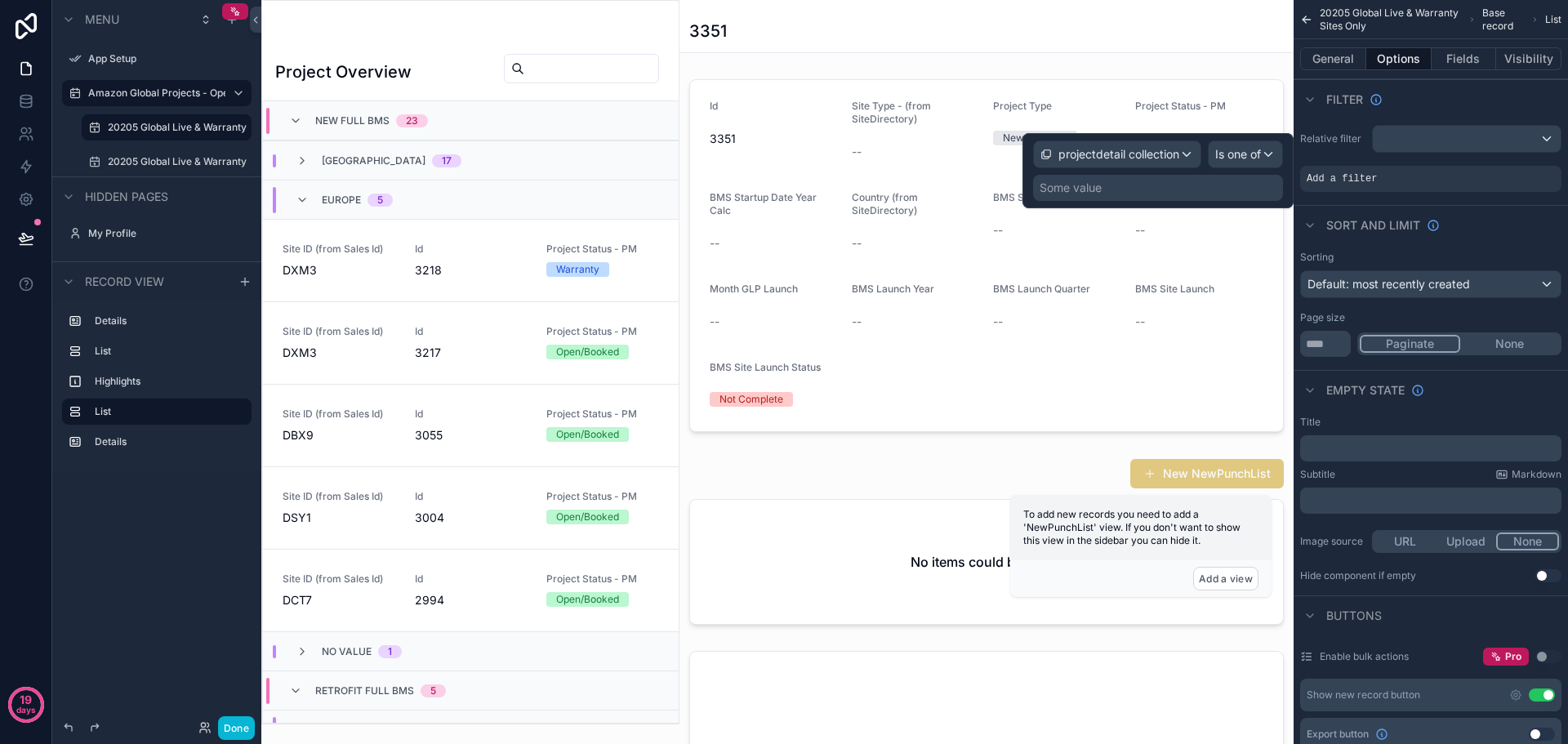
click at [1080, 194] on div "Some value" at bounding box center [1070, 187] width 62 height 16
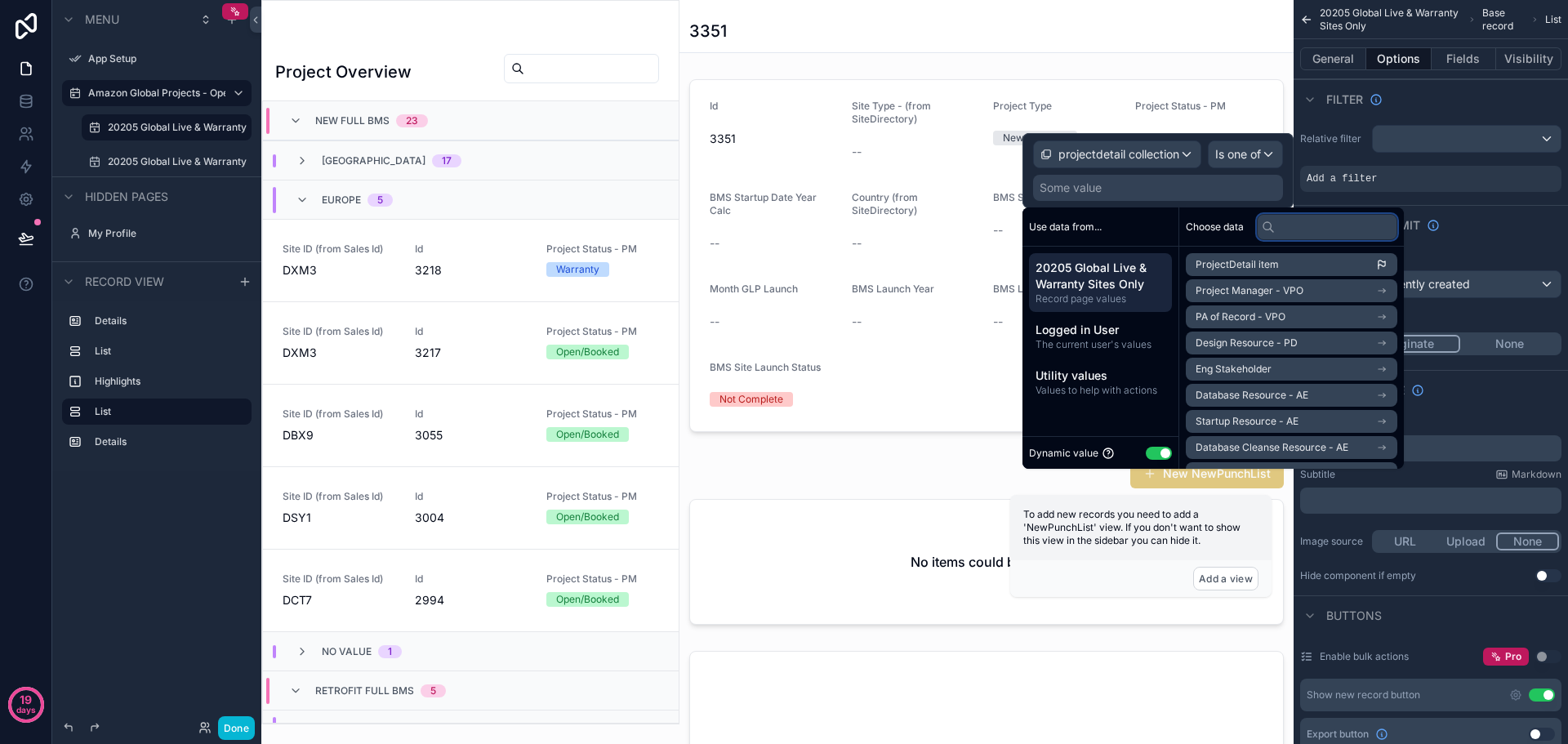
click at [1303, 224] on input "text" at bounding box center [1327, 227] width 141 height 26
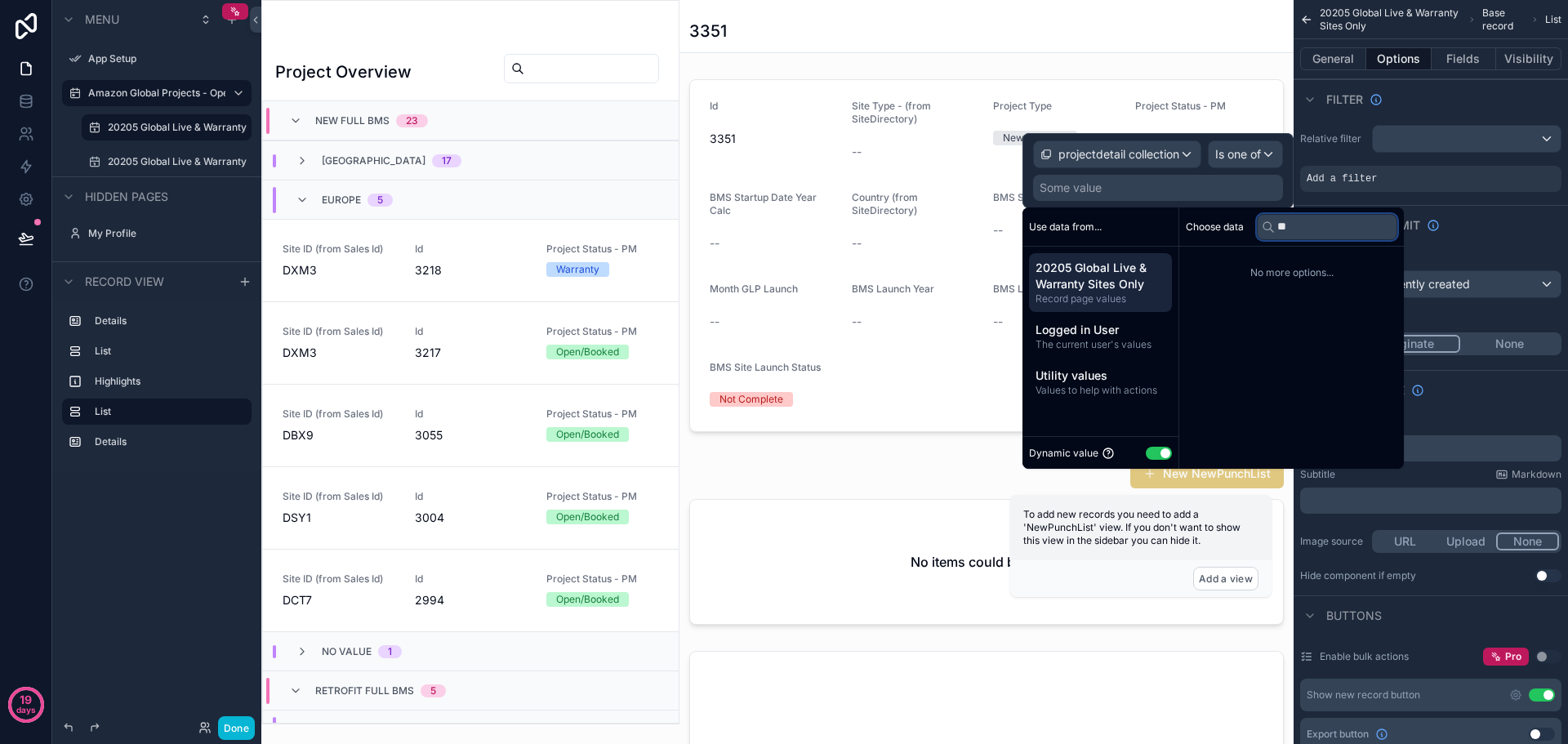
type input "*"
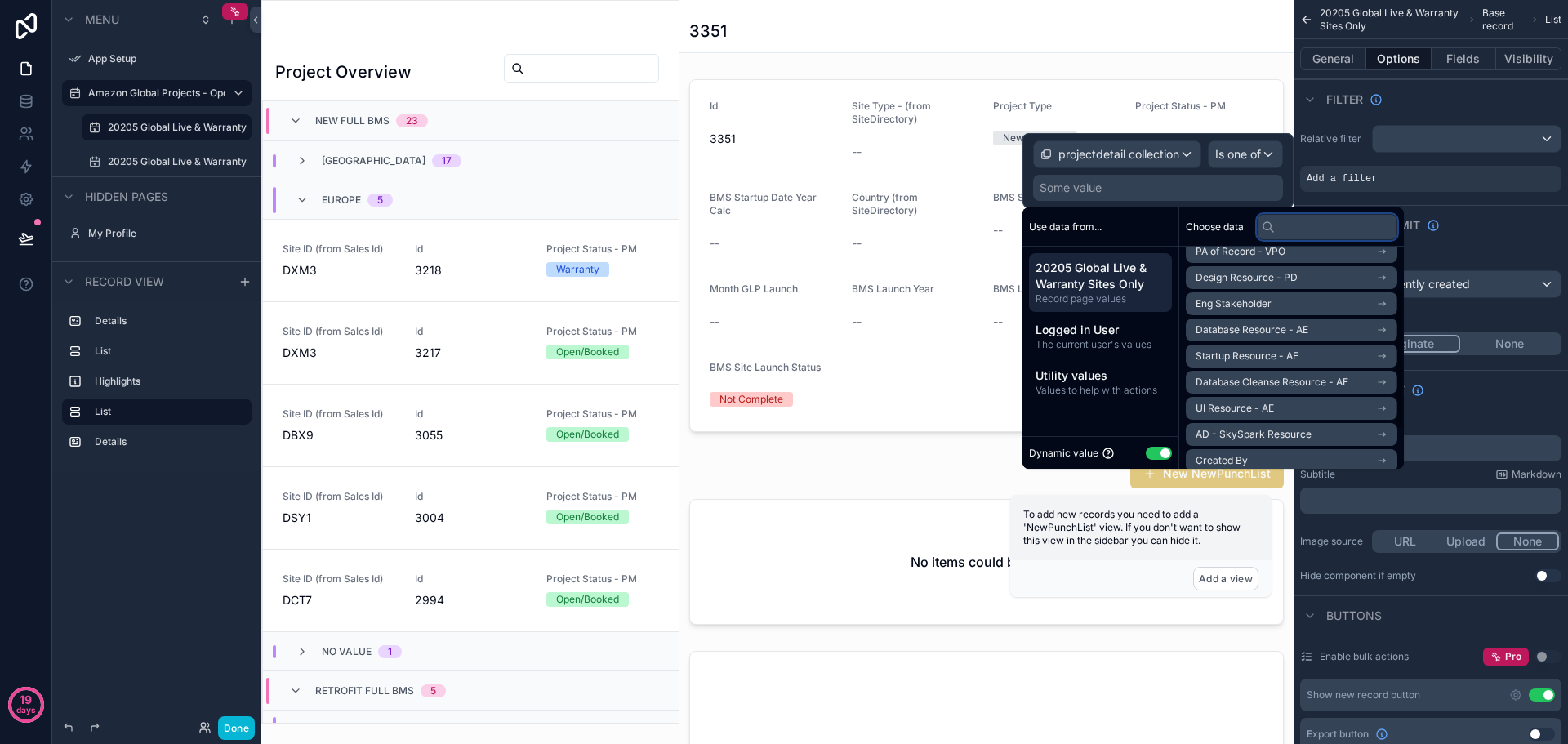
scroll to position [128, 0]
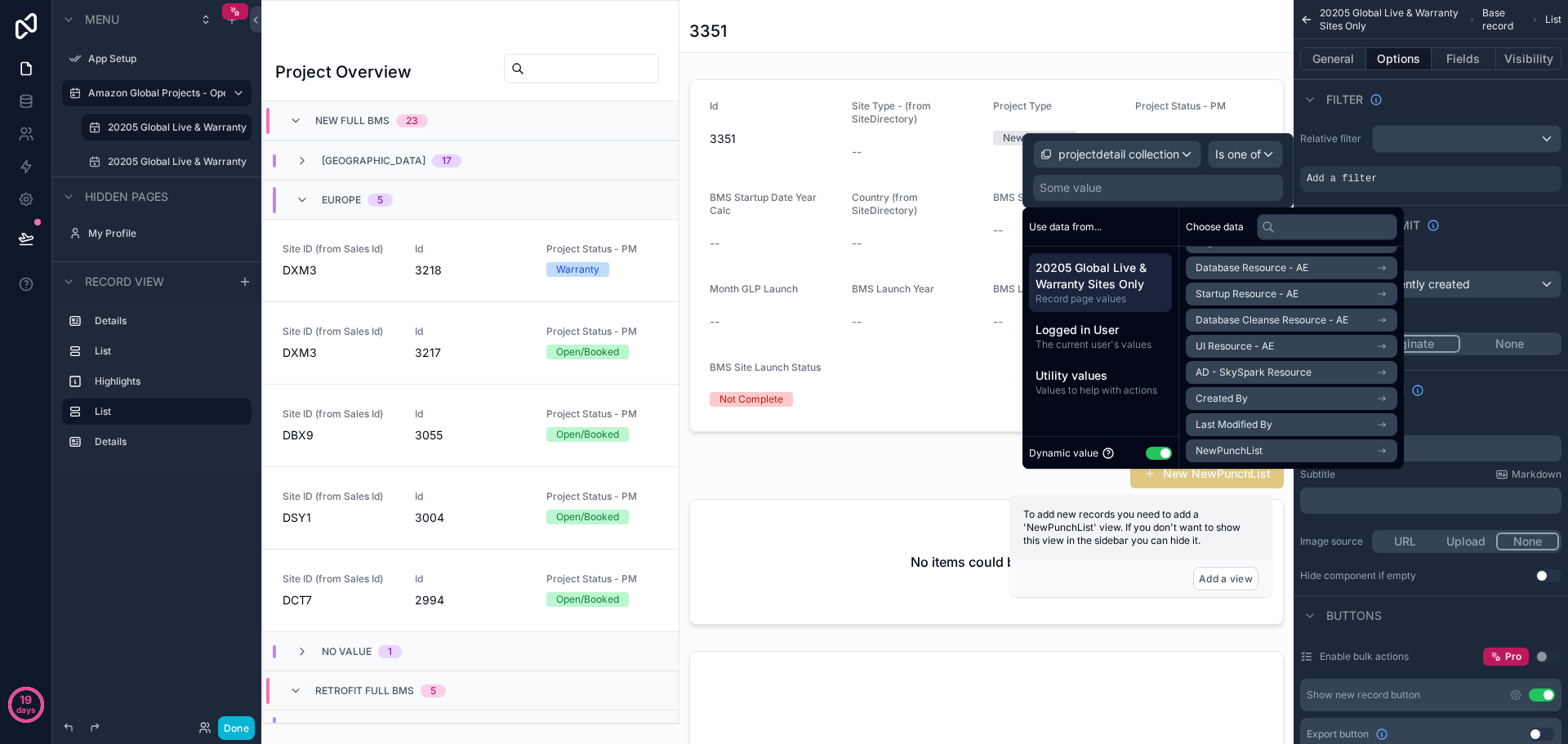
click at [1306, 447] on li "NewPunchList" at bounding box center [1292, 450] width 212 height 23
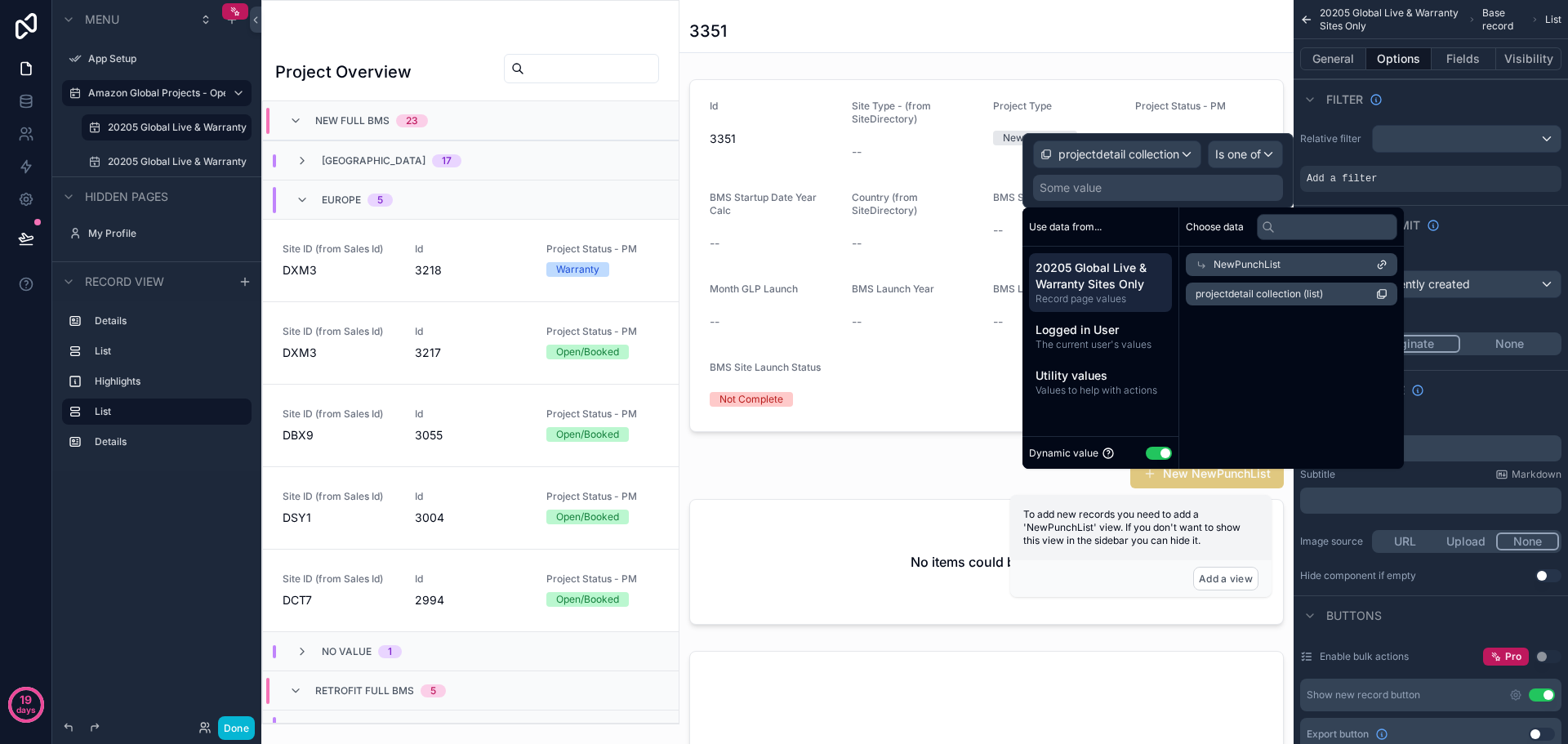
scroll to position [0, 0]
click at [1300, 301] on li "projectdetail collection (list)" at bounding box center [1292, 293] width 212 height 23
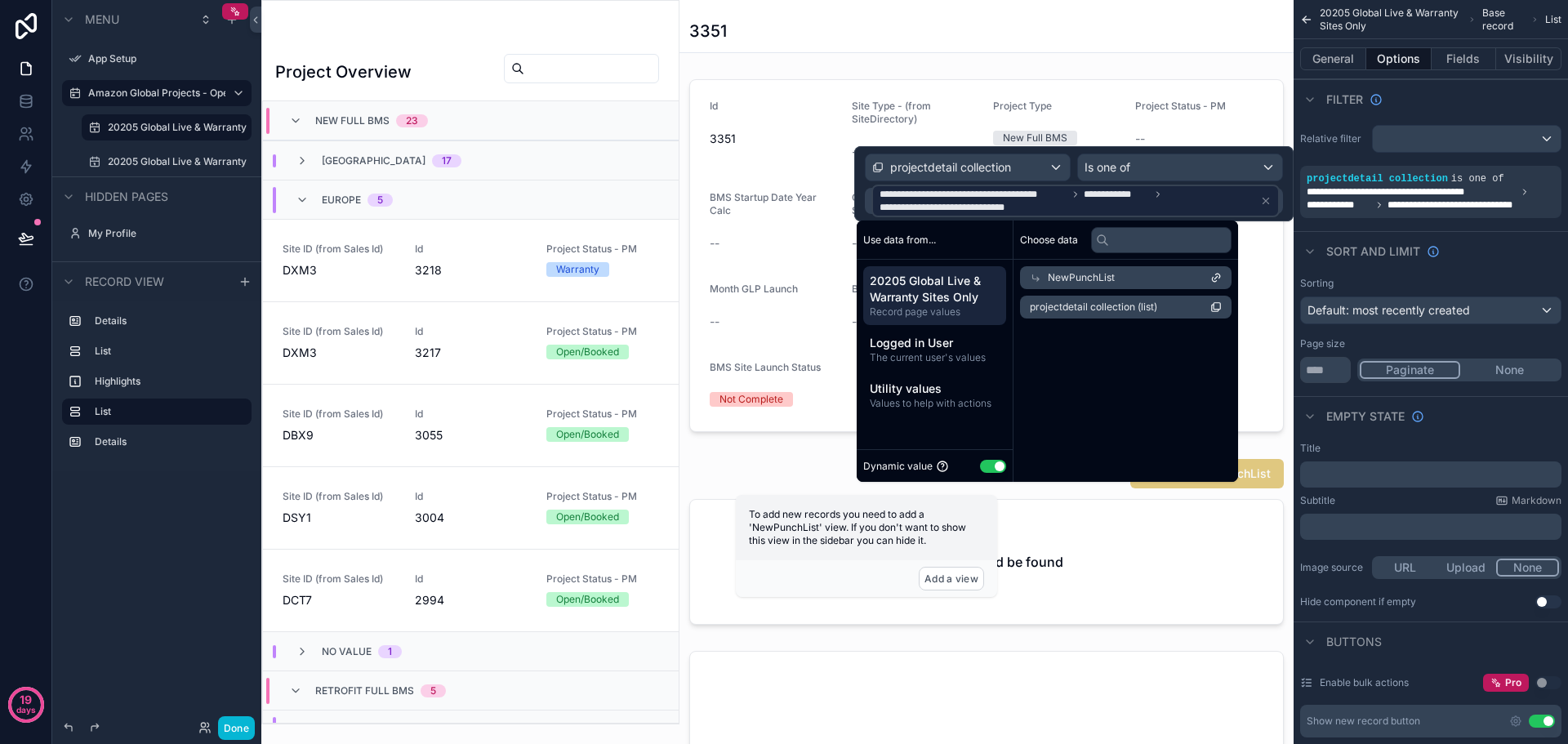
click at [1136, 277] on div "NewPunchList" at bounding box center [1126, 277] width 212 height 23
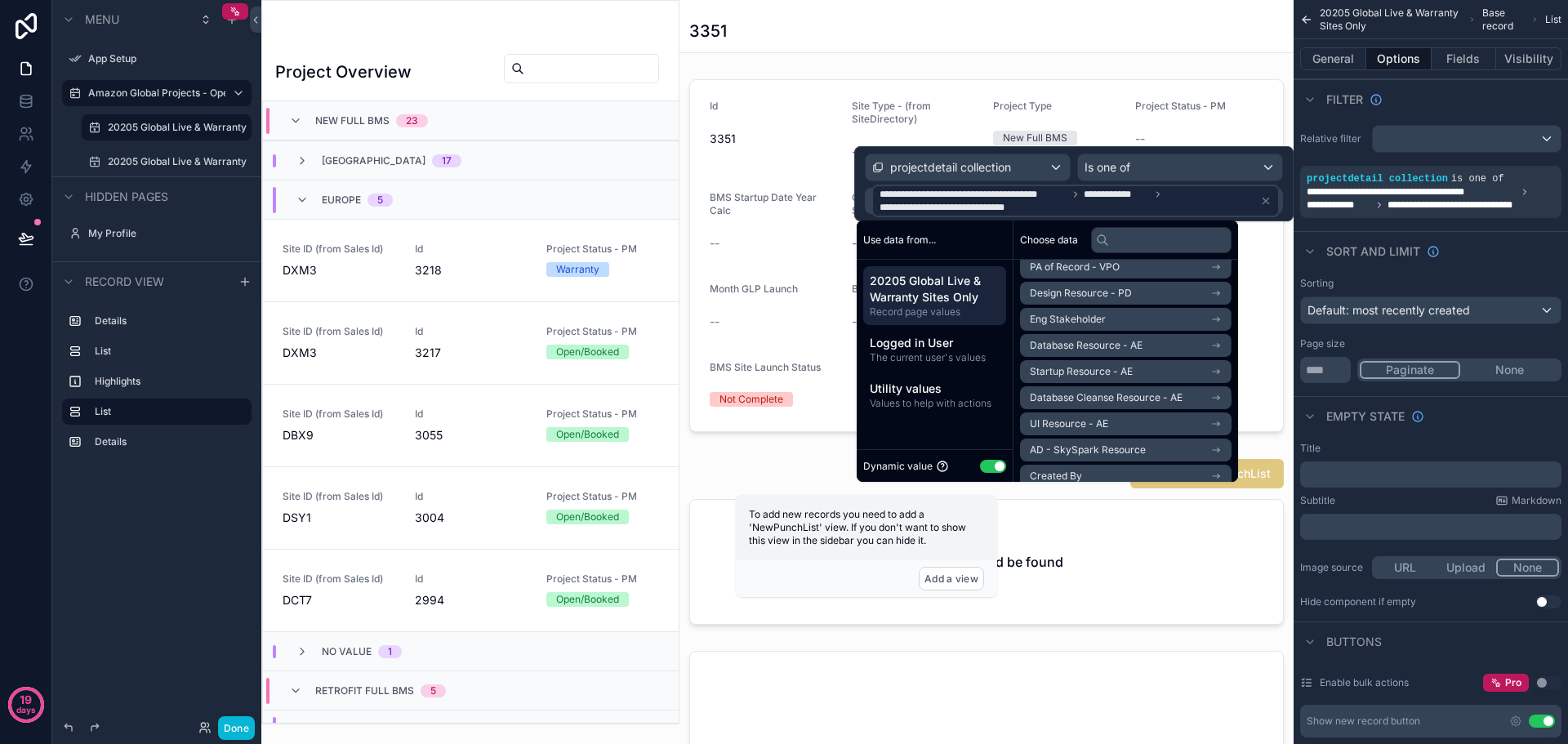
scroll to position [128, 0]
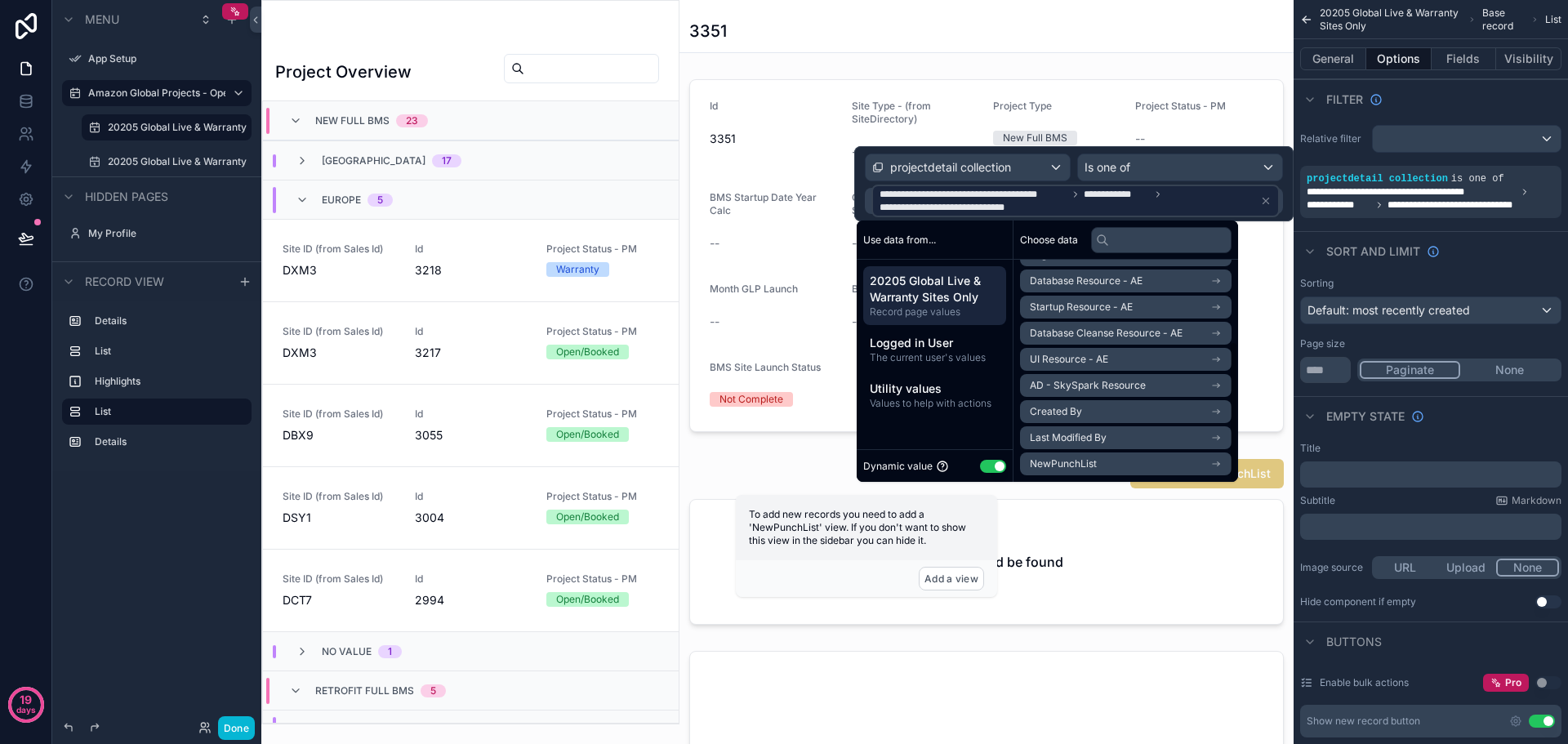
click at [1086, 459] on span "NewPunchList" at bounding box center [1063, 463] width 67 height 13
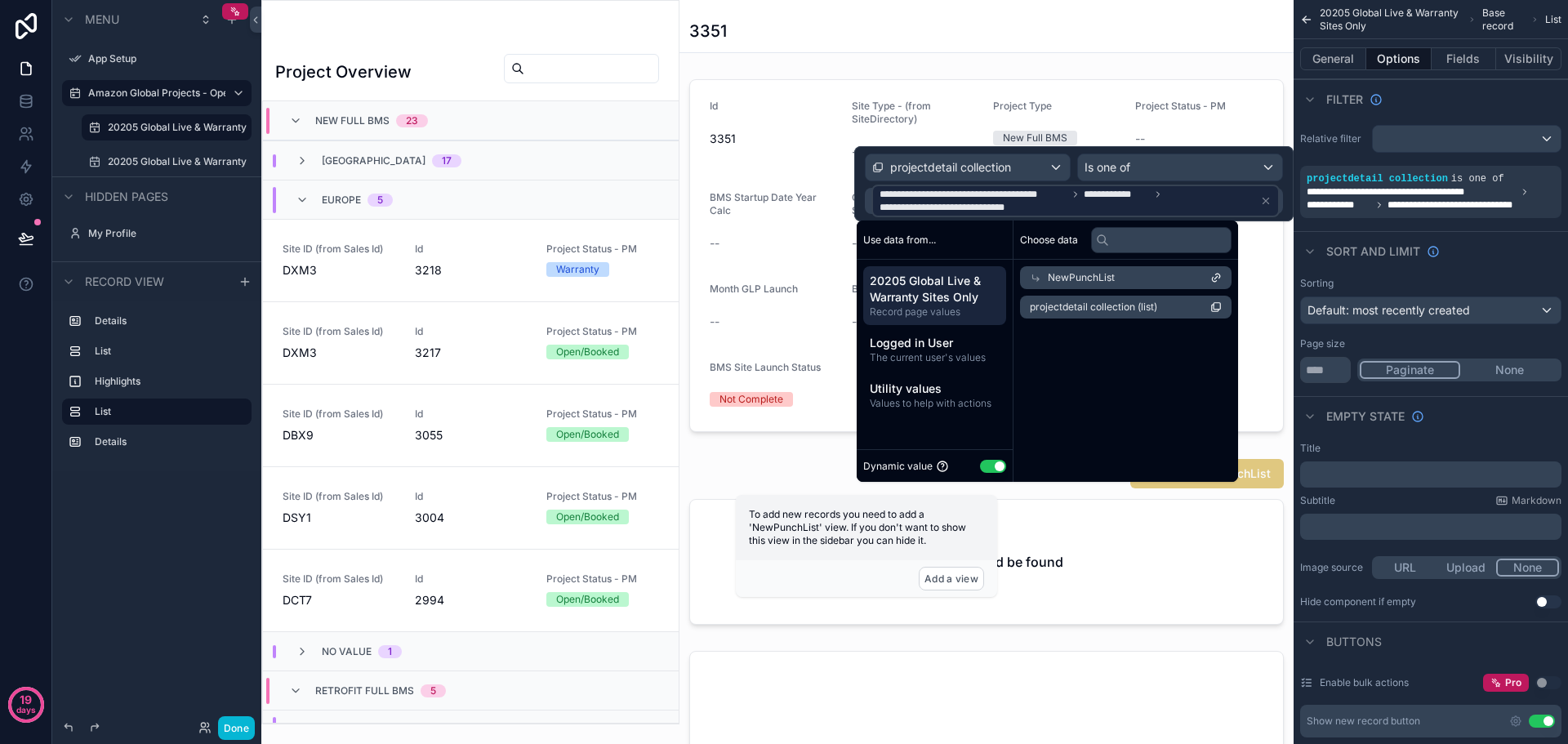
click at [1123, 304] on span "projectdetail collection (list)" at bounding box center [1093, 307] width 128 height 13
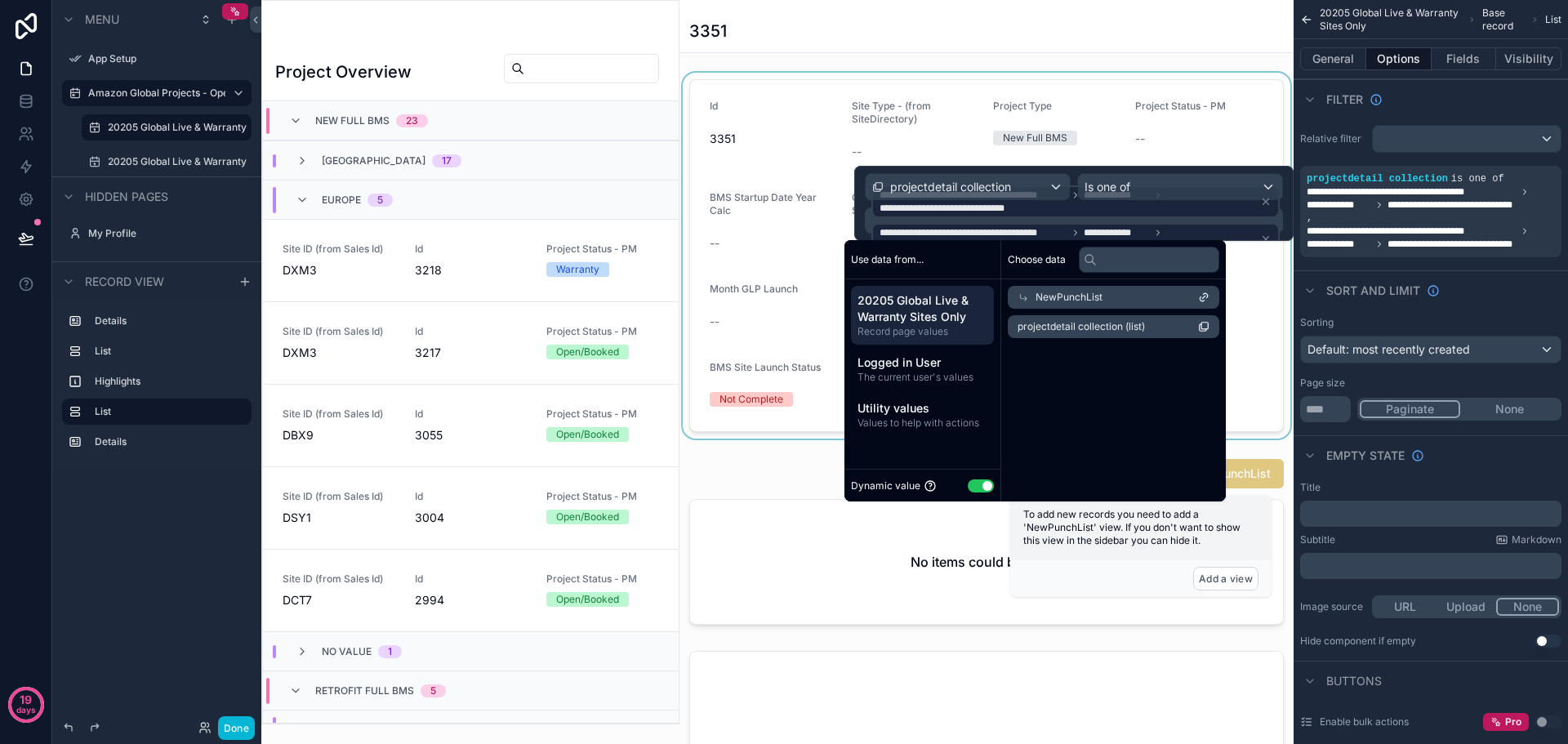
click at [1255, 302] on div "scrollable content" at bounding box center [986, 255] width 614 height 366
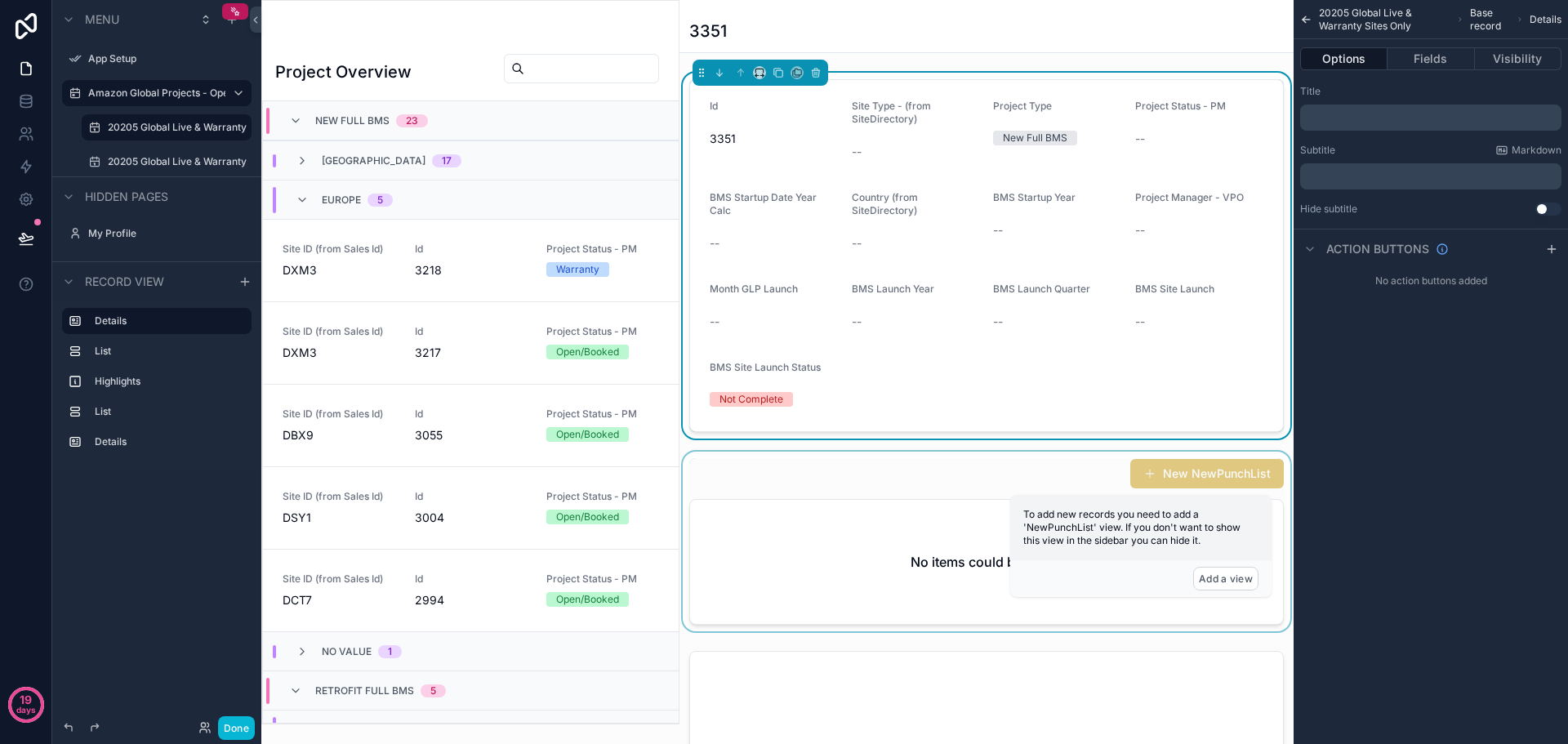
click at [917, 509] on div "scrollable content" at bounding box center [986, 540] width 614 height 179
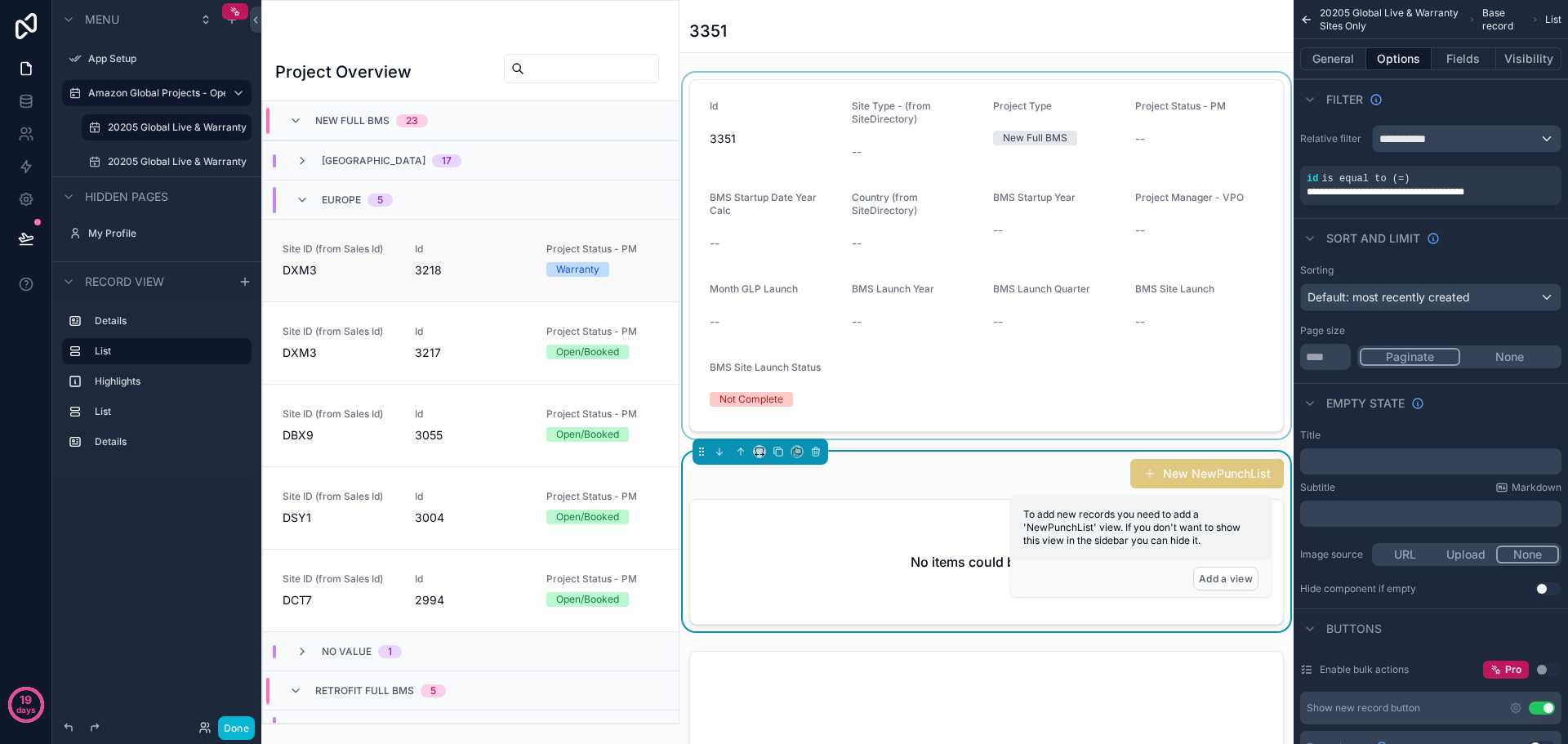
click at [339, 282] on link "Site ID (from Sales Id) DXM3 Id 3218 Project Status - PM Warranty" at bounding box center [471, 259] width 416 height 82
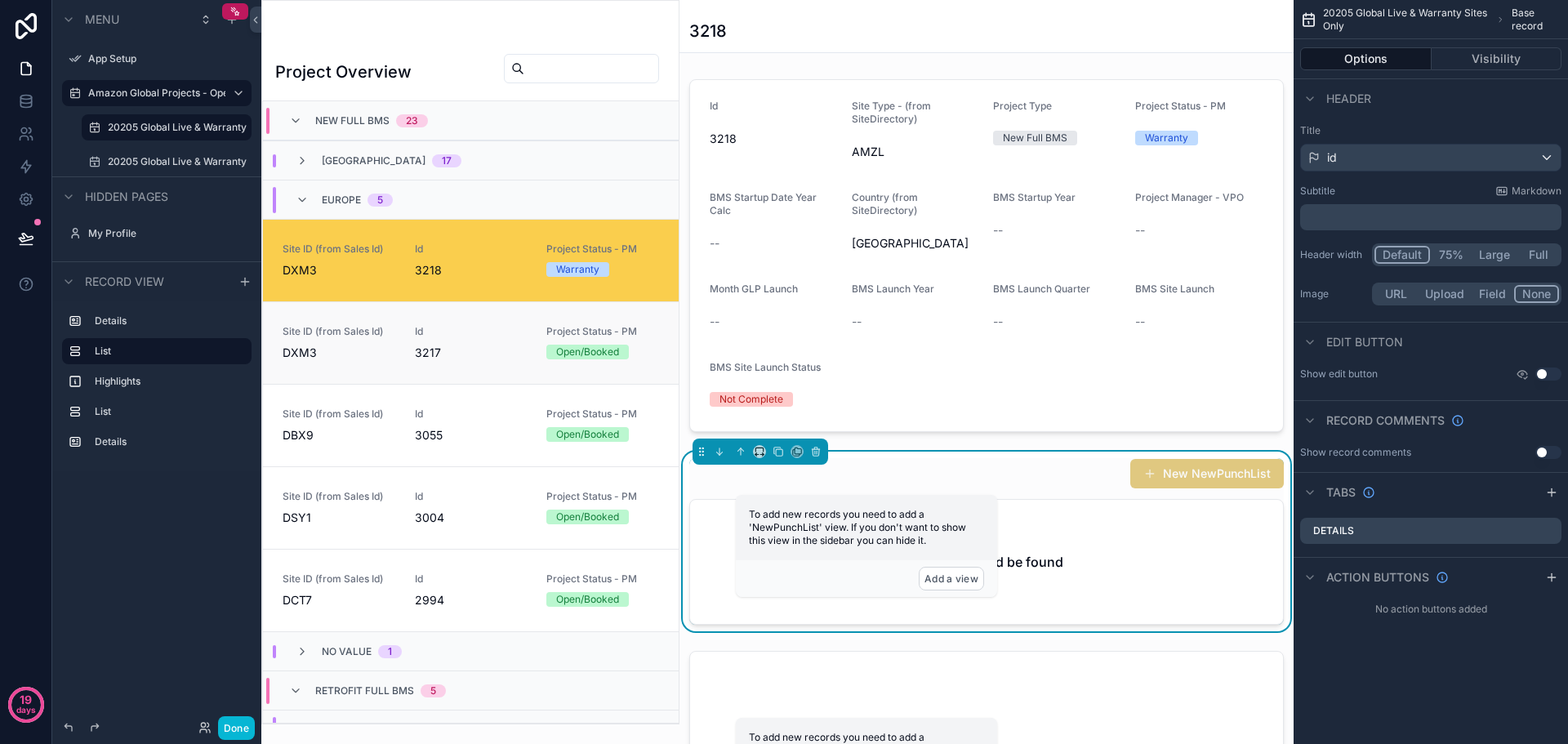
click at [329, 327] on span "Site ID (from Sales Id)" at bounding box center [339, 330] width 113 height 13
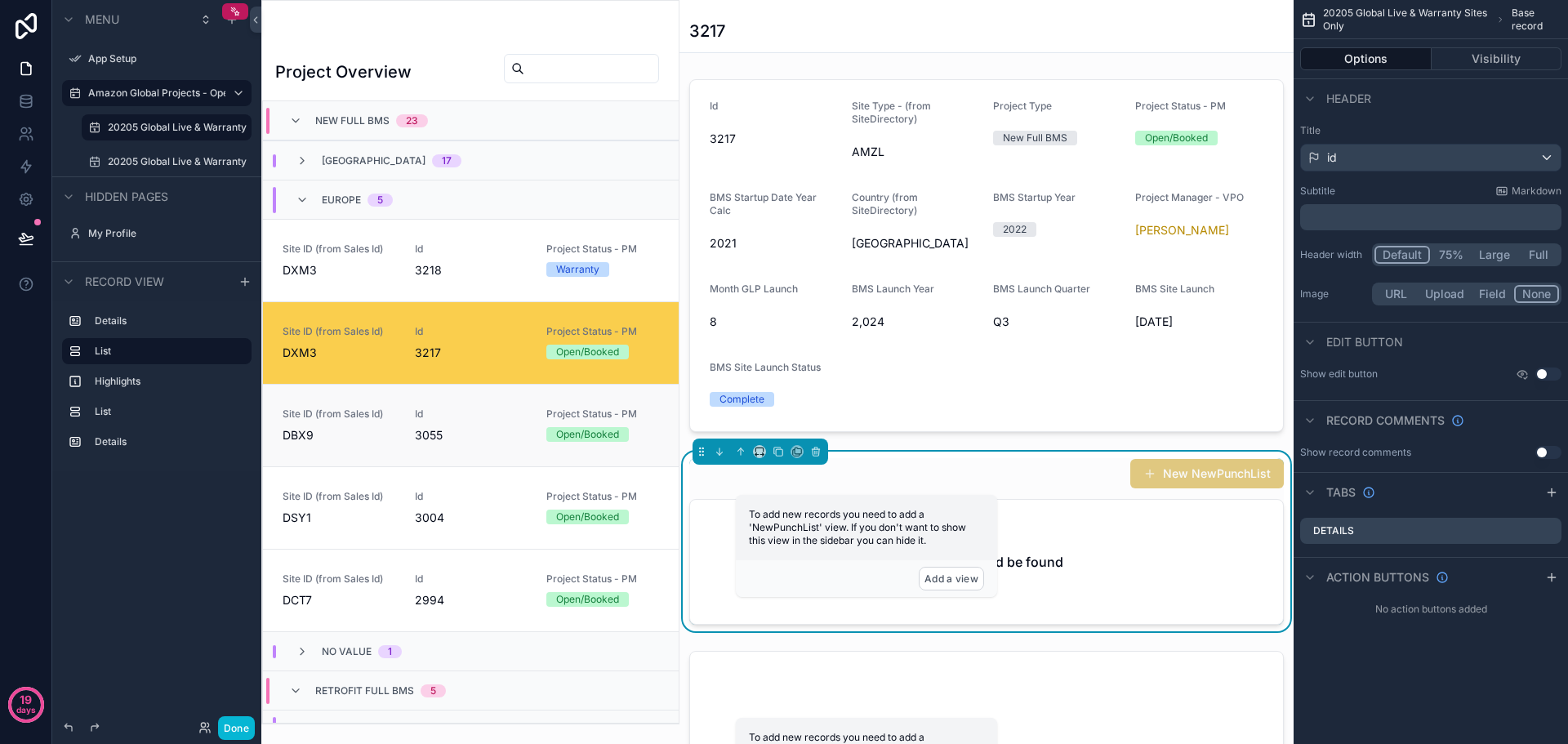
click at [357, 423] on div "Site ID (from Sales Id) DBX9" at bounding box center [339, 425] width 113 height 36
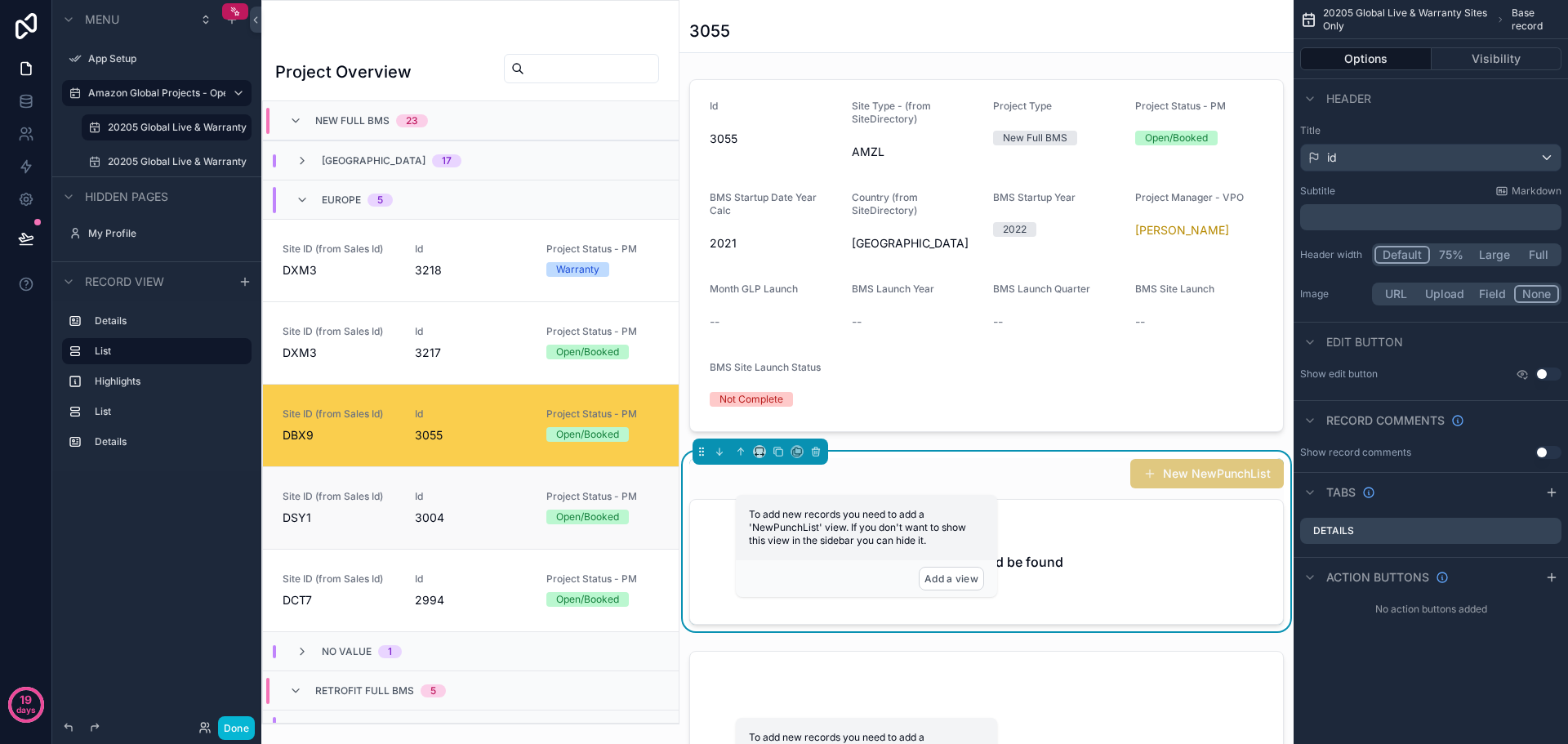
click at [334, 501] on span "Site ID (from Sales Id)" at bounding box center [339, 496] width 113 height 13
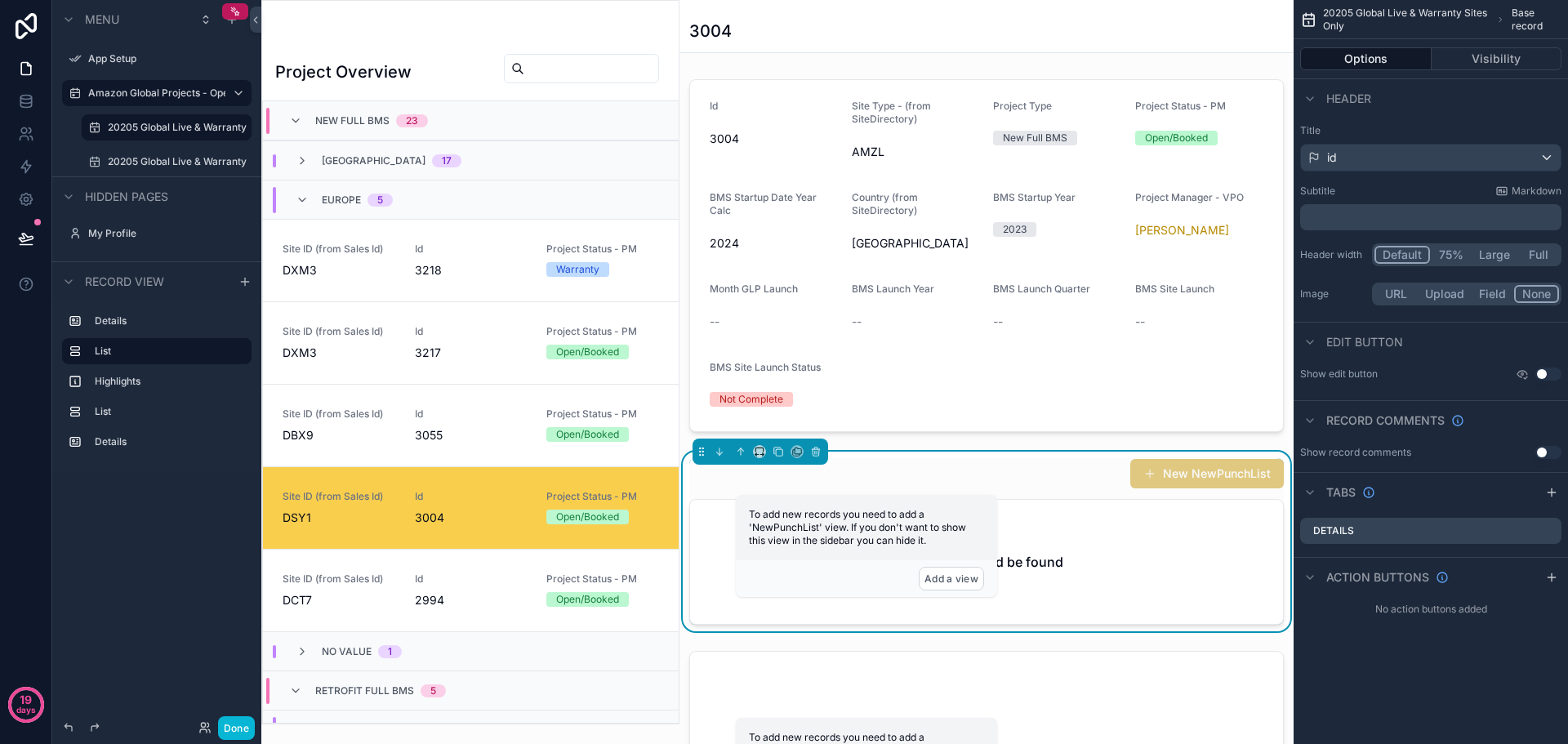
click at [1081, 471] on div "New NewPunchList" at bounding box center [986, 473] width 595 height 31
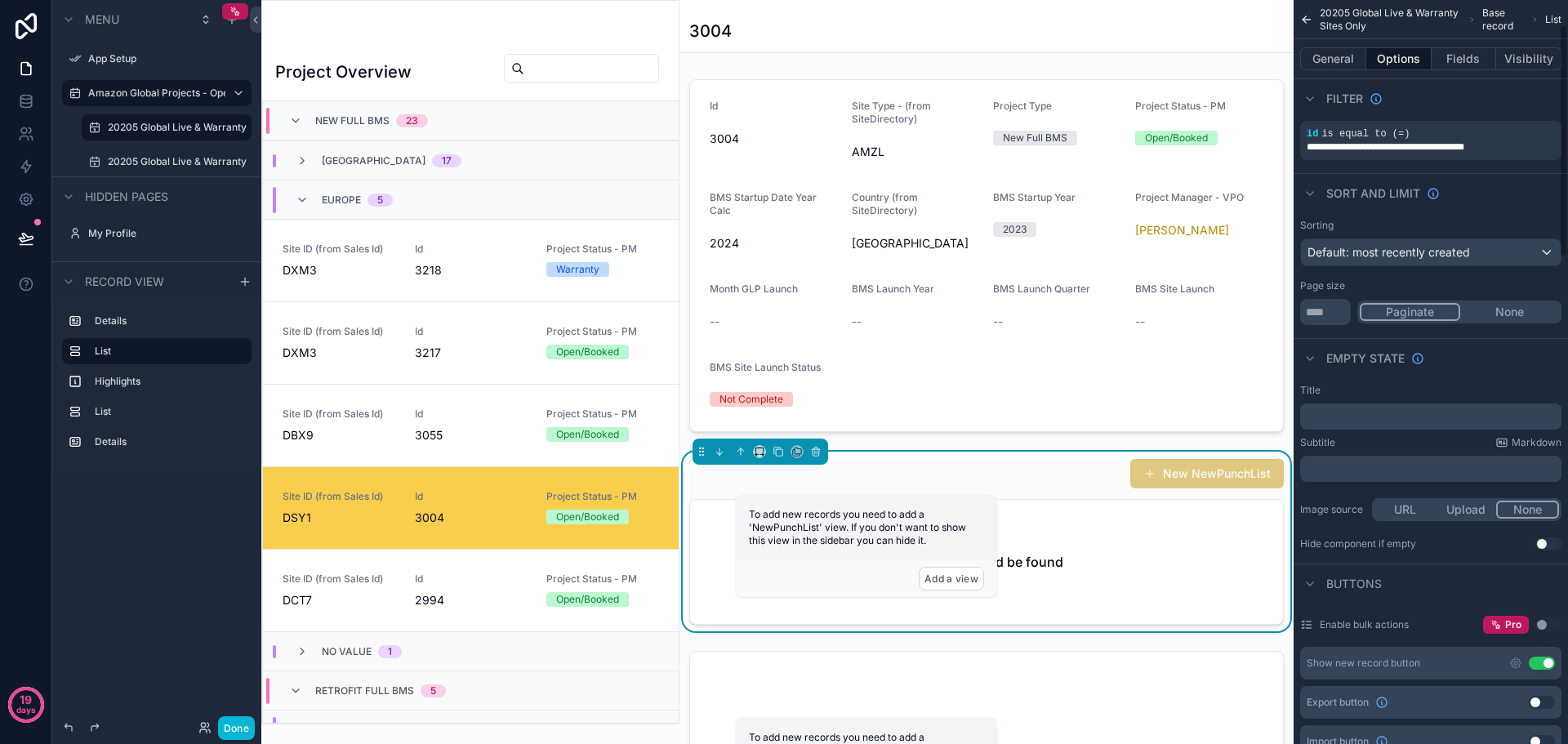
scroll to position [81, 0]
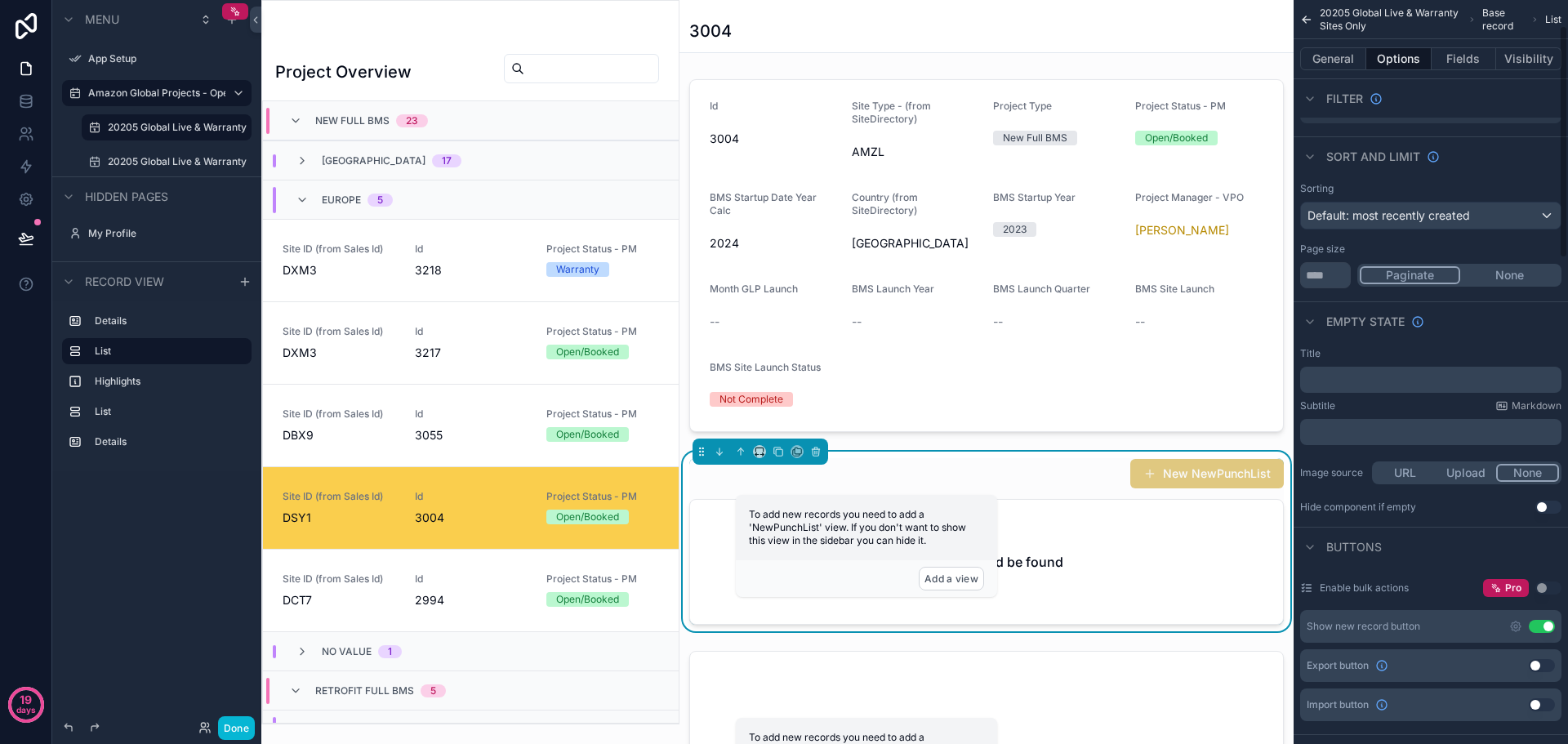
click at [1537, 622] on button "Use setting" at bounding box center [1541, 625] width 26 height 13
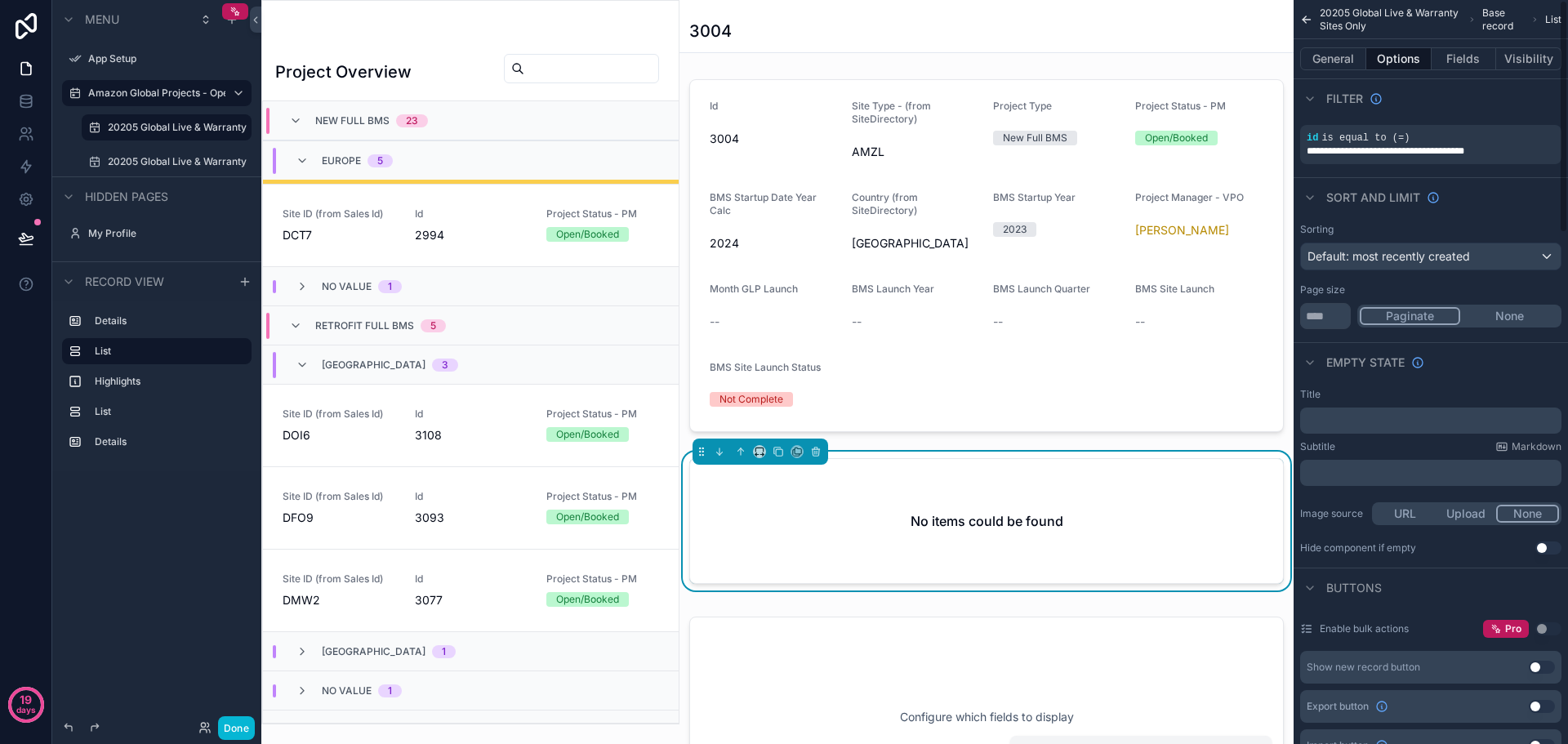
scroll to position [0, 0]
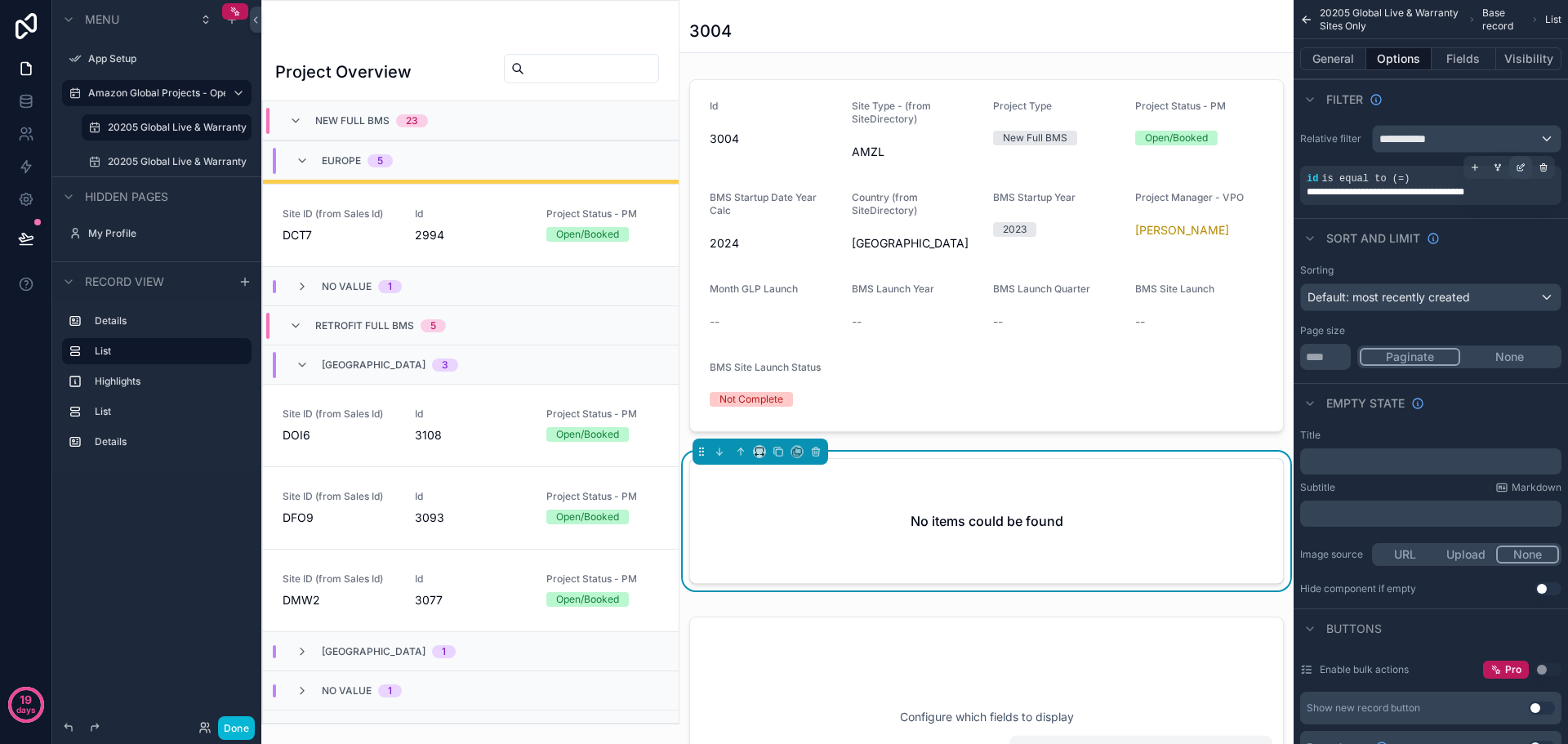
click at [1517, 165] on icon "scrollable content" at bounding box center [1520, 167] width 10 height 10
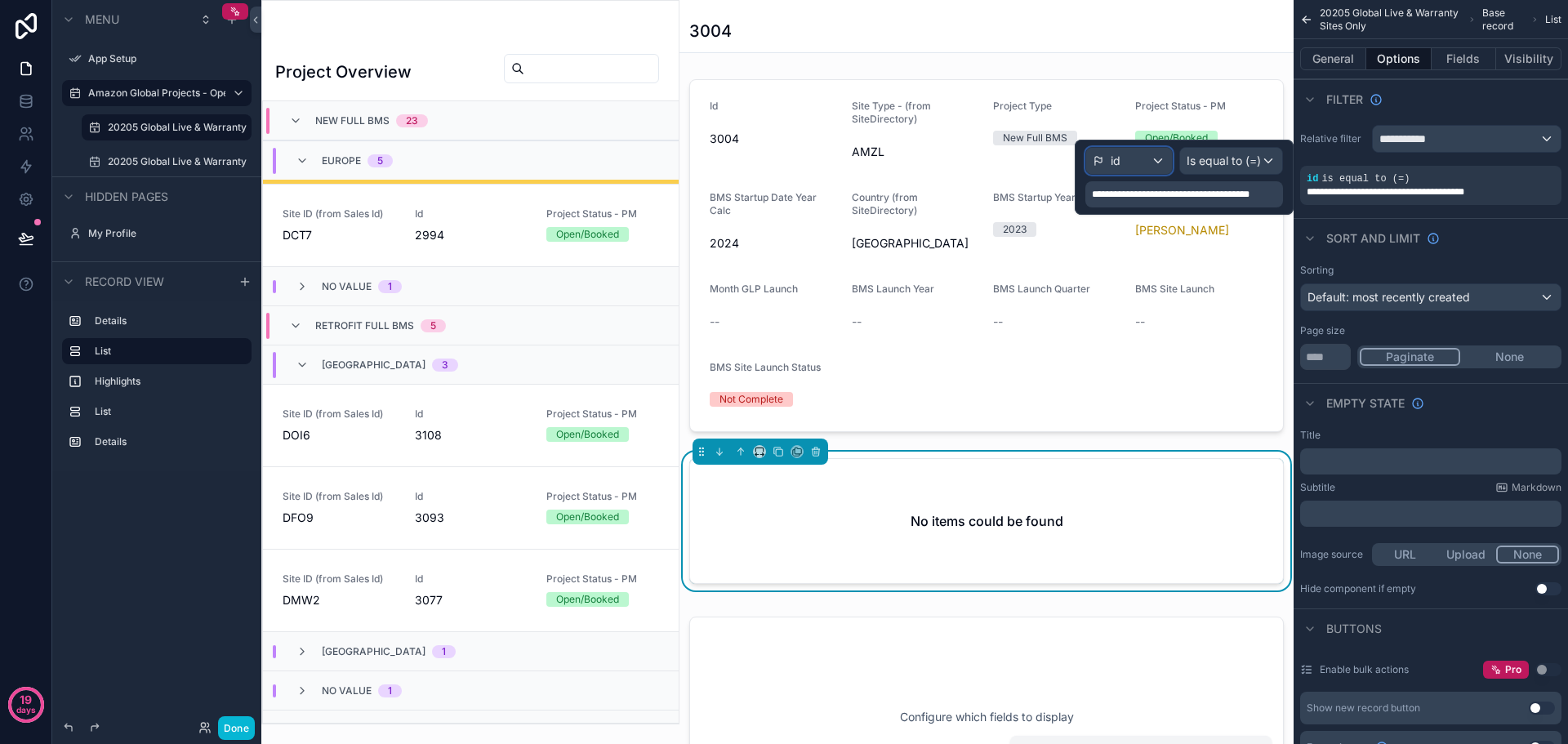
click at [1135, 160] on div "id" at bounding box center [1128, 160] width 86 height 26
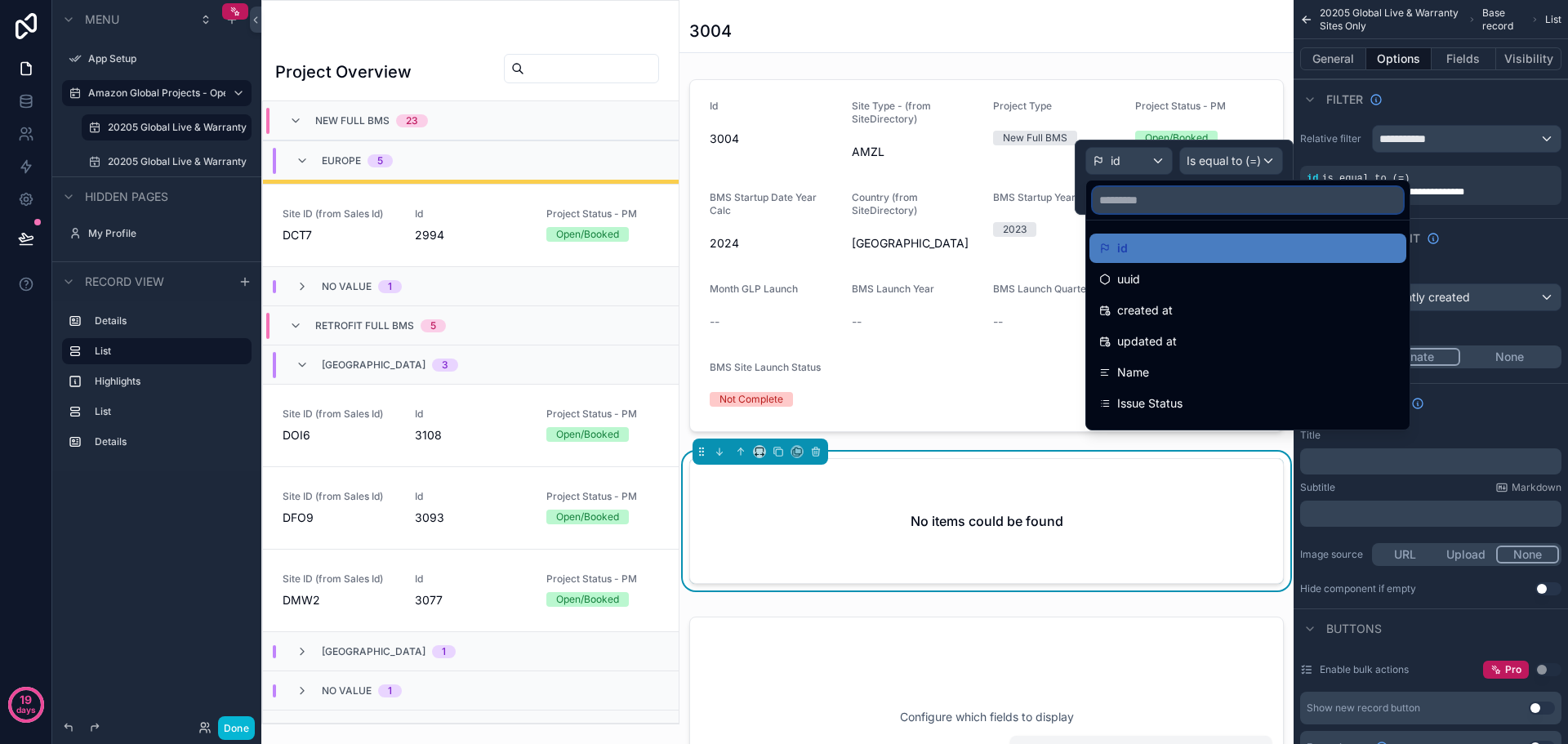
click at [1150, 198] on input "text" at bounding box center [1247, 200] width 310 height 26
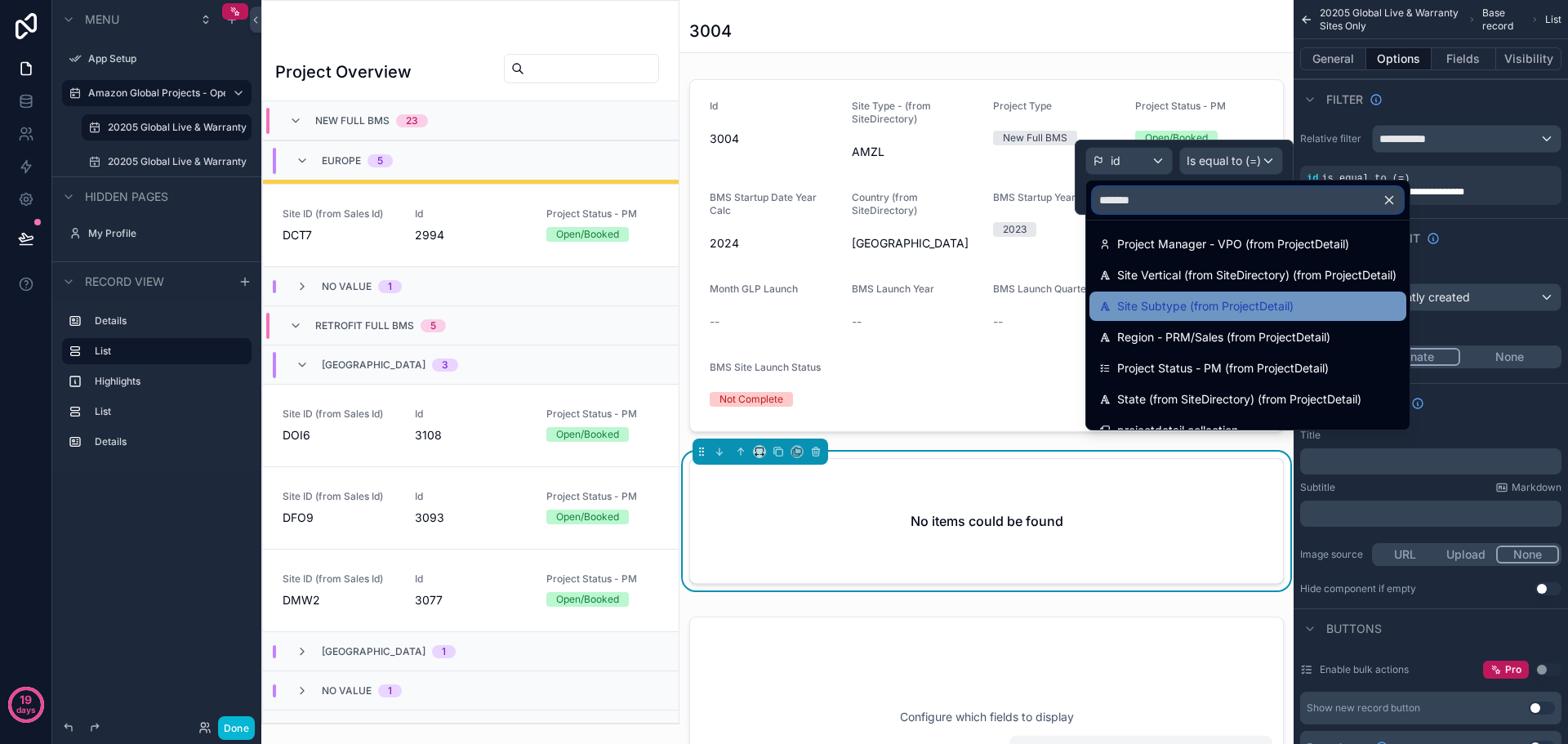
scroll to position [53, 0]
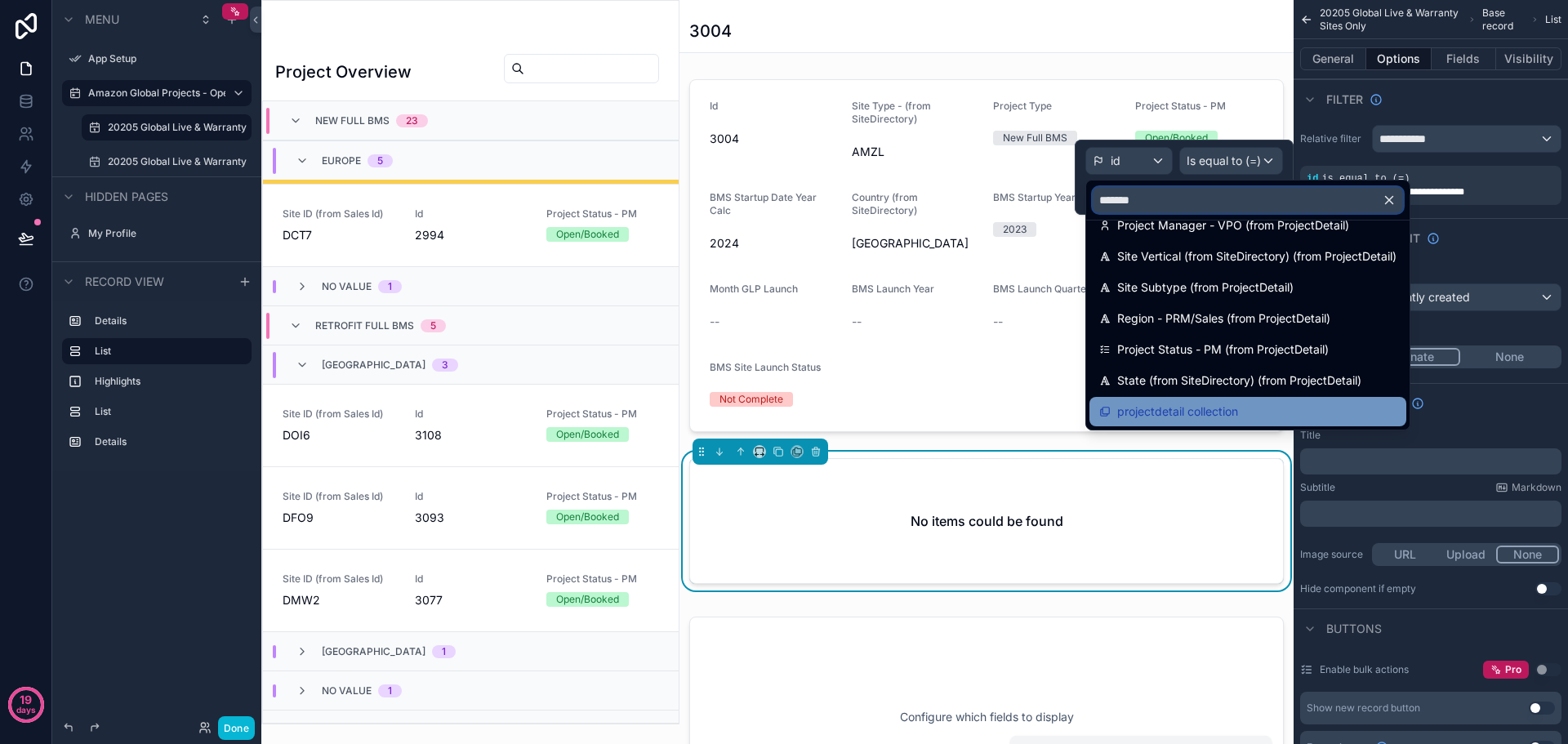
type input "*******"
click at [1218, 415] on span "projectdetail collection" at bounding box center [1178, 412] width 121 height 20
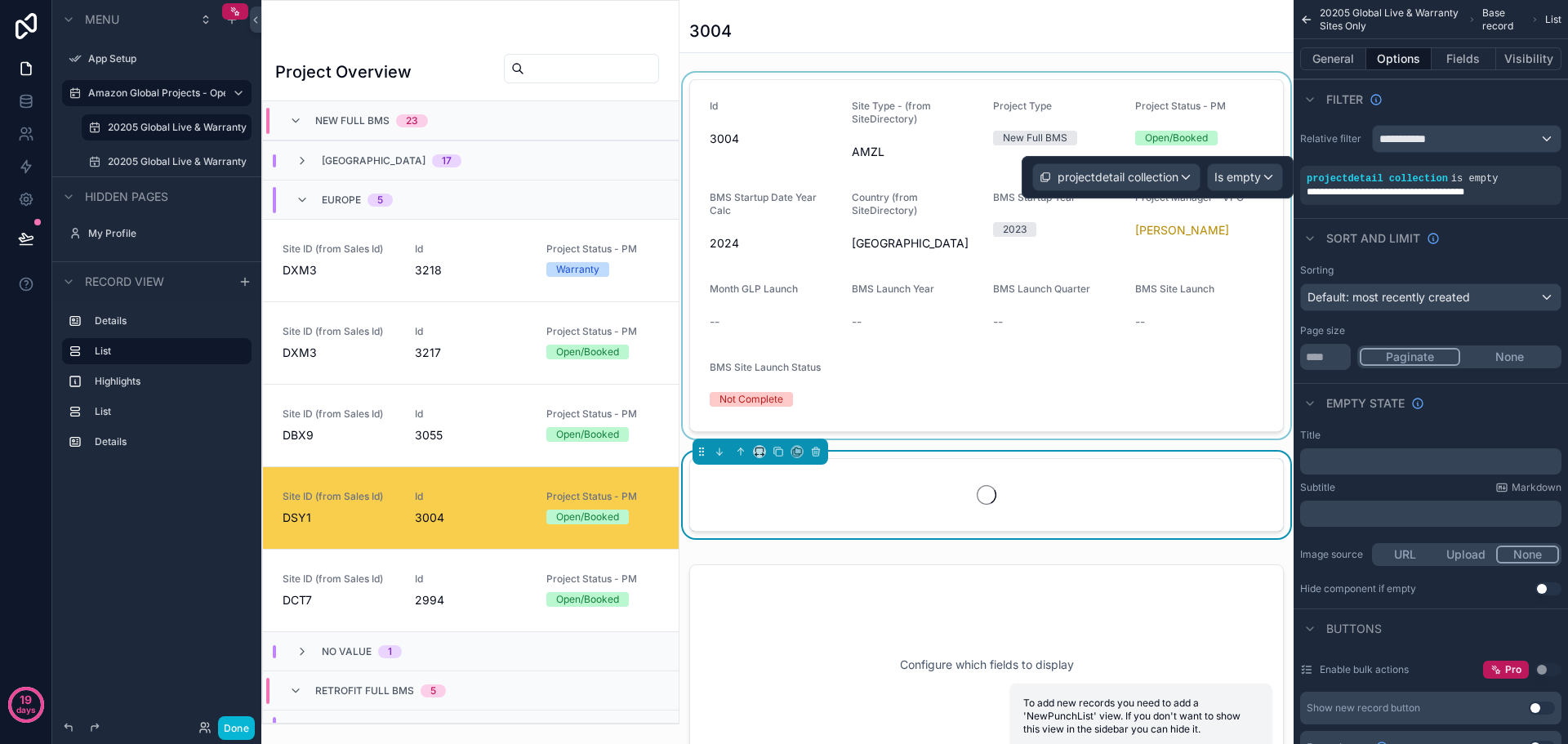
scroll to position [365, 0]
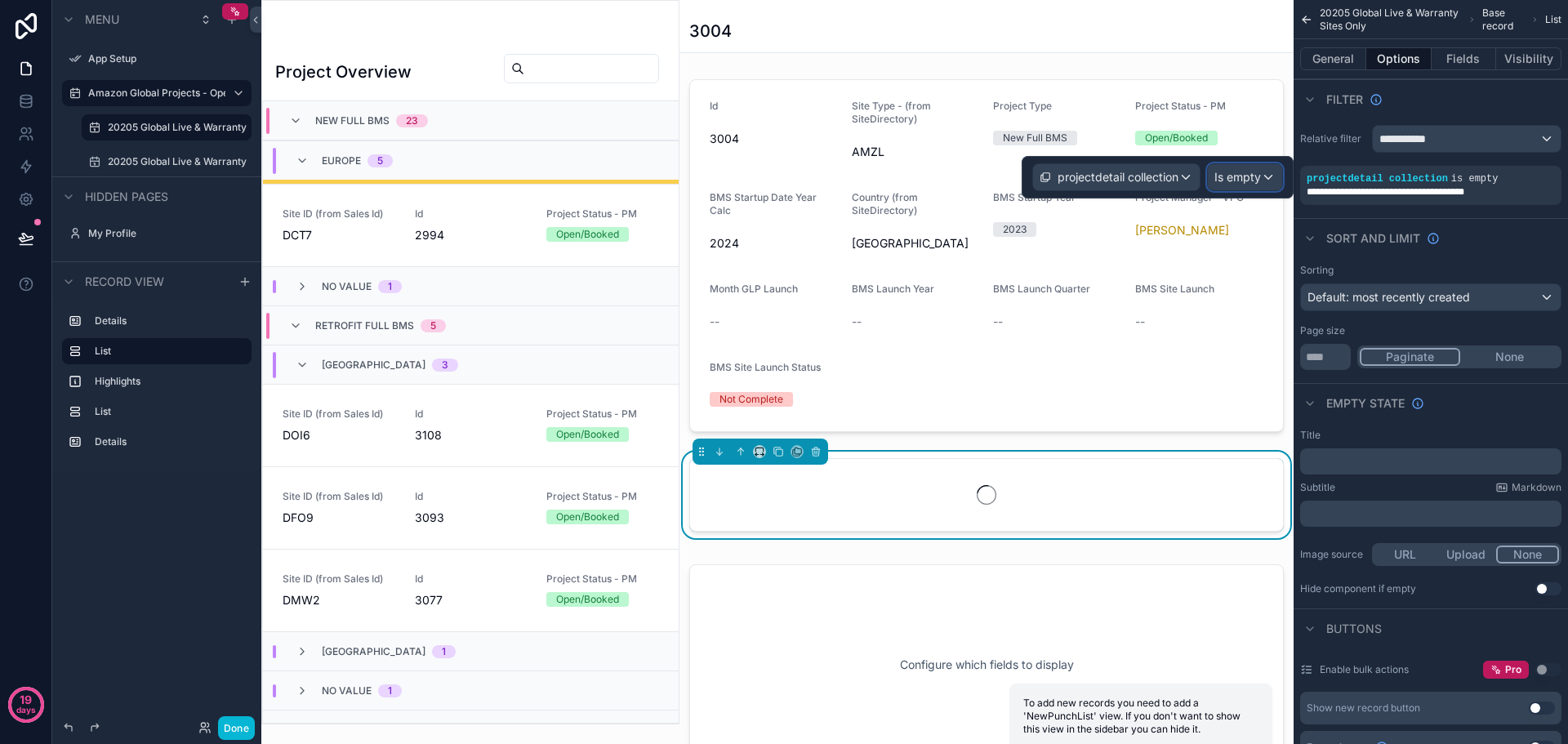
click at [1245, 175] on span "Is empty" at bounding box center [1237, 177] width 47 height 16
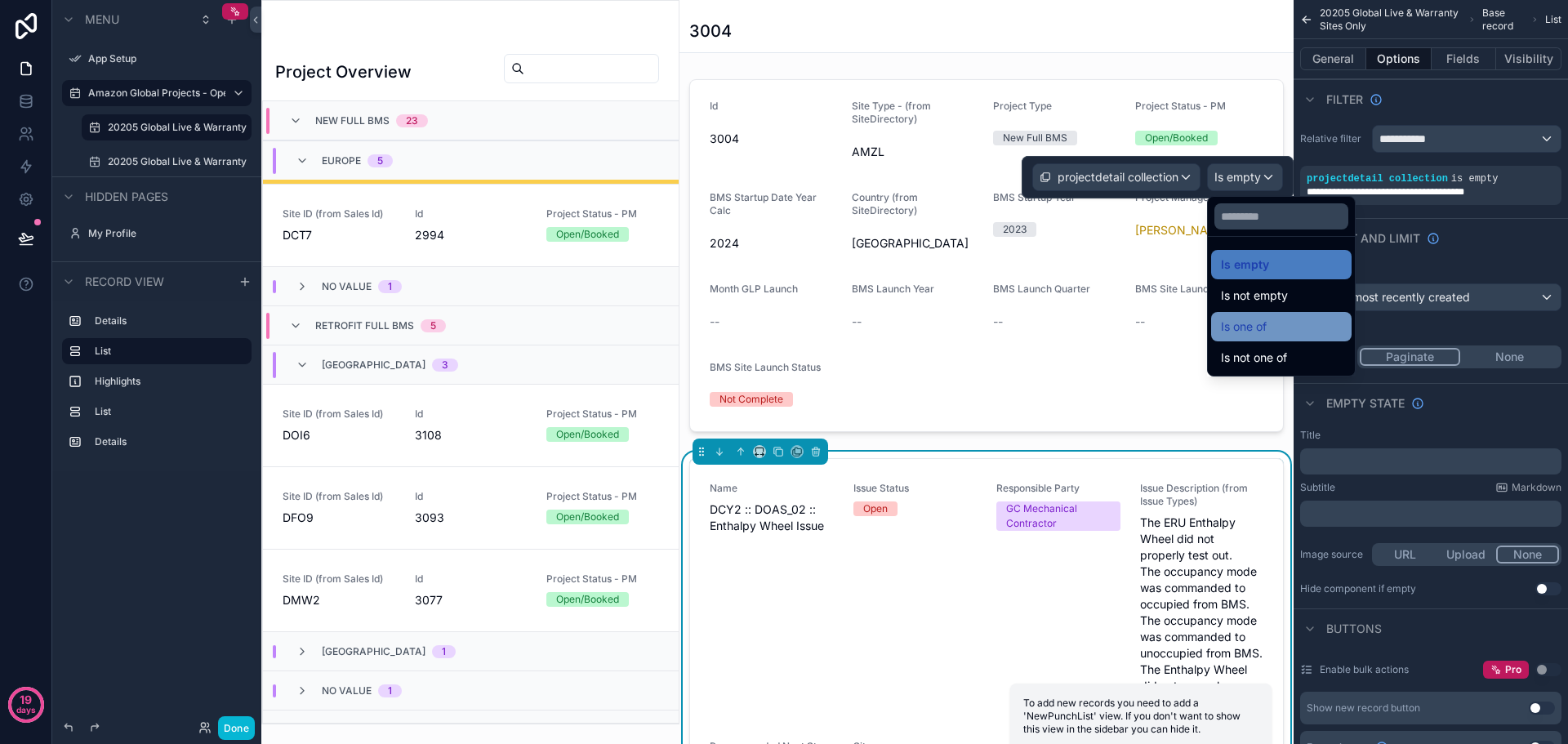
click at [1257, 328] on span "Is one of" at bounding box center [1243, 326] width 46 height 20
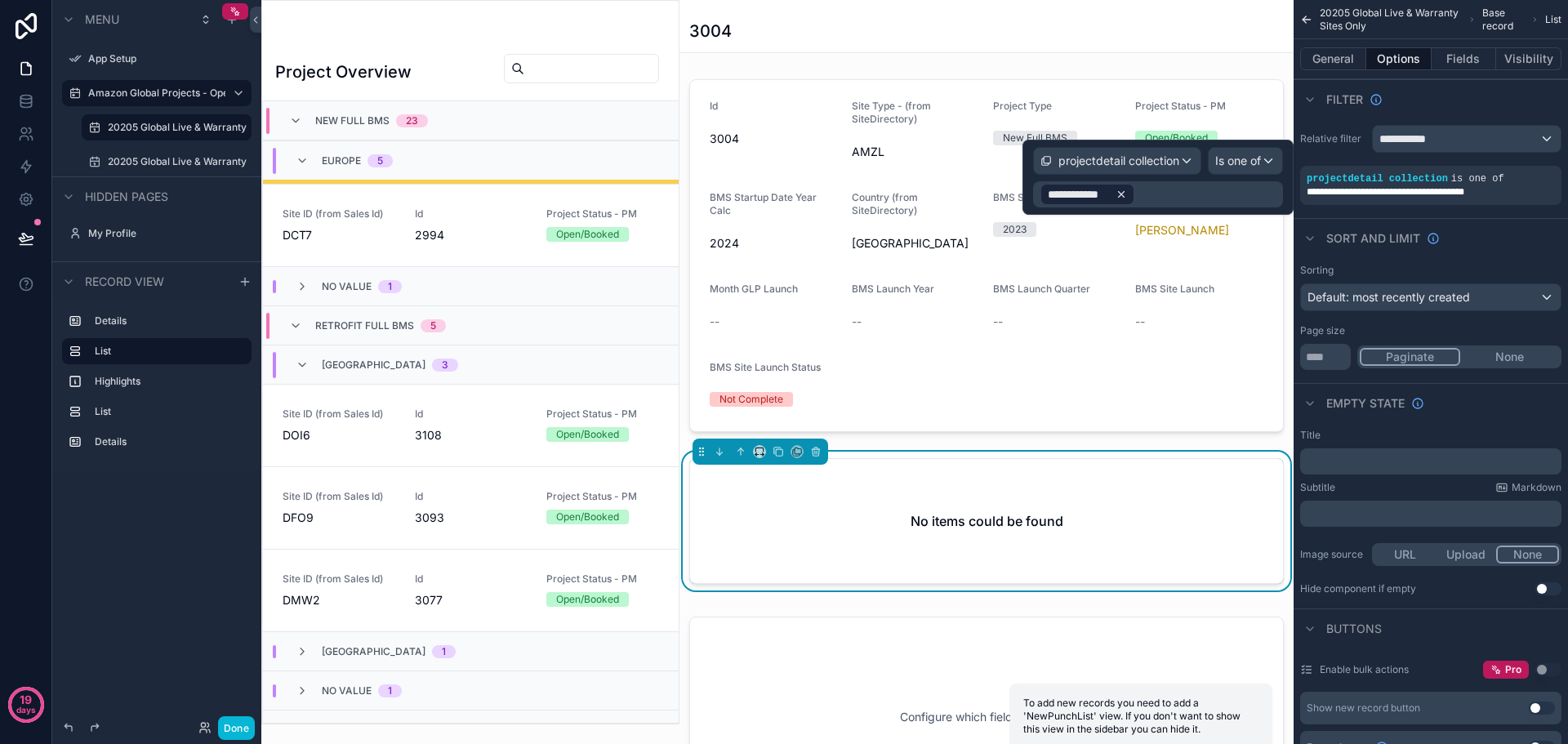
click at [1121, 193] on icon at bounding box center [1122, 195] width 6 height 6
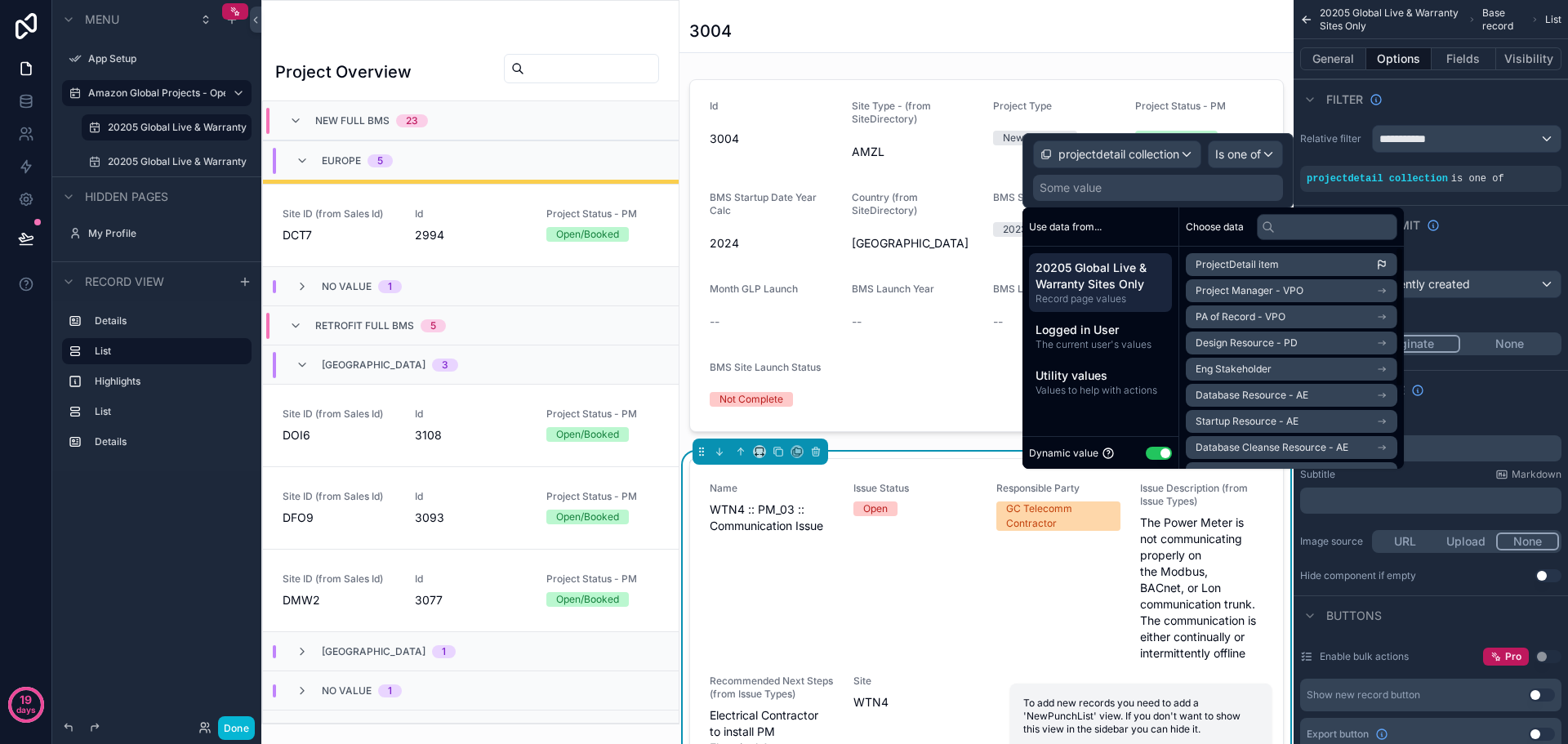
scroll to position [81, 0]
click at [1093, 282] on span "20205 Global Live & Warranty Sites Only" at bounding box center [1100, 275] width 130 height 33
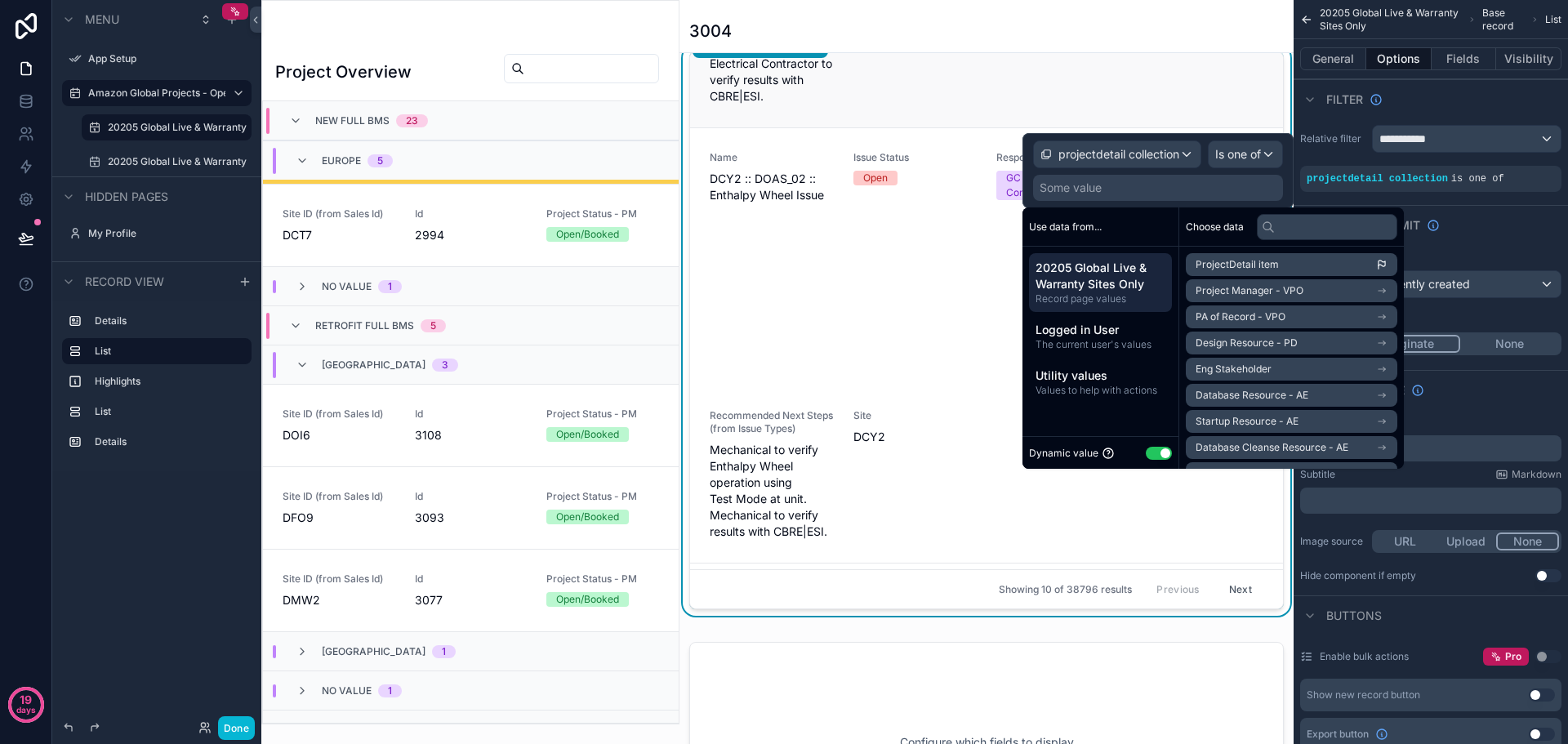
scroll to position [408, 0]
click at [1309, 261] on li "ProjectDetail item" at bounding box center [1292, 264] width 212 height 23
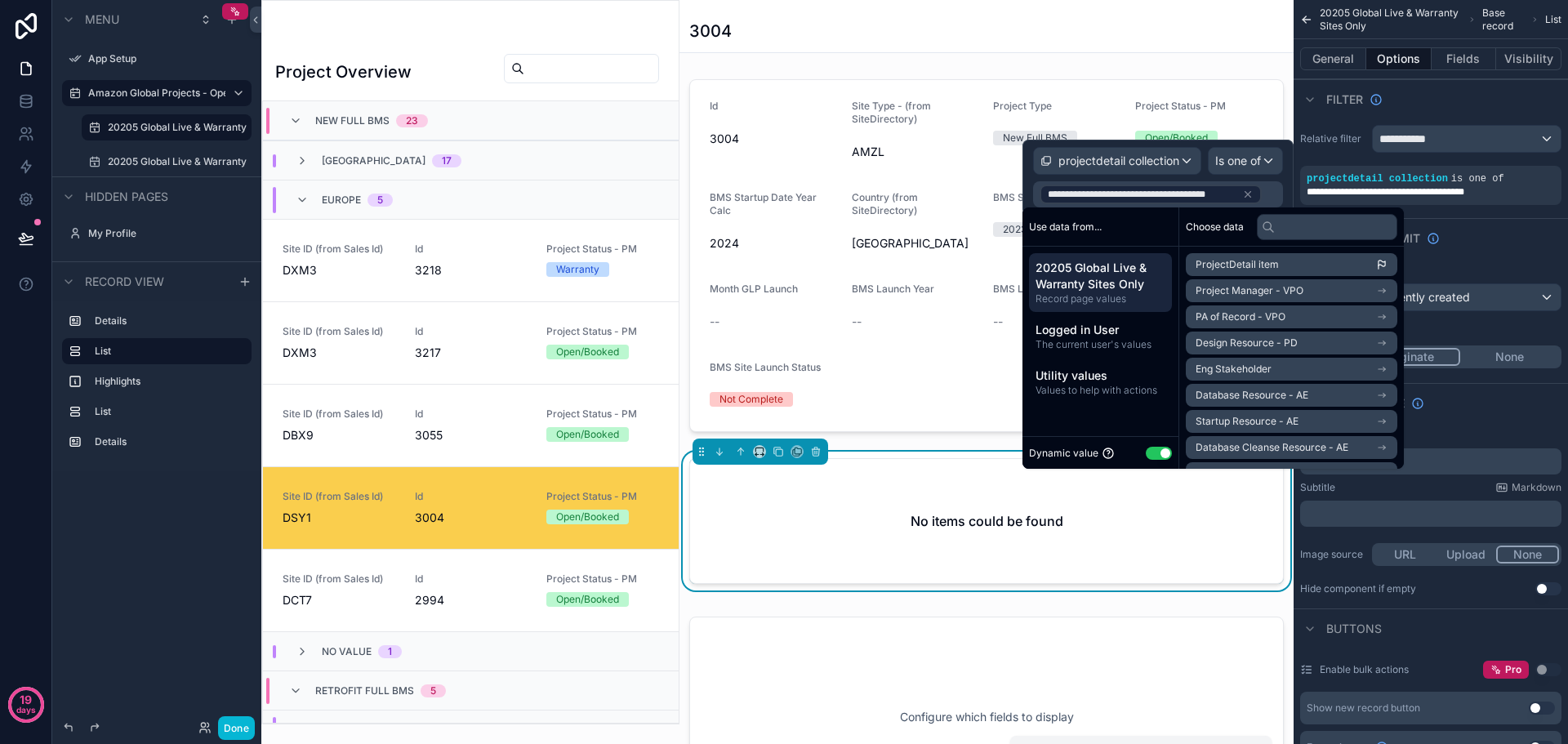
scroll to position [365, 0]
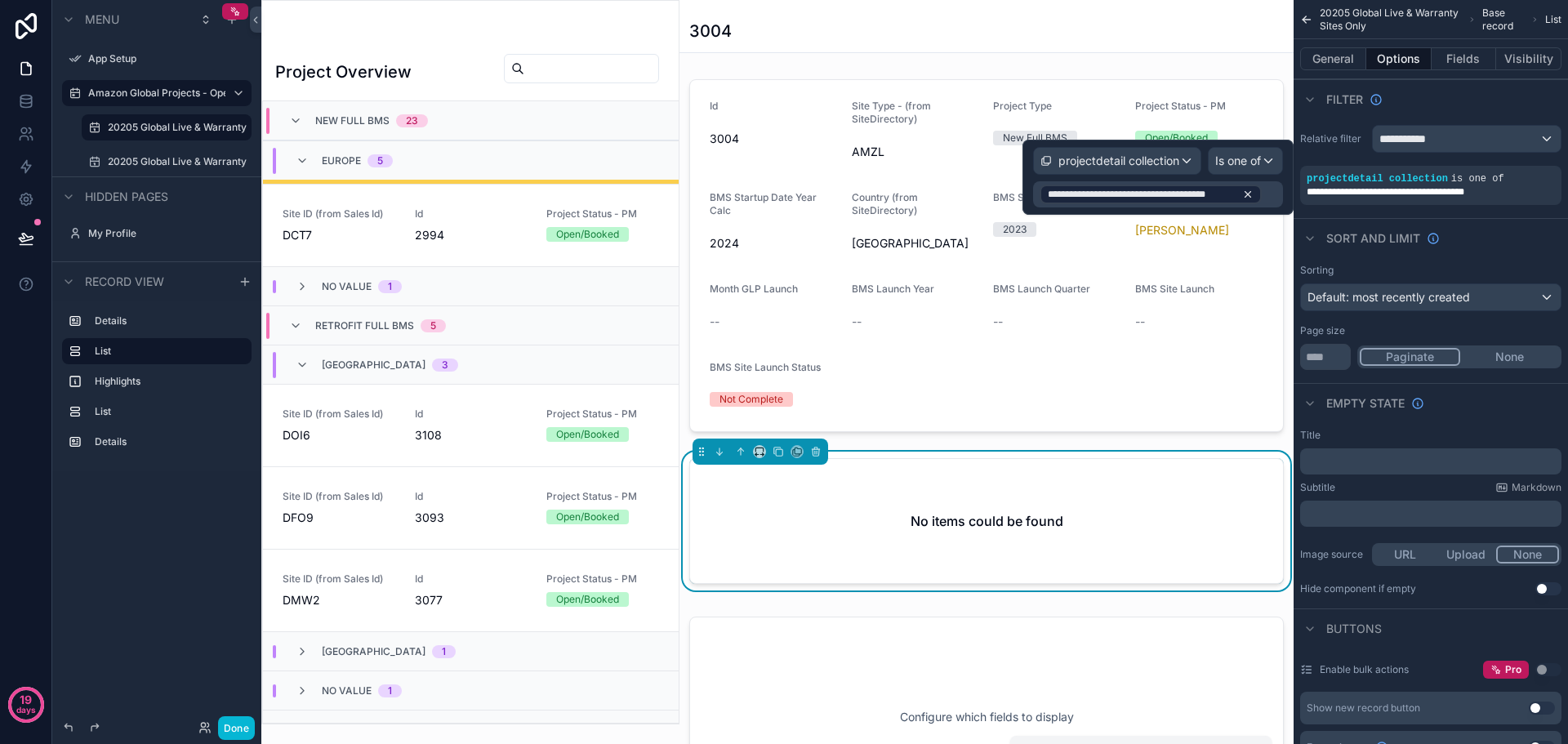
click at [1245, 194] on icon at bounding box center [1247, 195] width 6 height 6
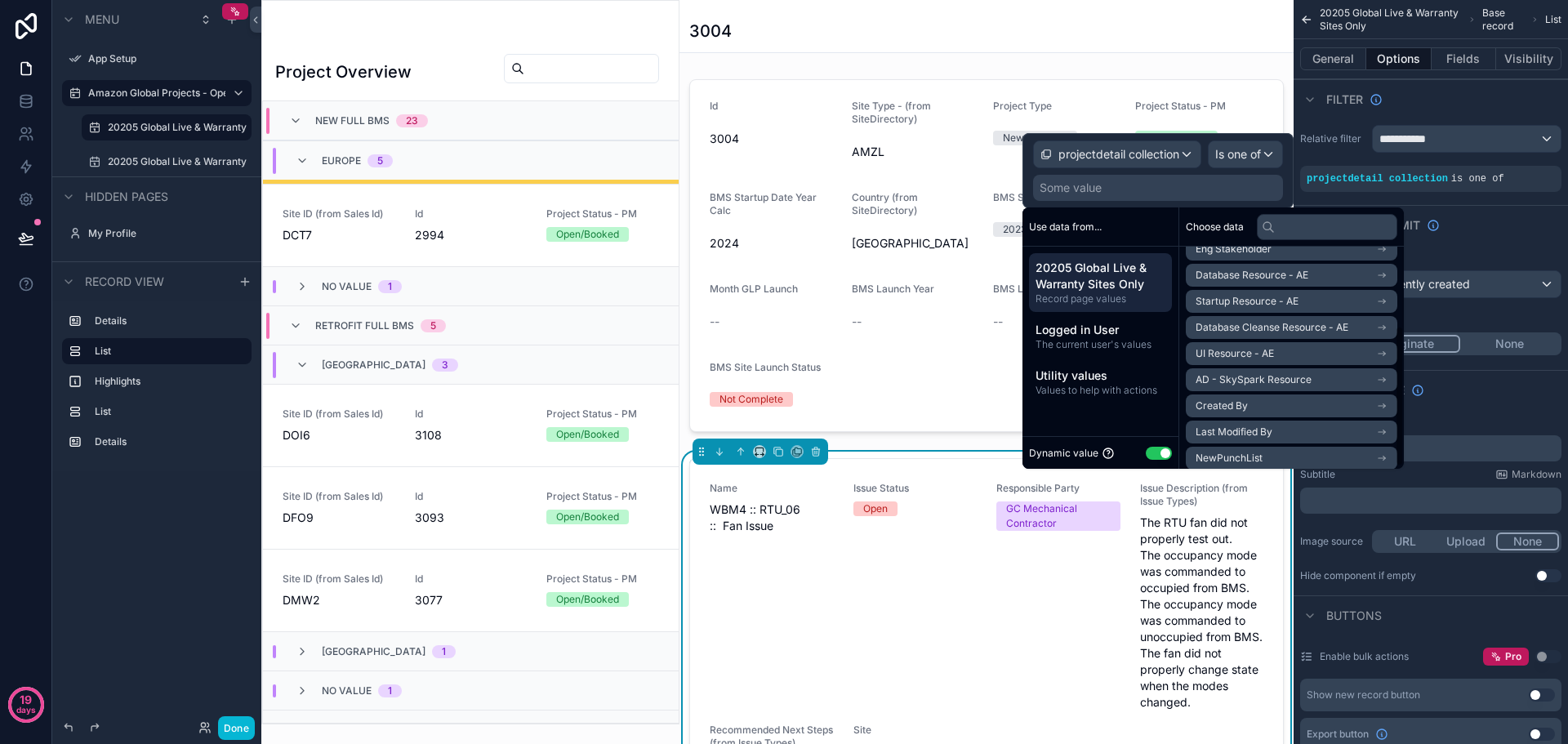
scroll to position [128, 0]
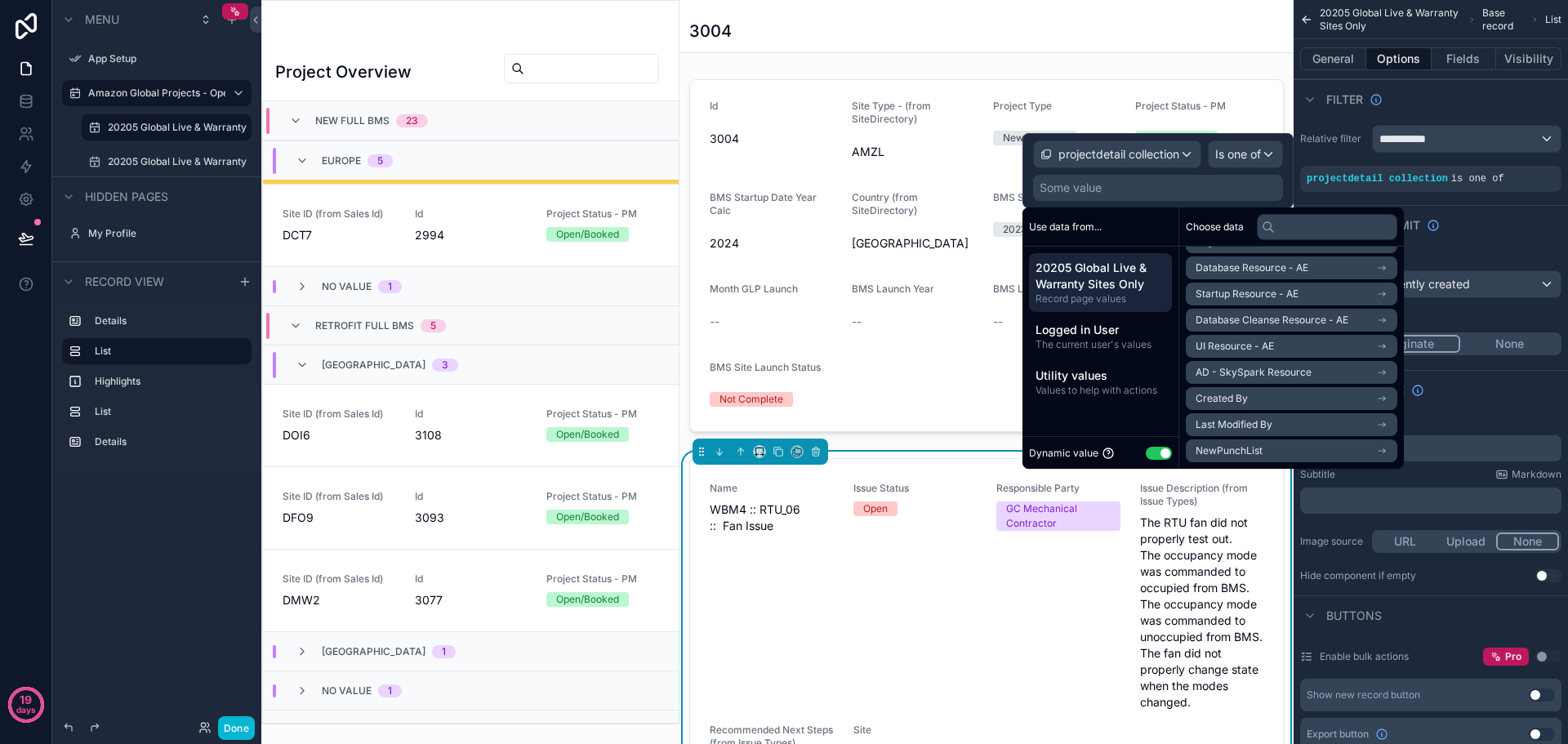
click at [1262, 445] on span "NewPunchList" at bounding box center [1229, 450] width 67 height 13
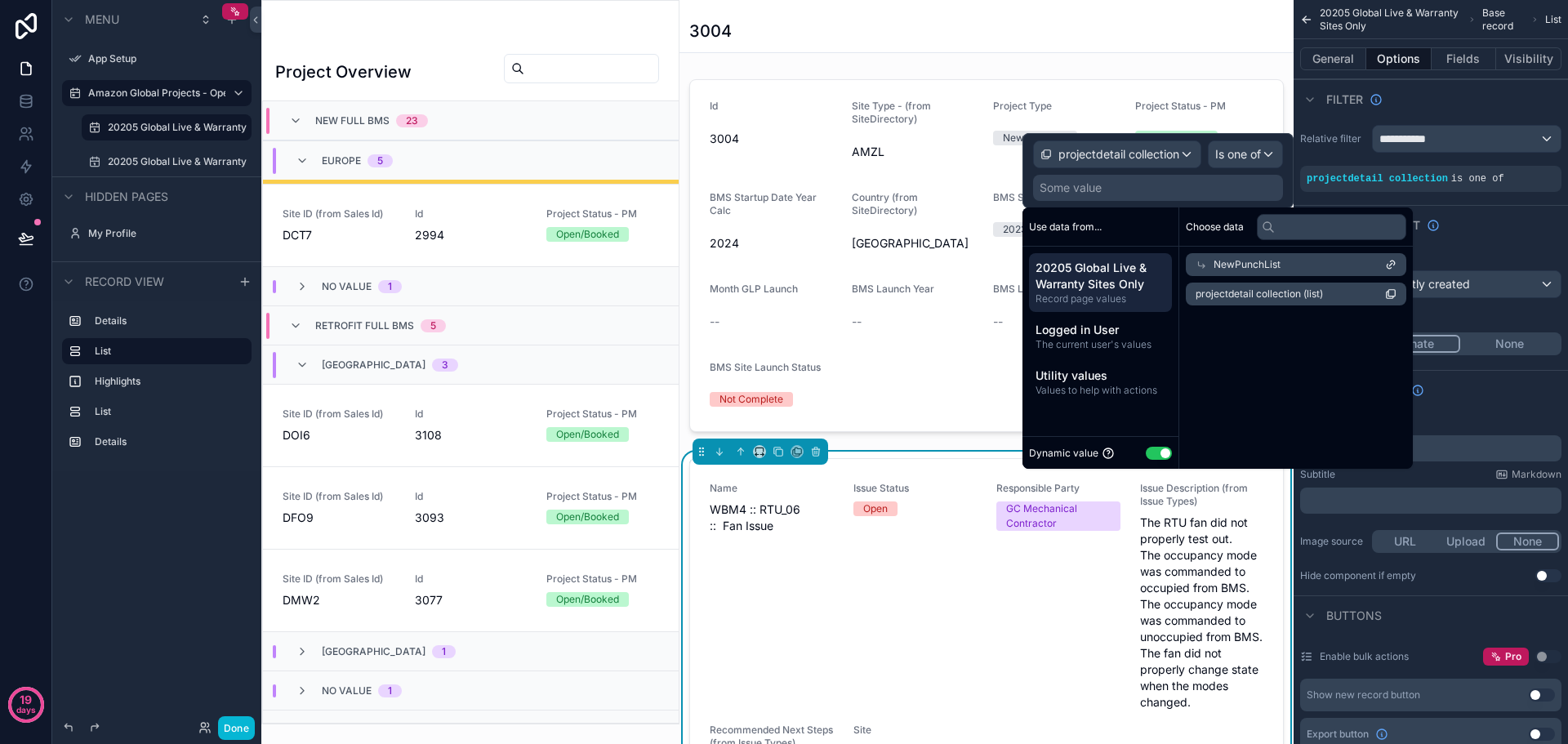
scroll to position [0, 0]
click at [1381, 262] on div "NewPunchList" at bounding box center [1292, 264] width 212 height 23
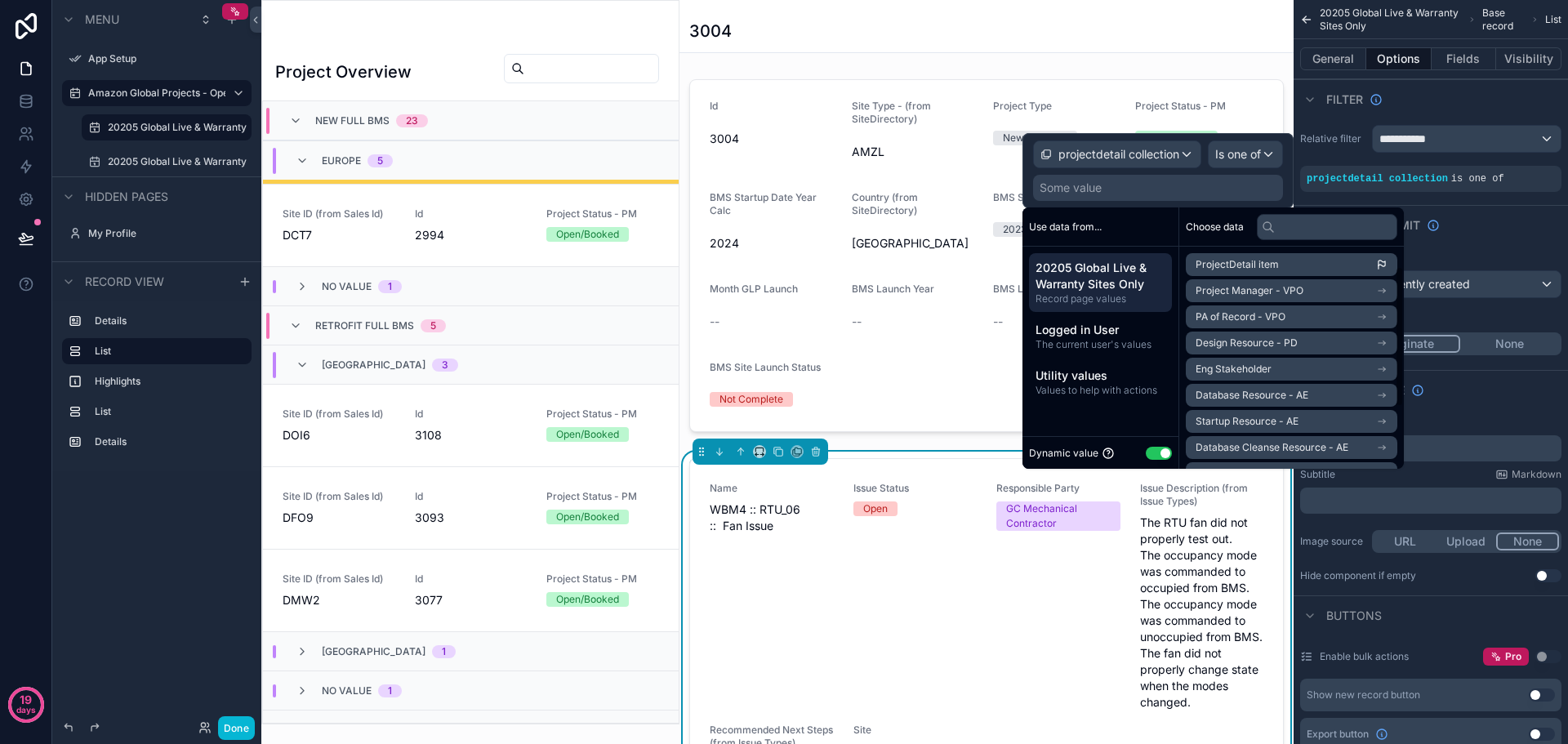
scroll to position [128, 0]
drag, startPoint x: 1280, startPoint y: 448, endPoint x: 1285, endPoint y: 430, distance: 18.7
click at [1279, 448] on li "NewPunchList" at bounding box center [1292, 450] width 212 height 23
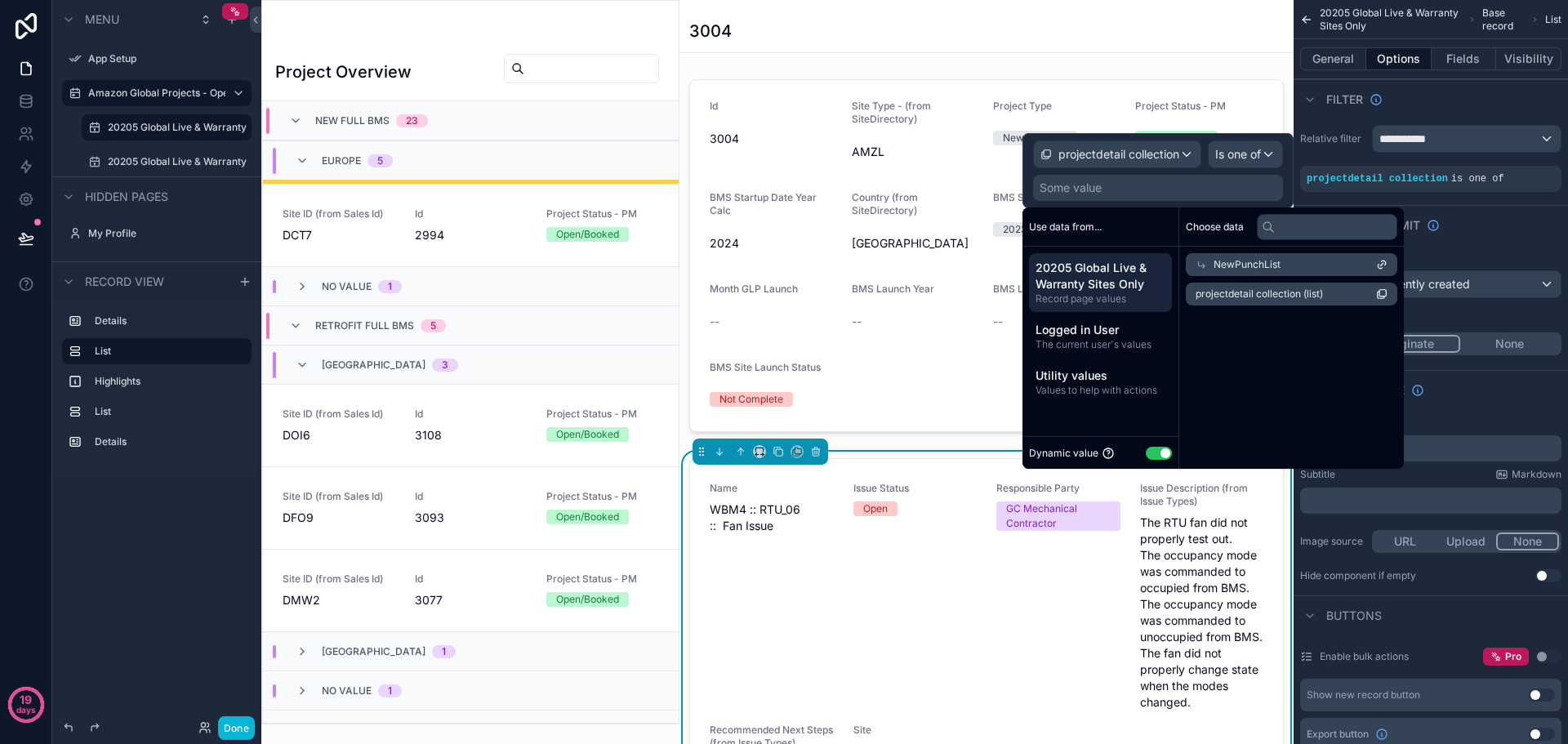
click at [1332, 293] on li "projectdetail collection (list)" at bounding box center [1292, 293] width 212 height 23
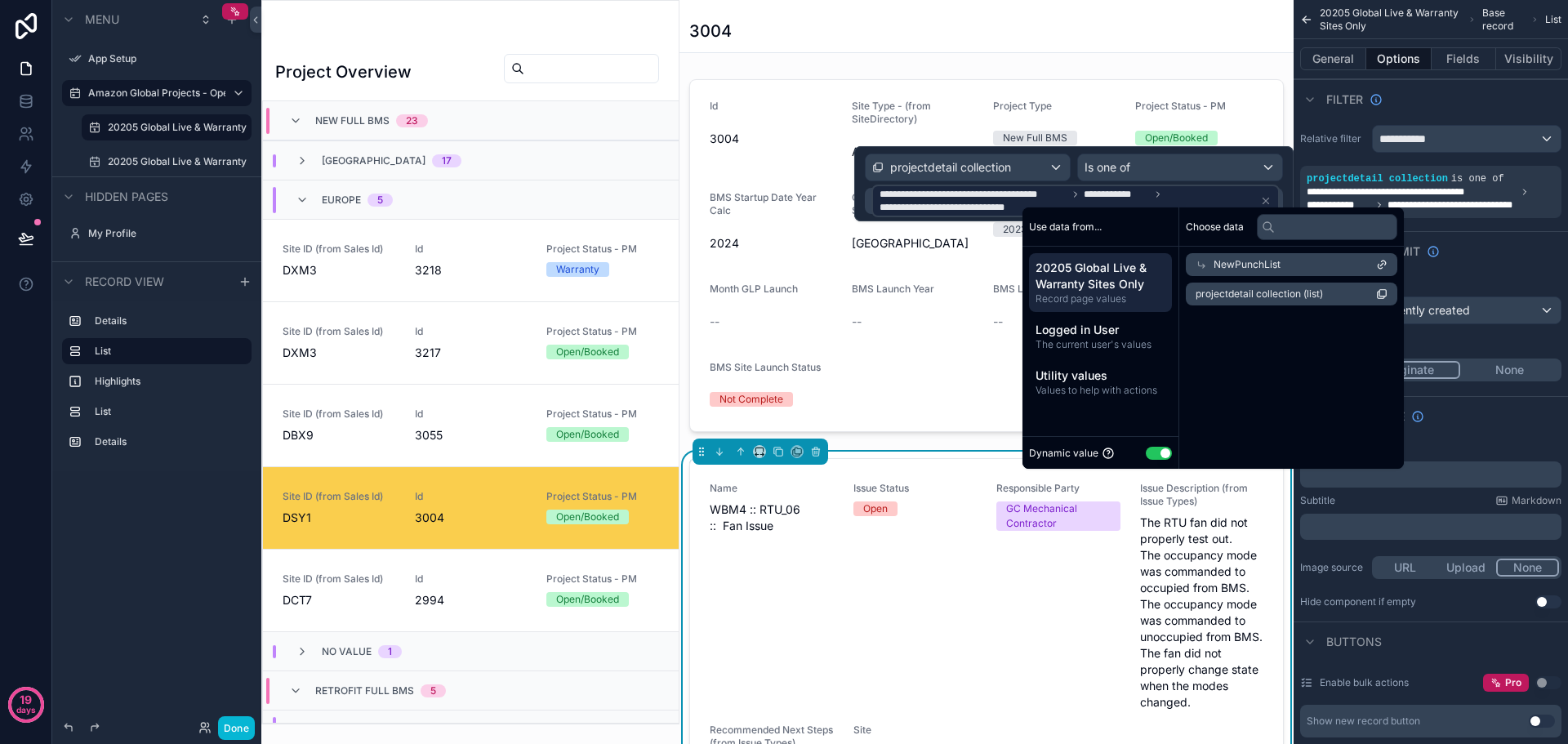
scroll to position [365, 0]
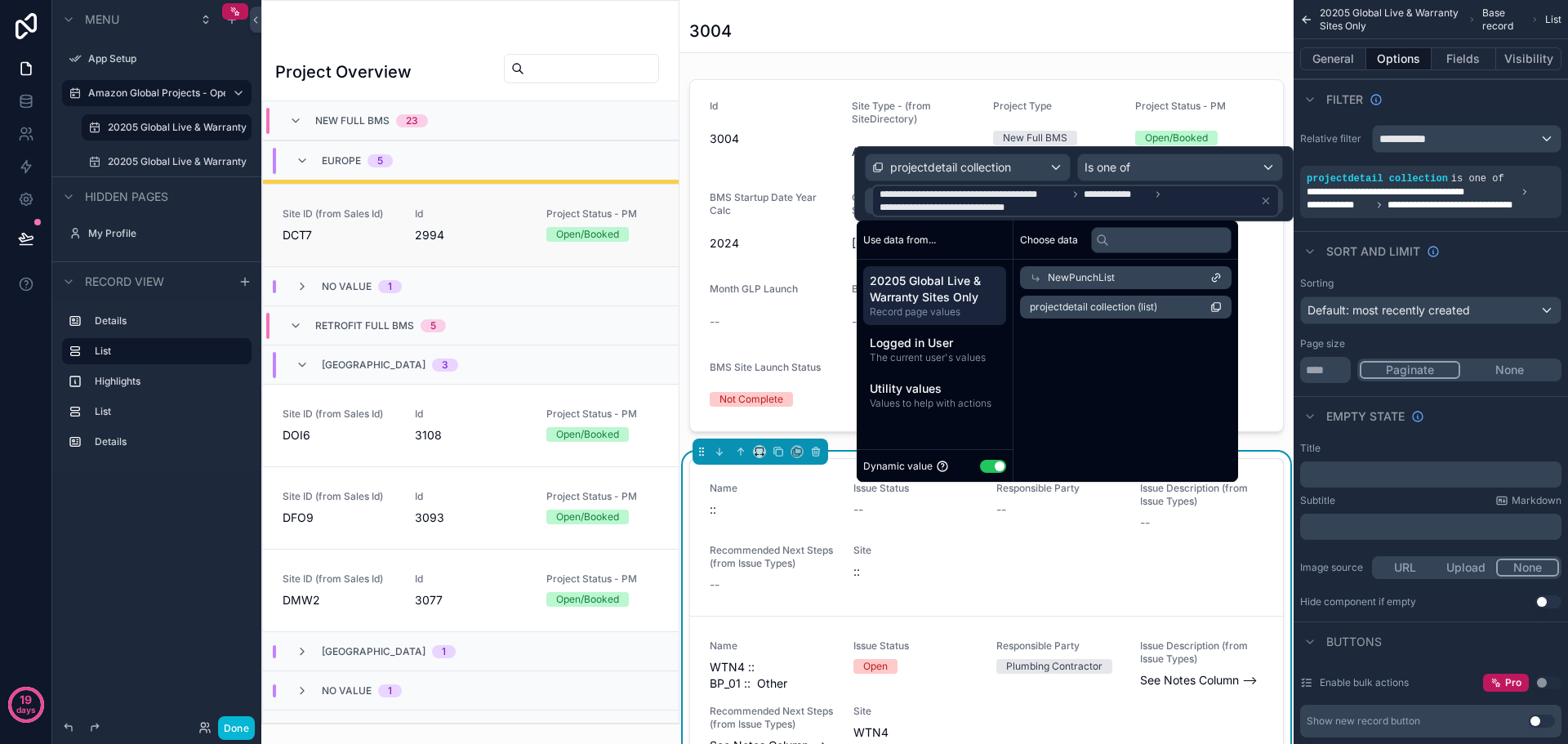
click at [371, 227] on span "DCT7" at bounding box center [339, 234] width 113 height 16
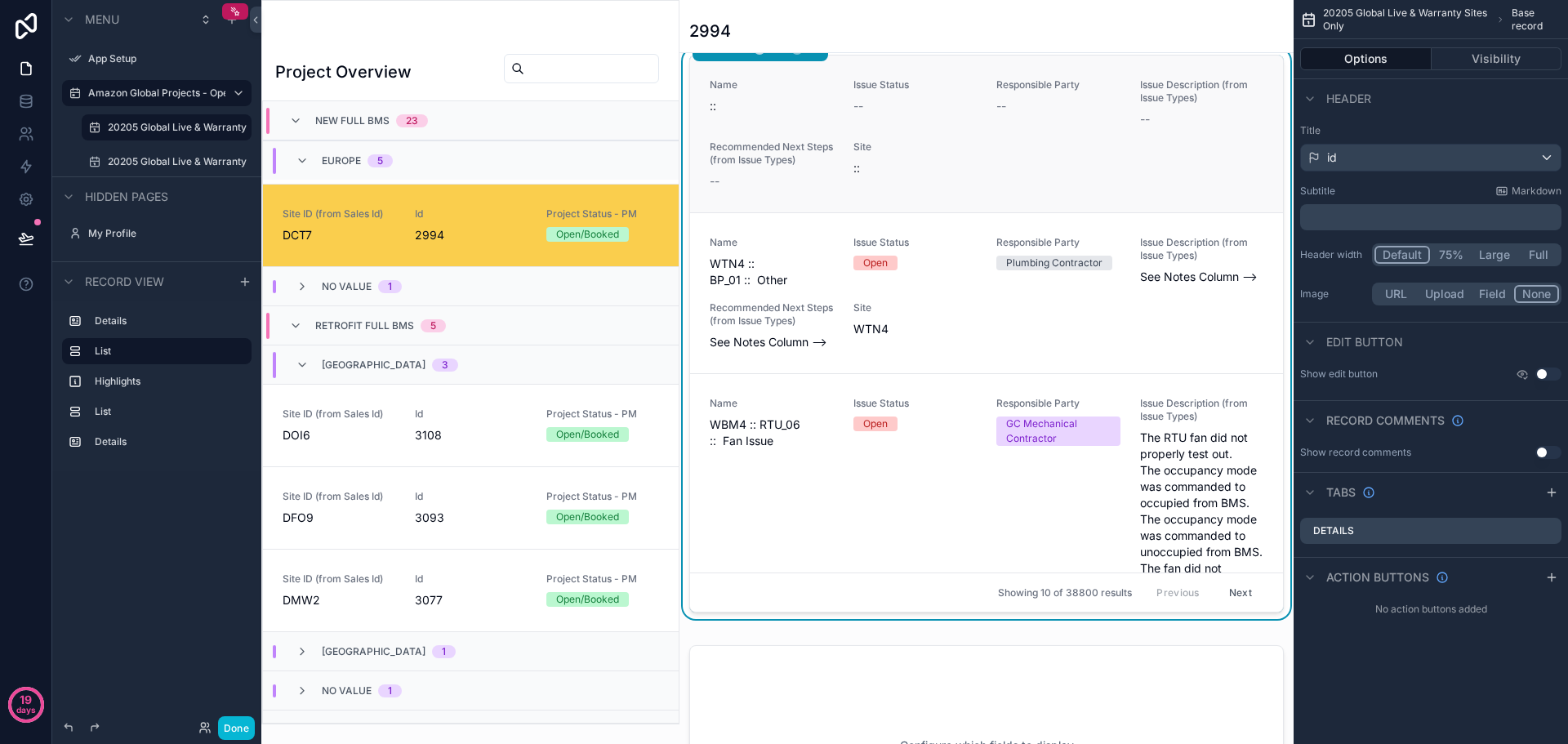
scroll to position [326, 0]
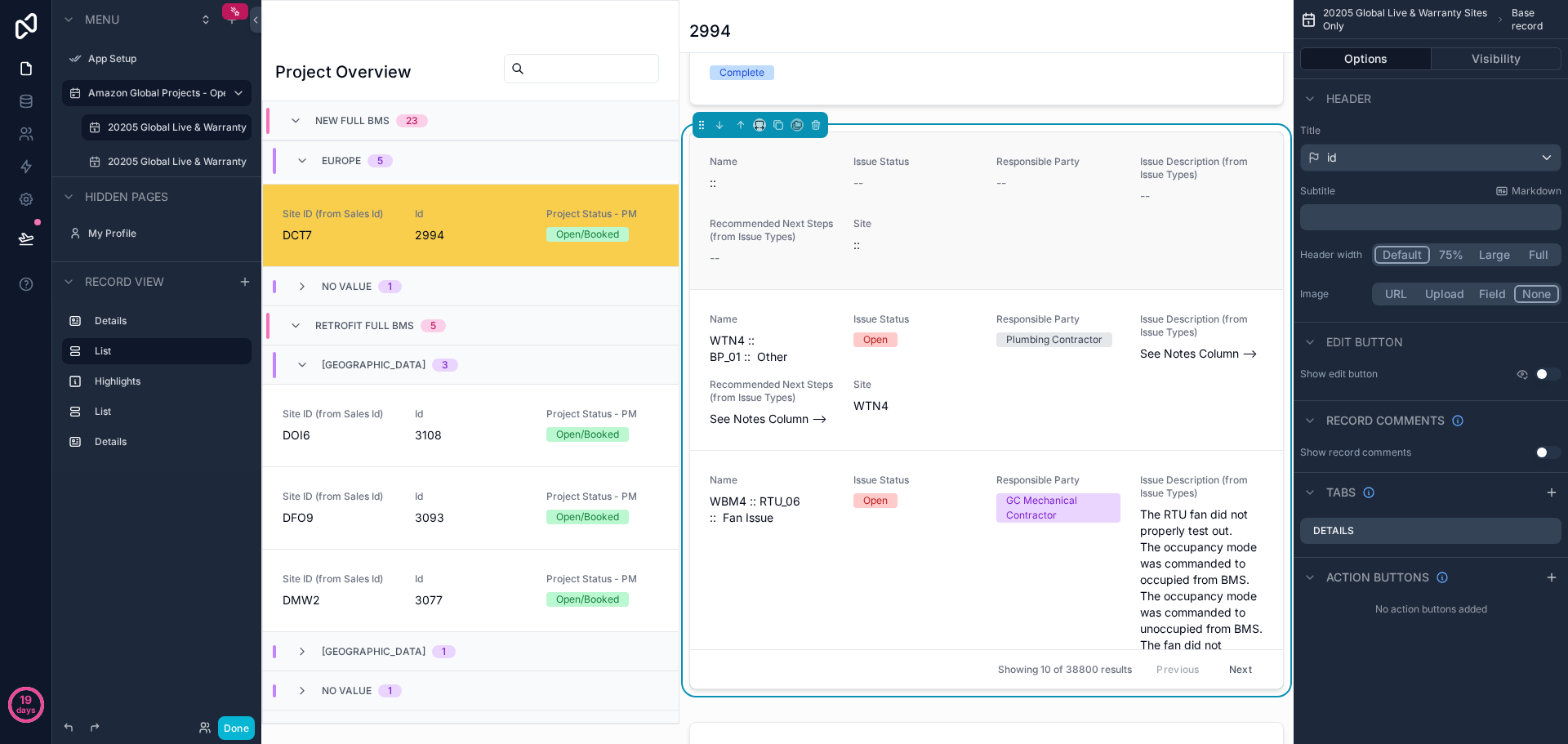
click at [973, 231] on div "Name :: Issue Status -- Responsible Party -- Issue Description (from Issue Type…" at bounding box center [986, 211] width 553 height 111
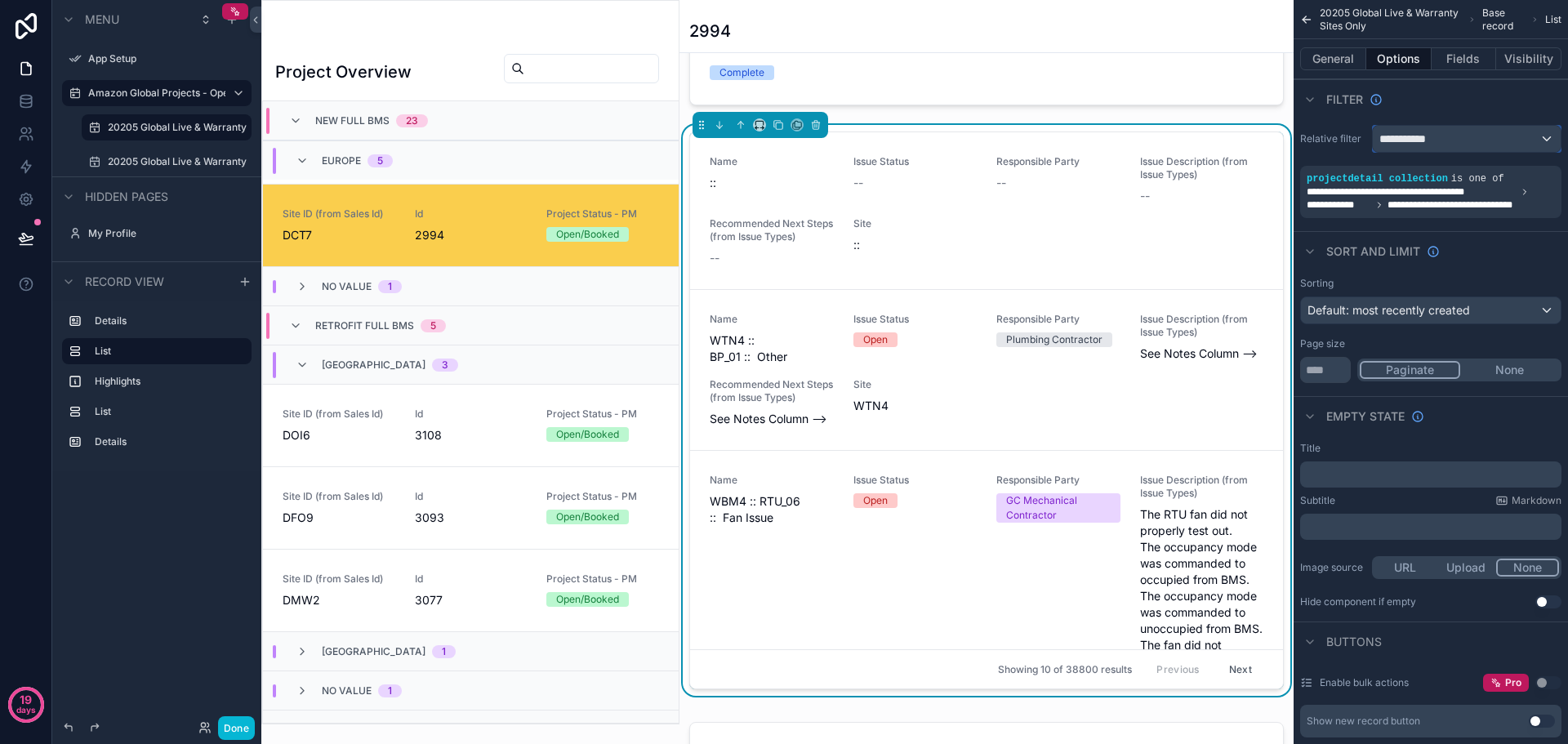
click at [1438, 142] on span "**********" at bounding box center [1409, 139] width 60 height 16
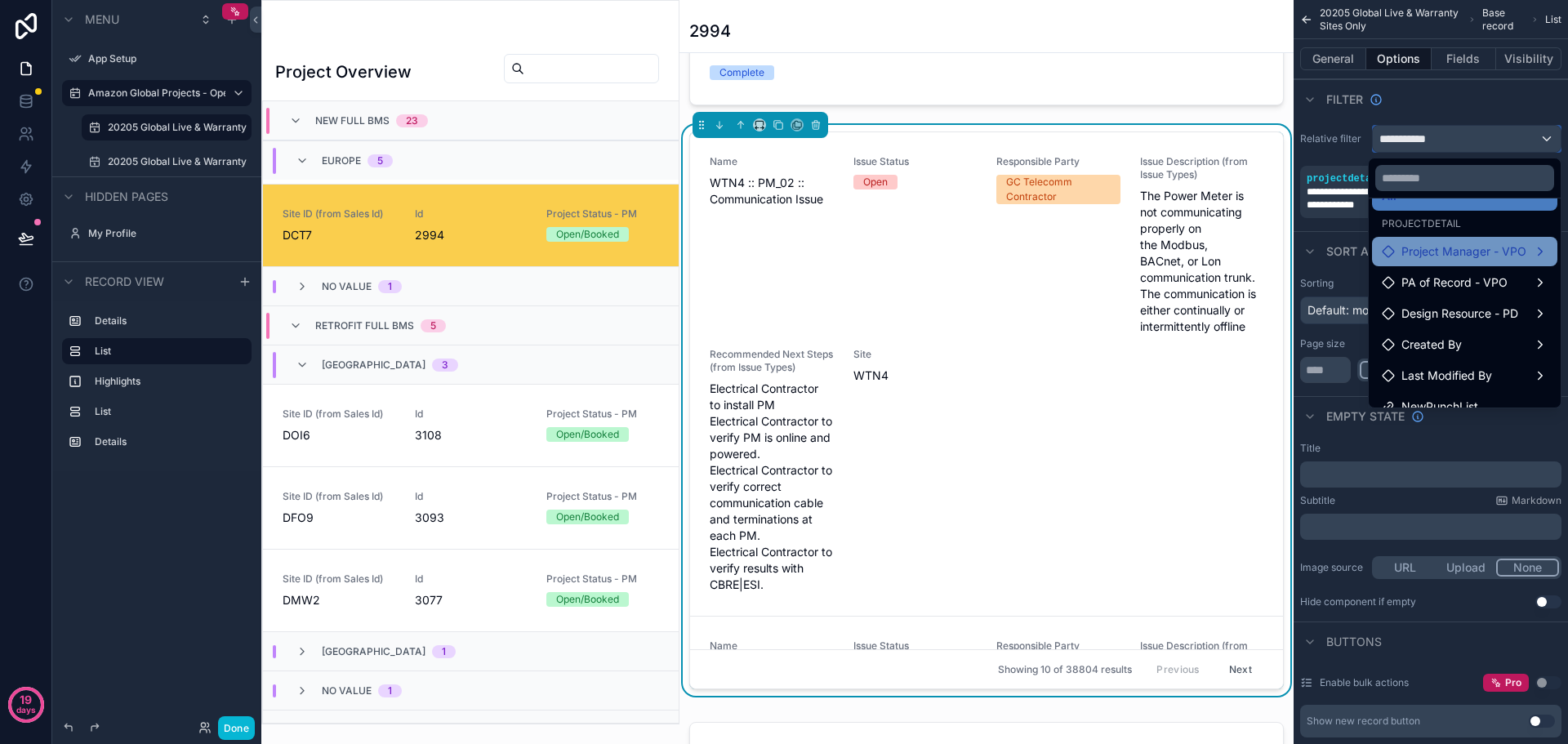
scroll to position [47, 0]
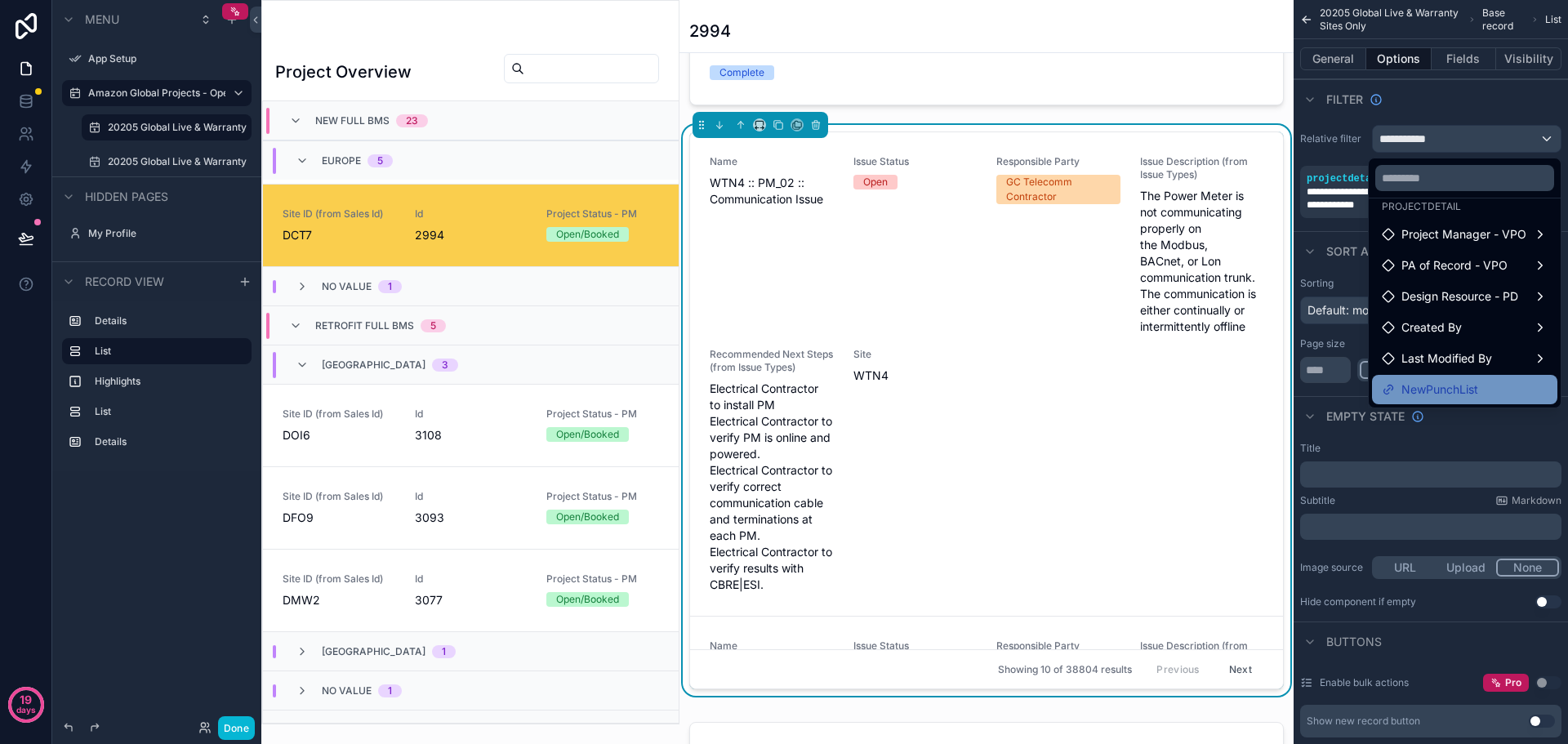
click at [1464, 390] on span "NewPunchList" at bounding box center [1440, 390] width 77 height 20
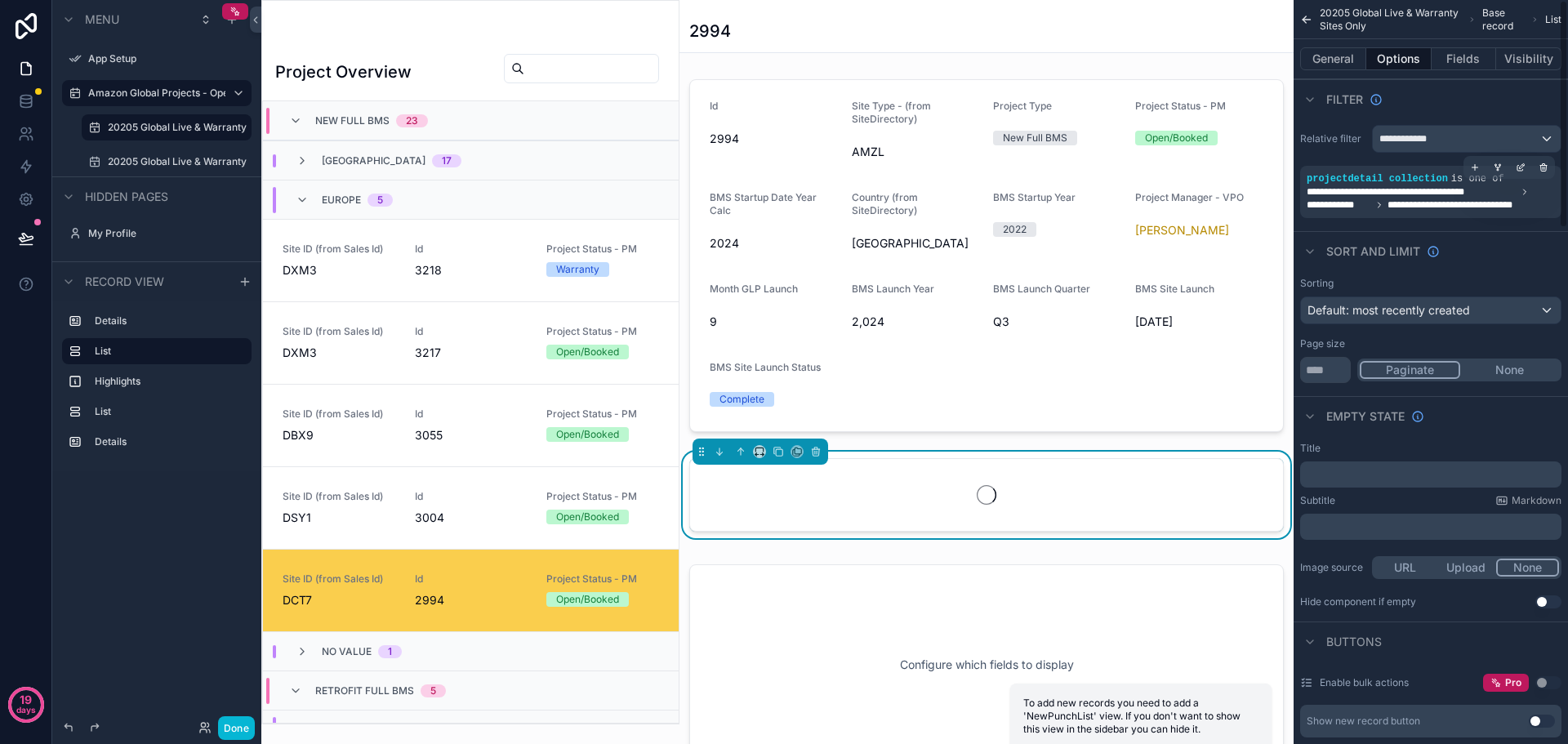
scroll to position [391, 0]
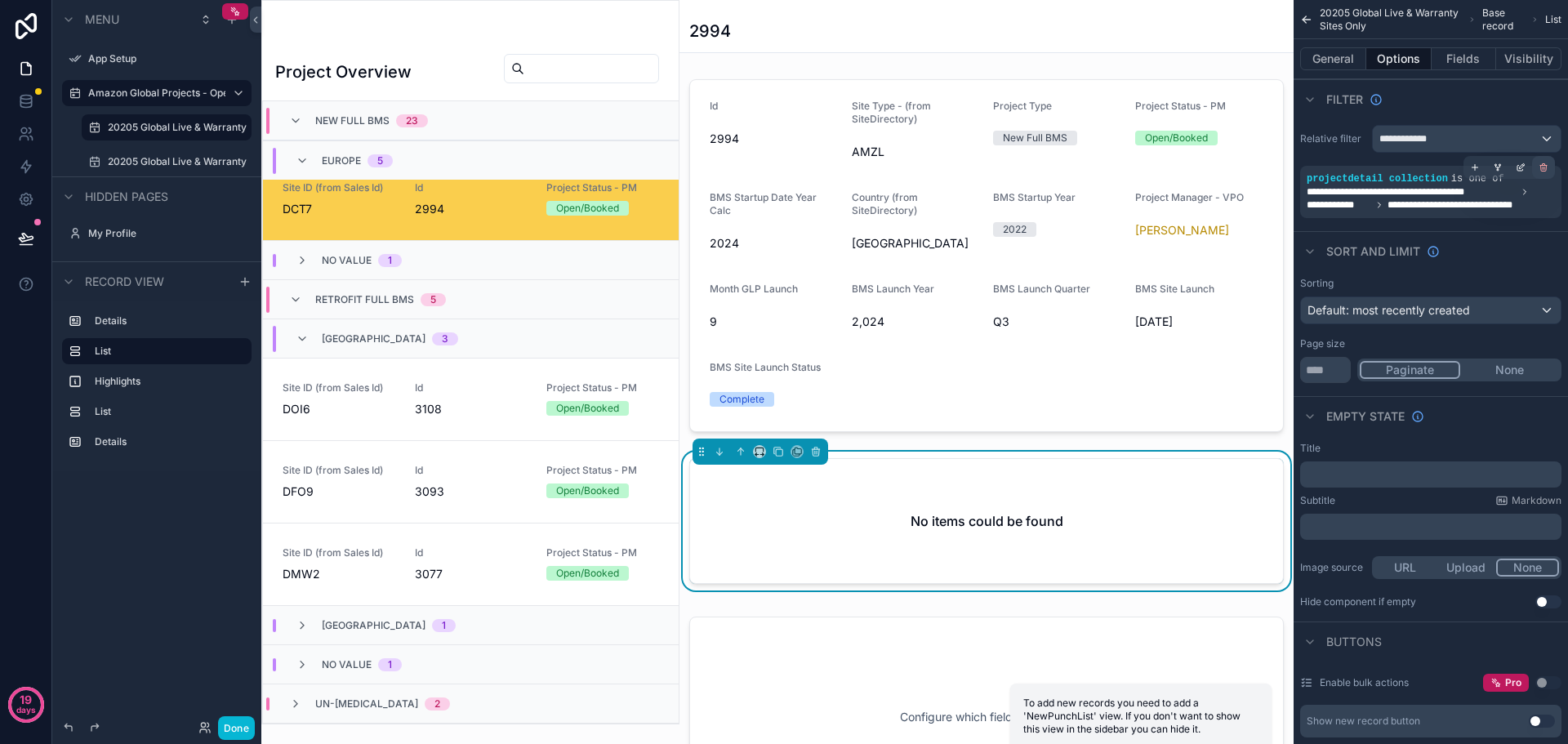
click at [1547, 166] on icon "scrollable content" at bounding box center [1543, 167] width 10 height 10
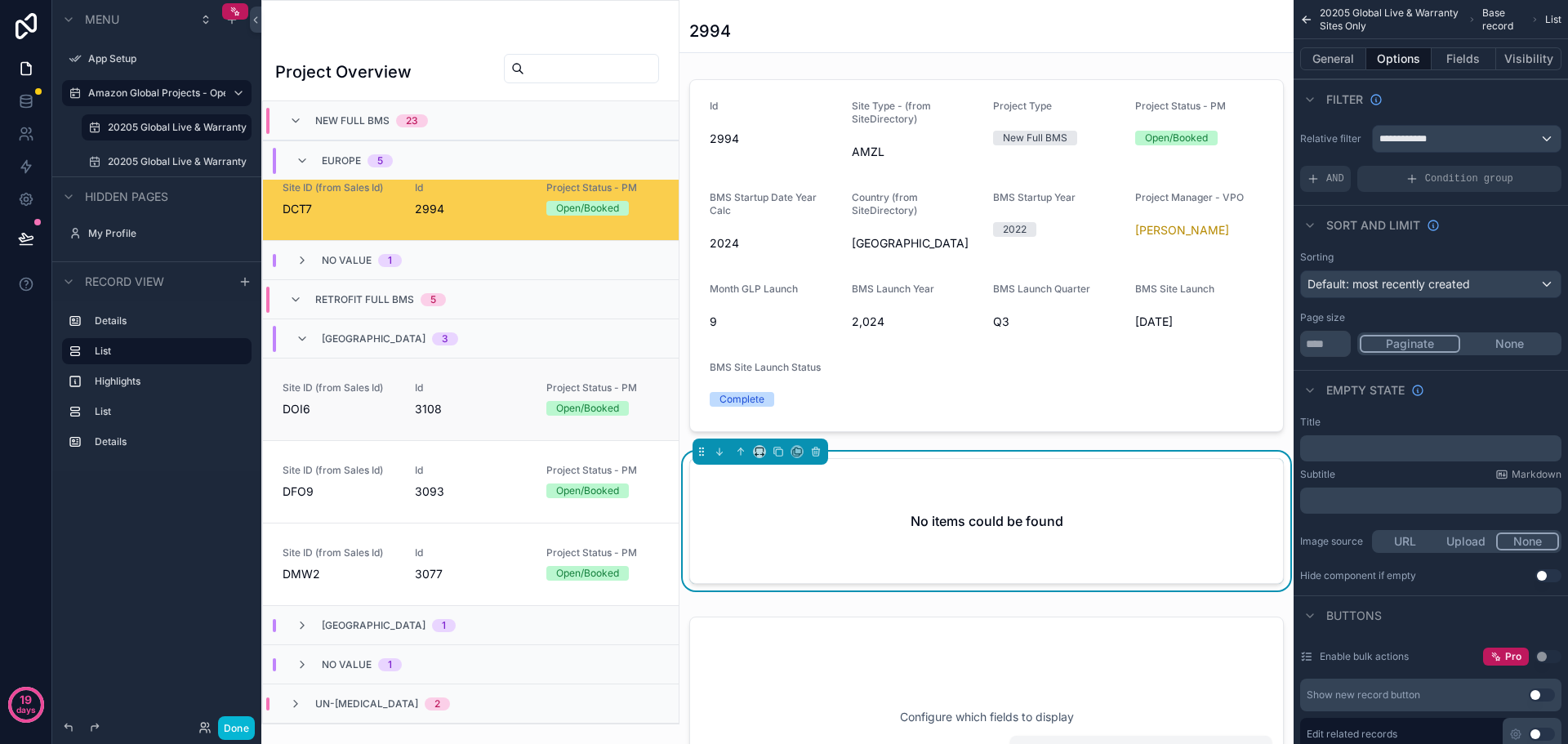
click at [379, 421] on link "Site ID (from Sales Id) DOI6 Id 3108 Project Status - PM Open/Booked" at bounding box center [471, 398] width 416 height 82
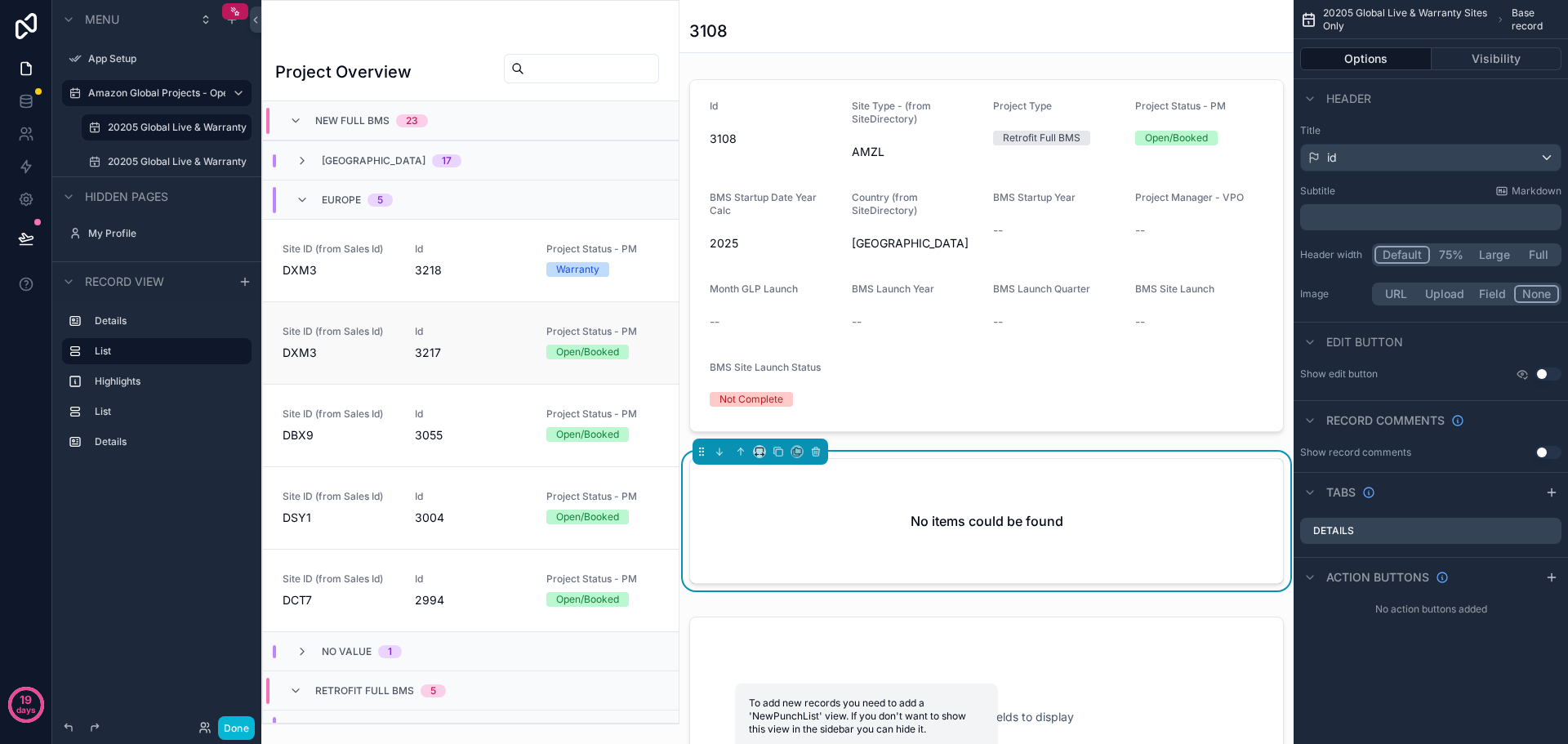
click at [350, 332] on span "Site ID (from Sales Id)" at bounding box center [339, 330] width 113 height 13
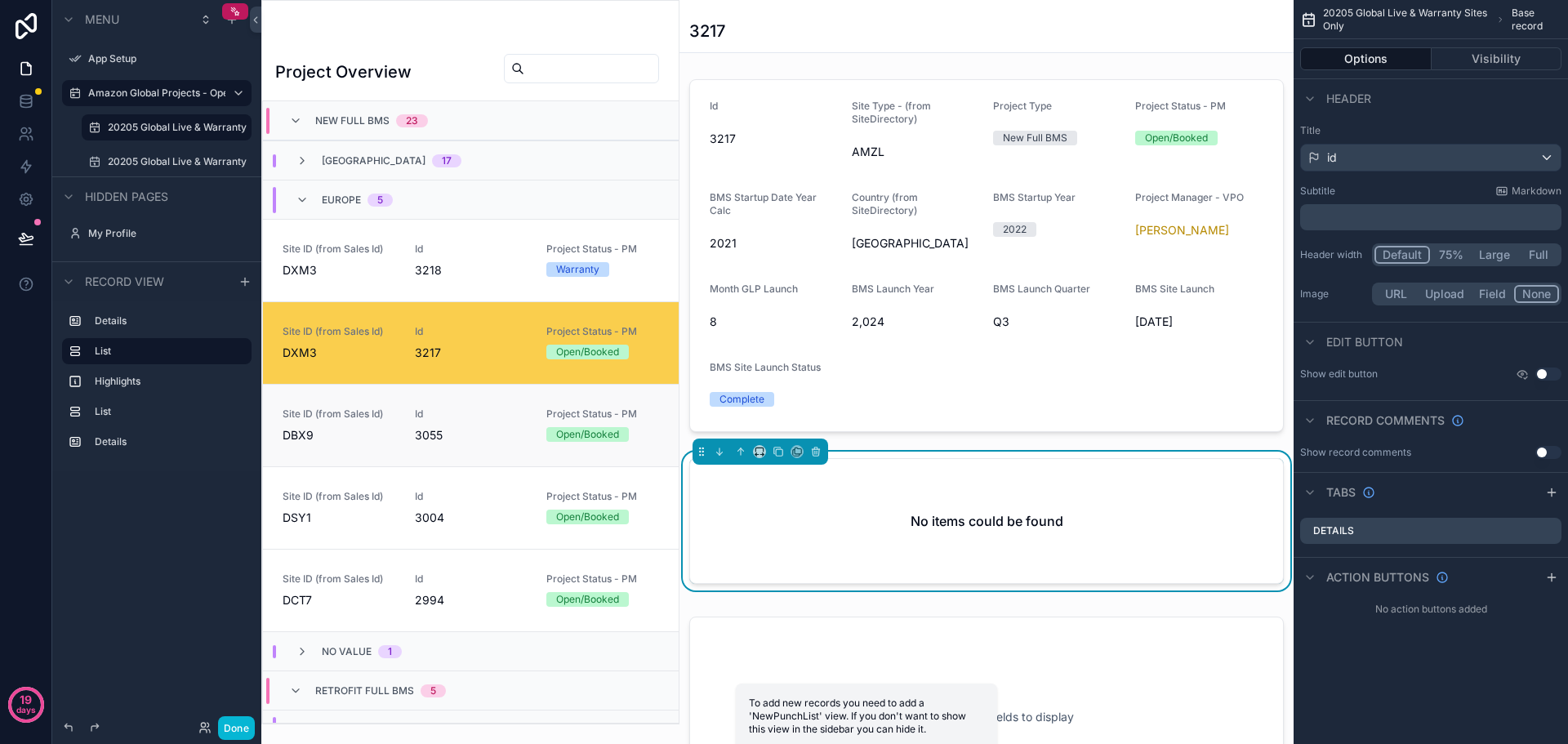
click at [362, 420] on div "Site ID (from Sales Id) DBX9" at bounding box center [339, 425] width 113 height 36
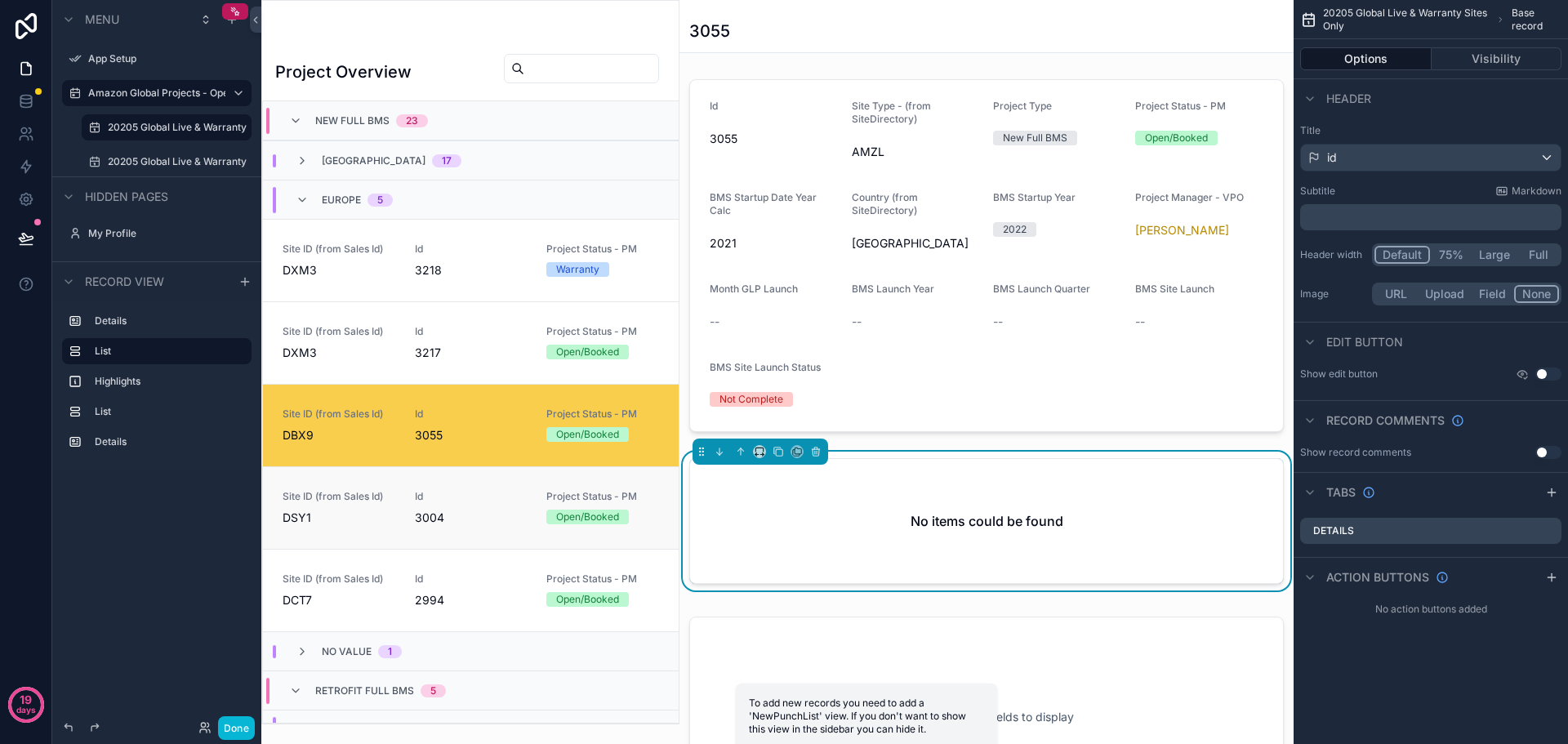
click at [385, 506] on div "Site ID (from Sales Id) DSY1" at bounding box center [339, 508] width 113 height 36
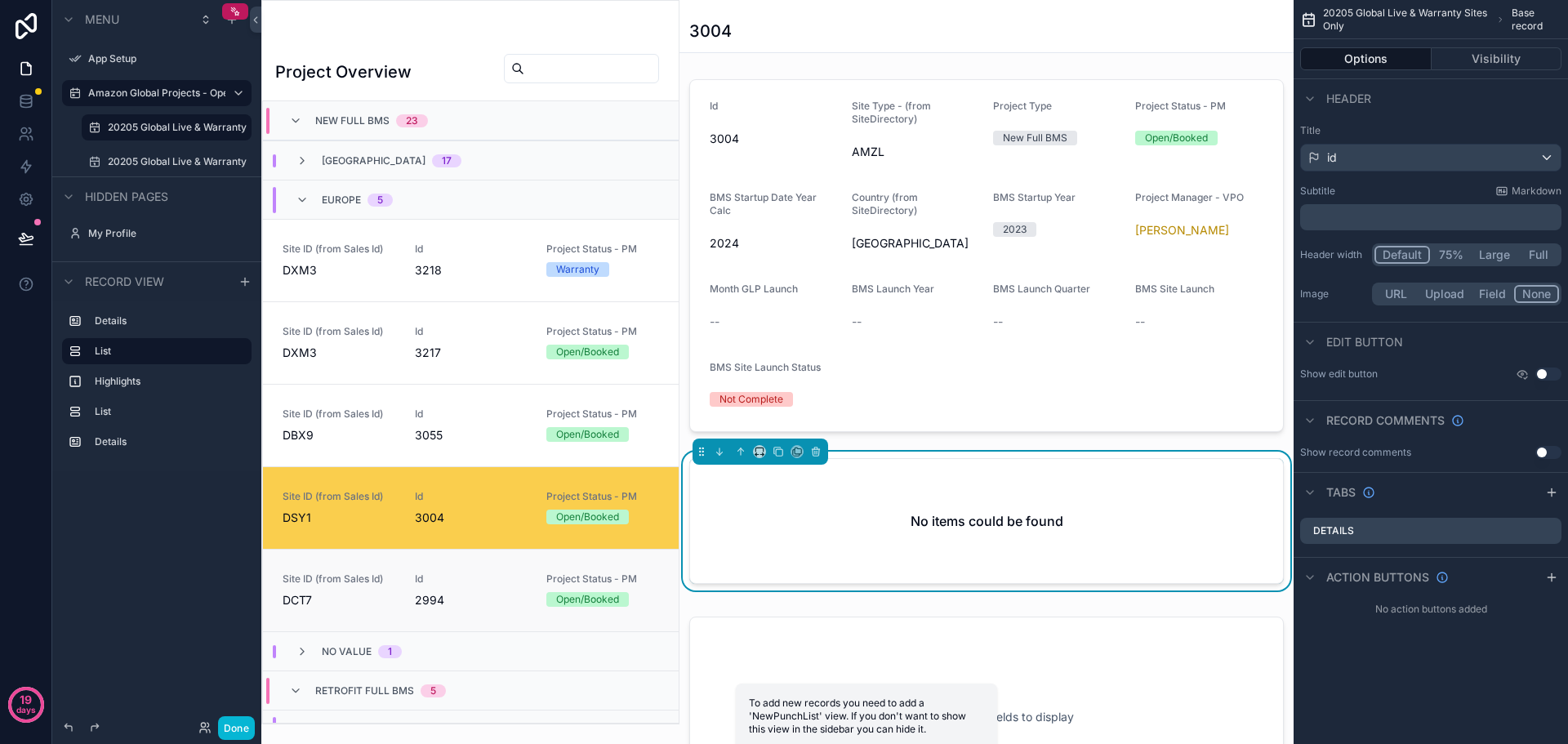
click at [388, 586] on div "Site ID (from Sales Id) DCT7" at bounding box center [339, 590] width 113 height 36
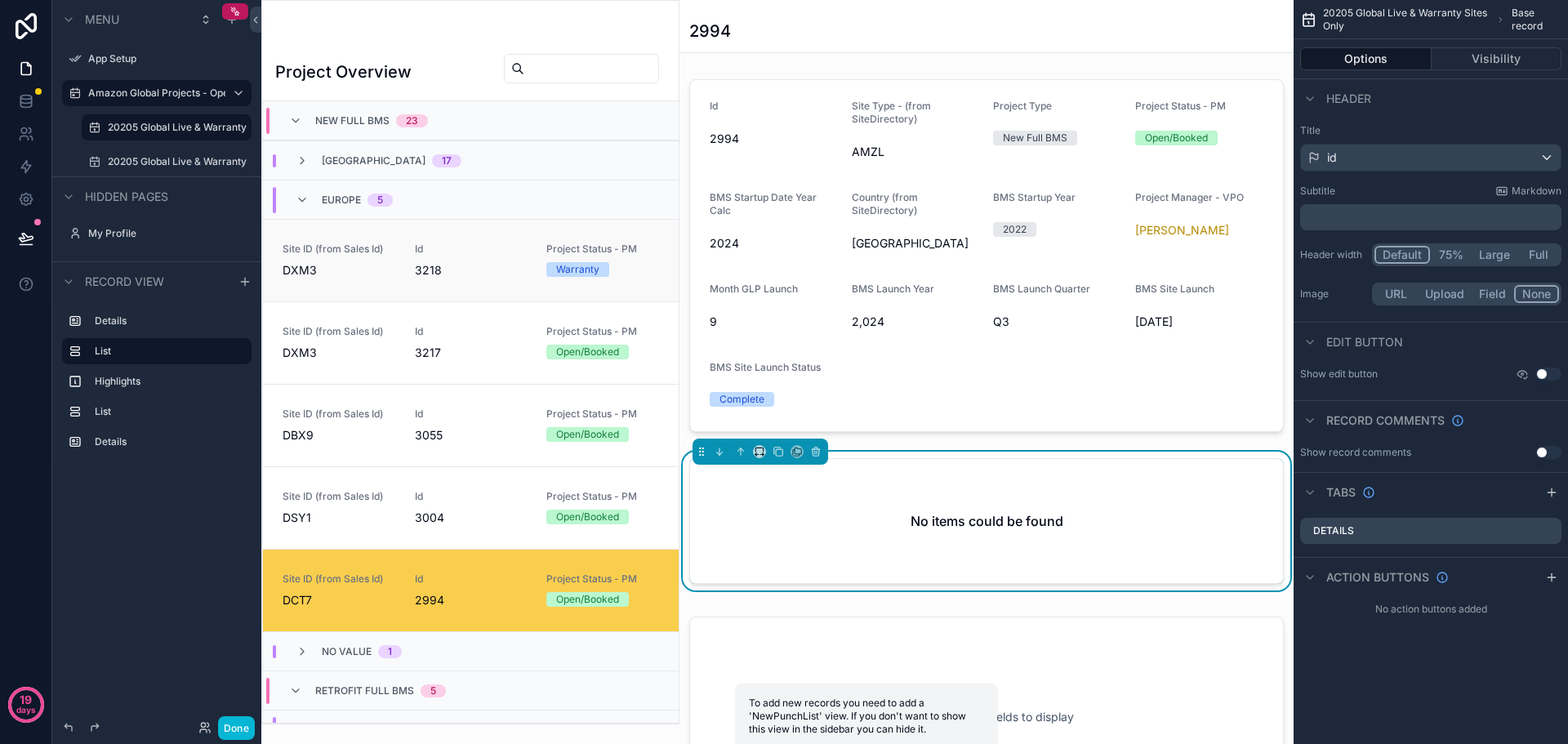
click at [394, 282] on link "Site ID (from Sales Id) DXM3 Id 3218 Project Status - PM Warranty" at bounding box center [471, 259] width 416 height 82
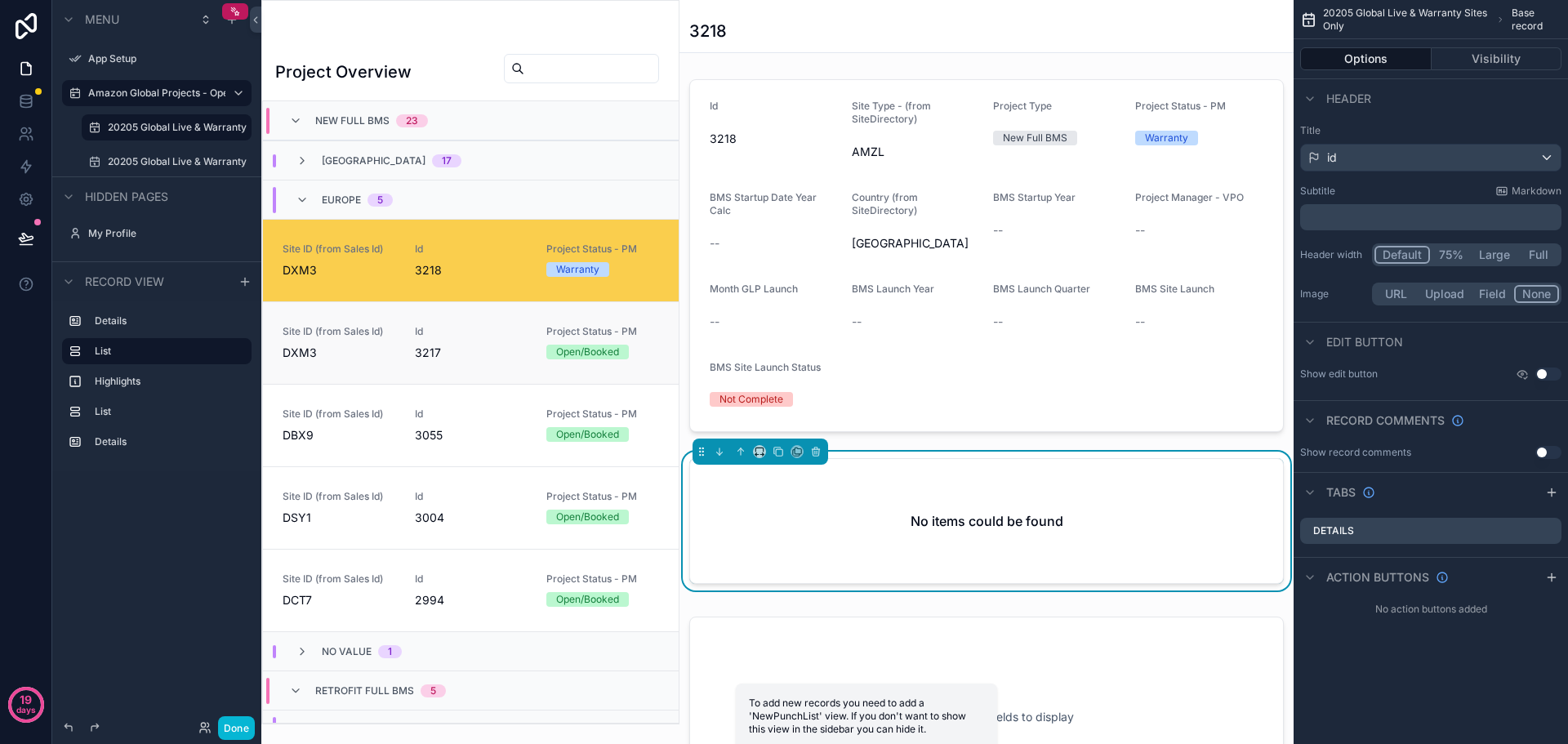
click at [362, 338] on div "Site ID (from Sales Id) DXM3" at bounding box center [339, 342] width 113 height 36
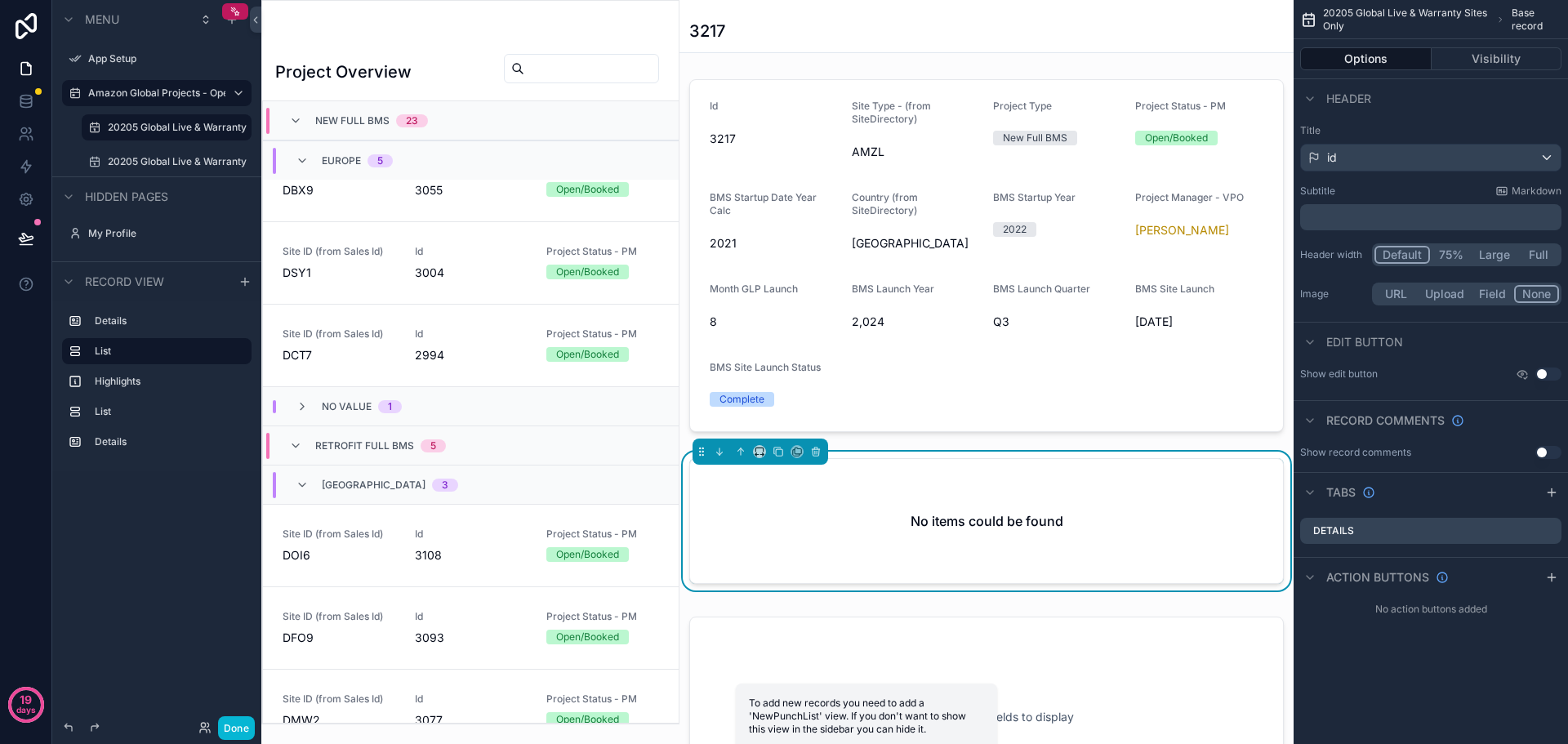
scroll to position [391, 0]
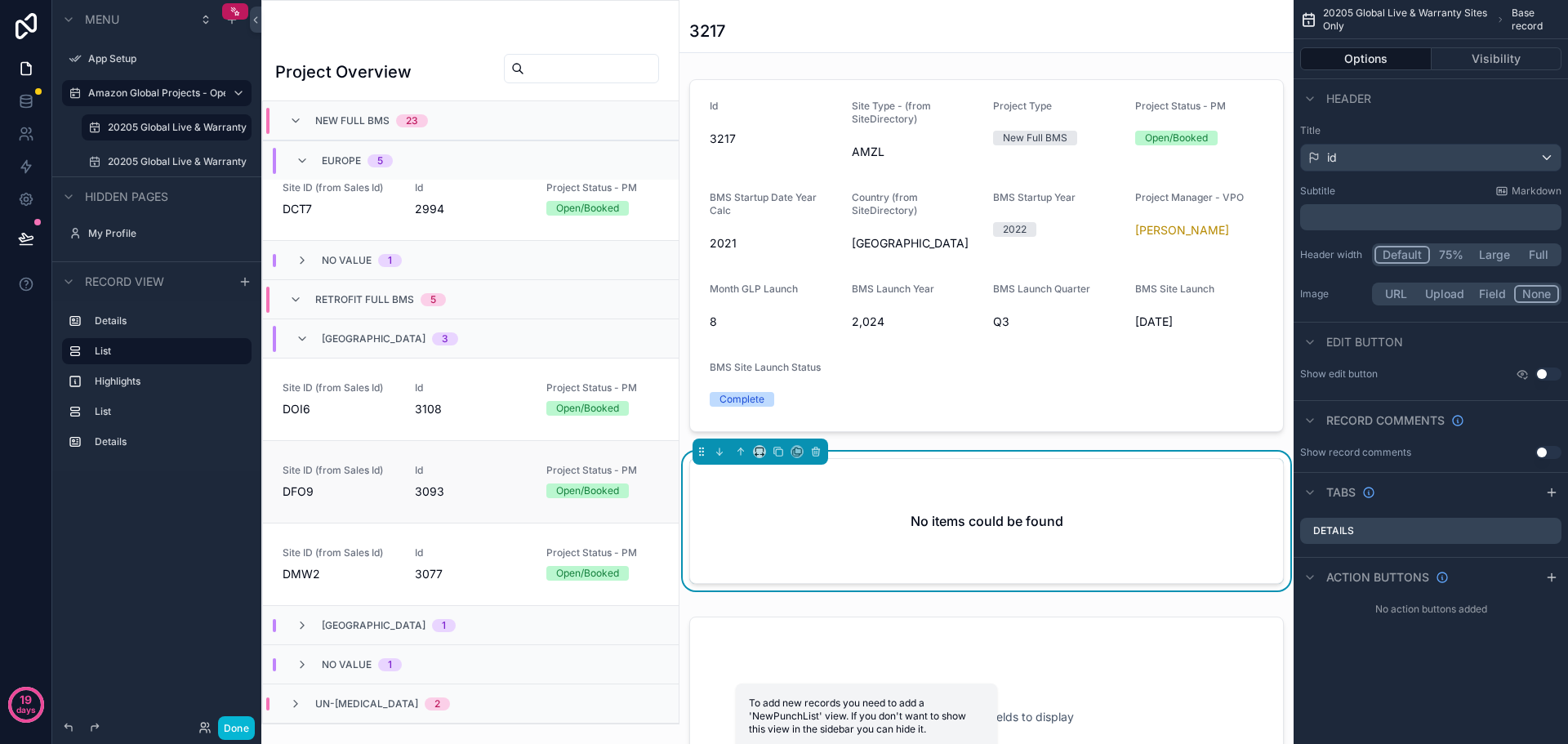
click at [332, 458] on link "Site ID (from Sales Id) DFO9 Id 3093 Project Status - PM Open/Booked" at bounding box center [471, 481] width 416 height 82
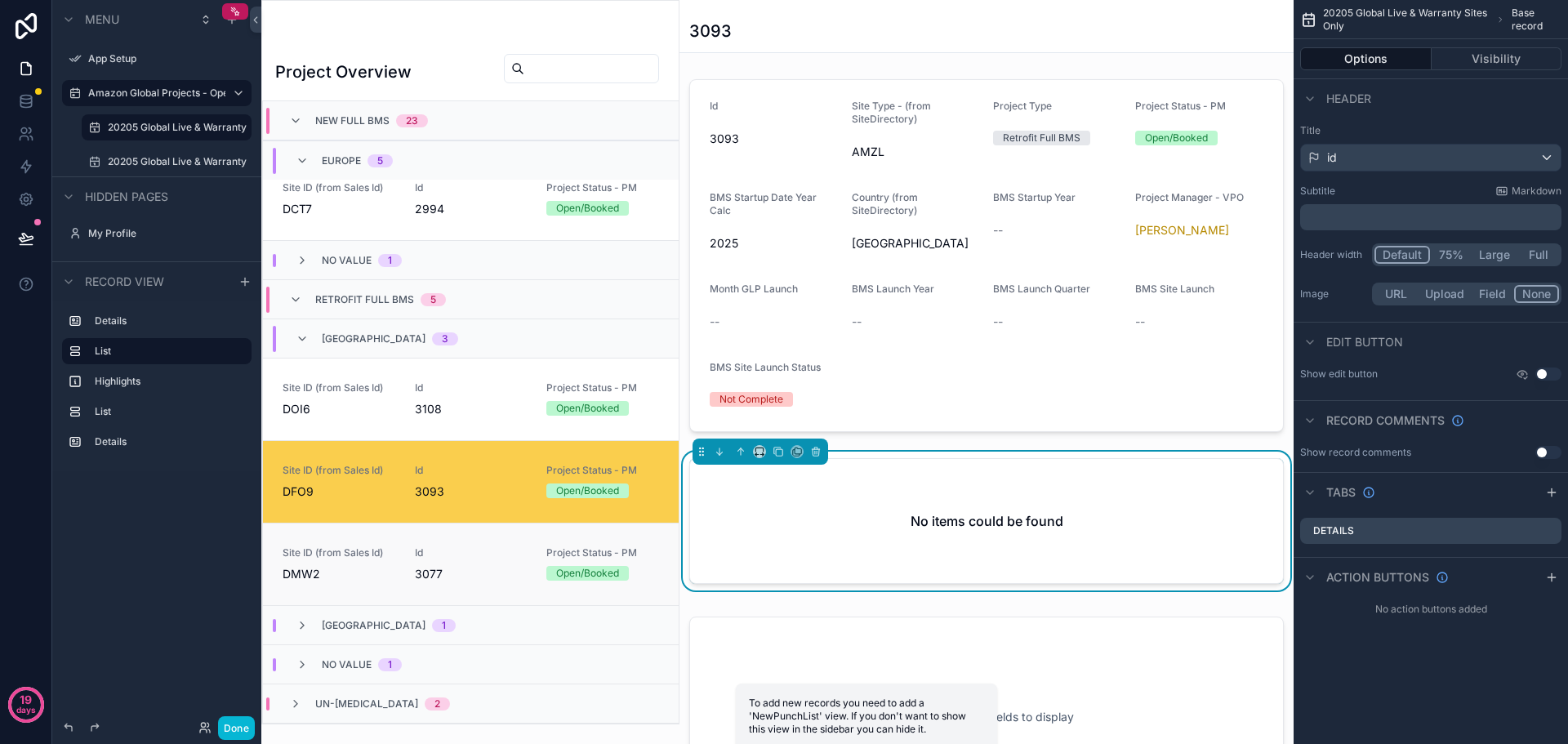
click at [329, 571] on span "DMW2" at bounding box center [339, 574] width 113 height 16
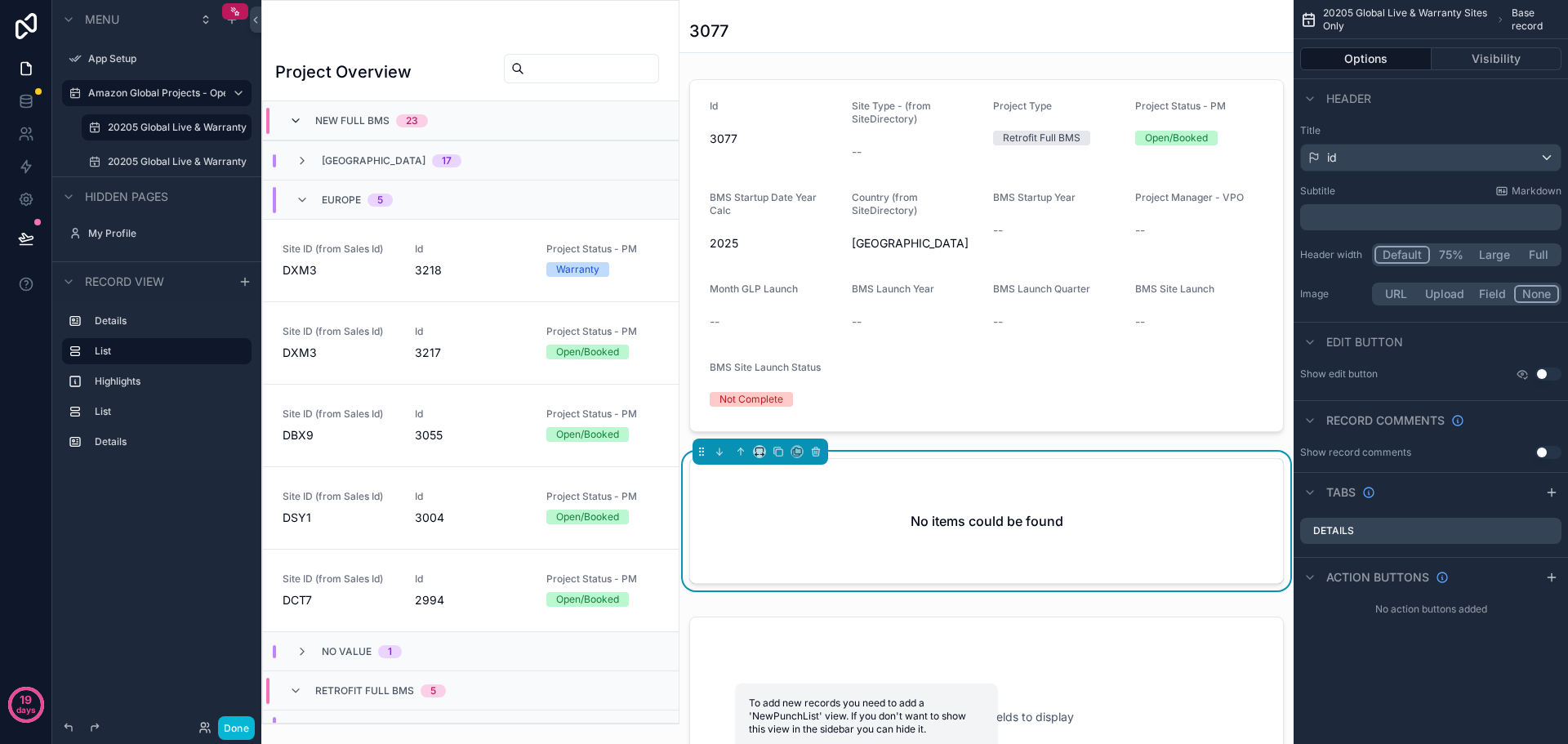
click at [299, 126] on icon "scrollable content" at bounding box center [295, 120] width 13 height 13
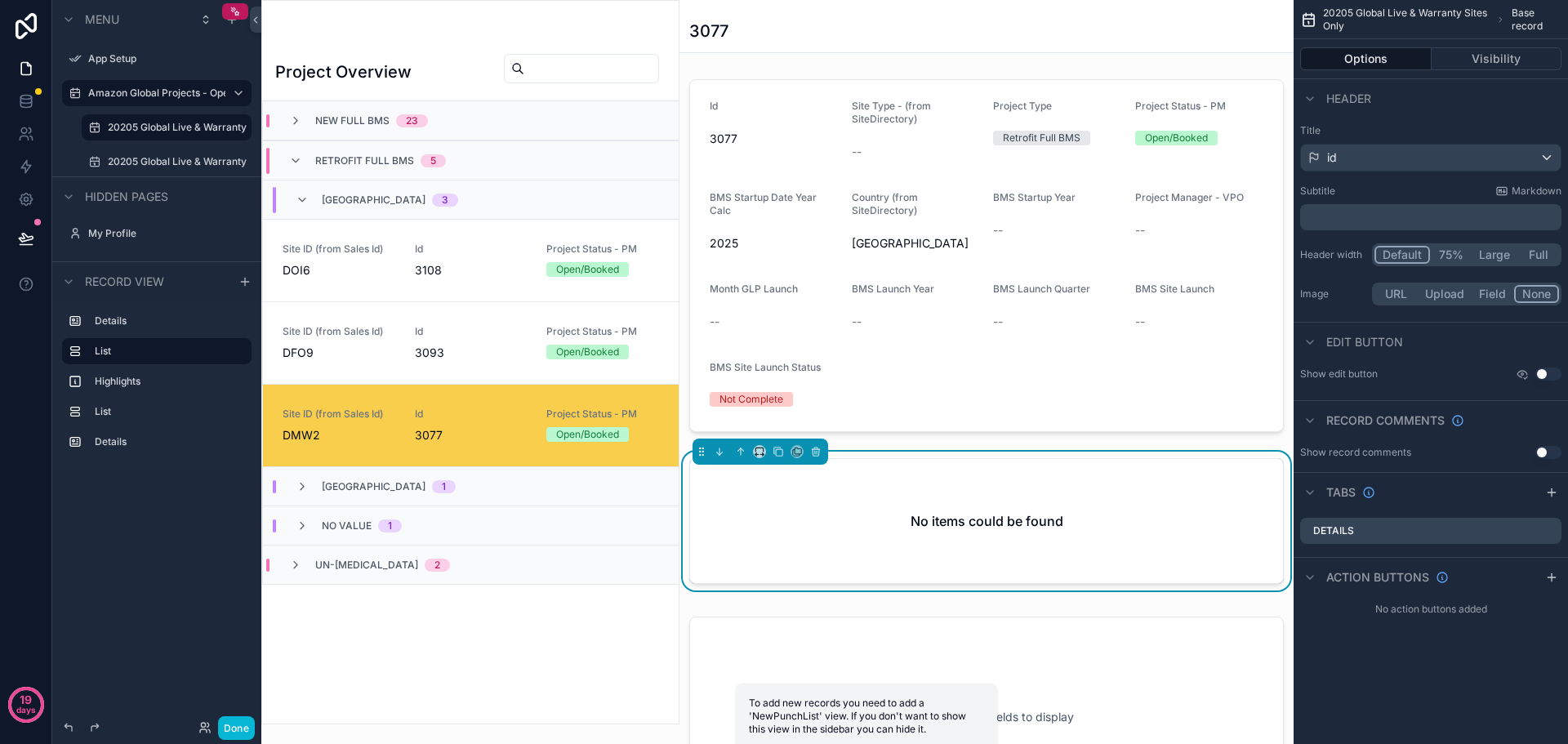
click at [299, 126] on icon "scrollable content" at bounding box center [295, 120] width 13 height 13
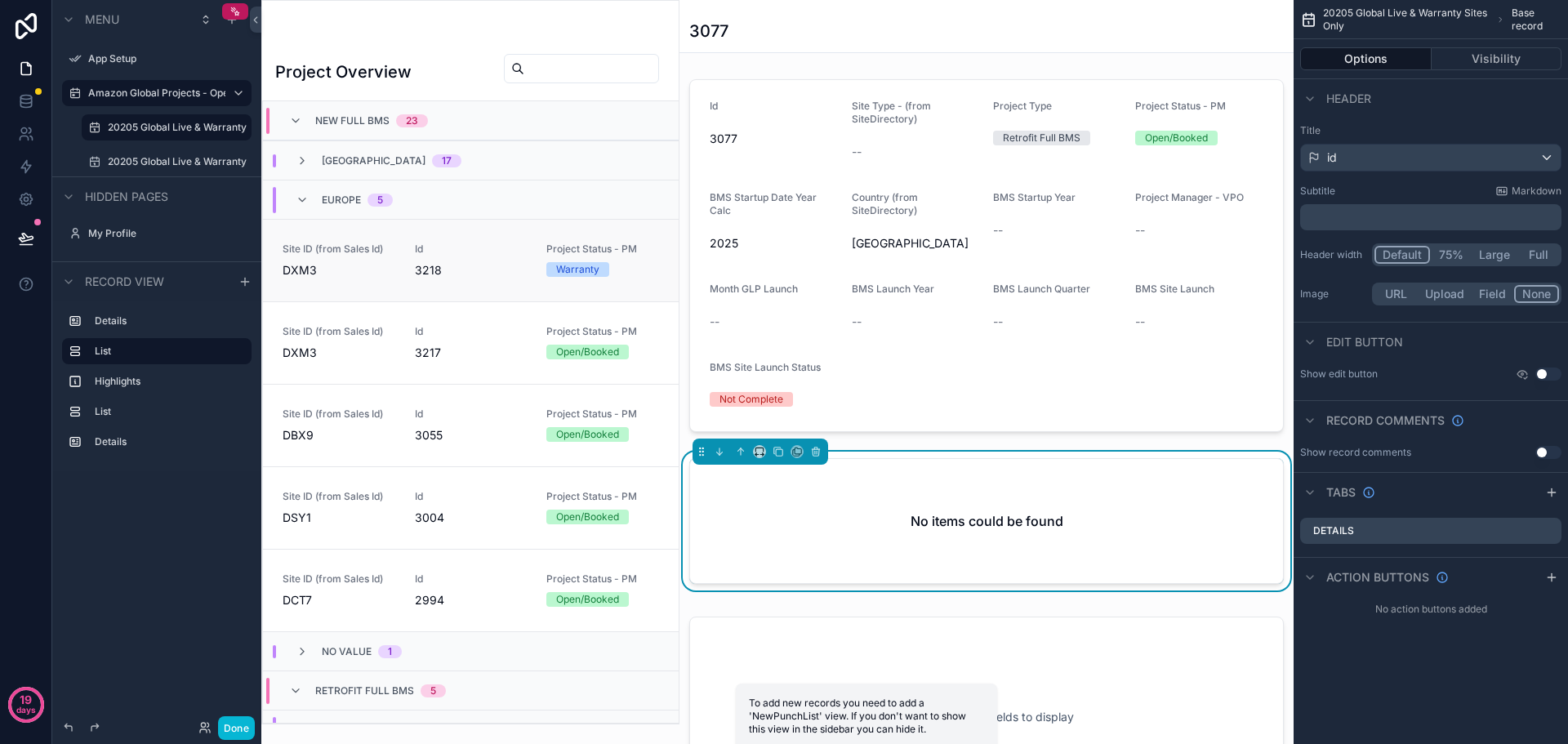
click at [343, 253] on span "Site ID (from Sales Id)" at bounding box center [339, 248] width 113 height 13
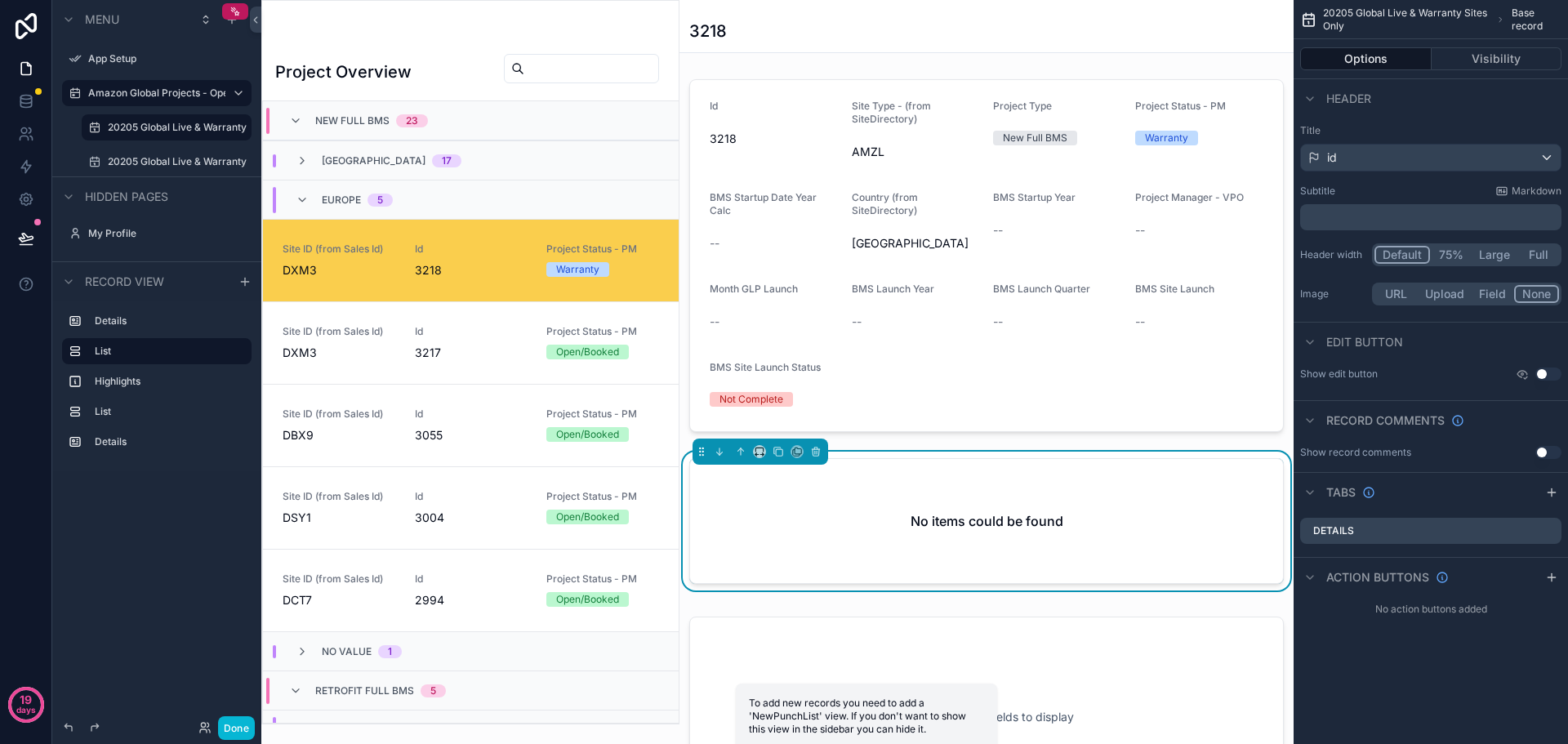
click at [880, 476] on div "No items could be found" at bounding box center [986, 520] width 593 height 124
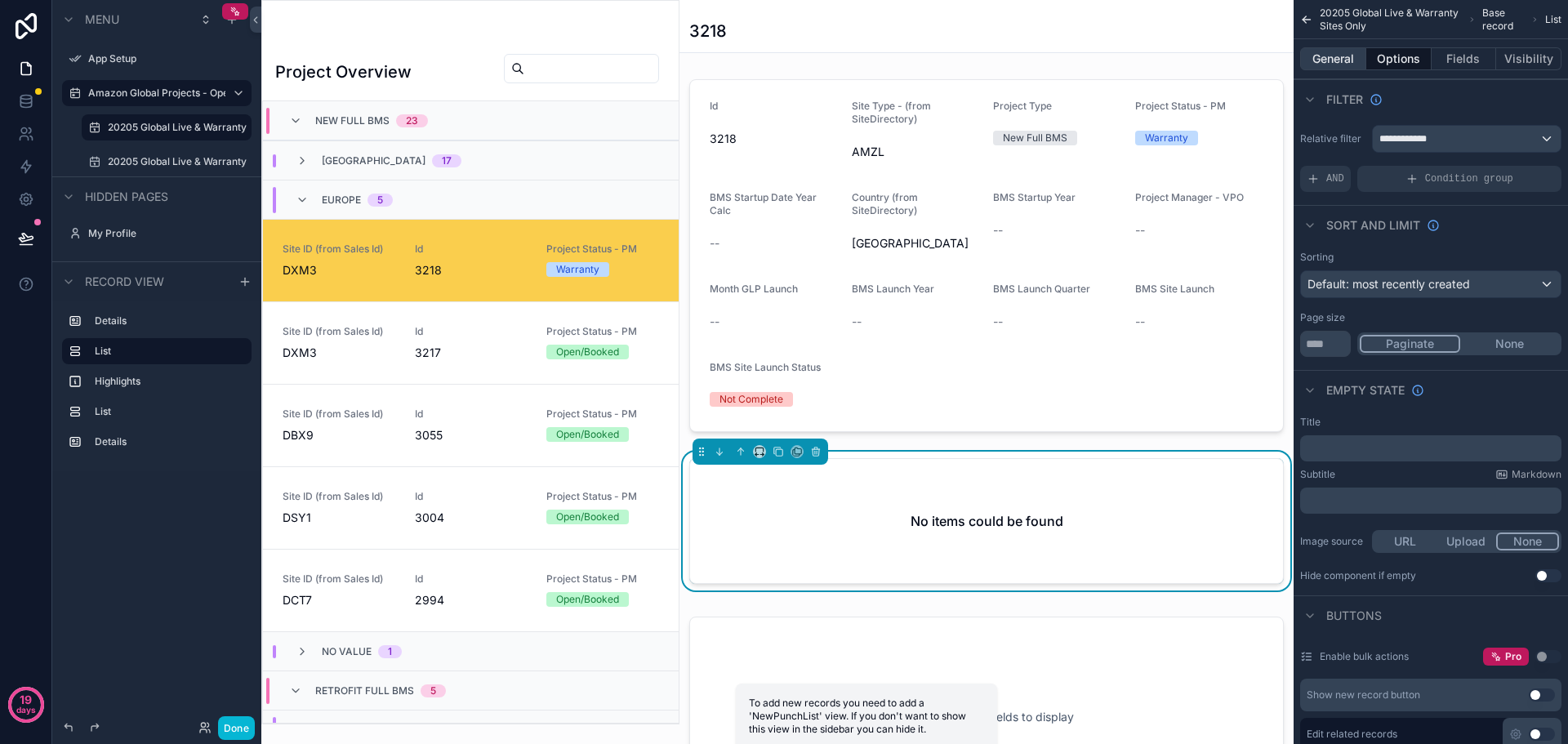
click at [1342, 58] on button "General" at bounding box center [1332, 58] width 66 height 23
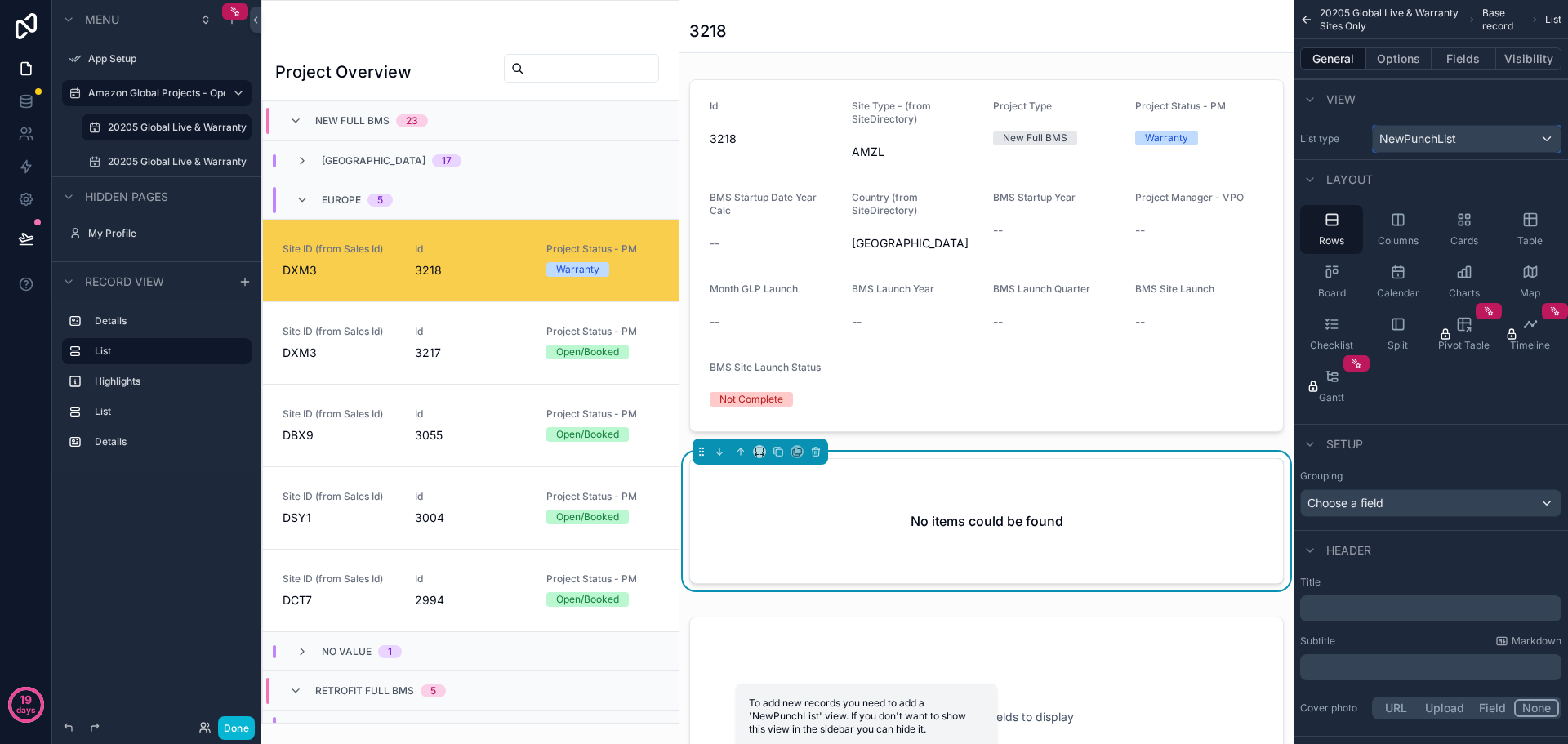
click at [1498, 134] on div "NewPunchList" at bounding box center [1467, 139] width 188 height 26
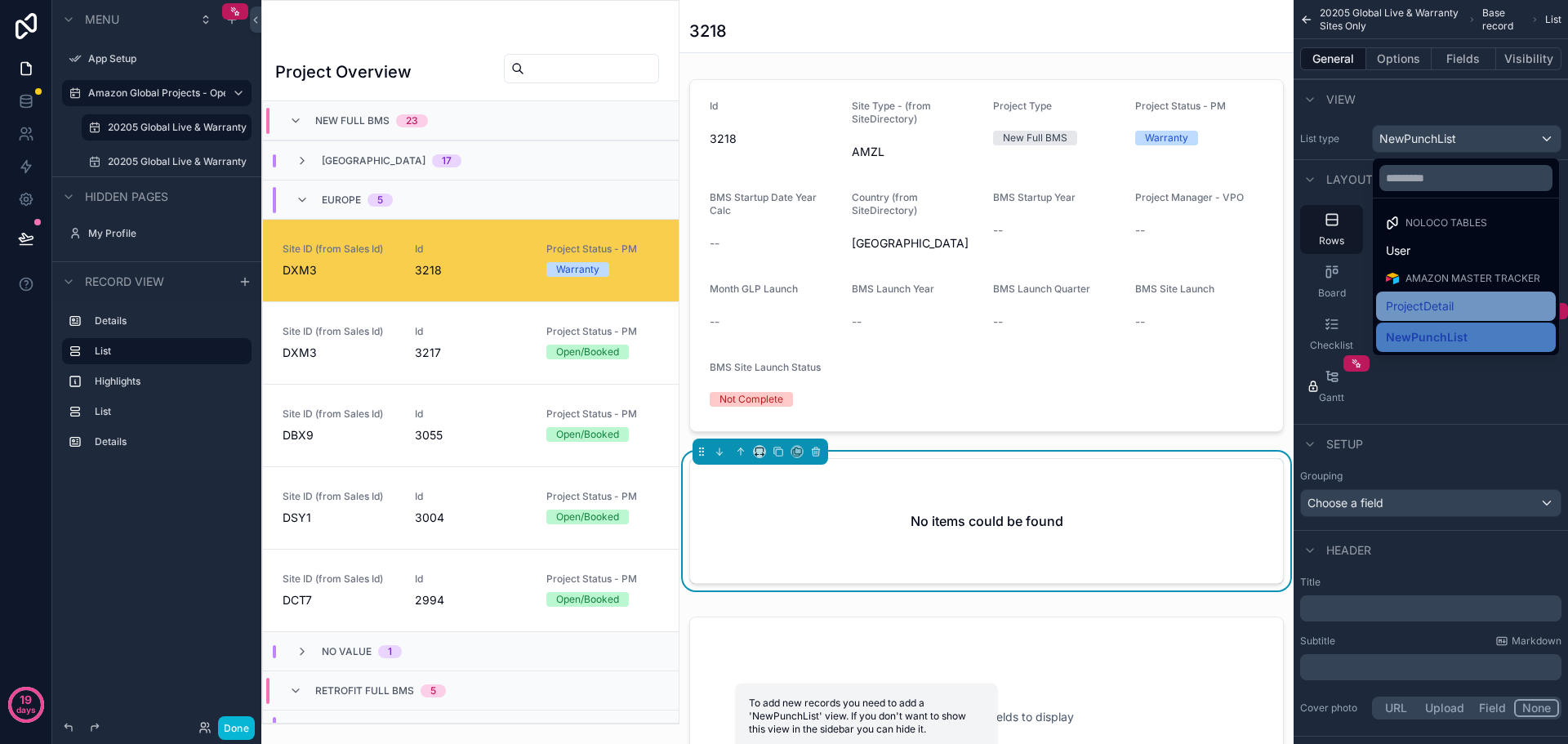
click at [1431, 298] on span "ProjectDetail" at bounding box center [1420, 306] width 67 height 20
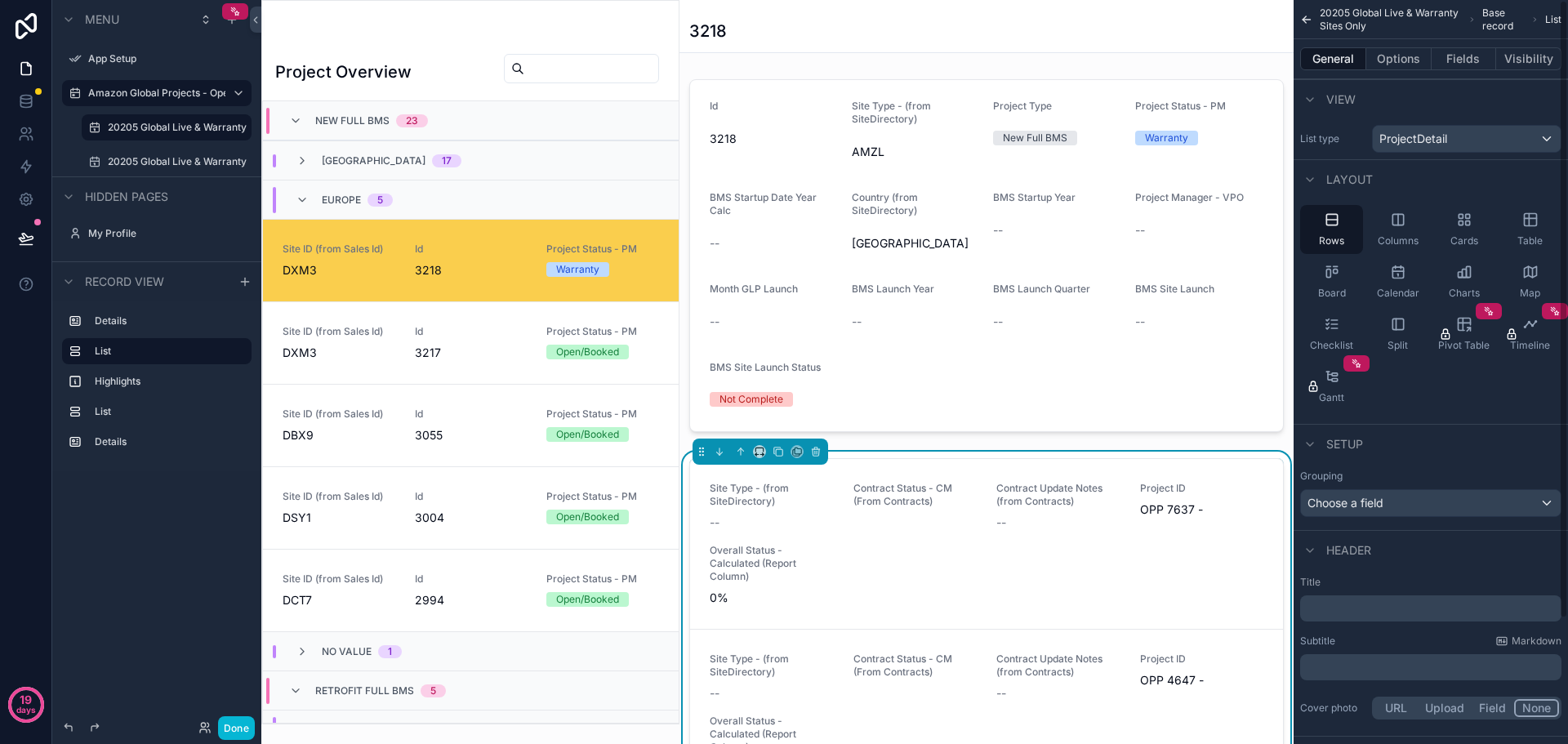
scroll to position [118, 0]
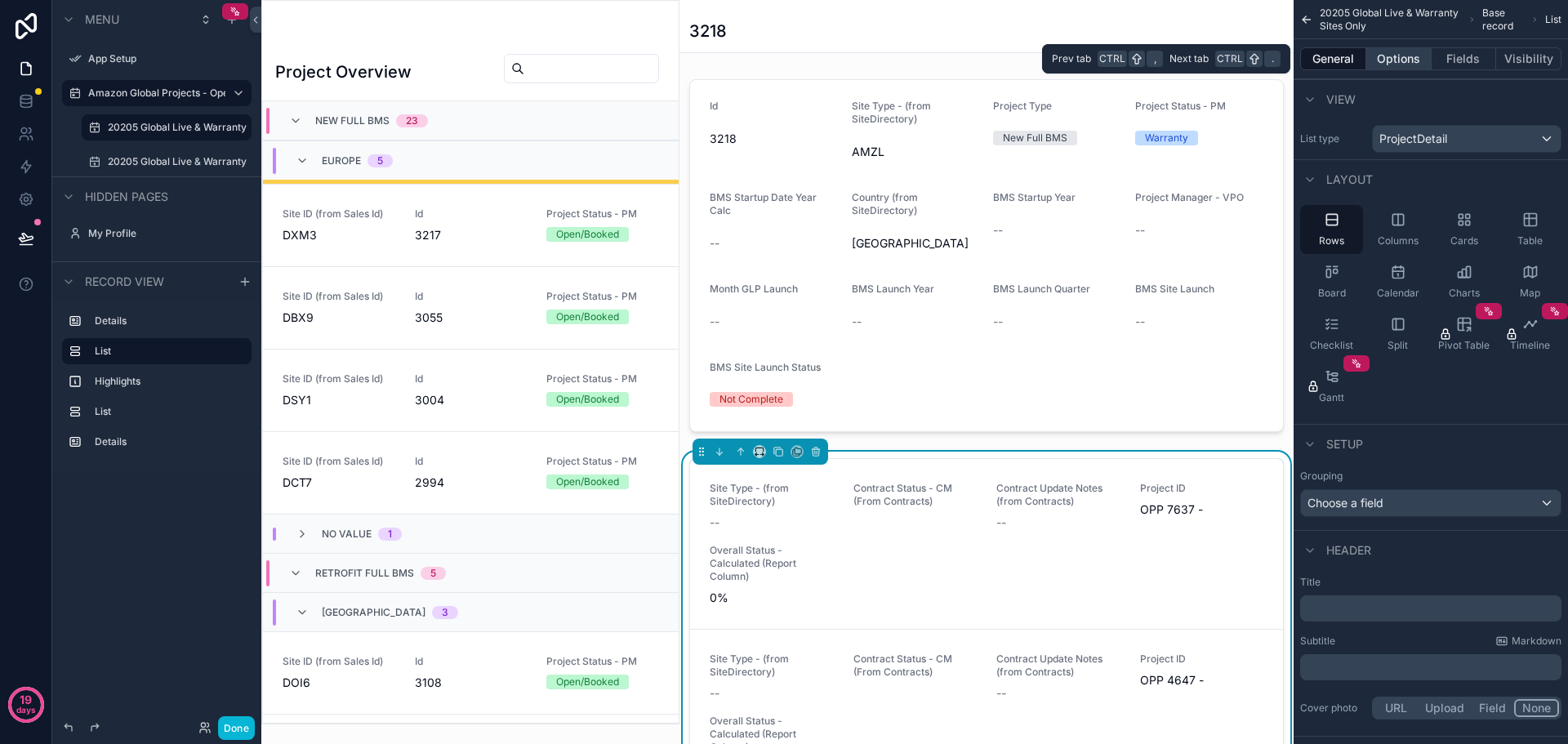
click at [1398, 58] on button "Options" at bounding box center [1399, 58] width 65 height 23
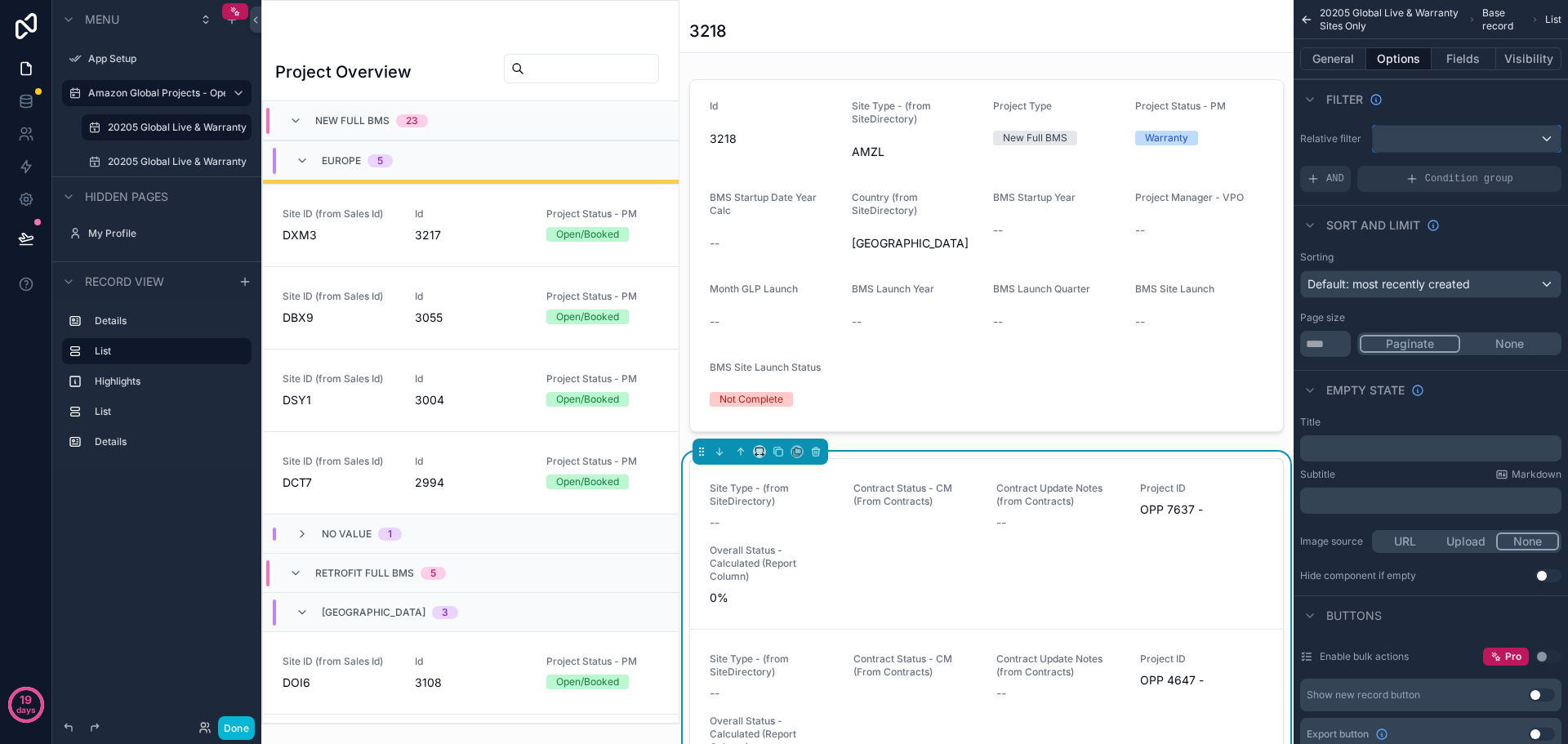
click at [1465, 125] on button "scrollable content" at bounding box center [1466, 139] width 189 height 28
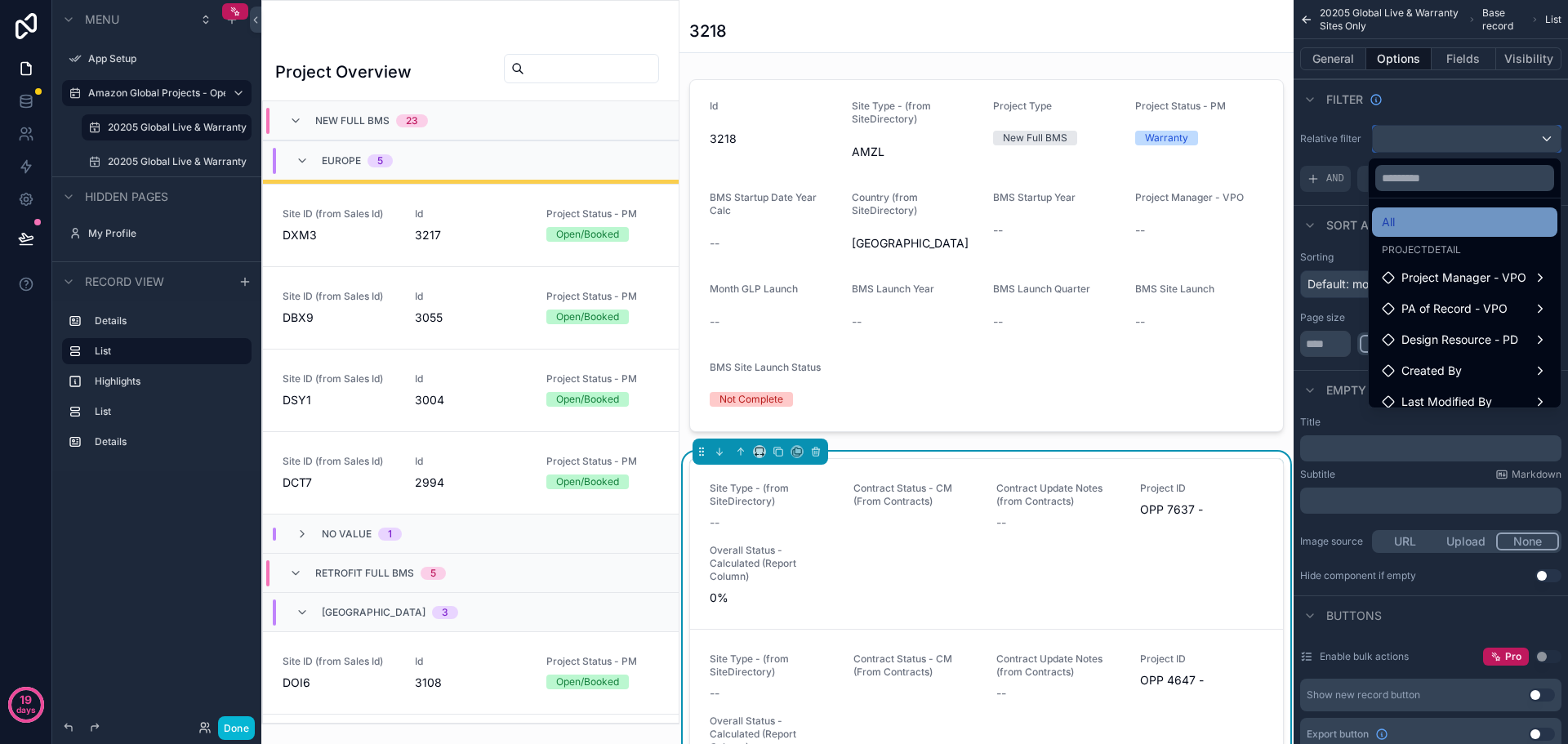
scroll to position [0, 0]
click at [1332, 56] on div "scrollable content" at bounding box center [784, 372] width 1568 height 744
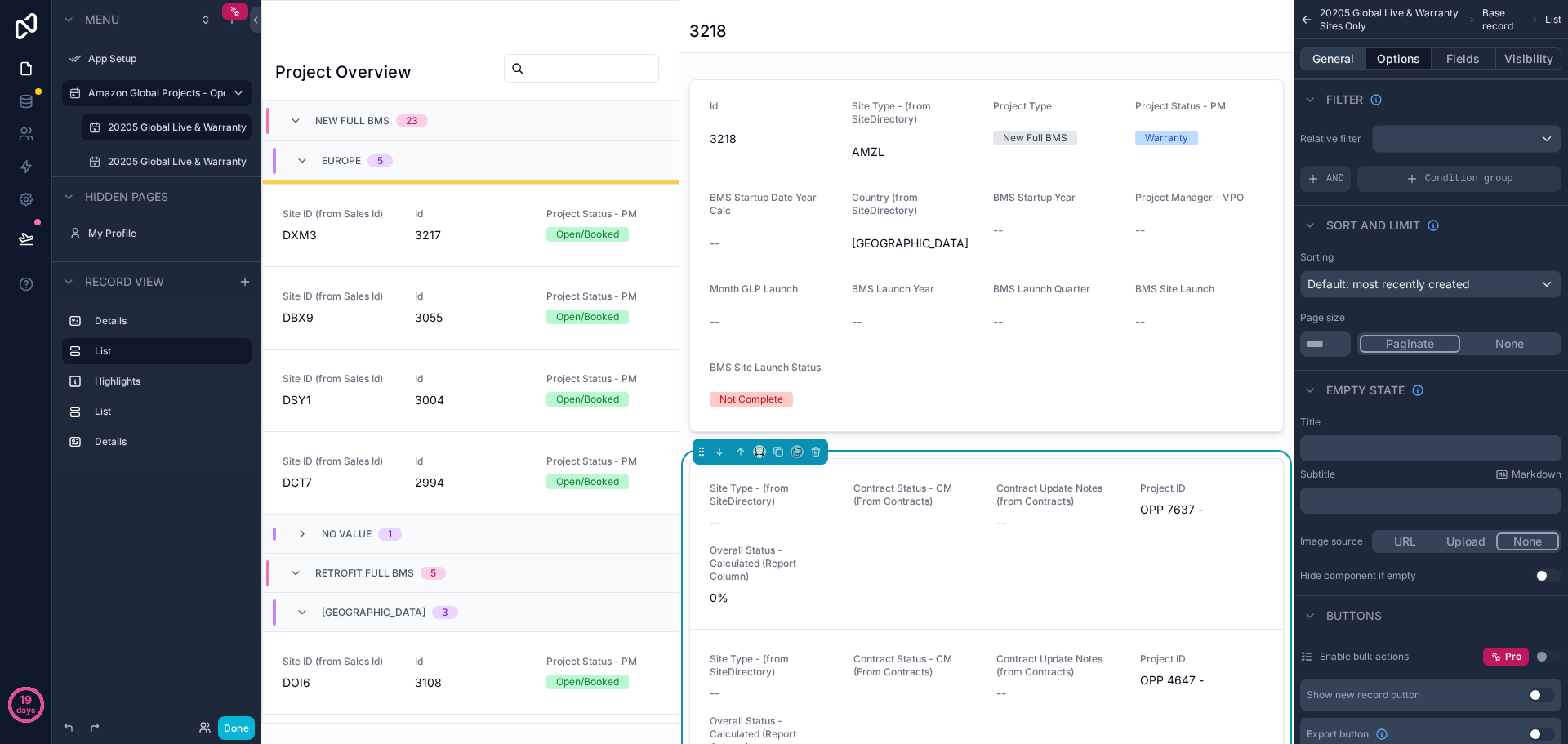
click at [1332, 50] on button "General" at bounding box center [1332, 58] width 66 height 23
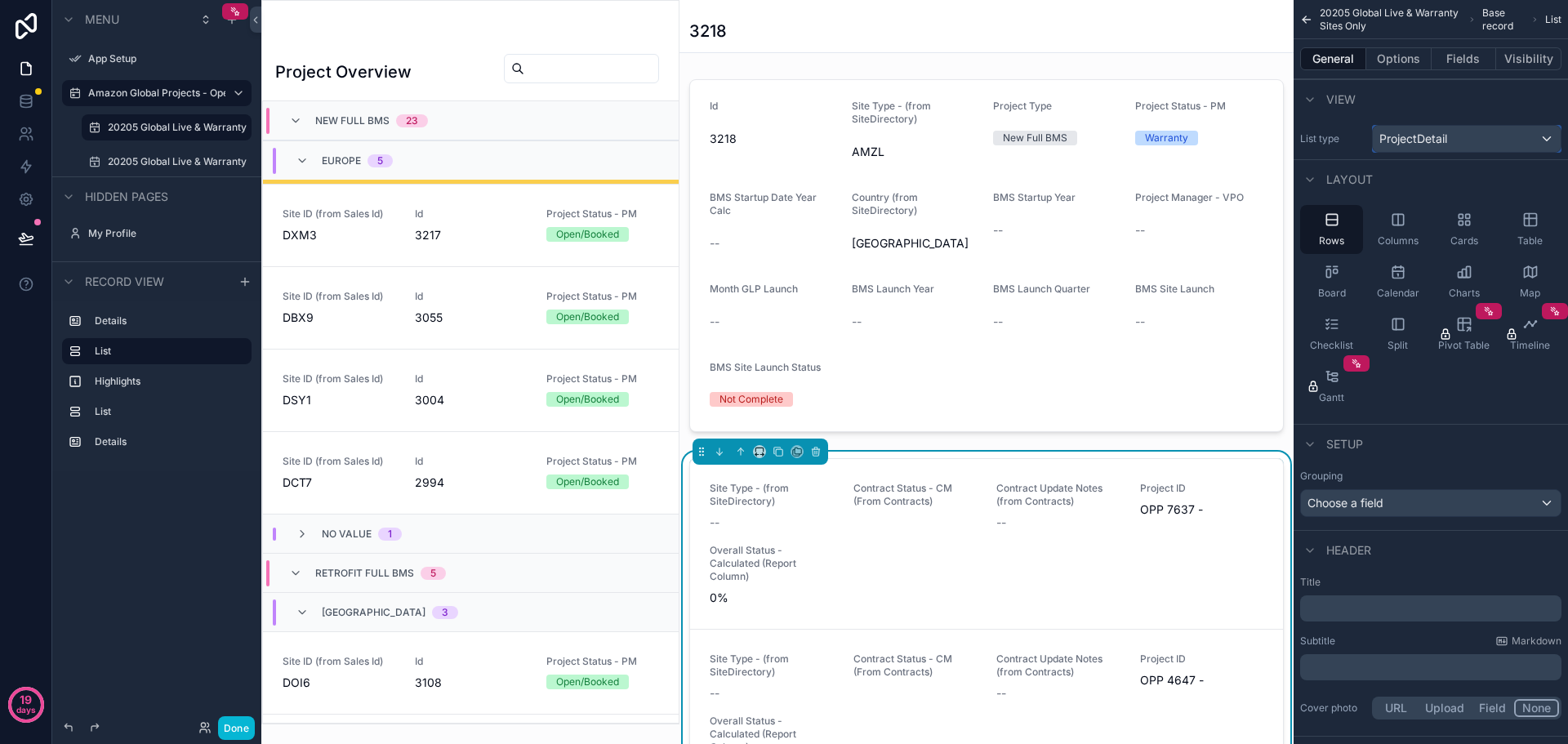
click at [1438, 134] on span "ProjectDetail" at bounding box center [1413, 139] width 67 height 16
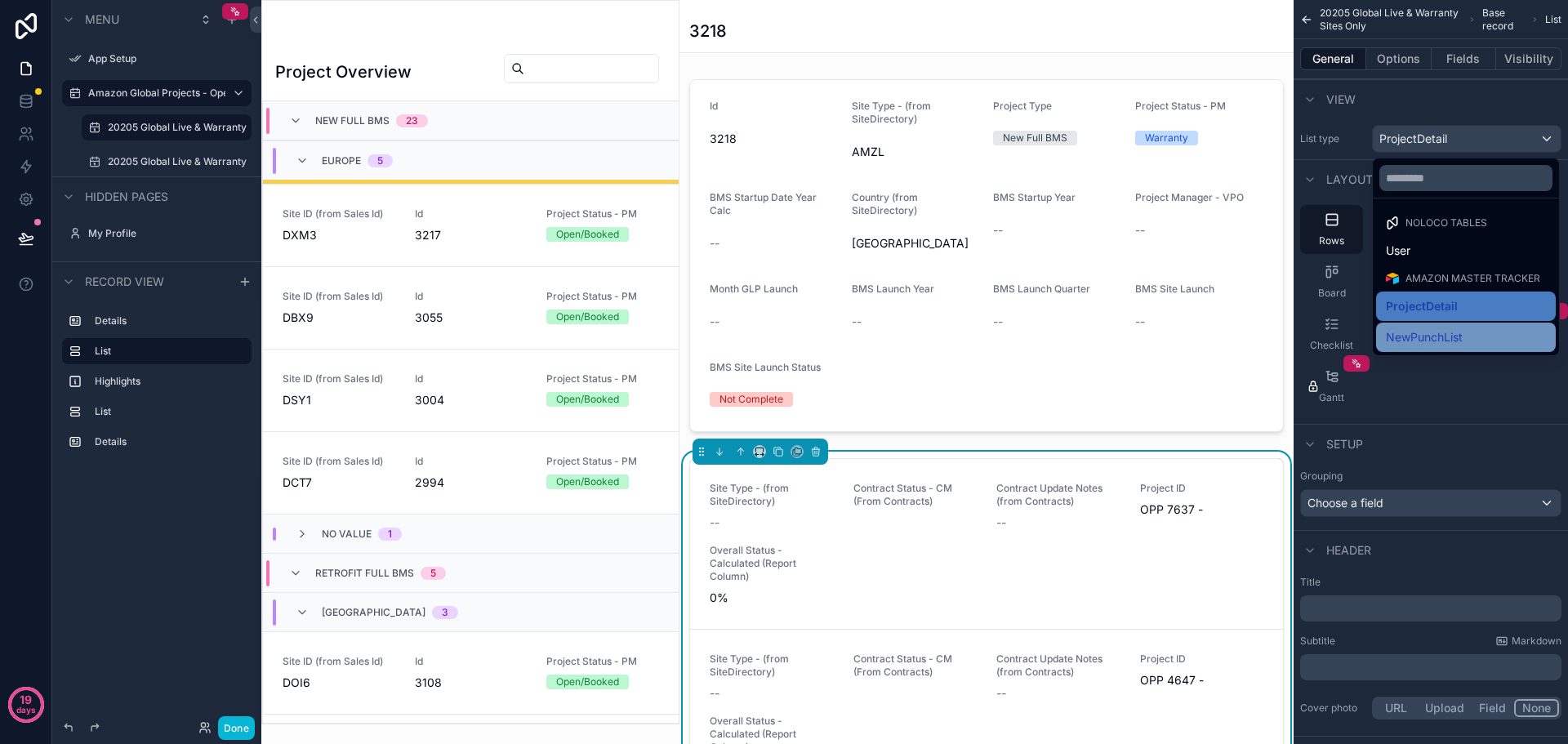
click at [1444, 328] on span "NewPunchList" at bounding box center [1424, 337] width 77 height 20
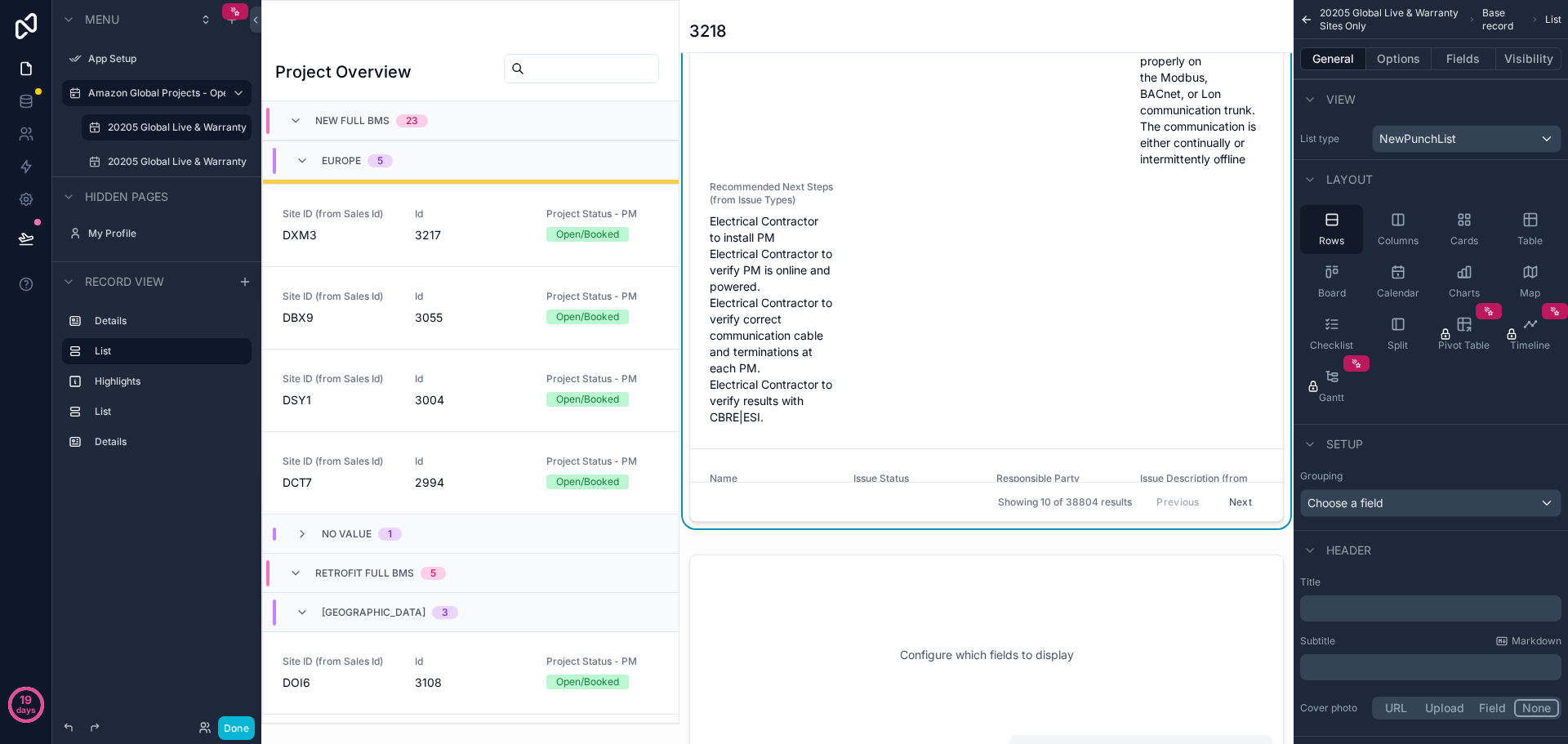
scroll to position [571, 0]
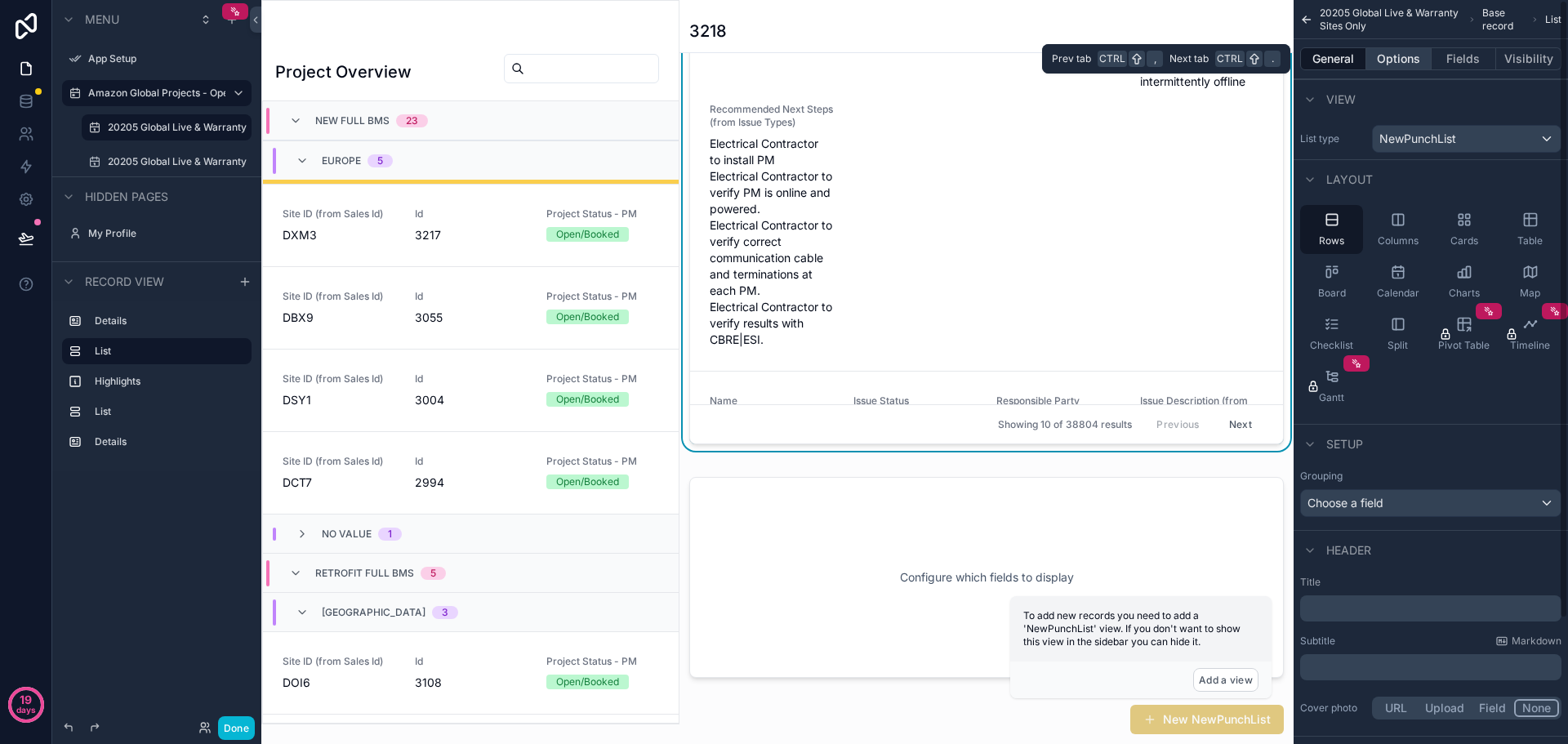
click at [1408, 55] on button "Options" at bounding box center [1399, 58] width 65 height 23
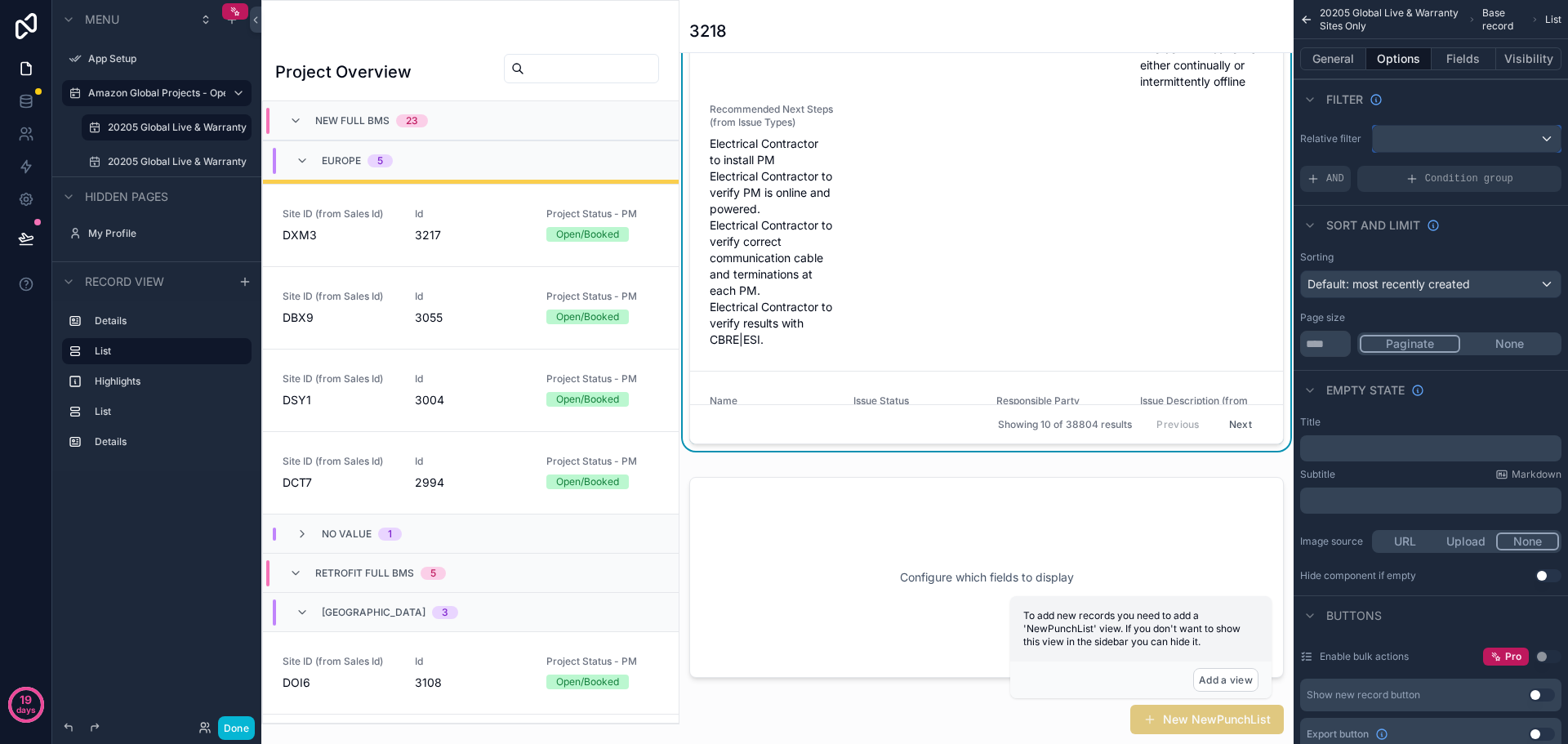
click at [1421, 147] on div "scrollable content" at bounding box center [1467, 139] width 188 height 26
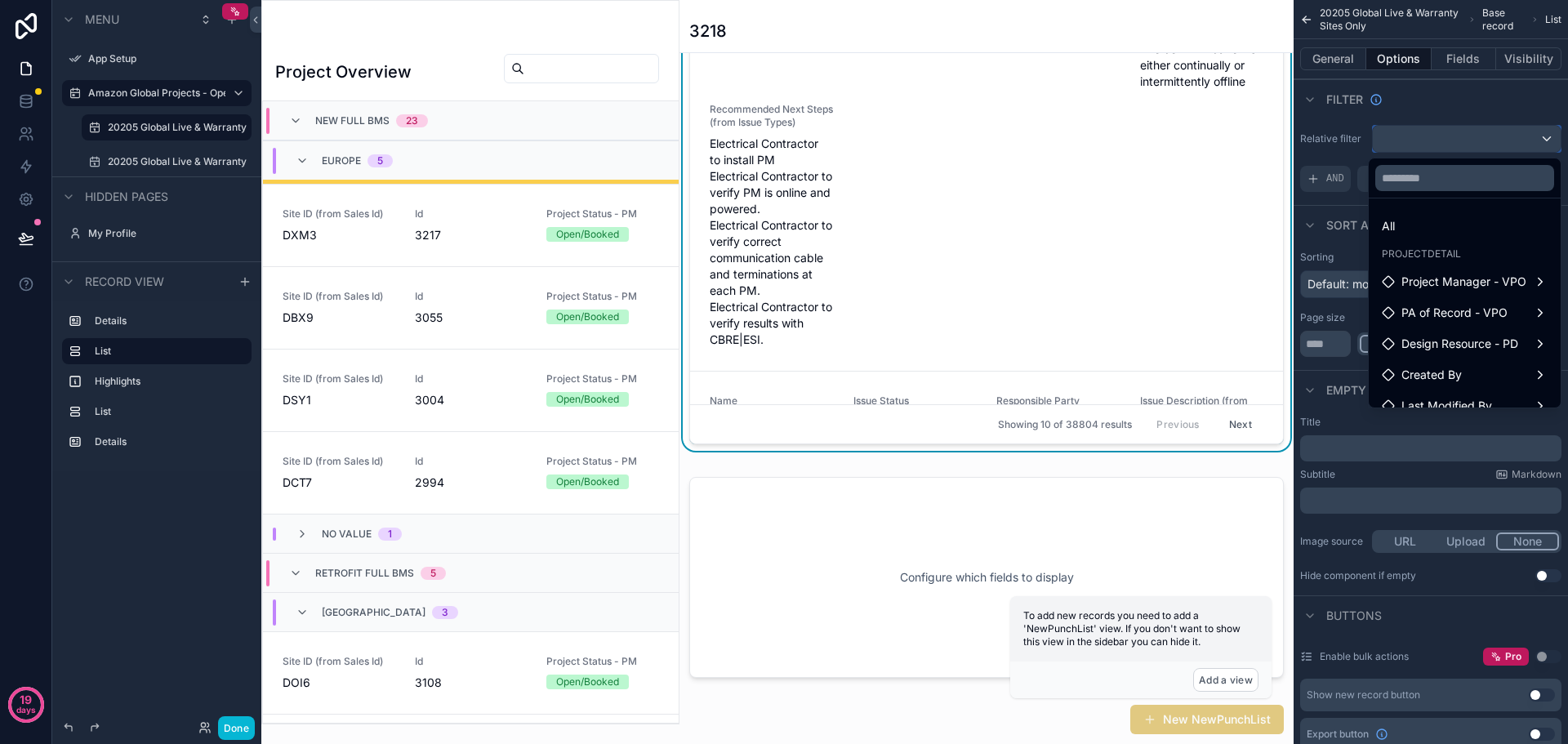
scroll to position [47, 0]
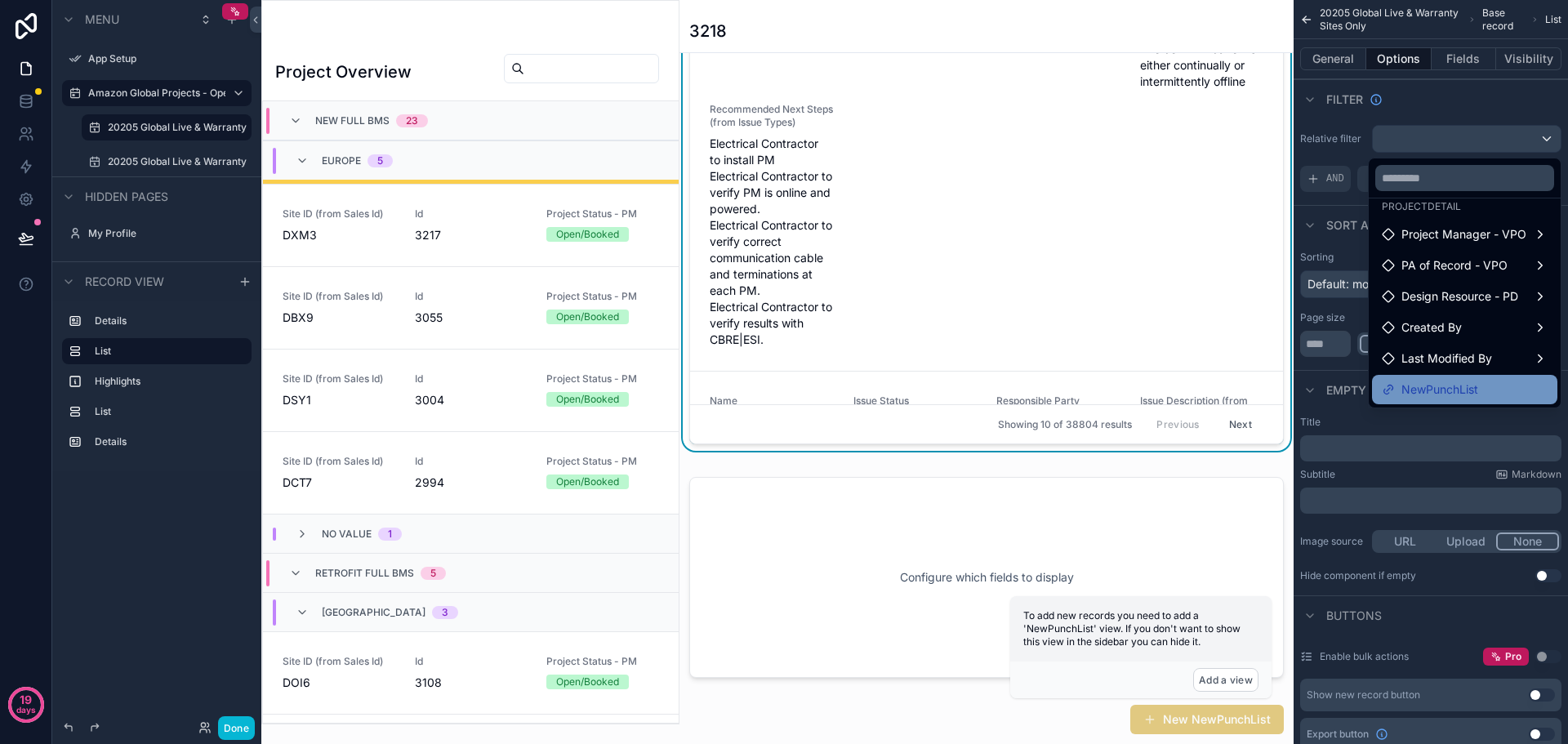
click at [1424, 390] on span "NewPunchList" at bounding box center [1440, 390] width 77 height 20
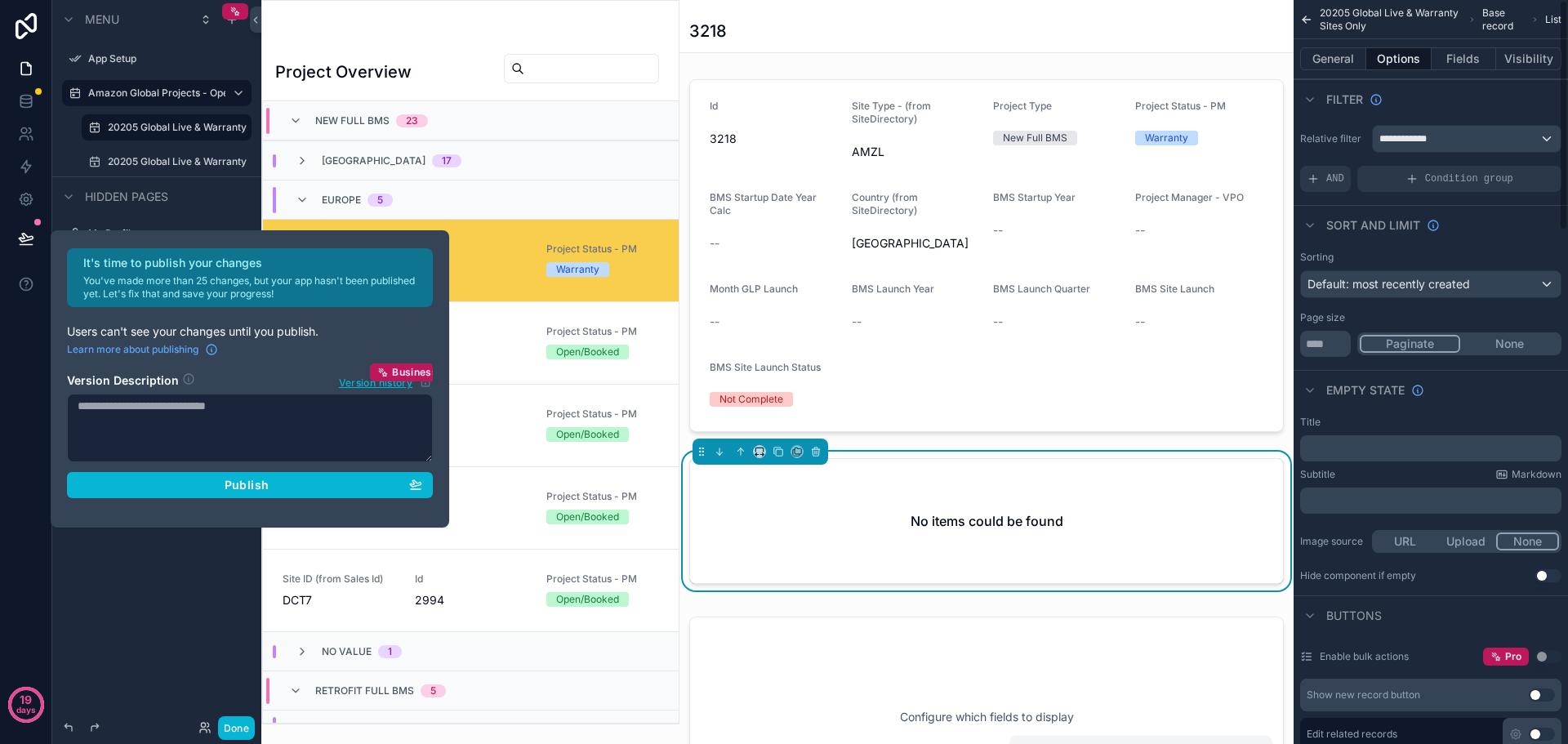
scroll to position [118, 0]
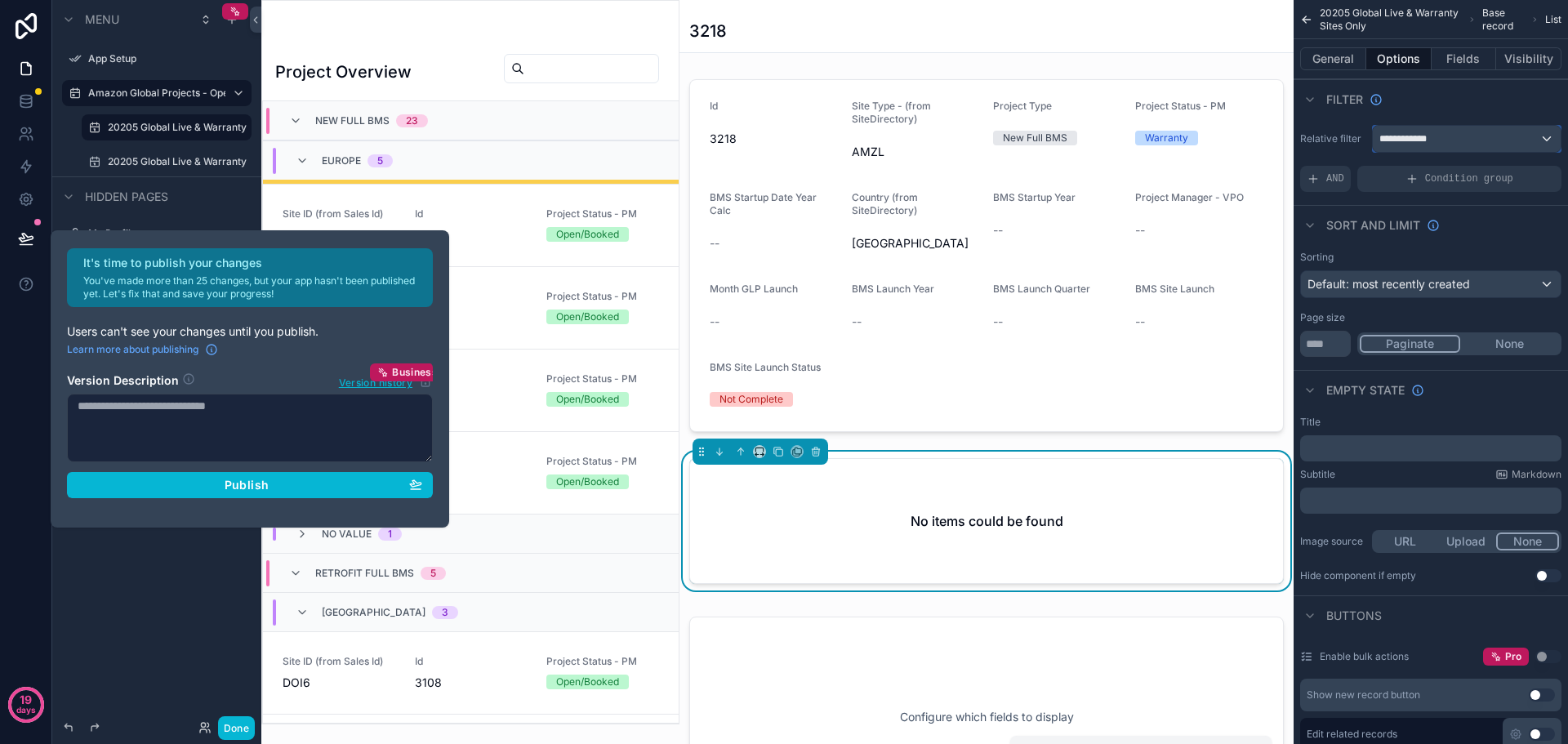
click at [1458, 145] on div "**********" at bounding box center [1467, 139] width 188 height 26
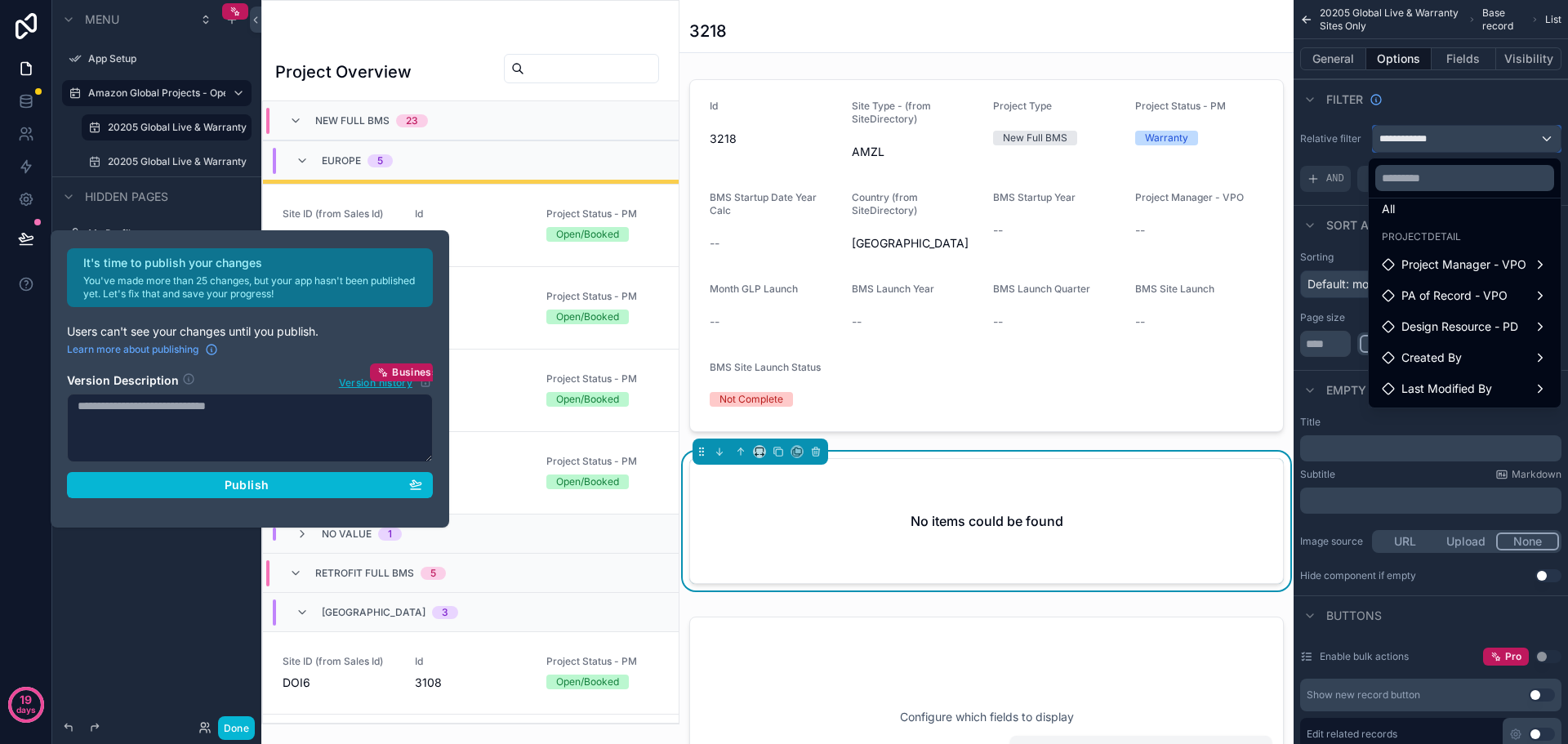
scroll to position [0, 0]
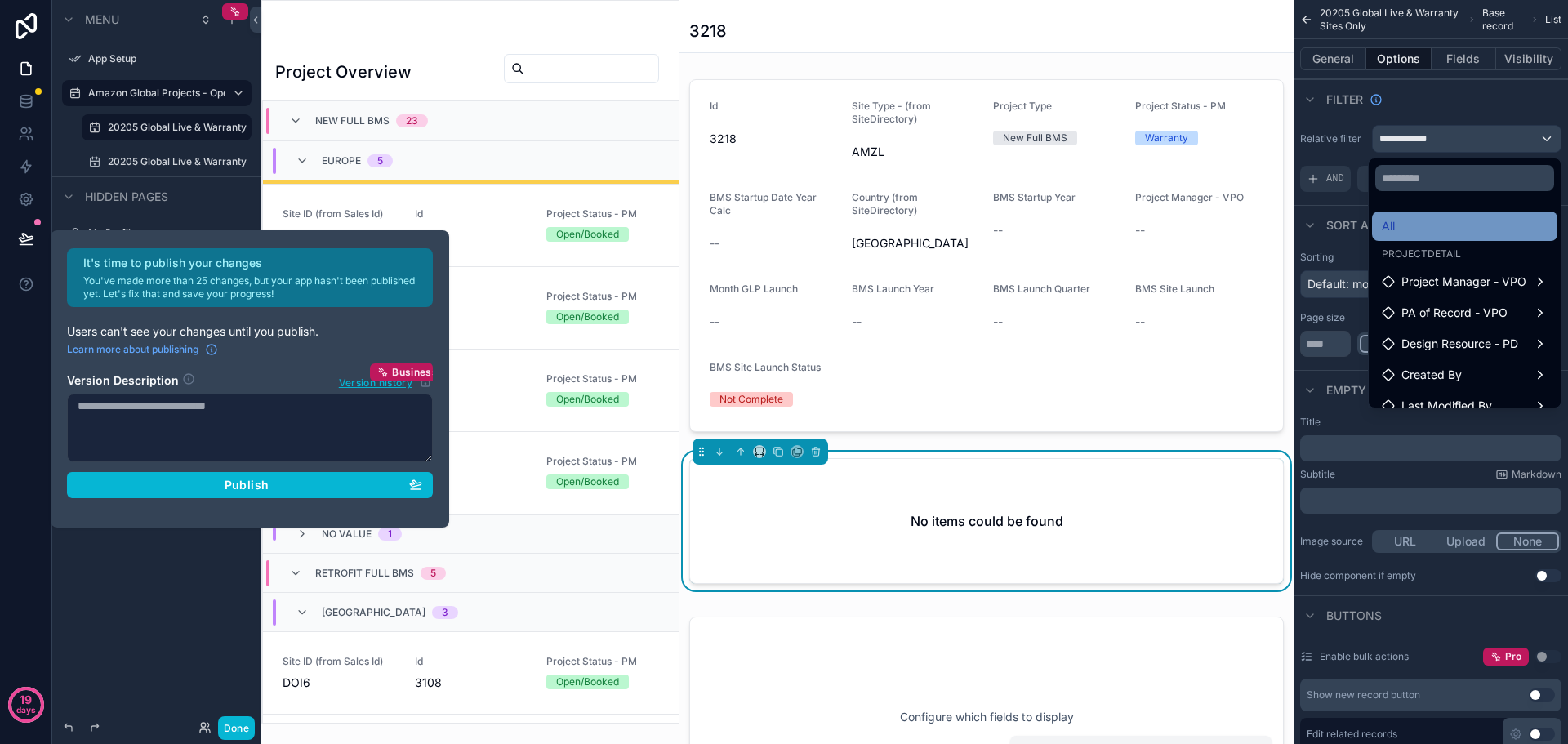
click at [1407, 227] on div "All" at bounding box center [1464, 227] width 165 height 20
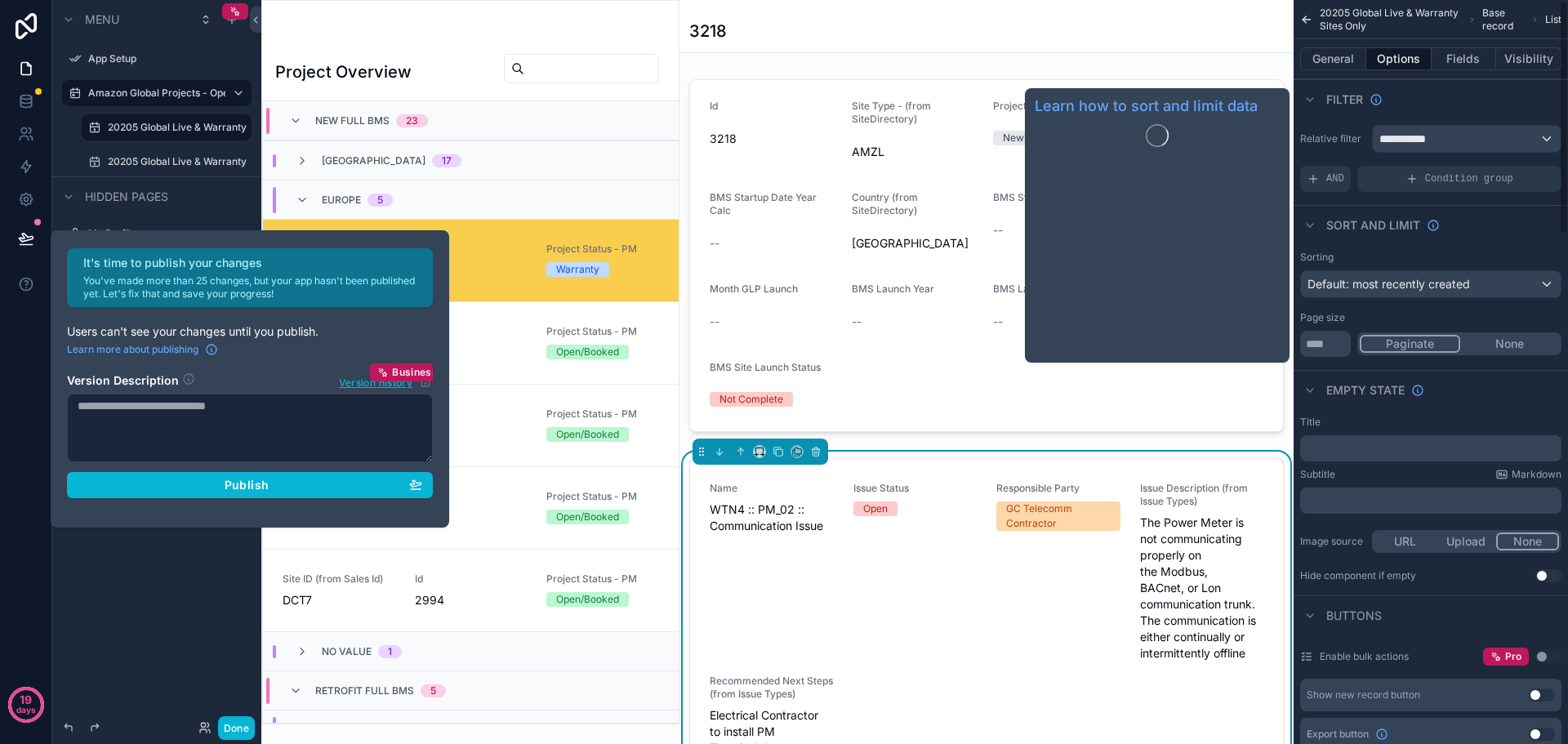
scroll to position [118, 0]
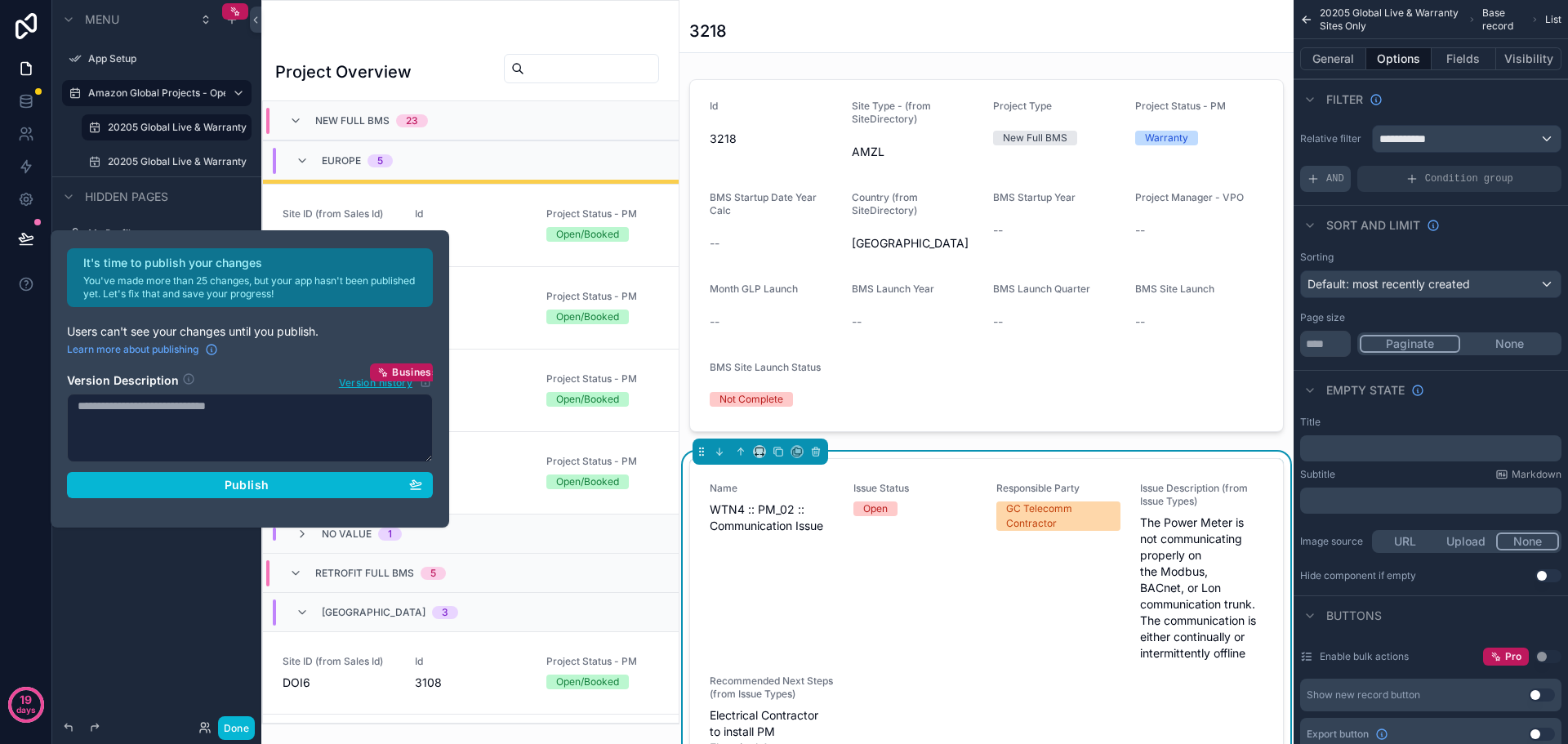
click at [1332, 179] on span "AND" at bounding box center [1335, 178] width 18 height 13
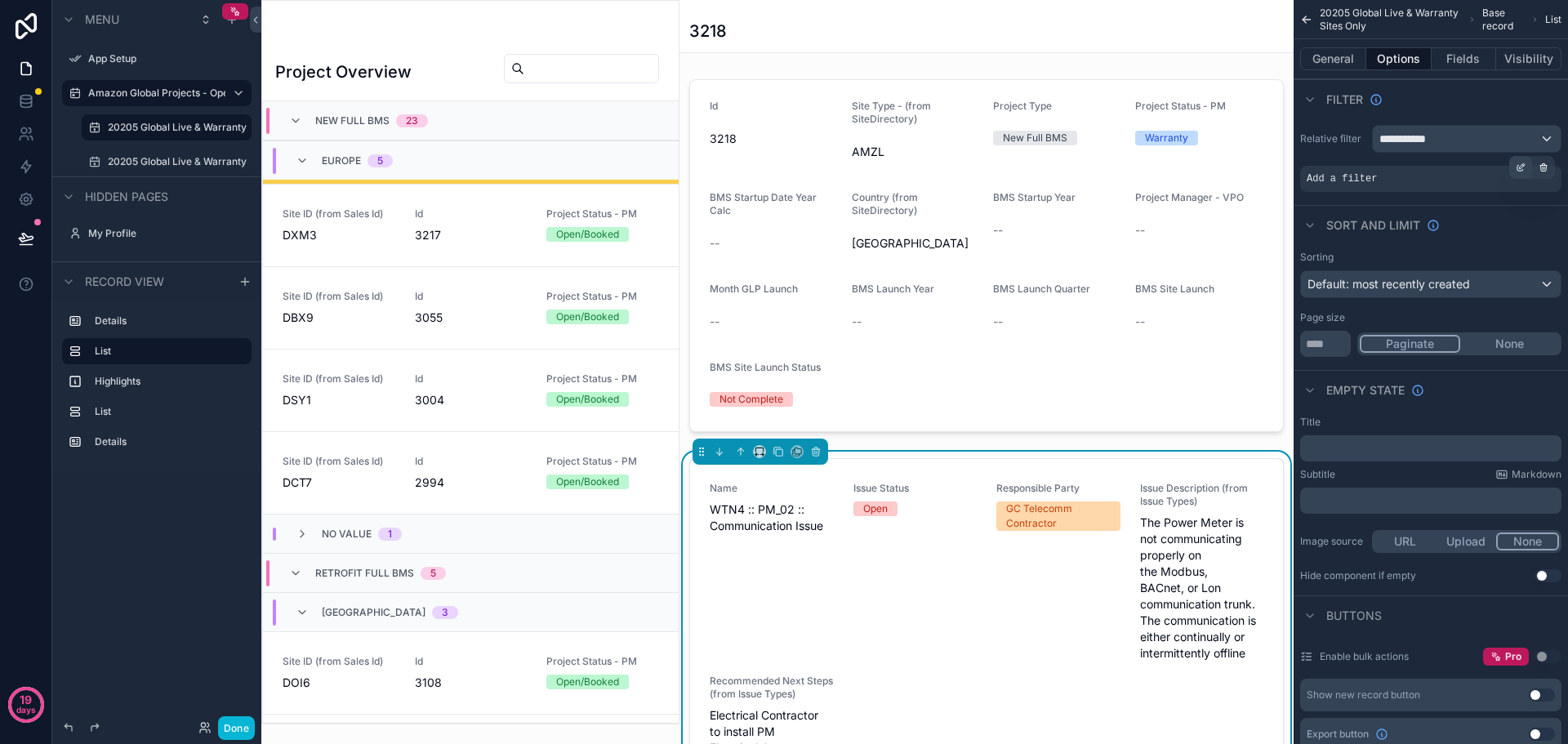
click at [1519, 166] on icon "scrollable content" at bounding box center [1521, 165] width 5 height 5
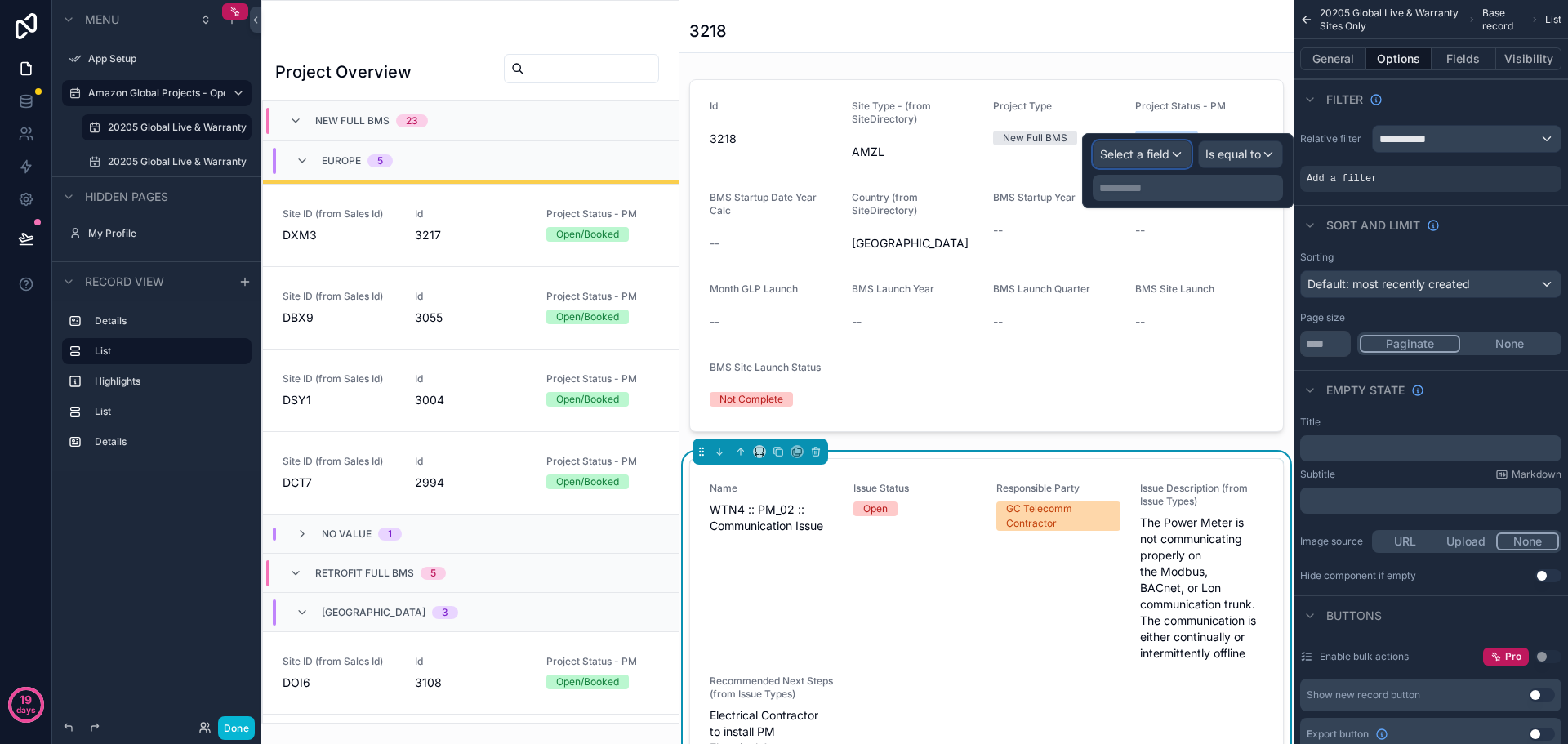
click at [1135, 161] on span "Select a field" at bounding box center [1134, 154] width 69 height 16
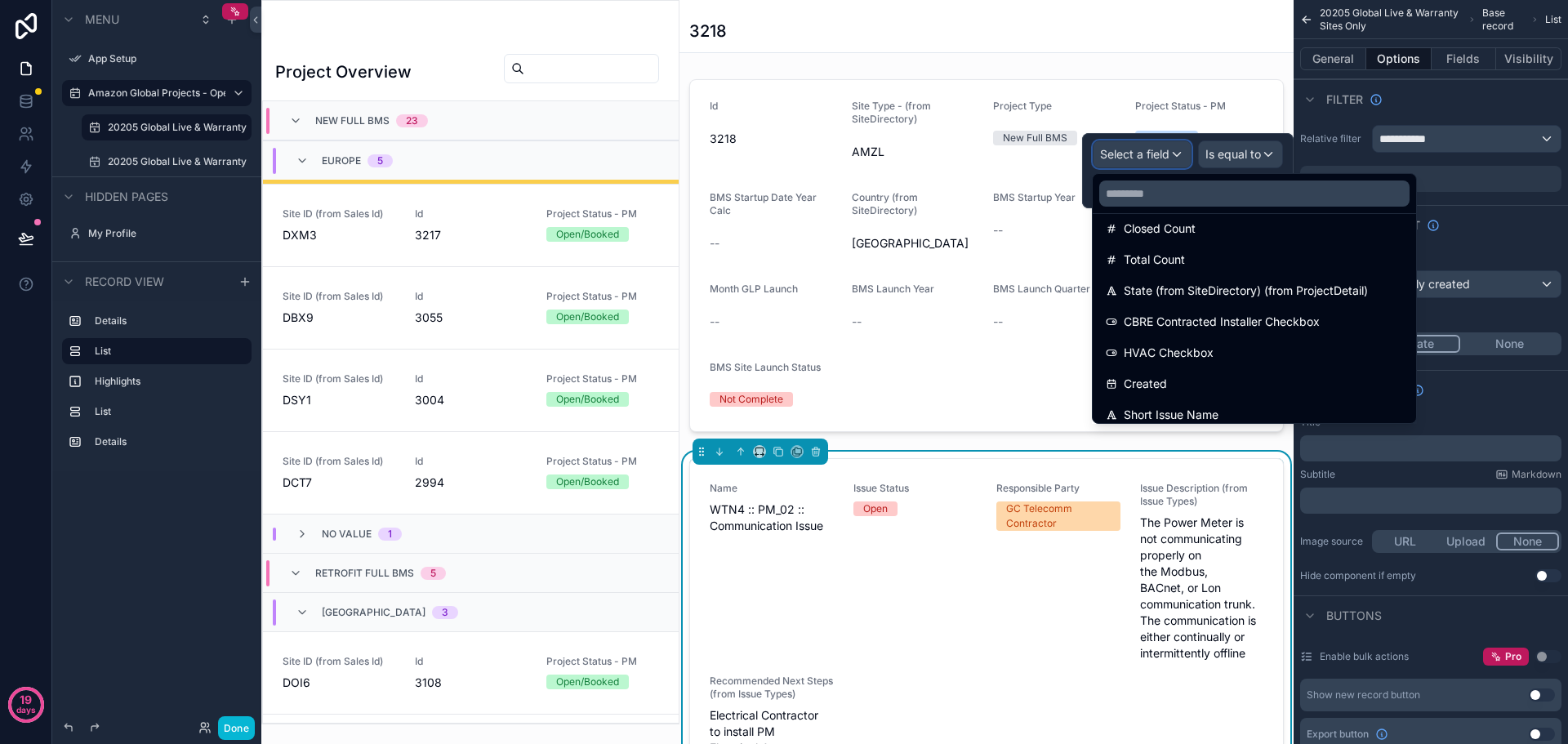
scroll to position [736, 0]
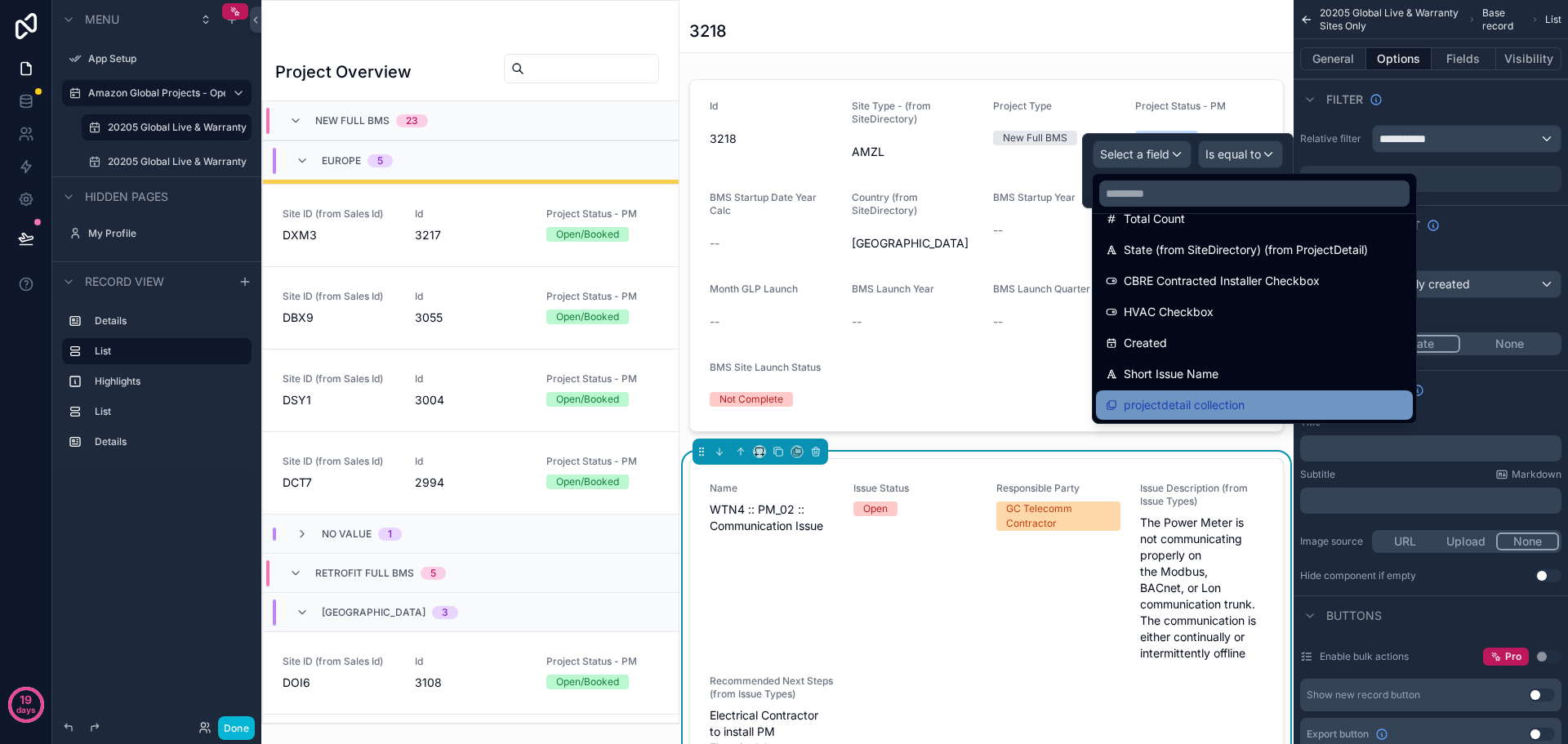
click at [1192, 400] on span "projectdetail collection" at bounding box center [1184, 405] width 121 height 20
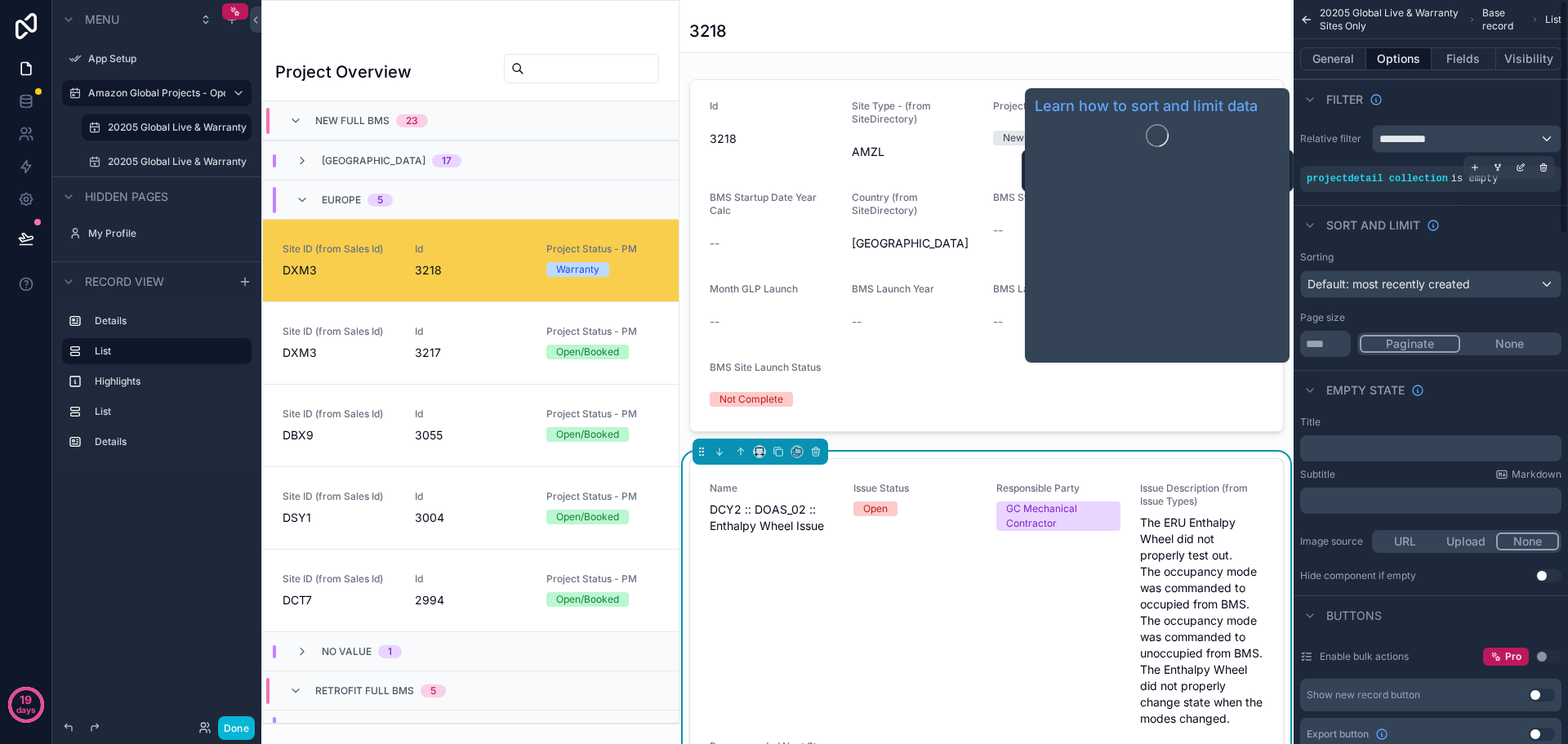
scroll to position [118, 0]
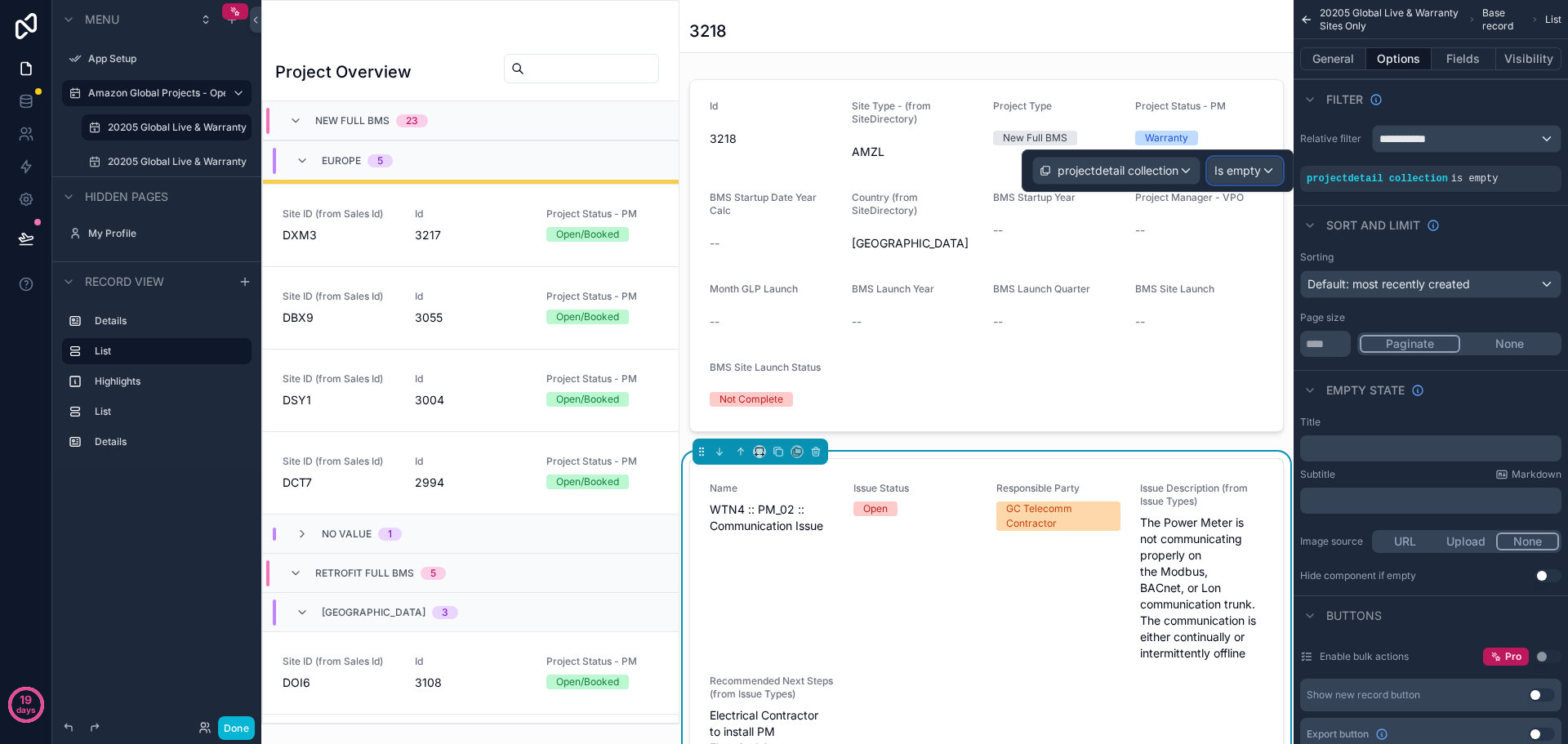
click at [1247, 168] on span "Is empty" at bounding box center [1237, 170] width 47 height 16
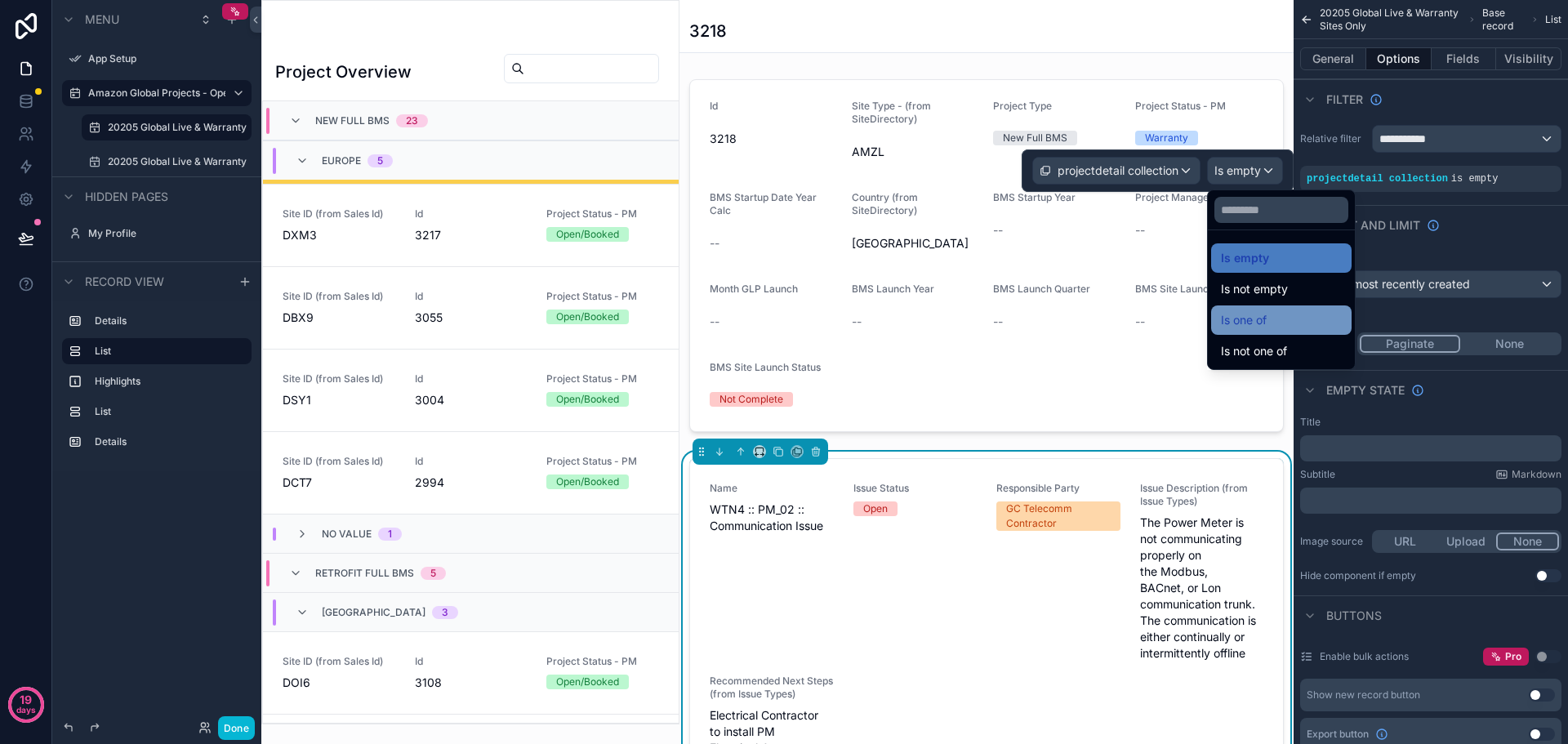
click at [1280, 322] on div "Is one of" at bounding box center [1281, 320] width 121 height 20
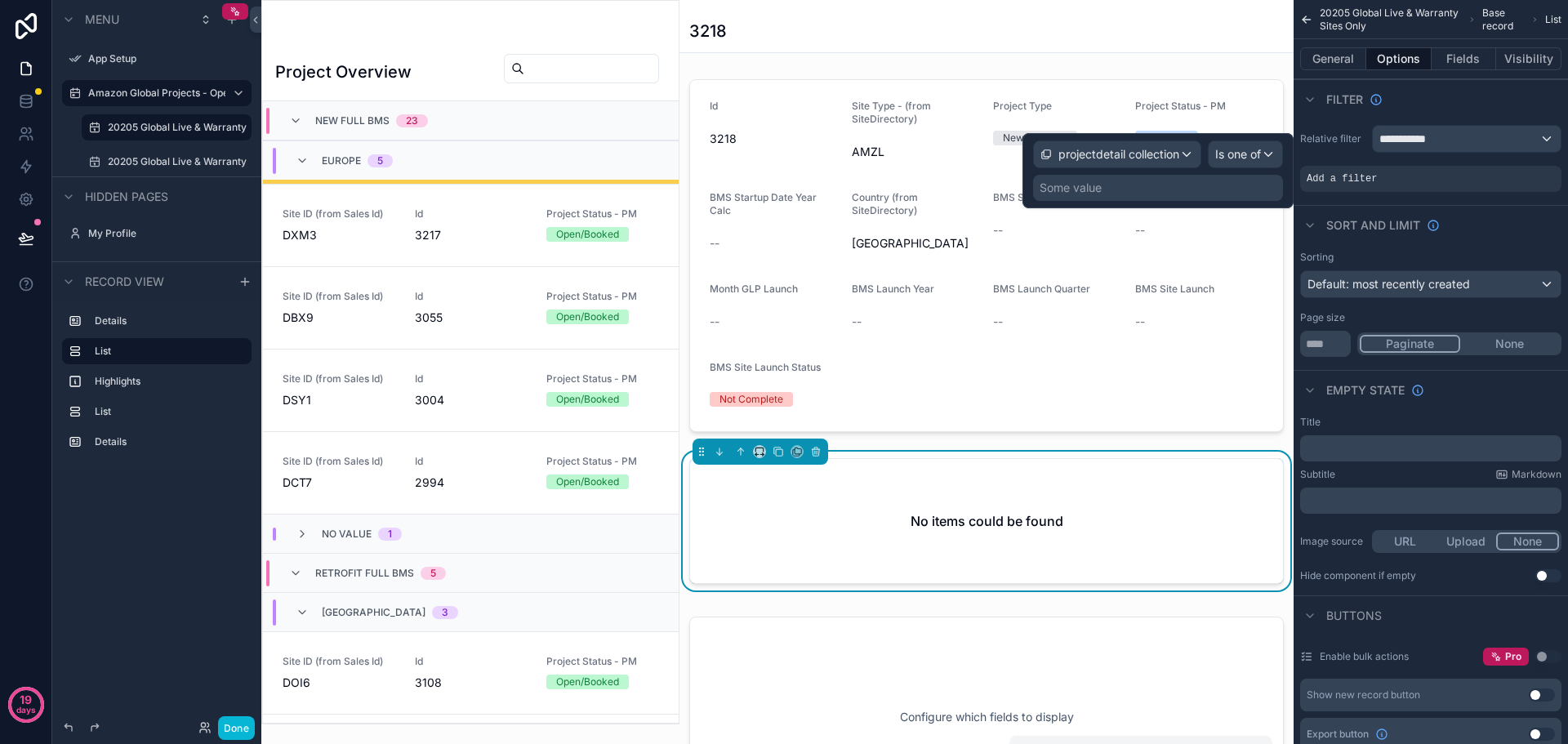
click at [1152, 189] on div "Some value" at bounding box center [1158, 188] width 249 height 26
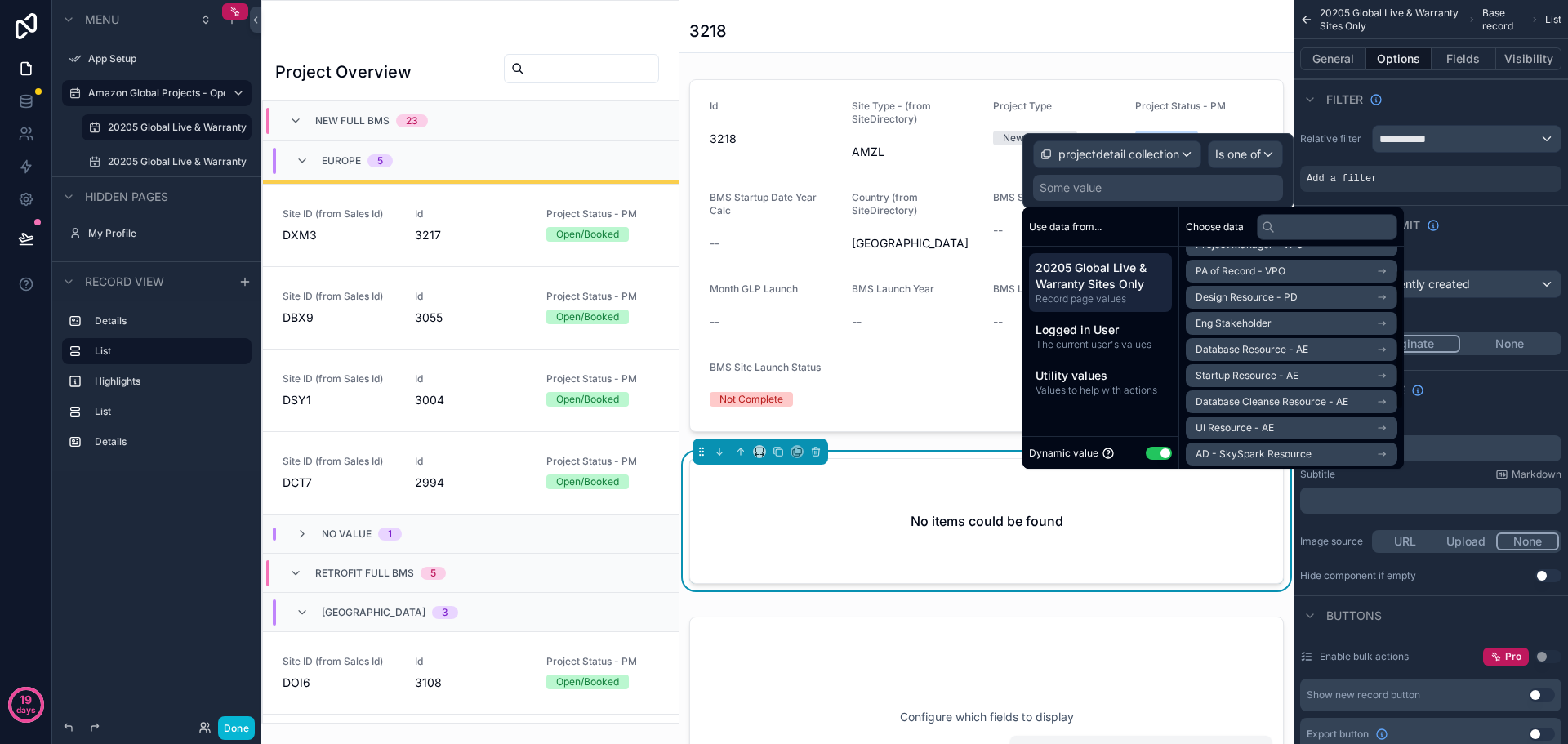
scroll to position [0, 0]
click at [20, 92] on link at bounding box center [26, 101] width 51 height 33
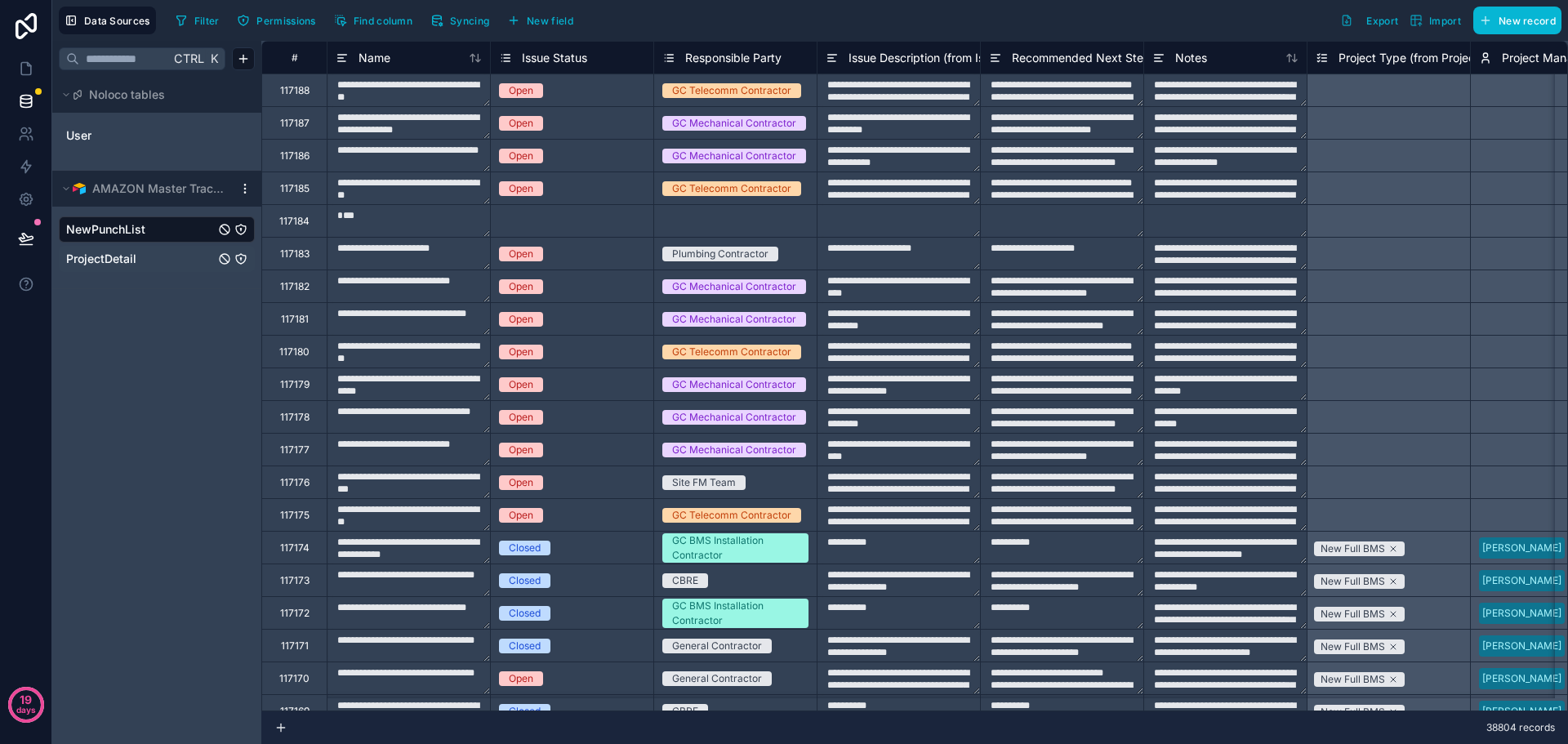
click at [133, 259] on span "ProjectDetail" at bounding box center [101, 258] width 70 height 16
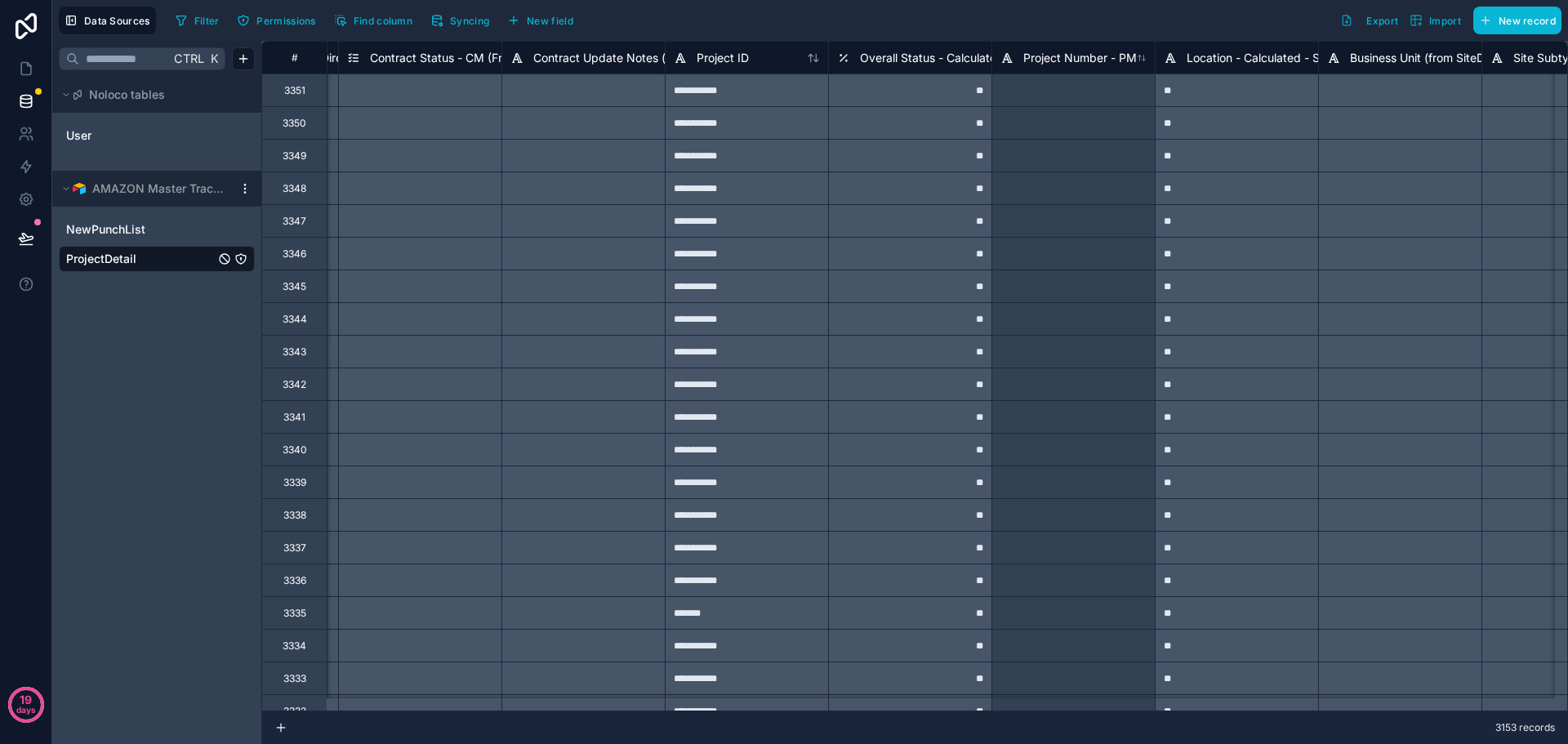
scroll to position [0, 71]
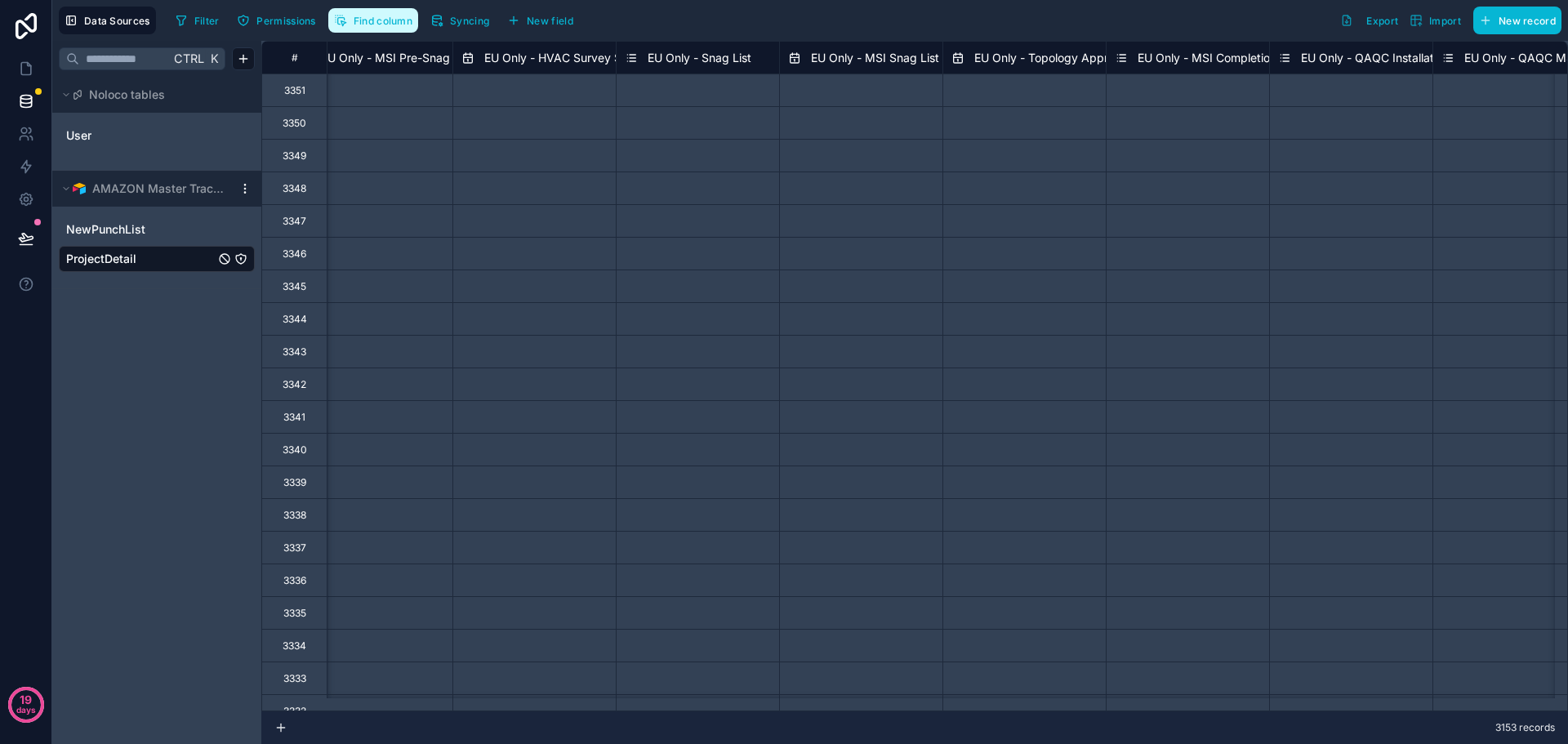
click at [371, 18] on span "Find column" at bounding box center [382, 21] width 58 height 12
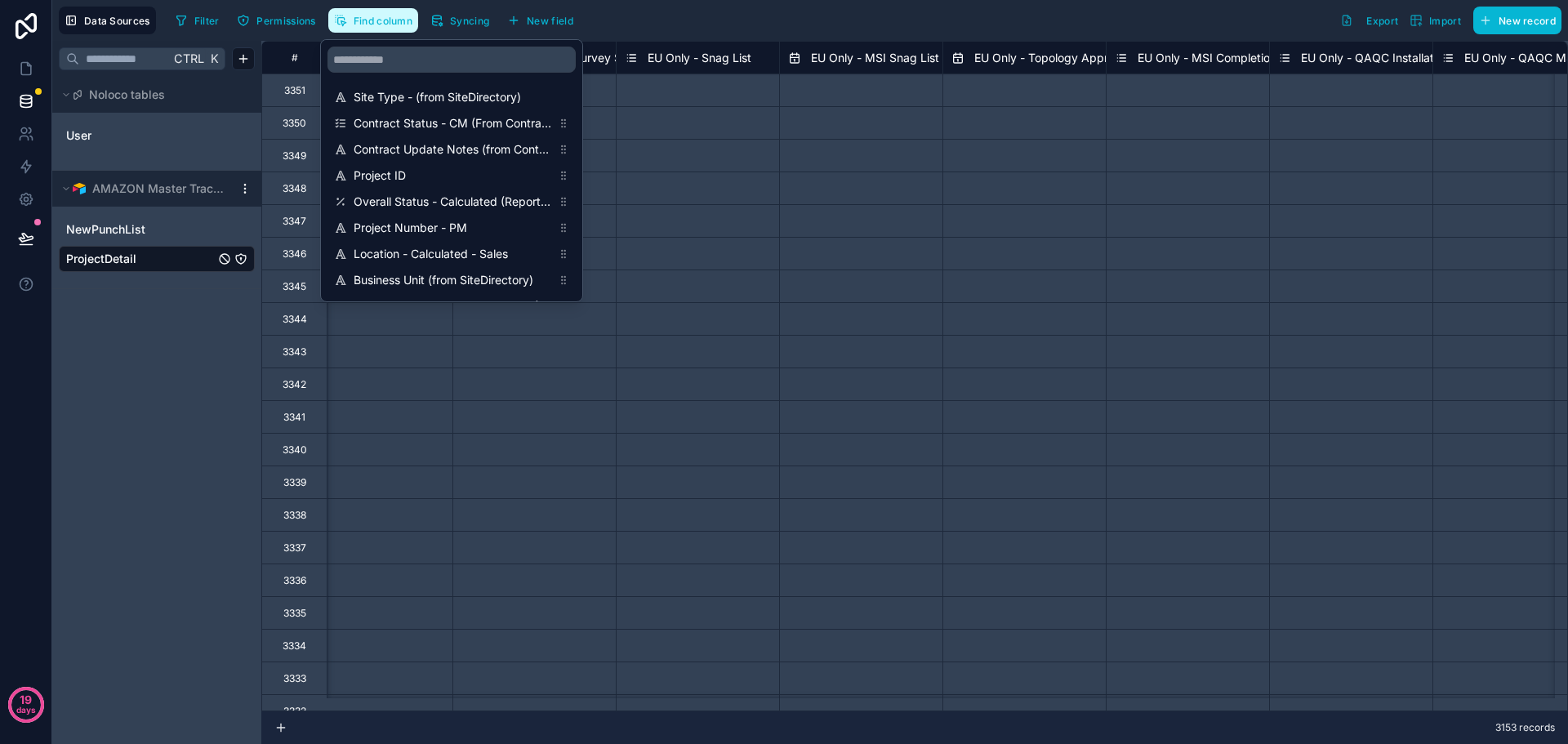
scroll to position [0, 12777]
click at [375, 58] on input "scrollable content" at bounding box center [451, 59] width 248 height 26
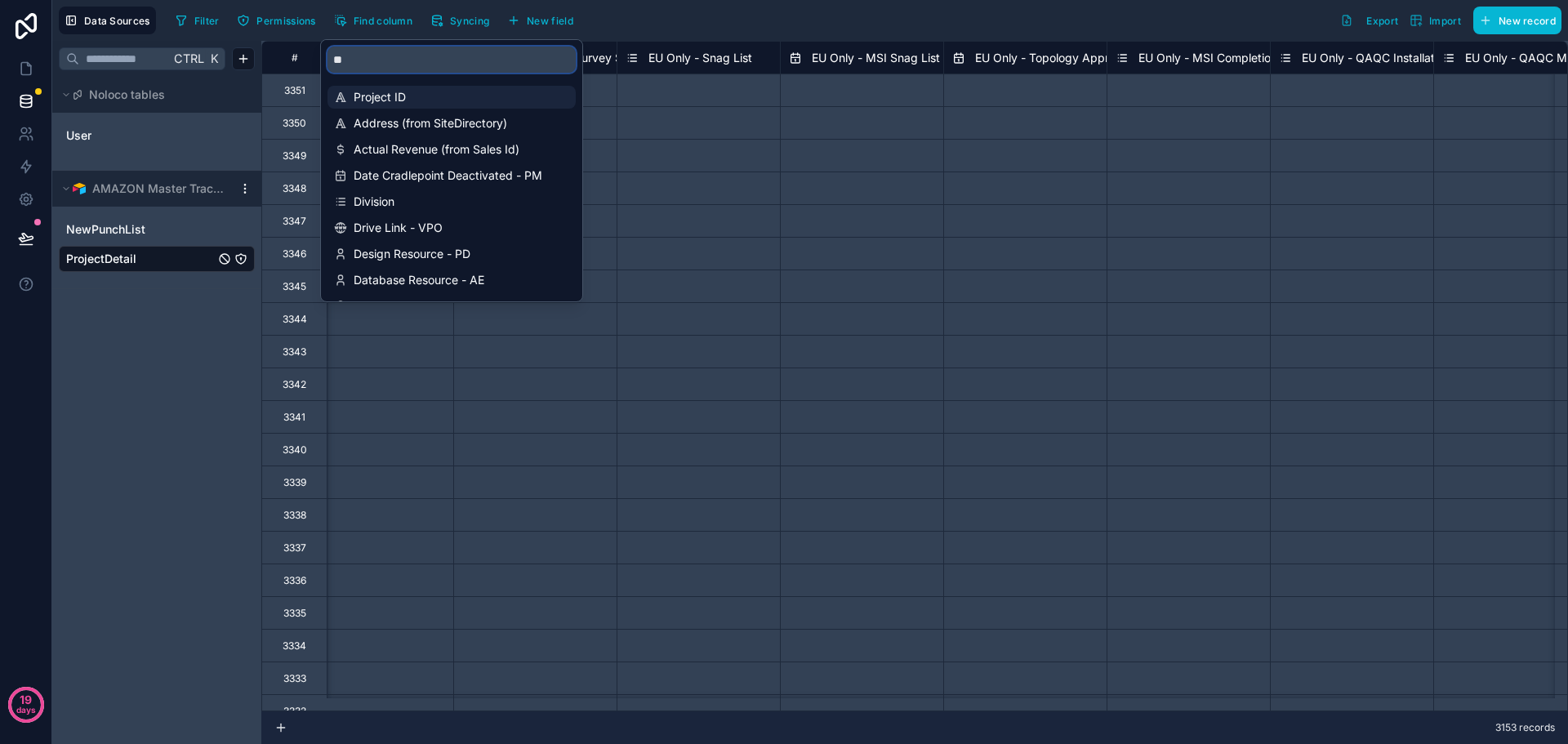
type input "**"
click at [378, 87] on div "Project ID" at bounding box center [451, 97] width 248 height 23
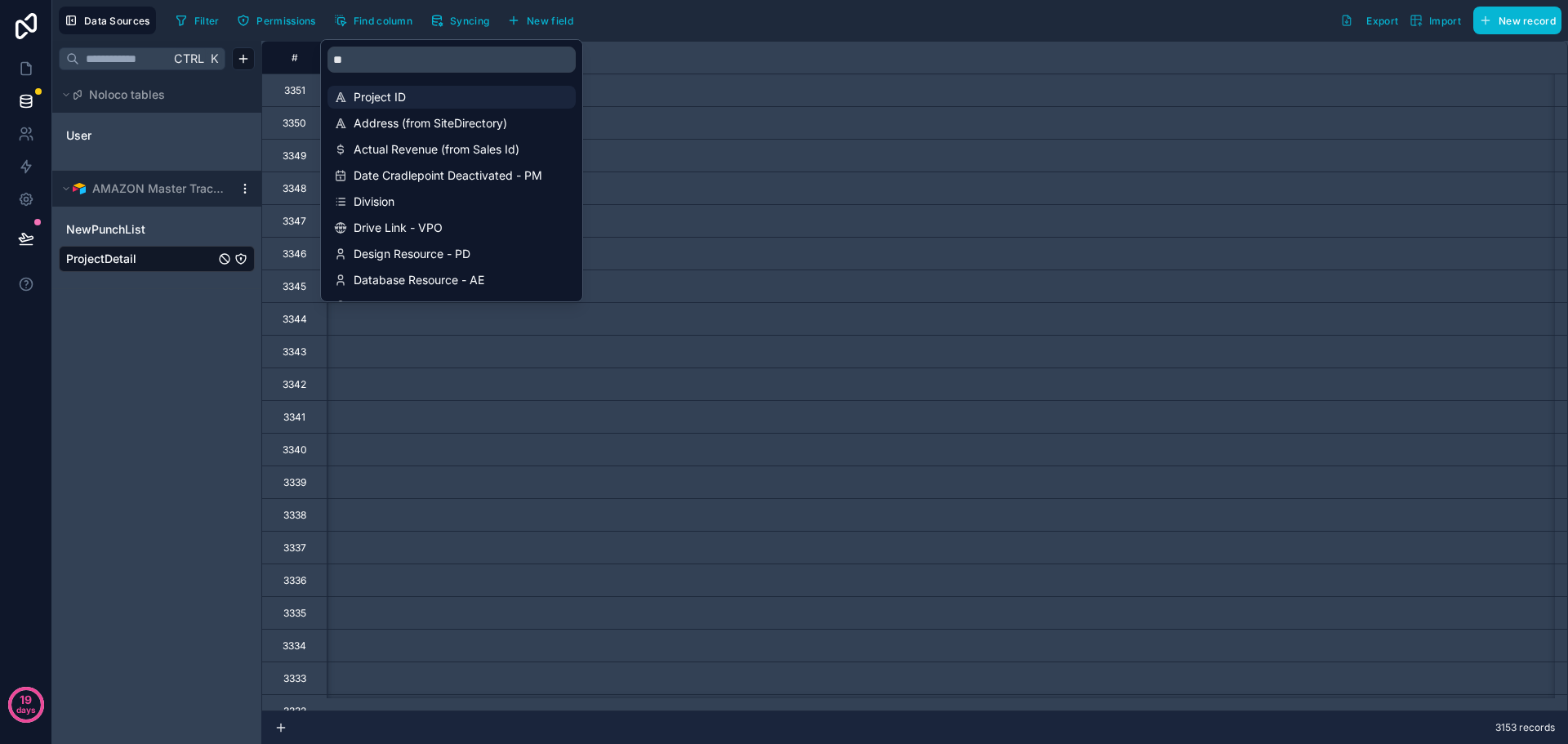
scroll to position [0, 490]
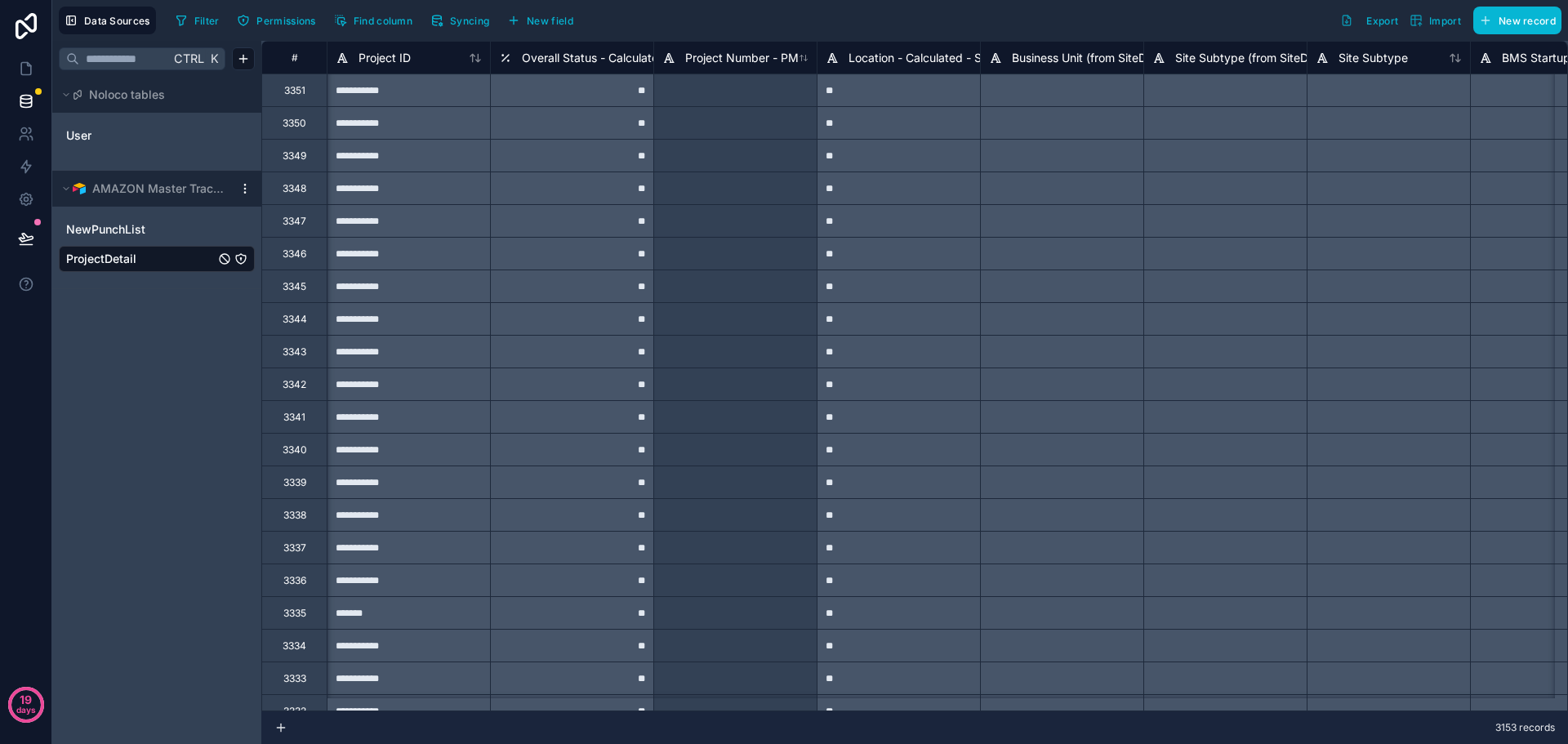
click at [789, 24] on div "Filter Permissions Find column Syncing New field Export Import New record" at bounding box center [865, 21] width 1393 height 28
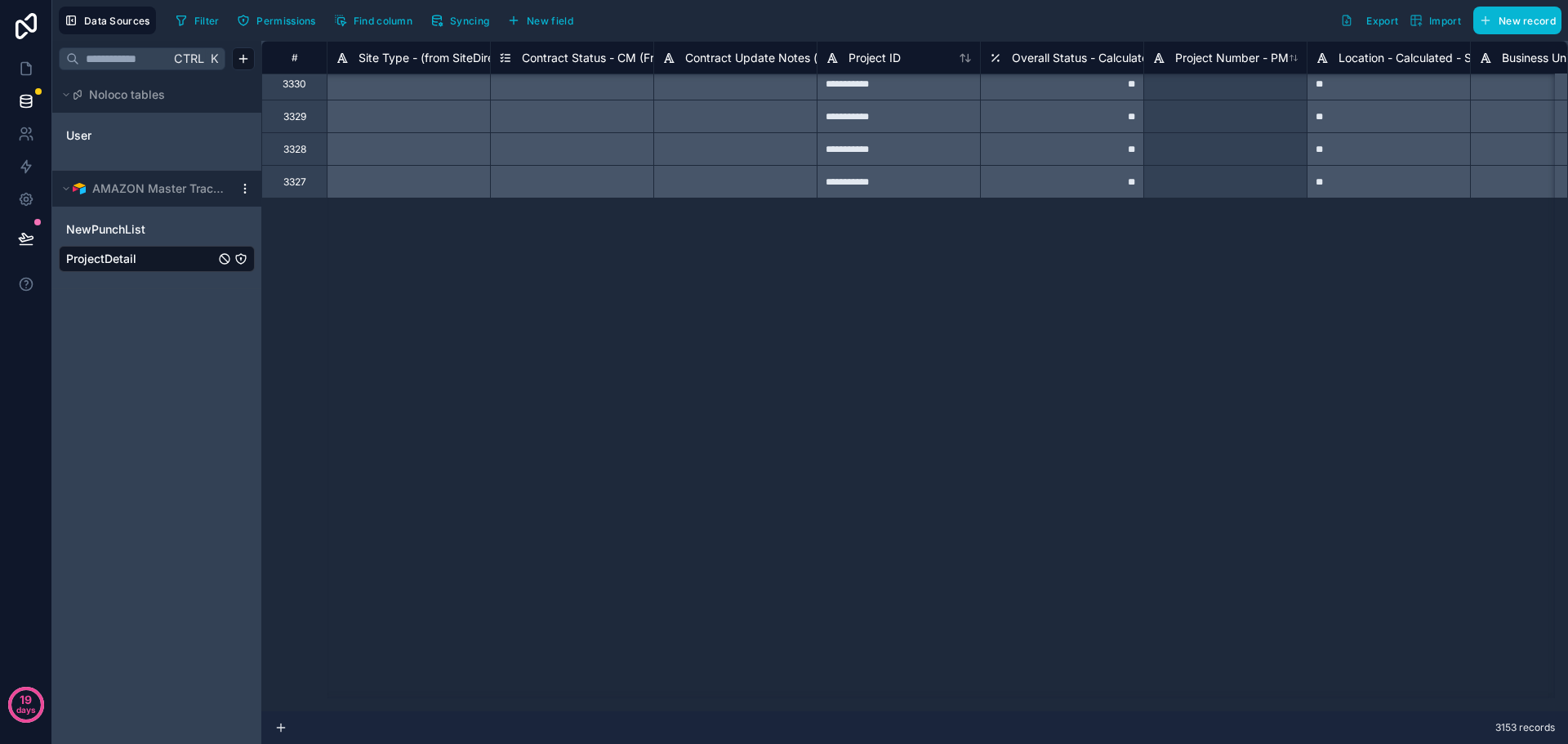
scroll to position [0, 0]
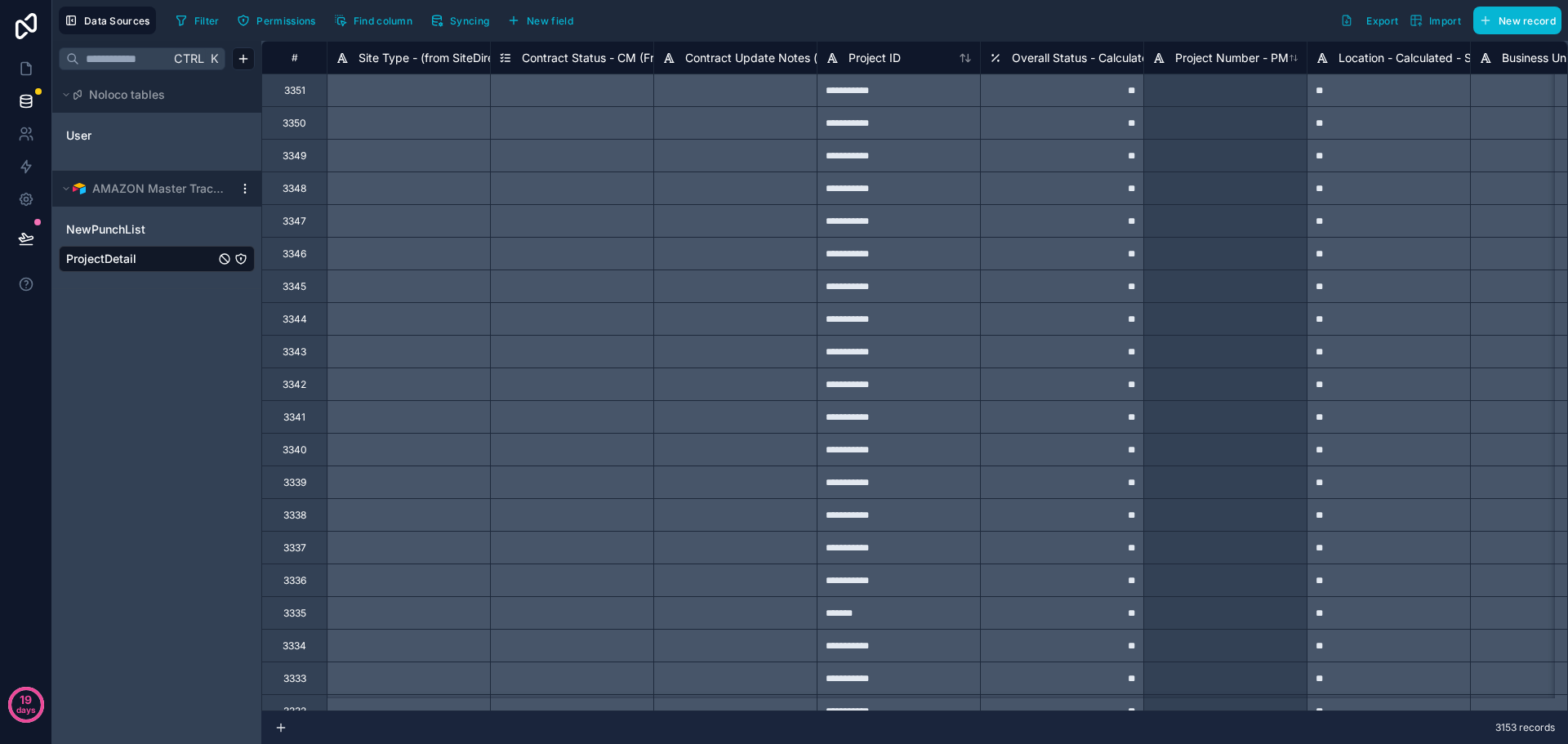
click at [308, 57] on div "#" at bounding box center [294, 57] width 40 height 12
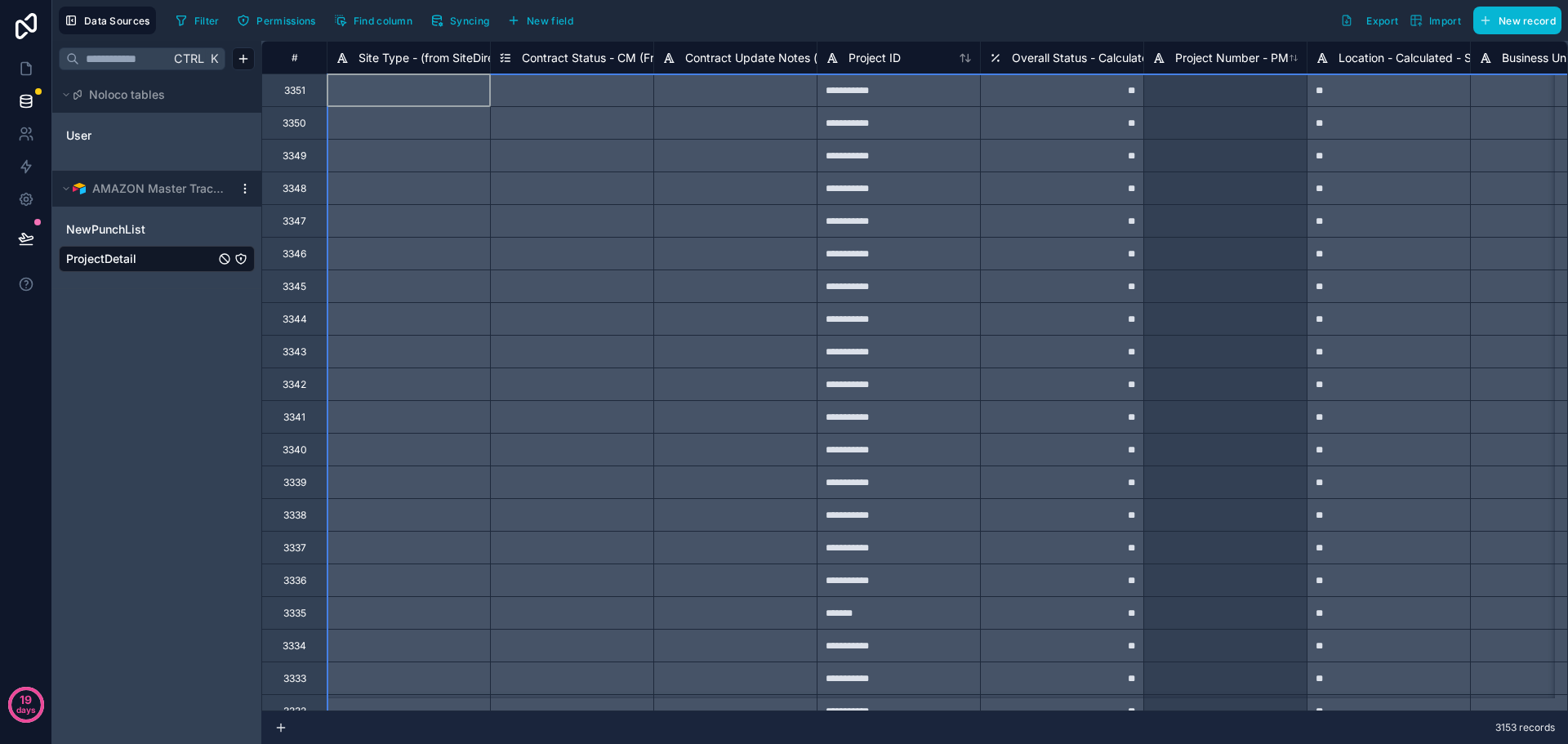
click at [303, 57] on div "#" at bounding box center [294, 57] width 40 height 12
click at [385, 56] on span "Site Type - (from SiteDirectory)" at bounding box center [441, 57] width 167 height 16
click at [301, 52] on div "#" at bounding box center [294, 57] width 40 height 12
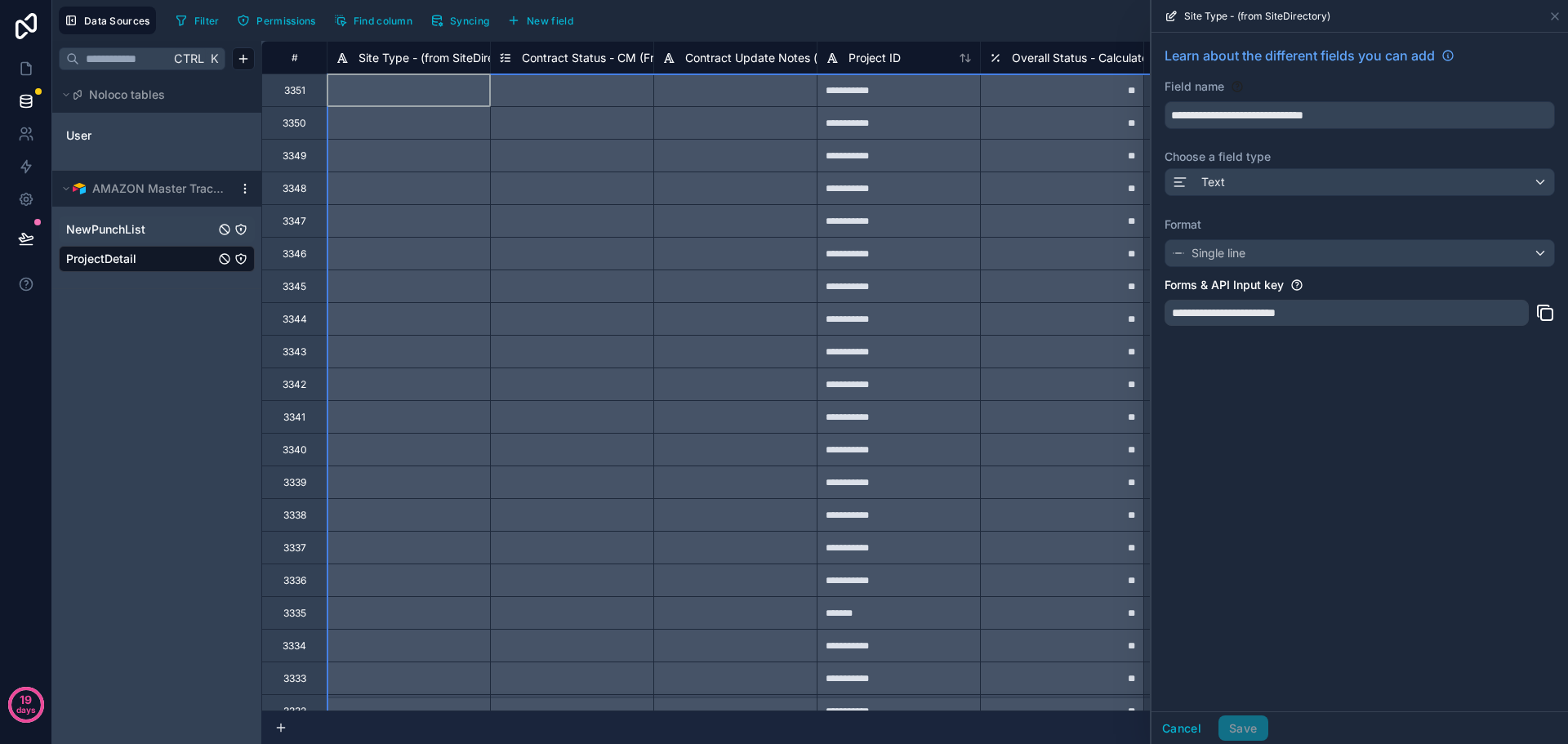
click at [145, 228] on span "NewPunchList" at bounding box center [106, 230] width 79 height 16
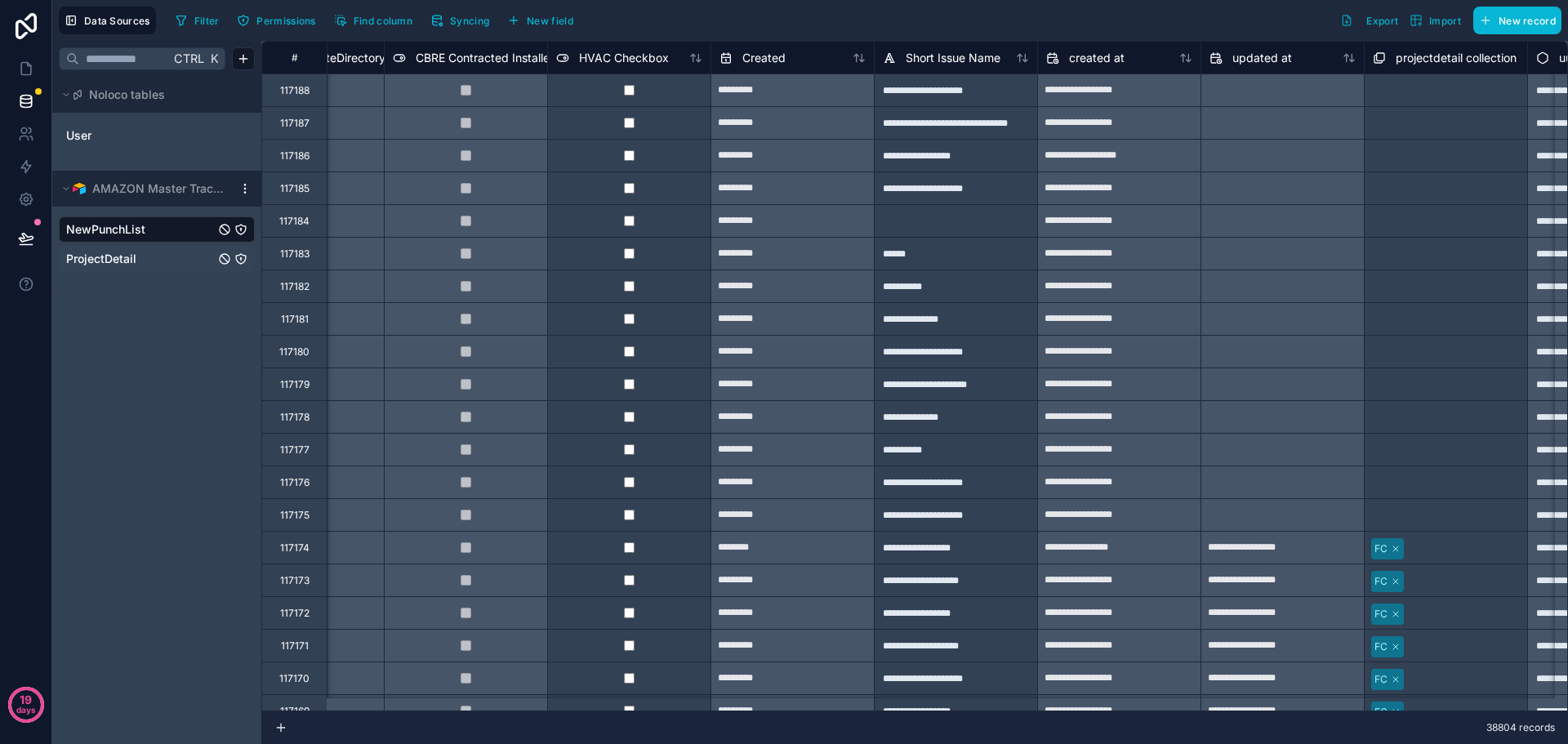
scroll to position [0, 3508]
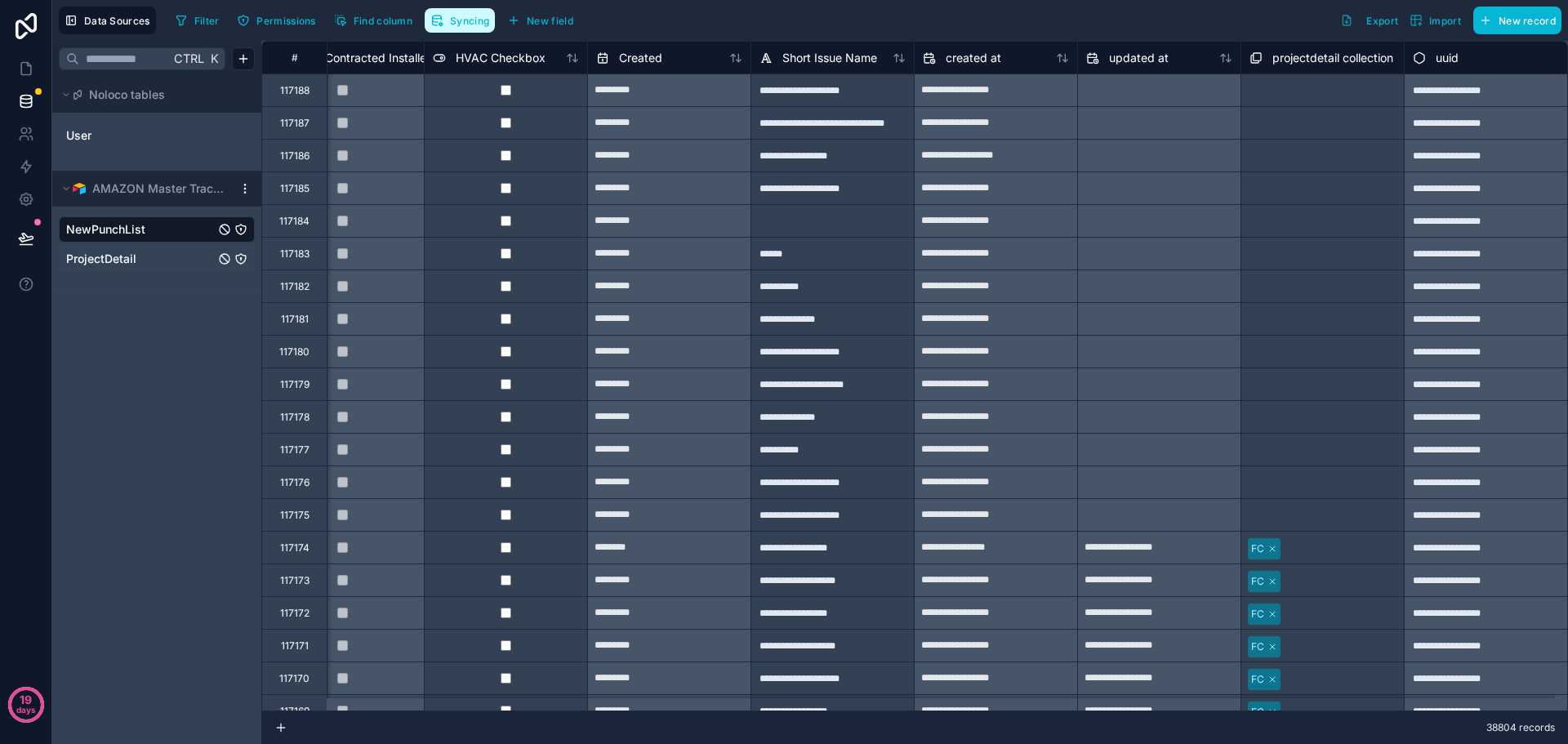
click at [472, 22] on span "Syncing" at bounding box center [470, 21] width 40 height 12
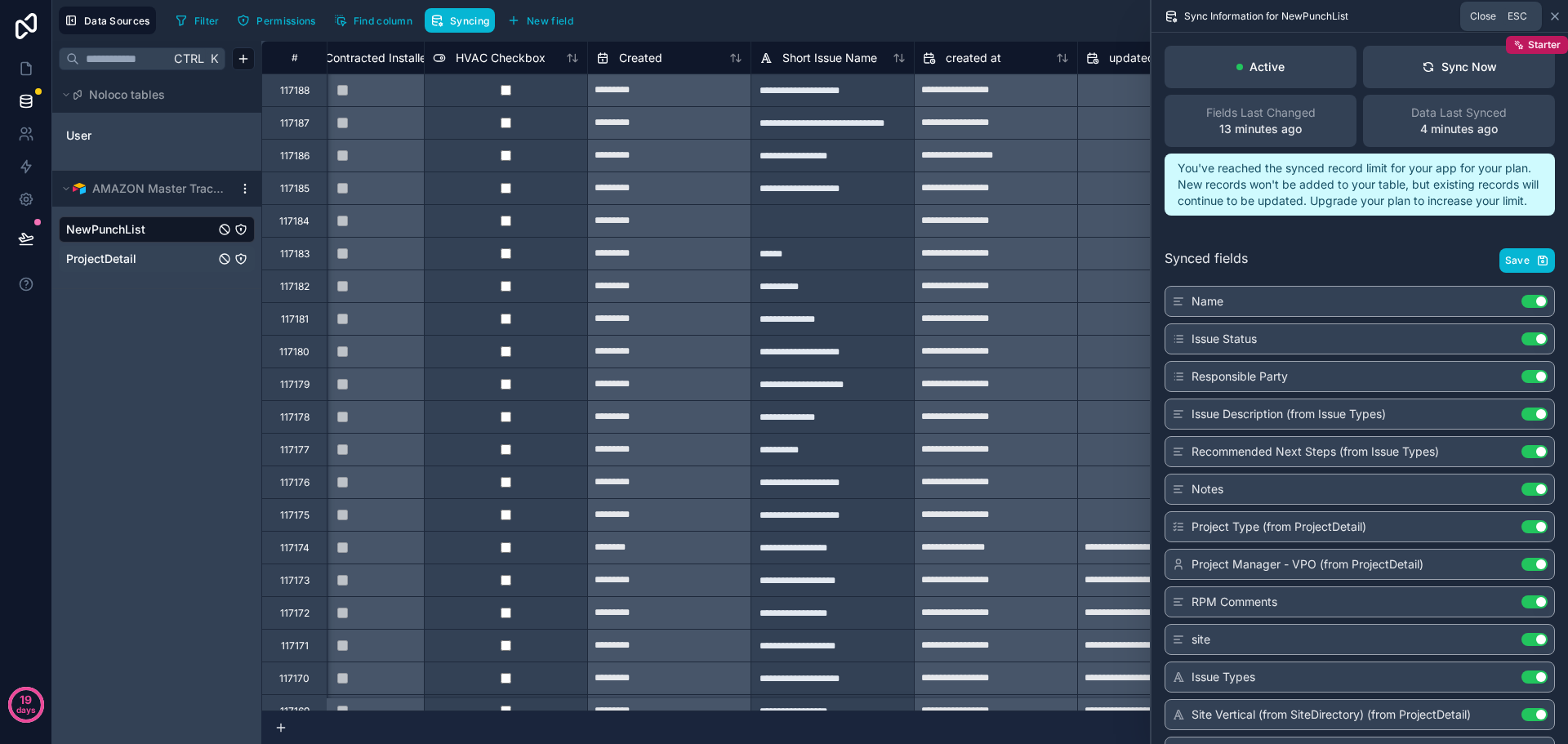
click at [1556, 15] on icon at bounding box center [1554, 16] width 7 height 7
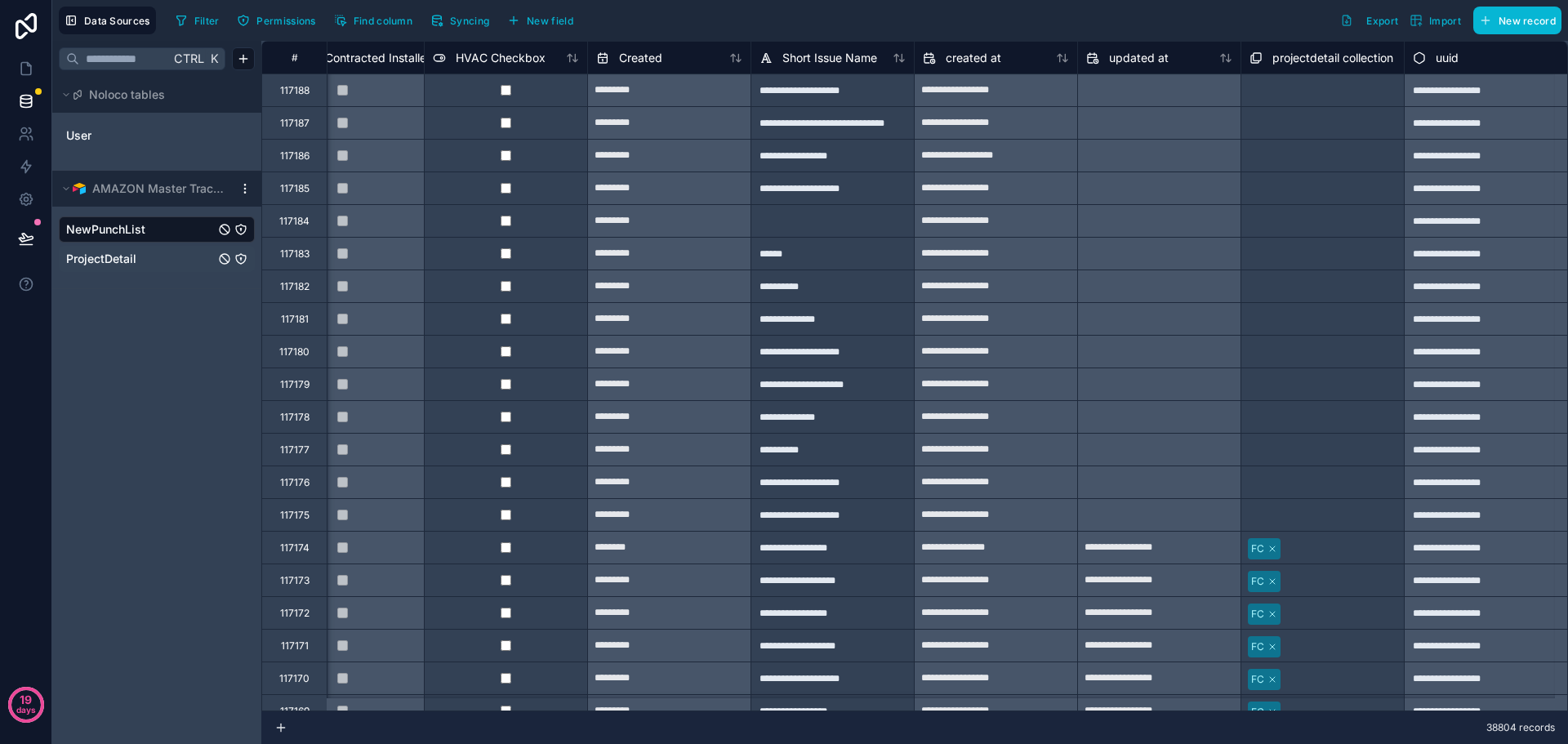
click at [147, 266] on link "ProjectDetail" at bounding box center [141, 258] width 148 height 16
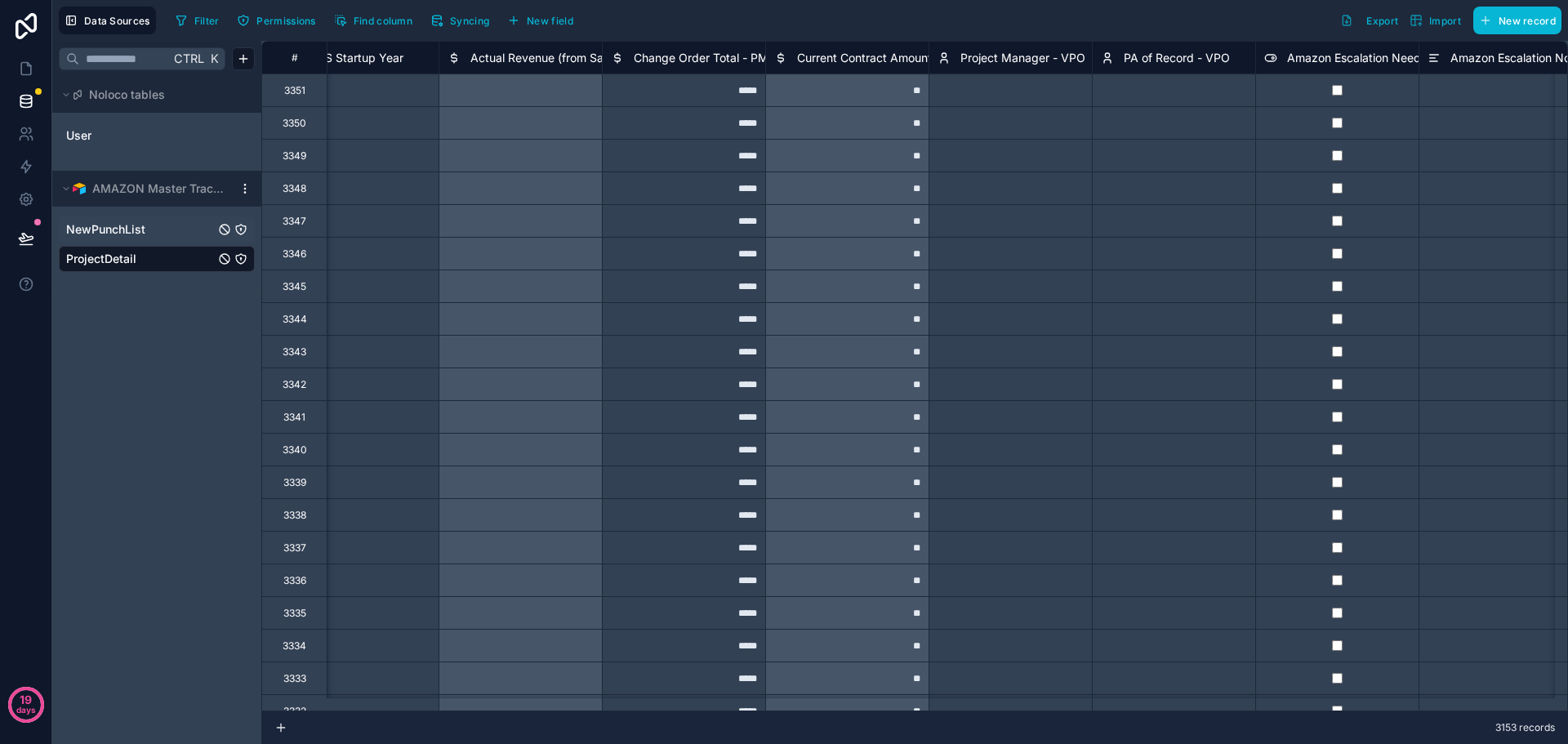
scroll to position [0, 2666]
click at [155, 240] on div "NewPunchList" at bounding box center [156, 230] width 196 height 26
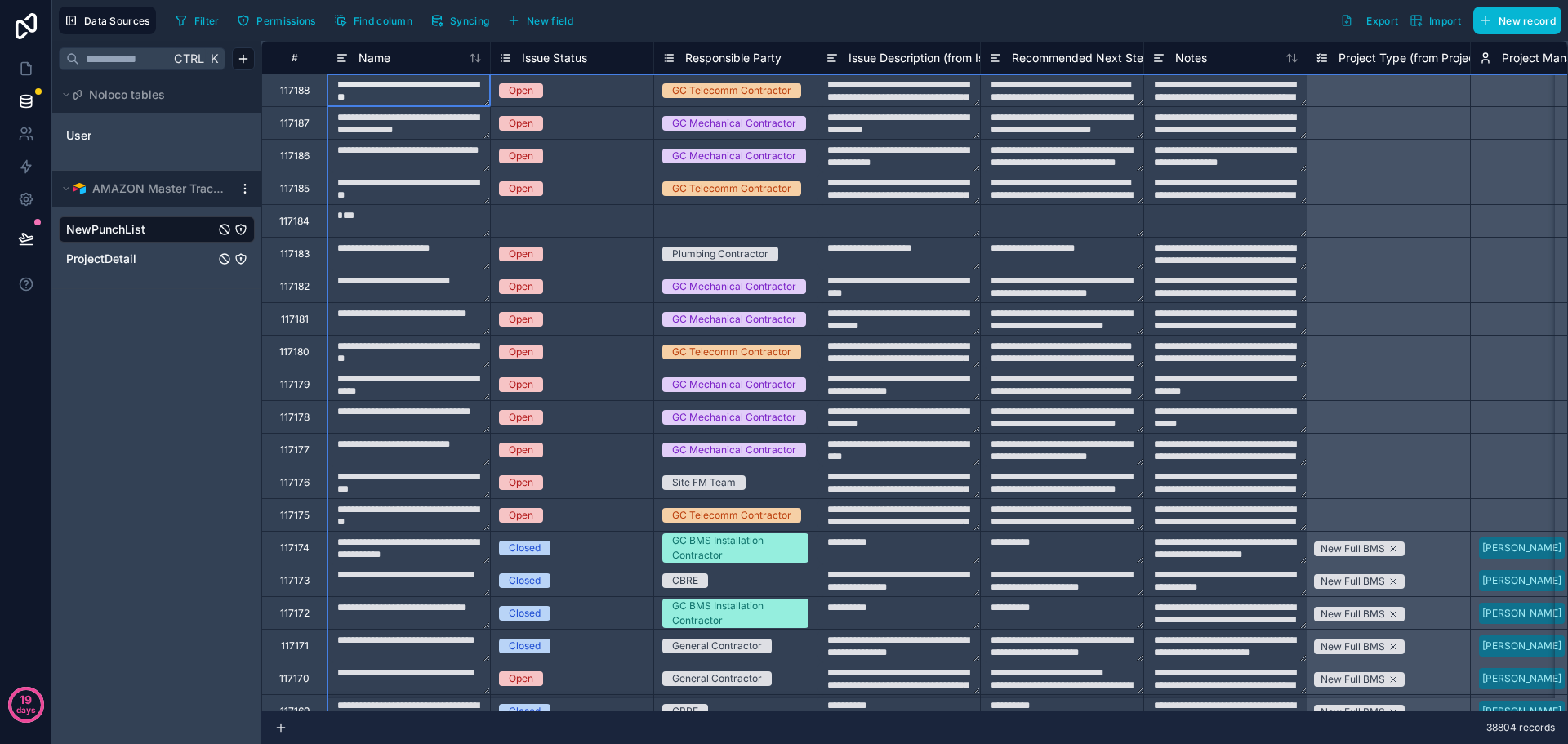
click at [297, 61] on div "#" at bounding box center [294, 57] width 40 height 12
click at [124, 260] on span "ProjectDetail" at bounding box center [101, 258] width 70 height 16
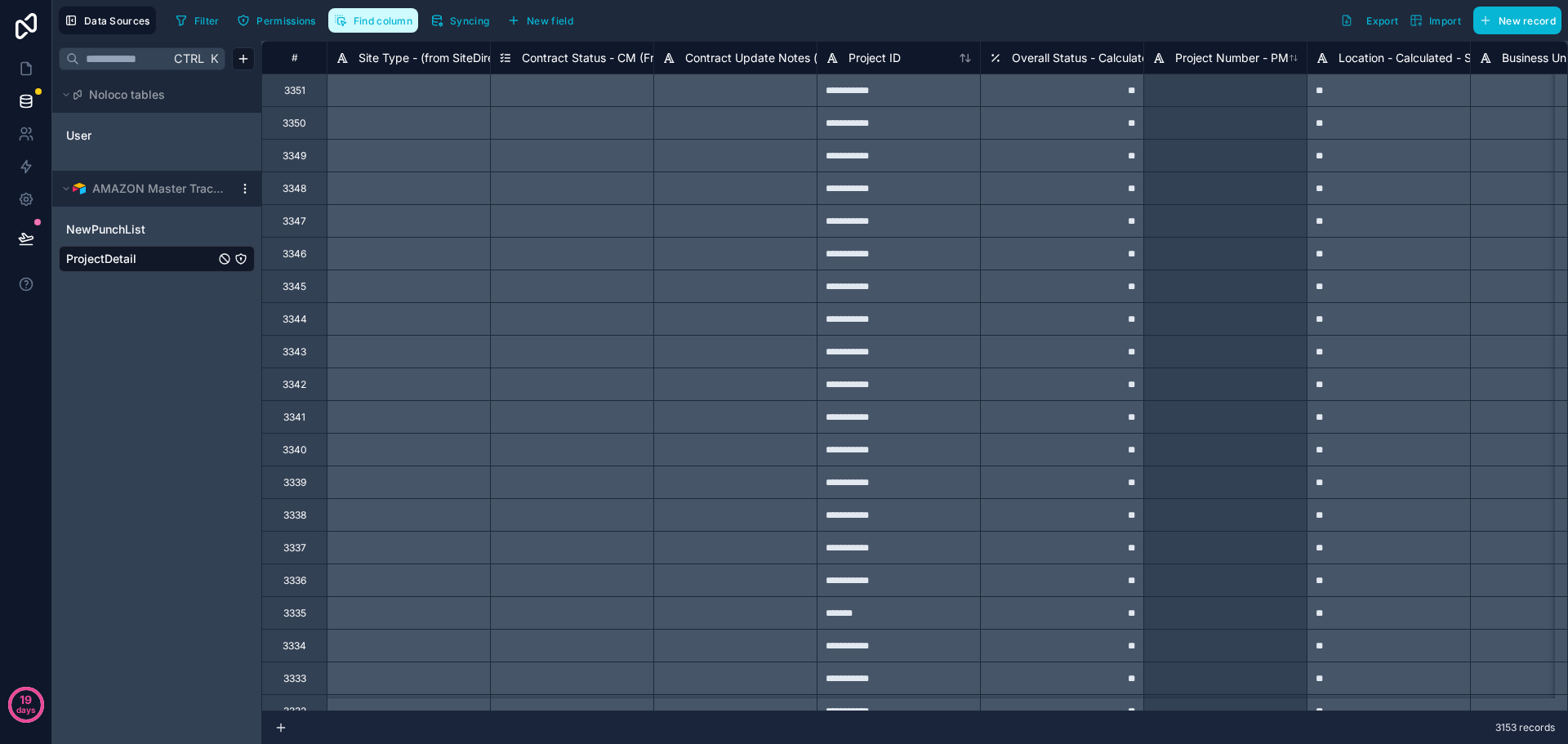
click at [396, 22] on span "Find column" at bounding box center [382, 21] width 58 height 12
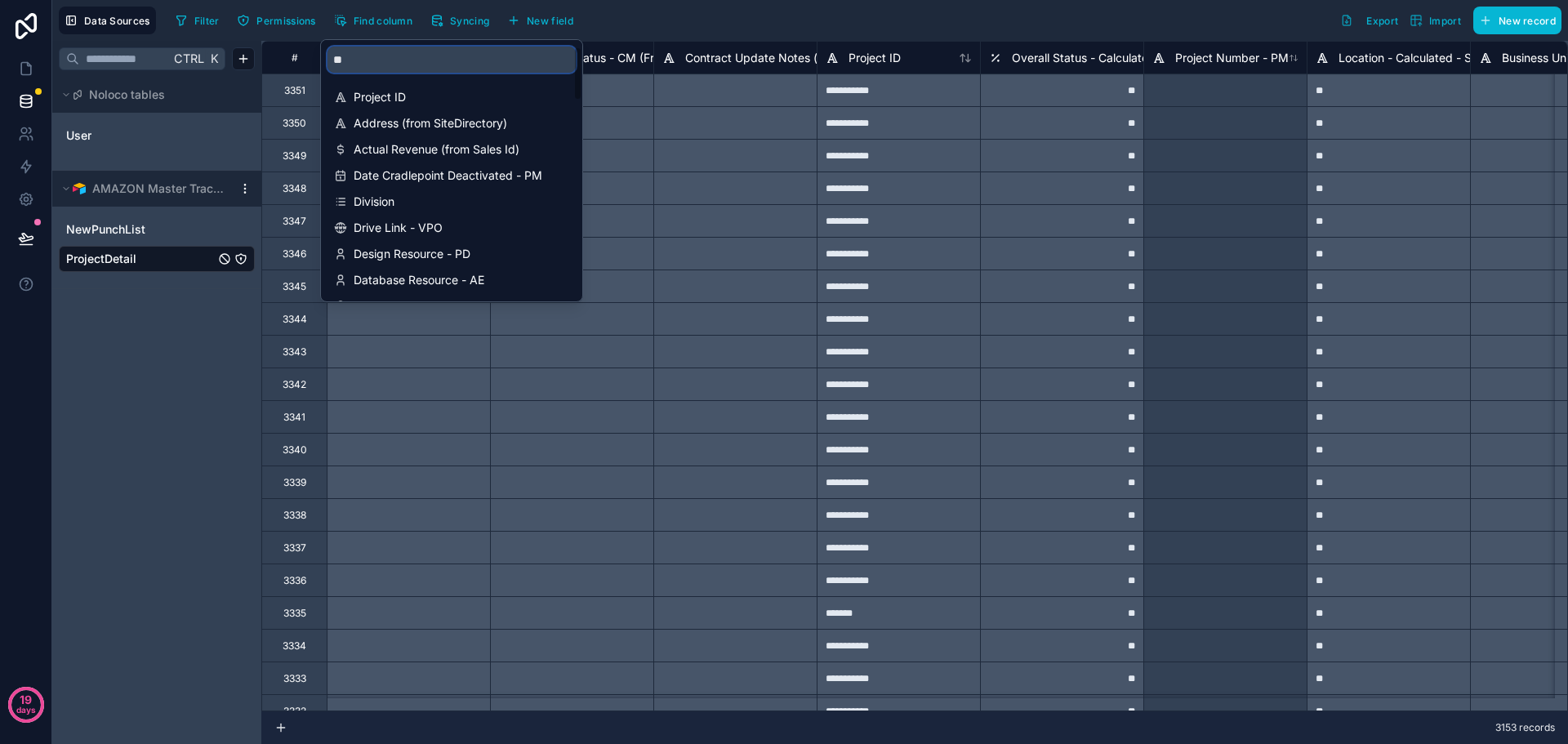
click at [399, 60] on input "**" at bounding box center [451, 59] width 248 height 26
type input "****"
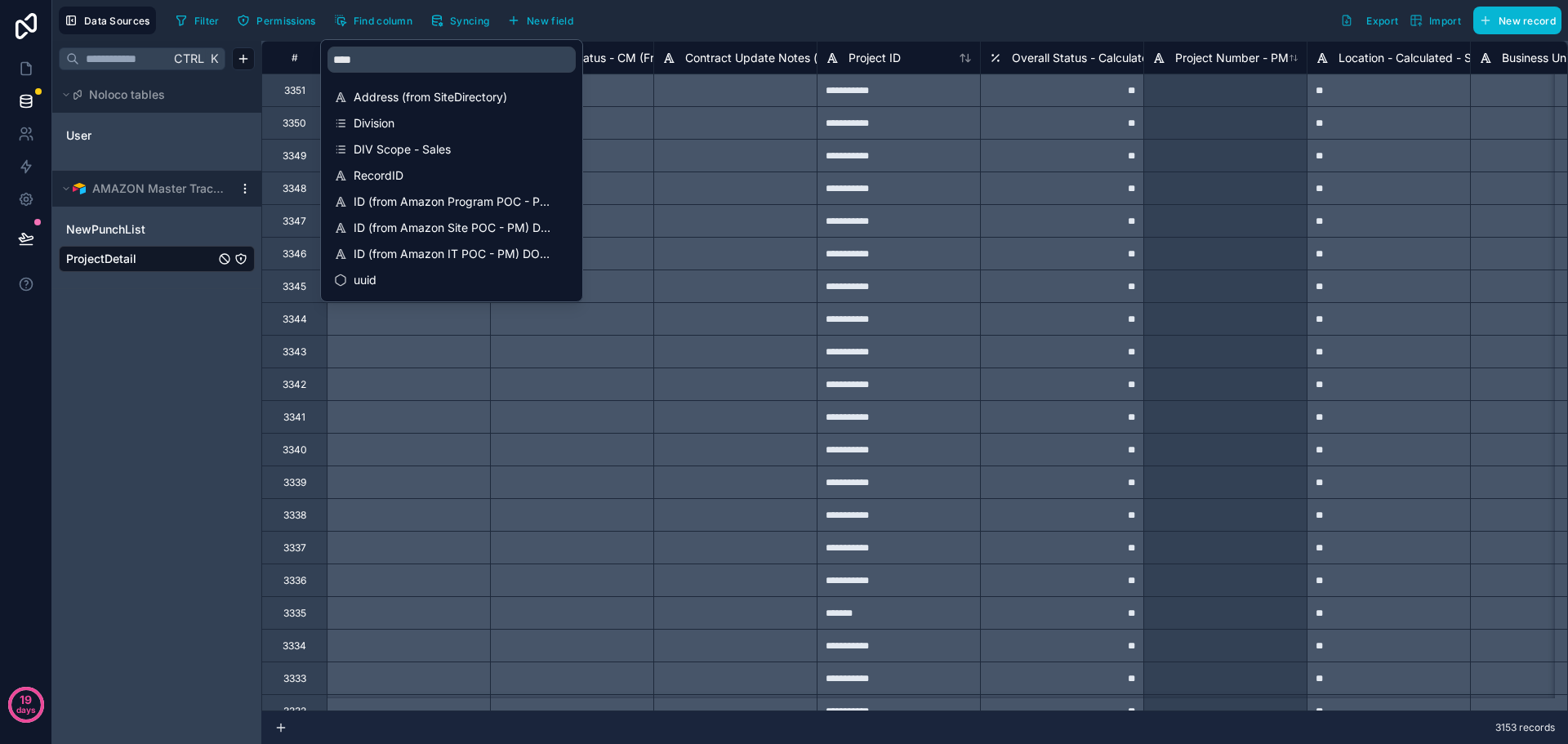
click at [186, 390] on div "Ctrl K Noloco tables User AMAZON Master Tracker NewPunchList ProjectDetail" at bounding box center [156, 392] width 209 height 702
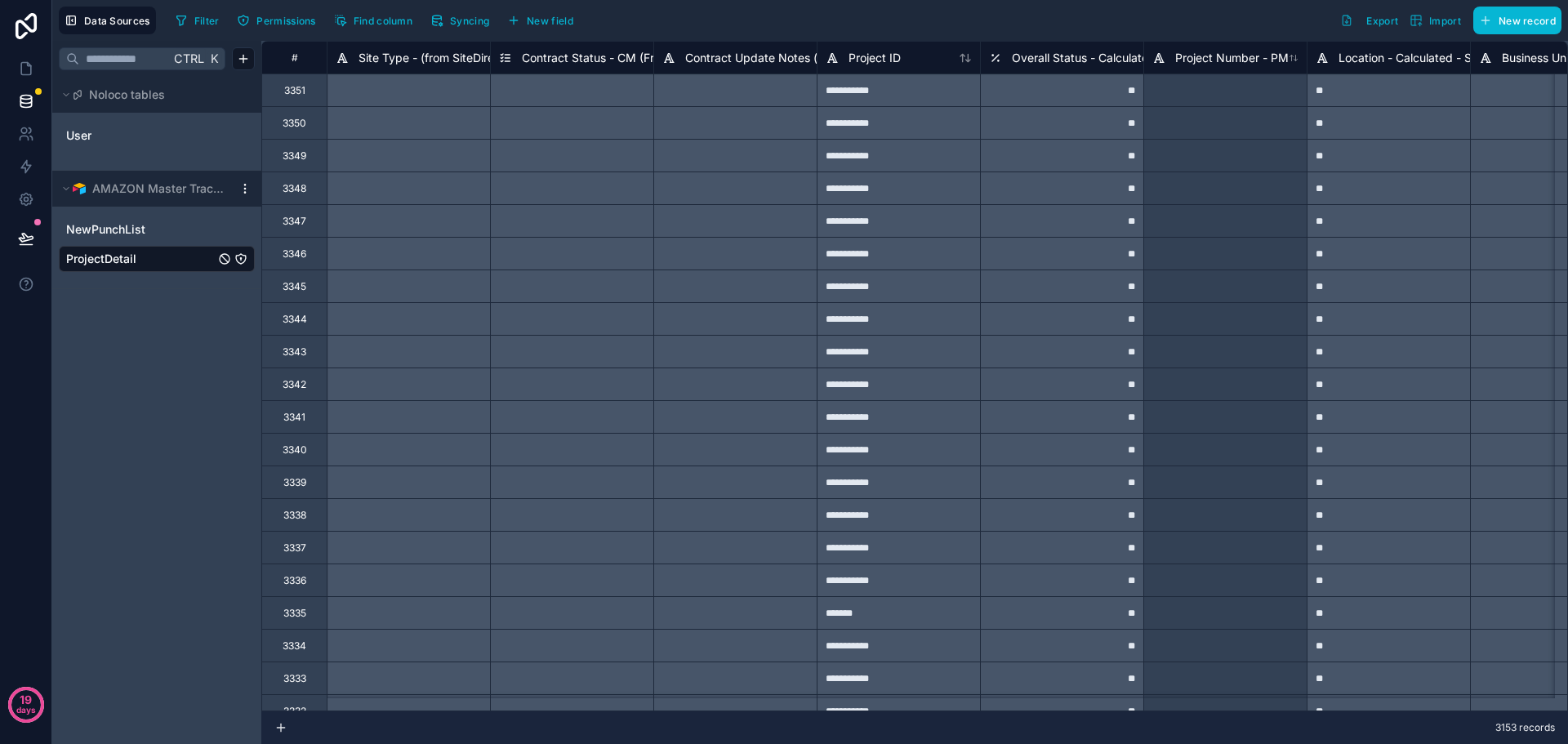
click at [302, 57] on div "#" at bounding box center [294, 57] width 40 height 12
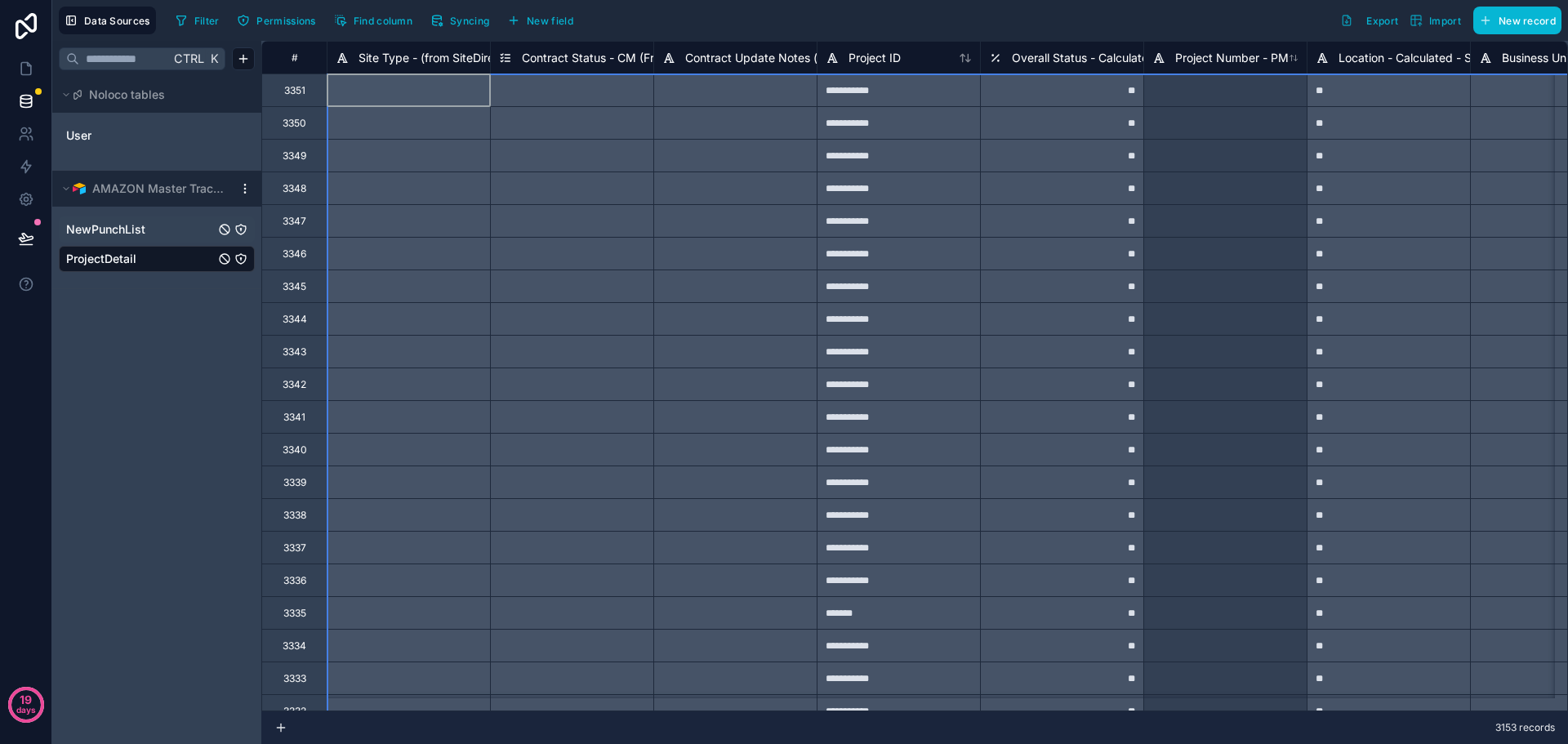
click at [136, 221] on div "NewPunchList" at bounding box center [156, 230] width 196 height 26
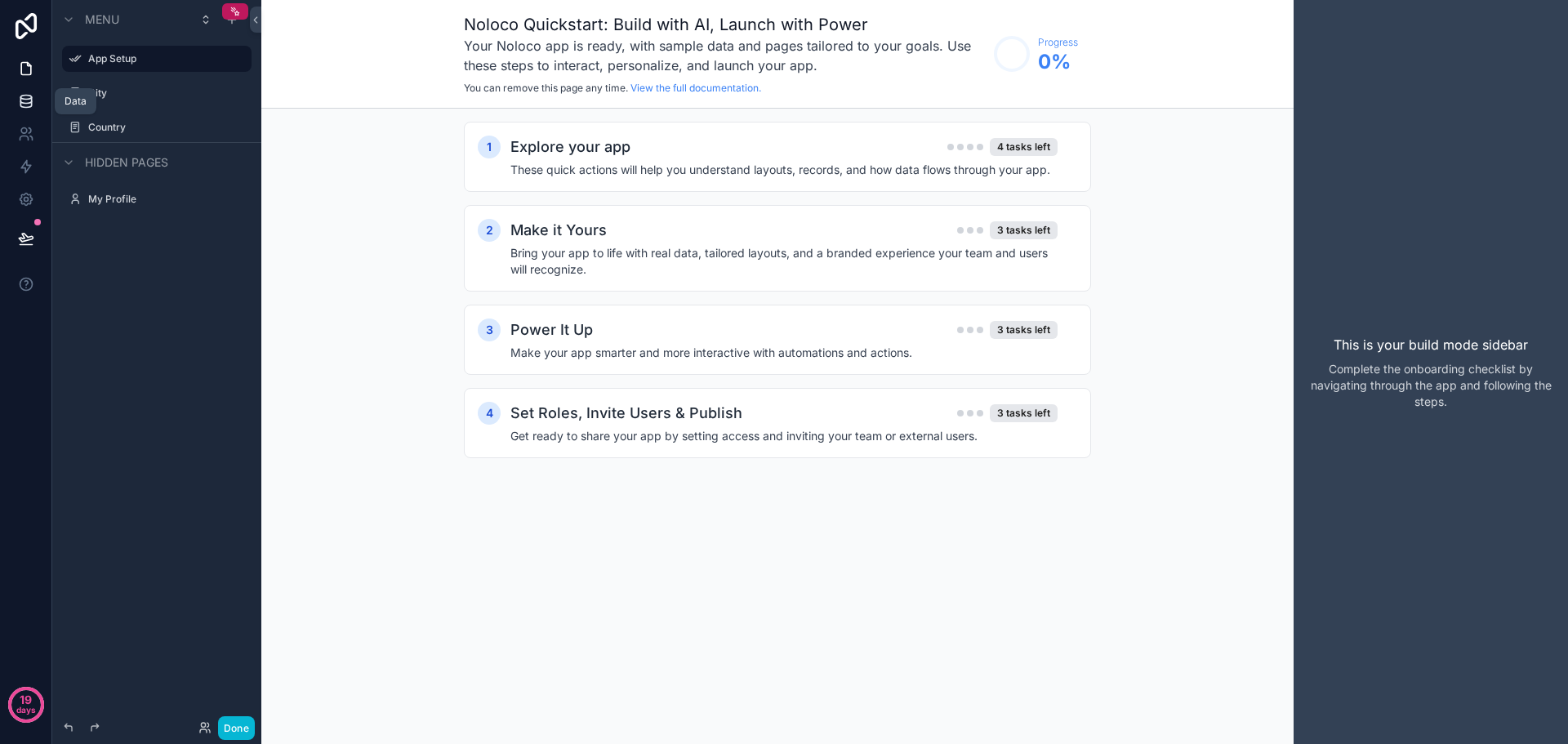
click at [31, 107] on icon at bounding box center [26, 104] width 11 height 7
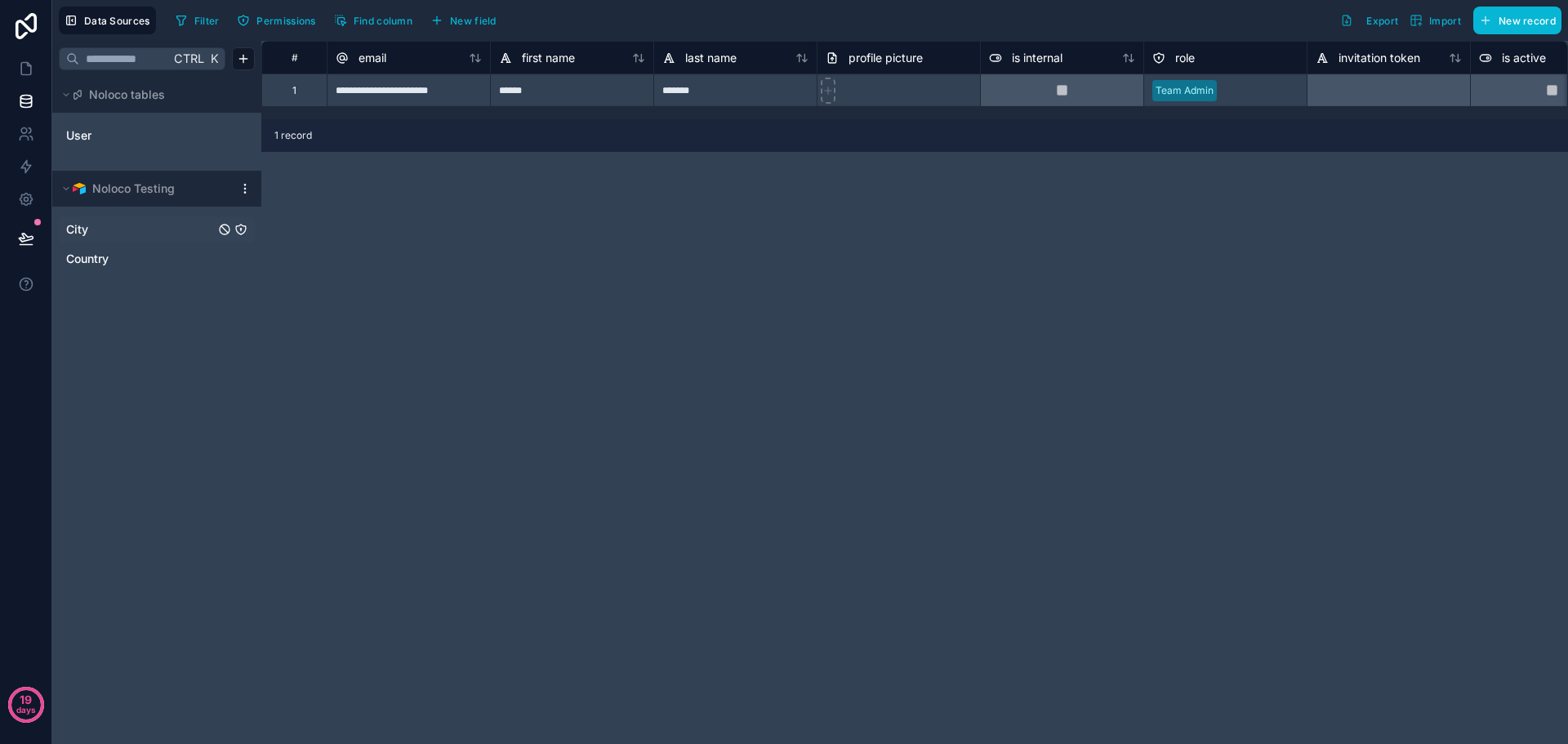
click at [73, 230] on span "City" at bounding box center [77, 230] width 22 height 16
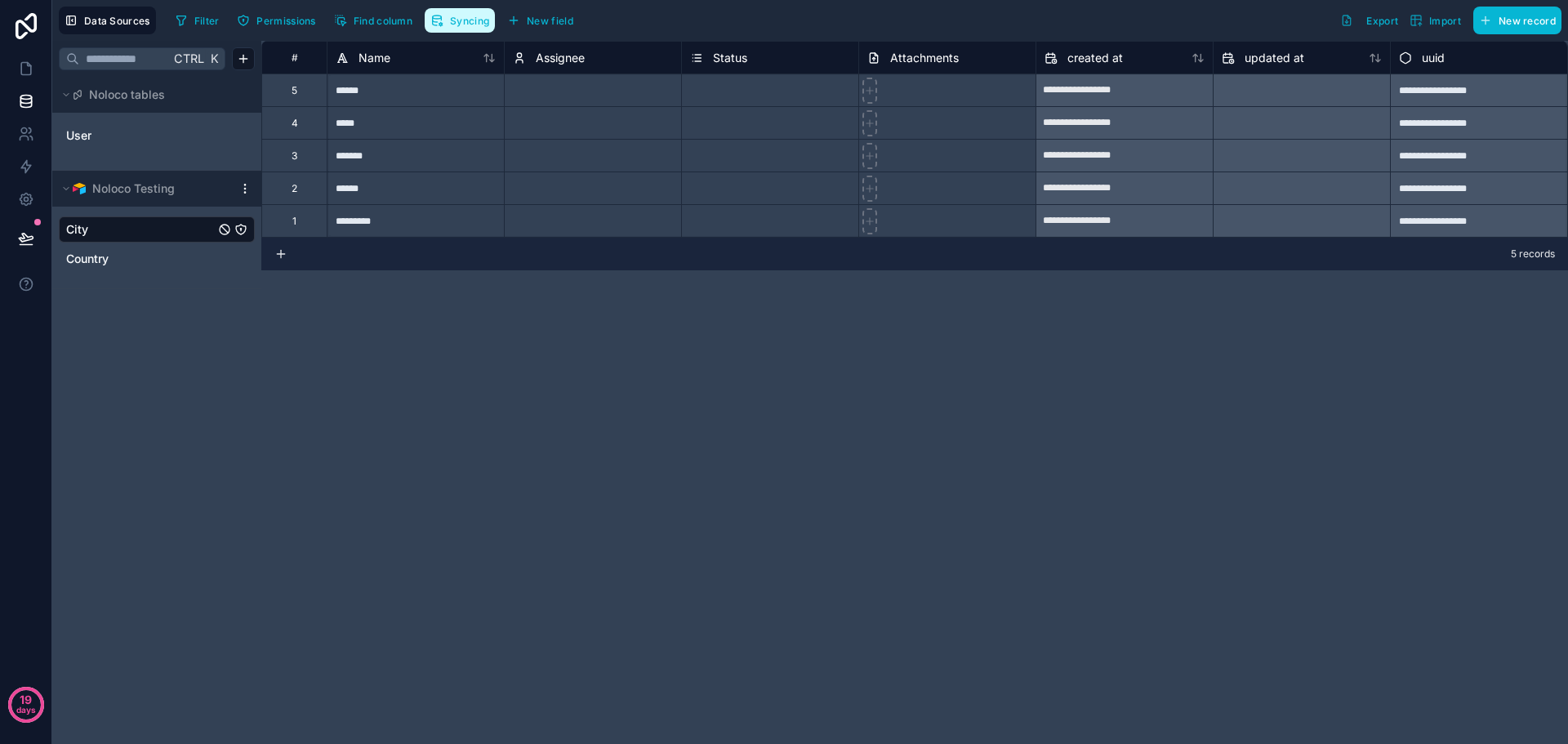
click at [473, 26] on span "Syncing" at bounding box center [470, 21] width 40 height 12
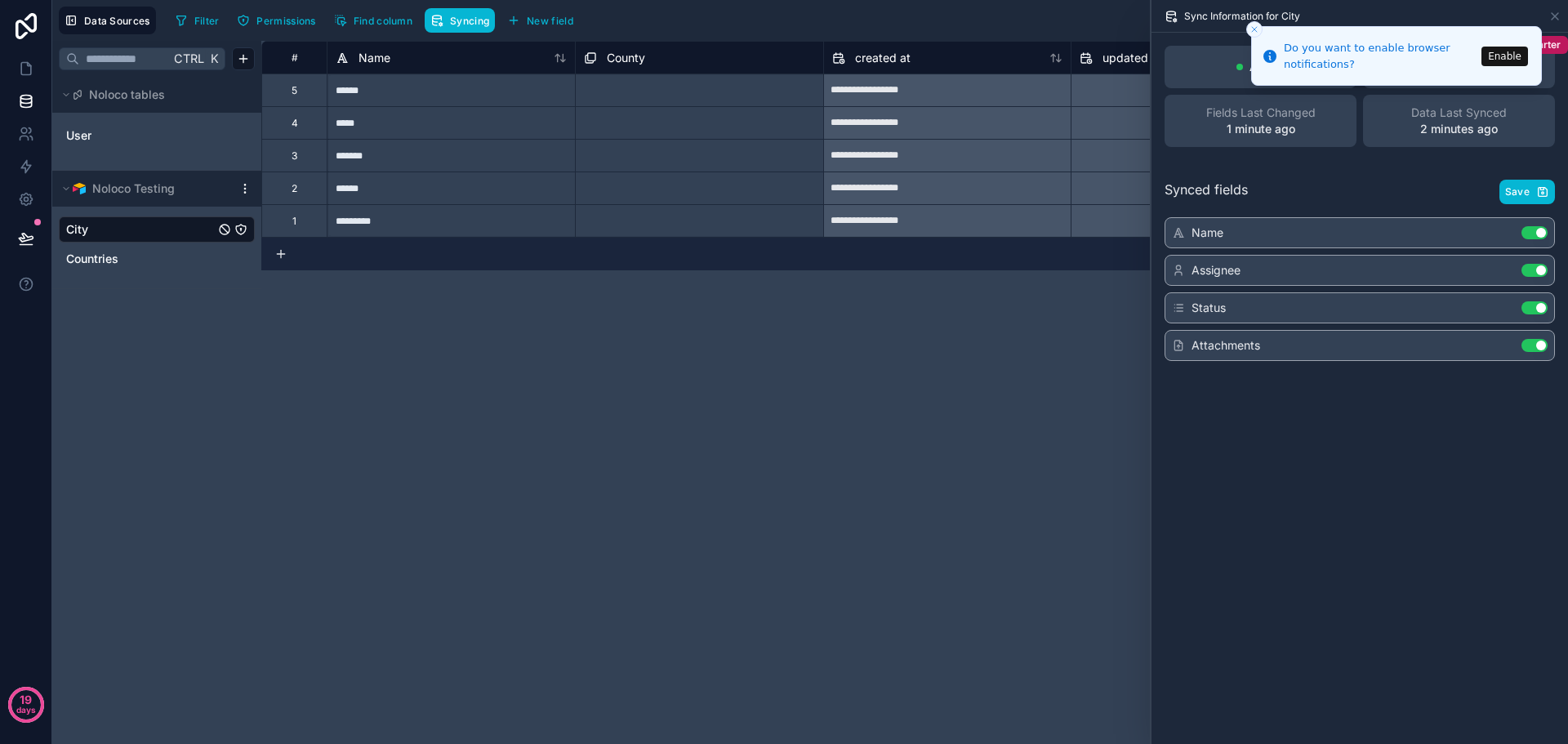
click at [656, 354] on div "**********" at bounding box center [915, 392] width 1307 height 702
drag, startPoint x: 1383, startPoint y: 394, endPoint x: 1337, endPoint y: 240, distance: 160.7
click at [1383, 394] on div "Active Sync Now Starter Fields Last Changed 1 minute ago Data Last Synced 3 min…" at bounding box center [1359, 388] width 417 height 711
click at [1252, 24] on button "Close toast" at bounding box center [1254, 29] width 16 height 16
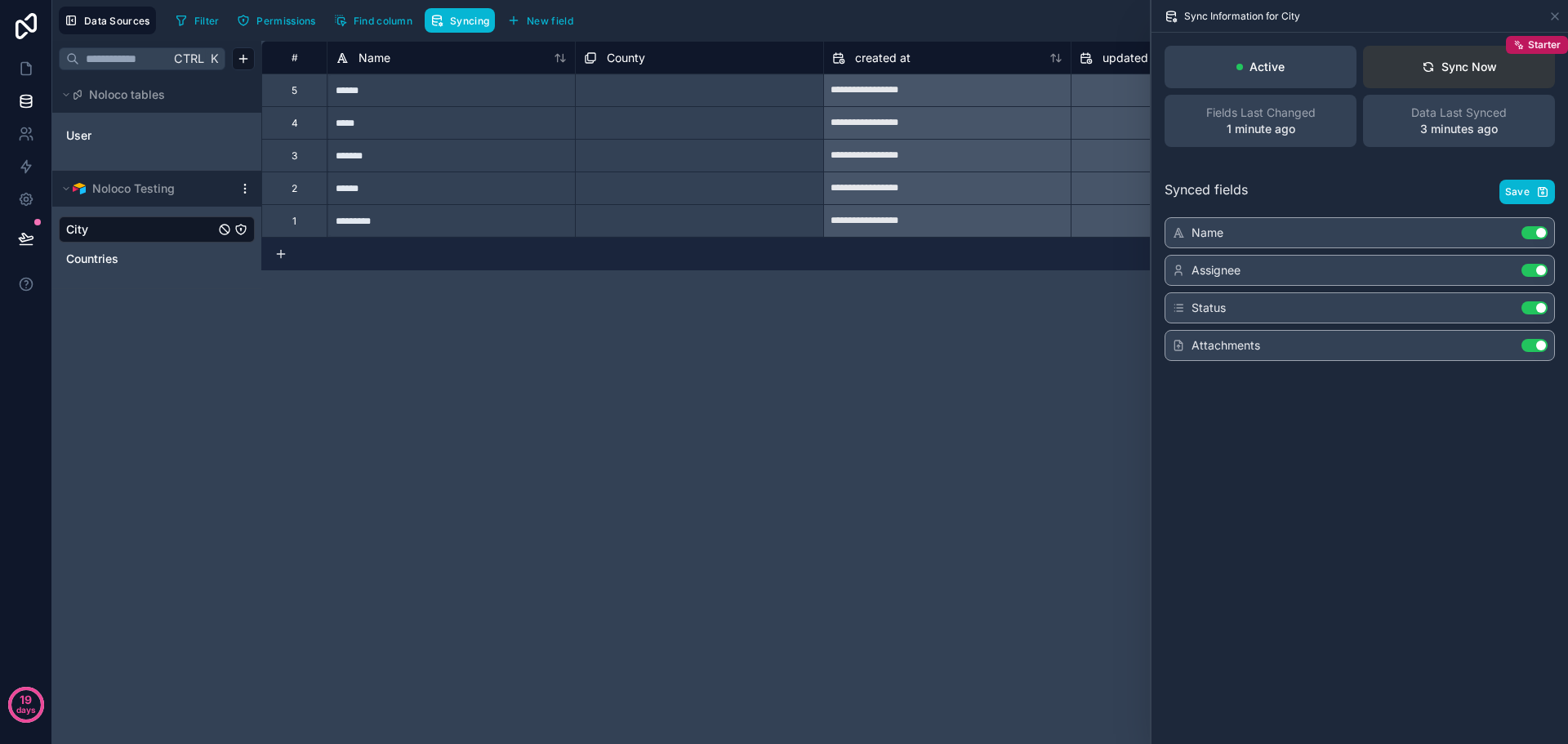
click at [1469, 74] on div "Sync Now" at bounding box center [1459, 66] width 75 height 16
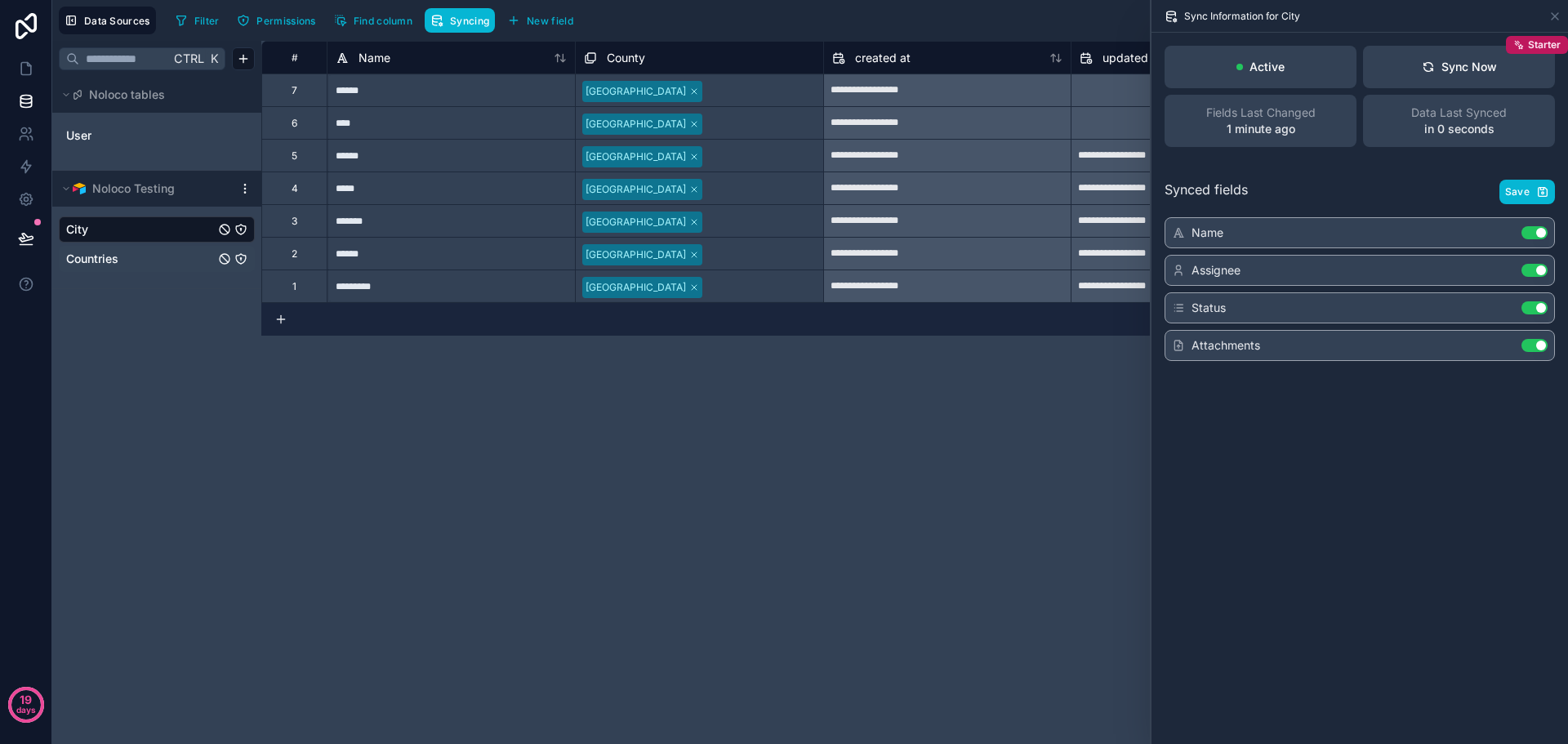
click at [119, 259] on span "Countries" at bounding box center [92, 258] width 52 height 16
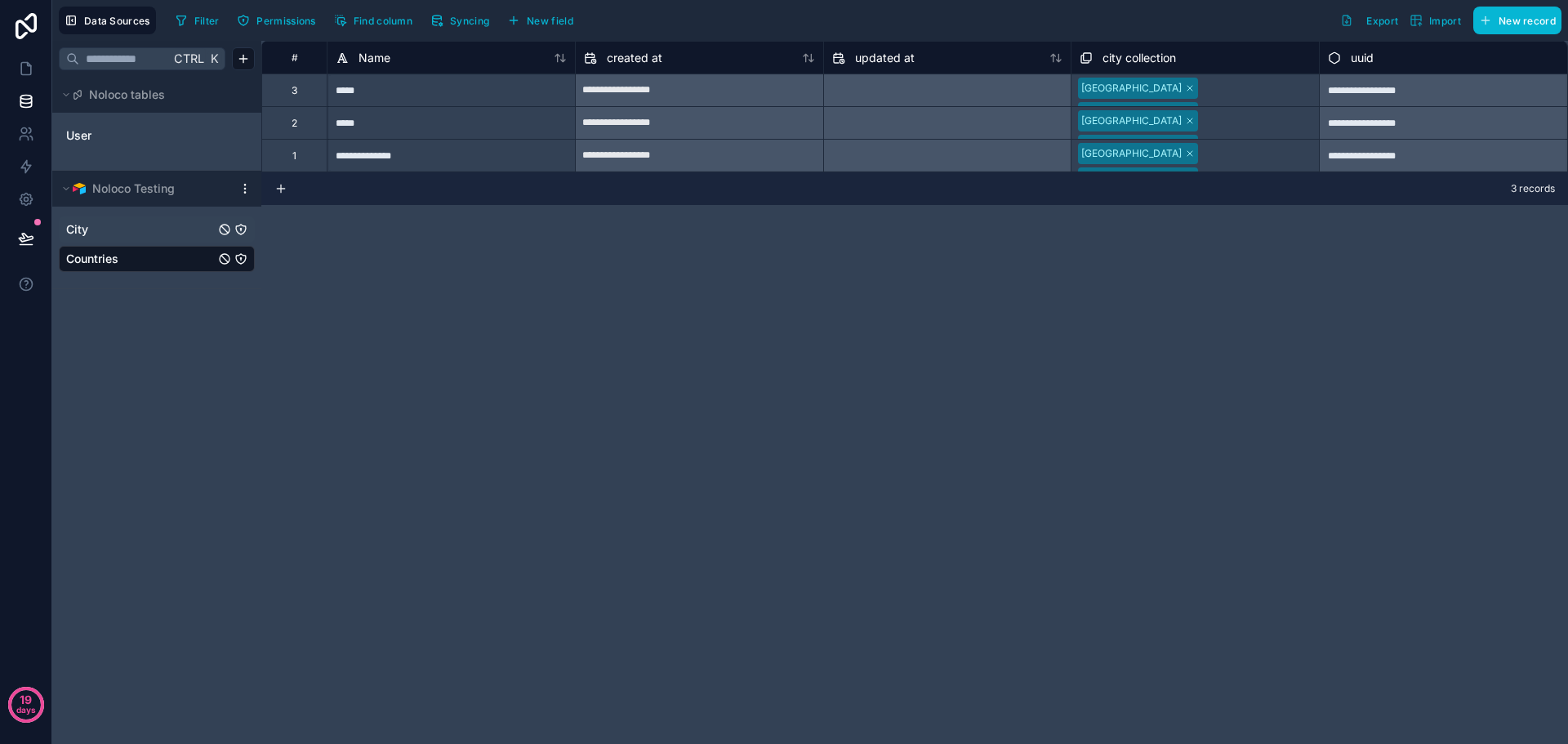
click at [112, 229] on link "City" at bounding box center [141, 230] width 148 height 16
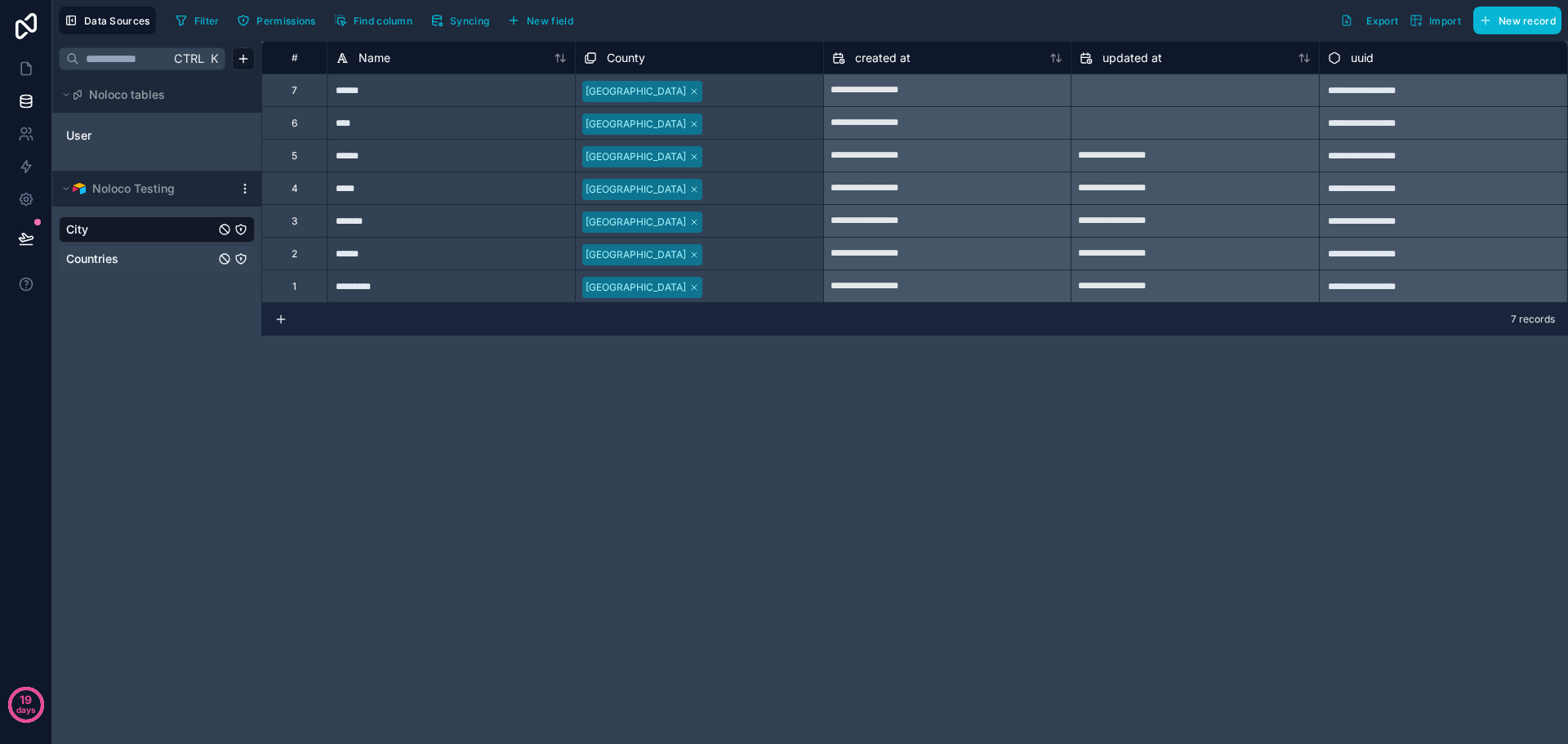
click at [145, 260] on link "Countries" at bounding box center [141, 258] width 148 height 16
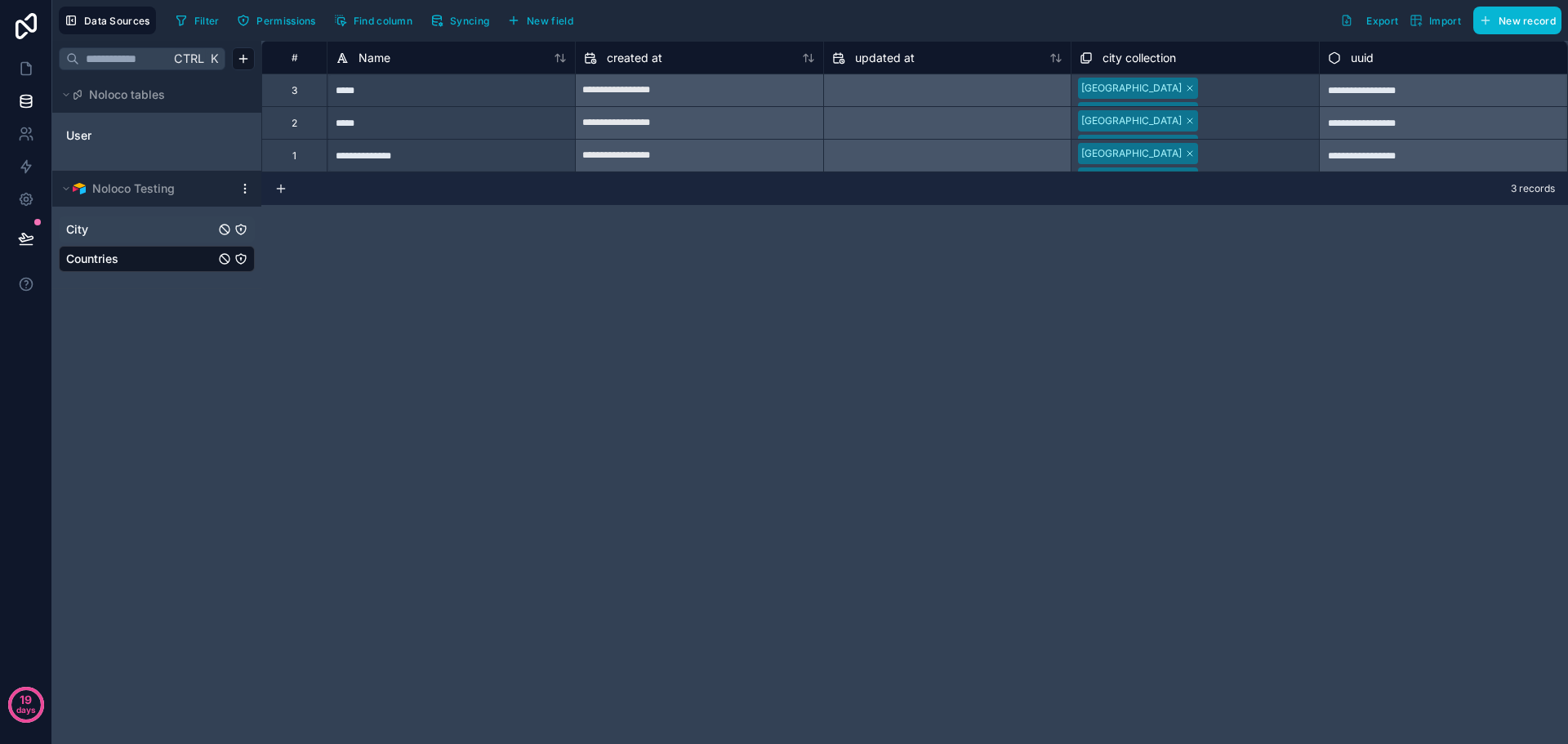
click at [125, 232] on link "City" at bounding box center [141, 230] width 148 height 16
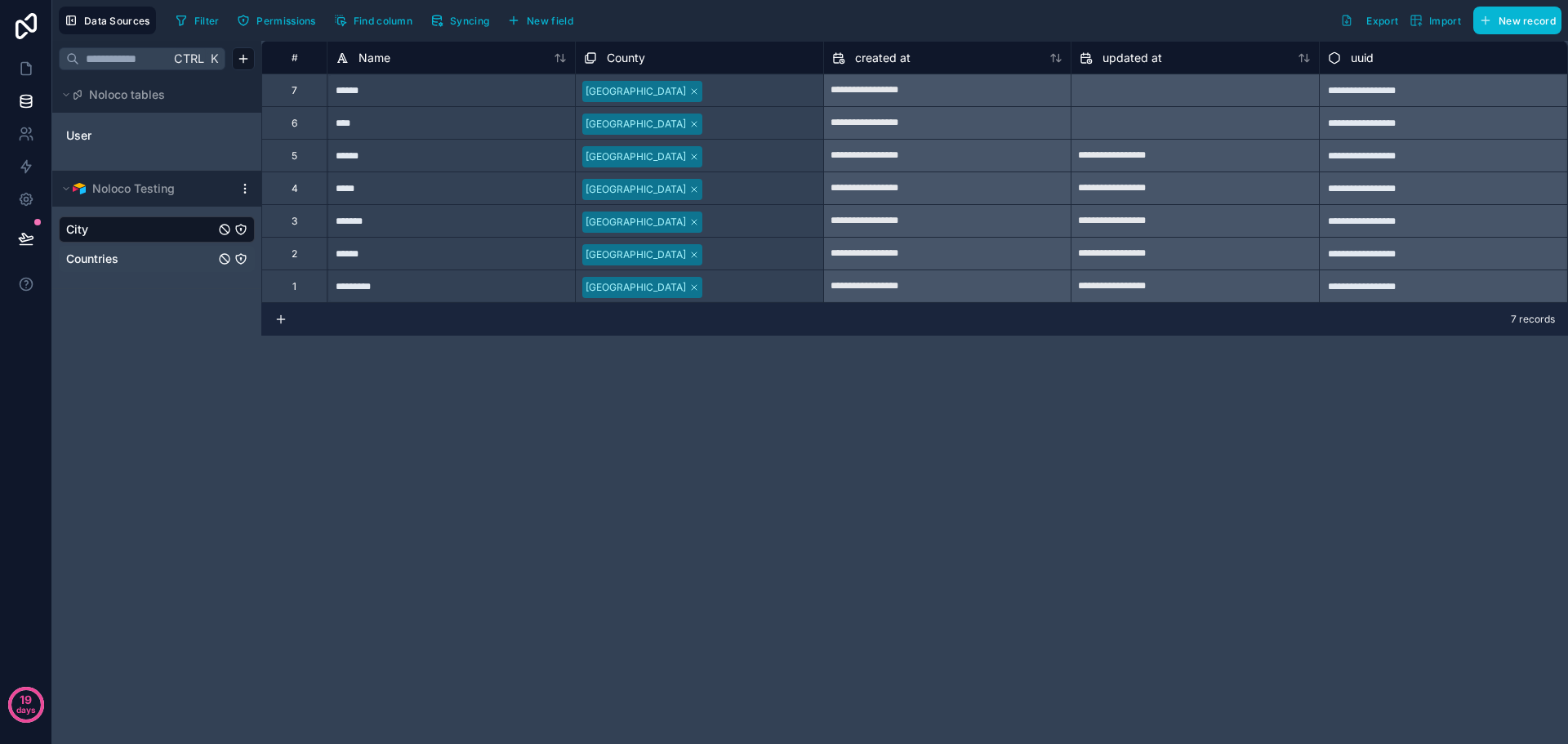
click at [114, 259] on span "Countries" at bounding box center [92, 258] width 52 height 16
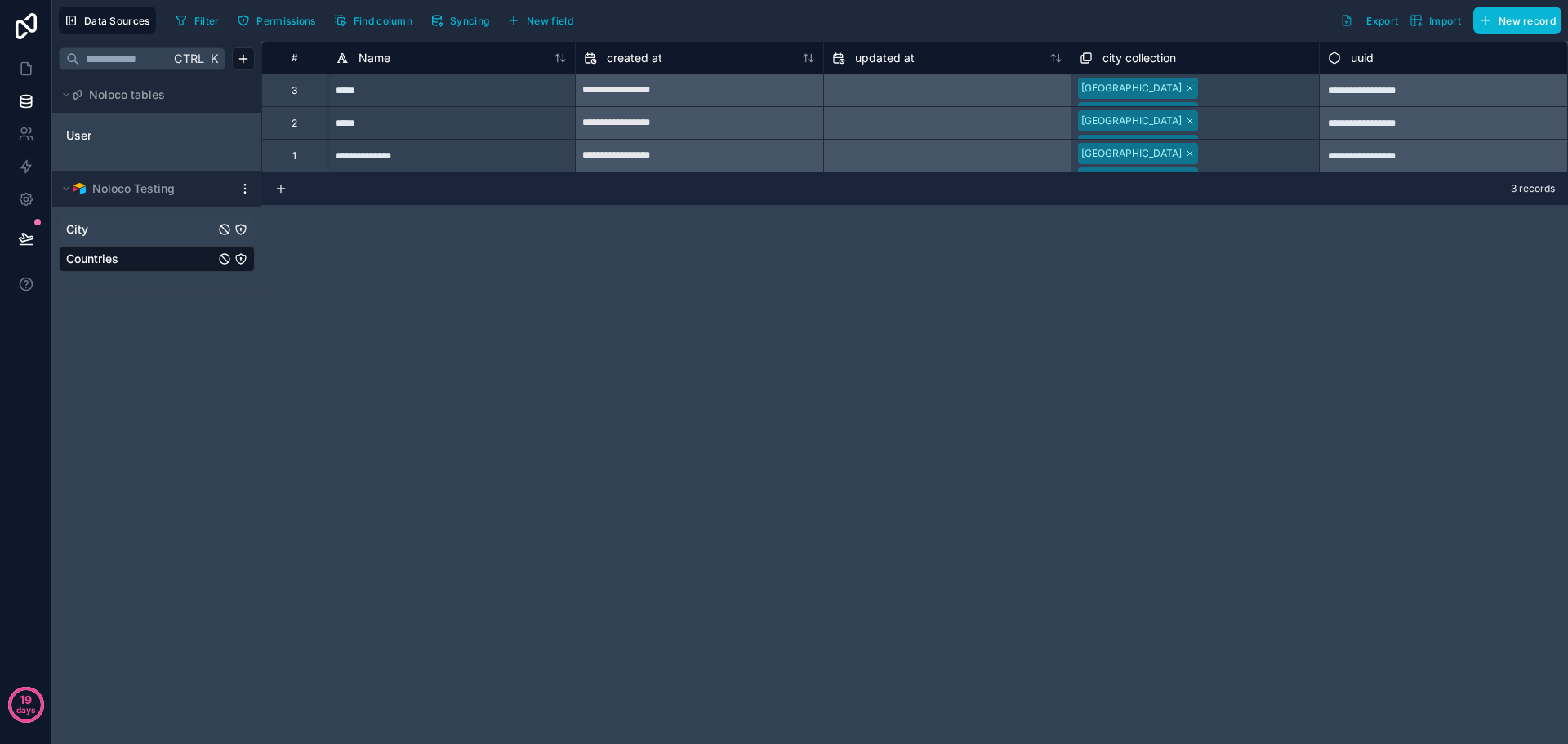
click at [110, 220] on div "City" at bounding box center [156, 230] width 196 height 26
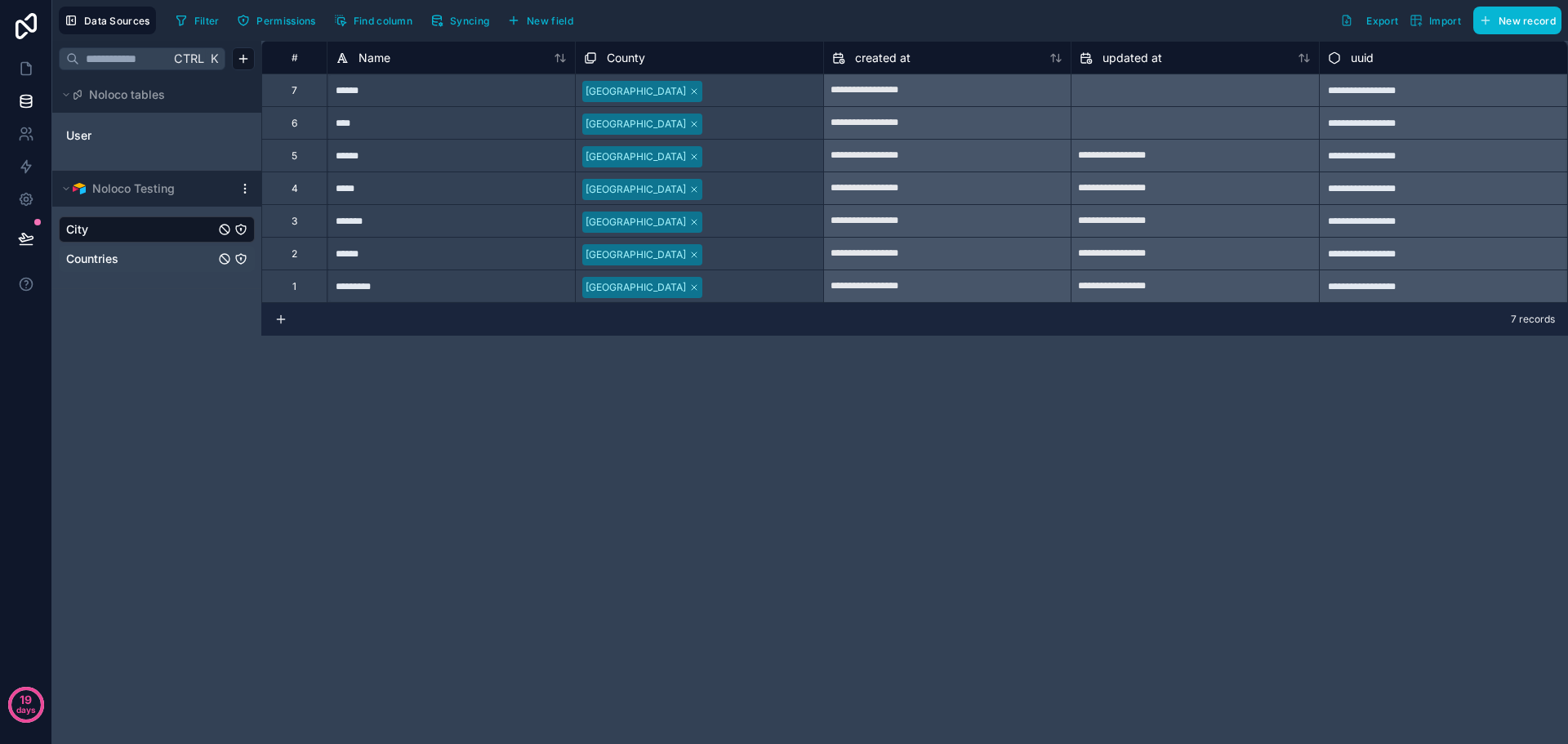
click at [133, 255] on link "Countries" at bounding box center [141, 258] width 148 height 16
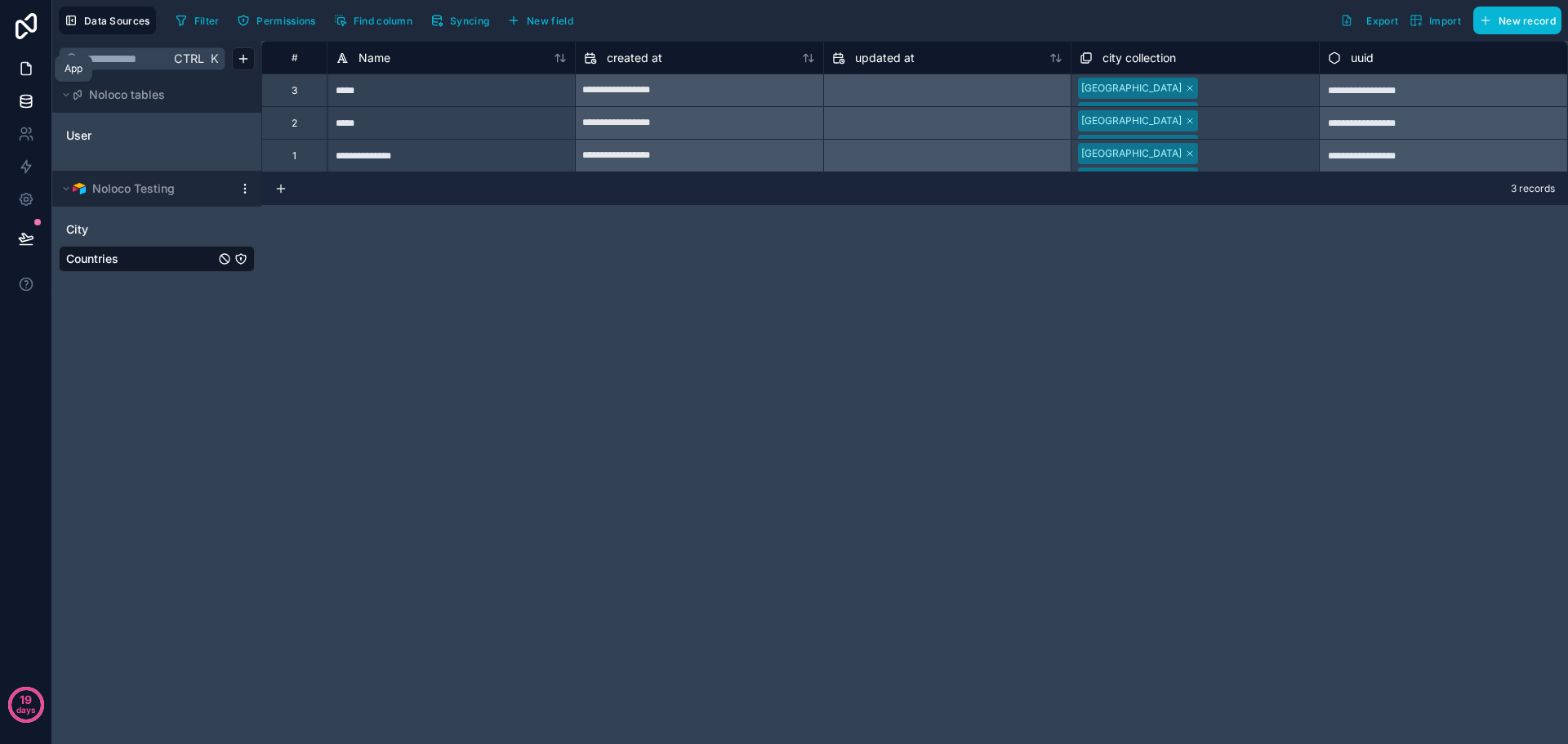
click at [25, 72] on icon at bounding box center [26, 68] width 16 height 16
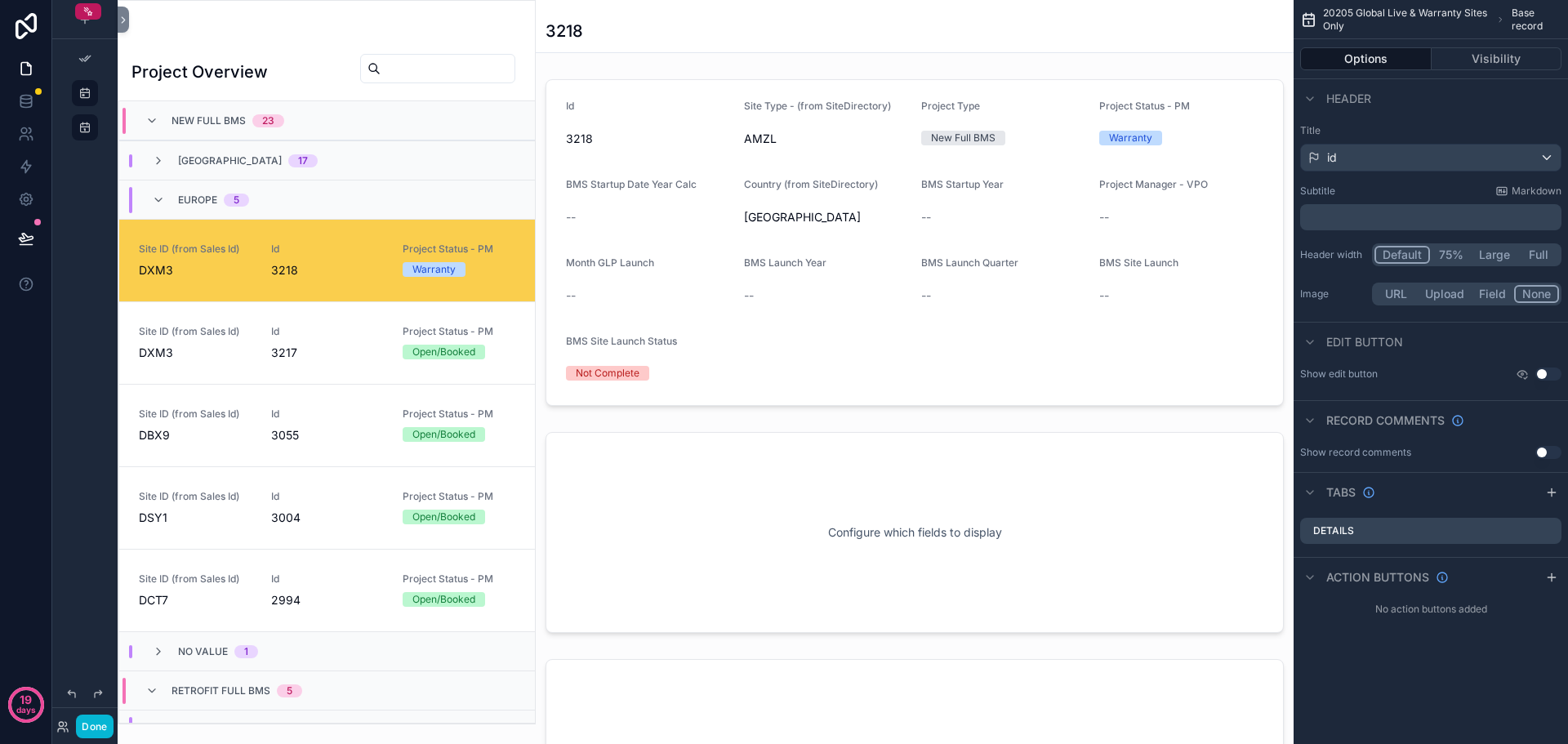
scroll to position [118, 0]
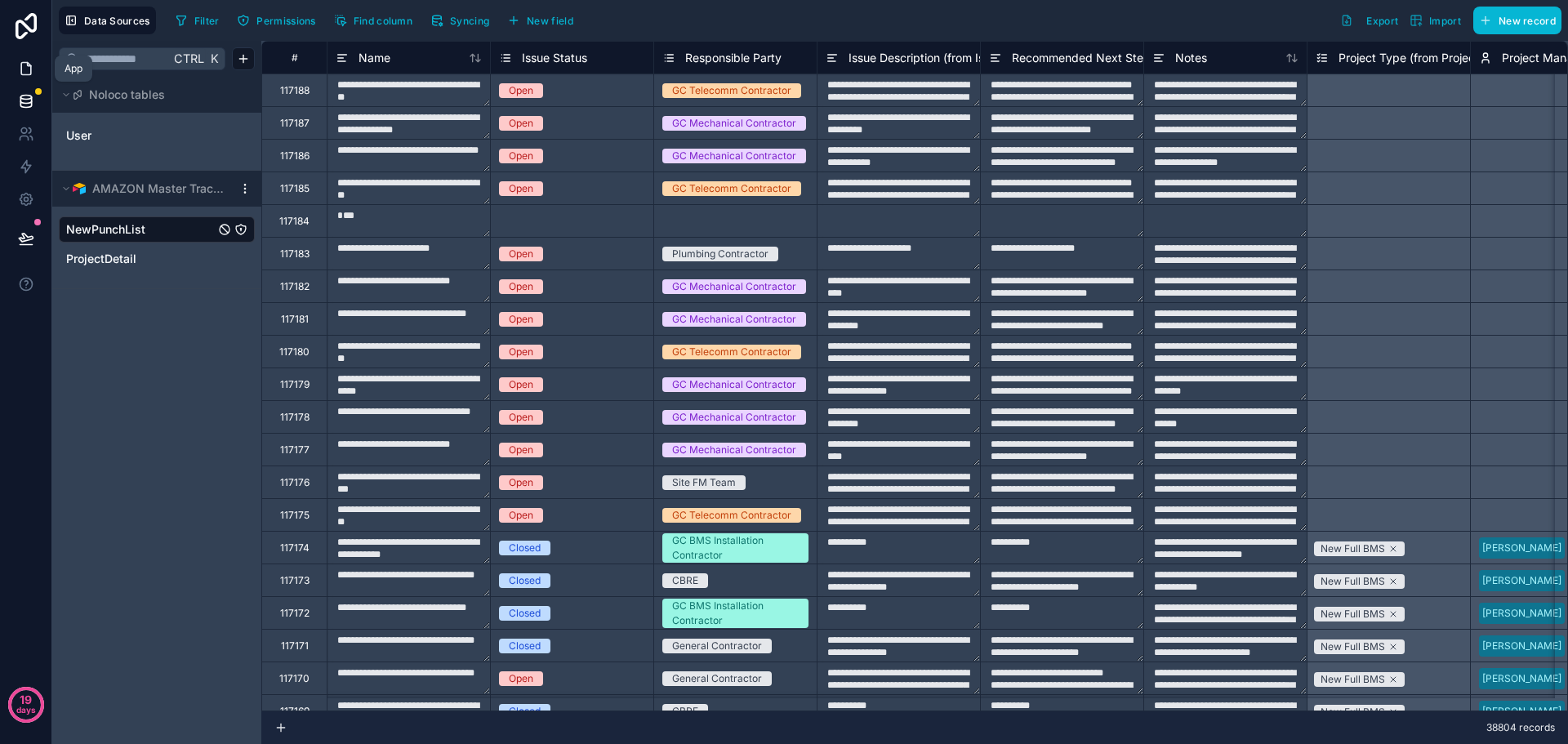
click at [33, 64] on icon at bounding box center [26, 68] width 16 height 16
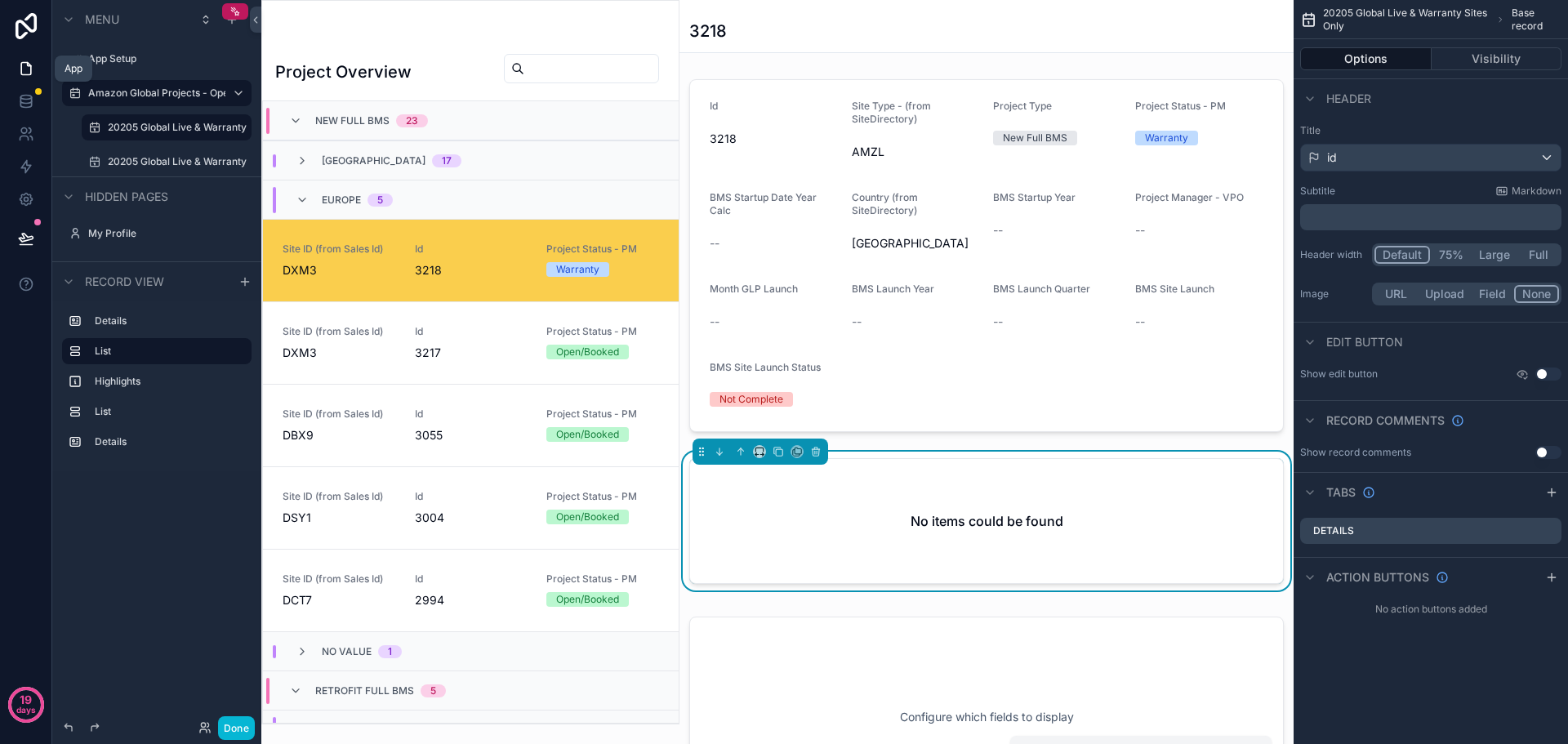
scroll to position [118, 0]
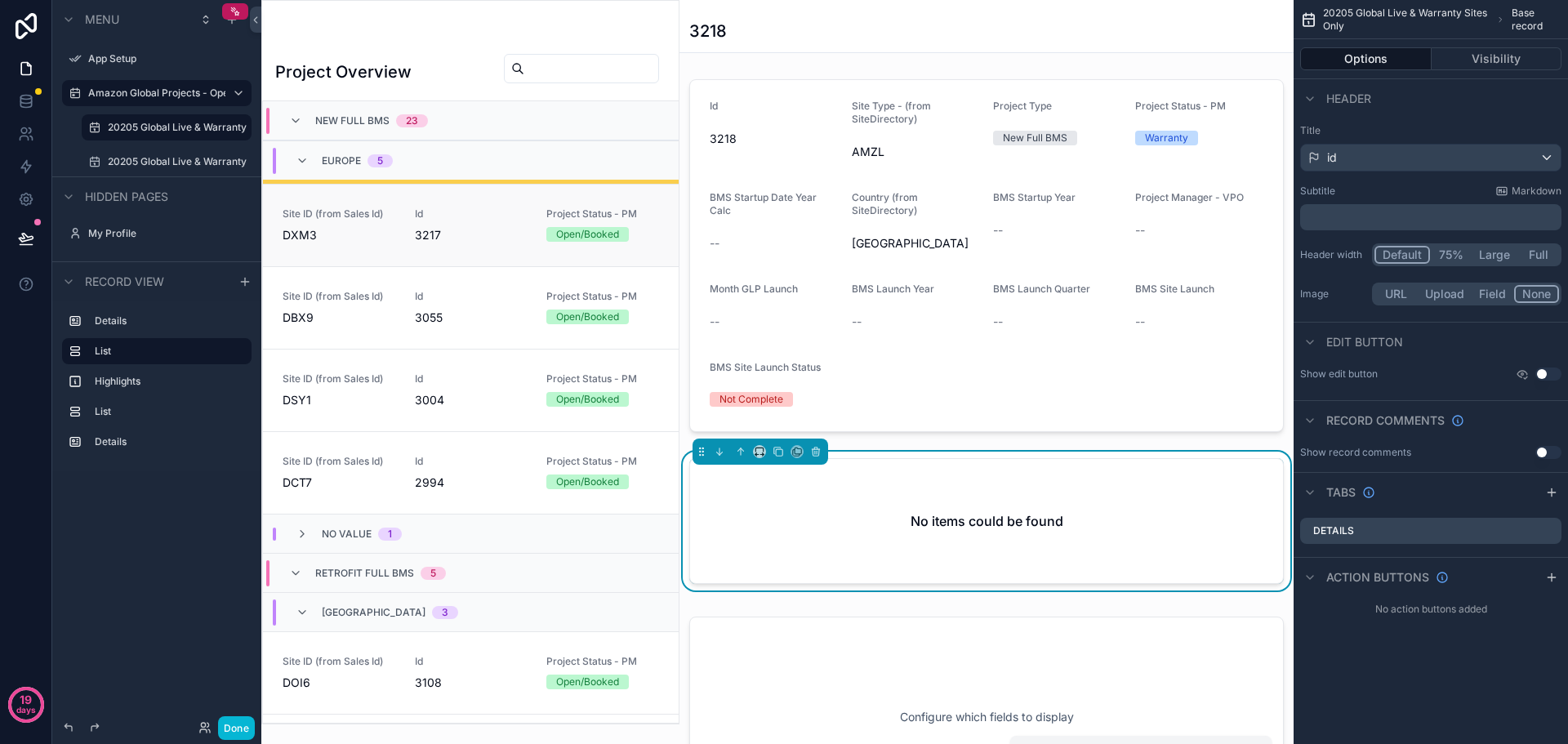
click at [459, 241] on span "3217" at bounding box center [471, 234] width 113 height 16
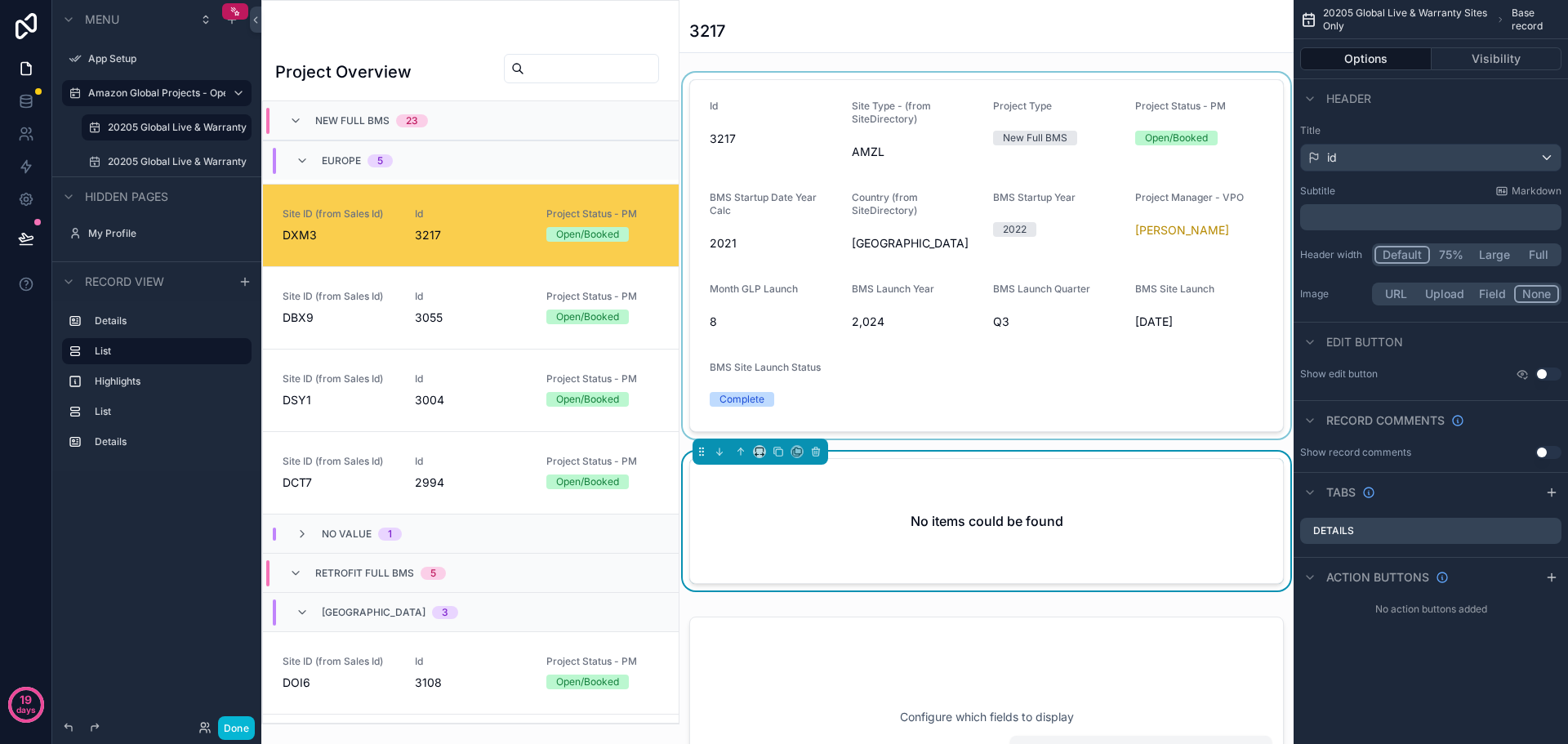
click at [1001, 335] on div "scrollable content" at bounding box center [986, 255] width 614 height 366
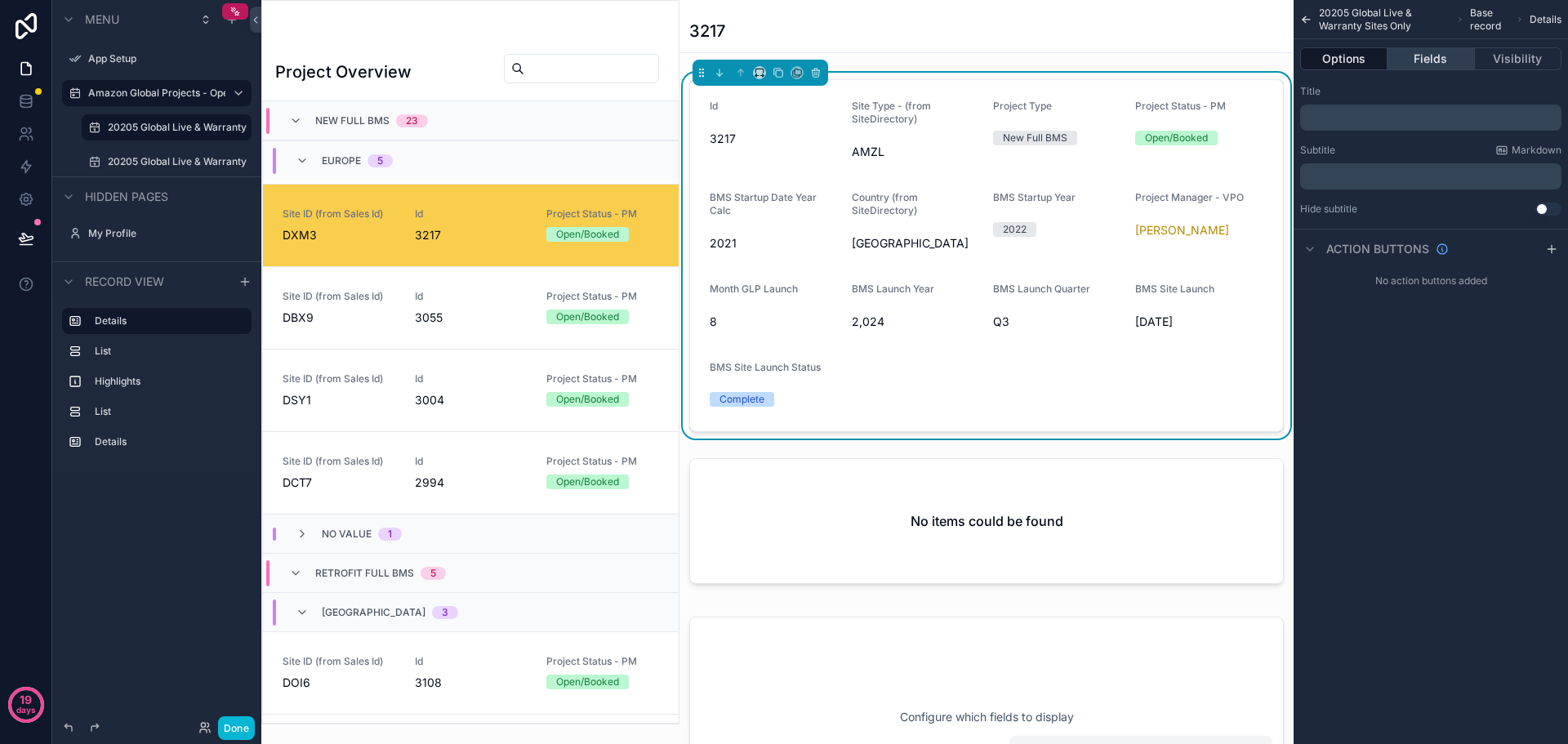
click at [1435, 65] on button "Fields" at bounding box center [1430, 58] width 86 height 23
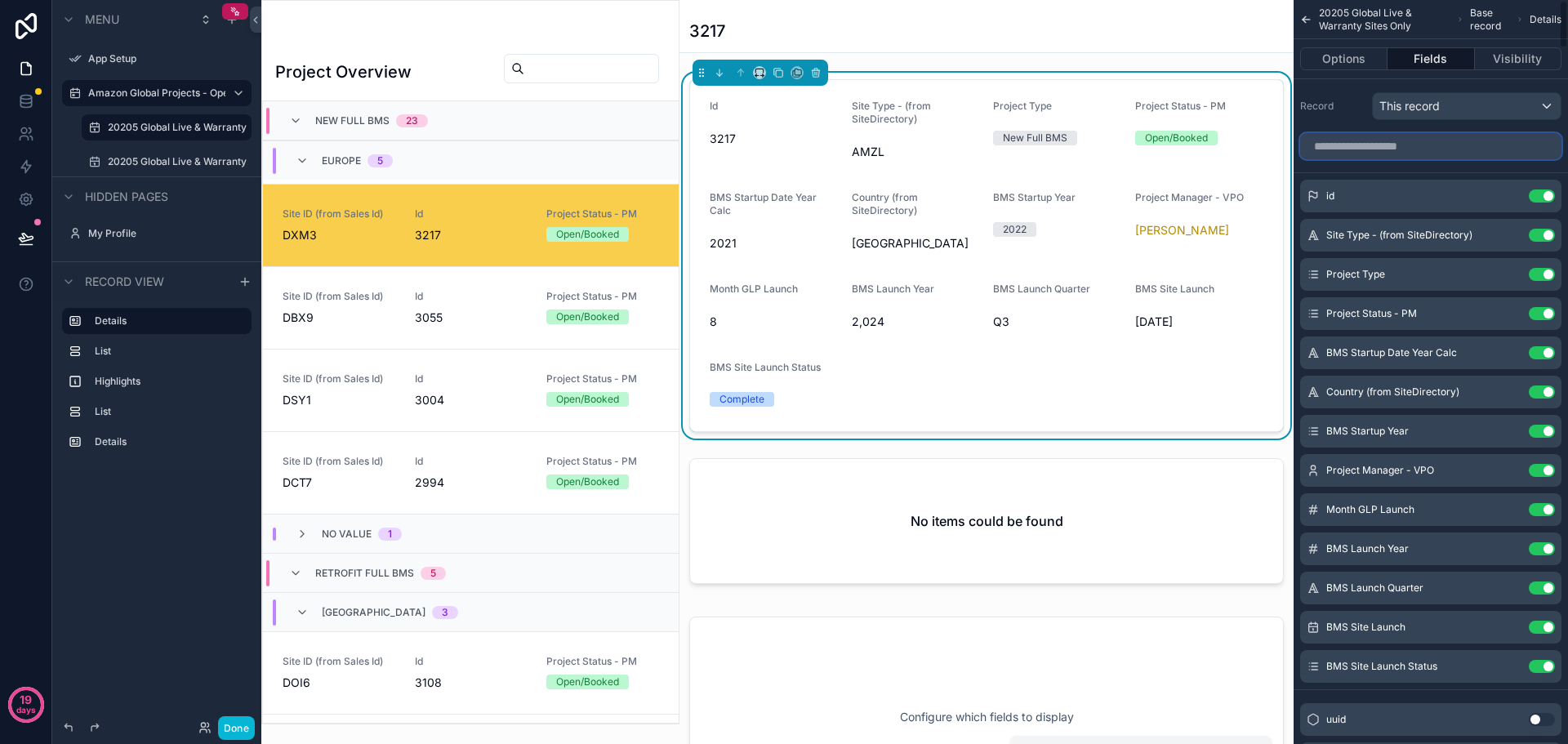
click at [1417, 143] on input "scrollable content" at bounding box center [1430, 145] width 261 height 26
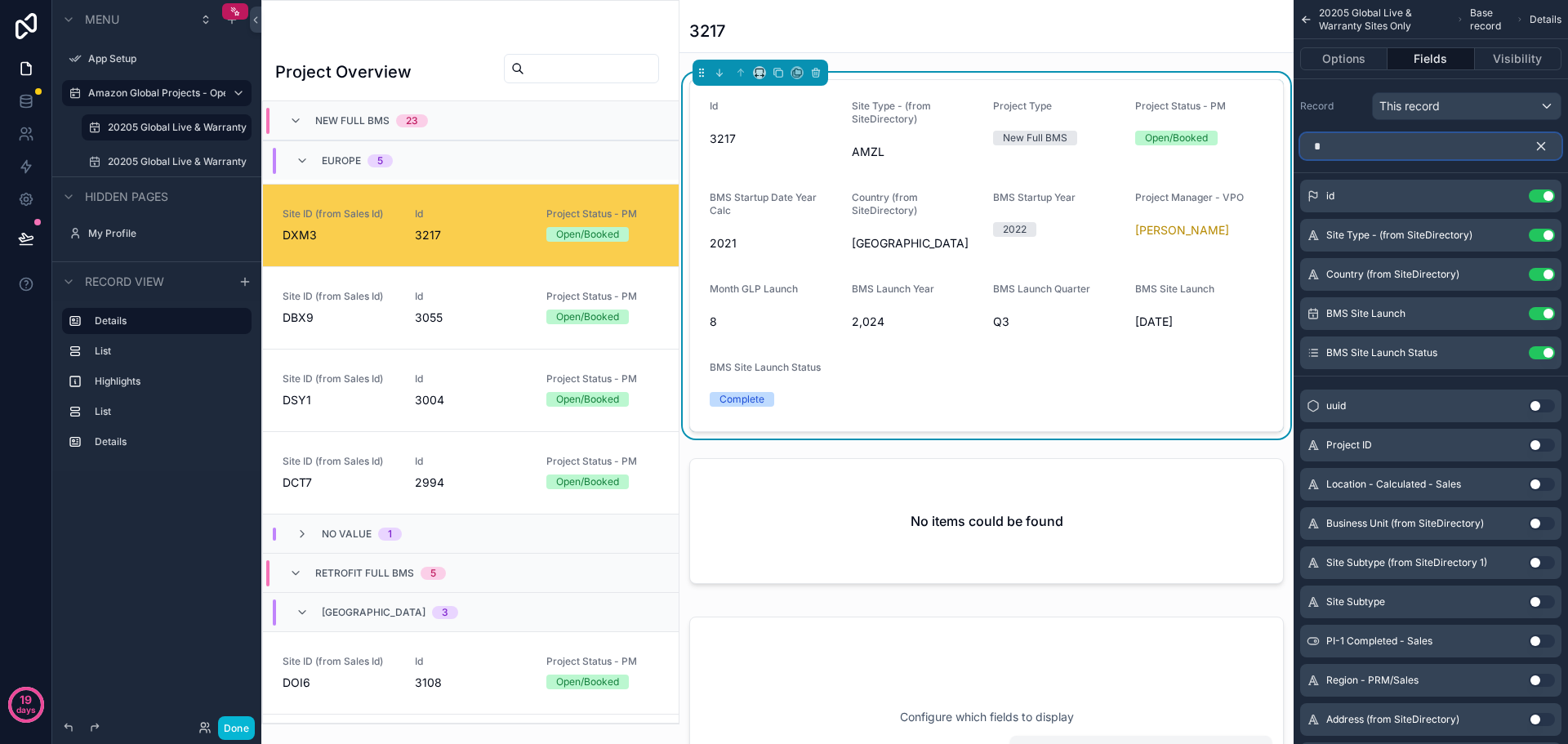
type input "**"
